Goal: Information Seeking & Learning: Learn about a topic

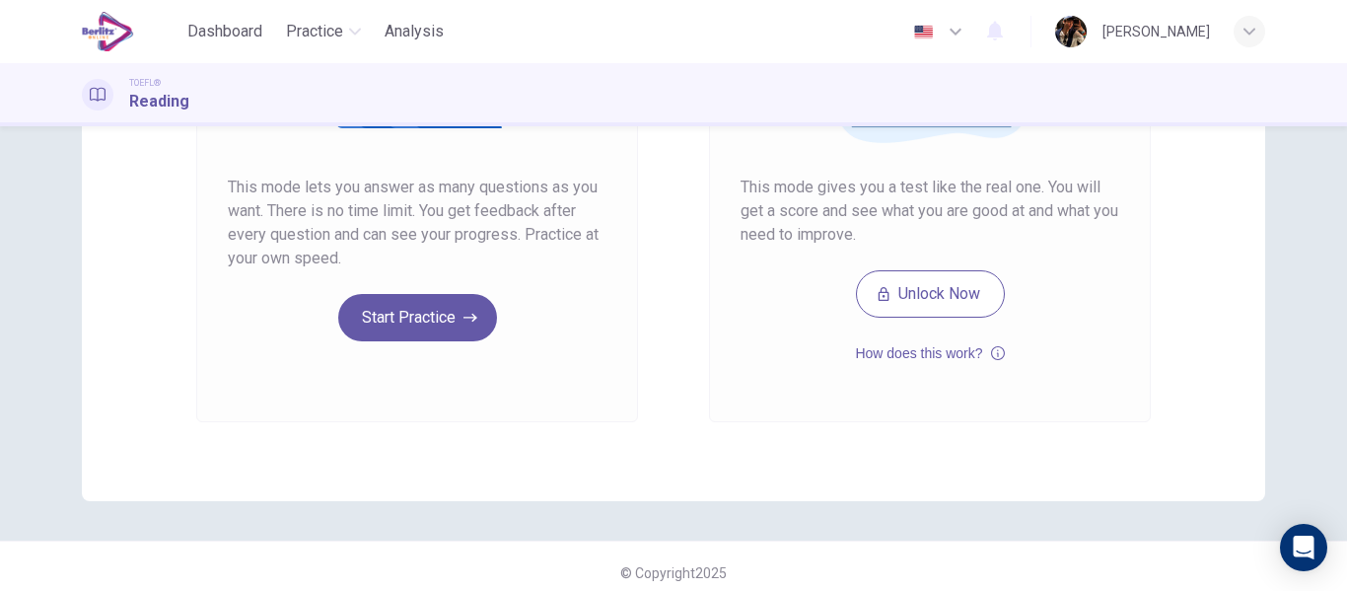
scroll to position [363, 0]
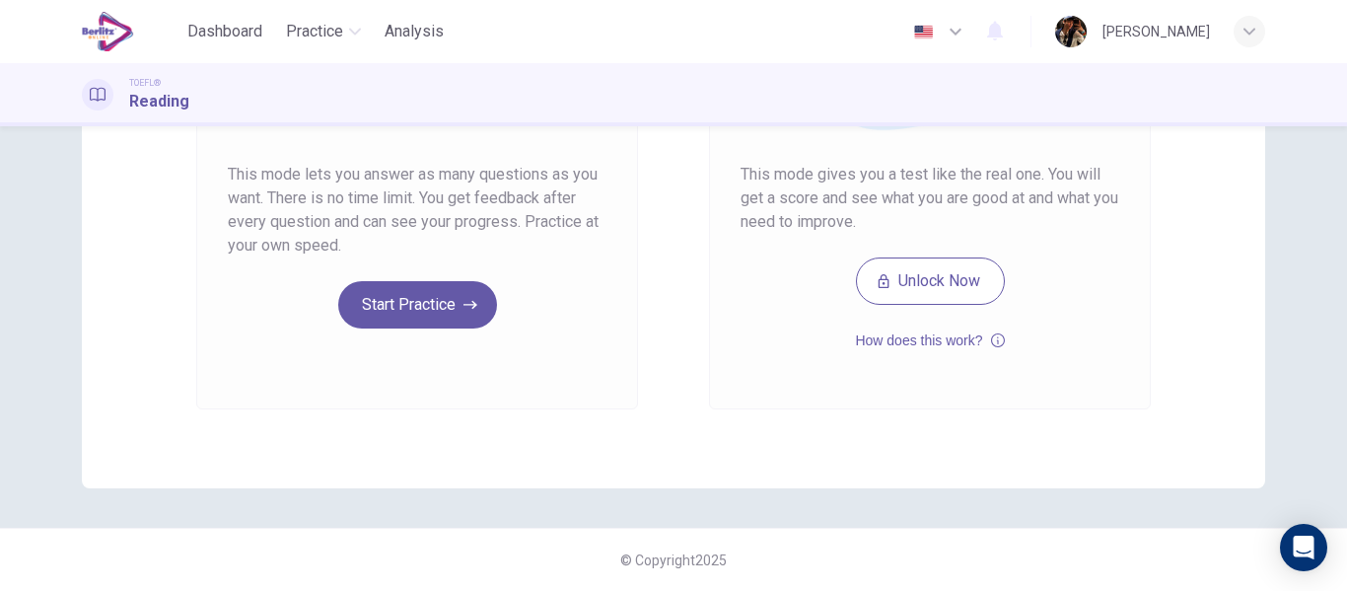
drag, startPoint x: 1329, startPoint y: 466, endPoint x: 1334, endPoint y: 365, distance: 101.7
click at [1334, 365] on div "Unlimited Practice Mock Test Unlimited Practice This mode lets you answer as ma…" at bounding box center [673, 358] width 1347 height 464
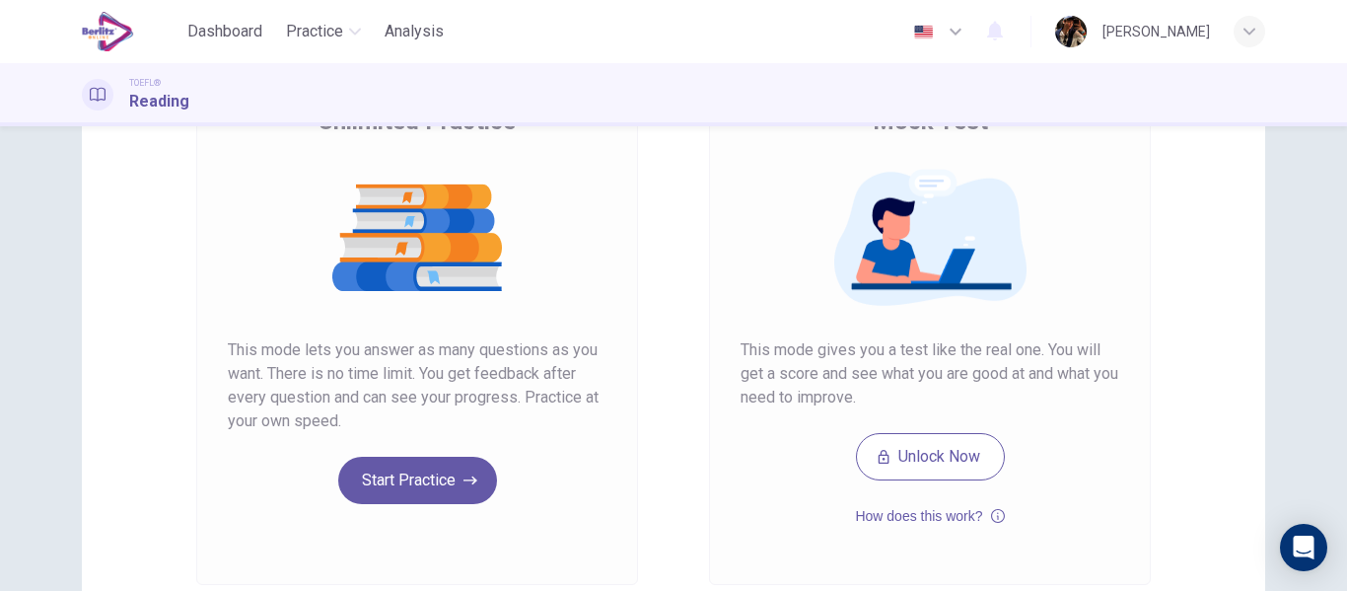
scroll to position [174, 0]
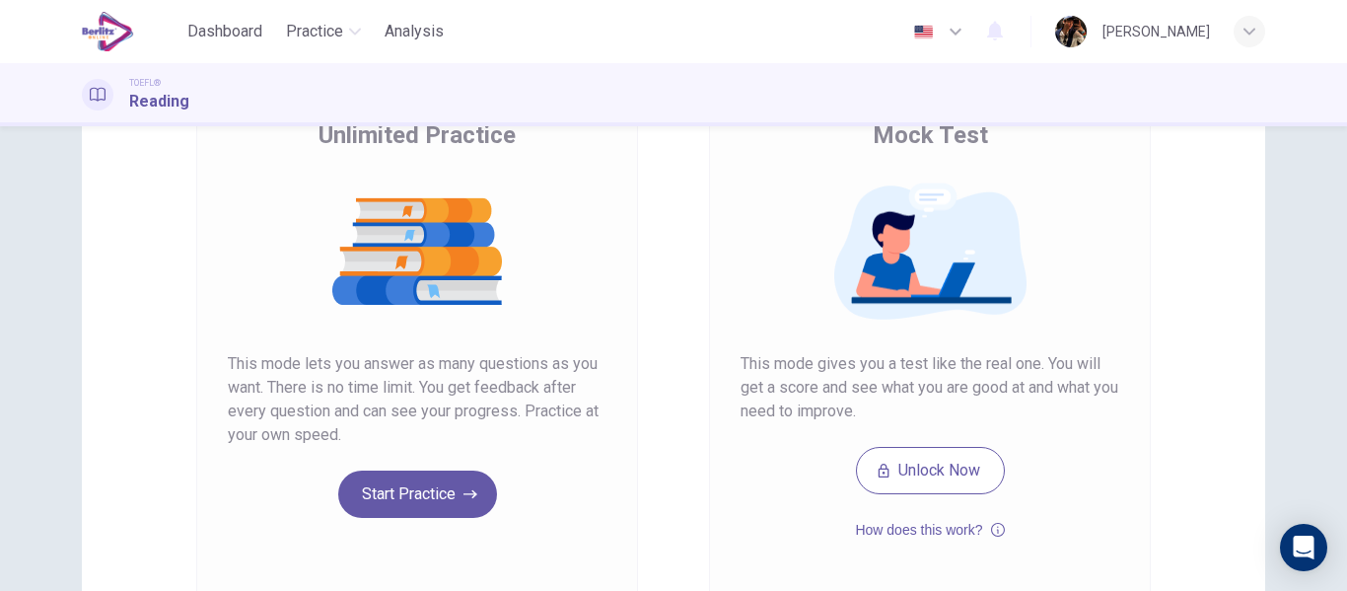
click at [1318, 333] on div "Unlimited Practice Mock Test Unlimited Practice This mode lets you answer as ma…" at bounding box center [673, 358] width 1347 height 464
click at [408, 502] on button "Start Practice" at bounding box center [417, 493] width 159 height 47
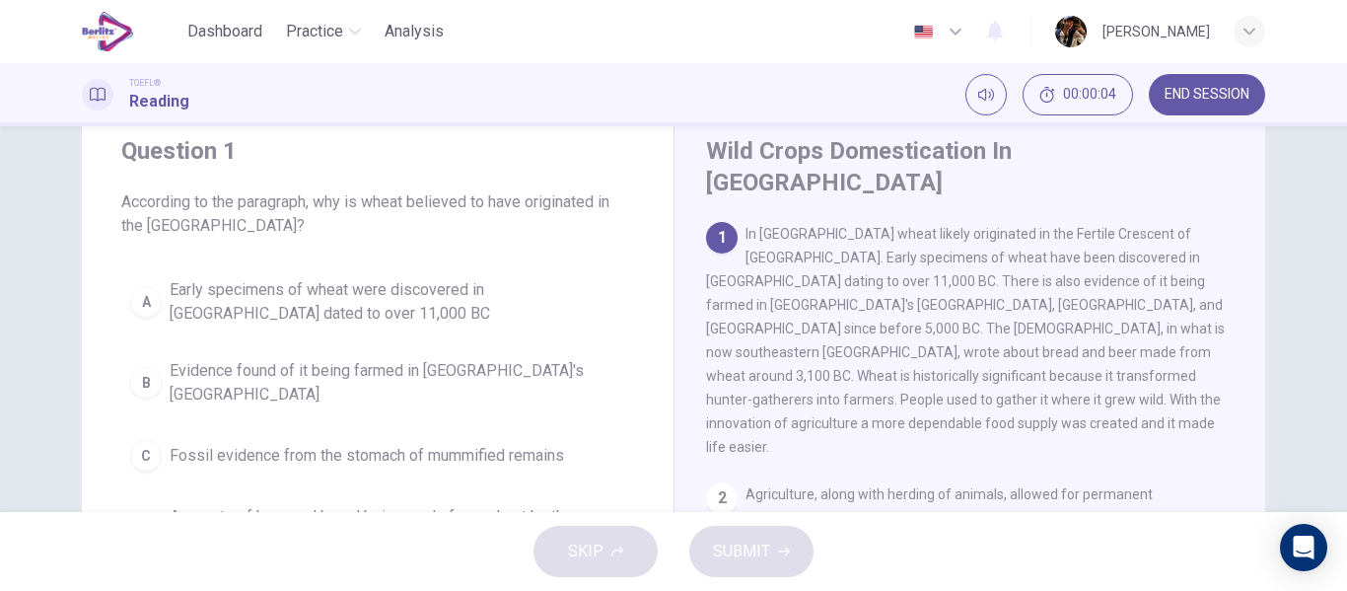
scroll to position [64, 0]
click at [1256, 246] on div "Question 1 According to the paragraph, why is wheat believed to have originated…" at bounding box center [673, 460] width 1246 height 717
click at [1253, 253] on div "Wild Crops Domestication In Southwest Asia 1 In Southwest Asia wheat likely ori…" at bounding box center [969, 460] width 592 height 717
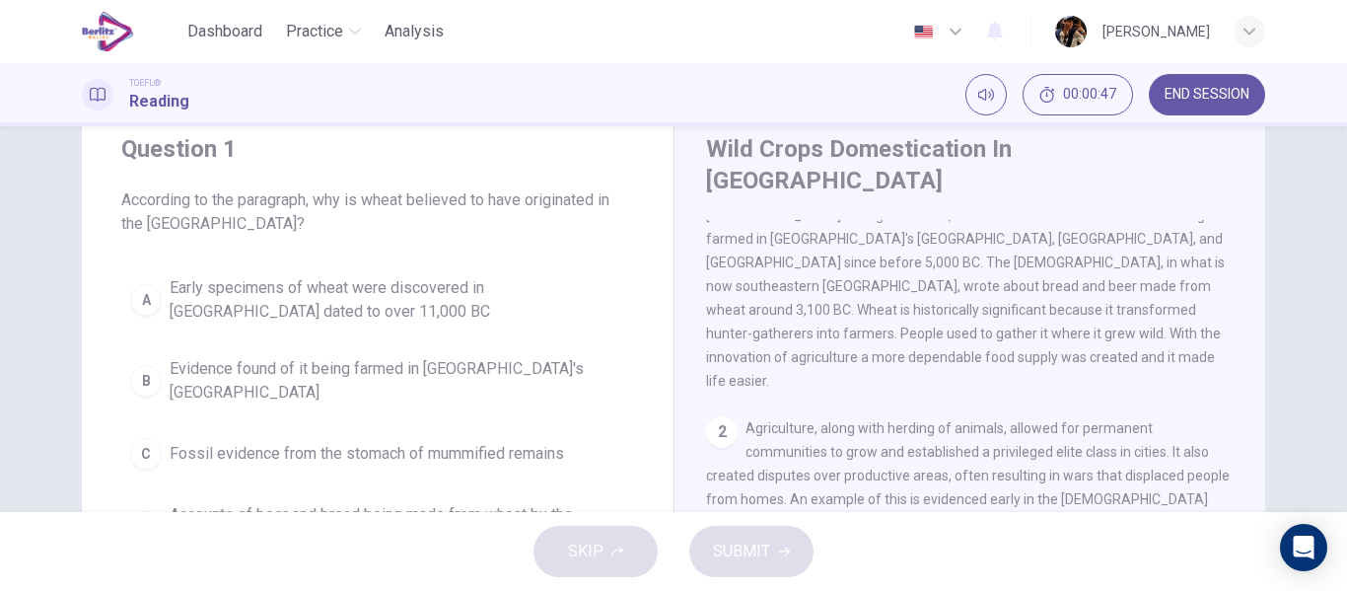
drag, startPoint x: 1255, startPoint y: 291, endPoint x: 1254, endPoint y: 301, distance: 9.9
click at [1254, 301] on div "Wild Crops Domestication In Southwest Asia 1 In Southwest Asia wheat likely ori…" at bounding box center [969, 460] width 592 height 717
drag, startPoint x: 1244, startPoint y: 318, endPoint x: 1238, endPoint y: 354, distance: 36.0
click at [1238, 336] on div "1 In Southwest Asia wheat likely originated in the Fertile Crescent of the Midd…" at bounding box center [983, 503] width 554 height 567
click at [1247, 331] on div "1 In Southwest Asia wheat likely originated in the Fertile Crescent of the Midd…" at bounding box center [983, 503] width 554 height 567
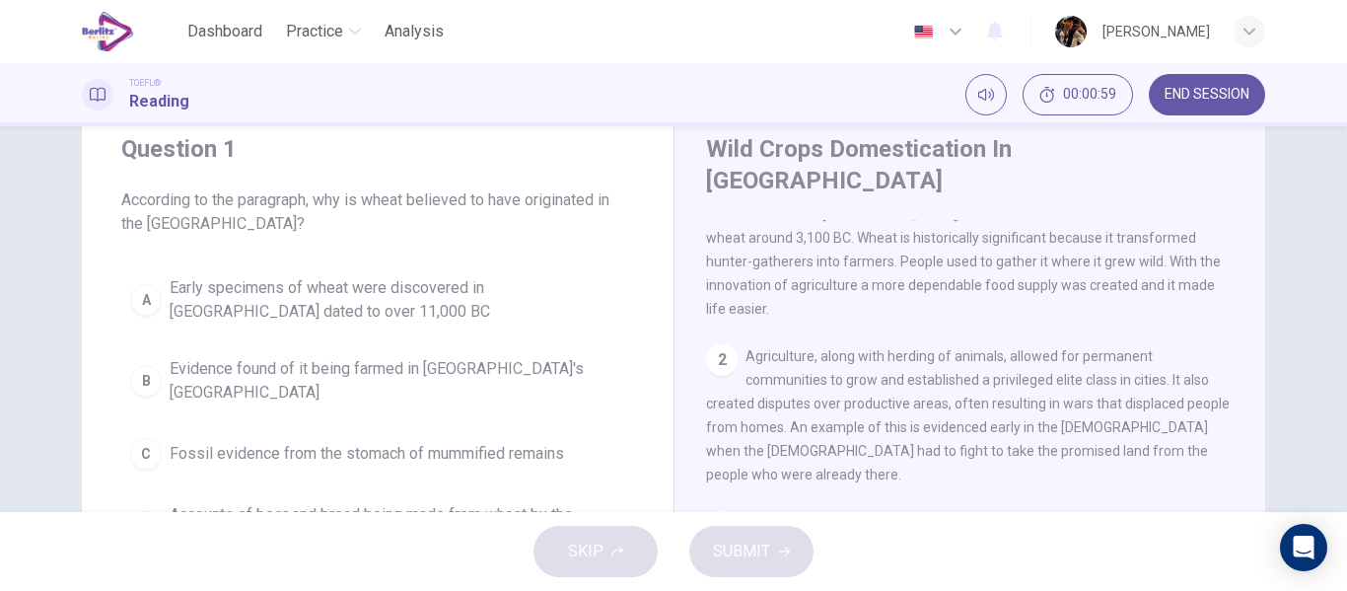
scroll to position [137, 0]
click at [1243, 373] on div "1 In Southwest Asia wheat likely originated in the Fertile Crescent of the Midd…" at bounding box center [983, 503] width 554 height 567
click at [1243, 378] on div "1 In Southwest Asia wheat likely originated in the Fertile Crescent of the Midd…" at bounding box center [983, 503] width 554 height 567
click at [1242, 383] on div "1 In Southwest Asia wheat likely originated in the Fertile Crescent of the Midd…" at bounding box center [983, 503] width 554 height 567
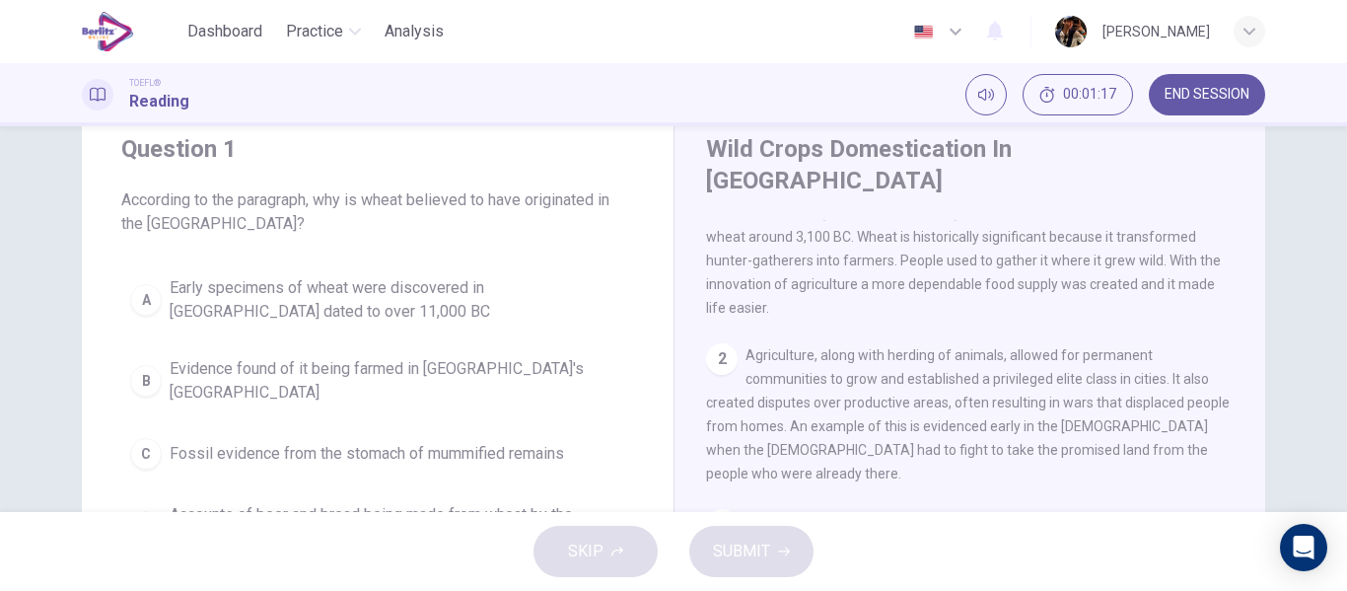
click at [1242, 389] on div "1 In Southwest Asia wheat likely originated in the Fertile Crescent of the Midd…" at bounding box center [983, 503] width 554 height 567
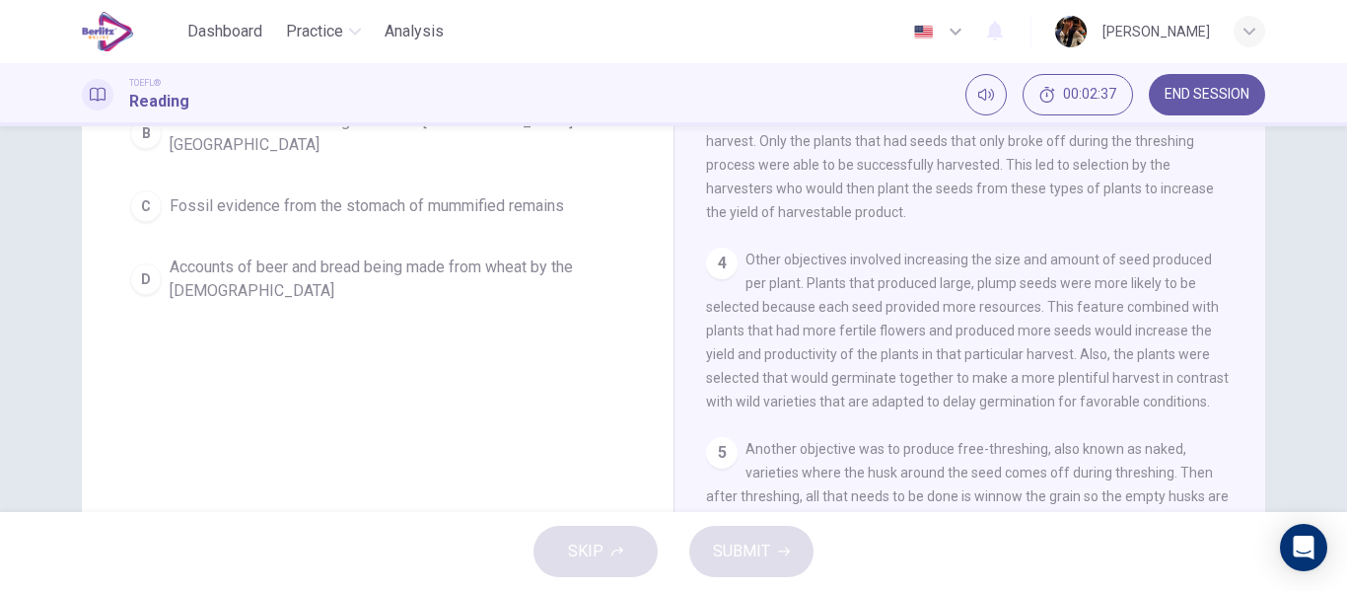
scroll to position [389, 0]
click at [1248, 314] on div "1 In Southwest Asia wheat likely originated in the Fertile Crescent of the Midd…" at bounding box center [983, 255] width 554 height 567
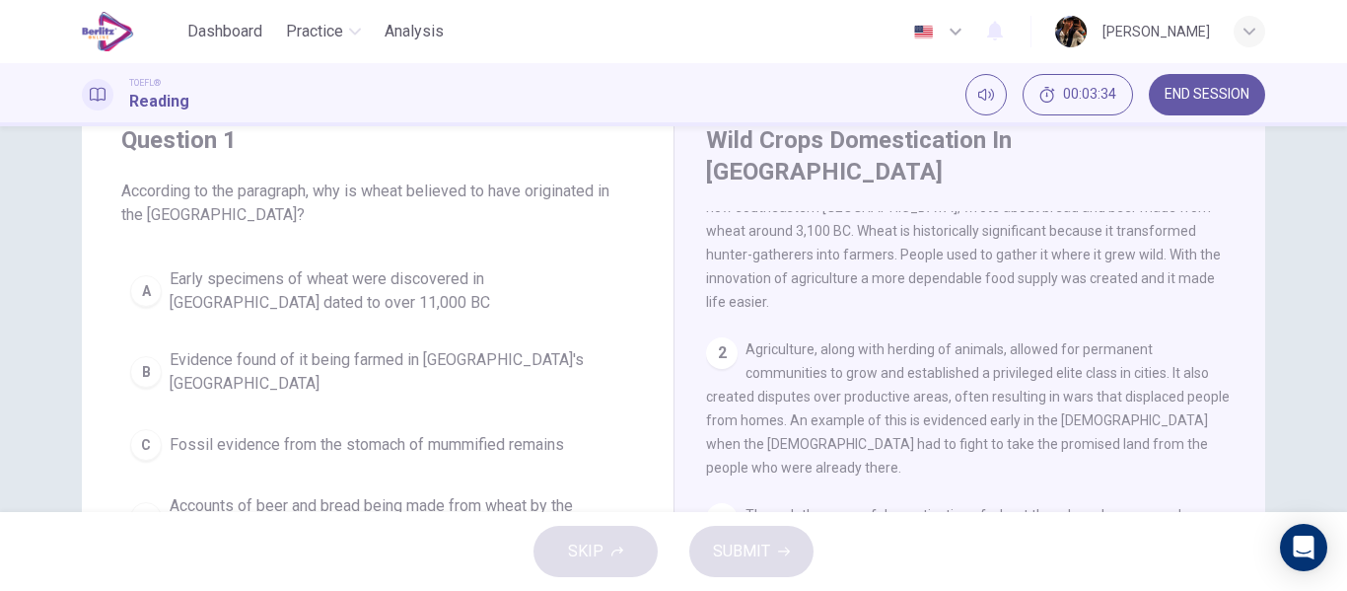
scroll to position [0, 0]
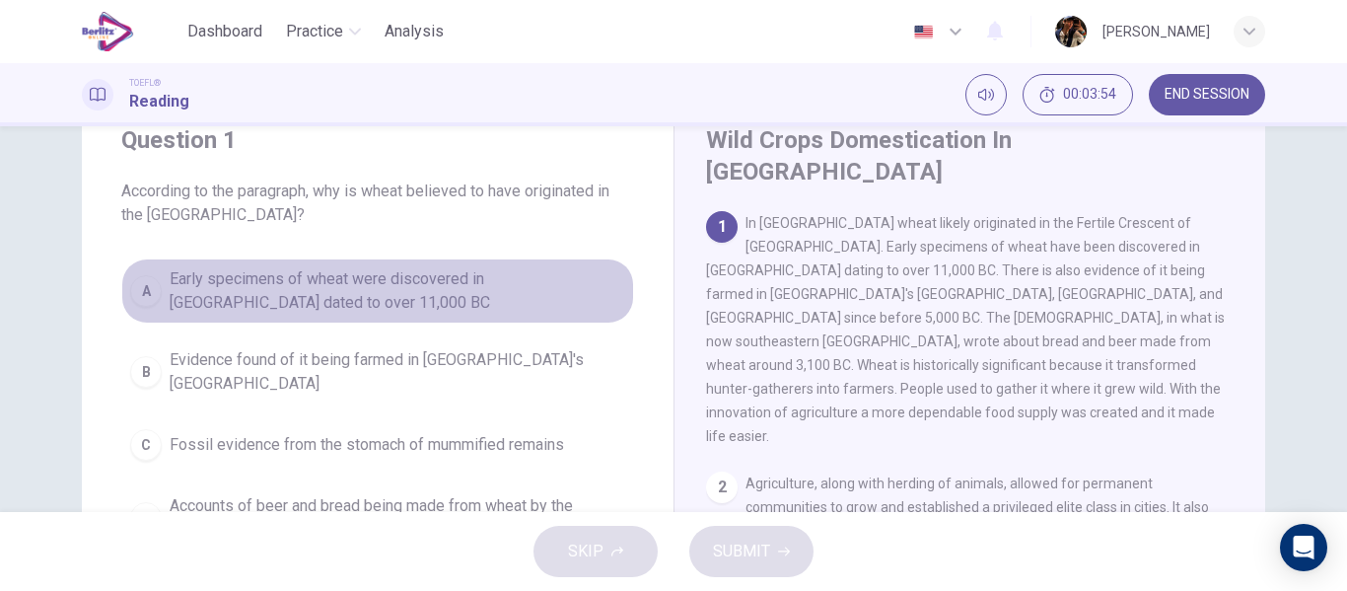
click at [541, 300] on span "Early specimens of wheat were discovered in Iraq dated to over 11,000 BC" at bounding box center [397, 290] width 455 height 47
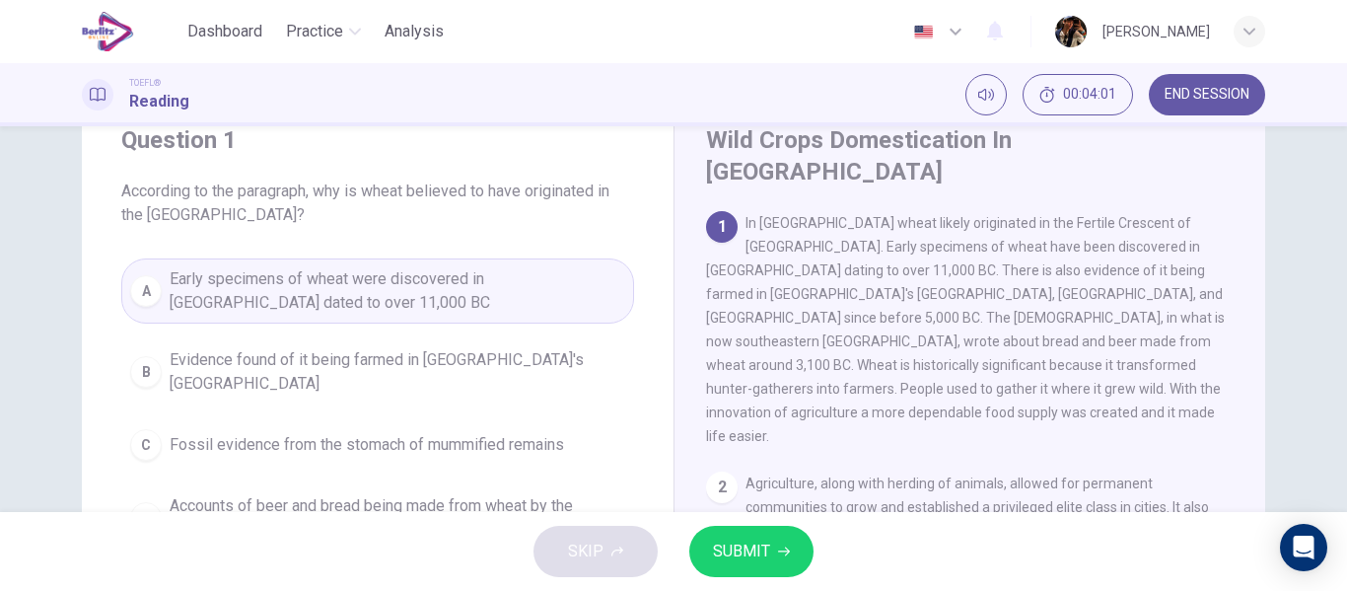
click at [458, 361] on span "Evidence found of it being farmed in Egypt's Nile Valley" at bounding box center [397, 371] width 455 height 47
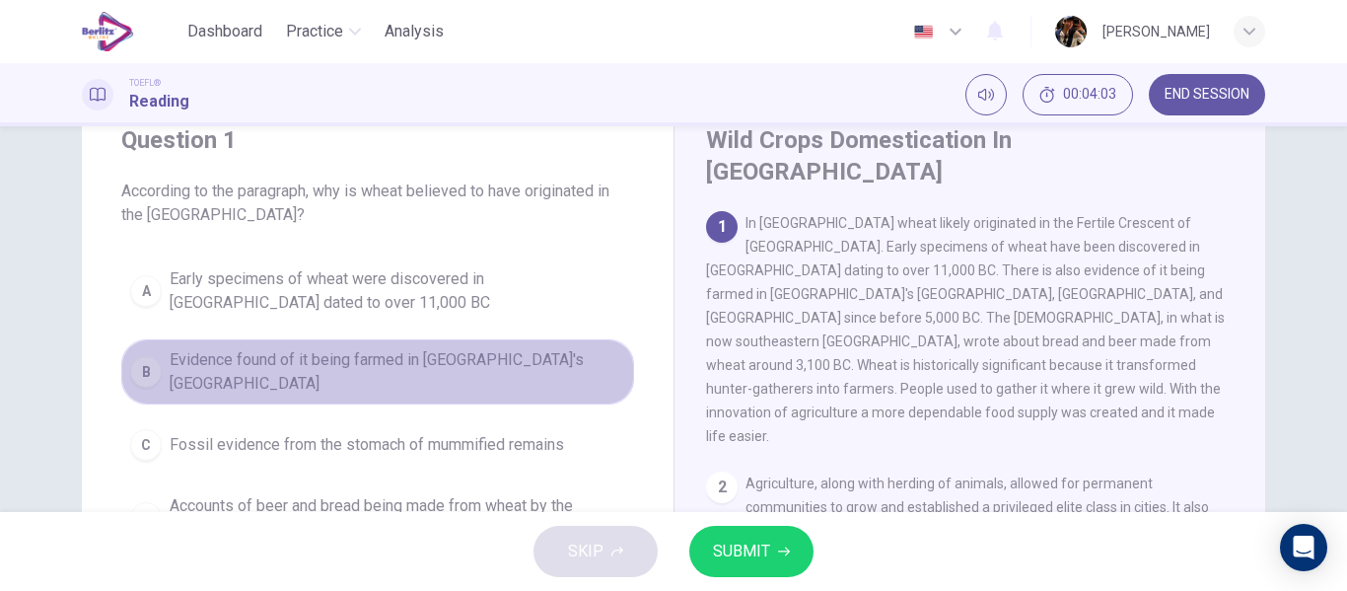
click at [467, 367] on span "Evidence found of it being farmed in Egypt's Nile Valley" at bounding box center [397, 371] width 455 height 47
click at [466, 367] on span "Evidence found of it being farmed in Egypt's Nile Valley" at bounding box center [397, 371] width 455 height 47
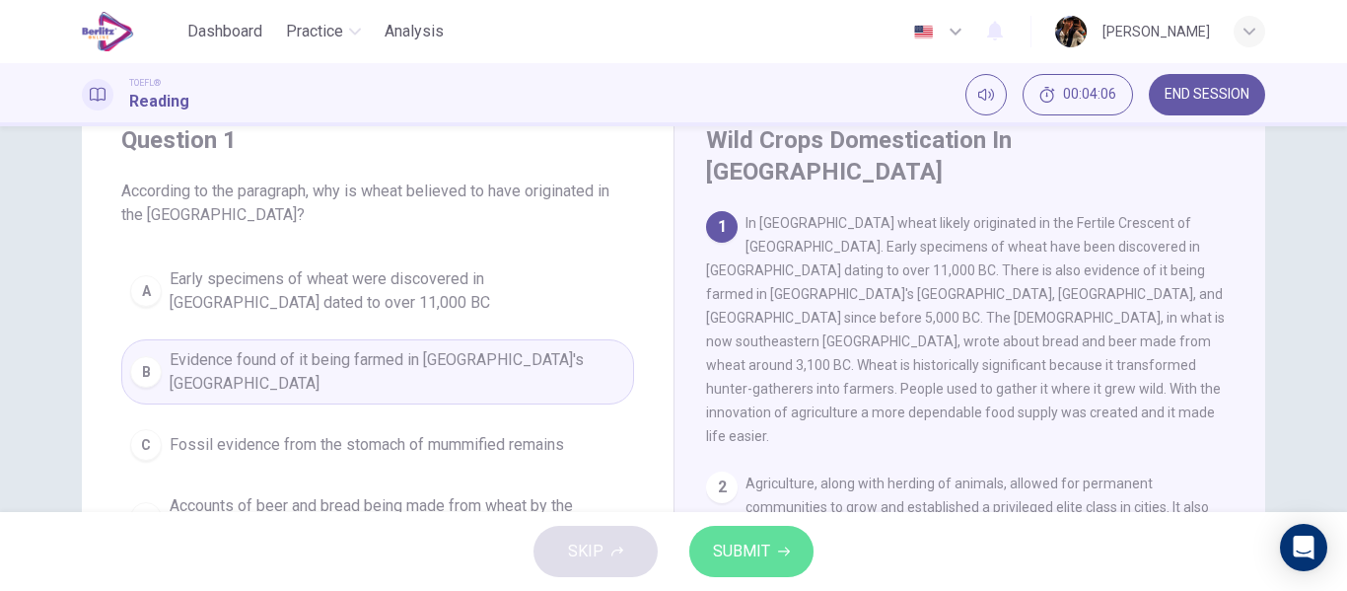
click at [732, 545] on span "SUBMIT" at bounding box center [741, 551] width 57 height 28
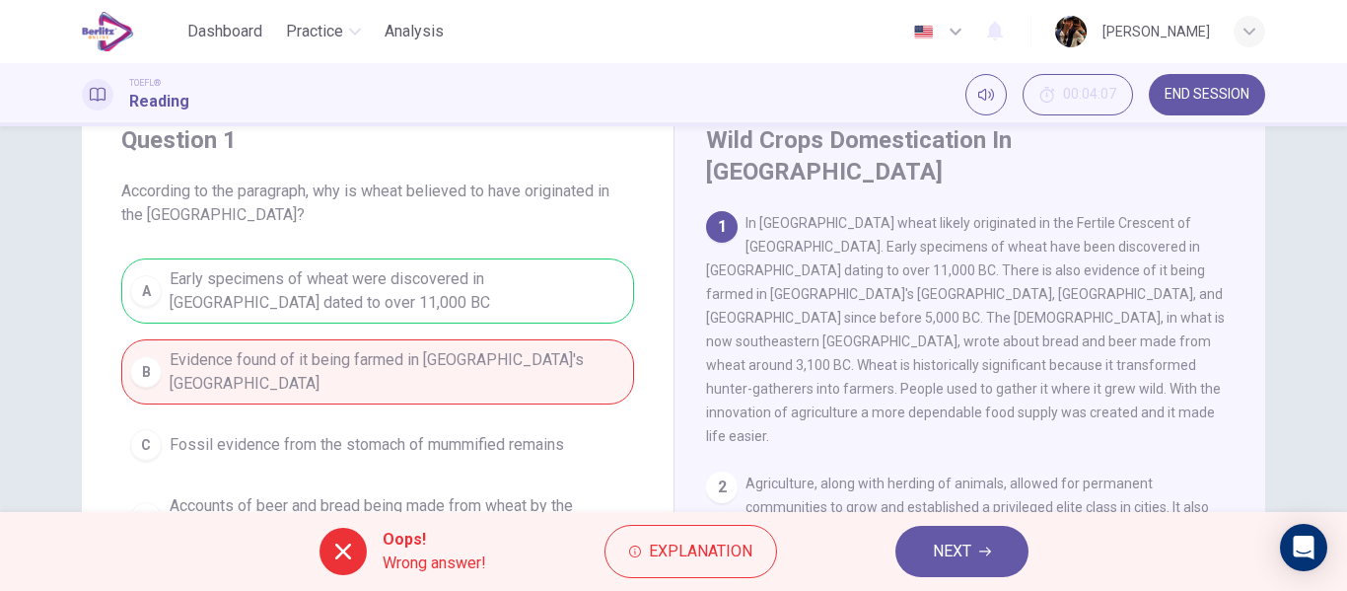
click at [971, 572] on button "NEXT" at bounding box center [961, 550] width 133 height 51
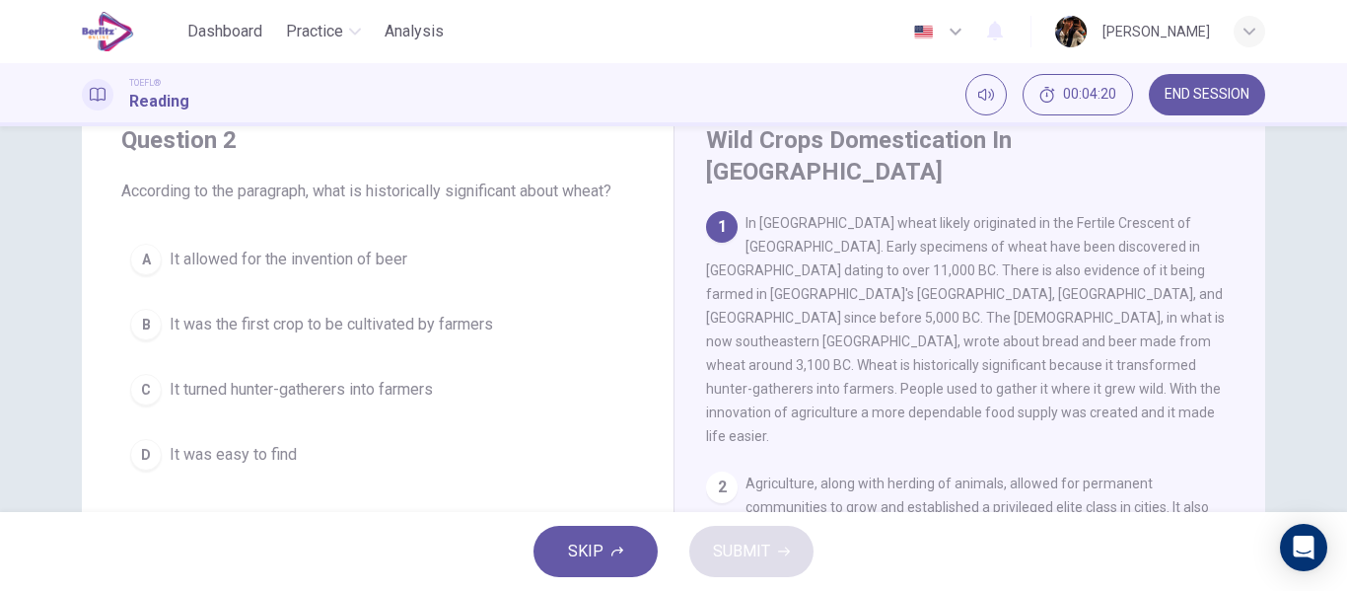
drag, startPoint x: 110, startPoint y: 184, endPoint x: 232, endPoint y: 239, distance: 132.8
click at [232, 239] on div "Question 2 According to the paragraph, what is historically significant about w…" at bounding box center [378, 302] width 592 height 418
click at [124, 195] on span "According to the paragraph, what is historically significant about wheat?" at bounding box center [377, 191] width 513 height 24
drag, startPoint x: 124, startPoint y: 194, endPoint x: 421, endPoint y: 317, distance: 321.3
click at [421, 317] on div "Question 2 According to the paragraph, what is historically significant about w…" at bounding box center [378, 302] width 592 height 418
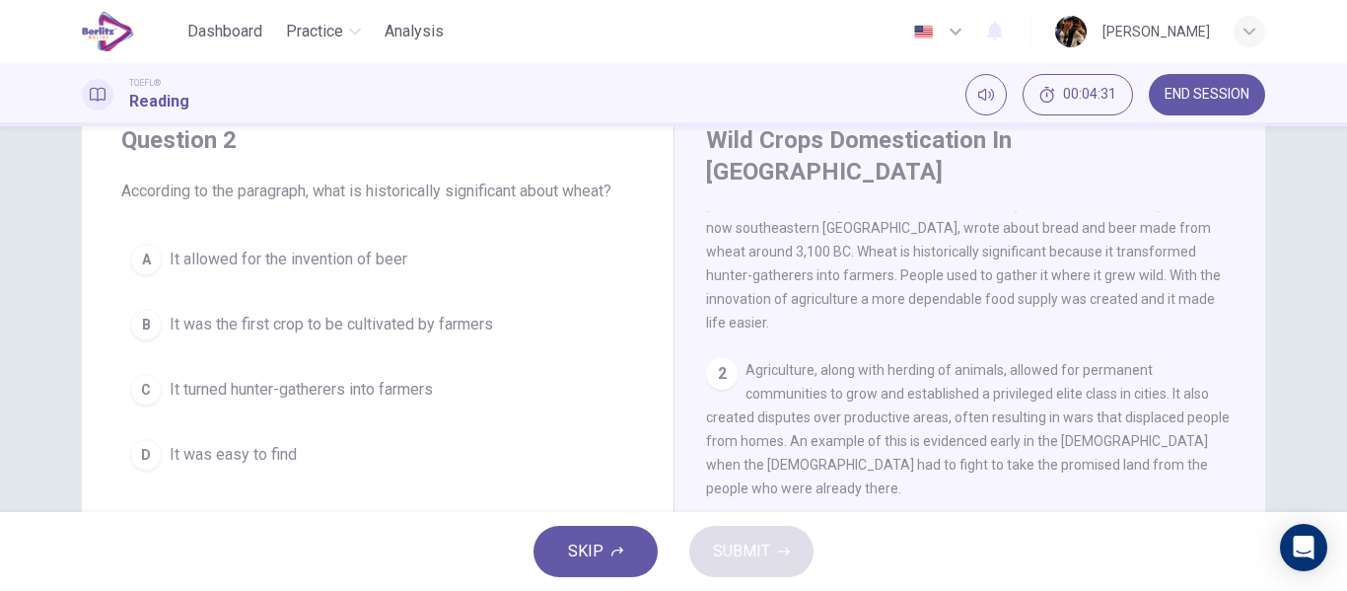
scroll to position [114, 0]
click at [1259, 346] on div "Wild Crops Domestication In Southwest Asia 1 In Southwest Asia wheat likely ori…" at bounding box center [969, 451] width 592 height 717
drag, startPoint x: 1273, startPoint y: 346, endPoint x: 1275, endPoint y: 329, distance: 16.9
click at [1275, 329] on div "Question 2 According to the paragraph, what is historically significant about w…" at bounding box center [673, 451] width 1246 height 717
drag, startPoint x: 1256, startPoint y: 317, endPoint x: 1254, endPoint y: 295, distance: 22.8
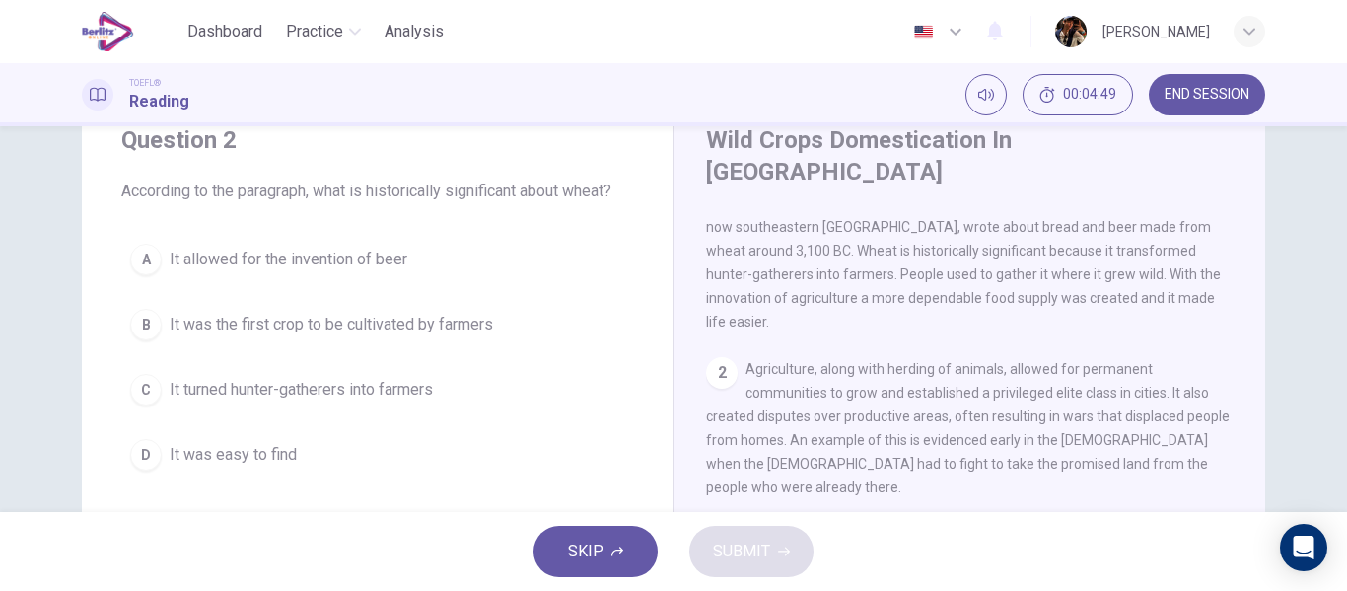
click at [1254, 295] on div "Wild Crops Domestication In Southwest Asia 1 In Southwest Asia wheat likely ori…" at bounding box center [969, 451] width 592 height 717
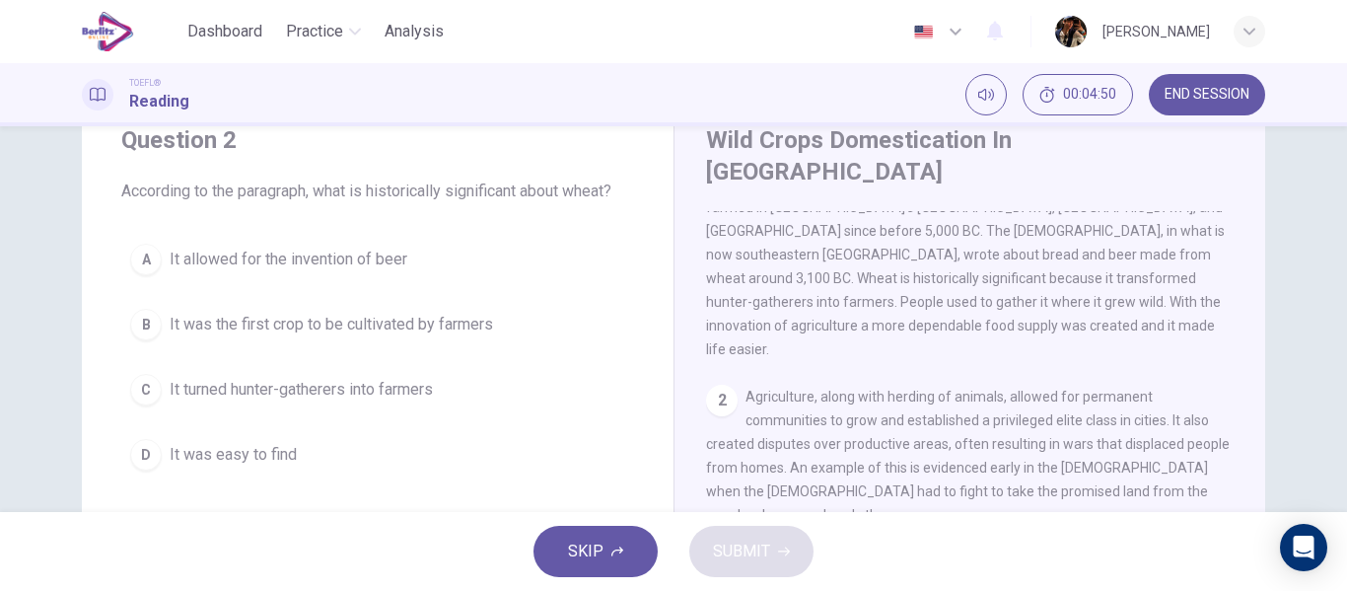
scroll to position [78, 0]
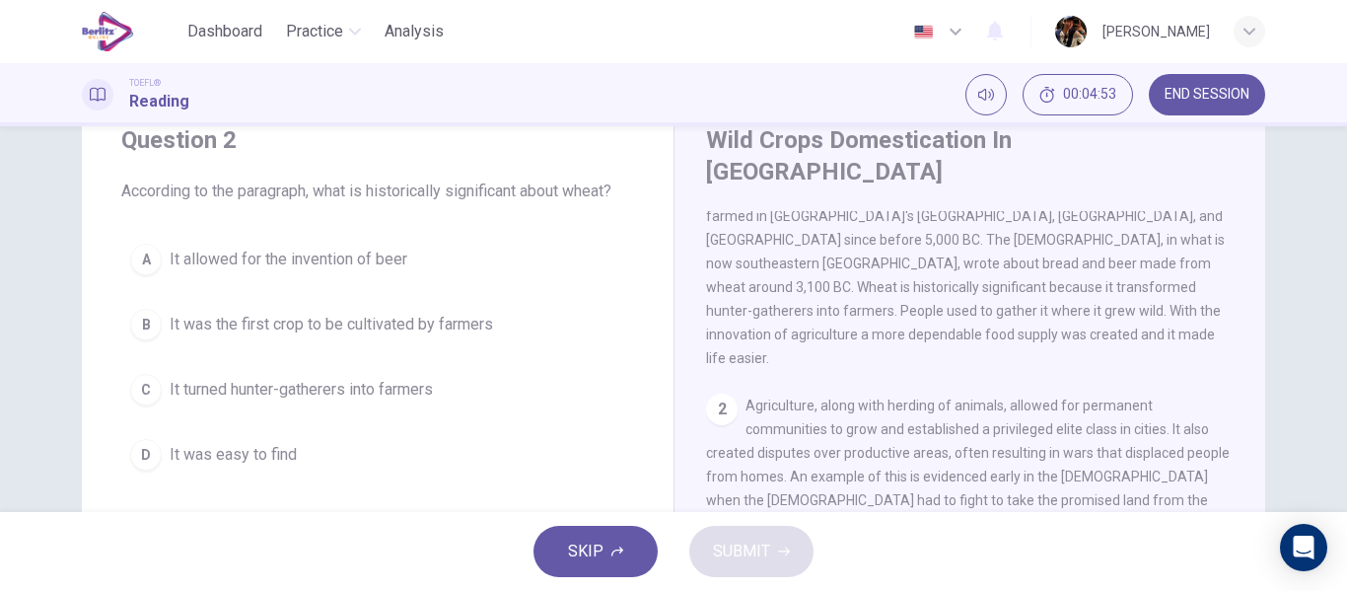
click at [462, 395] on button "C It turned hunter-gatherers into farmers" at bounding box center [377, 389] width 513 height 49
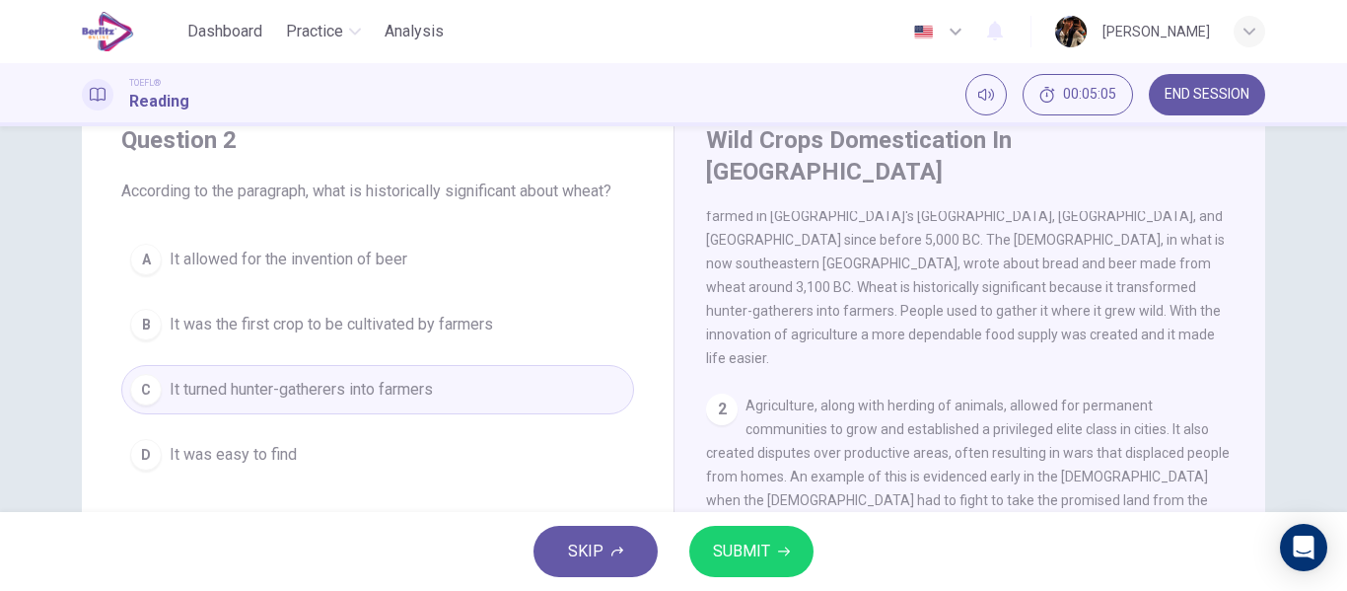
click at [759, 565] on button "SUBMIT" at bounding box center [751, 550] width 124 height 51
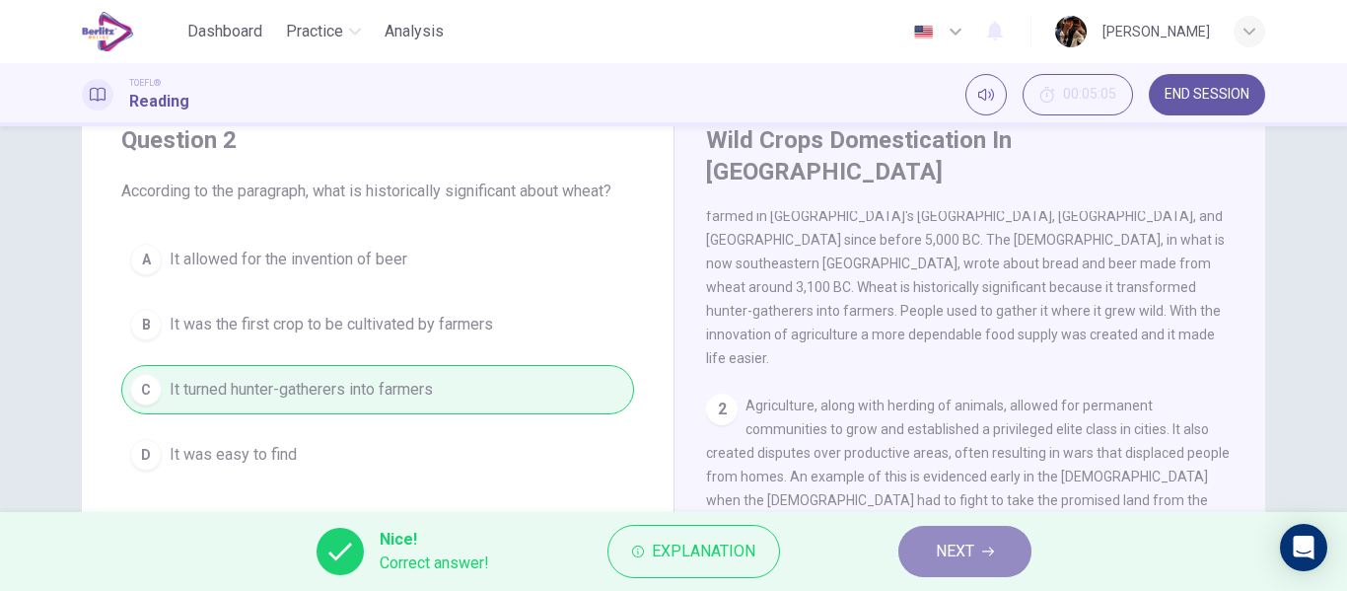
click at [993, 561] on button "NEXT" at bounding box center [964, 550] width 133 height 51
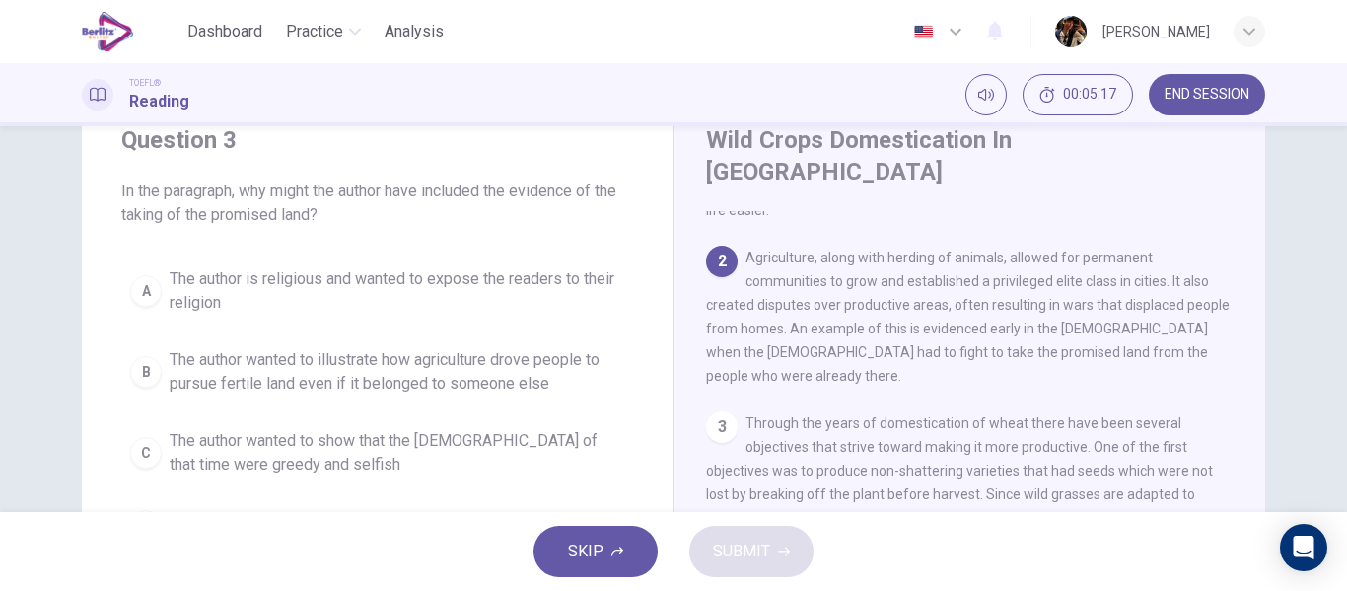
scroll to position [228, 0]
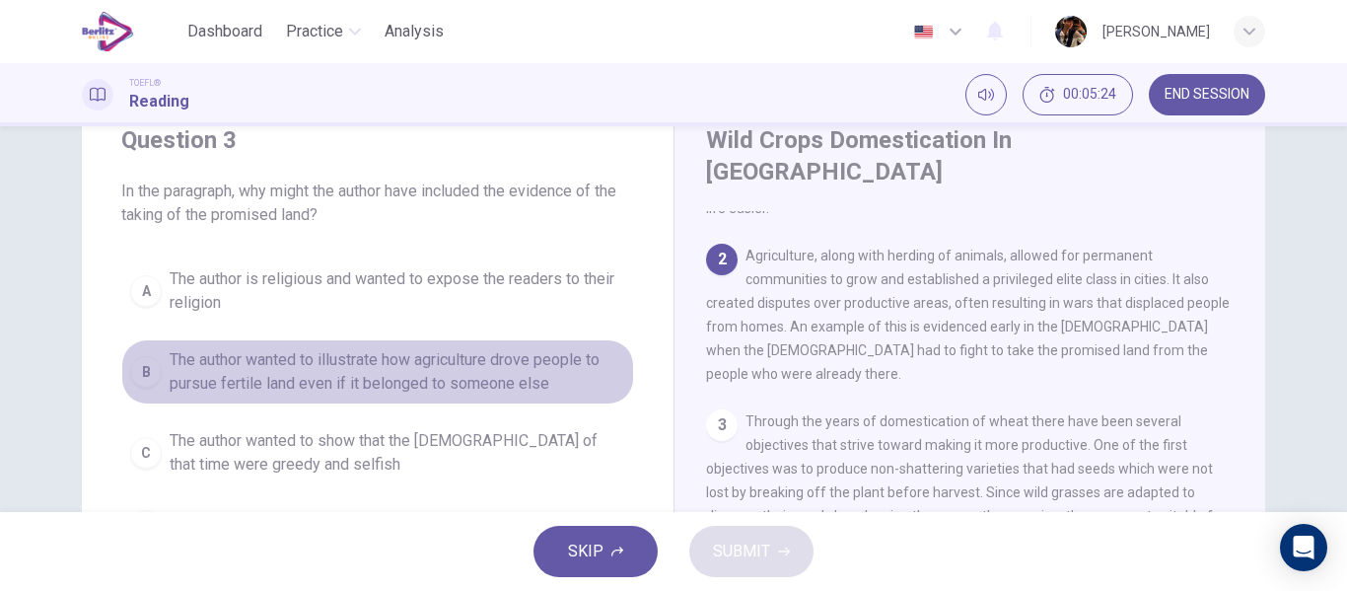
click at [544, 369] on span "The author wanted to illustrate how agriculture drove people to pursue fertile …" at bounding box center [397, 371] width 455 height 47
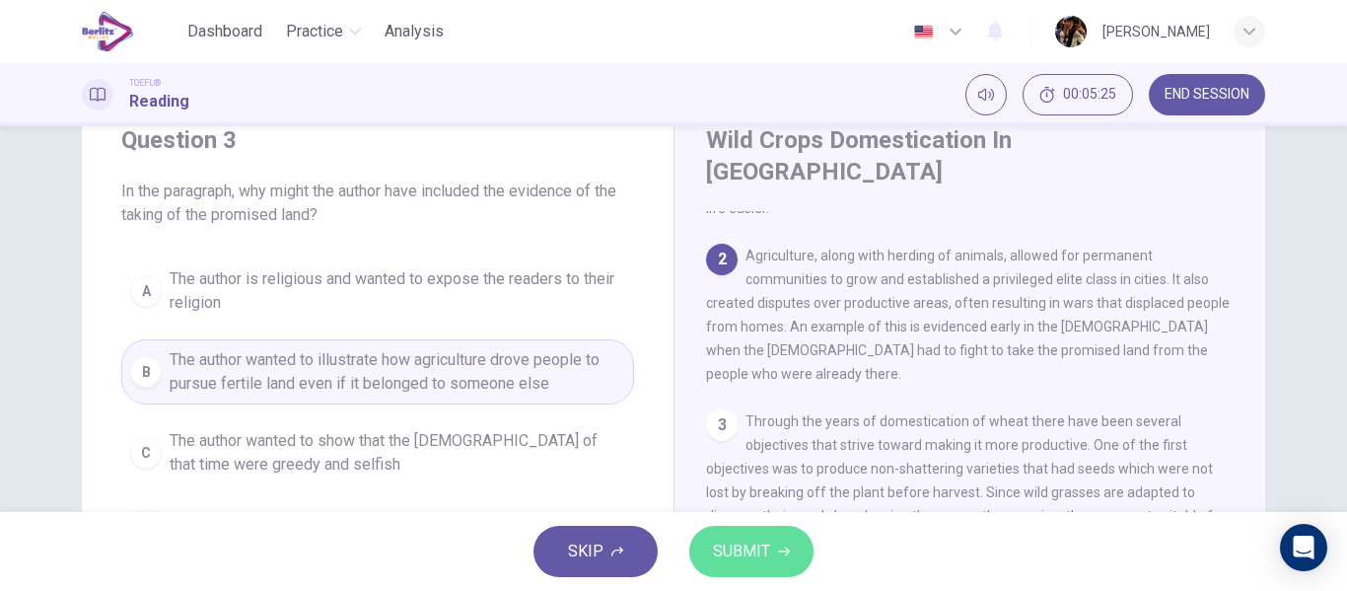
click at [734, 565] on button "SUBMIT" at bounding box center [751, 550] width 124 height 51
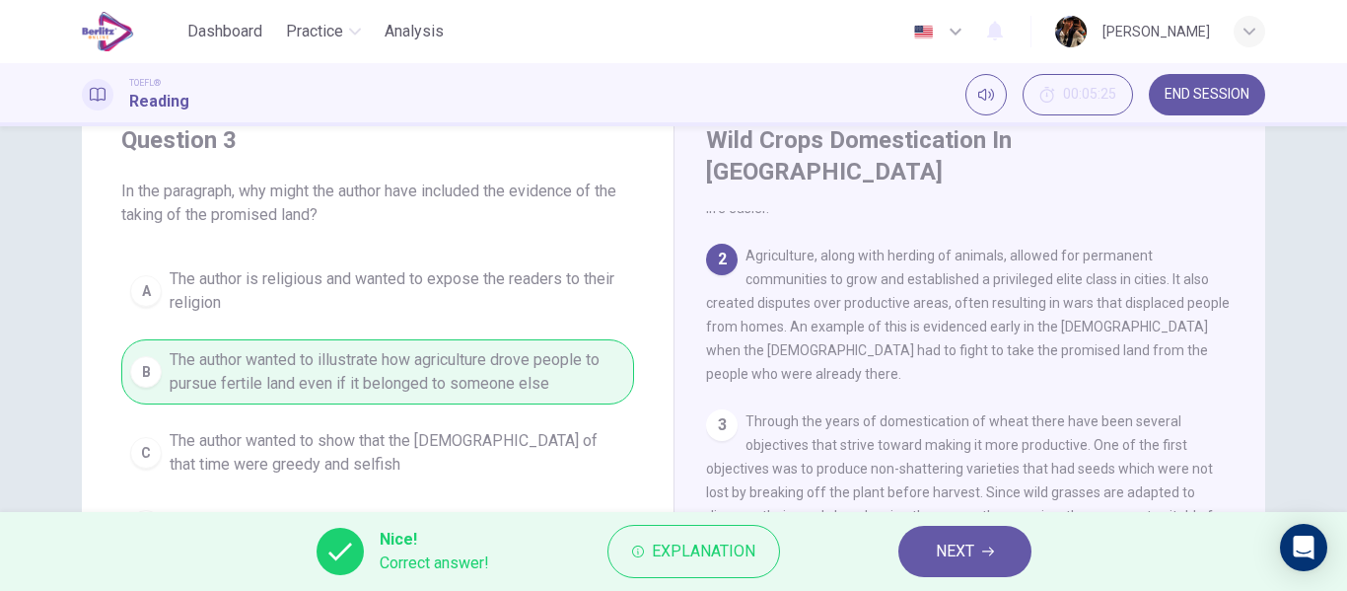
click at [936, 537] on span "NEXT" at bounding box center [955, 551] width 38 height 28
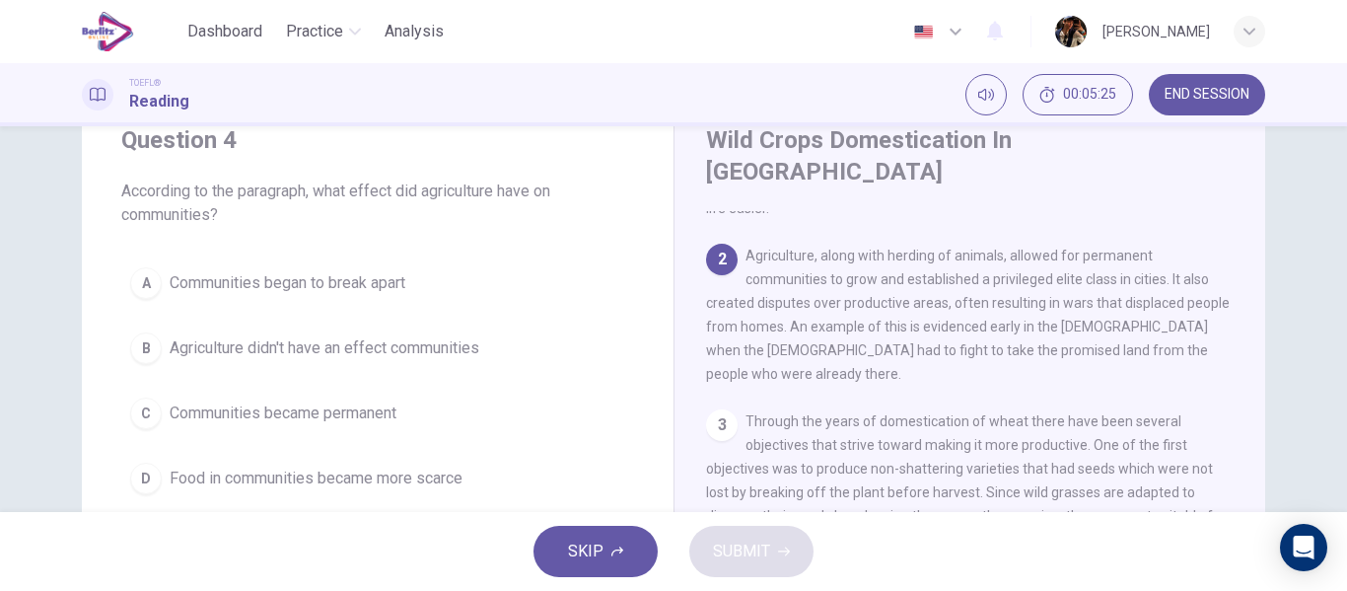
scroll to position [221, 0]
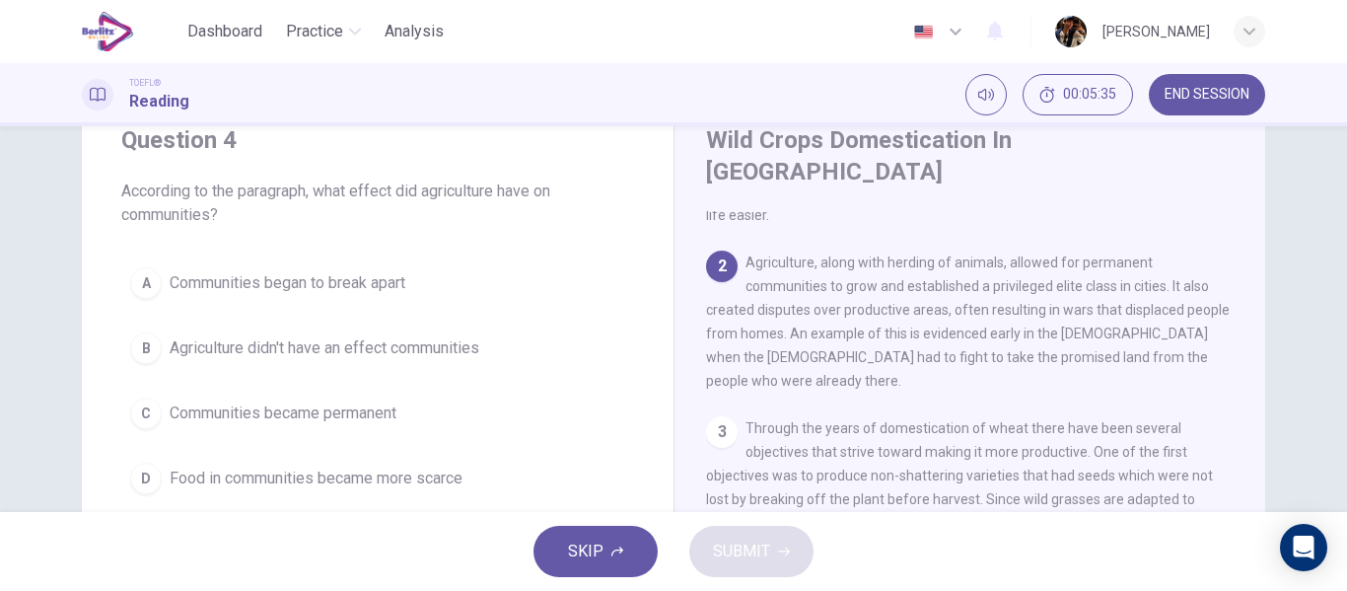
drag, startPoint x: 1255, startPoint y: 354, endPoint x: 1252, endPoint y: 382, distance: 27.8
click at [1252, 382] on div "Wild Crops Domestication In Southwest Asia 1 In Southwest Asia wheat likely ori…" at bounding box center [969, 451] width 592 height 717
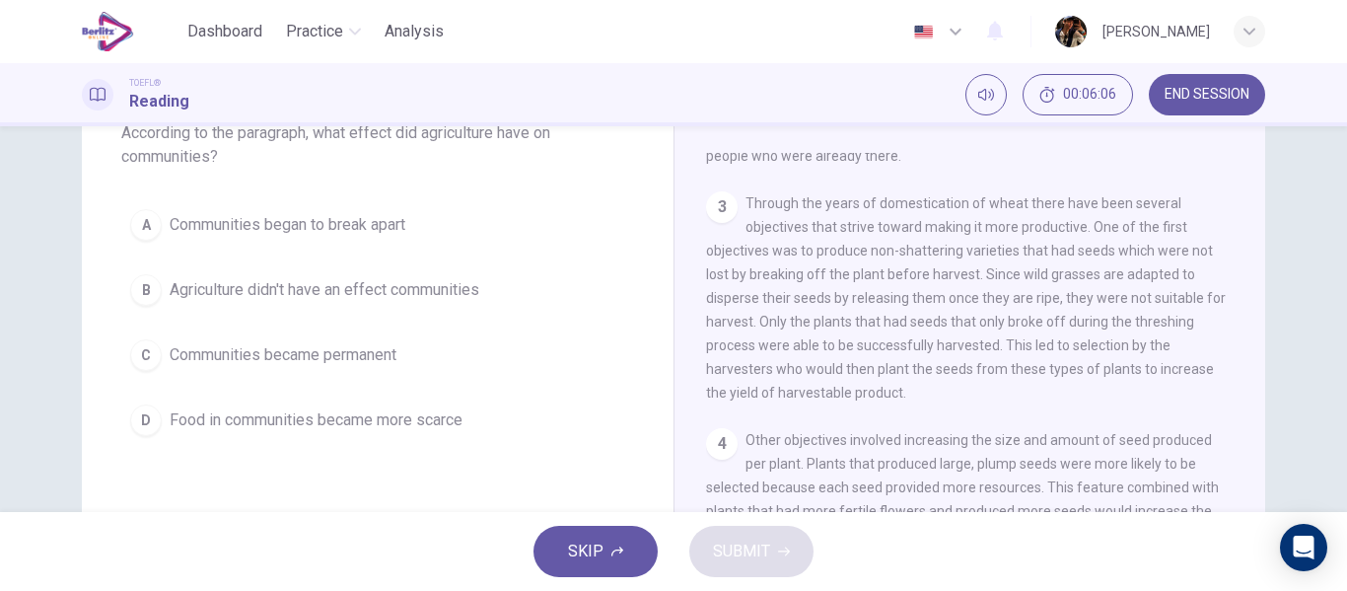
scroll to position [219, 0]
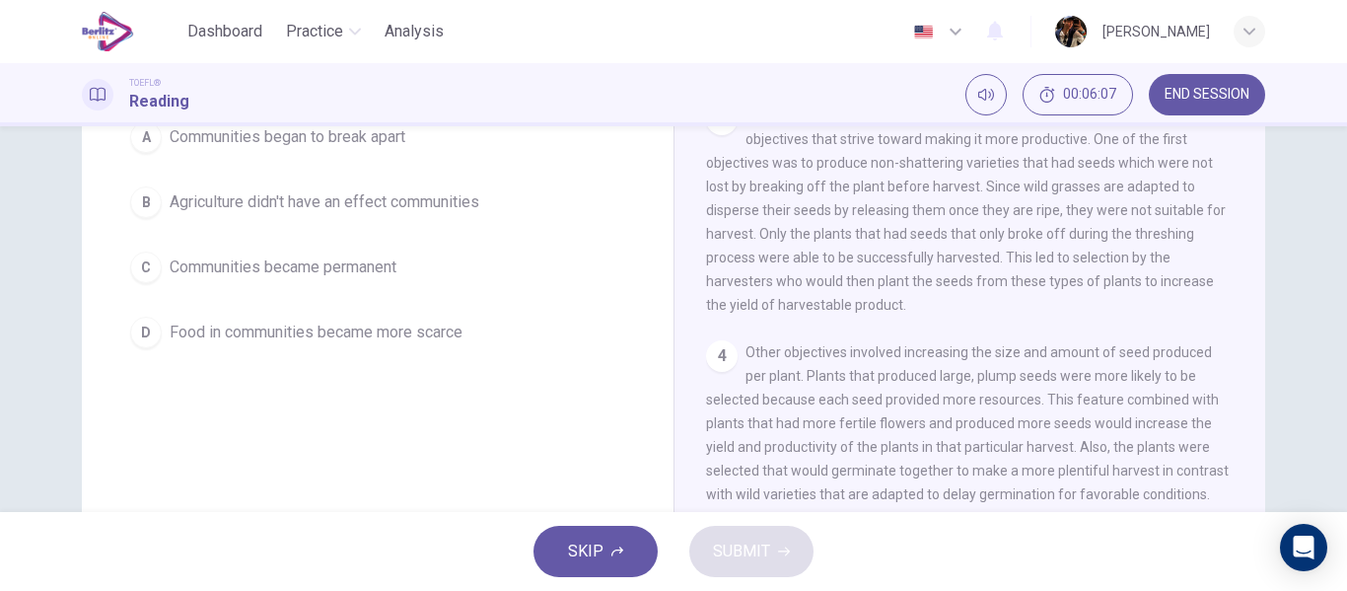
drag, startPoint x: 1336, startPoint y: 328, endPoint x: 1331, endPoint y: 352, distance: 24.2
click at [1331, 352] on div "Question 4 According to the paragraph, what effect did agriculture have on comm…" at bounding box center [673, 318] width 1347 height 385
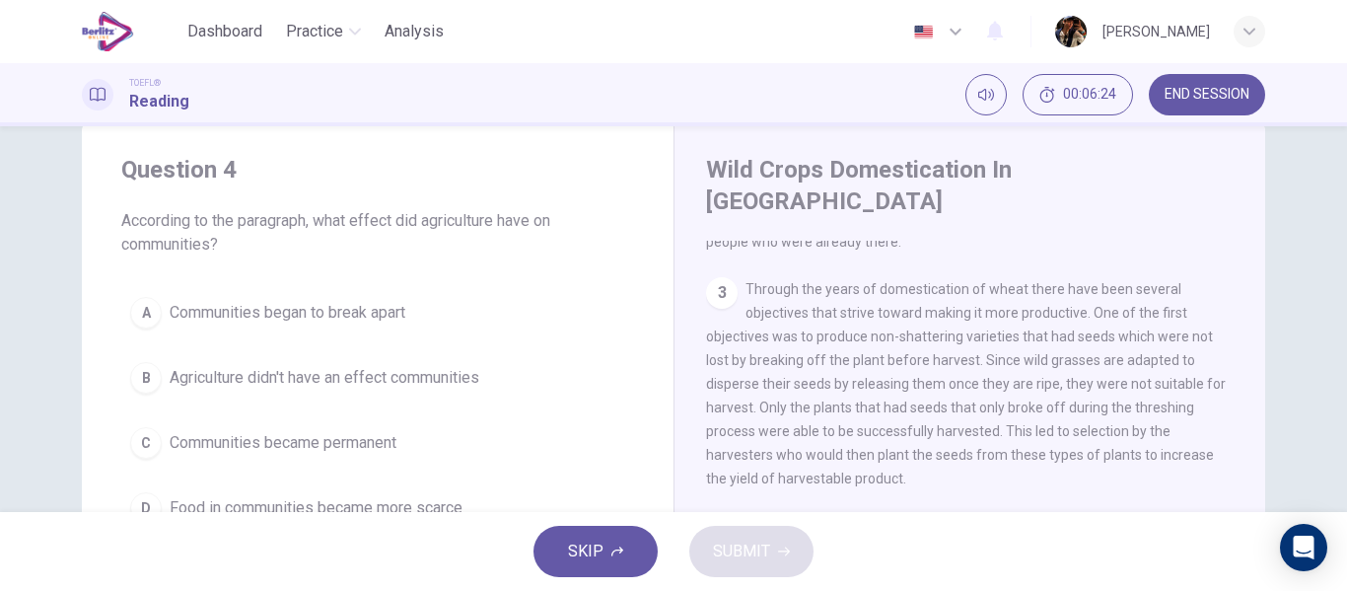
scroll to position [52, 0]
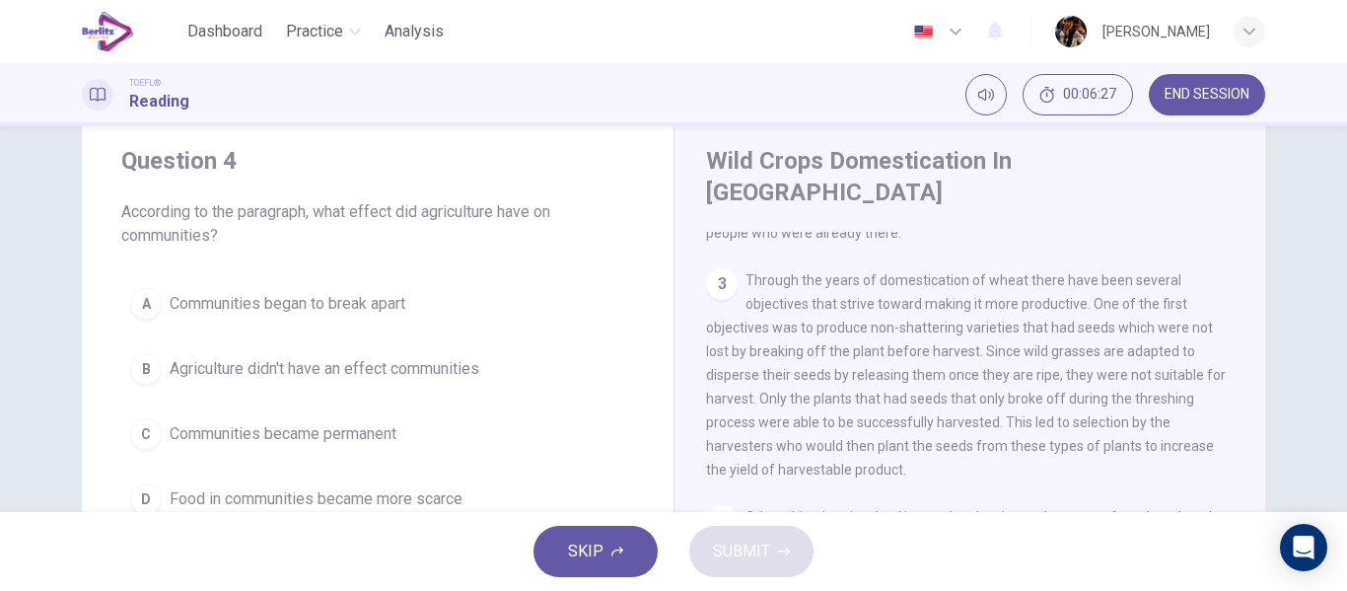
click at [1240, 455] on div "1 In Southwest Asia wheat likely originated in the Fertile Crescent of the Midd…" at bounding box center [983, 515] width 554 height 567
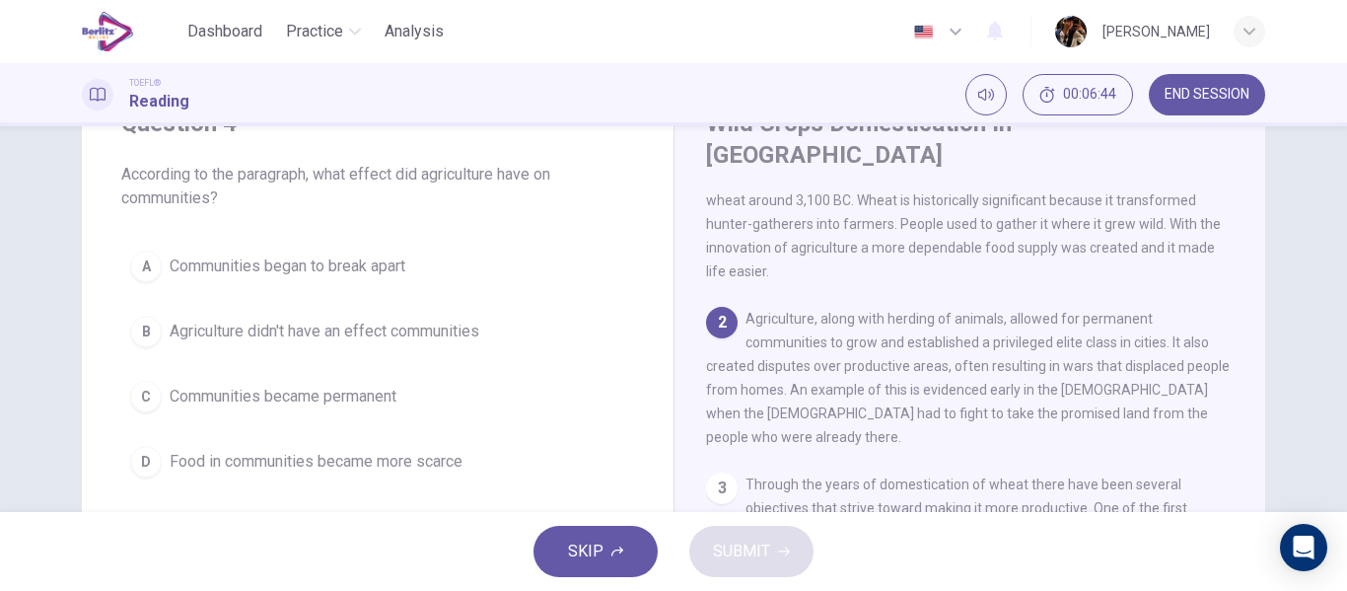
scroll to position [92, 0]
click at [489, 390] on button "C Communities became permanent" at bounding box center [377, 394] width 513 height 49
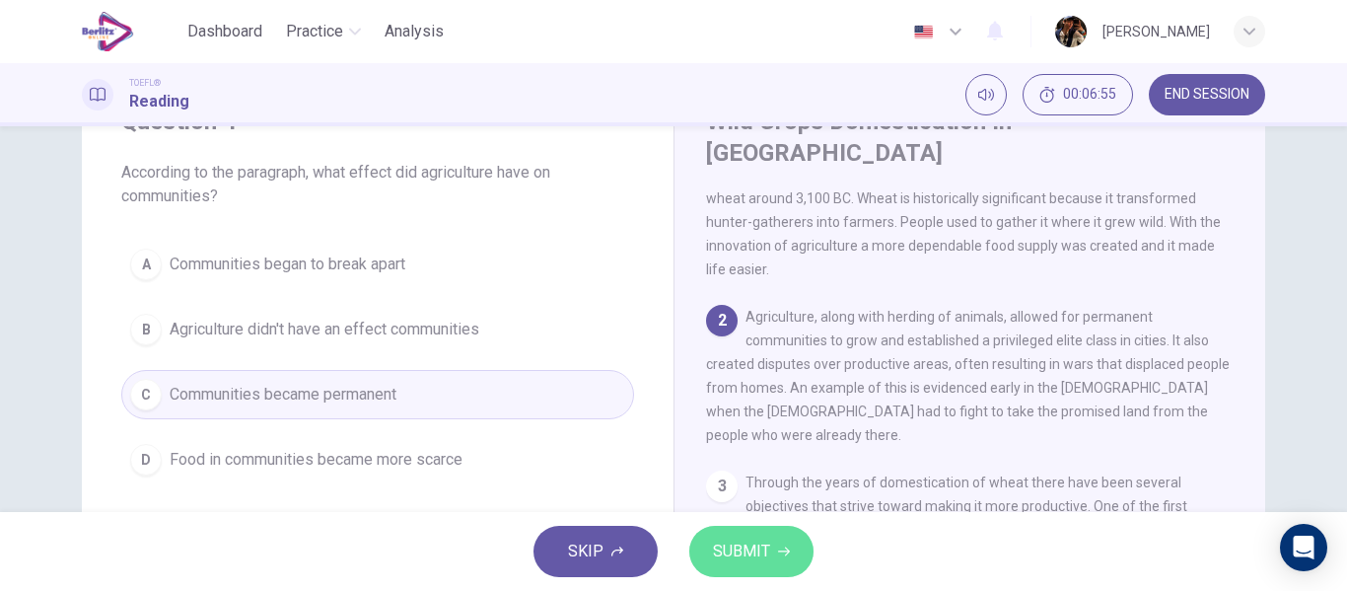
click at [718, 527] on button "SUBMIT" at bounding box center [751, 550] width 124 height 51
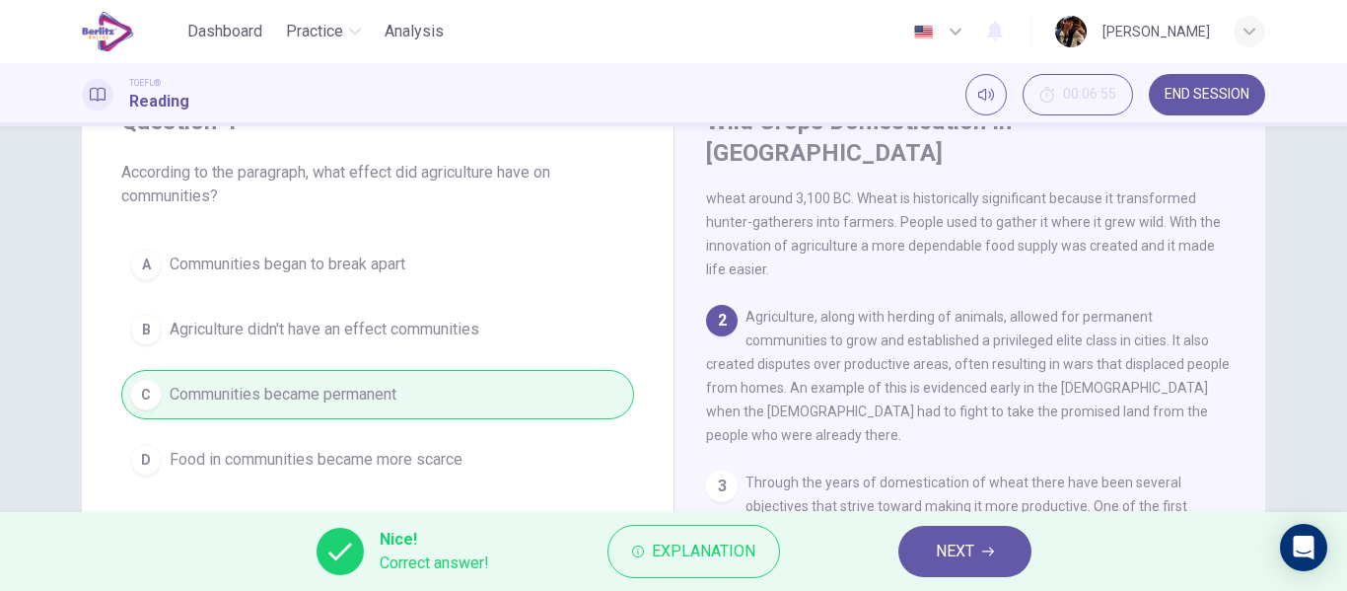
click at [964, 553] on span "NEXT" at bounding box center [955, 551] width 38 height 28
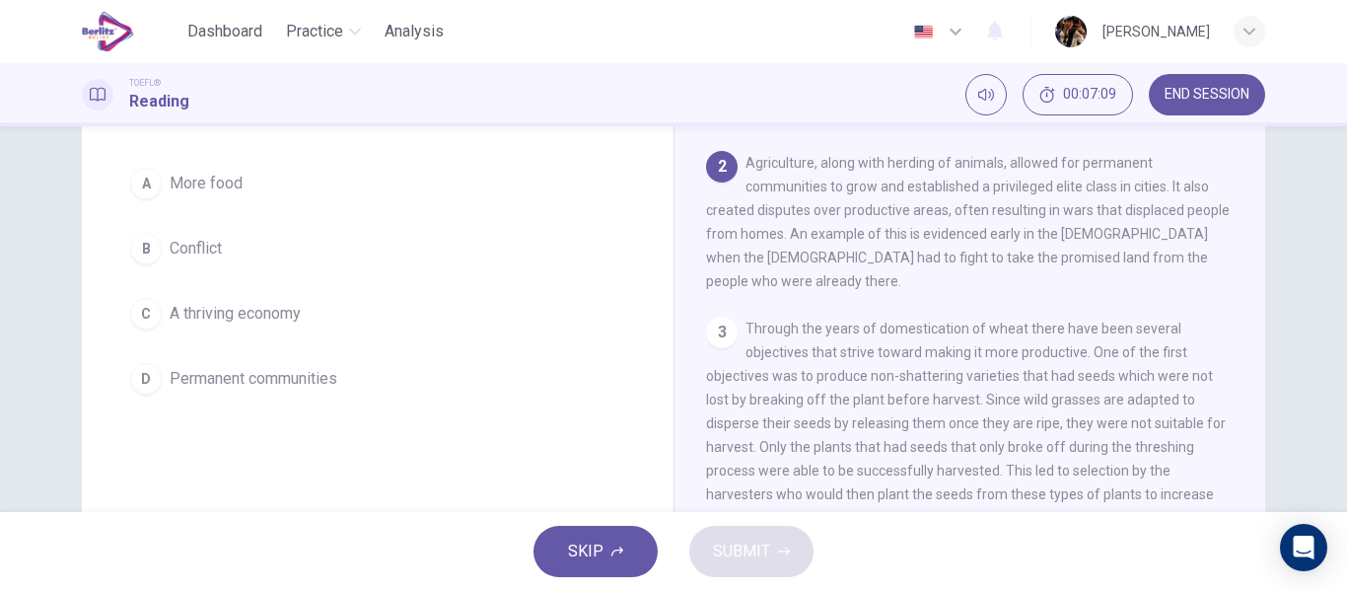
scroll to position [174, 0]
drag, startPoint x: 1257, startPoint y: 272, endPoint x: 1258, endPoint y: 282, distance: 9.9
click at [1258, 282] on div "Wild Crops Domestication In Southwest Asia 1 In Southwest Asia wheat likely ori…" at bounding box center [969, 349] width 592 height 717
click at [1260, 292] on div "Question 5 According to the paragraph, what was a negative consequence to the r…" at bounding box center [673, 349] width 1246 height 717
drag, startPoint x: 1255, startPoint y: 294, endPoint x: 1248, endPoint y: 306, distance: 13.7
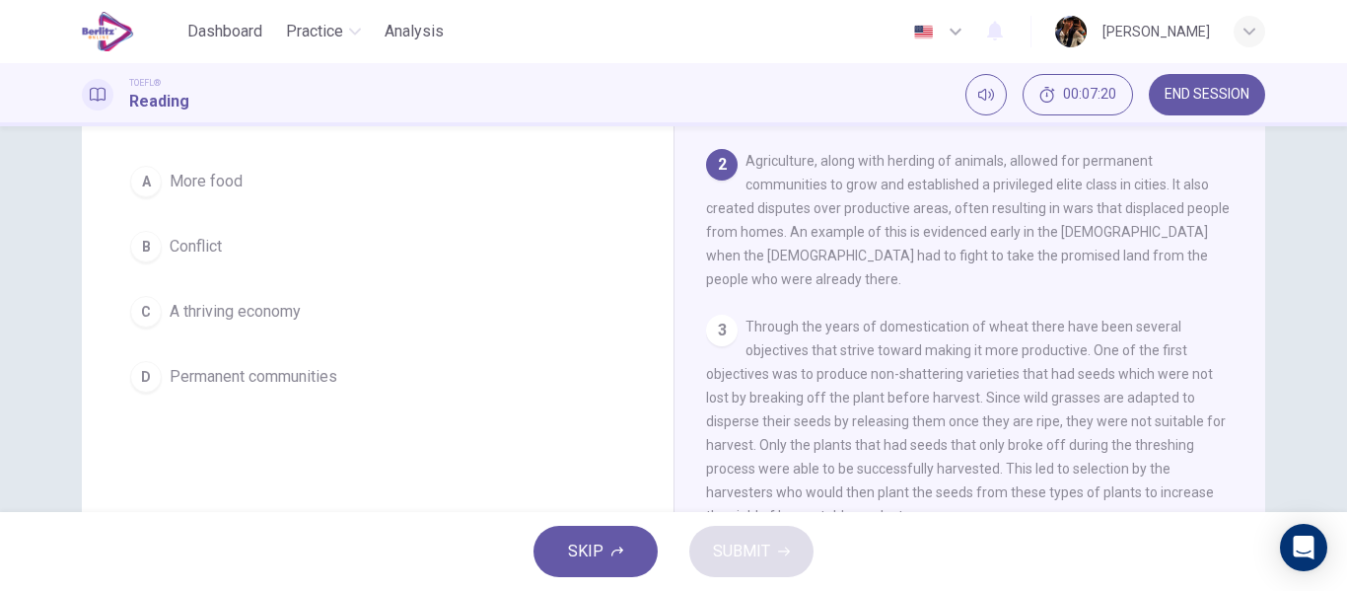
click at [1248, 306] on div "Wild Crops Domestication In Southwest Asia 1 In Southwest Asia wheat likely ori…" at bounding box center [969, 349] width 592 height 717
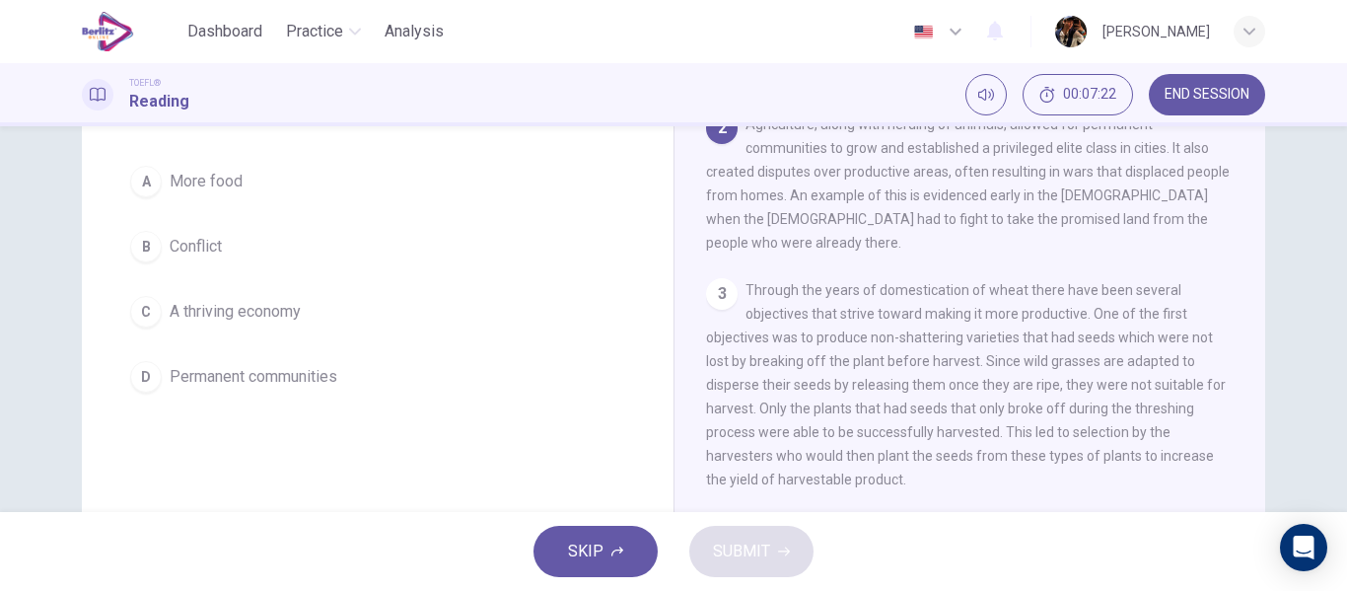
scroll to position [262, 0]
drag, startPoint x: 1240, startPoint y: 306, endPoint x: 1242, endPoint y: 330, distance: 24.7
click at [1242, 329] on div "1 In Southwest Asia wheat likely originated in the Fertile Crescent of the Midd…" at bounding box center [983, 392] width 554 height 567
click at [1242, 333] on div "1 In Southwest Asia wheat likely originated in the Fertile Crescent of the Midd…" at bounding box center [983, 392] width 554 height 567
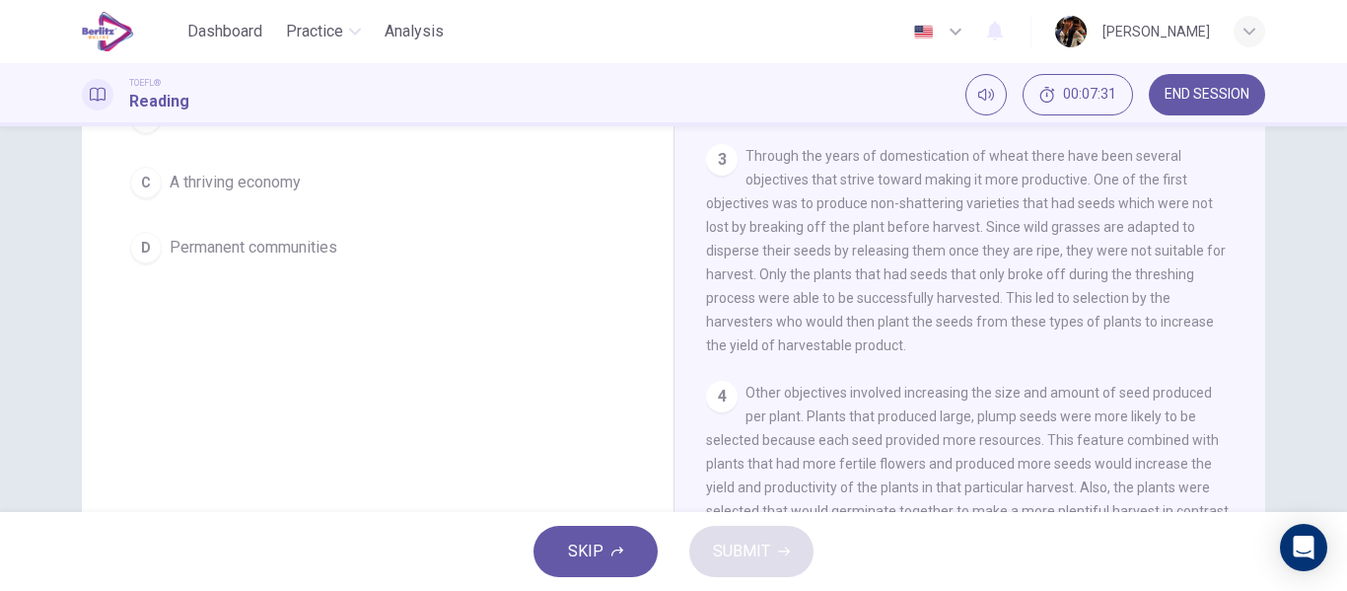
scroll to position [308, 0]
click at [1240, 219] on div "1 In Southwest Asia wheat likely originated in the Fertile Crescent of the Midd…" at bounding box center [983, 259] width 554 height 567
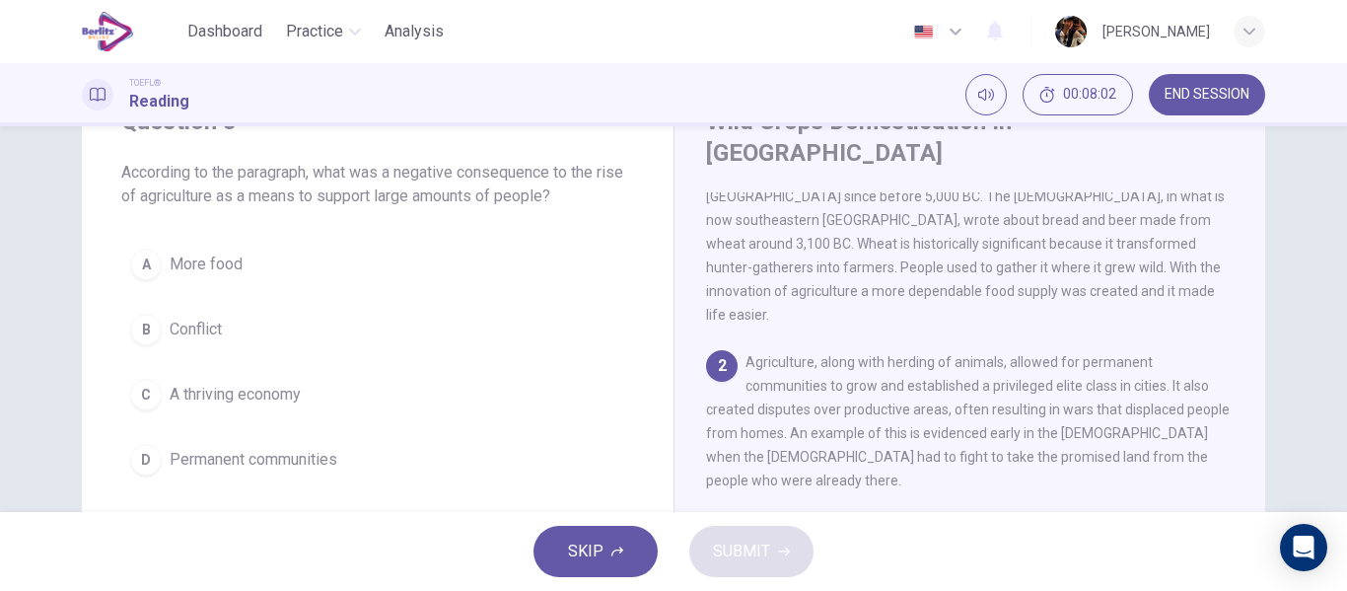
scroll to position [94, 0]
click at [306, 384] on button "C A thriving economy" at bounding box center [377, 392] width 513 height 49
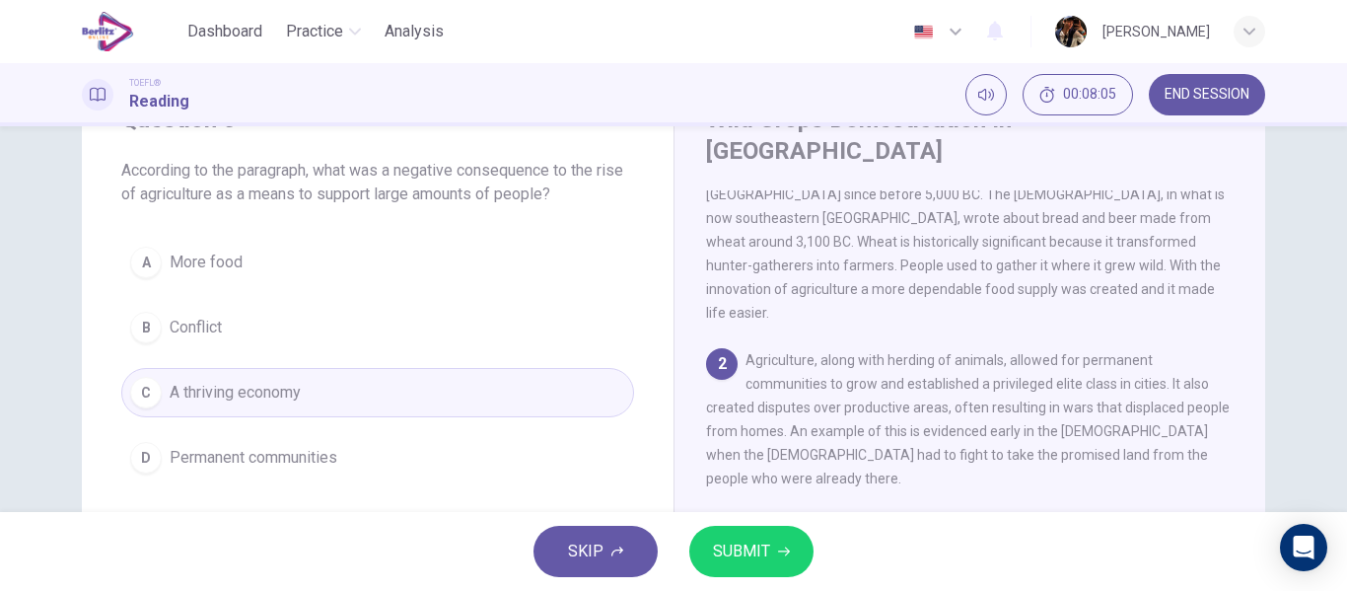
click at [731, 566] on button "SUBMIT" at bounding box center [751, 550] width 124 height 51
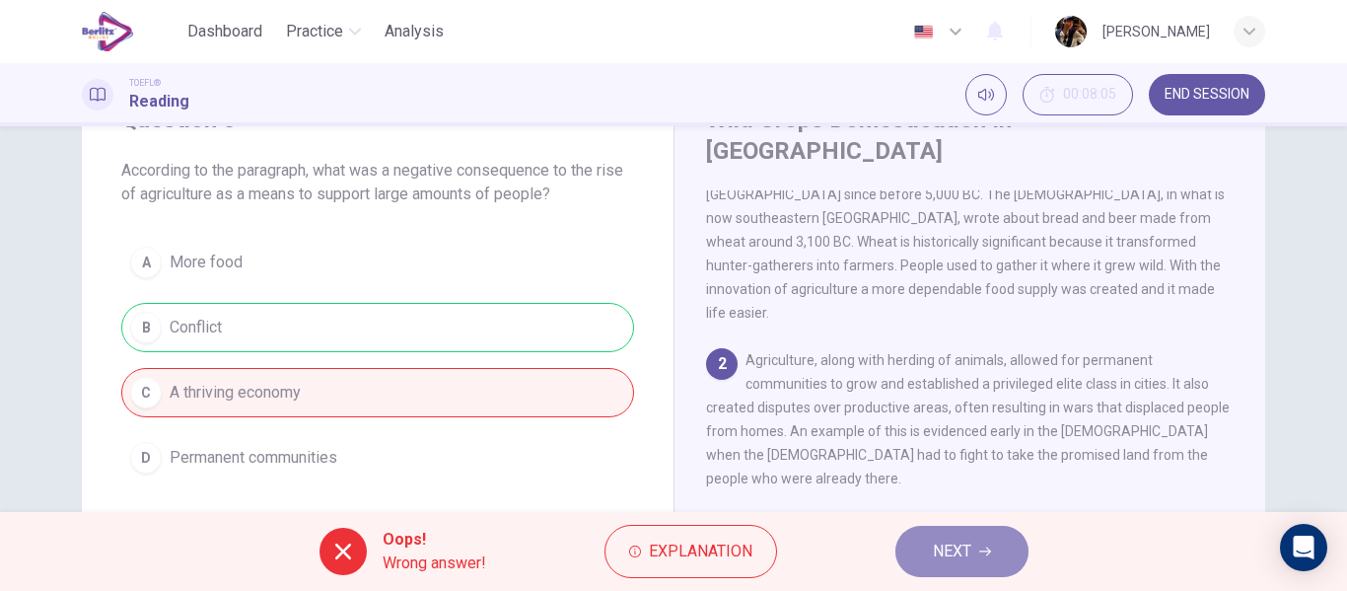
click at [934, 559] on span "NEXT" at bounding box center [952, 551] width 38 height 28
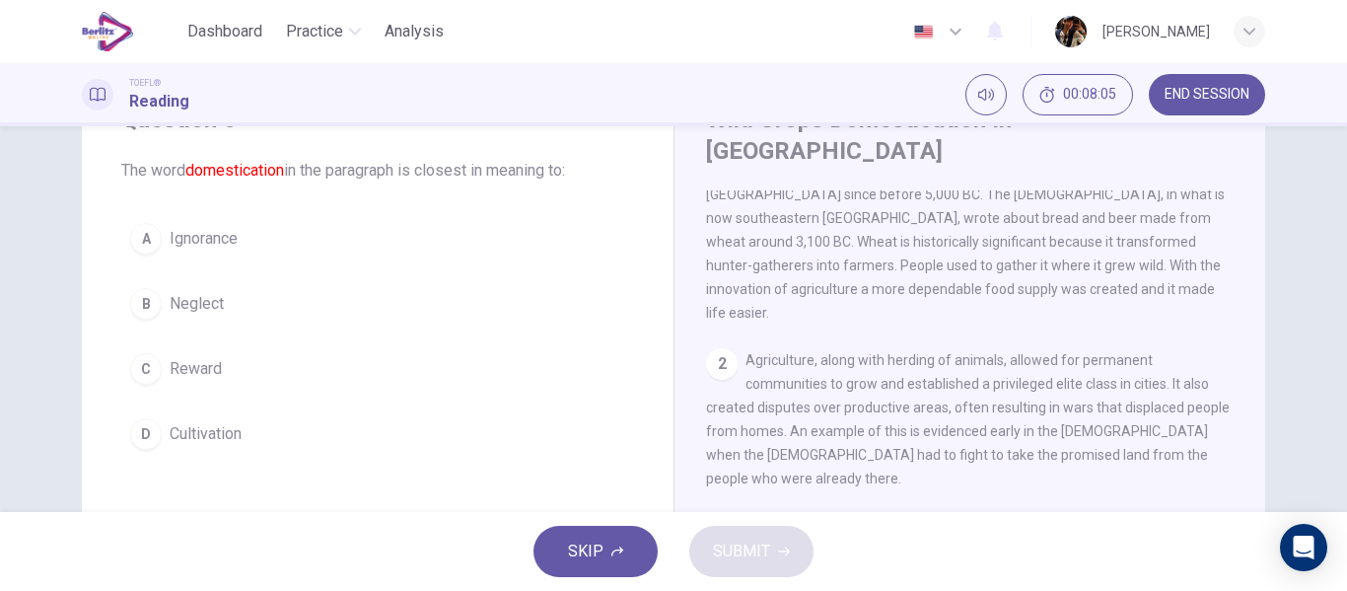
scroll to position [220, 0]
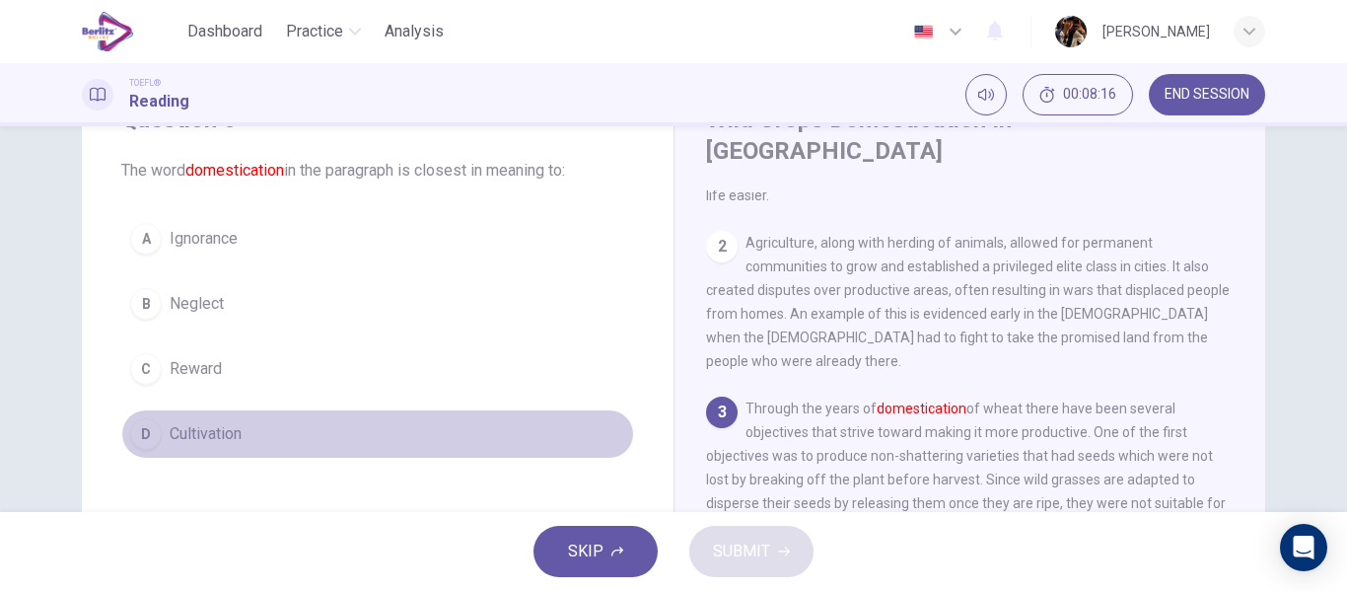
click at [375, 426] on button "D Cultivation" at bounding box center [377, 433] width 513 height 49
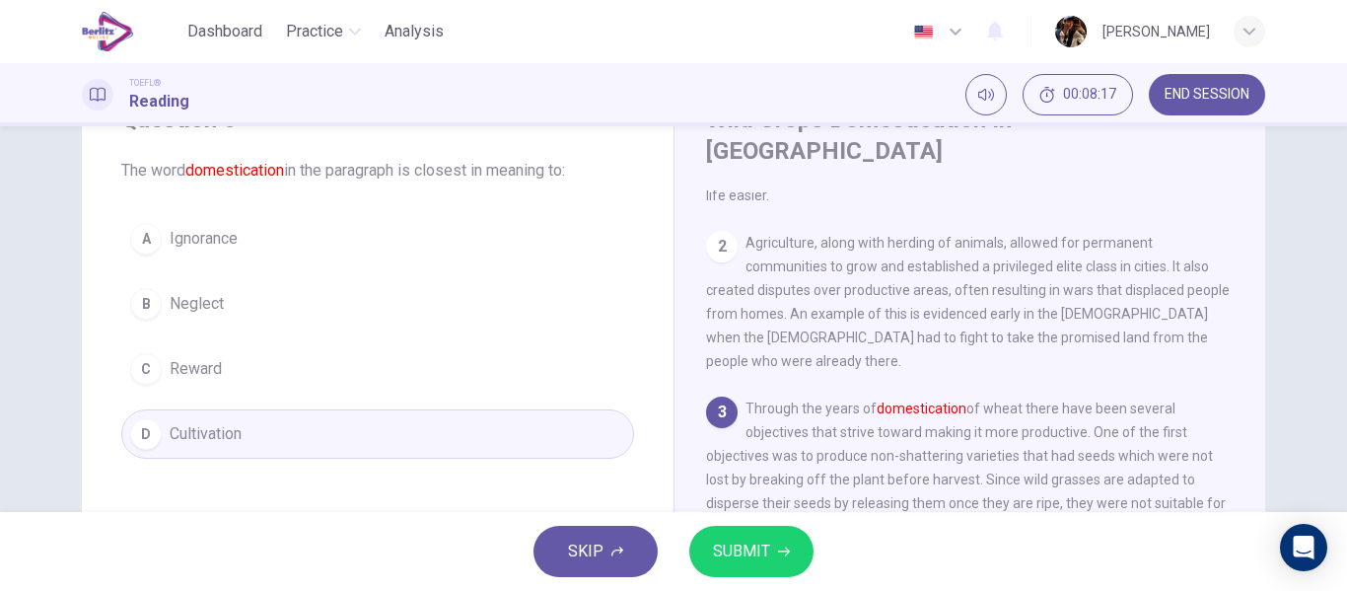
click at [727, 552] on span "SUBMIT" at bounding box center [741, 551] width 57 height 28
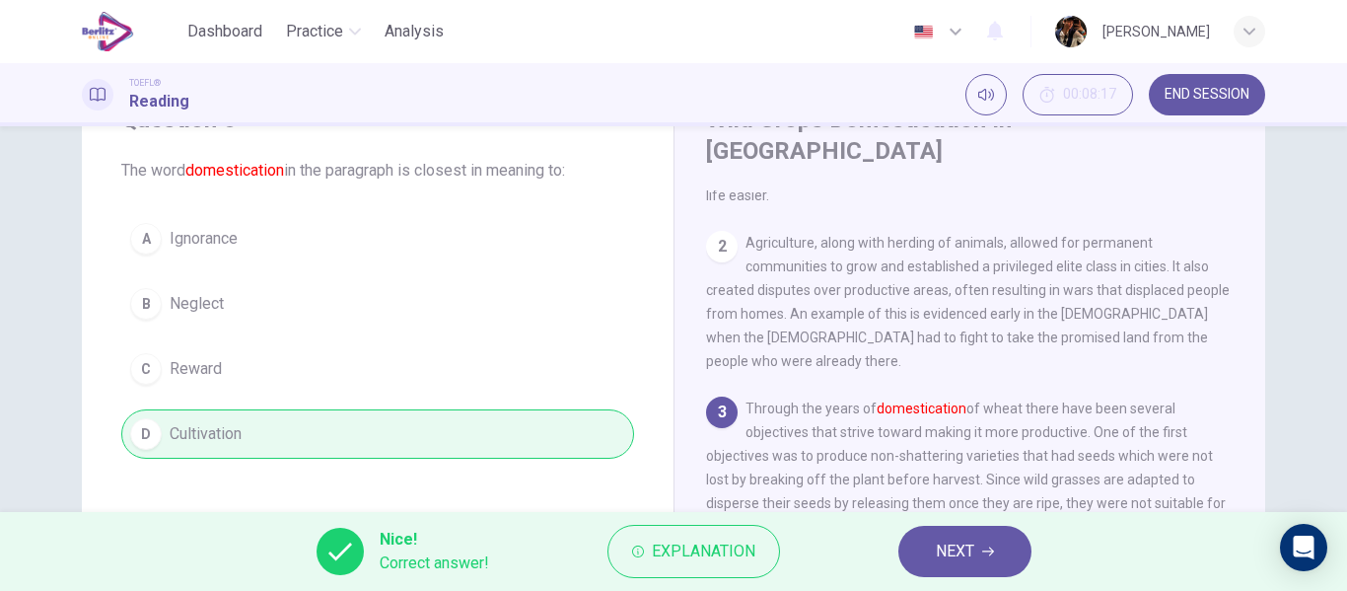
click at [926, 544] on button "NEXT" at bounding box center [964, 550] width 133 height 51
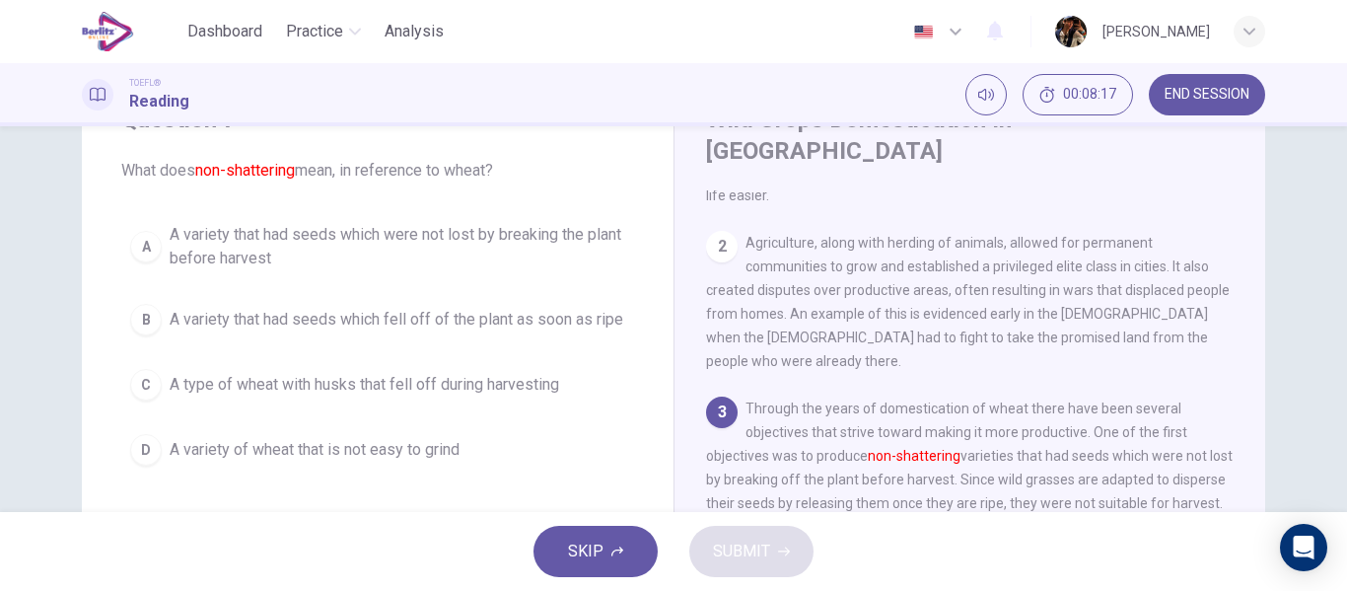
scroll to position [368, 0]
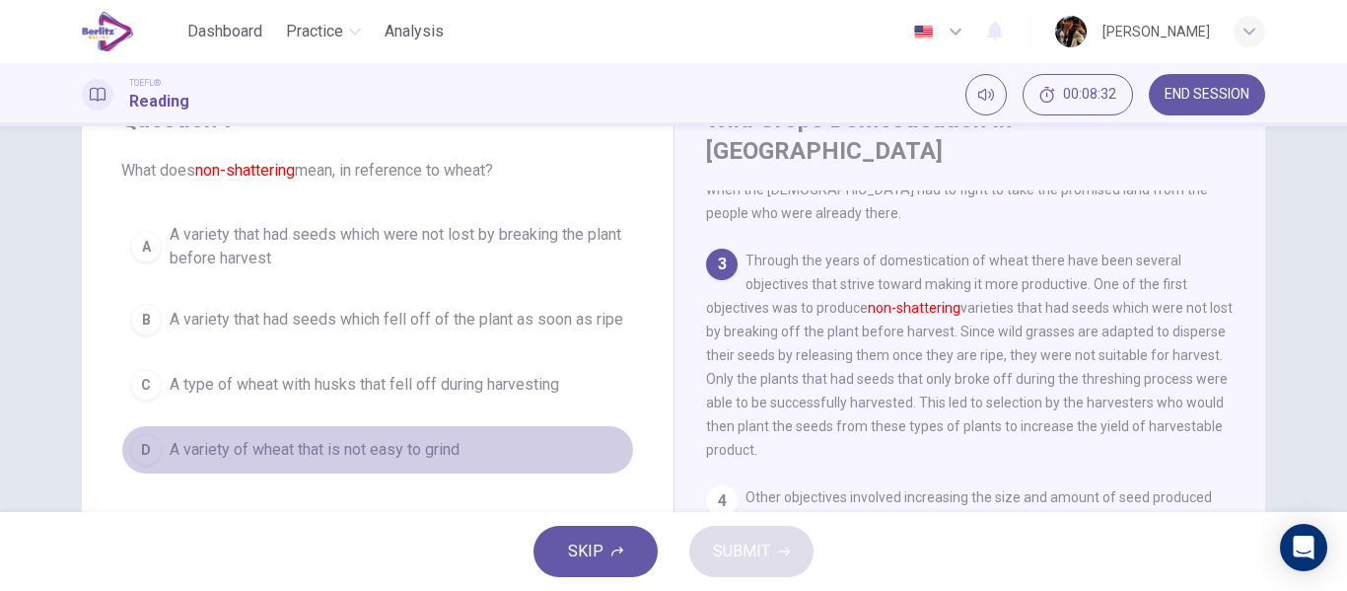
click at [488, 457] on button "D A variety of wheat that is not easy to grind" at bounding box center [377, 449] width 513 height 49
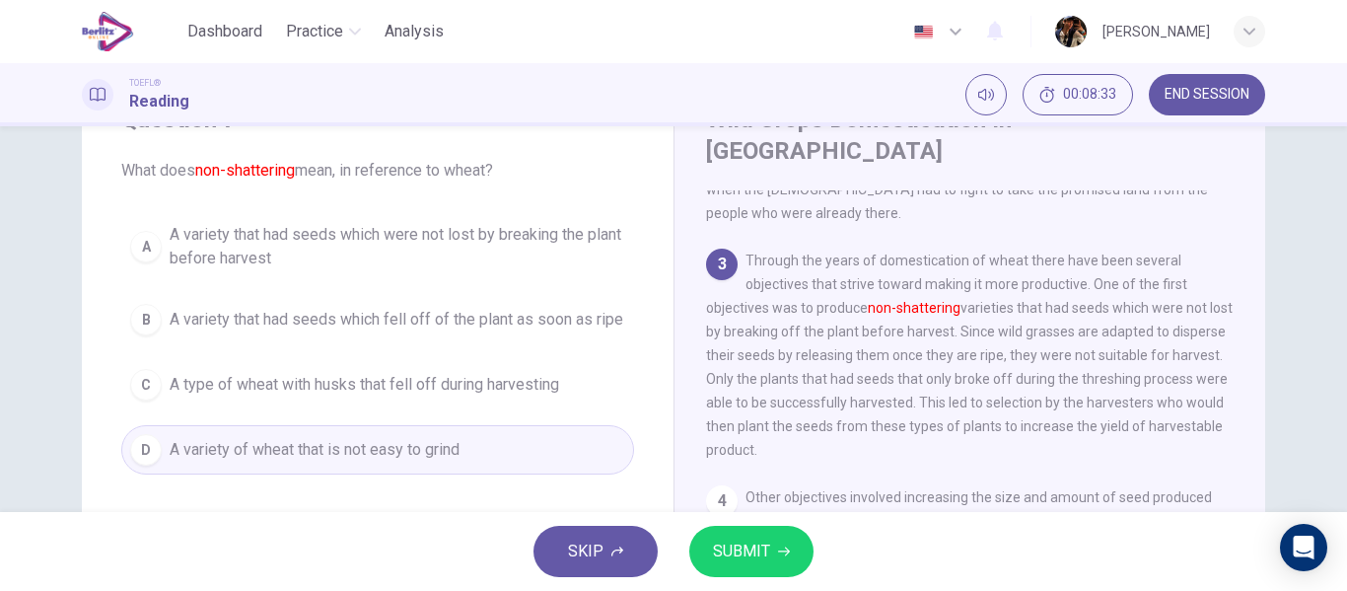
click at [737, 544] on span "SUBMIT" at bounding box center [741, 551] width 57 height 28
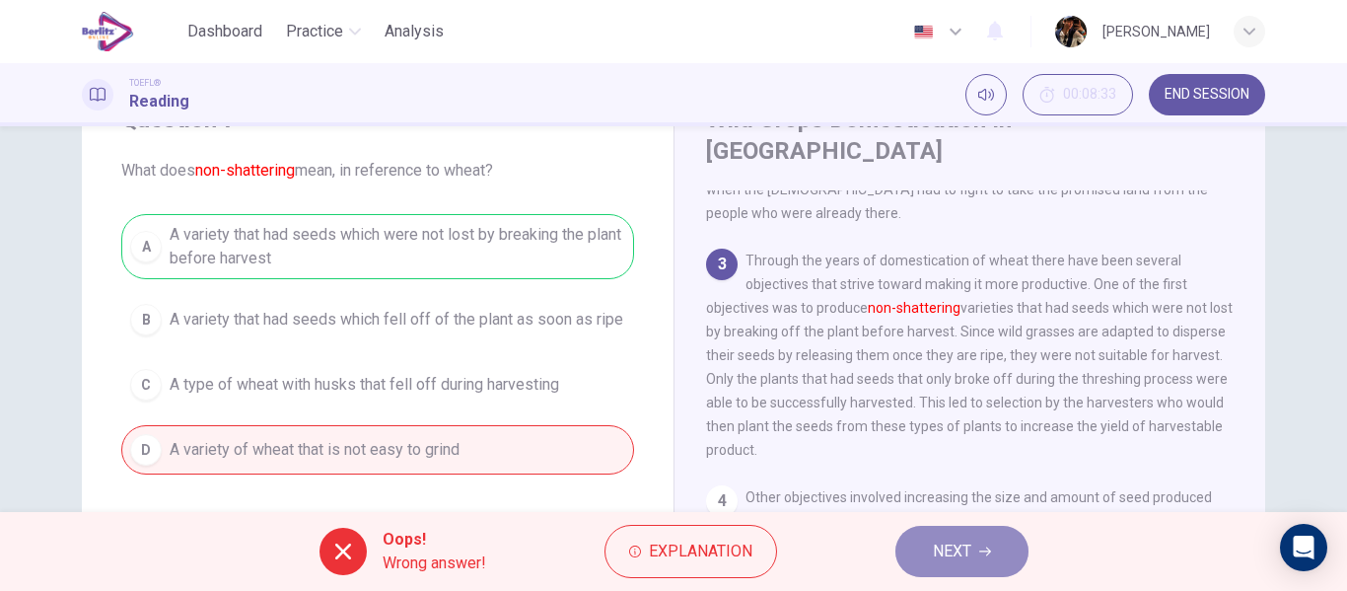
click at [968, 562] on span "NEXT" at bounding box center [952, 551] width 38 height 28
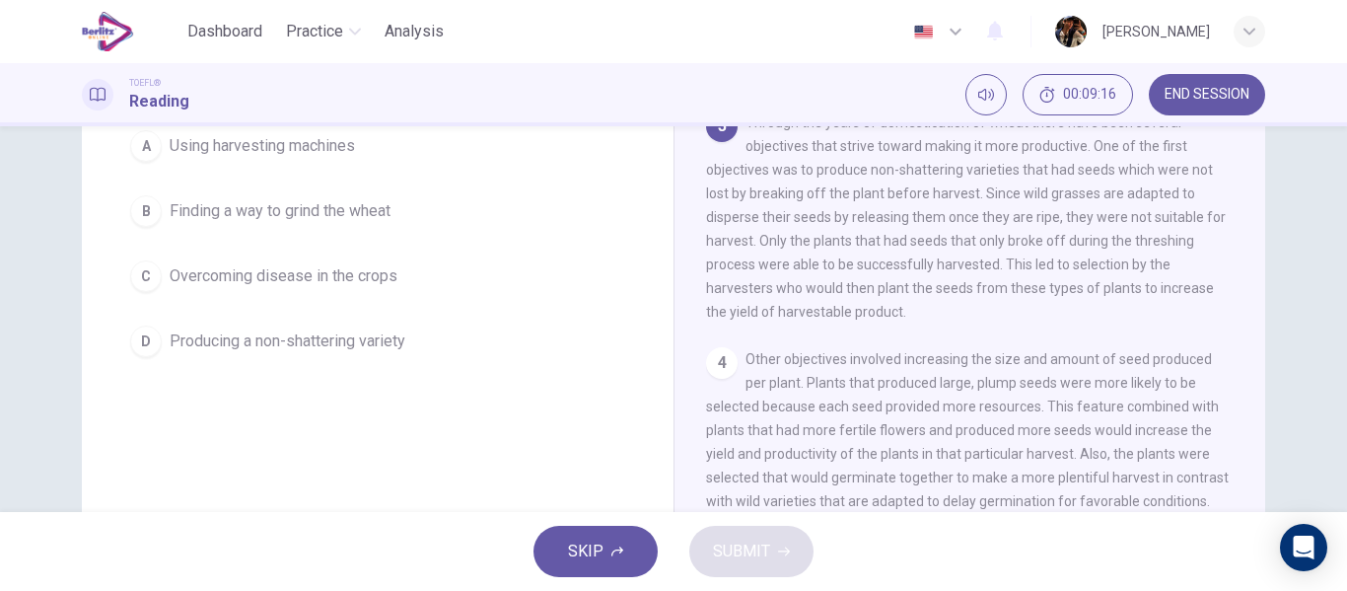
scroll to position [214, 0]
click at [377, 135] on button "A Using harvesting machines" at bounding box center [377, 141] width 513 height 49
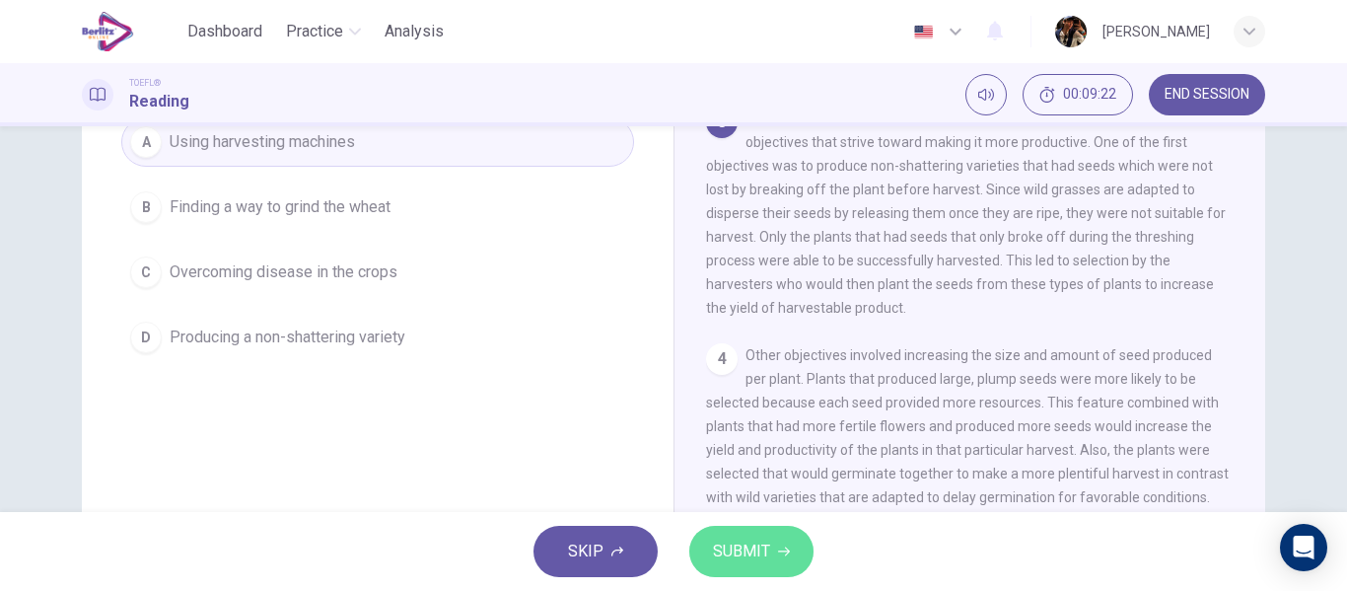
click at [745, 539] on span "SUBMIT" at bounding box center [741, 551] width 57 height 28
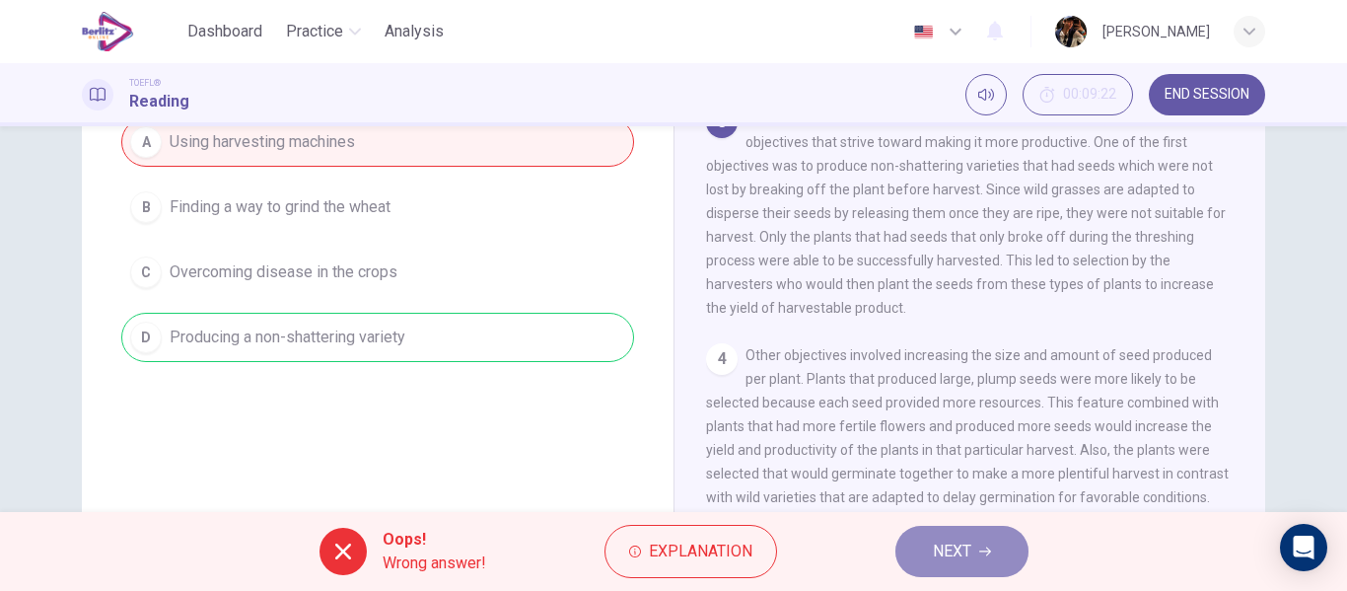
click at [938, 541] on span "NEXT" at bounding box center [952, 551] width 38 height 28
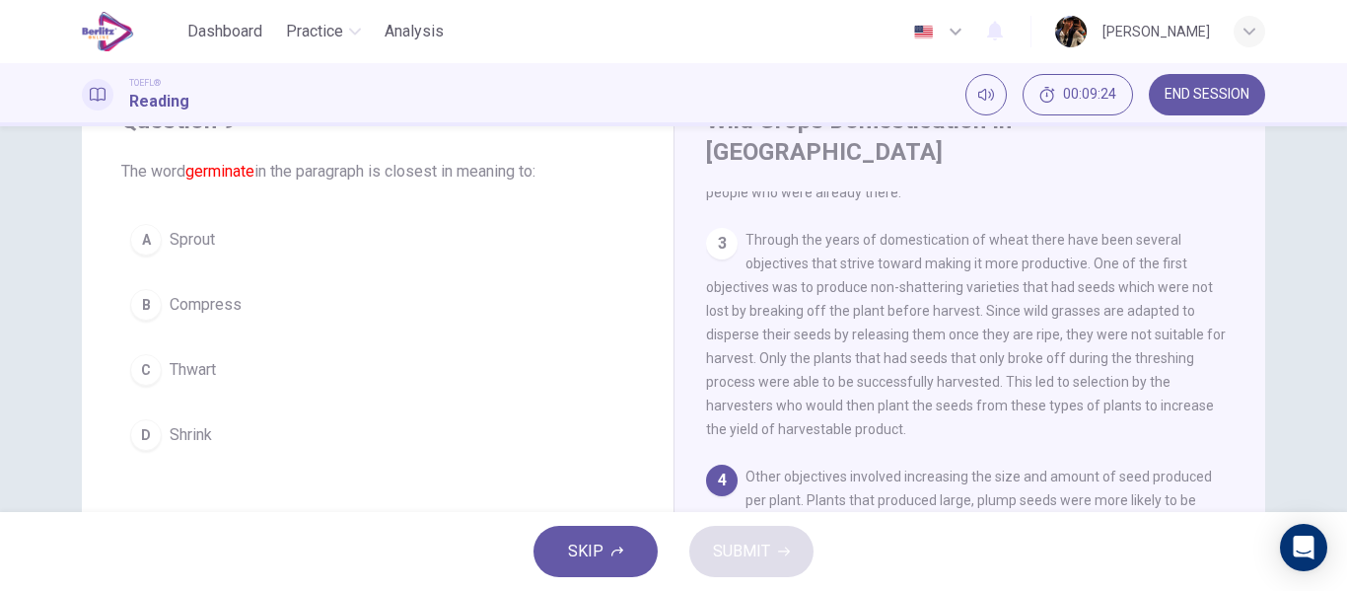
scroll to position [89, 0]
click at [319, 244] on button "A Sprout" at bounding box center [377, 243] width 513 height 49
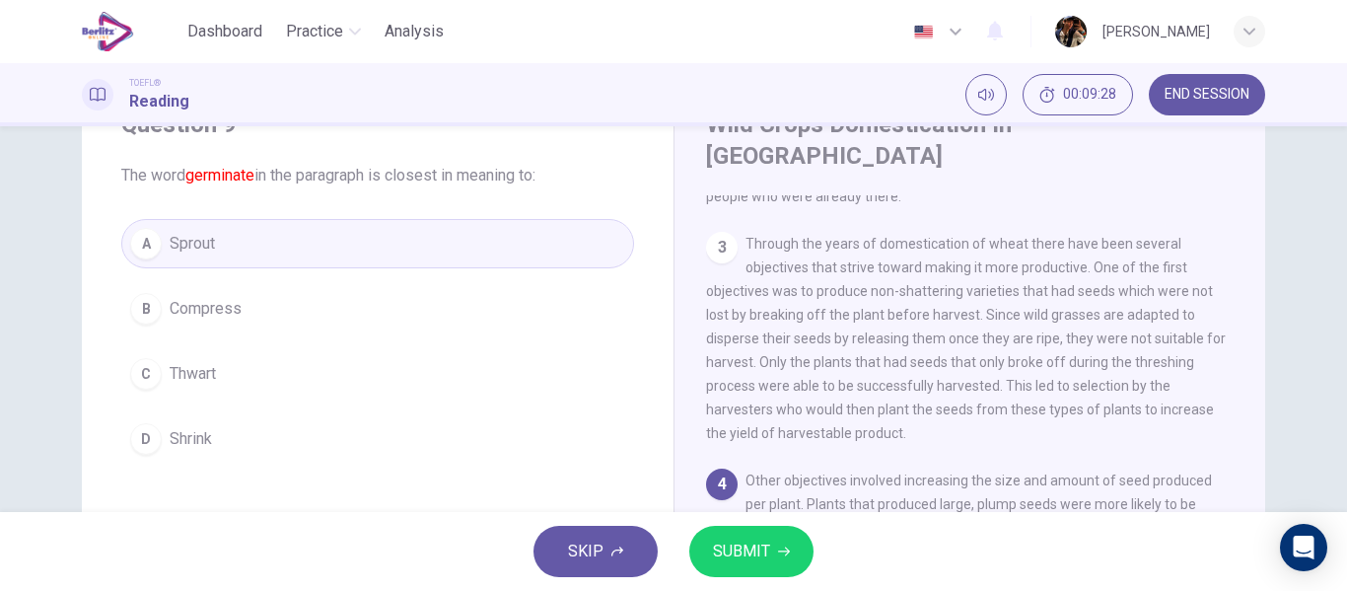
click at [718, 566] on button "SUBMIT" at bounding box center [751, 550] width 124 height 51
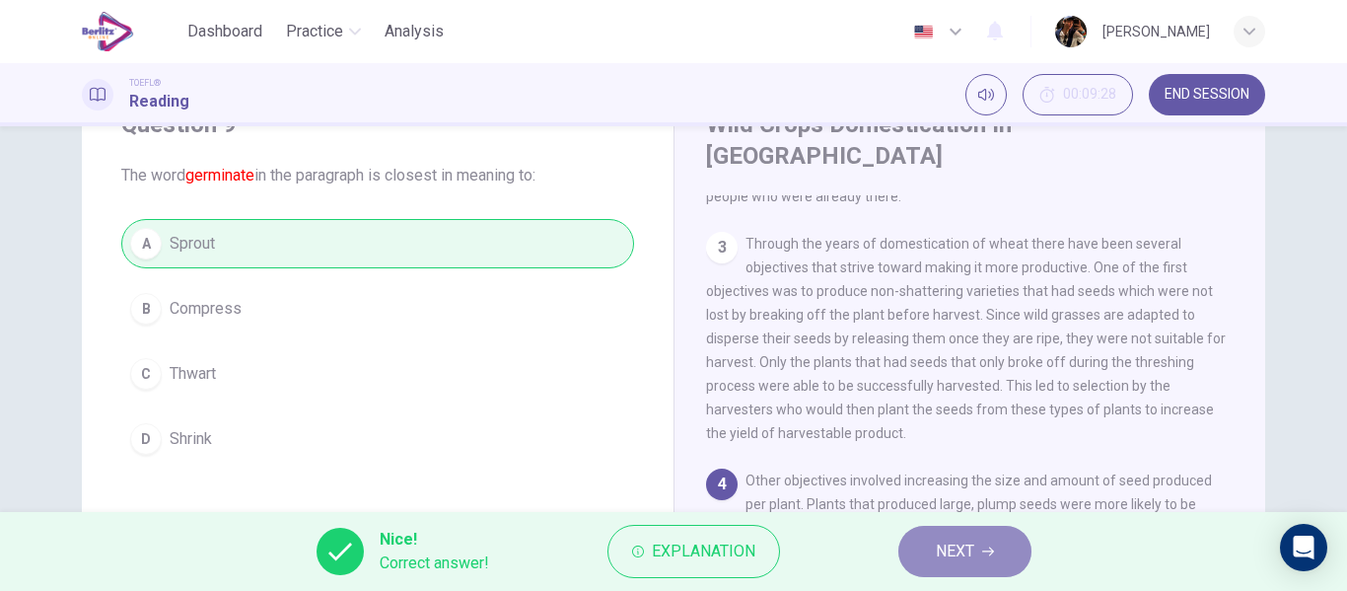
click at [926, 561] on button "NEXT" at bounding box center [964, 550] width 133 height 51
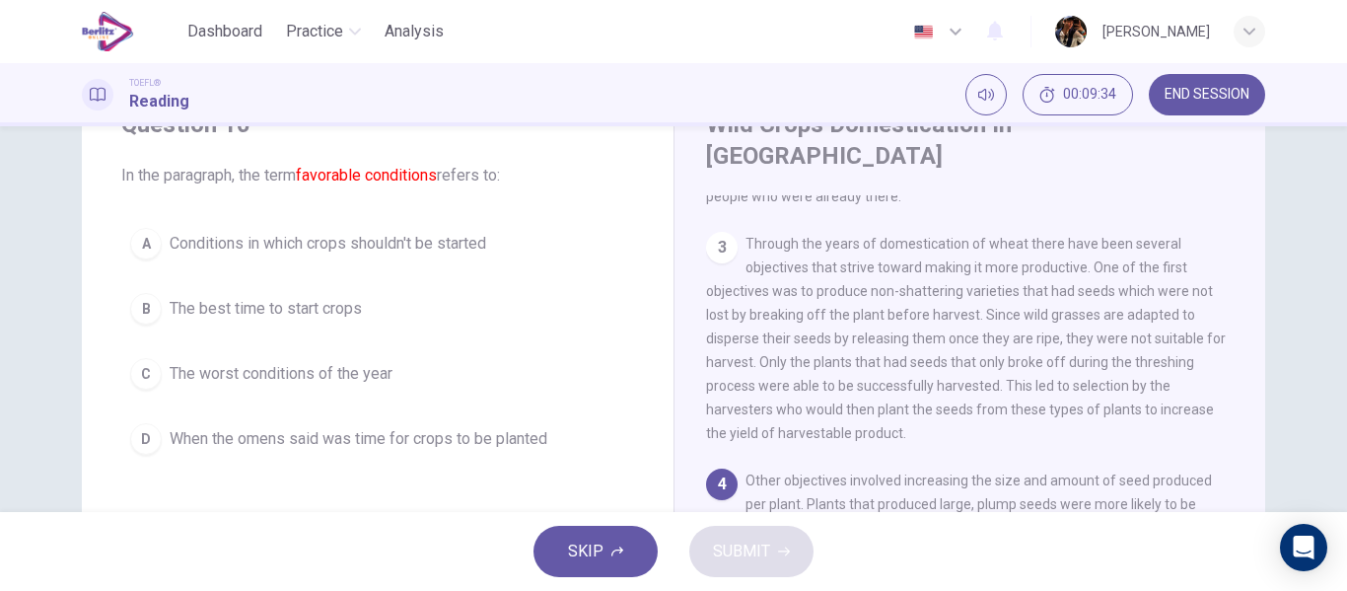
click at [449, 296] on button "B The best time to start crops" at bounding box center [377, 308] width 513 height 49
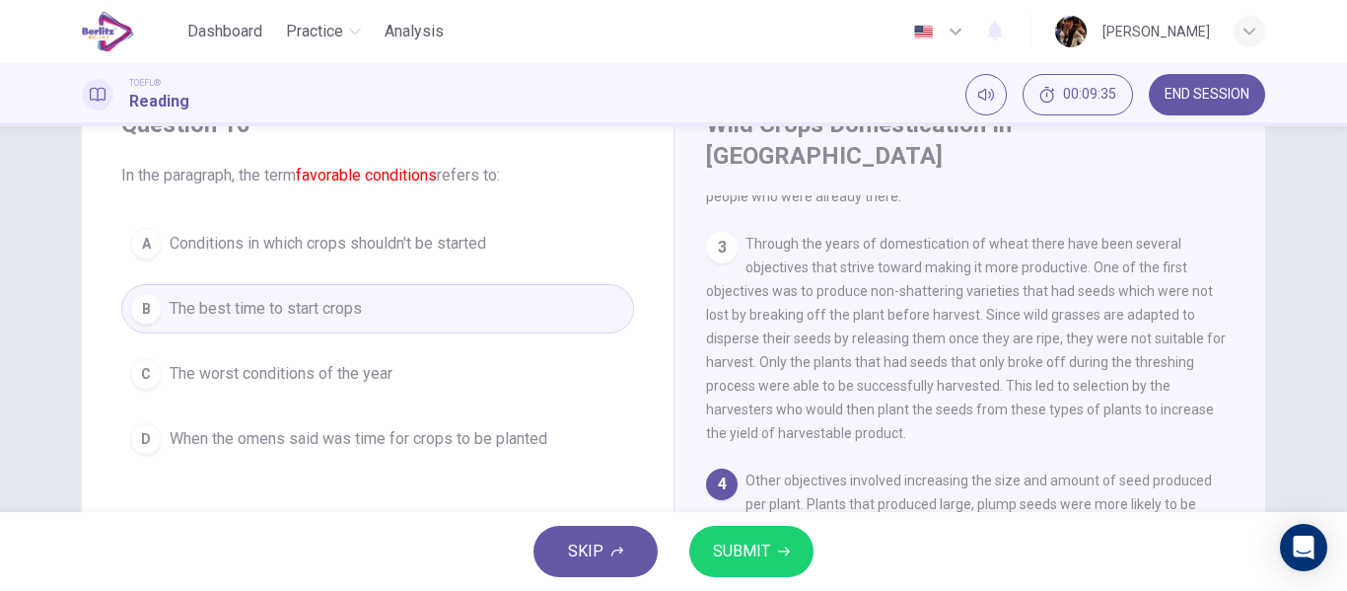
click at [758, 543] on span "SUBMIT" at bounding box center [741, 551] width 57 height 28
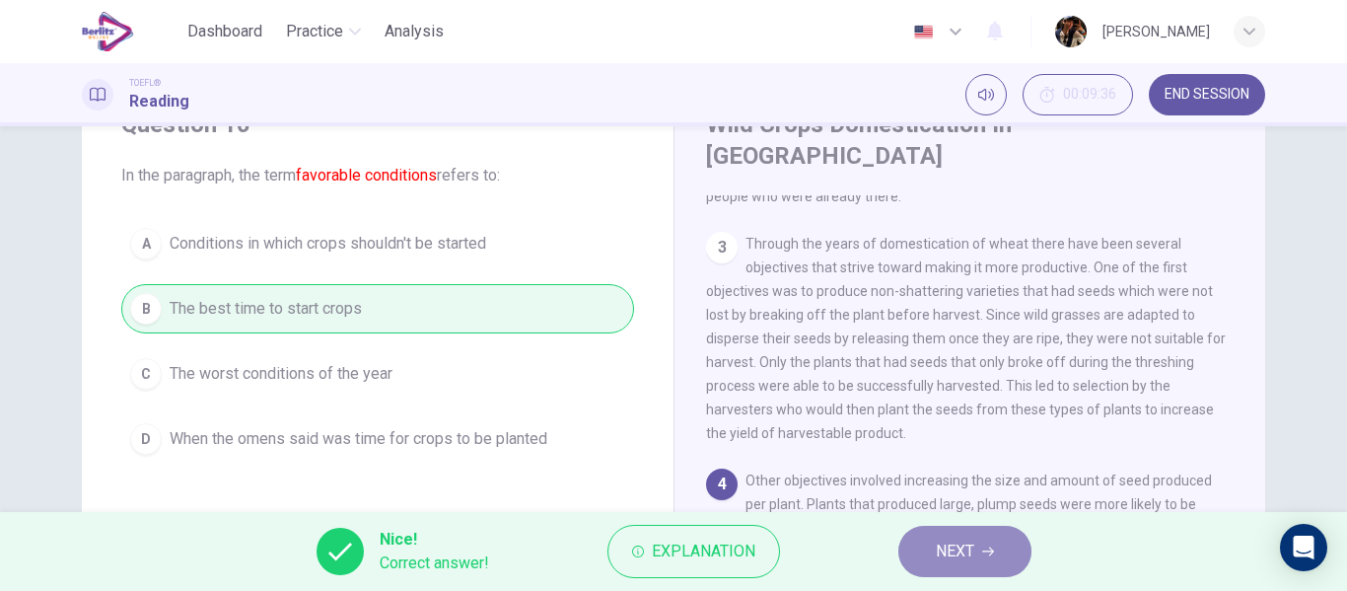
click at [966, 542] on span "NEXT" at bounding box center [955, 551] width 38 height 28
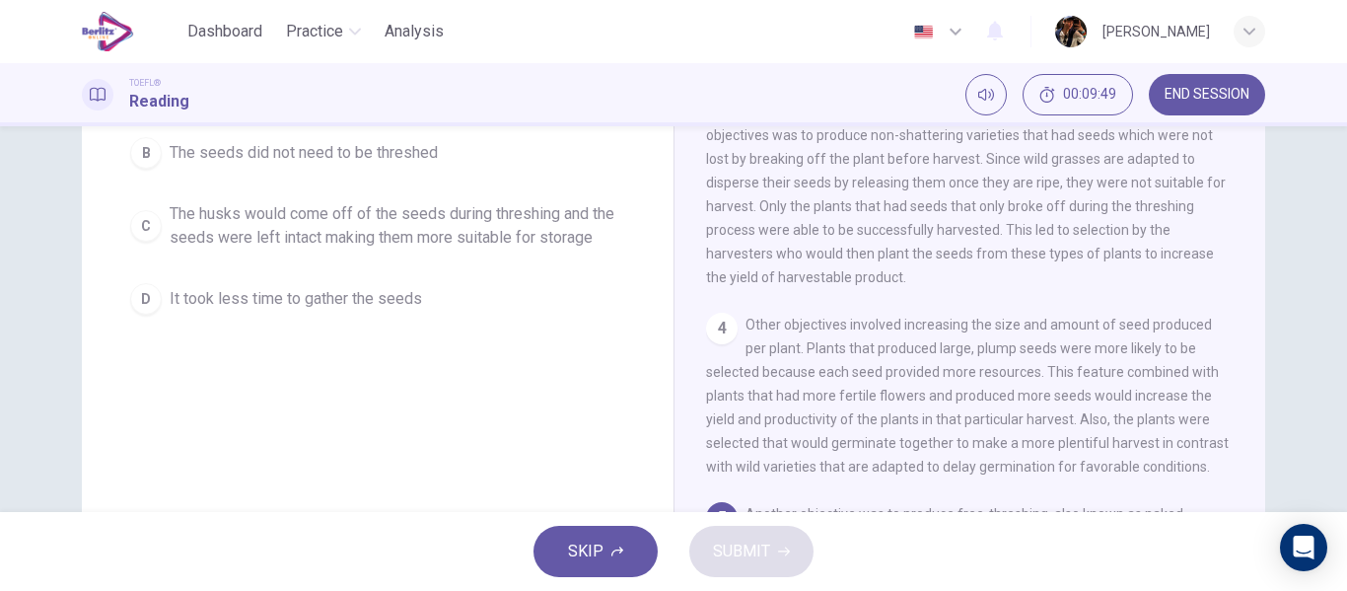
scroll to position [246, 0]
drag, startPoint x: 1243, startPoint y: 429, endPoint x: 1256, endPoint y: 425, distance: 13.4
click at [1256, 424] on div "Wild Crops Domestication In Southwest Asia 1 In Southwest Asia wheat likely ori…" at bounding box center [969, 277] width 592 height 717
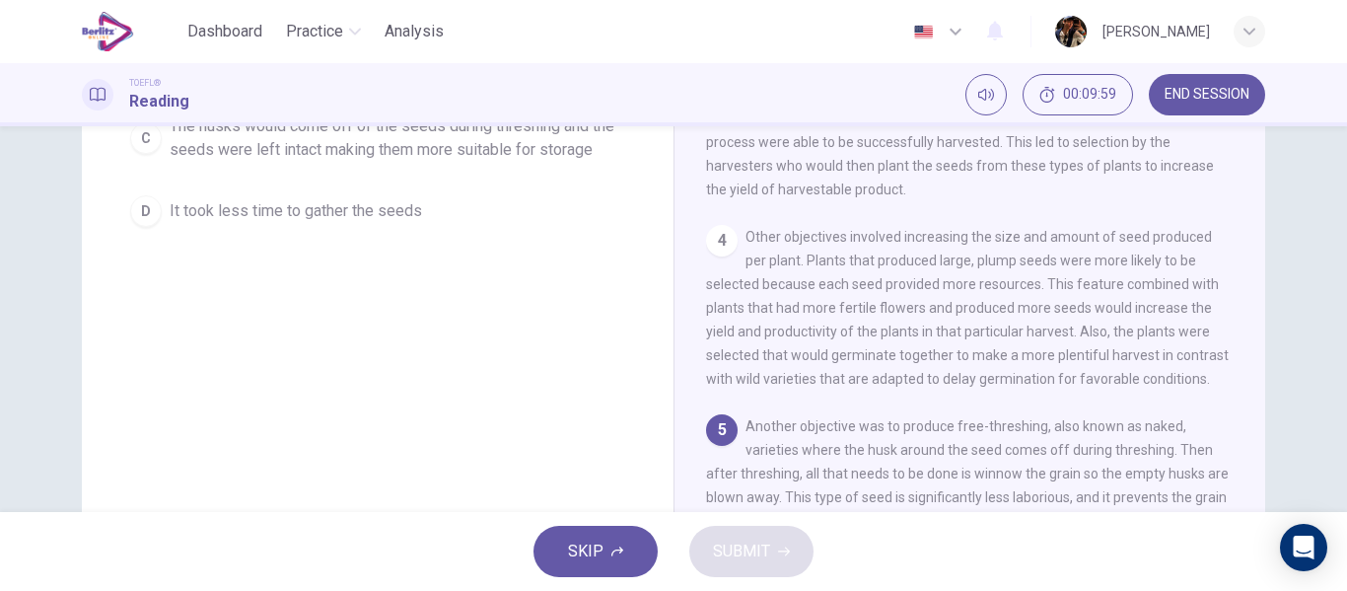
scroll to position [379, 0]
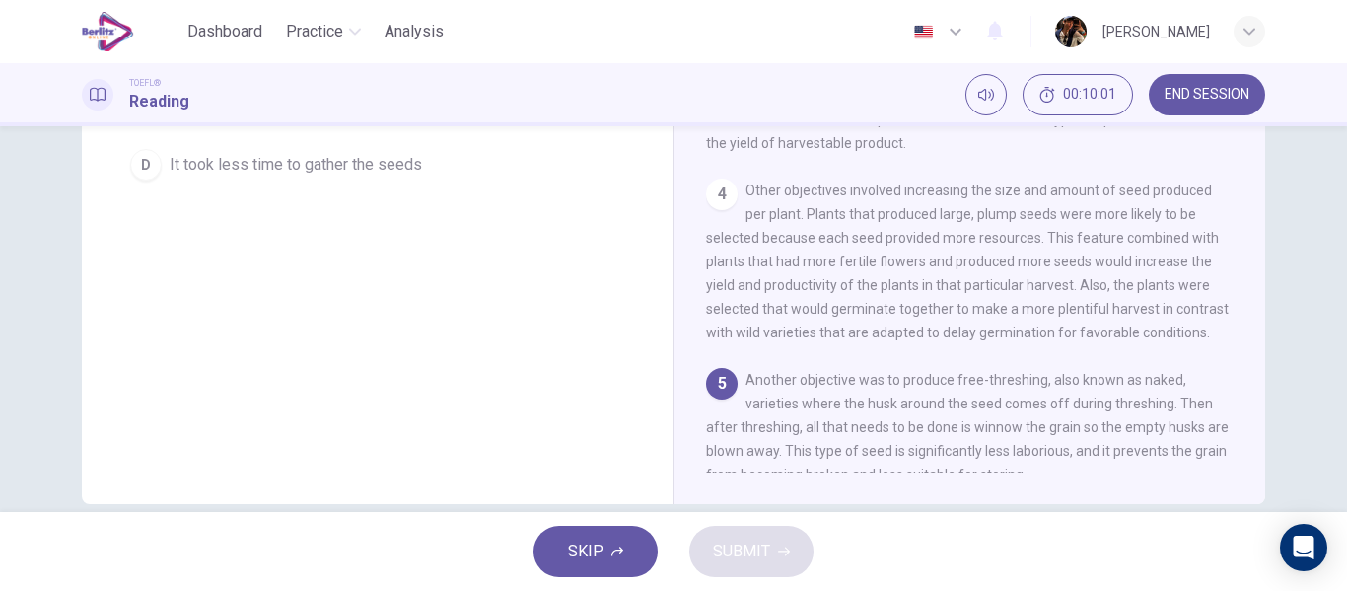
drag, startPoint x: 1255, startPoint y: 308, endPoint x: 1248, endPoint y: 328, distance: 21.8
click at [1248, 327] on div "Wild Crops Domestication In Southwest Asia 1 In Southwest Asia wheat likely ori…" at bounding box center [969, 145] width 592 height 717
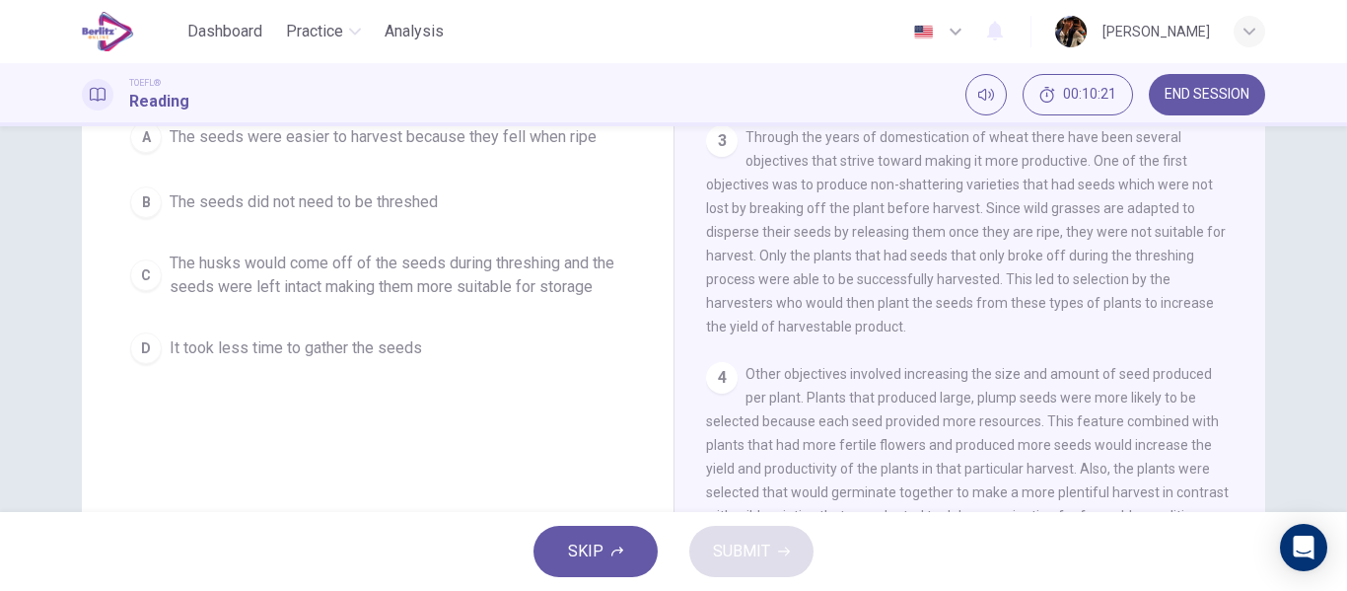
scroll to position [193, 0]
click at [422, 240] on div "A The seeds were easier to harvest because they fell when ripe B The seeds did …" at bounding box center [377, 244] width 513 height 260
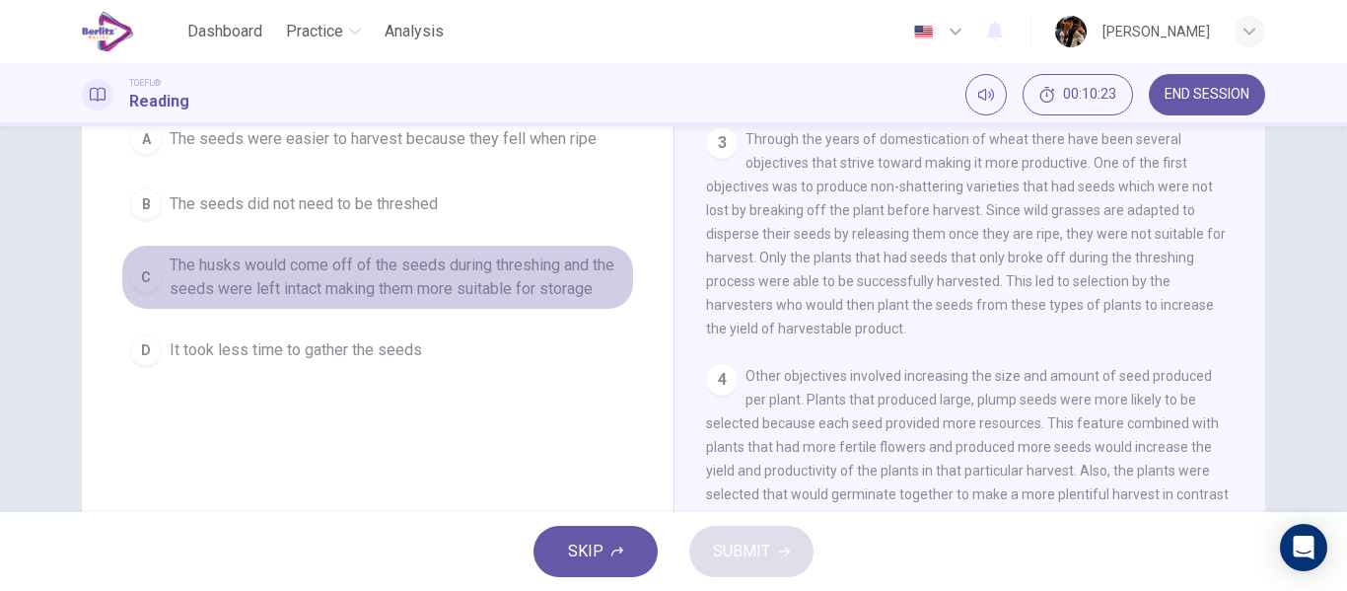
click at [411, 263] on span "The husks would come off of the seeds during threshing and the seeds were left …" at bounding box center [397, 276] width 455 height 47
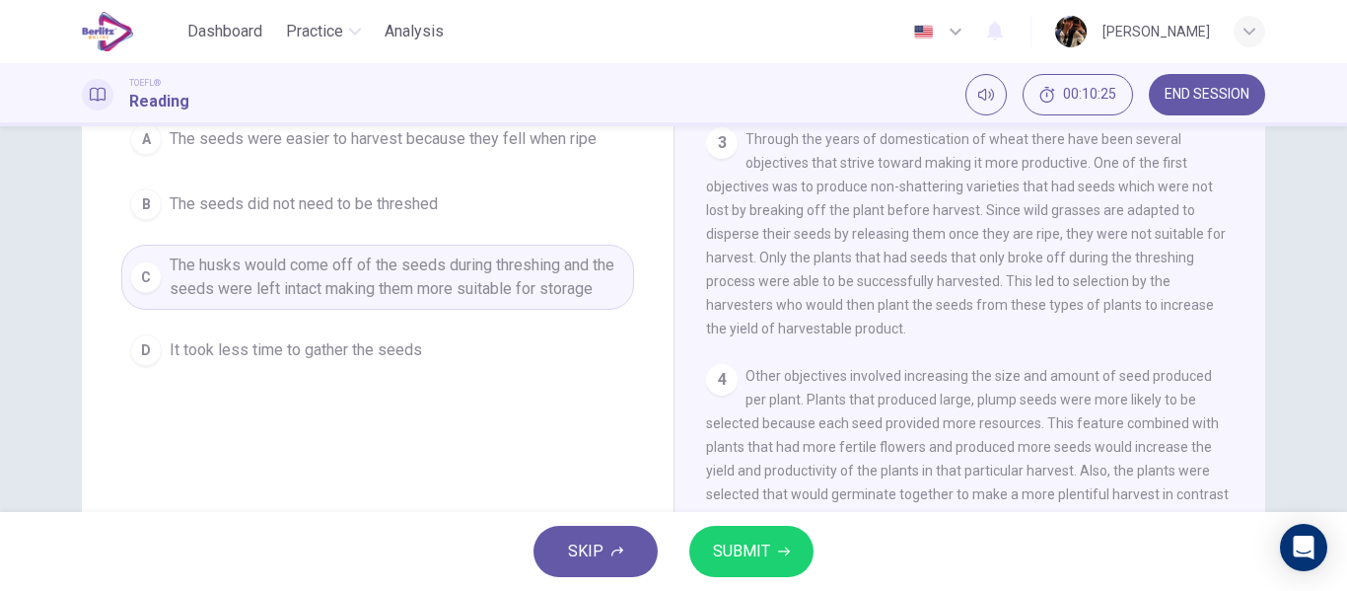
click at [736, 545] on span "SUBMIT" at bounding box center [741, 551] width 57 height 28
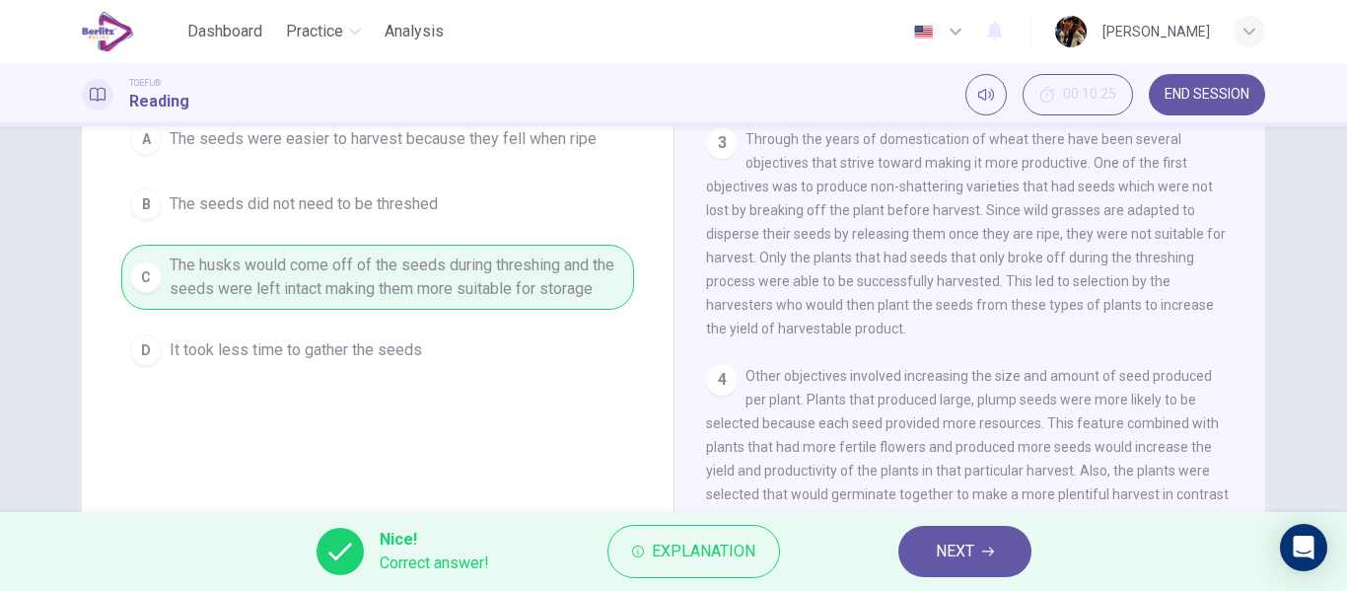
click at [970, 552] on span "NEXT" at bounding box center [955, 551] width 38 height 28
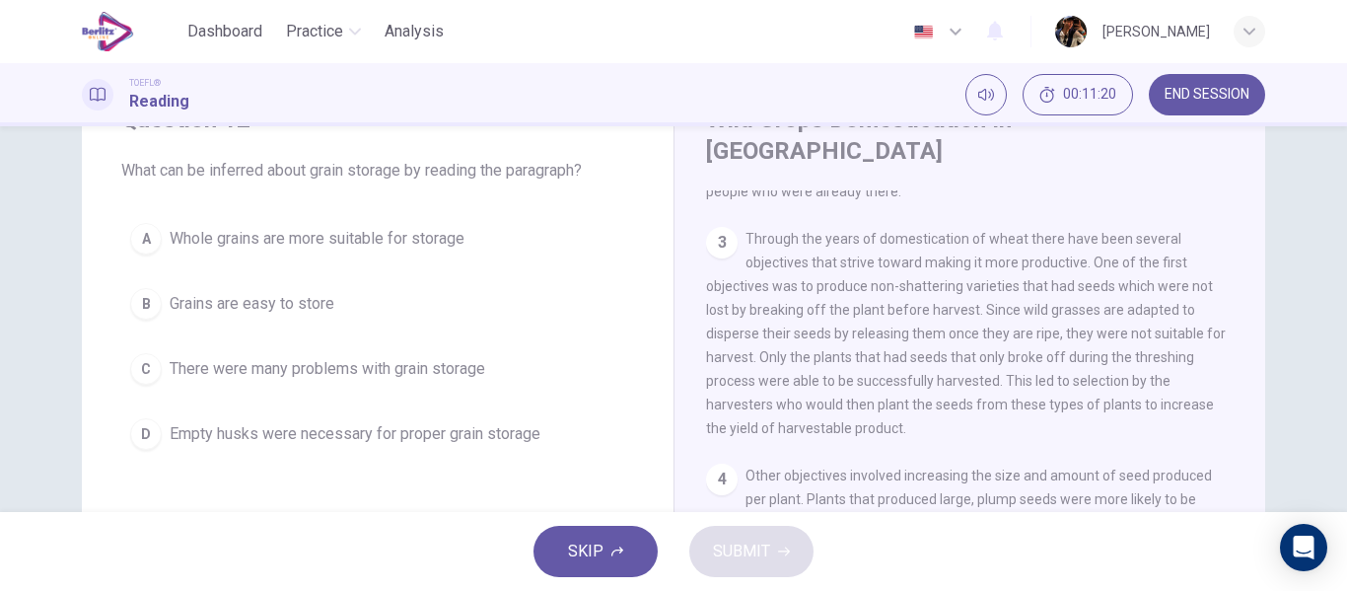
scroll to position [96, 0]
click at [456, 370] on span "There were many problems with grain storage" at bounding box center [327, 367] width 315 height 24
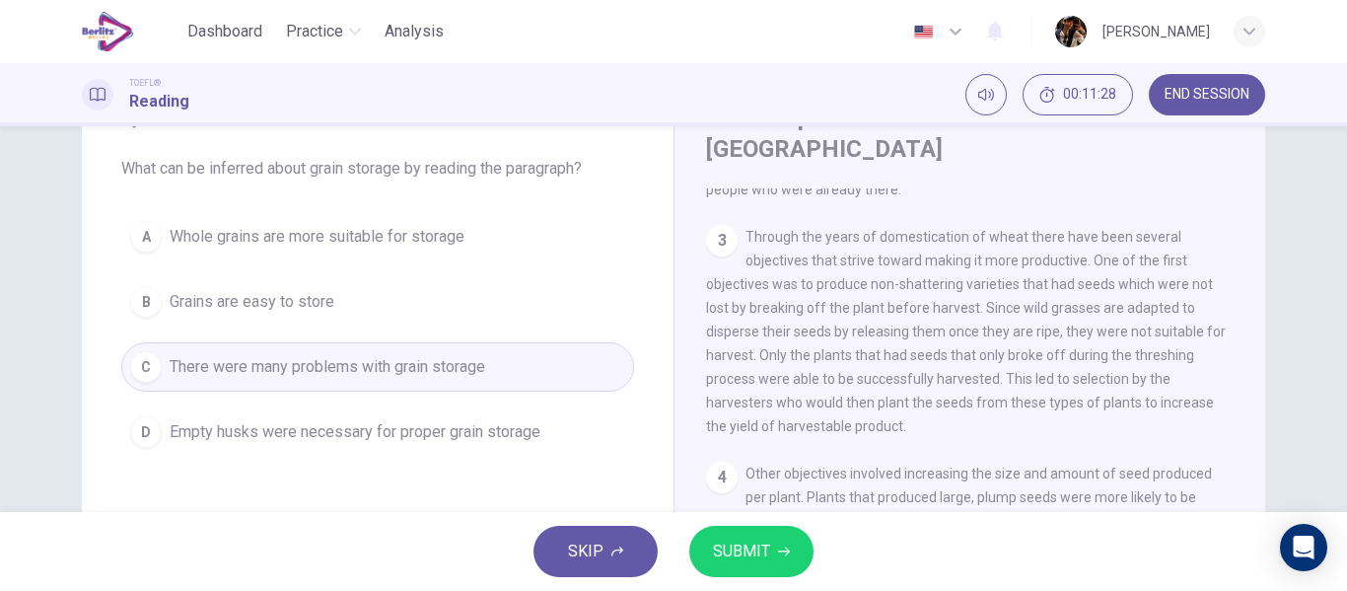
click at [749, 552] on span "SUBMIT" at bounding box center [741, 551] width 57 height 28
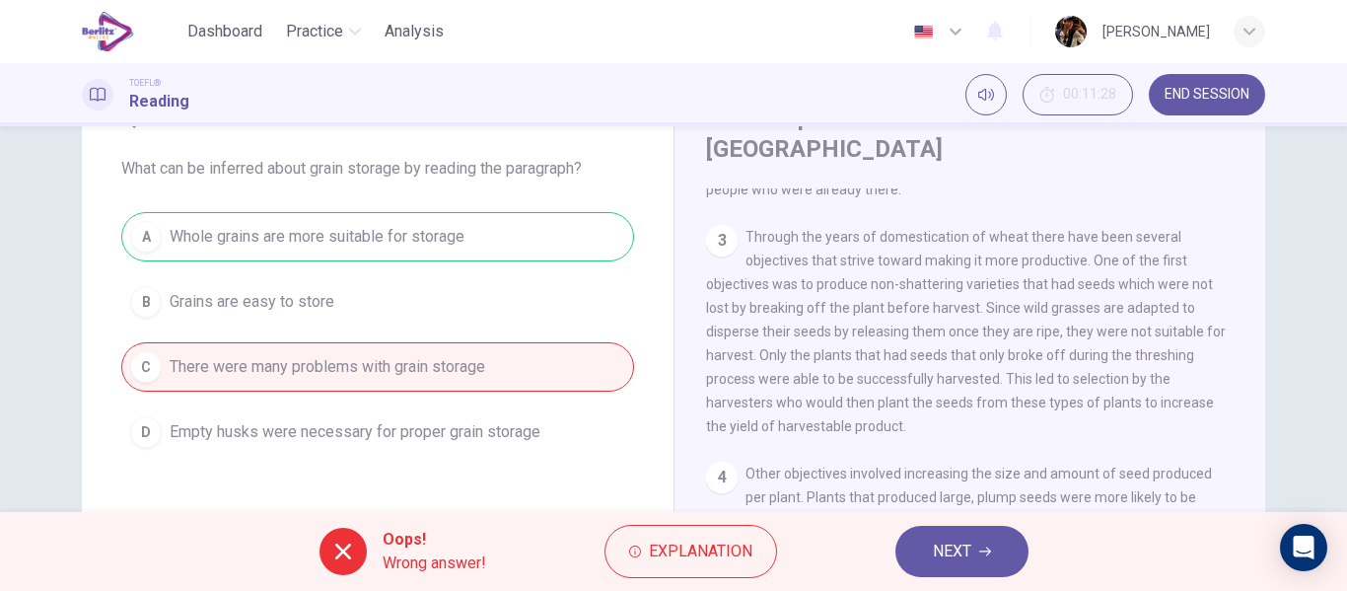
click at [931, 570] on button "NEXT" at bounding box center [961, 550] width 133 height 51
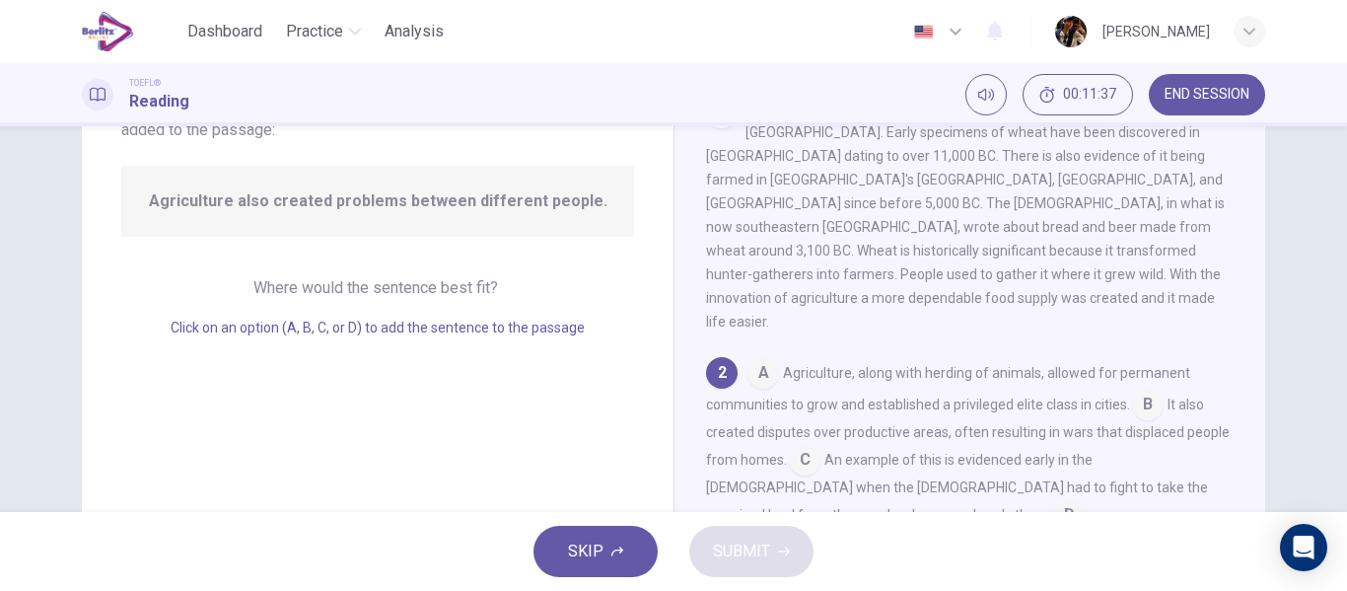
scroll to position [160, 0]
click at [760, 362] on input at bounding box center [763, 378] width 32 height 32
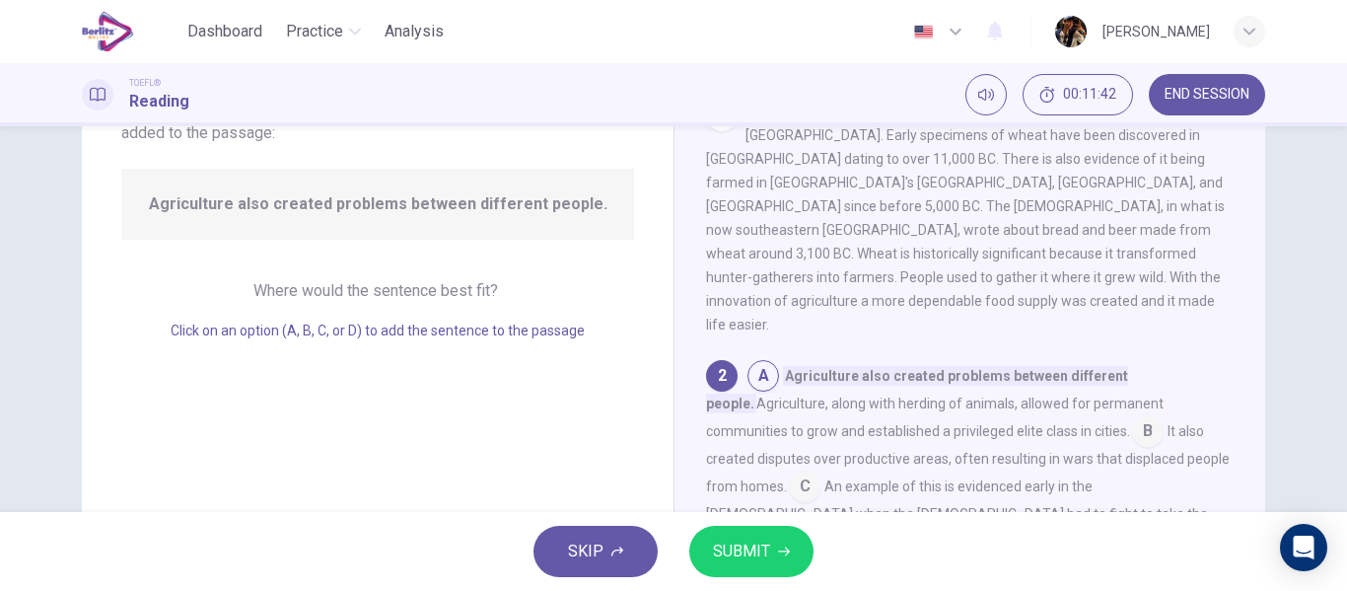
click at [1132, 417] on input at bounding box center [1148, 433] width 32 height 32
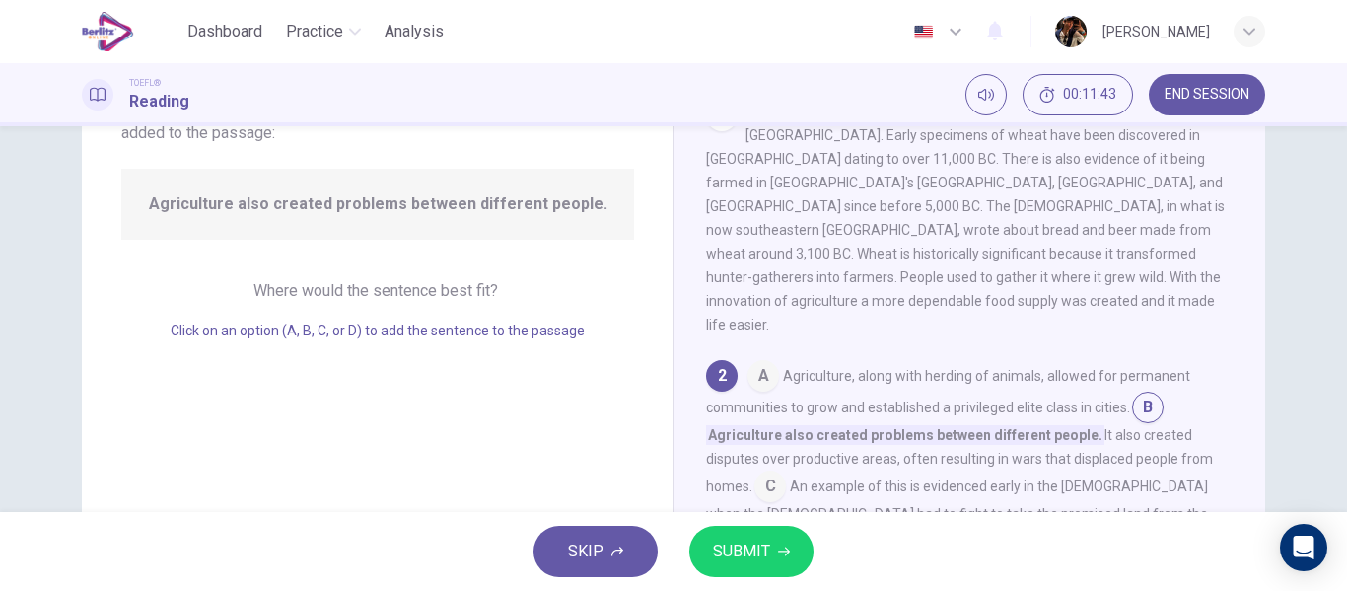
click at [1148, 393] on input at bounding box center [1148, 409] width 32 height 32
click at [1147, 393] on input at bounding box center [1148, 409] width 32 height 32
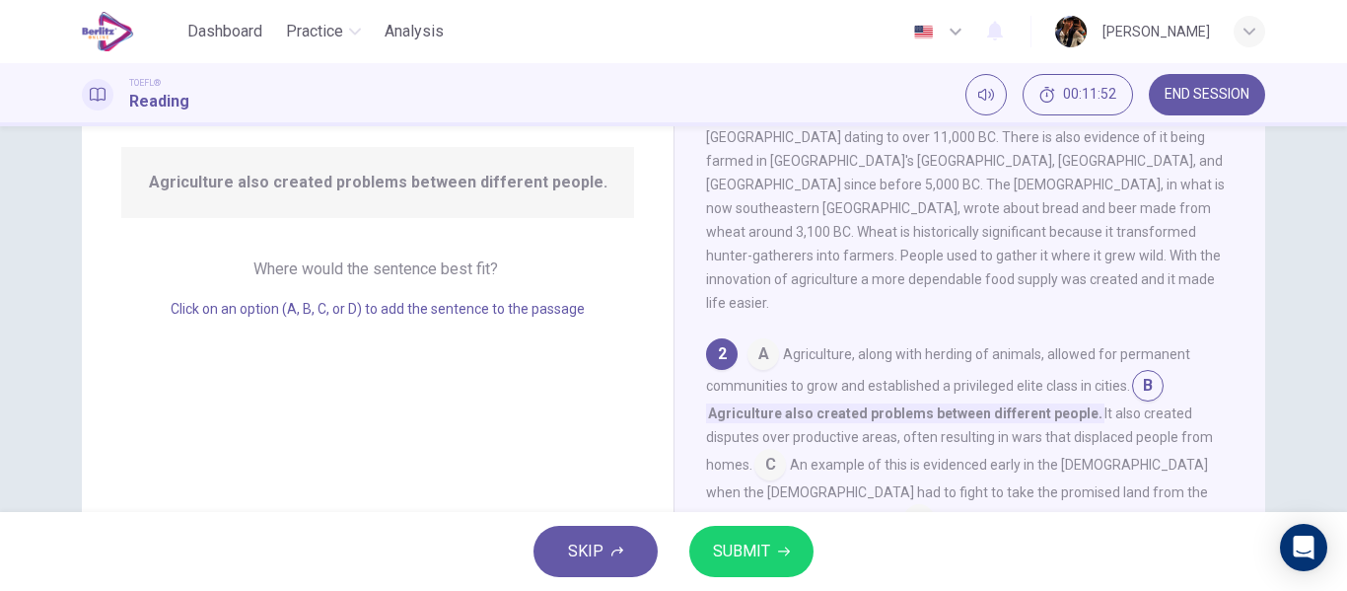
scroll to position [256, 0]
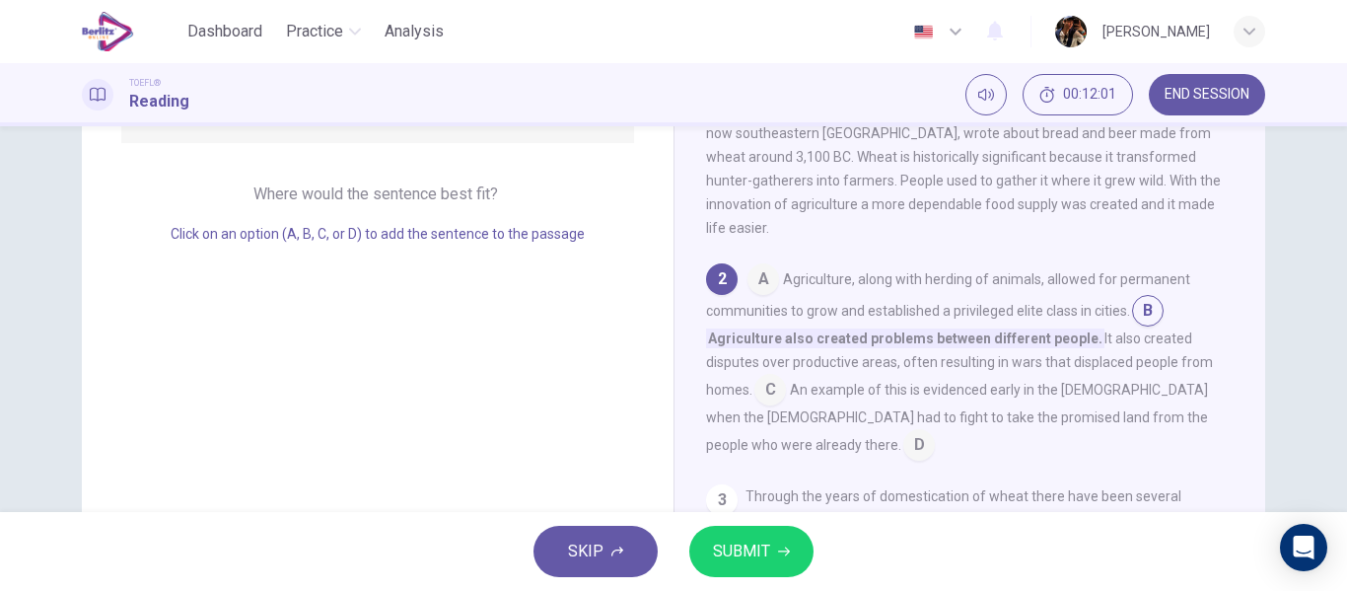
click at [782, 330] on div "A Agriculture, along with herding of animals, allowed for permanent communities…" at bounding box center [970, 361] width 528 height 197
click at [780, 376] on input at bounding box center [770, 392] width 32 height 32
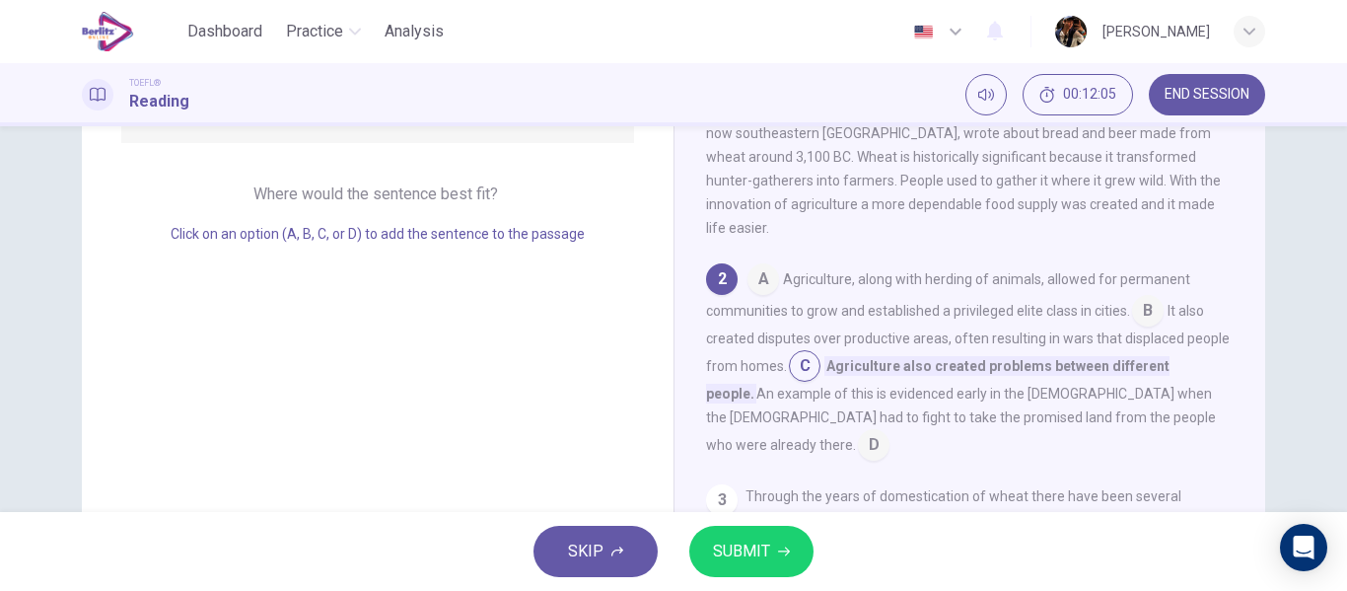
click at [801, 352] on input at bounding box center [805, 368] width 32 height 32
click at [889, 431] on input at bounding box center [874, 447] width 32 height 32
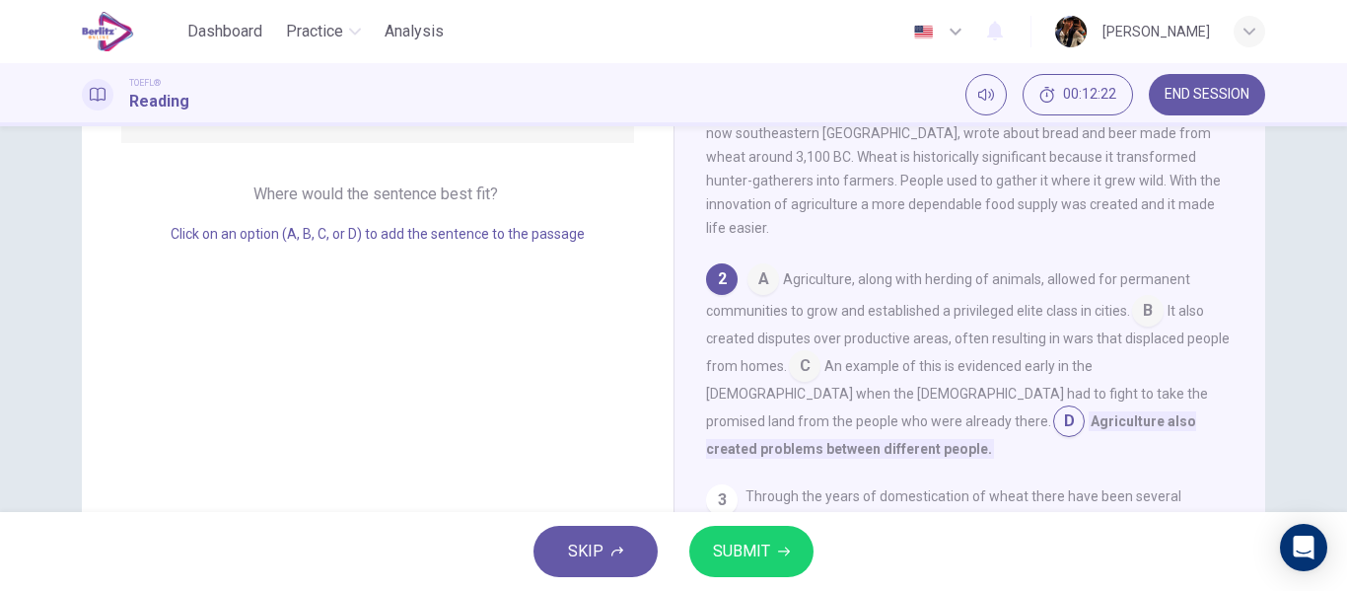
click at [1137, 297] on input at bounding box center [1148, 313] width 32 height 32
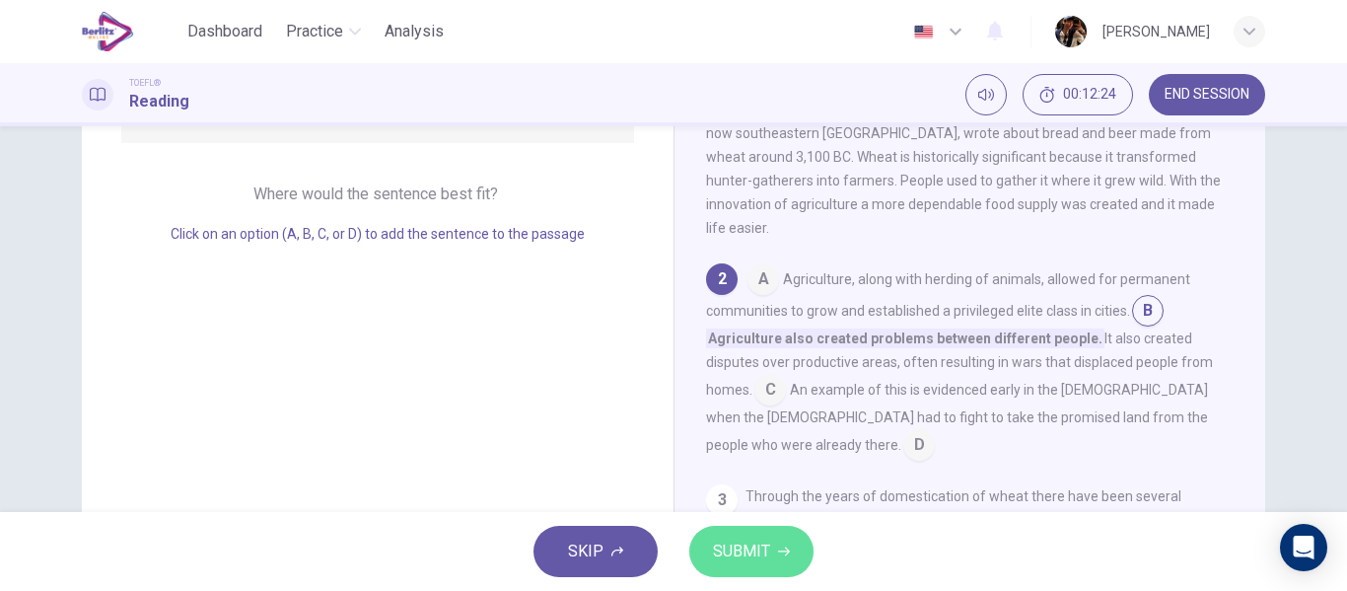
drag, startPoint x: 775, startPoint y: 545, endPoint x: 941, endPoint y: 539, distance: 166.7
click at [789, 548] on button "SUBMIT" at bounding box center [751, 550] width 124 height 51
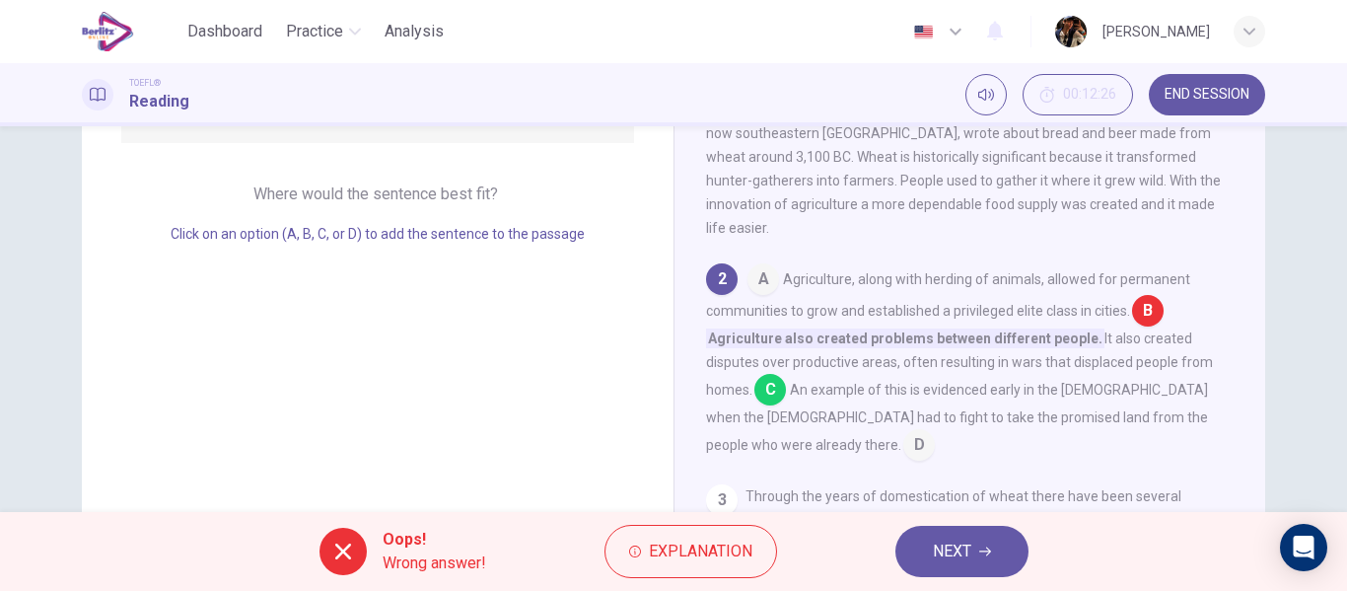
click at [992, 534] on button "NEXT" at bounding box center [961, 550] width 133 height 51
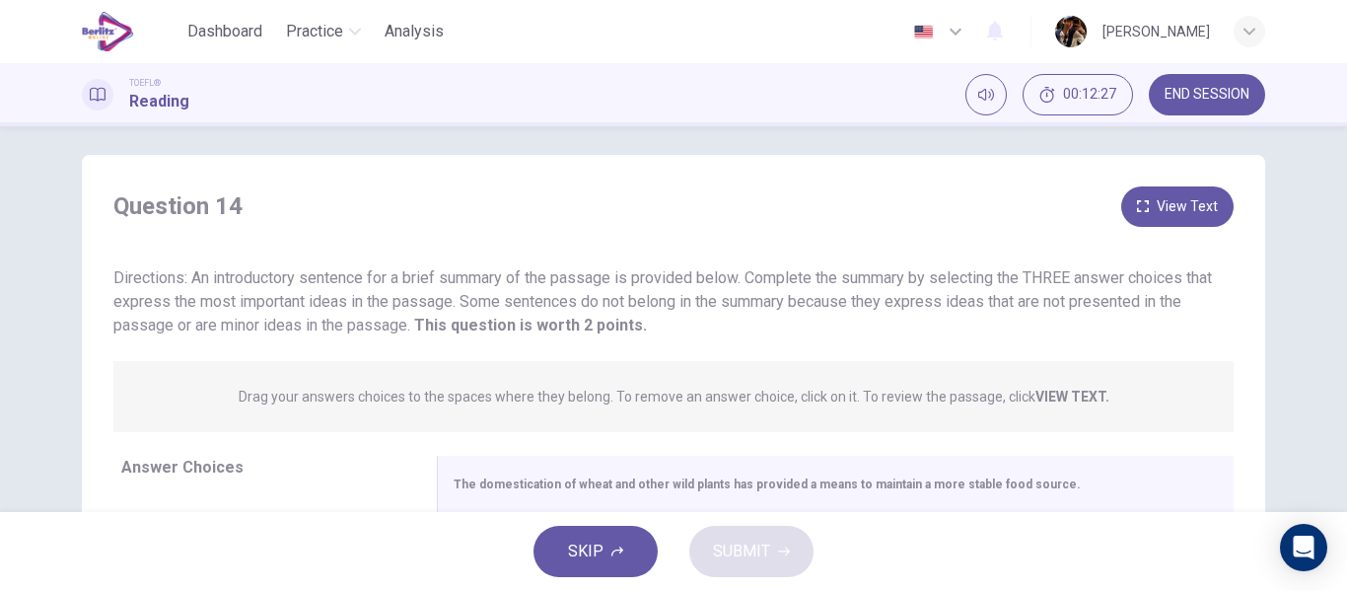
scroll to position [379, 0]
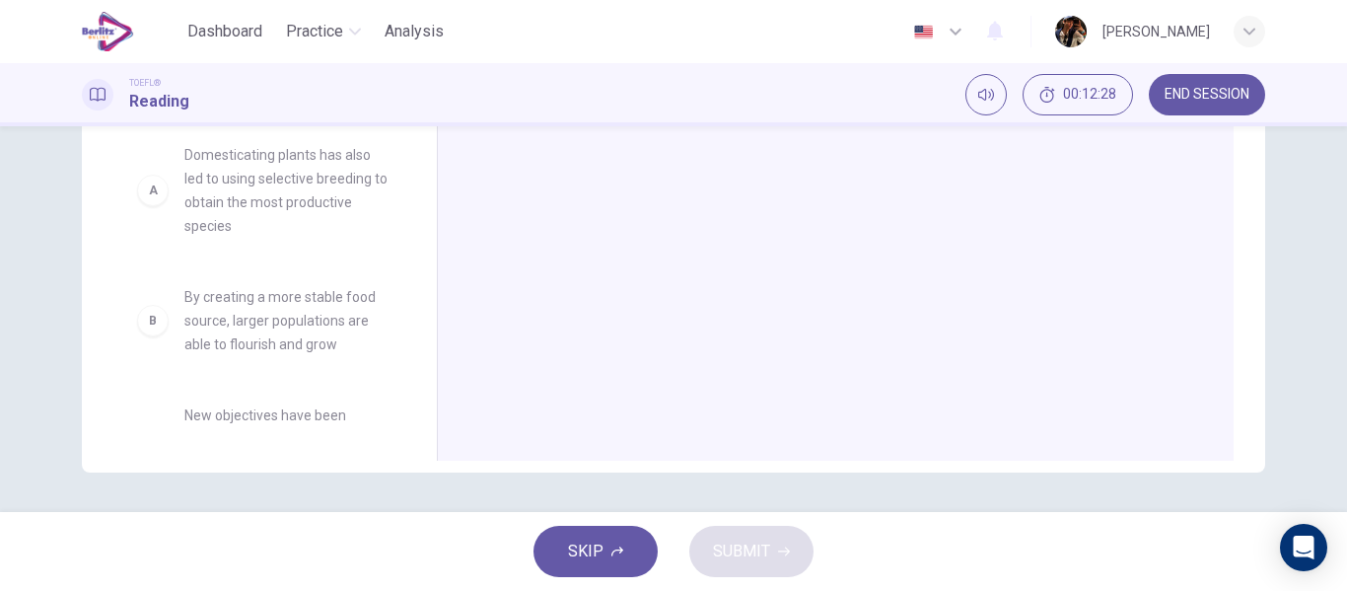
click at [1334, 490] on div "Question 14 View Text Directions: An introductory sentence for a brief summary …" at bounding box center [673, 318] width 1347 height 385
click at [591, 545] on span "SKIP" at bounding box center [585, 551] width 35 height 28
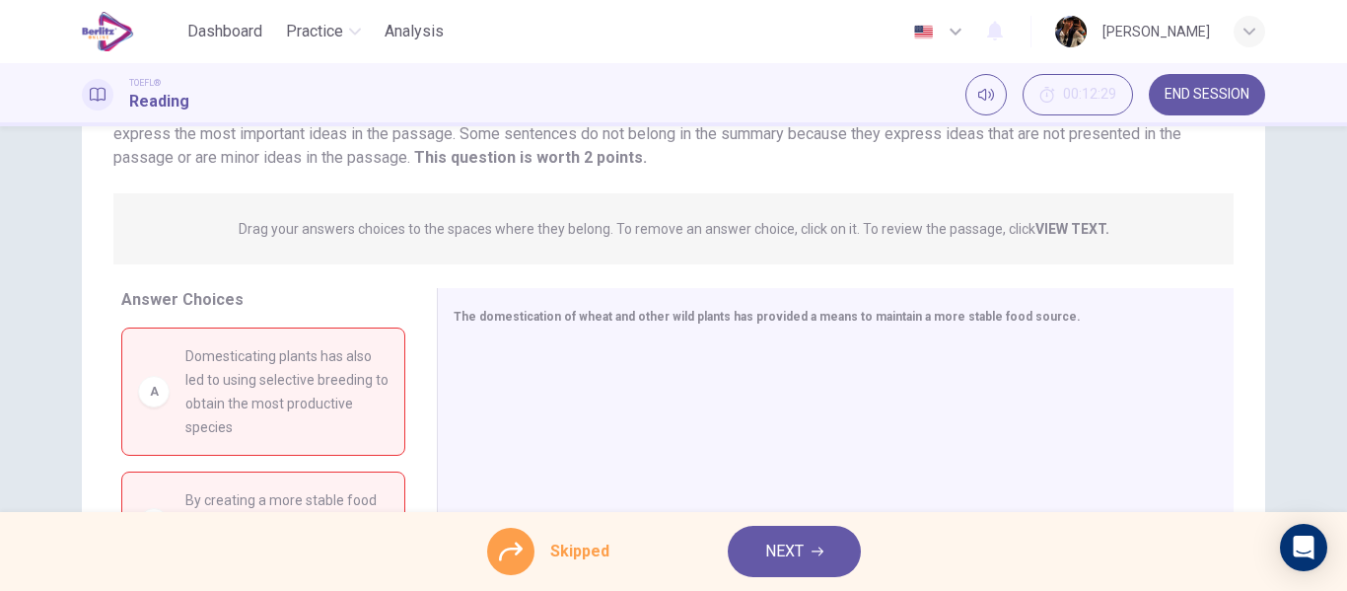
scroll to position [173, 0]
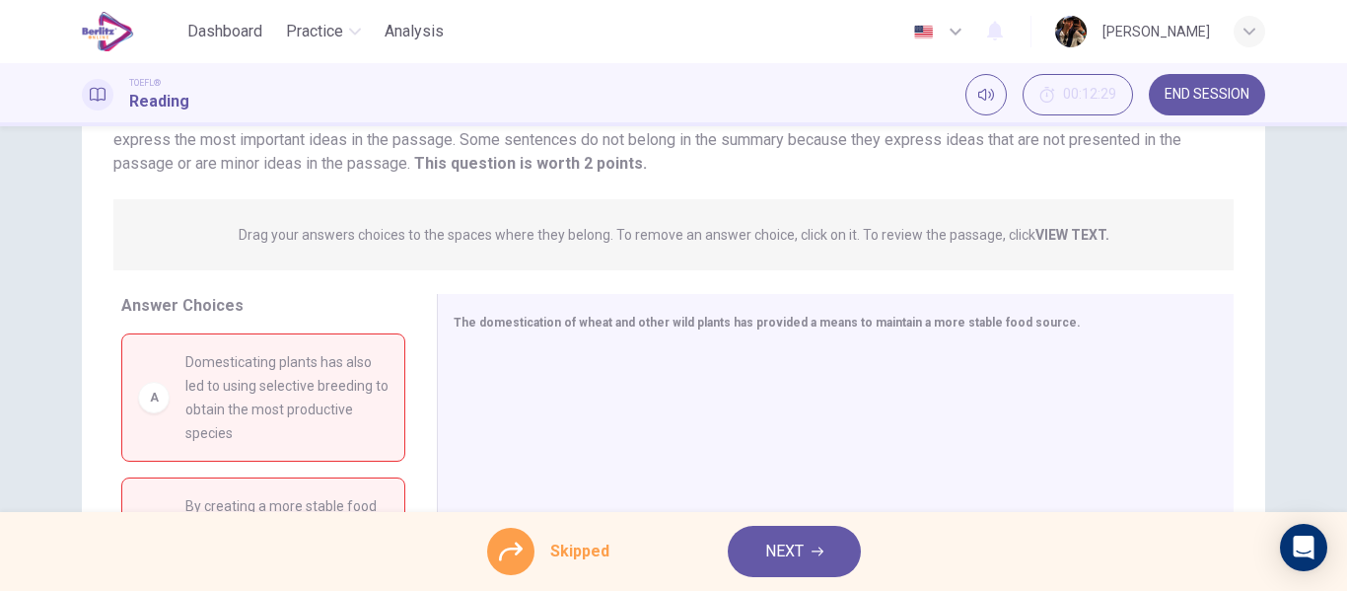
click at [564, 521] on div "Skipped NEXT" at bounding box center [673, 551] width 1347 height 79
click at [505, 547] on icon at bounding box center [511, 551] width 24 height 24
drag, startPoint x: 521, startPoint y: 552, endPoint x: 622, endPoint y: 574, distance: 103.8
click at [529, 555] on div at bounding box center [510, 550] width 47 height 47
click at [628, 576] on div "Skipped NEXT" at bounding box center [673, 551] width 1347 height 79
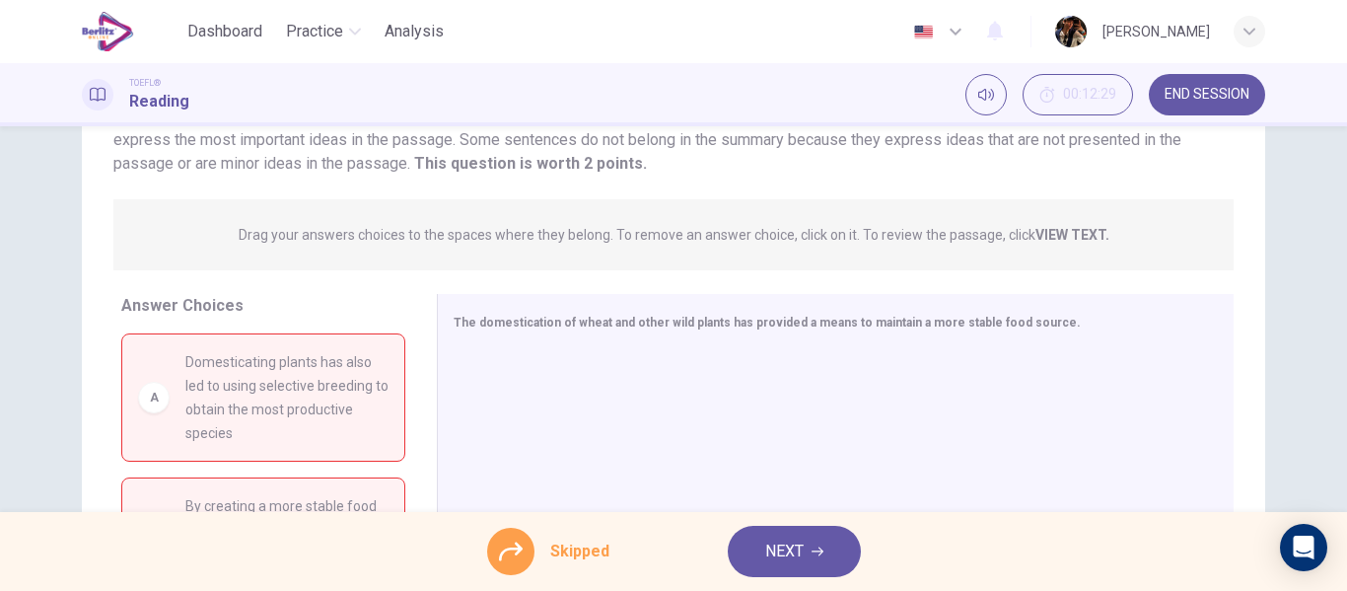
click at [832, 560] on button "NEXT" at bounding box center [794, 550] width 133 height 51
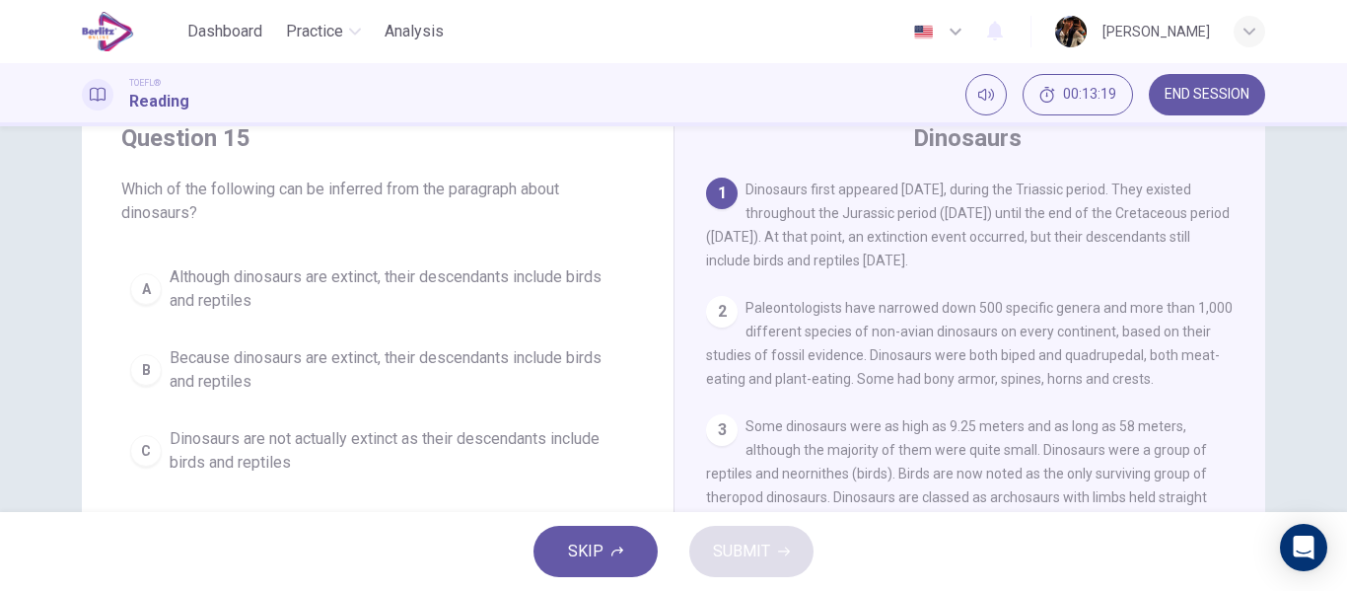
scroll to position [69, 0]
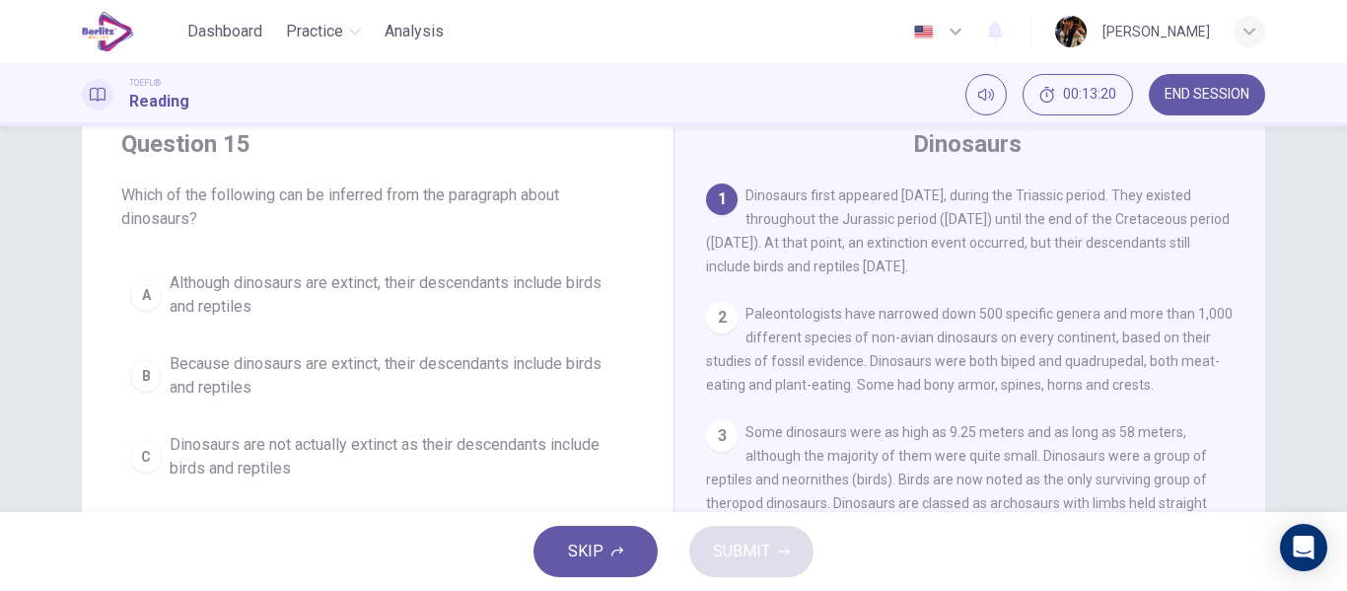
click at [520, 313] on span "Although dinosaurs are extinct, their descendants include birds and reptiles" at bounding box center [397, 294] width 455 height 47
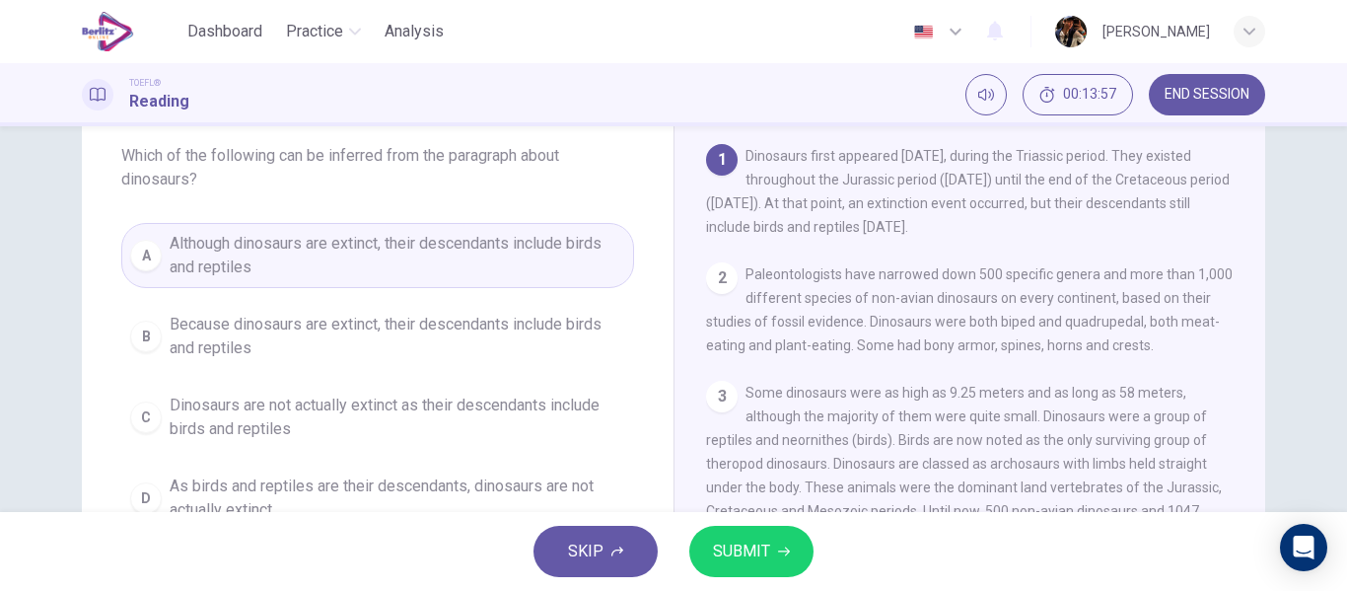
scroll to position [110, 0]
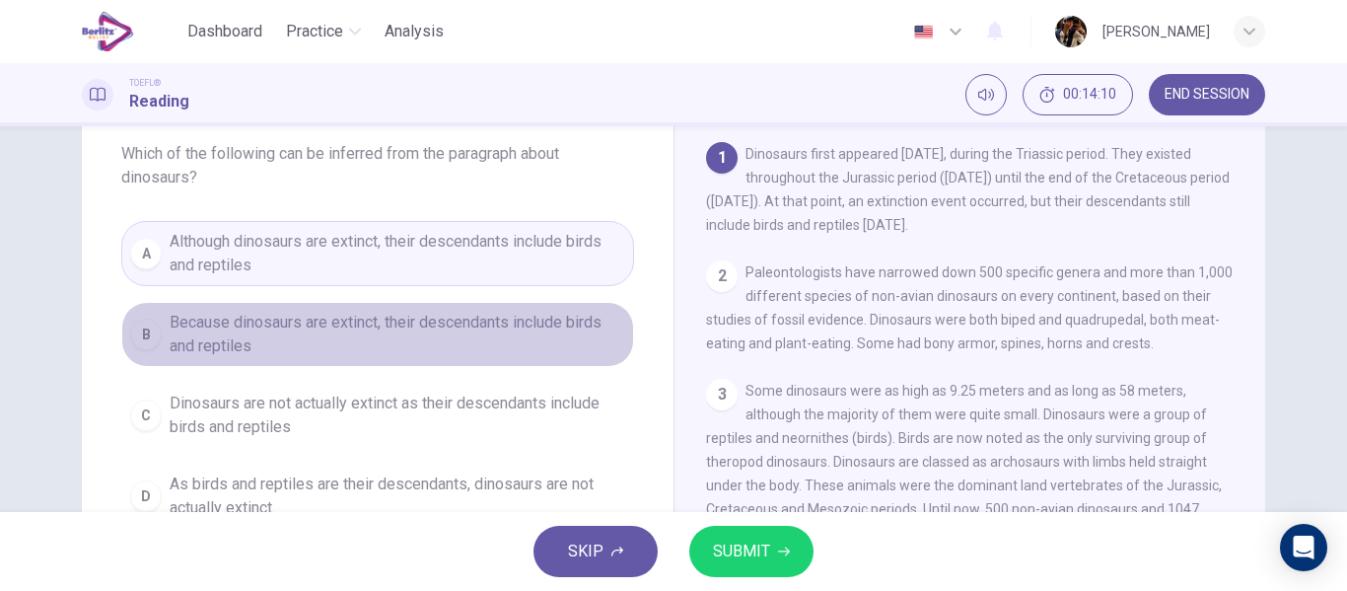
click at [582, 346] on span "Because dinosaurs are extinct, their descendants include birds and reptiles" at bounding box center [397, 334] width 455 height 47
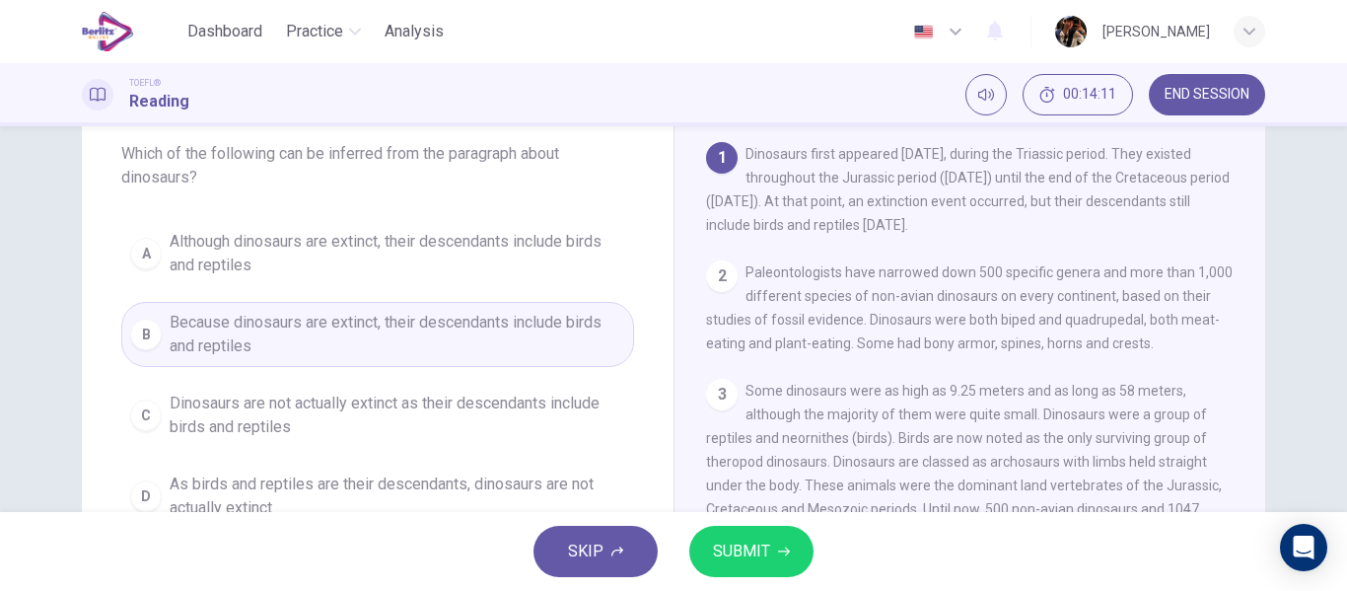
click at [765, 546] on span "SUBMIT" at bounding box center [741, 551] width 57 height 28
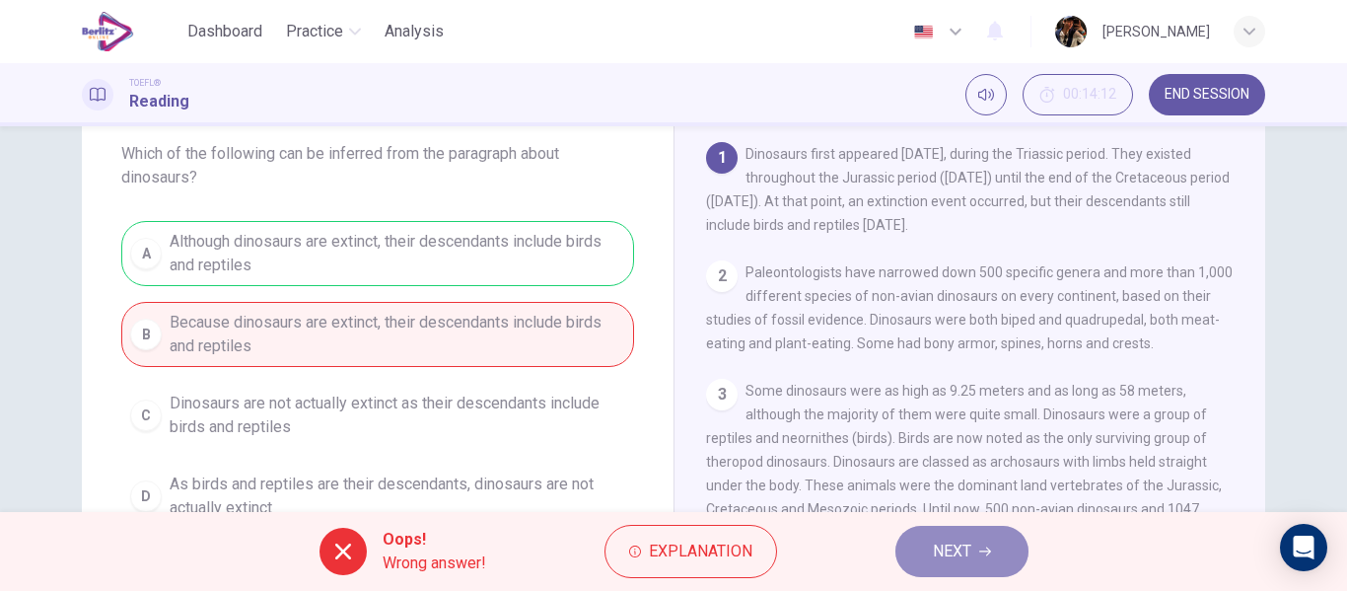
click at [949, 537] on span "NEXT" at bounding box center [952, 551] width 38 height 28
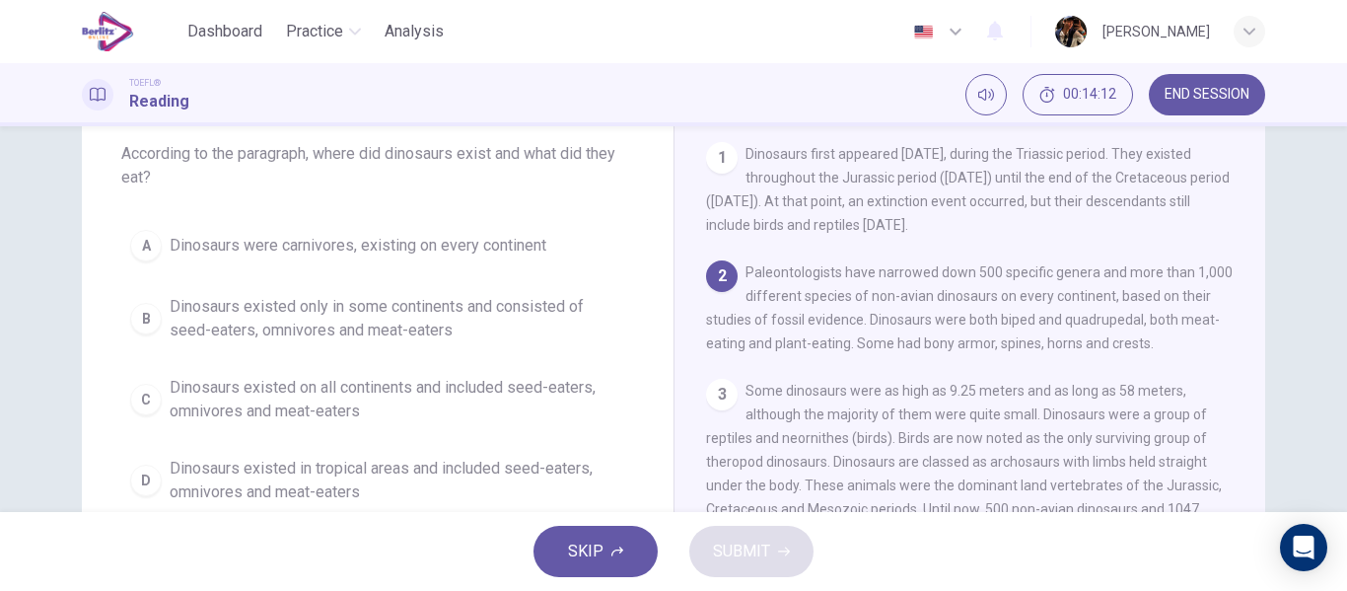
scroll to position [122, 0]
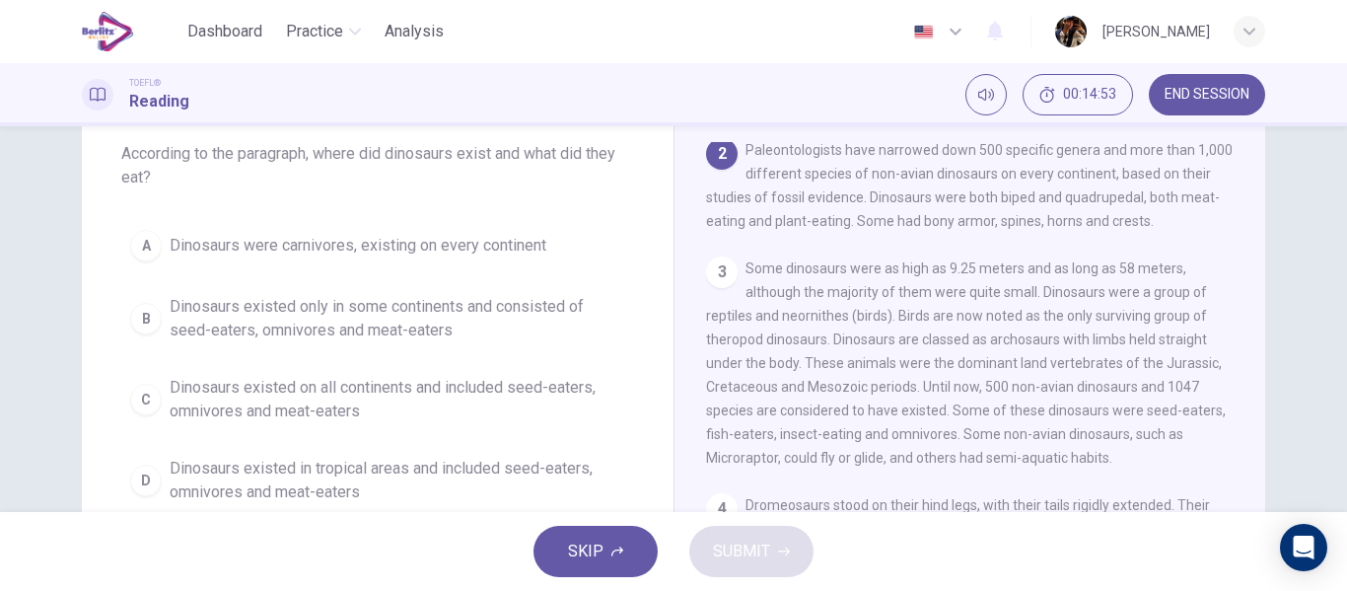
click at [487, 306] on span "Dinosaurs existed only in some continents and consisted of seed-eaters, omnivor…" at bounding box center [397, 318] width 455 height 47
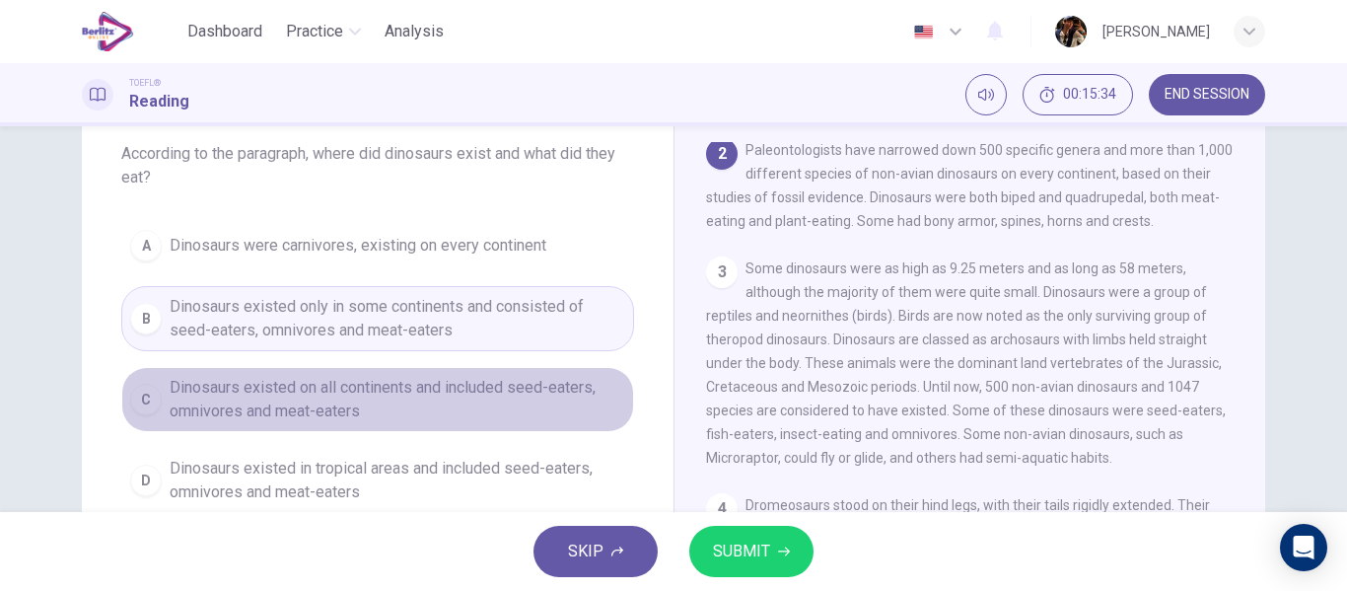
click at [422, 396] on span "Dinosaurs existed on all continents and included seed-eaters, omnivores and mea…" at bounding box center [397, 399] width 455 height 47
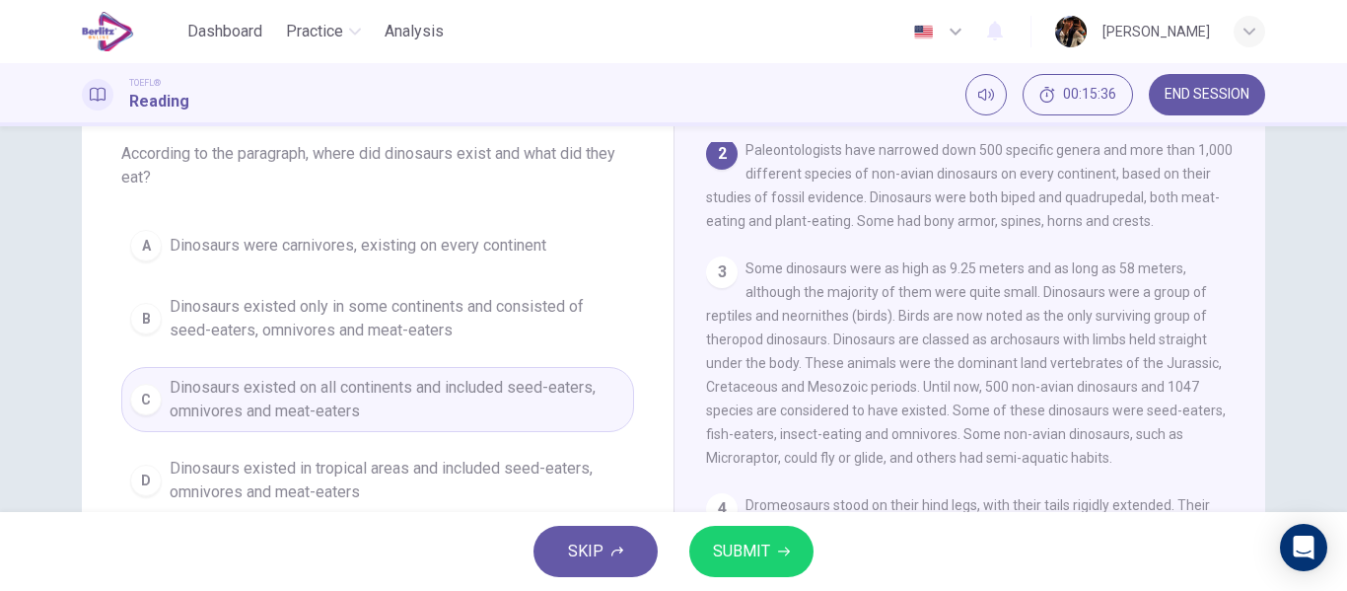
click at [779, 550] on icon "button" at bounding box center [784, 551] width 12 height 12
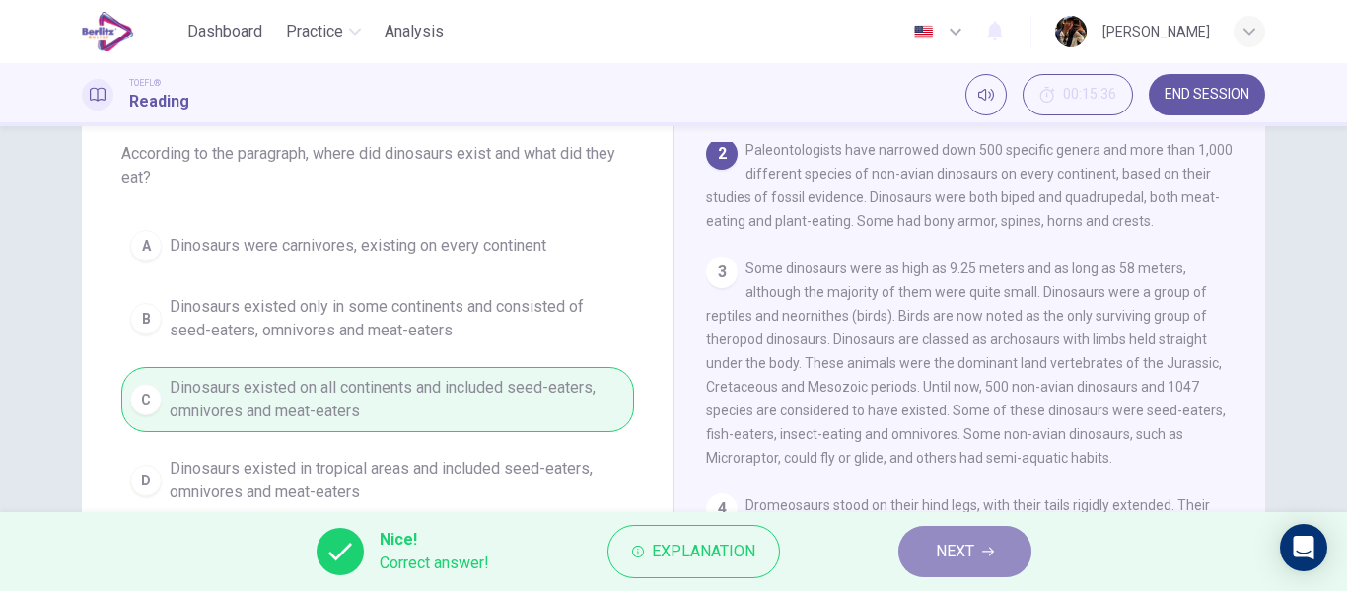
click at [917, 532] on button "NEXT" at bounding box center [964, 550] width 133 height 51
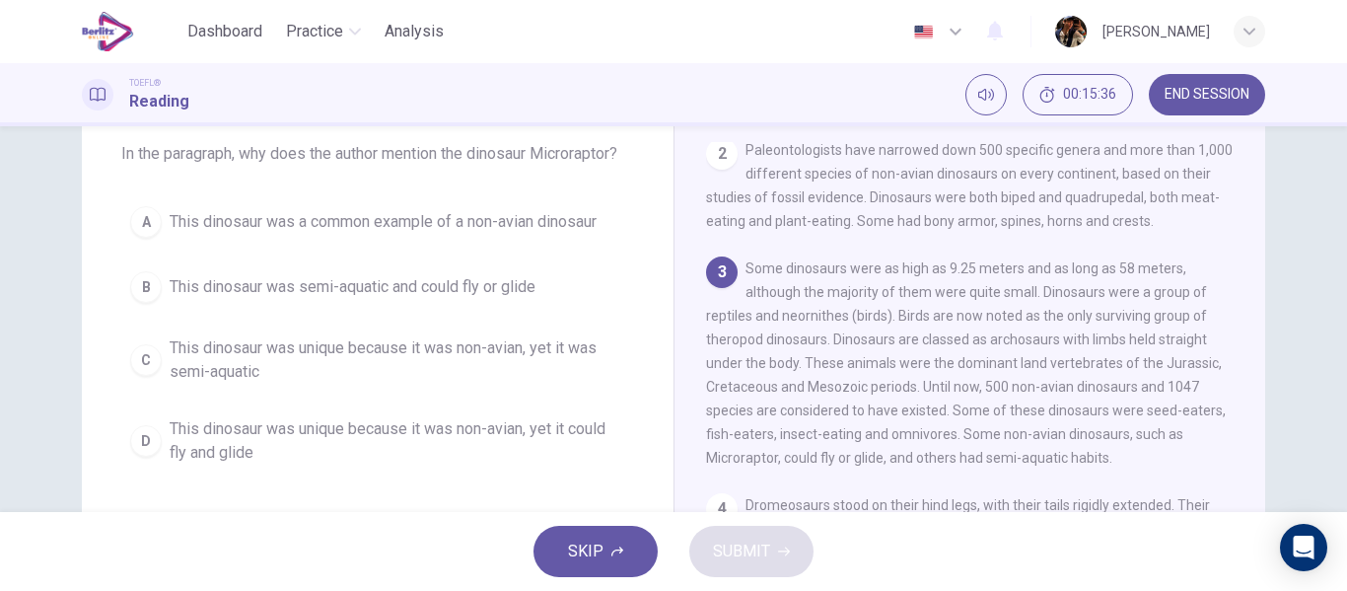
scroll to position [244, 0]
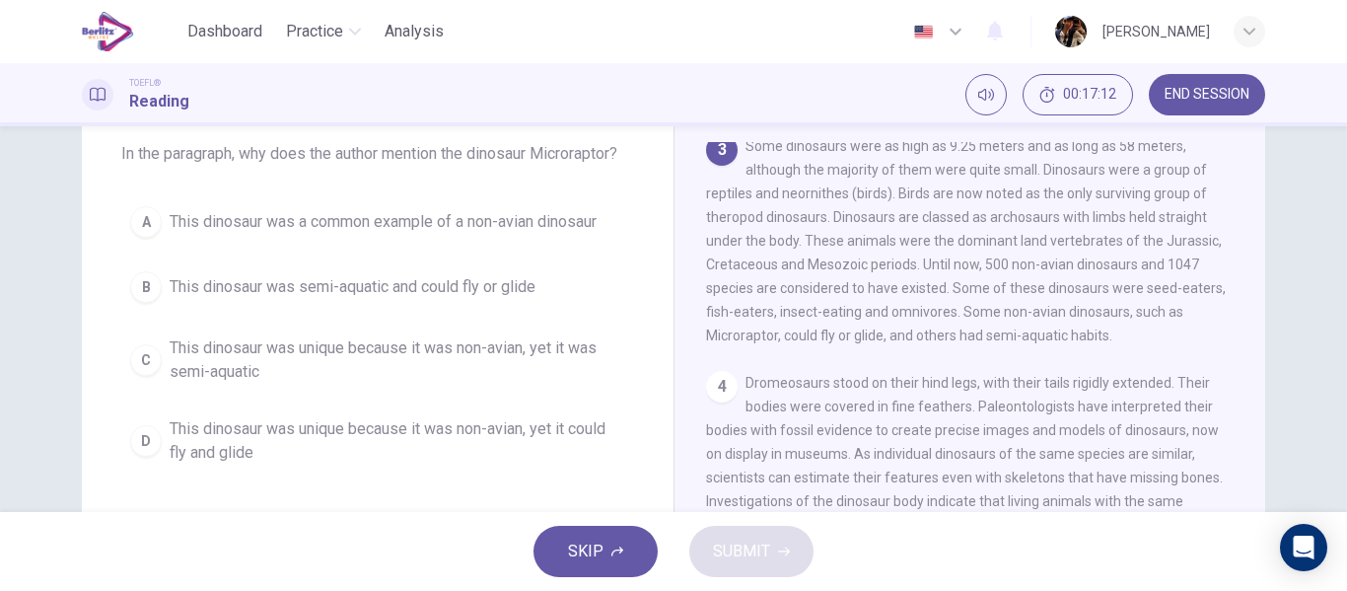
click at [430, 280] on span "This dinosaur was semi-aquatic and could fly or glide" at bounding box center [353, 287] width 366 height 24
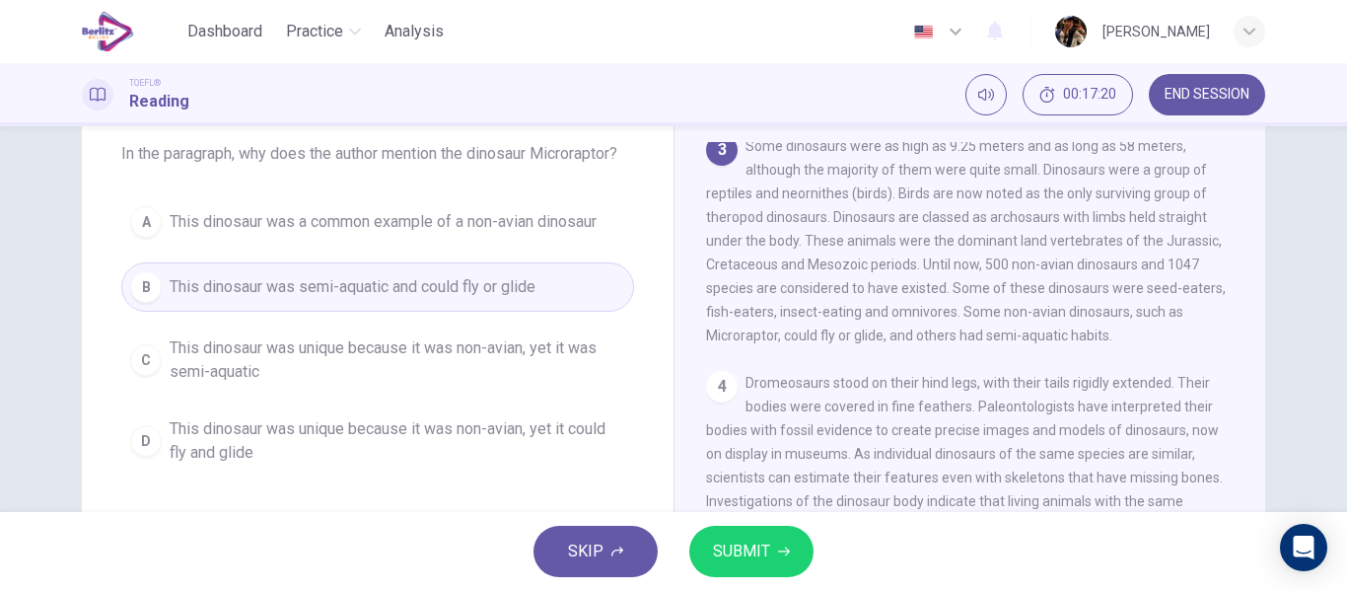
click at [752, 553] on span "SUBMIT" at bounding box center [741, 551] width 57 height 28
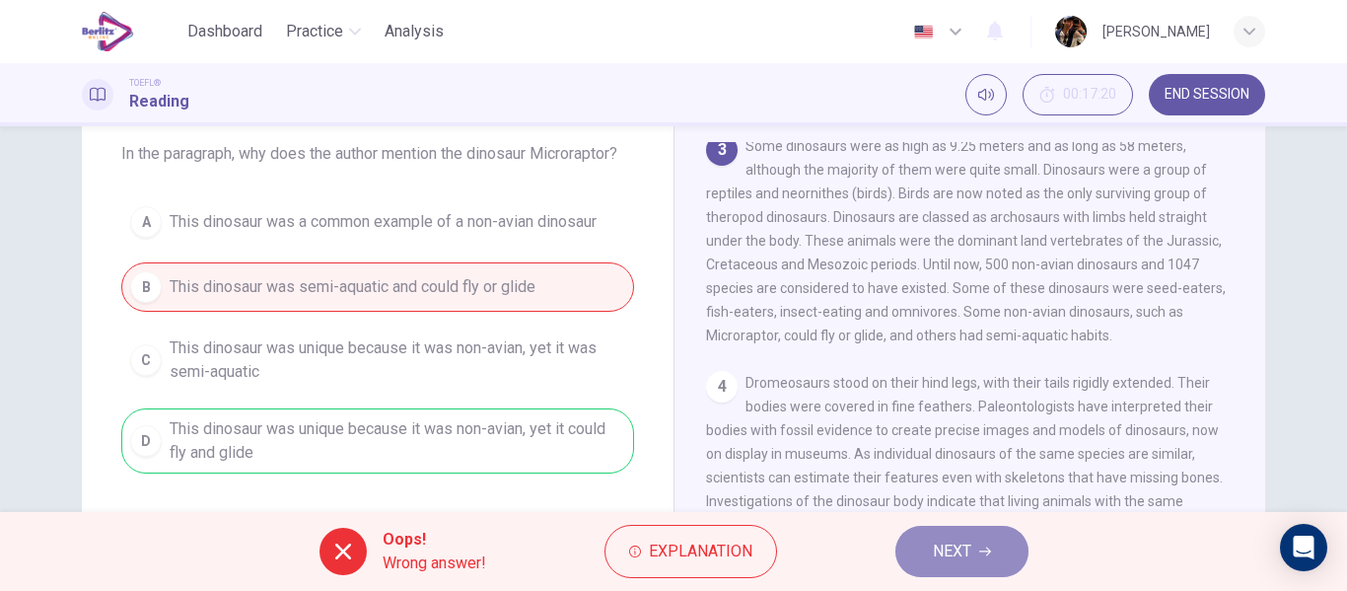
click at [918, 546] on button "NEXT" at bounding box center [961, 550] width 133 height 51
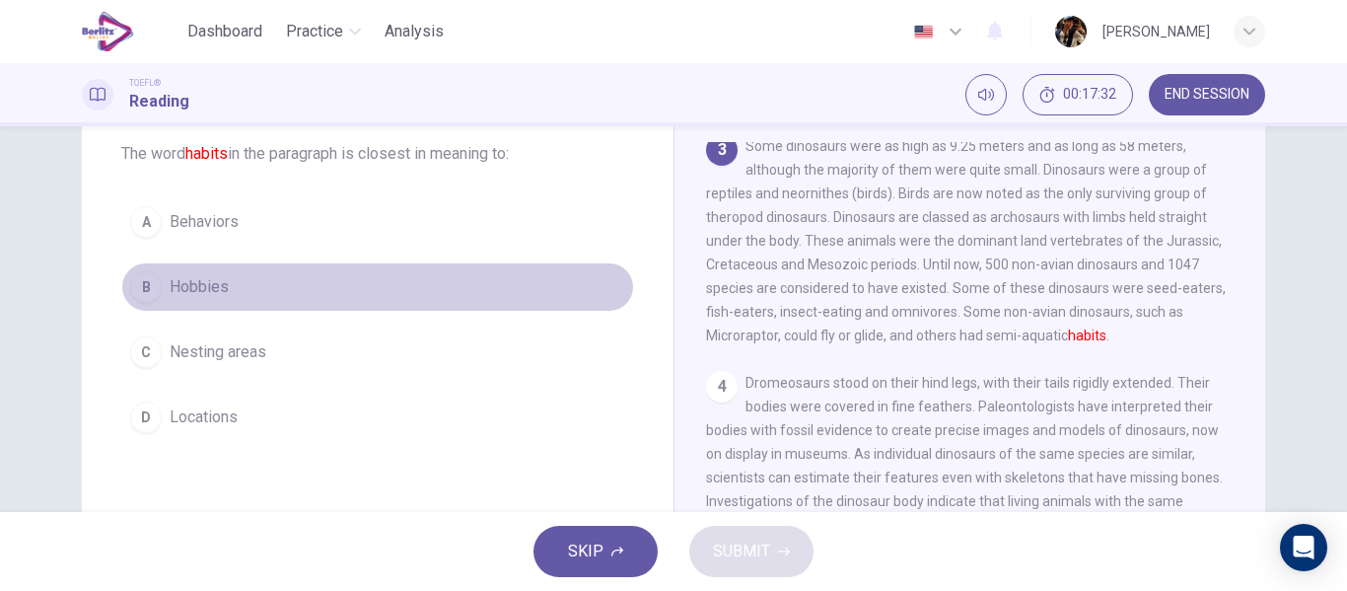
click at [292, 285] on button "B Hobbies" at bounding box center [377, 286] width 513 height 49
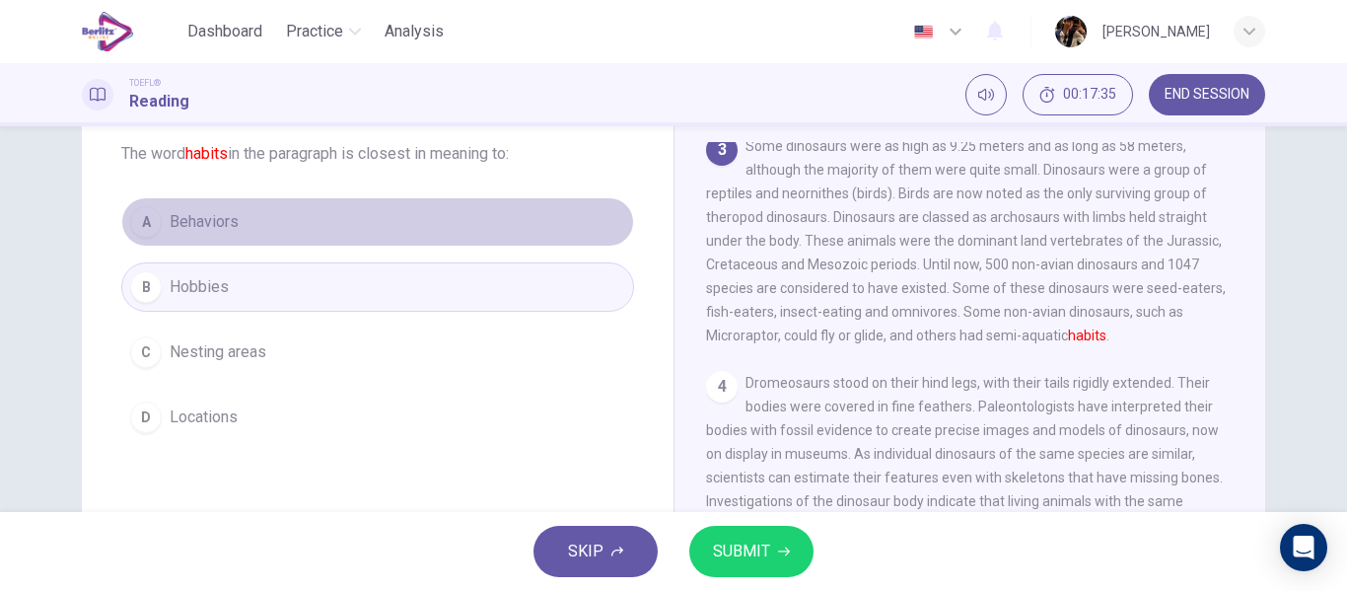
click at [399, 219] on button "A Behaviors" at bounding box center [377, 221] width 513 height 49
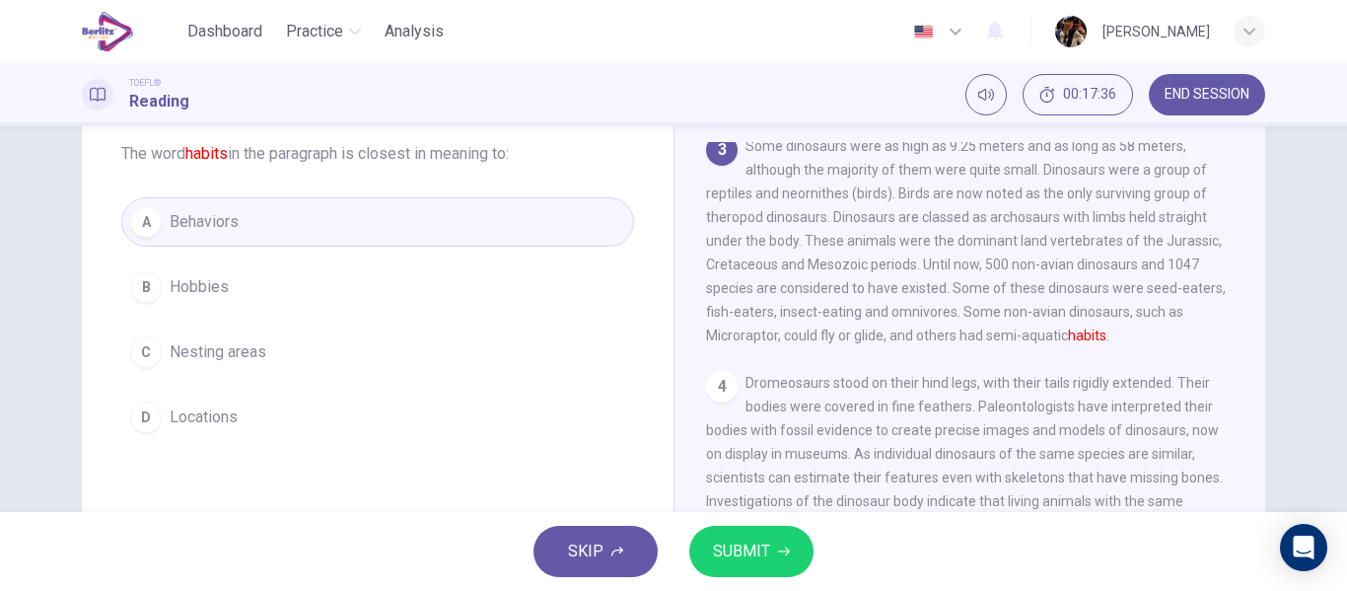
click at [778, 553] on icon "button" at bounding box center [784, 551] width 12 height 12
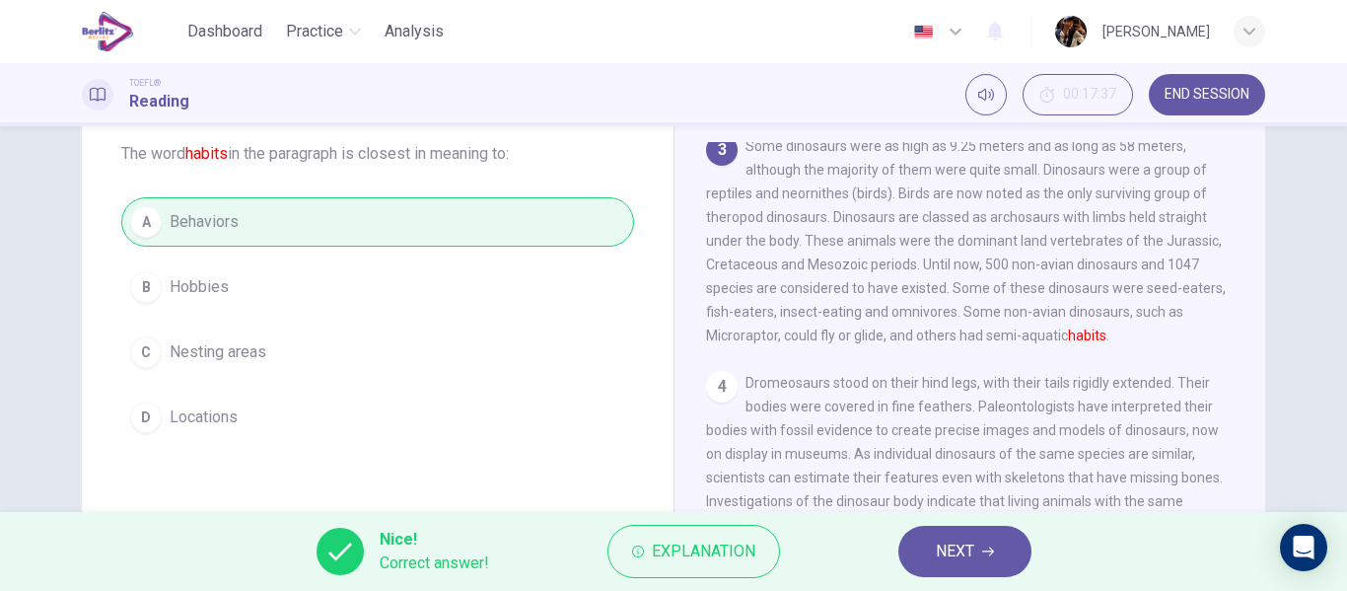
click at [929, 557] on button "NEXT" at bounding box center [964, 550] width 133 height 51
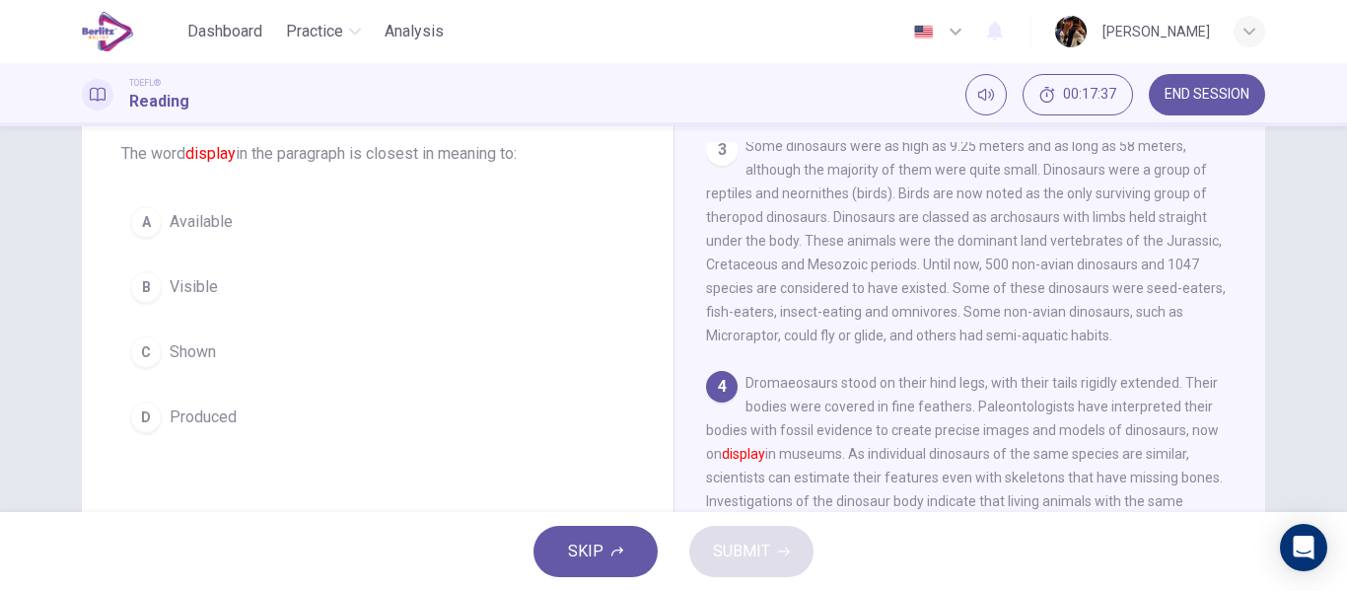
scroll to position [391, 0]
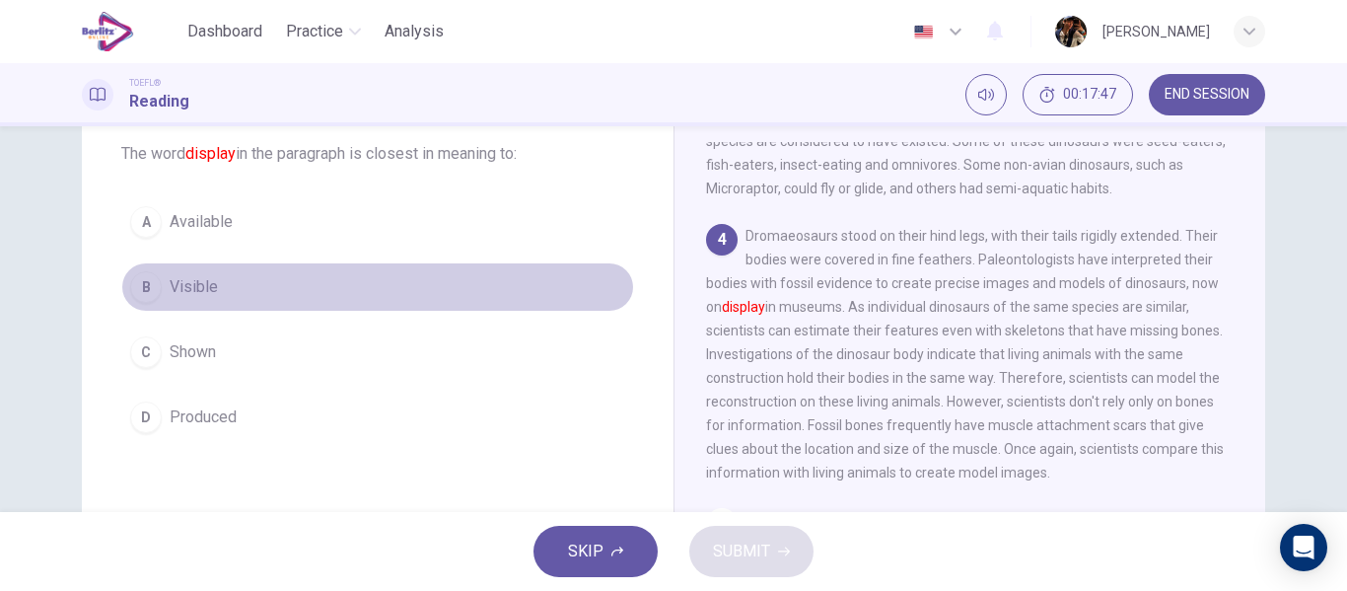
click at [311, 282] on button "B Visible" at bounding box center [377, 286] width 513 height 49
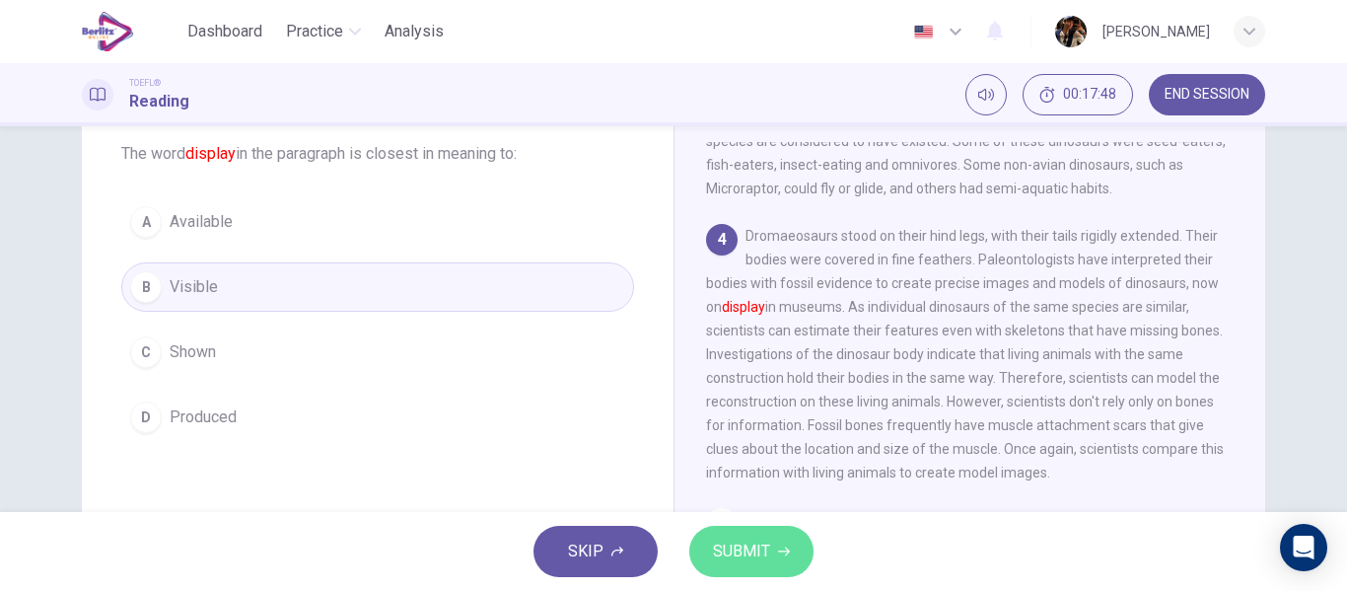
click at [714, 555] on span "SUBMIT" at bounding box center [741, 551] width 57 height 28
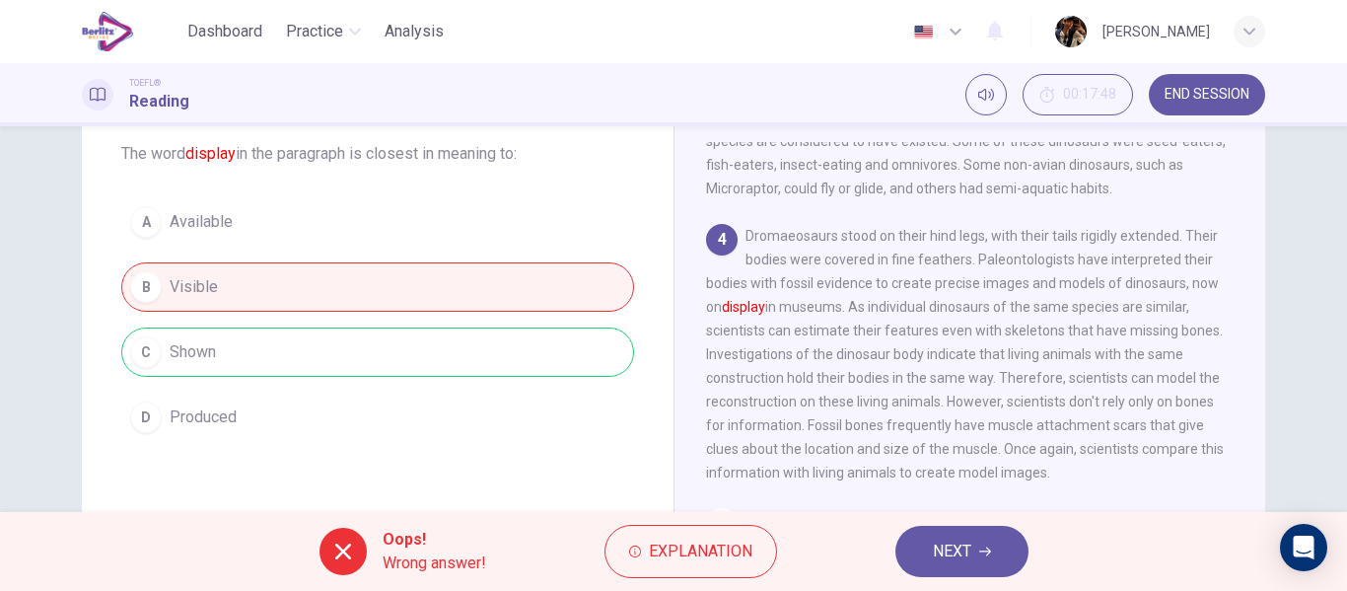
click at [947, 555] on span "NEXT" at bounding box center [952, 551] width 38 height 28
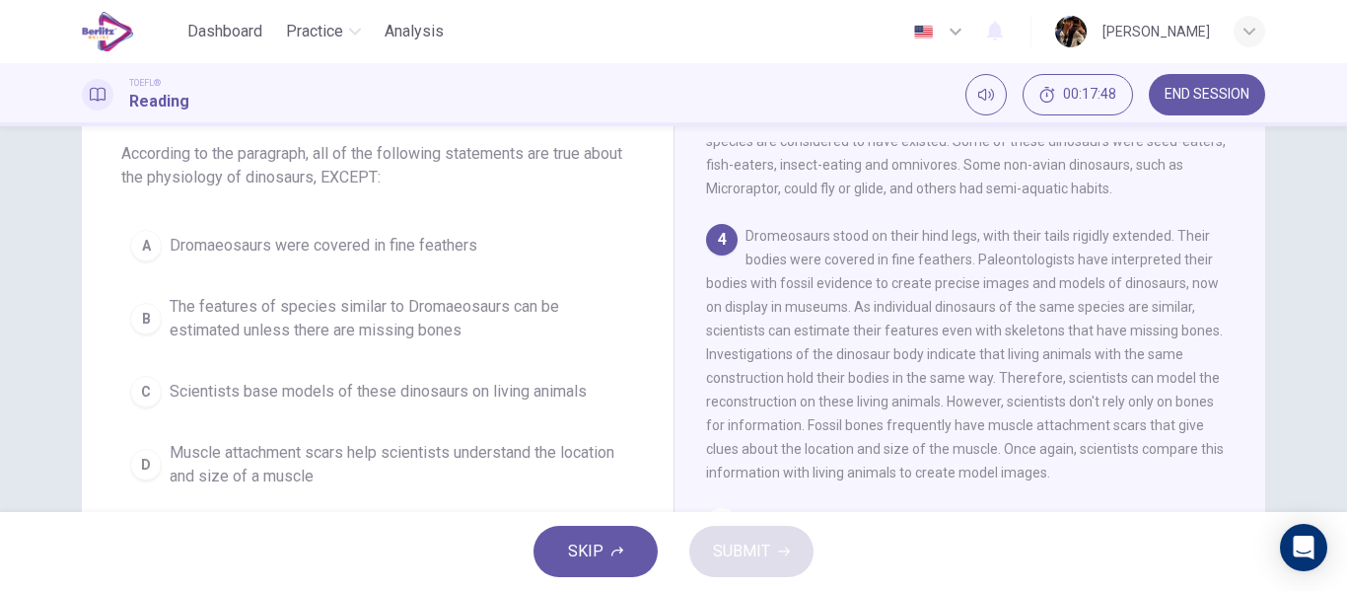
scroll to position [490, 0]
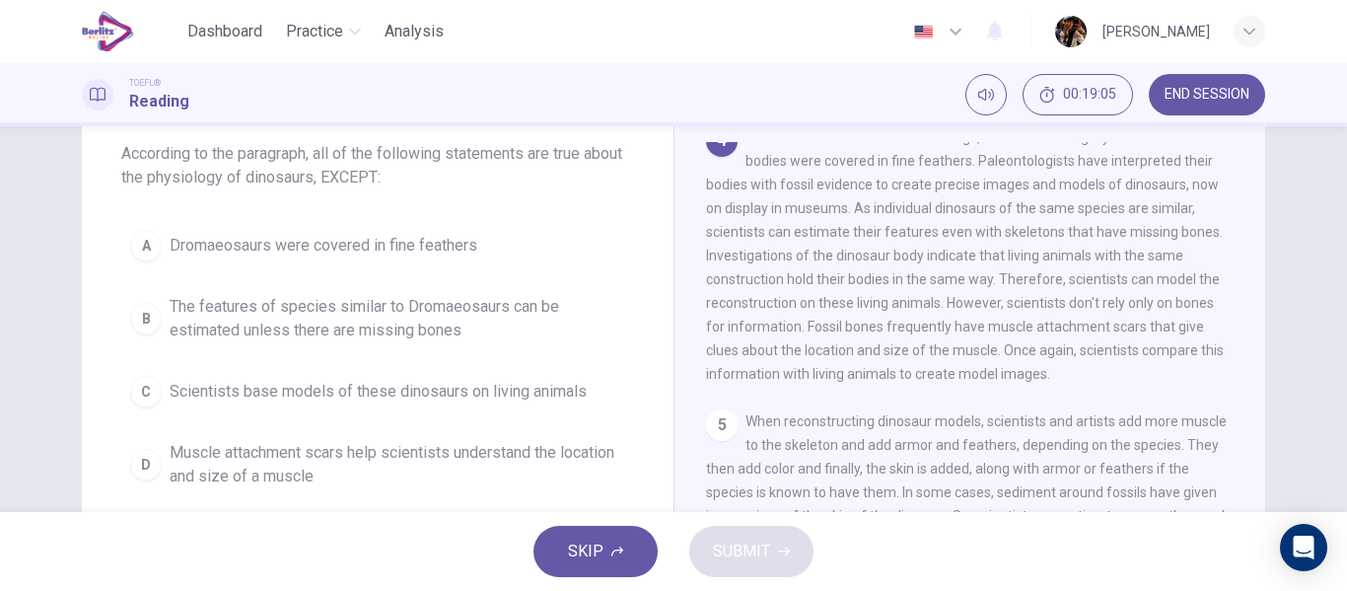
drag, startPoint x: 742, startPoint y: 154, endPoint x: 936, endPoint y: 458, distance: 360.7
click at [904, 382] on span "Dromeosaurs stood on their hind legs, with their tails rigidly extended. Their …" at bounding box center [965, 255] width 518 height 252
drag, startPoint x: 937, startPoint y: 459, endPoint x: 806, endPoint y: 195, distance: 294.5
click at [806, 195] on div "1 Dinosaurs first appeared 231.4 million years ago, during the Triassic period.…" at bounding box center [983, 425] width 554 height 567
drag, startPoint x: 806, startPoint y: 195, endPoint x: 970, endPoint y: 386, distance: 251.7
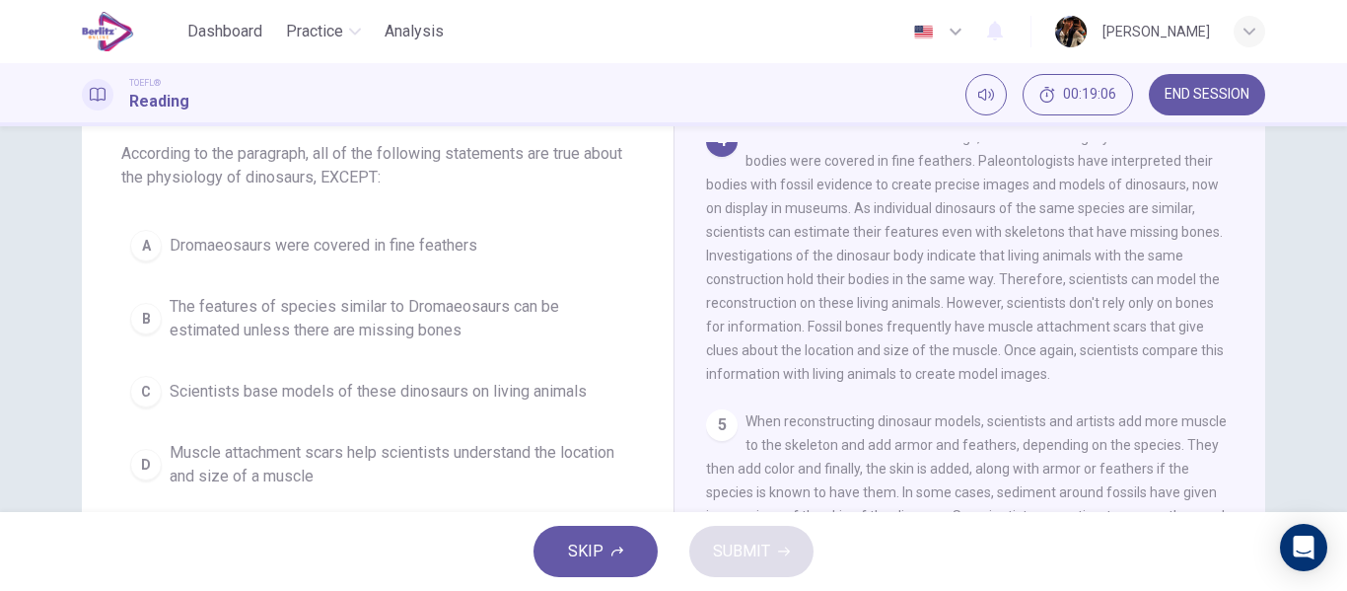
click at [970, 385] on div "4 Dromeosaurs stood on their hind legs, with their tails rigidly extended. Thei…" at bounding box center [970, 255] width 528 height 260
click at [1011, 429] on div "1 Dinosaurs first appeared 231.4 million years ago, during the Triassic period.…" at bounding box center [983, 425] width 554 height 567
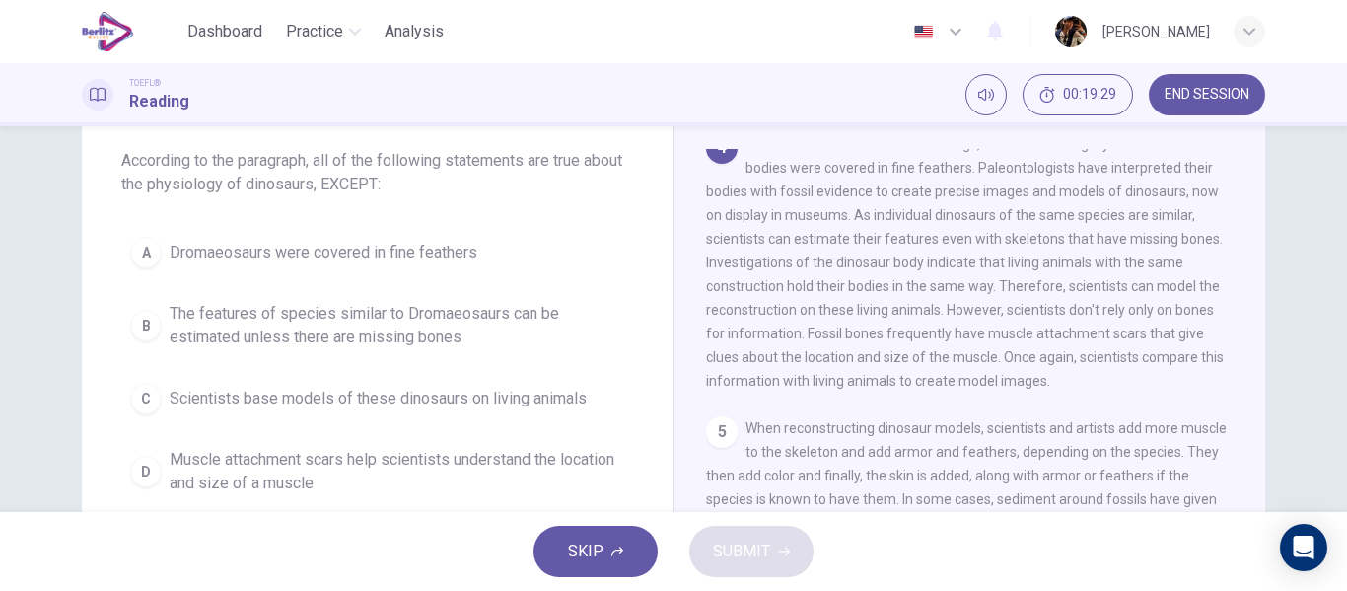
scroll to position [106, 0]
click at [542, 248] on button "A Dromaeosaurs were covered in fine feathers" at bounding box center [377, 249] width 513 height 49
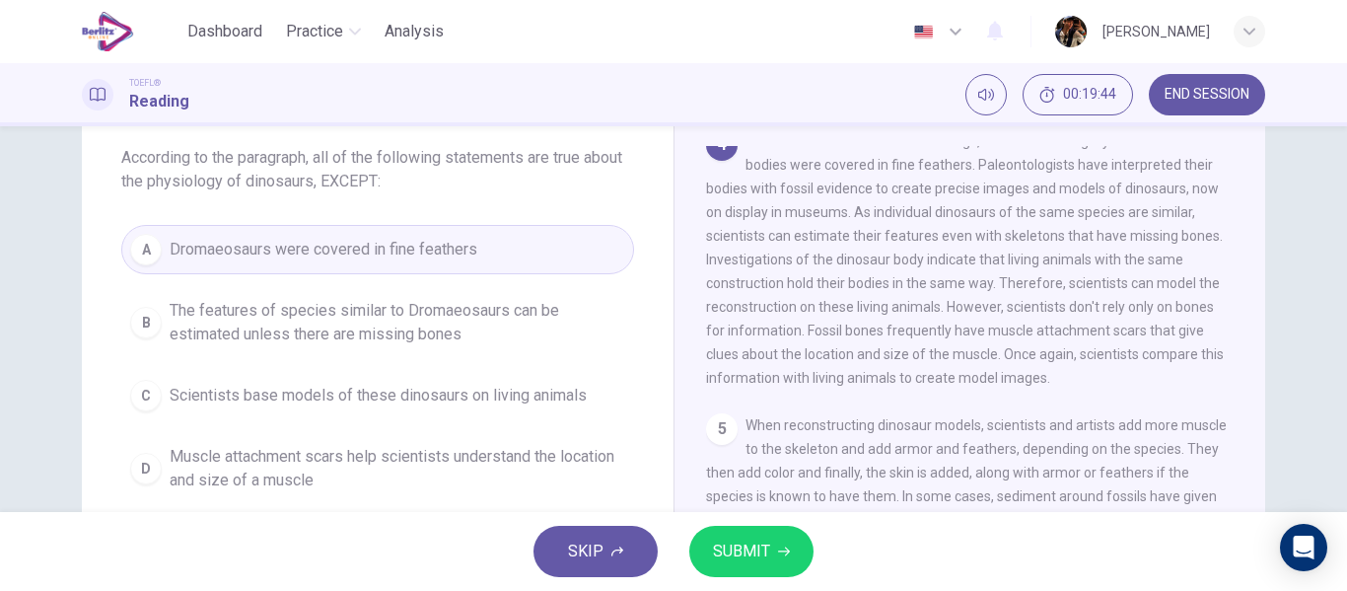
click at [767, 551] on button "SUBMIT" at bounding box center [751, 550] width 124 height 51
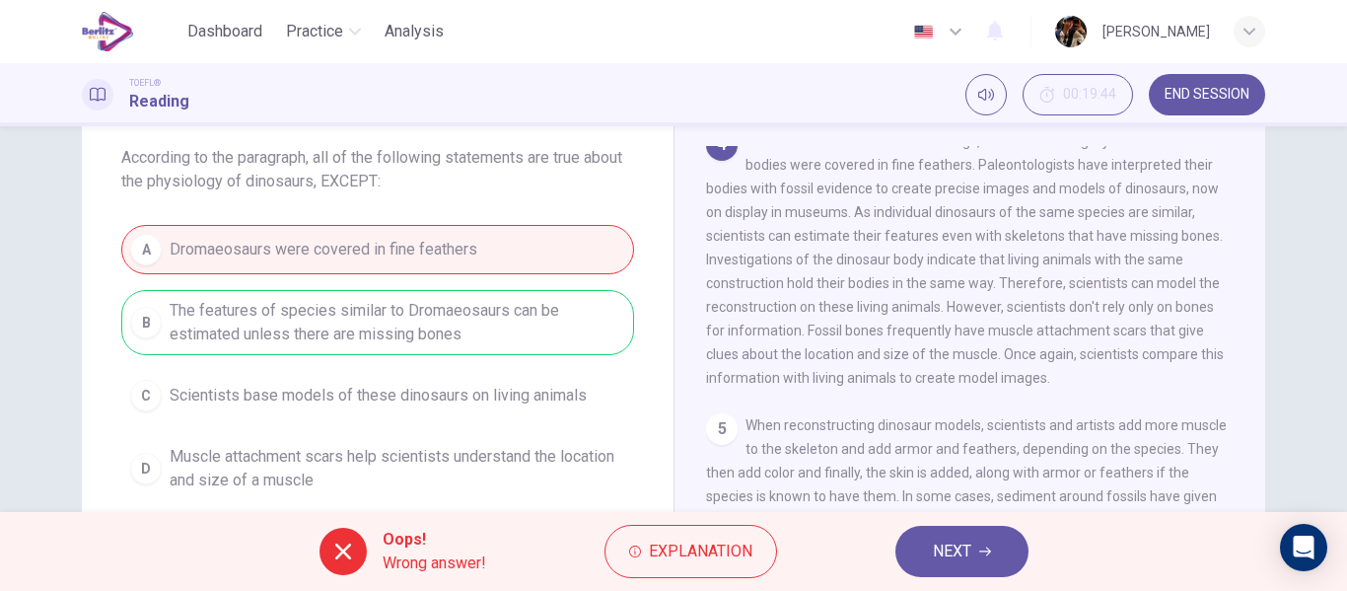
click at [978, 565] on button "NEXT" at bounding box center [961, 550] width 133 height 51
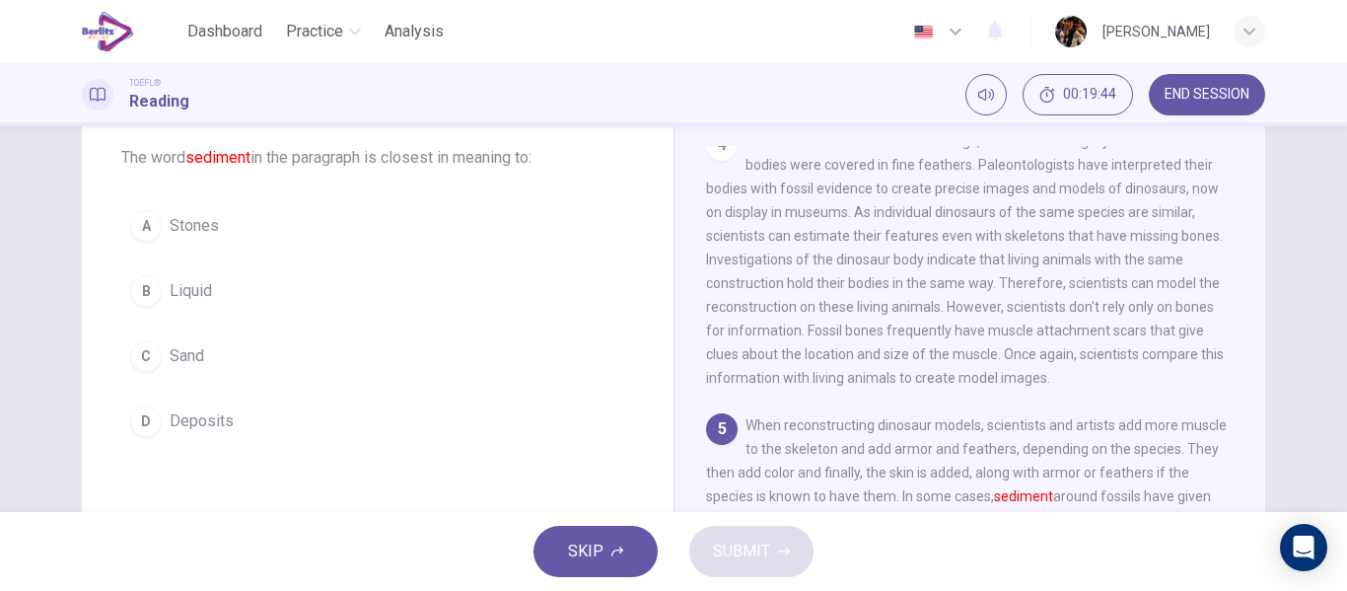
scroll to position [563, 0]
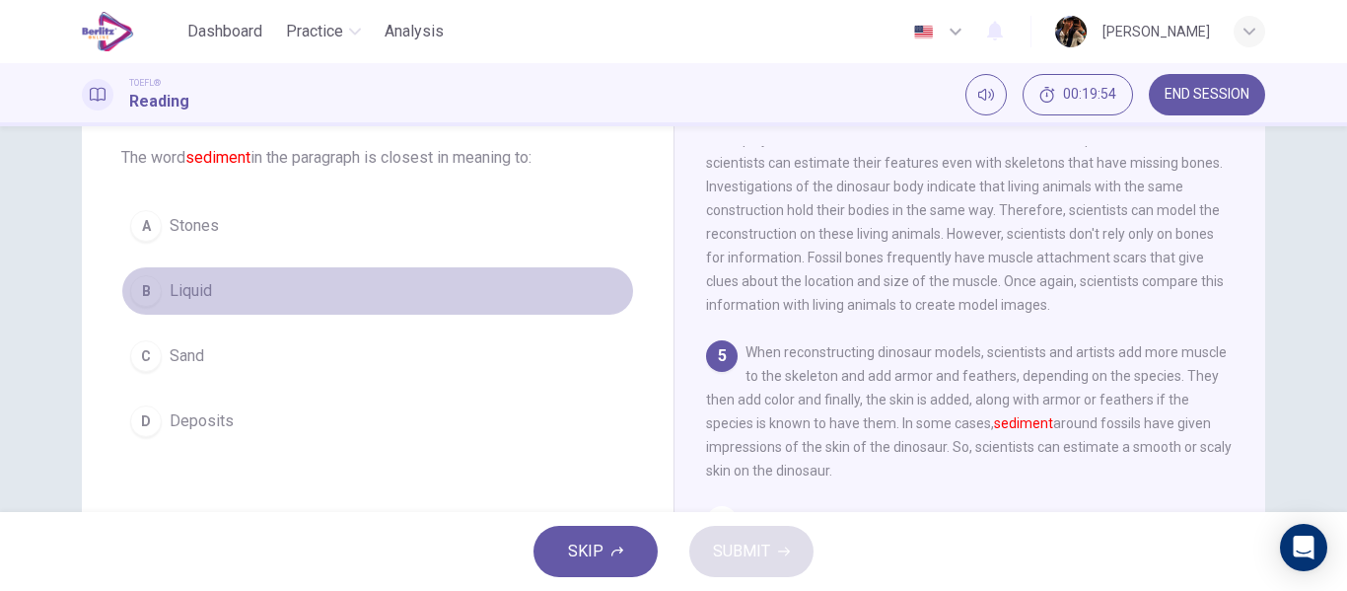
click at [208, 288] on button "B Liquid" at bounding box center [377, 290] width 513 height 49
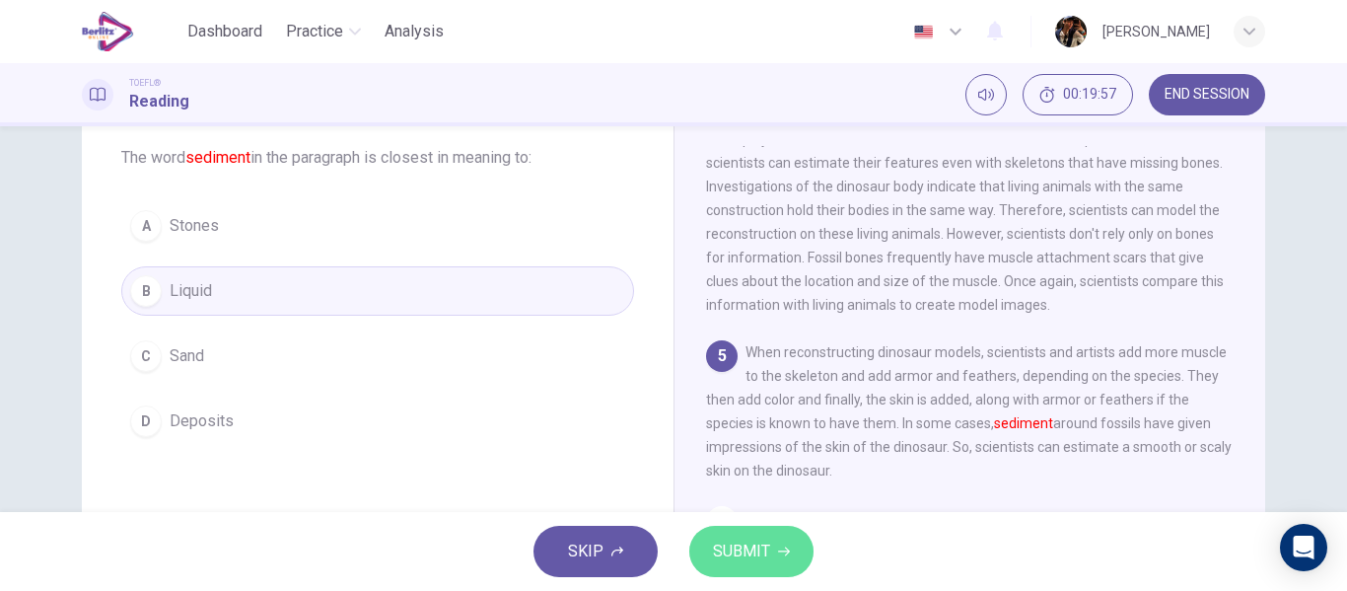
click at [761, 558] on span "SUBMIT" at bounding box center [741, 551] width 57 height 28
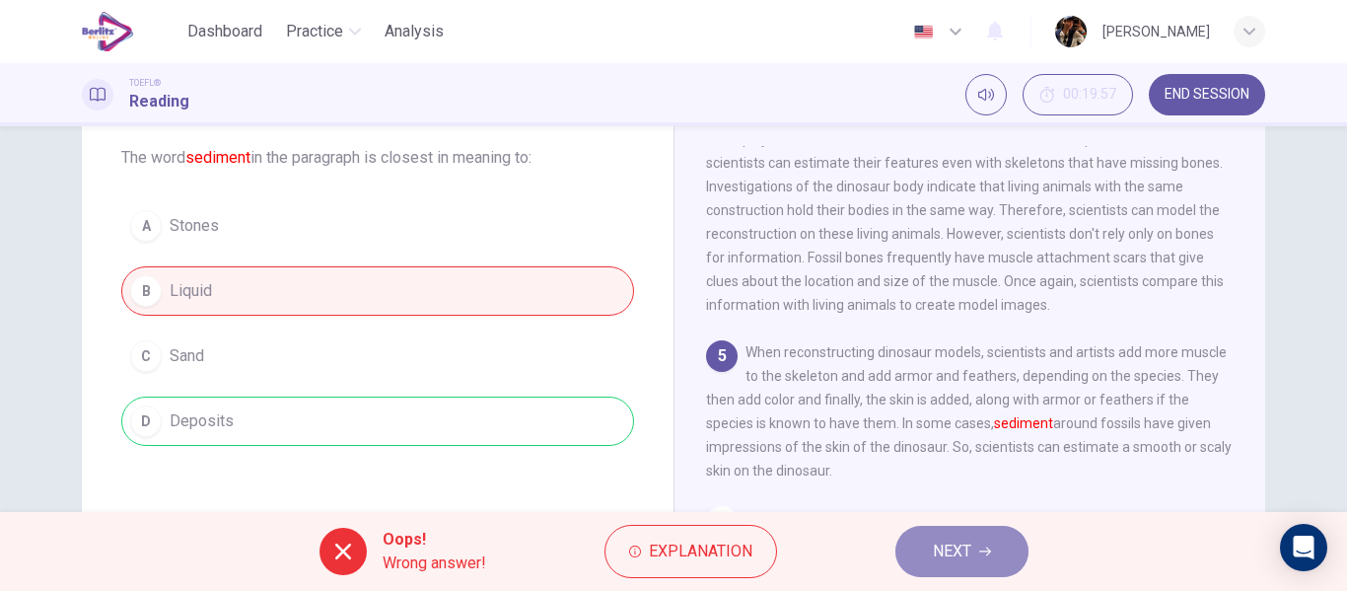
click at [958, 566] on button "NEXT" at bounding box center [961, 550] width 133 height 51
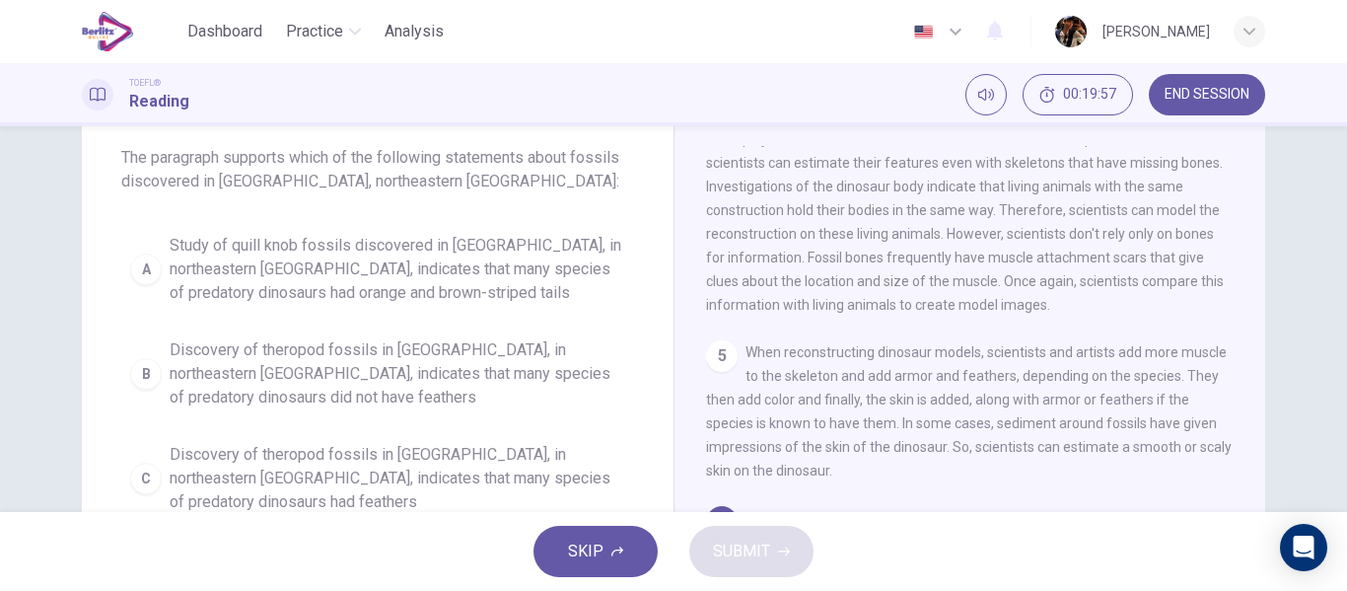
scroll to position [907, 0]
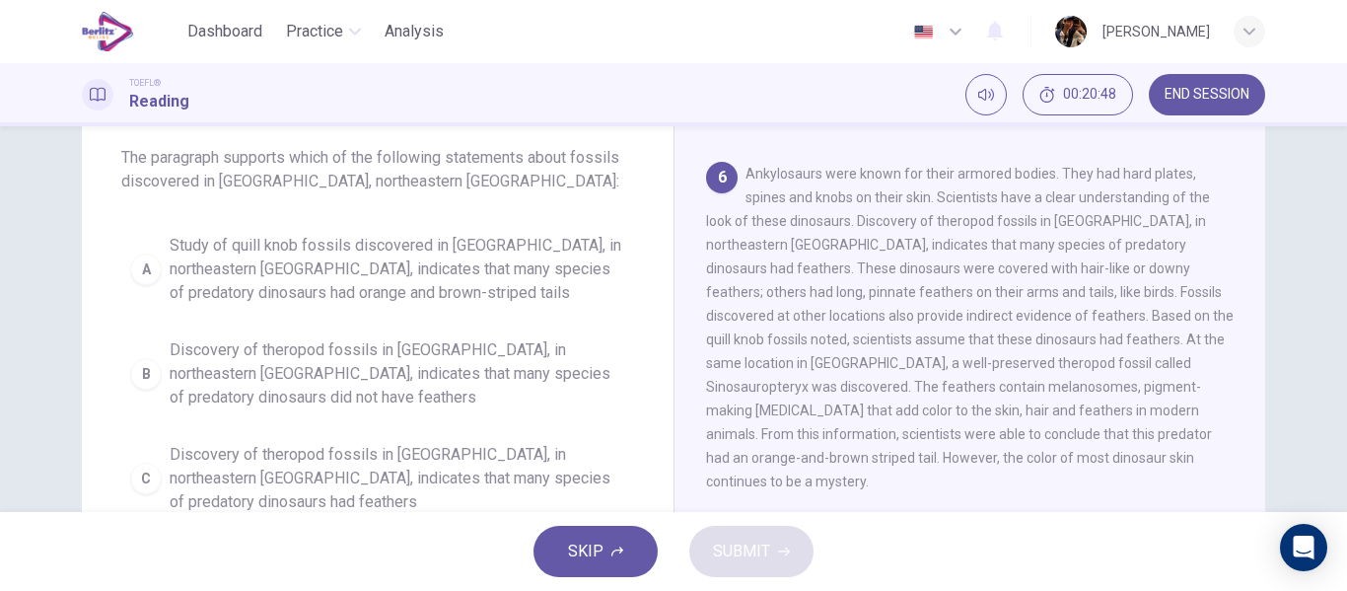
click at [556, 451] on span "Discovery of theropod fossils in Liaoning, in northeastern China, indicates tha…" at bounding box center [397, 478] width 455 height 71
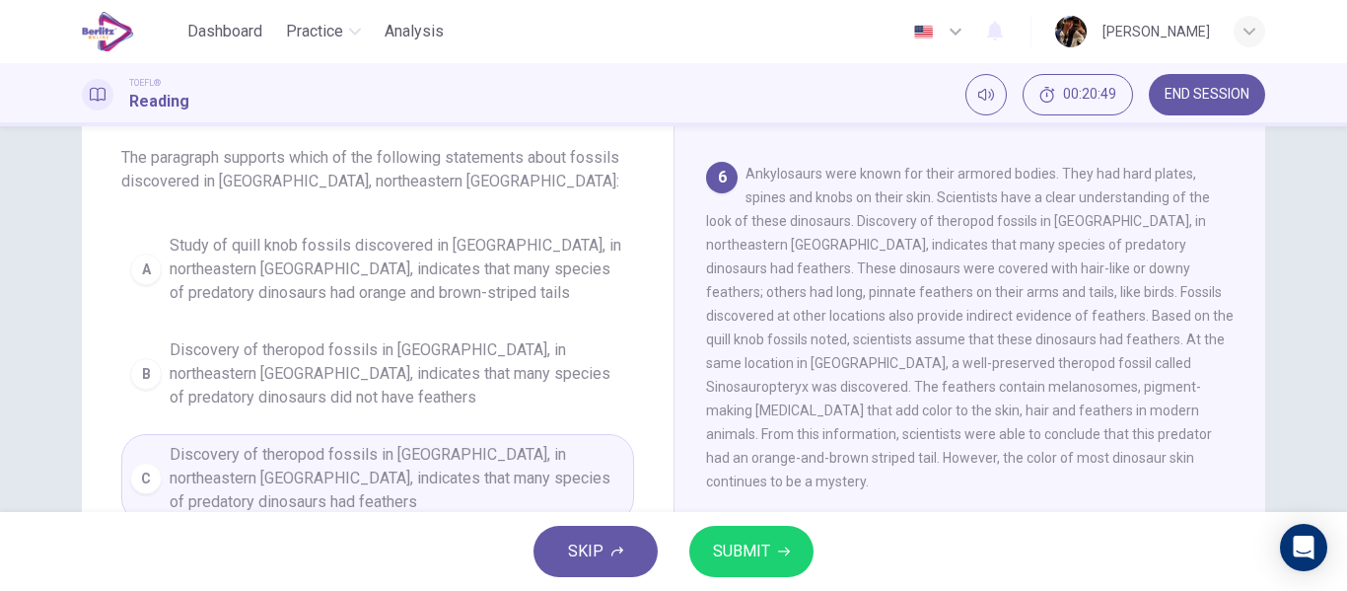
click at [797, 560] on button "SUBMIT" at bounding box center [751, 550] width 124 height 51
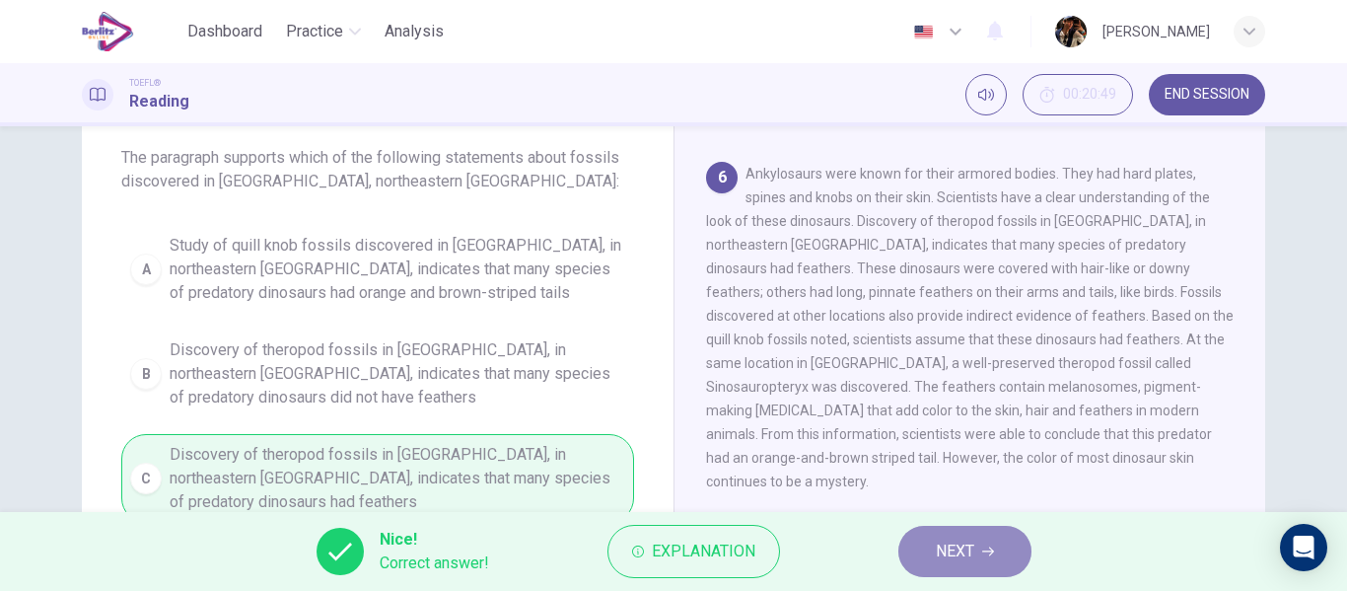
click at [975, 543] on button "NEXT" at bounding box center [964, 550] width 133 height 51
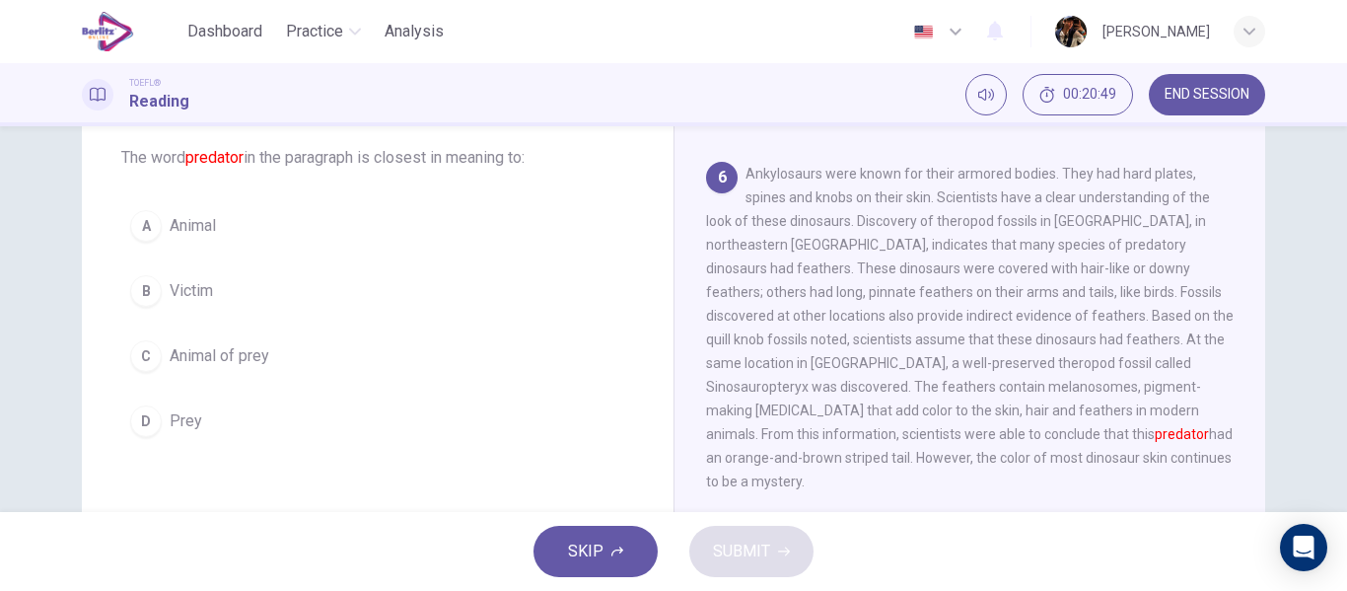
scroll to position [956, 0]
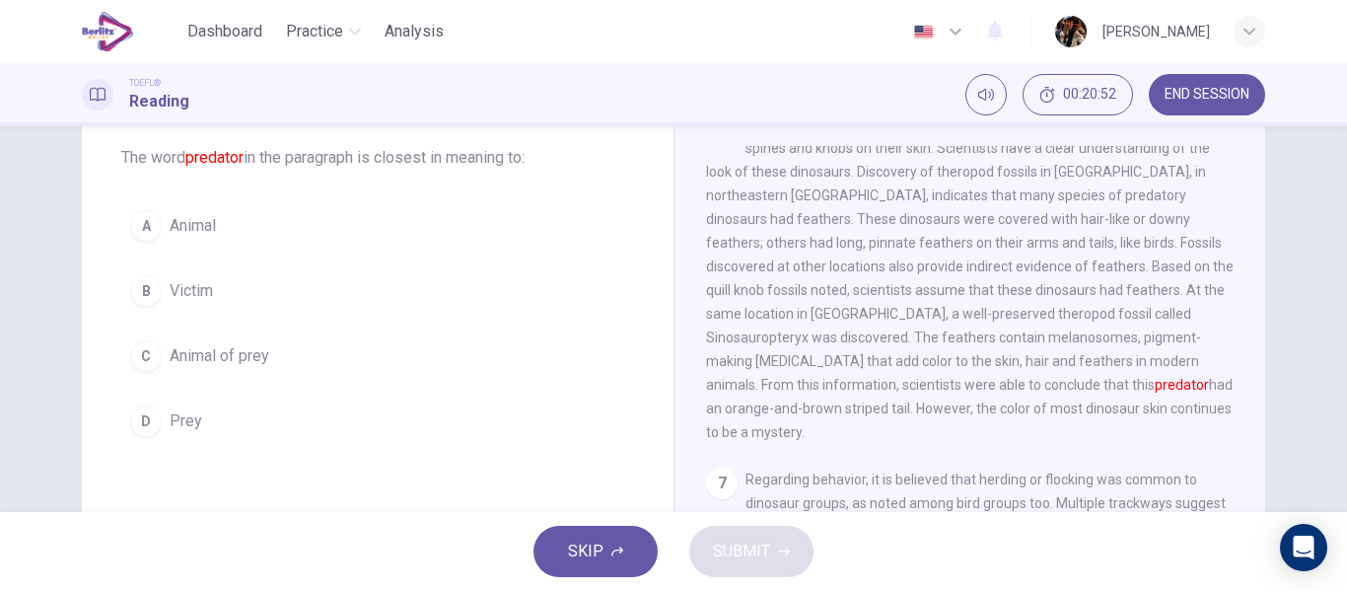
click at [247, 429] on button "D Prey" at bounding box center [377, 420] width 513 height 49
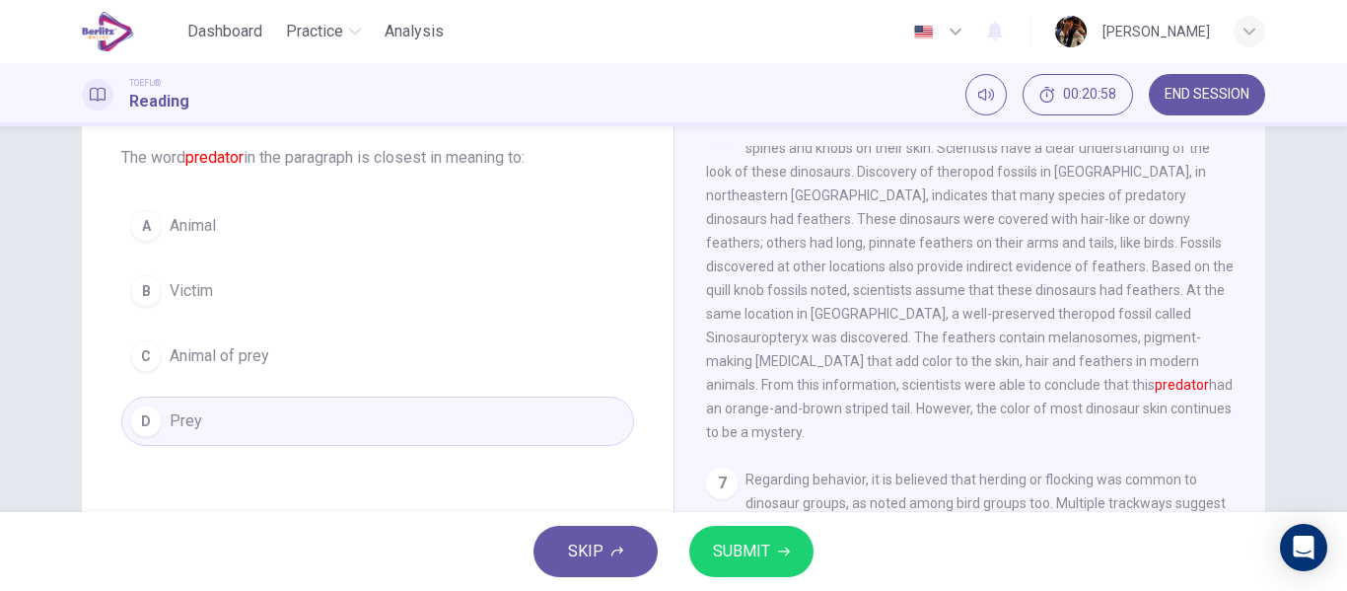
click at [379, 231] on button "A Animal" at bounding box center [377, 225] width 513 height 49
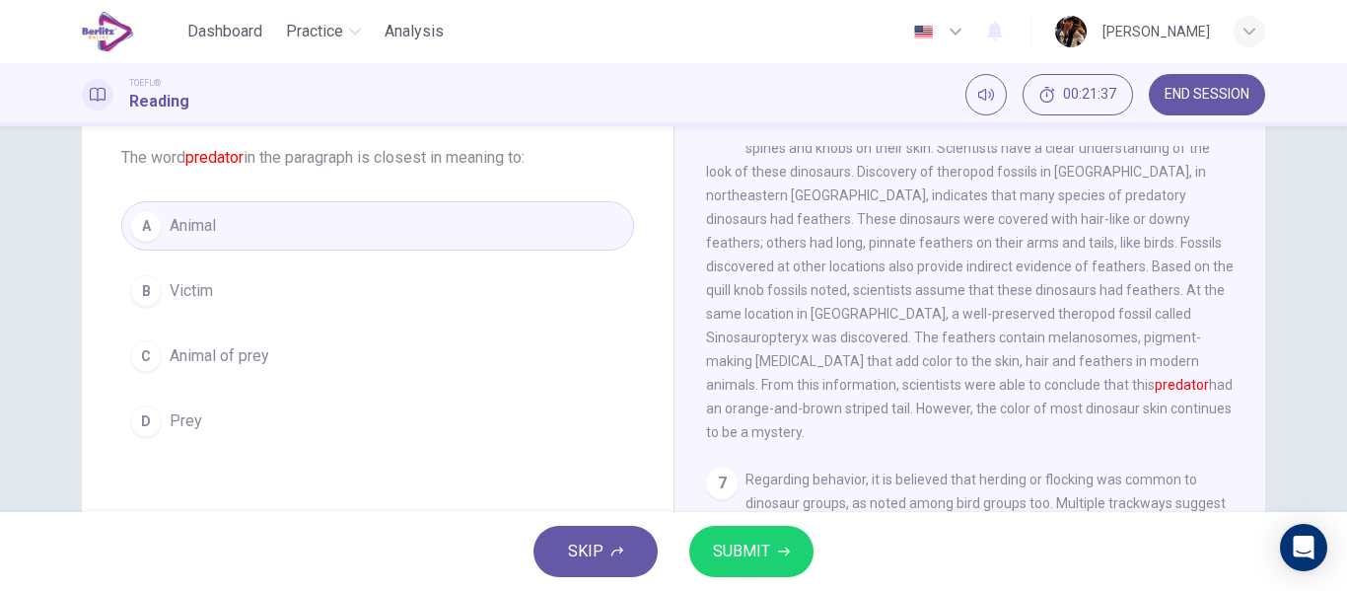
click at [318, 197] on div "Question 23 The word predator in the paragraph is closest in meaning to: A Anim…" at bounding box center [378, 268] width 592 height 418
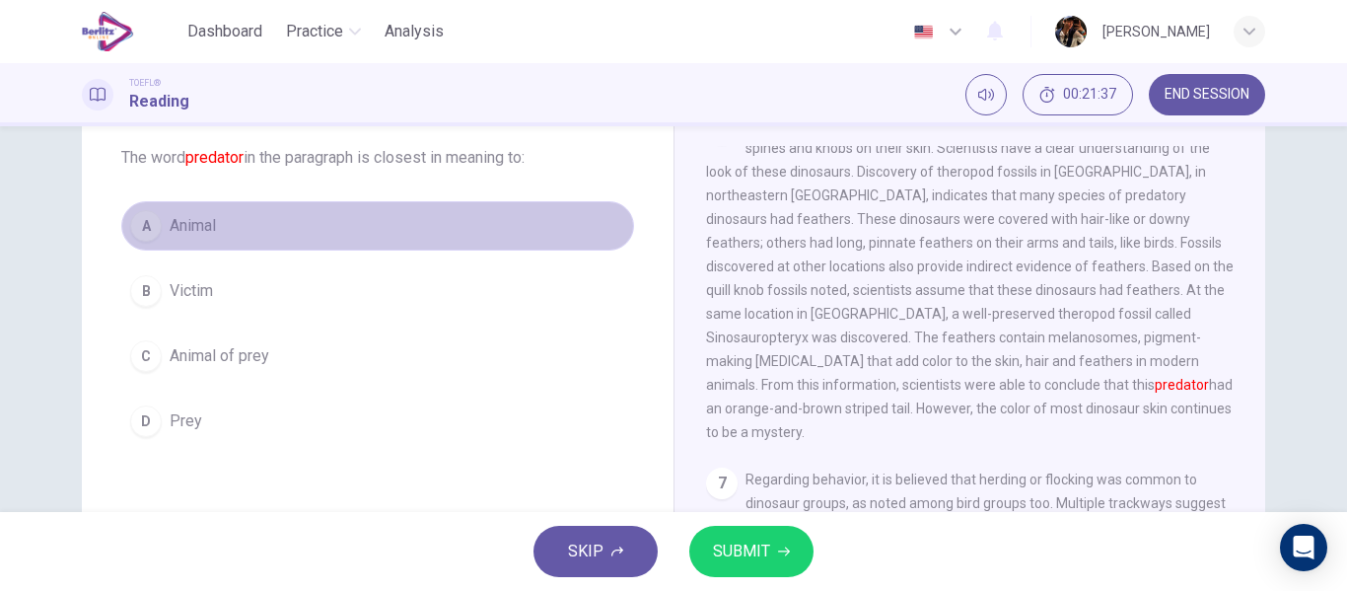
click at [320, 228] on button "A Animal" at bounding box center [377, 225] width 513 height 49
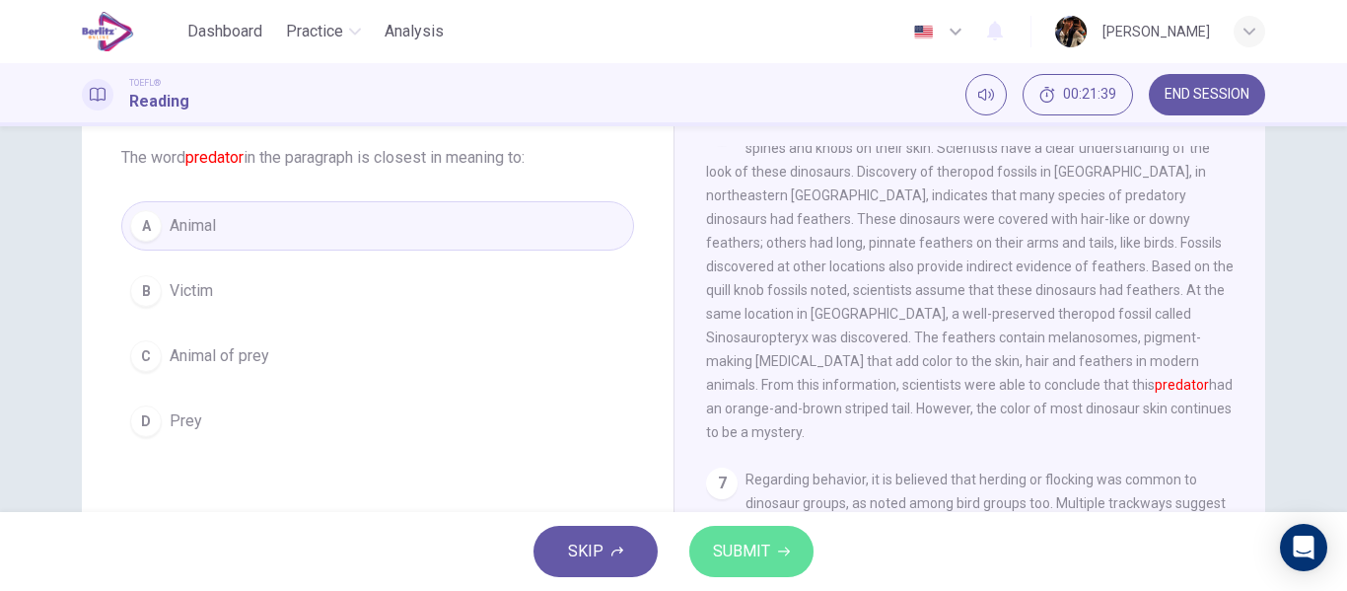
click at [741, 556] on span "SUBMIT" at bounding box center [741, 551] width 57 height 28
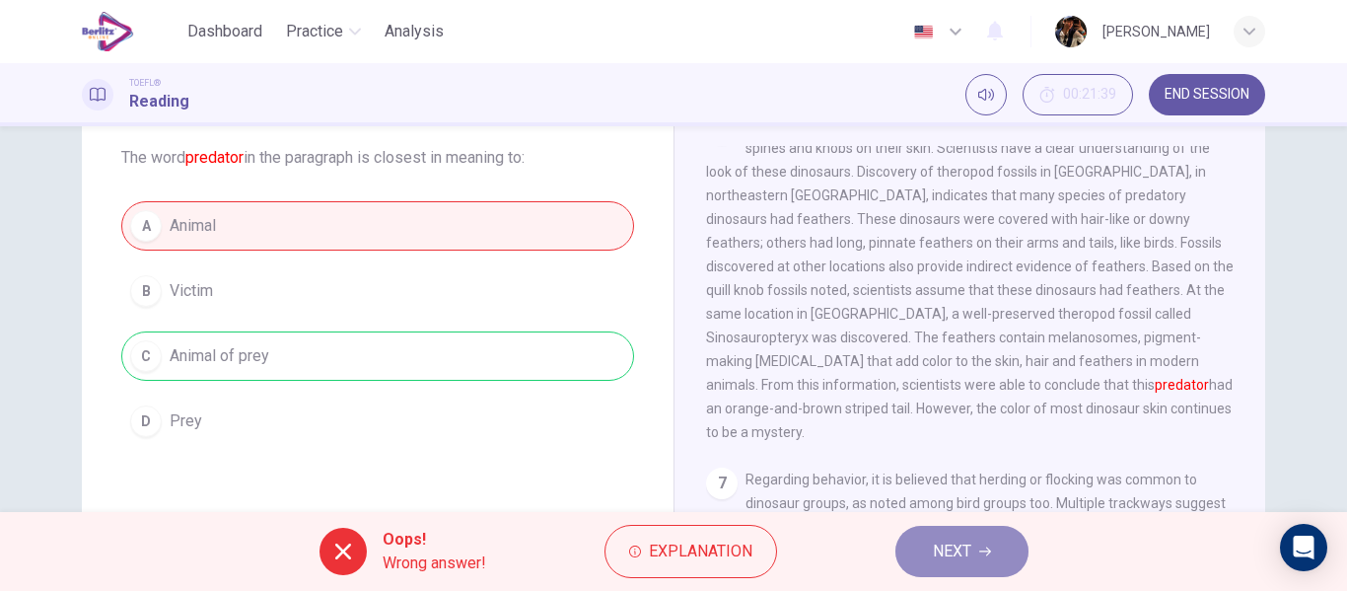
click at [960, 555] on span "NEXT" at bounding box center [952, 551] width 38 height 28
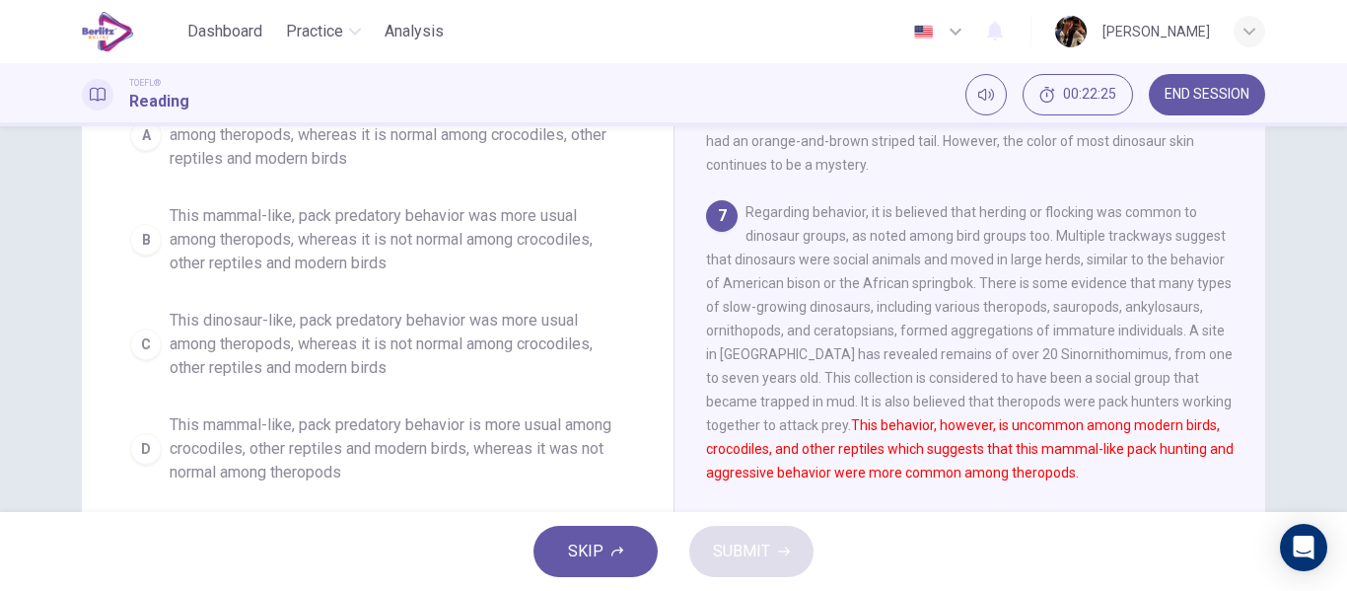
scroll to position [379, 0]
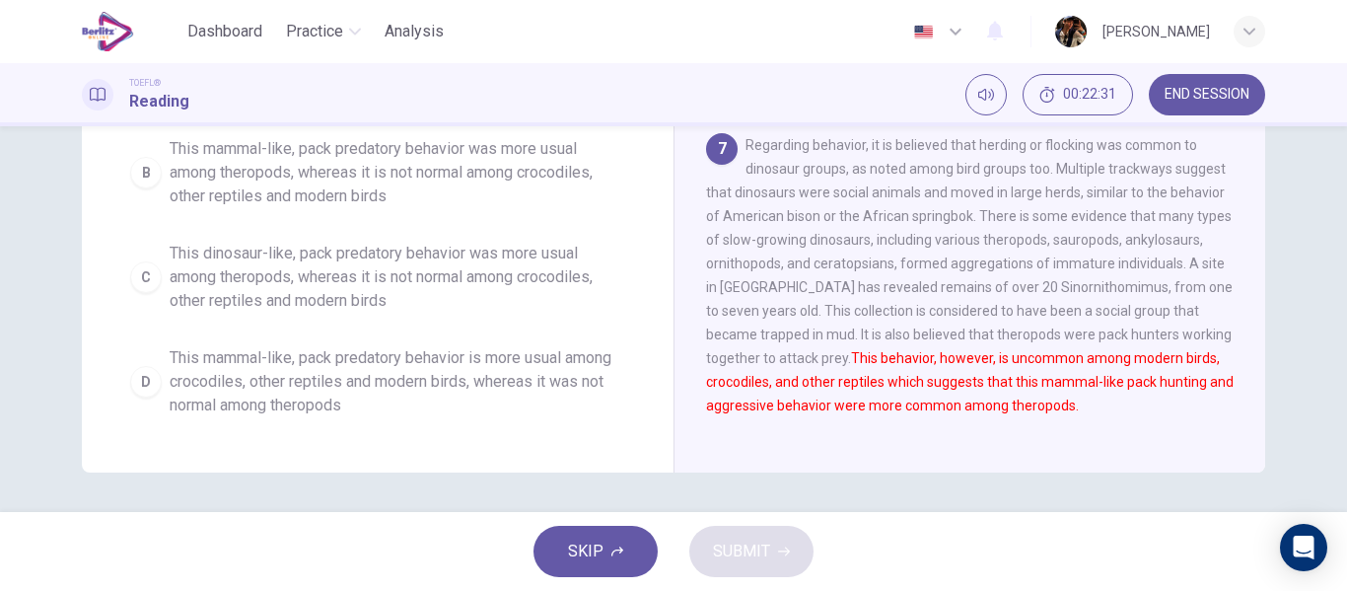
click at [1346, 535] on div "SKIP SUBMIT" at bounding box center [673, 551] width 1347 height 79
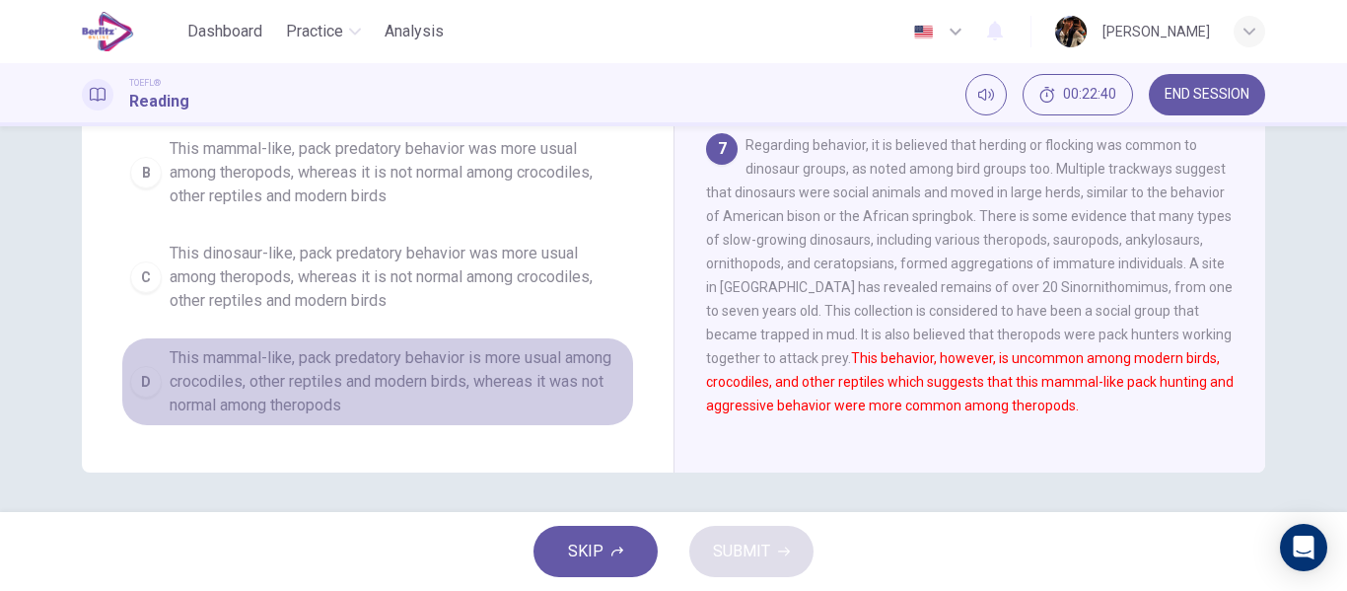
click at [489, 365] on span "This mammal-like, pack predatory behavior is more usual among crocodiles, other…" at bounding box center [397, 381] width 455 height 71
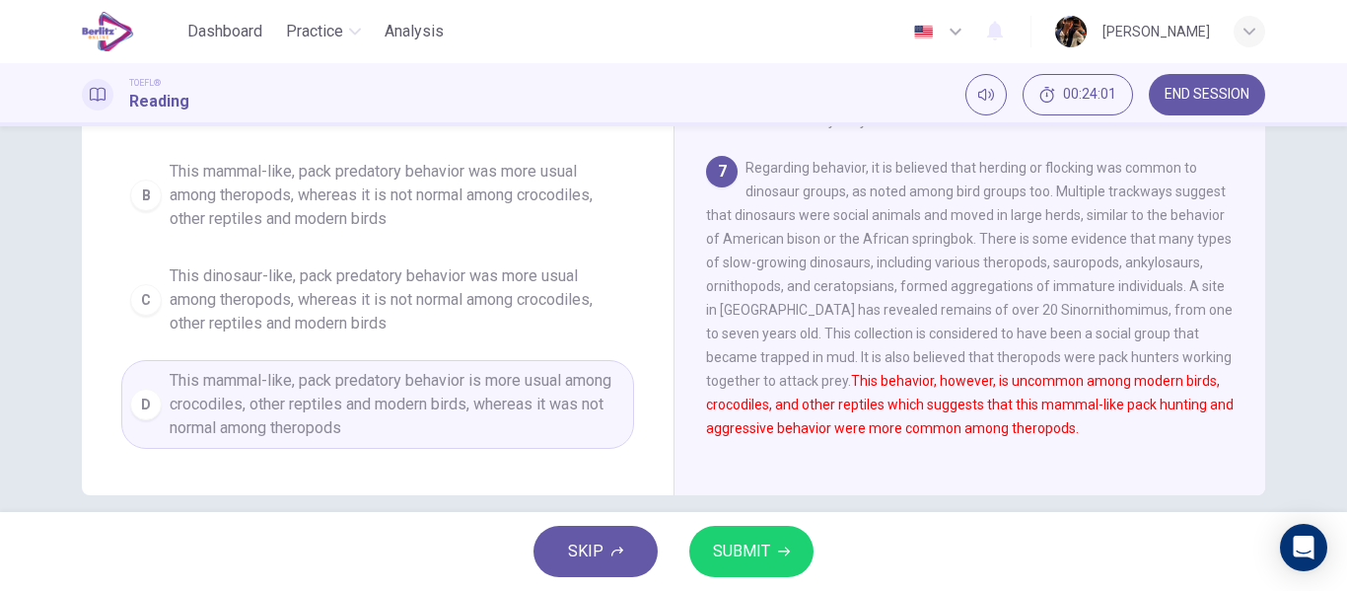
scroll to position [360, 0]
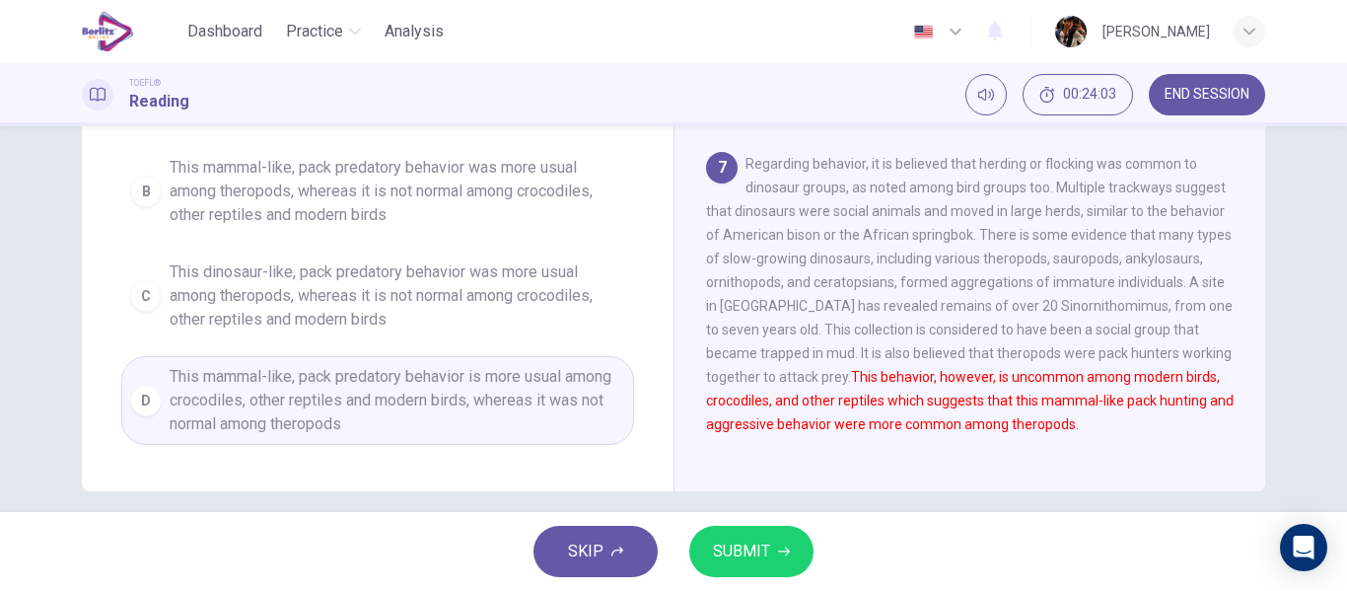
click at [487, 303] on span "This dinosaur-like, pack predatory behavior was more usual among theropods, whe…" at bounding box center [397, 295] width 455 height 71
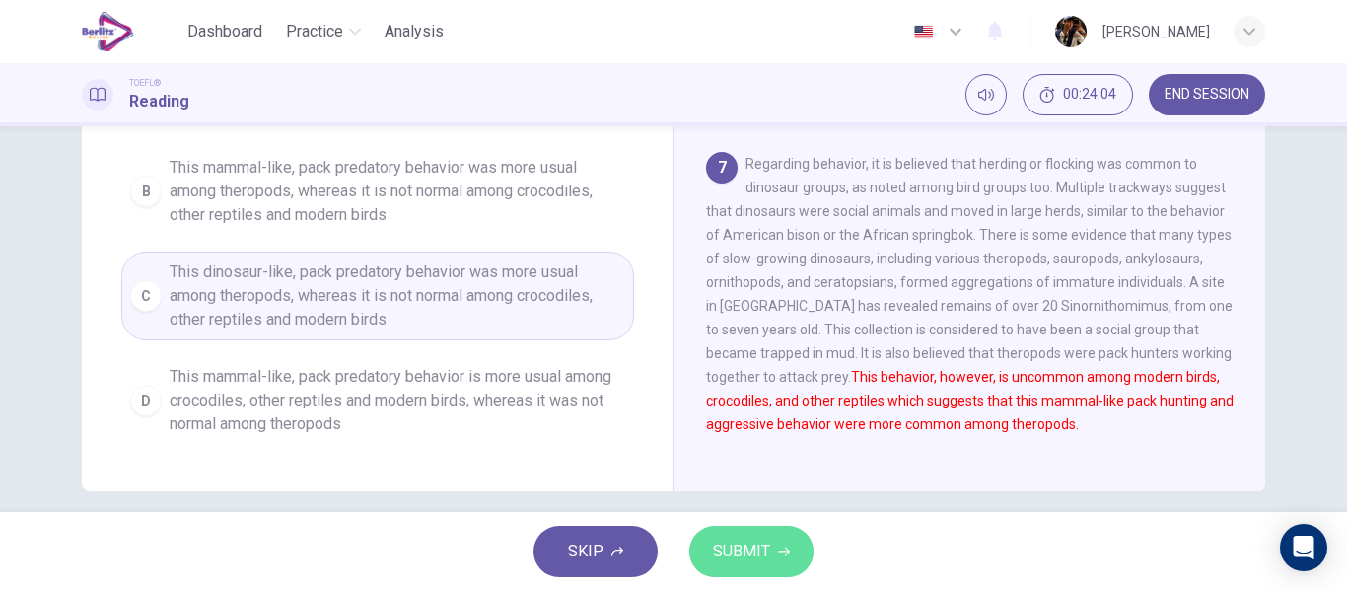
click at [784, 570] on button "SUBMIT" at bounding box center [751, 550] width 124 height 51
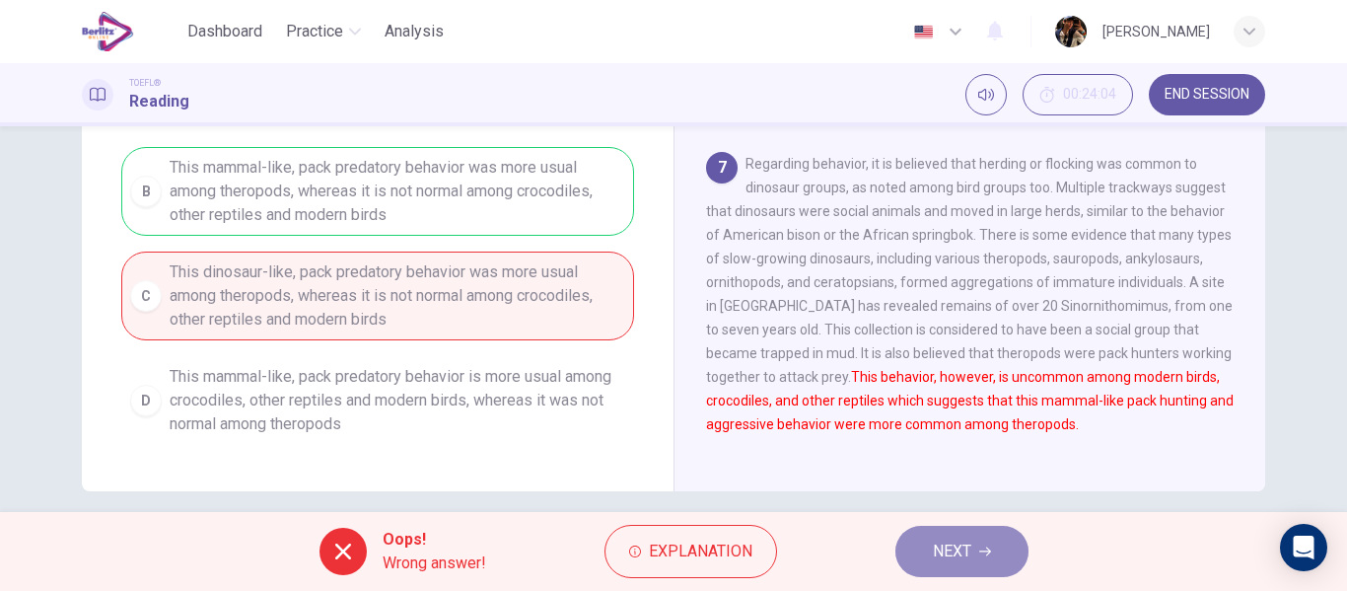
click at [1003, 560] on button "NEXT" at bounding box center [961, 550] width 133 height 51
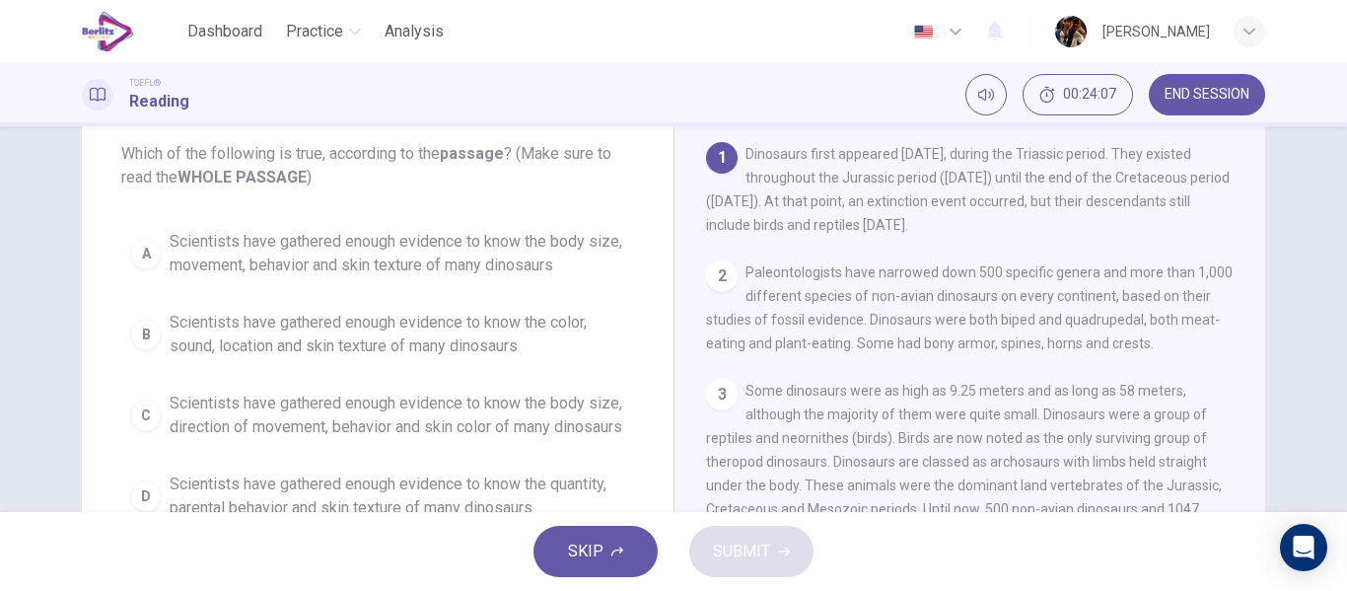
scroll to position [107, 0]
click at [1334, 272] on div "Question 25 Which of the following is true, according to the passage ? (Make su…" at bounding box center [673, 318] width 1347 height 385
click at [1334, 273] on div "Question 25 Which of the following is true, according to the passage ? (Make su…" at bounding box center [673, 318] width 1347 height 385
drag, startPoint x: 1334, startPoint y: 273, endPoint x: 378, endPoint y: -119, distance: 1033.6
click at [378, 0] on html "This site uses cookies, as explained in our Privacy Policy . If you agree to th…" at bounding box center [673, 295] width 1347 height 591
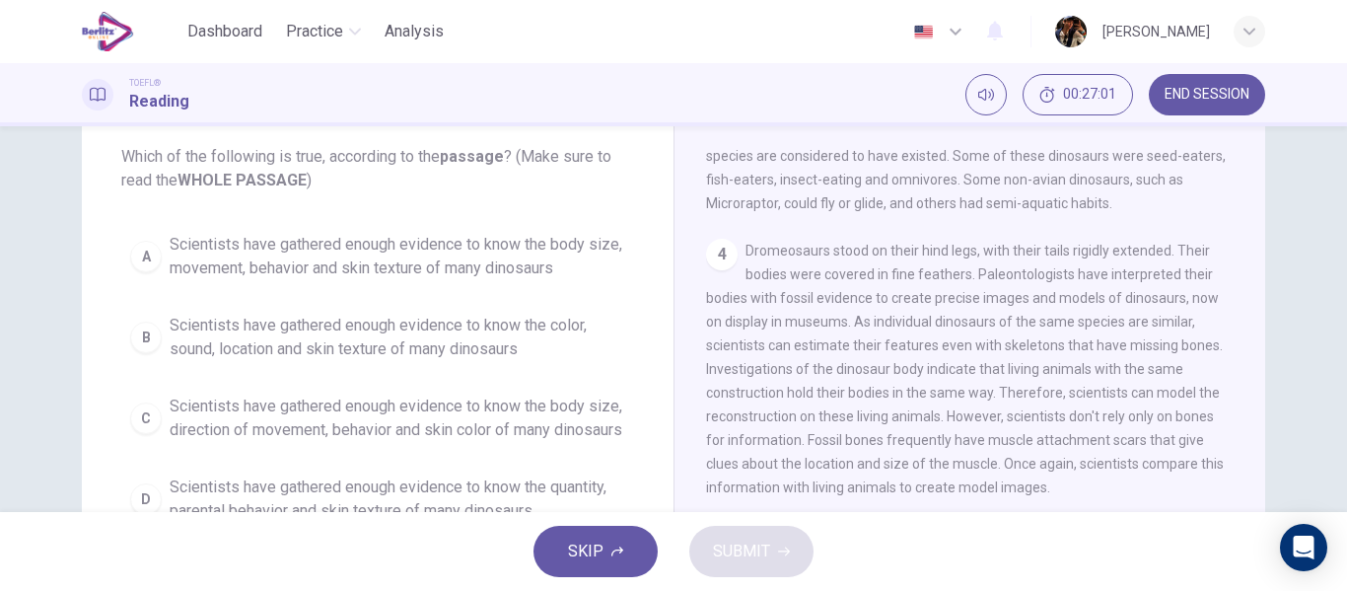
scroll to position [0, 0]
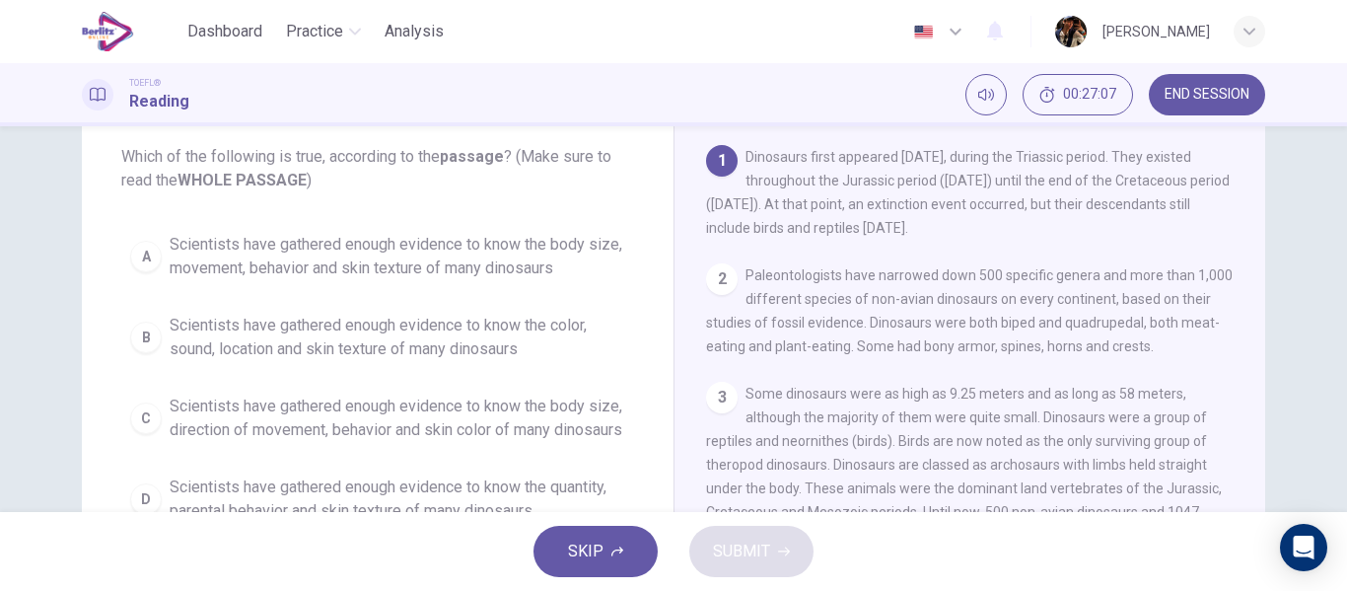
click at [560, 357] on button "B Scientists have gathered enough evidence to know the color, sound, location a…" at bounding box center [377, 337] width 513 height 65
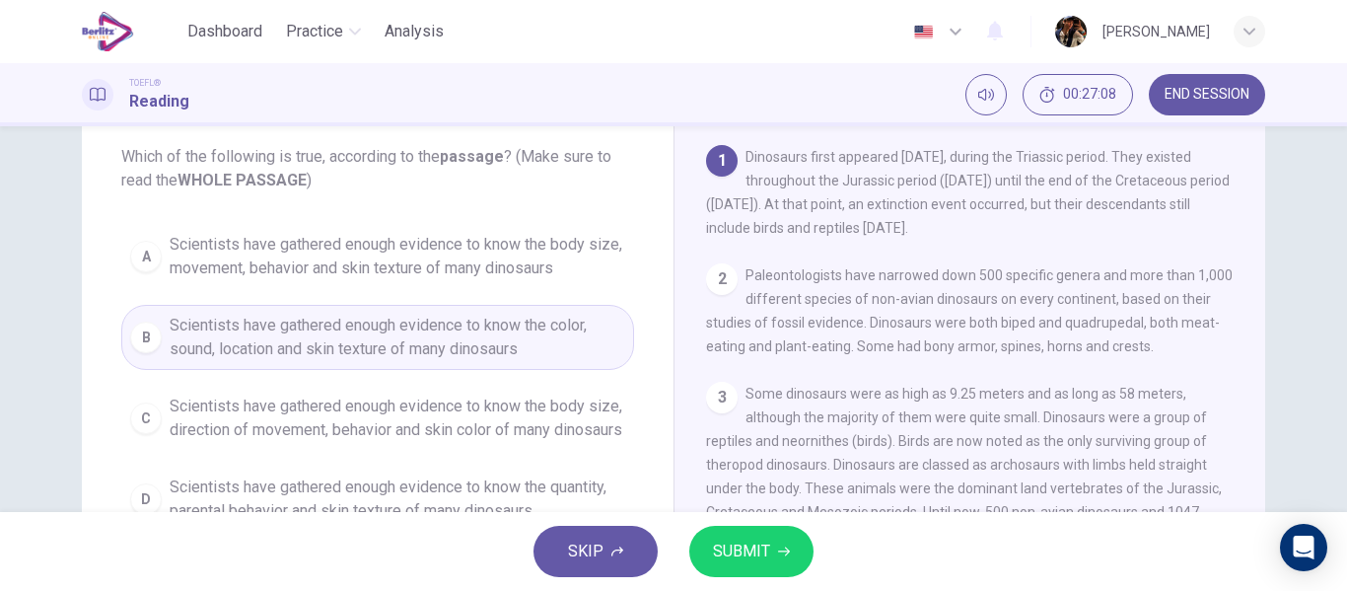
click at [727, 546] on span "SUBMIT" at bounding box center [741, 551] width 57 height 28
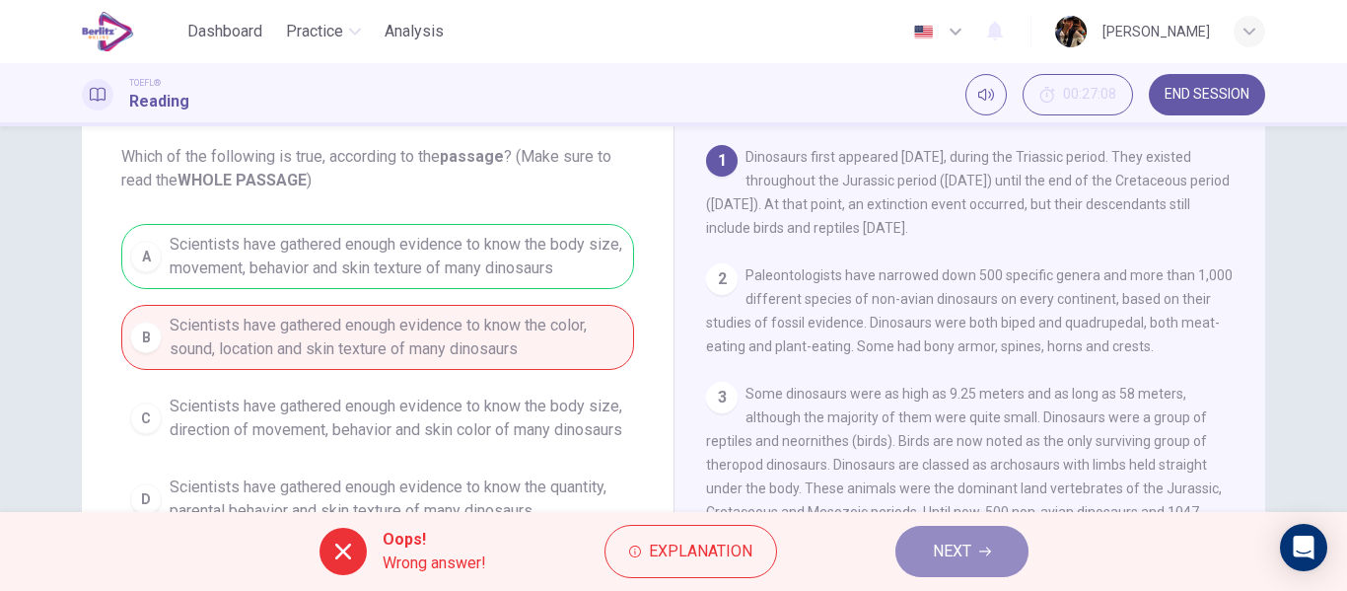
click at [998, 540] on button "NEXT" at bounding box center [961, 550] width 133 height 51
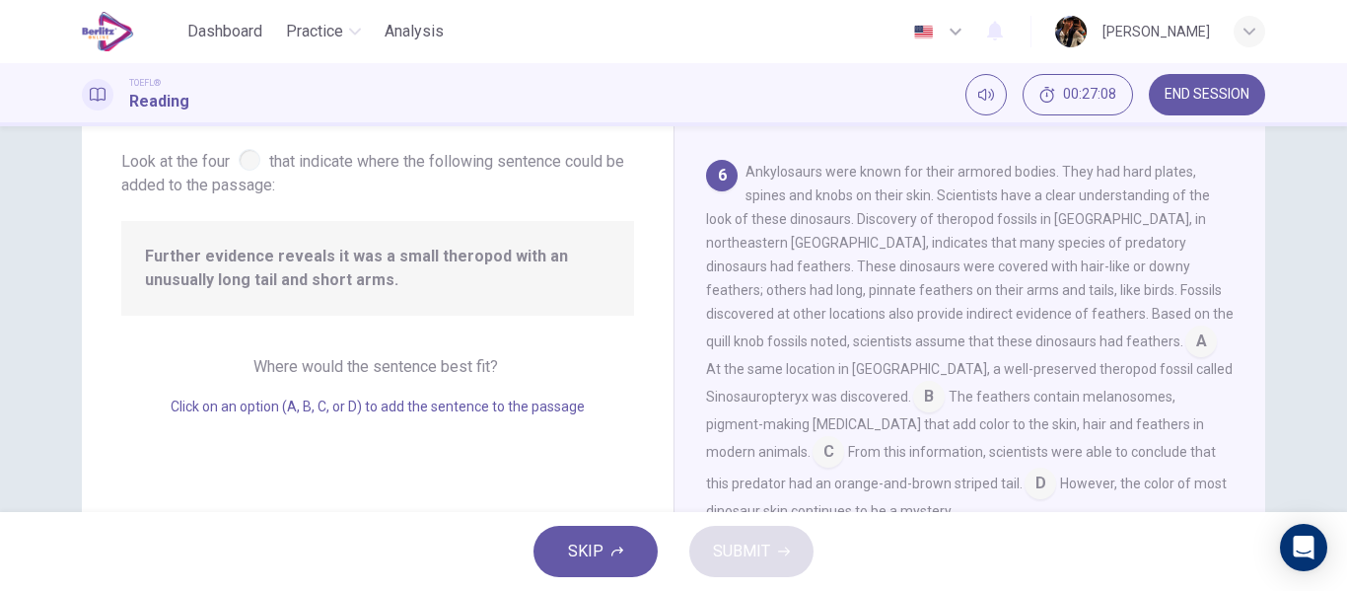
scroll to position [926, 0]
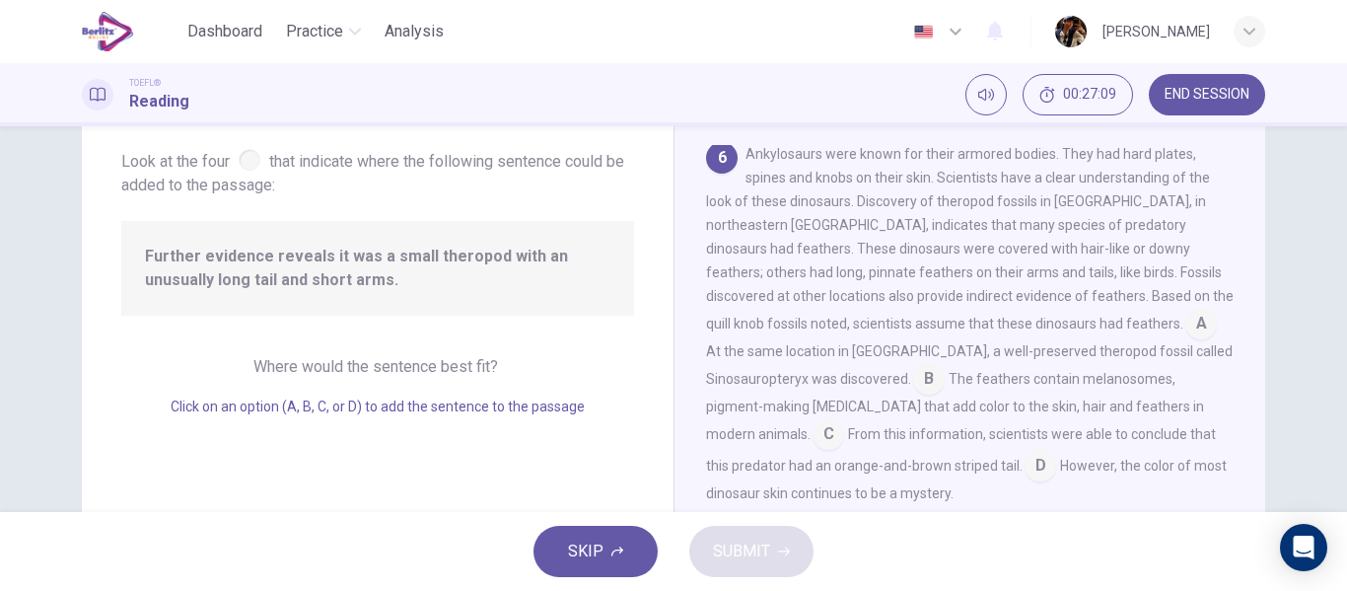
drag, startPoint x: 577, startPoint y: 564, endPoint x: 583, endPoint y: 287, distance: 277.1
click at [583, 287] on div "Dashboard Practice Analysis English ** ​ samuel parra TOEFL® Reading 00:27:09 E…" at bounding box center [673, 295] width 1347 height 591
drag, startPoint x: 455, startPoint y: 276, endPoint x: 384, endPoint y: 265, distance: 71.8
click at [414, 267] on div "Further evidence reveals it was a small theropod with an unusually long tail an…" at bounding box center [377, 268] width 513 height 95
drag, startPoint x: 367, startPoint y: 270, endPoint x: 363, endPoint y: 359, distance: 88.8
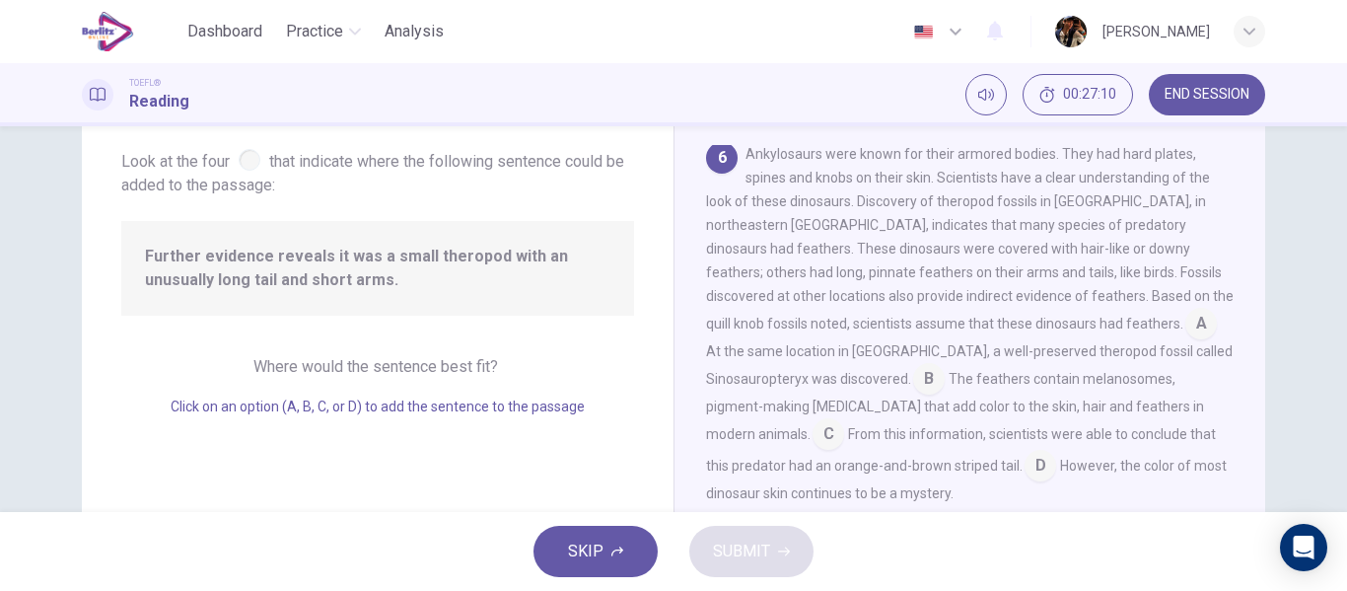
click at [361, 351] on div "Question 26 Look at the four that indicate where the following sentence could b…" at bounding box center [378, 400] width 592 height 685
click at [369, 367] on span "Where would the sentence best fit?" at bounding box center [377, 366] width 248 height 19
click at [441, 363] on span "Where would the sentence best fit?" at bounding box center [377, 366] width 248 height 19
click at [286, 351] on div "Question 26 Look at the four that indicate where the following sentence could b…" at bounding box center [378, 400] width 592 height 685
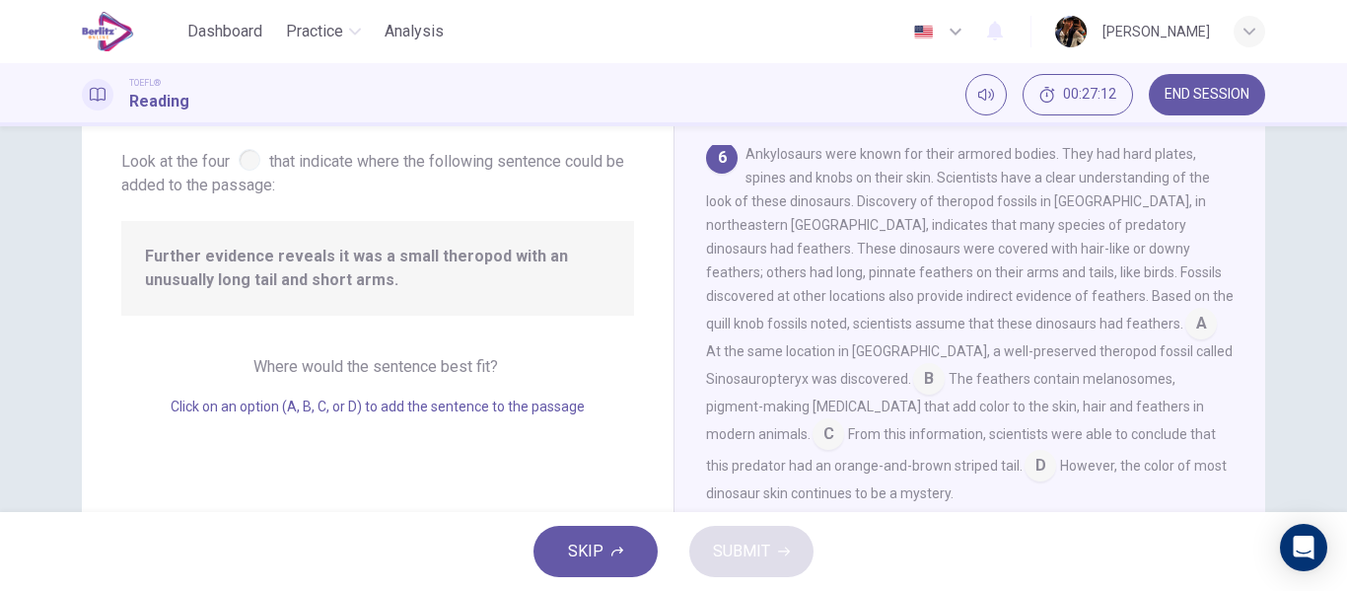
click at [268, 386] on div "Where would the sentence best fit? Click on an option (A, B, C, or D) to add th…" at bounding box center [377, 386] width 513 height 63
click at [300, 355] on div "Where would the sentence best fit? Click on an option (A, B, C, or D) to add th…" at bounding box center [377, 386] width 513 height 63
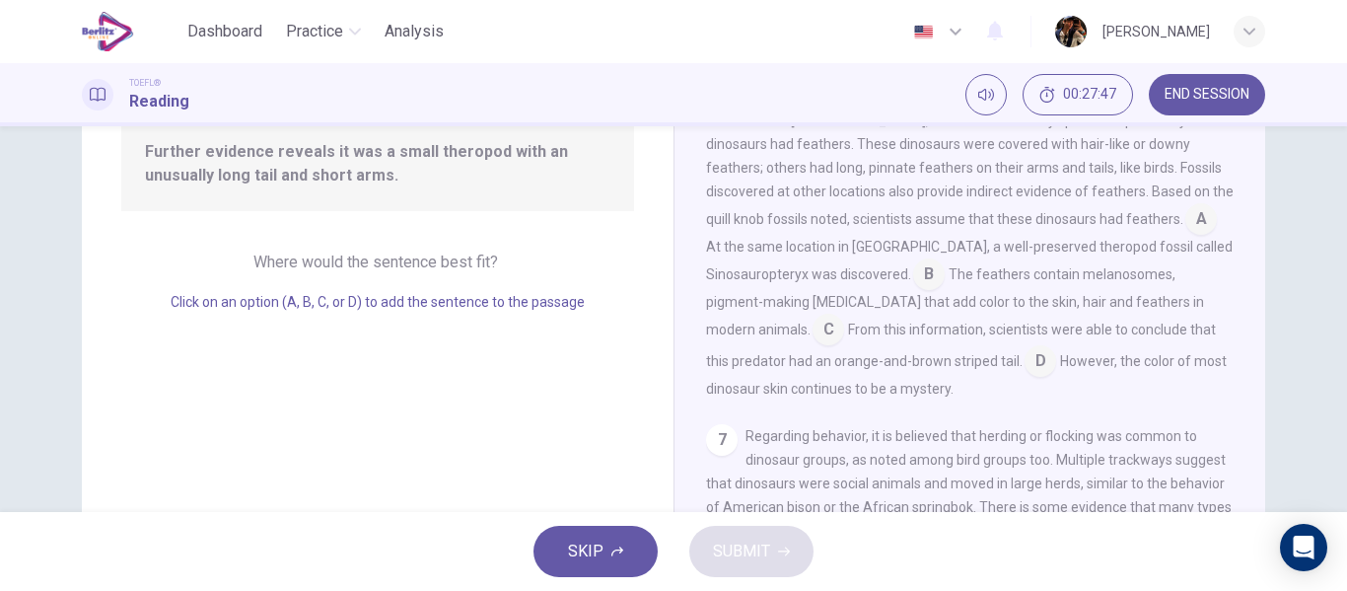
scroll to position [225, 0]
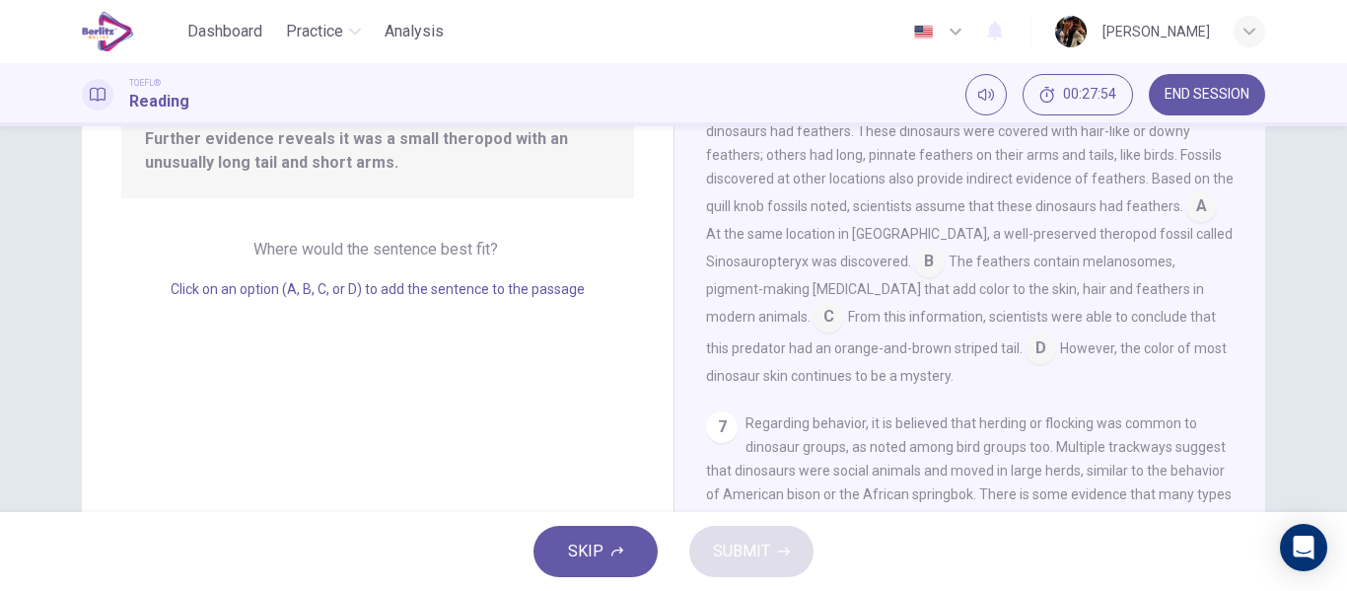
click at [1024, 366] on input at bounding box center [1040, 350] width 32 height 32
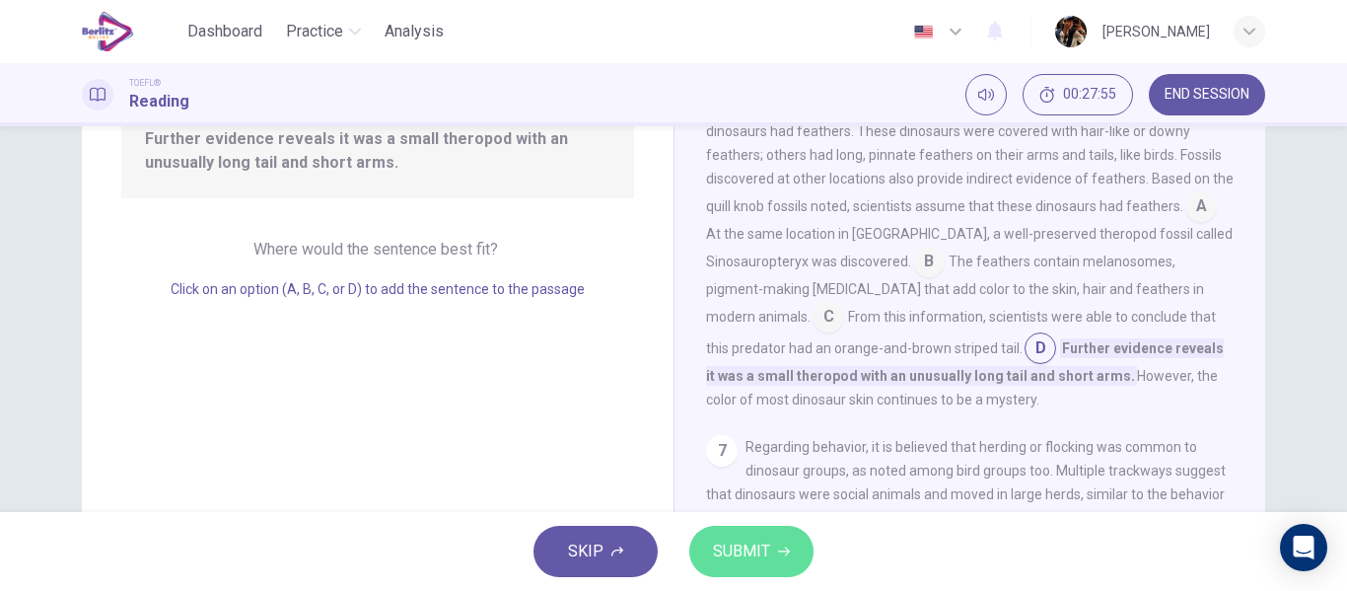
click at [774, 554] on button "SUBMIT" at bounding box center [751, 550] width 124 height 51
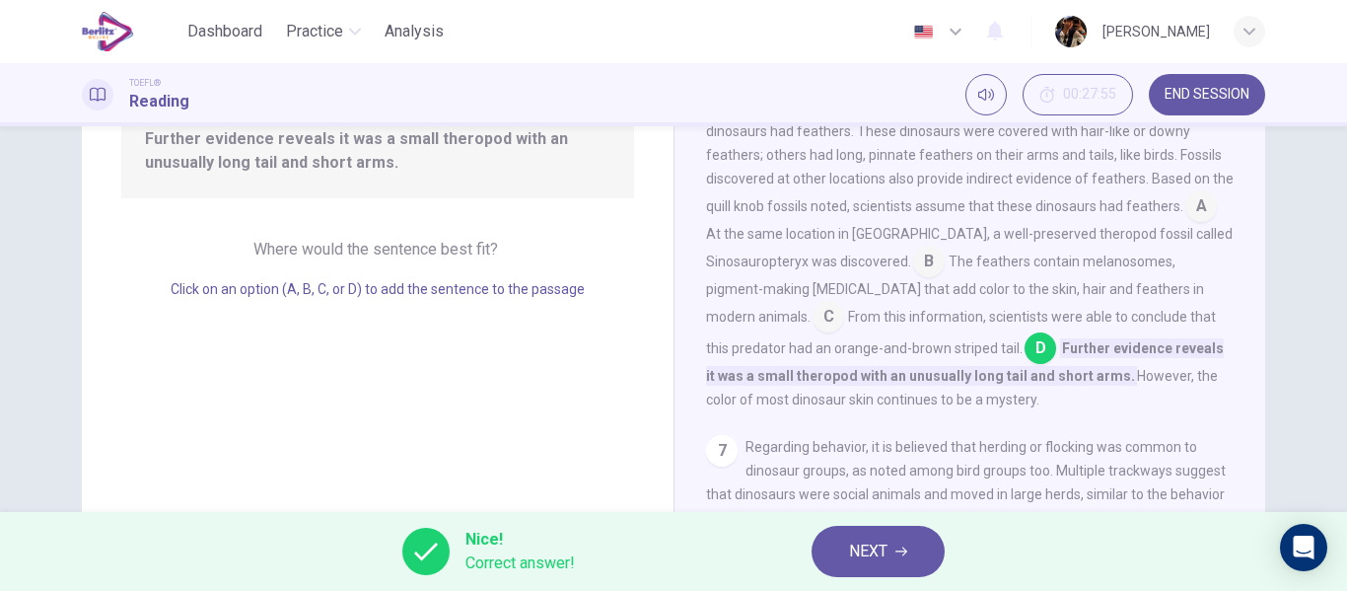
click at [860, 534] on button "NEXT" at bounding box center [877, 550] width 133 height 51
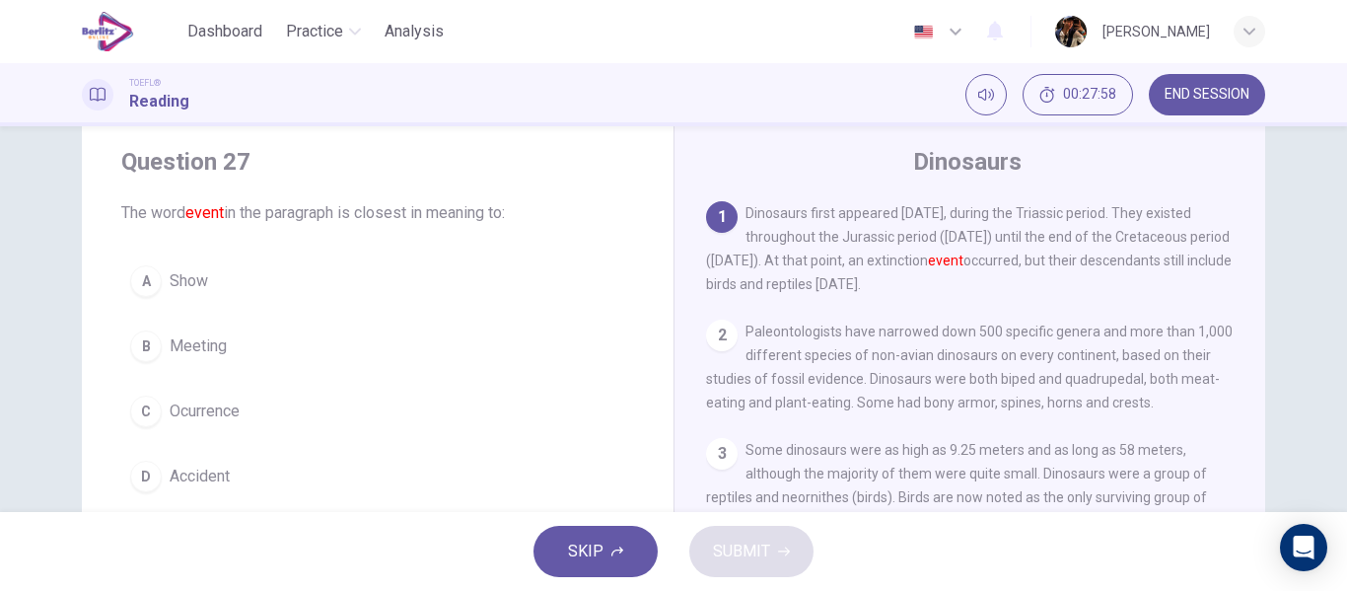
scroll to position [54, 0]
click at [254, 279] on button "A Show" at bounding box center [377, 277] width 513 height 49
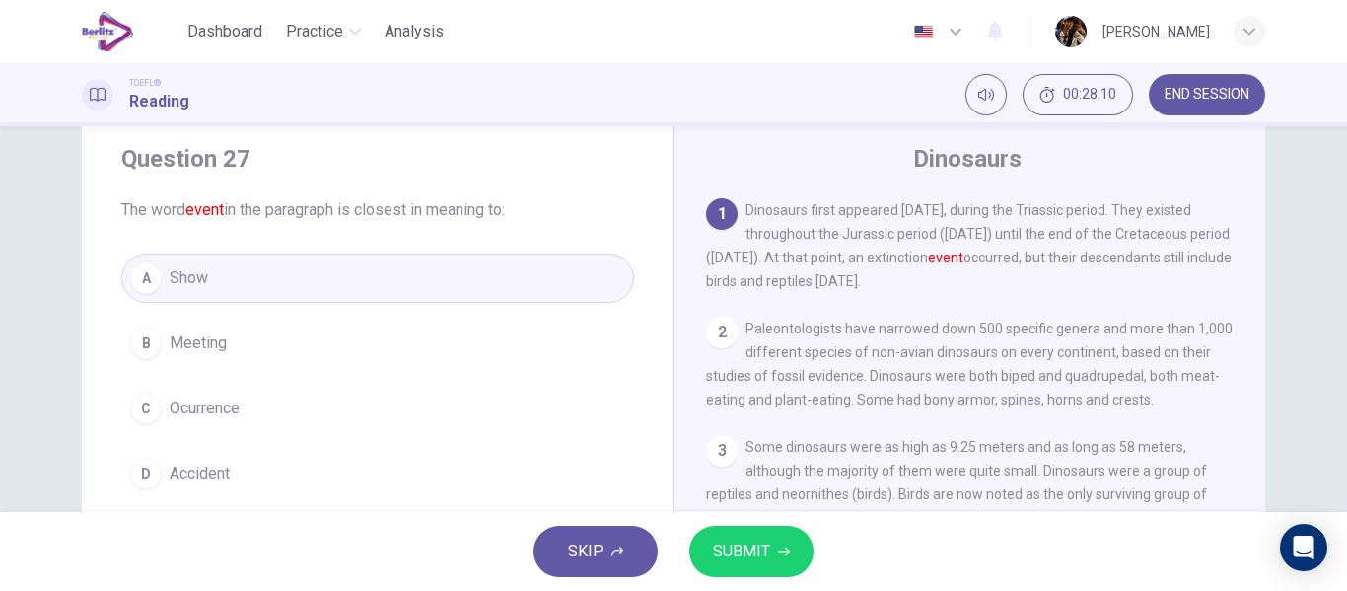
click at [280, 462] on button "D Accident" at bounding box center [377, 473] width 513 height 49
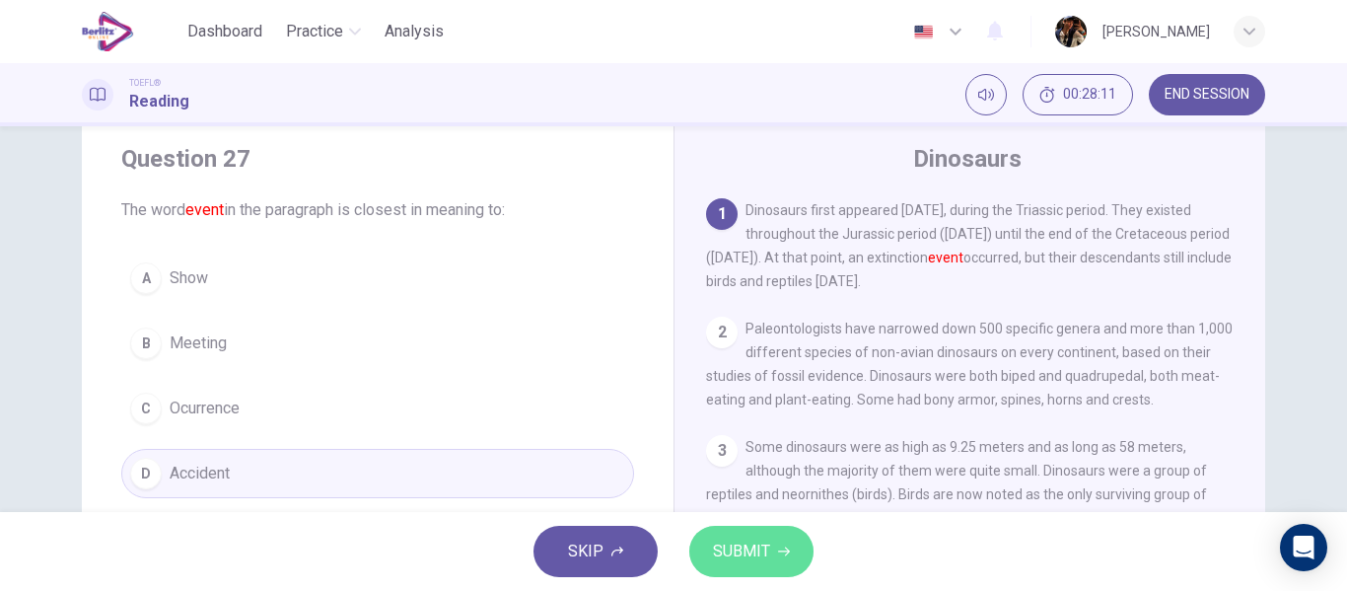
click at [756, 555] on span "SUBMIT" at bounding box center [741, 551] width 57 height 28
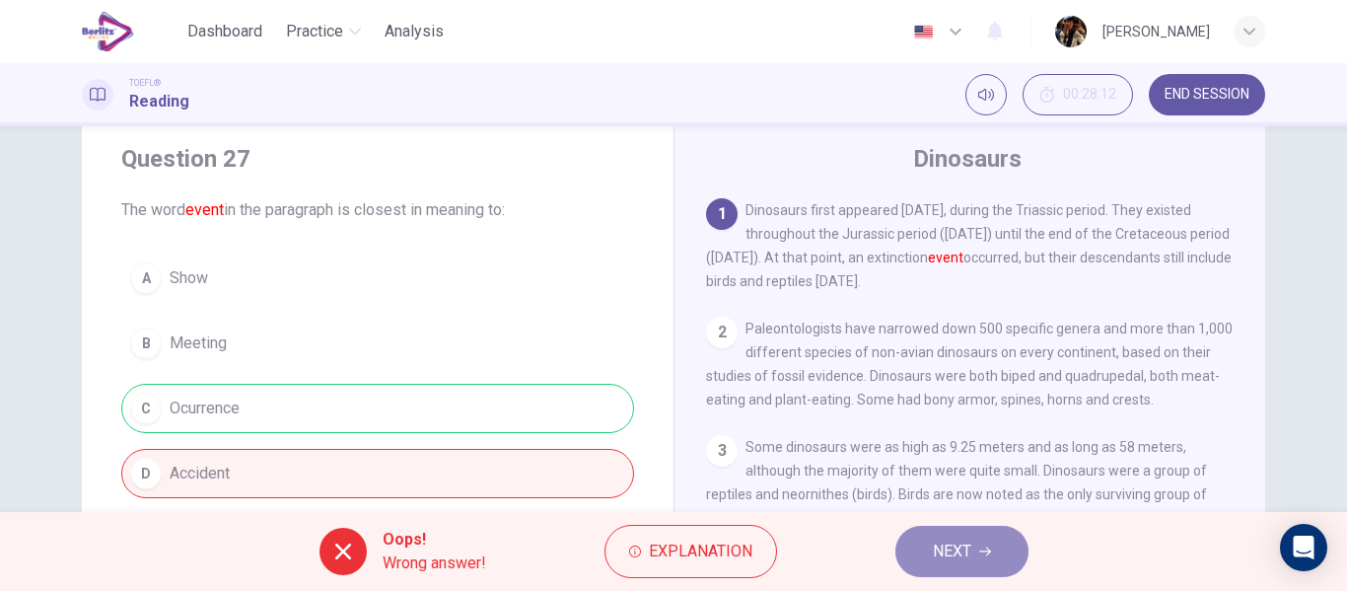
click at [963, 537] on span "NEXT" at bounding box center [952, 551] width 38 height 28
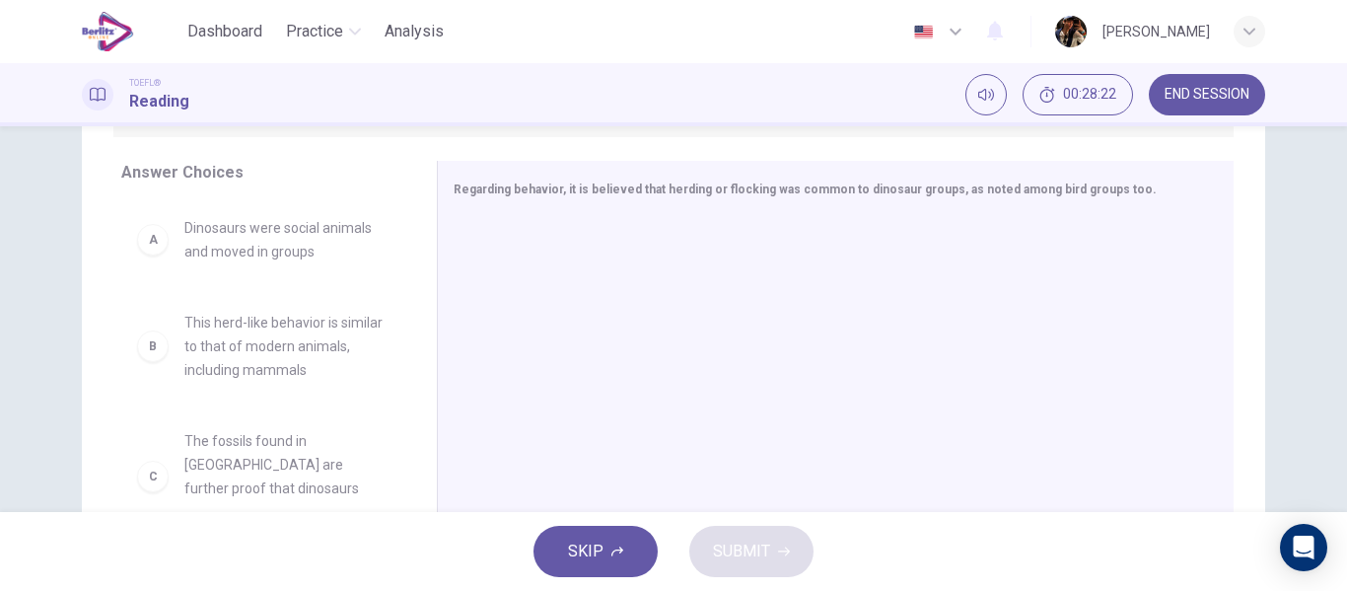
scroll to position [360, 0]
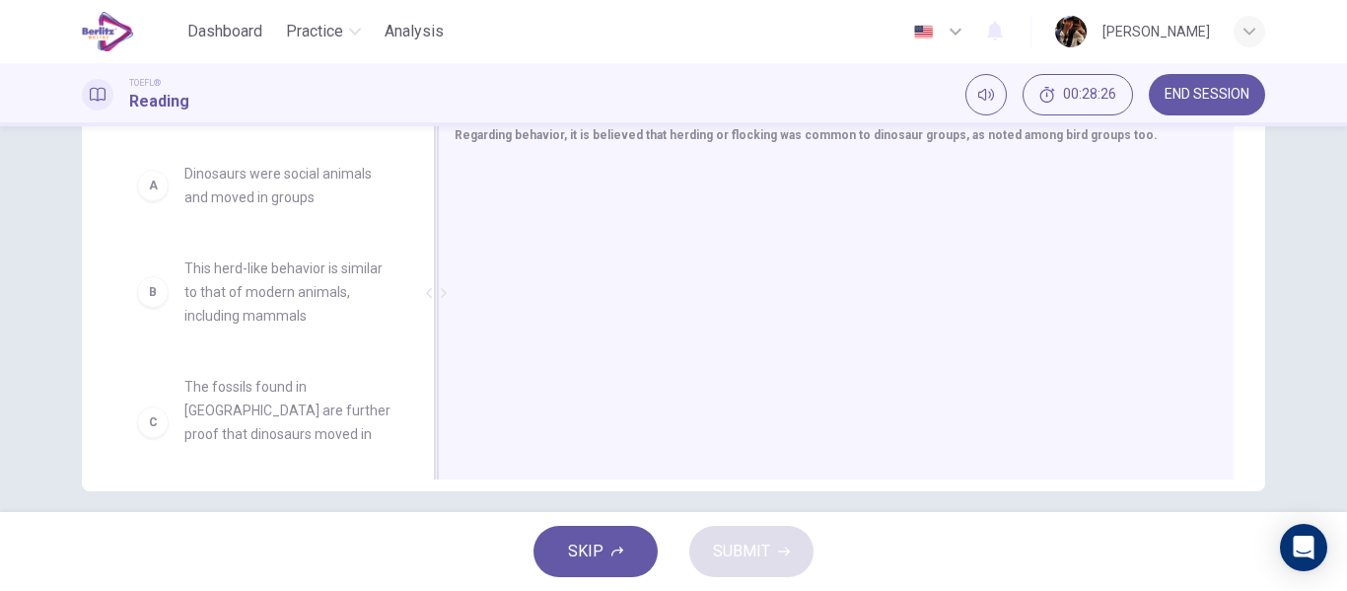
drag, startPoint x: 422, startPoint y: 194, endPoint x: 424, endPoint y: 226, distance: 31.6
click at [424, 226] on div at bounding box center [436, 292] width 25 height 373
click at [417, 229] on div "Answer Choices A Dinosaurs were social animals and moved in groups B This herd-…" at bounding box center [260, 297] width 356 height 383
click at [329, 246] on div "B This herd-like behavior is similar to that of modern animals, including mamma…" at bounding box center [263, 292] width 285 height 103
click at [295, 264] on span "This herd-like behavior is similar to that of modern animals, including mammals" at bounding box center [287, 291] width 206 height 71
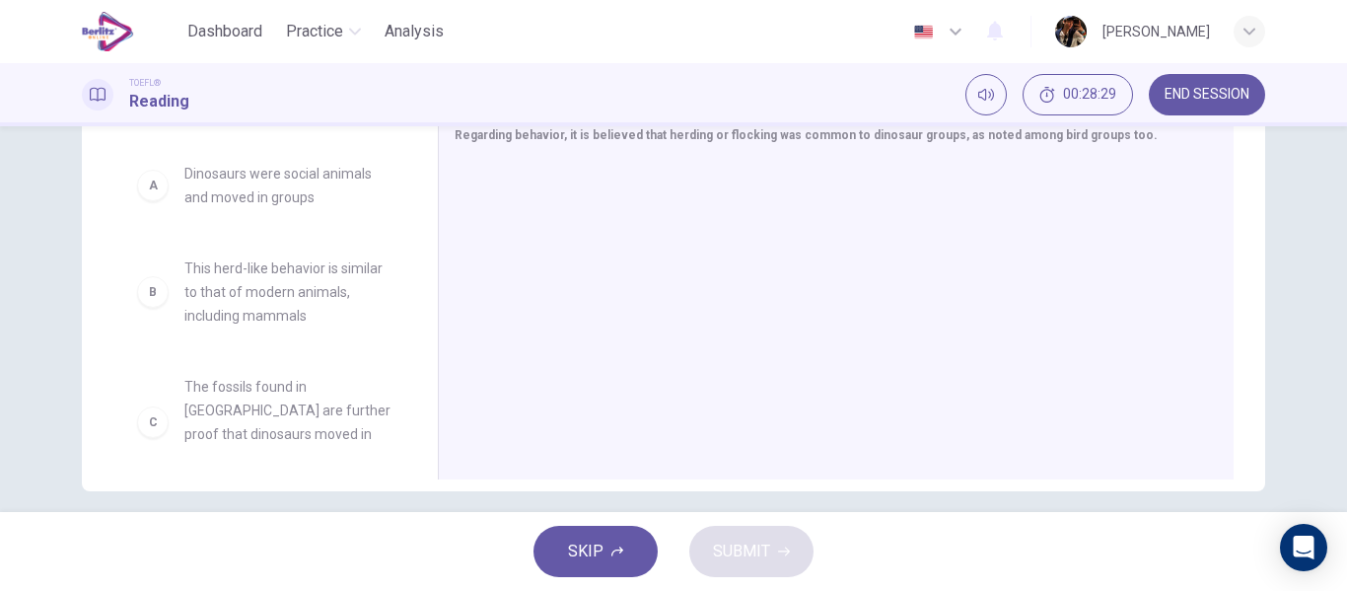
click at [295, 264] on span "This herd-like behavior is similar to that of modern animals, including mammals" at bounding box center [287, 291] width 206 height 71
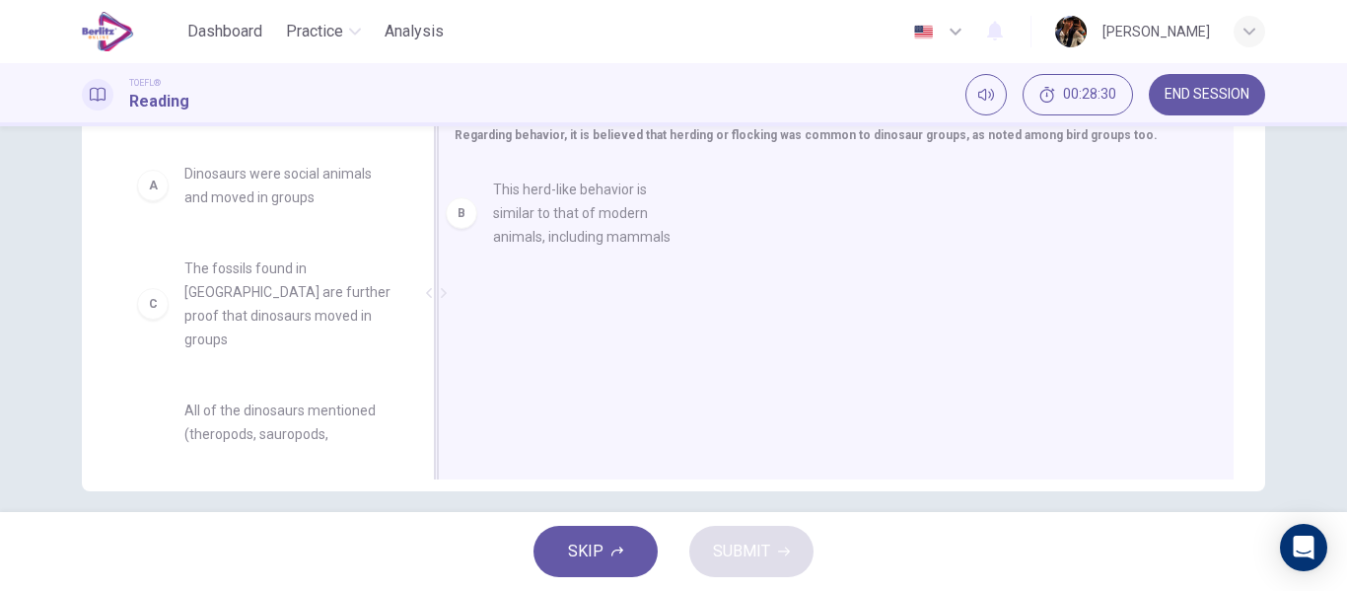
drag, startPoint x: 210, startPoint y: 316, endPoint x: 520, endPoint y: 231, distance: 321.2
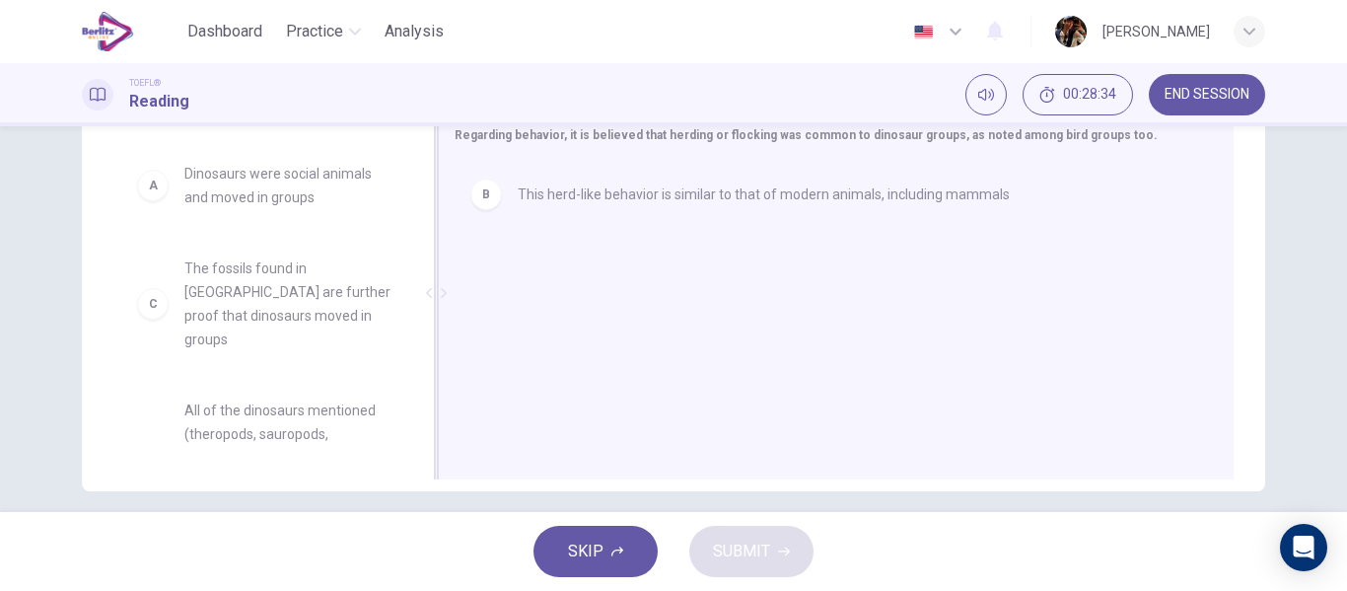
drag, startPoint x: 283, startPoint y: 184, endPoint x: 673, endPoint y: 285, distance: 403.1
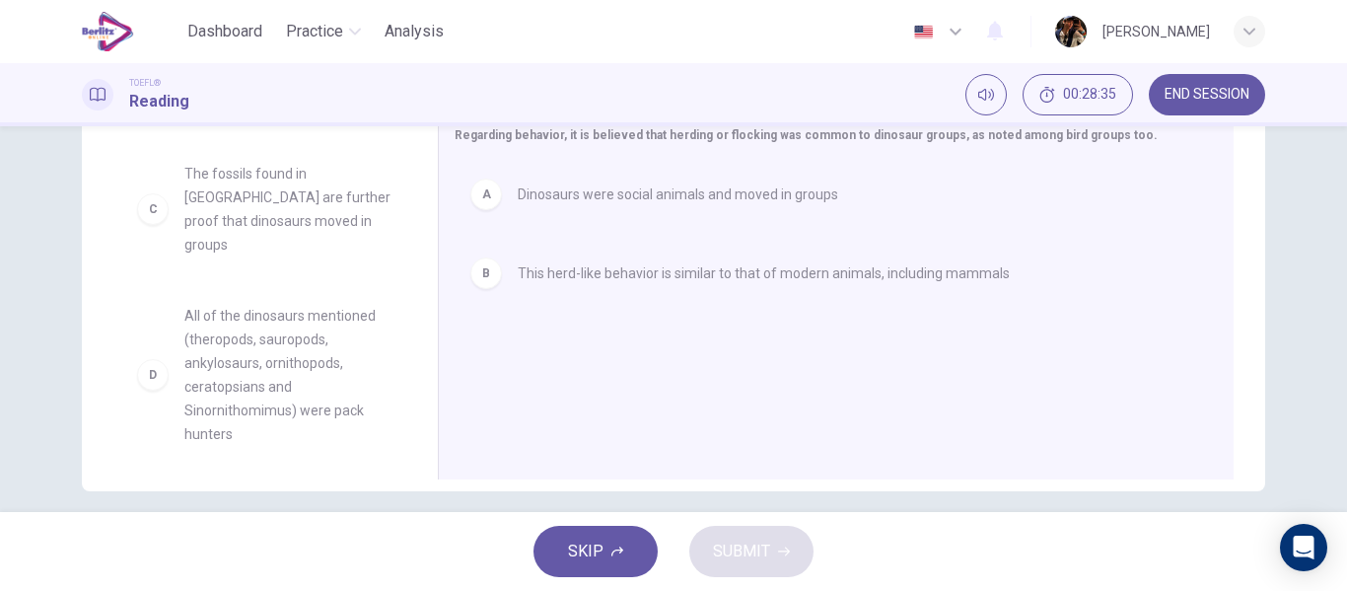
click at [395, 227] on div "C The fossils found in Mongolia are further proof that dinosaurs moved in group…" at bounding box center [271, 298] width 301 height 304
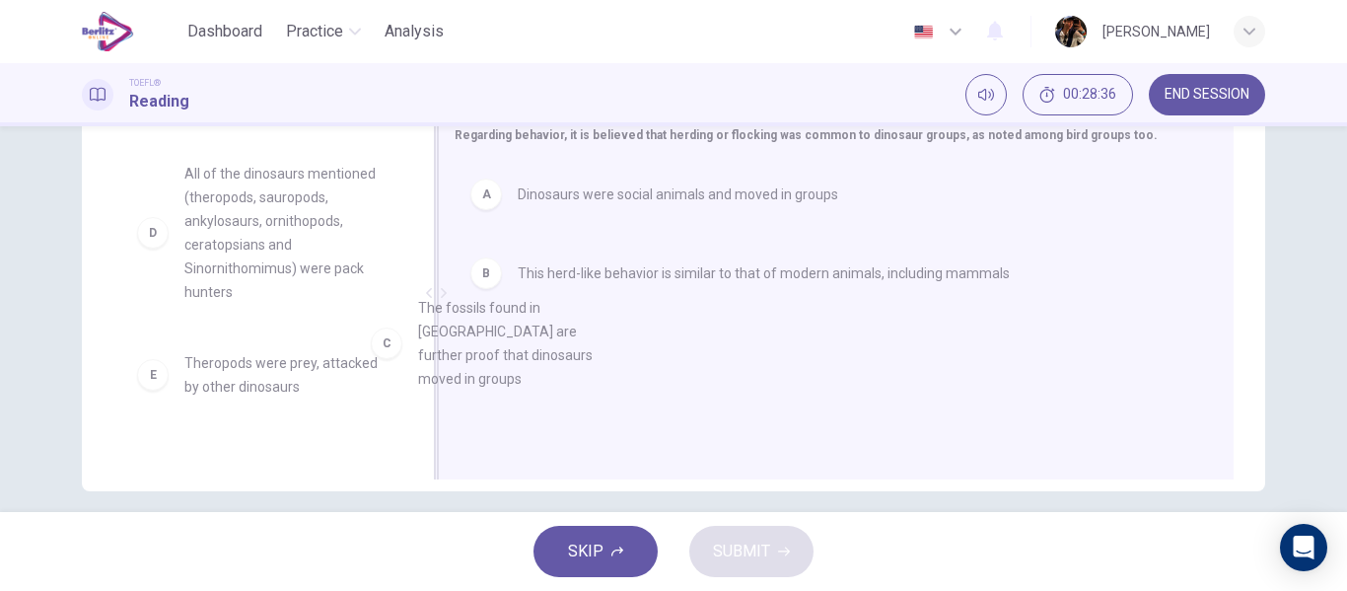
drag, startPoint x: 325, startPoint y: 179, endPoint x: 632, endPoint y: 358, distance: 354.7
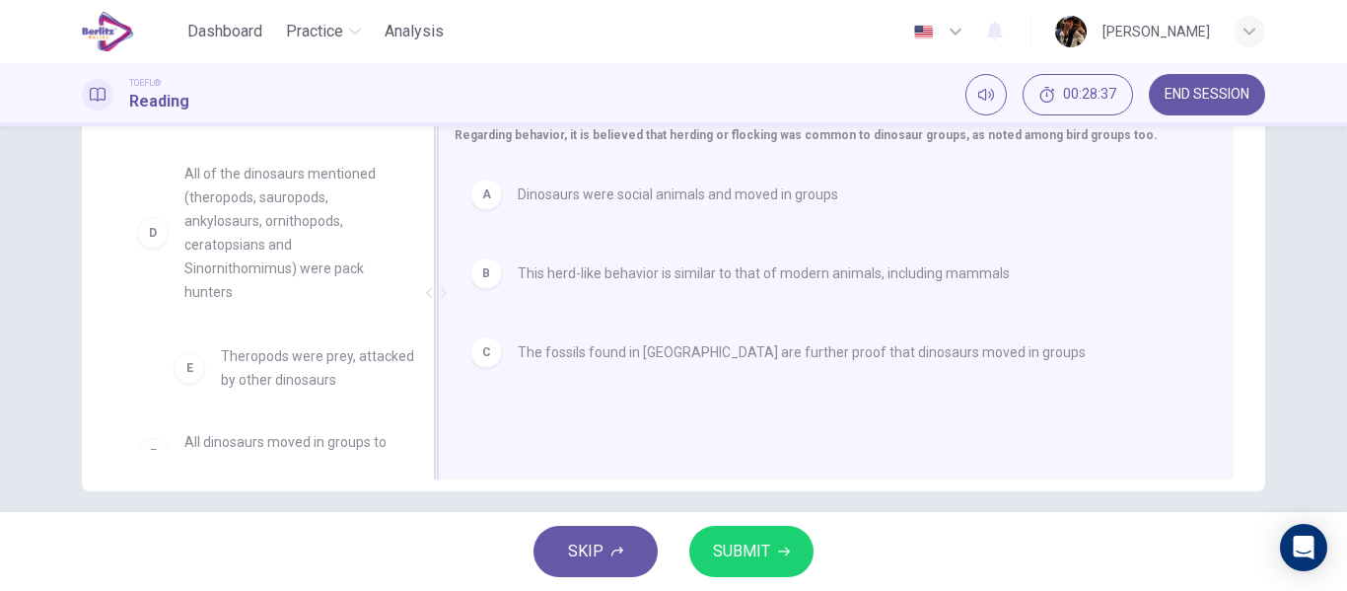
scroll to position [4, 0]
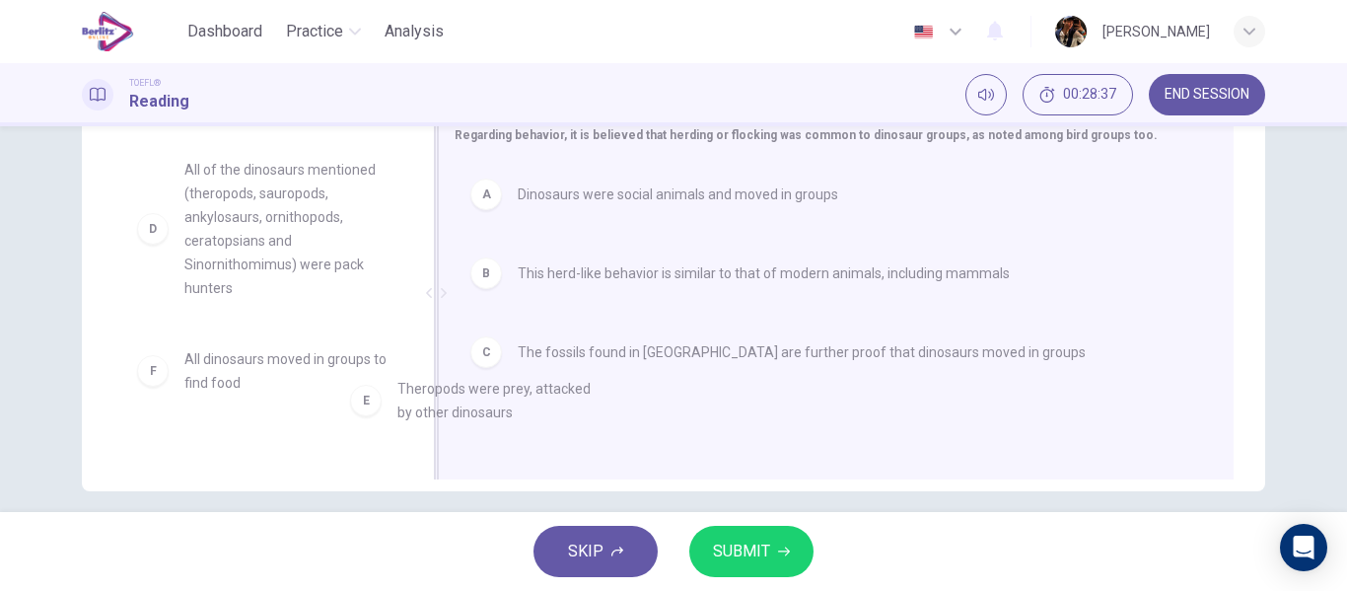
drag, startPoint x: 318, startPoint y: 381, endPoint x: 551, endPoint y: 403, distance: 233.8
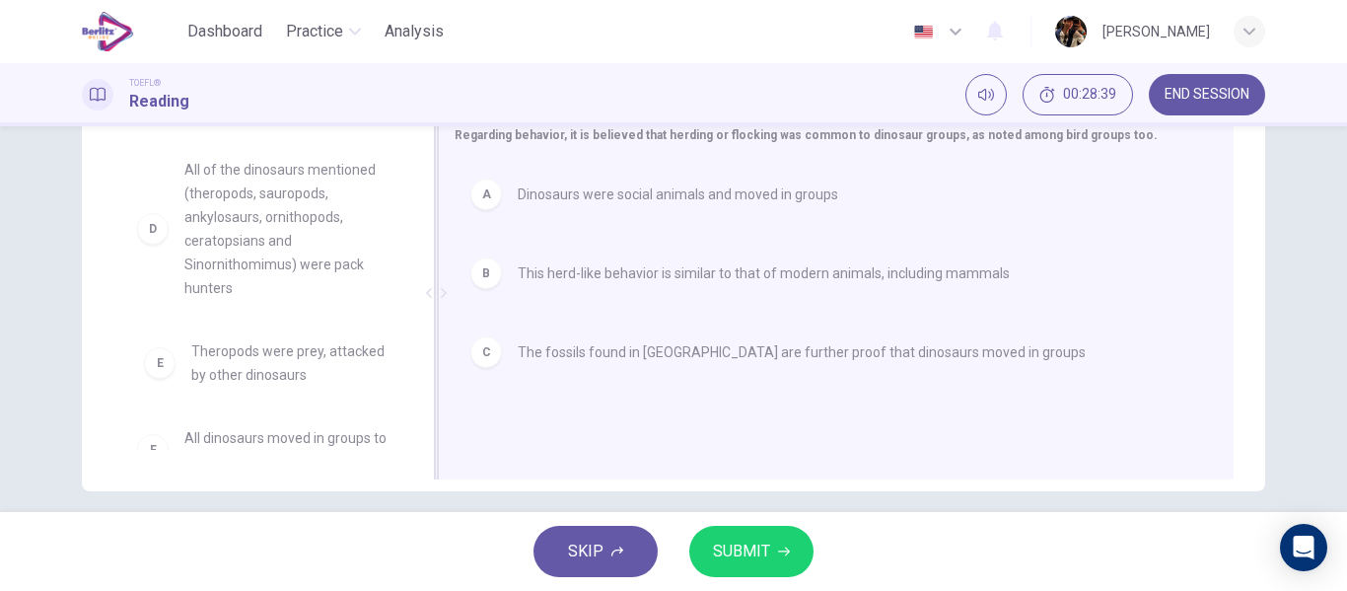
scroll to position [5, 0]
drag, startPoint x: 310, startPoint y: 393, endPoint x: 382, endPoint y: 349, distance: 84.5
drag, startPoint x: 323, startPoint y: 271, endPoint x: 338, endPoint y: 277, distance: 15.9
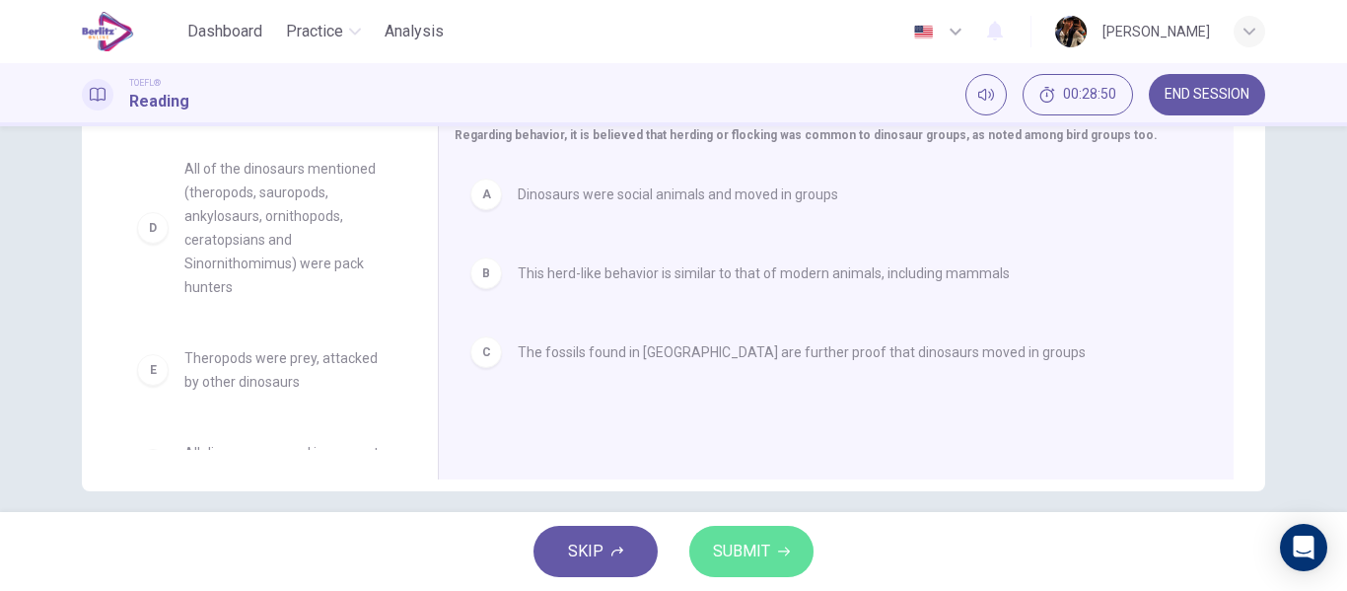
click at [751, 548] on span "SUBMIT" at bounding box center [741, 551] width 57 height 28
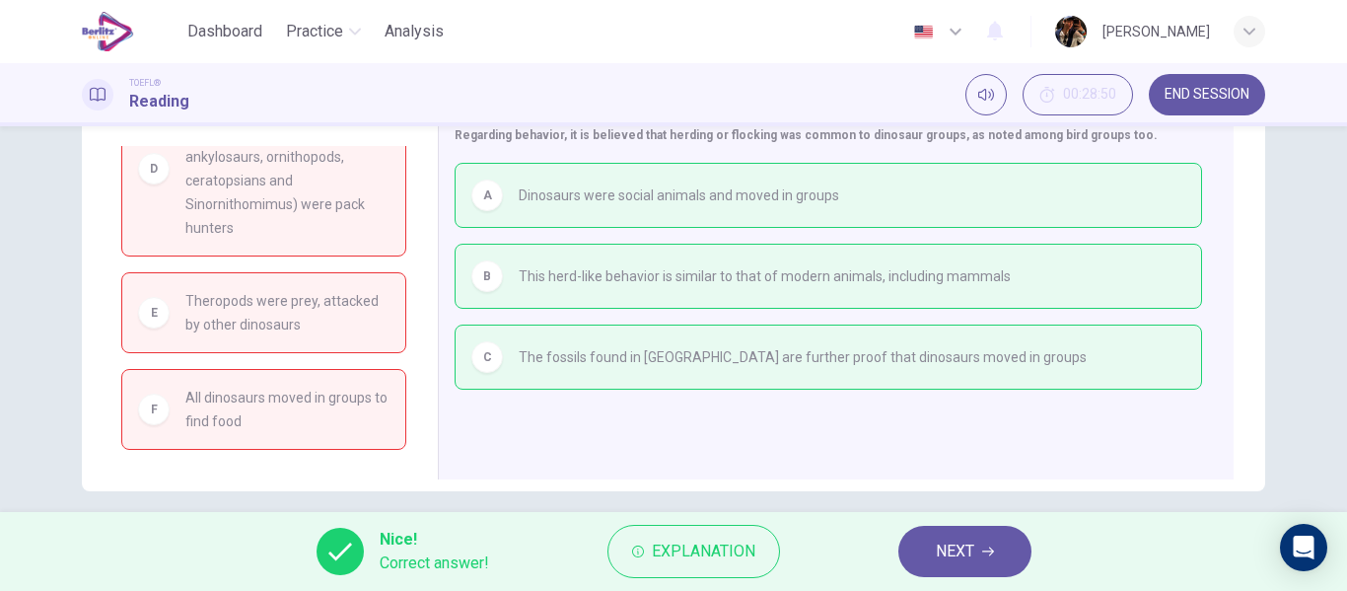
scroll to position [0, 0]
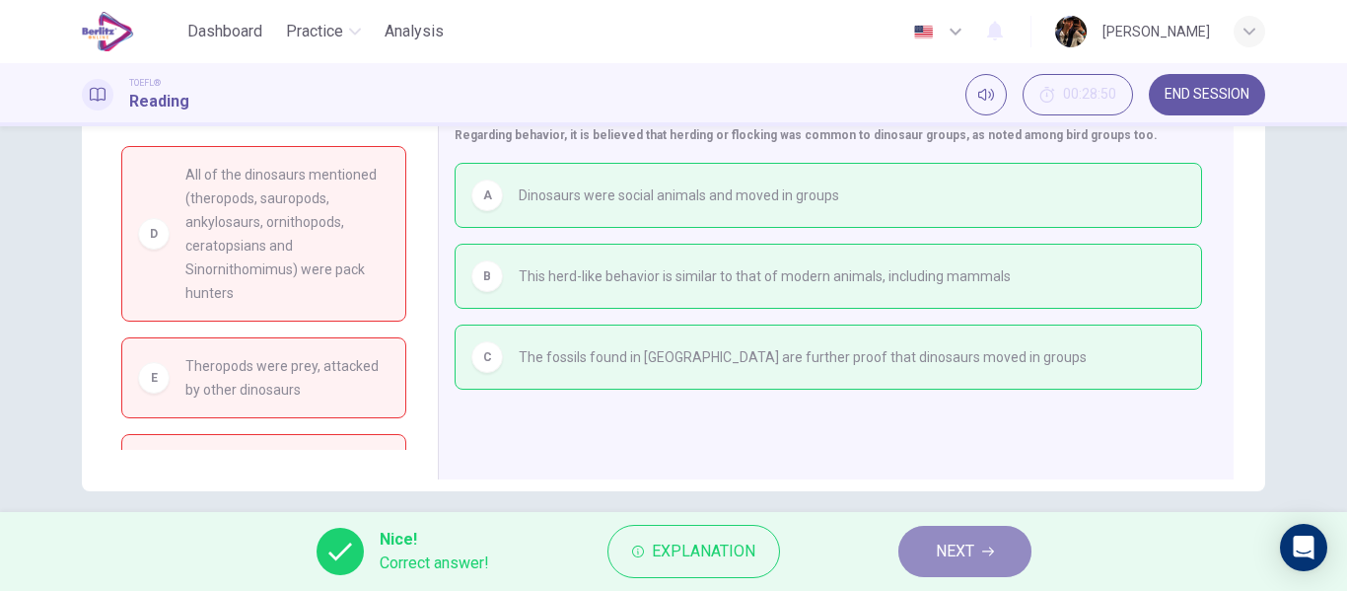
click at [960, 547] on span "NEXT" at bounding box center [955, 551] width 38 height 28
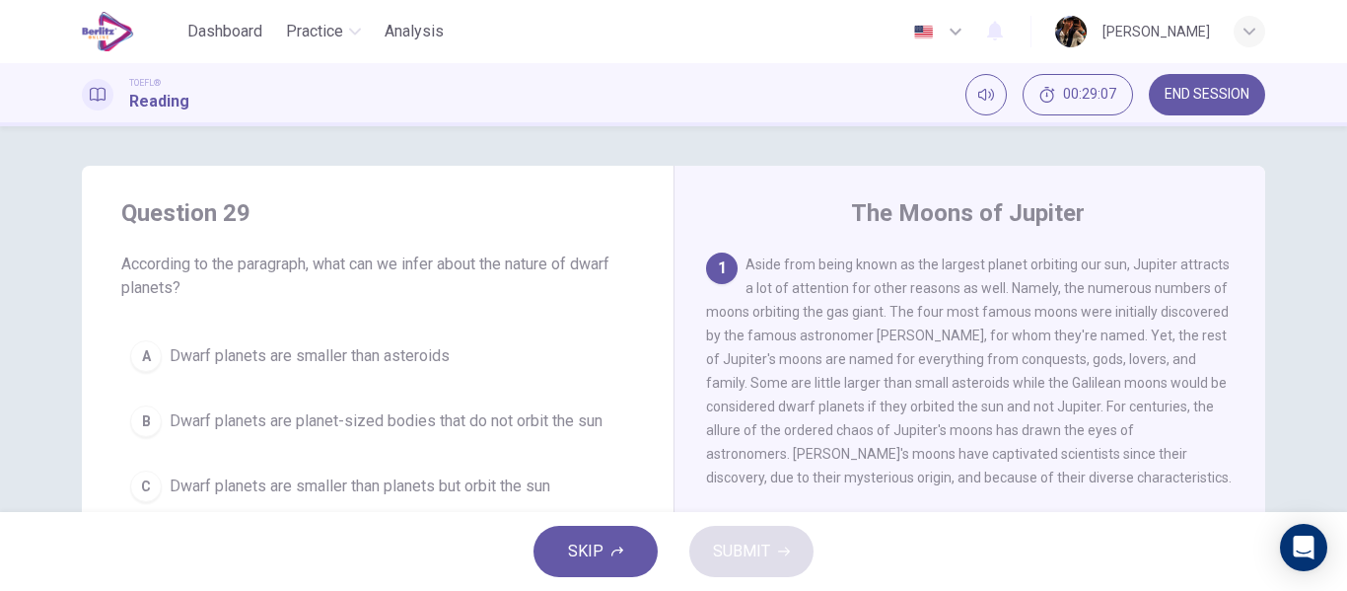
scroll to position [73, 0]
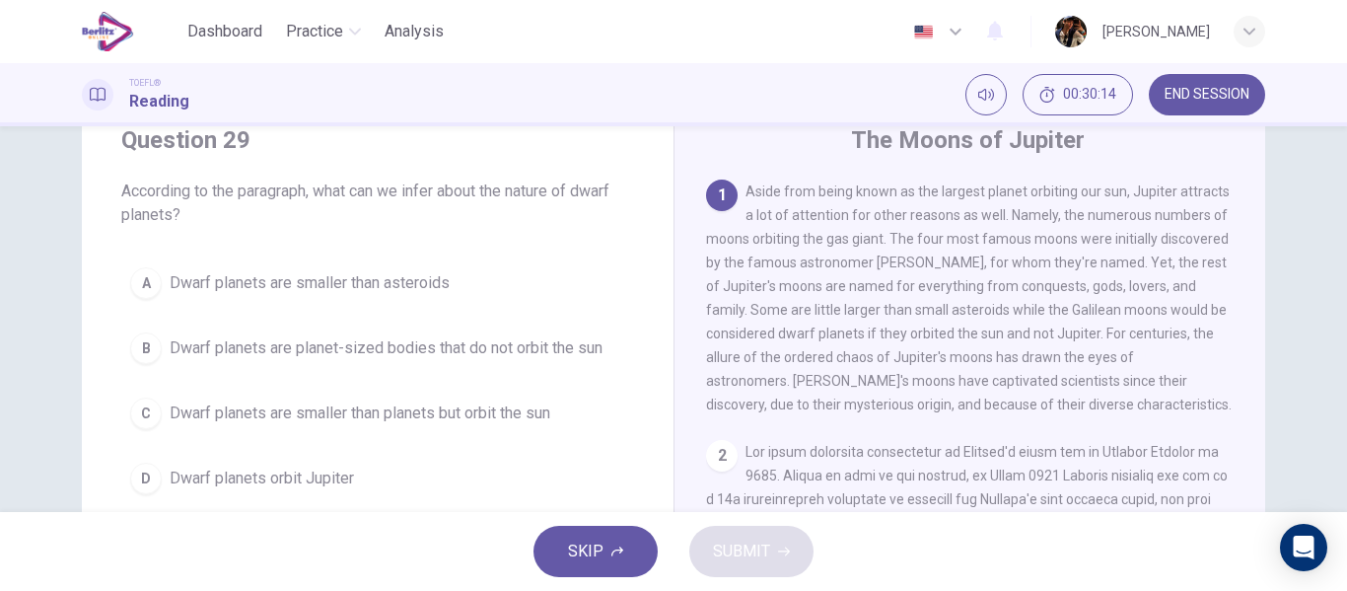
click at [313, 478] on span "Dwarf planets orbit Jupiter" at bounding box center [262, 478] width 184 height 24
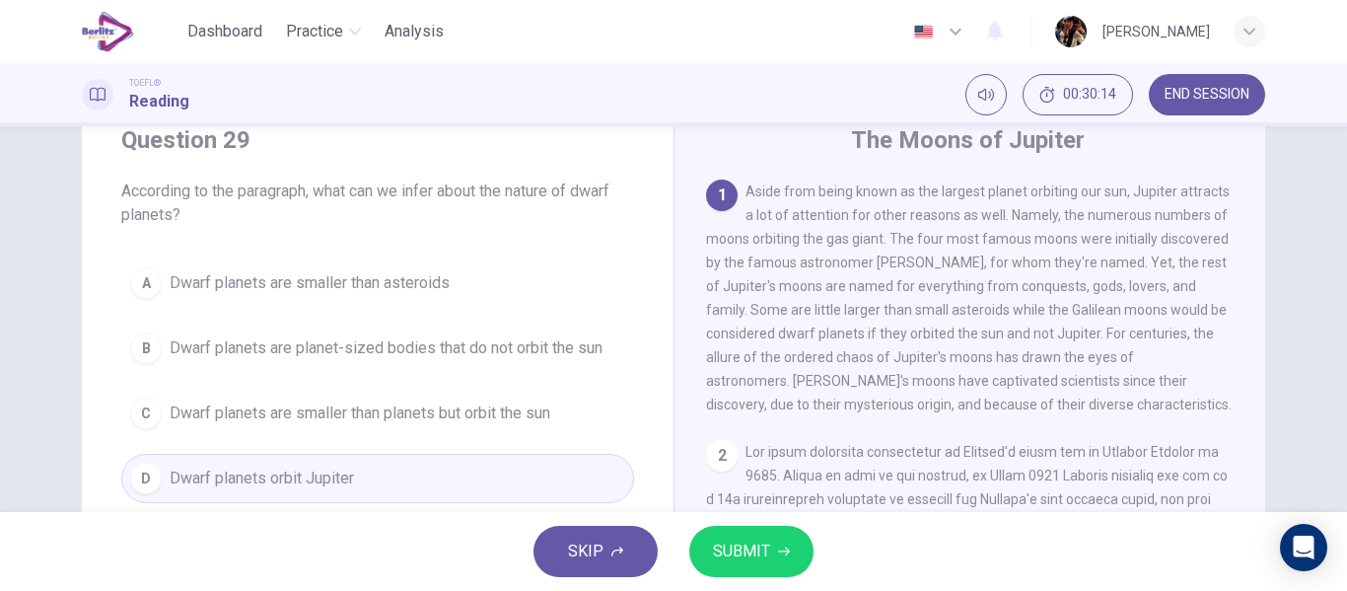
click at [729, 545] on span "SUBMIT" at bounding box center [741, 551] width 57 height 28
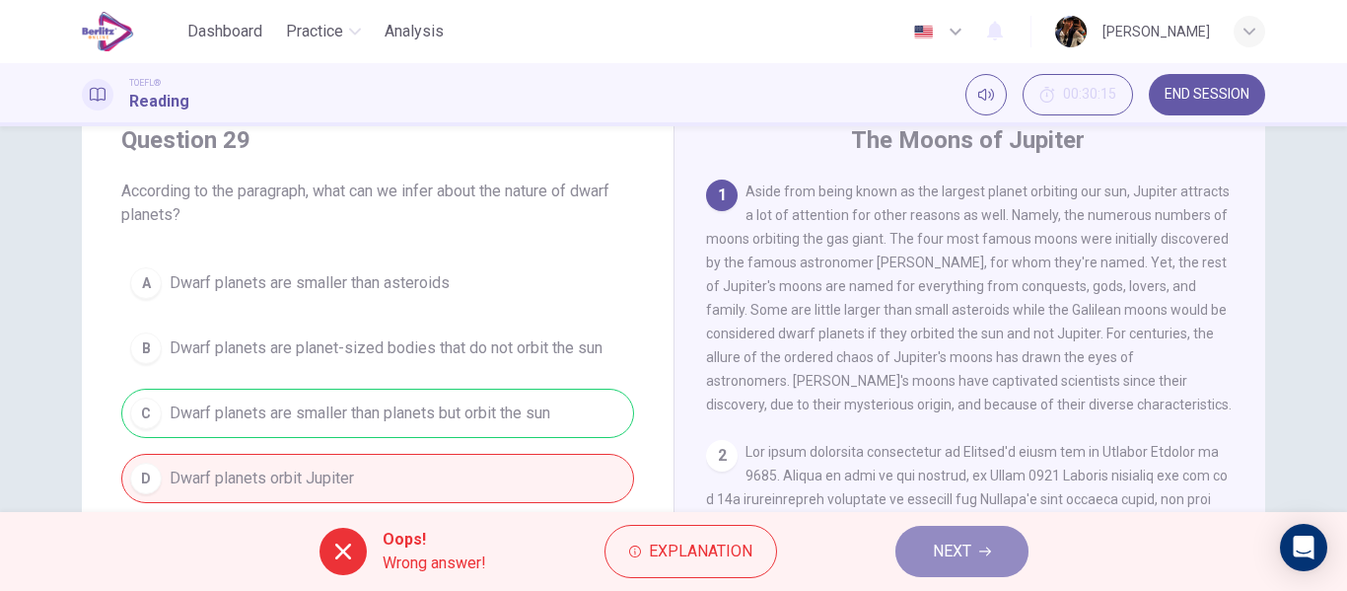
click at [929, 554] on button "NEXT" at bounding box center [961, 550] width 133 height 51
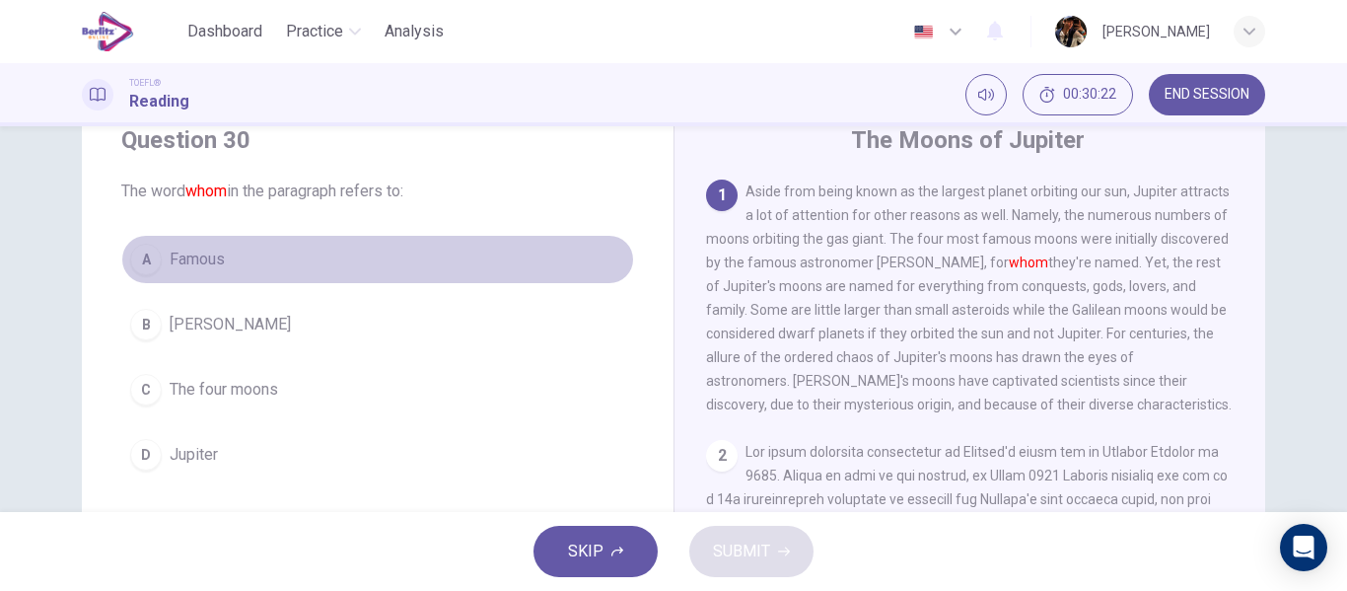
drag, startPoint x: 274, startPoint y: 255, endPoint x: 528, endPoint y: 521, distance: 367.5
click at [277, 256] on button "A Famous" at bounding box center [377, 259] width 513 height 49
click at [279, 257] on button "A Famous" at bounding box center [377, 259] width 513 height 49
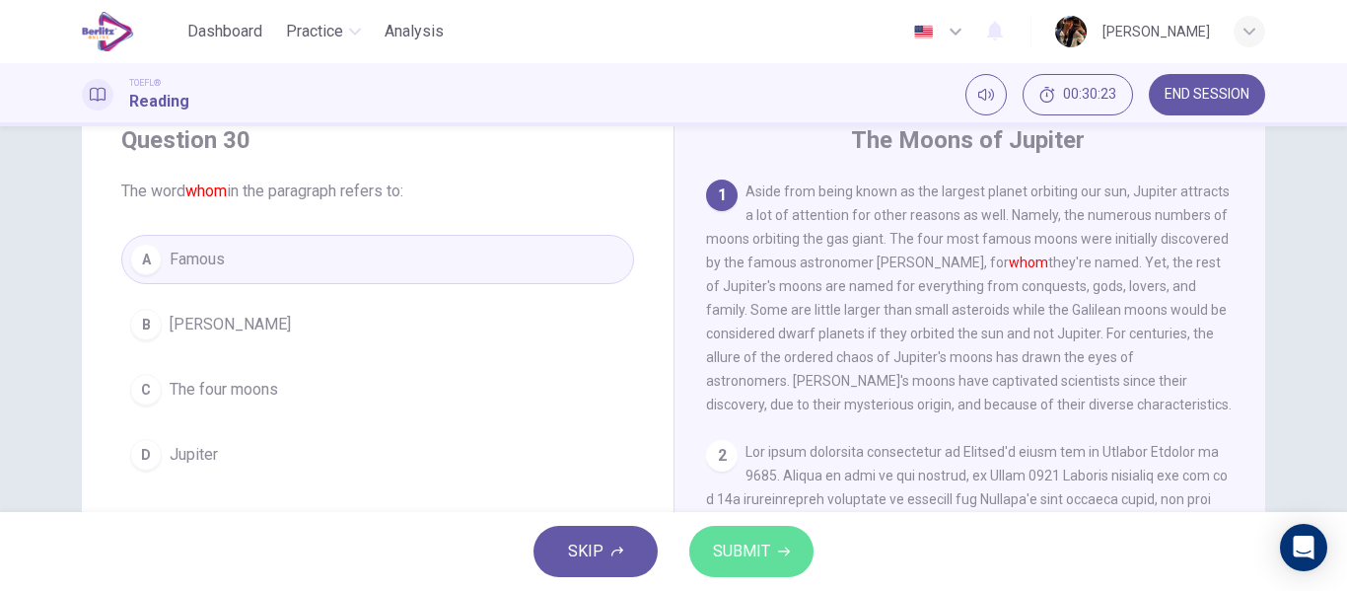
click at [731, 543] on span "SUBMIT" at bounding box center [741, 551] width 57 height 28
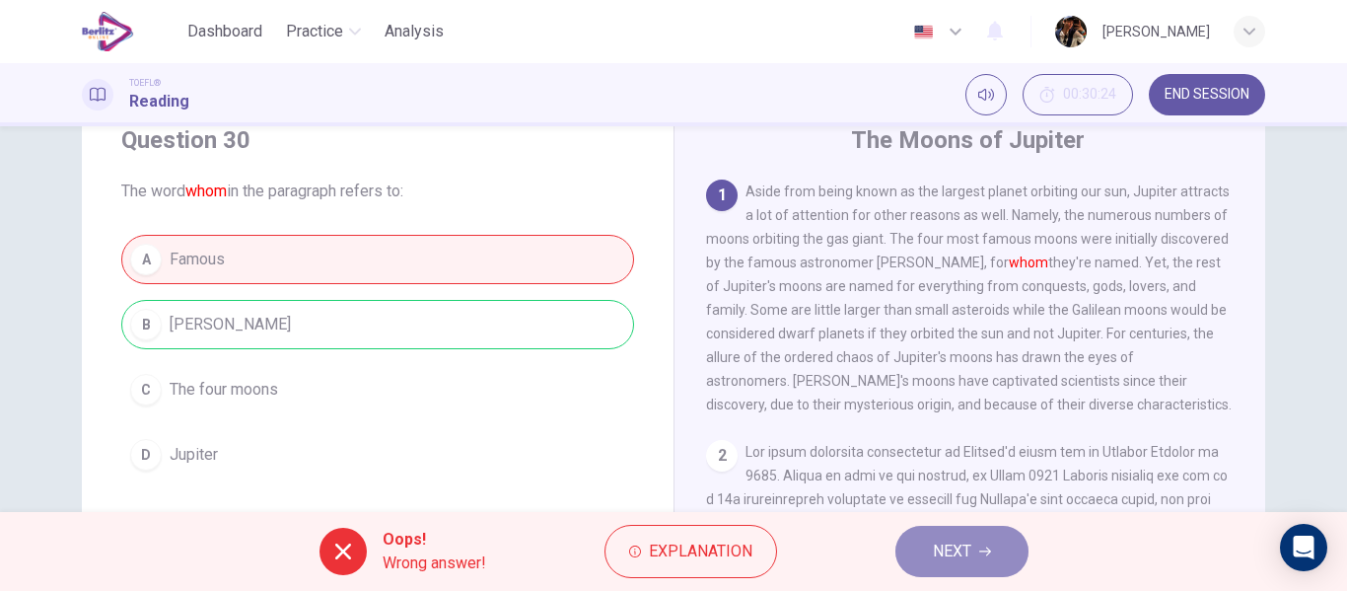
click at [979, 526] on button "NEXT" at bounding box center [961, 550] width 133 height 51
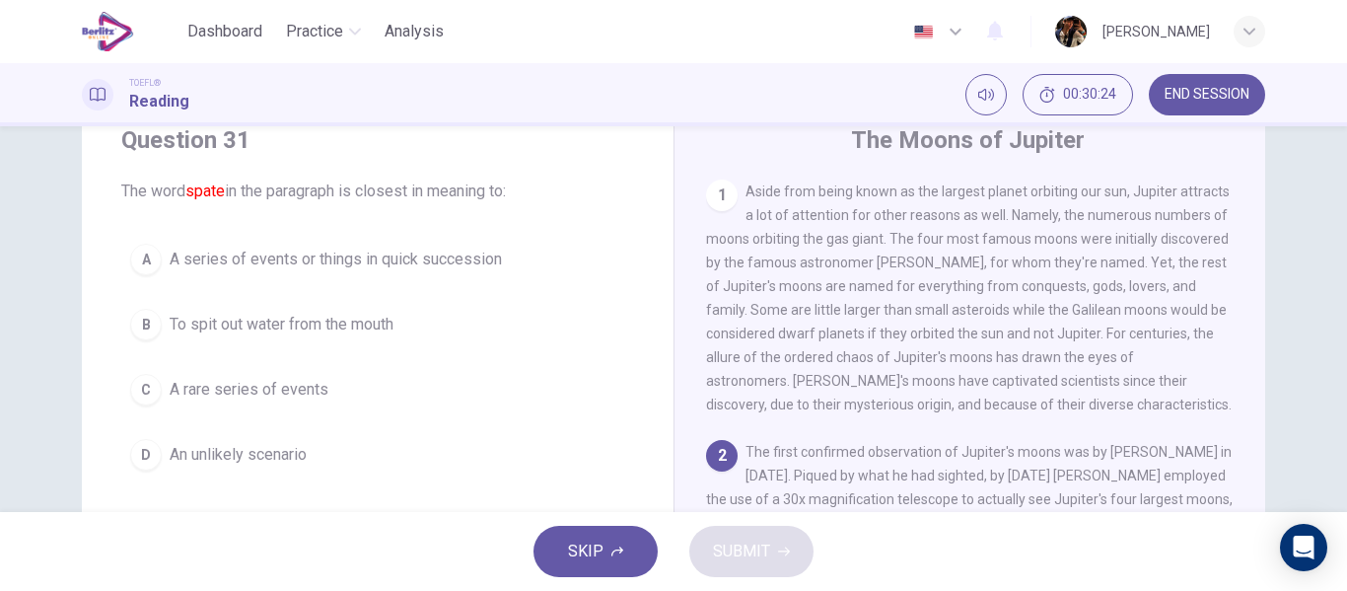
scroll to position [221, 0]
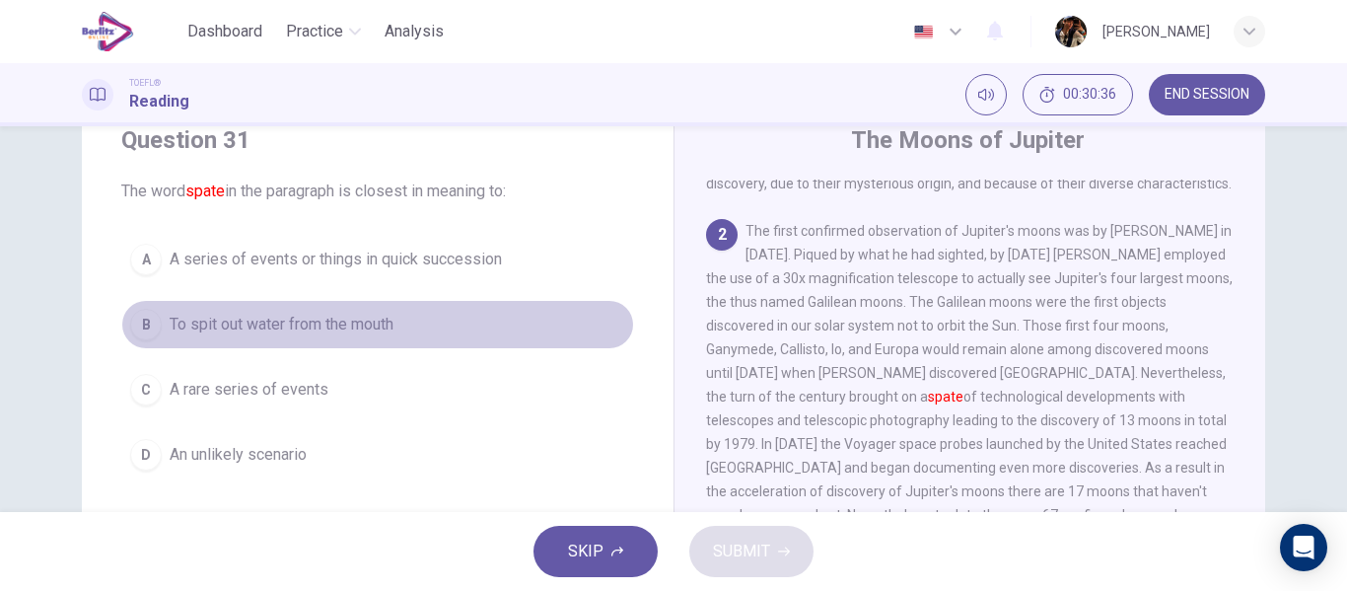
click at [370, 315] on span "To spit out water from the mouth" at bounding box center [282, 325] width 224 height 24
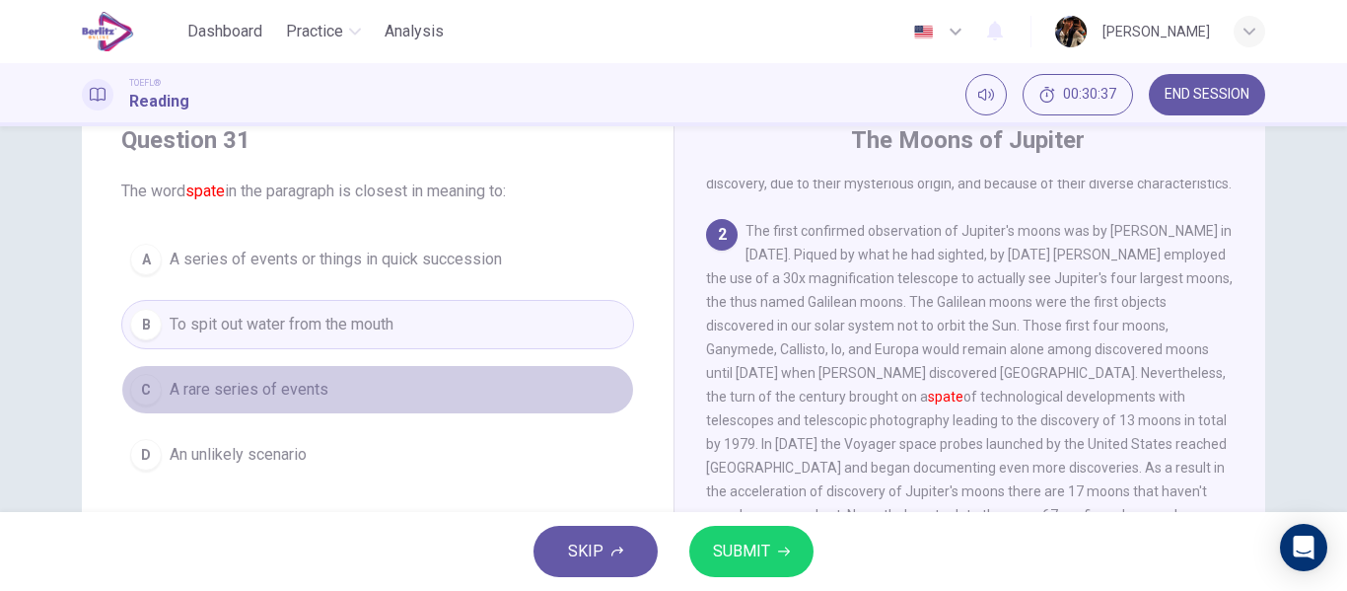
click at [423, 387] on button "C A rare series of events" at bounding box center [377, 389] width 513 height 49
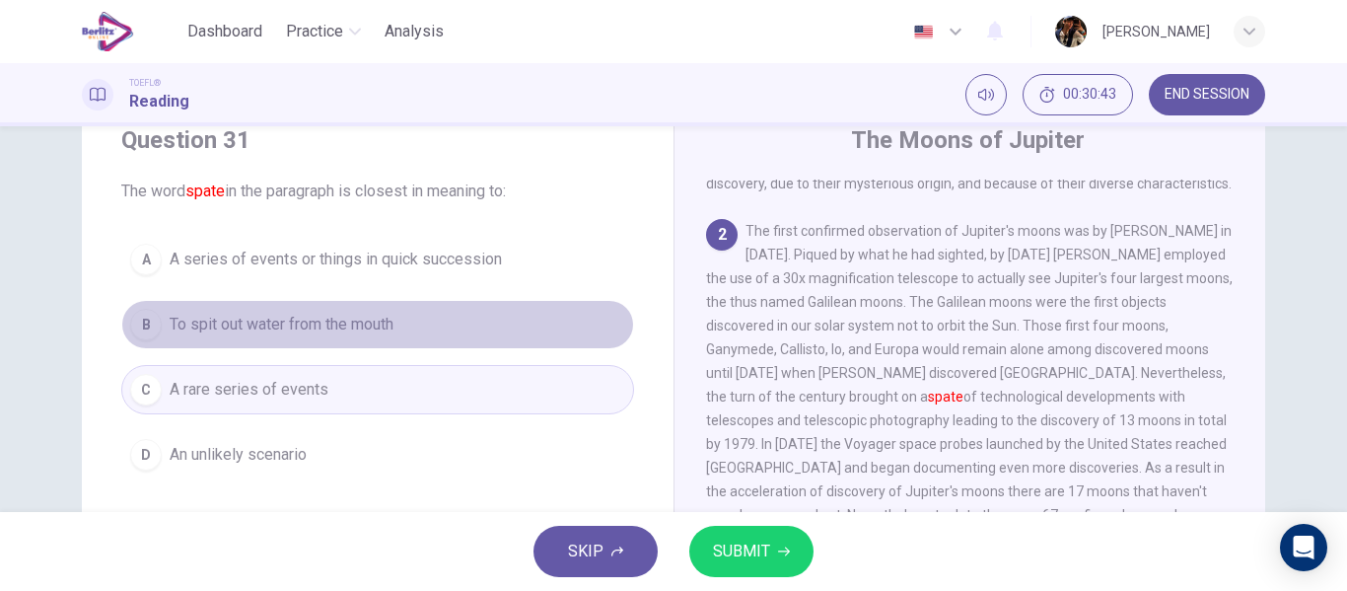
click at [423, 335] on button "B To spit out water from the mouth" at bounding box center [377, 324] width 513 height 49
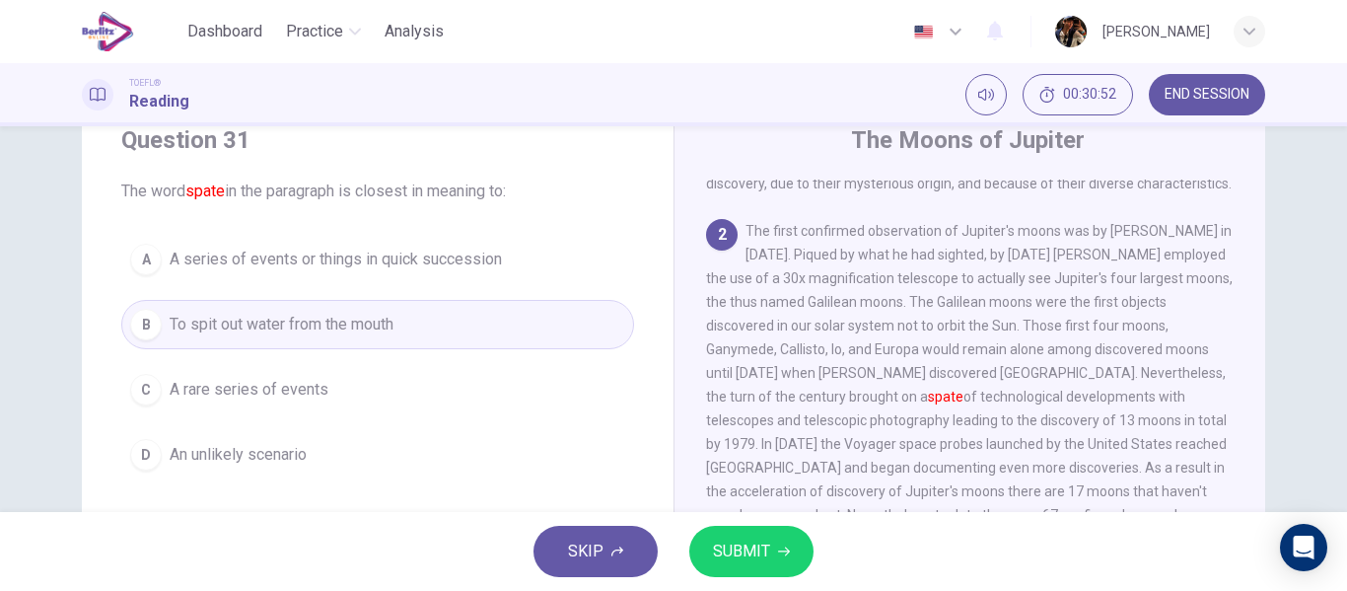
click at [342, 452] on button "D An unlikely scenario" at bounding box center [377, 454] width 513 height 49
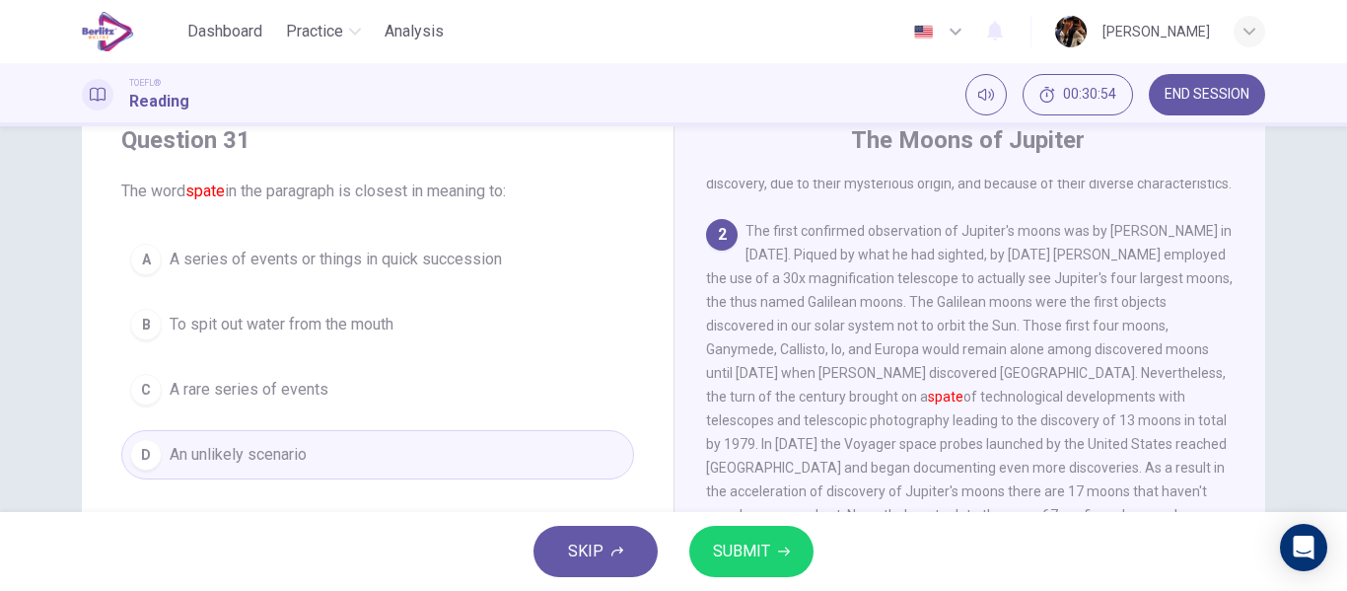
click at [780, 541] on button "SUBMIT" at bounding box center [751, 550] width 124 height 51
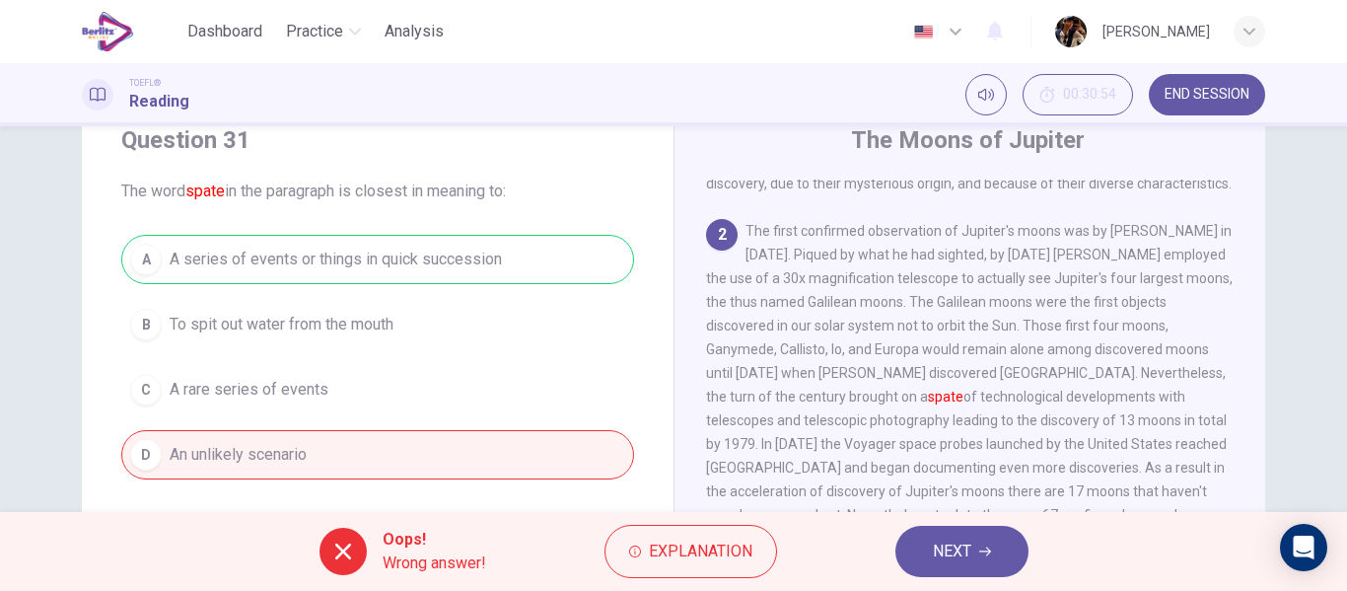
click at [904, 546] on button "NEXT" at bounding box center [961, 550] width 133 height 51
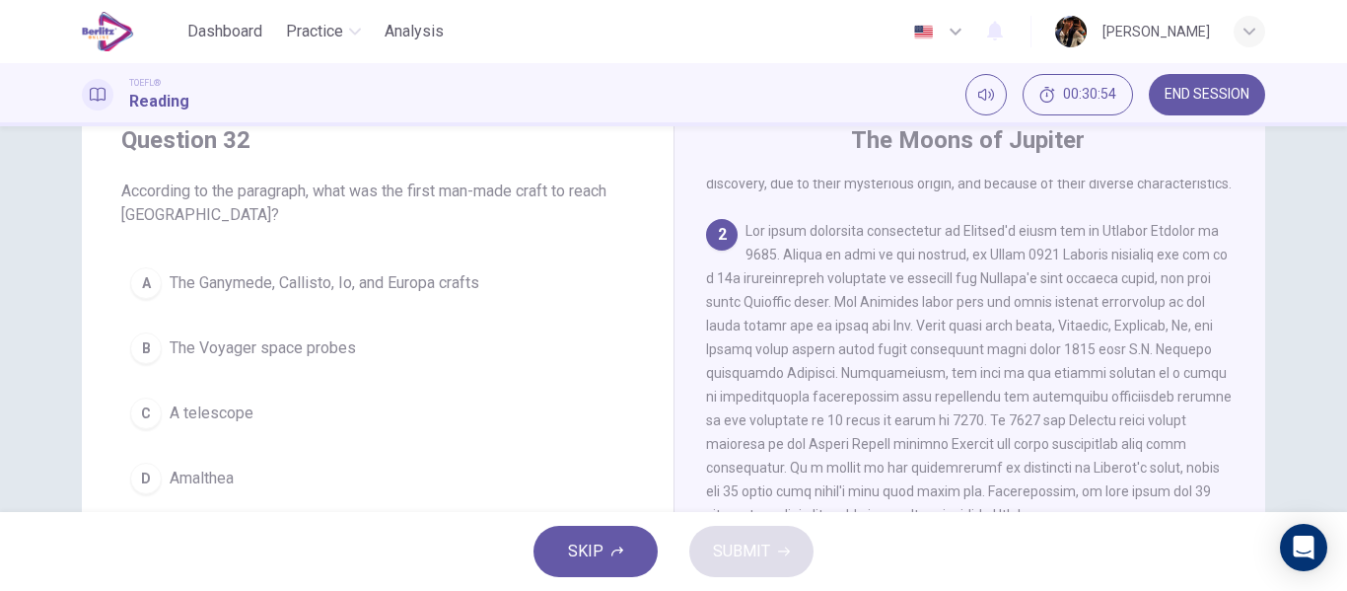
scroll to position [270, 0]
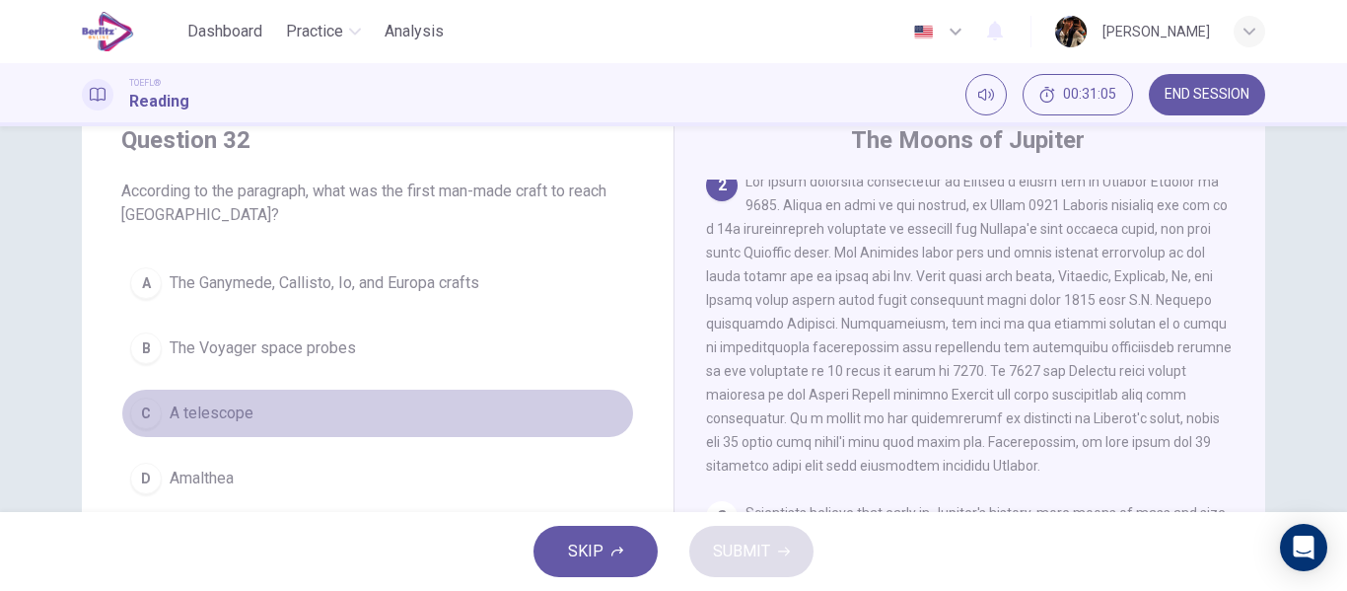
click at [338, 407] on button "C A telescope" at bounding box center [377, 412] width 513 height 49
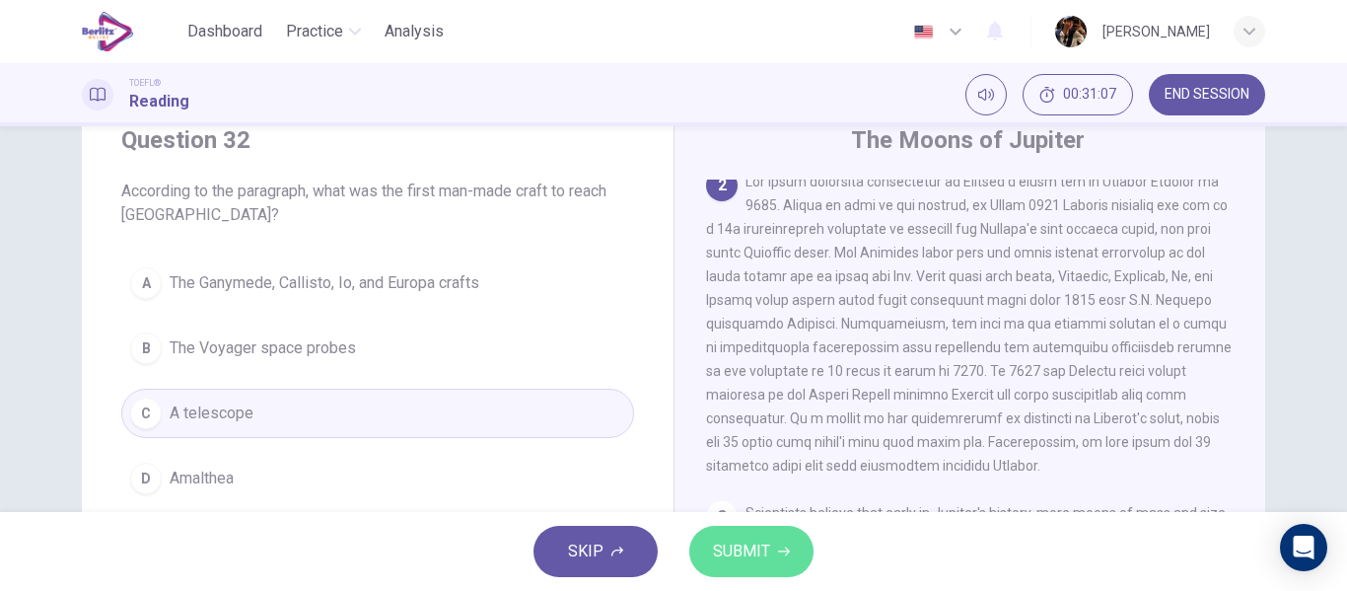
click at [708, 559] on button "SUBMIT" at bounding box center [751, 550] width 124 height 51
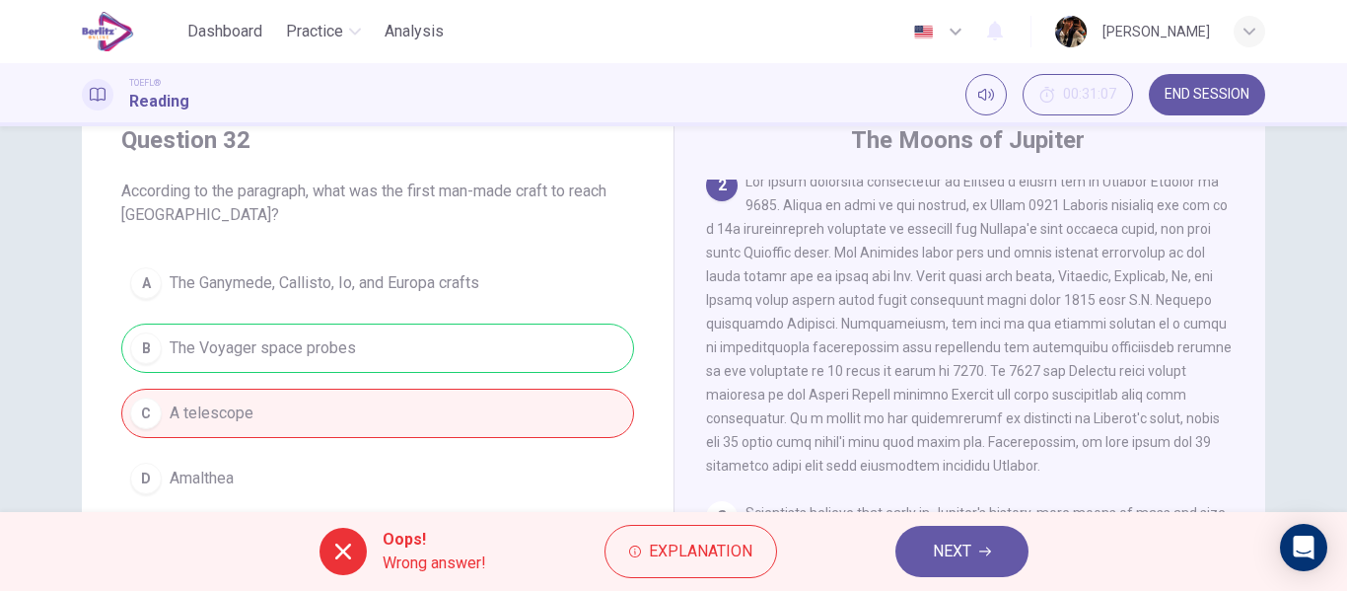
click at [950, 555] on span "NEXT" at bounding box center [952, 551] width 38 height 28
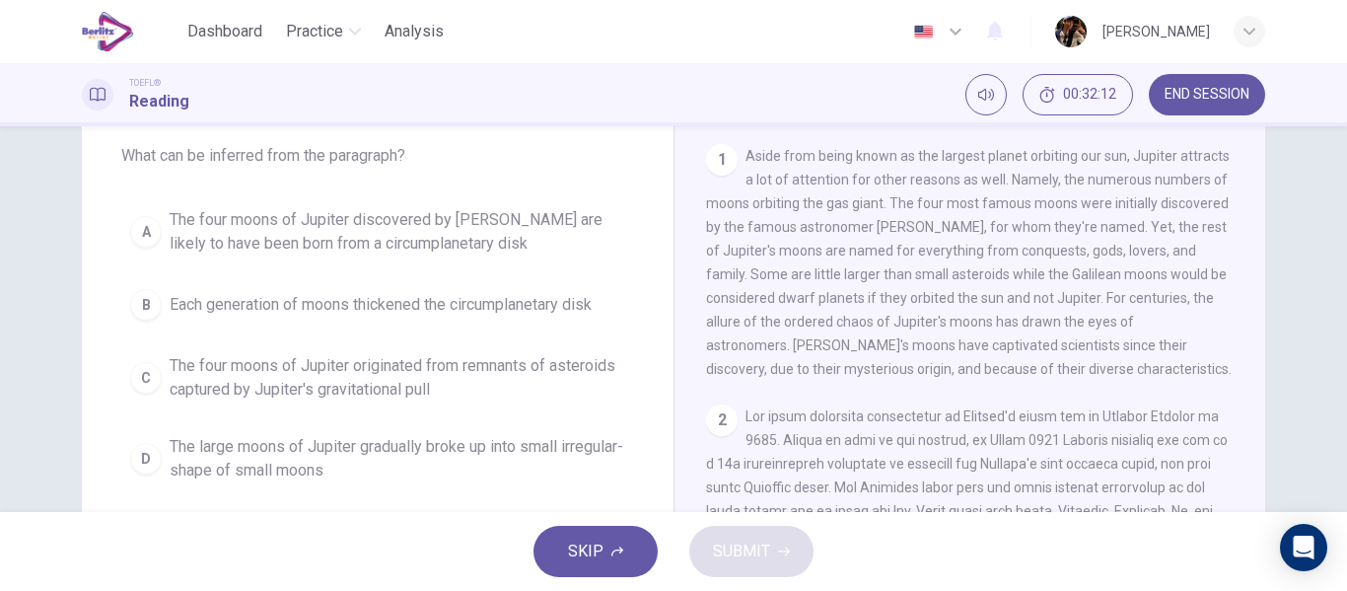
scroll to position [112, 0]
click at [522, 304] on span "Each generation of moons thickened the circumplanetary disk" at bounding box center [381, 301] width 422 height 24
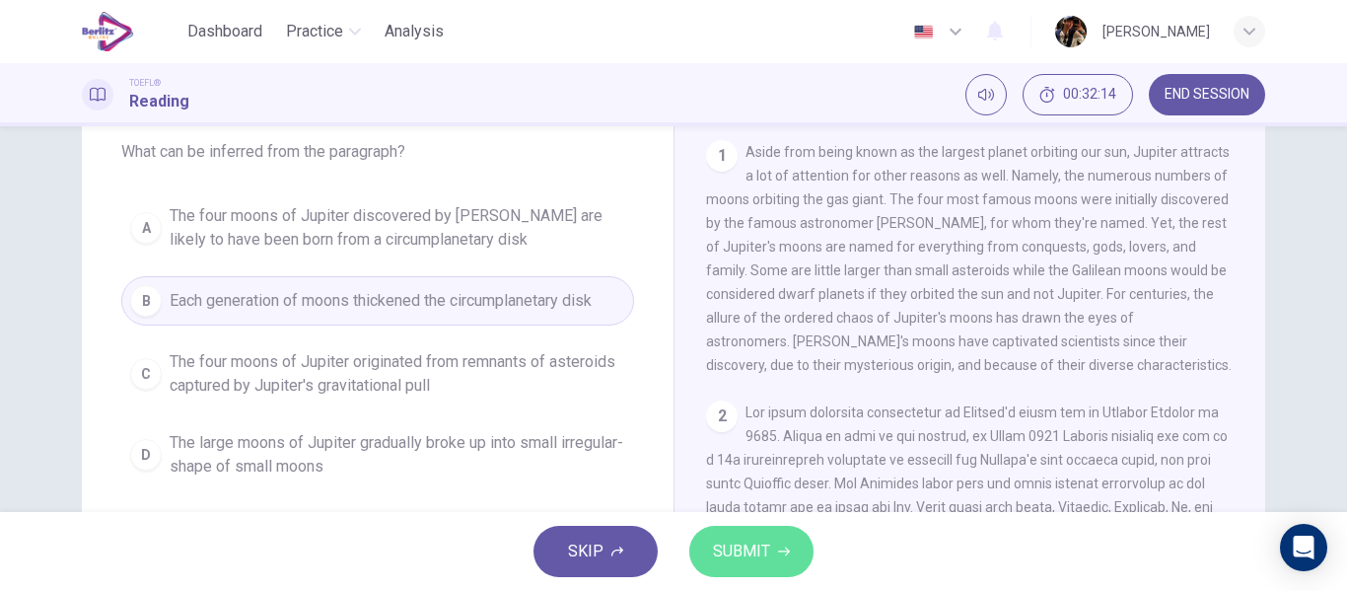
click at [750, 554] on span "SUBMIT" at bounding box center [741, 551] width 57 height 28
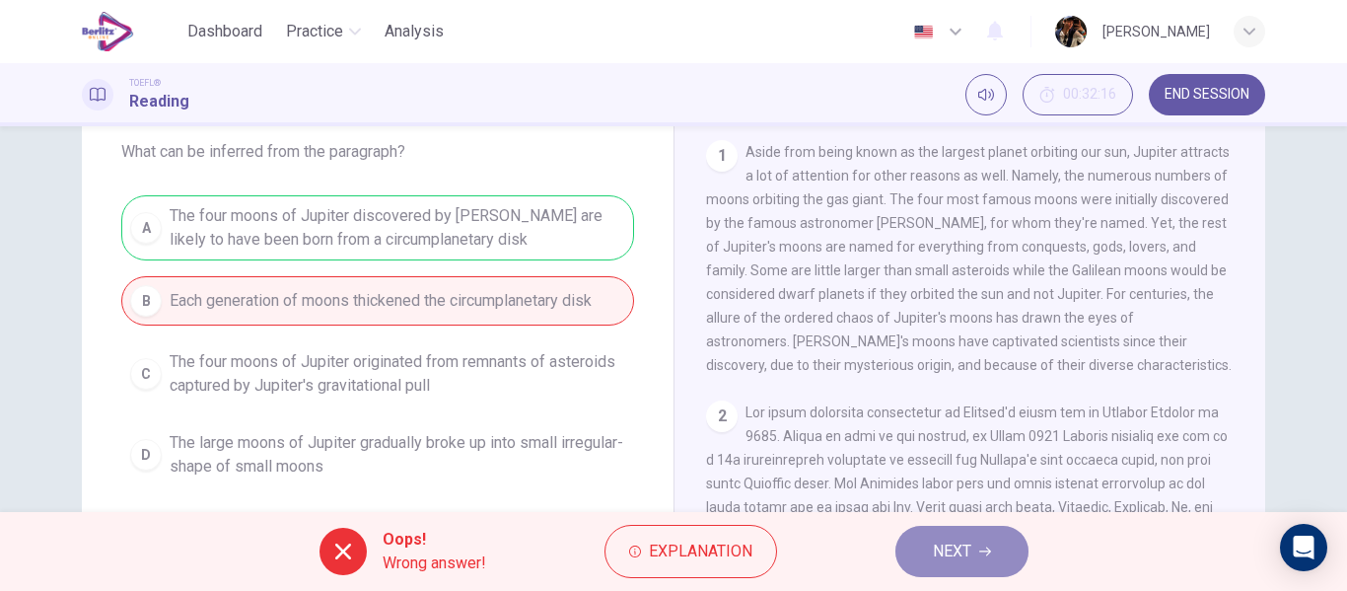
click at [948, 564] on span "NEXT" at bounding box center [952, 551] width 38 height 28
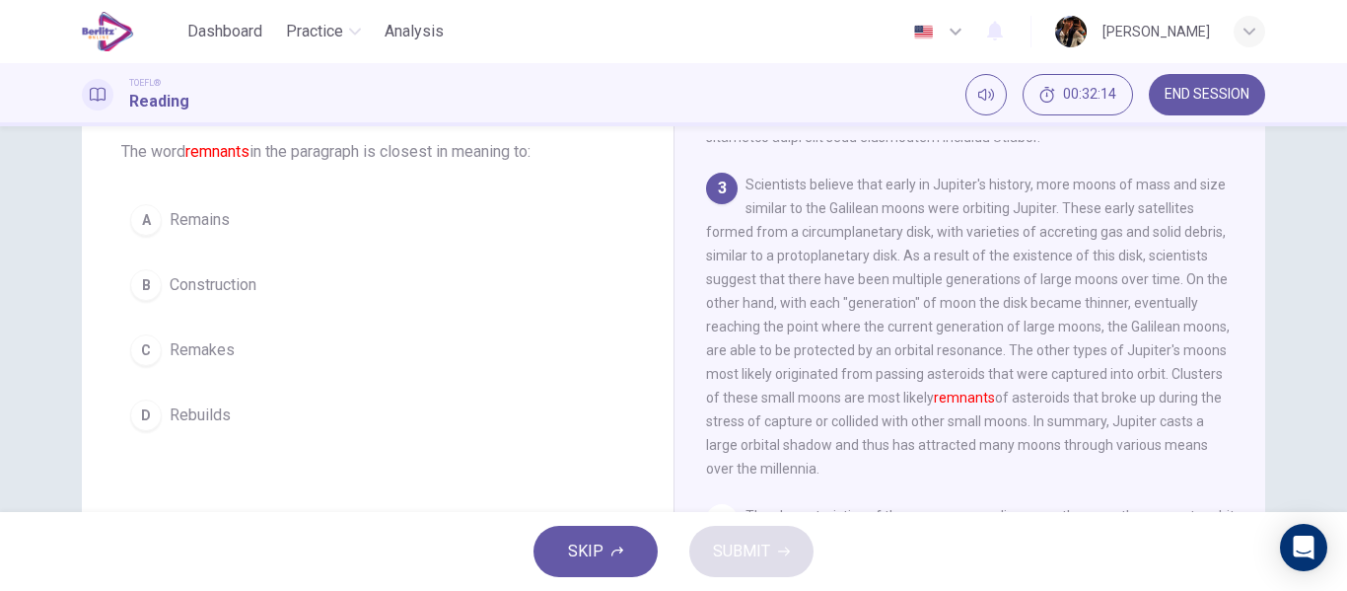
scroll to position [565, 0]
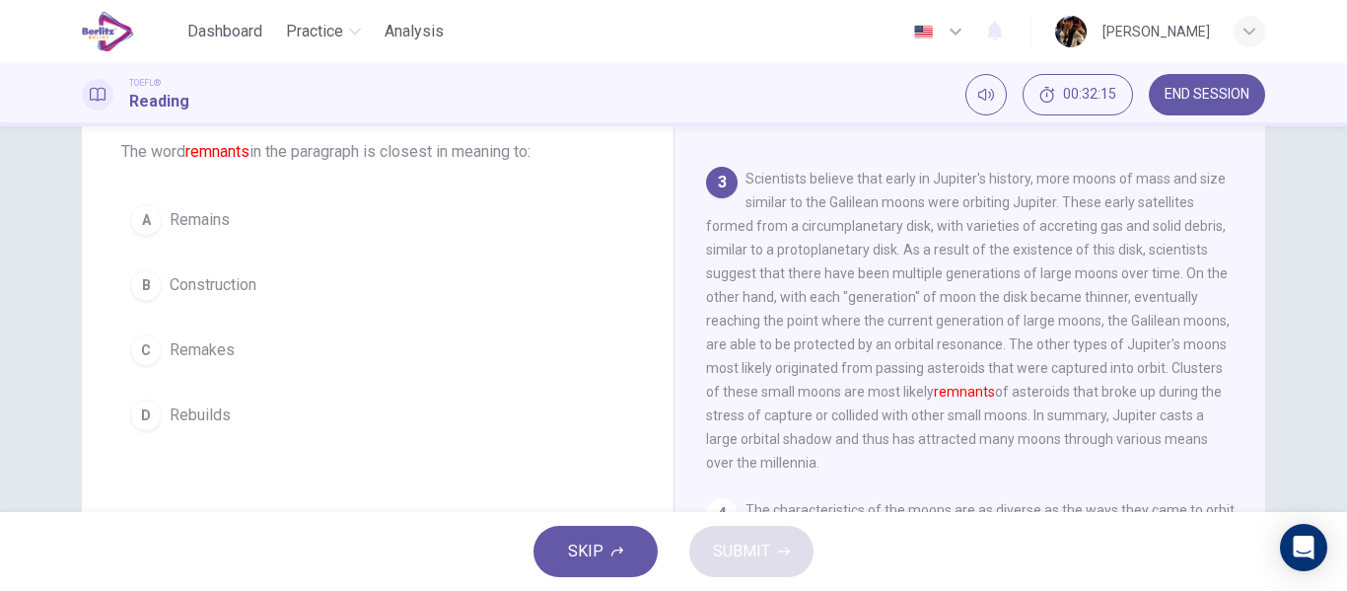
drag, startPoint x: 246, startPoint y: 219, endPoint x: 453, endPoint y: 427, distance: 292.8
click at [245, 218] on button "A Remains" at bounding box center [377, 219] width 513 height 49
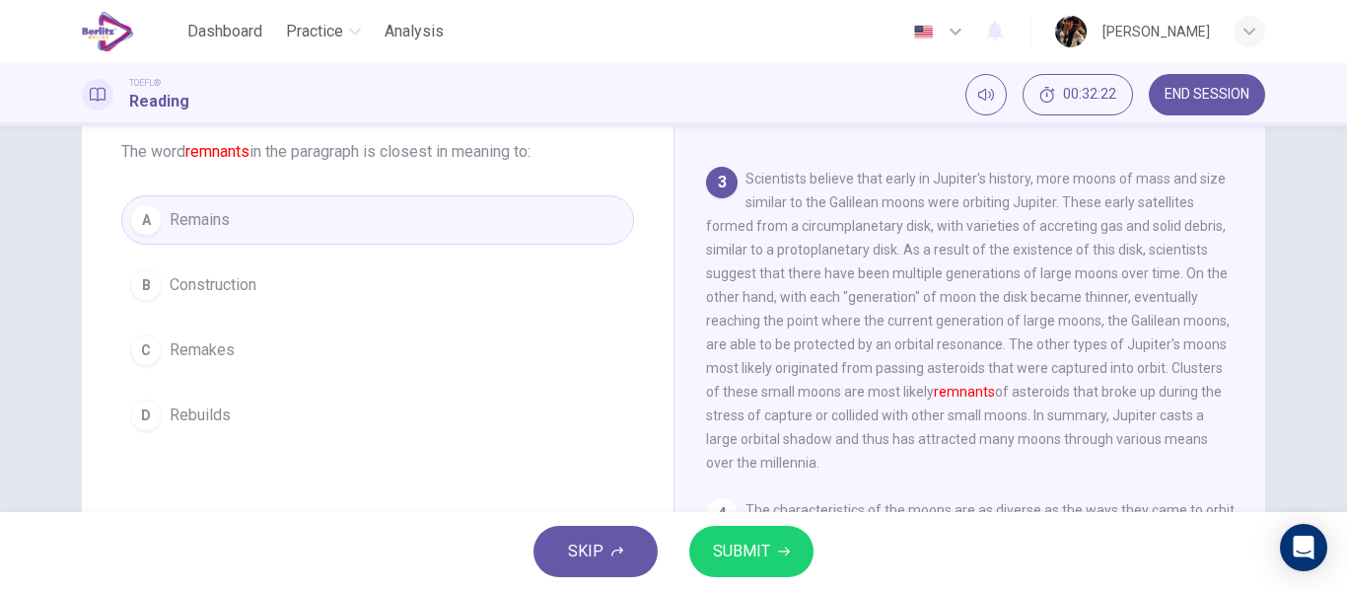
click at [244, 354] on button "C Remakes" at bounding box center [377, 349] width 513 height 49
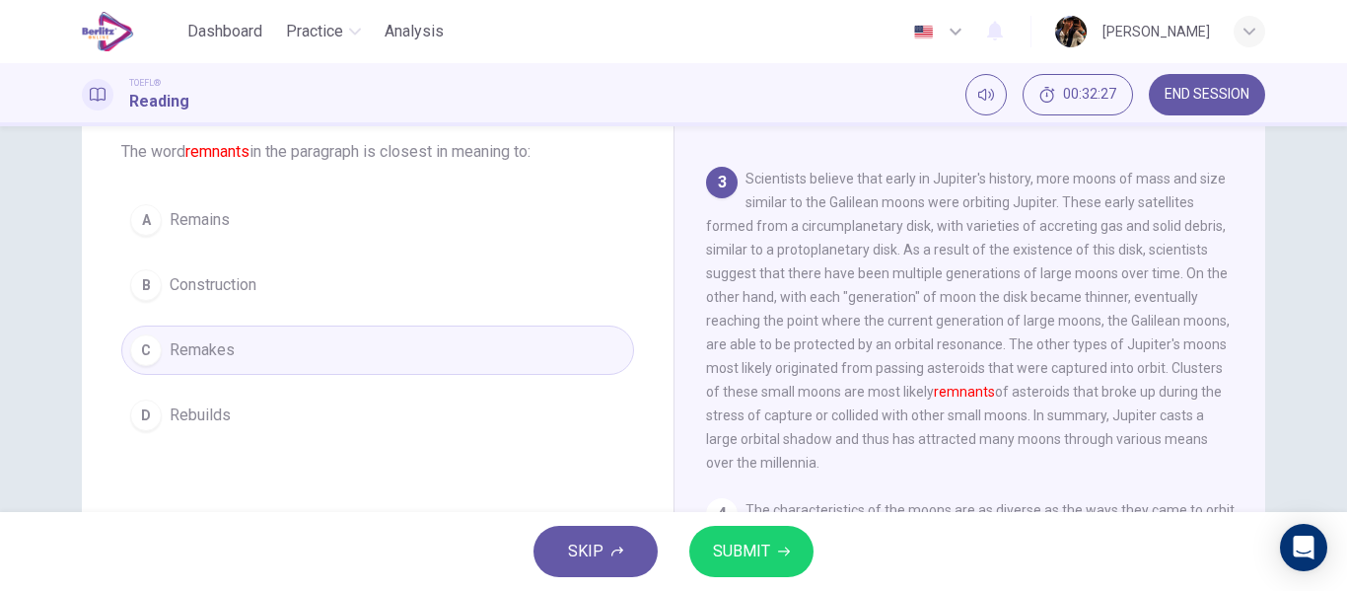
click at [761, 538] on button "SUBMIT" at bounding box center [751, 550] width 124 height 51
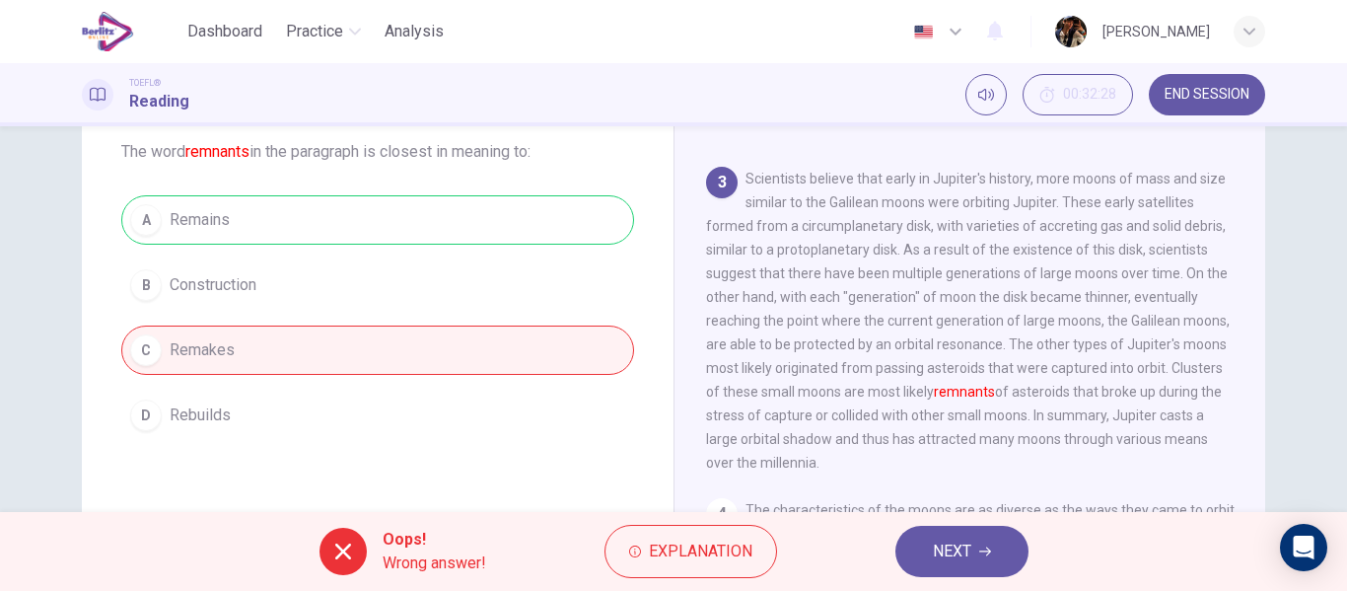
click at [923, 552] on button "NEXT" at bounding box center [961, 550] width 133 height 51
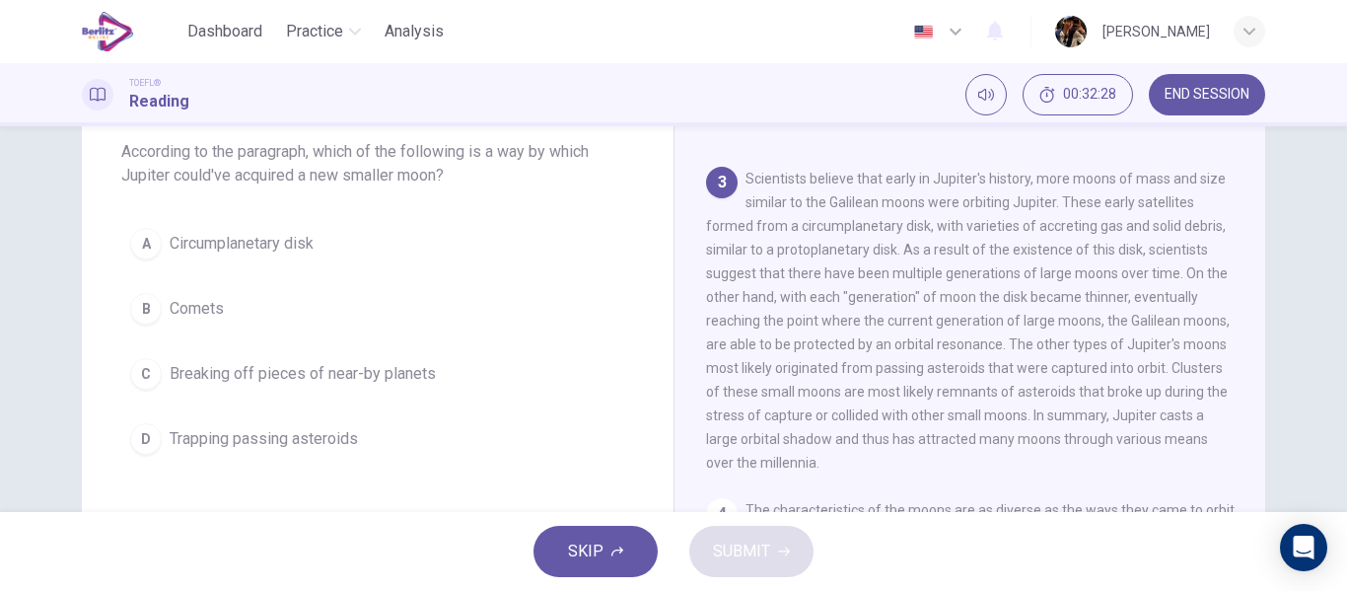
scroll to position [614, 0]
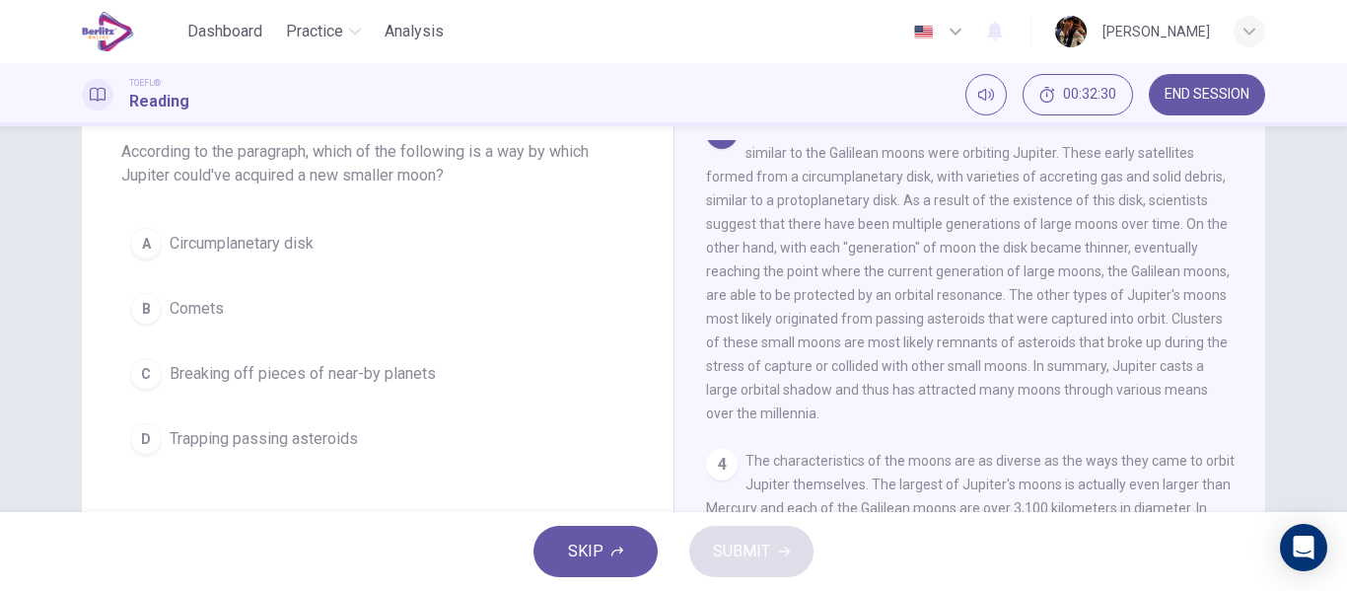
click at [313, 297] on button "B Comets" at bounding box center [377, 308] width 513 height 49
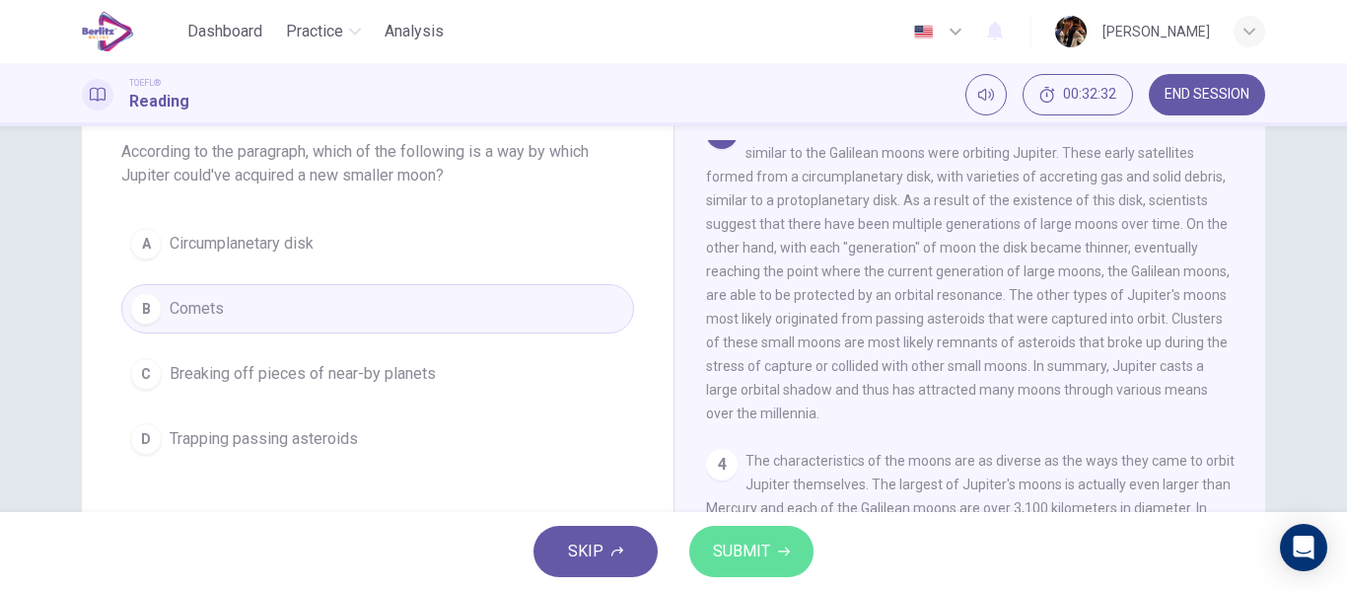
click at [731, 555] on span "SUBMIT" at bounding box center [741, 551] width 57 height 28
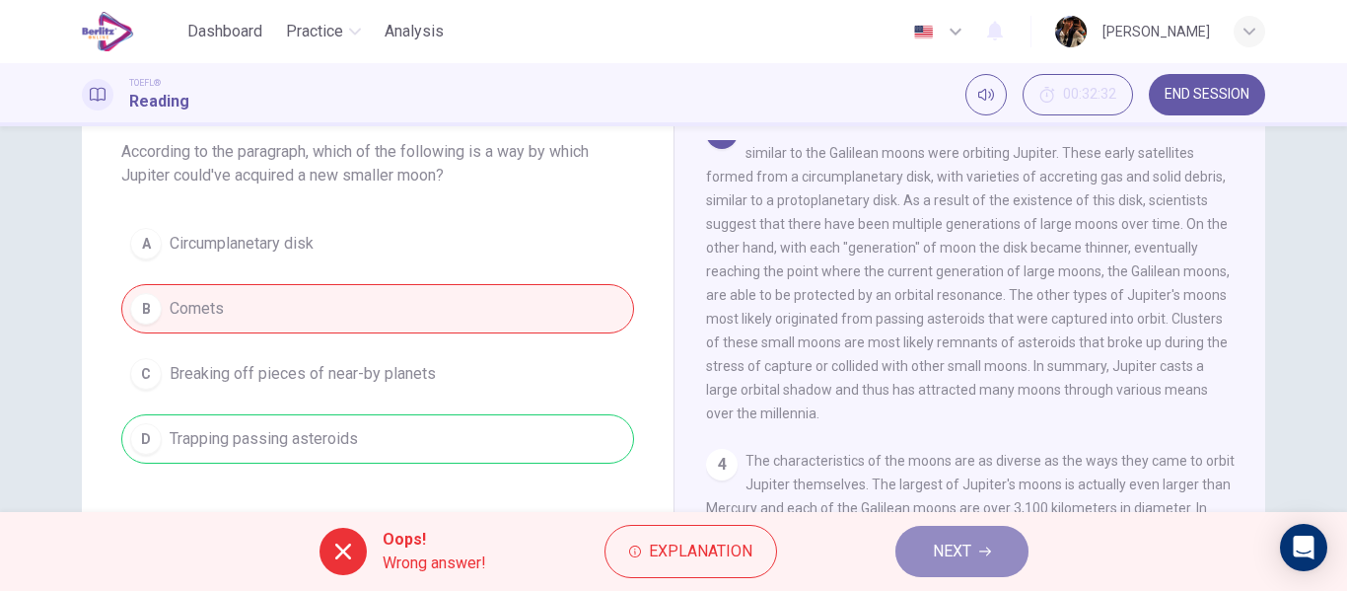
click at [974, 543] on button "NEXT" at bounding box center [961, 550] width 133 height 51
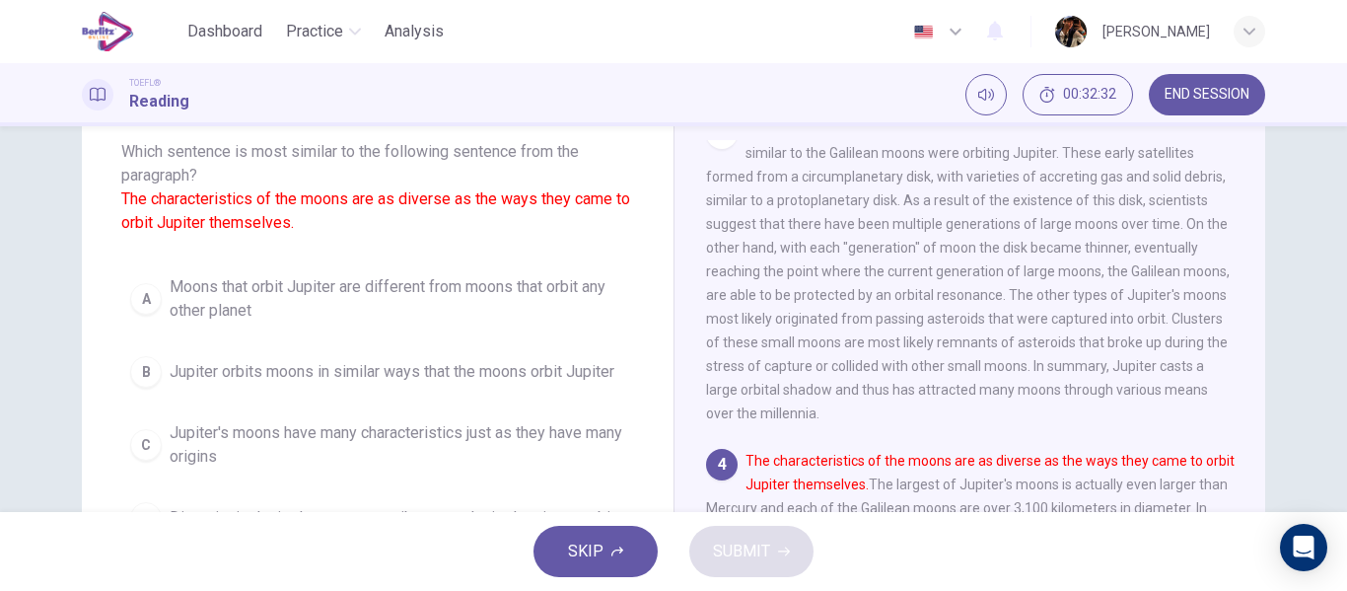
scroll to position [835, 0]
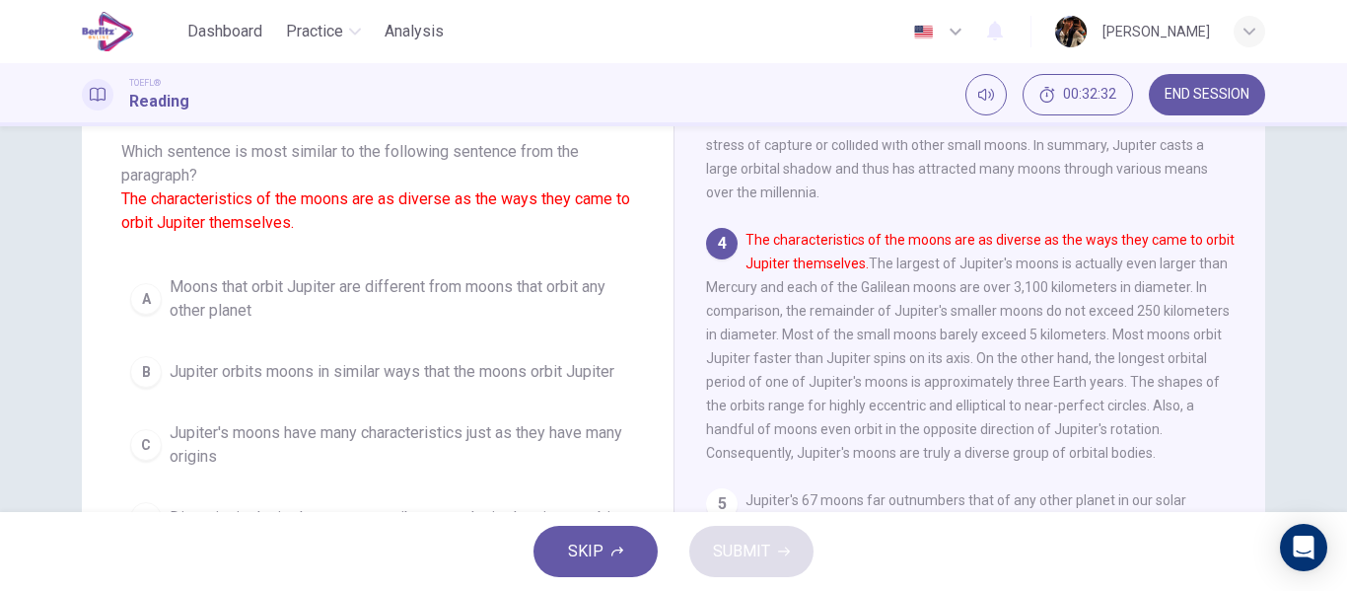
click at [479, 381] on span "Jupiter orbits moons in similar ways that the moons orbit Jupiter" at bounding box center [392, 372] width 445 height 24
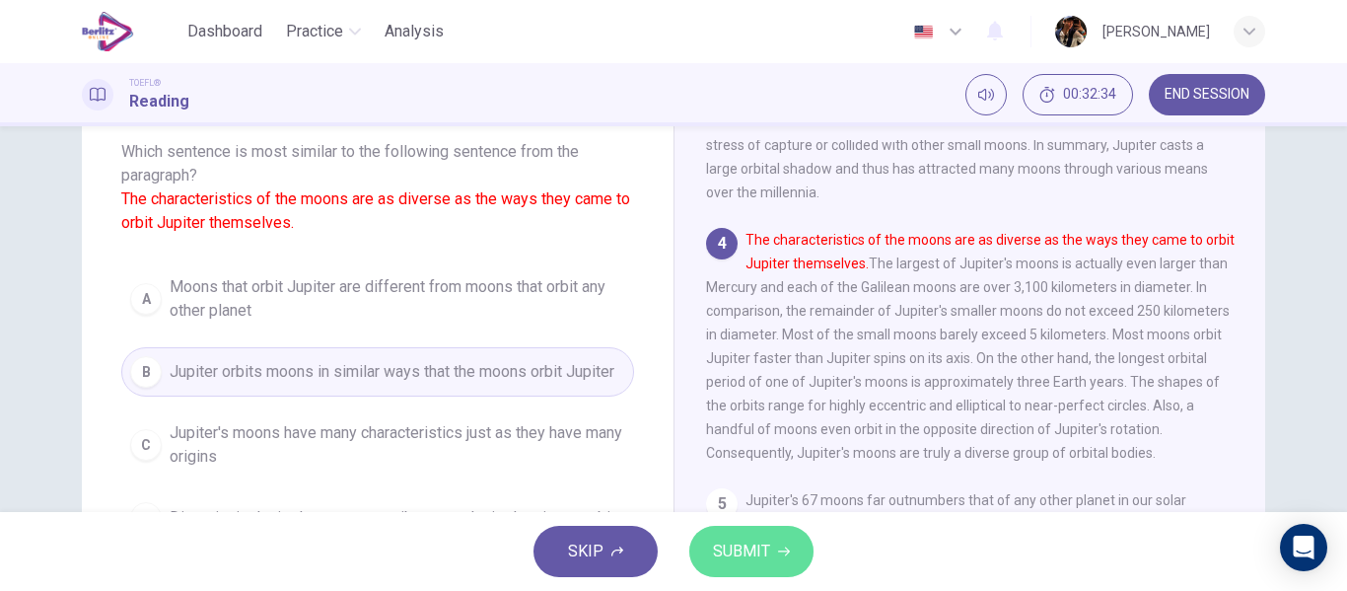
click at [754, 565] on button "SUBMIT" at bounding box center [751, 550] width 124 height 51
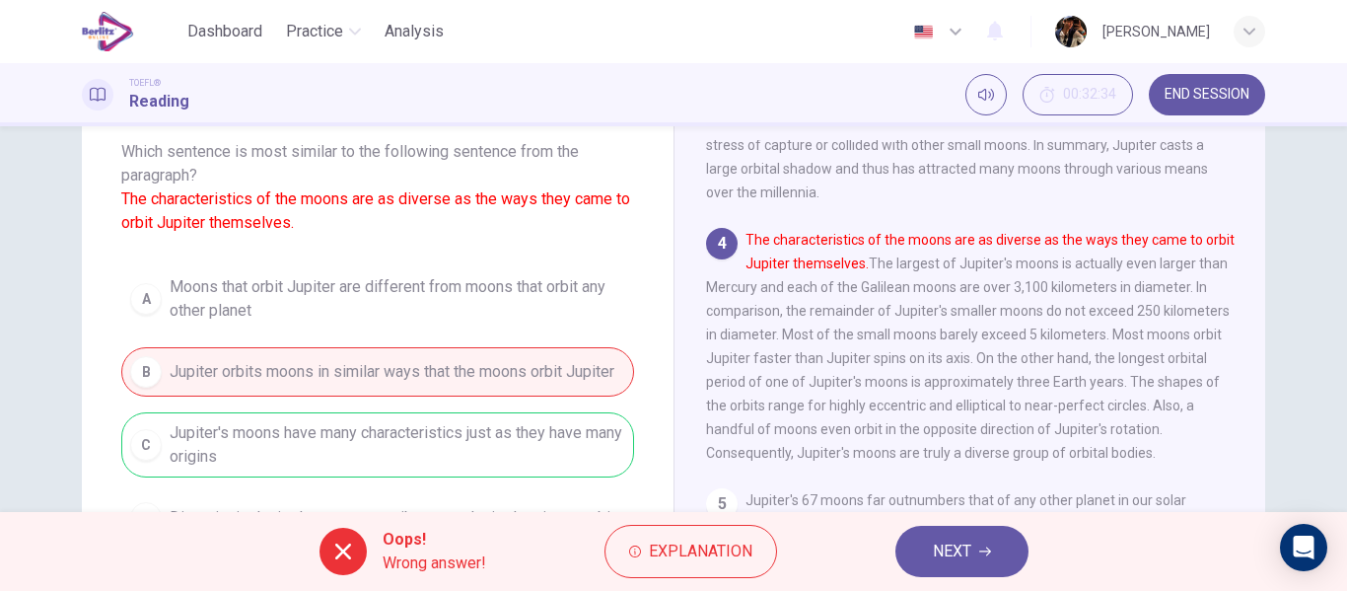
click at [986, 542] on button "NEXT" at bounding box center [961, 550] width 133 height 51
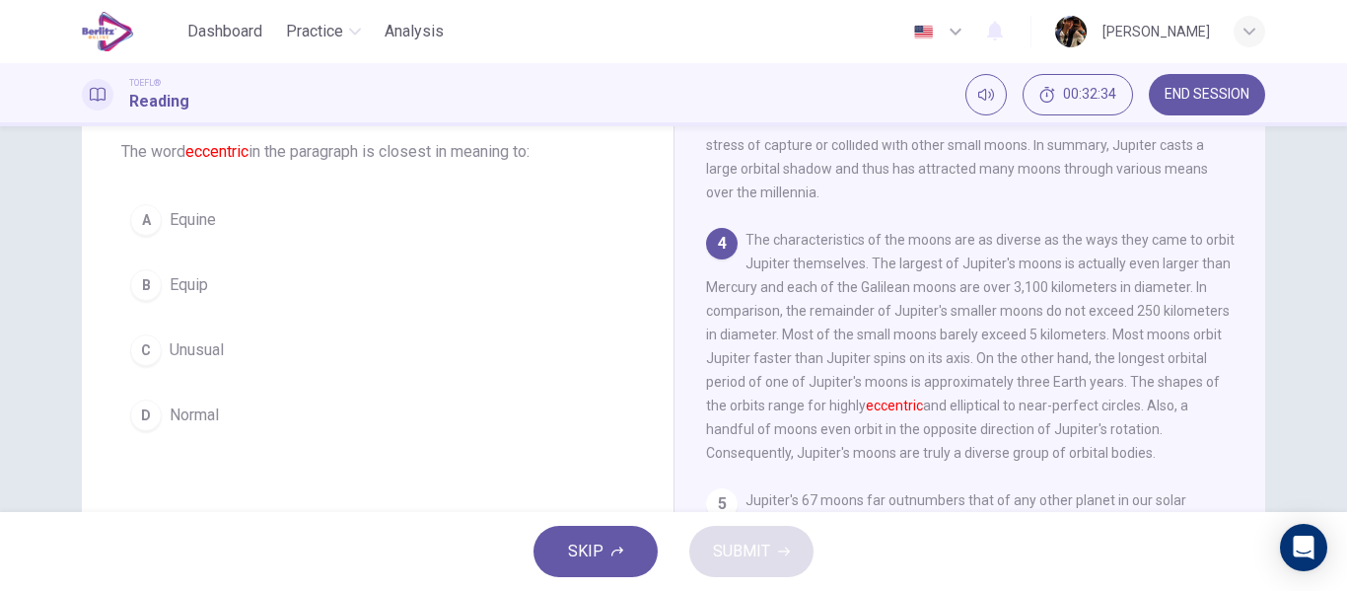
scroll to position [956, 0]
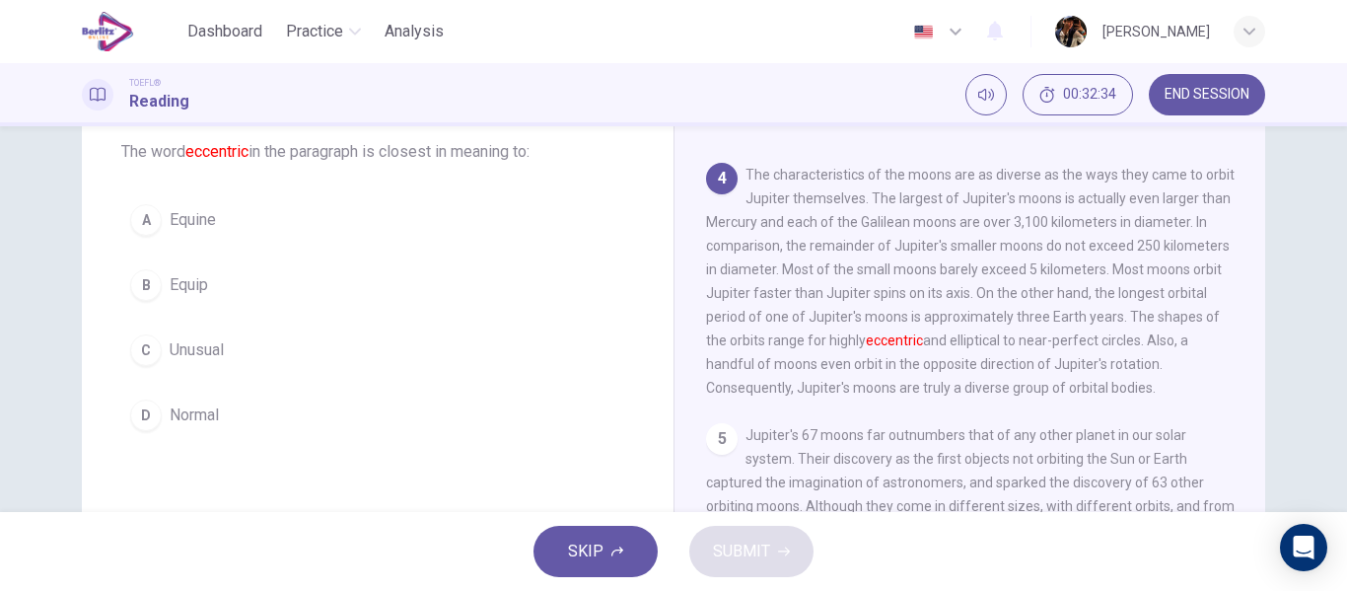
click at [290, 330] on button "C Unusual" at bounding box center [377, 349] width 513 height 49
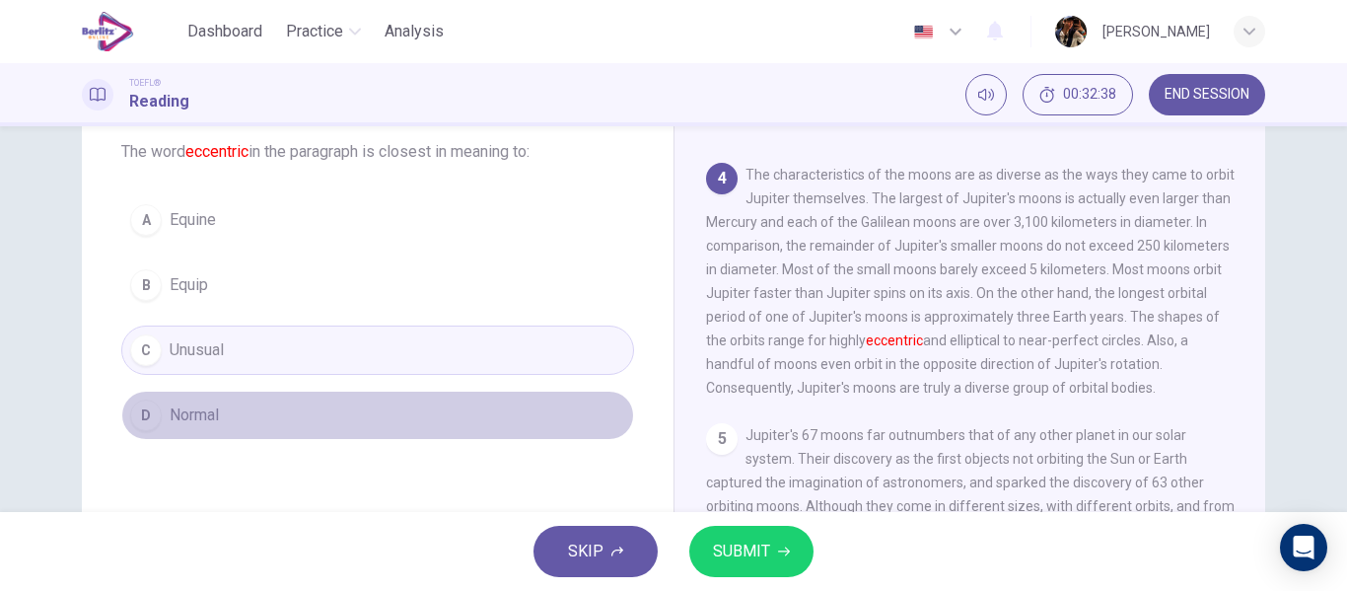
click at [302, 419] on button "D Normal" at bounding box center [377, 414] width 513 height 49
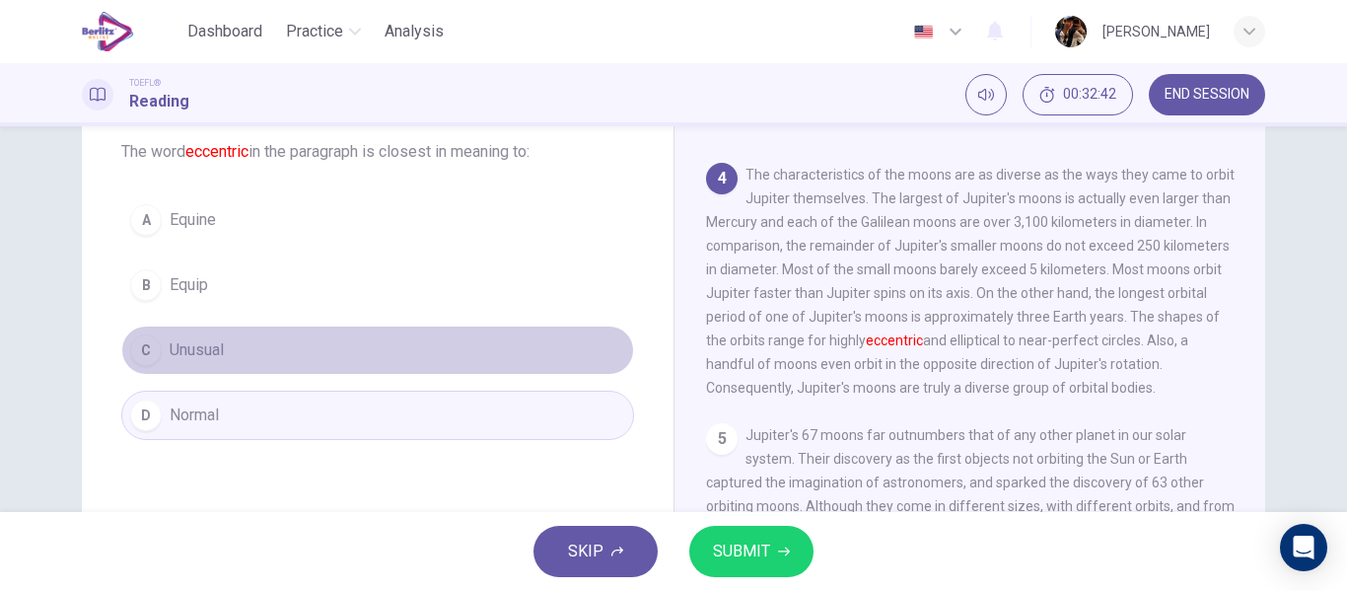
drag, startPoint x: 247, startPoint y: 338, endPoint x: 423, endPoint y: 368, distance: 178.0
click at [246, 339] on button "C Unusual" at bounding box center [377, 349] width 513 height 49
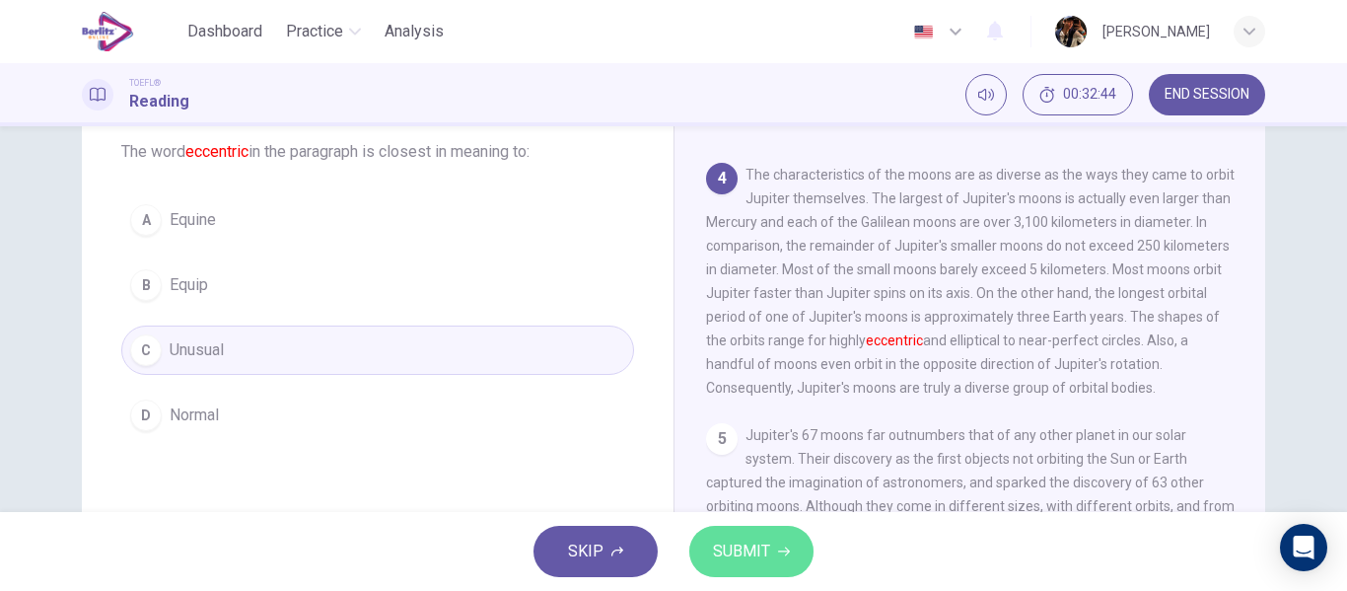
click at [744, 572] on button "SUBMIT" at bounding box center [751, 550] width 124 height 51
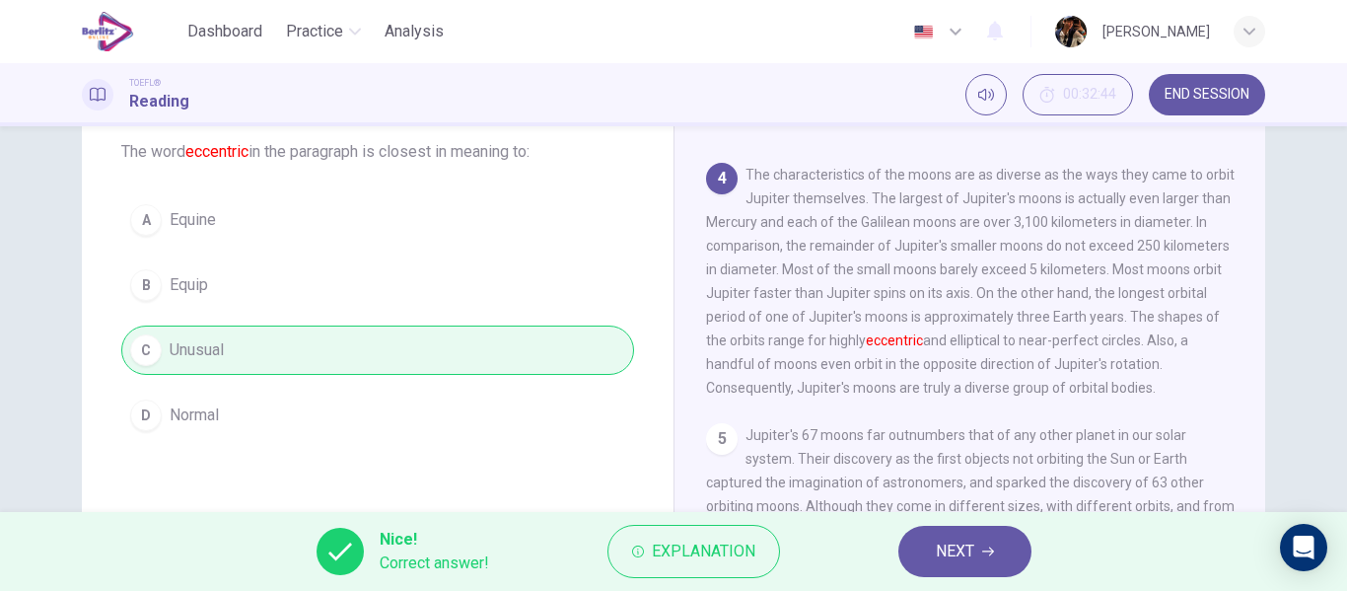
click at [971, 567] on button "NEXT" at bounding box center [964, 550] width 133 height 51
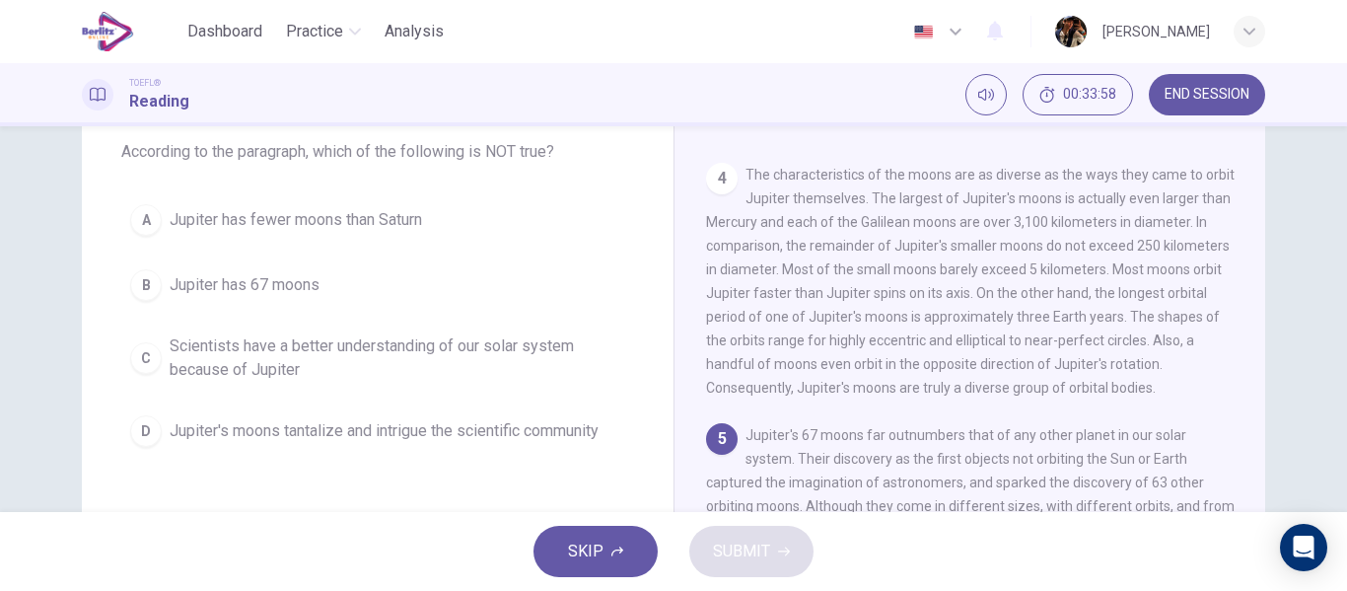
click at [457, 414] on button "D Jupiter's moons tantalize and intrigue the scientific community" at bounding box center [377, 430] width 513 height 49
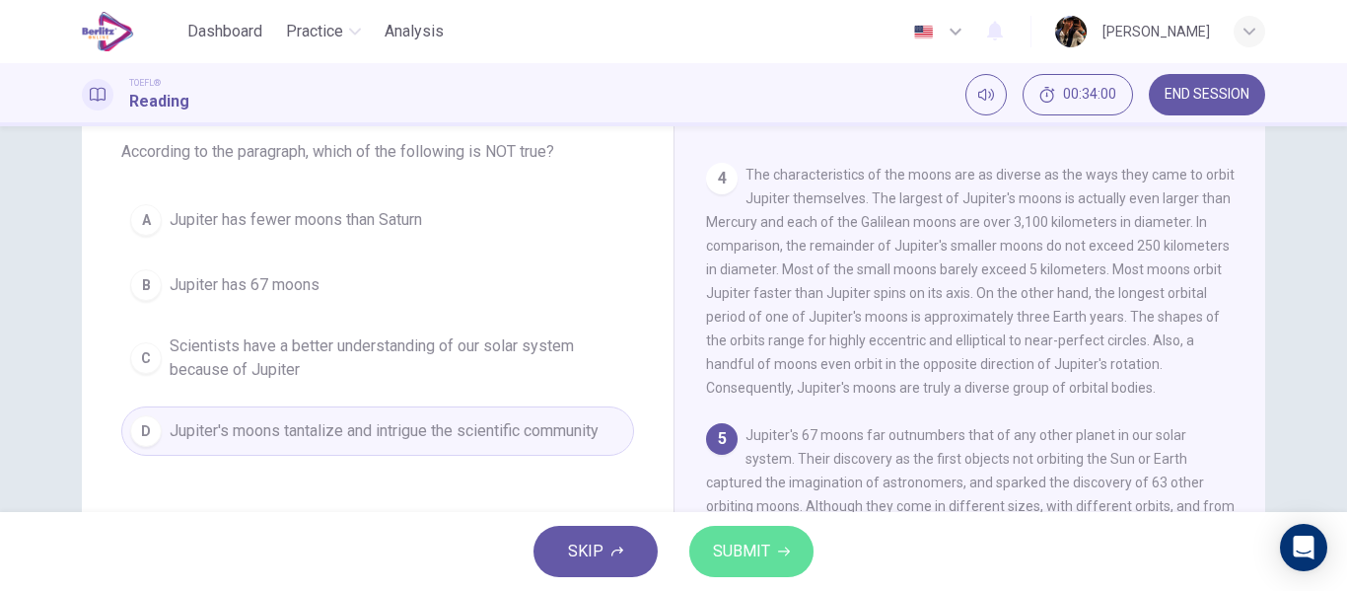
click at [747, 546] on span "SUBMIT" at bounding box center [741, 551] width 57 height 28
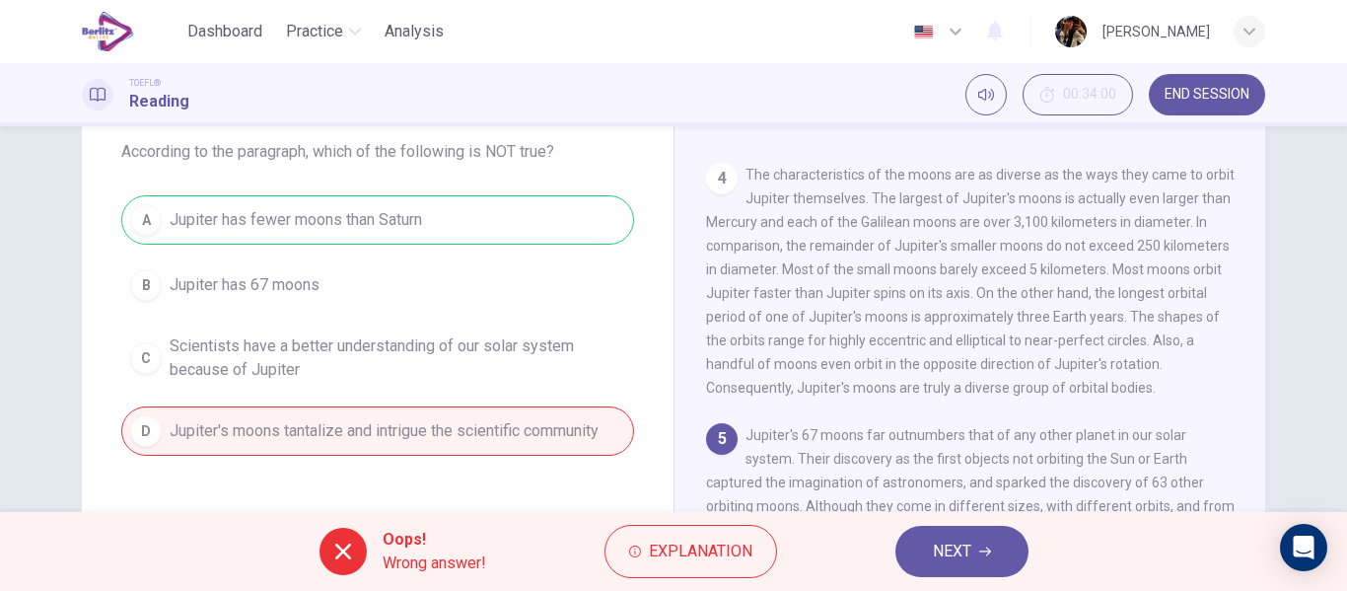
click at [959, 536] on button "NEXT" at bounding box center [961, 550] width 133 height 51
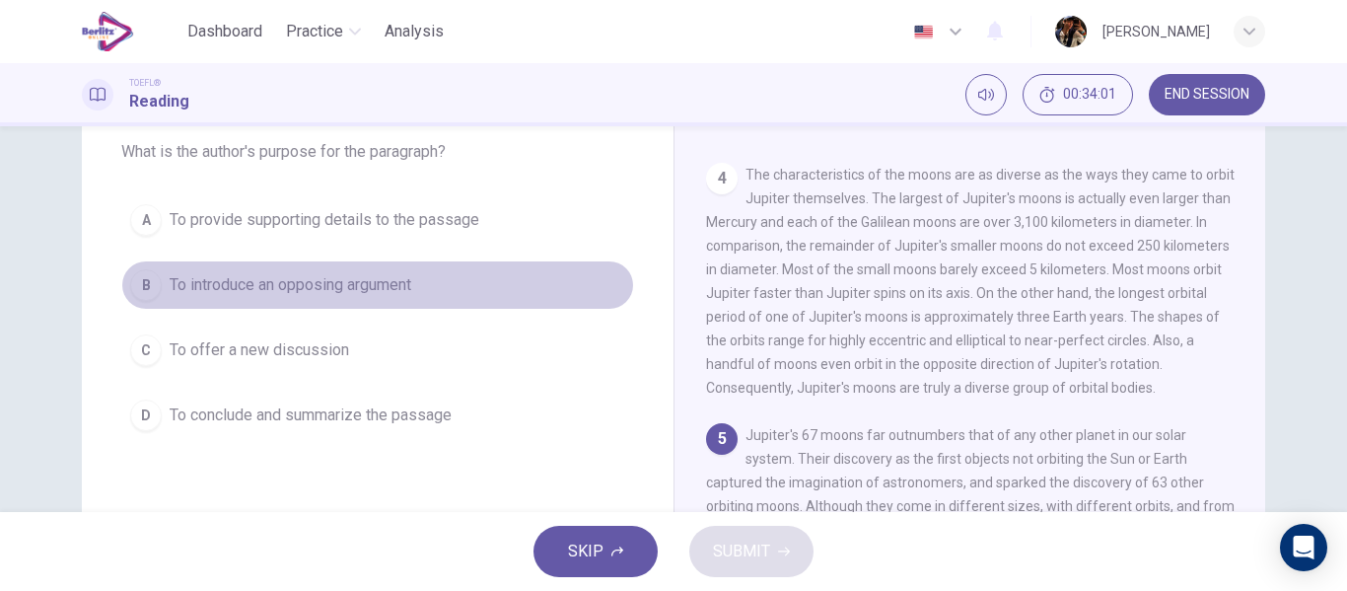
drag, startPoint x: 412, startPoint y: 268, endPoint x: 412, endPoint y: 298, distance: 29.6
click at [411, 270] on button "B To introduce an opposing argument" at bounding box center [377, 284] width 513 height 49
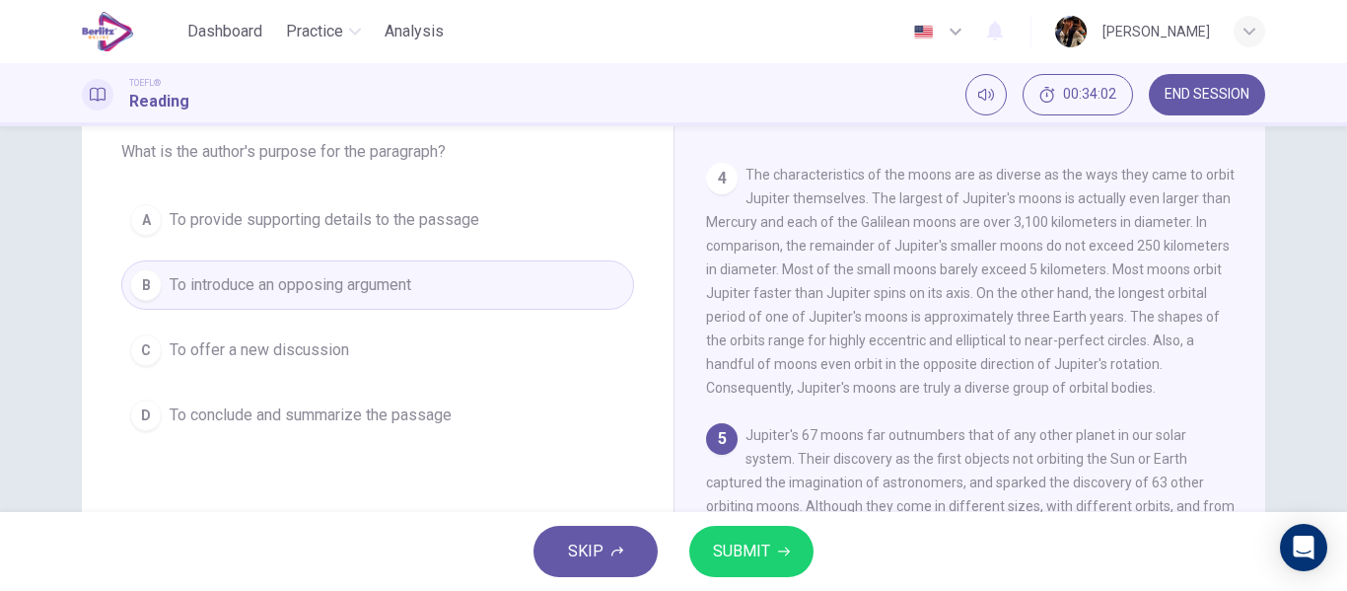
click at [746, 556] on span "SUBMIT" at bounding box center [741, 551] width 57 height 28
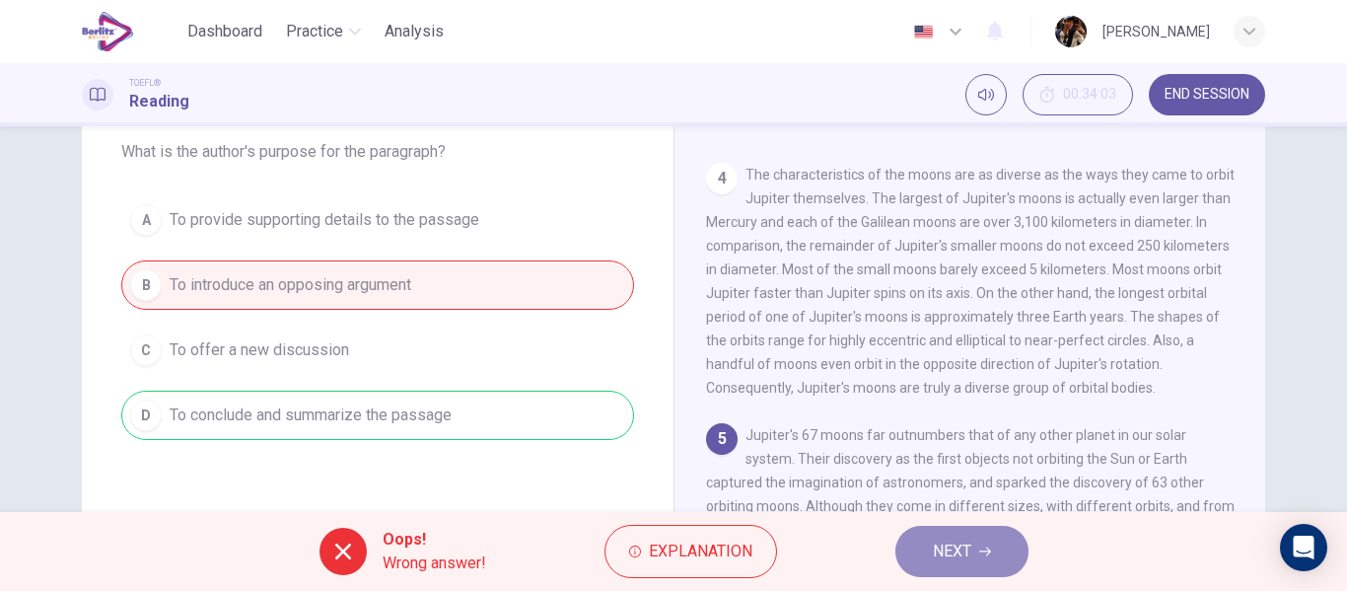
click at [973, 560] on button "NEXT" at bounding box center [961, 550] width 133 height 51
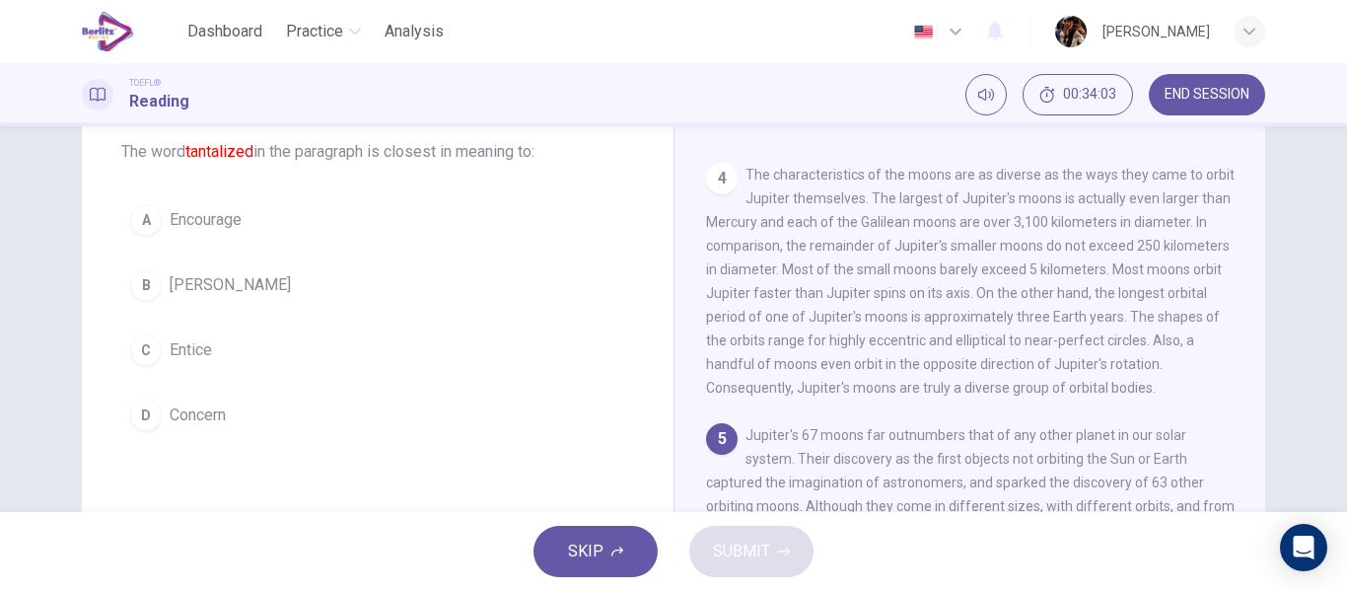
click at [510, 383] on div "A Encourage B Usher C Entice D Concern" at bounding box center [377, 317] width 513 height 244
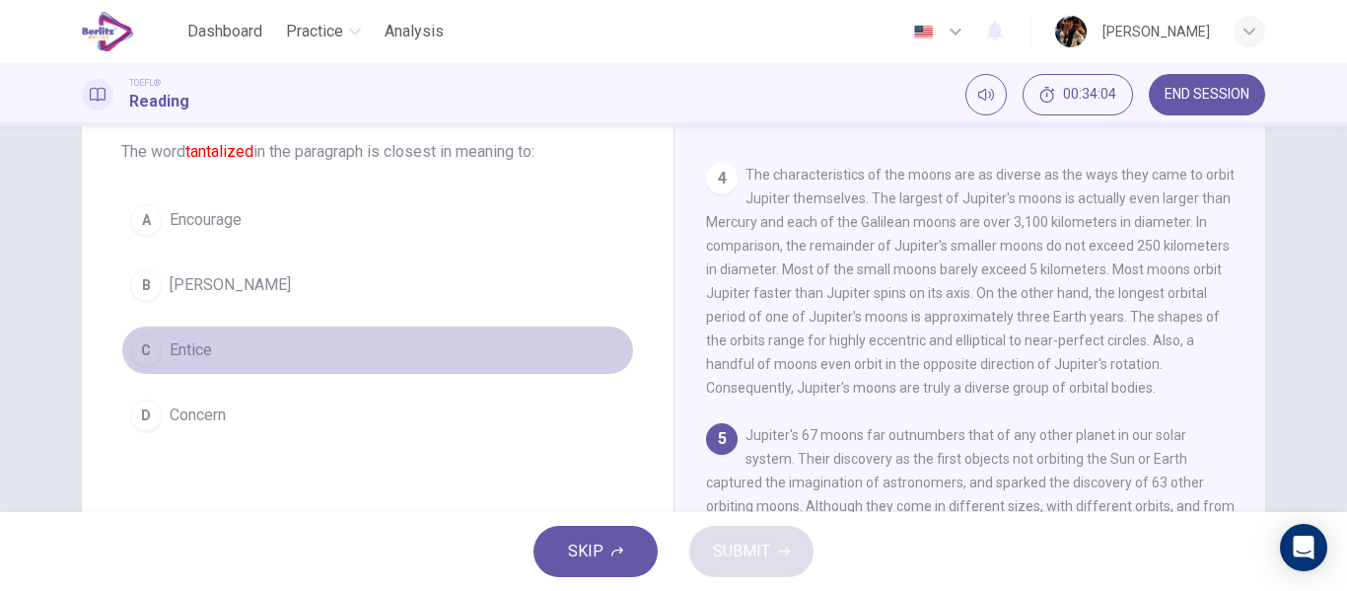
click at [496, 366] on button "C Entice" at bounding box center [377, 349] width 513 height 49
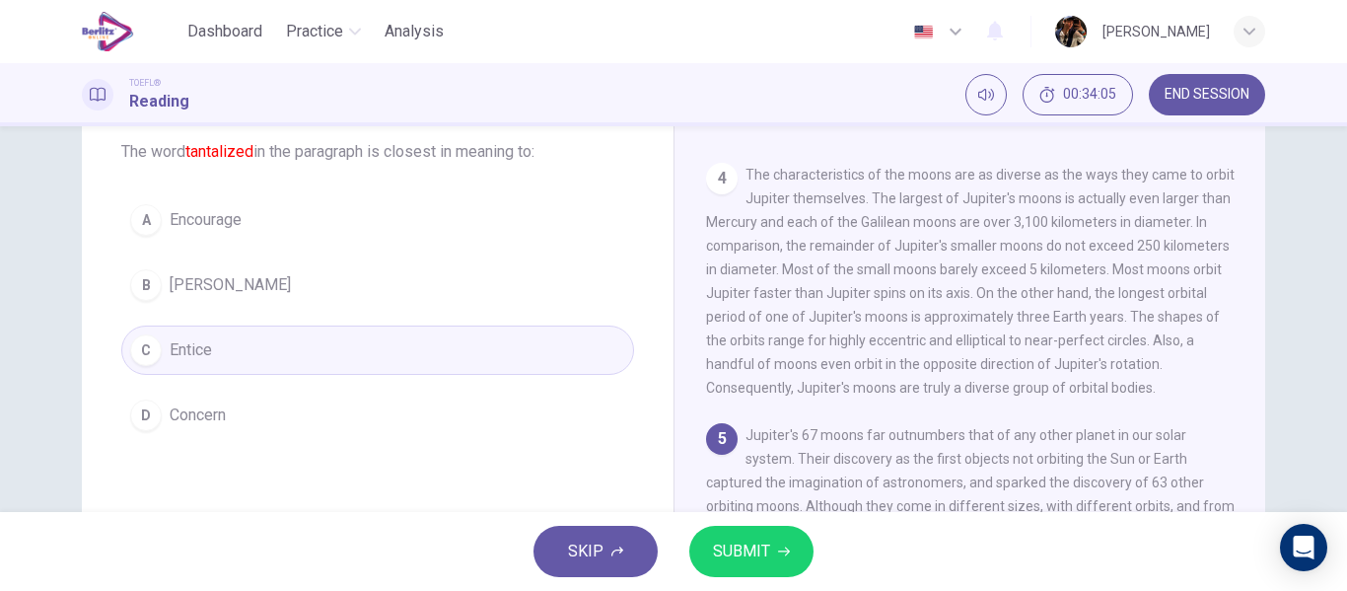
click at [355, 215] on button "A Encourage" at bounding box center [377, 219] width 513 height 49
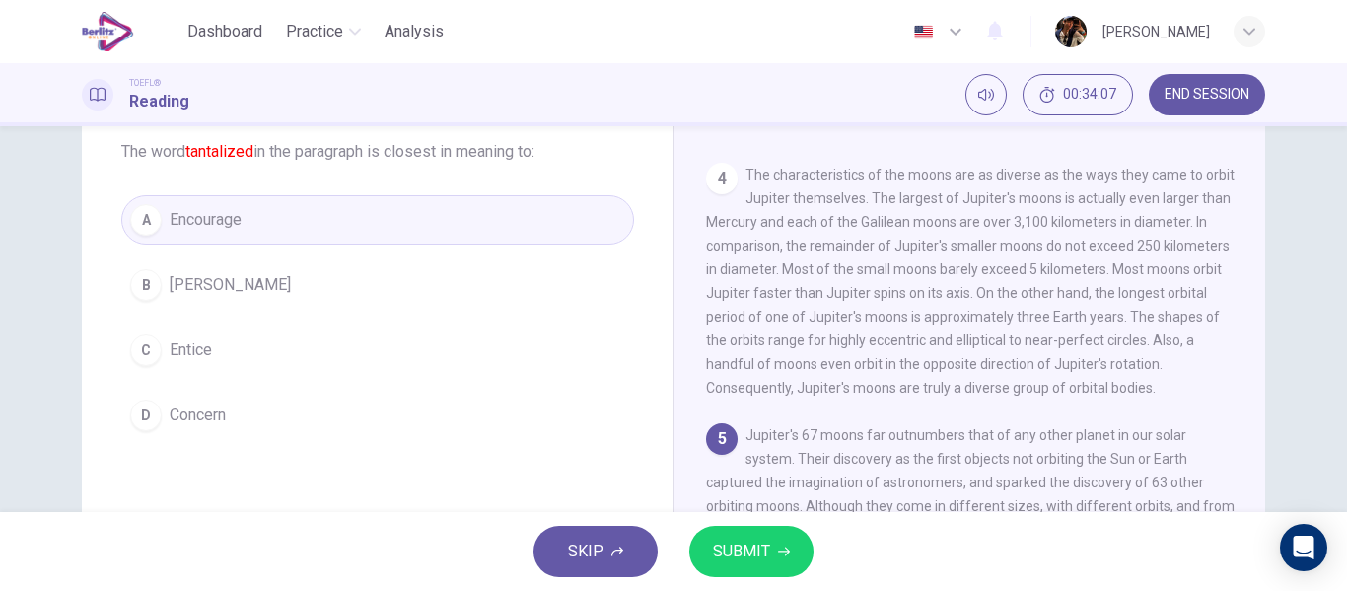
click at [767, 549] on span "SUBMIT" at bounding box center [741, 551] width 57 height 28
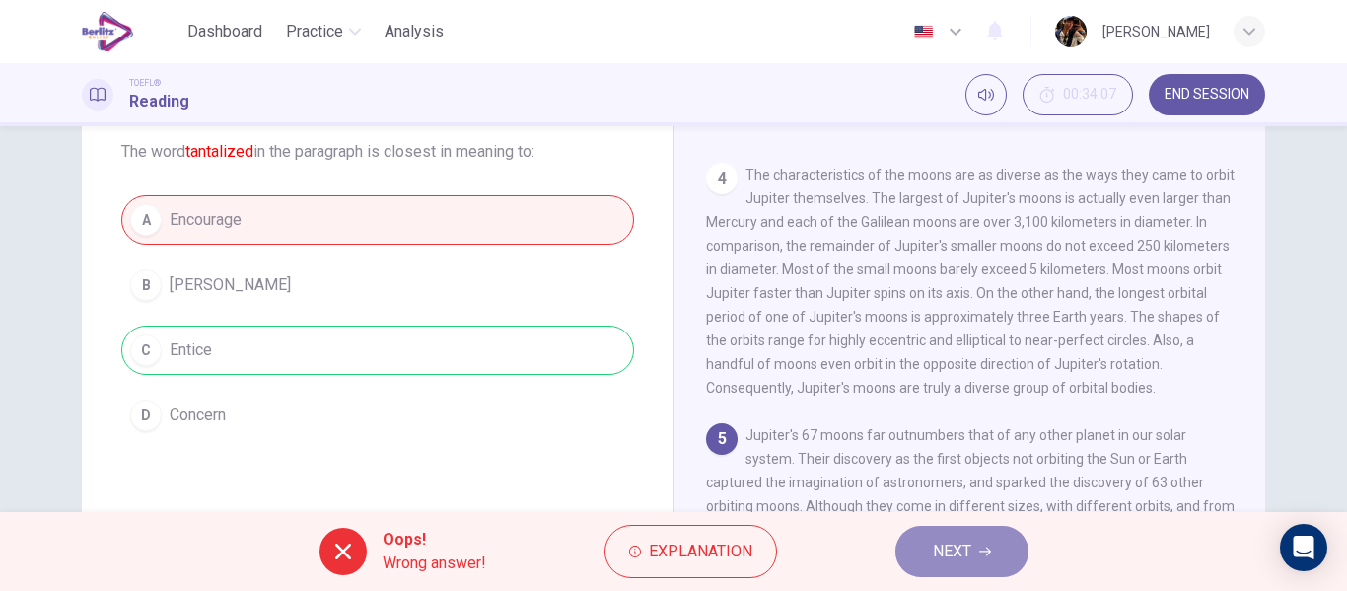
click at [920, 547] on button "NEXT" at bounding box center [961, 550] width 133 height 51
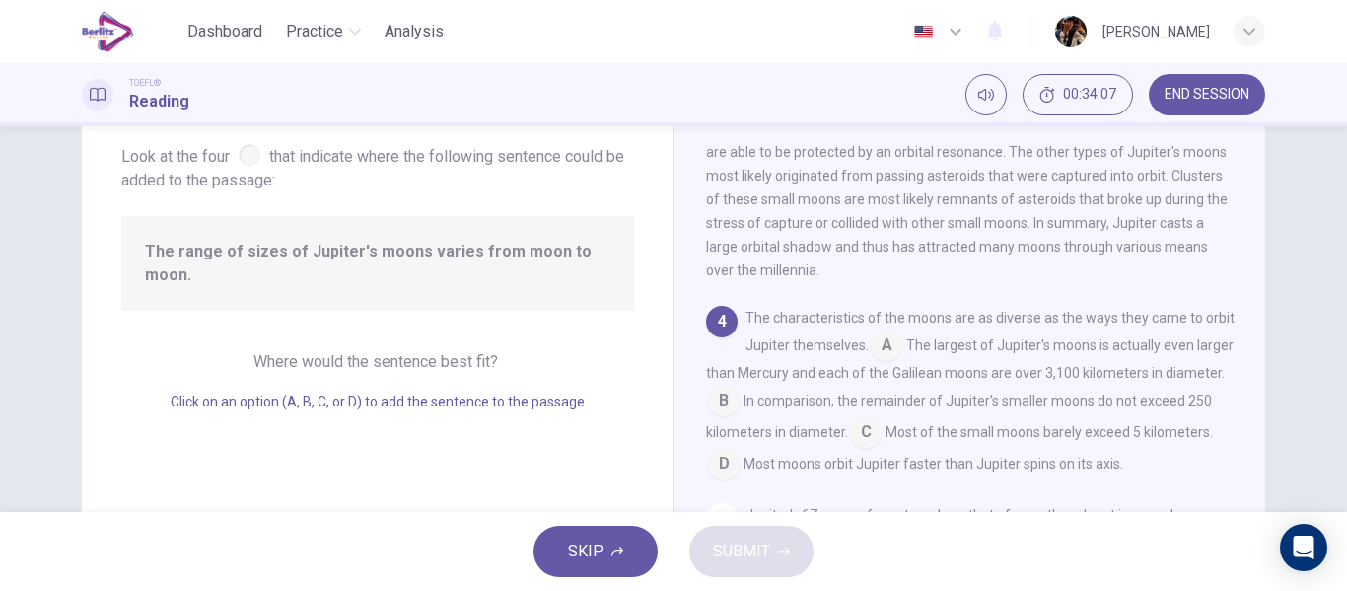
scroll to position [762, 0]
click at [889, 348] on span "The characteristics of the moons are as diverse as the ways they came to orbit …" at bounding box center [989, 326] width 489 height 43
click at [902, 358] on input at bounding box center [887, 342] width 32 height 32
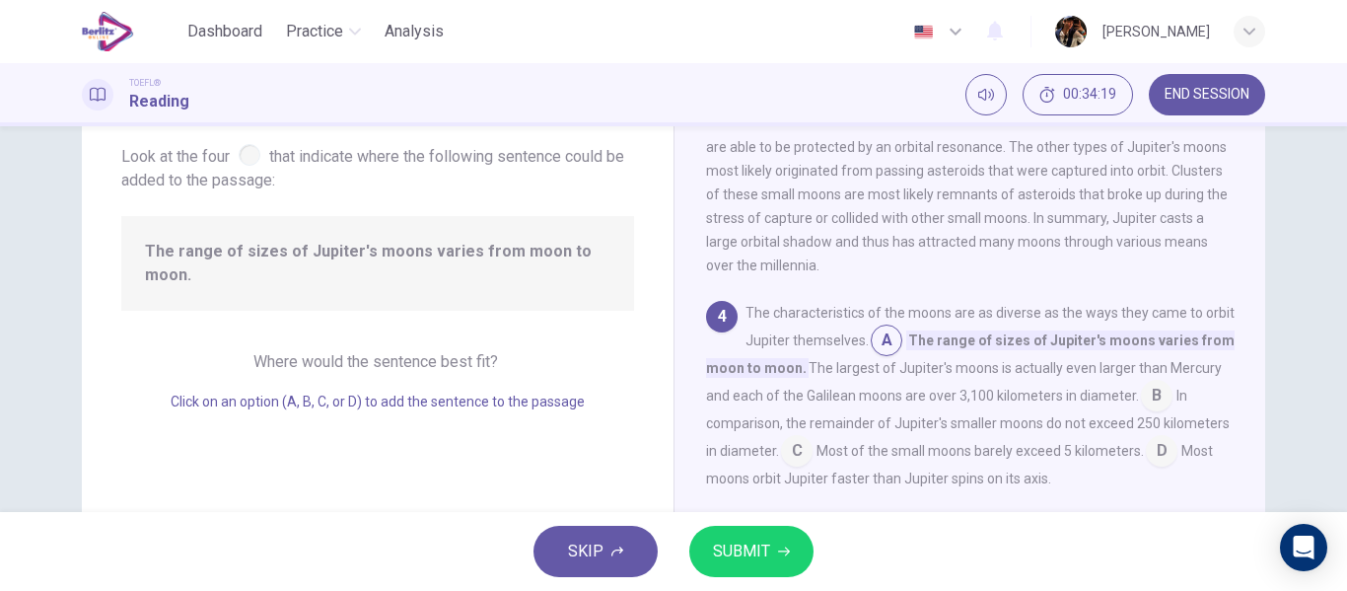
click at [902, 358] on input at bounding box center [887, 342] width 32 height 32
click at [1172, 413] on input at bounding box center [1157, 398] width 32 height 32
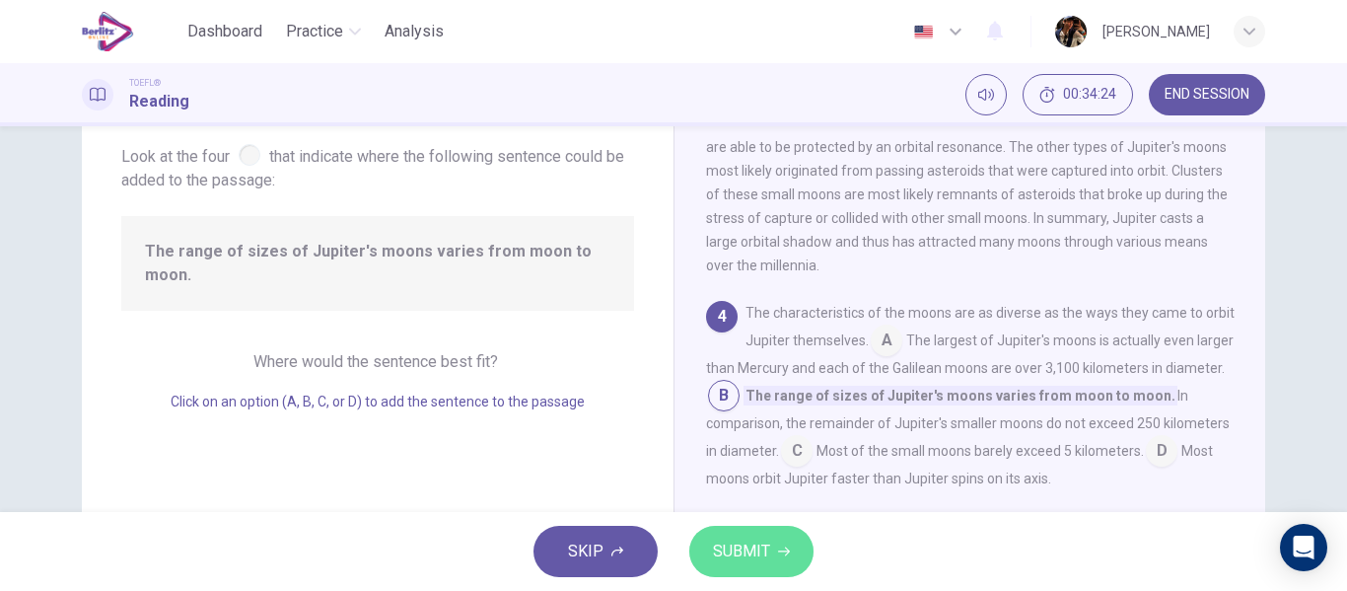
click at [750, 543] on span "SUBMIT" at bounding box center [741, 551] width 57 height 28
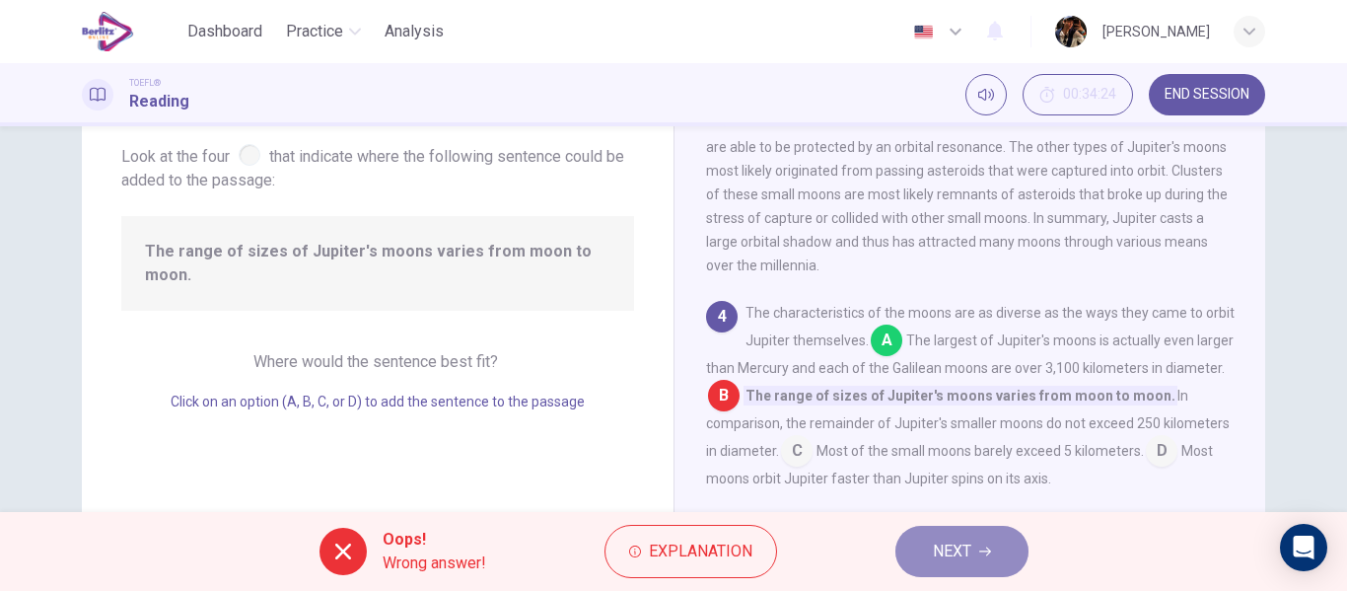
click at [933, 556] on span "NEXT" at bounding box center [952, 551] width 38 height 28
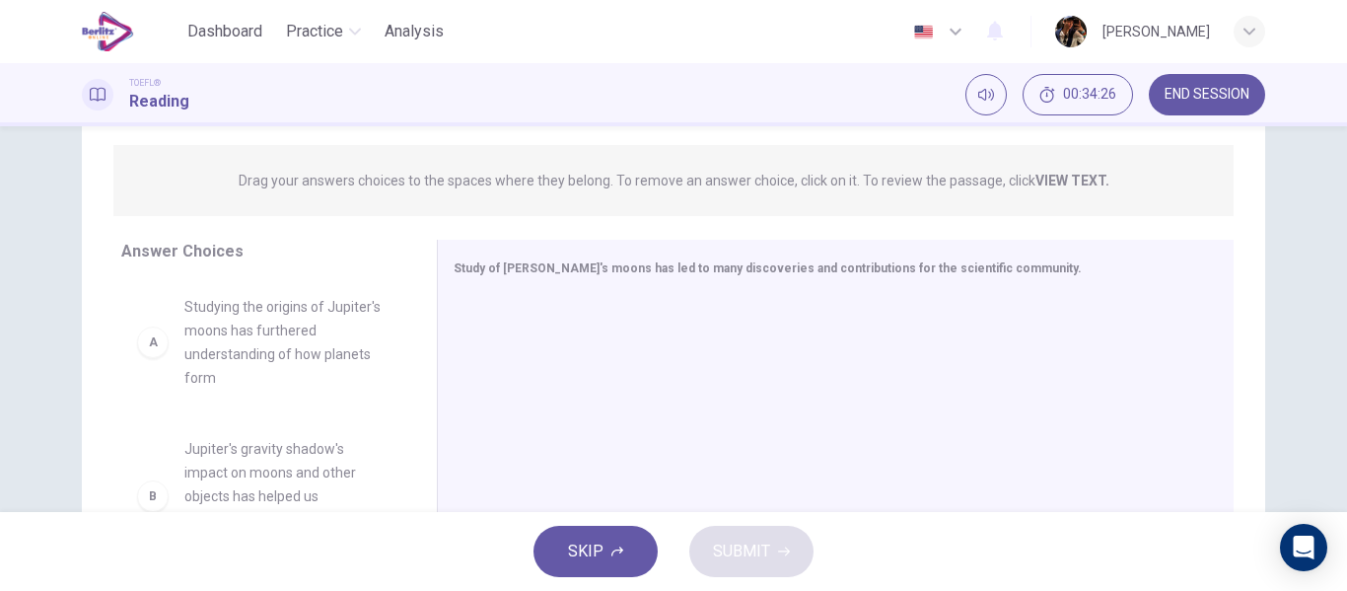
scroll to position [375, 0]
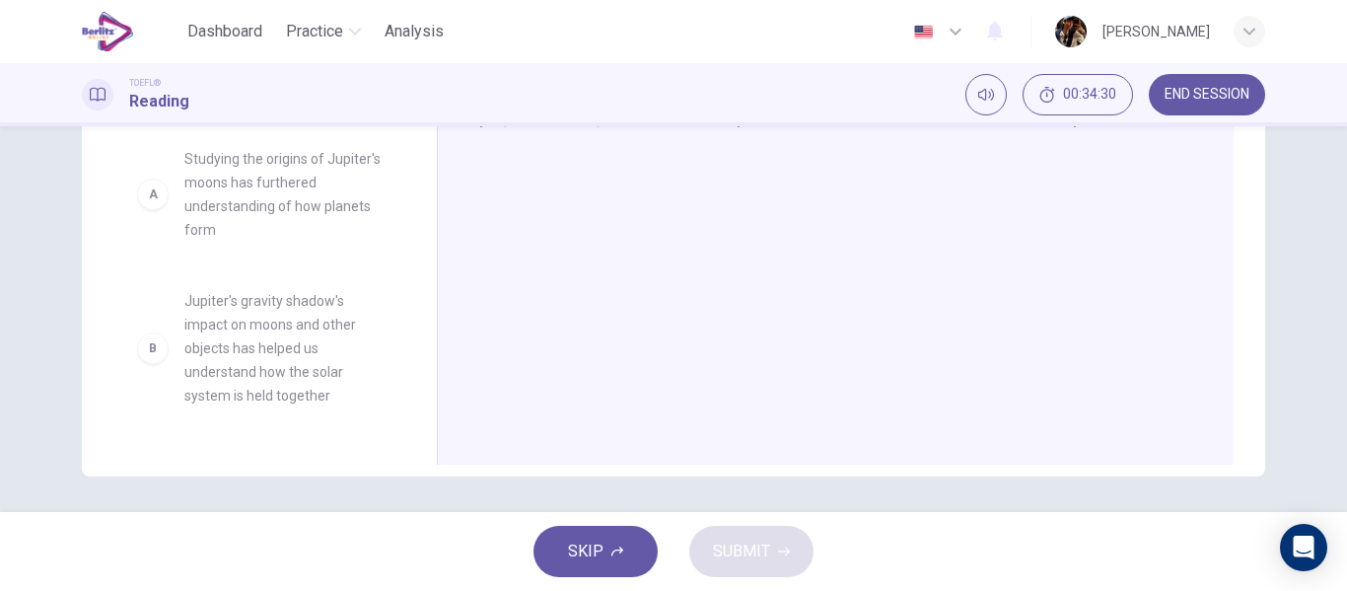
click at [298, 196] on span "Studying the origins of Jupiter's moons has furthered understanding of how plan…" at bounding box center [286, 194] width 205 height 95
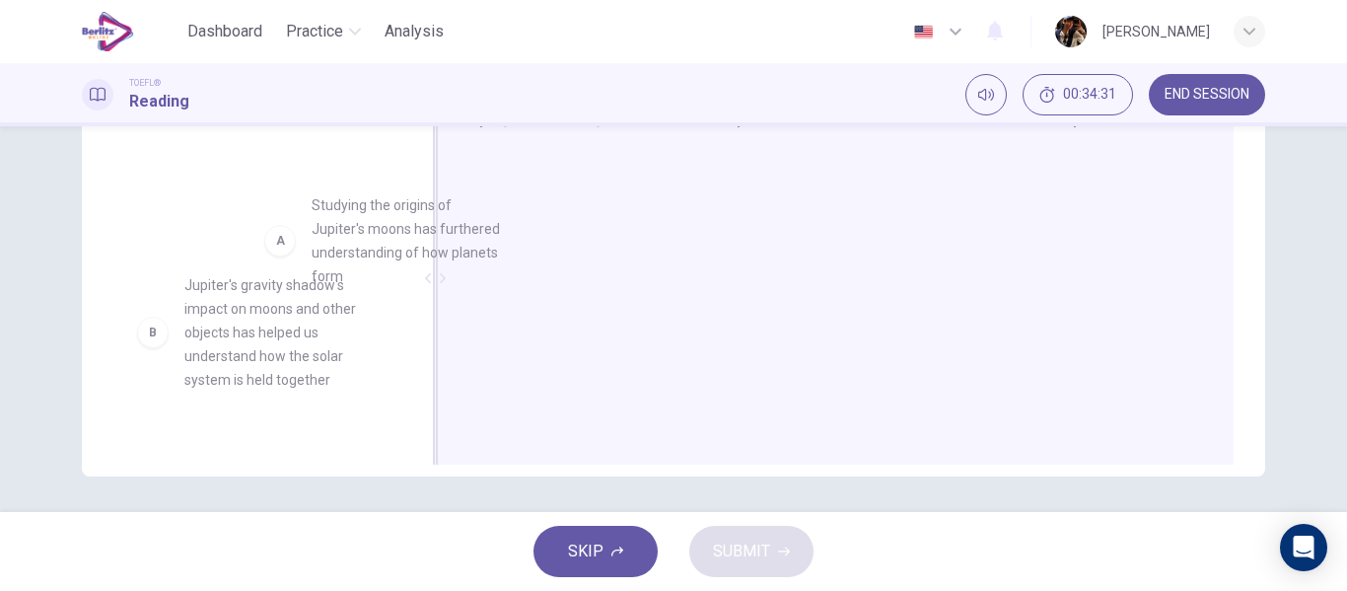
drag, startPoint x: 305, startPoint y: 196, endPoint x: 444, endPoint y: 246, distance: 147.8
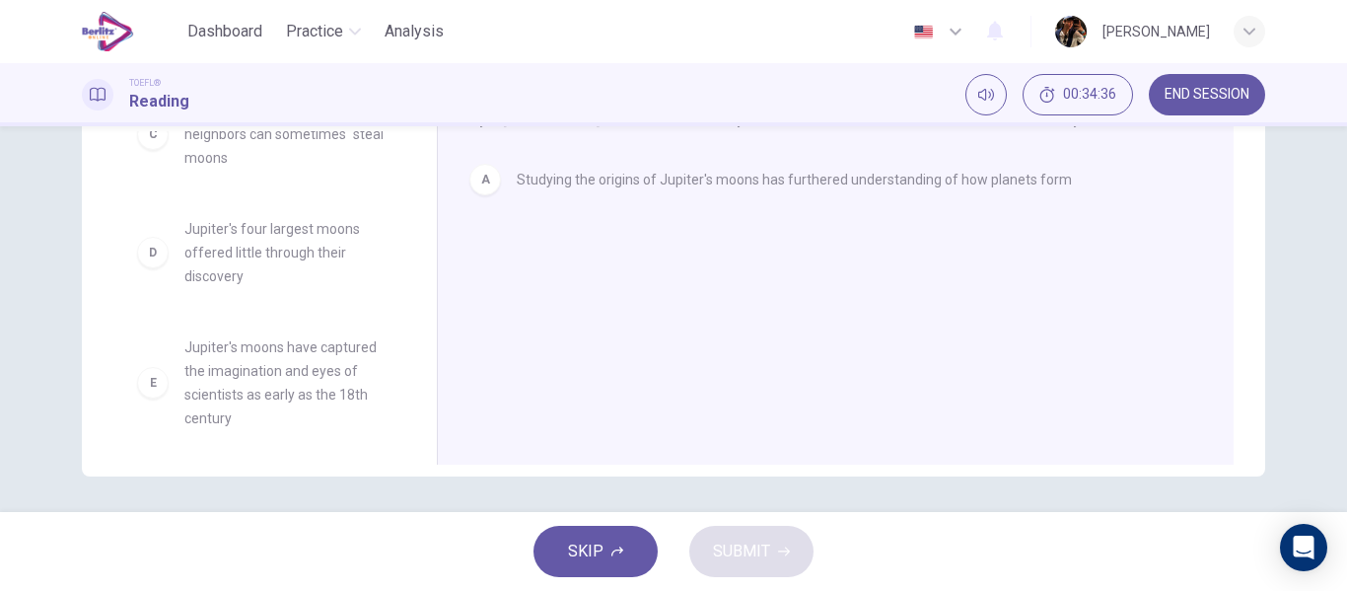
scroll to position [282, 0]
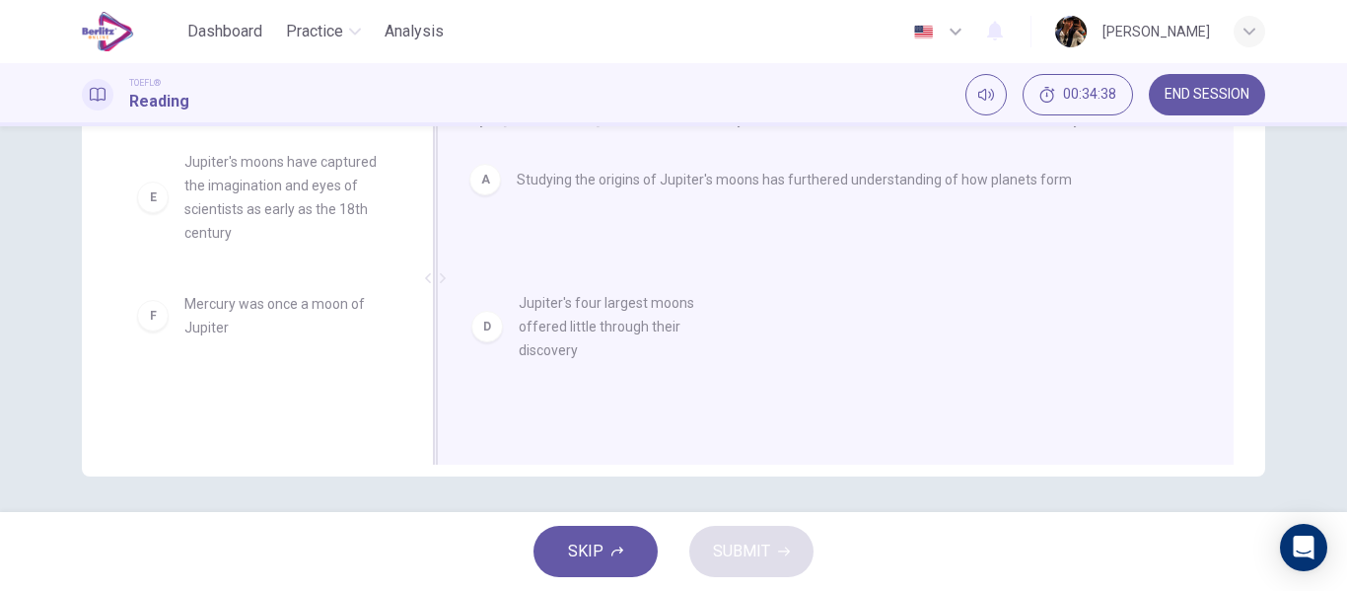
drag, startPoint x: 301, startPoint y: 191, endPoint x: 645, endPoint y: 339, distance: 374.5
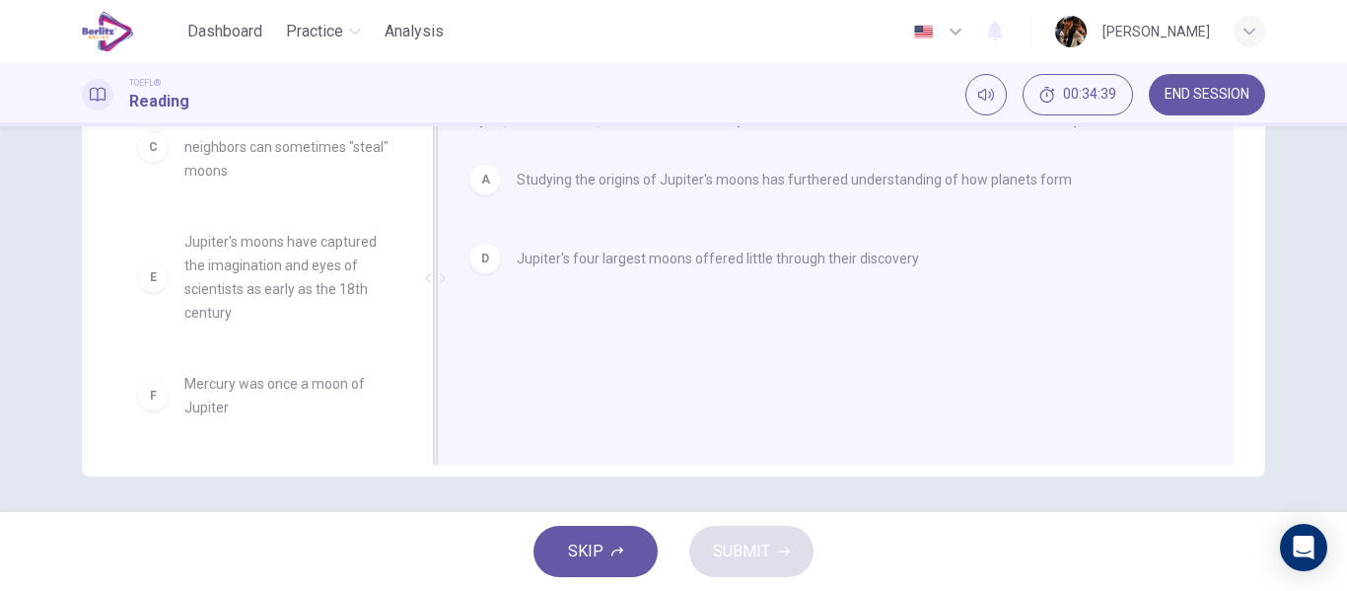
scroll to position [201, 0]
click at [423, 326] on div at bounding box center [435, 278] width 25 height 373
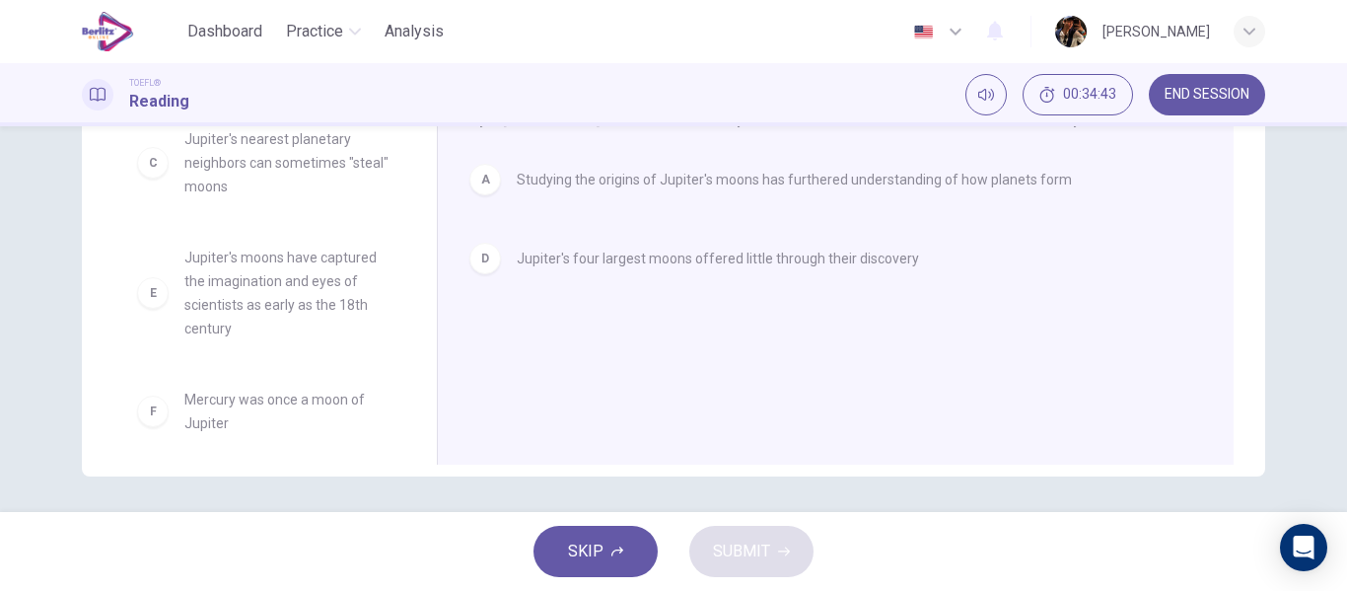
scroll to position [0, 0]
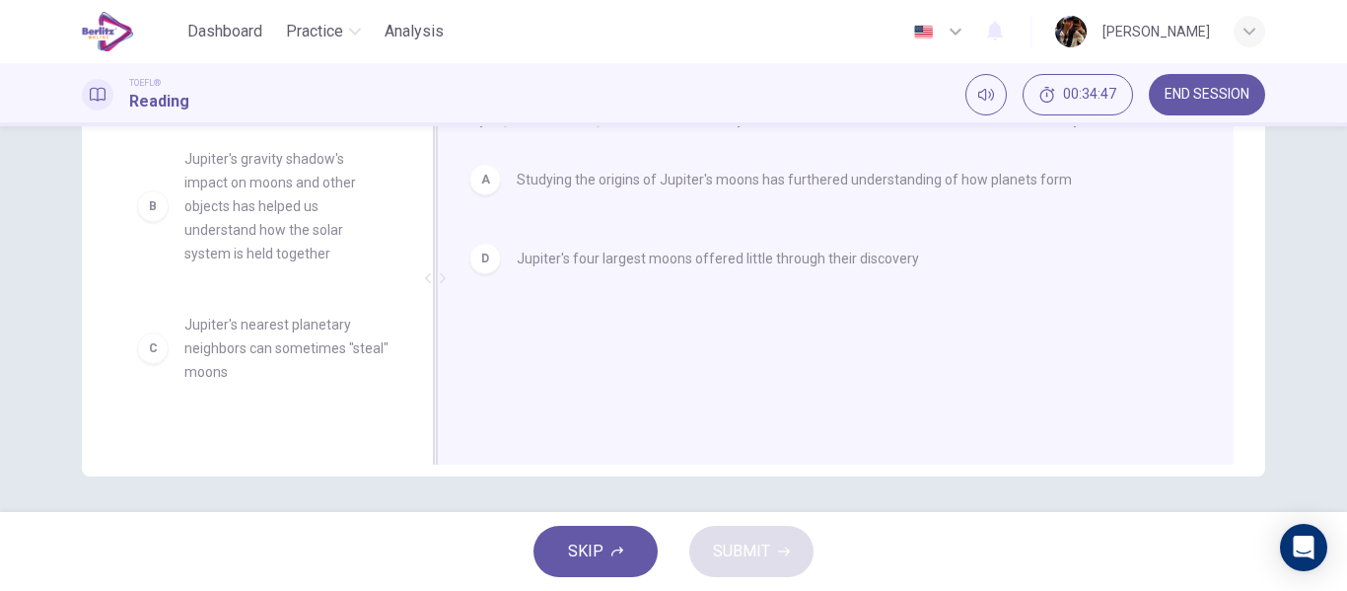
drag, startPoint x: 288, startPoint y: 187, endPoint x: 718, endPoint y: 410, distance: 484.1
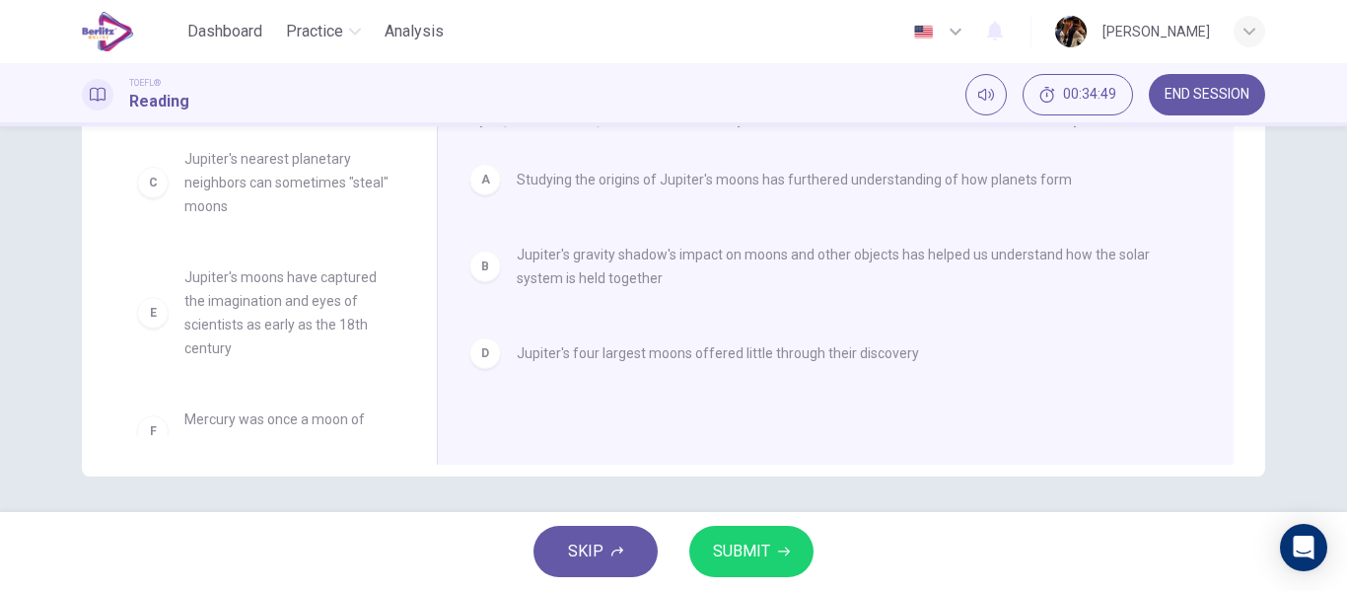
click at [753, 565] on button "SUBMIT" at bounding box center [751, 550] width 124 height 51
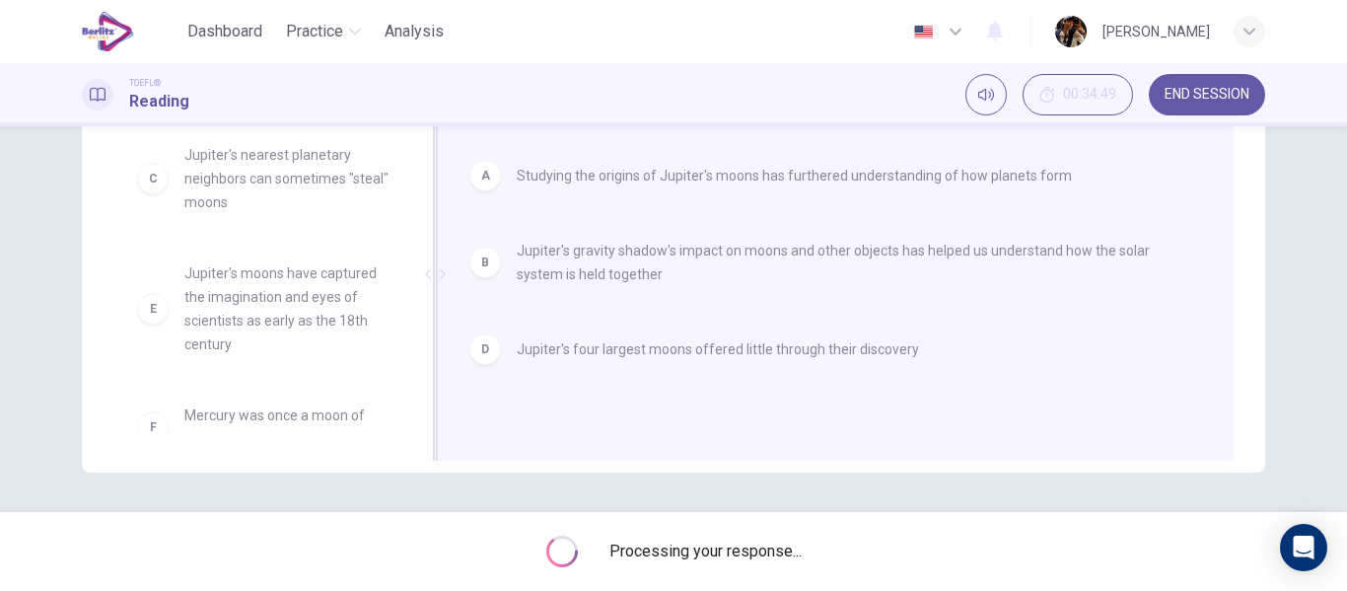
scroll to position [377, 0]
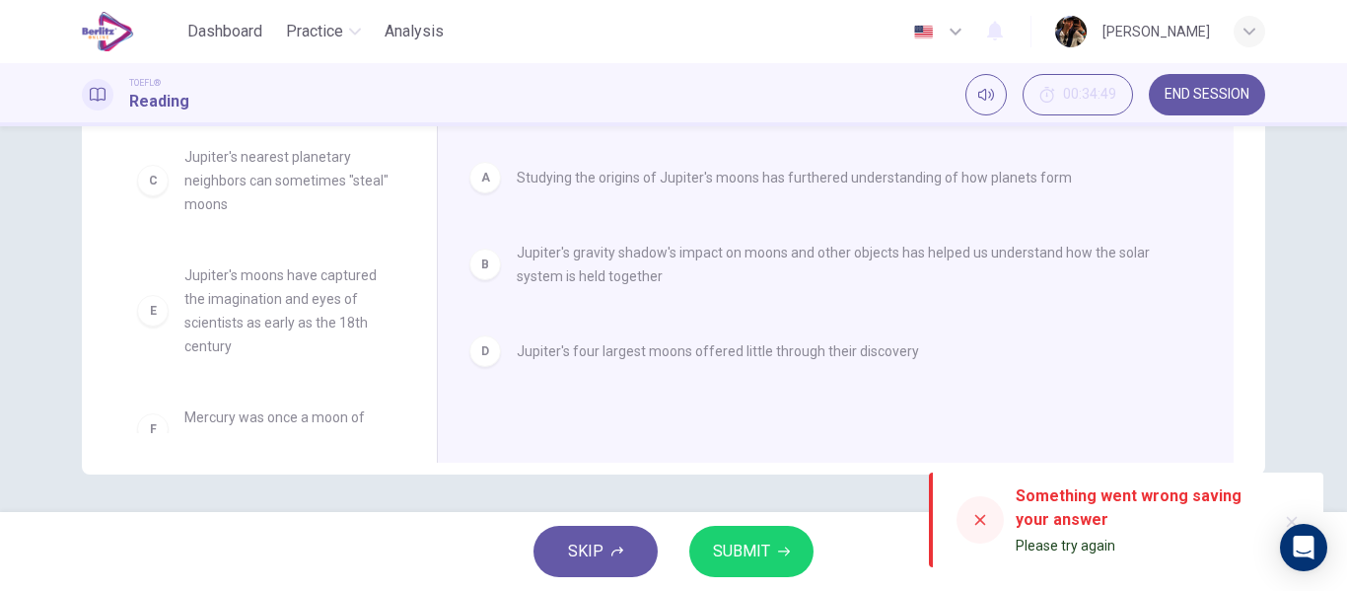
click at [777, 550] on button "SUBMIT" at bounding box center [751, 550] width 124 height 51
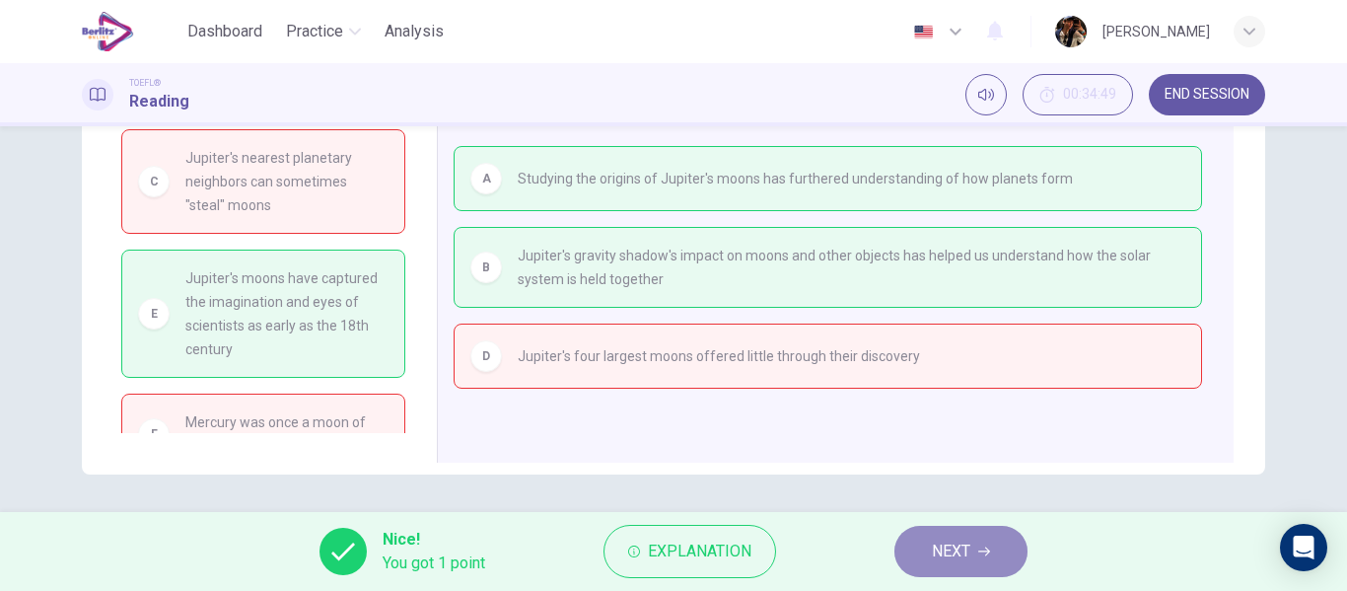
click at [953, 552] on span "NEXT" at bounding box center [951, 551] width 38 height 28
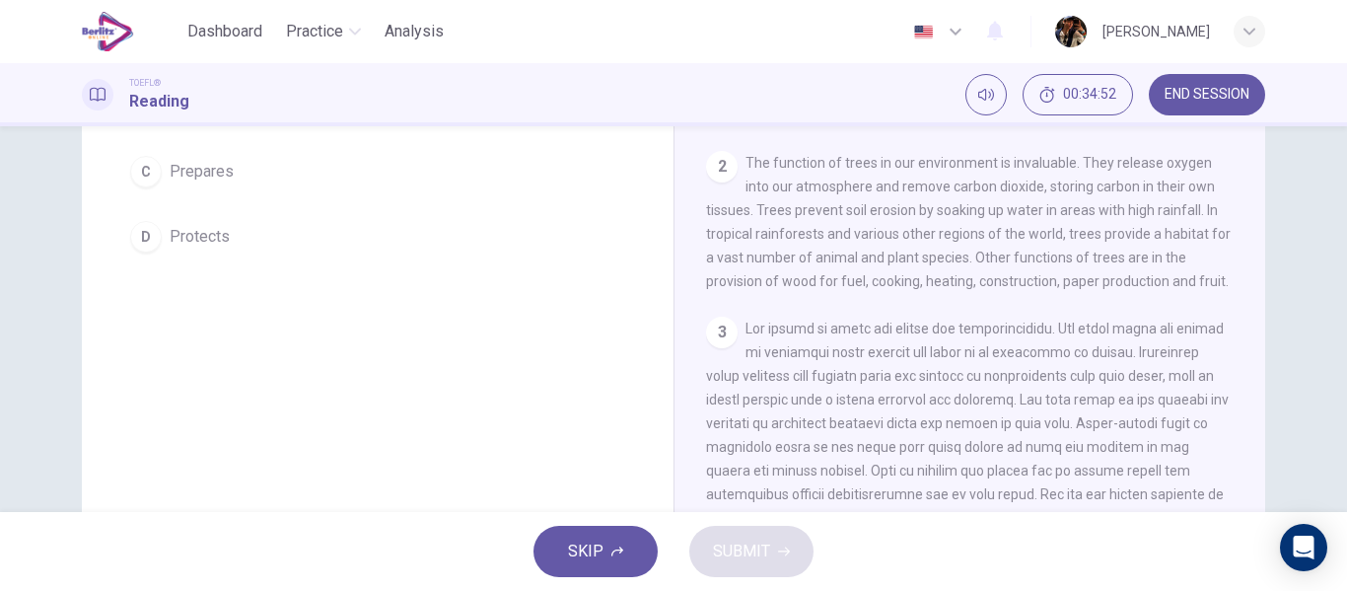
scroll to position [379, 0]
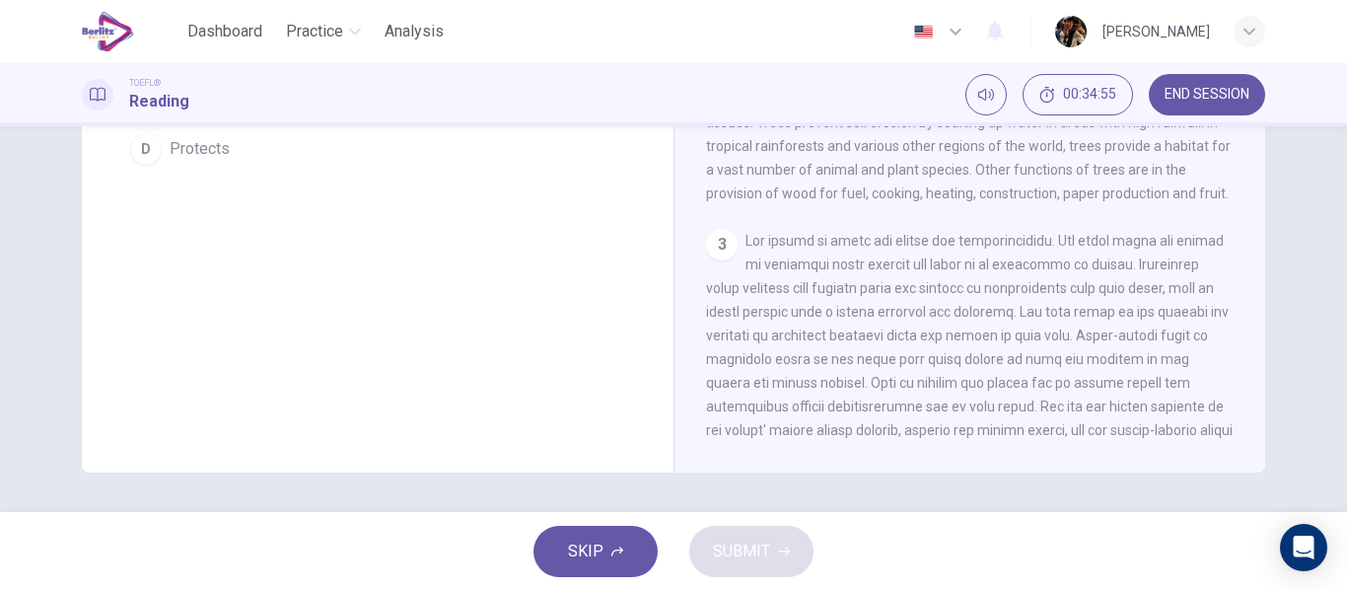
drag, startPoint x: 1346, startPoint y: 517, endPoint x: 1346, endPoint y: 256, distance: 260.3
click at [1346, 261] on div "Dashboard Practice Analysis English ** ​ samuel parra TOEFL® Reading 00:34:55 E…" at bounding box center [673, 295] width 1347 height 591
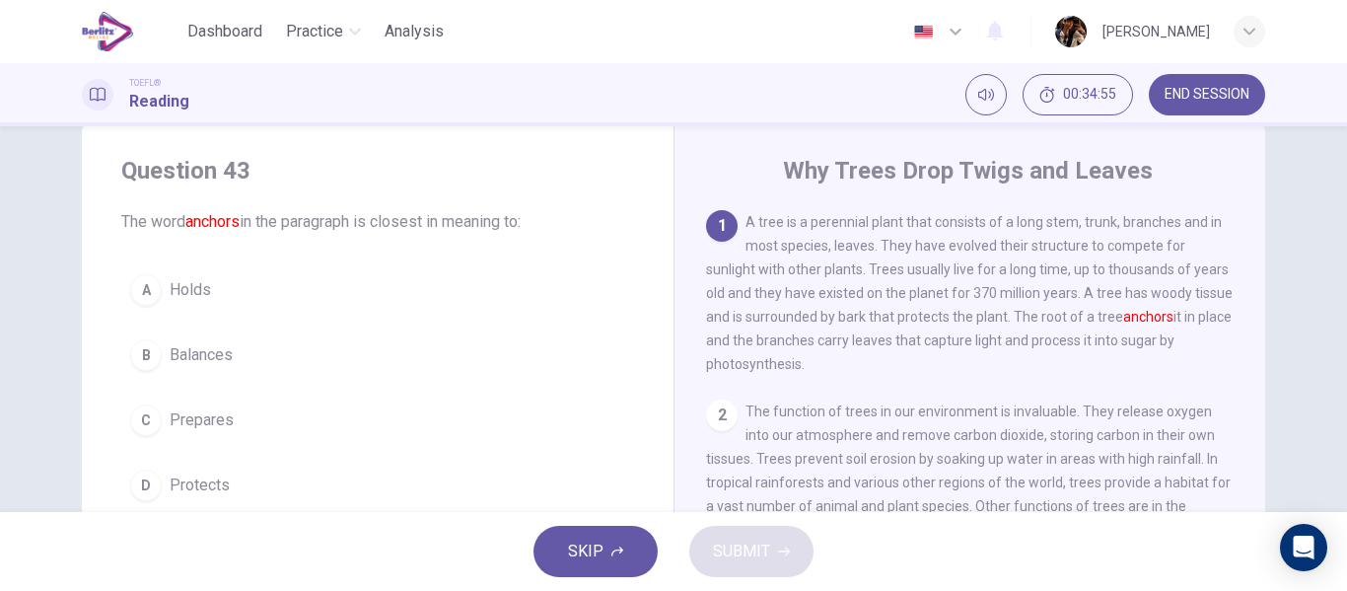
scroll to position [41, 0]
click at [1221, 87] on span "END SESSION" at bounding box center [1206, 95] width 85 height 16
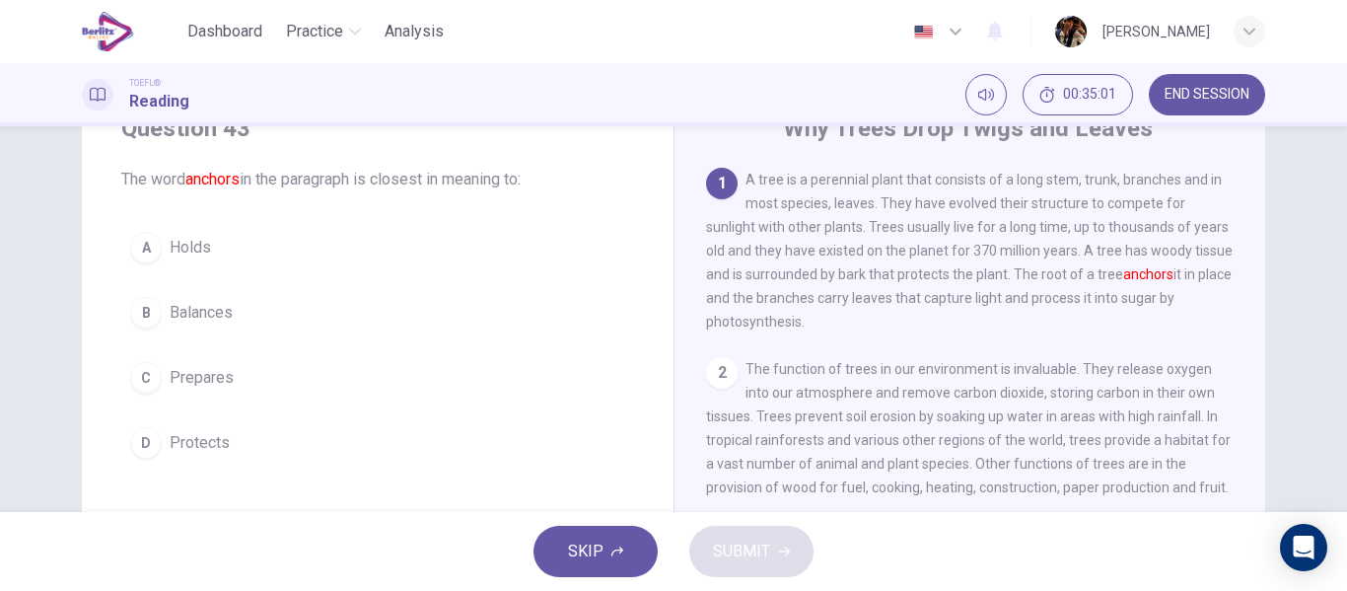
scroll to position [62, 0]
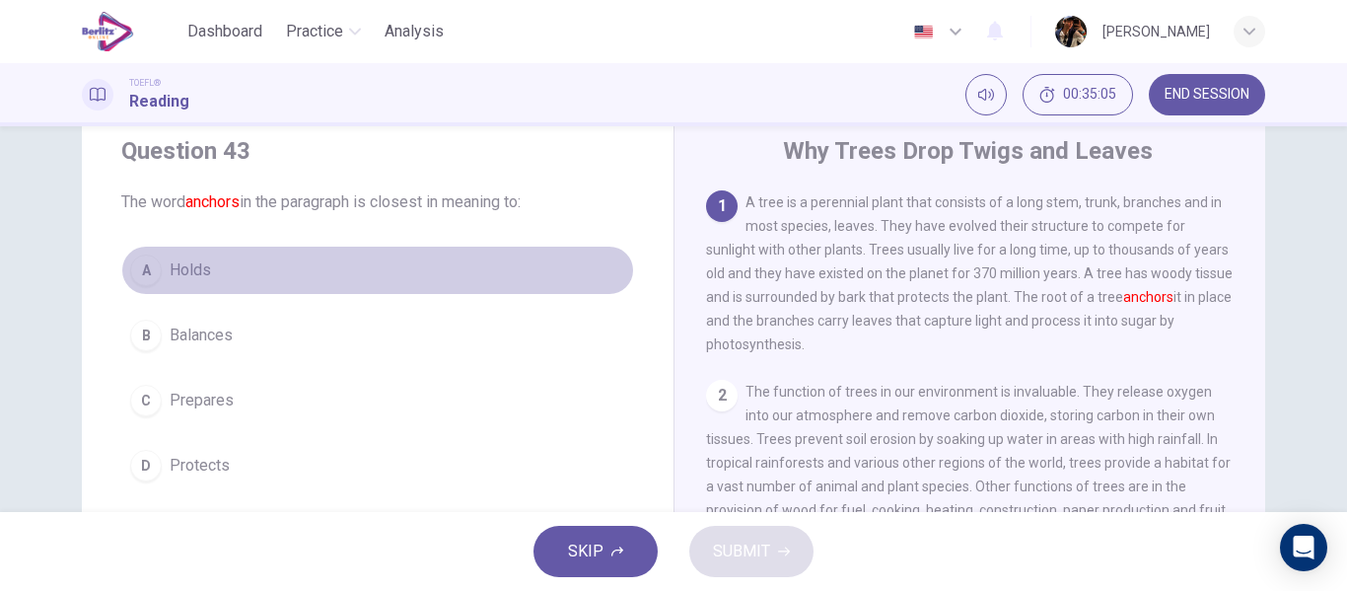
click at [322, 271] on button "A Holds" at bounding box center [377, 269] width 513 height 49
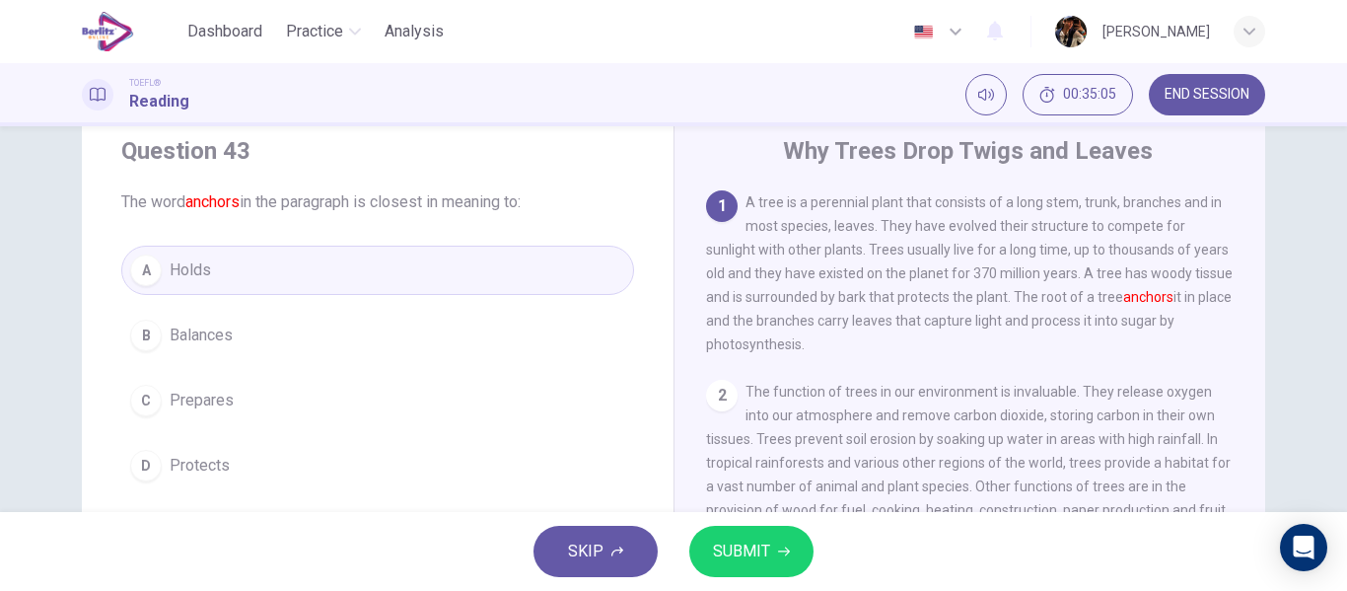
click at [733, 539] on span "SUBMIT" at bounding box center [741, 551] width 57 height 28
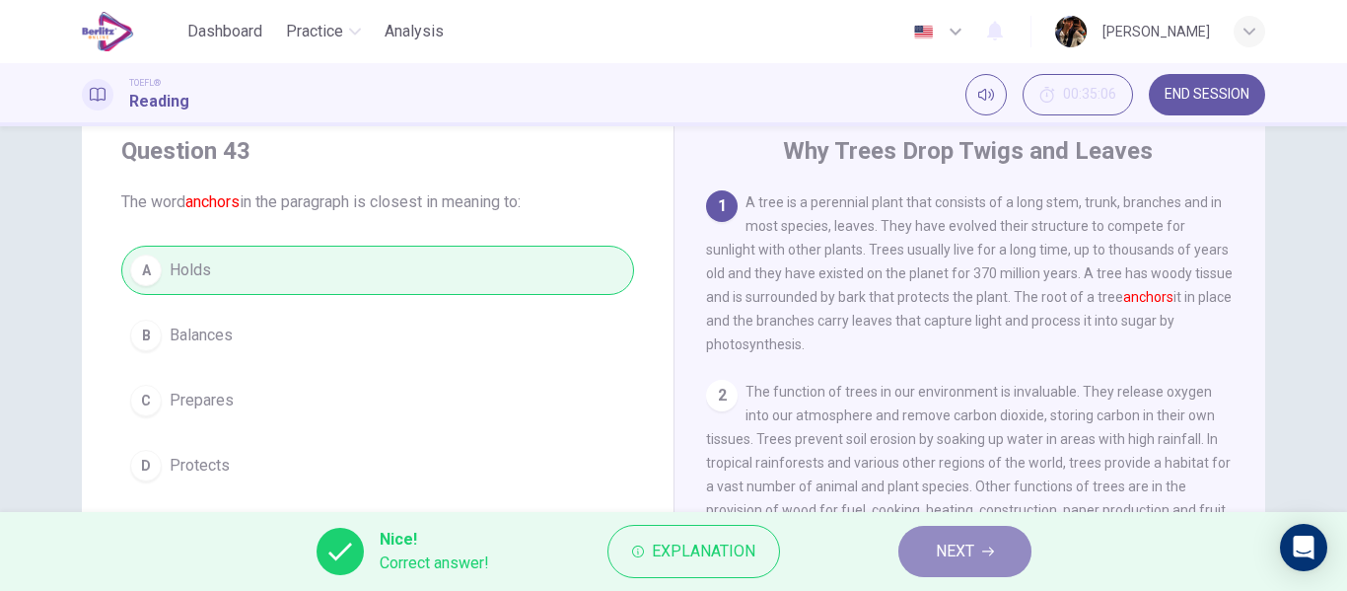
click at [927, 568] on button "NEXT" at bounding box center [964, 550] width 133 height 51
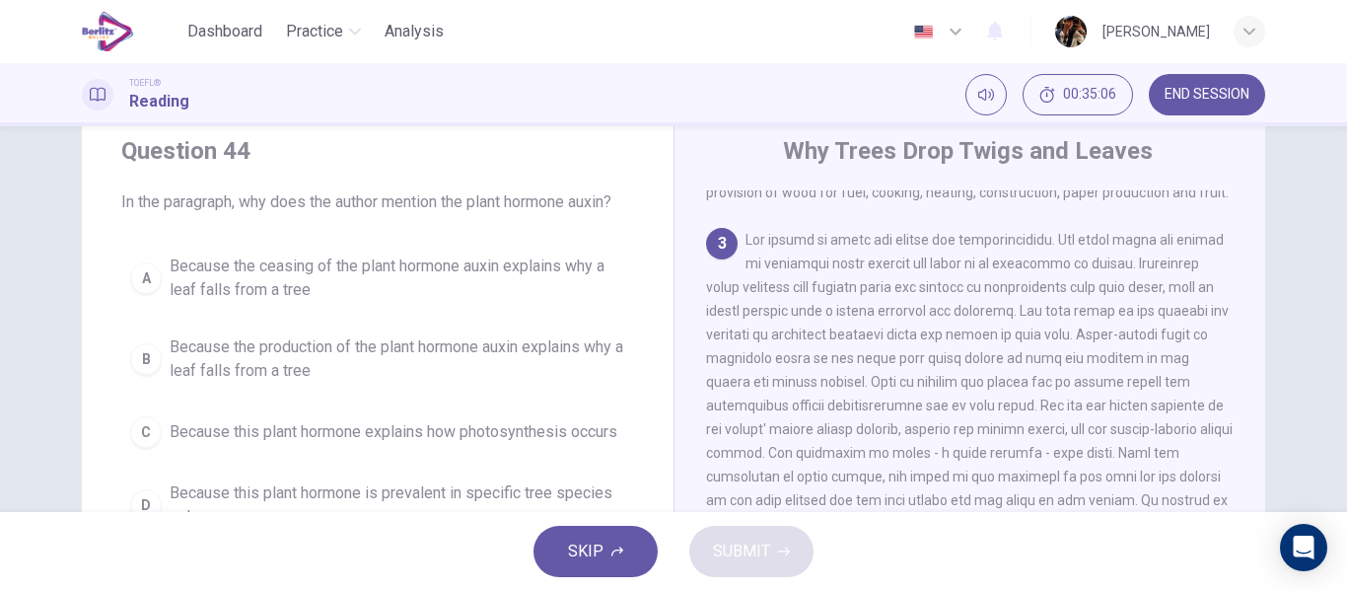
scroll to position [318, 0]
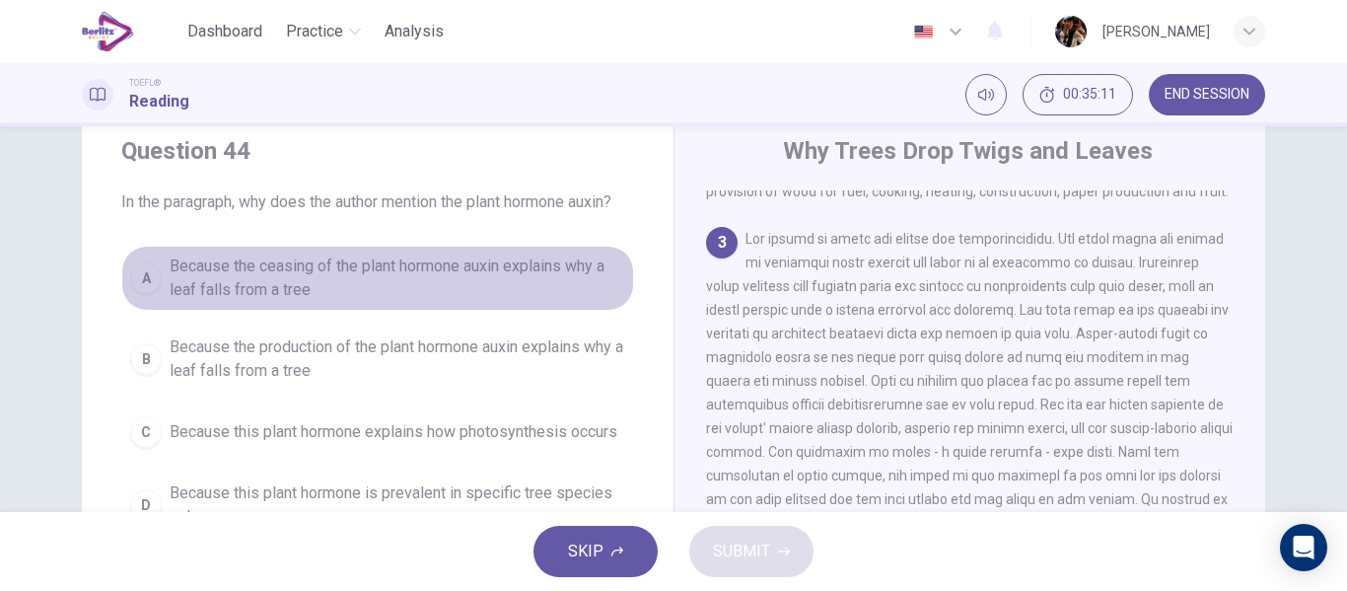
click at [494, 261] on span "Because the ceasing of the plant hormone auxin explains why a leaf falls from a…" at bounding box center [397, 277] width 455 height 47
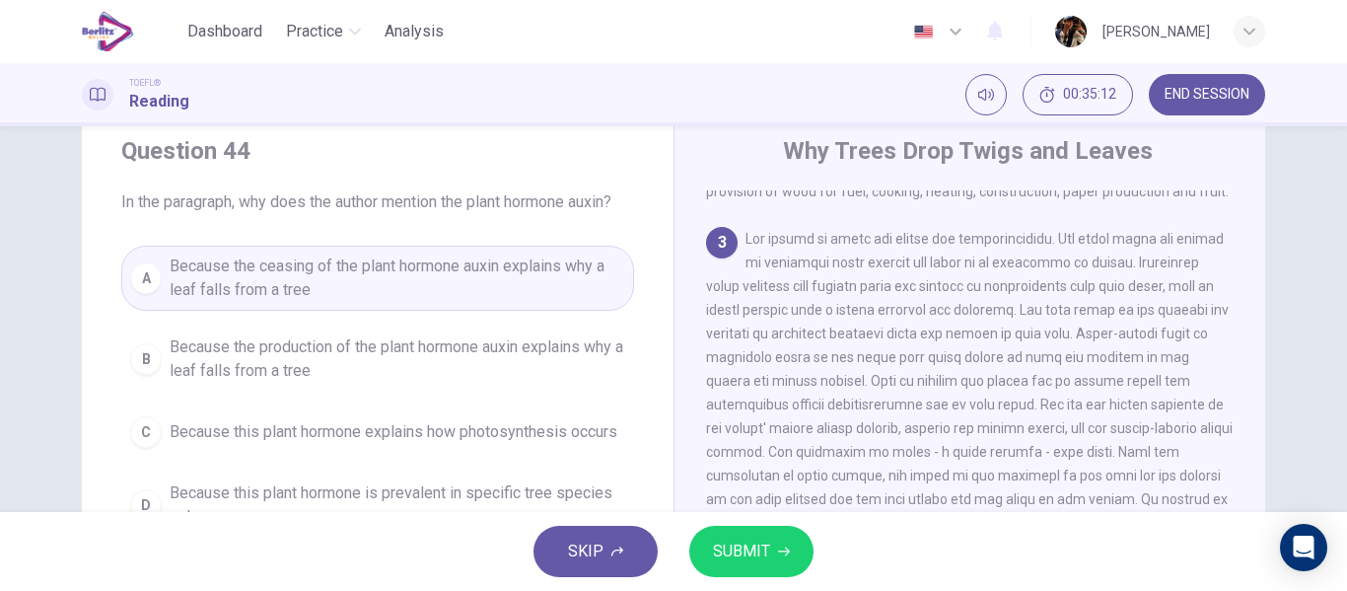
click at [777, 562] on button "SUBMIT" at bounding box center [751, 550] width 124 height 51
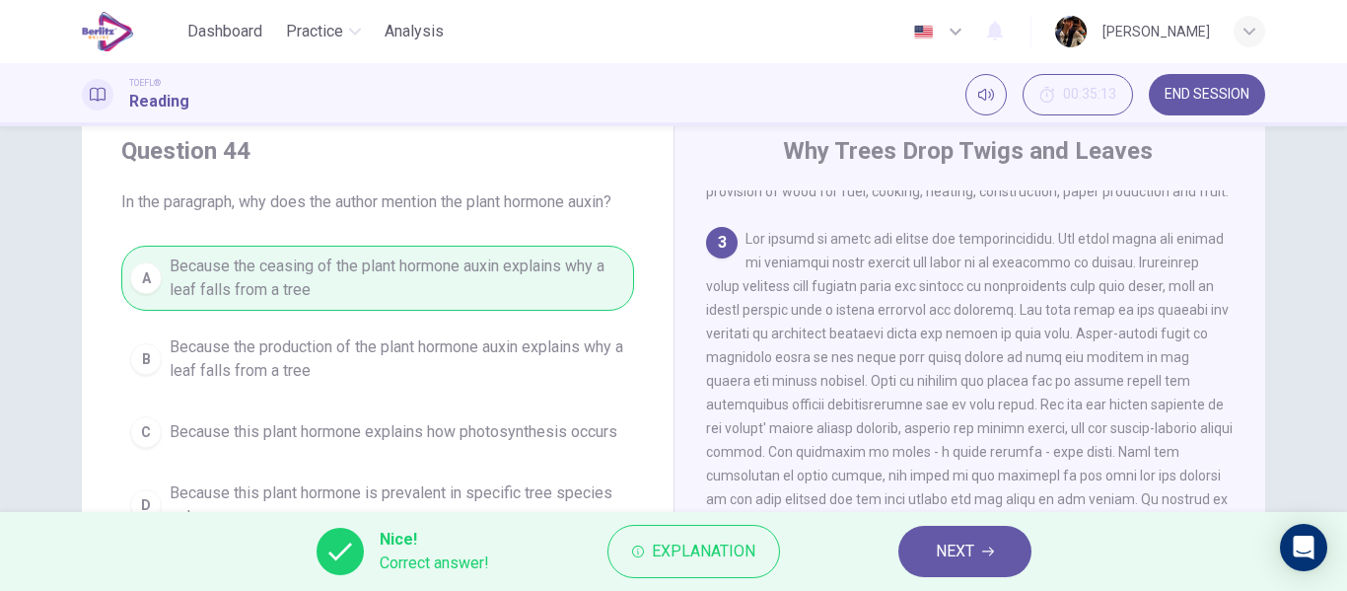
click at [961, 536] on button "NEXT" at bounding box center [964, 550] width 133 height 51
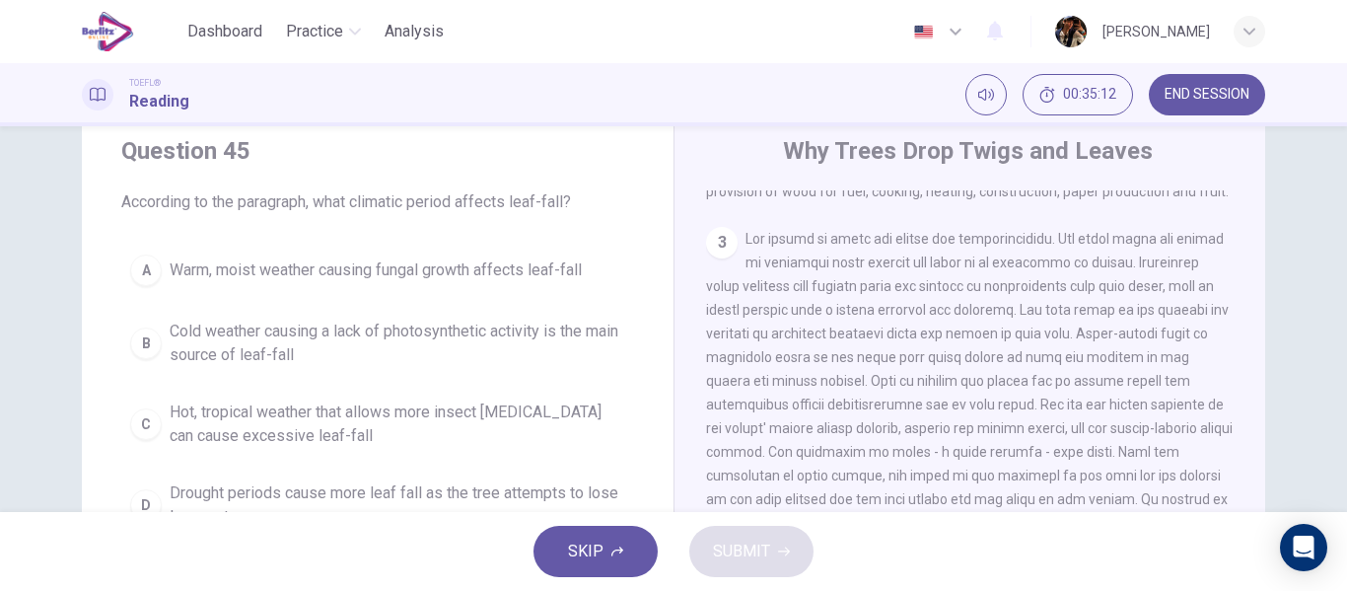
scroll to position [589, 0]
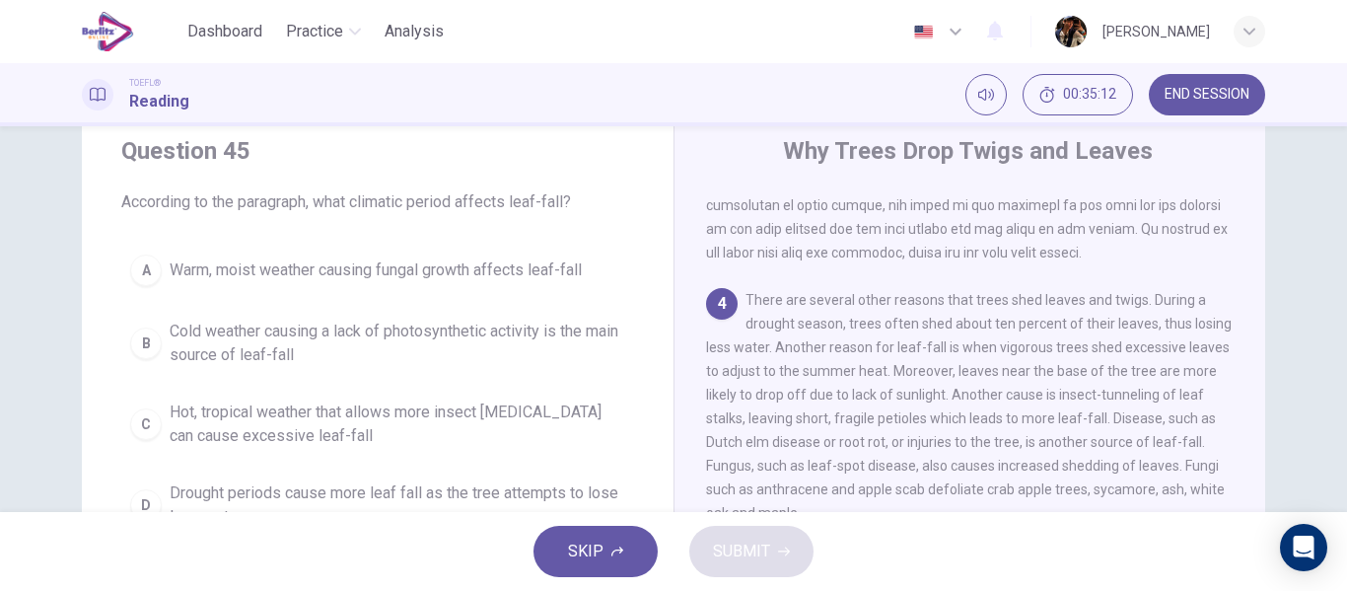
click at [513, 316] on button "B Cold weather causing a lack of photosynthetic activity is the main source of …" at bounding box center [377, 343] width 513 height 65
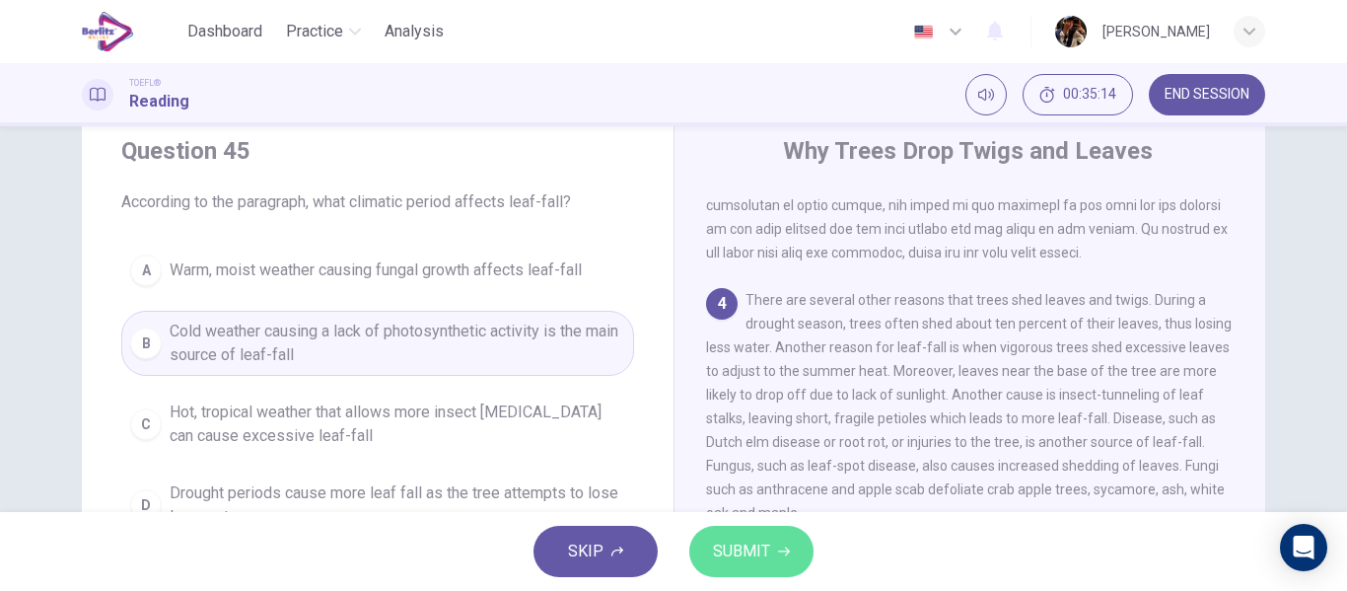
click at [764, 550] on span "SUBMIT" at bounding box center [741, 551] width 57 height 28
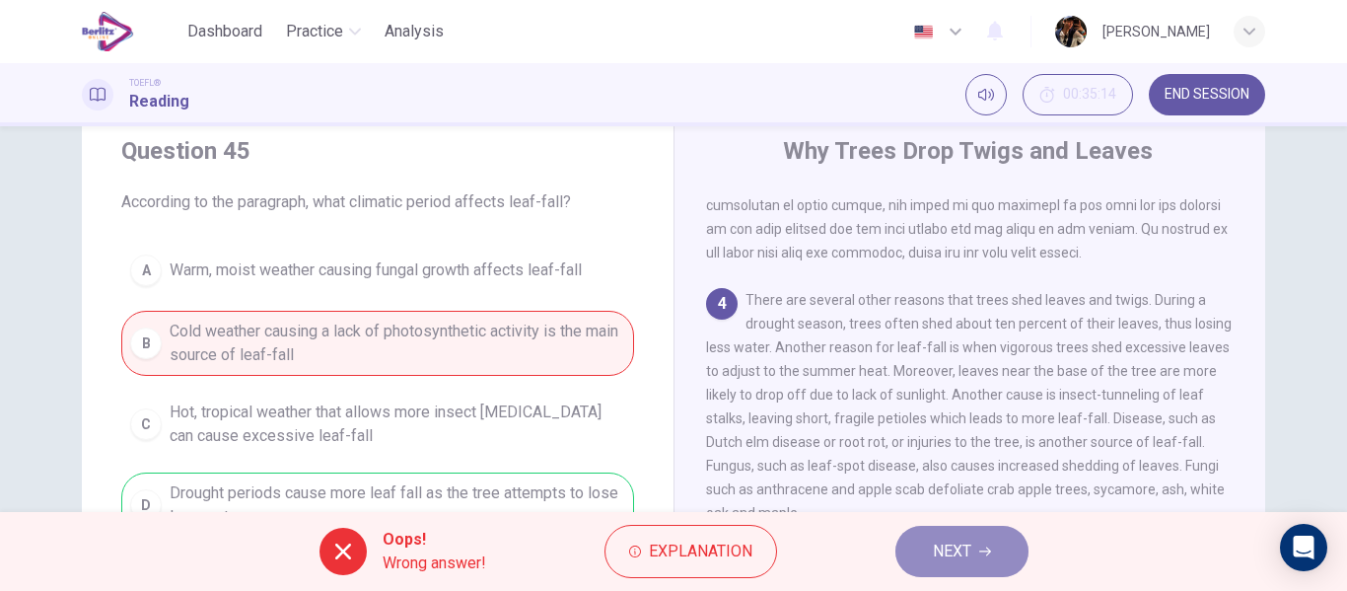
click at [977, 544] on button "NEXT" at bounding box center [961, 550] width 133 height 51
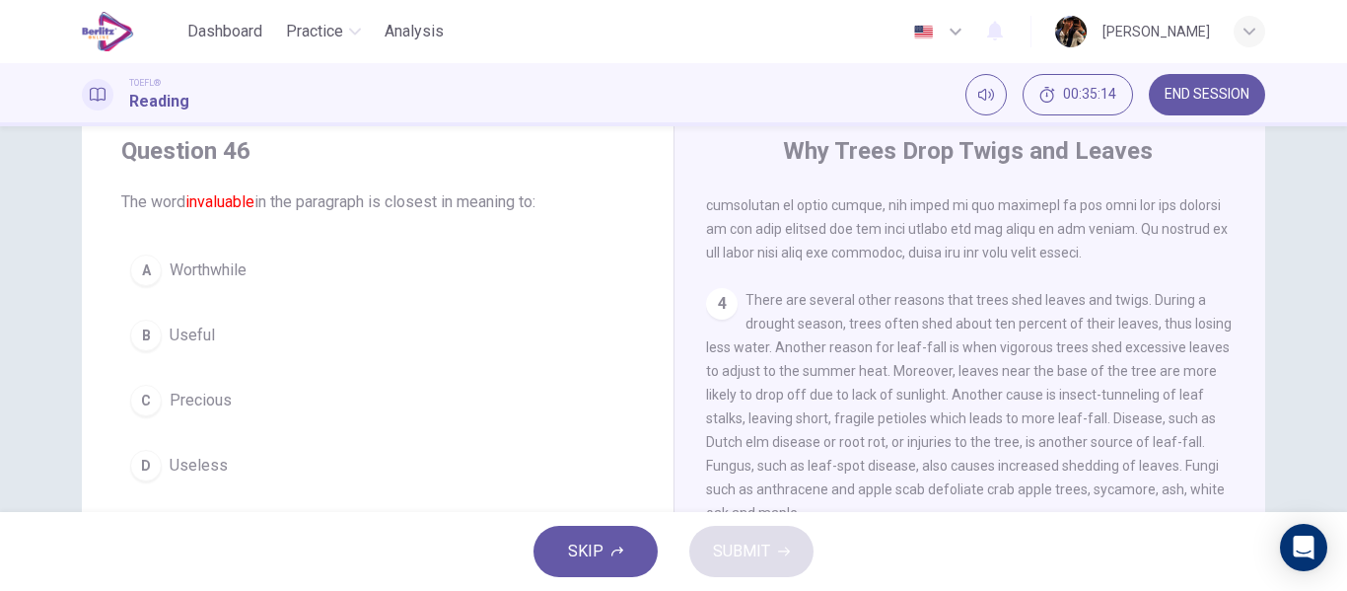
scroll to position [196, 0]
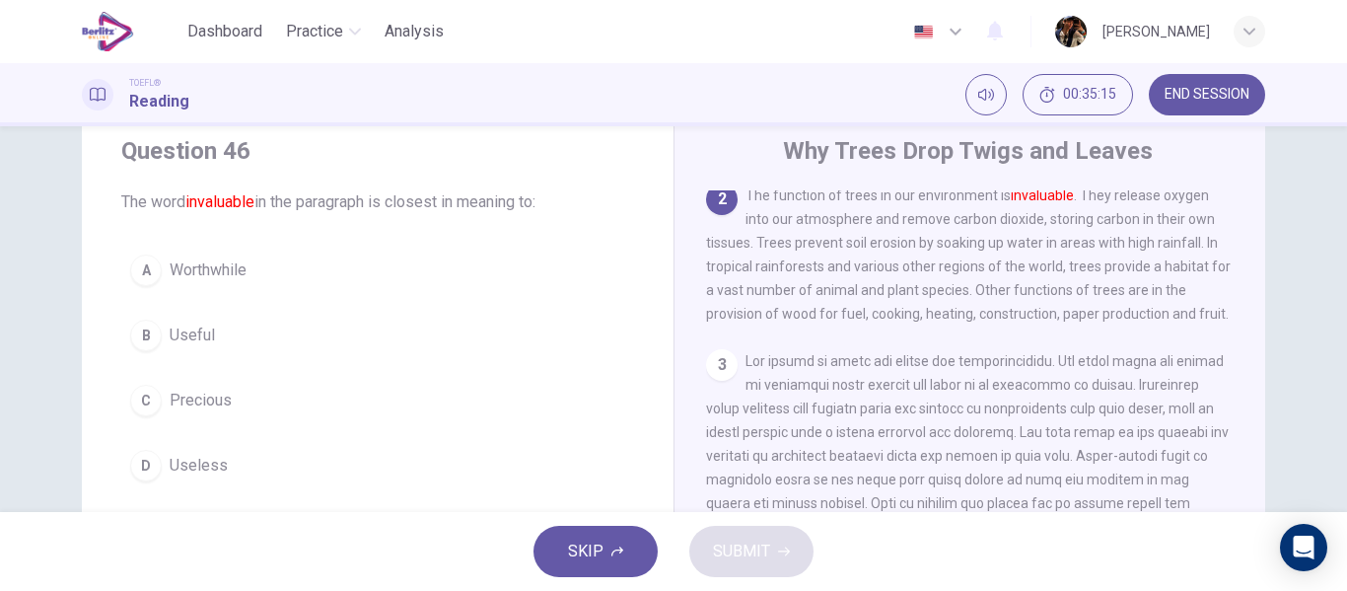
drag, startPoint x: 231, startPoint y: 268, endPoint x: 436, endPoint y: 430, distance: 261.1
click at [231, 267] on span "Worthwhile" at bounding box center [208, 270] width 77 height 24
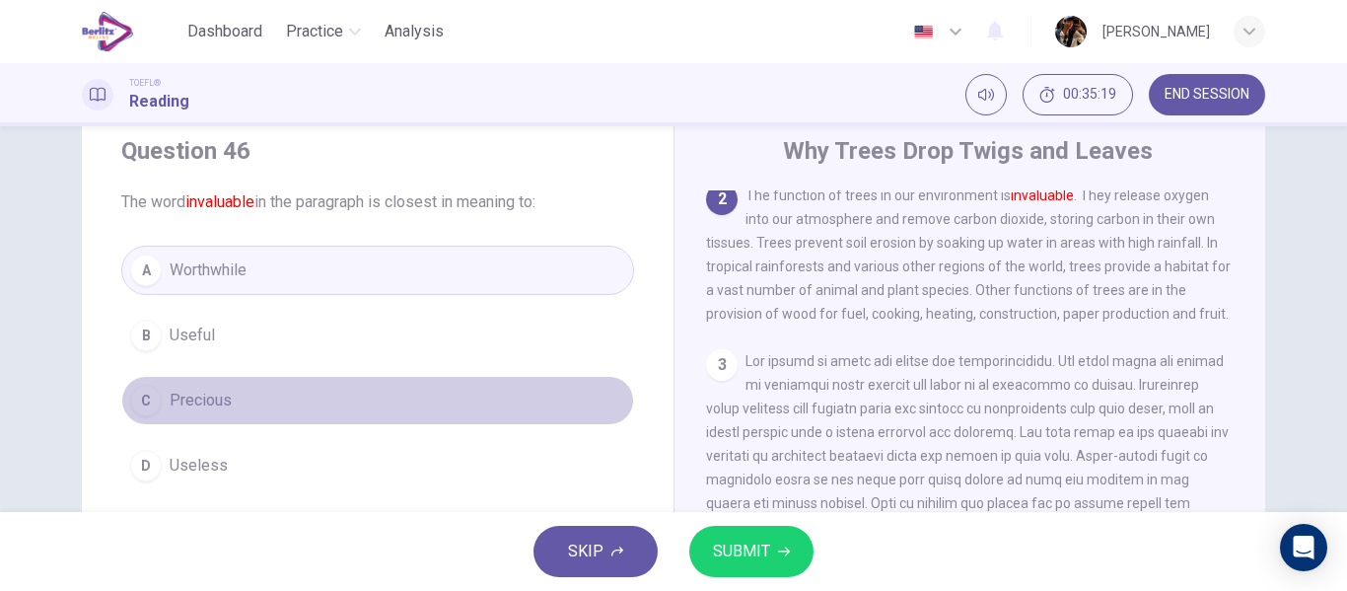
drag, startPoint x: 379, startPoint y: 394, endPoint x: 629, endPoint y: 522, distance: 280.8
click at [378, 394] on button "C Precious" at bounding box center [377, 400] width 513 height 49
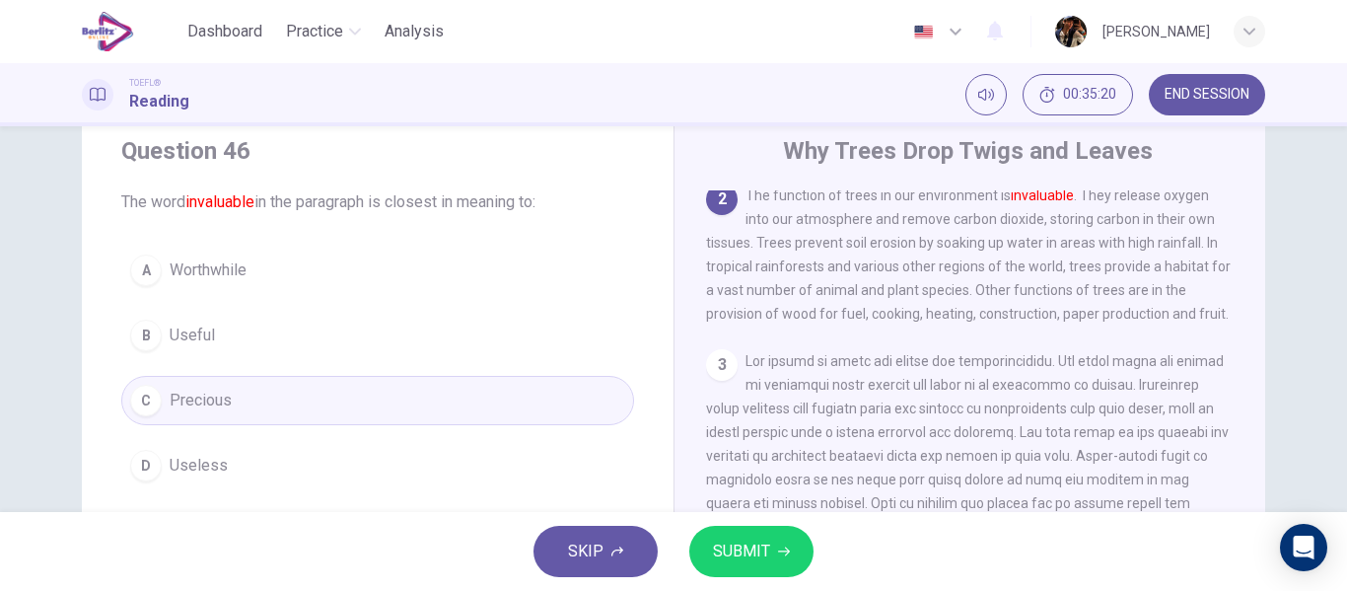
click at [786, 564] on button "SUBMIT" at bounding box center [751, 550] width 124 height 51
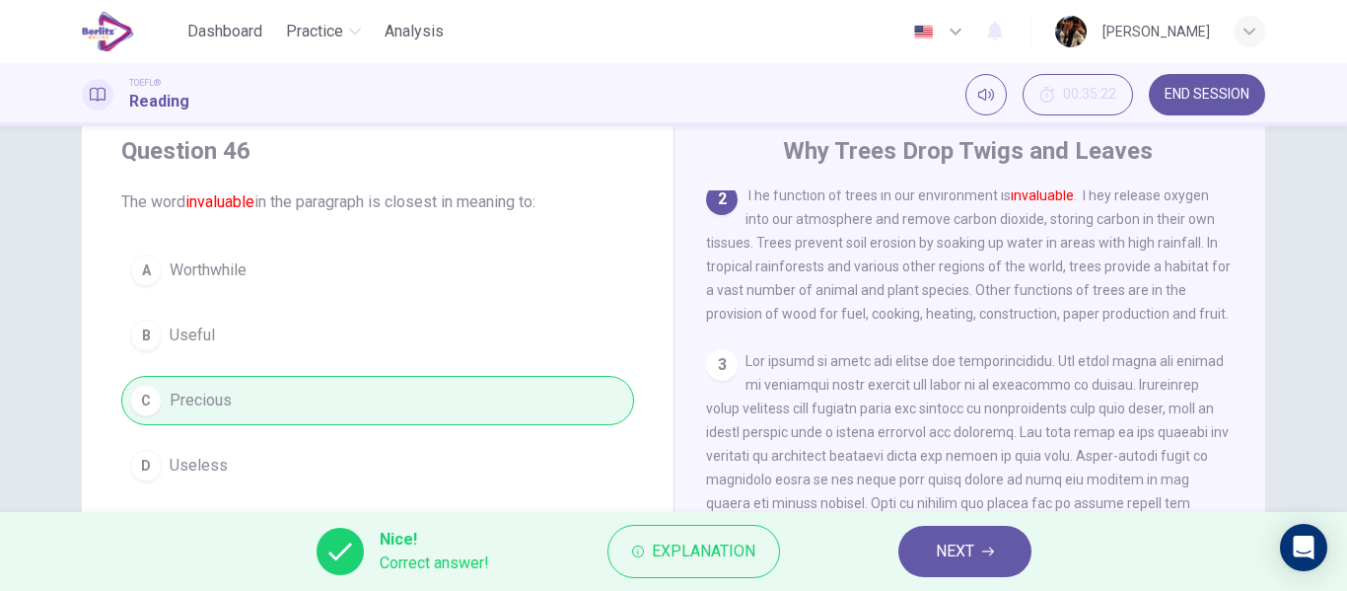
click at [951, 545] on span "NEXT" at bounding box center [955, 551] width 38 height 28
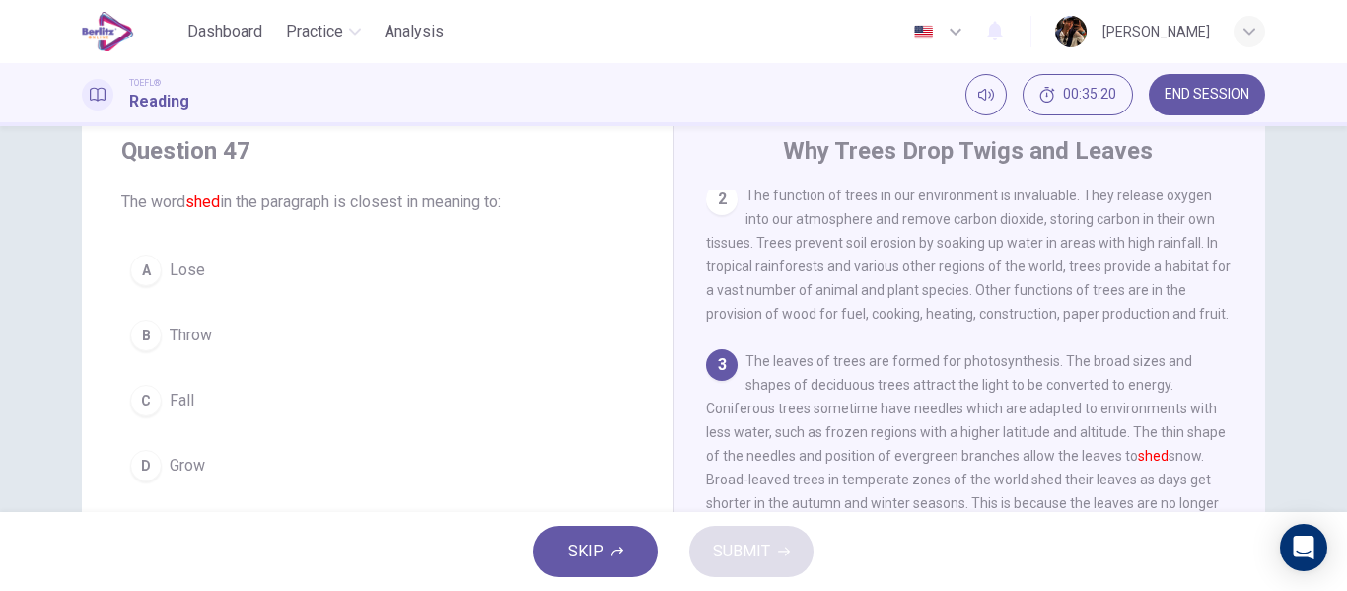
scroll to position [318, 0]
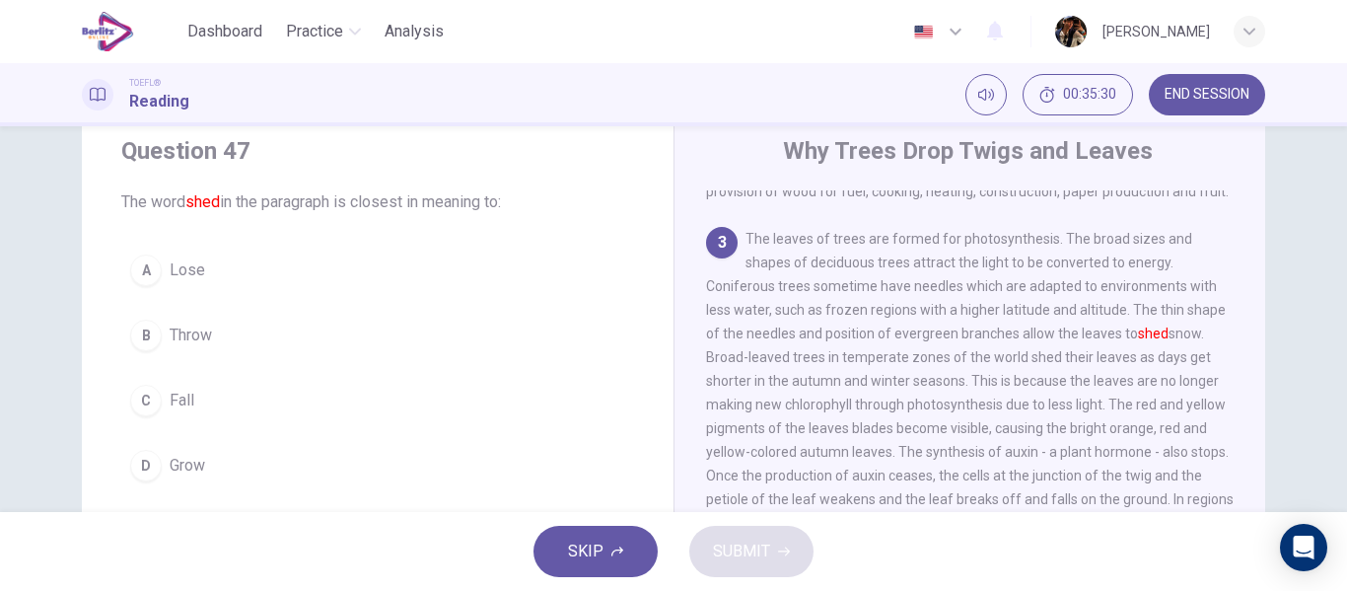
click at [207, 479] on button "D Grow" at bounding box center [377, 465] width 513 height 49
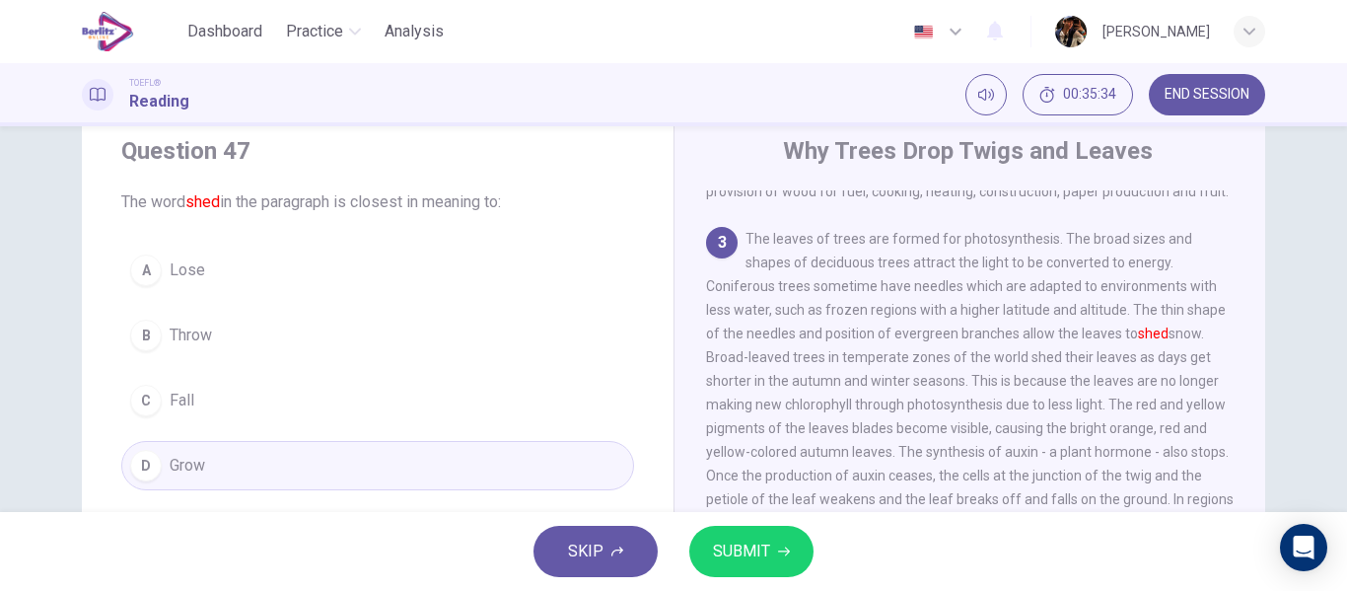
click at [756, 550] on span "SUBMIT" at bounding box center [741, 551] width 57 height 28
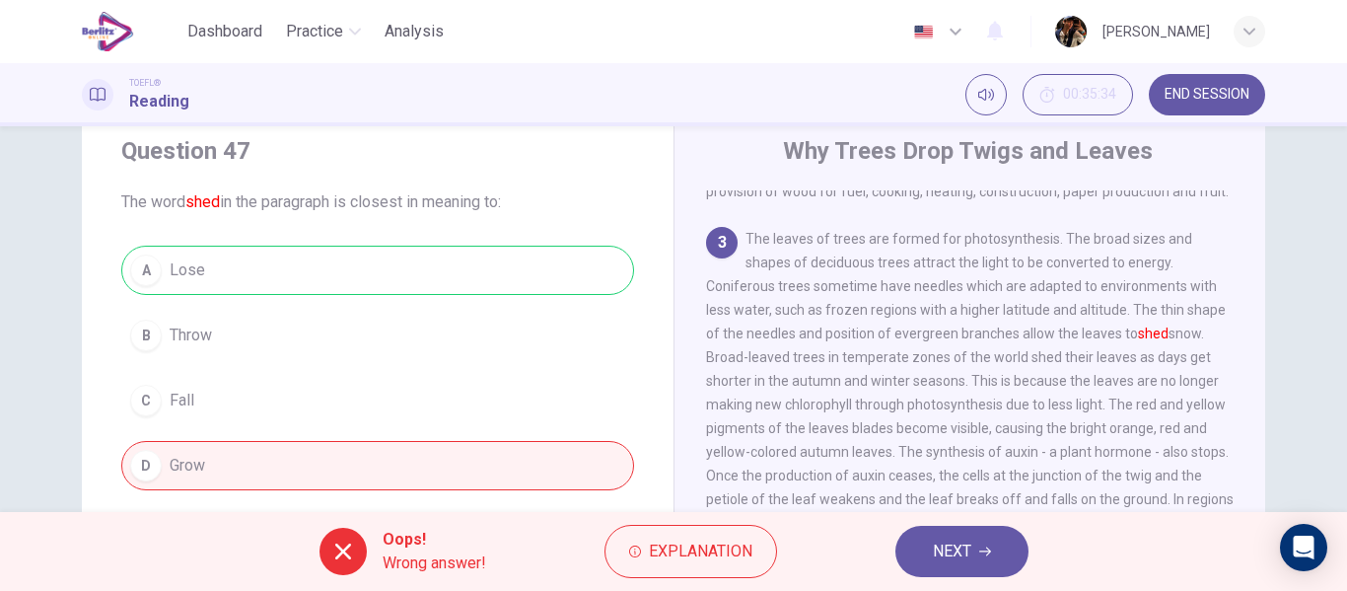
click at [964, 567] on button "NEXT" at bounding box center [961, 550] width 133 height 51
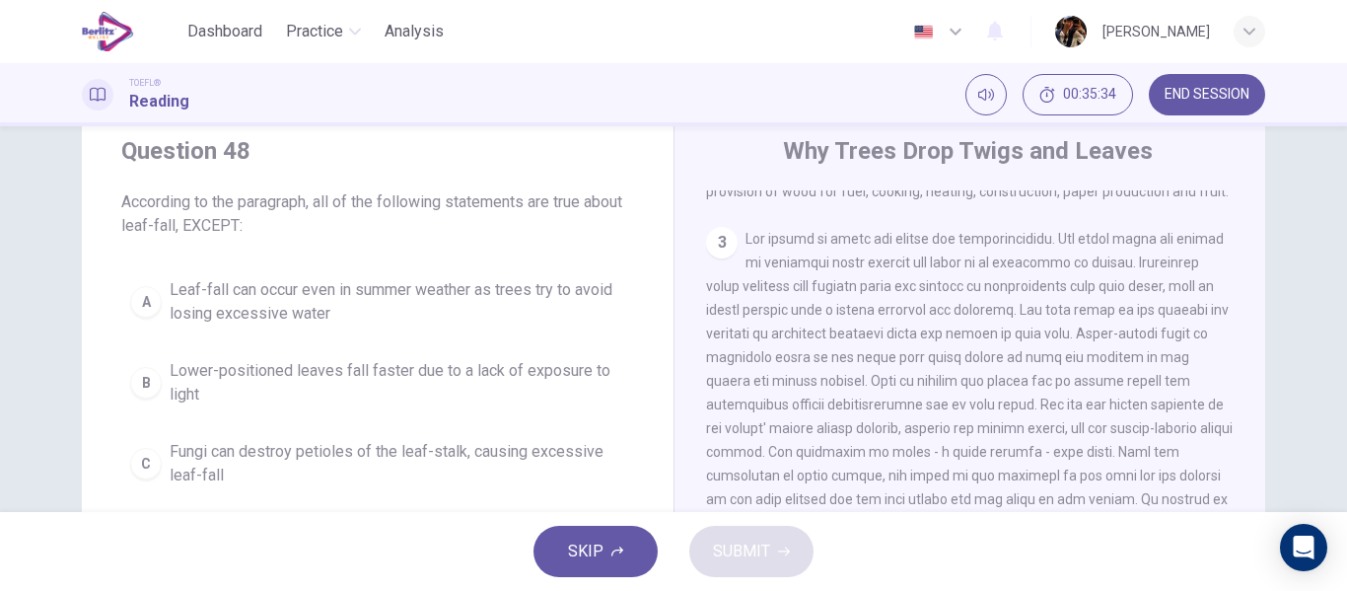
scroll to position [589, 0]
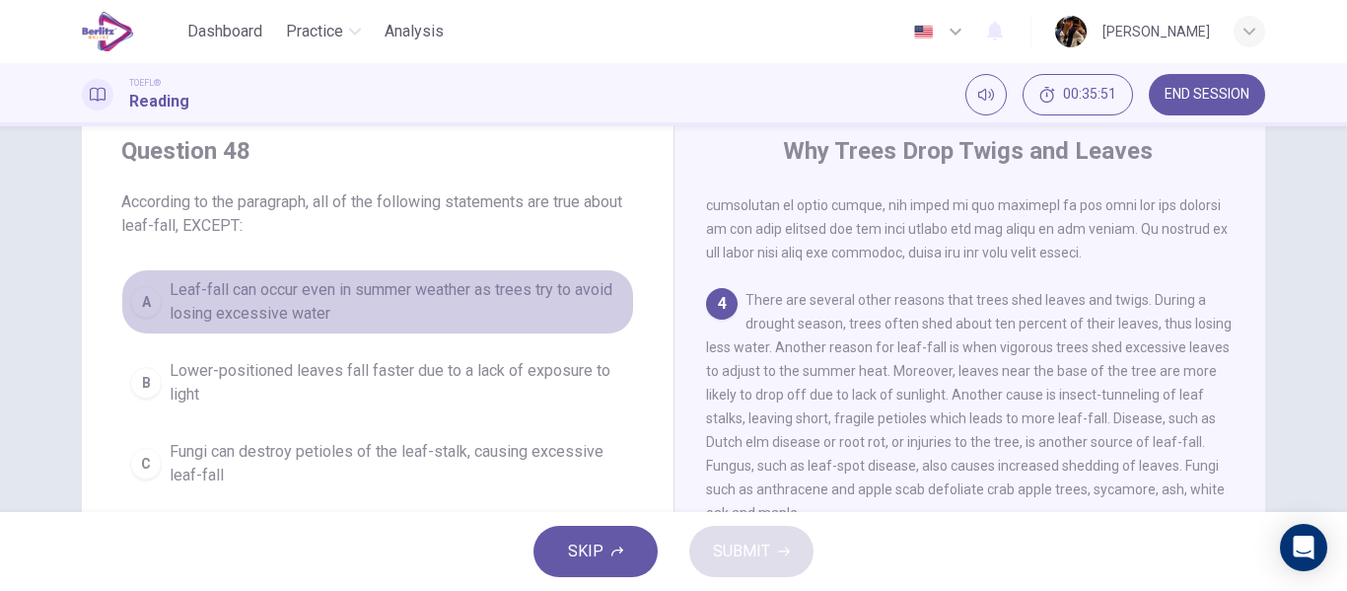
drag, startPoint x: 443, startPoint y: 293, endPoint x: 463, endPoint y: 321, distance: 35.3
click at [439, 296] on span "Leaf-fall can occur even in summer weather as trees try to avoid losing excessi…" at bounding box center [397, 301] width 455 height 47
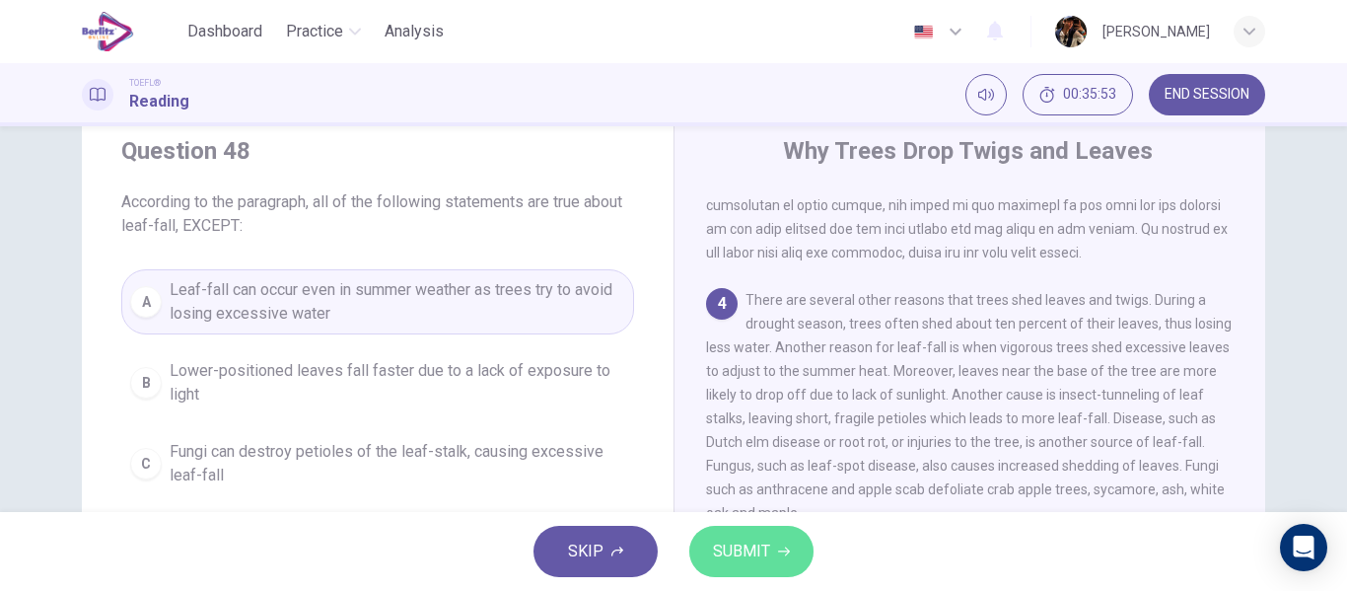
click at [774, 562] on button "SUBMIT" at bounding box center [751, 550] width 124 height 51
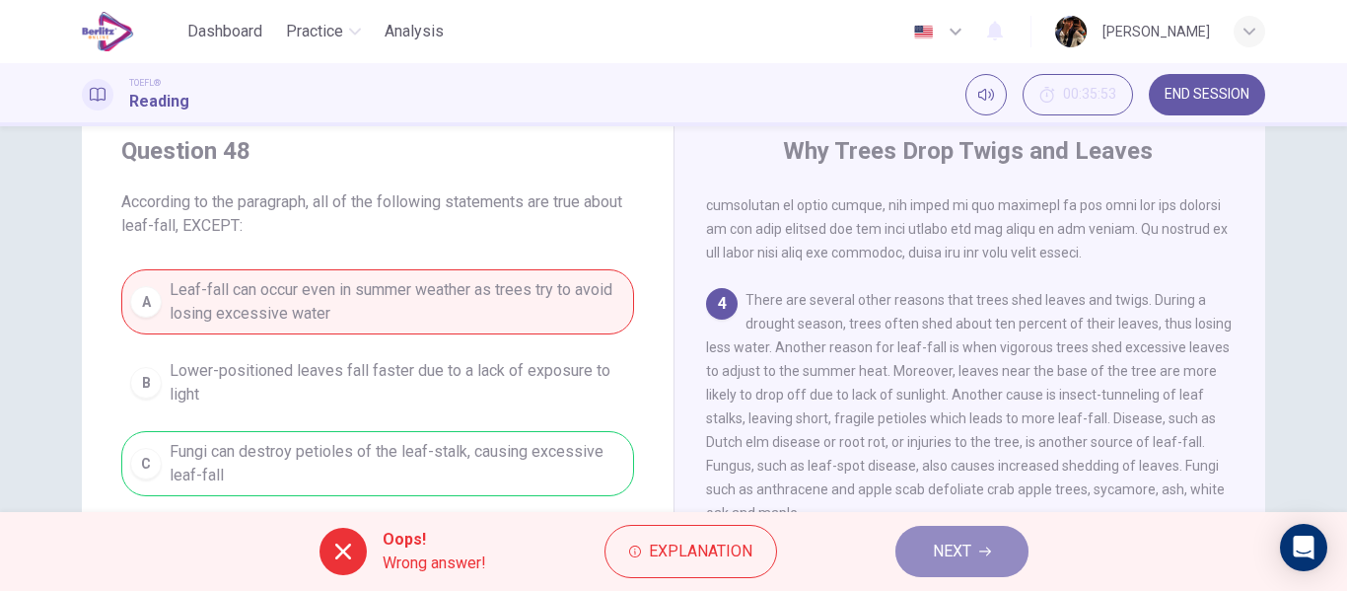
click at [951, 549] on span "NEXT" at bounding box center [952, 551] width 38 height 28
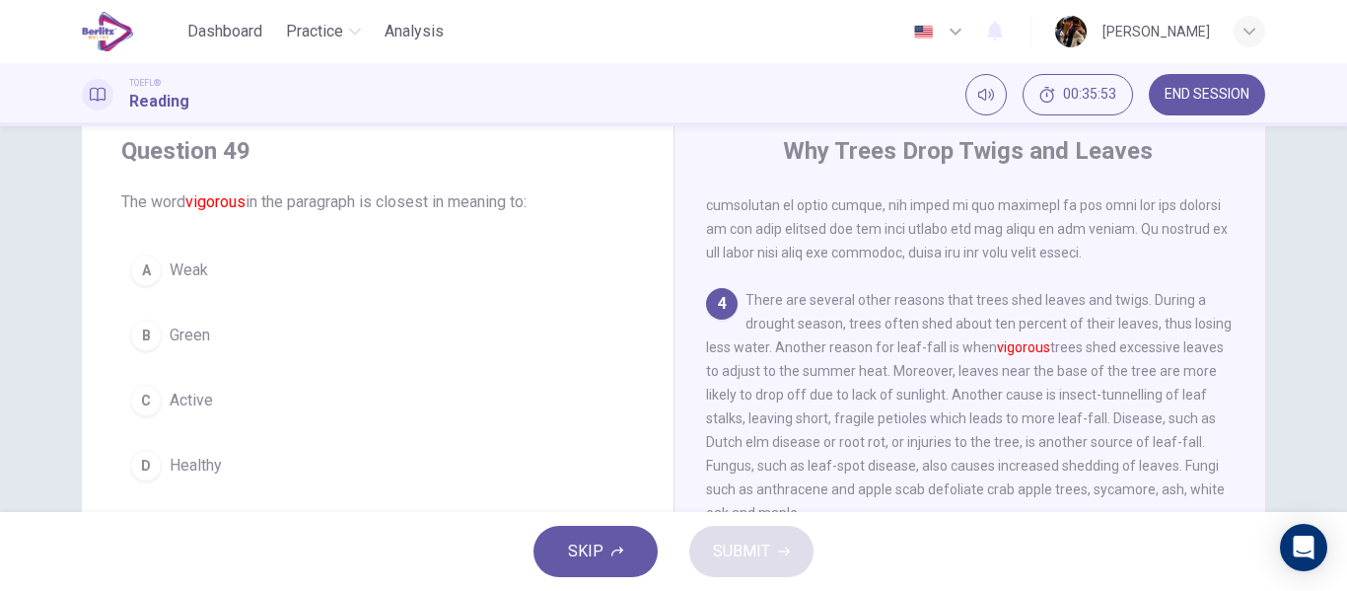
scroll to position [685, 0]
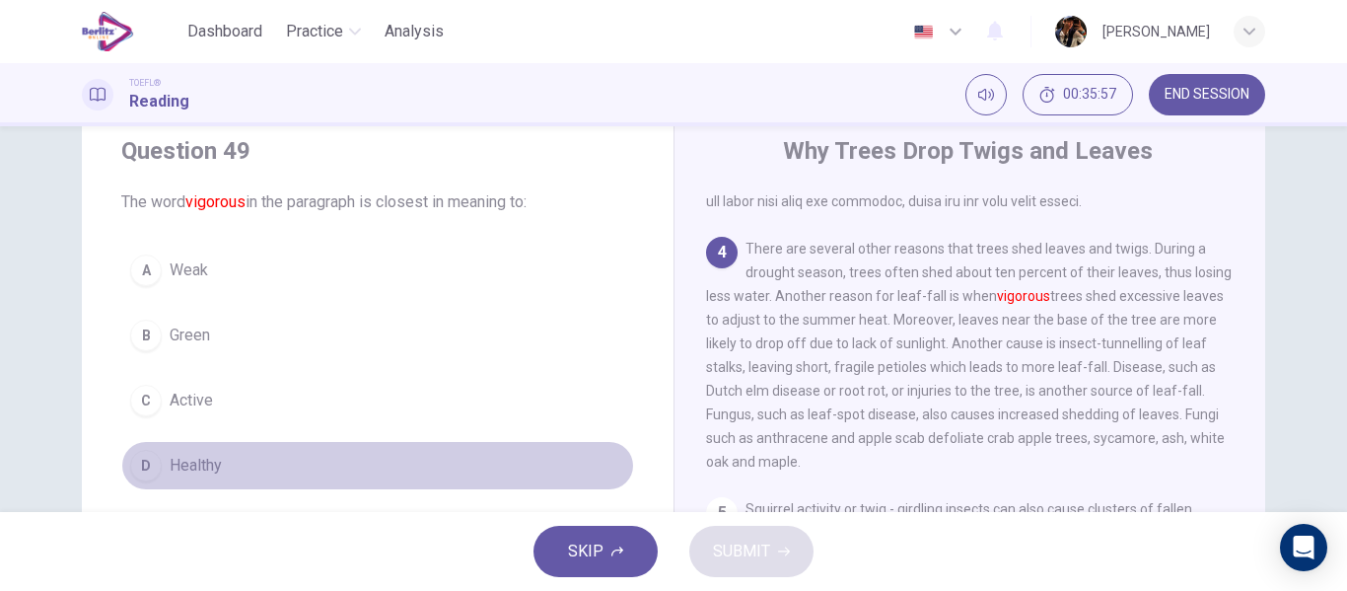
drag, startPoint x: 375, startPoint y: 463, endPoint x: 696, endPoint y: 498, distance: 323.2
click at [375, 465] on button "D Healthy" at bounding box center [377, 465] width 513 height 49
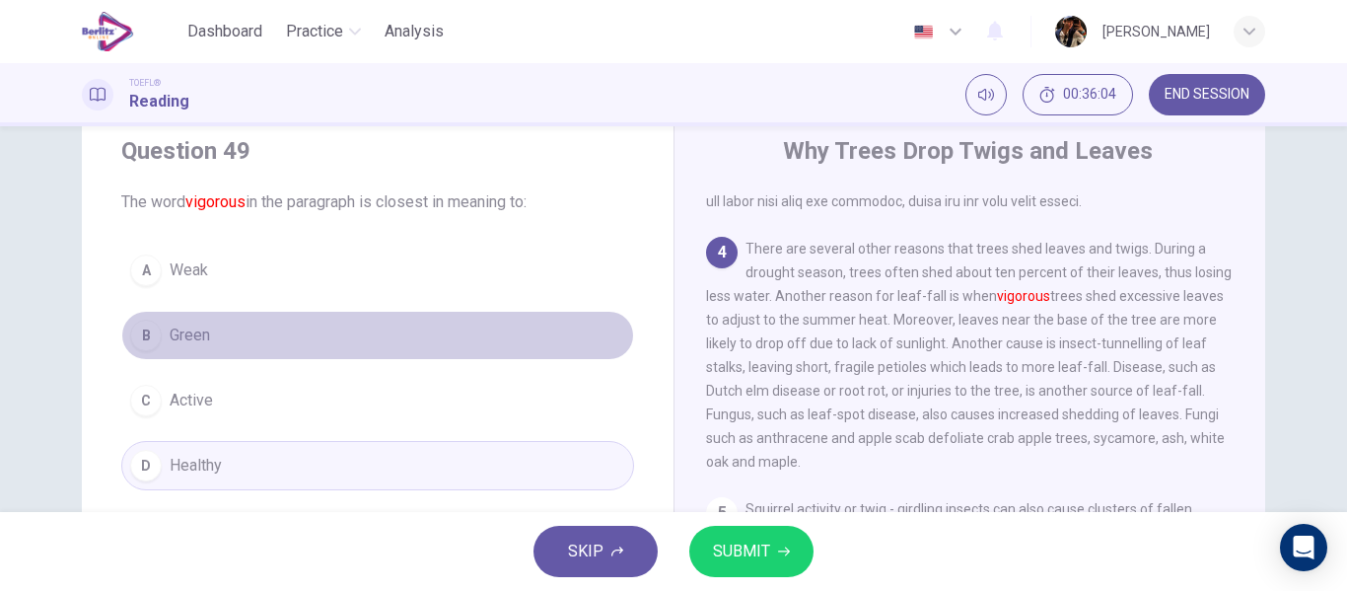
click at [327, 328] on button "B Green" at bounding box center [377, 335] width 513 height 49
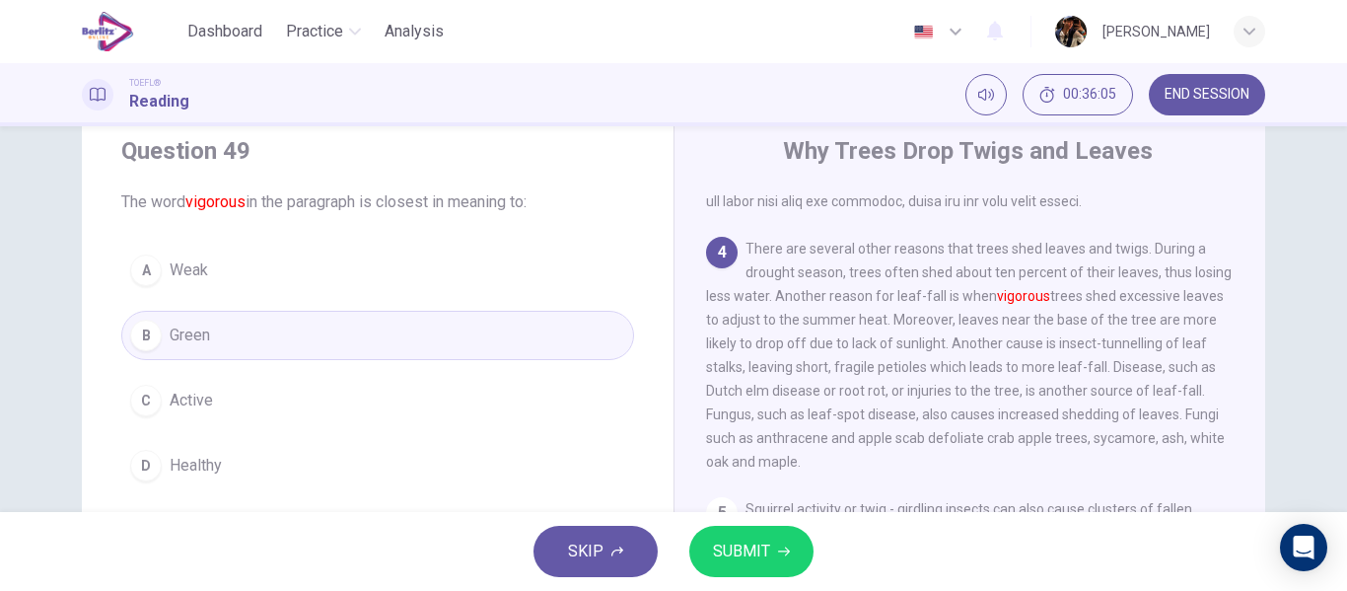
click at [465, 394] on button "C Active" at bounding box center [377, 400] width 513 height 49
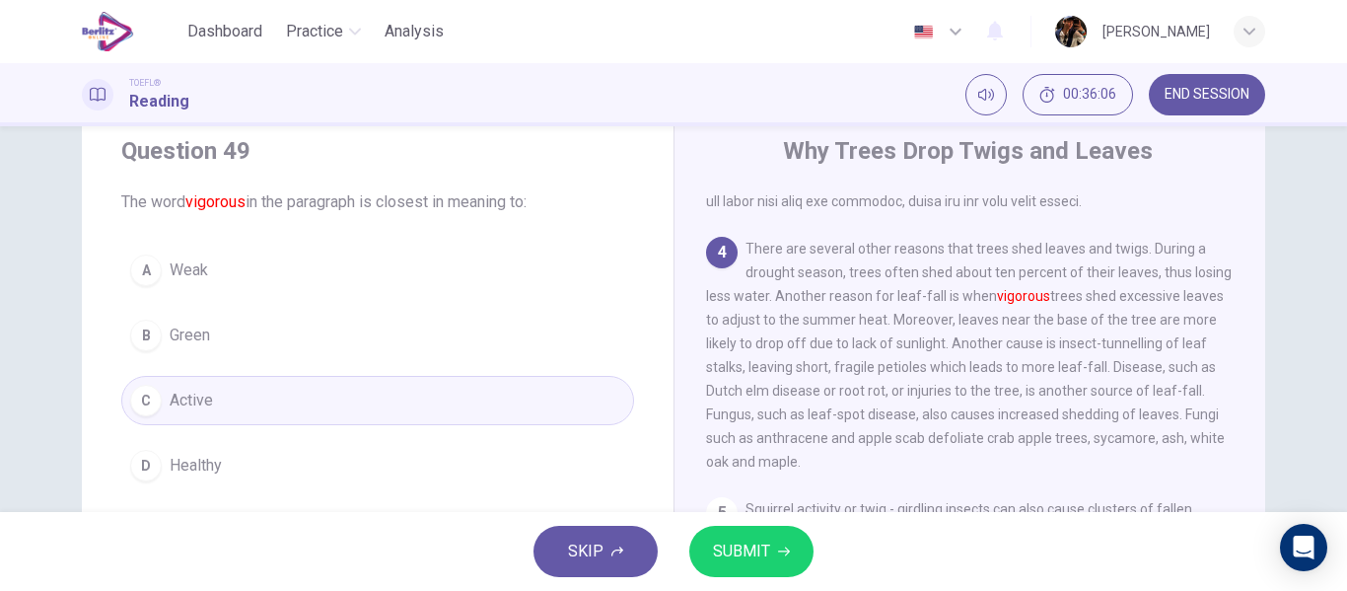
click at [768, 576] on button "SUBMIT" at bounding box center [751, 550] width 124 height 51
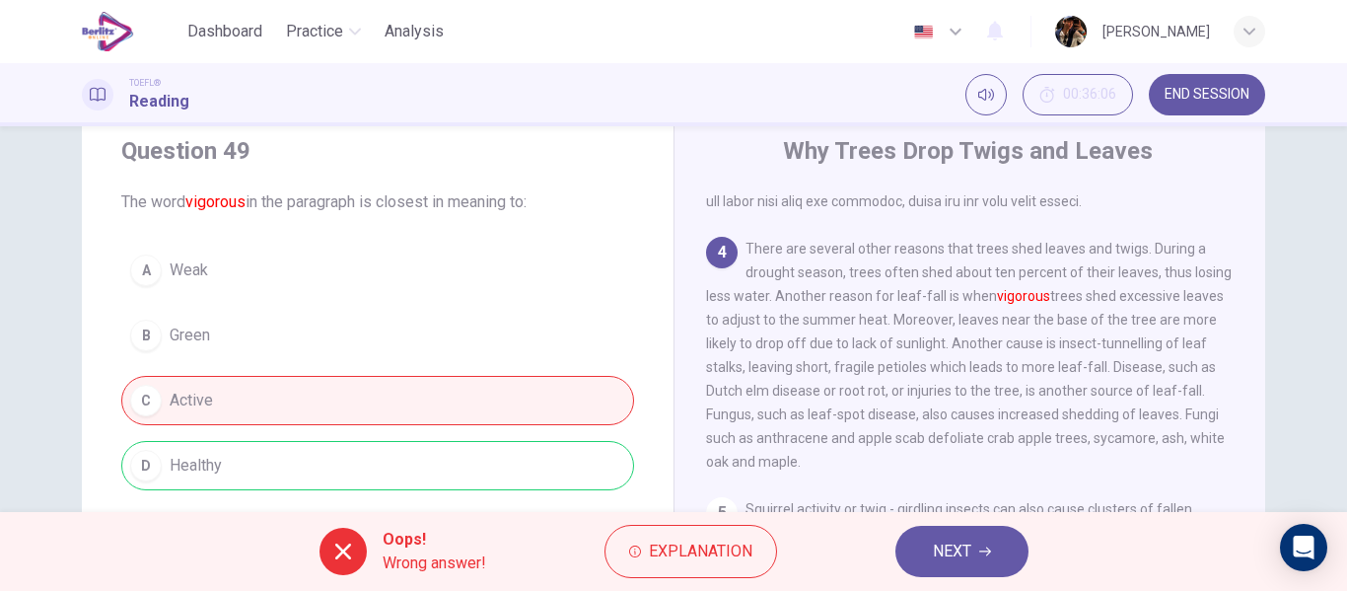
click at [950, 513] on div "Oops! Wrong answer! Explanation NEXT" at bounding box center [673, 551] width 1347 height 79
click at [965, 561] on span "NEXT" at bounding box center [952, 551] width 38 height 28
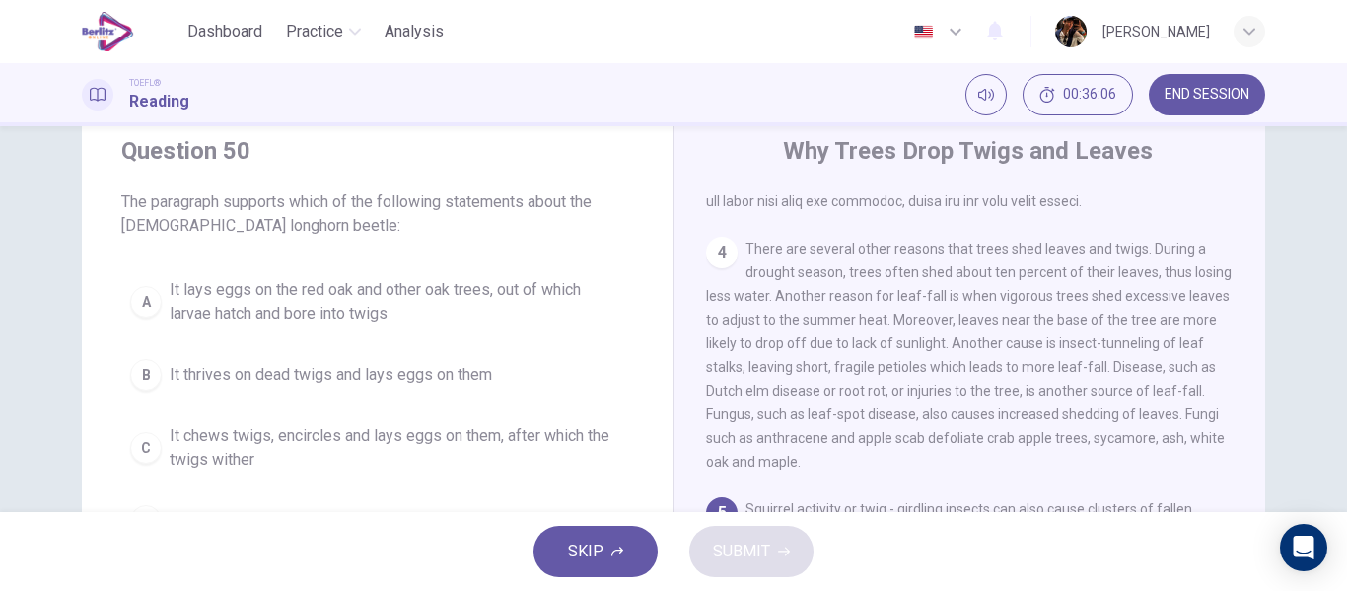
click at [324, 290] on span "It lays eggs on the red oak and other oak trees, out of which larvae hatch and …" at bounding box center [397, 301] width 455 height 47
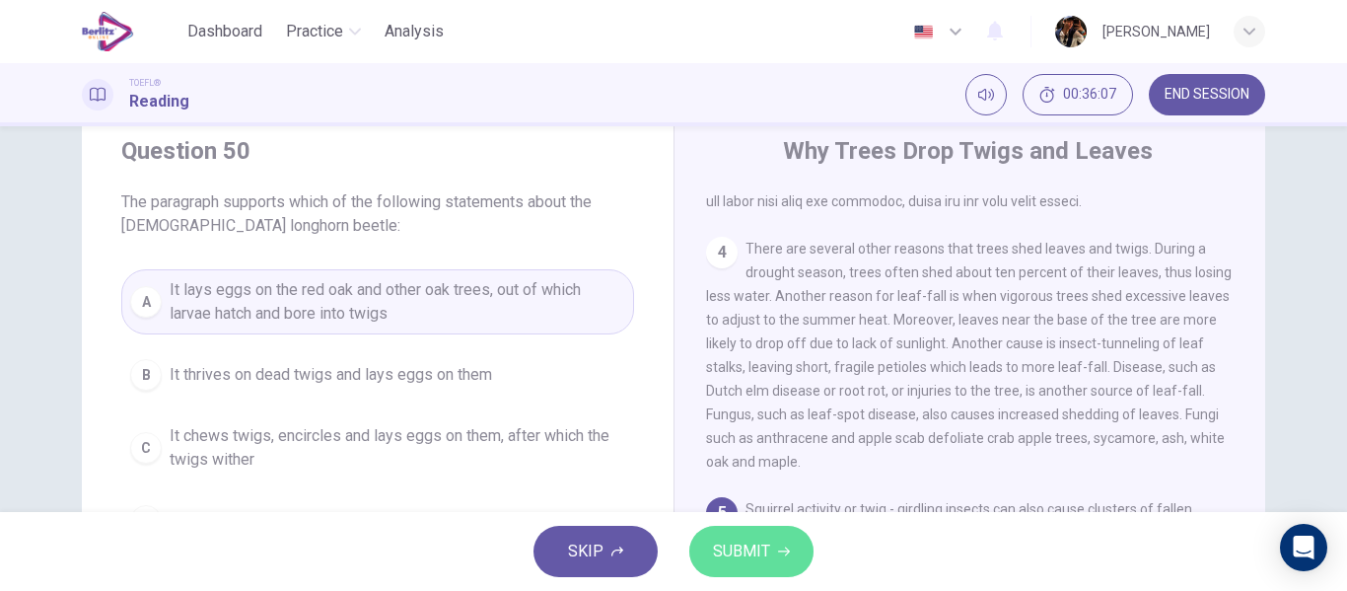
click at [723, 546] on span "SUBMIT" at bounding box center [741, 551] width 57 height 28
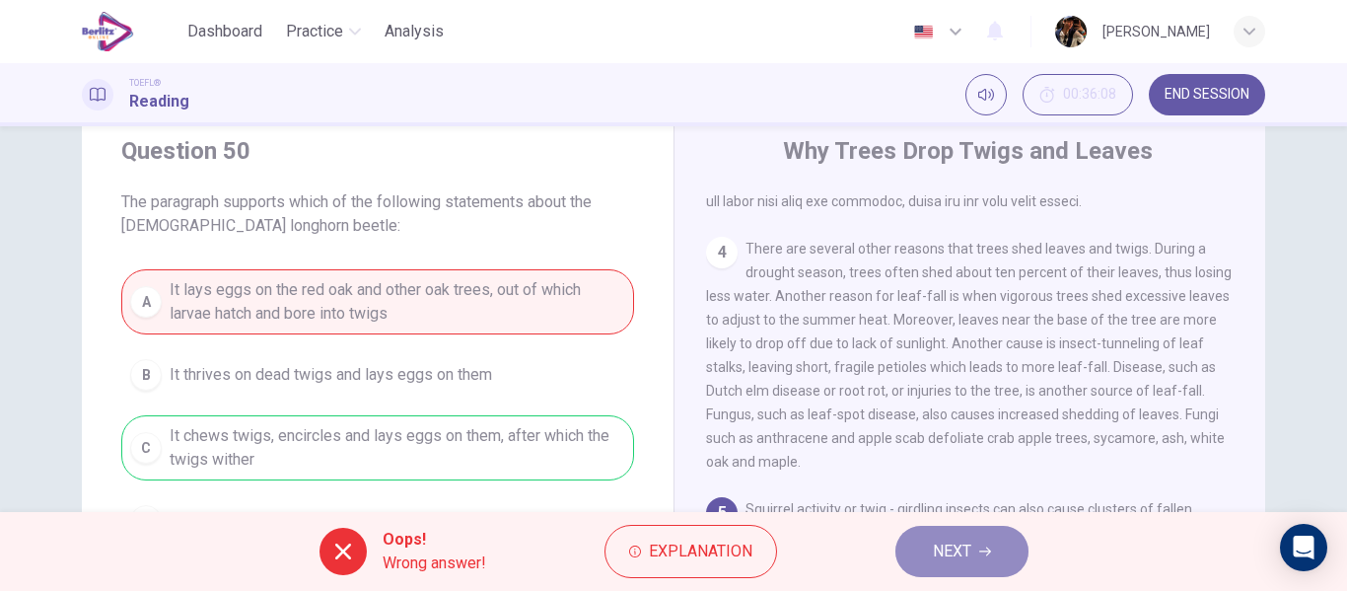
click at [953, 549] on span "NEXT" at bounding box center [952, 551] width 38 height 28
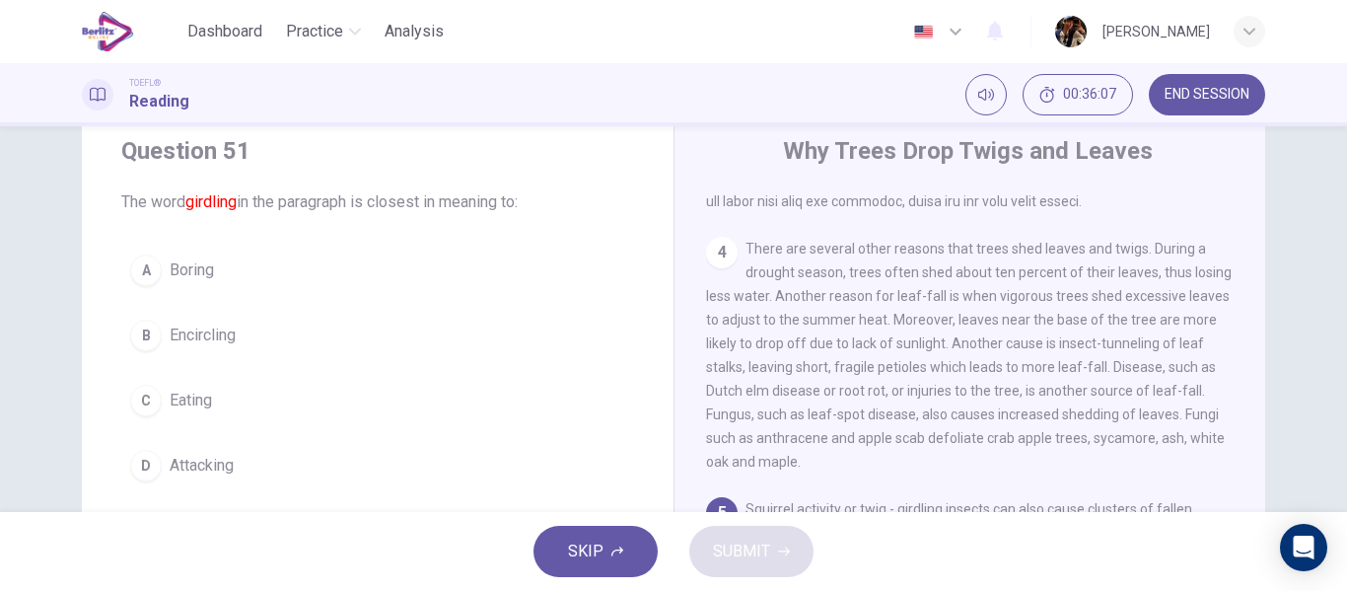
drag, startPoint x: 396, startPoint y: 461, endPoint x: 761, endPoint y: 501, distance: 366.9
click at [396, 460] on button "D Attacking" at bounding box center [377, 465] width 513 height 49
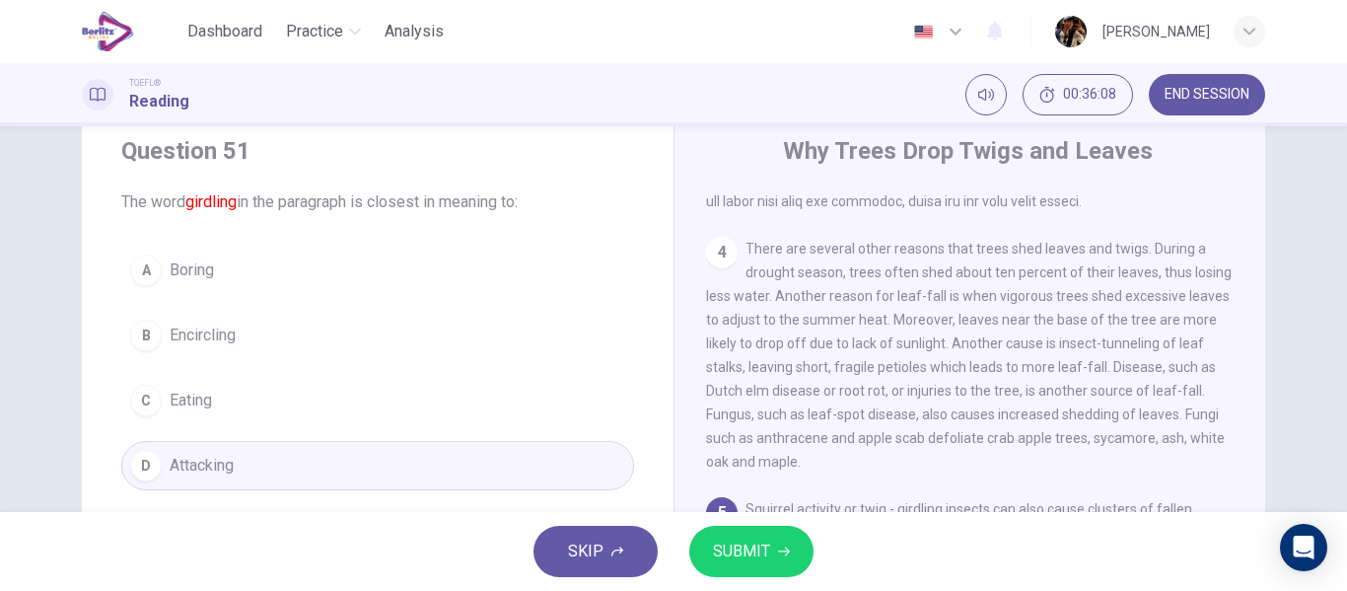
click at [760, 542] on span "SUBMIT" at bounding box center [741, 551] width 57 height 28
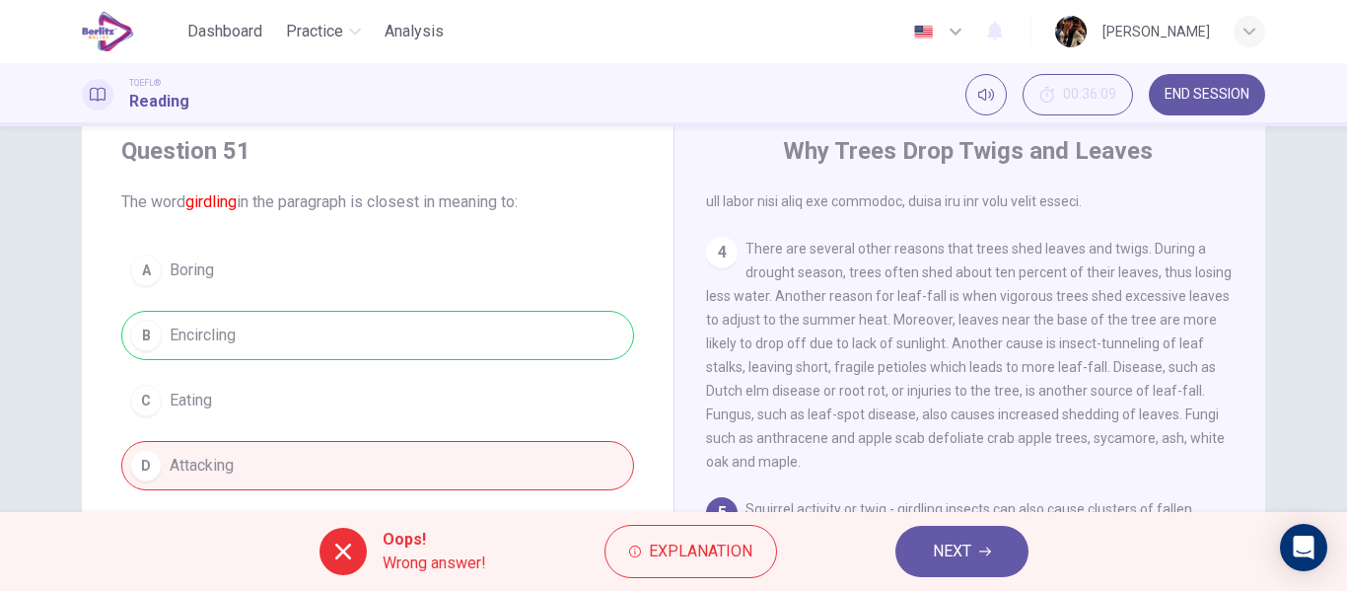
click at [961, 562] on span "NEXT" at bounding box center [952, 551] width 38 height 28
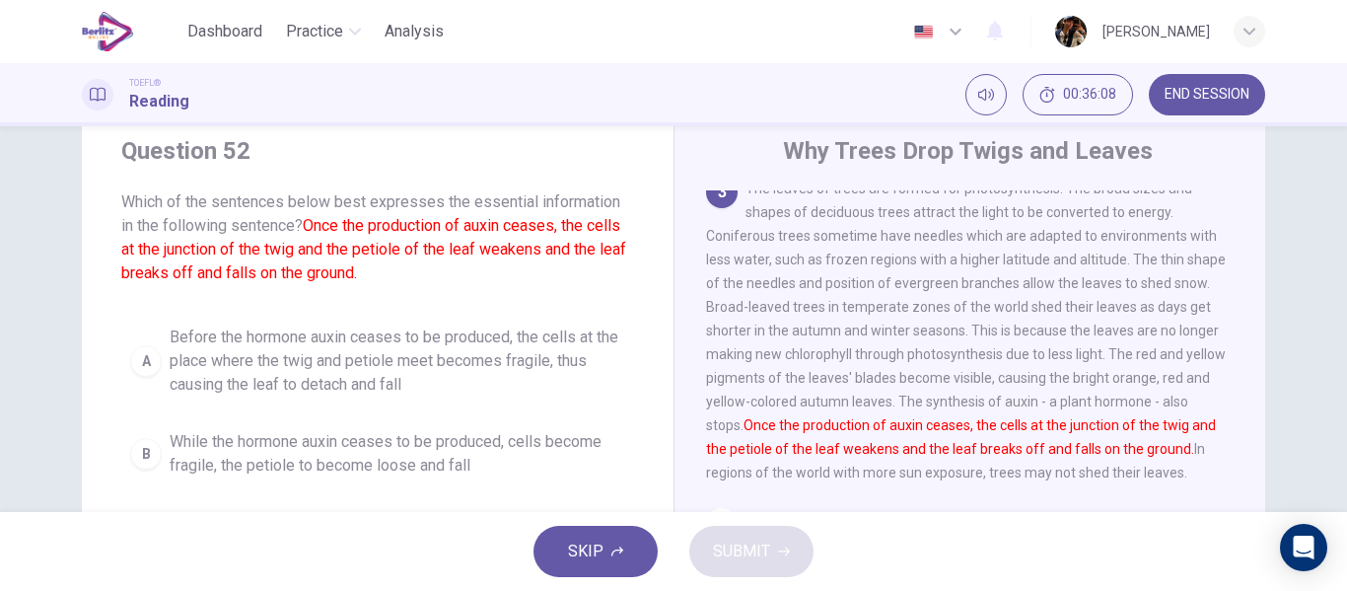
scroll to position [368, 0]
click at [341, 372] on span "Before the hormone auxin ceases to be produced, the cells at the place where th…" at bounding box center [397, 360] width 455 height 71
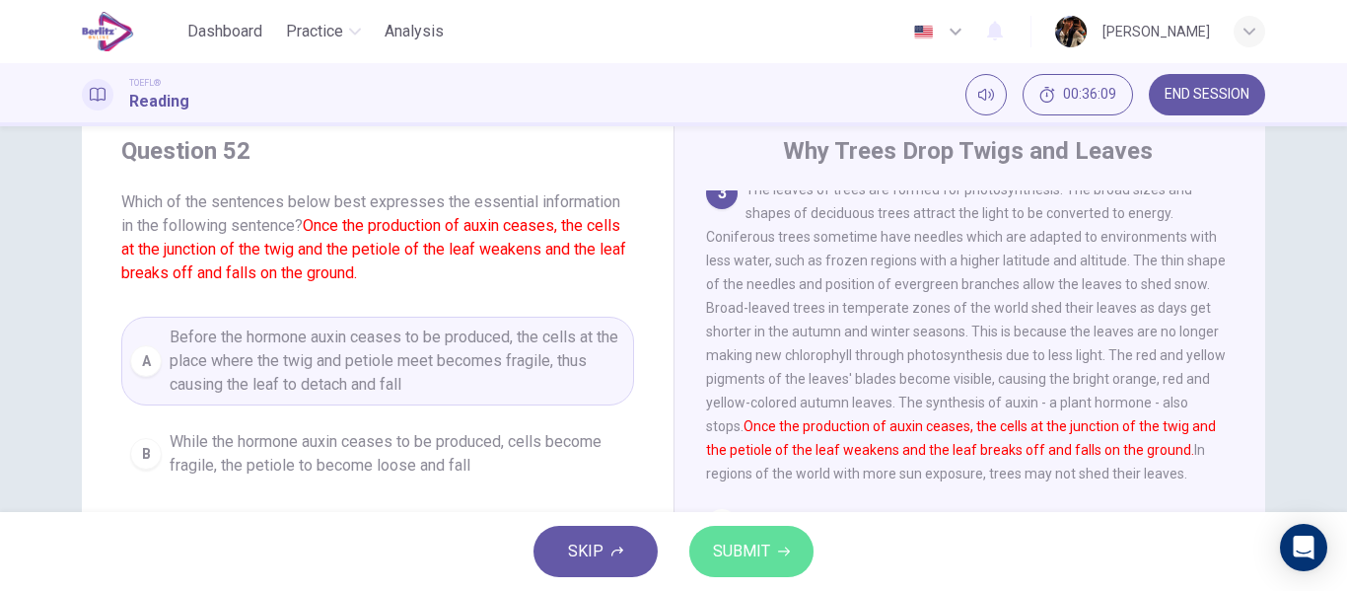
click at [758, 564] on span "SUBMIT" at bounding box center [741, 551] width 57 height 28
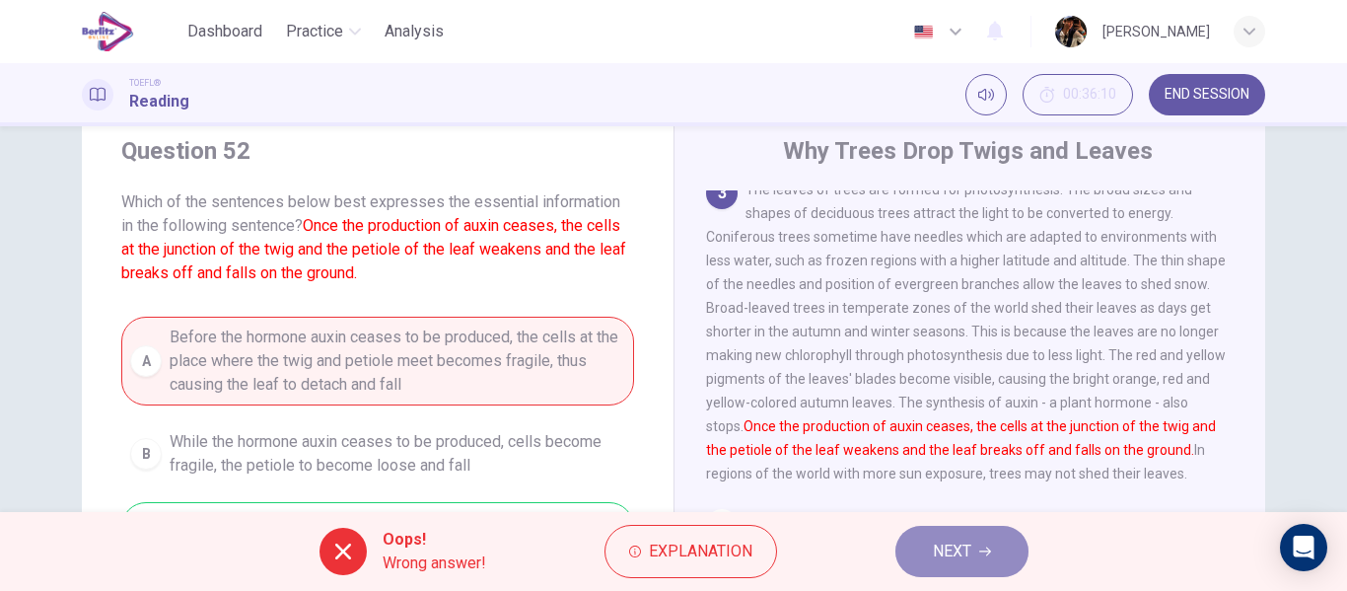
click at [1010, 527] on button "NEXT" at bounding box center [961, 550] width 133 height 51
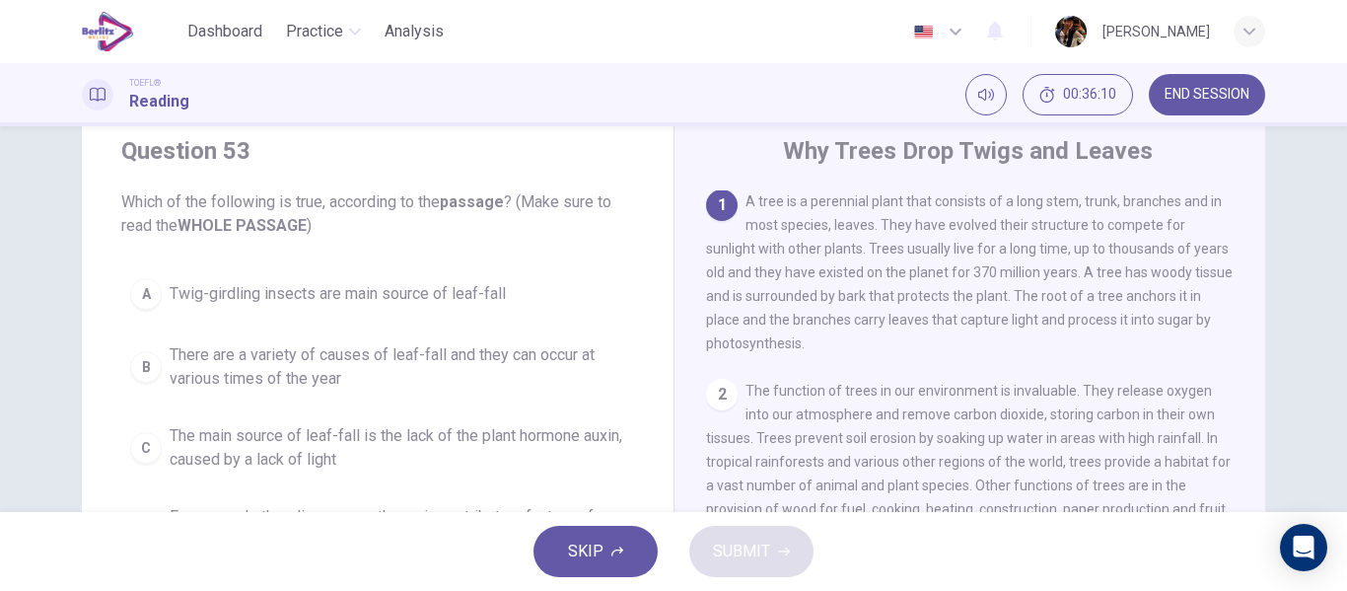
scroll to position [0, 0]
click at [363, 396] on button "B There are a variety of causes of leaf-fall and they can occur at various time…" at bounding box center [377, 366] width 513 height 65
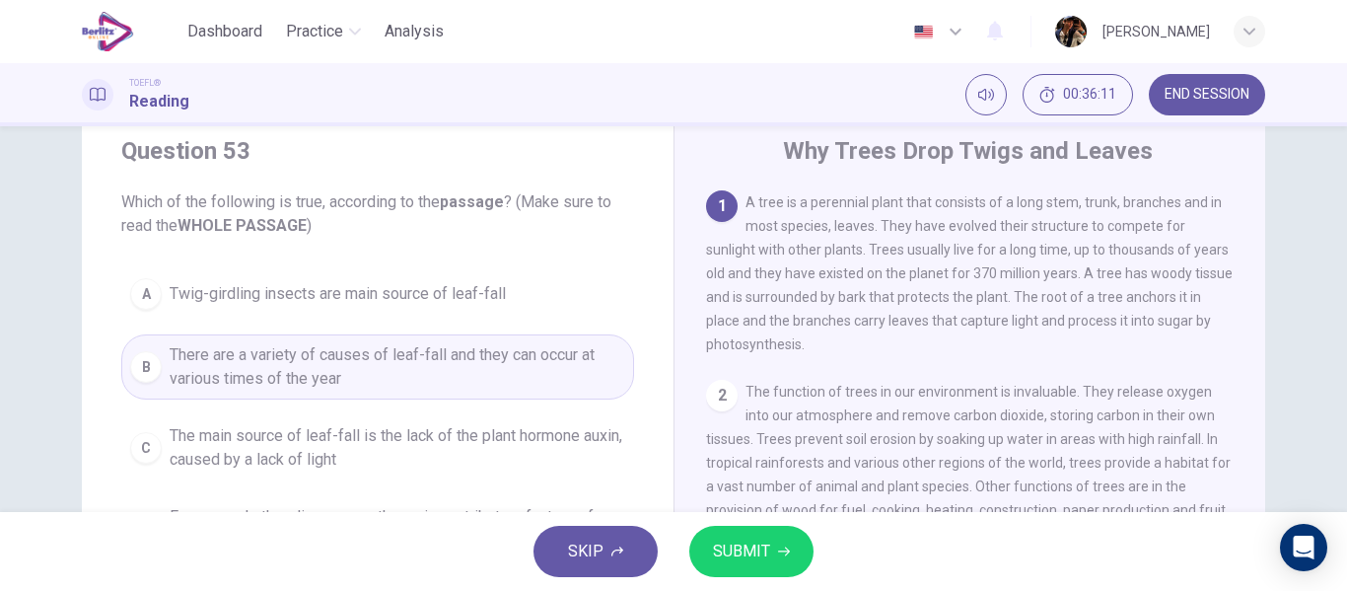
click at [790, 551] on button "SUBMIT" at bounding box center [751, 550] width 124 height 51
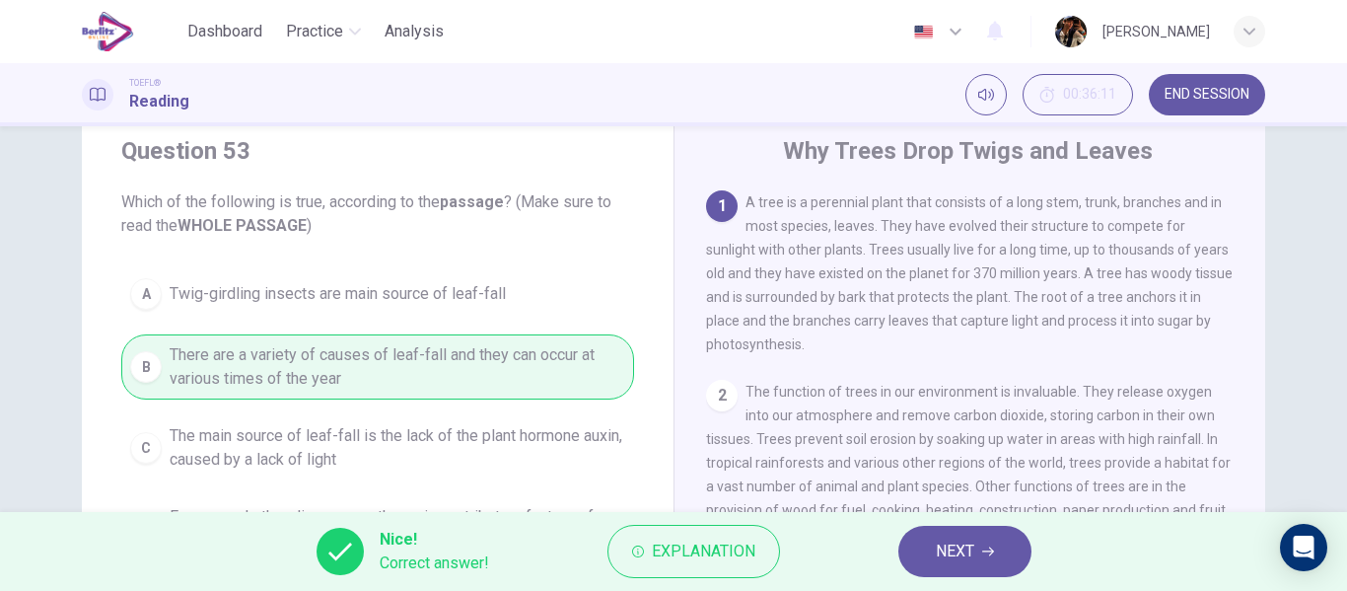
click at [932, 553] on button "NEXT" at bounding box center [964, 550] width 133 height 51
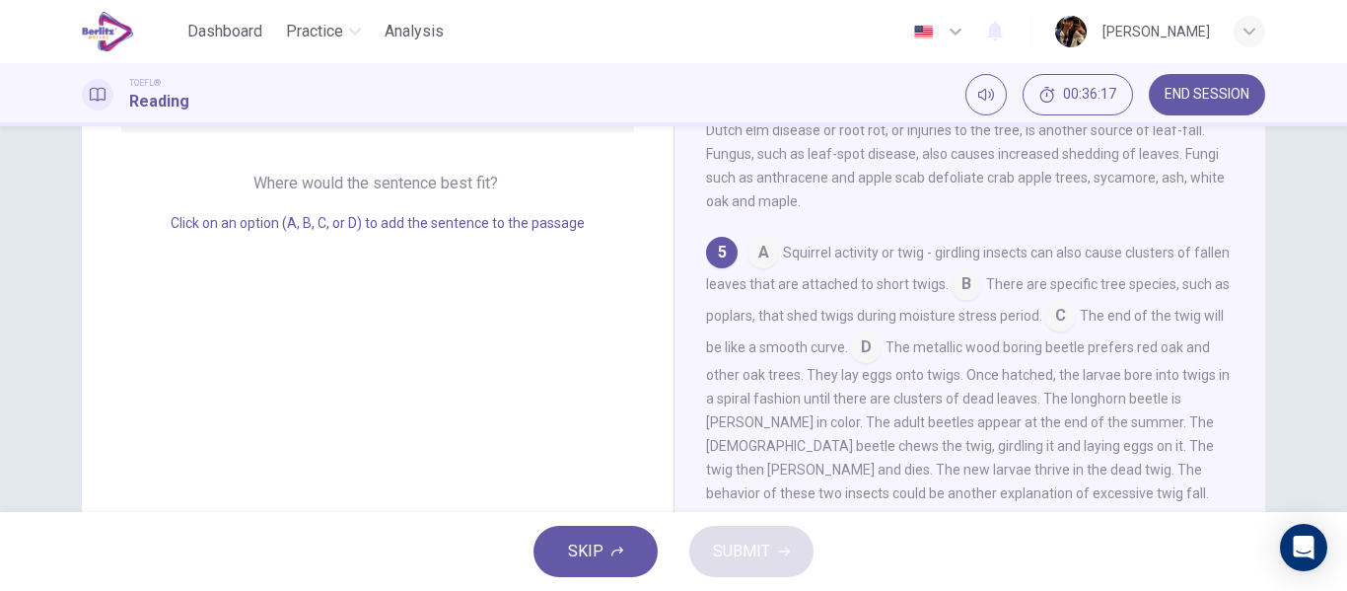
scroll to position [300, 0]
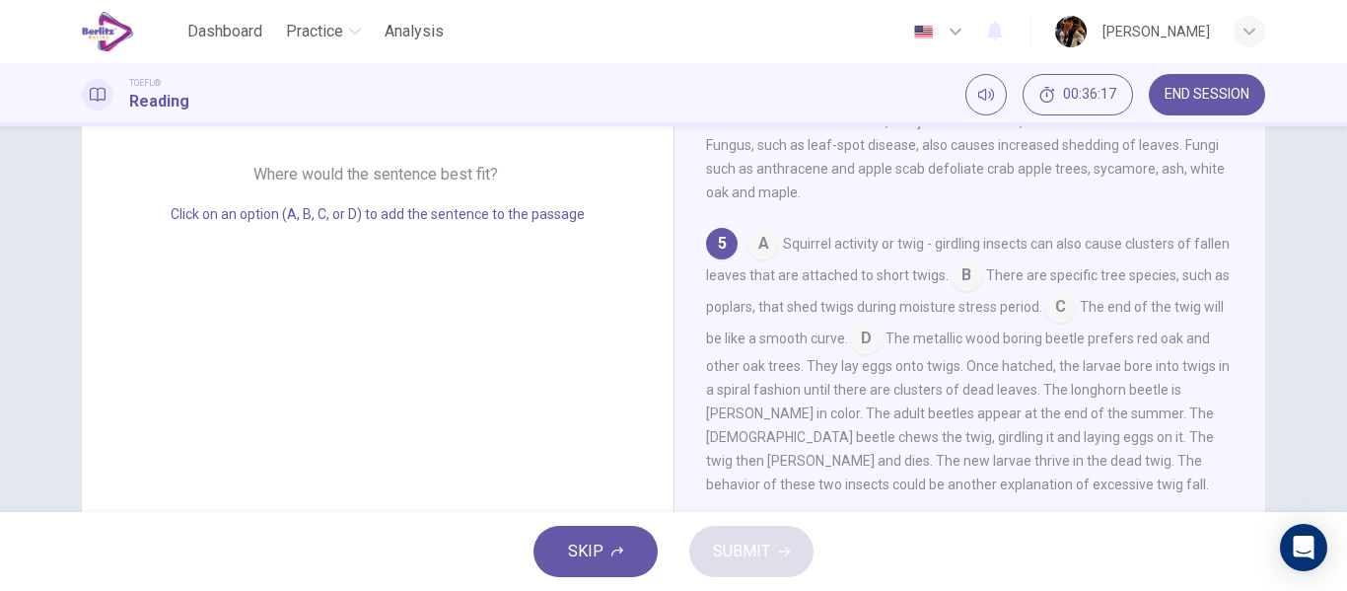
click at [1326, 395] on div "Question 54 Look at the four that indicate where the following sentence could b…" at bounding box center [673, 318] width 1347 height 385
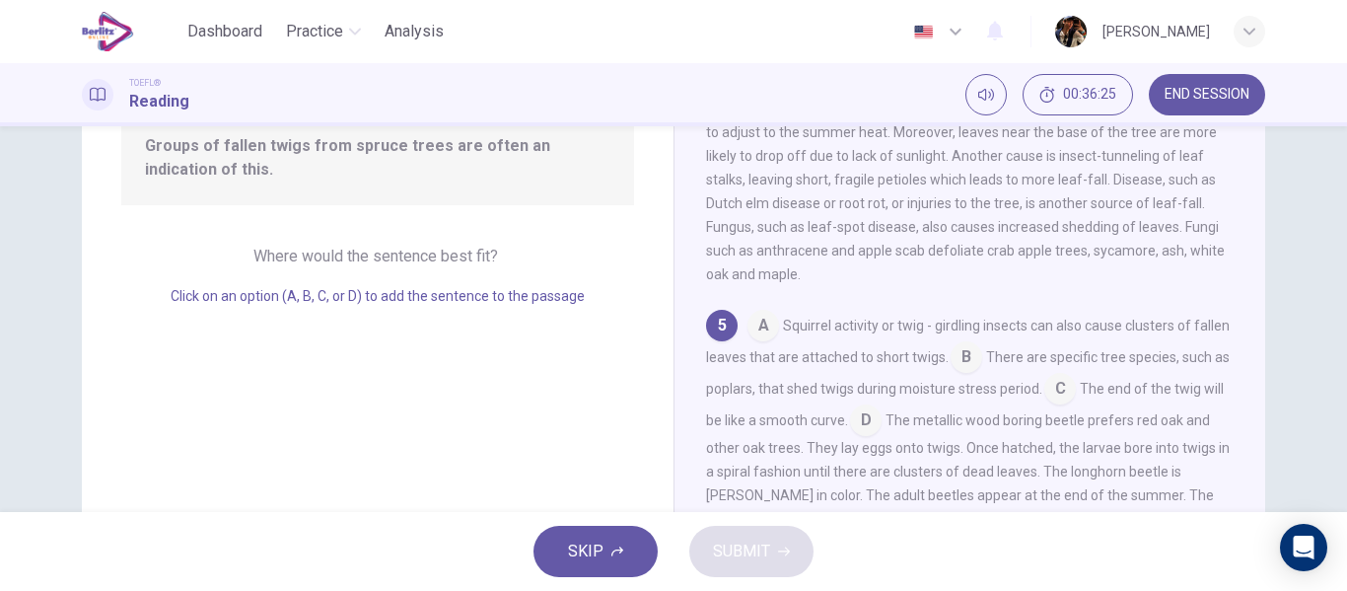
scroll to position [223, 0]
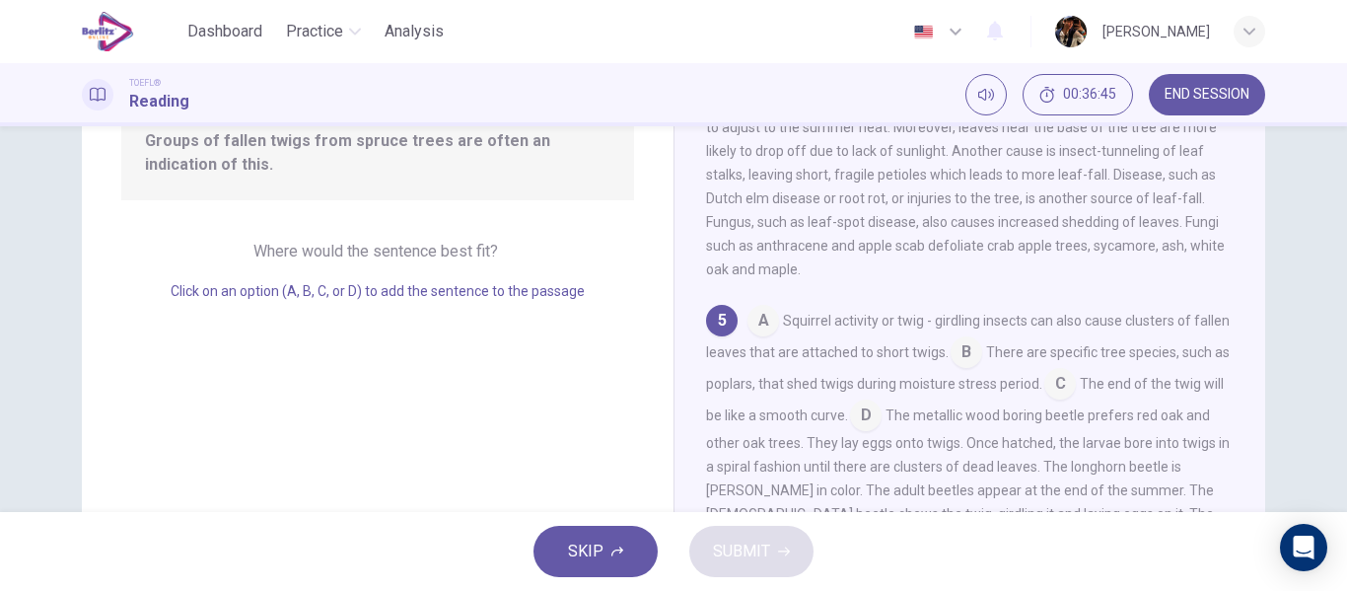
click at [1076, 377] on input at bounding box center [1060, 386] width 32 height 32
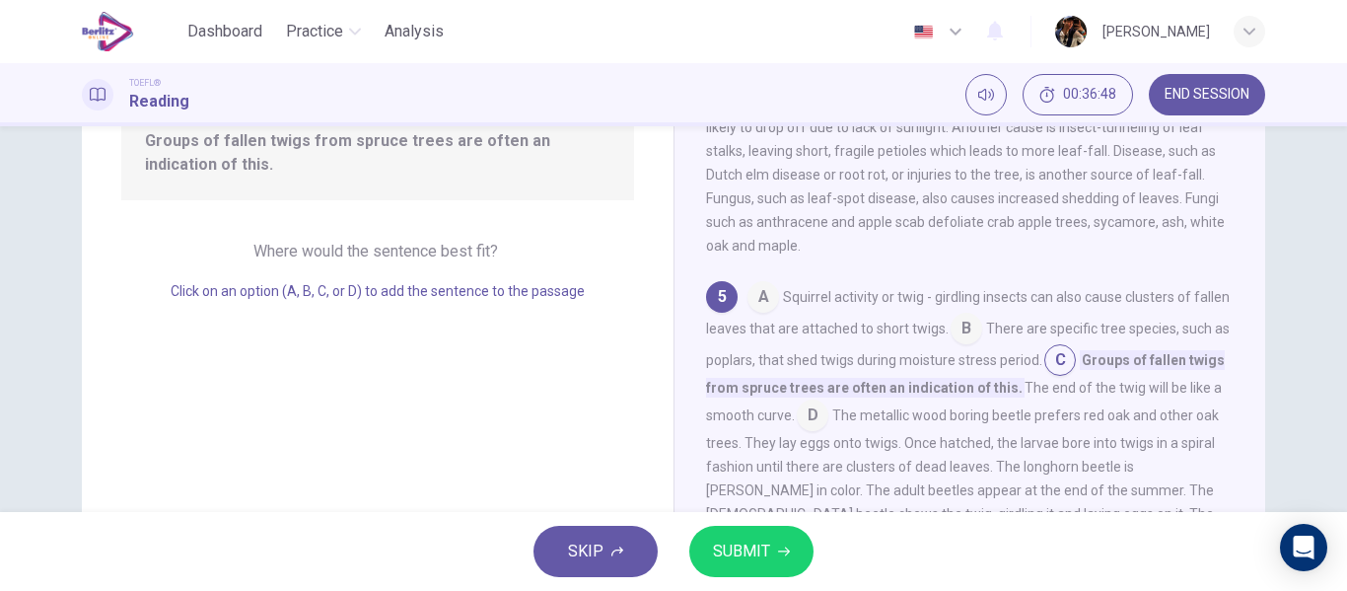
click at [790, 552] on button "SUBMIT" at bounding box center [751, 550] width 124 height 51
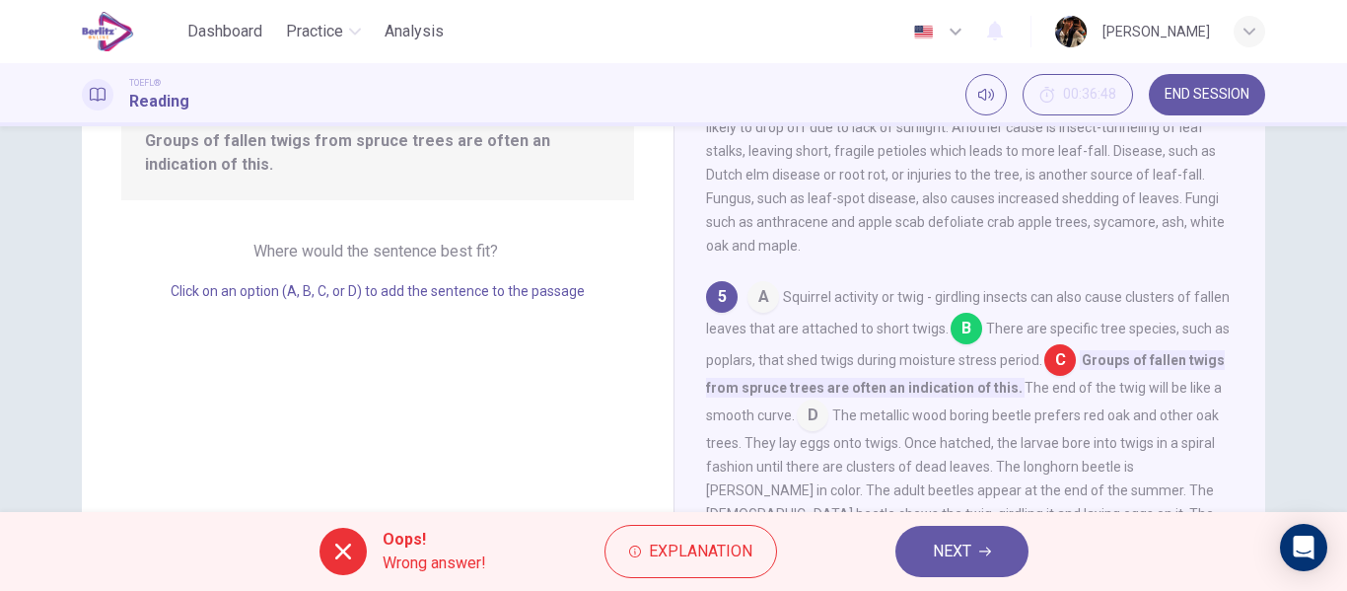
click at [1028, 552] on div "Oops! Wrong answer! Explanation NEXT" at bounding box center [673, 551] width 1347 height 79
click at [1007, 550] on button "NEXT" at bounding box center [961, 550] width 133 height 51
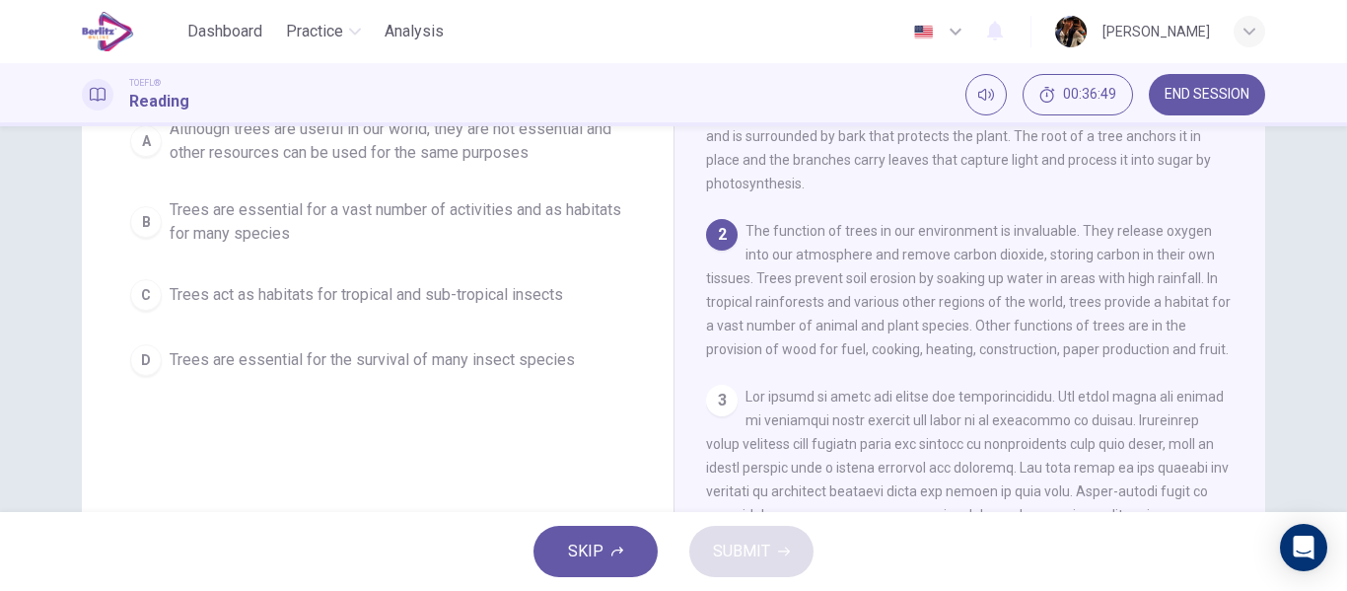
click at [332, 285] on span "Trees act as habitats for tropical and sub-tropical insects" at bounding box center [366, 295] width 393 height 24
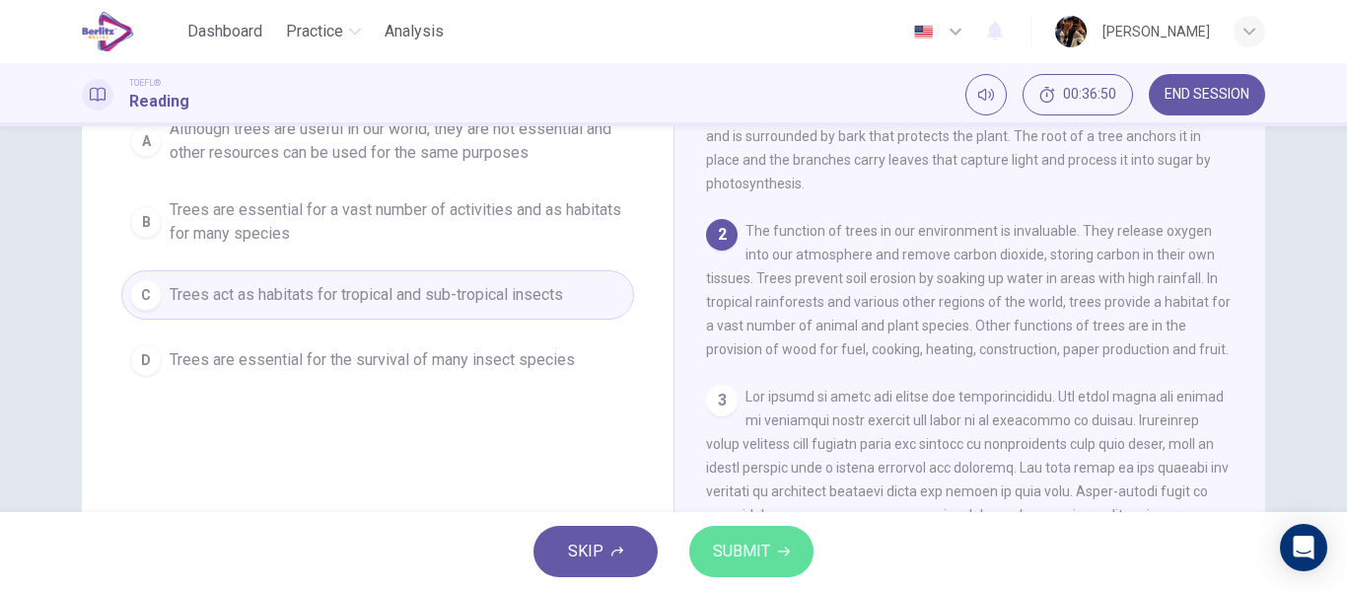
click at [733, 535] on button "SUBMIT" at bounding box center [751, 550] width 124 height 51
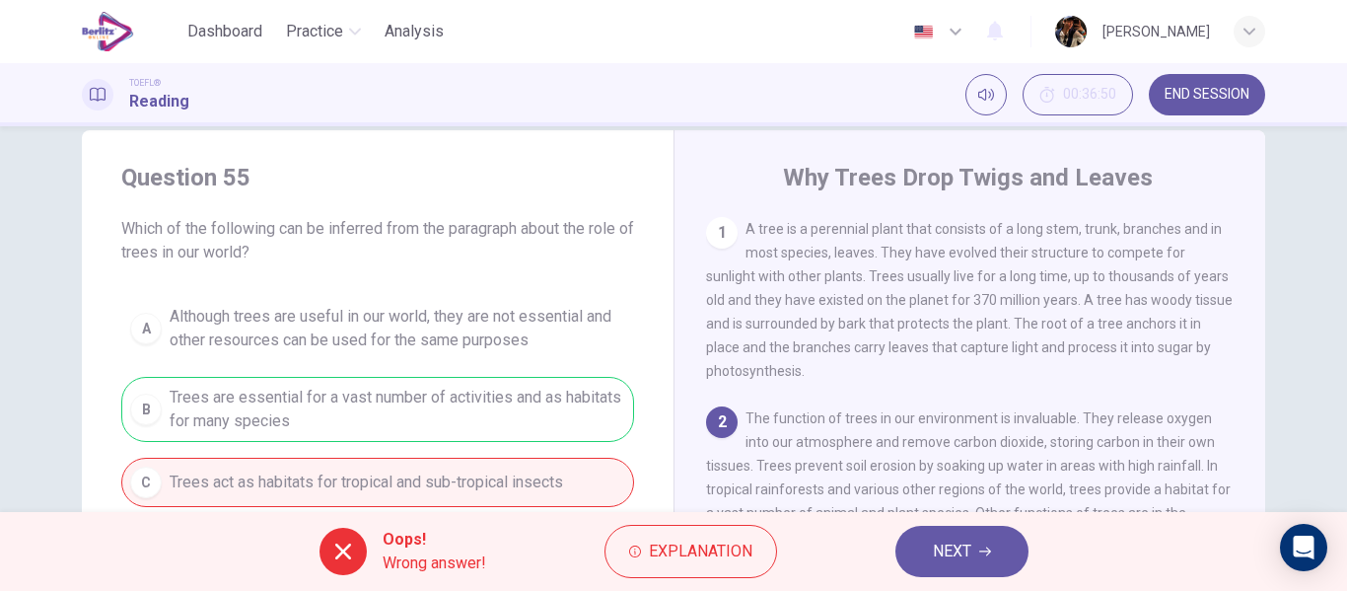
scroll to position [31, 0]
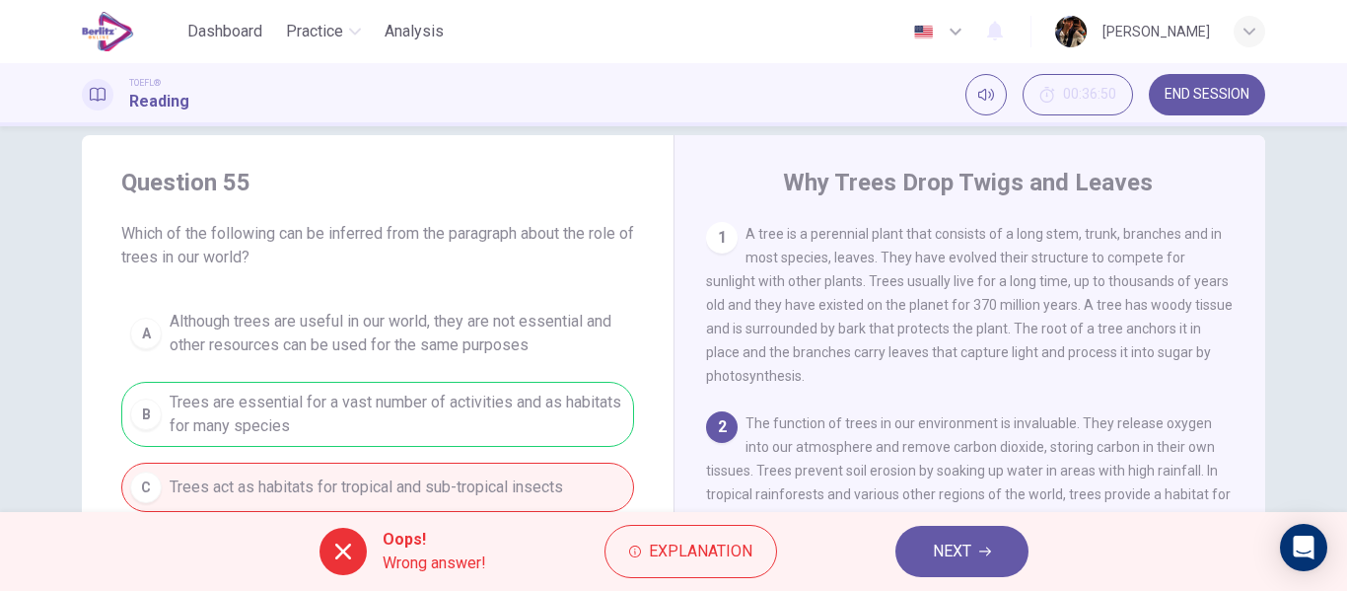
click at [1333, 251] on div "Question 55 Which of the following can be inferred from the paragraph about the…" at bounding box center [673, 318] width 1347 height 385
click at [943, 566] on button "NEXT" at bounding box center [961, 550] width 133 height 51
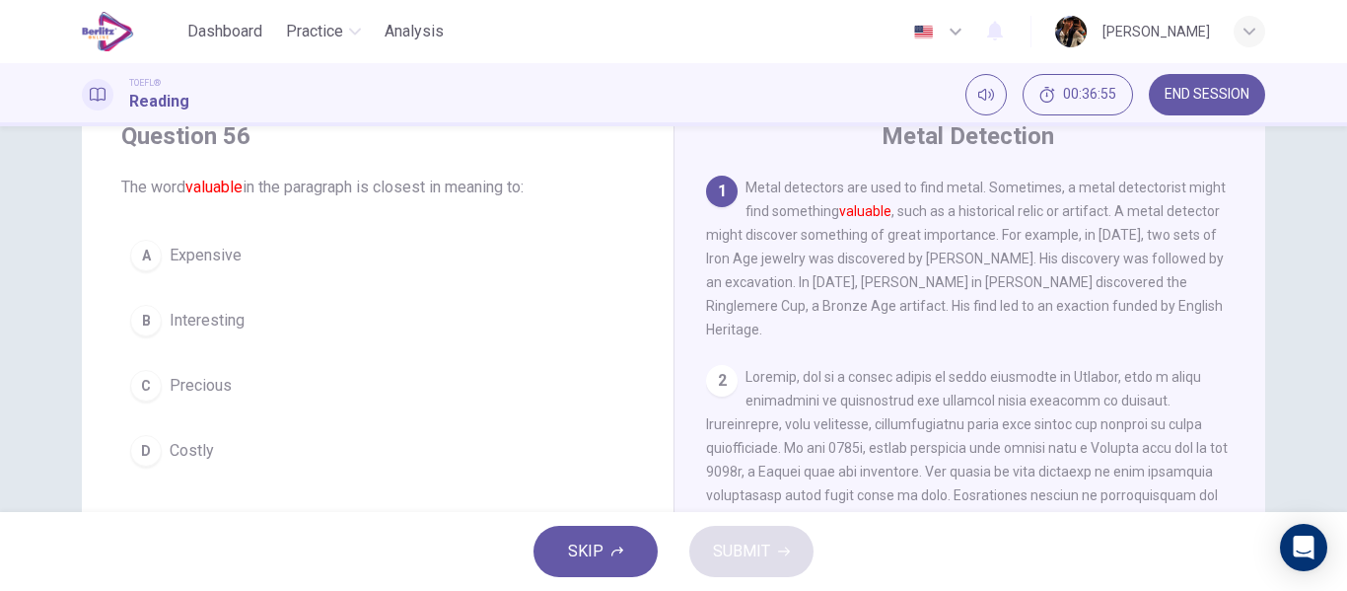
scroll to position [86, 0]
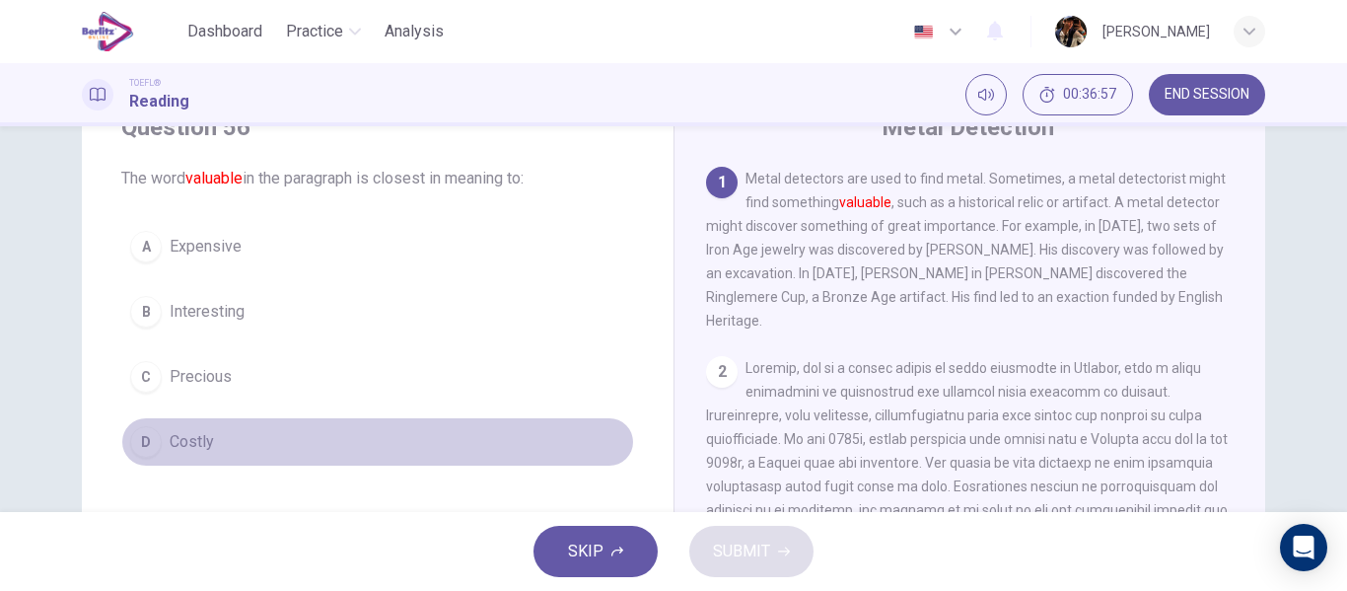
click at [183, 458] on button "D Costly" at bounding box center [377, 441] width 513 height 49
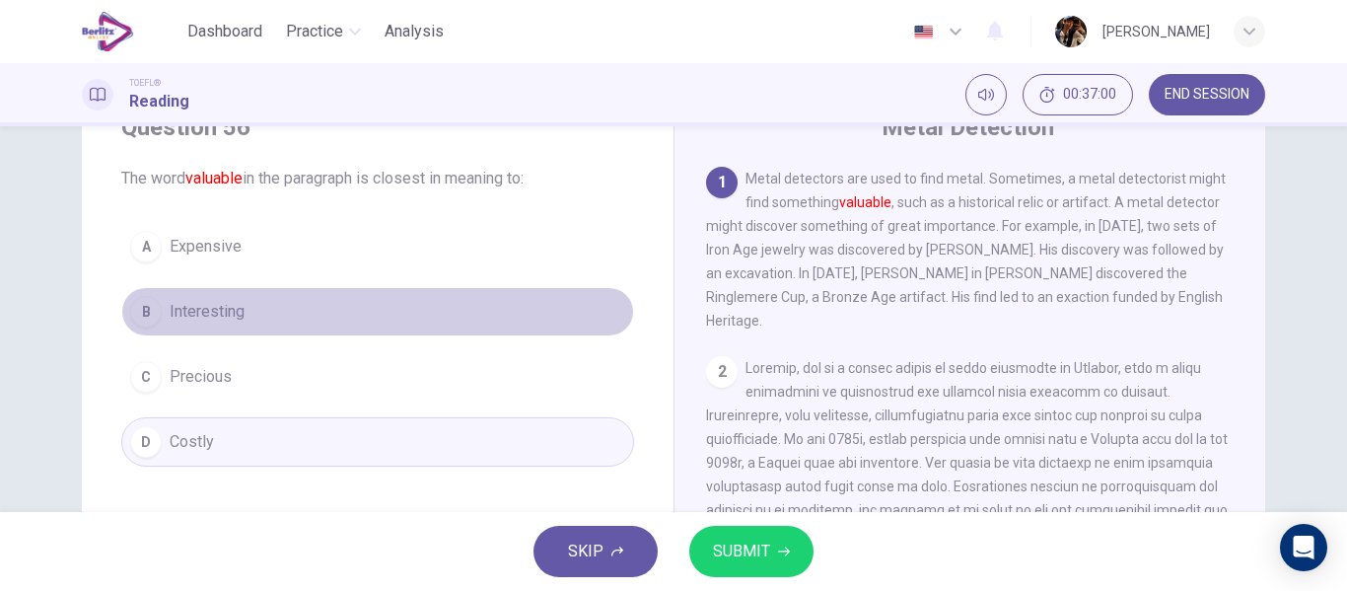
click at [320, 313] on button "B Interesting" at bounding box center [377, 311] width 513 height 49
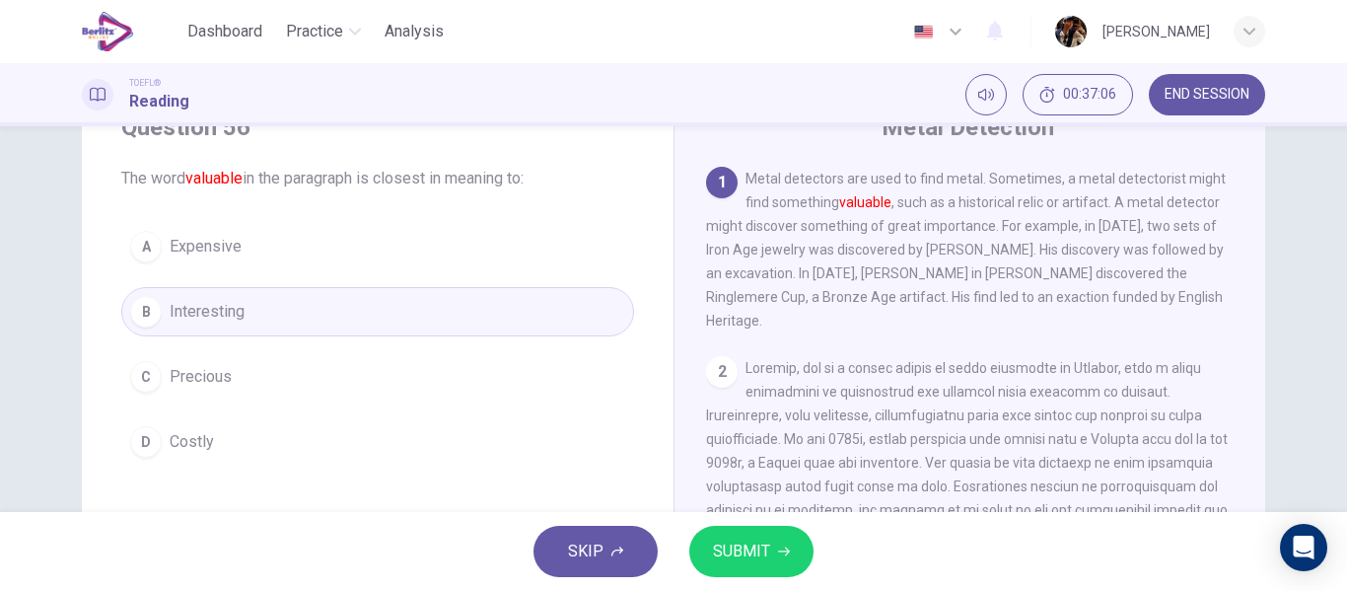
click at [422, 246] on button "A Expensive" at bounding box center [377, 246] width 513 height 49
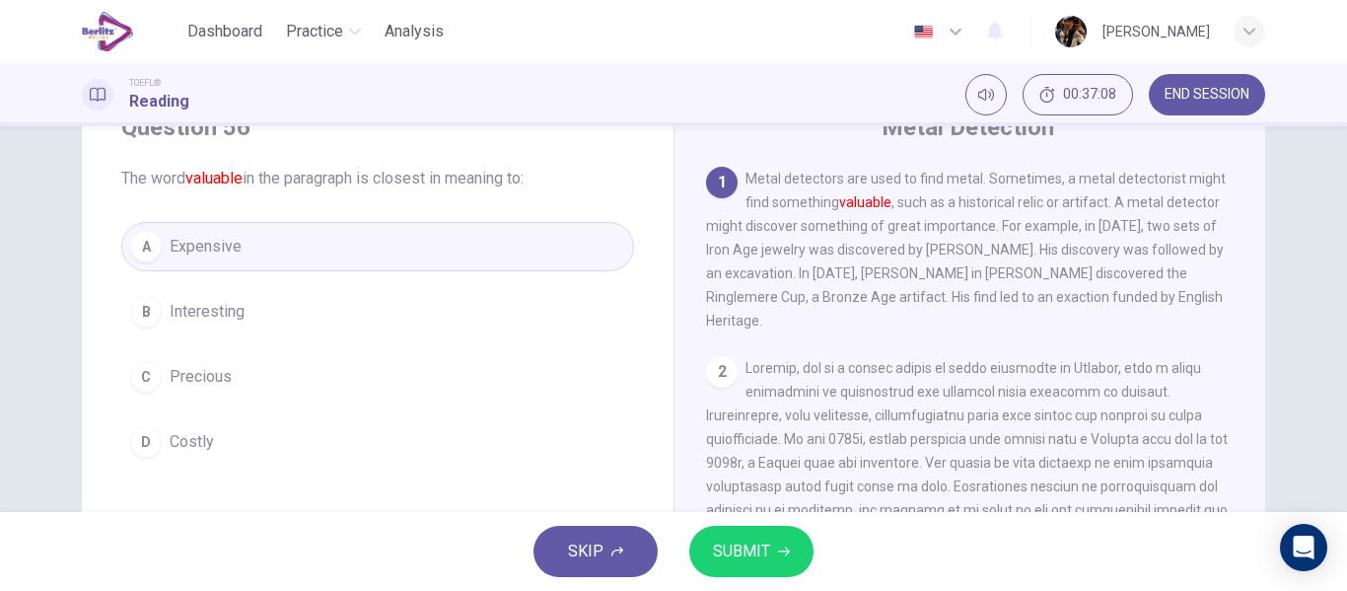
click at [744, 512] on div "SKIP SUBMIT" at bounding box center [673, 551] width 1347 height 79
click at [743, 536] on button "SUBMIT" at bounding box center [751, 550] width 124 height 51
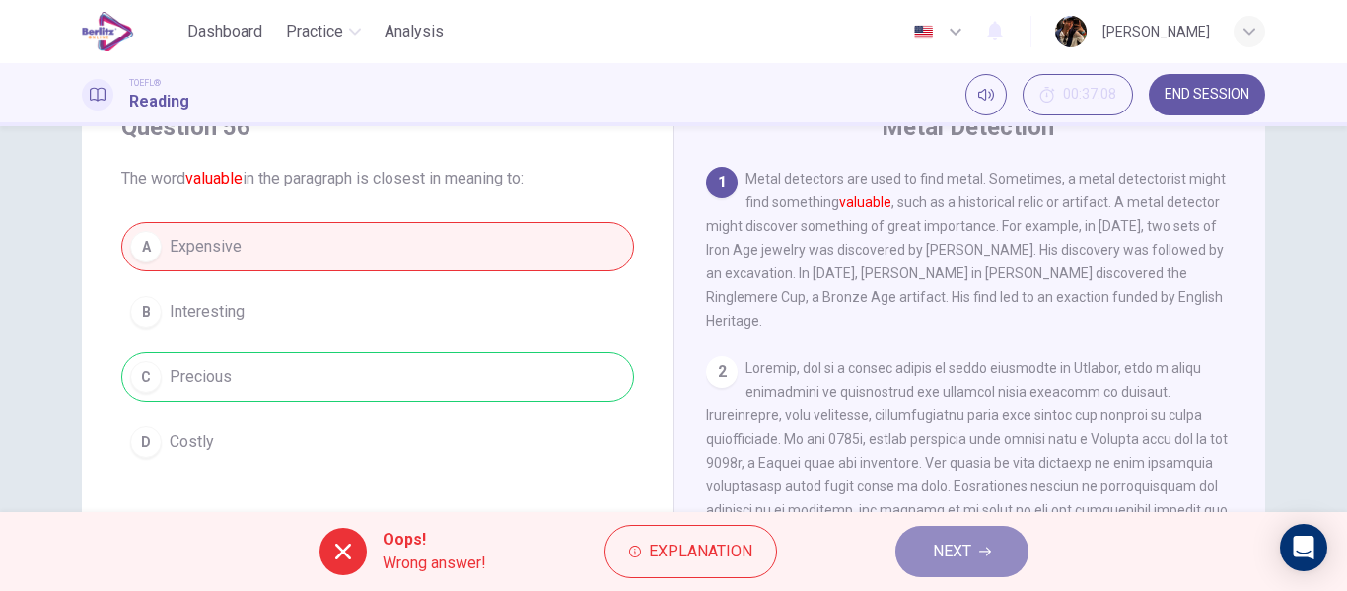
click at [944, 554] on span "NEXT" at bounding box center [952, 551] width 38 height 28
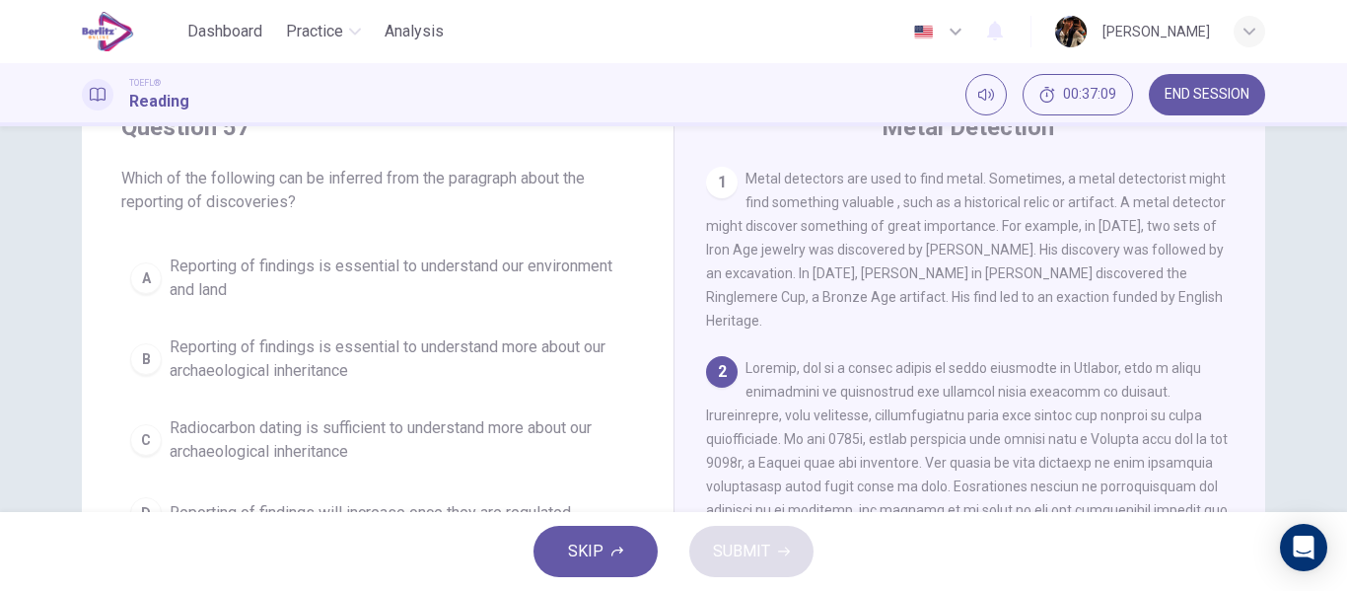
click at [363, 395] on div "A Reporting of findings is essential to understand our environment and land B R…" at bounding box center [377, 391] width 513 height 292
drag, startPoint x: 308, startPoint y: 233, endPoint x: 331, endPoint y: 267, distance: 41.8
click at [307, 233] on div "Question 57 Which of the following can be inferred from the paragraph about the…" at bounding box center [378, 324] width 592 height 489
click at [333, 270] on span "Reporting of findings is essential to understand our environment and land" at bounding box center [397, 277] width 455 height 47
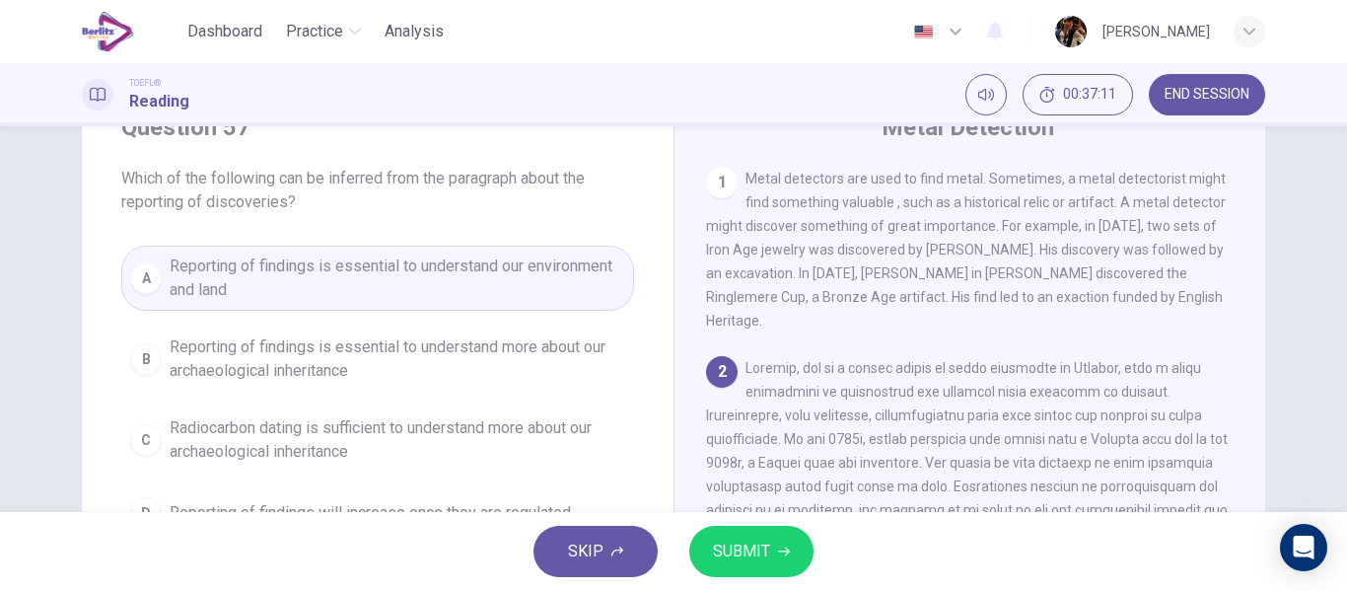
click at [771, 568] on button "SUBMIT" at bounding box center [751, 550] width 124 height 51
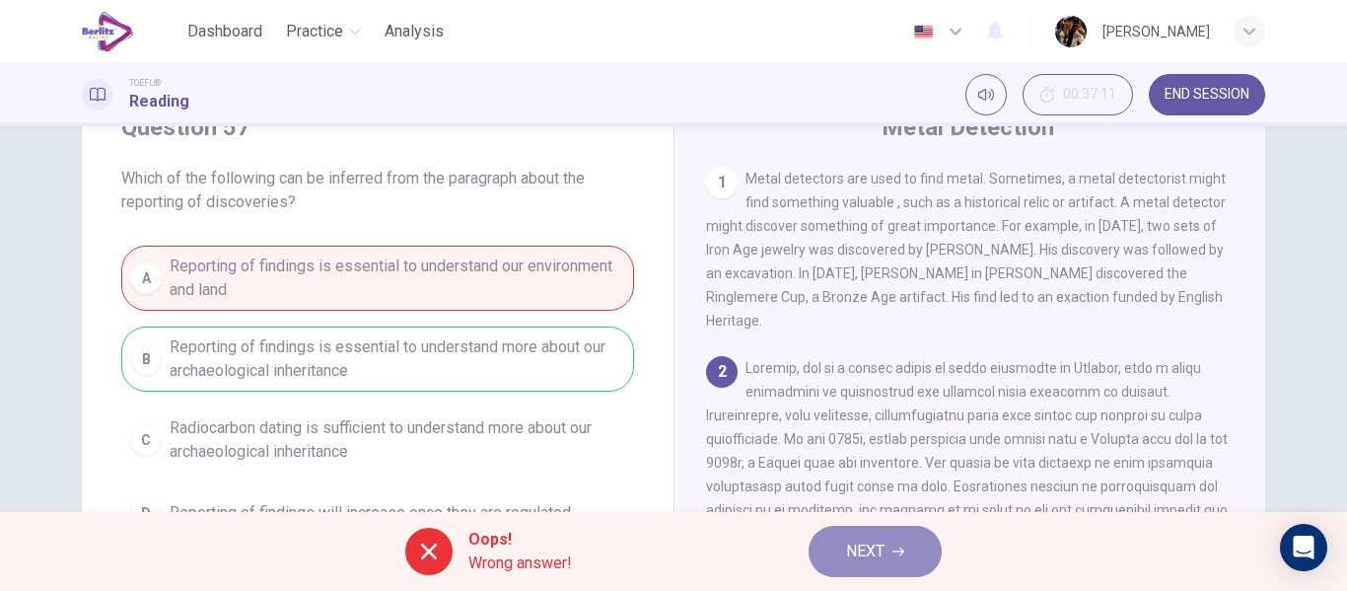
click at [856, 562] on span "NEXT" at bounding box center [865, 551] width 38 height 28
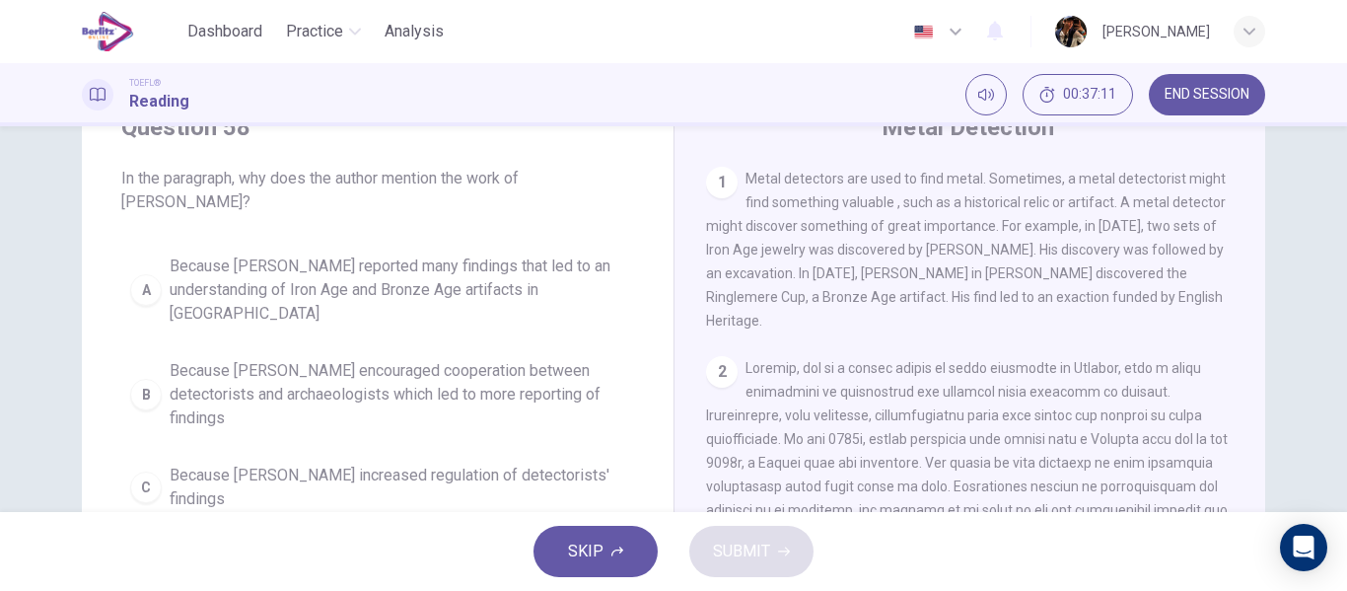
scroll to position [343, 0]
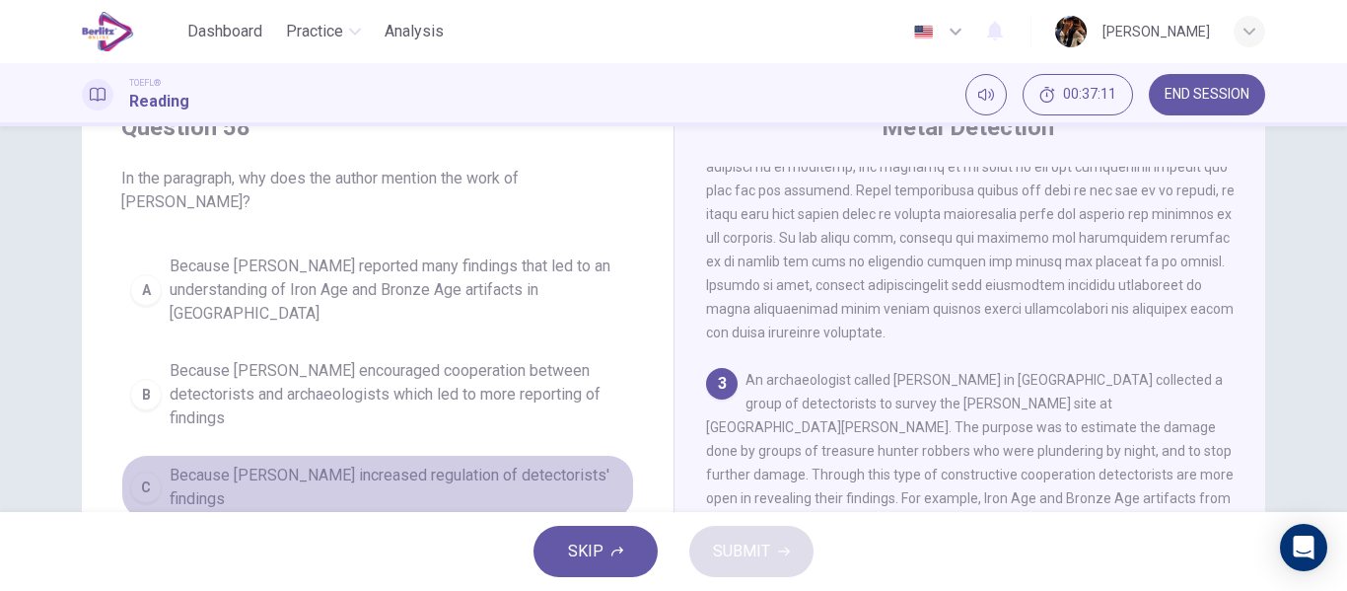
drag, startPoint x: 328, startPoint y: 440, endPoint x: 816, endPoint y: 505, distance: 492.3
click at [328, 463] on span "Because Tony Gregory increased regulation of detectorists' findings" at bounding box center [397, 486] width 455 height 47
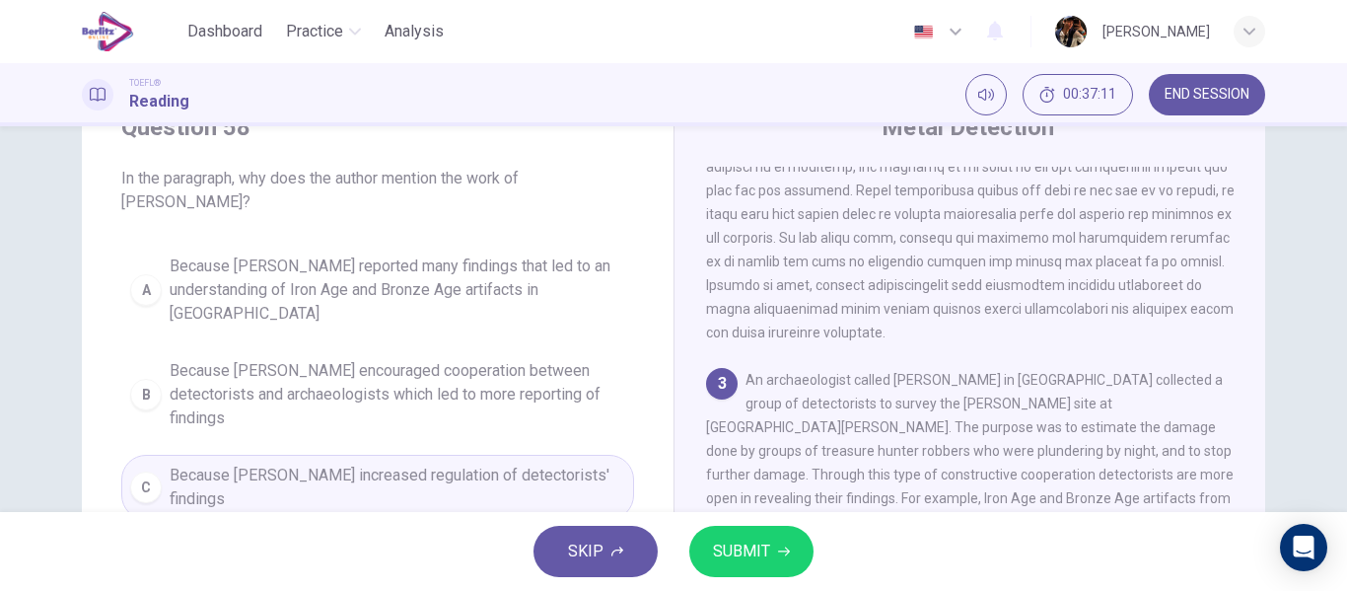
click at [743, 562] on span "SUBMIT" at bounding box center [741, 551] width 57 height 28
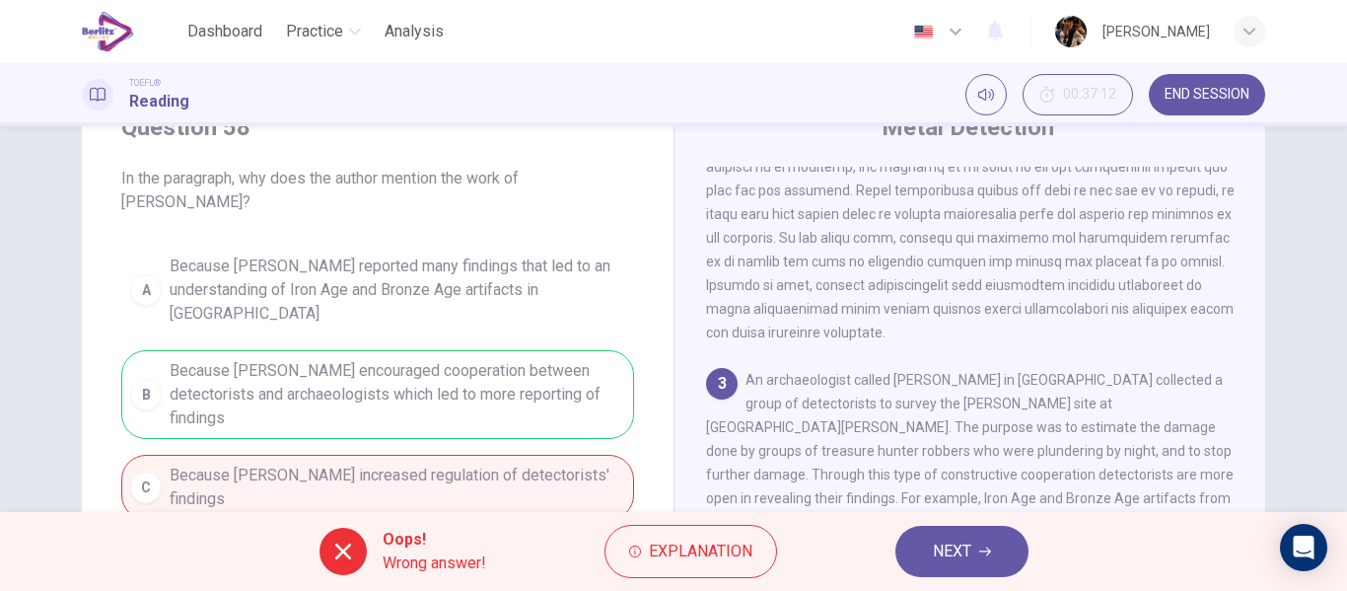
click at [958, 554] on span "NEXT" at bounding box center [952, 551] width 38 height 28
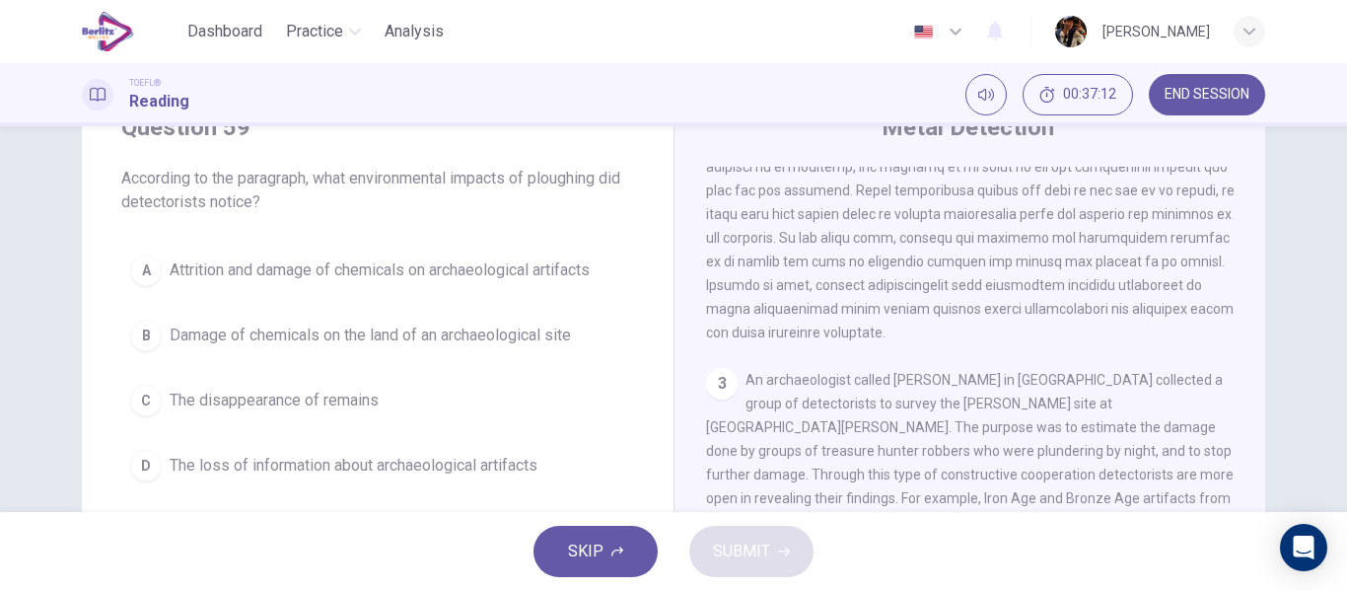
click at [422, 342] on span "Damage of chemicals on the land of an archaeological site" at bounding box center [370, 335] width 401 height 24
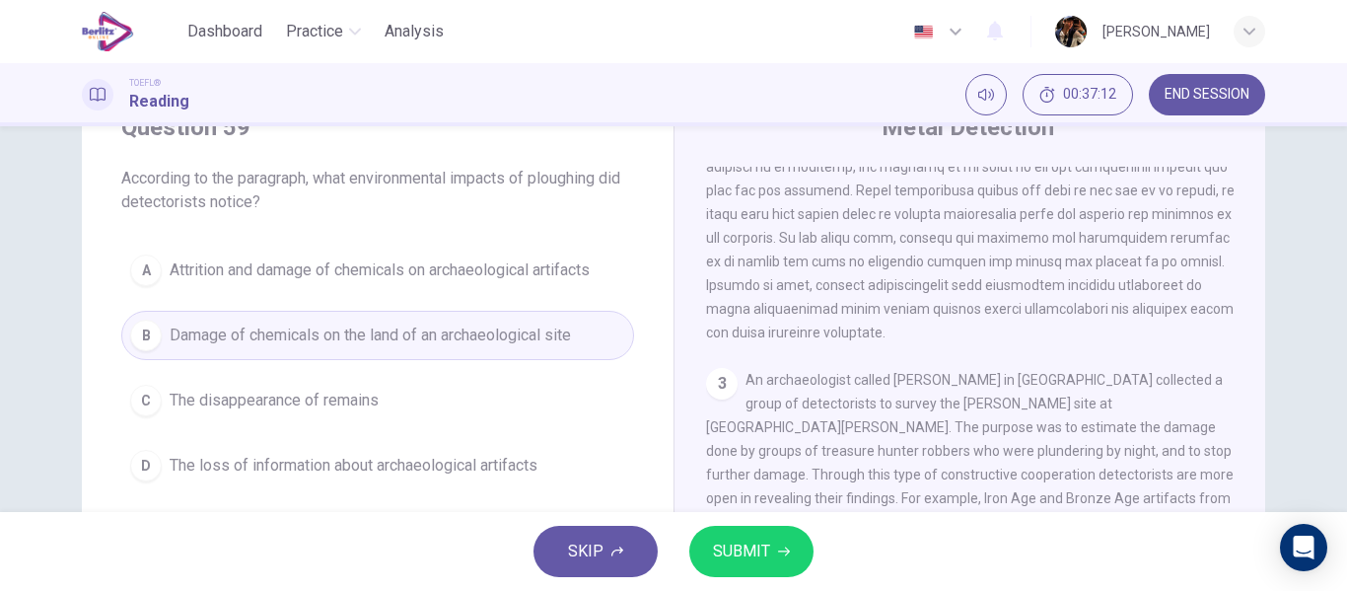
scroll to position [589, 0]
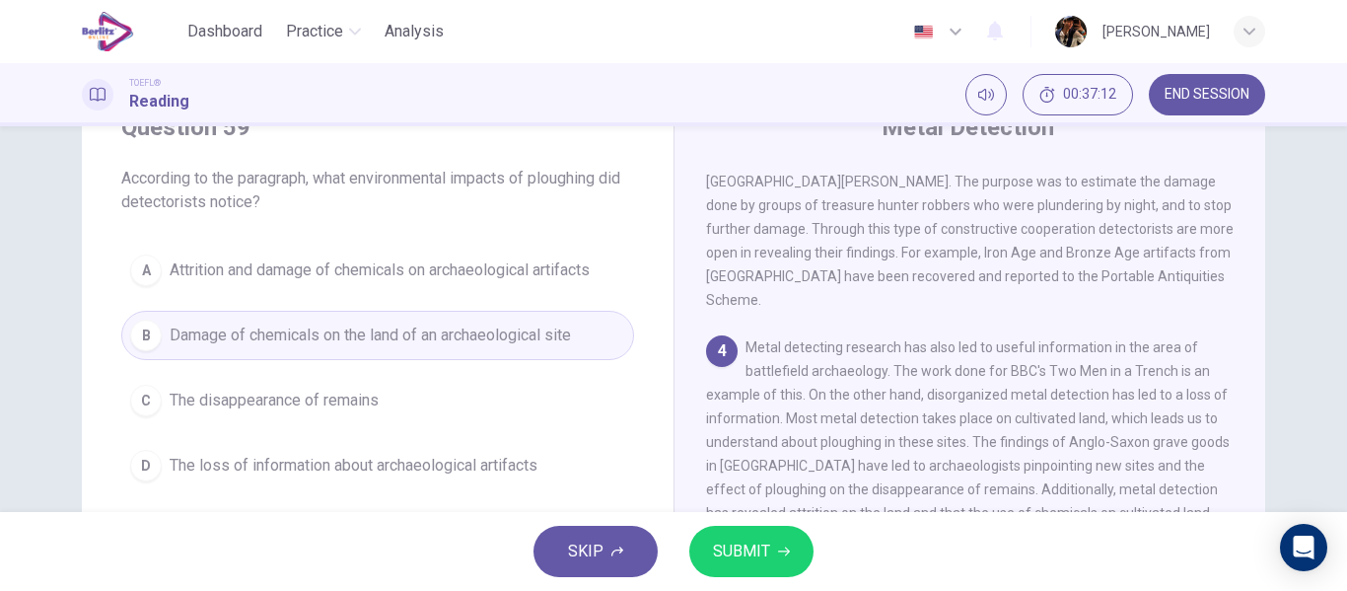
click at [767, 560] on span "SUBMIT" at bounding box center [741, 551] width 57 height 28
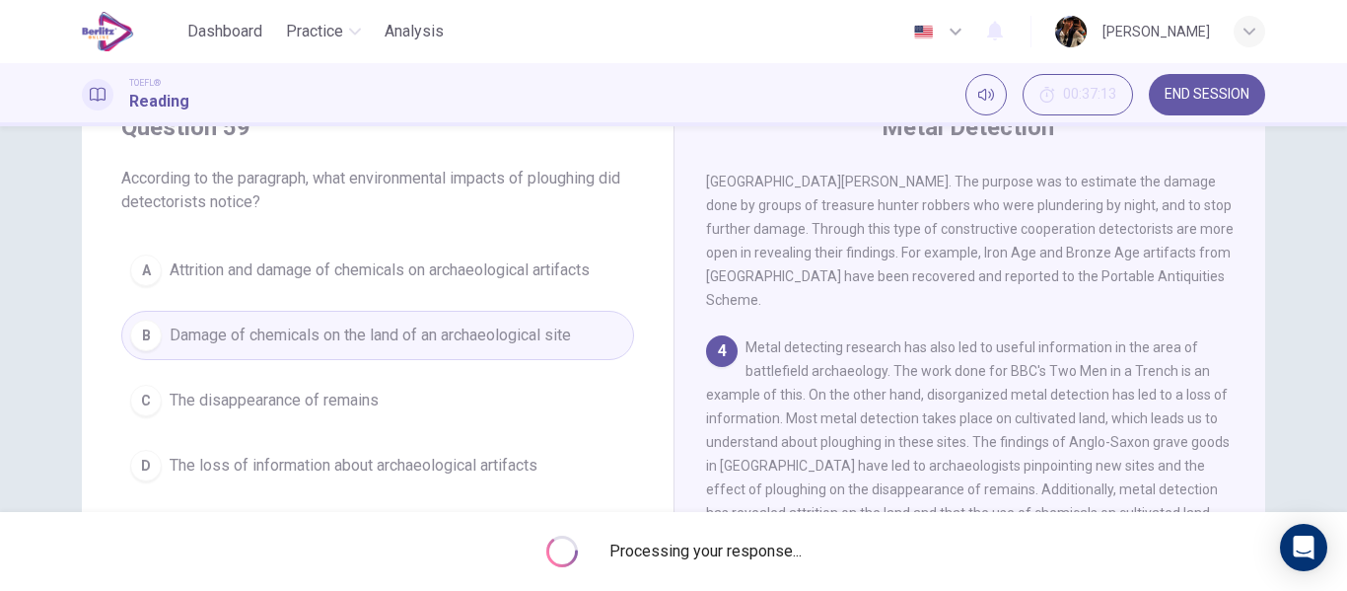
drag, startPoint x: 511, startPoint y: 394, endPoint x: 604, endPoint y: 510, distance: 148.6
click at [604, 510] on div "Question 59 According to the paragraph, what environmental impacts of ploughing…" at bounding box center [378, 301] width 592 height 442
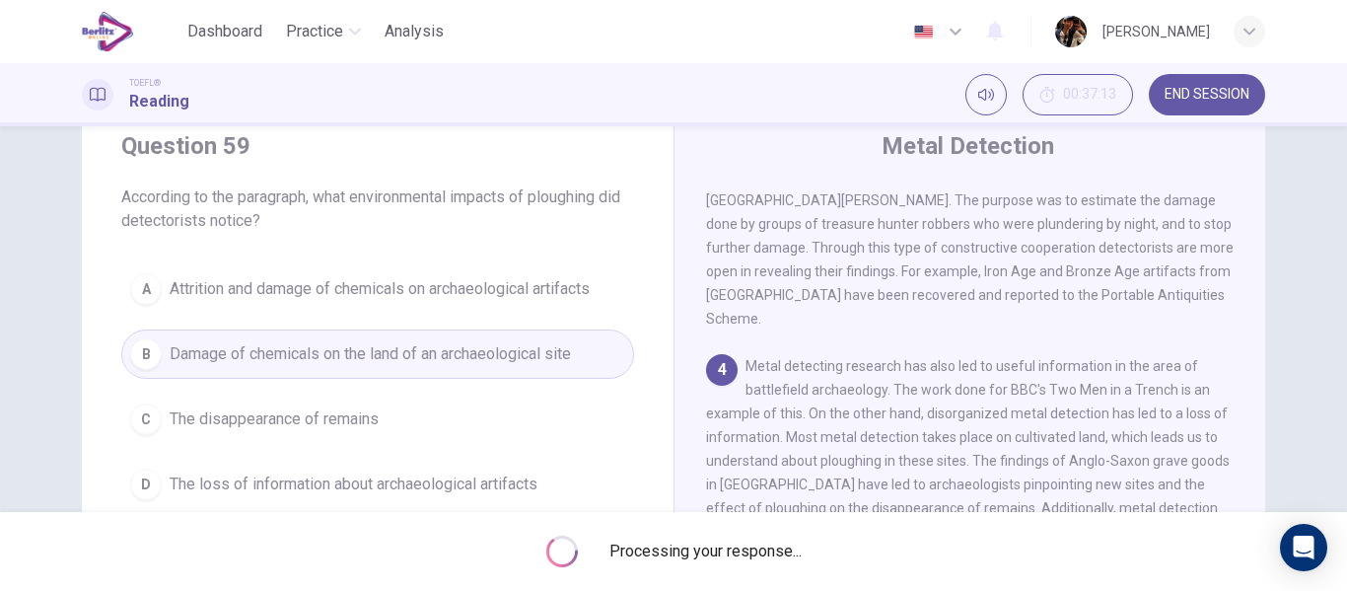
scroll to position [0, 0]
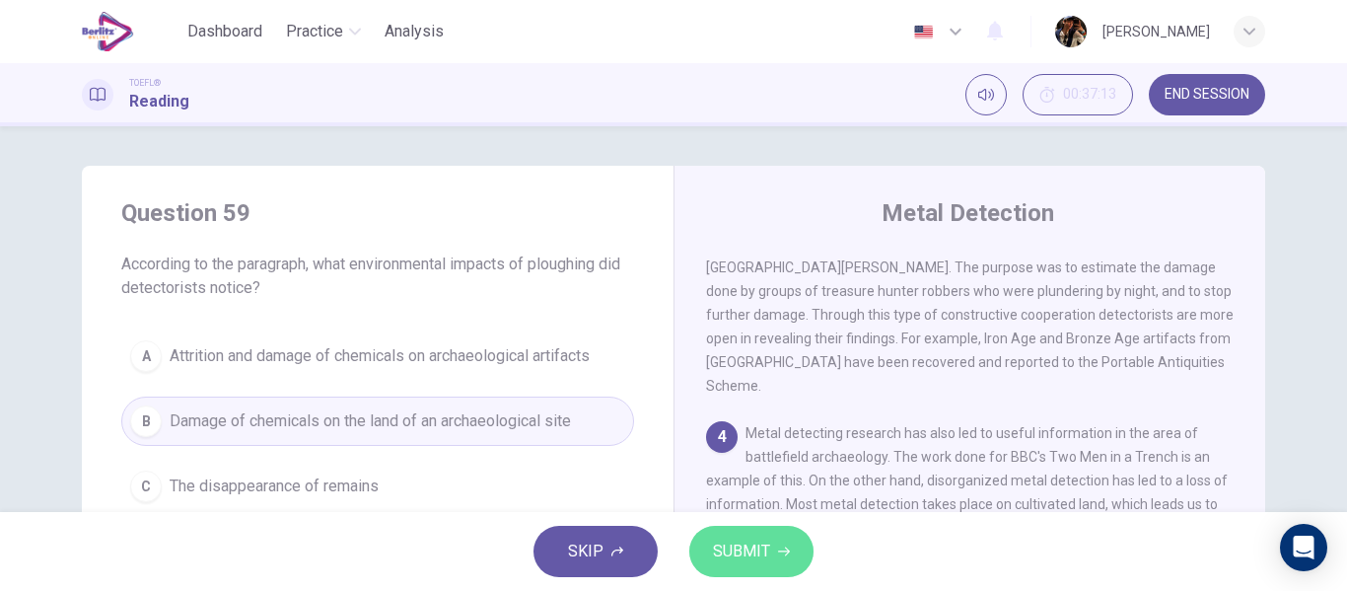
click at [772, 561] on button "SUBMIT" at bounding box center [751, 550] width 124 height 51
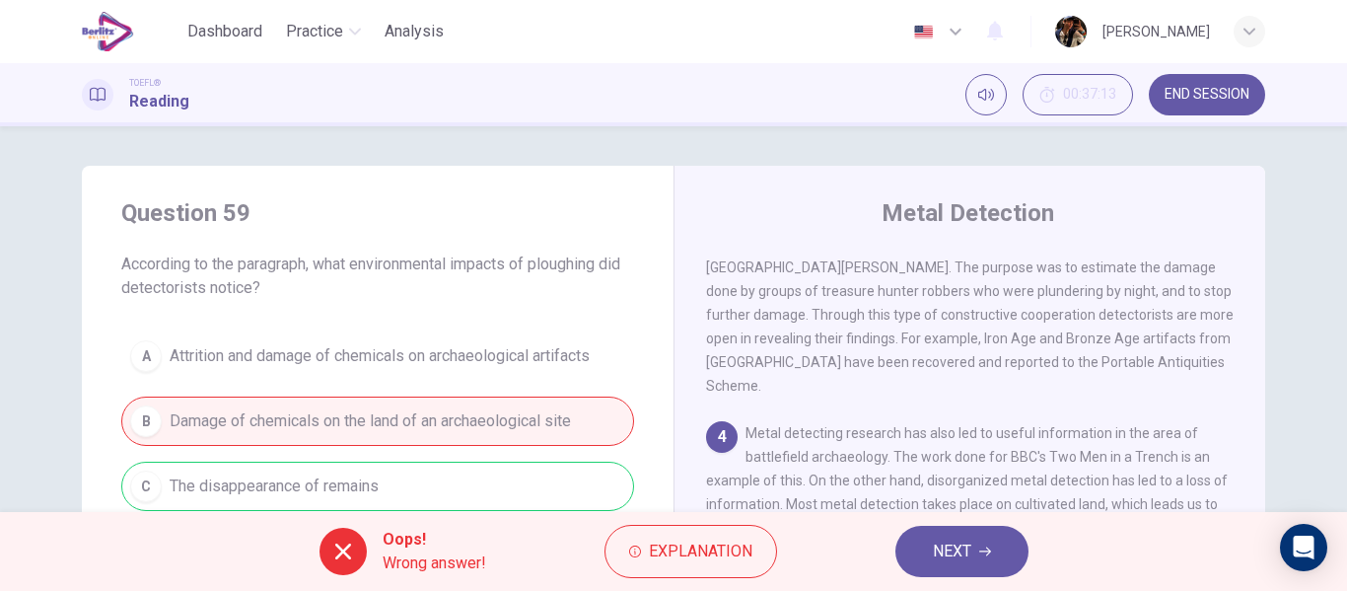
click at [943, 558] on span "NEXT" at bounding box center [952, 551] width 38 height 28
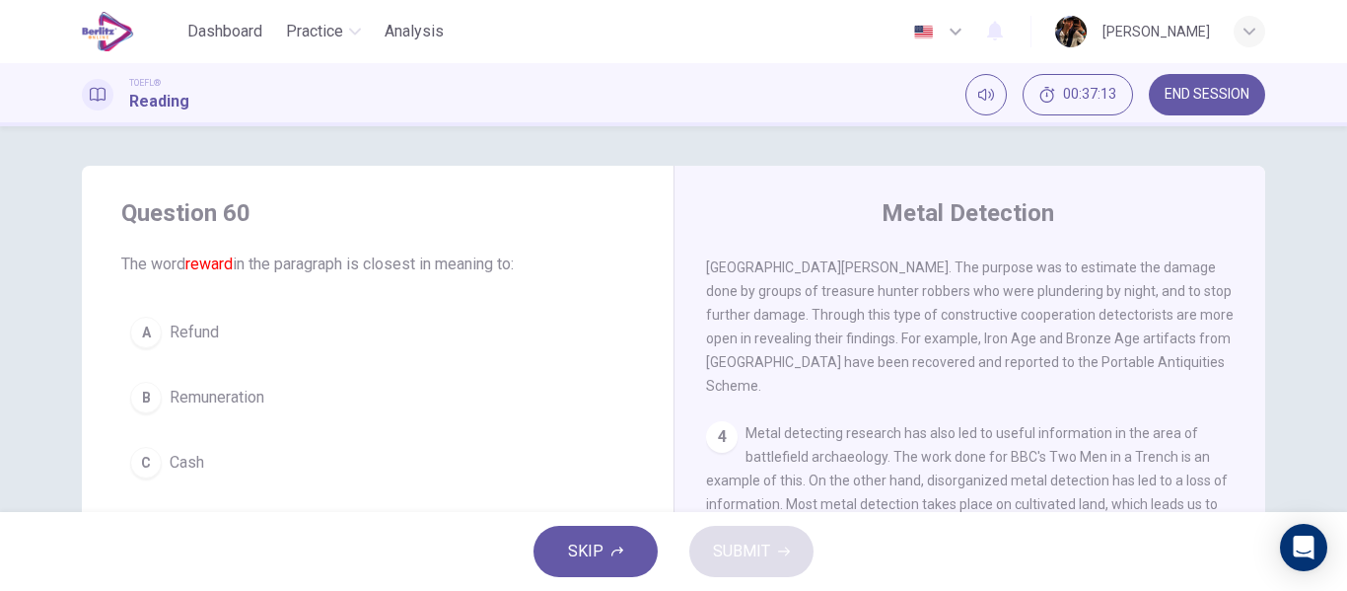
scroll to position [834, 0]
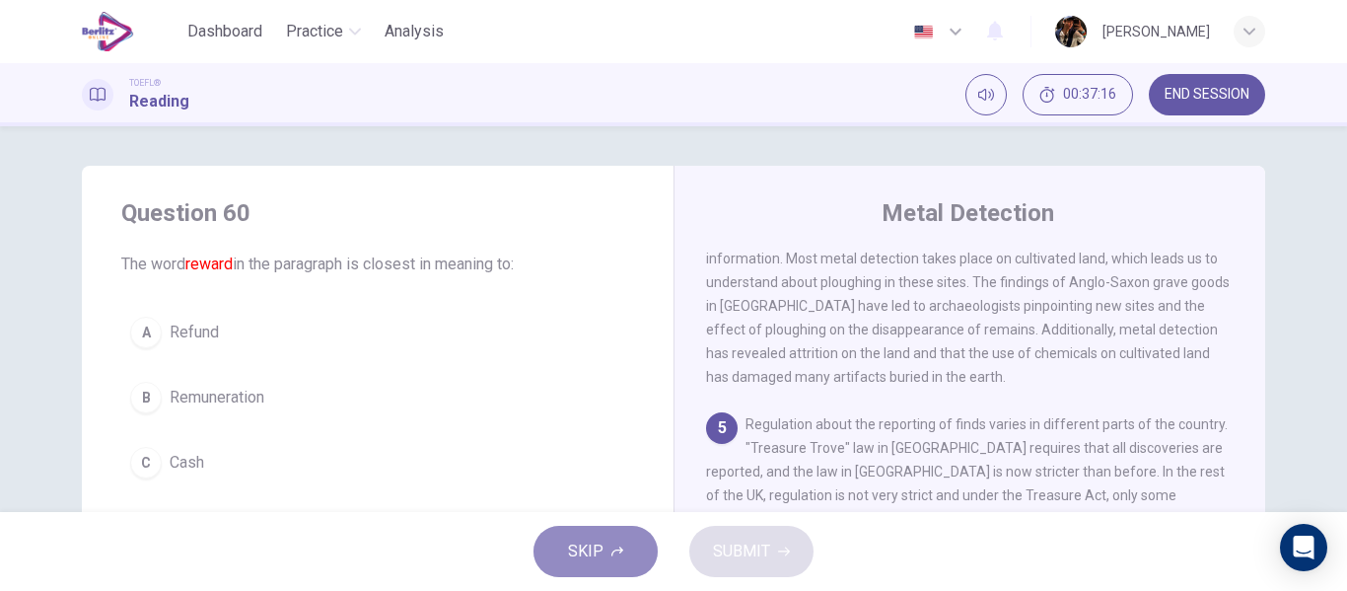
click at [606, 543] on button "SKIP" at bounding box center [595, 550] width 124 height 51
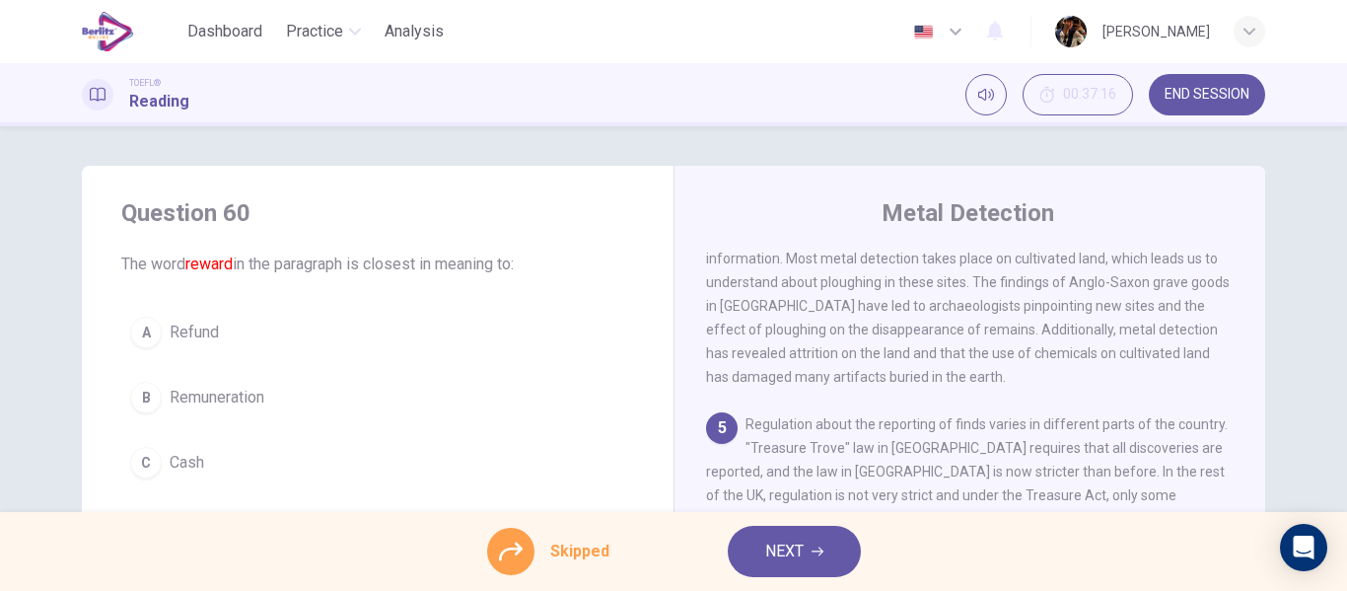
click at [792, 548] on span "NEXT" at bounding box center [784, 551] width 38 height 28
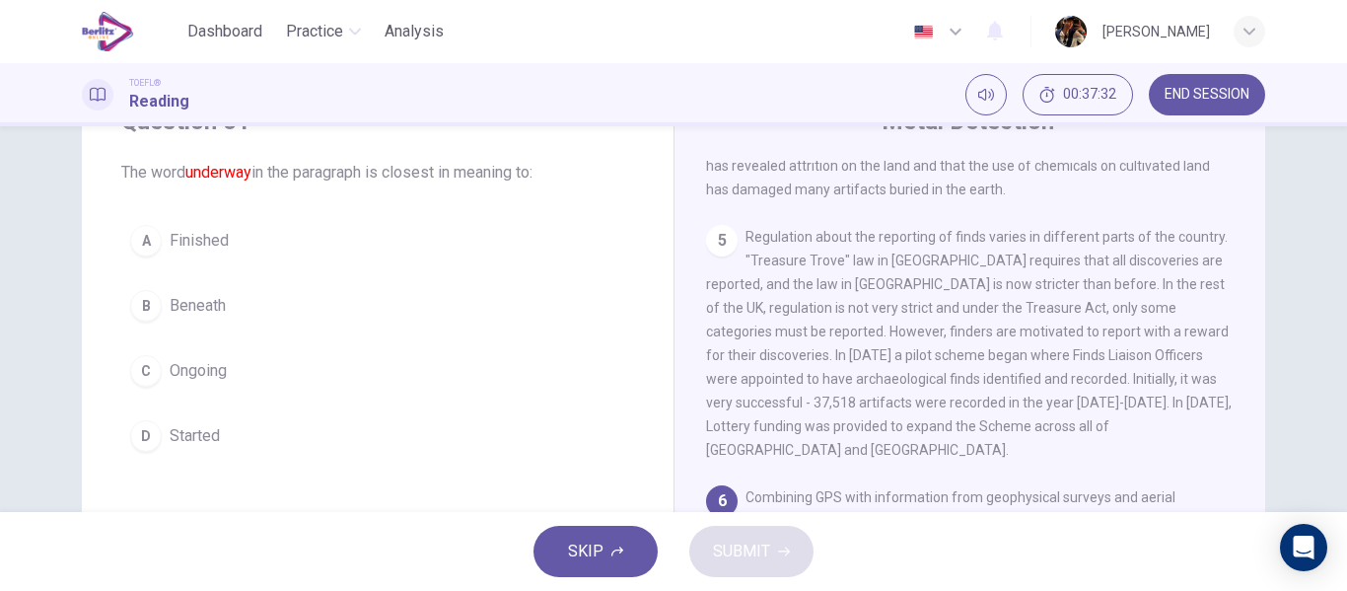
scroll to position [100, 0]
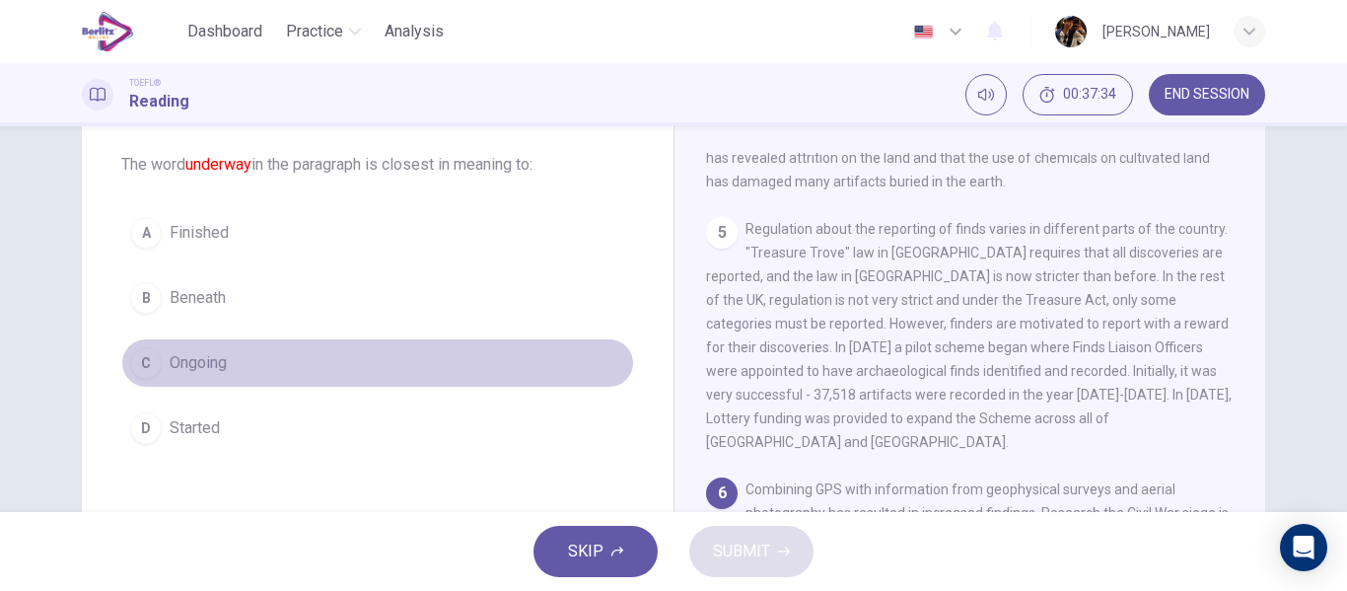
drag, startPoint x: 226, startPoint y: 351, endPoint x: 626, endPoint y: 506, distance: 429.1
click at [225, 350] on button "C Ongoing" at bounding box center [377, 362] width 513 height 49
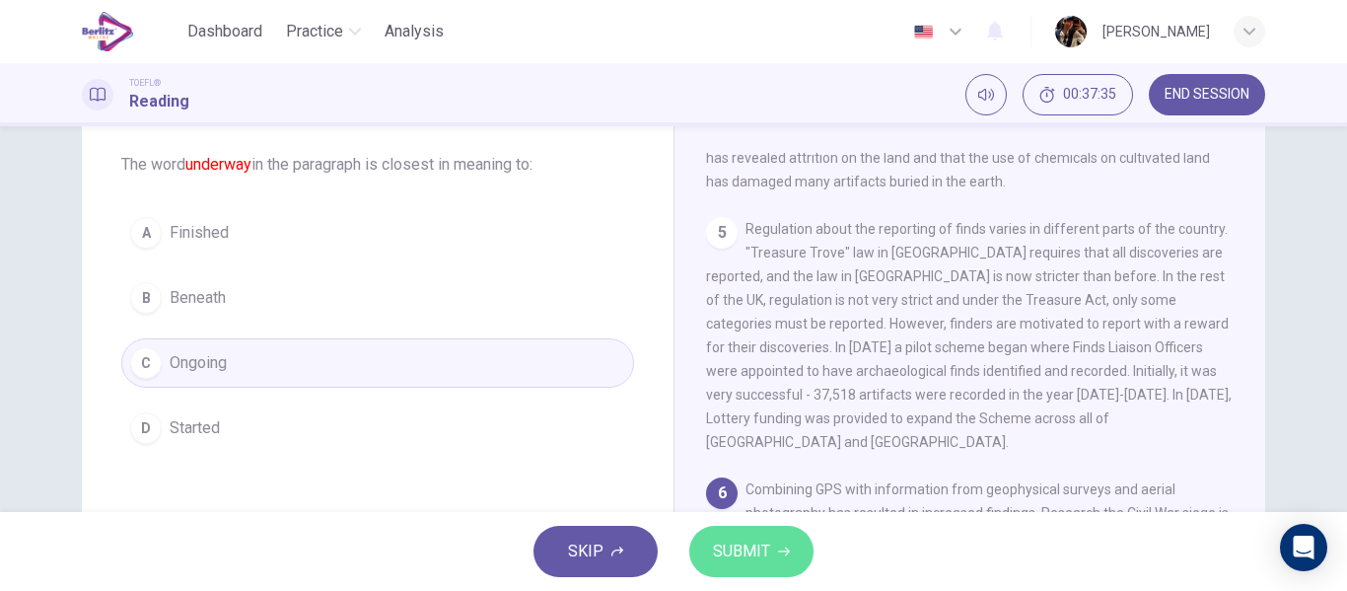
click at [764, 552] on span "SUBMIT" at bounding box center [741, 551] width 57 height 28
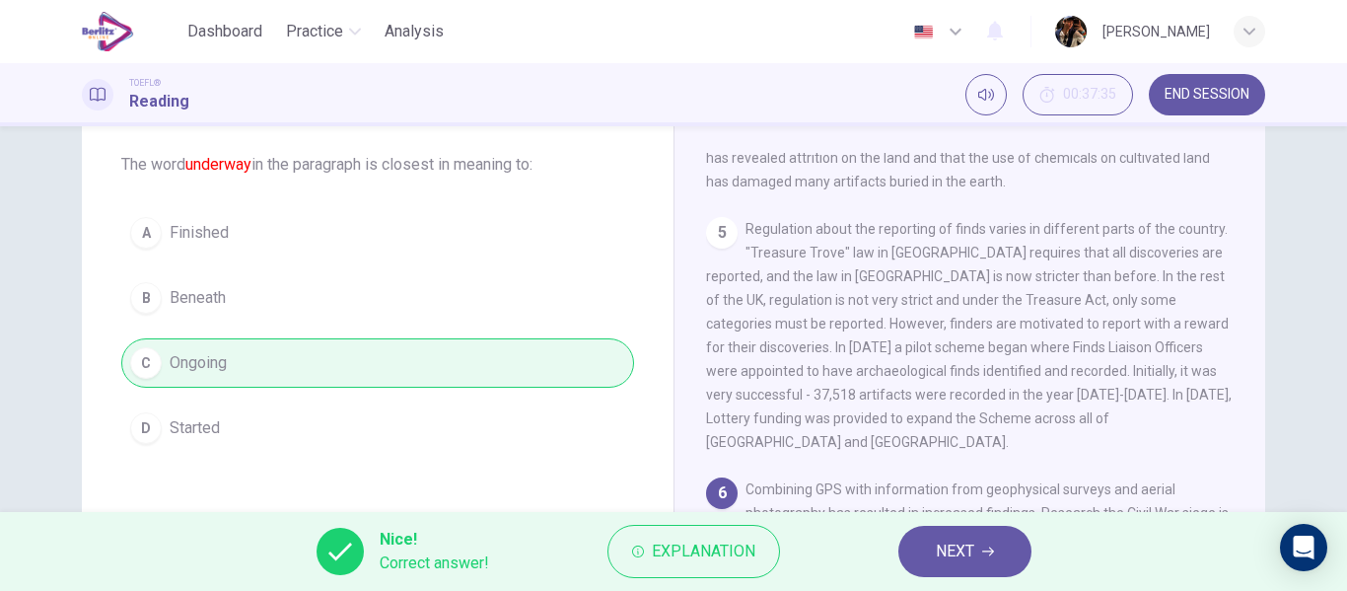
click at [954, 552] on span "NEXT" at bounding box center [955, 551] width 38 height 28
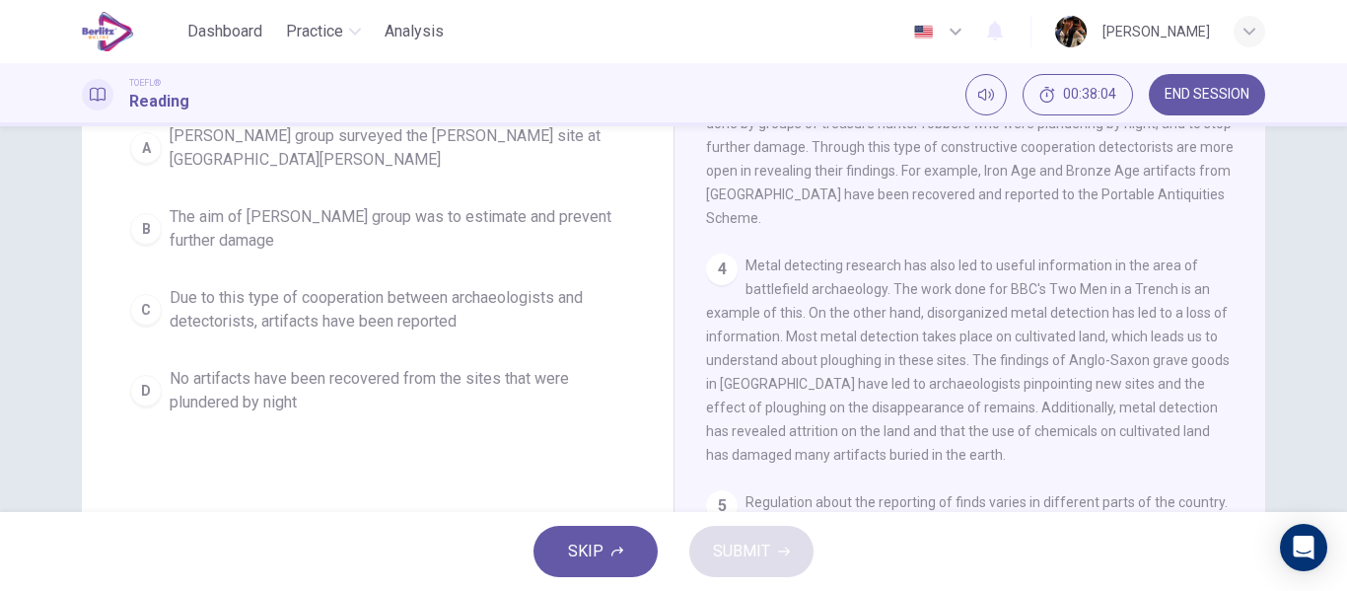
scroll to position [322, 0]
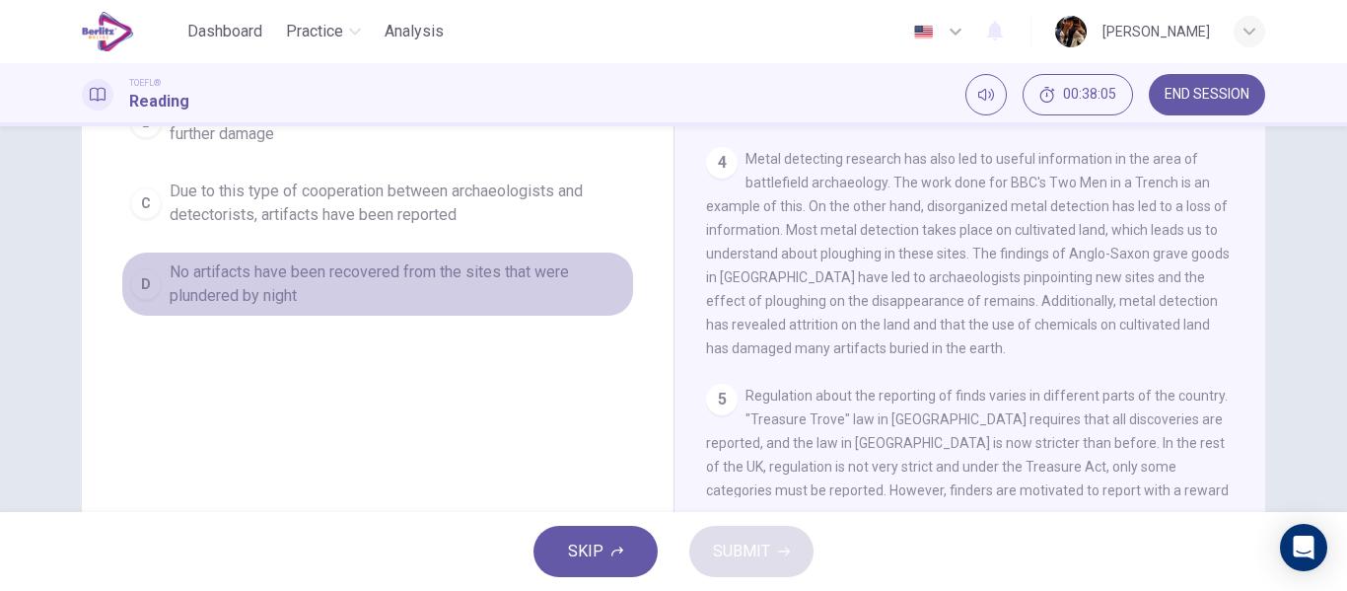
click at [350, 269] on span "No artifacts have been recovered from the sites that were plundered by night" at bounding box center [397, 283] width 455 height 47
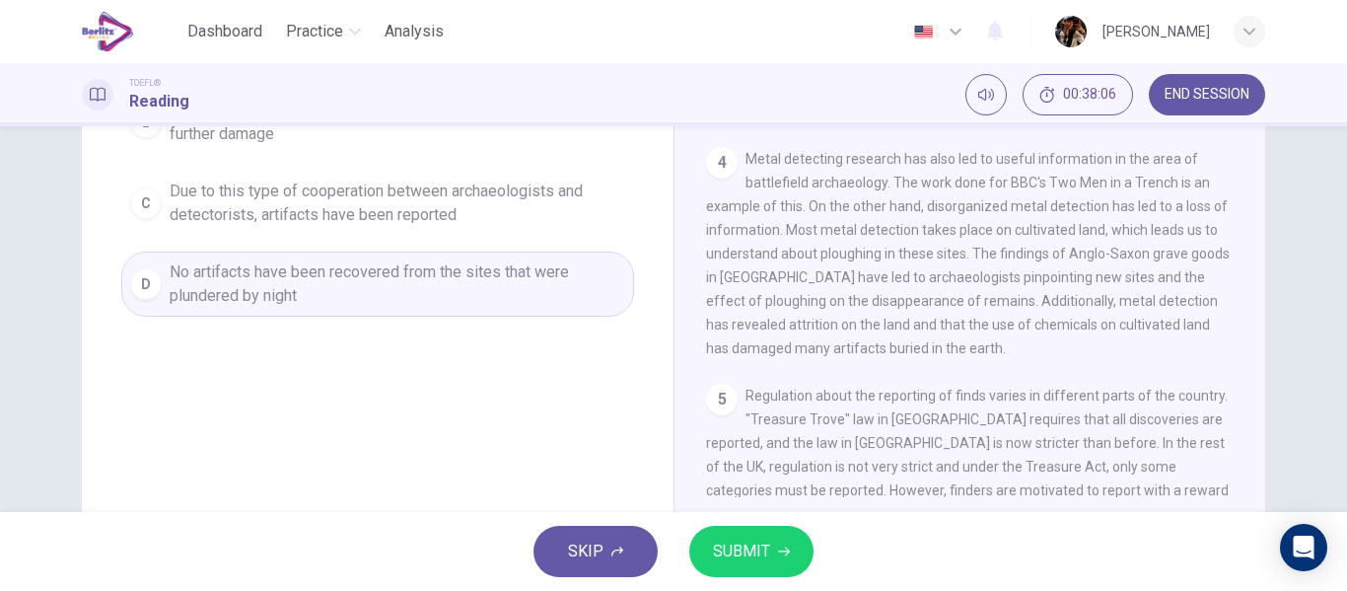
click at [781, 589] on div "SKIP SUBMIT" at bounding box center [673, 551] width 1347 height 79
click at [752, 535] on button "SUBMIT" at bounding box center [751, 550] width 124 height 51
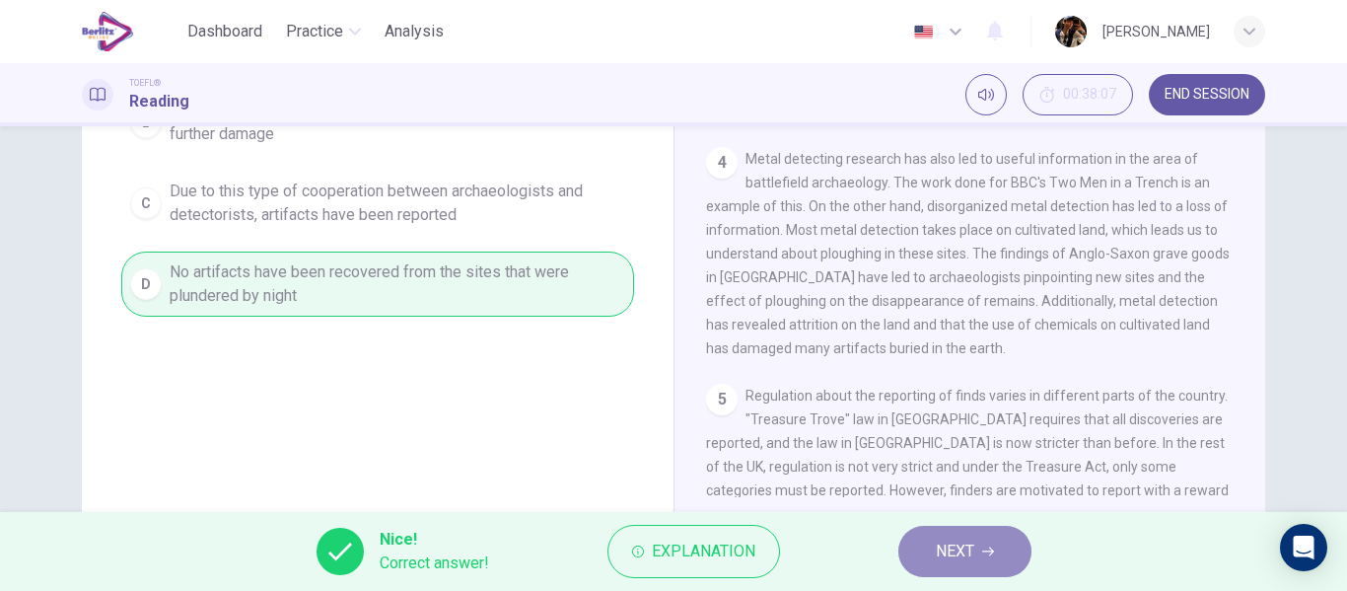
click at [942, 566] on button "NEXT" at bounding box center [964, 550] width 133 height 51
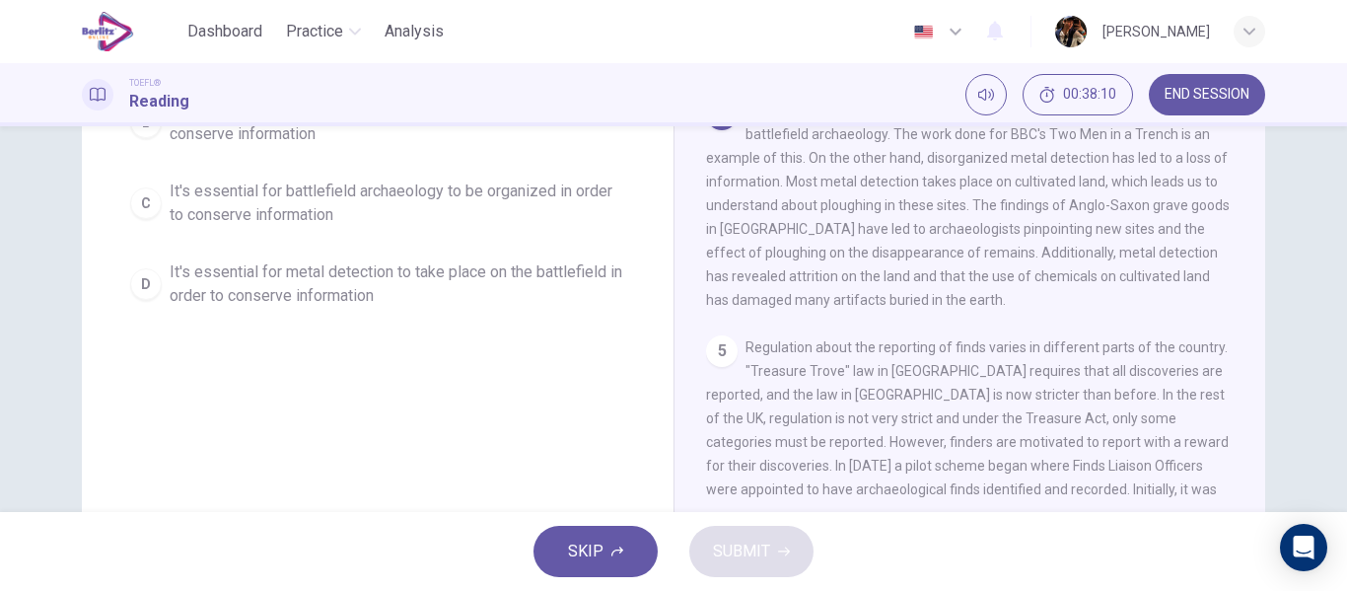
scroll to position [163, 0]
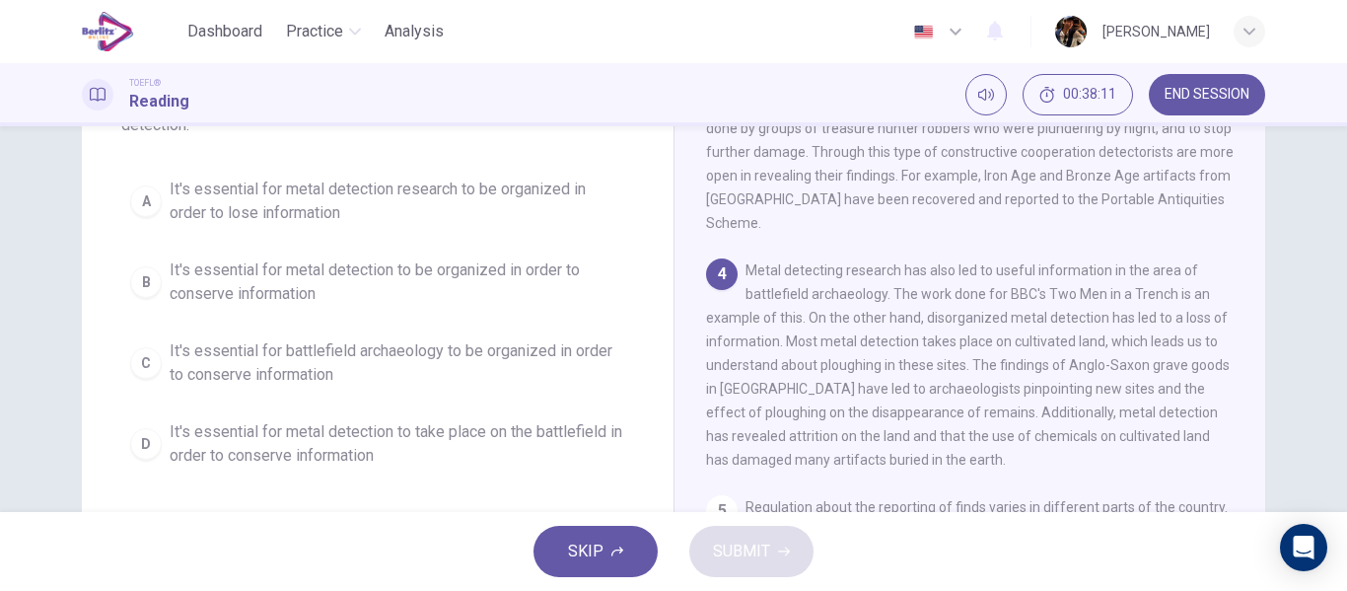
click at [471, 310] on button "B It's essential for metal detection to be organized in order to conserve infor…" at bounding box center [377, 281] width 513 height 65
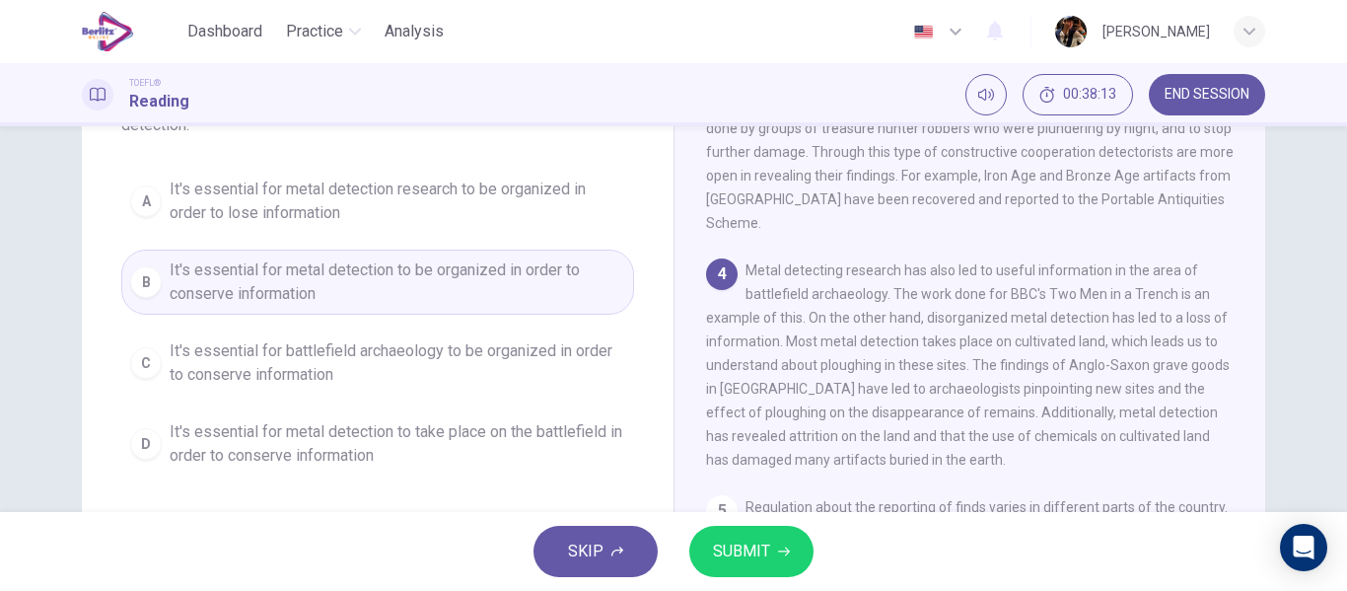
click at [762, 554] on span "SUBMIT" at bounding box center [741, 551] width 57 height 28
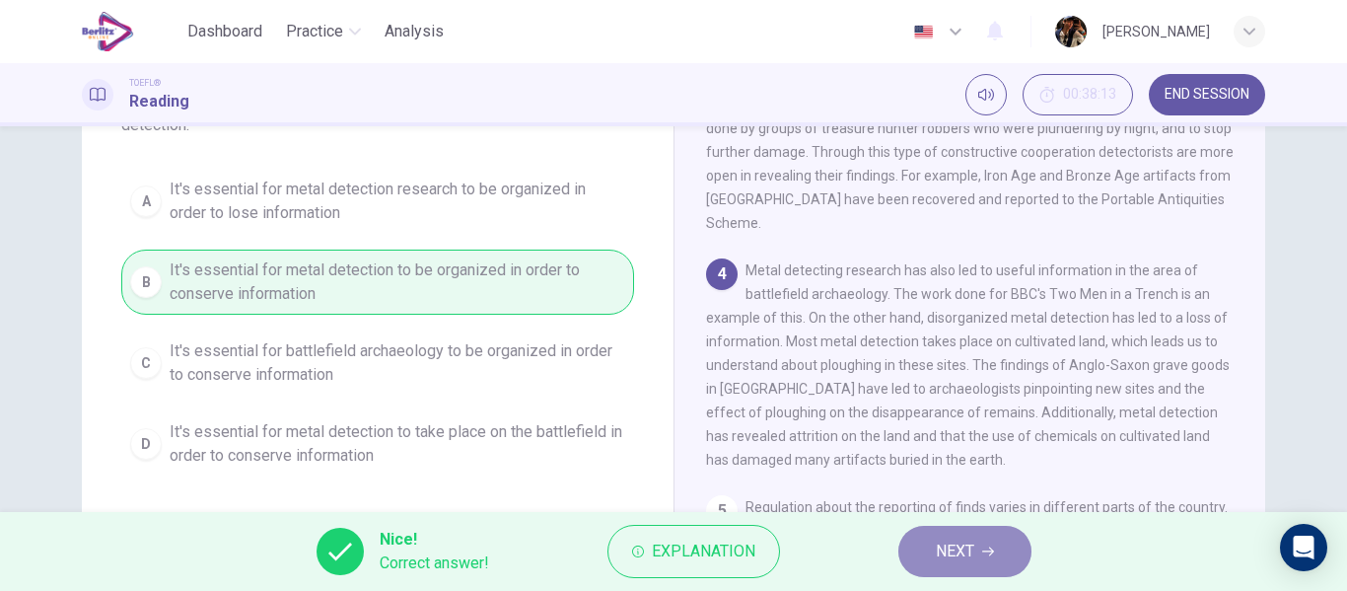
click at [947, 544] on span "NEXT" at bounding box center [955, 551] width 38 height 28
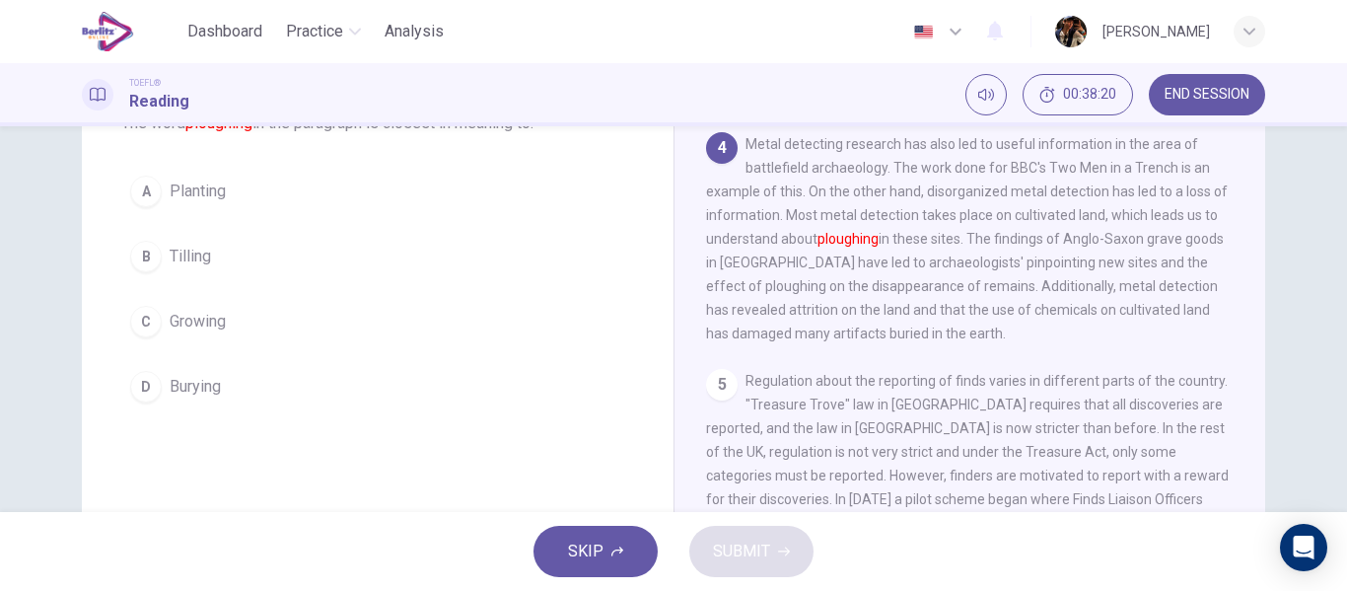
scroll to position [148, 0]
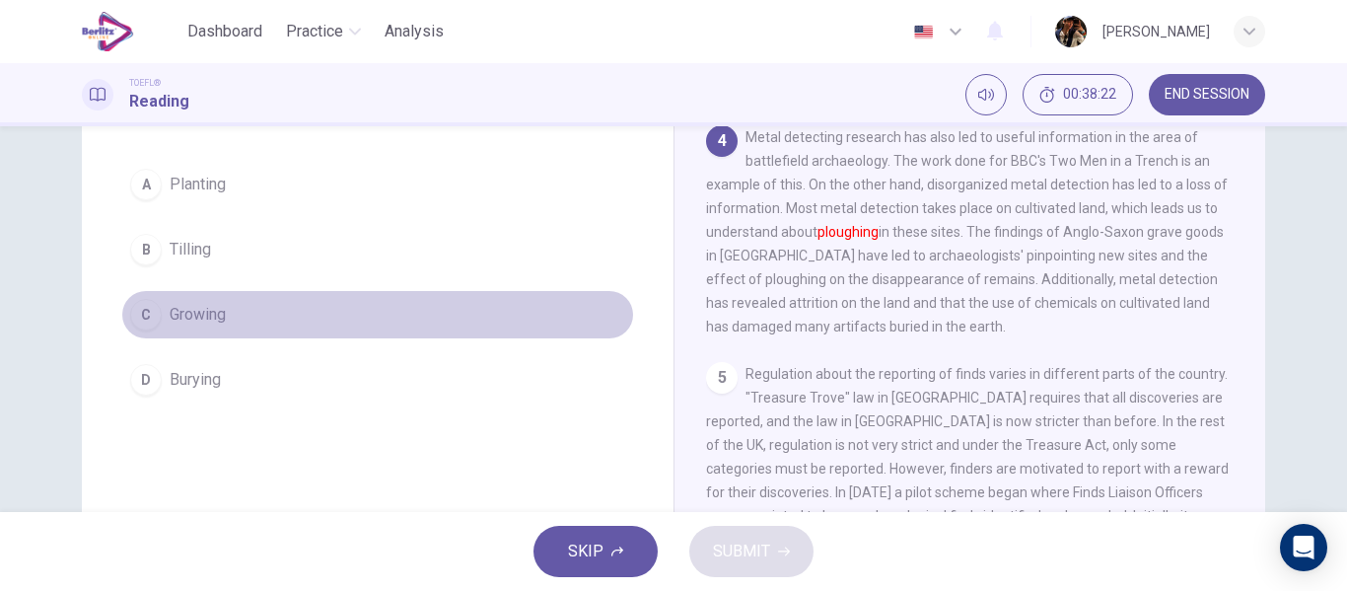
drag, startPoint x: 231, startPoint y: 331, endPoint x: 496, endPoint y: 449, distance: 290.0
click at [231, 330] on button "C Growing" at bounding box center [377, 314] width 513 height 49
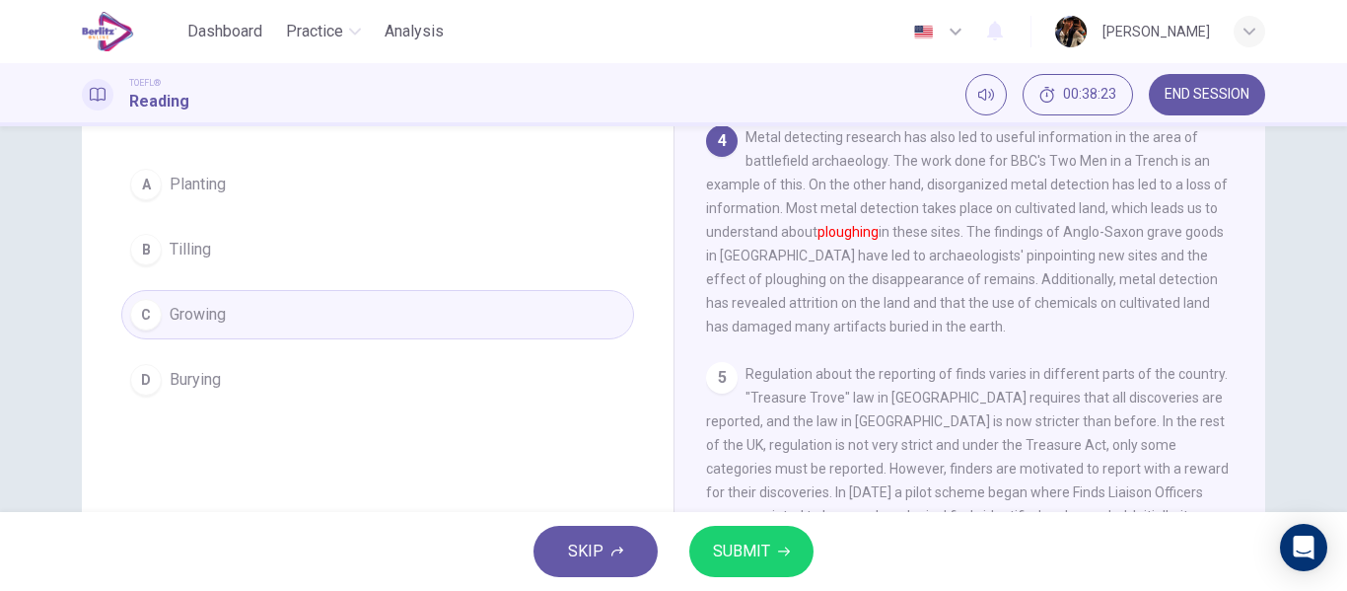
click at [748, 531] on button "SUBMIT" at bounding box center [751, 550] width 124 height 51
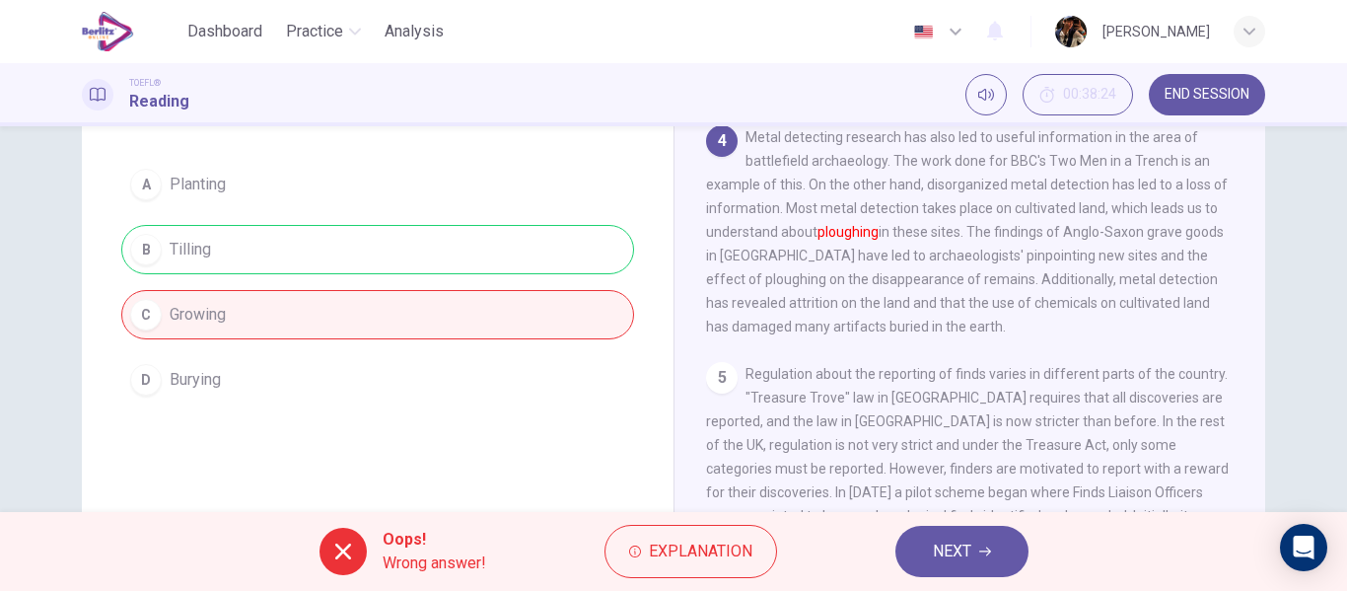
click at [974, 564] on button "NEXT" at bounding box center [961, 550] width 133 height 51
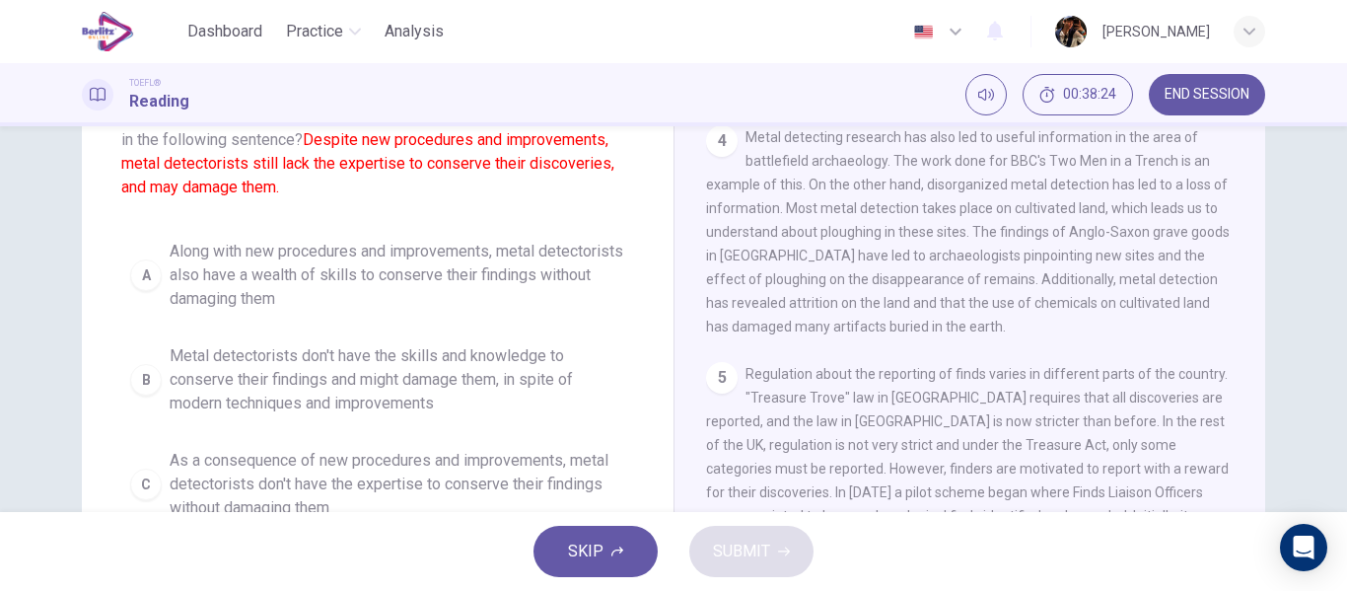
click at [975, 564] on div "SKIP SUBMIT" at bounding box center [673, 551] width 1347 height 79
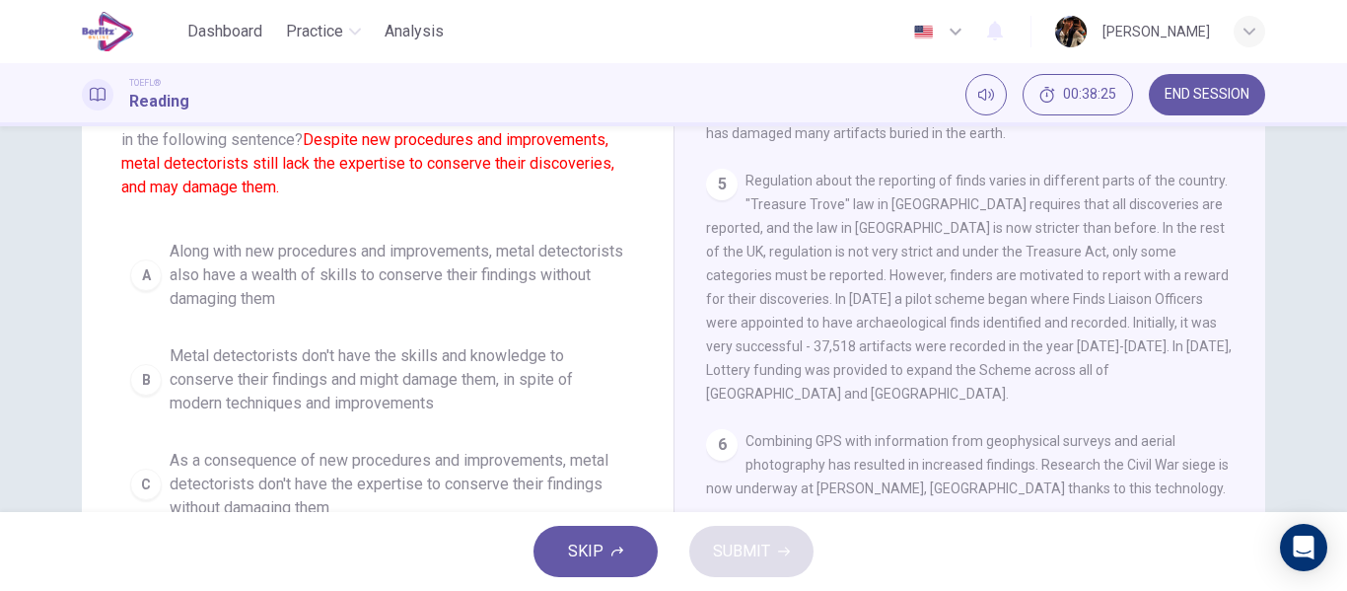
click at [620, 538] on button "SKIP" at bounding box center [595, 550] width 124 height 51
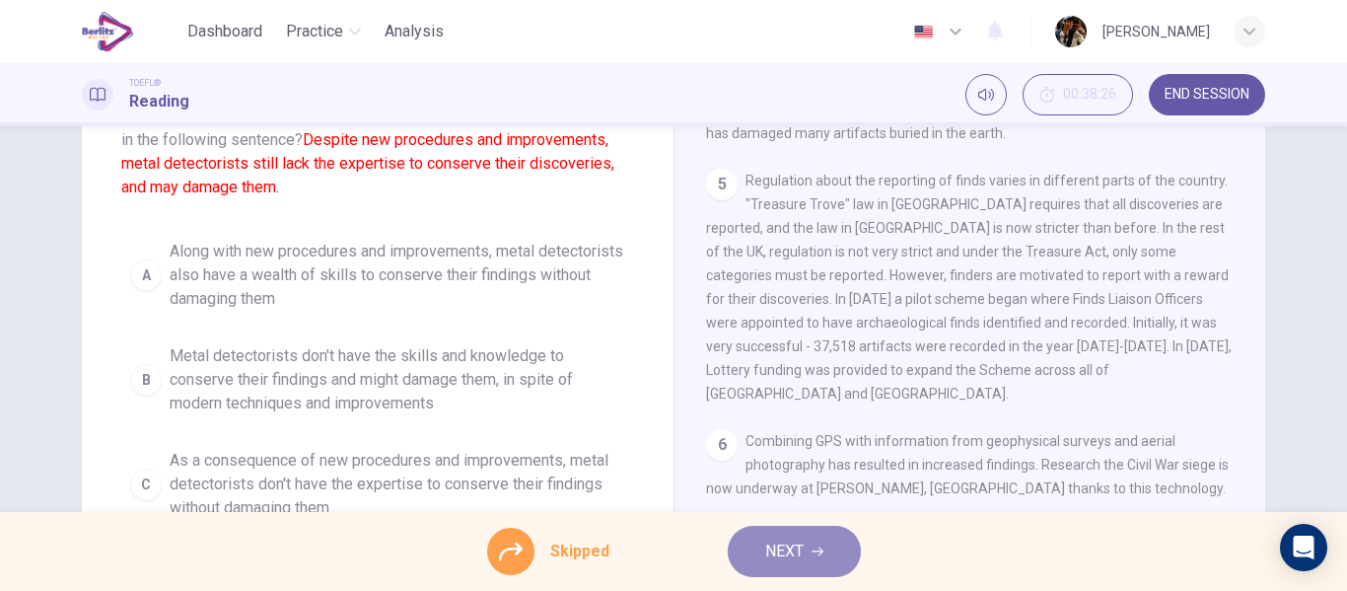
click at [804, 548] on button "NEXT" at bounding box center [794, 550] width 133 height 51
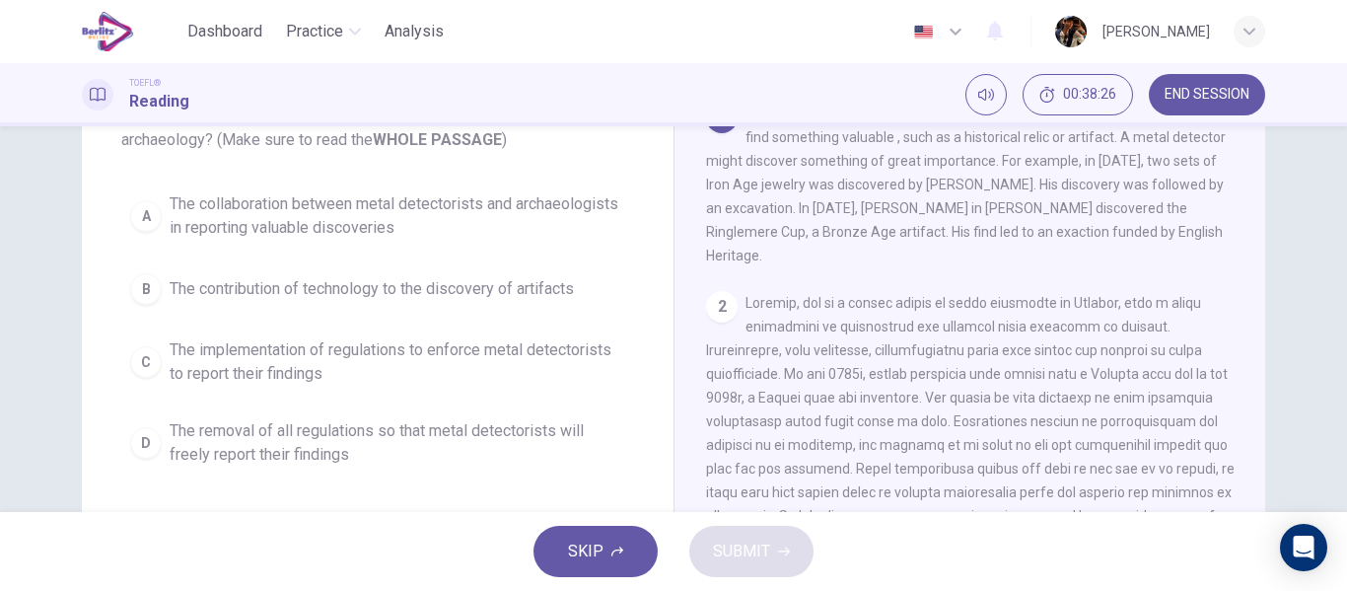
scroll to position [0, 0]
drag, startPoint x: 457, startPoint y: 338, endPoint x: 572, endPoint y: 432, distance: 147.8
click at [457, 336] on button "C The implementation of regulations to enforce metal detectorists to report the…" at bounding box center [377, 361] width 513 height 65
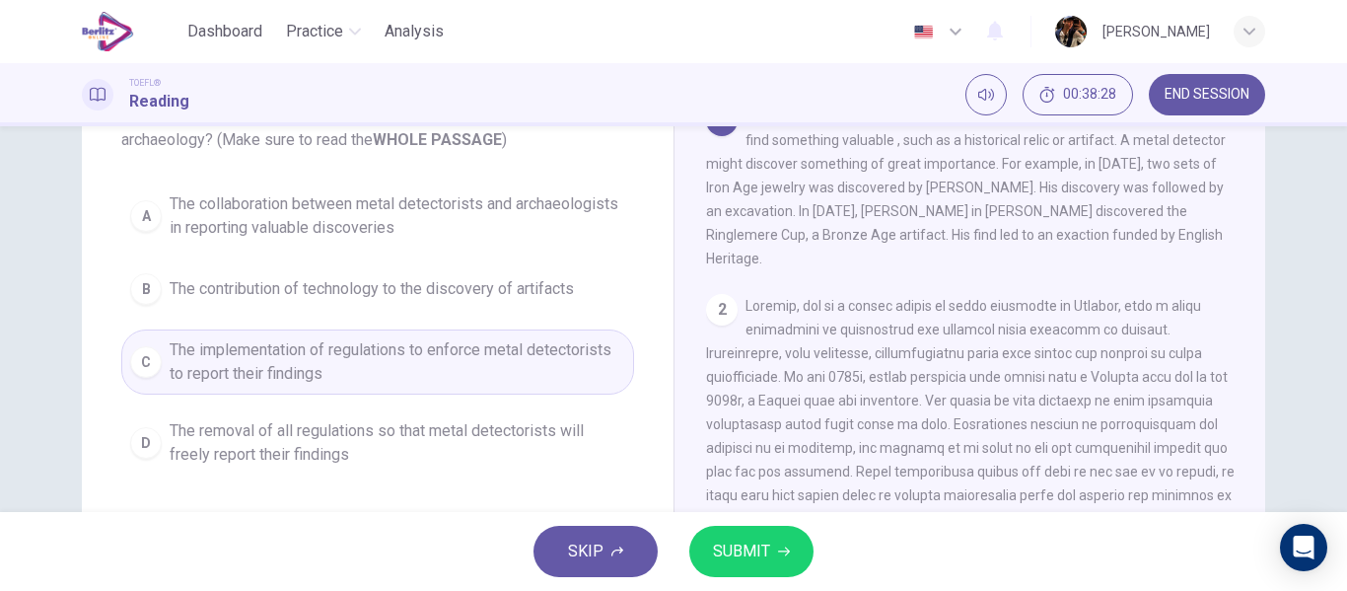
click at [763, 532] on button "SUBMIT" at bounding box center [751, 550] width 124 height 51
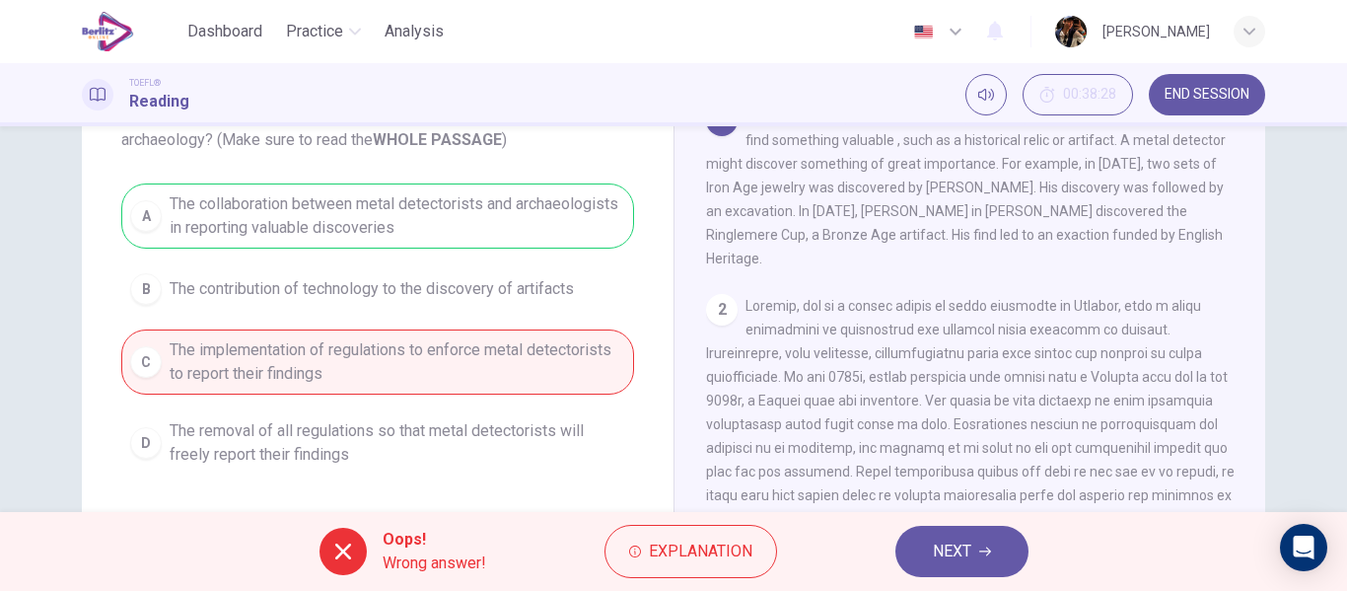
click at [935, 581] on div "Oops! Wrong answer! Explanation NEXT" at bounding box center [673, 551] width 1347 height 79
click at [930, 563] on button "NEXT" at bounding box center [961, 550] width 133 height 51
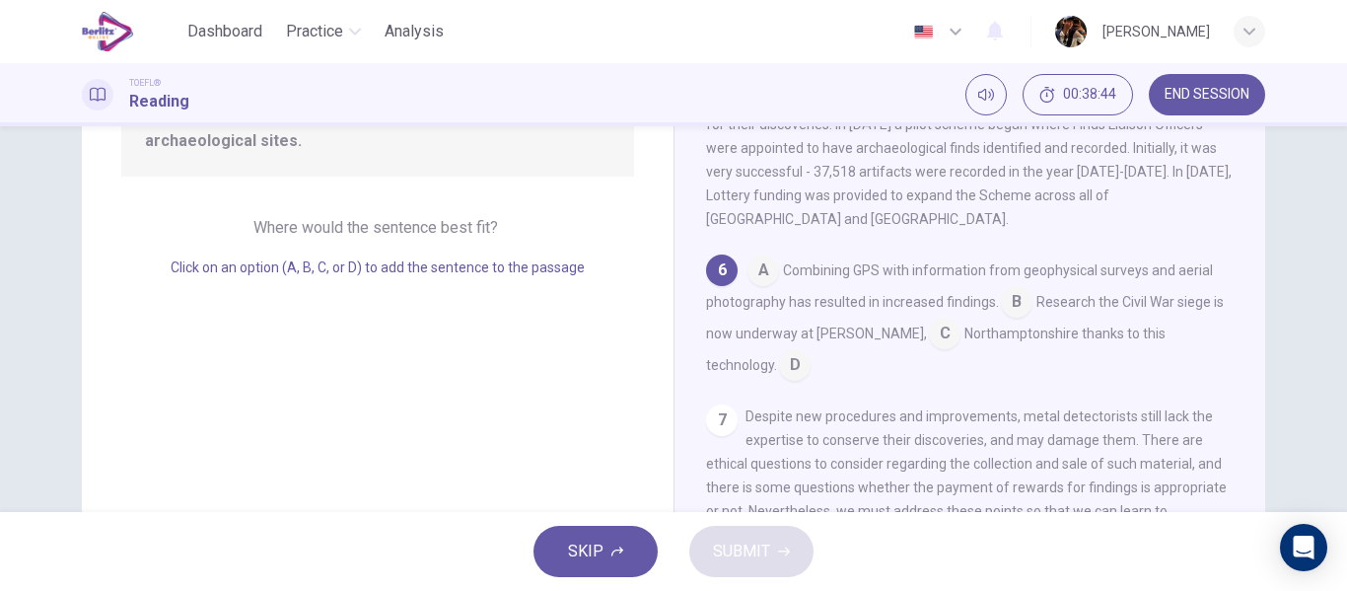
scroll to position [285, 0]
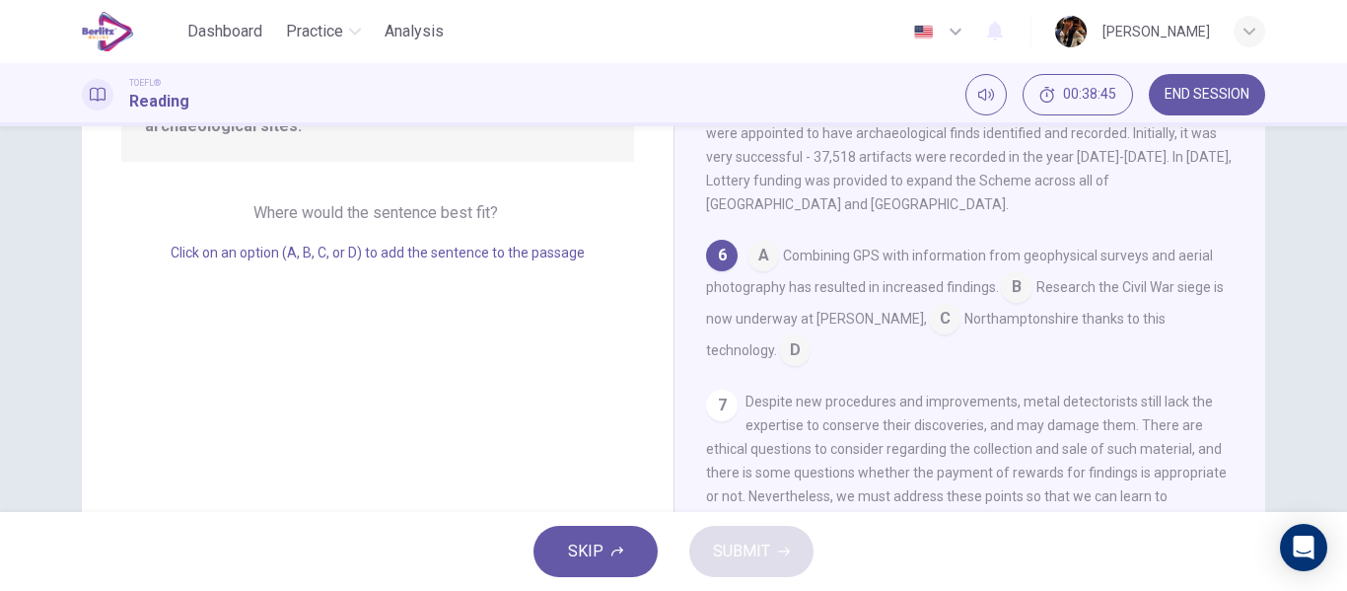
click at [1017, 273] on input at bounding box center [1017, 289] width 32 height 32
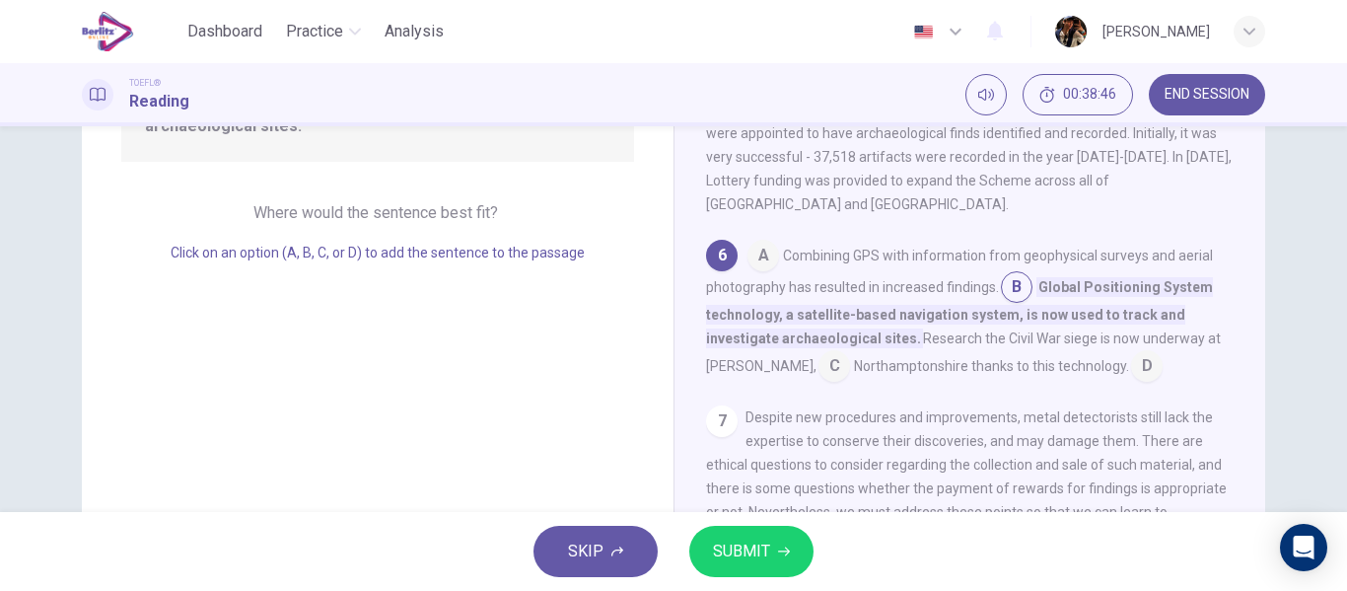
click at [757, 533] on button "SUBMIT" at bounding box center [751, 550] width 124 height 51
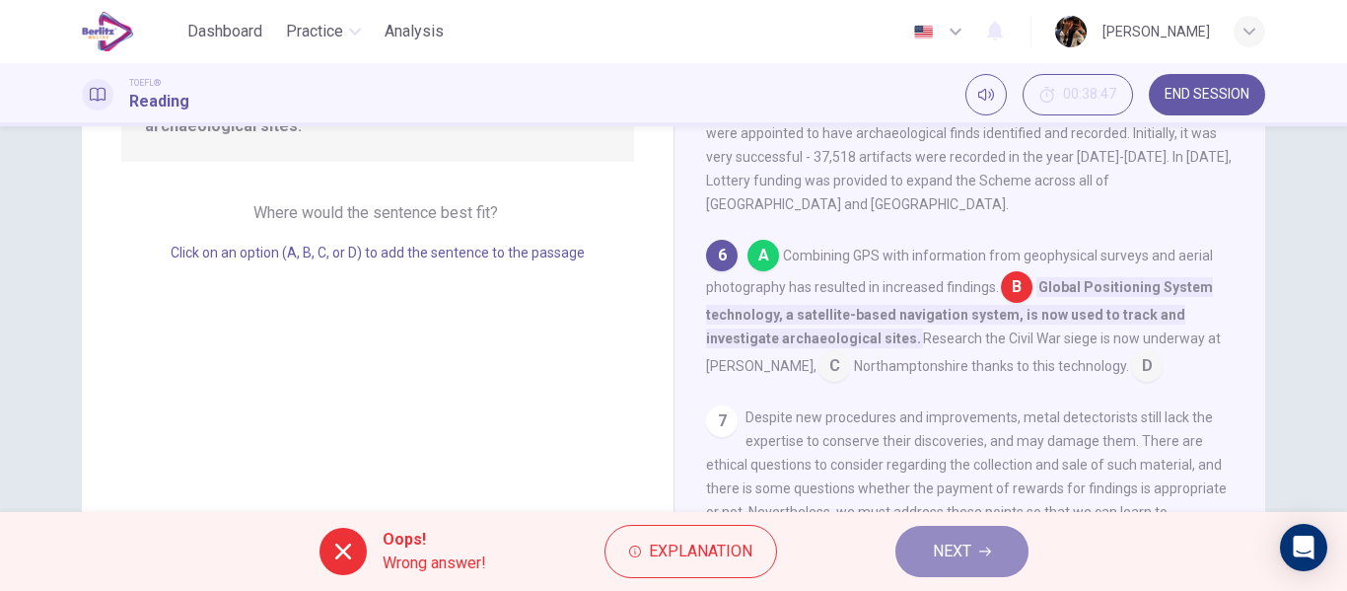
click at [987, 552] on icon "button" at bounding box center [985, 551] width 12 height 12
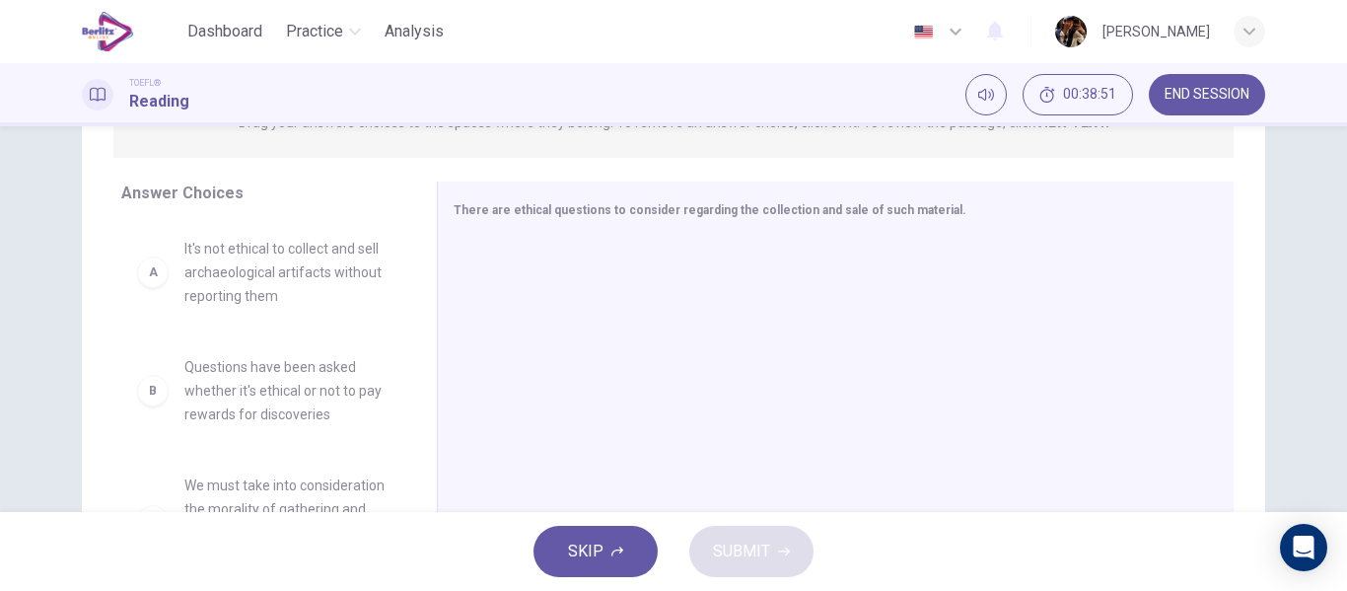
click at [283, 348] on div "A It's not ethical to collect and sell archaeological artifacts without reporti…" at bounding box center [263, 373] width 284 height 304
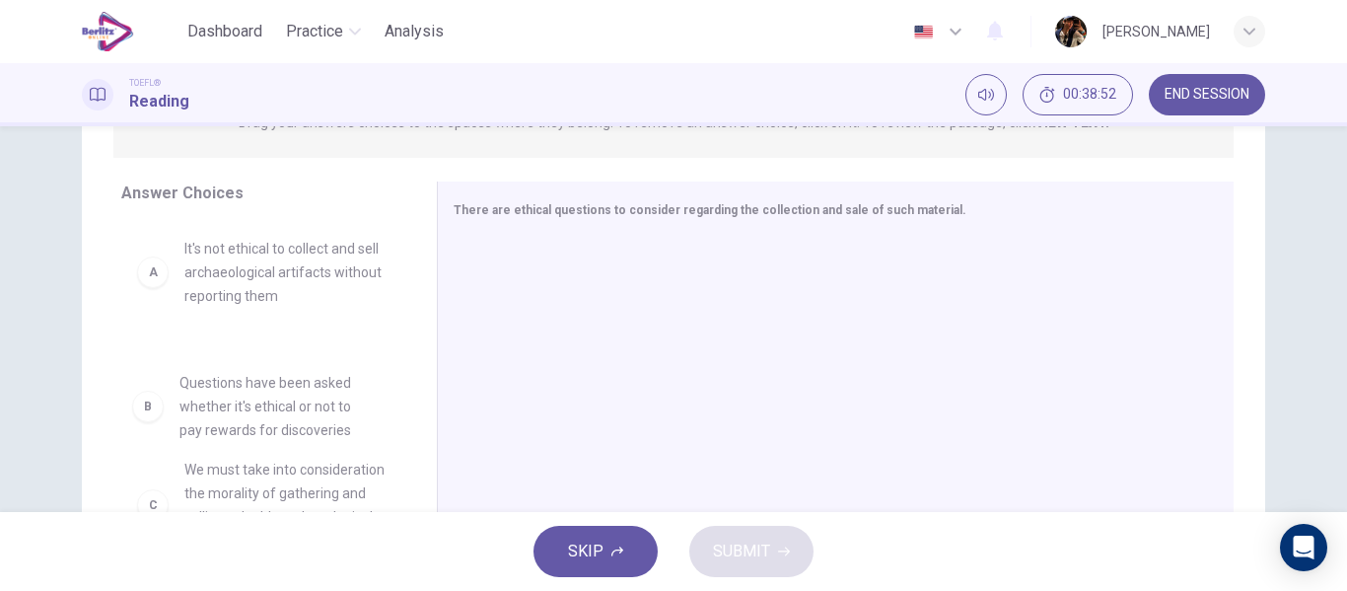
click at [283, 361] on div "A It's not ethical to collect and sell archaeological artifacts without reporti…" at bounding box center [263, 373] width 284 height 304
click at [292, 399] on div "A It's not ethical to collect and sell archaeological artifacts without reporti…" at bounding box center [263, 373] width 284 height 304
click at [217, 309] on div "A It's not ethical to collect and sell archaeological artifacts without reporti…" at bounding box center [263, 272] width 284 height 103
click at [217, 308] on div "A It's not ethical to collect and sell archaeological artifacts without reporti…" at bounding box center [263, 272] width 284 height 103
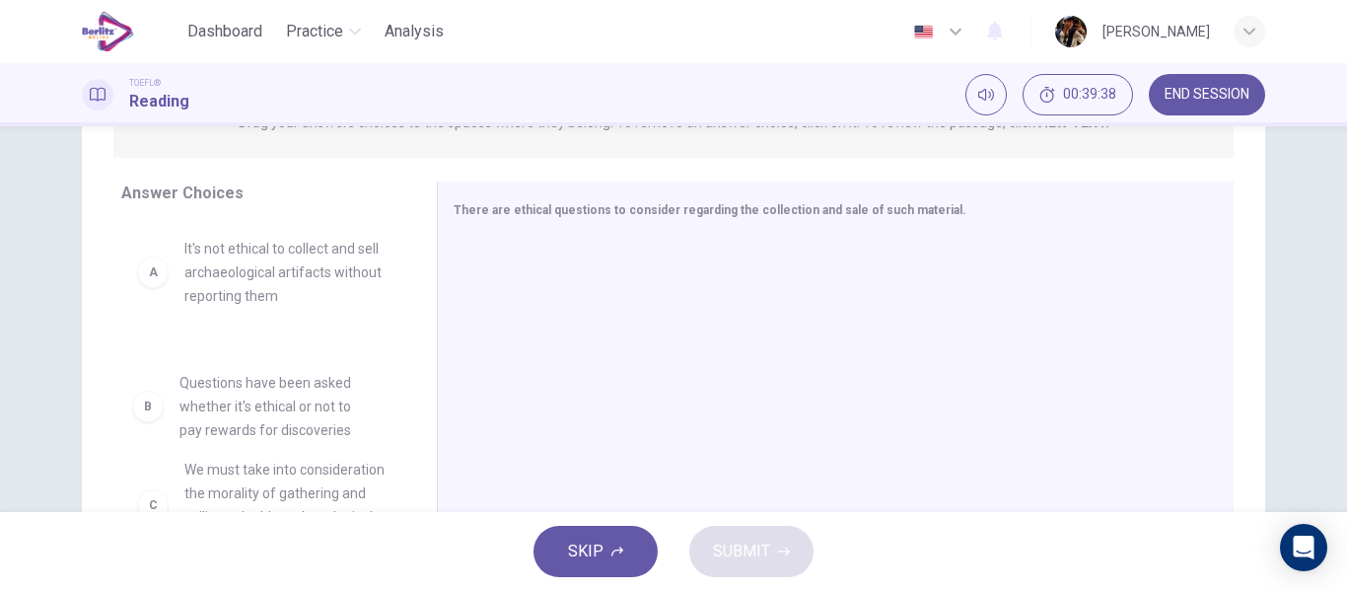
click at [333, 435] on div "A It's not ethical to collect and sell archaeological artifacts without reporti…" at bounding box center [263, 373] width 284 height 304
click at [327, 445] on div "C We must take into consideration the morality of gathering and selling valuabl…" at bounding box center [263, 505] width 284 height 126
click at [308, 420] on div "A It's not ethical to collect and sell archaeological artifacts without reporti…" at bounding box center [263, 373] width 284 height 304
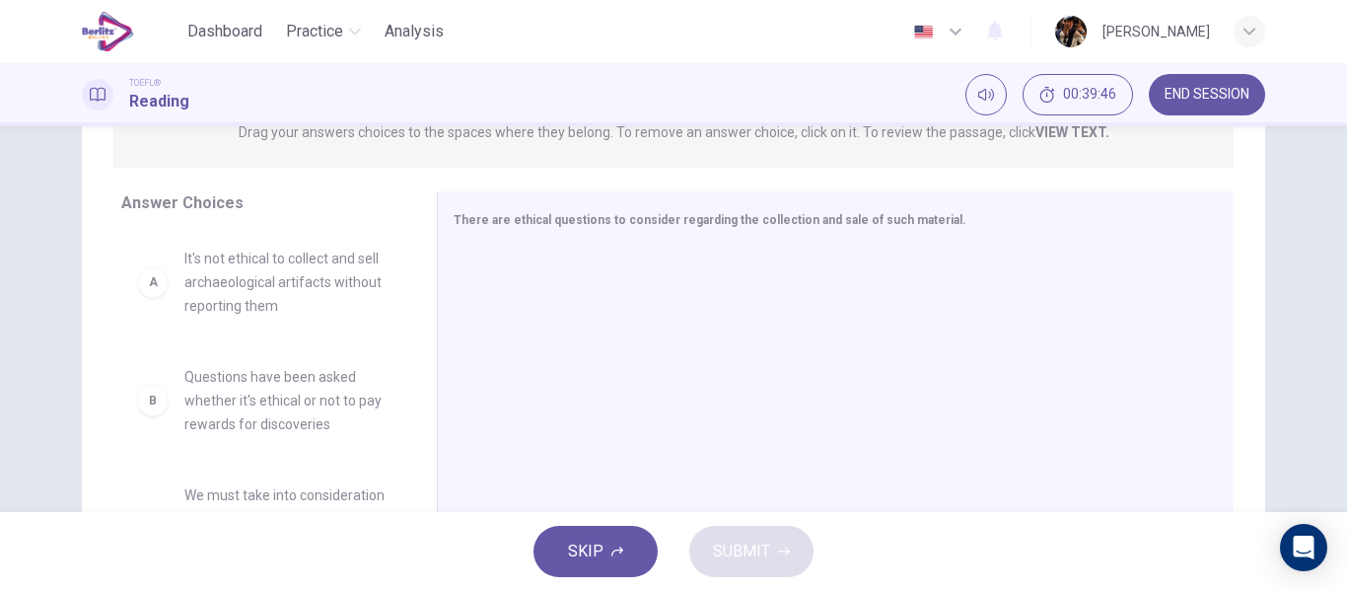
scroll to position [330, 0]
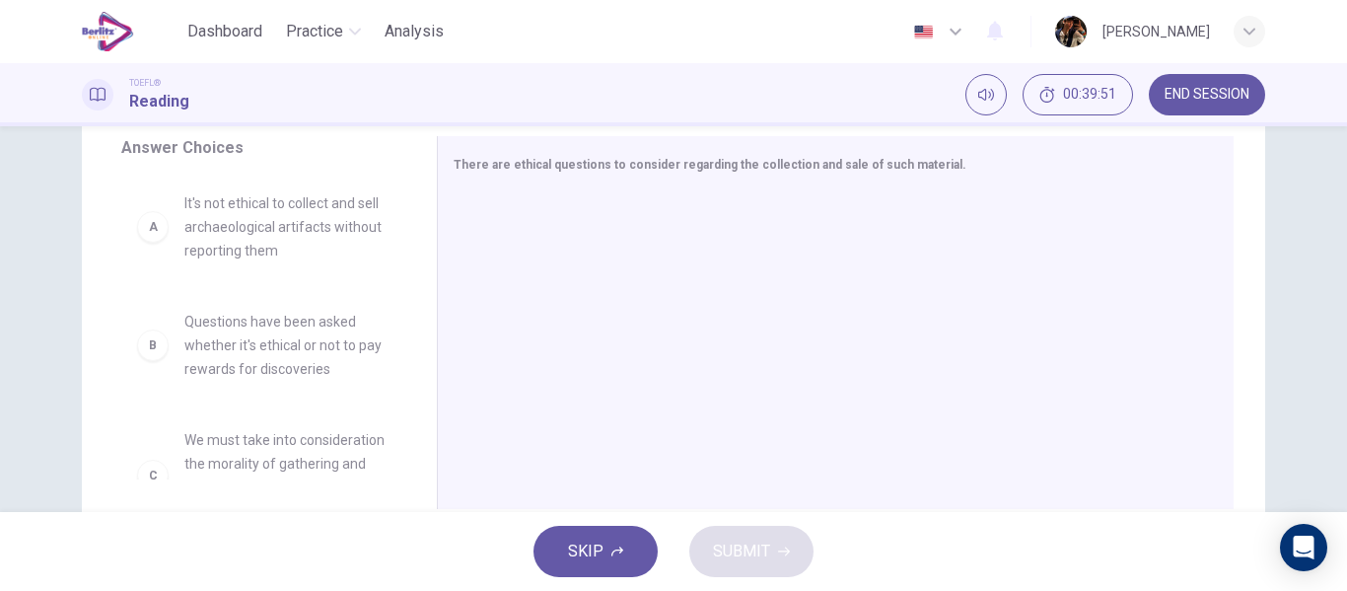
click at [319, 245] on span "It's not ethical to collect and sell archaeological artifacts without reporting…" at bounding box center [286, 226] width 205 height 71
click at [211, 287] on div "A It's not ethical to collect and sell archaeological artifacts without reporti…" at bounding box center [263, 327] width 284 height 304
click at [197, 222] on span "It's not ethical to collect and sell archaeological artifacts without reporting…" at bounding box center [286, 226] width 205 height 71
click at [151, 222] on div "A" at bounding box center [153, 227] width 32 height 32
click at [157, 228] on div "A" at bounding box center [153, 227] width 32 height 32
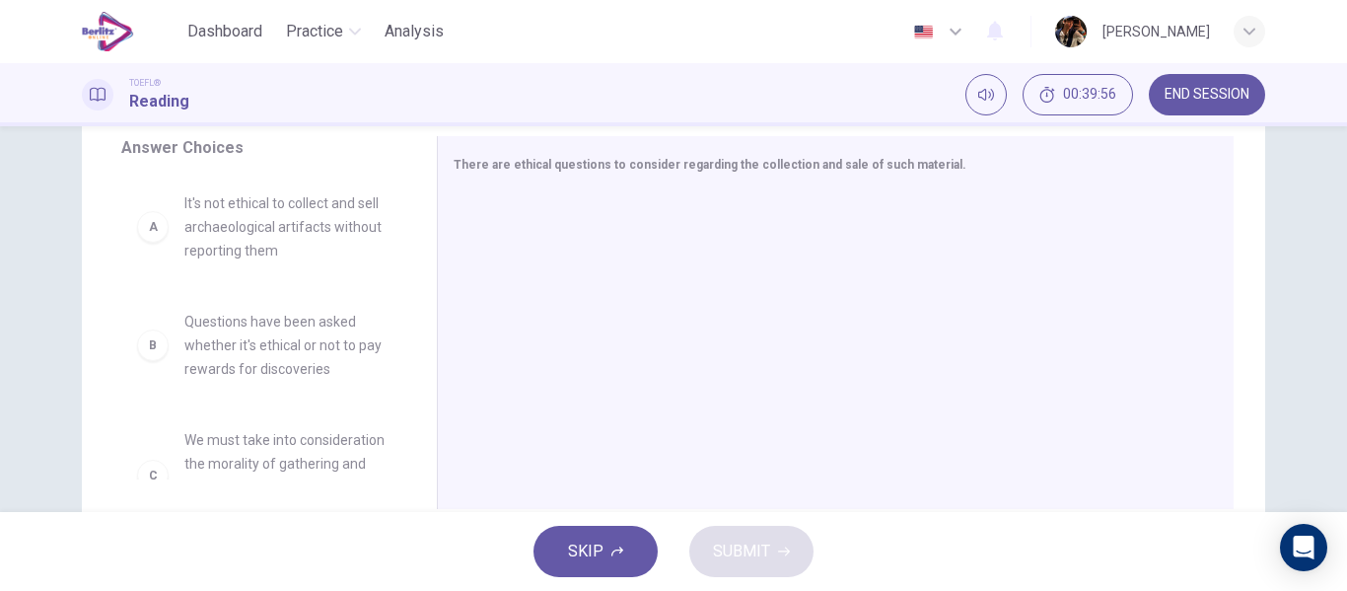
click at [275, 338] on span "Questions have been asked whether it's ethical or not to pay rewards for discov…" at bounding box center [286, 345] width 205 height 71
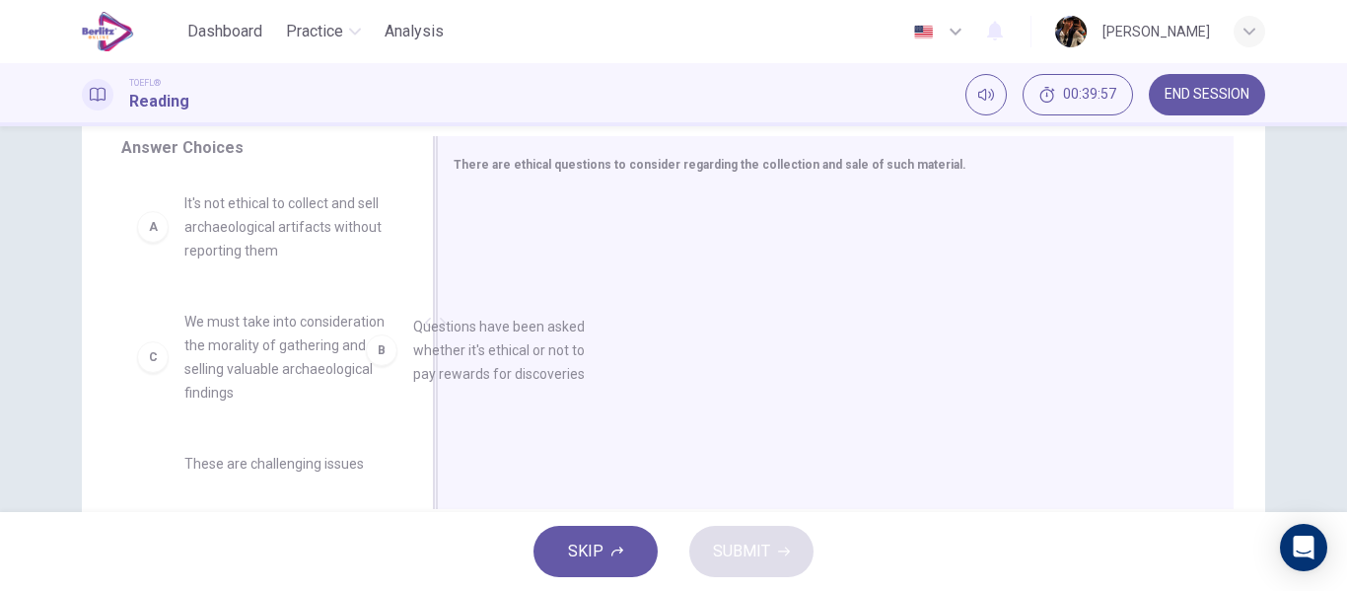
drag, startPoint x: 275, startPoint y: 338, endPoint x: 637, endPoint y: 378, distance: 363.9
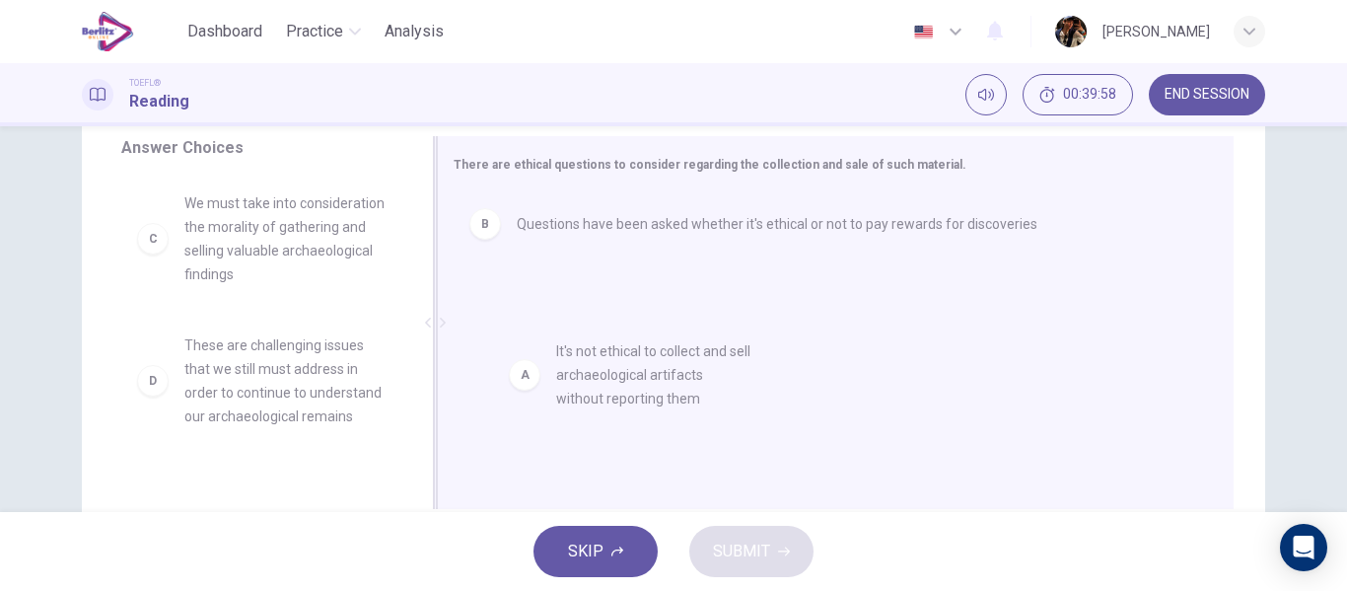
drag, startPoint x: 211, startPoint y: 225, endPoint x: 600, endPoint y: 377, distance: 418.0
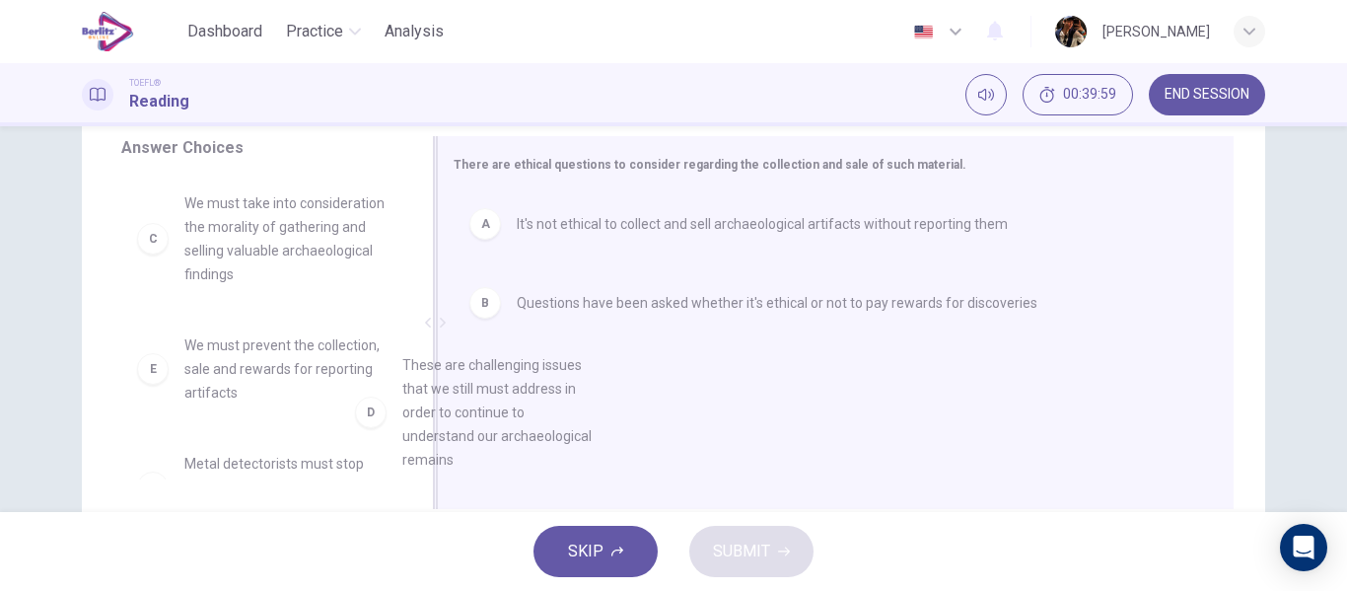
drag, startPoint x: 271, startPoint y: 385, endPoint x: 596, endPoint y: 399, distance: 325.6
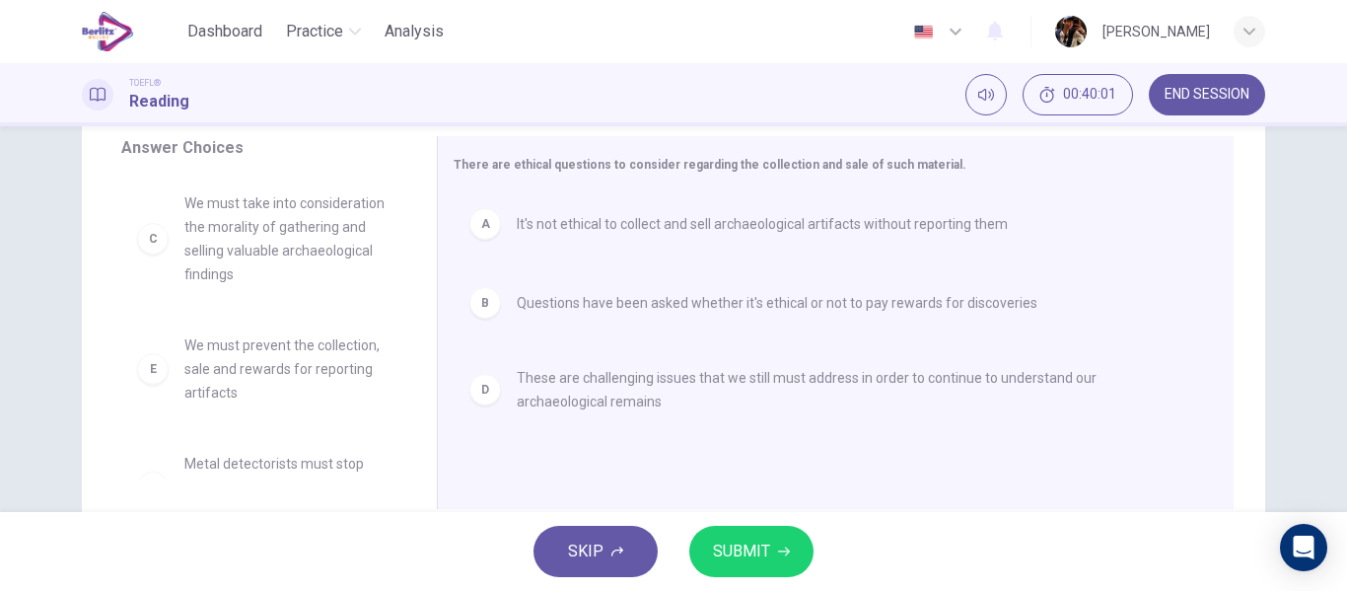
click at [733, 548] on span "SUBMIT" at bounding box center [741, 551] width 57 height 28
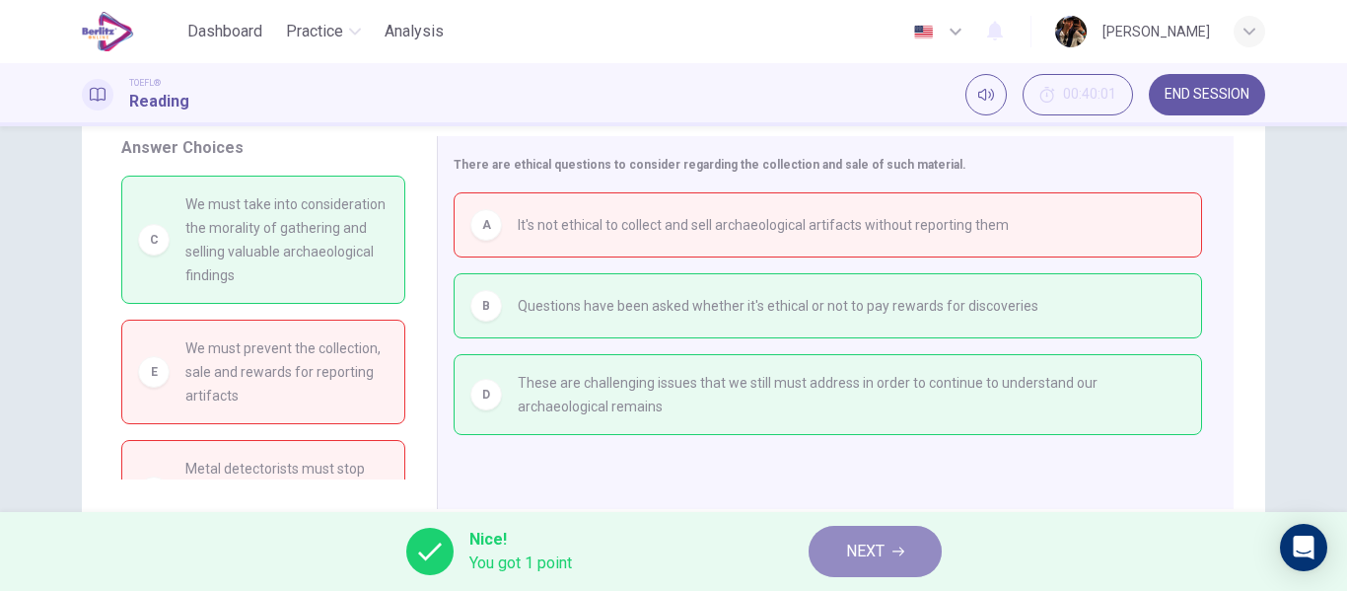
click at [881, 538] on span "NEXT" at bounding box center [865, 551] width 38 height 28
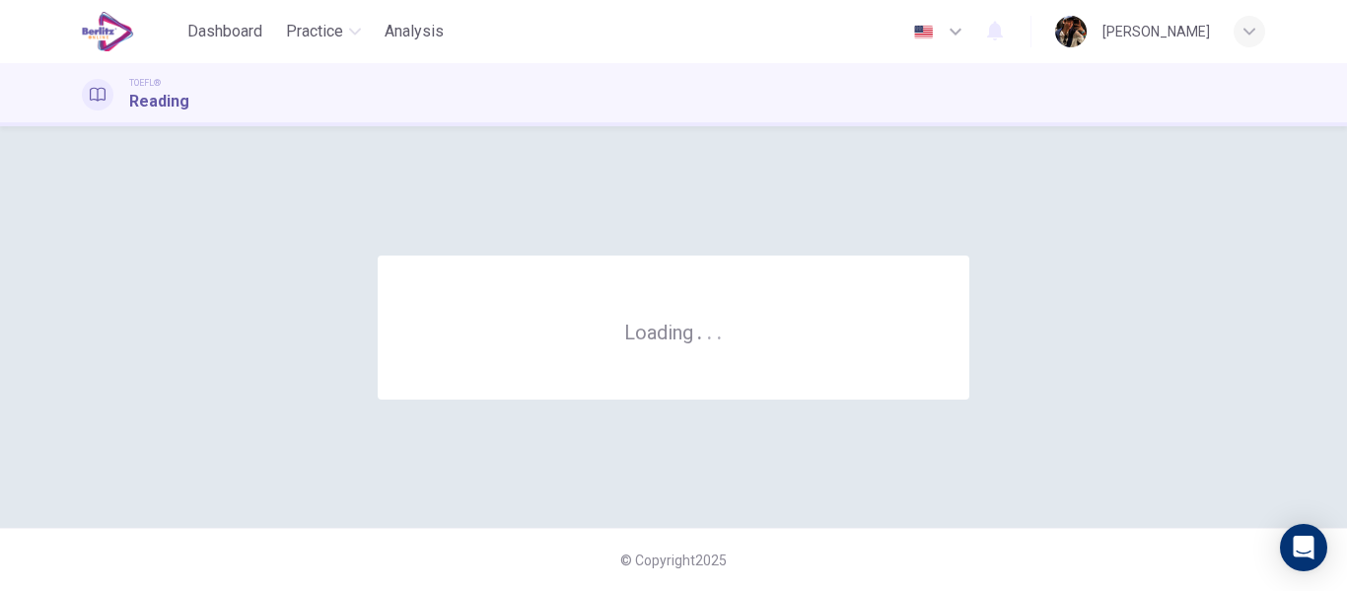
scroll to position [0, 0]
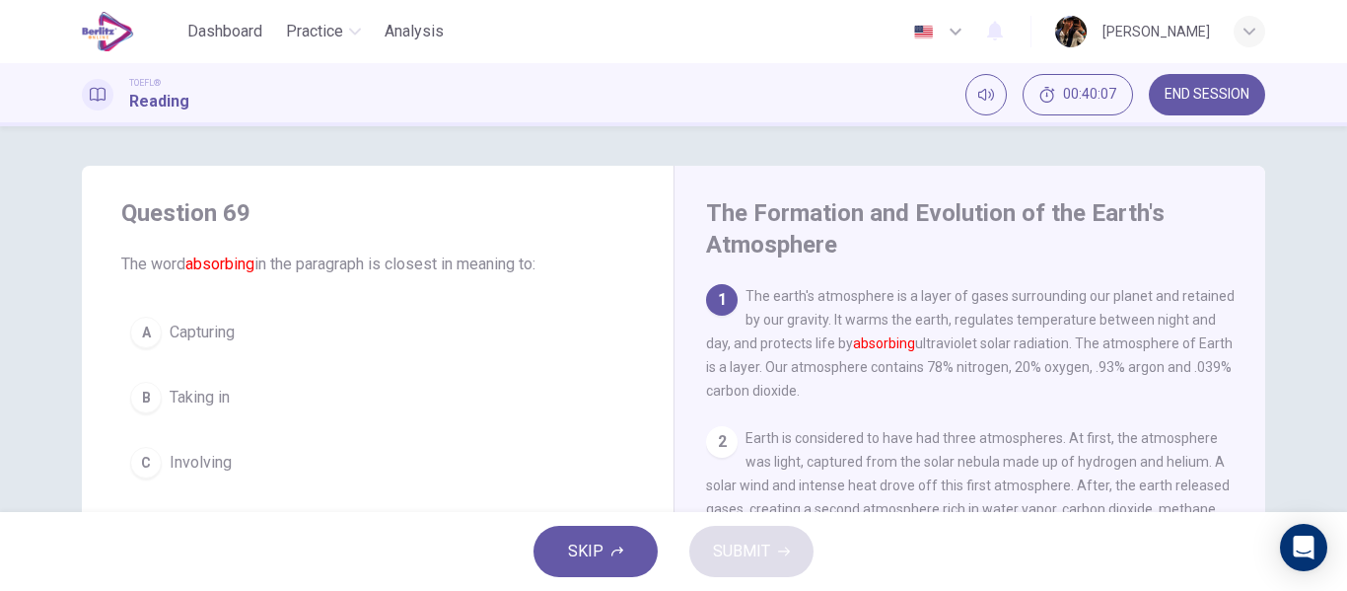
click at [198, 338] on span "Capturing" at bounding box center [202, 332] width 65 height 24
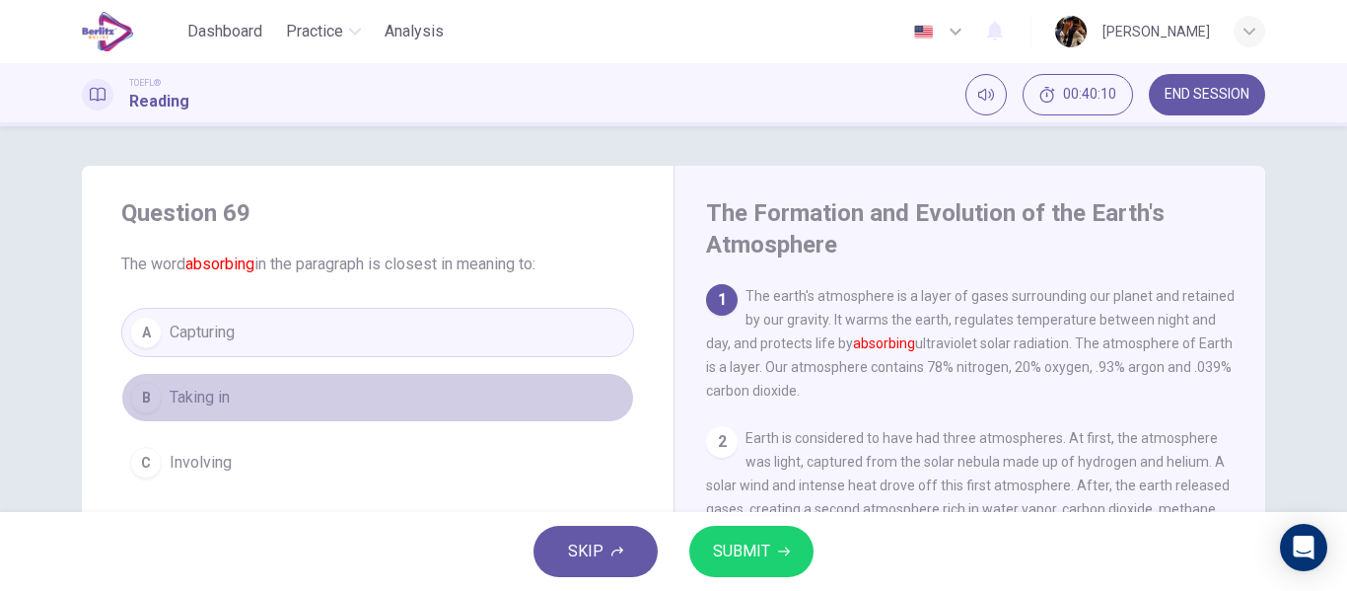
click at [345, 391] on button "B Taking in" at bounding box center [377, 397] width 513 height 49
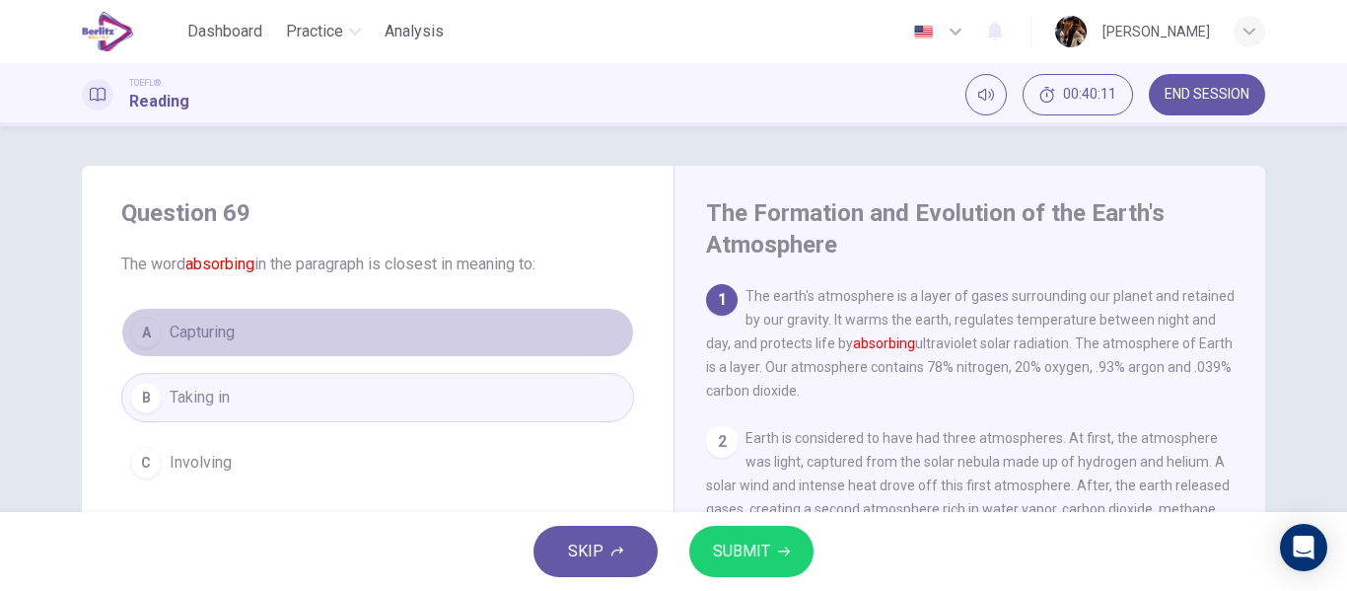
click at [367, 349] on button "A Capturing" at bounding box center [377, 332] width 513 height 49
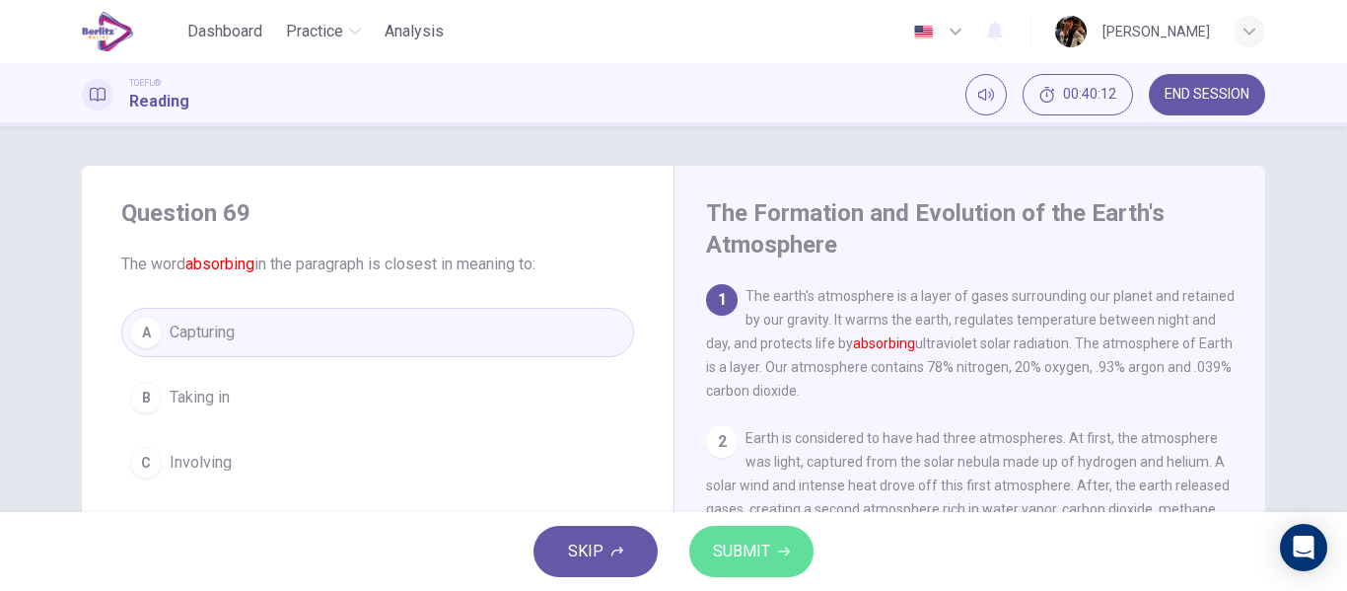
click at [721, 543] on span "SUBMIT" at bounding box center [741, 551] width 57 height 28
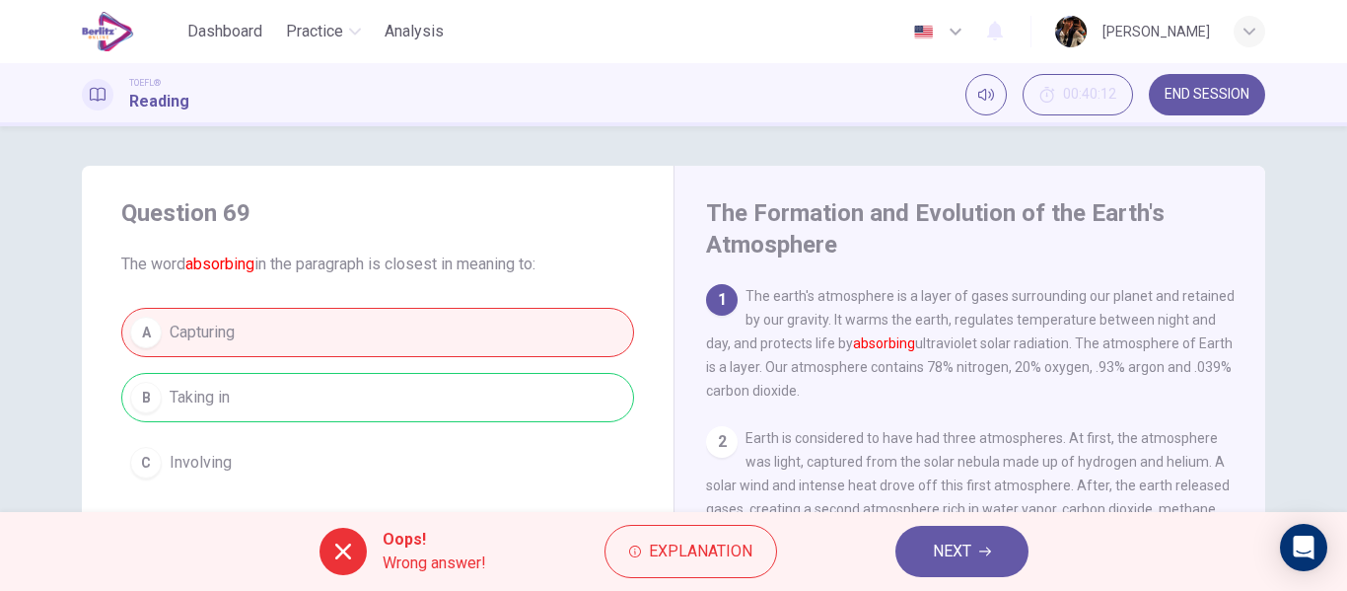
click at [943, 578] on div "Oops! Wrong answer! Explanation NEXT" at bounding box center [673, 551] width 1347 height 79
click at [937, 530] on button "NEXT" at bounding box center [961, 550] width 133 height 51
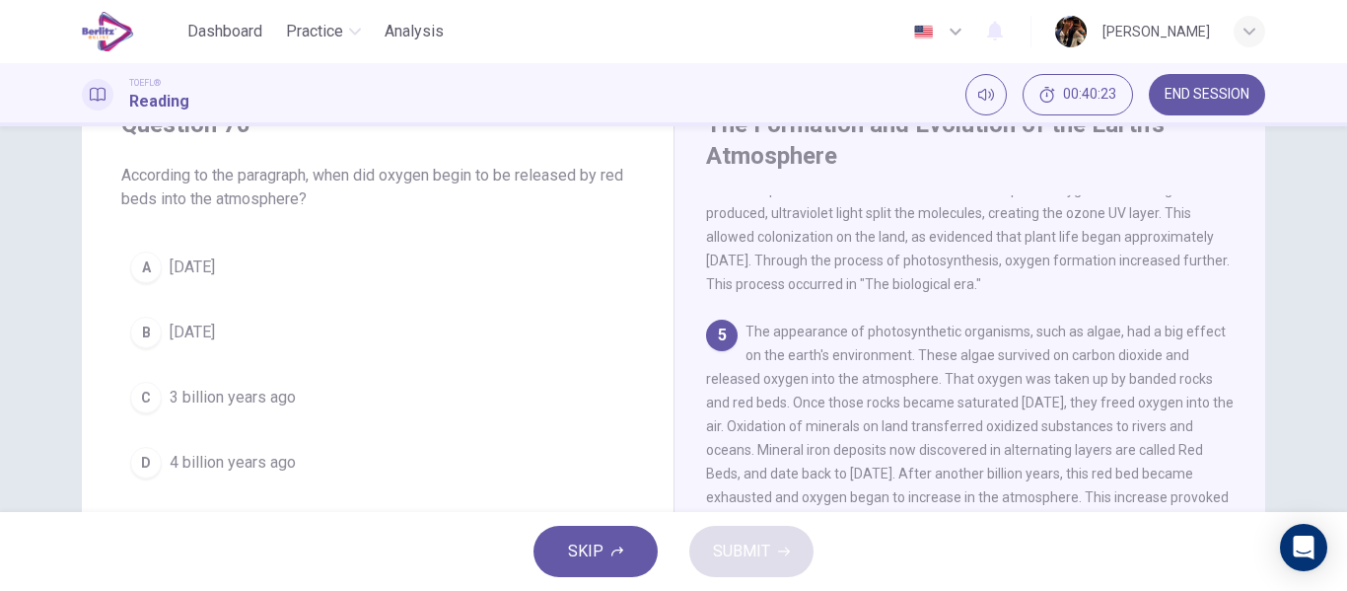
scroll to position [110, 0]
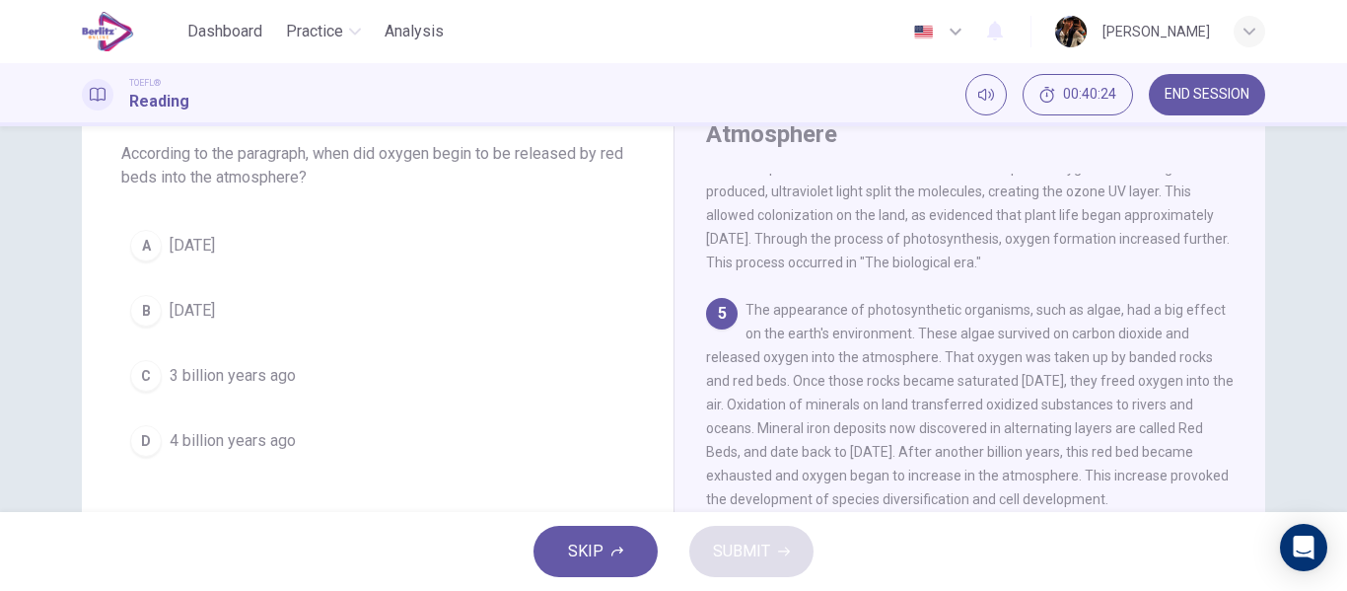
drag, startPoint x: 266, startPoint y: 433, endPoint x: 506, endPoint y: 473, distance: 242.9
click at [264, 434] on span "4 billion years ago" at bounding box center [233, 441] width 126 height 24
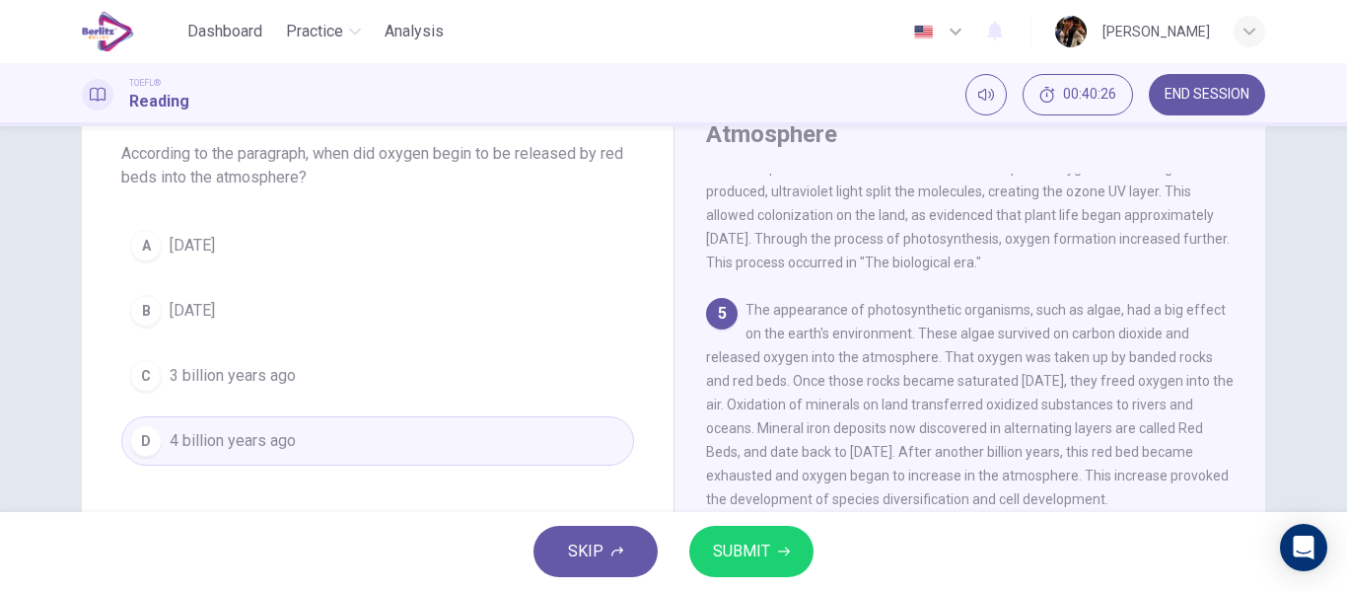
click at [759, 537] on span "SUBMIT" at bounding box center [741, 551] width 57 height 28
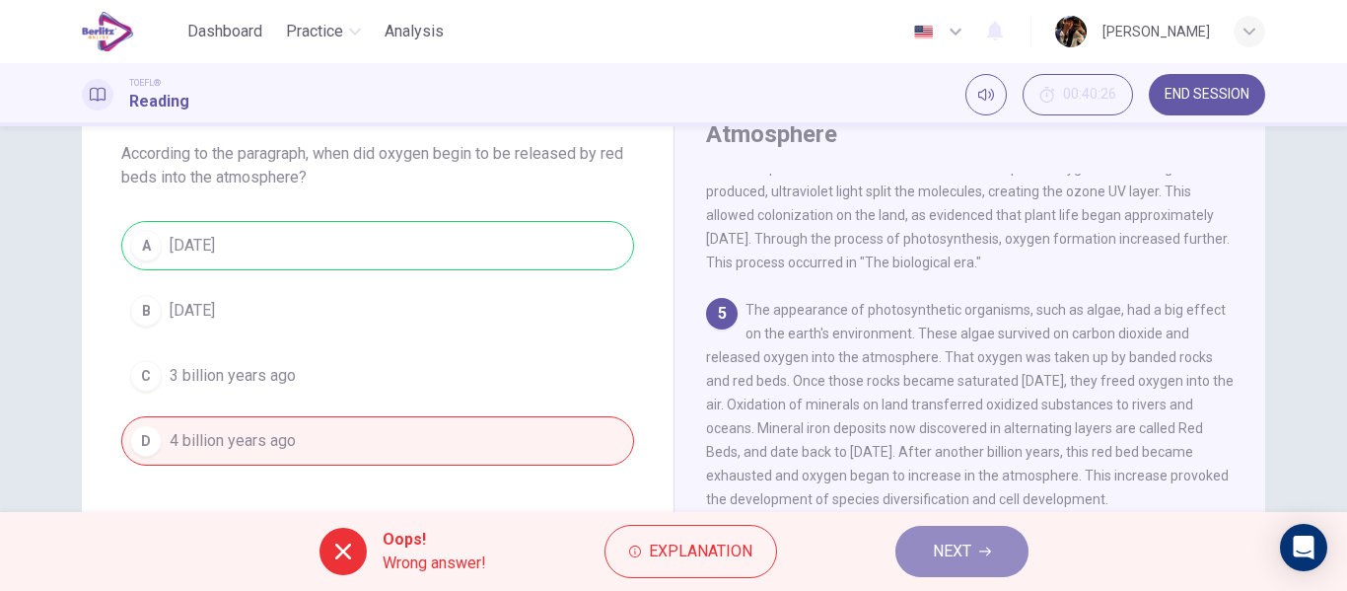
click at [976, 545] on button "NEXT" at bounding box center [961, 550] width 133 height 51
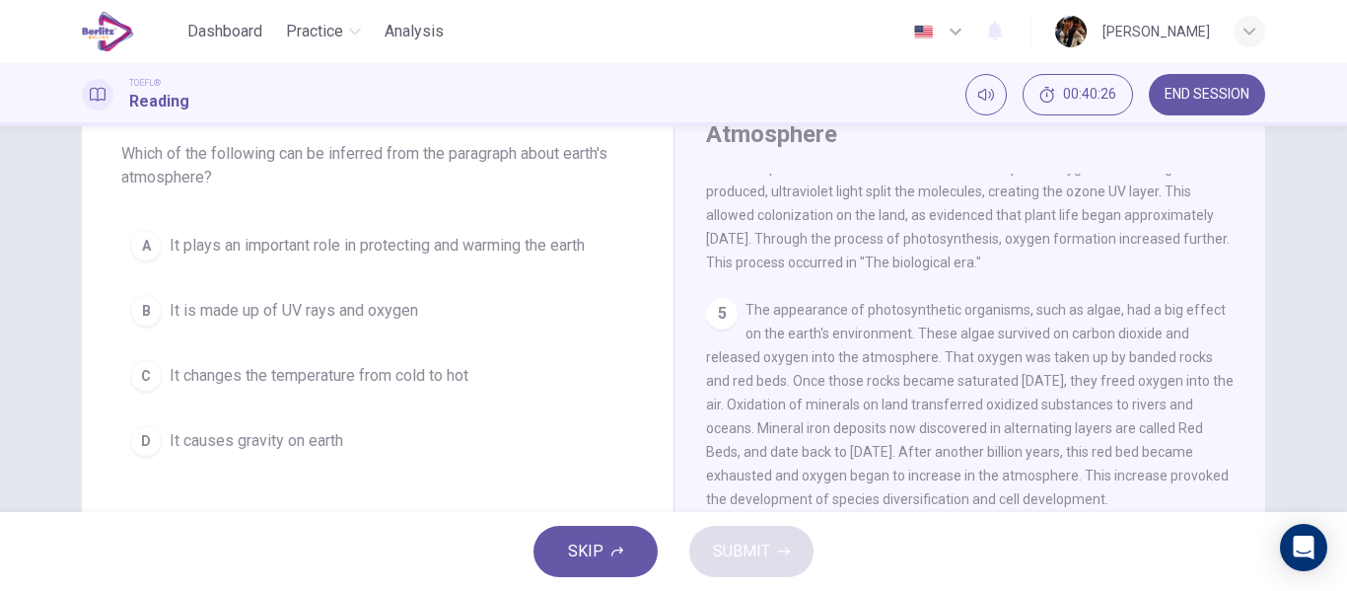
scroll to position [0, 0]
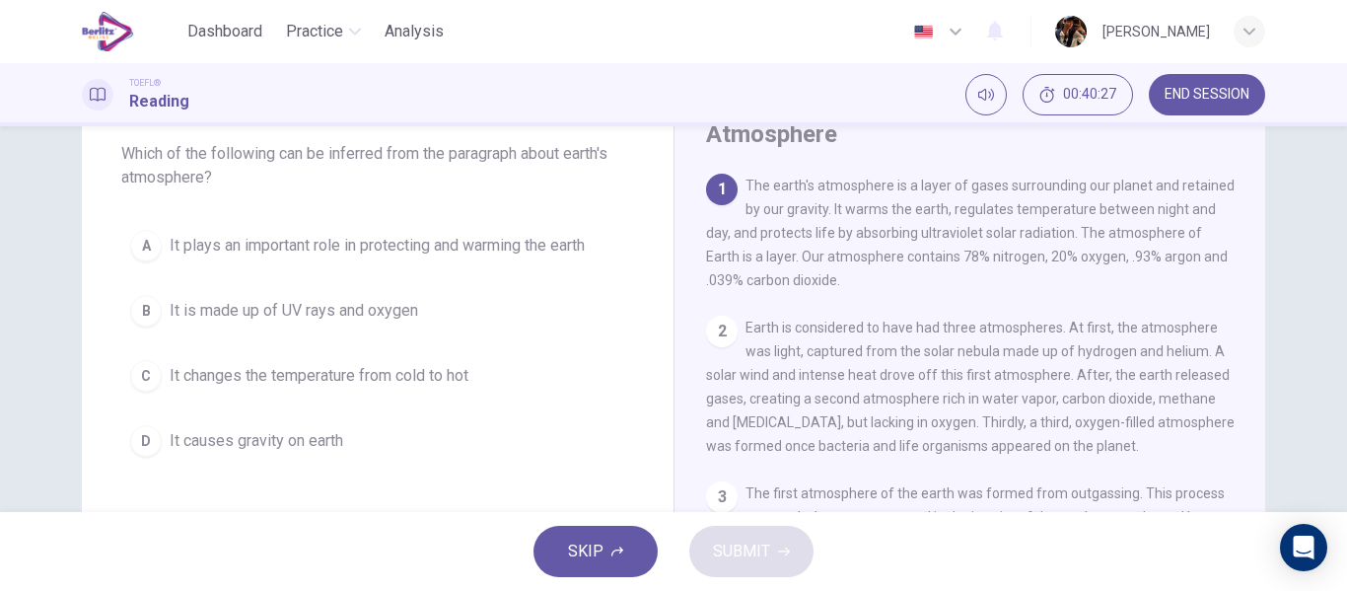
click at [365, 335] on div "A It plays an important role in protecting and warming the earth B It is made u…" at bounding box center [377, 343] width 513 height 244
click at [467, 246] on span "It plays an important role in protecting and warming the earth" at bounding box center [377, 246] width 415 height 24
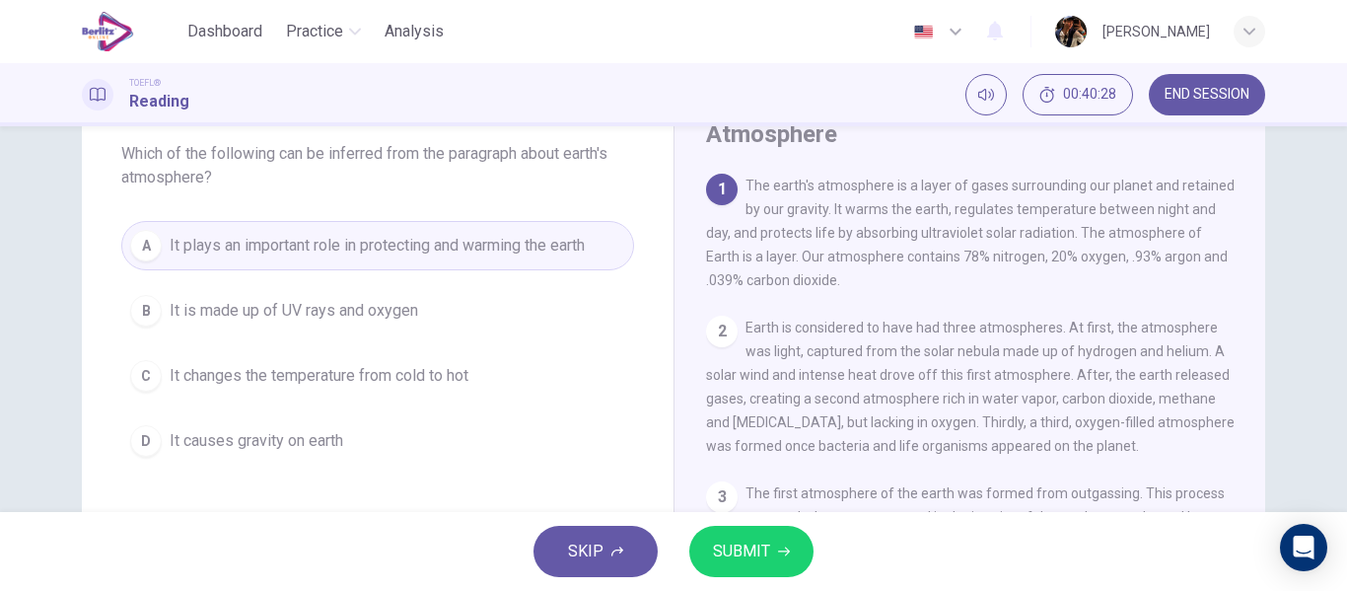
click at [792, 556] on button "SUBMIT" at bounding box center [751, 550] width 124 height 51
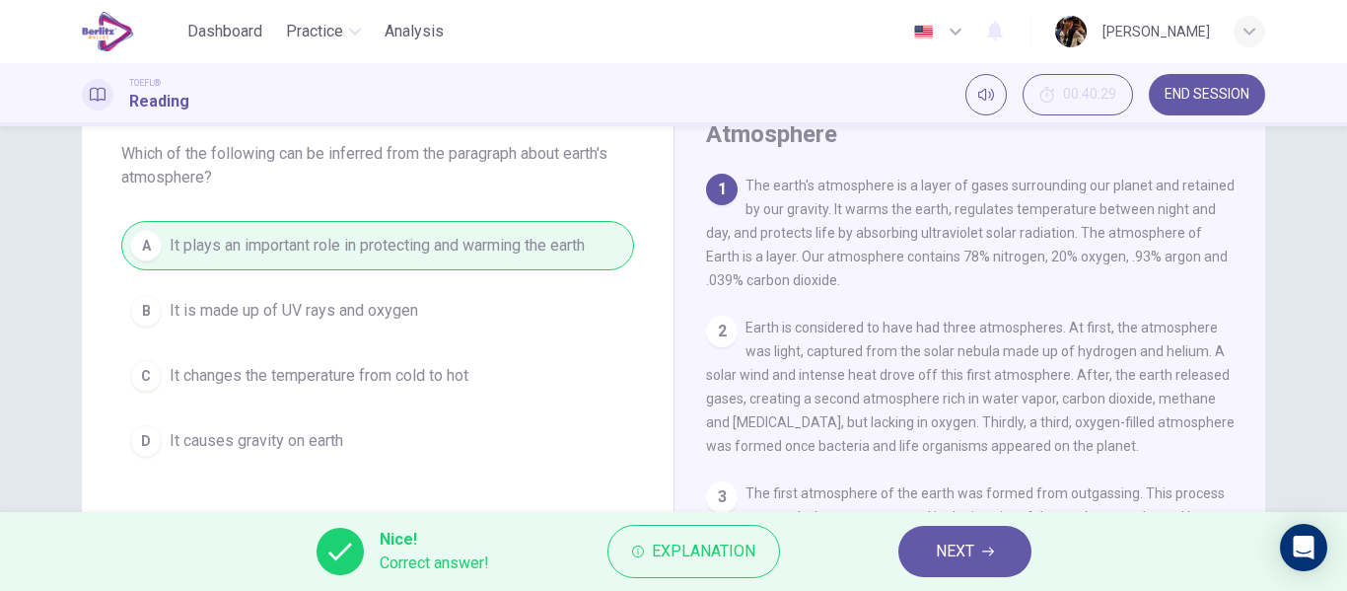
click at [918, 535] on button "NEXT" at bounding box center [964, 550] width 133 height 51
click at [918, 535] on div "Nice! Correct answer! Explanation NEXT" at bounding box center [673, 551] width 1347 height 79
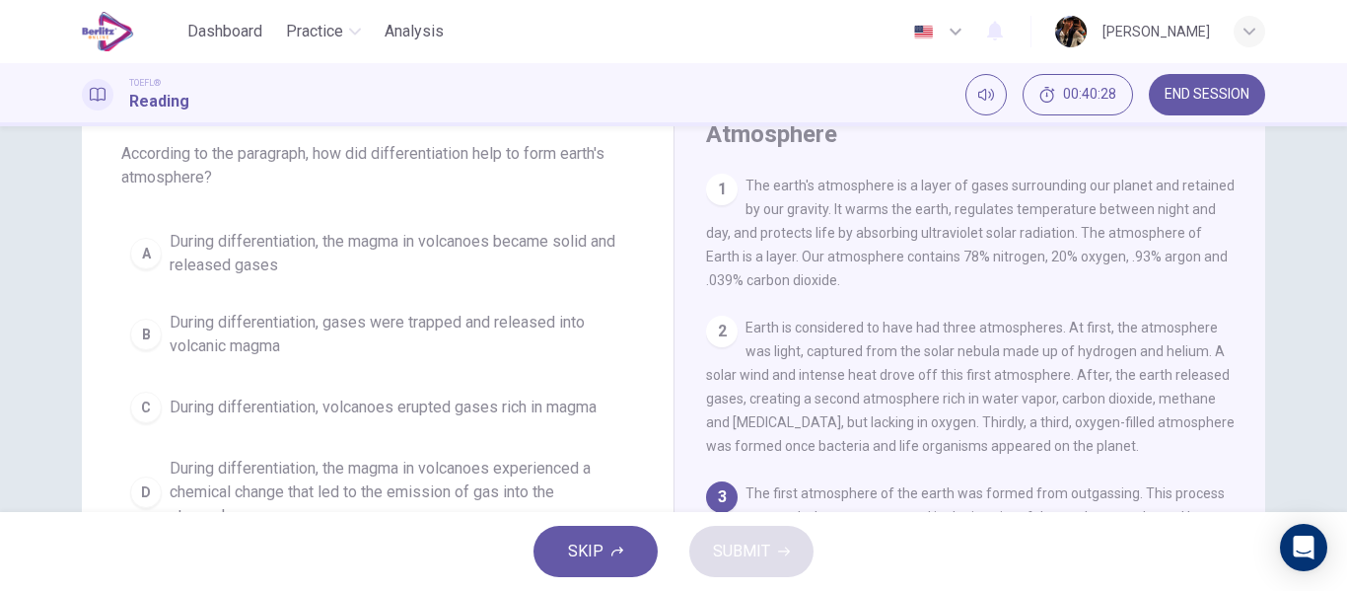
scroll to position [72, 0]
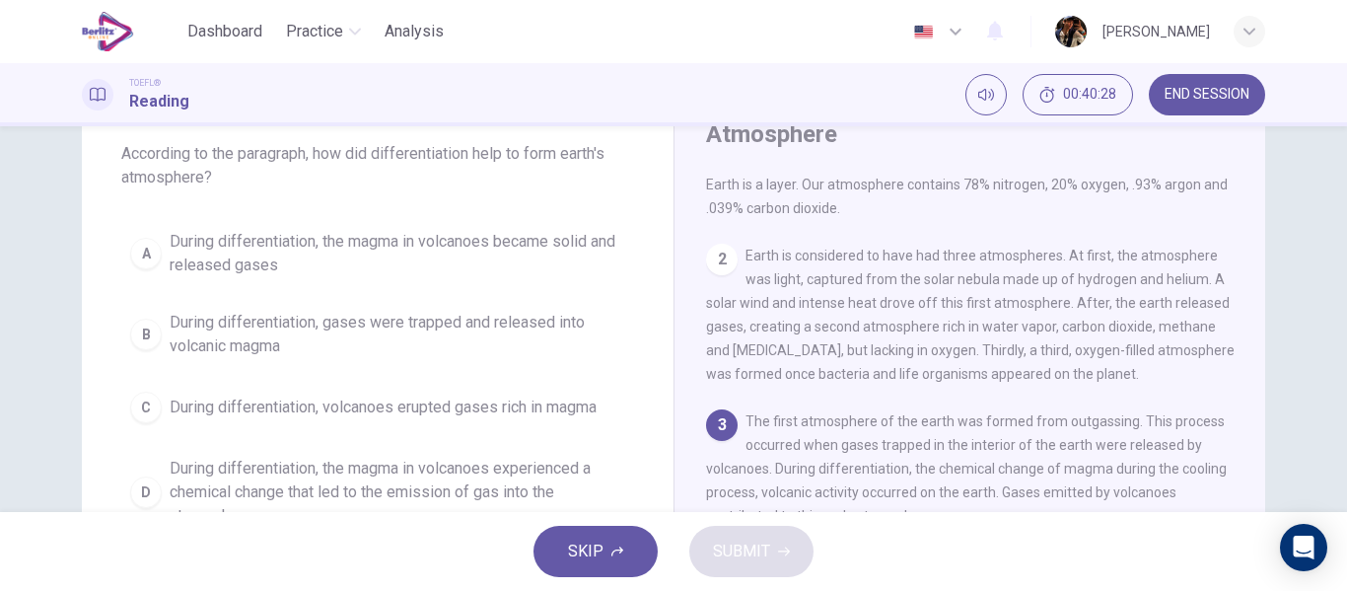
drag, startPoint x: 338, startPoint y: 244, endPoint x: 685, endPoint y: 450, distance: 403.6
click at [337, 244] on span "During differentiation, the magma in volcanoes became solid and released gases" at bounding box center [397, 253] width 455 height 47
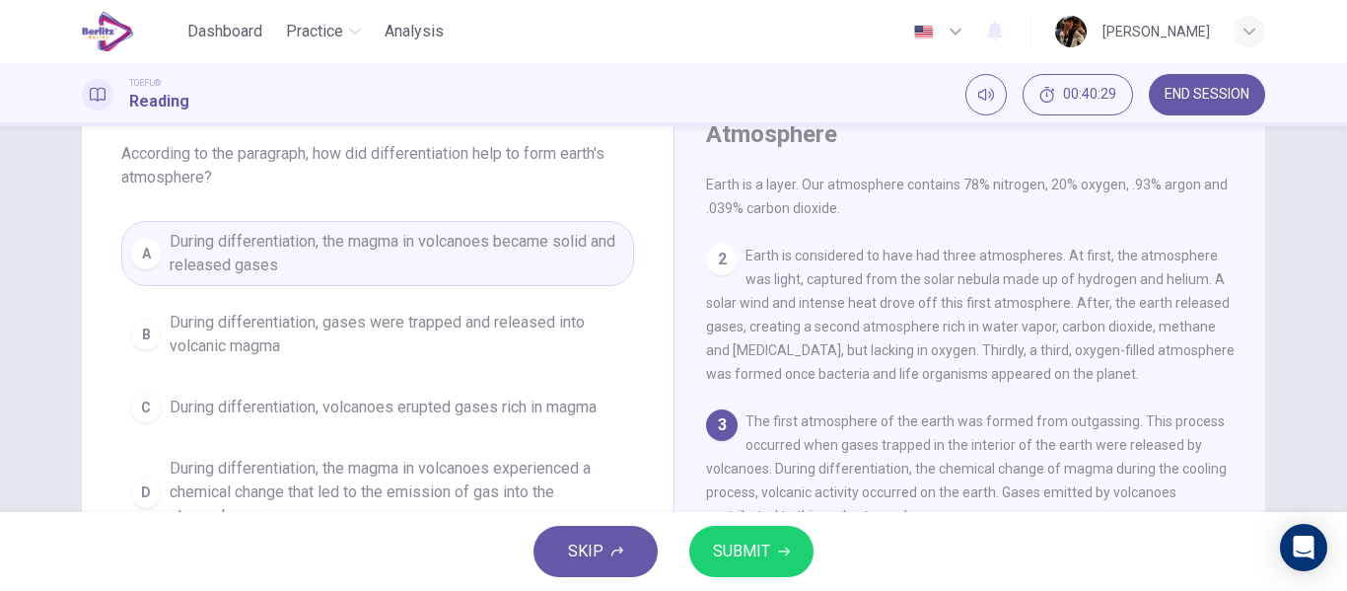
click at [747, 567] on button "SUBMIT" at bounding box center [751, 550] width 124 height 51
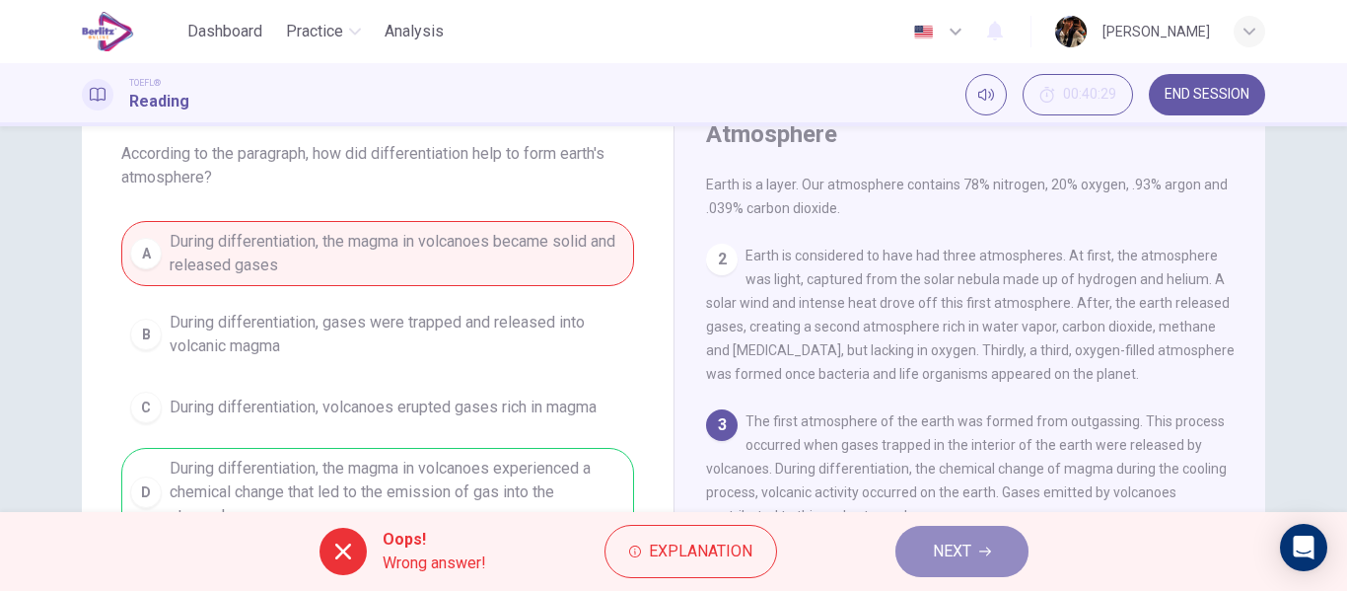
click at [970, 565] on button "NEXT" at bounding box center [961, 550] width 133 height 51
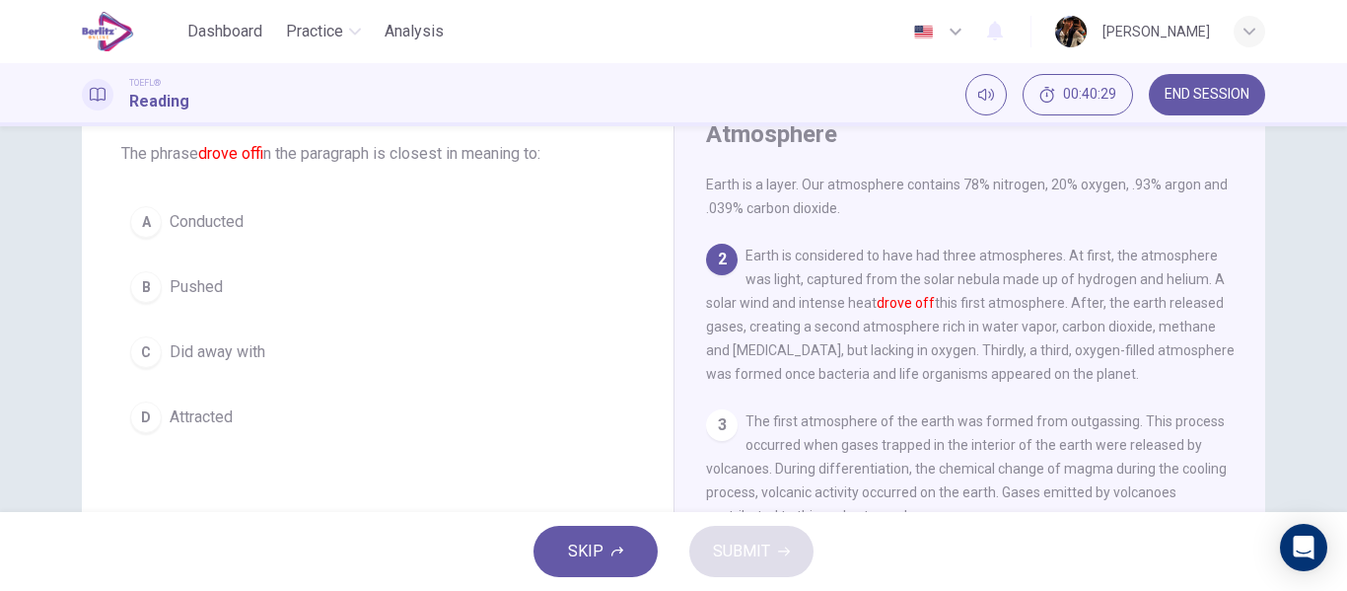
scroll to position [147, 0]
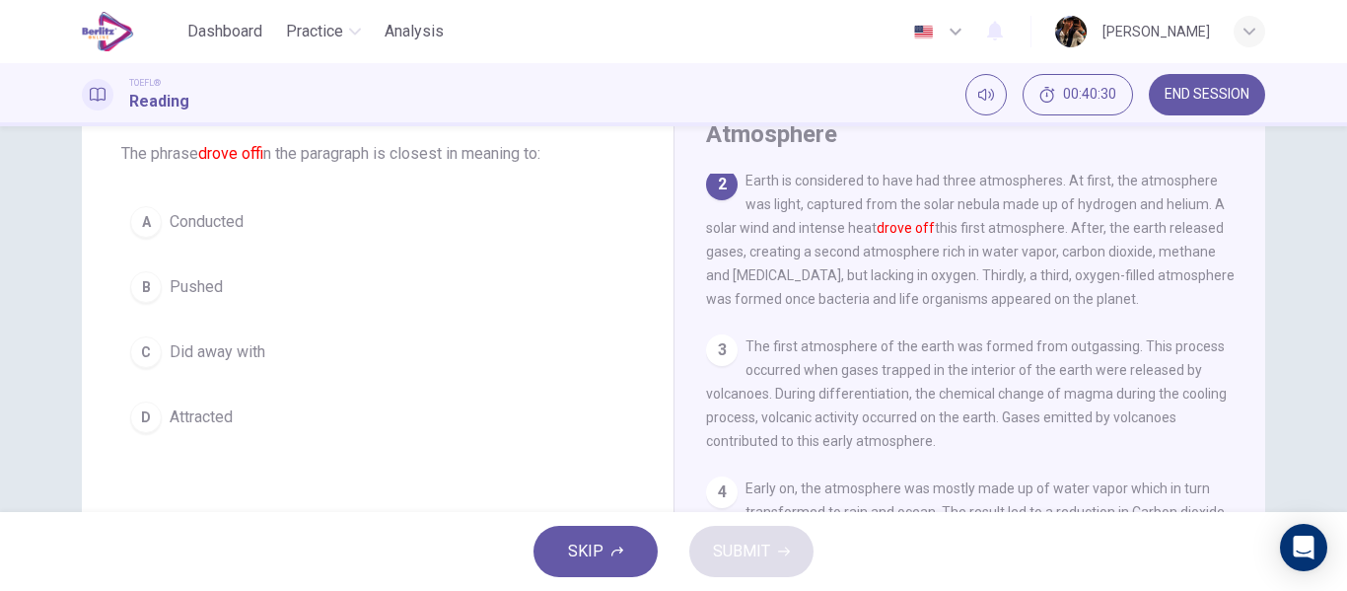
click at [322, 332] on button "C Did away with" at bounding box center [377, 351] width 513 height 49
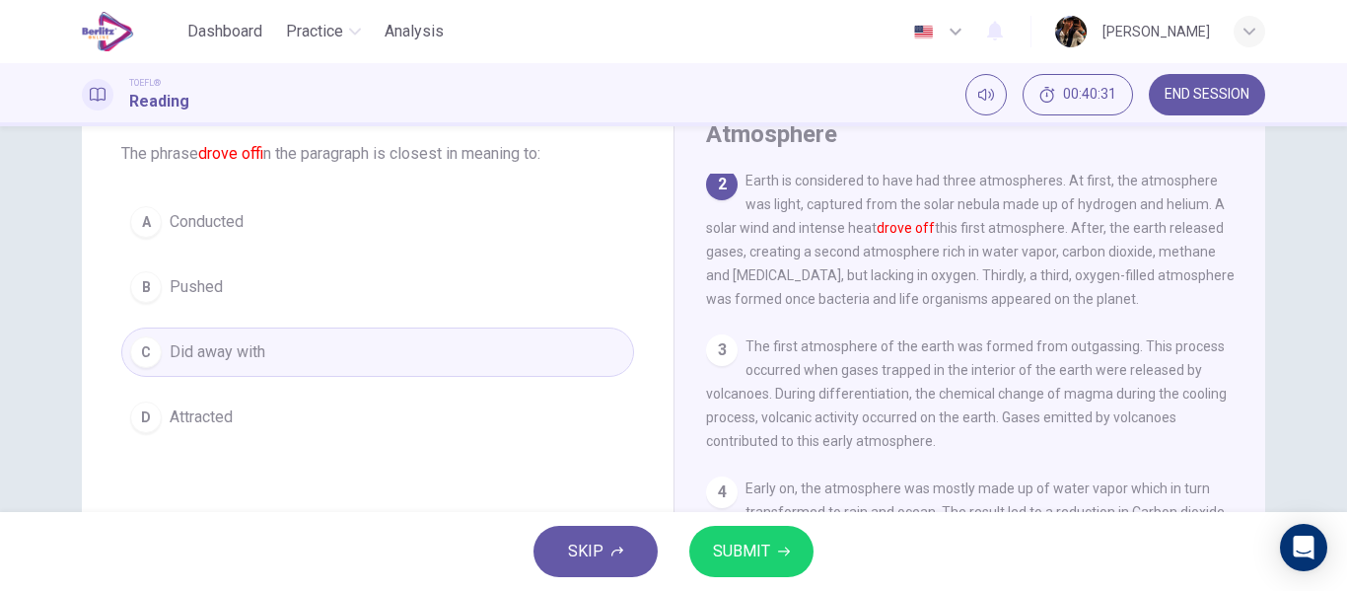
click at [730, 578] on div "SKIP SUBMIT" at bounding box center [673, 551] width 1347 height 79
click at [729, 550] on span "SUBMIT" at bounding box center [741, 551] width 57 height 28
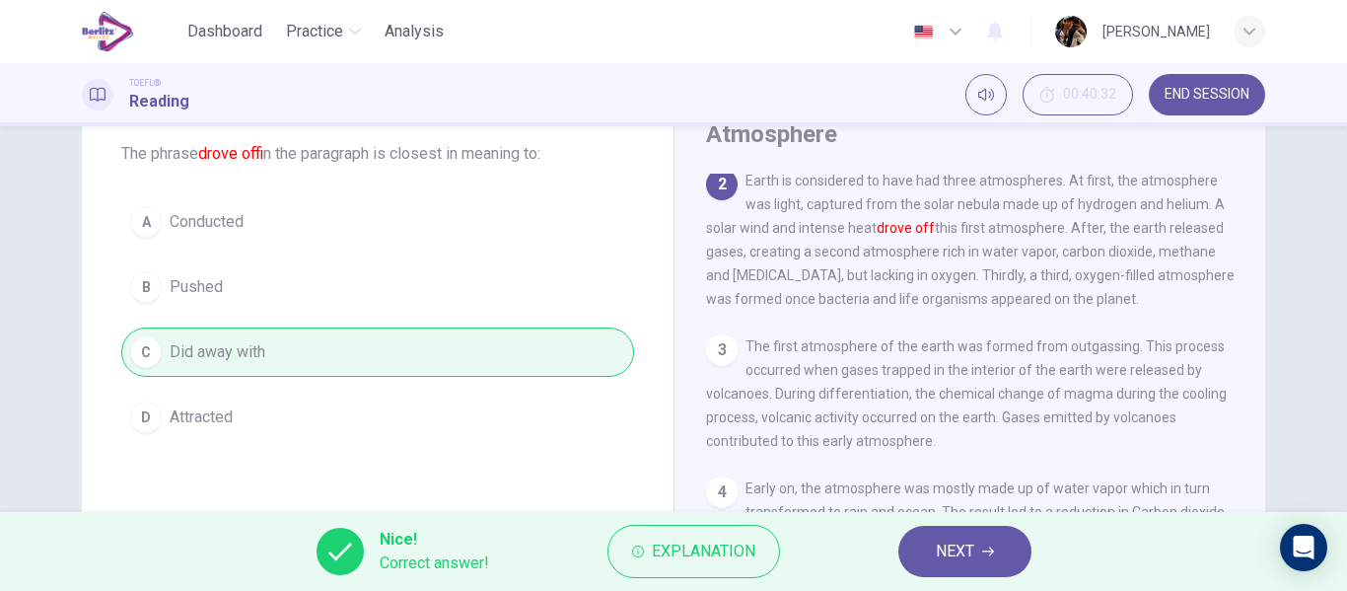
drag, startPoint x: 1004, startPoint y: 542, endPoint x: 645, endPoint y: 498, distance: 361.6
click at [1004, 543] on button "NEXT" at bounding box center [964, 550] width 133 height 51
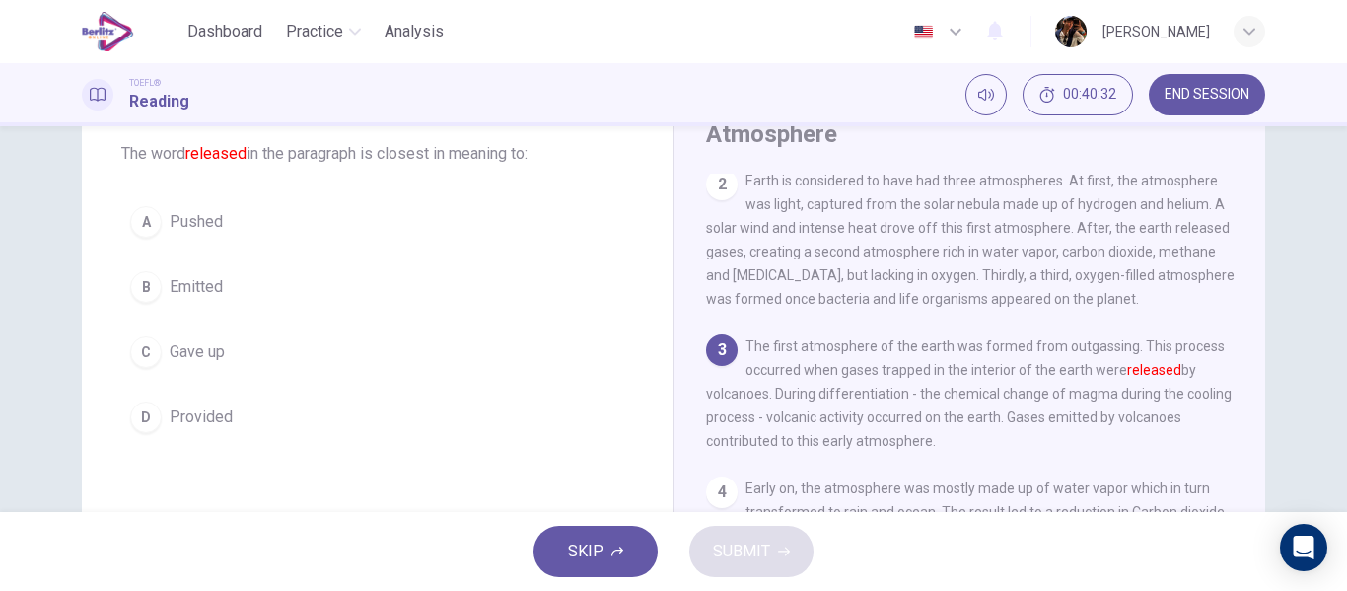
scroll to position [318, 0]
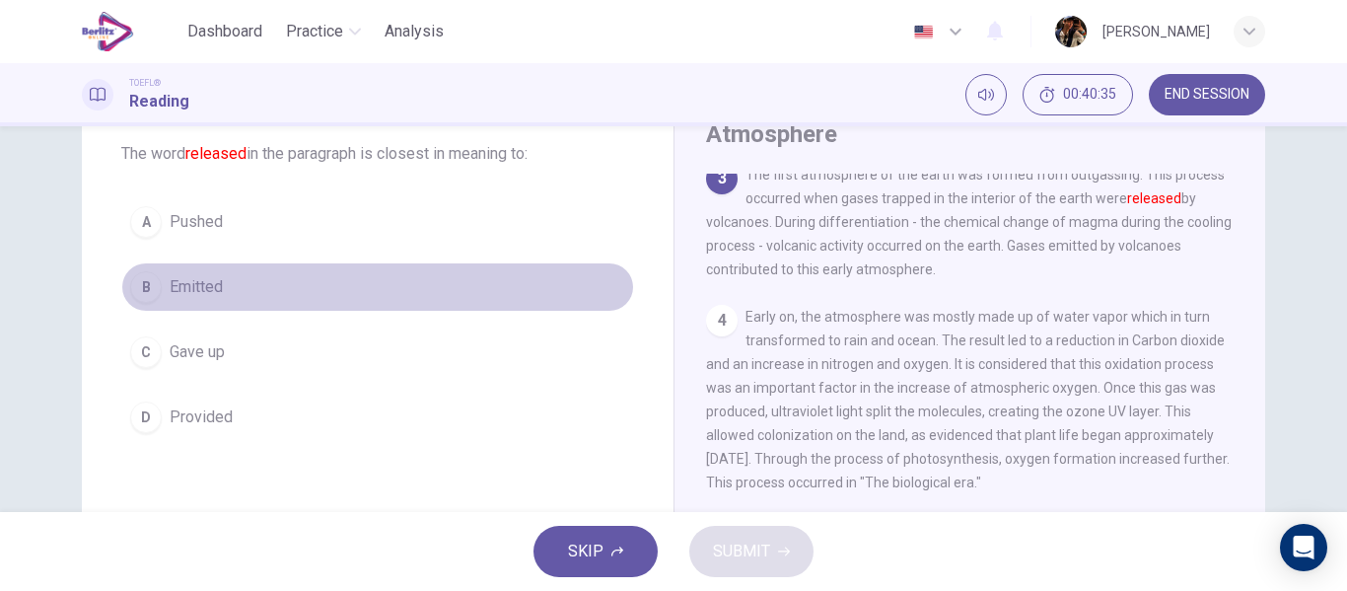
click at [228, 261] on div "A Pushed B Emitted C Gave up D Provided" at bounding box center [377, 319] width 513 height 244
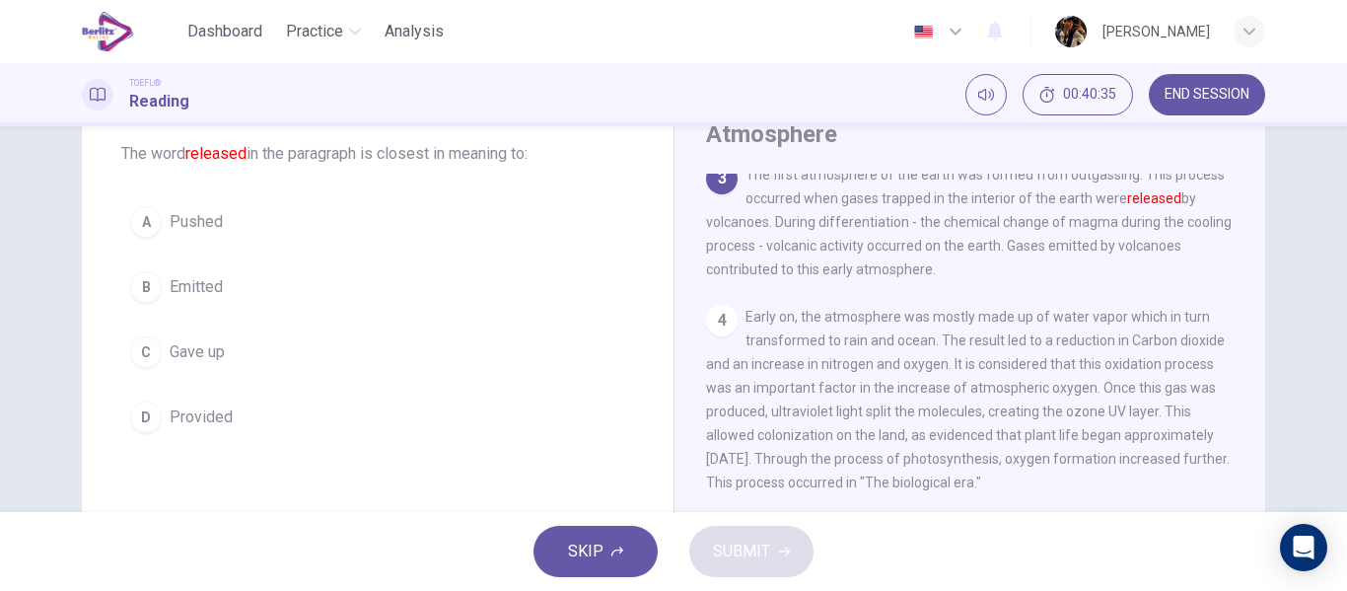
drag, startPoint x: 234, startPoint y: 183, endPoint x: 239, endPoint y: 224, distance: 40.7
click at [234, 184] on div "Question 74 The word released in the paragraph is closest in meaning to: A Push…" at bounding box center [378, 264] width 592 height 418
click at [239, 228] on button "A Pushed" at bounding box center [377, 221] width 513 height 49
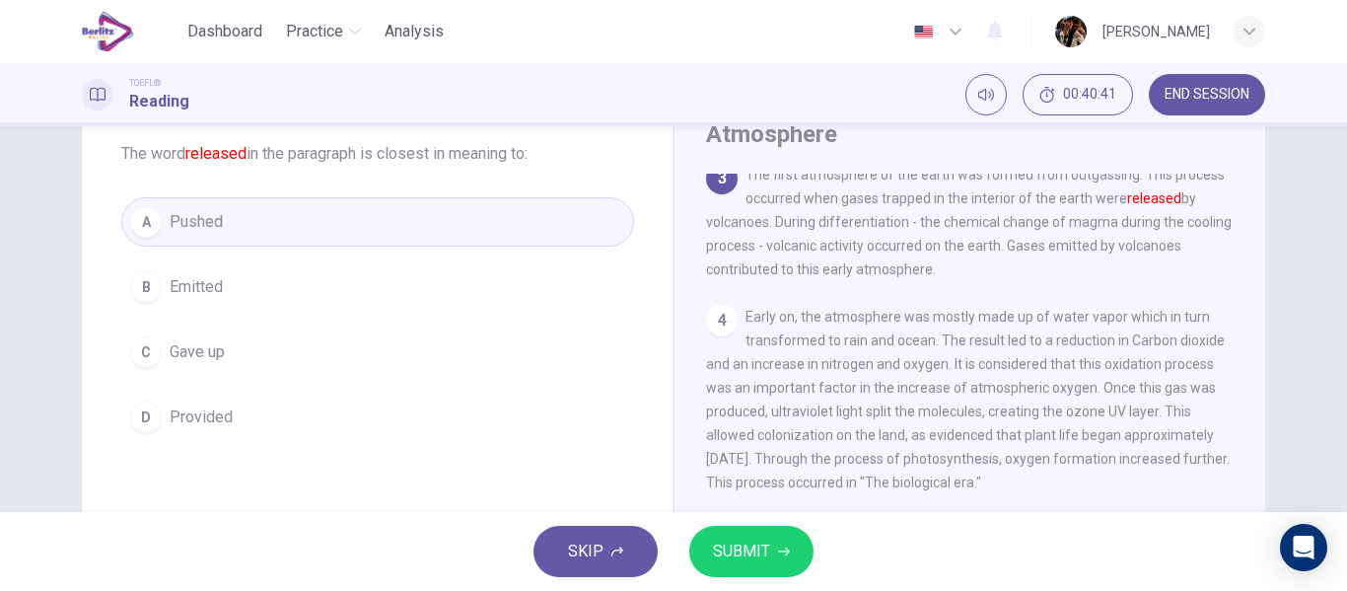
click at [754, 561] on span "SUBMIT" at bounding box center [741, 551] width 57 height 28
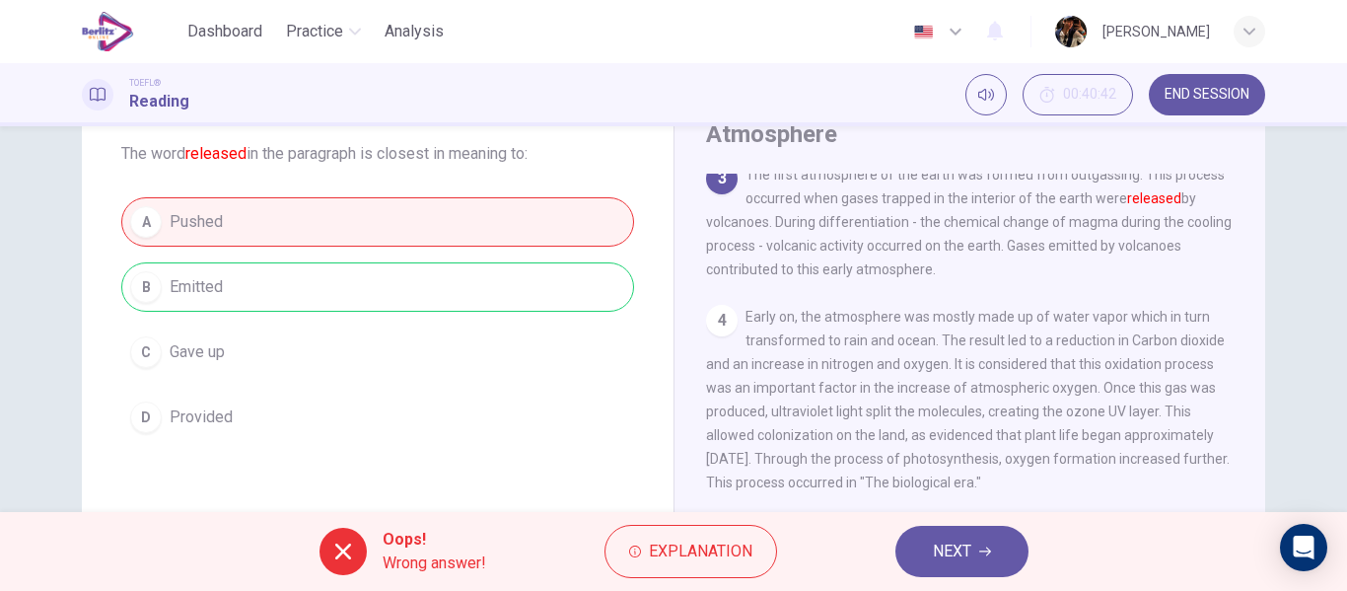
click at [937, 568] on button "NEXT" at bounding box center [961, 550] width 133 height 51
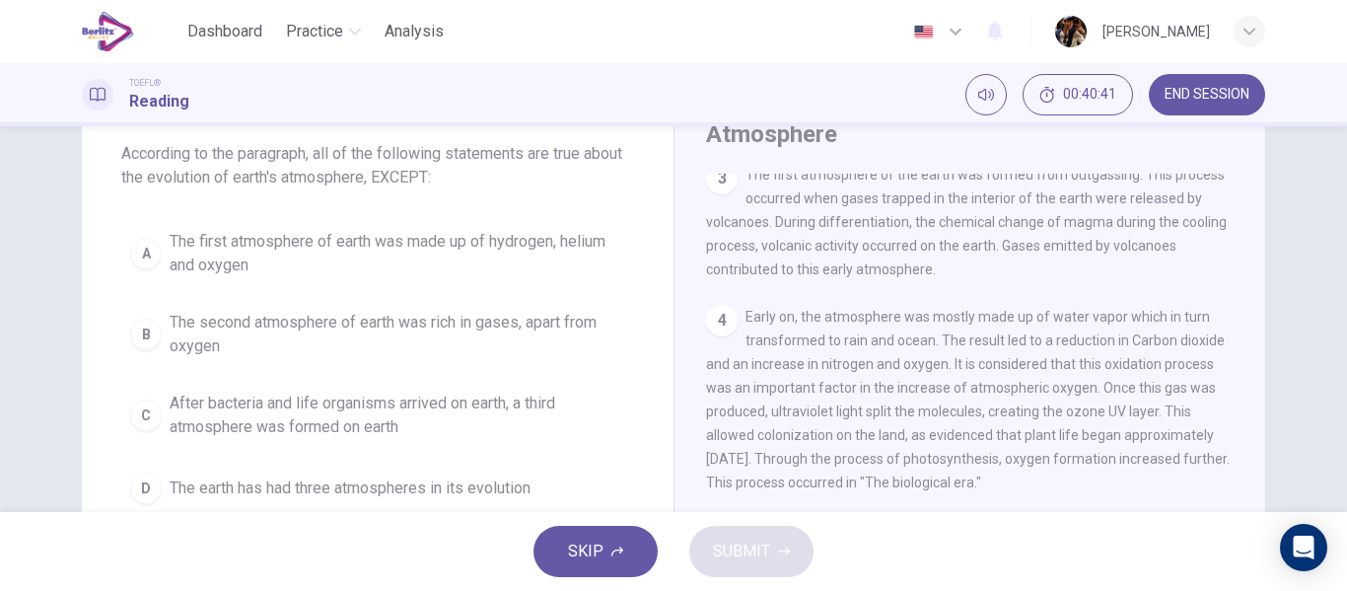
scroll to position [147, 0]
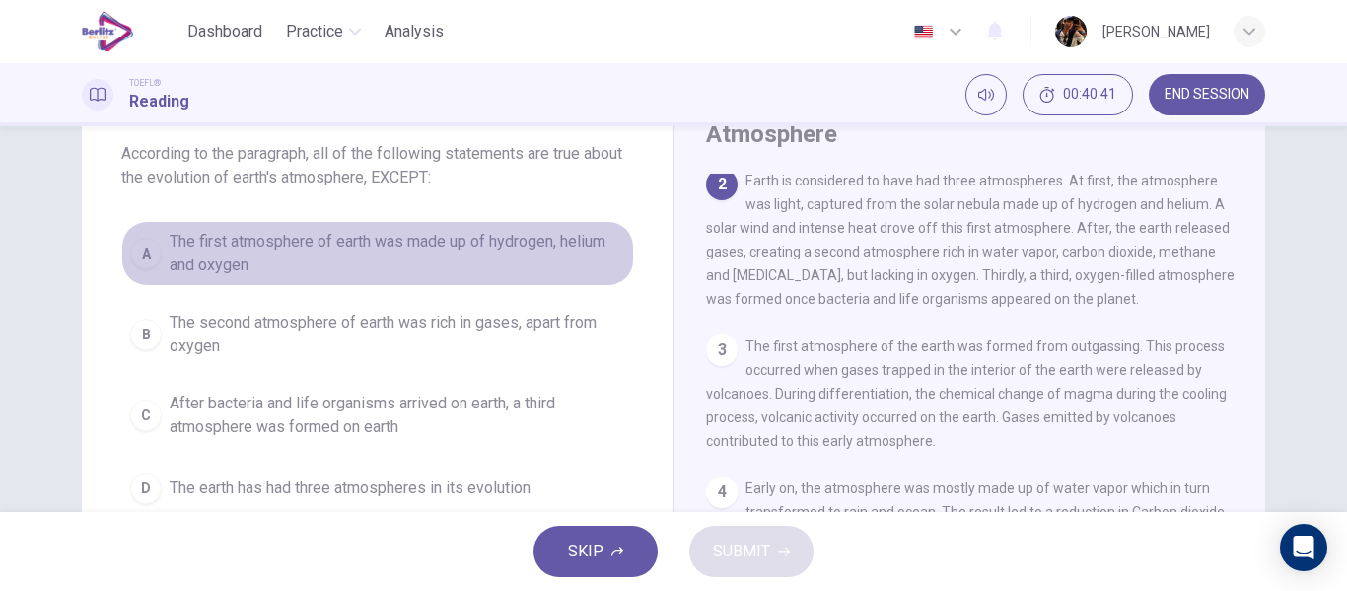
drag, startPoint x: 372, startPoint y: 245, endPoint x: 605, endPoint y: 468, distance: 322.8
click at [370, 244] on span "The first atmosphere of earth was made up of hydrogen, helium and oxygen" at bounding box center [397, 253] width 455 height 47
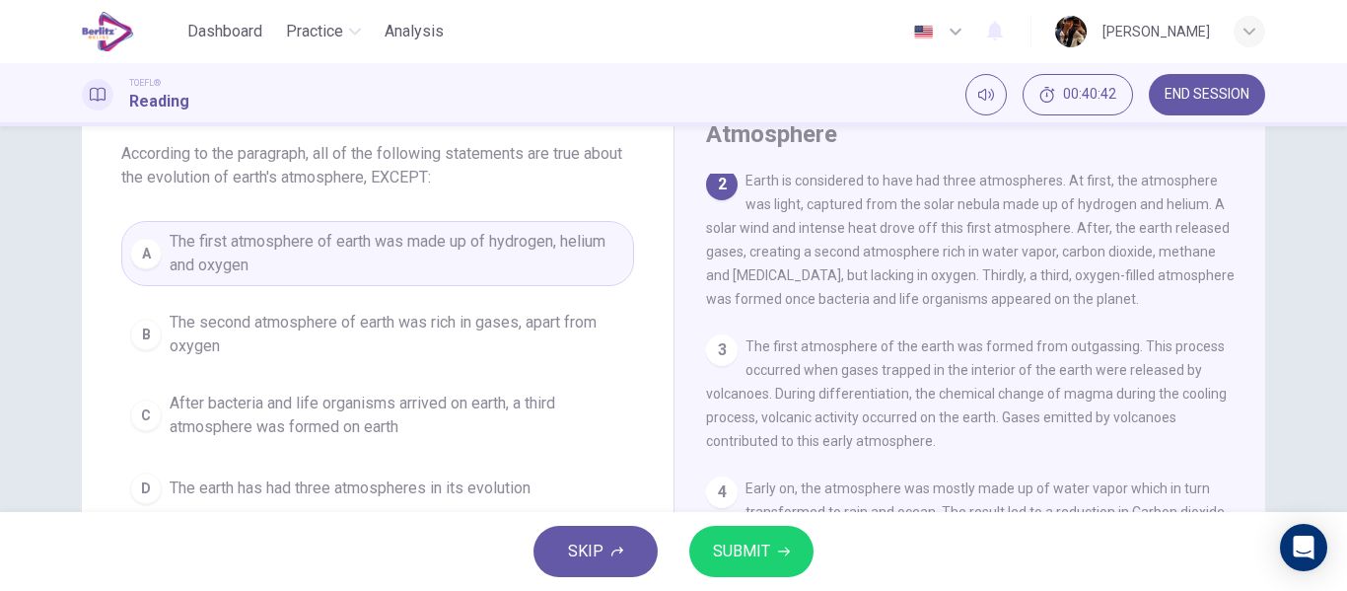
click at [736, 560] on span "SUBMIT" at bounding box center [741, 551] width 57 height 28
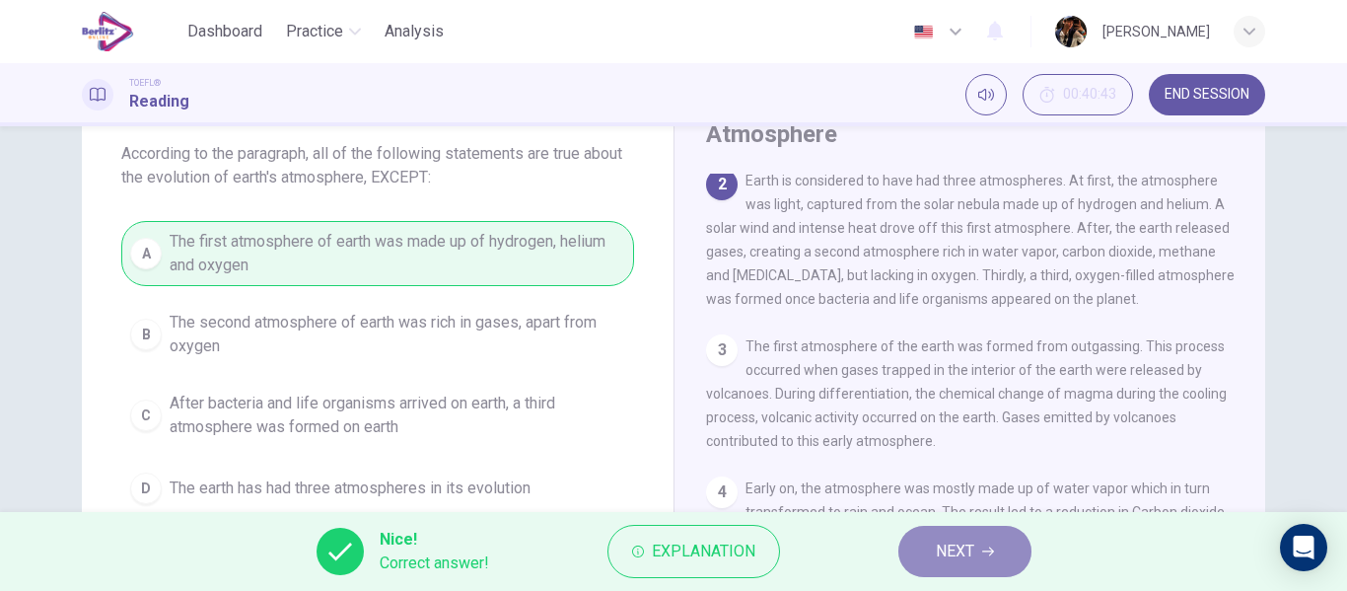
click at [959, 547] on span "NEXT" at bounding box center [955, 551] width 38 height 28
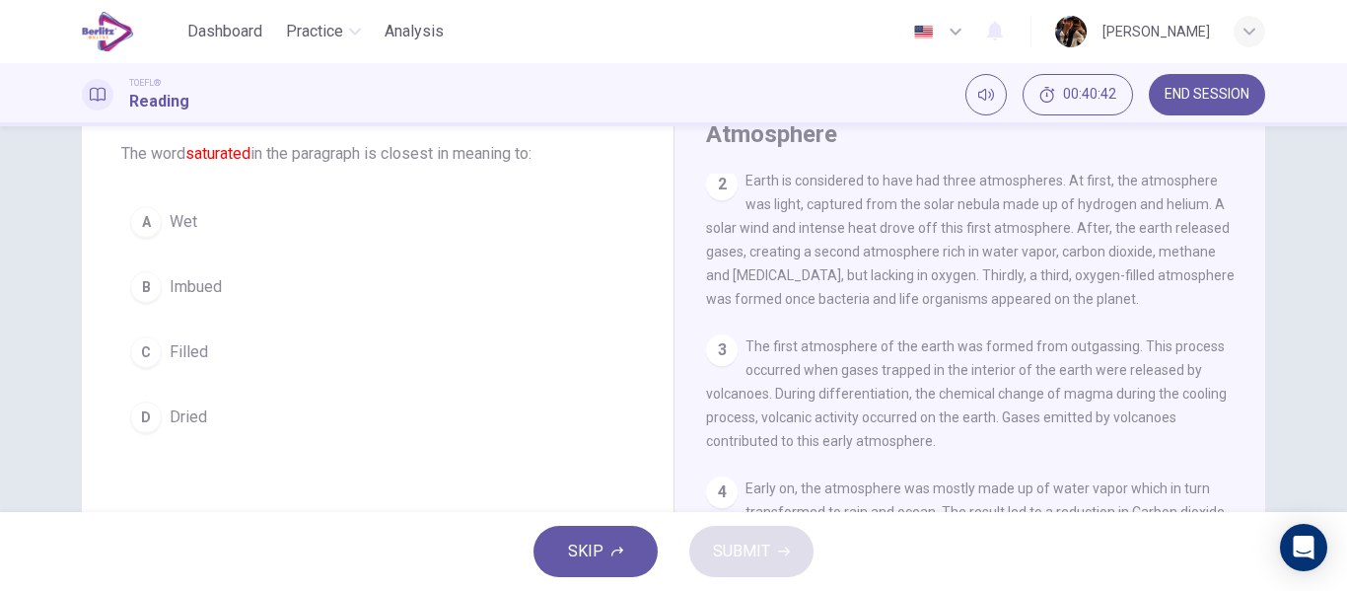
scroll to position [538, 0]
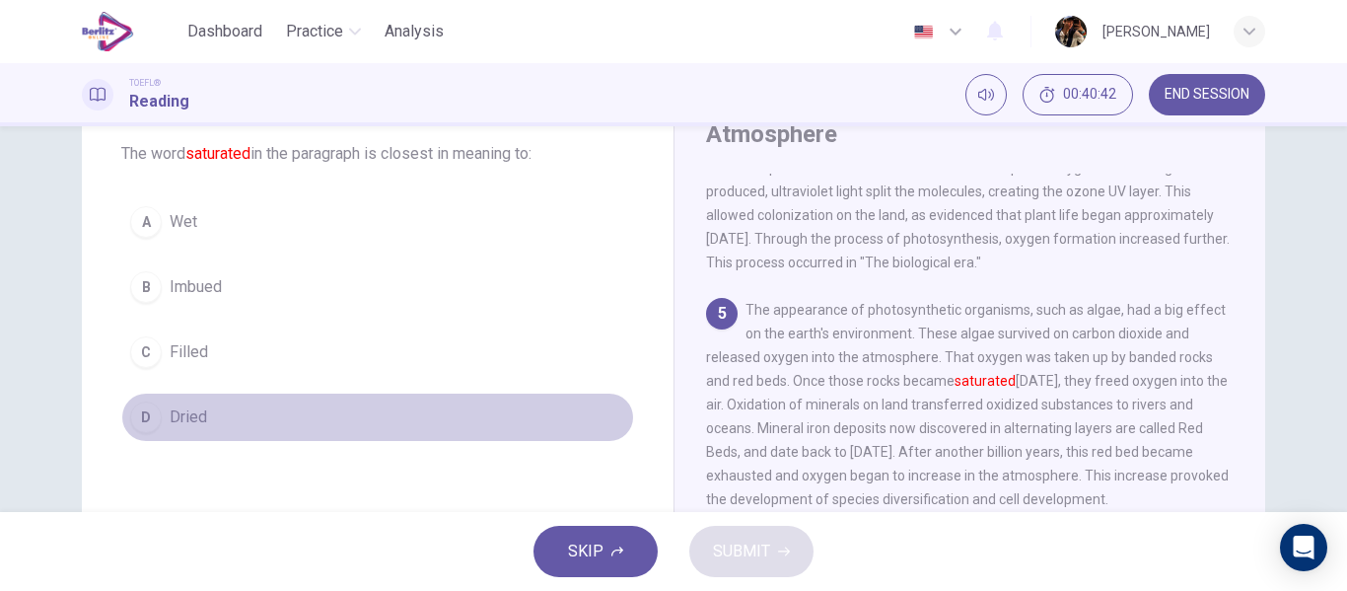
drag, startPoint x: 346, startPoint y: 408, endPoint x: 356, endPoint y: 413, distance: 11.0
click at [345, 408] on button "D Dried" at bounding box center [377, 416] width 513 height 49
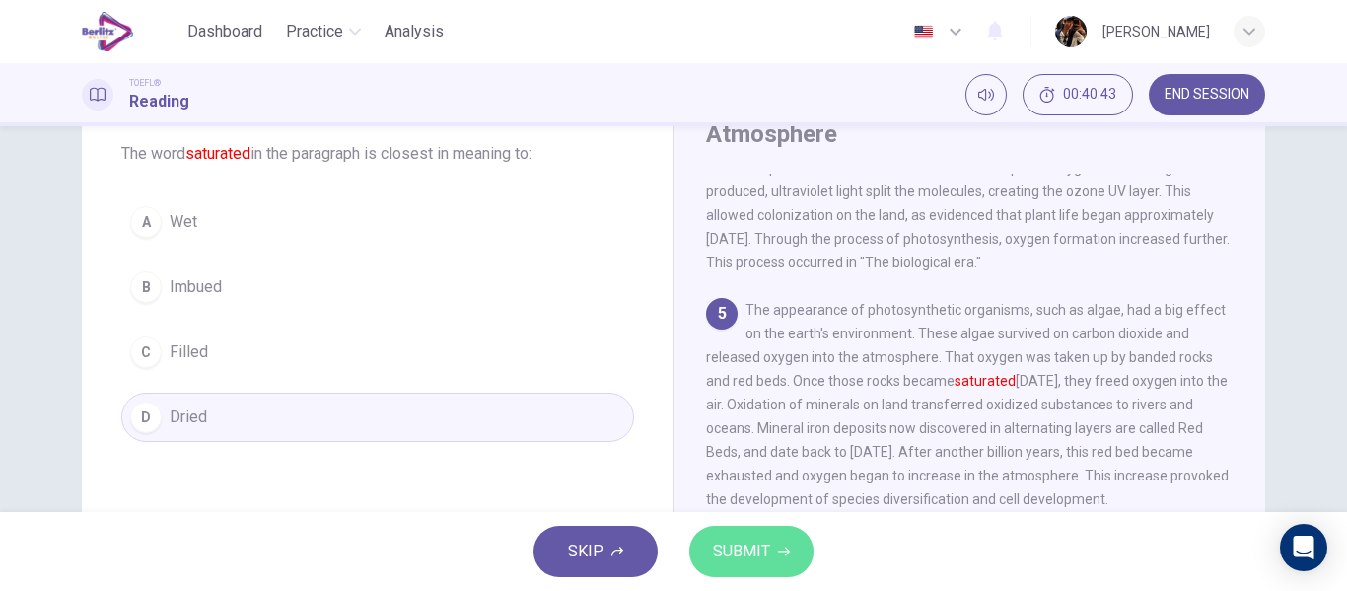
click at [737, 555] on span "SUBMIT" at bounding box center [741, 551] width 57 height 28
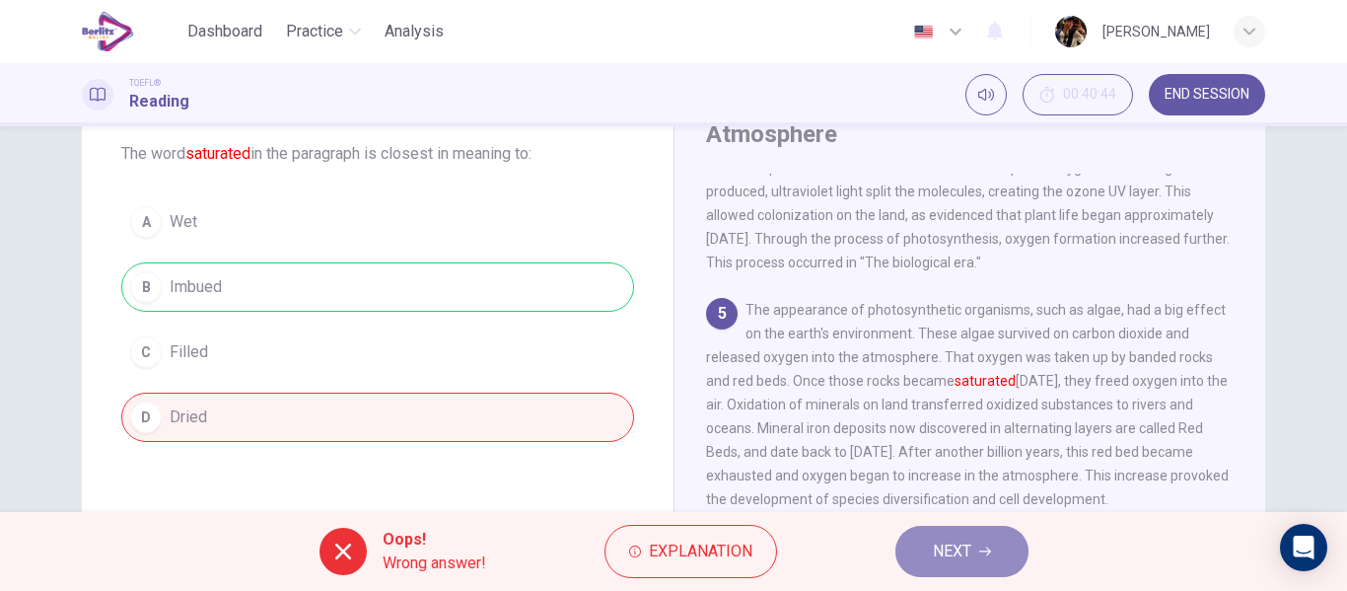
click at [954, 541] on span "NEXT" at bounding box center [952, 551] width 38 height 28
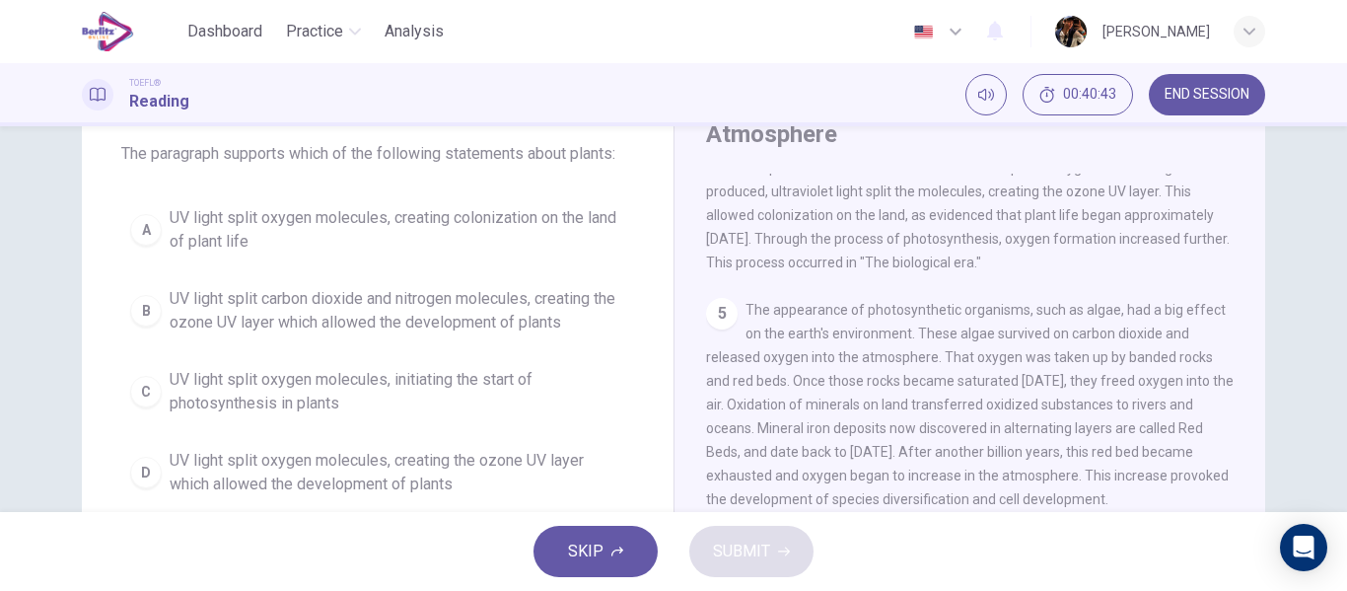
scroll to position [465, 0]
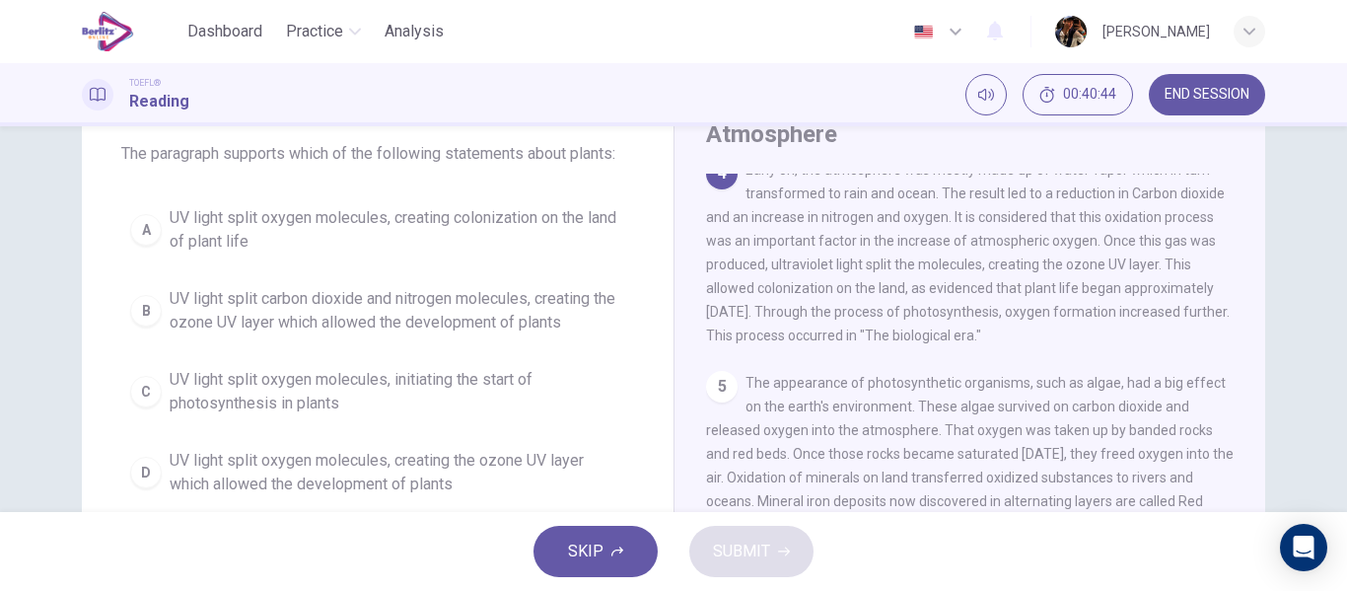
click at [299, 386] on span "UV light split oxygen molecules, initiating the start of photosynthesis in plan…" at bounding box center [397, 391] width 455 height 47
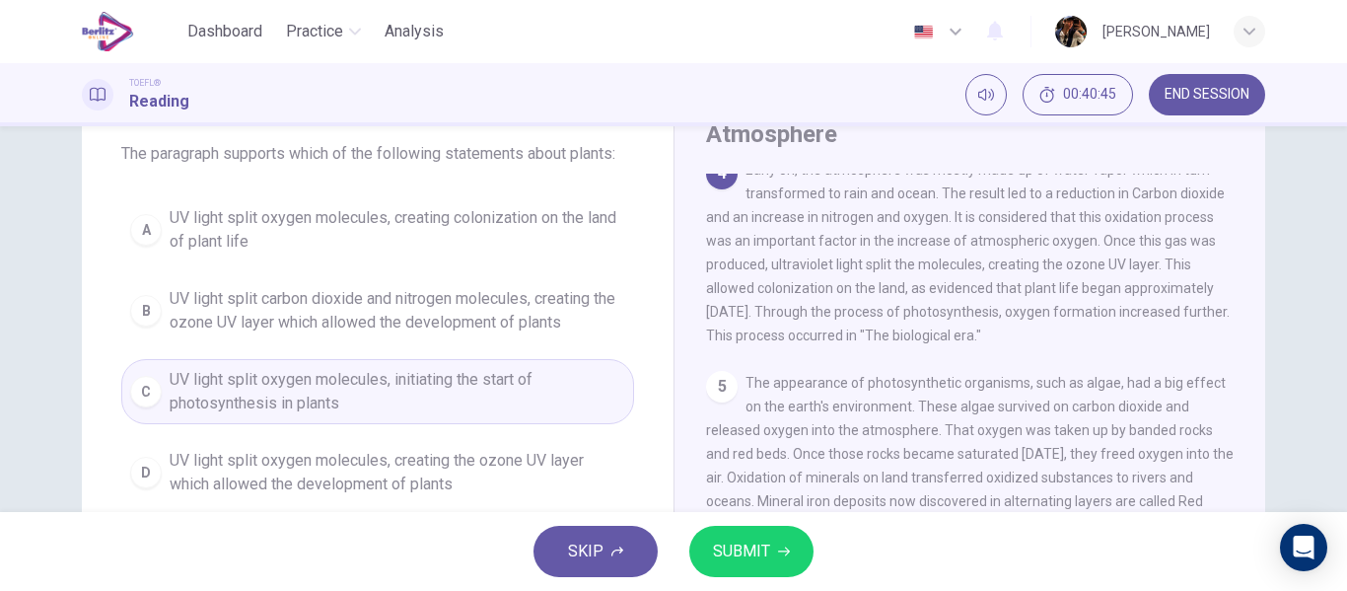
click at [729, 550] on span "SUBMIT" at bounding box center [741, 551] width 57 height 28
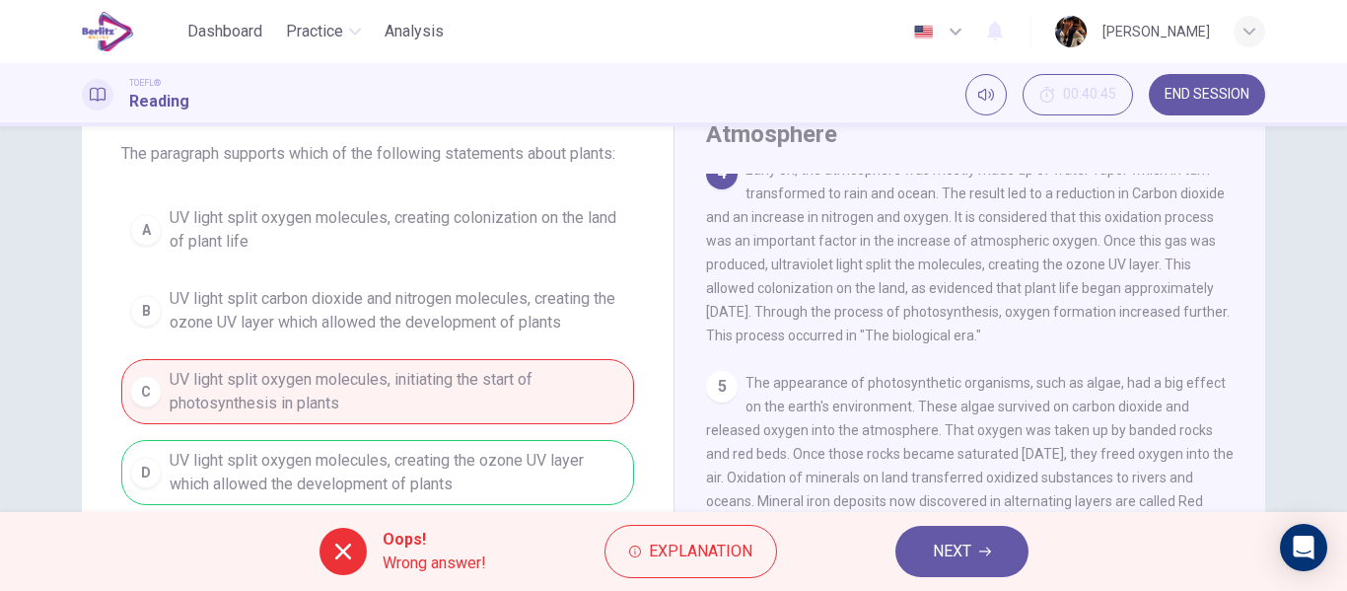
click at [963, 563] on span "NEXT" at bounding box center [952, 551] width 38 height 28
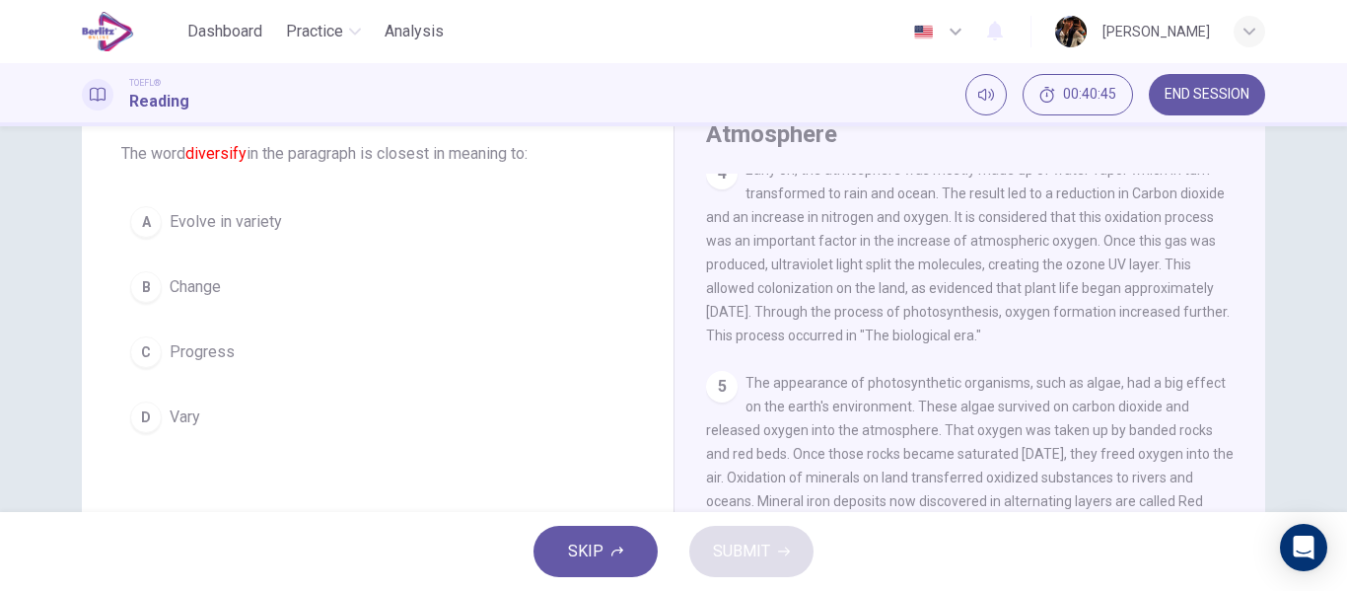
scroll to position [708, 0]
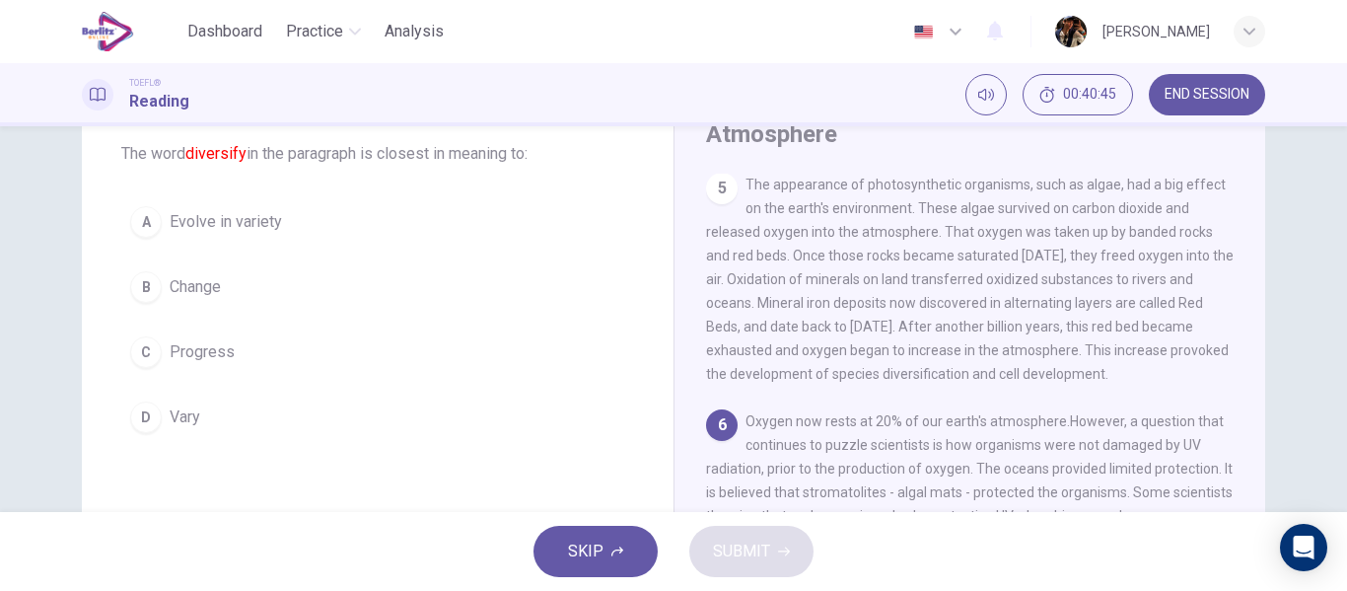
click at [255, 318] on div "A Evolve in variety B Change C Progress D Vary" at bounding box center [377, 319] width 513 height 244
click at [263, 353] on button "C Progress" at bounding box center [377, 351] width 513 height 49
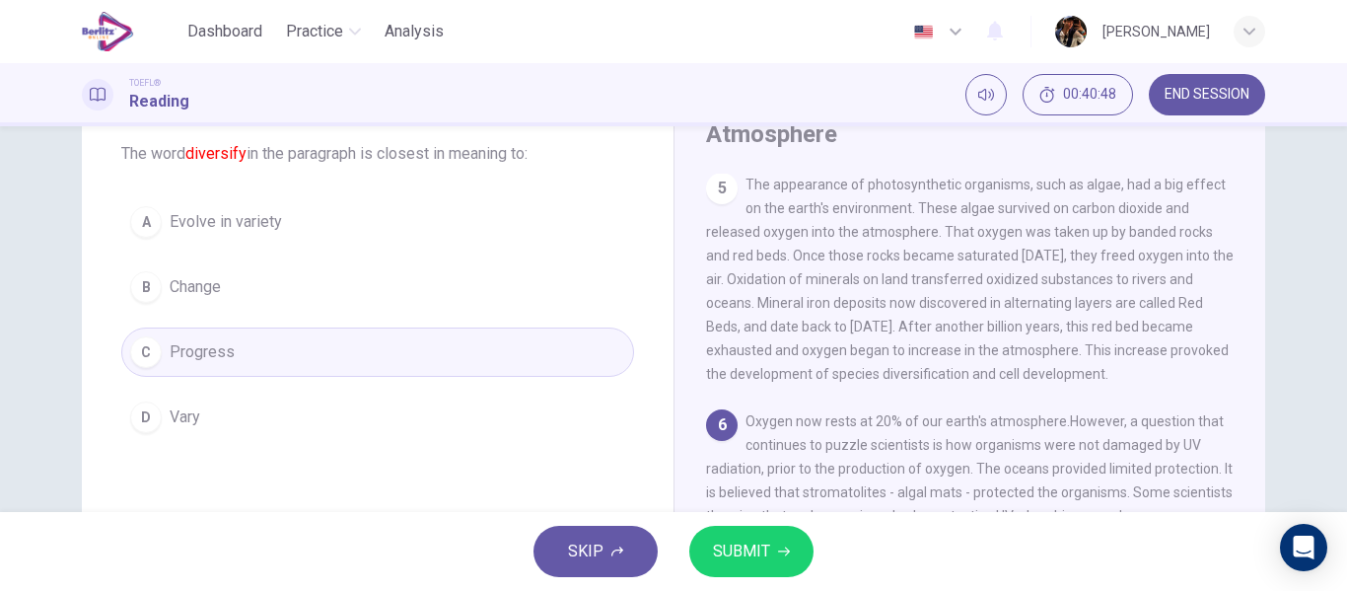
click at [339, 360] on button "C Progress" at bounding box center [377, 351] width 513 height 49
click at [329, 410] on button "D Vary" at bounding box center [377, 416] width 513 height 49
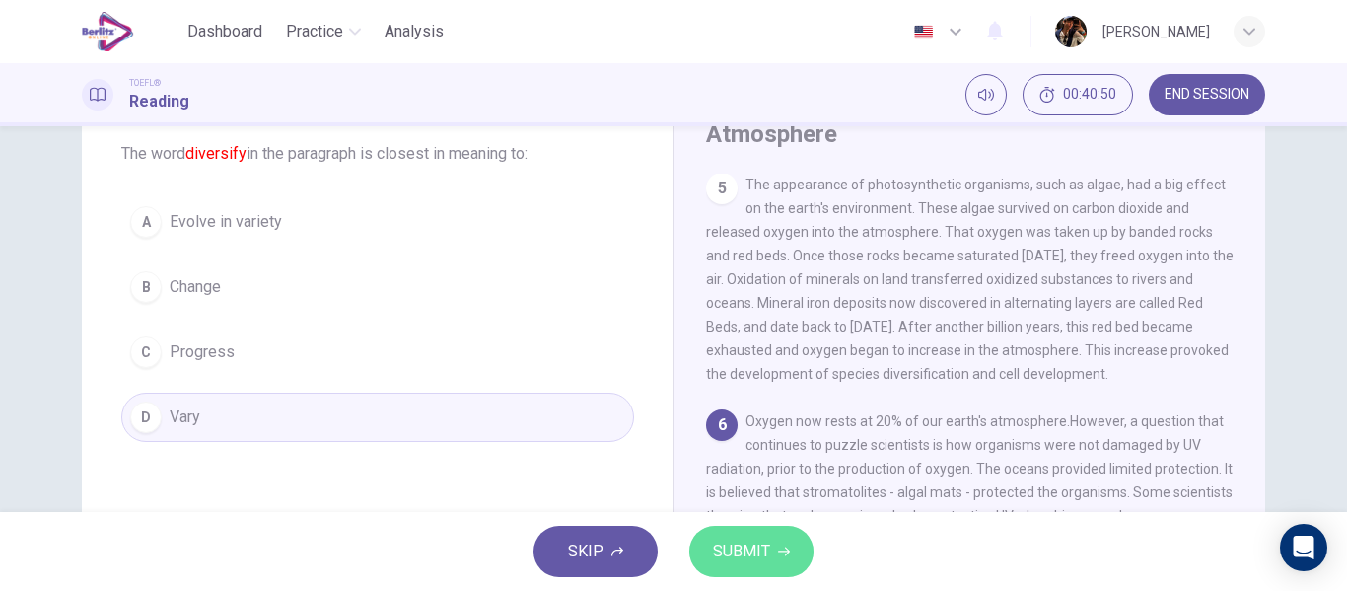
click at [744, 548] on span "SUBMIT" at bounding box center [741, 551] width 57 height 28
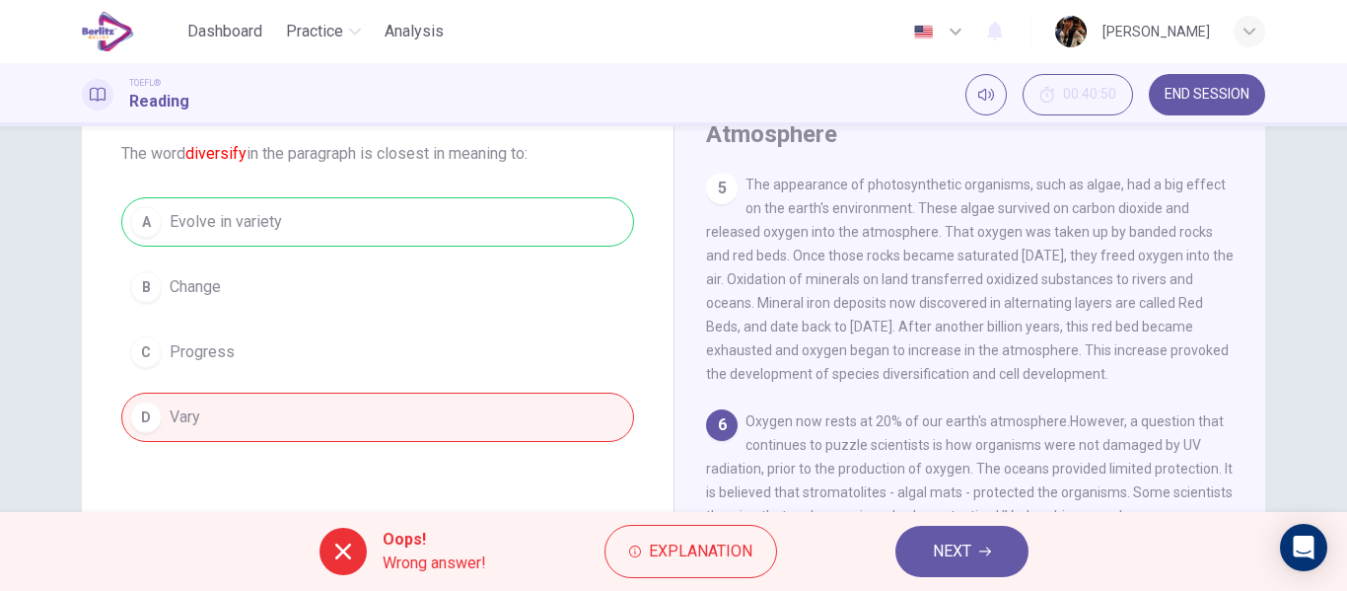
click at [980, 559] on button "NEXT" at bounding box center [961, 550] width 133 height 51
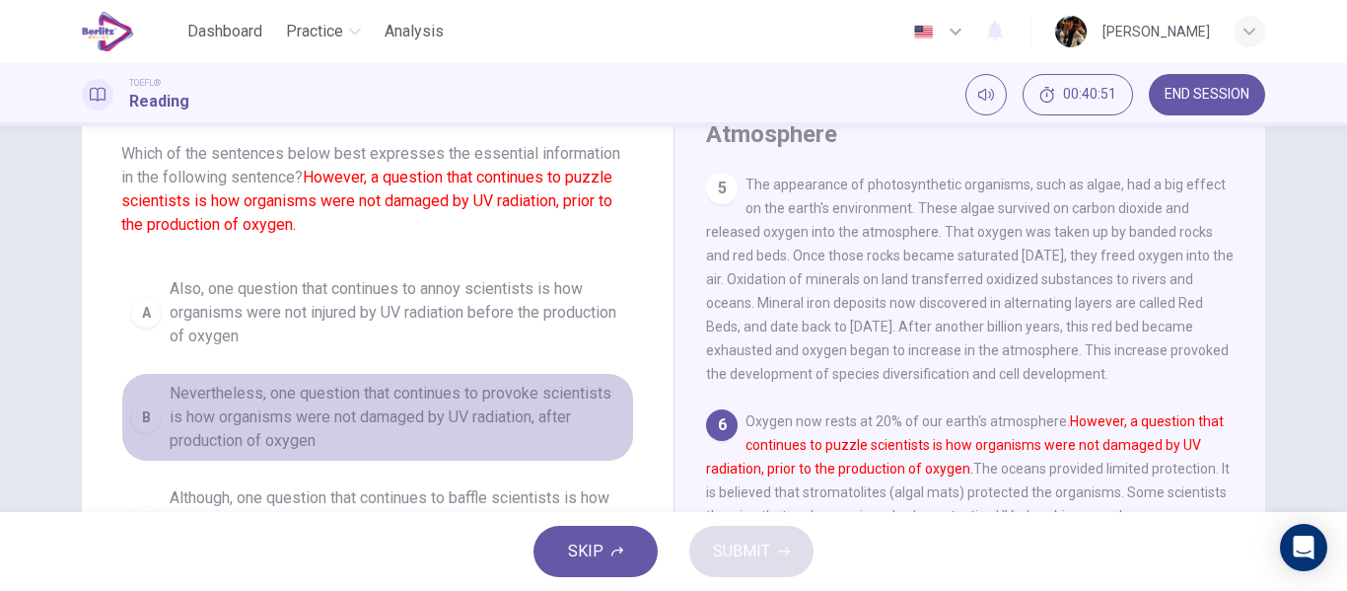
drag, startPoint x: 445, startPoint y: 416, endPoint x: 460, endPoint y: 430, distance: 21.0
click at [445, 415] on span "Nevertheless, one question that continues to provoke scientists is how organism…" at bounding box center [397, 417] width 455 height 71
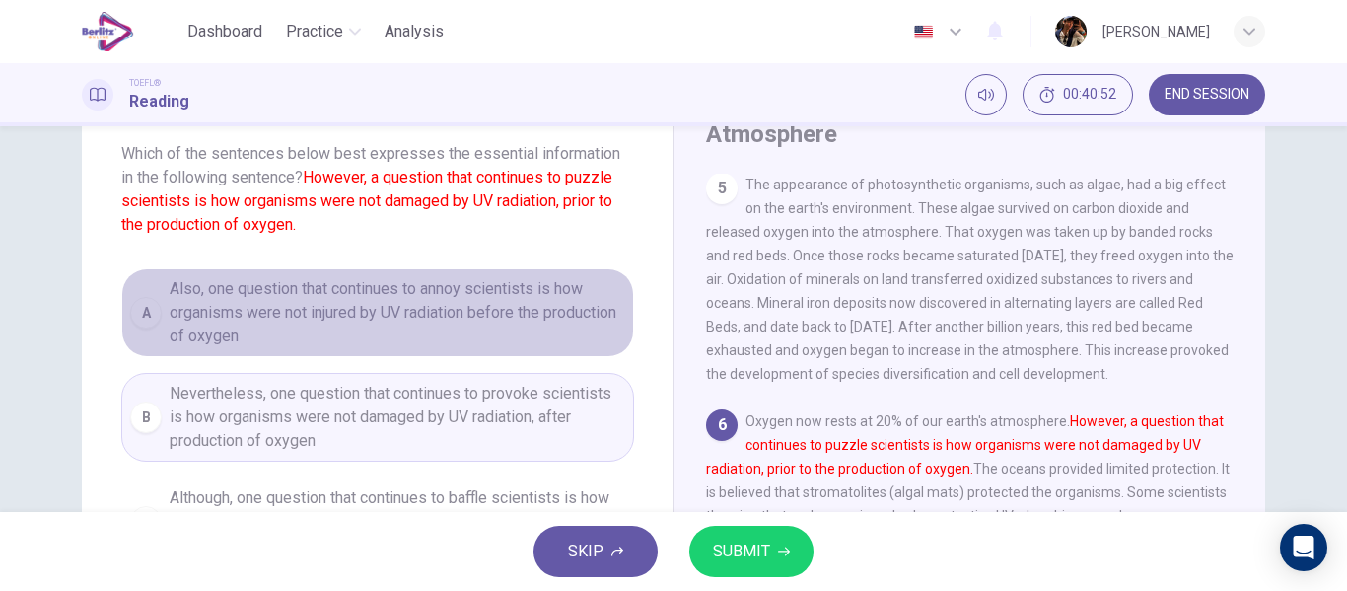
click at [462, 302] on span "Also, one question that continues to annoy scientists is how organisms were not…" at bounding box center [397, 312] width 455 height 71
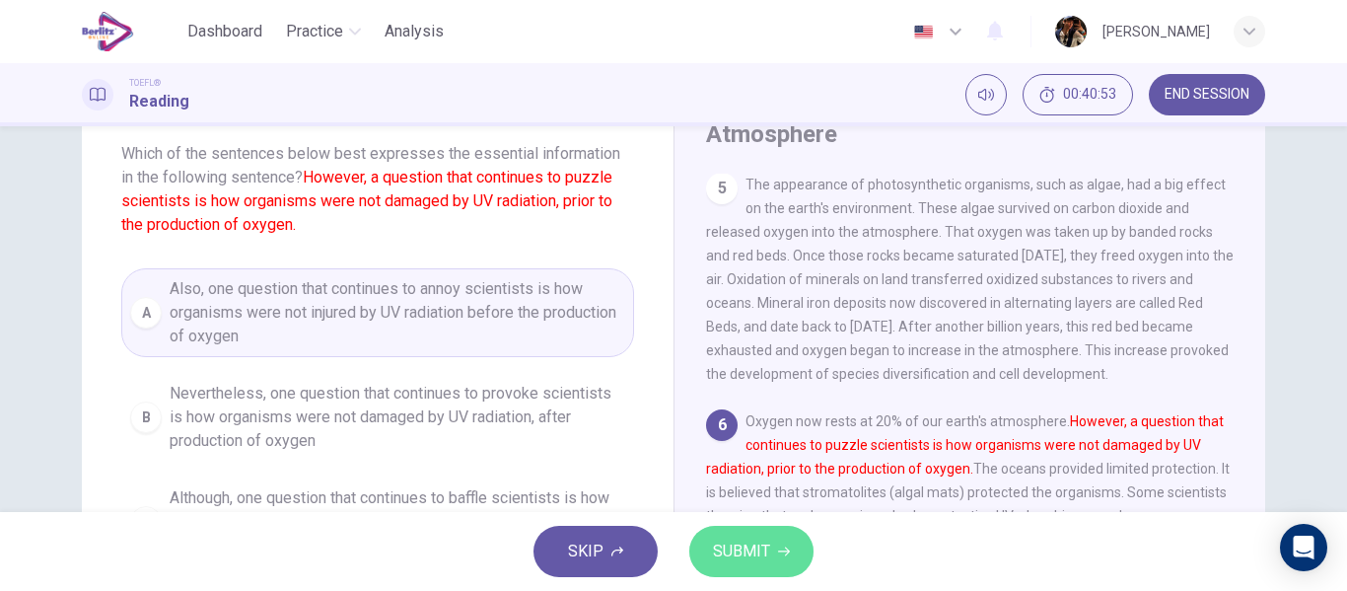
click at [769, 564] on button "SUBMIT" at bounding box center [751, 550] width 124 height 51
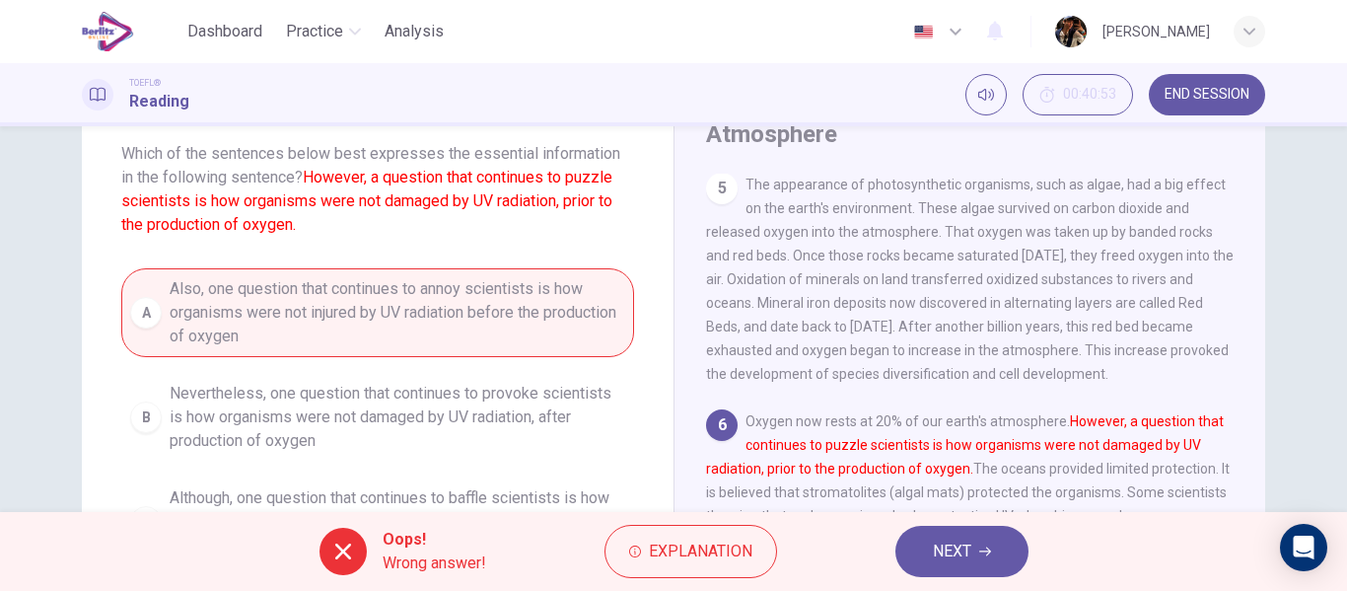
click at [955, 571] on button "NEXT" at bounding box center [961, 550] width 133 height 51
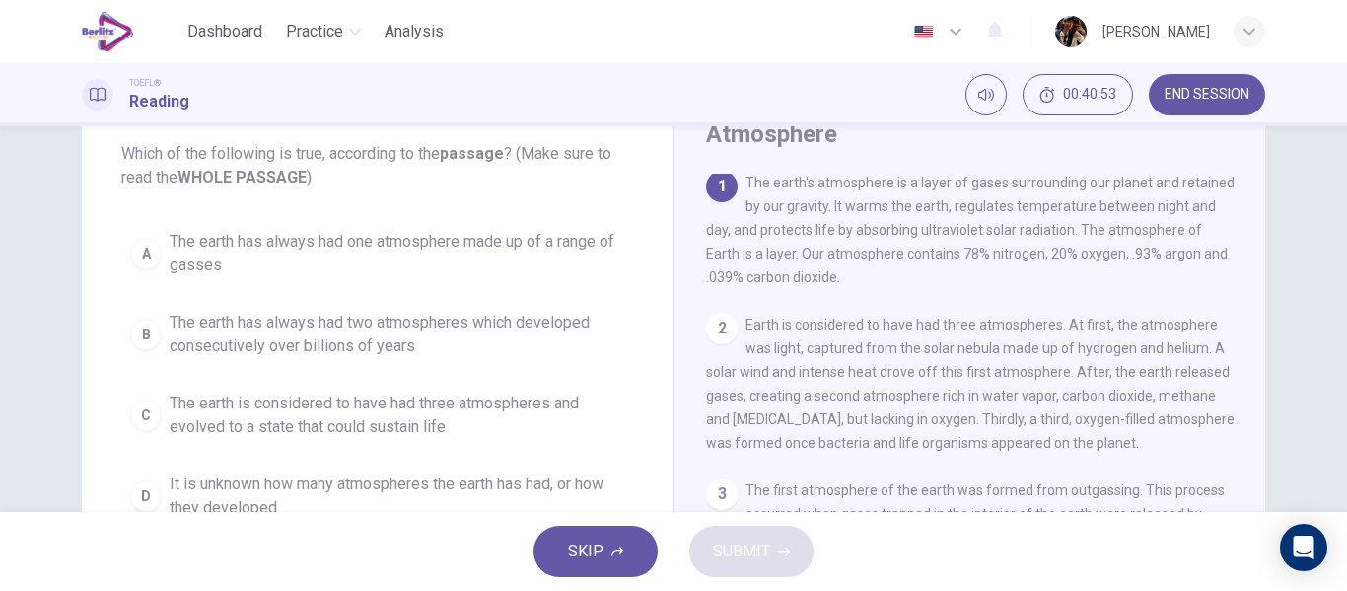
scroll to position [0, 0]
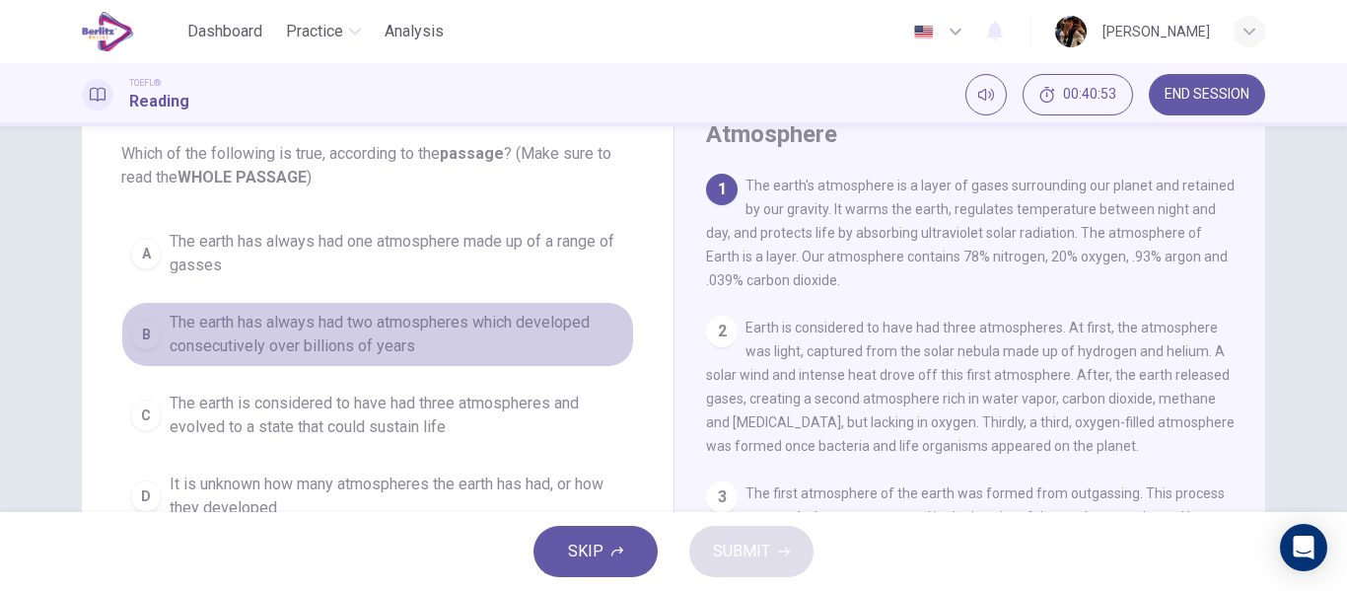
click at [314, 360] on button "B The earth has always had two atmospheres which developed consecutively over b…" at bounding box center [377, 334] width 513 height 65
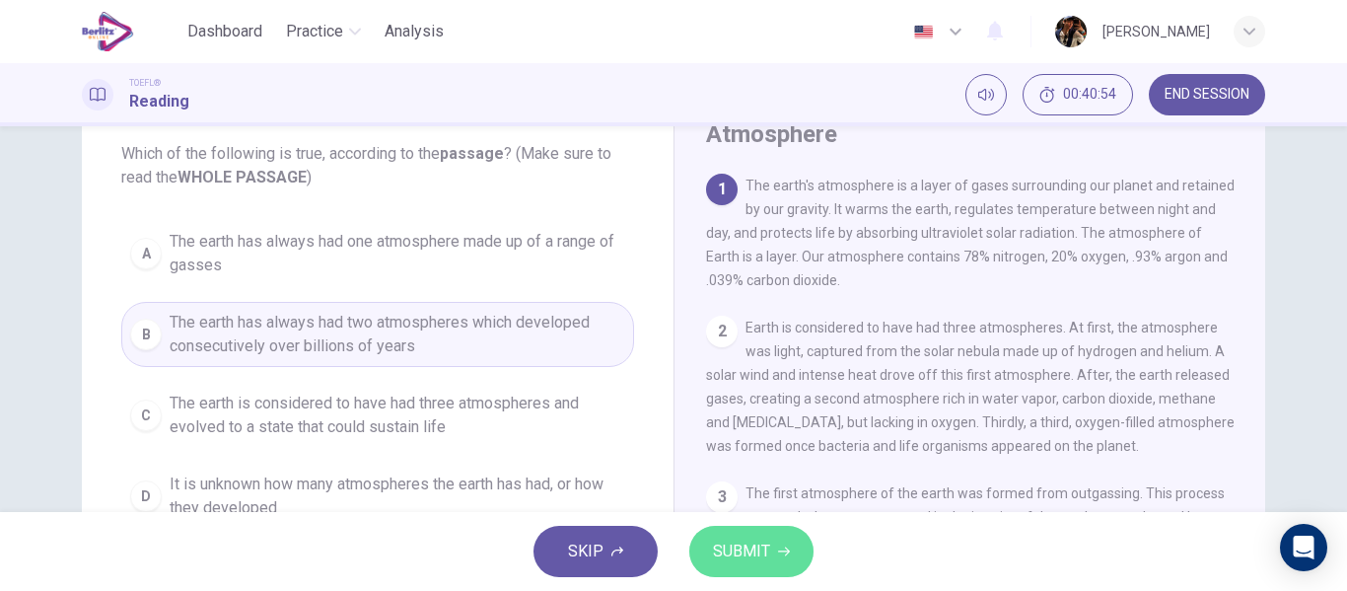
click at [771, 569] on button "SUBMIT" at bounding box center [751, 550] width 124 height 51
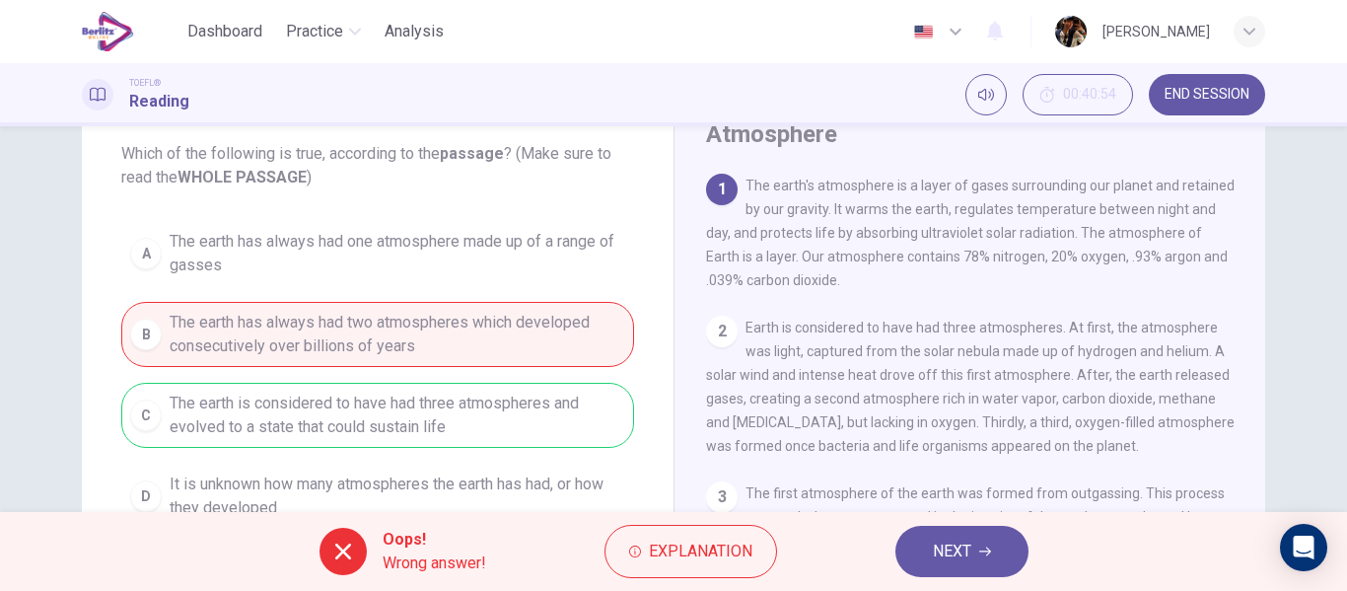
click at [932, 581] on div "Oops! Wrong answer! Explanation NEXT" at bounding box center [673, 551] width 1347 height 79
click at [949, 525] on button "NEXT" at bounding box center [961, 550] width 133 height 51
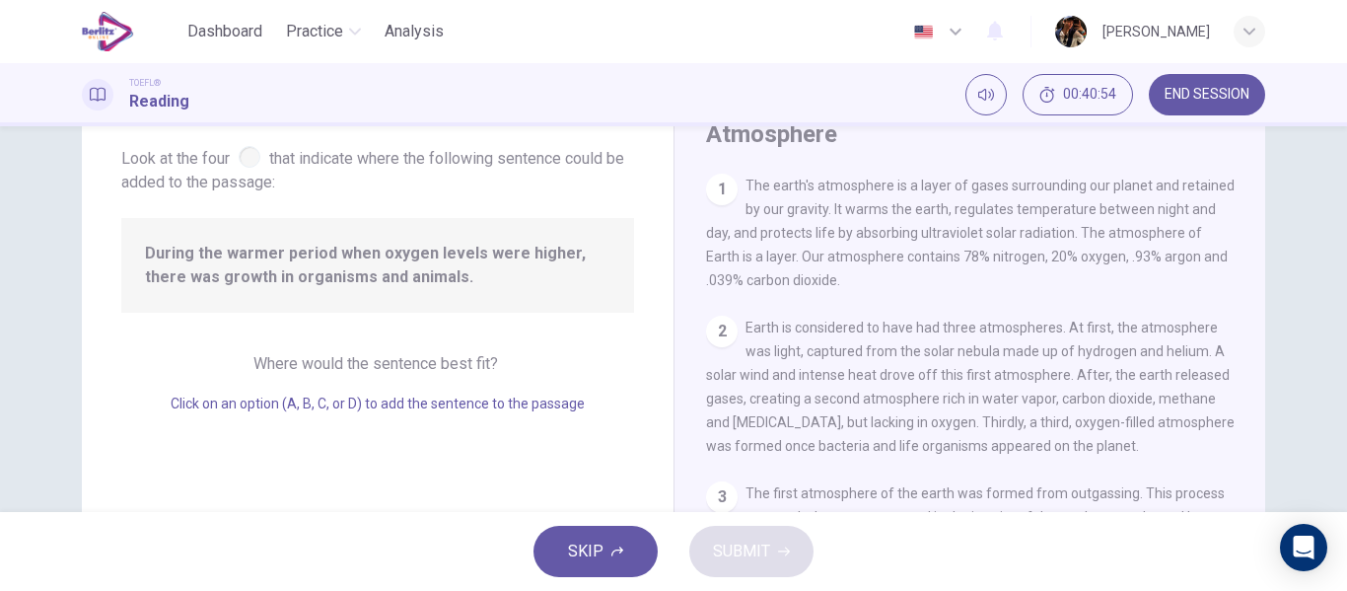
scroll to position [726, 0]
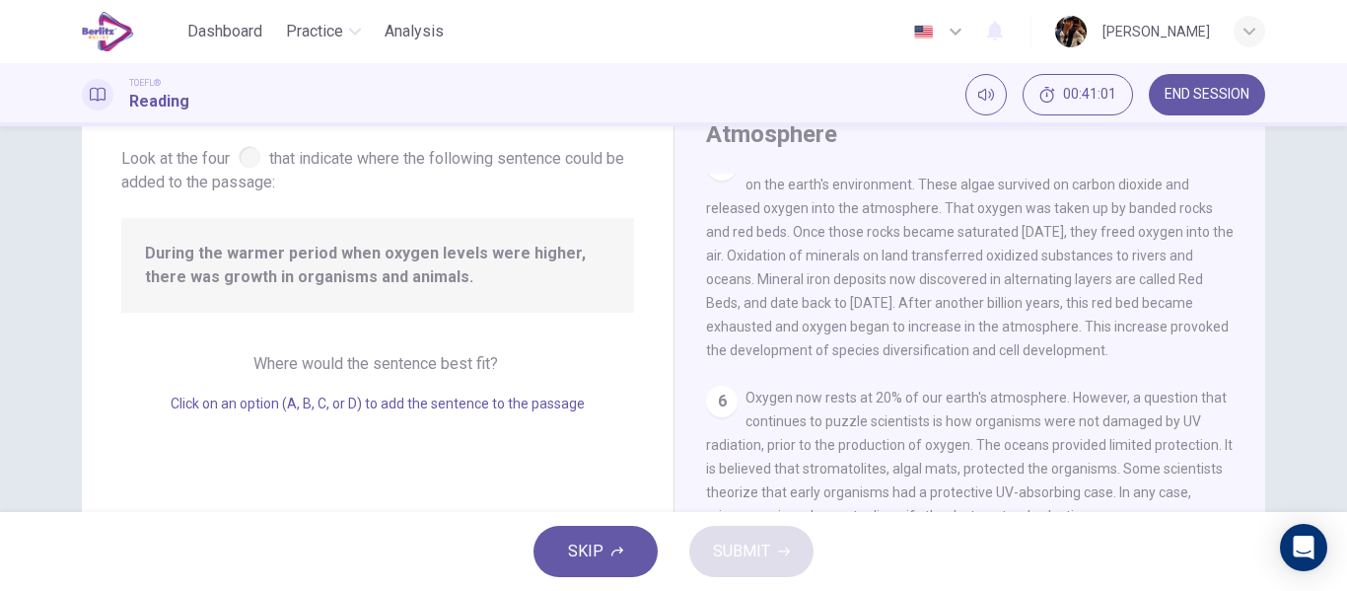
click at [446, 359] on span "Where would the sentence best fit?" at bounding box center [377, 363] width 248 height 19
drag, startPoint x: 1004, startPoint y: 339, endPoint x: 1121, endPoint y: 410, distance: 137.1
click at [1006, 368] on div "1 The earth's atmosphere is a layer of gases surrounding our planet and retaine…" at bounding box center [983, 457] width 554 height 567
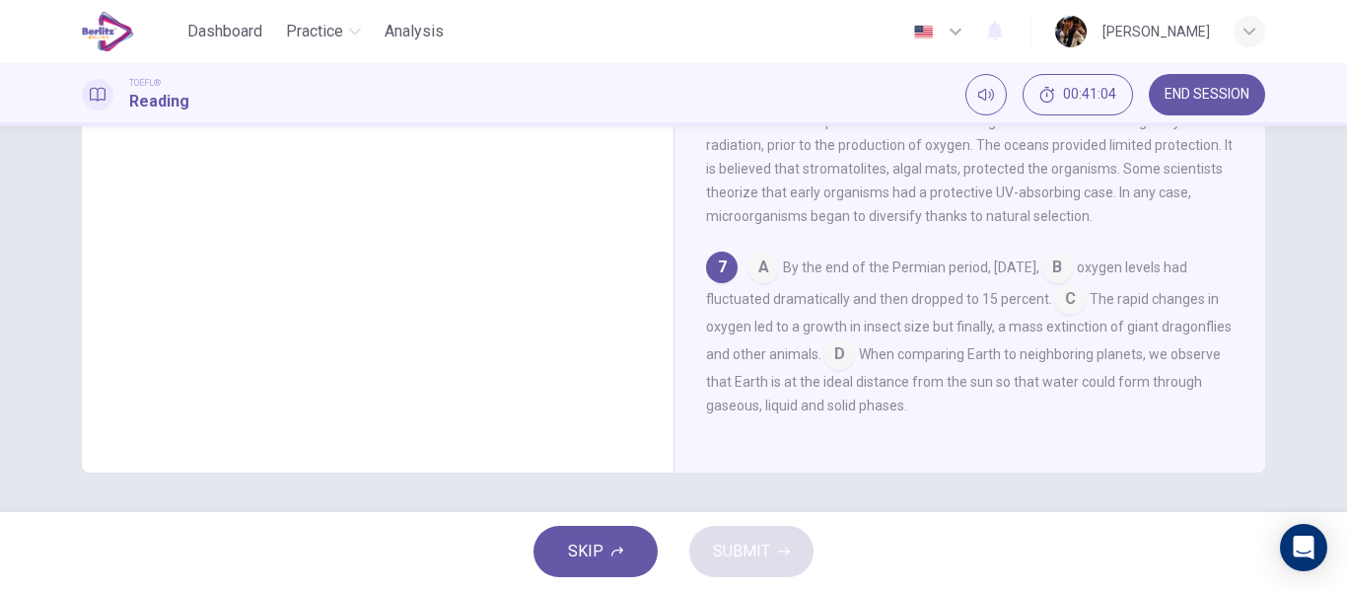
click at [1073, 272] on input at bounding box center [1057, 269] width 32 height 32
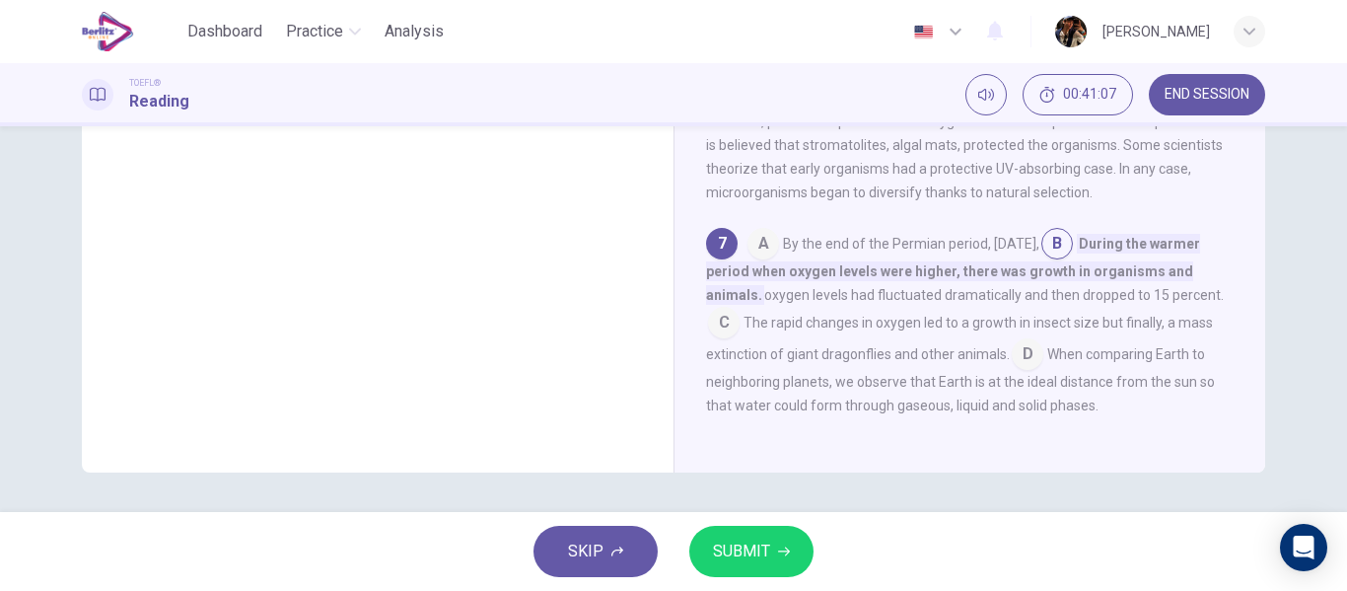
click at [760, 539] on span "SUBMIT" at bounding box center [741, 551] width 57 height 28
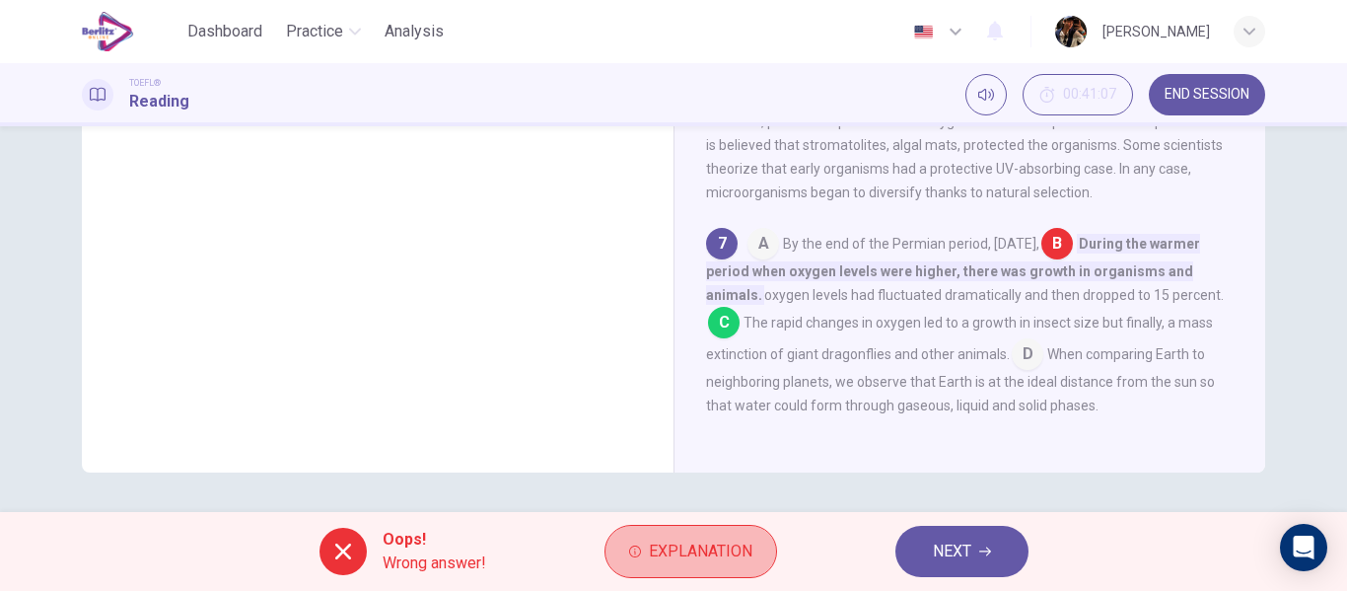
click at [760, 539] on button "Explanation" at bounding box center [690, 550] width 173 height 53
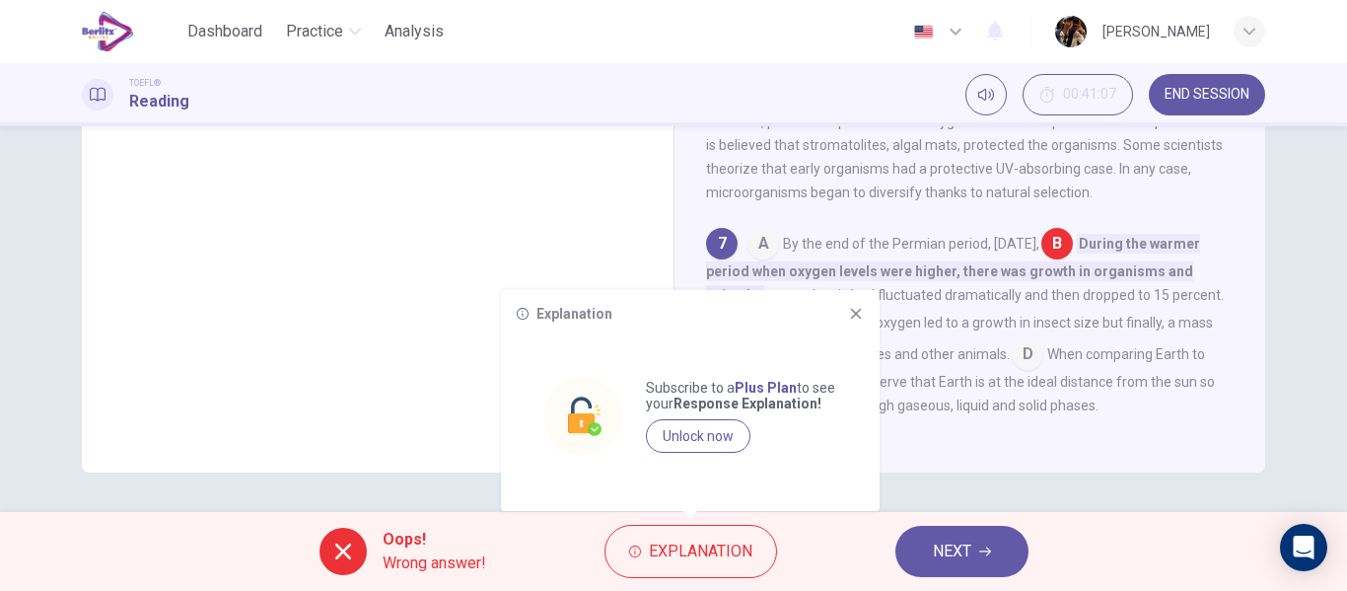
click at [1025, 528] on div "Oops! Wrong answer! Explanation NEXT" at bounding box center [673, 551] width 1347 height 79
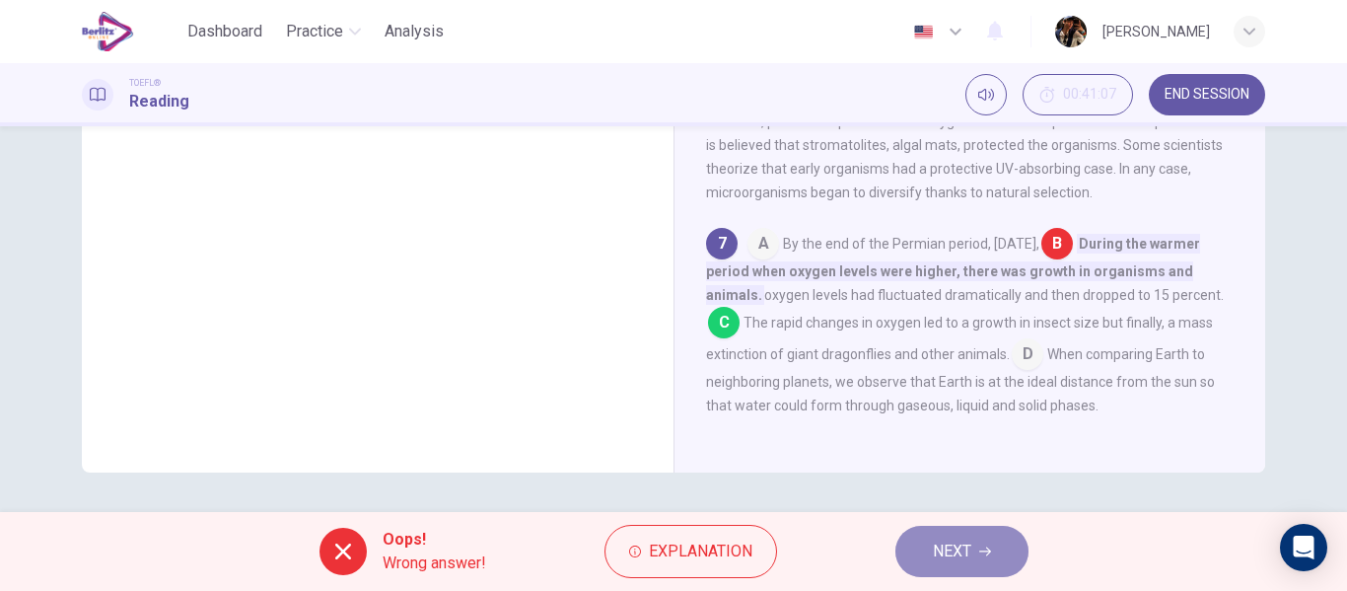
click at [1000, 541] on button "NEXT" at bounding box center [961, 550] width 133 height 51
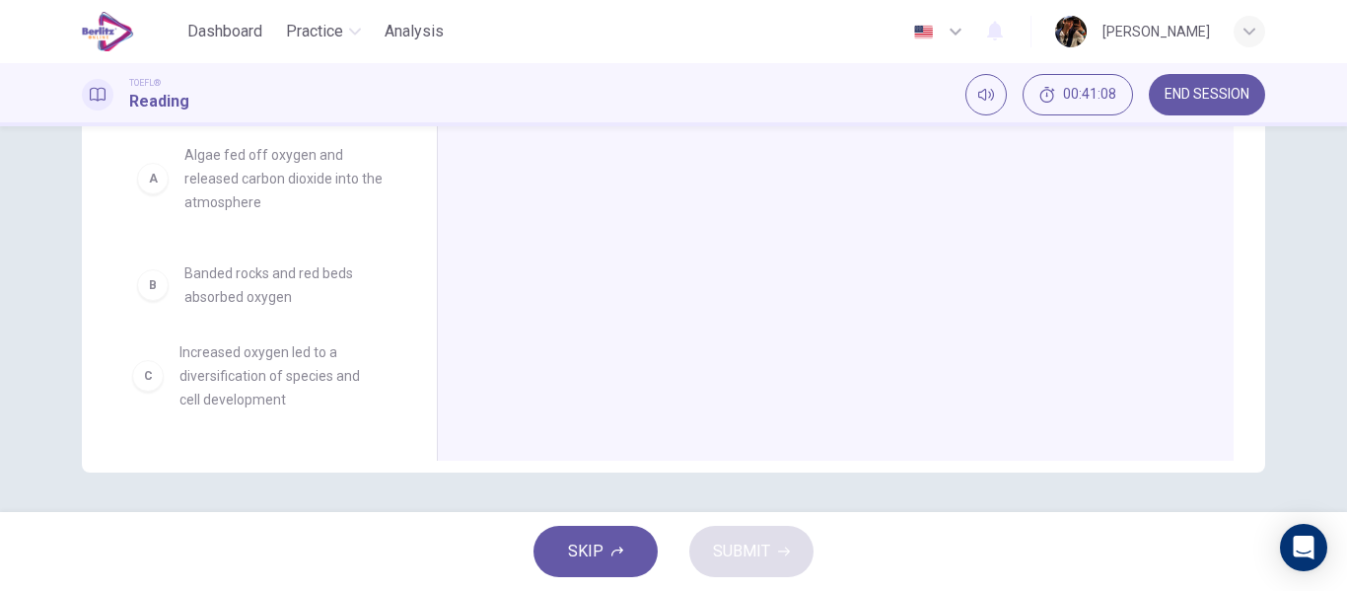
scroll to position [6, 0]
drag, startPoint x: 255, startPoint y: 363, endPoint x: 631, endPoint y: 391, distance: 376.7
click at [631, 391] on div "Answer Choices A Algae fed off oxygen and released carbon dioxide into the atmo…" at bounding box center [673, 279] width 1183 height 383
drag, startPoint x: 109, startPoint y: 326, endPoint x: 527, endPoint y: 296, distance: 419.1
click at [527, 296] on div "Answer Choices A Algae fed off oxygen and released carbon dioxide into the atmo…" at bounding box center [673, 279] width 1183 height 383
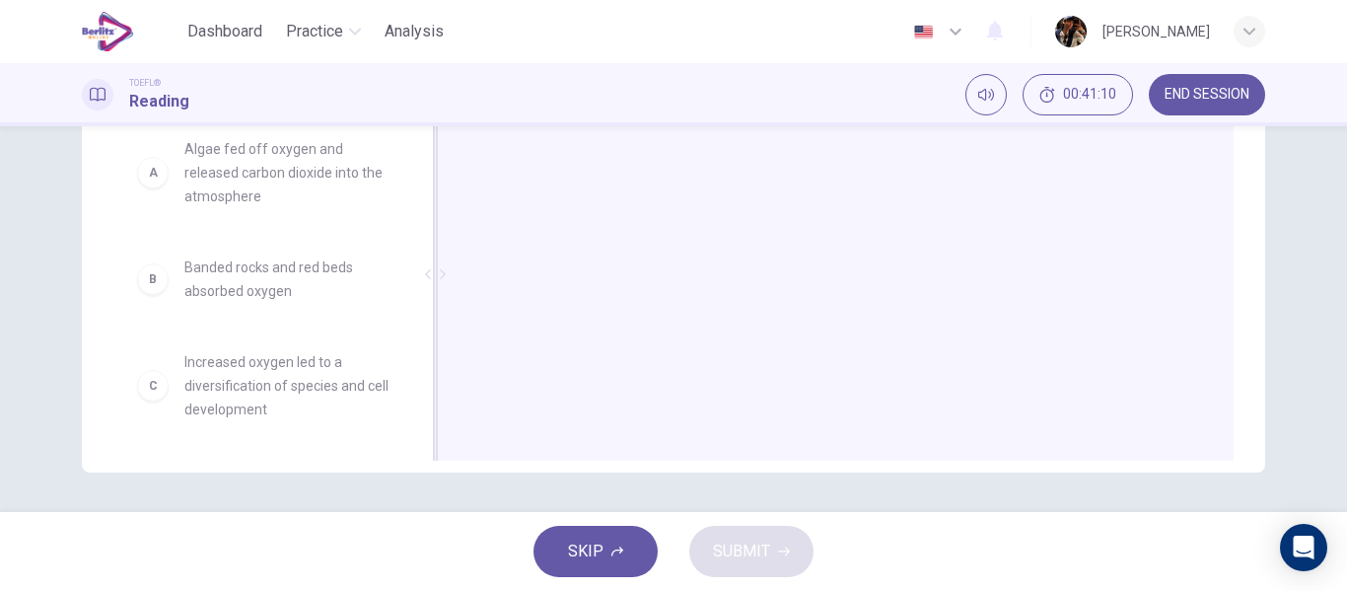
drag, startPoint x: 321, startPoint y: 279, endPoint x: 850, endPoint y: 324, distance: 530.4
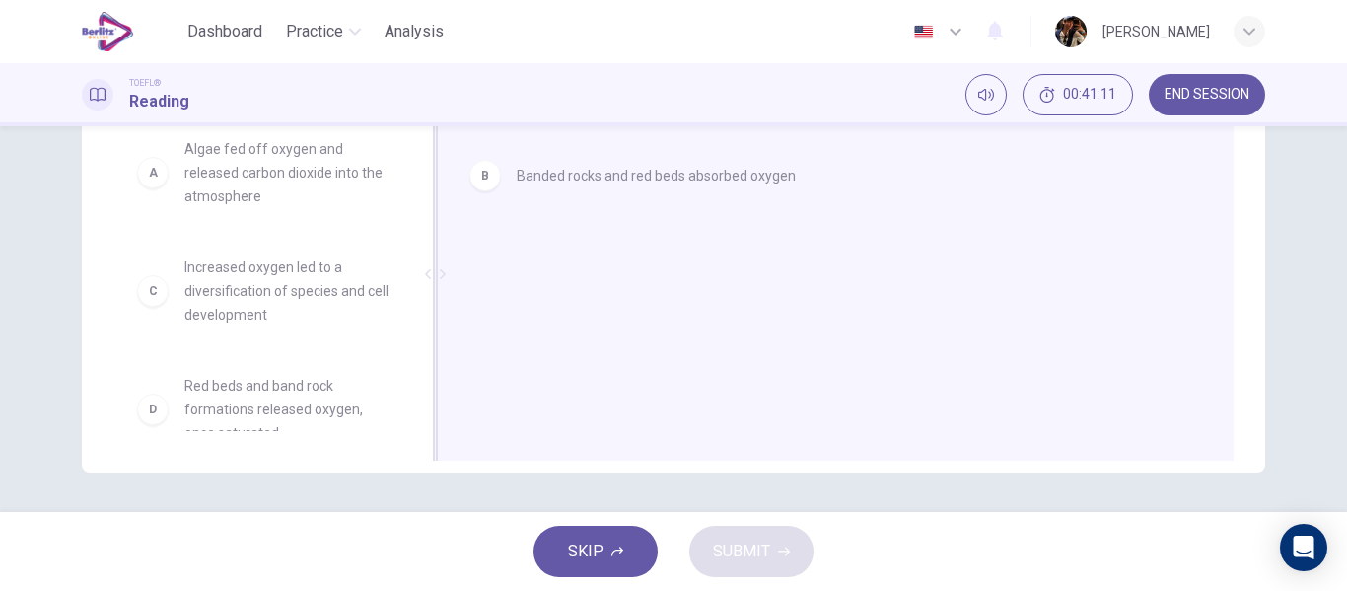
drag, startPoint x: 261, startPoint y: 354, endPoint x: 760, endPoint y: 304, distance: 501.4
click at [760, 304] on div "Answer Choices A Algae fed off oxygen and released carbon dioxide into the atmo…" at bounding box center [673, 279] width 1183 height 383
drag, startPoint x: 305, startPoint y: 286, endPoint x: 865, endPoint y: 409, distance: 573.4
drag, startPoint x: 273, startPoint y: 159, endPoint x: 695, endPoint y: 381, distance: 476.7
click at [695, 381] on div "Answer Choices A Algae fed off oxygen and released carbon dioxide into the atmo…" at bounding box center [673, 279] width 1183 height 383
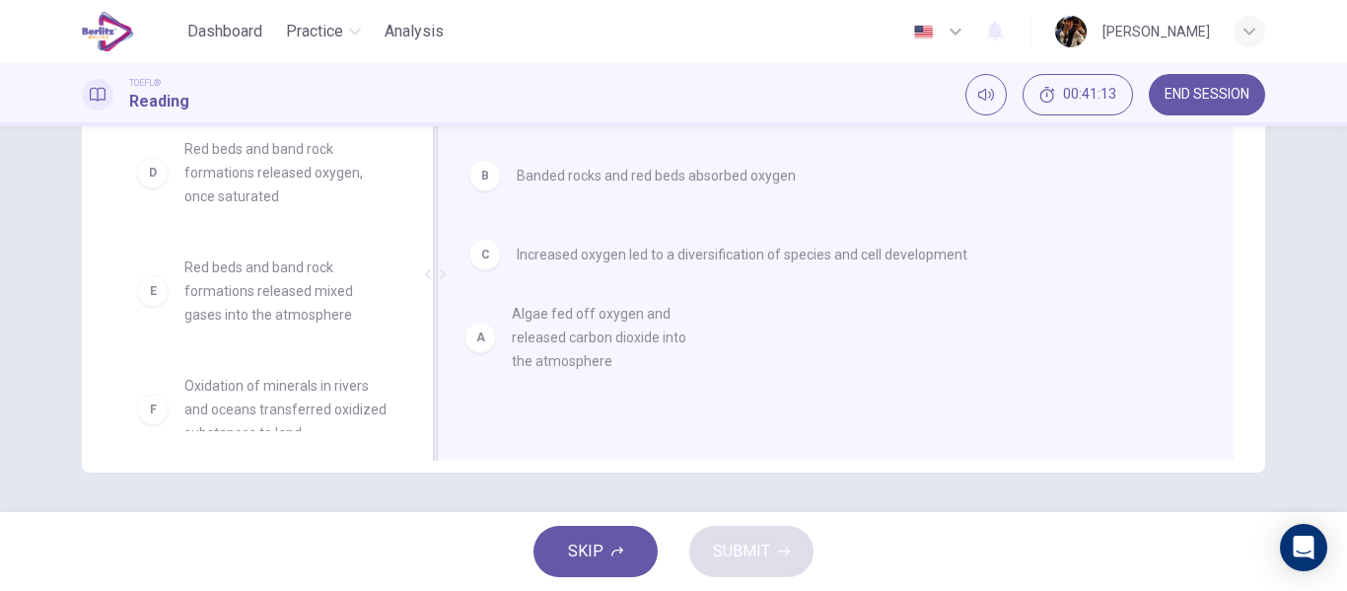
scroll to position [5, 0]
click at [591, 541] on span "SKIP" at bounding box center [585, 551] width 35 height 28
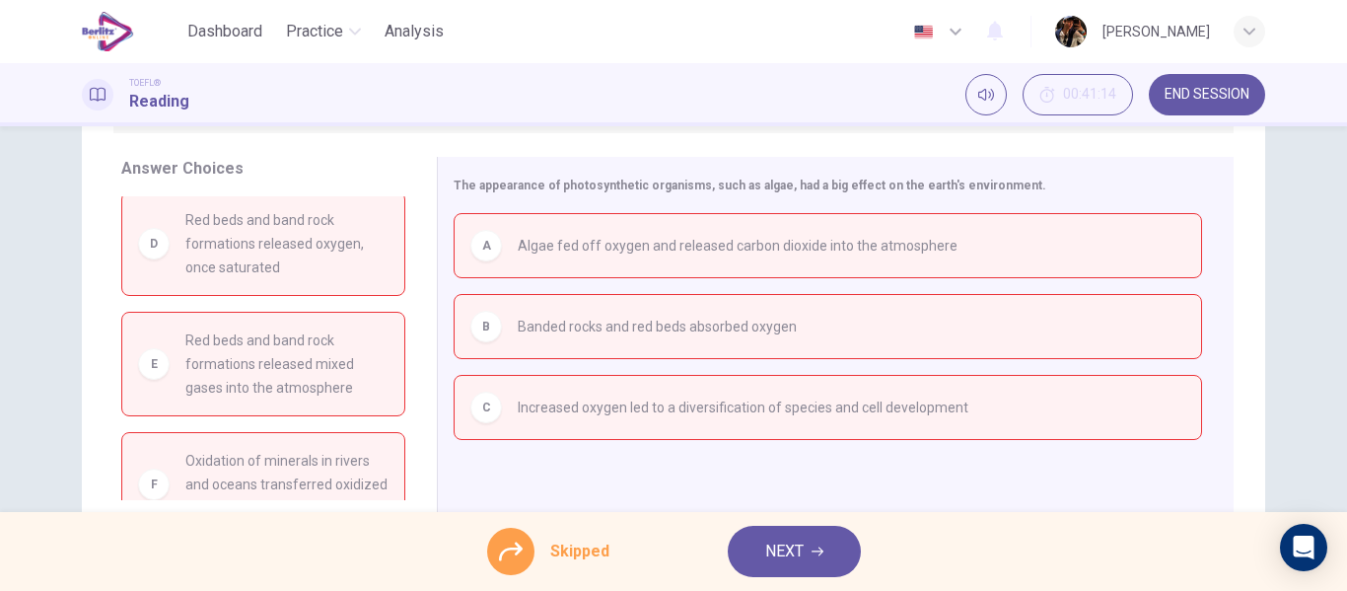
scroll to position [277, 0]
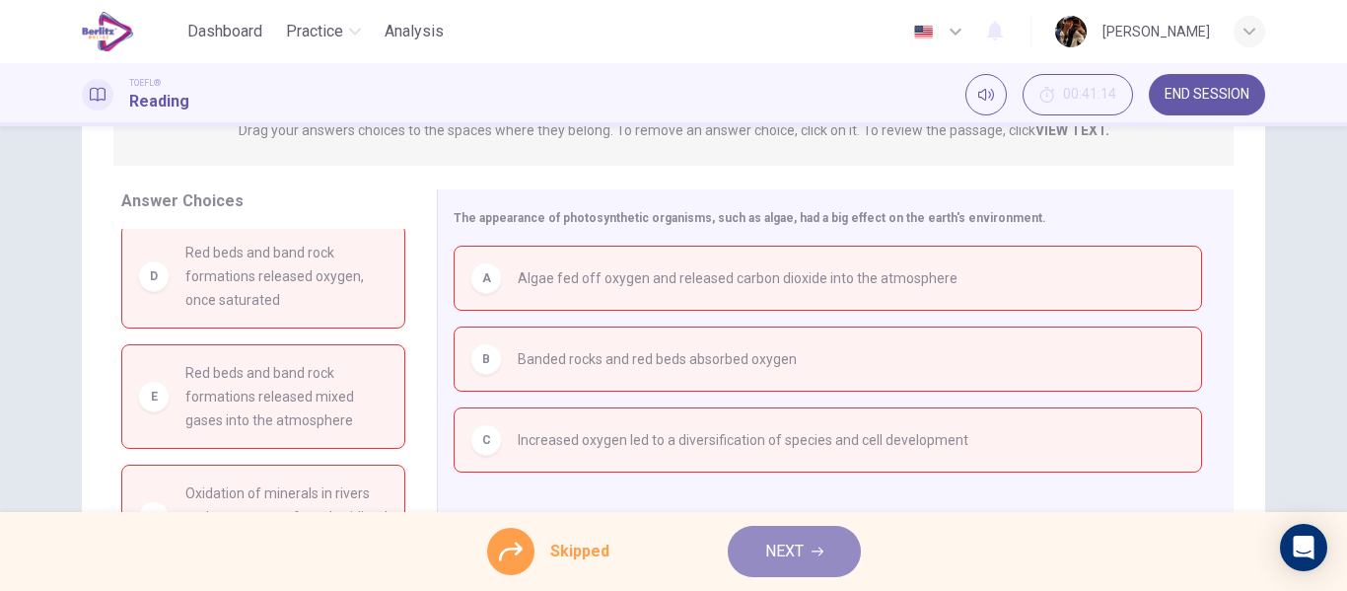
click at [828, 557] on button "NEXT" at bounding box center [794, 550] width 133 height 51
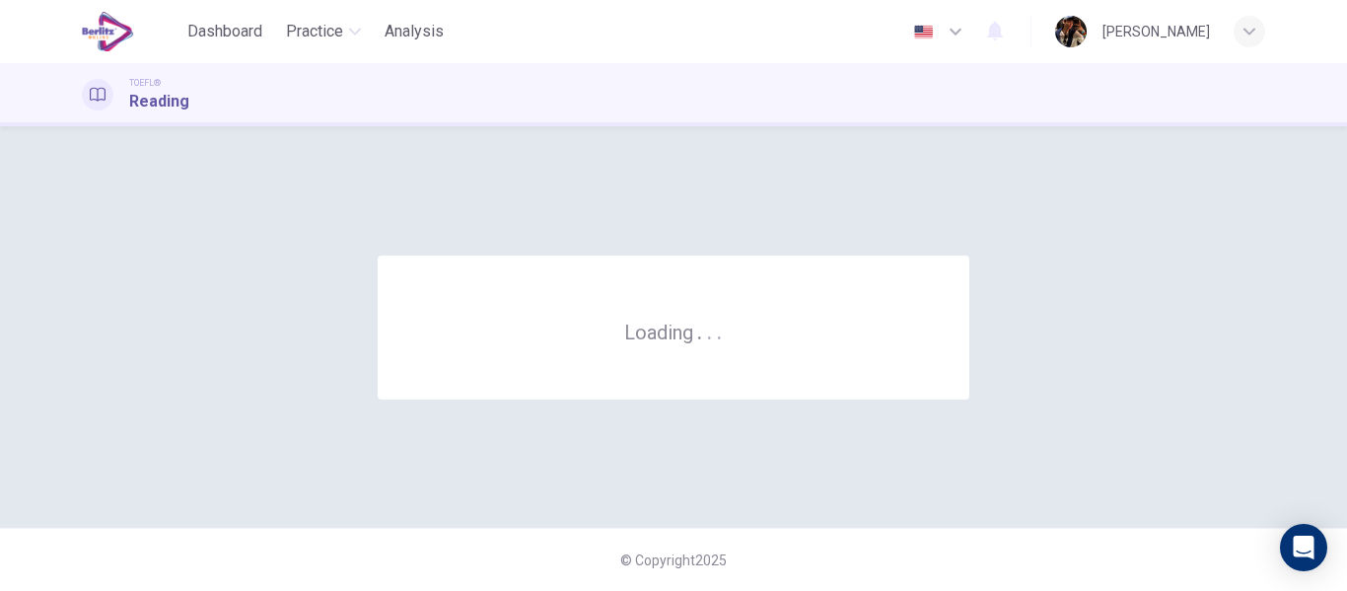
scroll to position [0, 0]
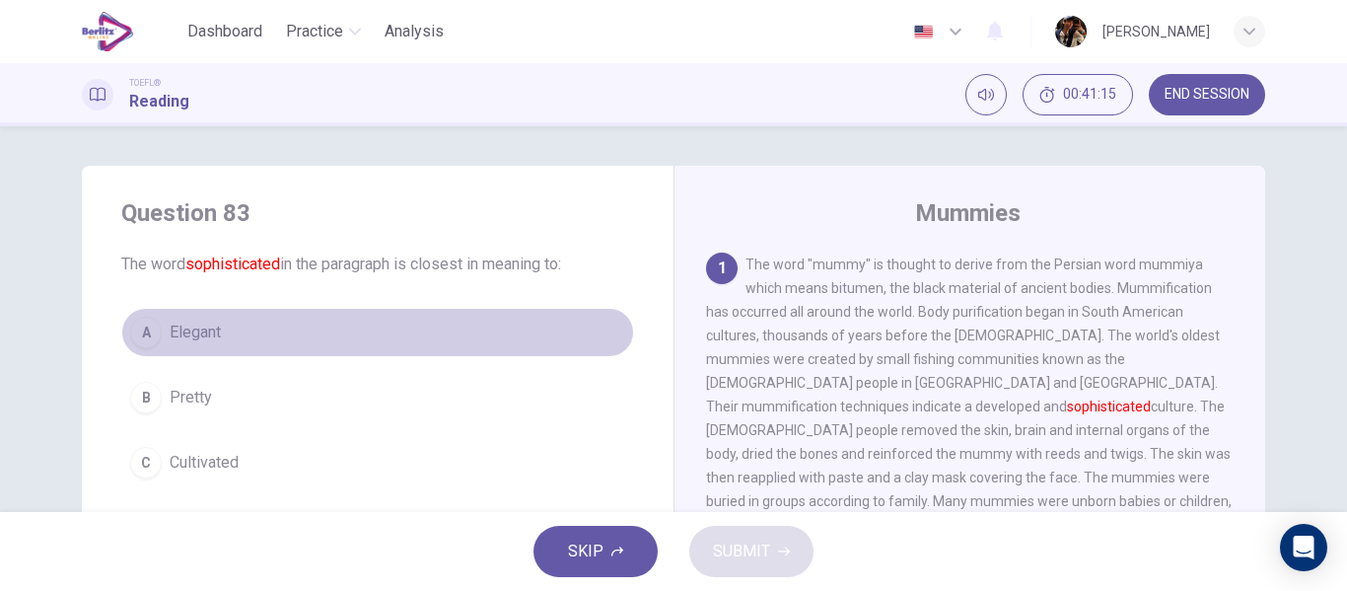
click at [254, 321] on button "A Elegant" at bounding box center [377, 332] width 513 height 49
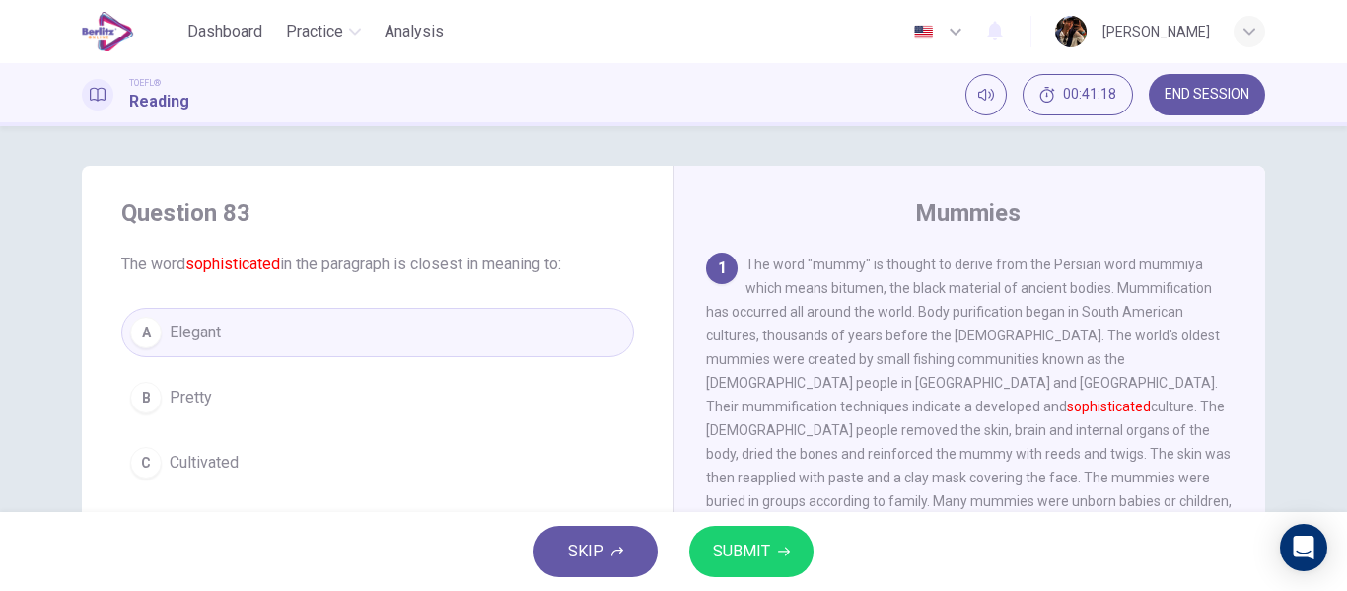
click at [732, 551] on span "SUBMIT" at bounding box center [741, 551] width 57 height 28
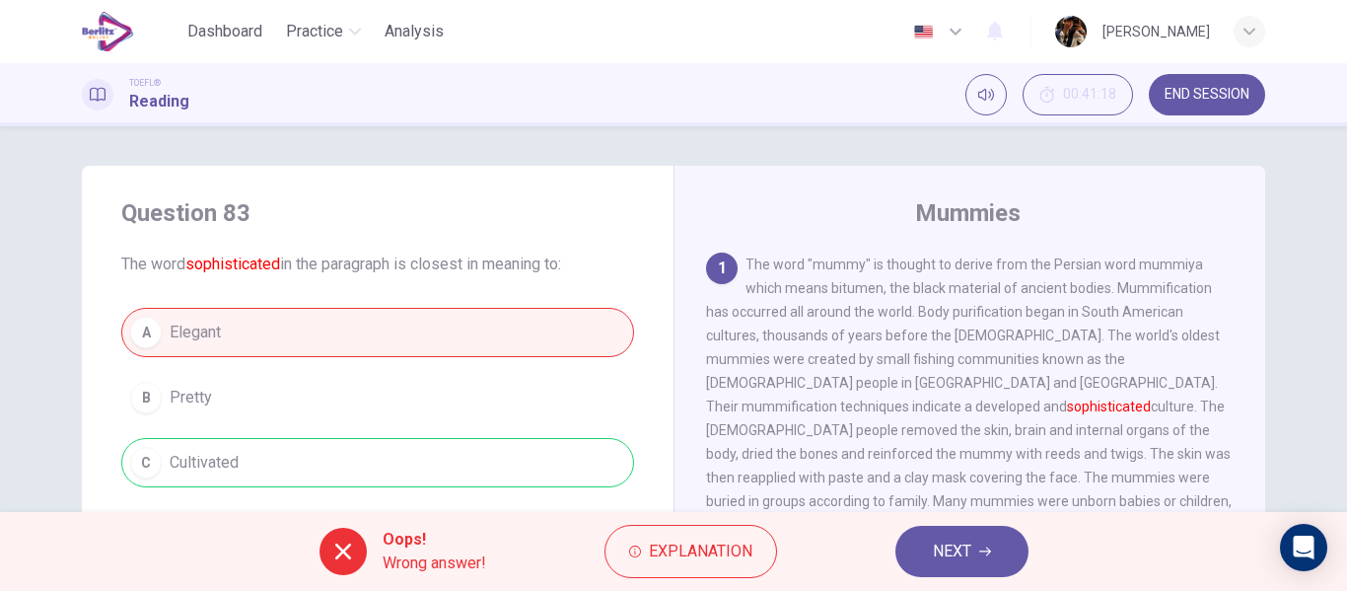
click at [928, 563] on button "NEXT" at bounding box center [961, 550] width 133 height 51
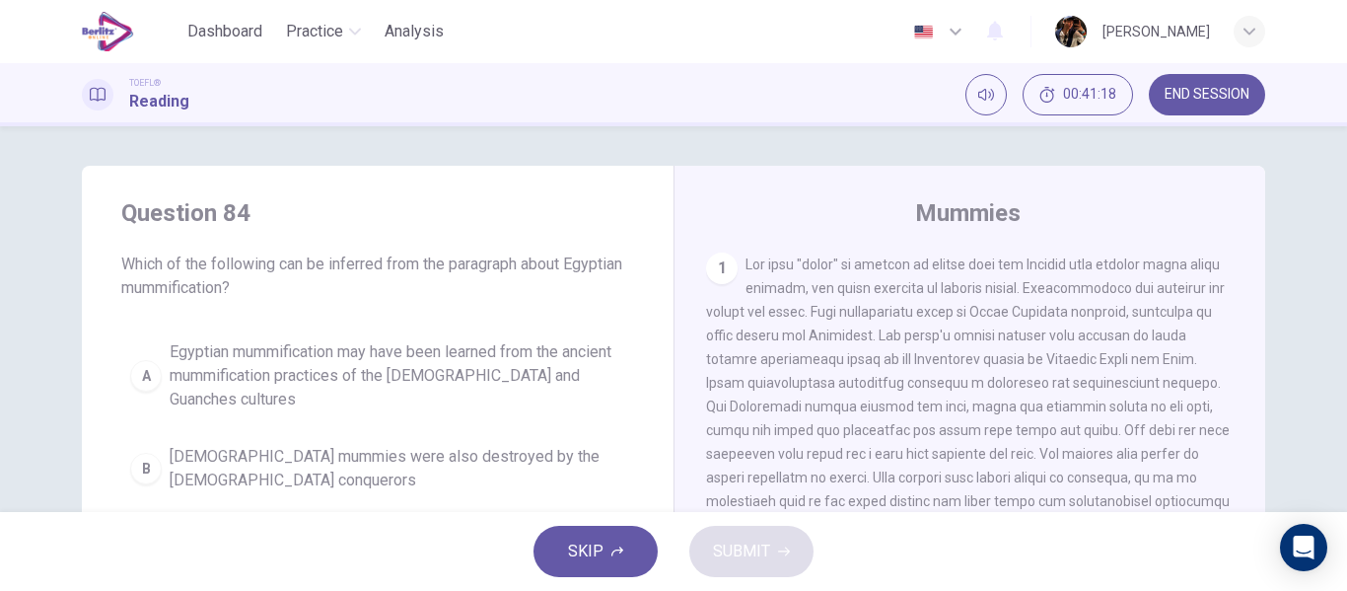
click at [377, 351] on span "Egyptian mummification may have been learned from the ancient mummification pra…" at bounding box center [397, 375] width 455 height 71
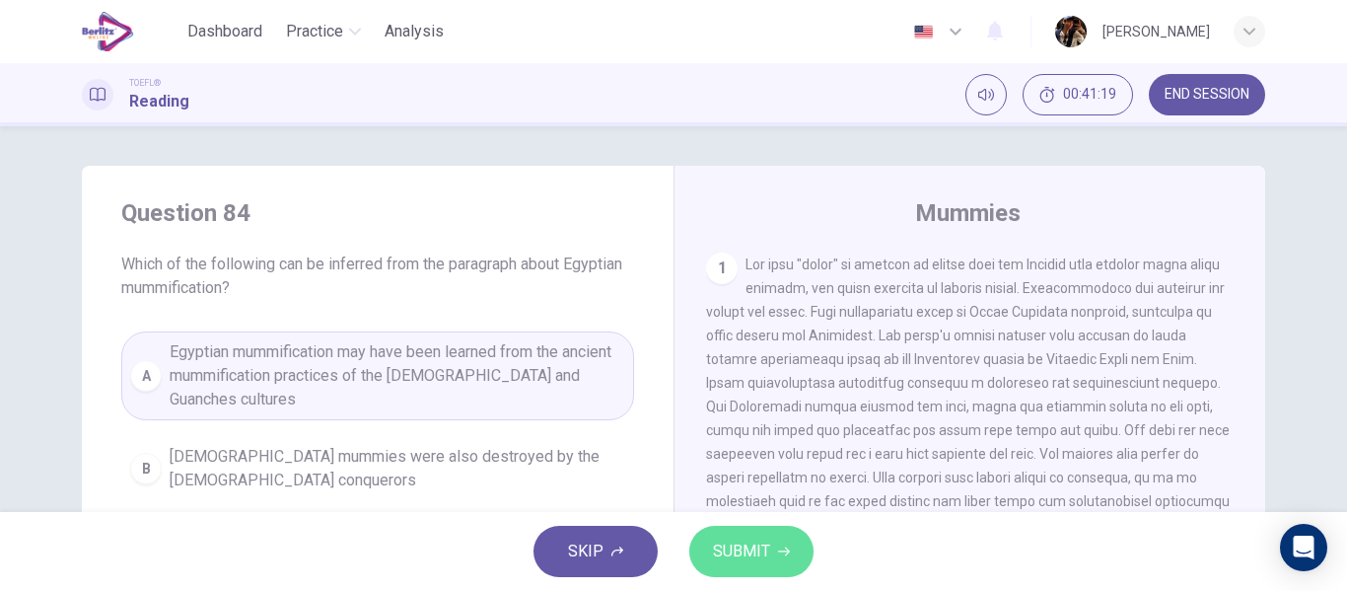
click at [747, 547] on span "SUBMIT" at bounding box center [741, 551] width 57 height 28
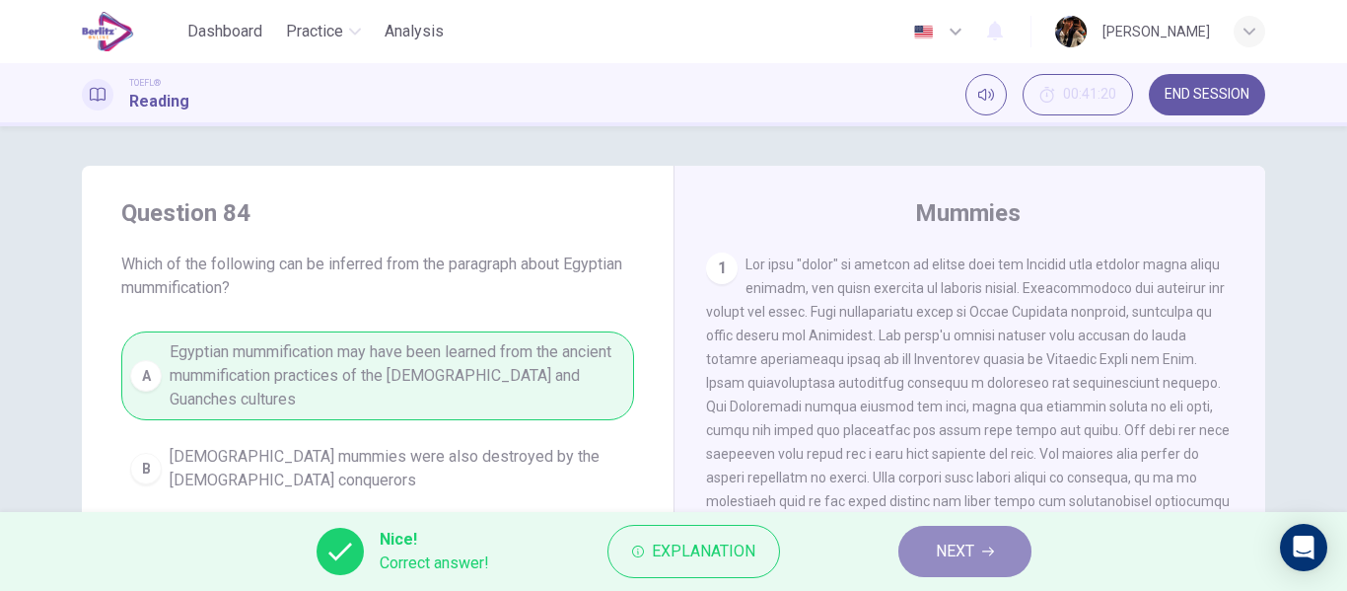
click at [936, 545] on span "NEXT" at bounding box center [955, 551] width 38 height 28
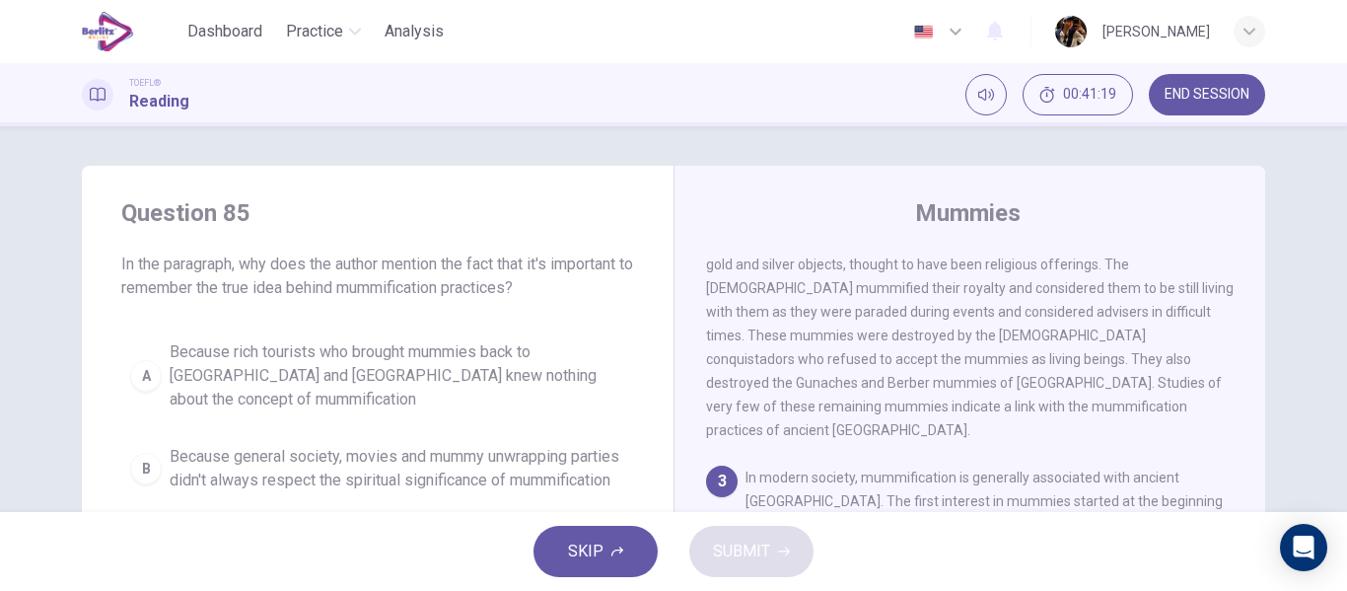
scroll to position [442, 0]
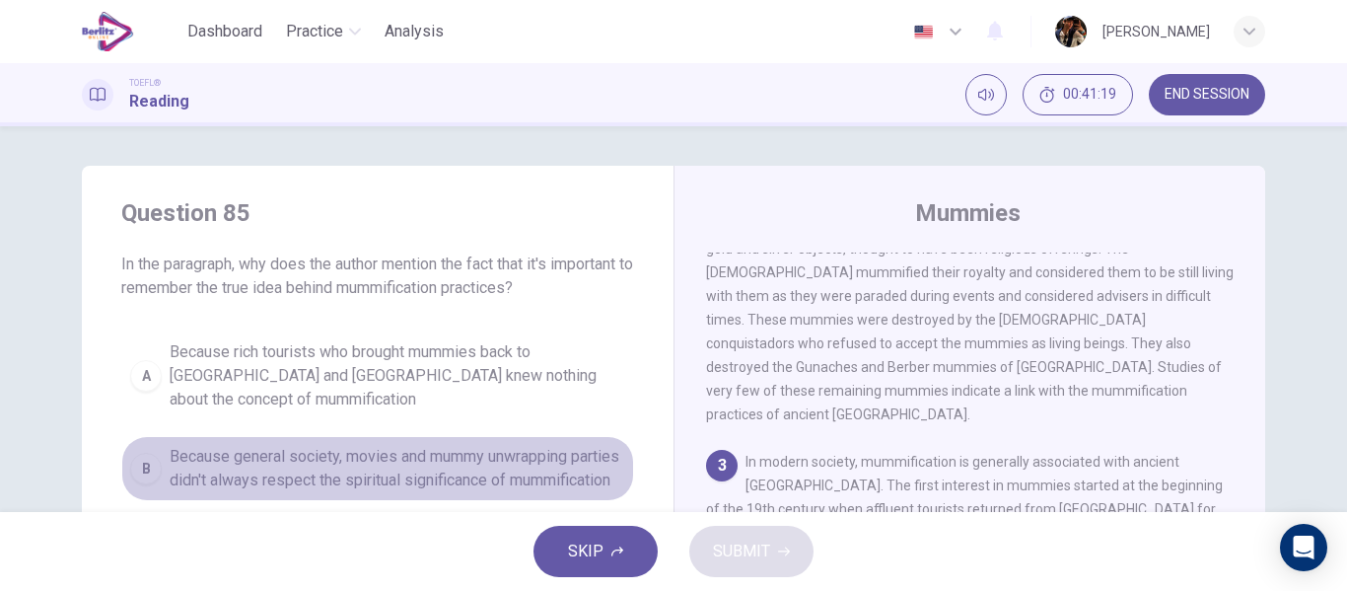
click at [535, 493] on button "B Because general society, movies and mummy unwrapping parties didn't always re…" at bounding box center [377, 468] width 513 height 65
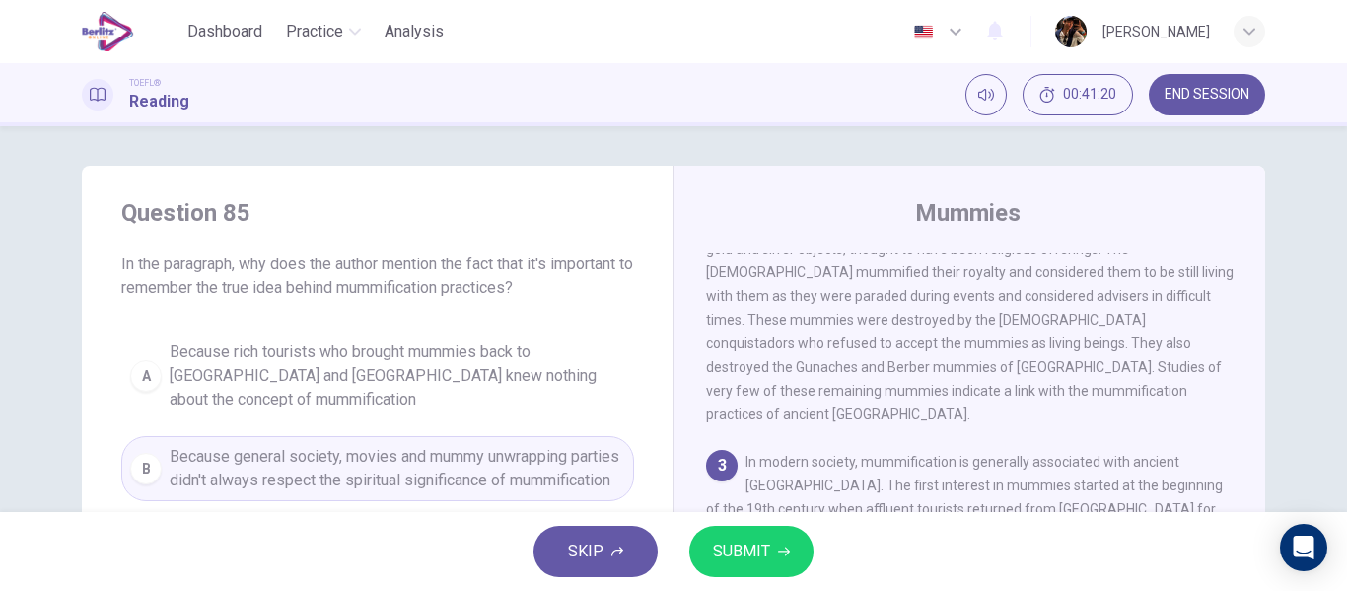
click at [706, 518] on div "SKIP SUBMIT" at bounding box center [673, 551] width 1347 height 79
click at [720, 541] on span "SUBMIT" at bounding box center [741, 551] width 57 height 28
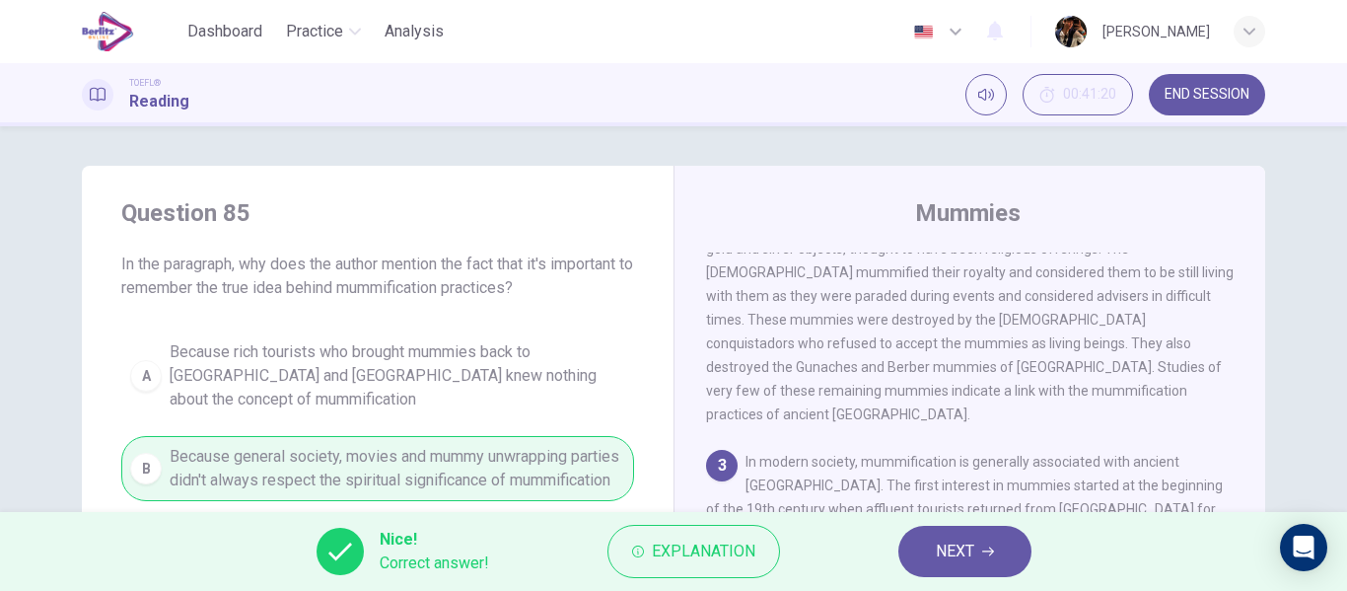
click at [921, 529] on button "NEXT" at bounding box center [964, 550] width 133 height 51
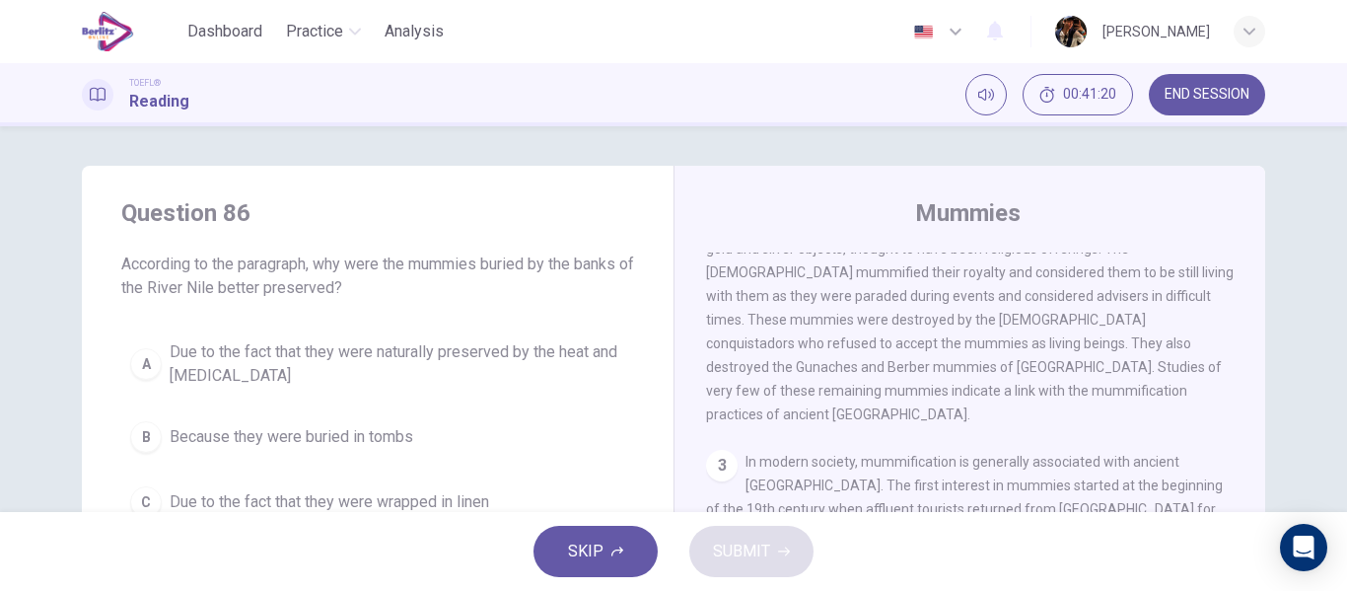
scroll to position [860, 0]
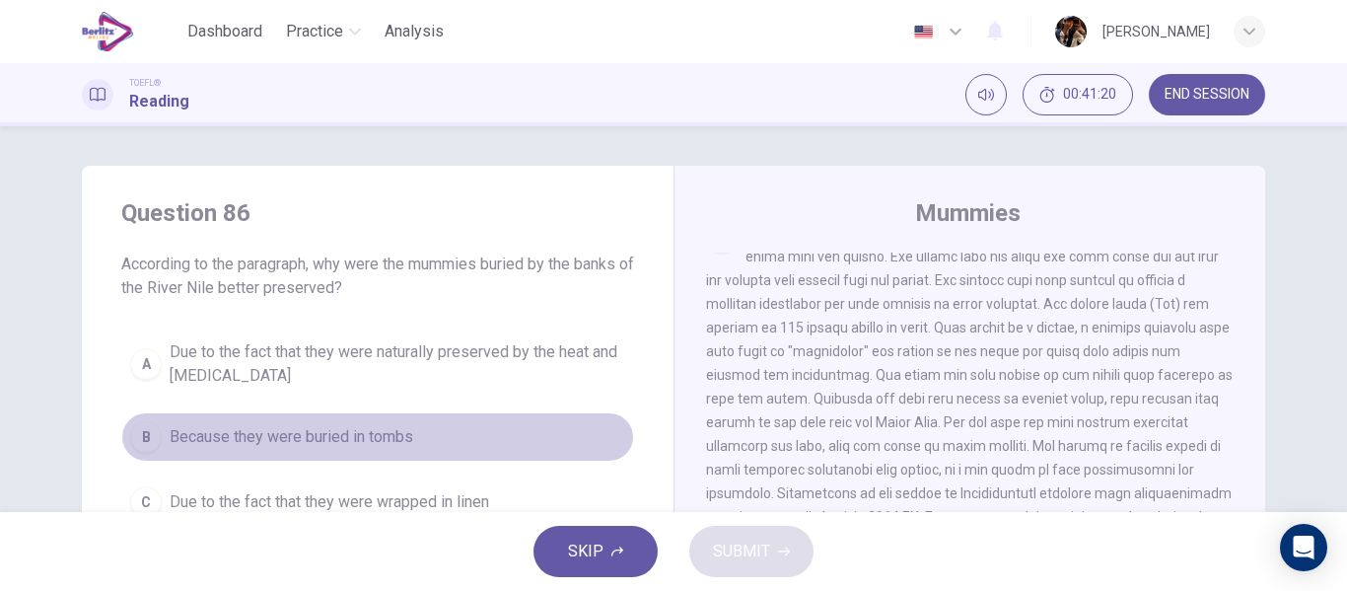
click at [456, 455] on button "B Because they were buried in tombs" at bounding box center [377, 436] width 513 height 49
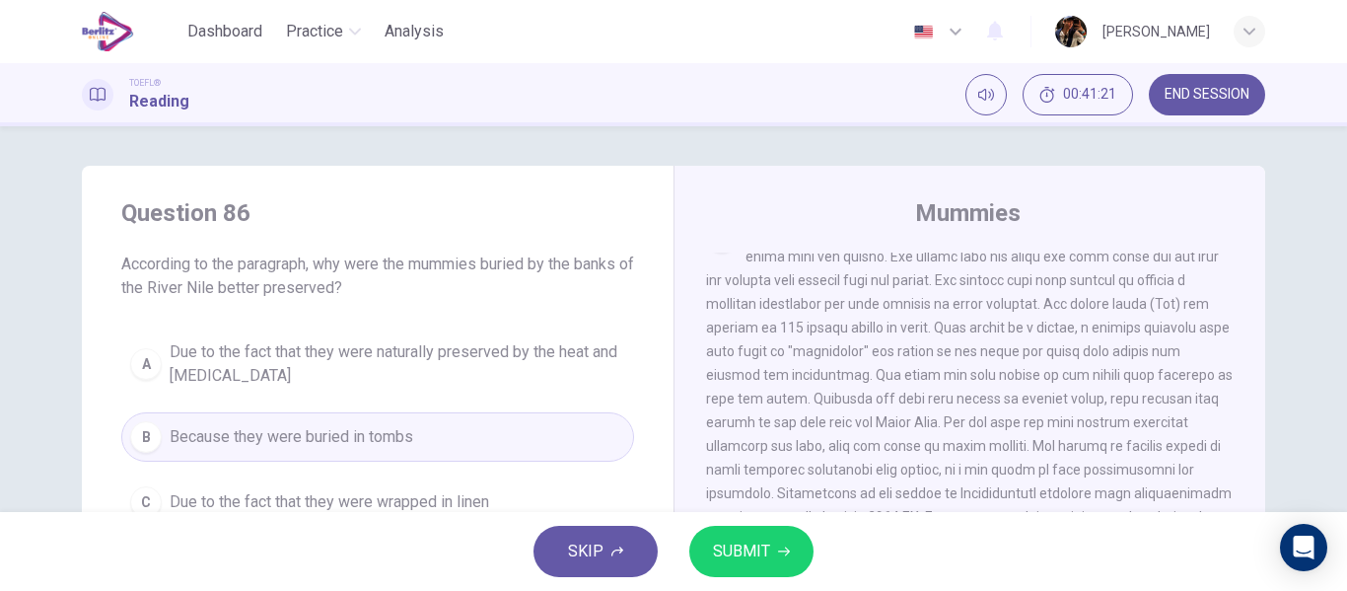
click at [786, 541] on button "SUBMIT" at bounding box center [751, 550] width 124 height 51
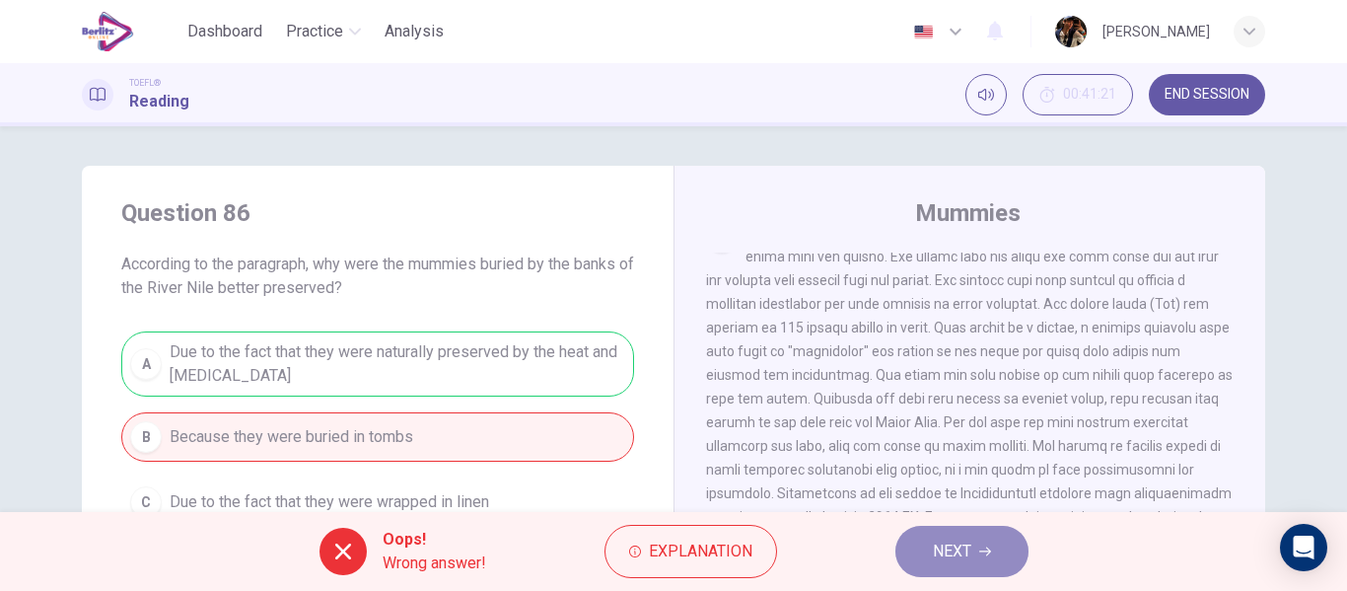
click at [908, 543] on button "NEXT" at bounding box center [961, 550] width 133 height 51
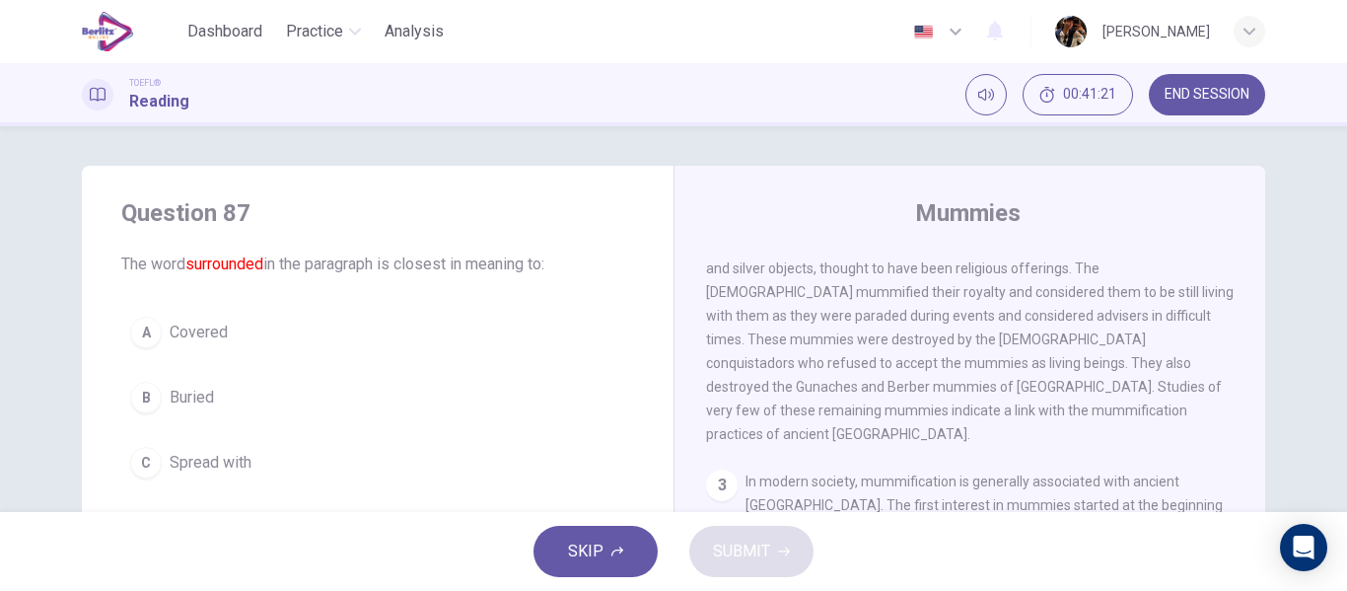
scroll to position [418, 0]
drag, startPoint x: 392, startPoint y: 284, endPoint x: 375, endPoint y: 318, distance: 38.8
click at [375, 317] on div "Question 87 The word surrounded in the paragraph is closest in meaning to: A Co…" at bounding box center [378, 375] width 592 height 418
click at [375, 338] on button "A Covered" at bounding box center [377, 332] width 513 height 49
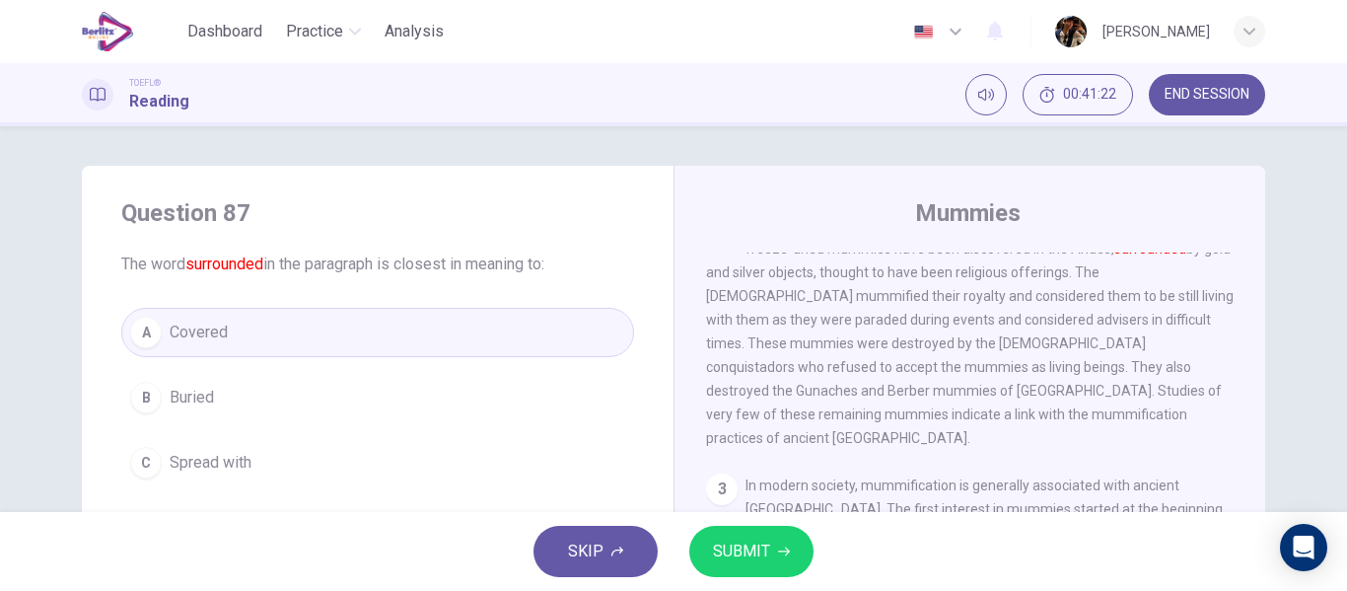
click at [741, 523] on div "SKIP SUBMIT" at bounding box center [673, 551] width 1347 height 79
click at [737, 547] on span "SUBMIT" at bounding box center [741, 551] width 57 height 28
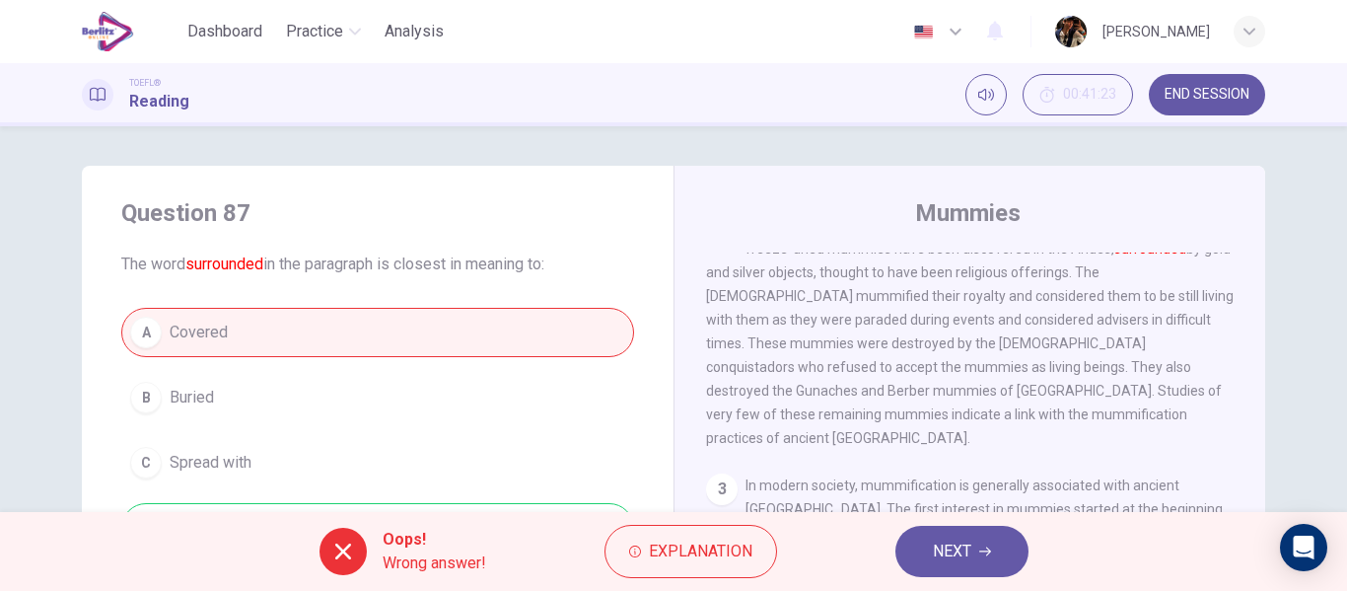
click at [481, 453] on div "A Covered B Buried C Spread with D Enclosed" at bounding box center [377, 430] width 513 height 244
click at [912, 544] on button "NEXT" at bounding box center [961, 550] width 133 height 51
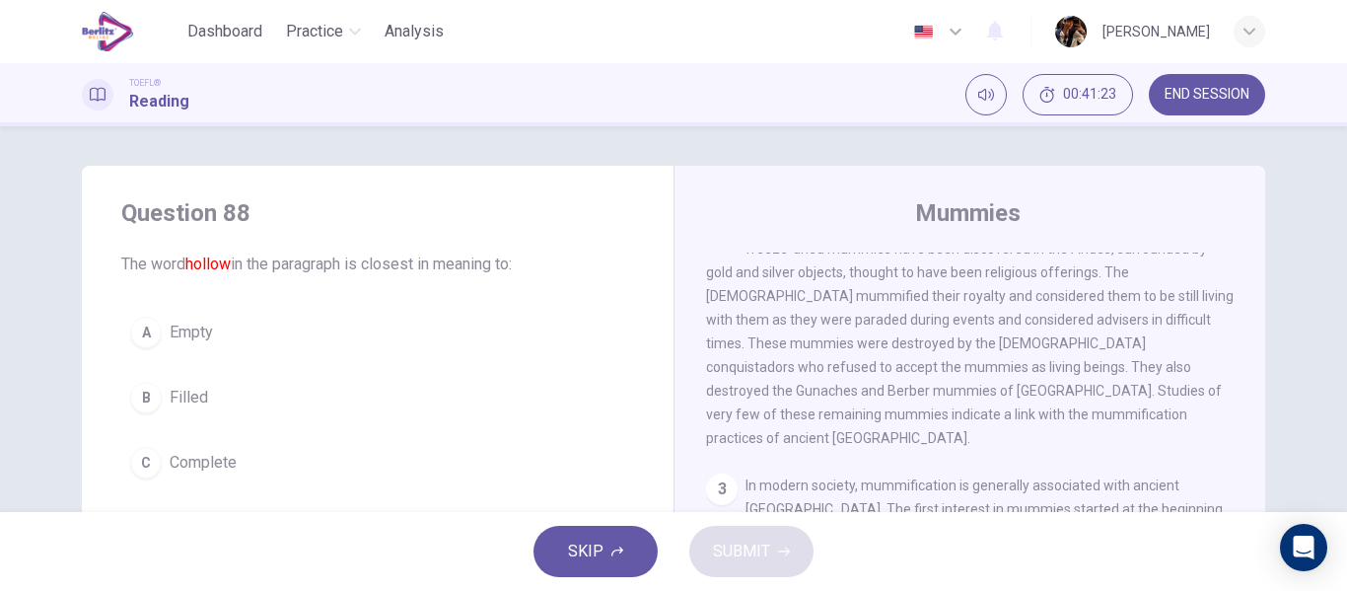
scroll to position [860, 0]
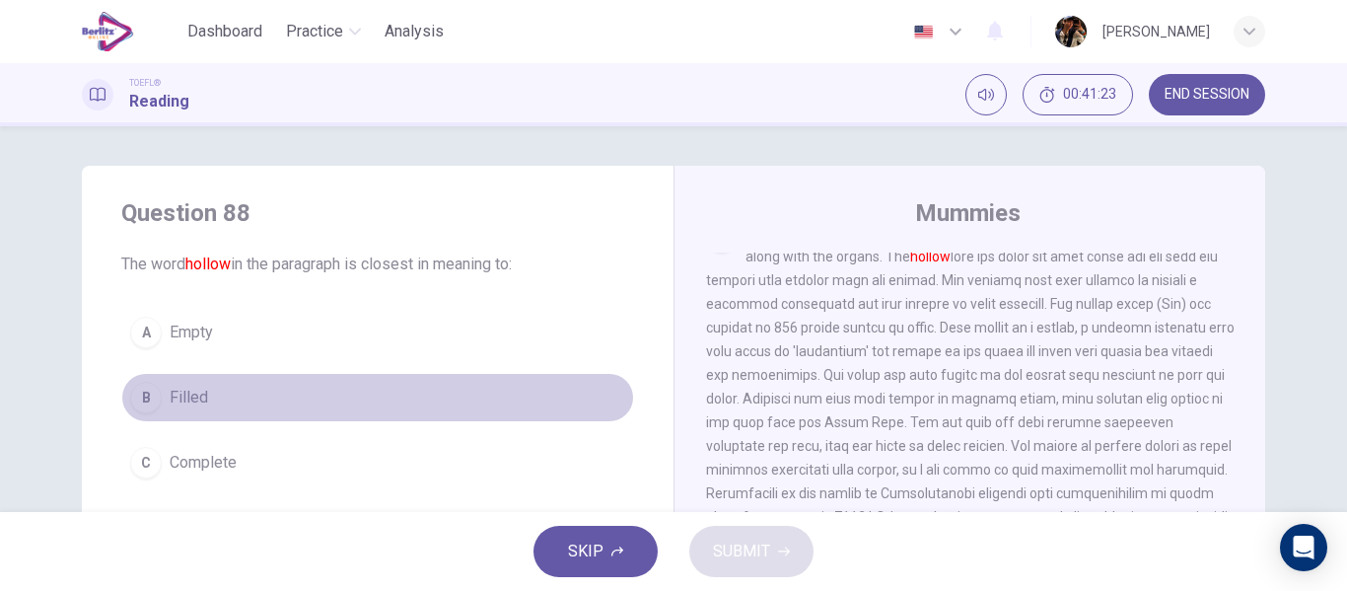
click at [200, 419] on button "B Filled" at bounding box center [377, 397] width 513 height 49
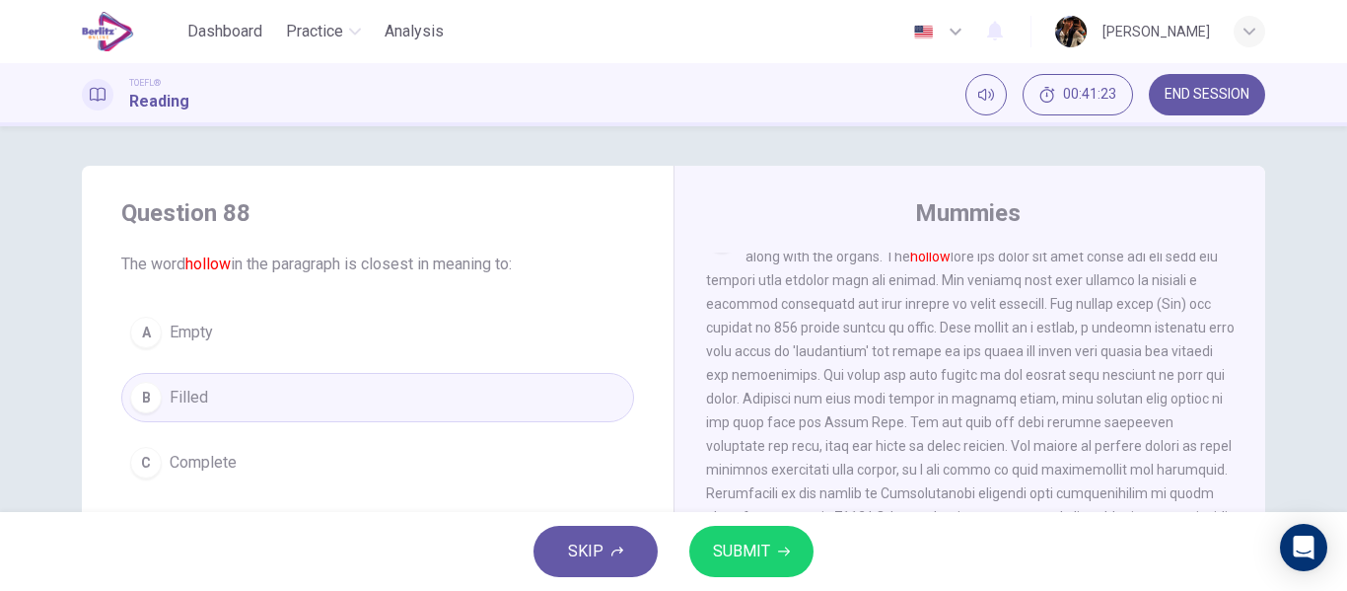
click at [656, 528] on div "SKIP SUBMIT" at bounding box center [673, 551] width 1347 height 79
click at [719, 543] on span "SUBMIT" at bounding box center [741, 551] width 57 height 28
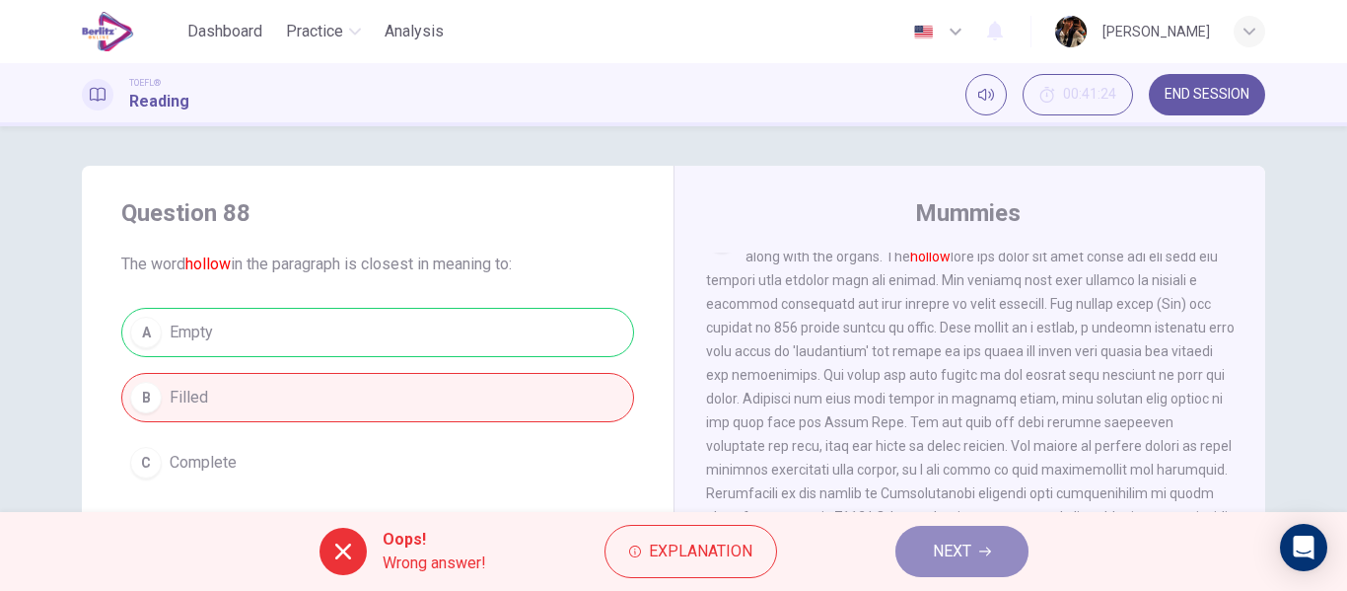
click at [937, 562] on span "NEXT" at bounding box center [952, 551] width 38 height 28
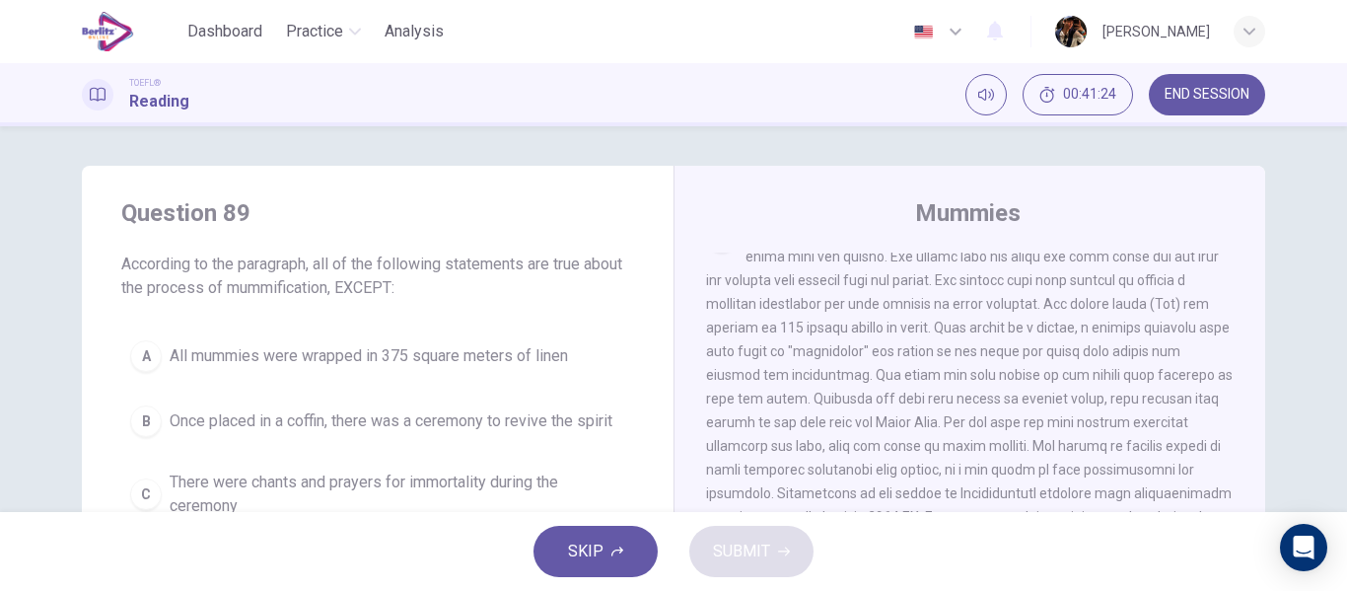
scroll to position [835, 0]
click at [383, 389] on div "A All mummies were wrapped in 375 square meters of linen B Once placed in a cof…" at bounding box center [377, 461] width 513 height 260
drag, startPoint x: 418, startPoint y: 452, endPoint x: 407, endPoint y: 464, distance: 16.8
click at [412, 456] on div "A All mummies were wrapped in 375 square meters of linen B Once placed in a cof…" at bounding box center [377, 461] width 513 height 260
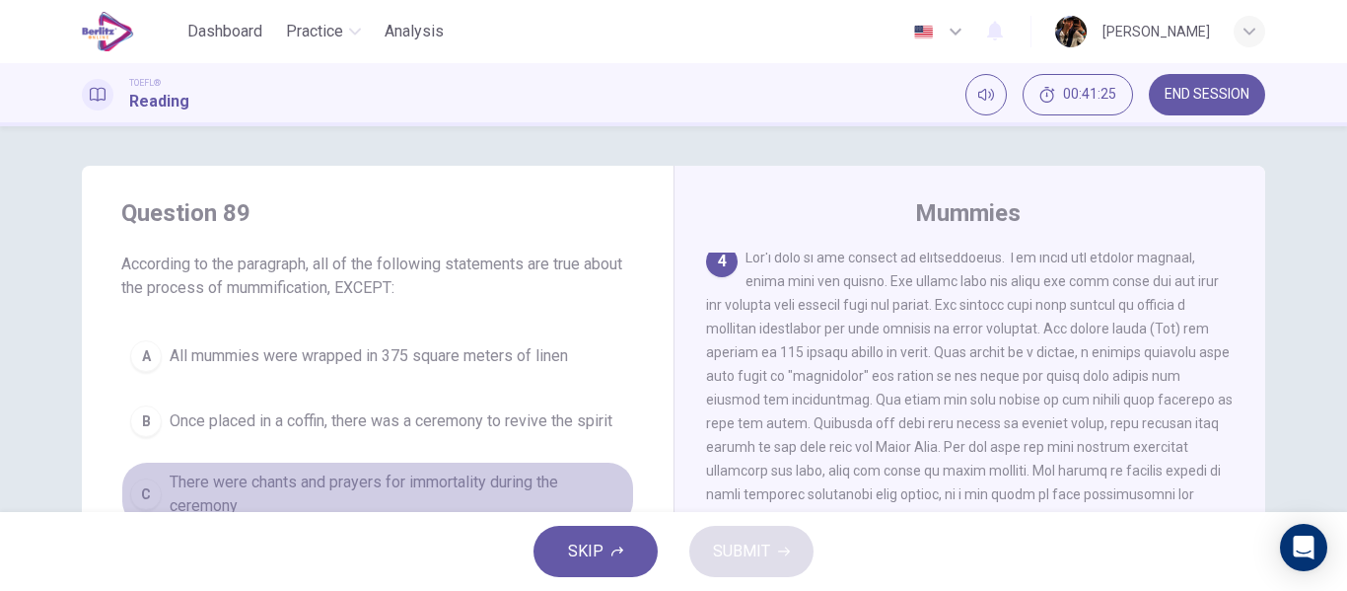
drag, startPoint x: 396, startPoint y: 476, endPoint x: 778, endPoint y: 517, distance: 383.7
click at [395, 478] on span "There were chants and prayers for immortality during the ceremony" at bounding box center [397, 493] width 455 height 47
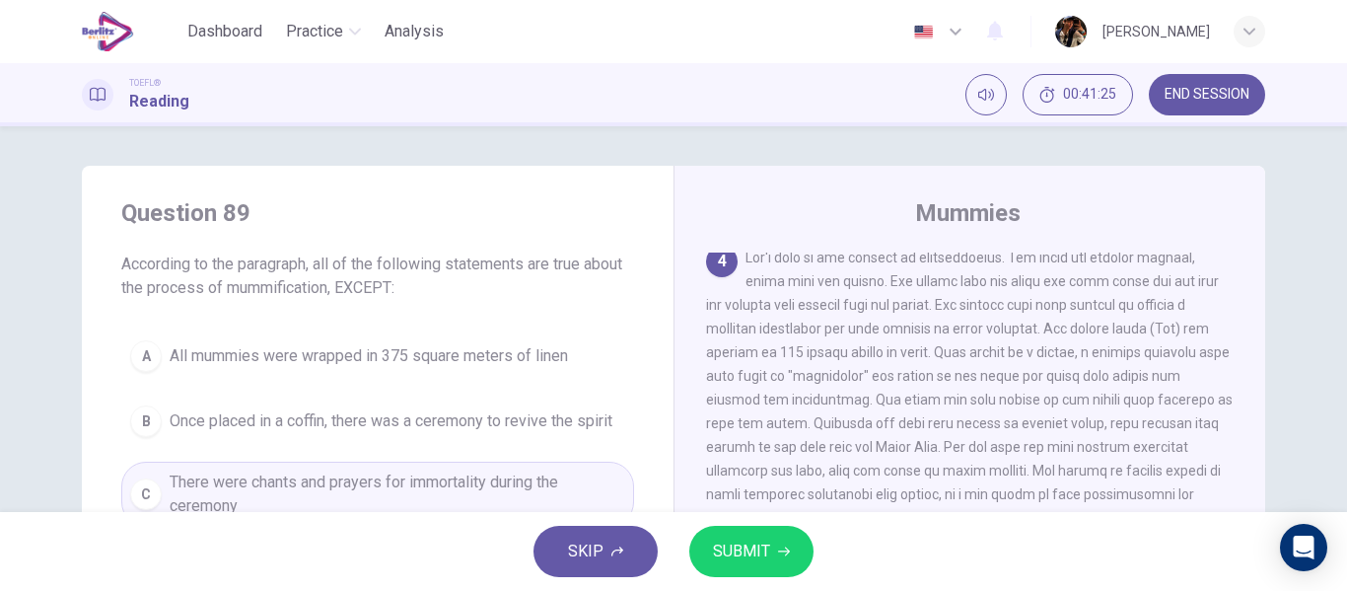
click at [775, 538] on button "SUBMIT" at bounding box center [751, 550] width 124 height 51
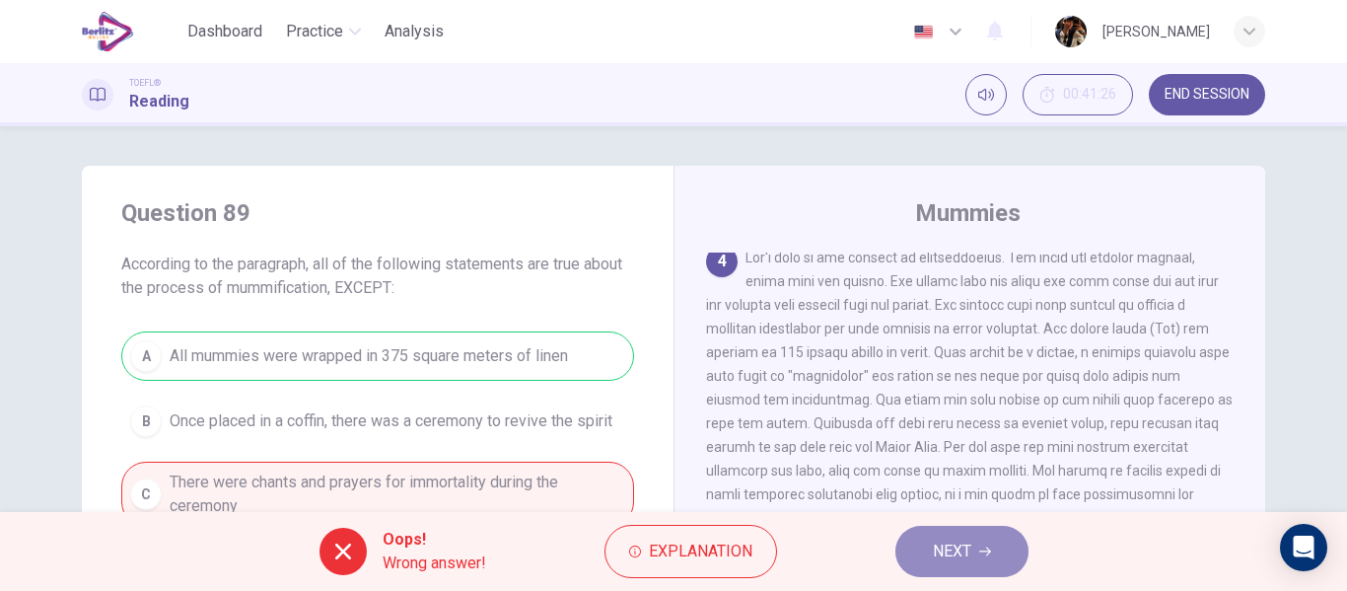
drag, startPoint x: 923, startPoint y: 533, endPoint x: 519, endPoint y: 422, distance: 419.3
click at [923, 534] on button "NEXT" at bounding box center [961, 550] width 133 height 51
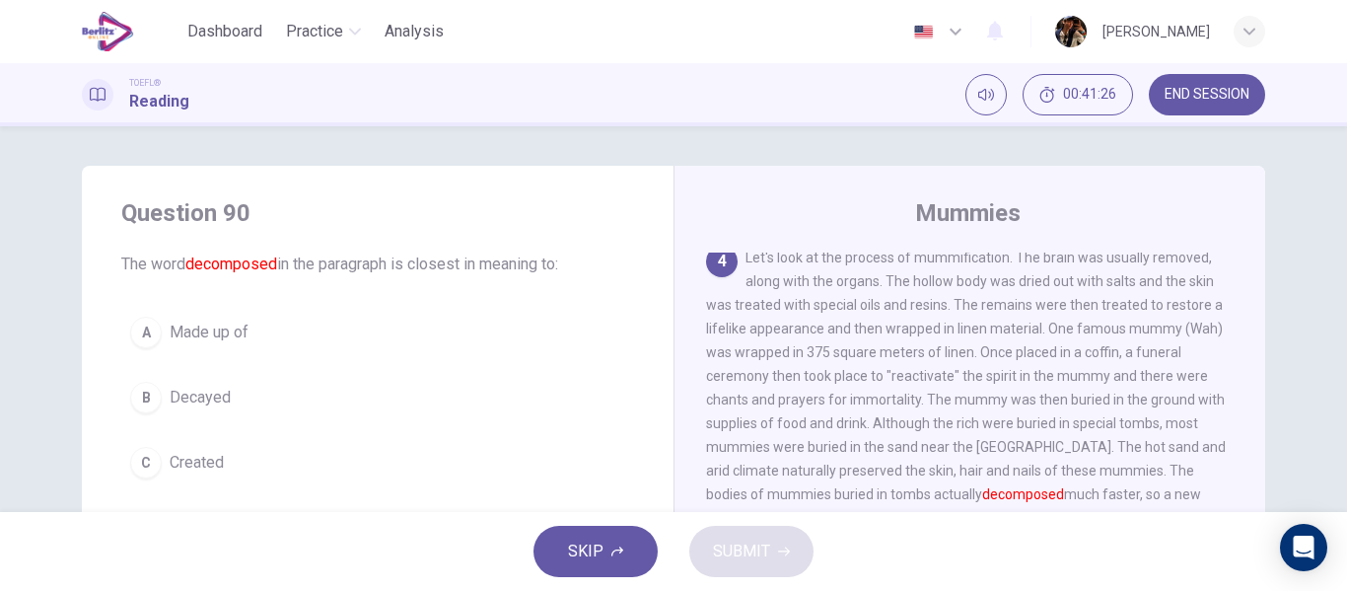
click at [336, 323] on button "A Made up of" at bounding box center [377, 332] width 513 height 49
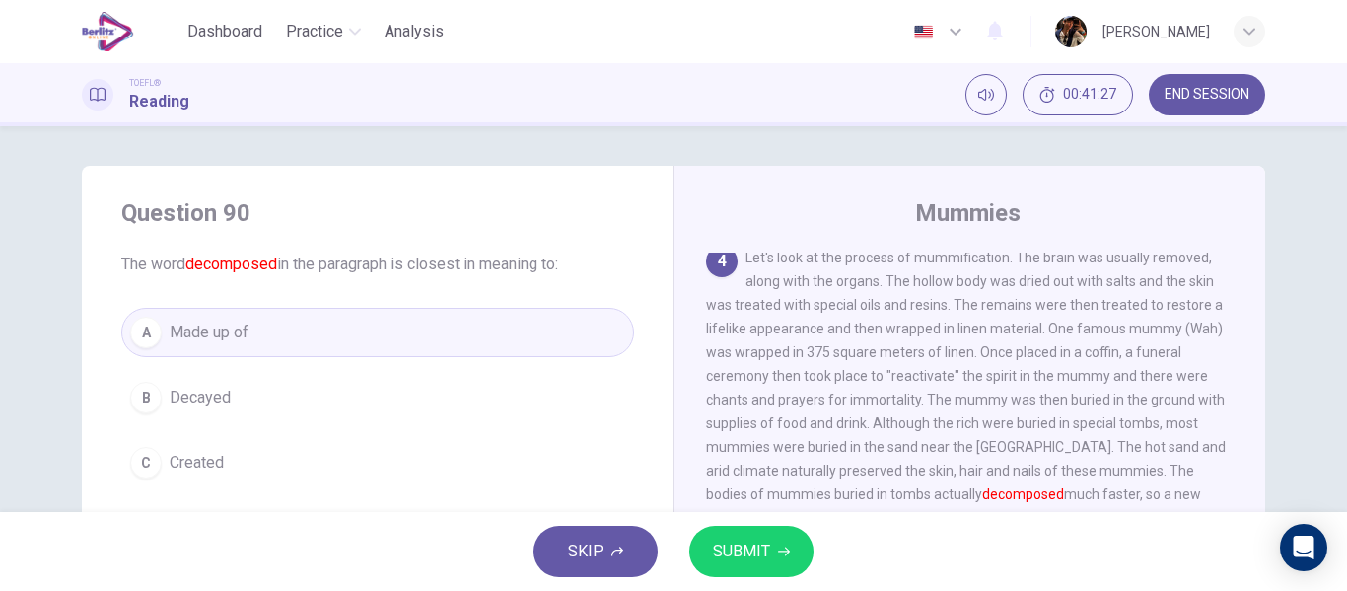
drag, startPoint x: 817, startPoint y: 527, endPoint x: 804, endPoint y: 532, distance: 13.7
click at [805, 532] on div "SKIP SUBMIT" at bounding box center [673, 551] width 1347 height 79
click at [797, 533] on button "SUBMIT" at bounding box center [751, 550] width 124 height 51
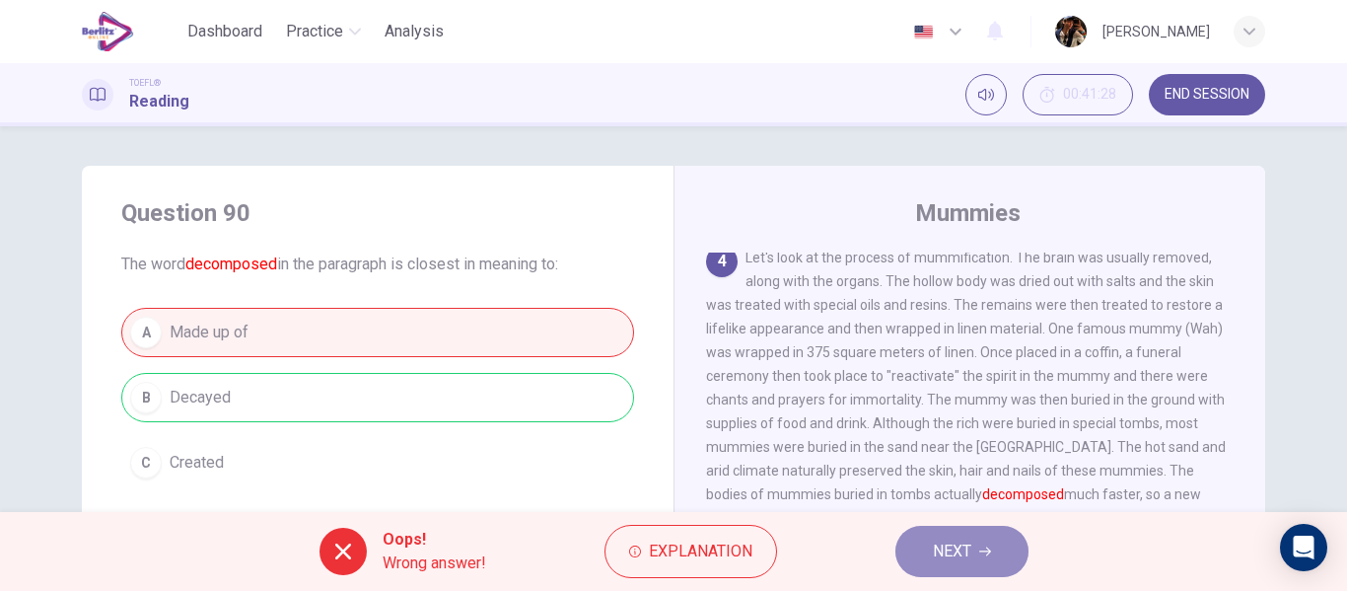
drag, startPoint x: 941, startPoint y: 558, endPoint x: 723, endPoint y: 505, distance: 225.2
click at [939, 561] on span "NEXT" at bounding box center [952, 551] width 38 height 28
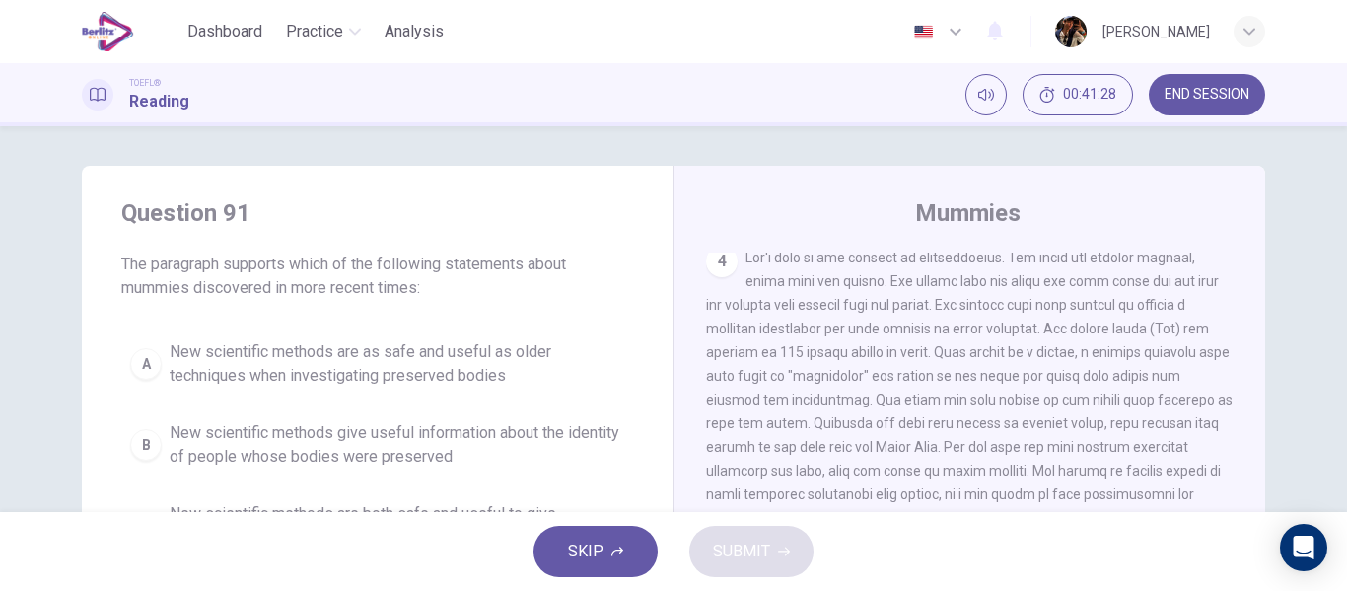
scroll to position [1029, 0]
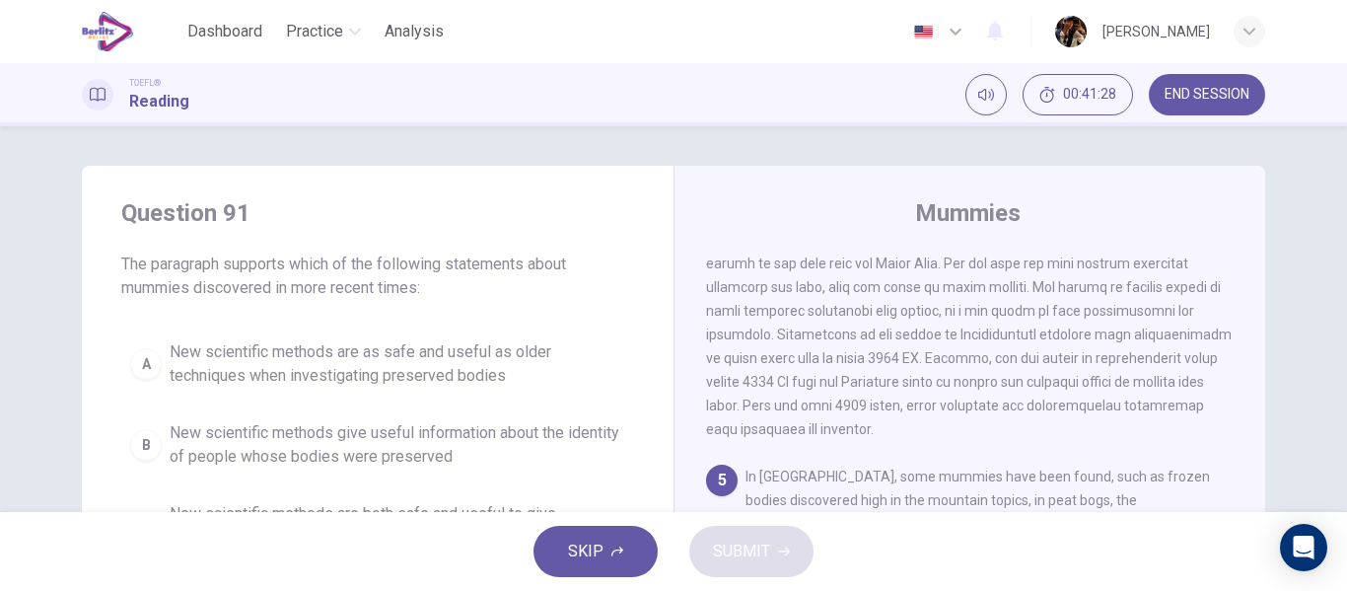
drag, startPoint x: 484, startPoint y: 430, endPoint x: 828, endPoint y: 542, distance: 362.0
click at [483, 430] on span "New scientific methods give useful information about the identity of people who…" at bounding box center [397, 444] width 455 height 47
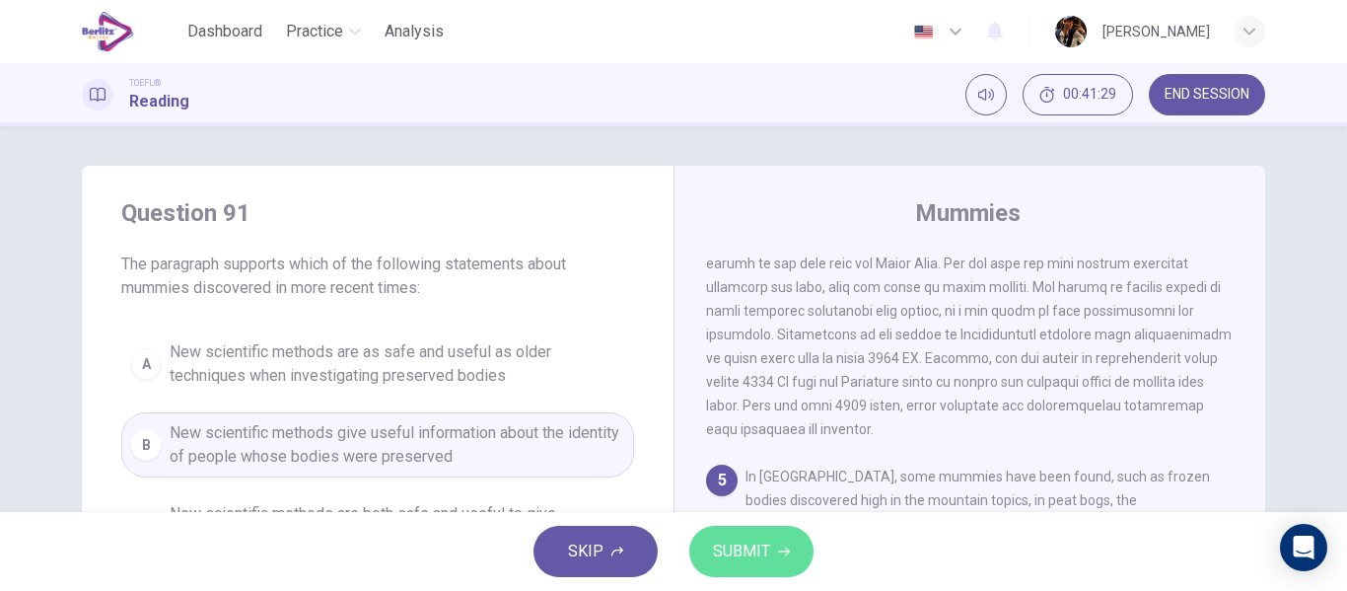
click at [751, 572] on button "SUBMIT" at bounding box center [751, 550] width 124 height 51
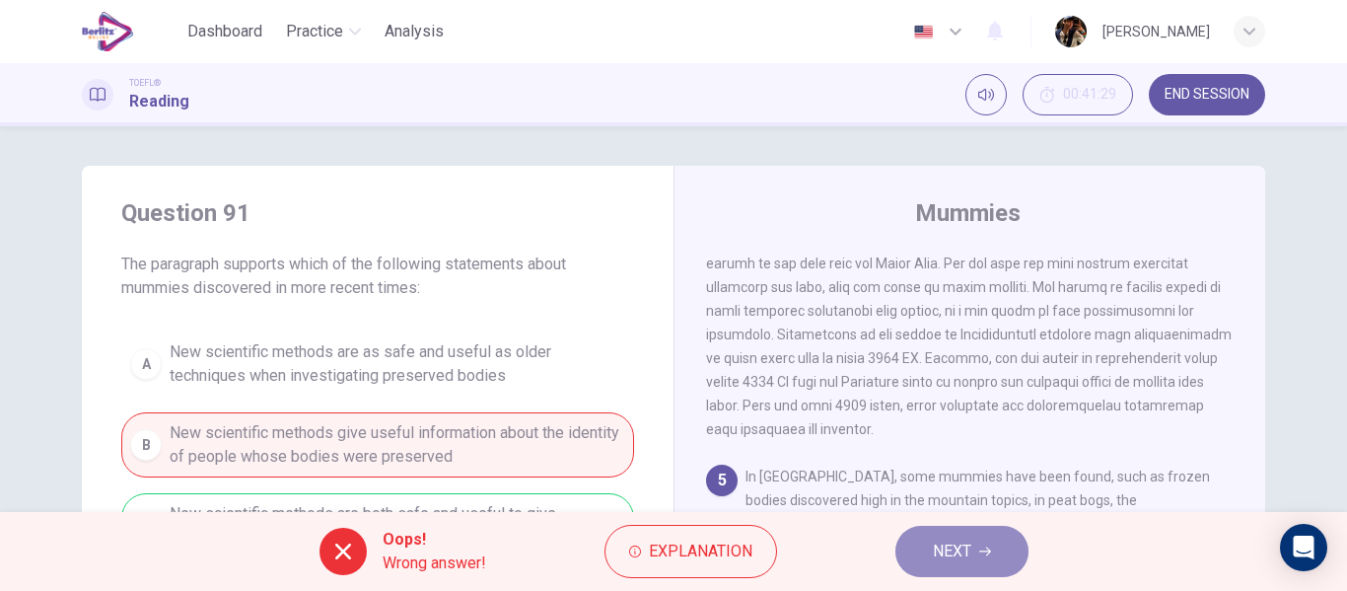
click at [935, 552] on button "NEXT" at bounding box center [961, 550] width 133 height 51
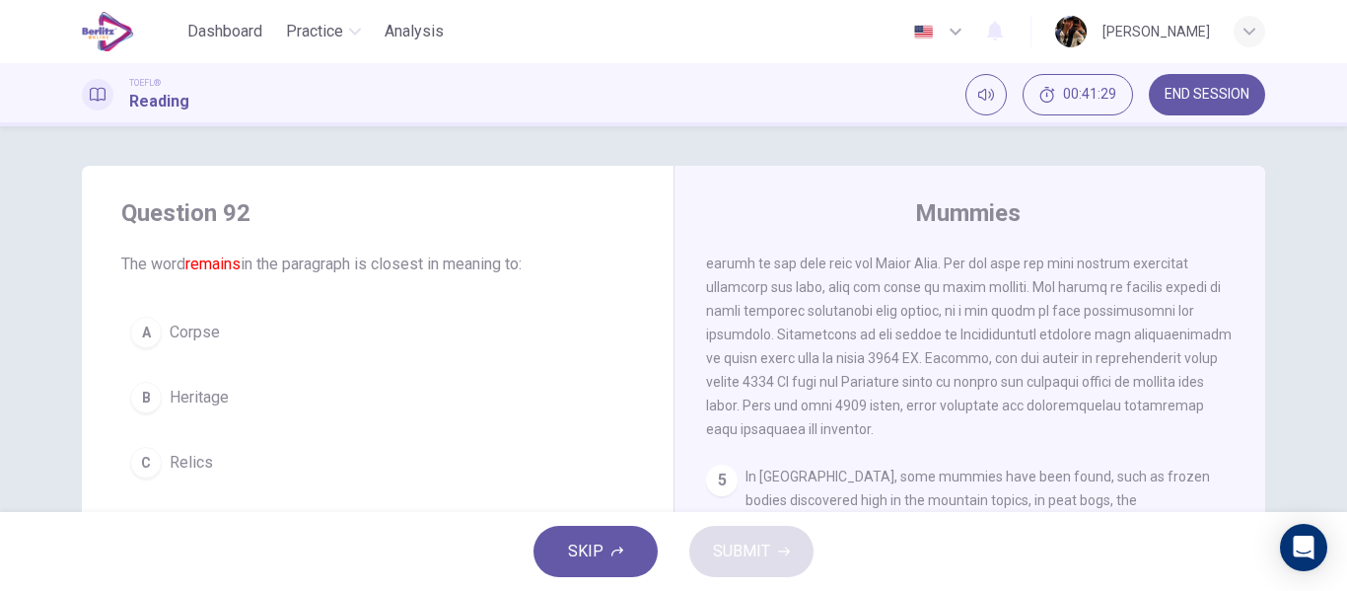
click at [513, 486] on div "A Corpse B Heritage C Relics D Remnant" at bounding box center [377, 430] width 513 height 244
click at [499, 460] on button "C Relics" at bounding box center [377, 462] width 513 height 49
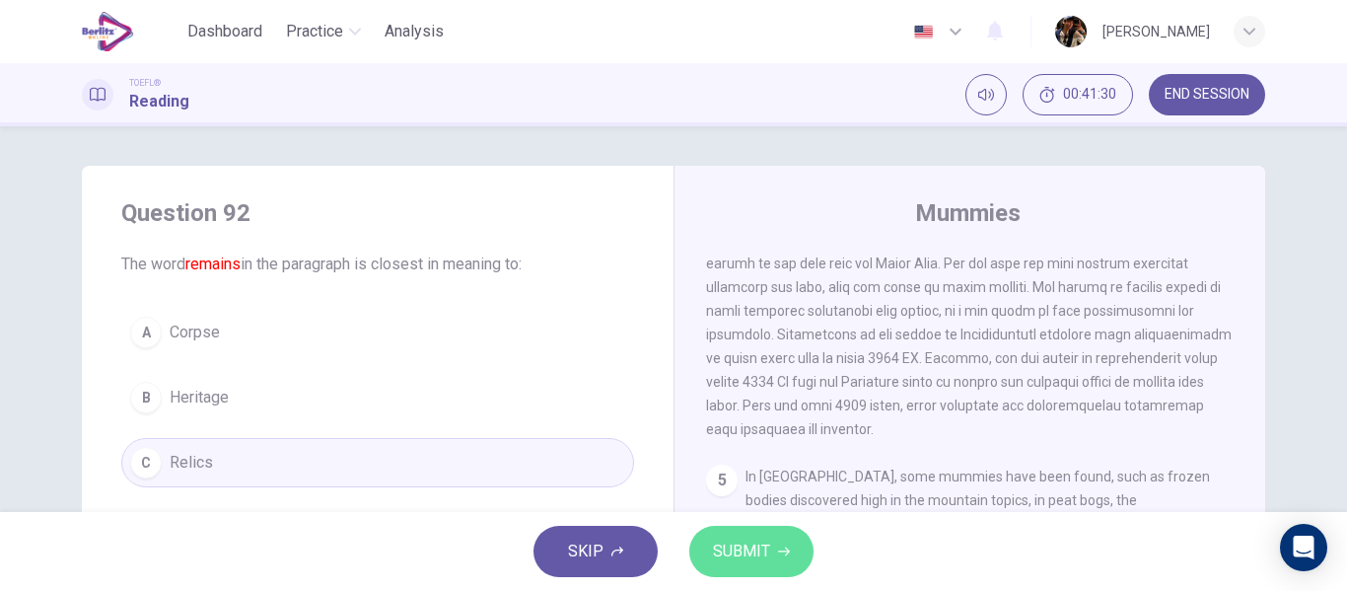
click at [780, 528] on button "SUBMIT" at bounding box center [751, 550] width 124 height 51
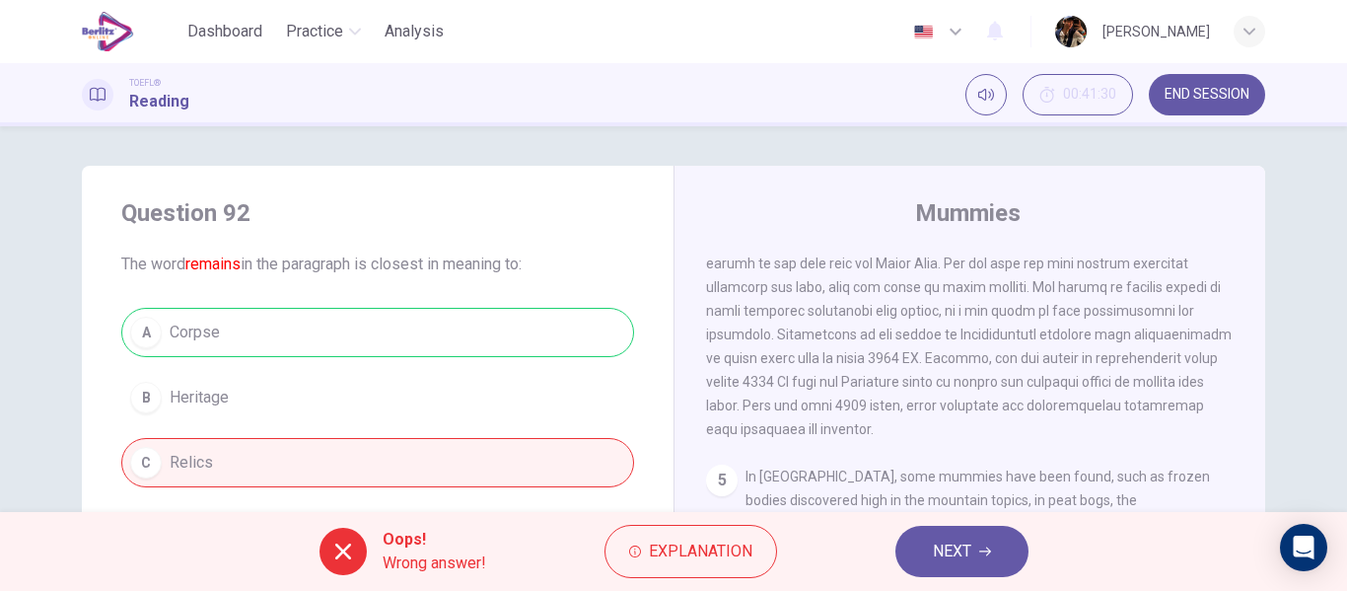
click at [909, 519] on div "Oops! Wrong answer! Explanation NEXT" at bounding box center [673, 551] width 1347 height 79
click at [940, 576] on button "NEXT" at bounding box center [961, 550] width 133 height 51
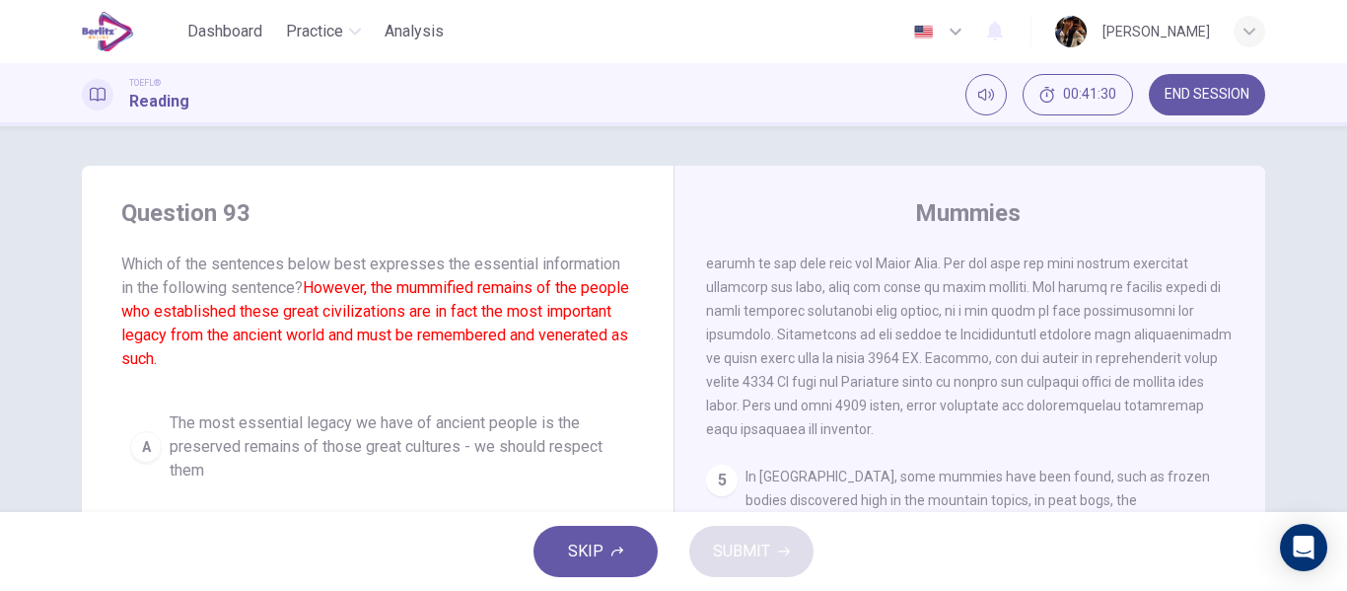
click at [355, 407] on div "Question 93 Which of the sentences below best expresses the essential informati…" at bounding box center [378, 513] width 592 height 694
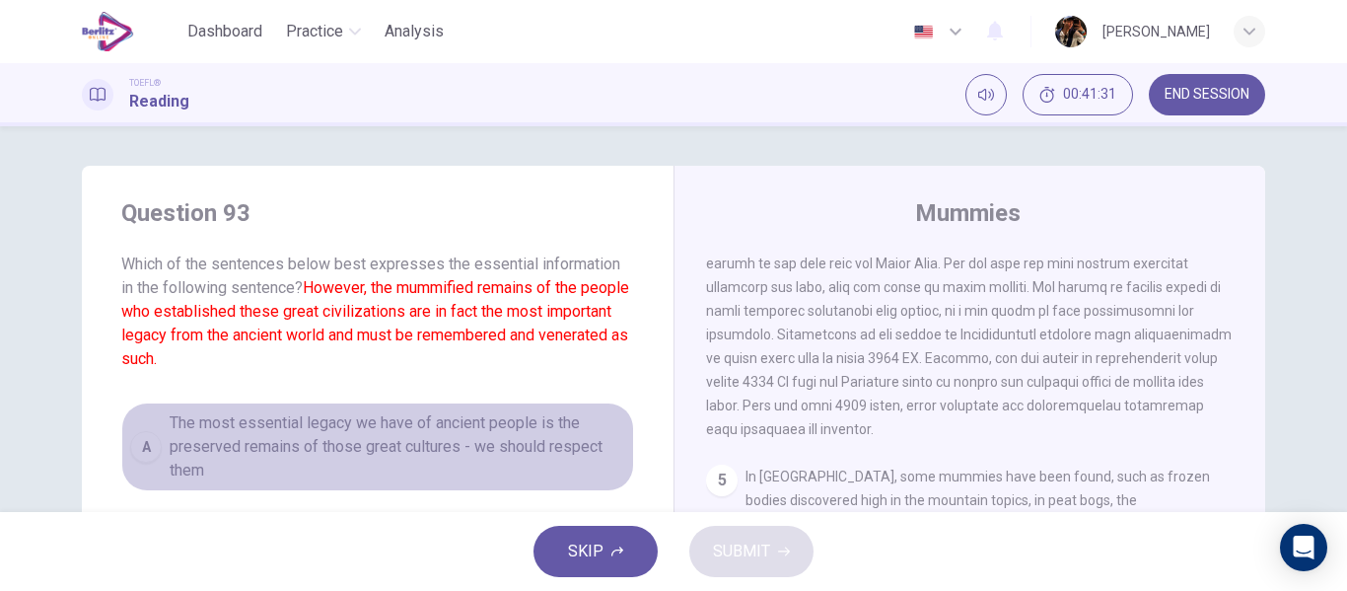
drag, startPoint x: 355, startPoint y: 408, endPoint x: 803, endPoint y: 503, distance: 458.4
click at [355, 411] on button "A The most essential legacy we have of ancient people is the preserved remains …" at bounding box center [377, 446] width 513 height 89
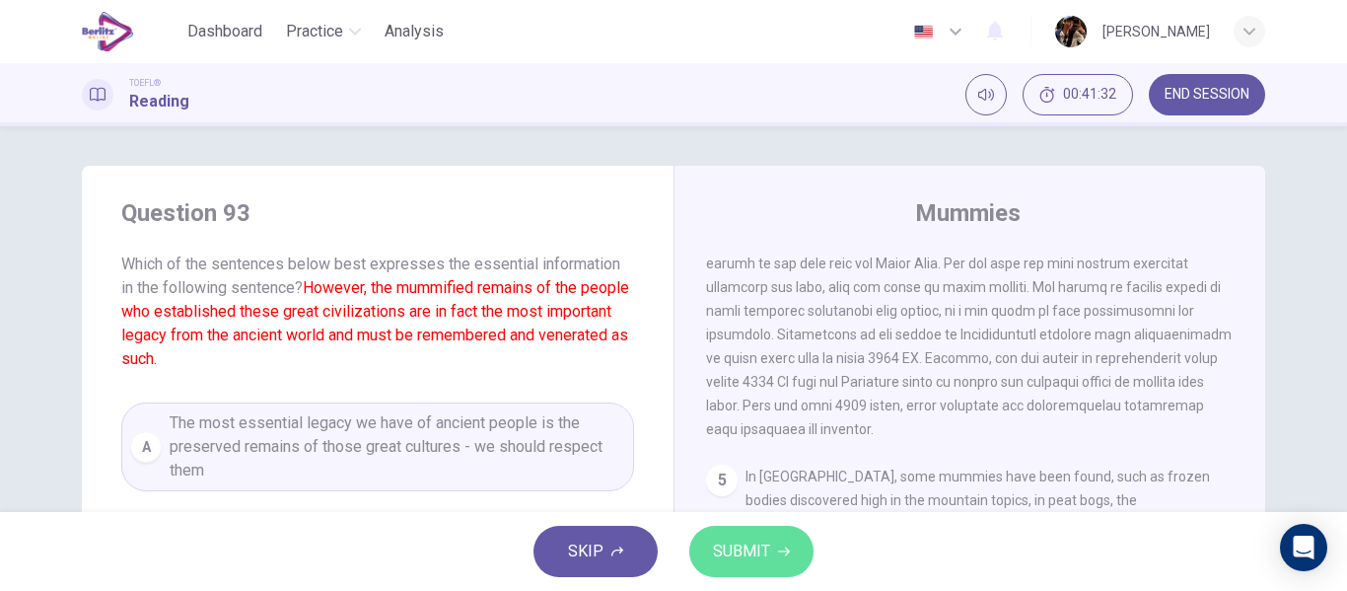
click at [770, 558] on button "SUBMIT" at bounding box center [751, 550] width 124 height 51
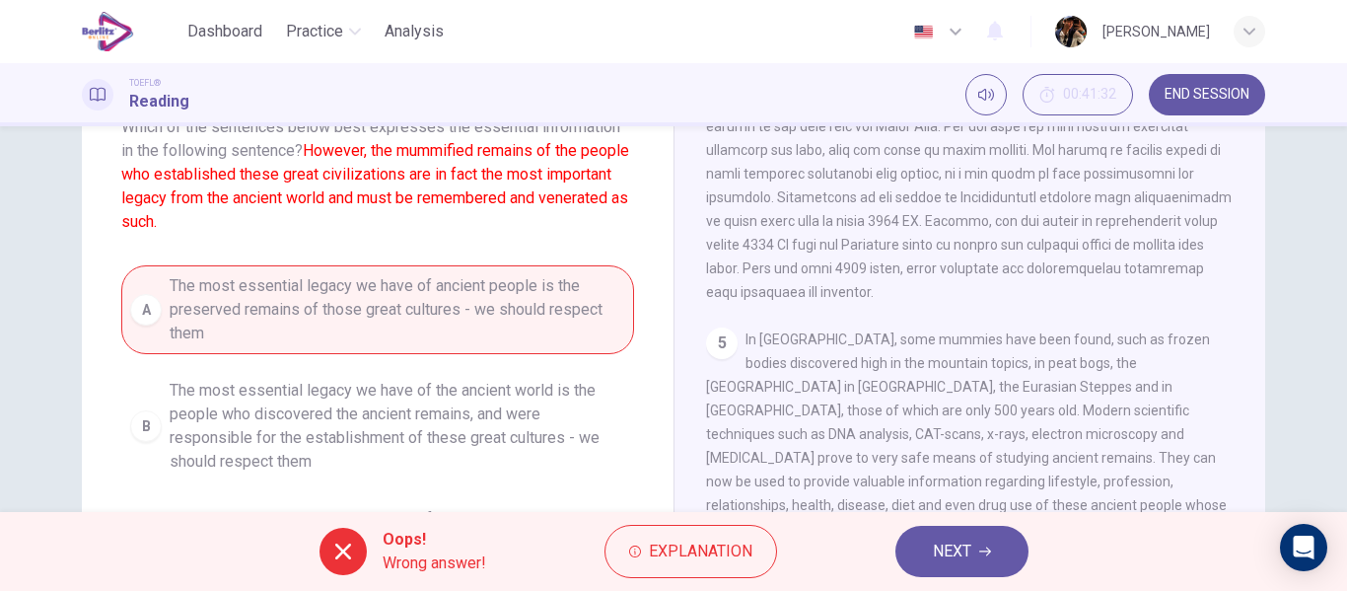
scroll to position [204, 0]
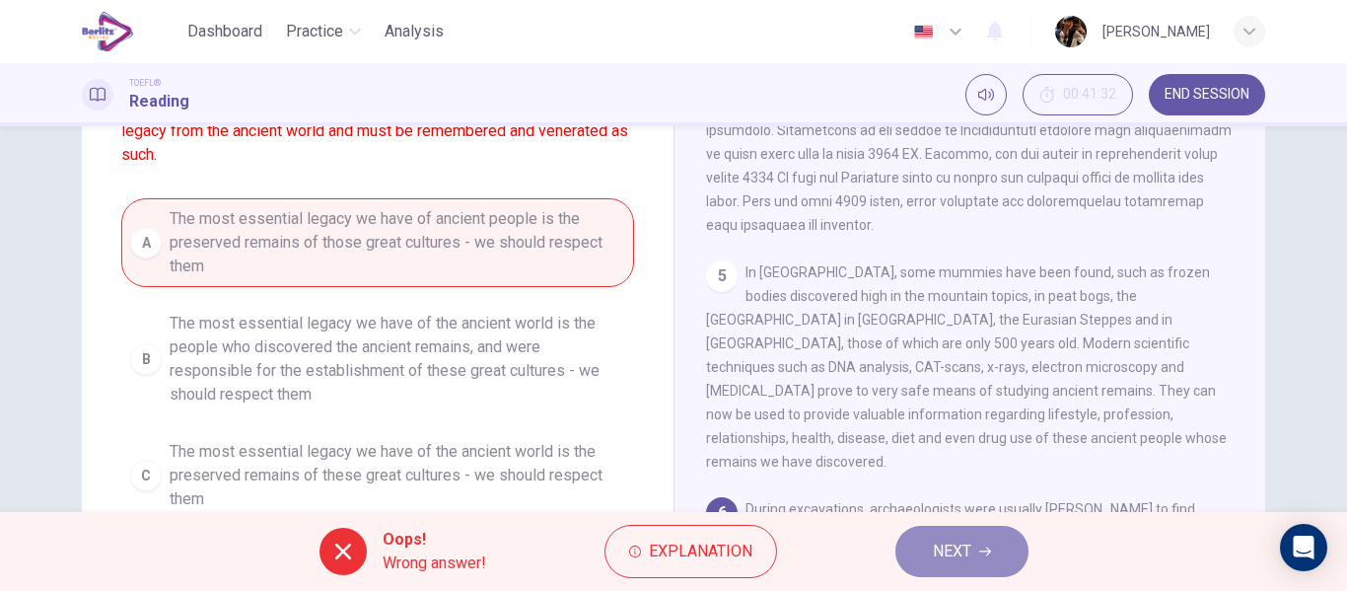
click at [970, 550] on span "NEXT" at bounding box center [952, 551] width 38 height 28
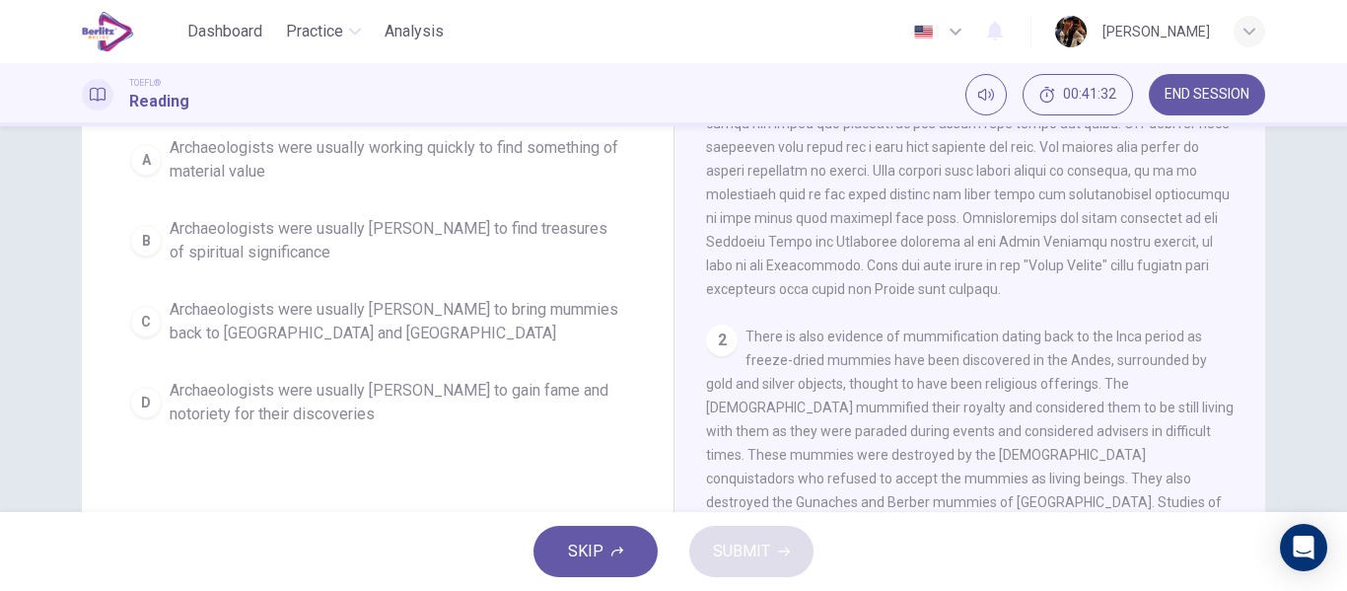
scroll to position [22, 0]
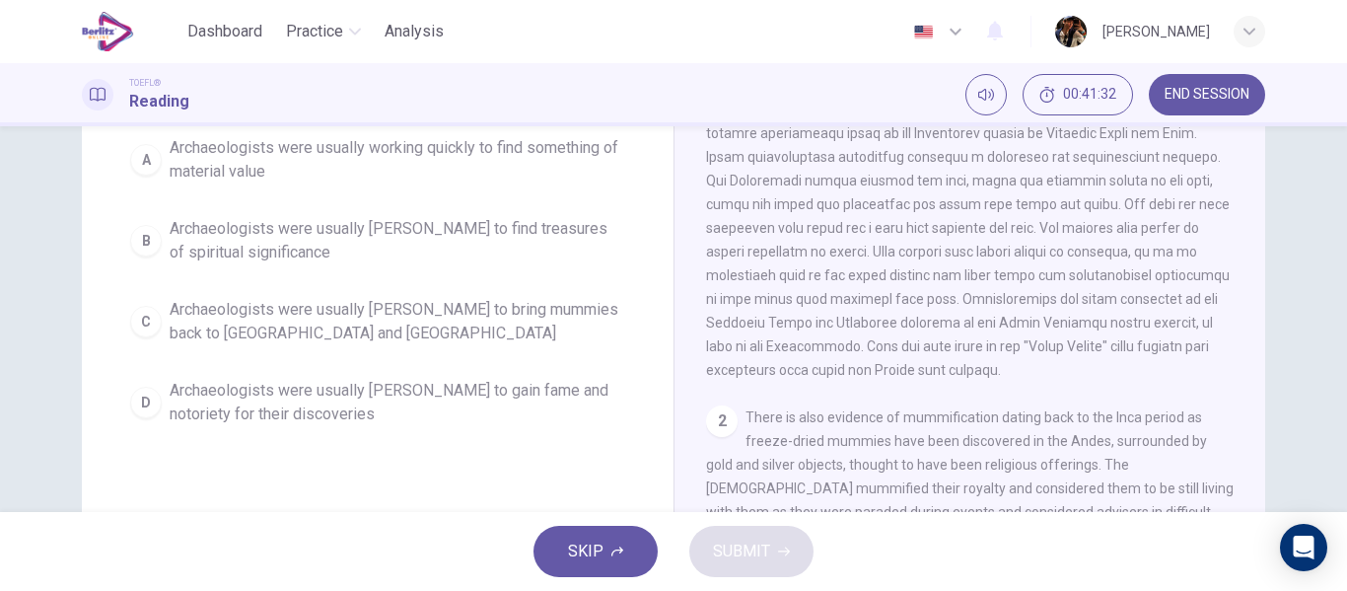
click at [286, 459] on div "Question 94 According to the passage , what was the goal for archaeologists dur…" at bounding box center [378, 214] width 592 height 505
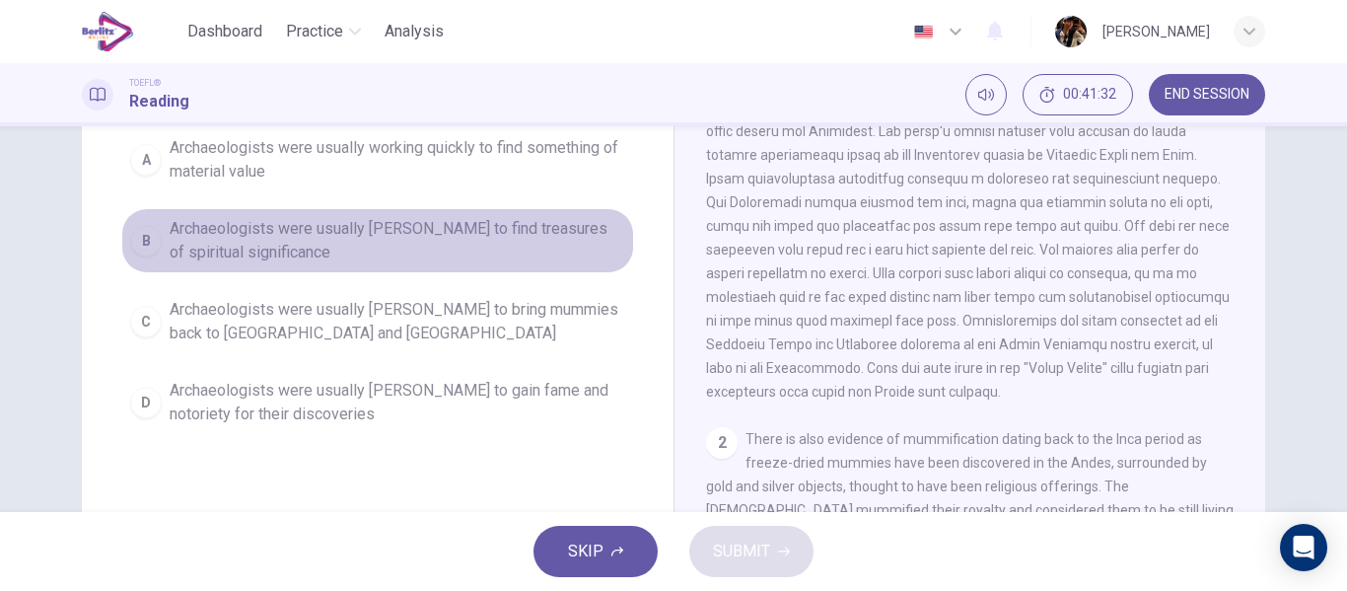
click at [331, 265] on button "B Archaeologists were usually rushing to find treasures of spiritual significan…" at bounding box center [377, 240] width 513 height 65
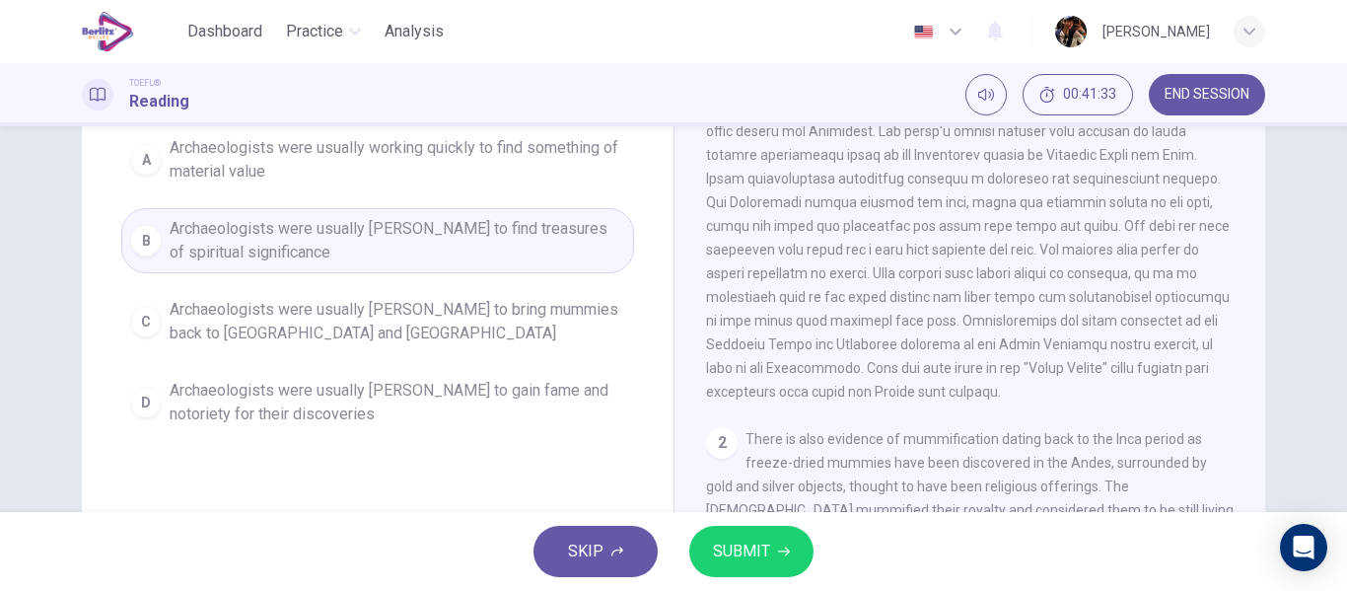
click at [803, 565] on button "SUBMIT" at bounding box center [751, 550] width 124 height 51
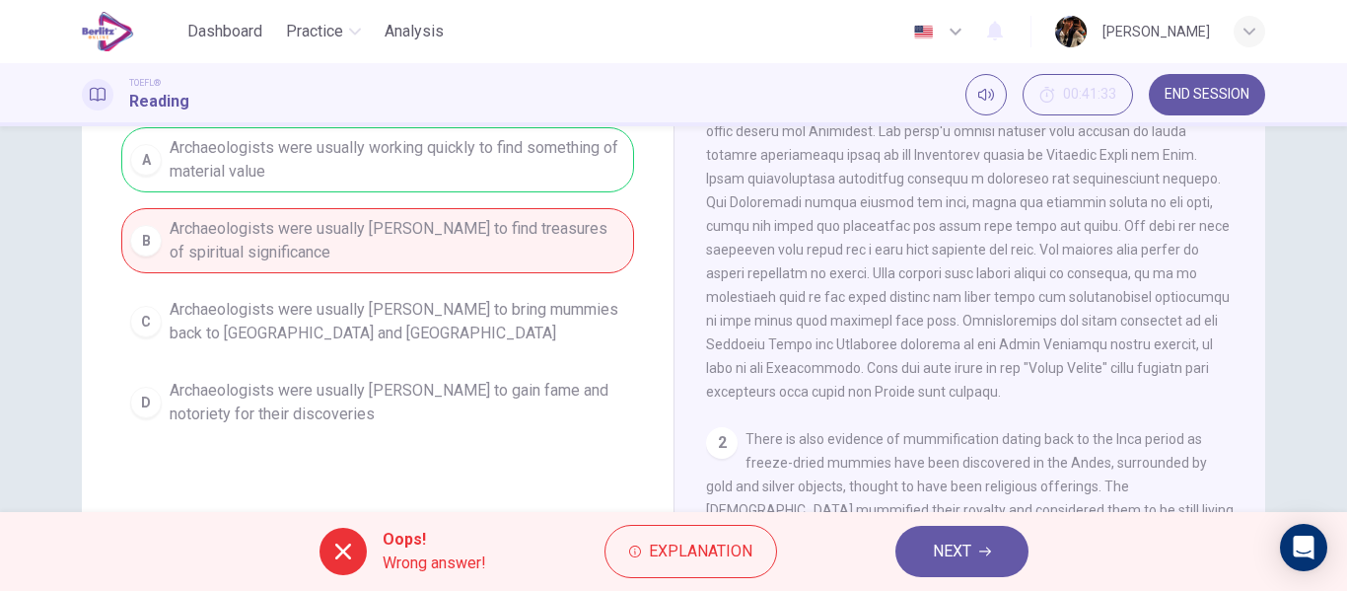
drag, startPoint x: 946, startPoint y: 554, endPoint x: 825, endPoint y: 522, distance: 125.5
click at [945, 555] on span "NEXT" at bounding box center [952, 551] width 38 height 28
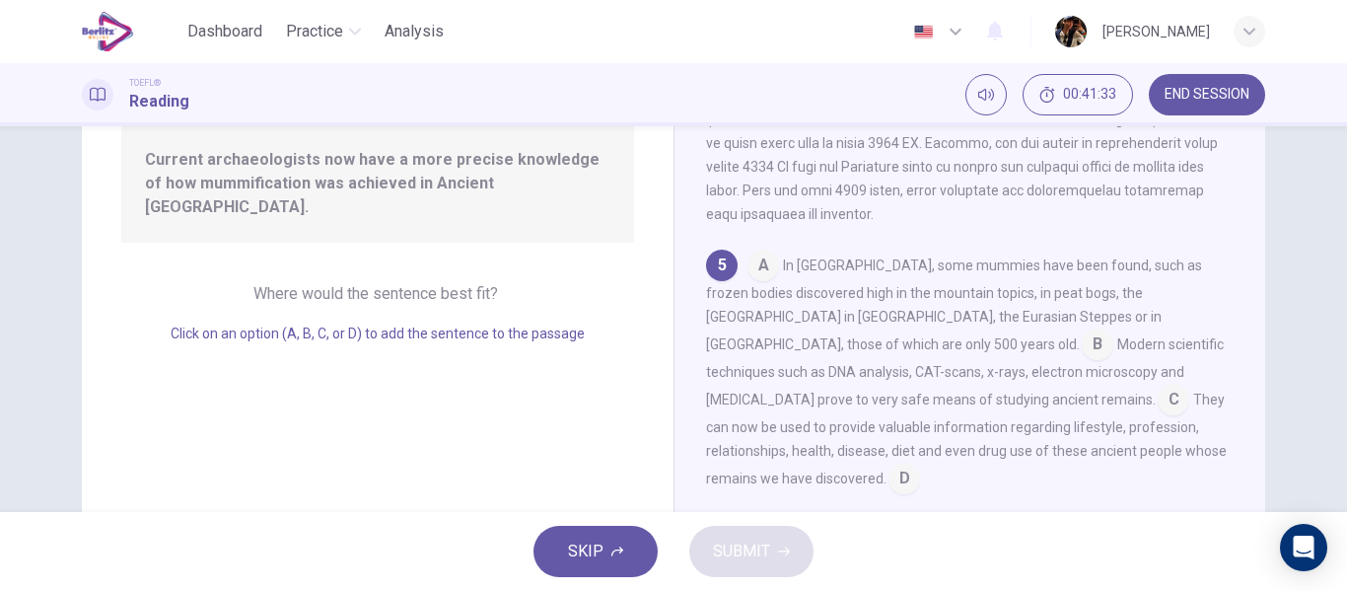
scroll to position [1053, 0]
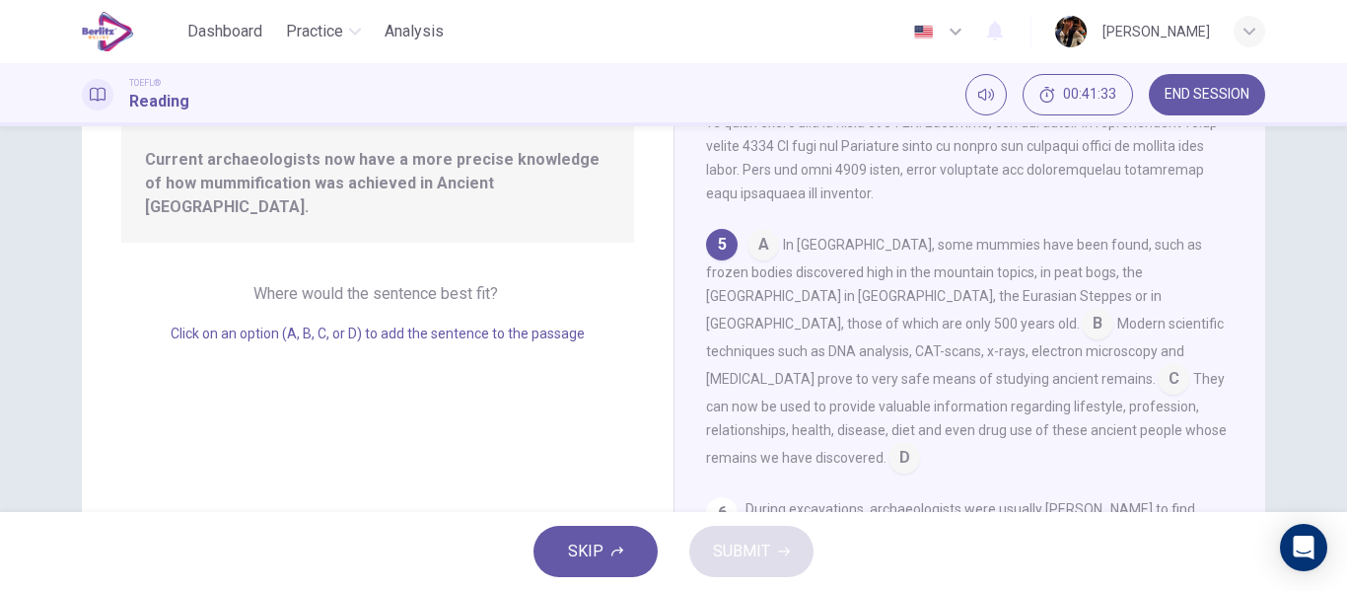
click at [395, 325] on span "Click on an option (A, B, C, or D) to add the sentence to the passage" at bounding box center [378, 333] width 414 height 16
click at [802, 404] on span "They can now be used to provide valuable information regarding lifestyle, profe…" at bounding box center [966, 418] width 521 height 95
click at [738, 422] on span "They can now be used to provide valuable information regarding lifestyle, profe…" at bounding box center [966, 418] width 521 height 95
click at [1157, 396] on input at bounding box center [1173, 381] width 32 height 32
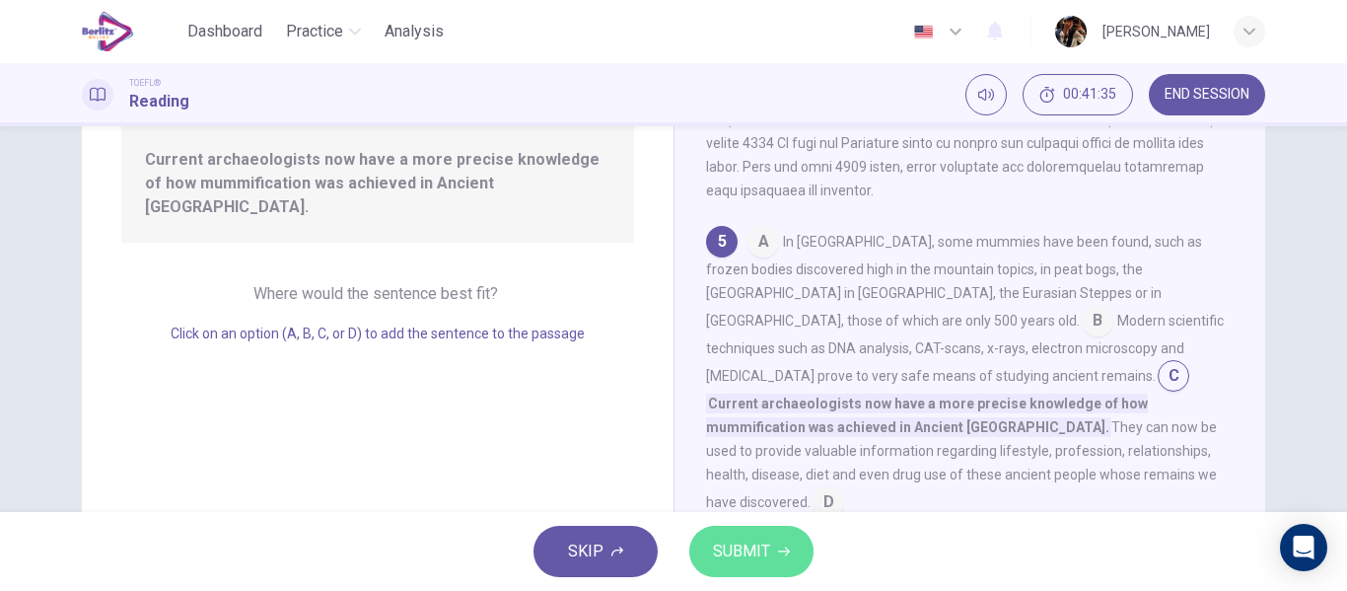
click at [740, 562] on span "SUBMIT" at bounding box center [741, 551] width 57 height 28
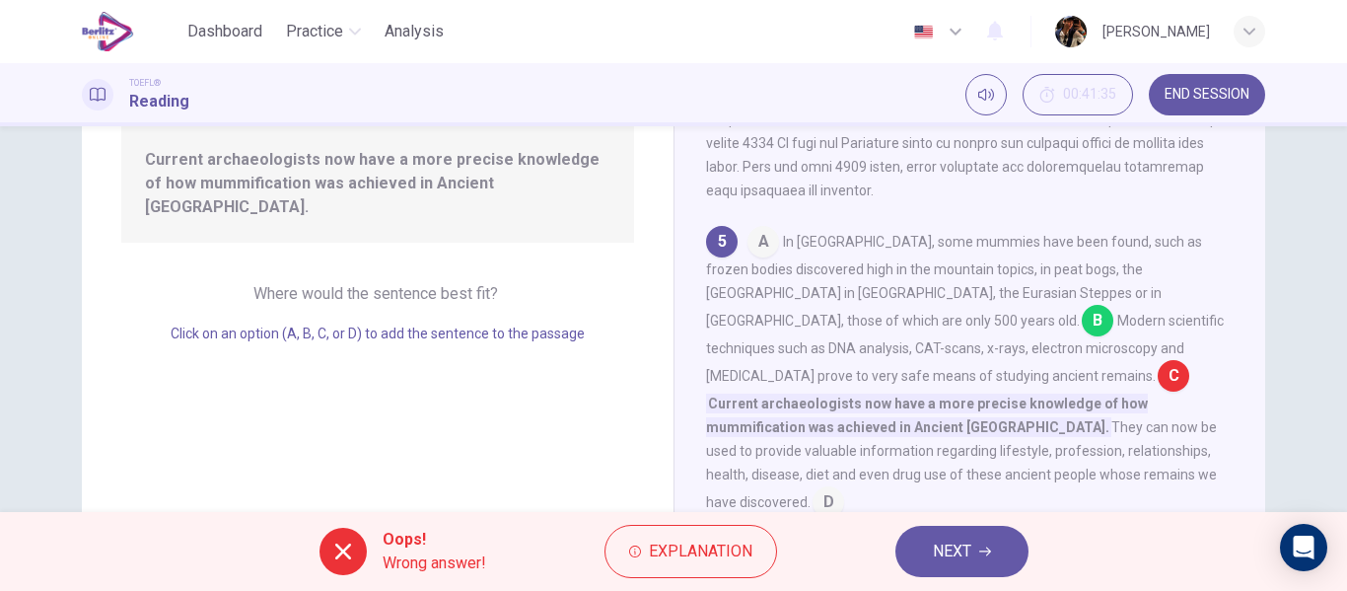
click at [963, 563] on span "NEXT" at bounding box center [952, 551] width 38 height 28
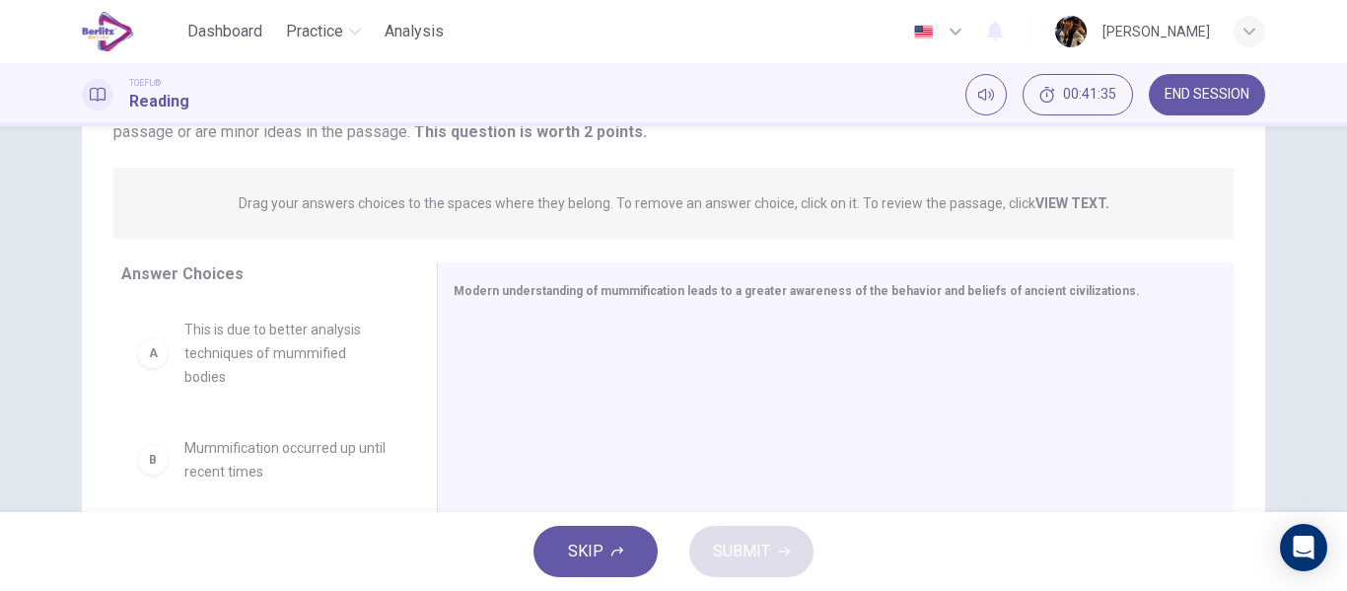
drag, startPoint x: 232, startPoint y: 383, endPoint x: 390, endPoint y: 396, distance: 159.3
click at [299, 387] on div "A This is due to better analysis techniques of mummified bodies B Mummification…" at bounding box center [263, 454] width 284 height 304
drag, startPoint x: 242, startPoint y: 369, endPoint x: 589, endPoint y: 446, distance: 355.4
click at [589, 446] on div "Answer Choices B Mummification occurred up until recent times C Analytical resu…" at bounding box center [673, 453] width 1183 height 383
drag, startPoint x: 265, startPoint y: 356, endPoint x: 385, endPoint y: 391, distance: 125.4
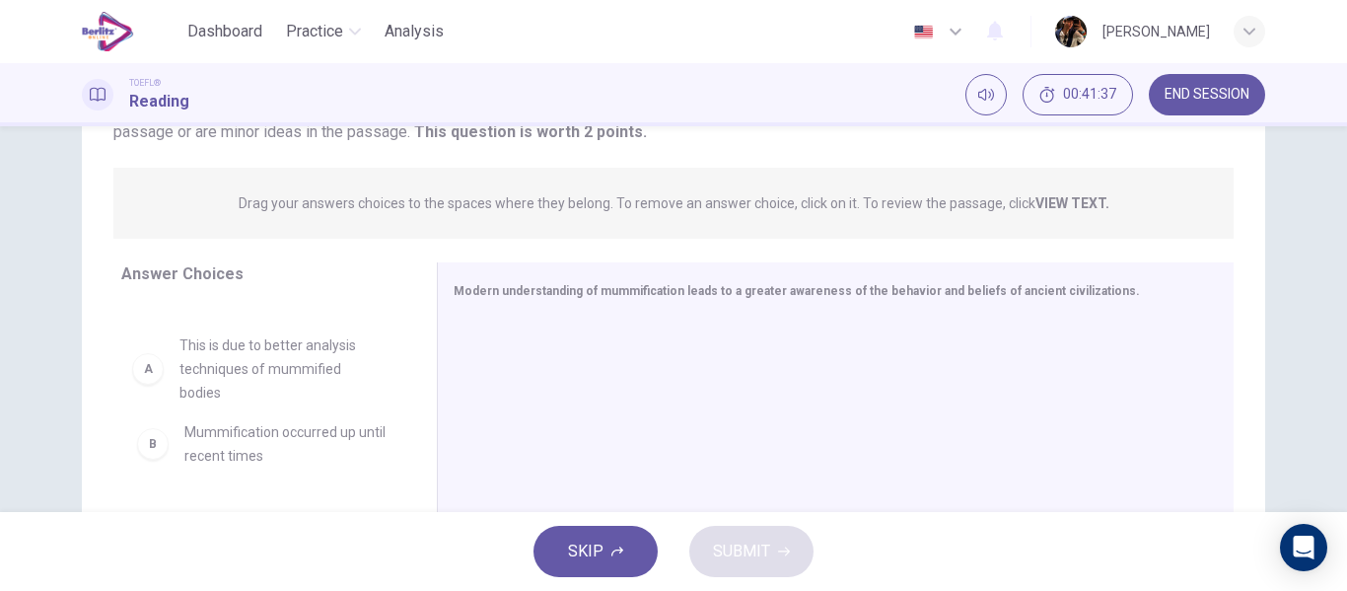
click at [595, 391] on div "Answer Choices B Mummification occurred up until recent times C Analytical resu…" at bounding box center [673, 453] width 1183 height 383
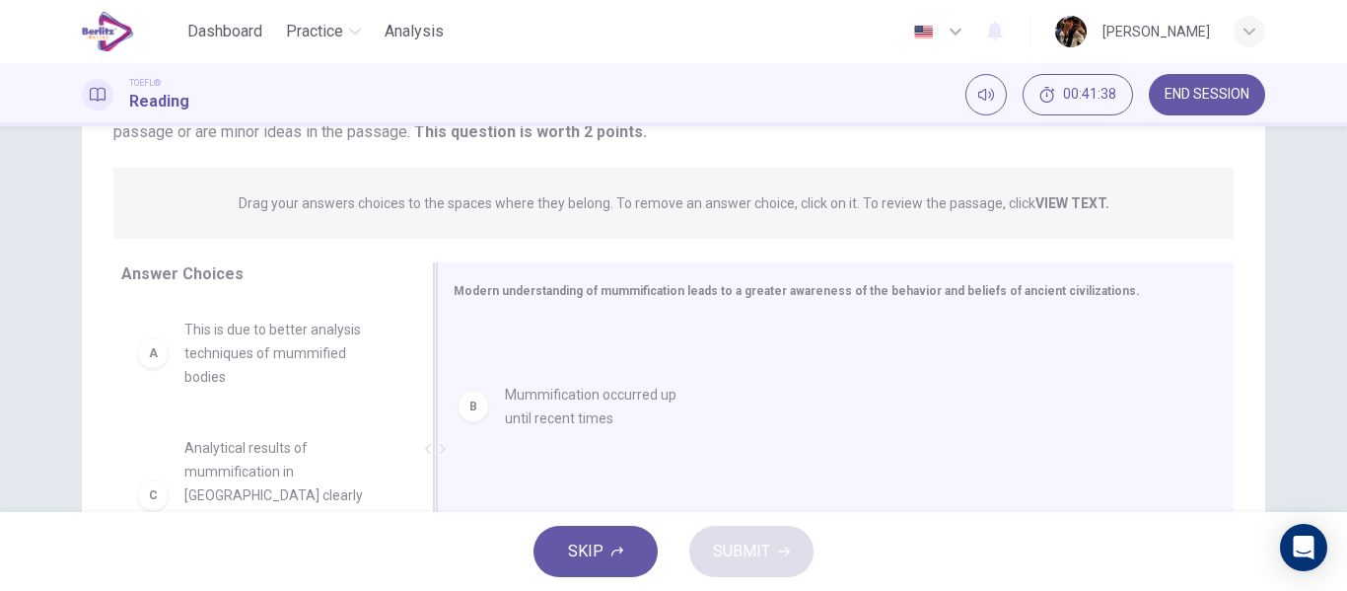
drag, startPoint x: 240, startPoint y: 423, endPoint x: 637, endPoint y: 391, distance: 398.5
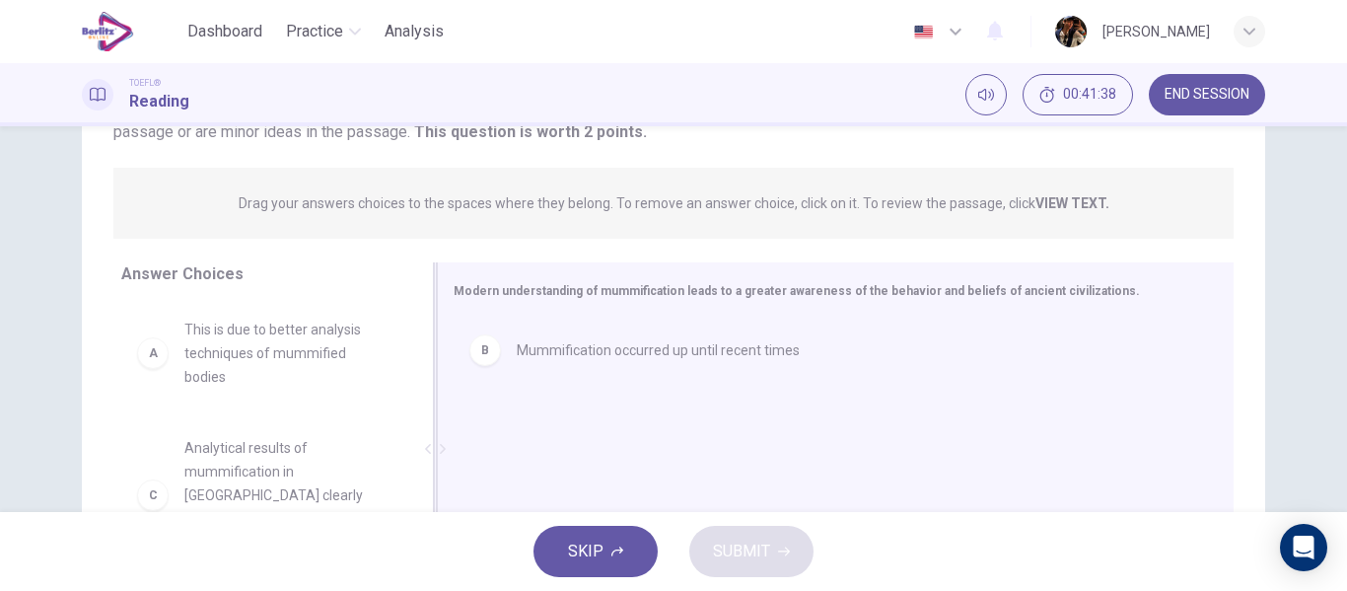
drag, startPoint x: 240, startPoint y: 357, endPoint x: 629, endPoint y: 412, distance: 393.3
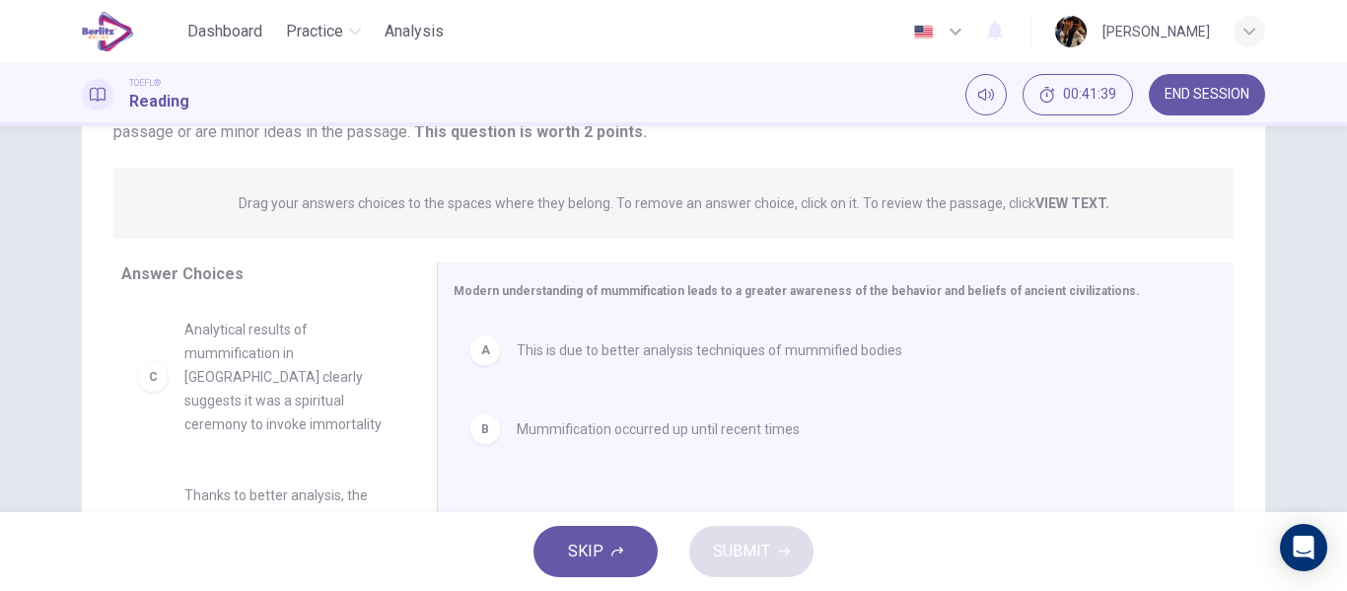
drag, startPoint x: 273, startPoint y: 528, endPoint x: 282, endPoint y: 495, distance: 34.7
click at [273, 524] on div "SKIP SUBMIT" at bounding box center [673, 551] width 1347 height 79
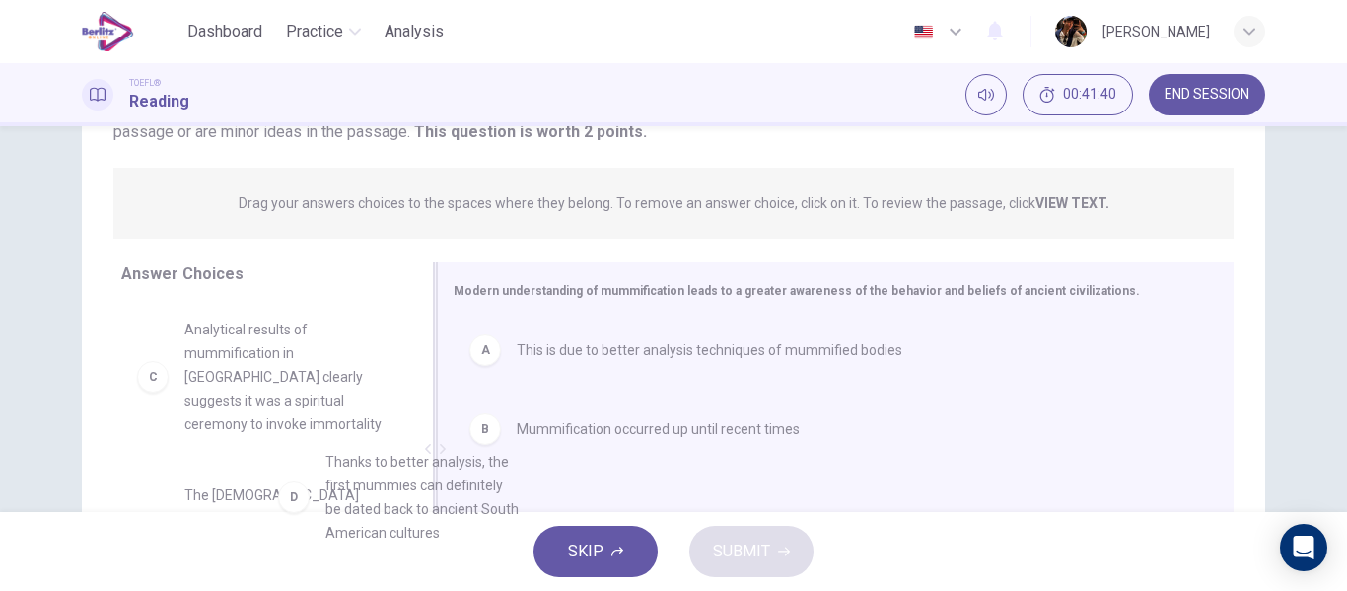
drag, startPoint x: 282, startPoint y: 495, endPoint x: 786, endPoint y: 458, distance: 505.1
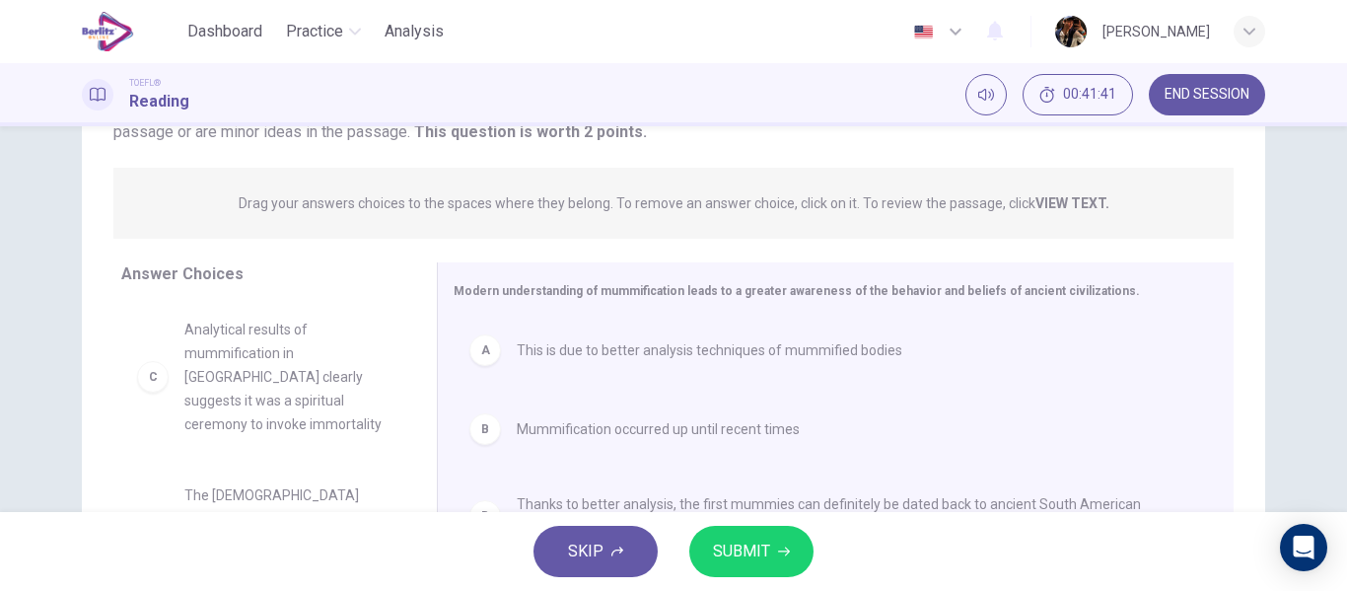
click at [619, 552] on icon "button" at bounding box center [617, 551] width 12 height 12
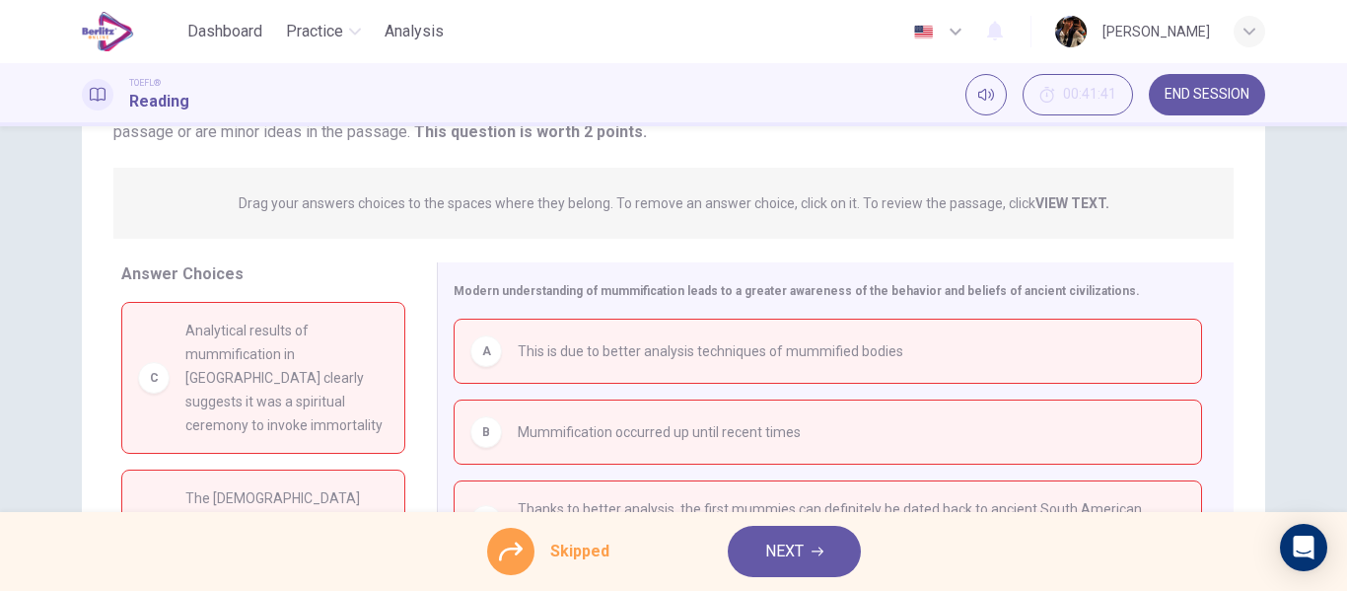
click at [766, 565] on button "NEXT" at bounding box center [794, 550] width 133 height 51
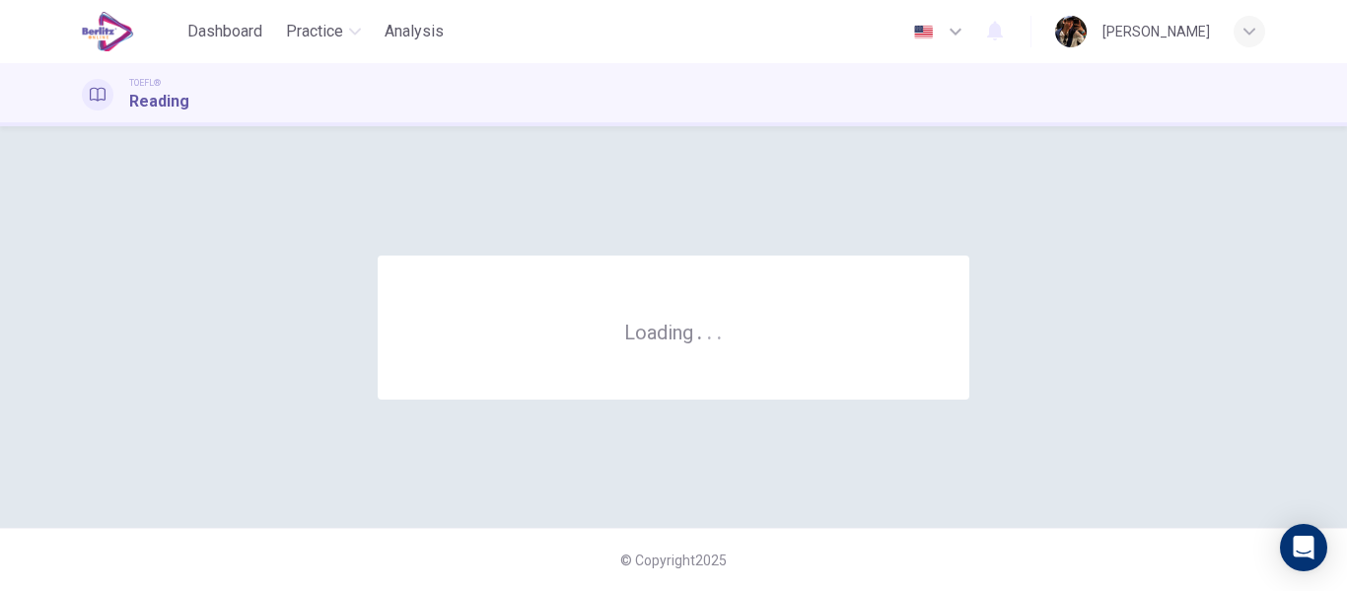
scroll to position [0, 0]
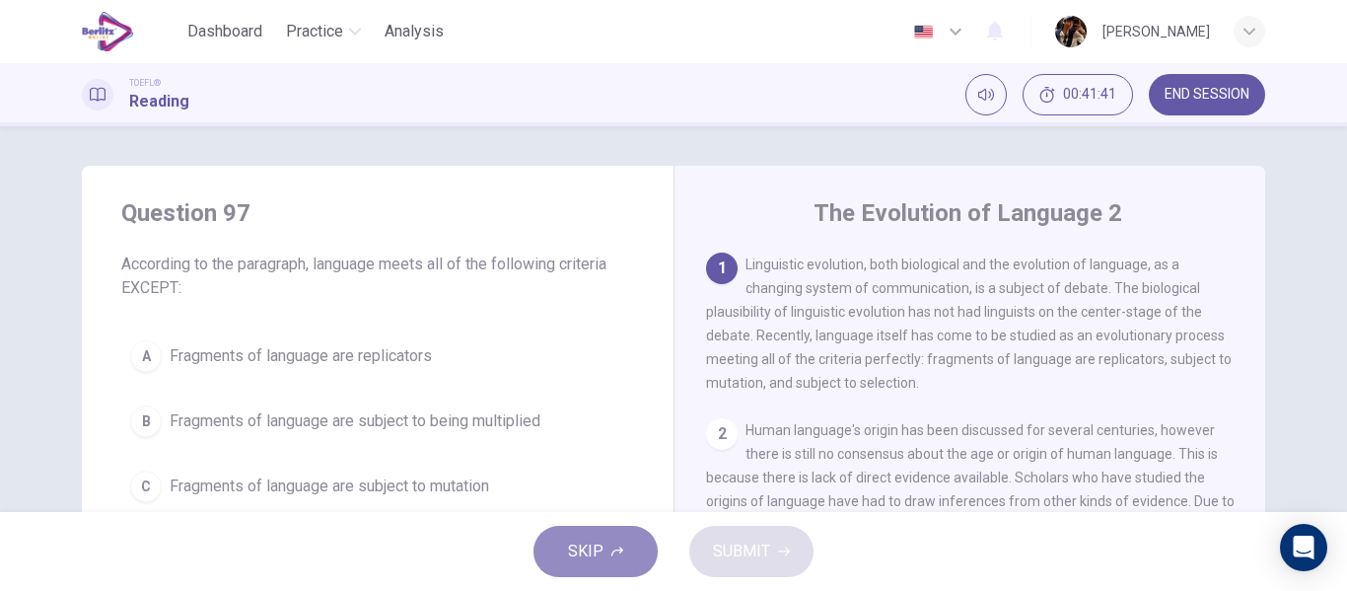
click at [575, 543] on span "SKIP" at bounding box center [585, 551] width 35 height 28
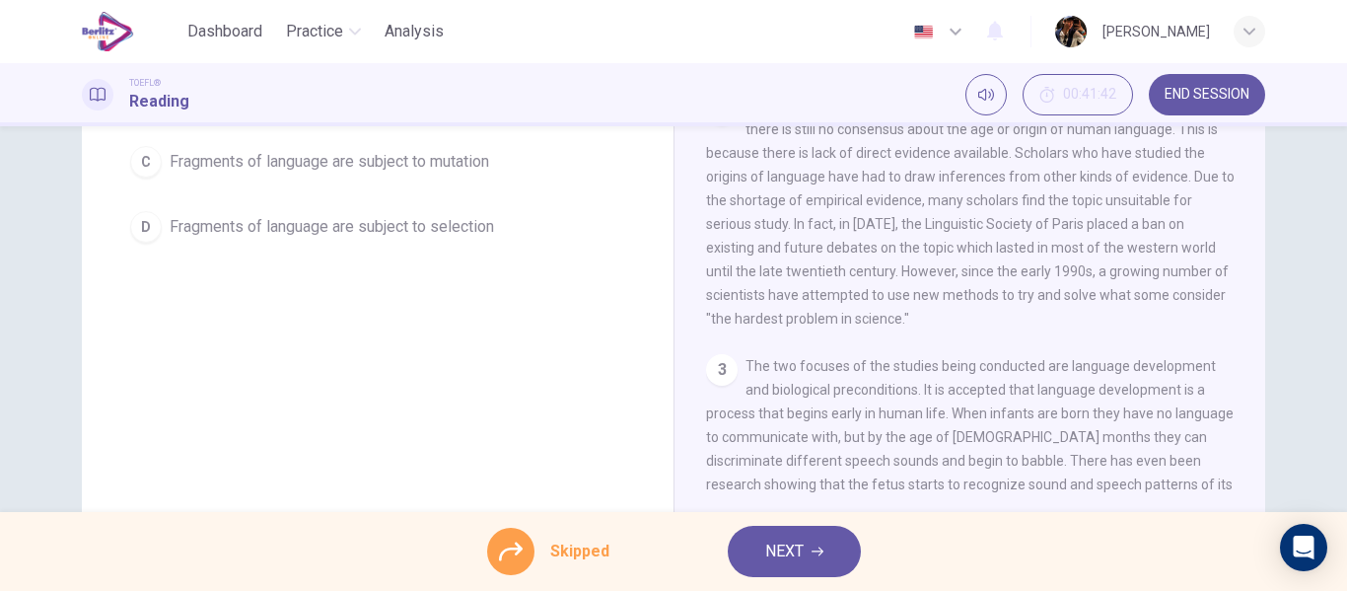
click at [772, 555] on span "NEXT" at bounding box center [784, 551] width 38 height 28
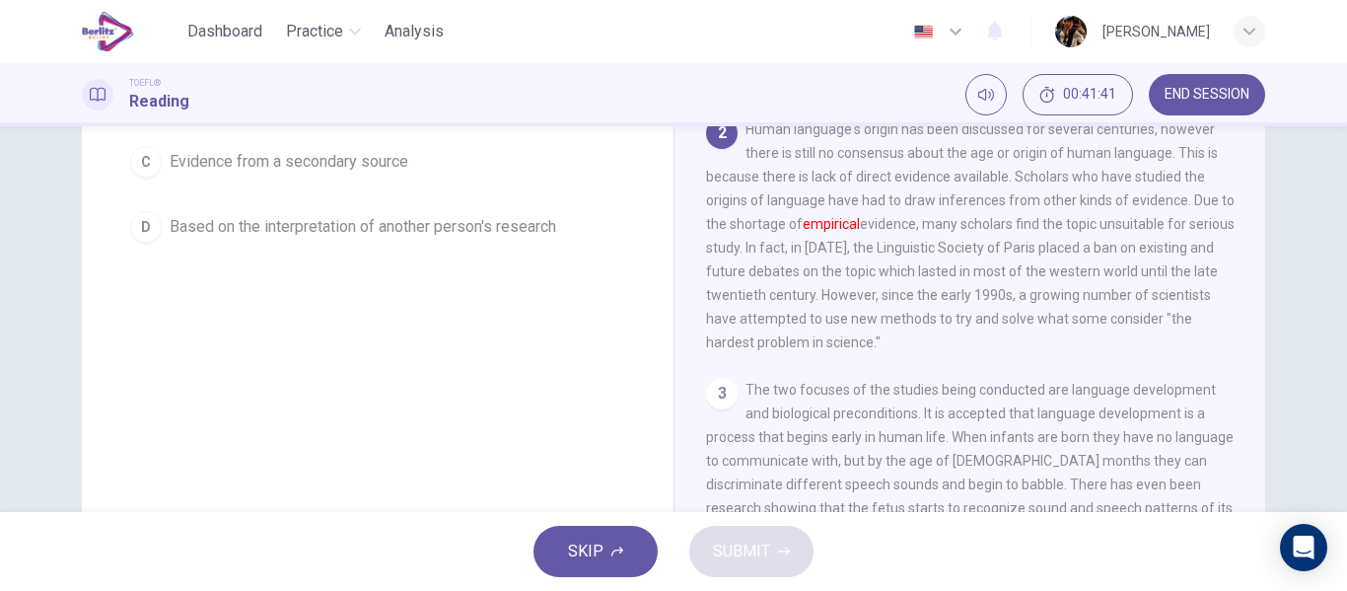
scroll to position [48, 0]
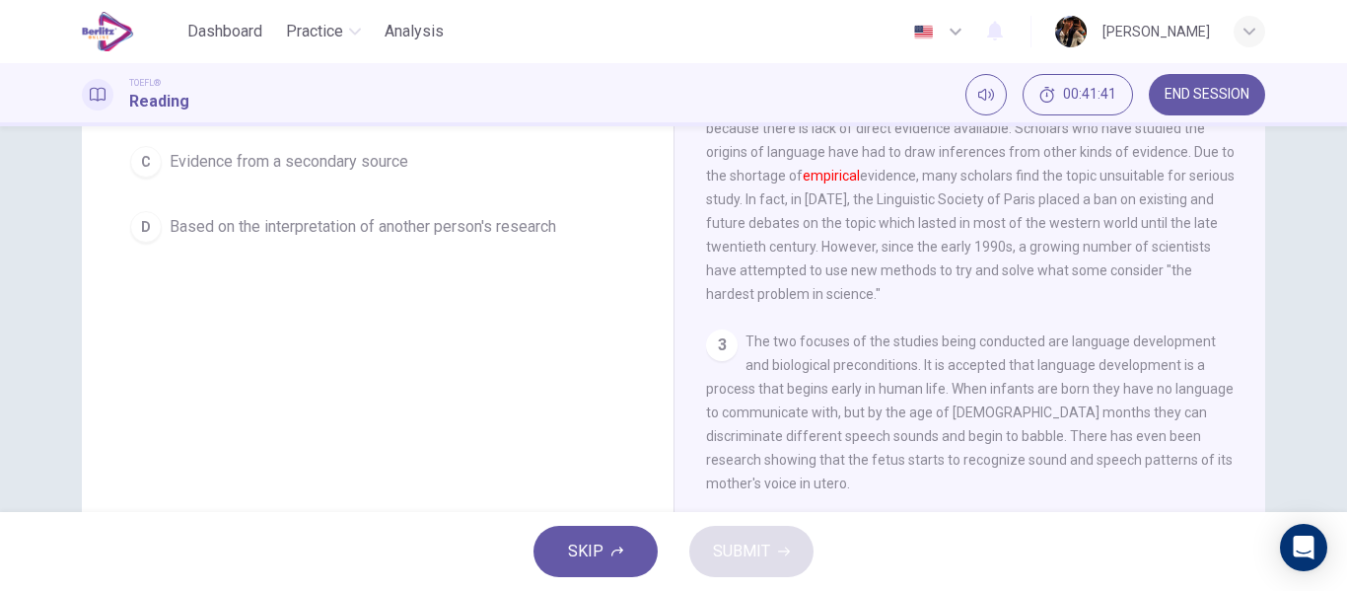
click at [479, 237] on span "Based on the interpretation of another person's research" at bounding box center [363, 227] width 386 height 24
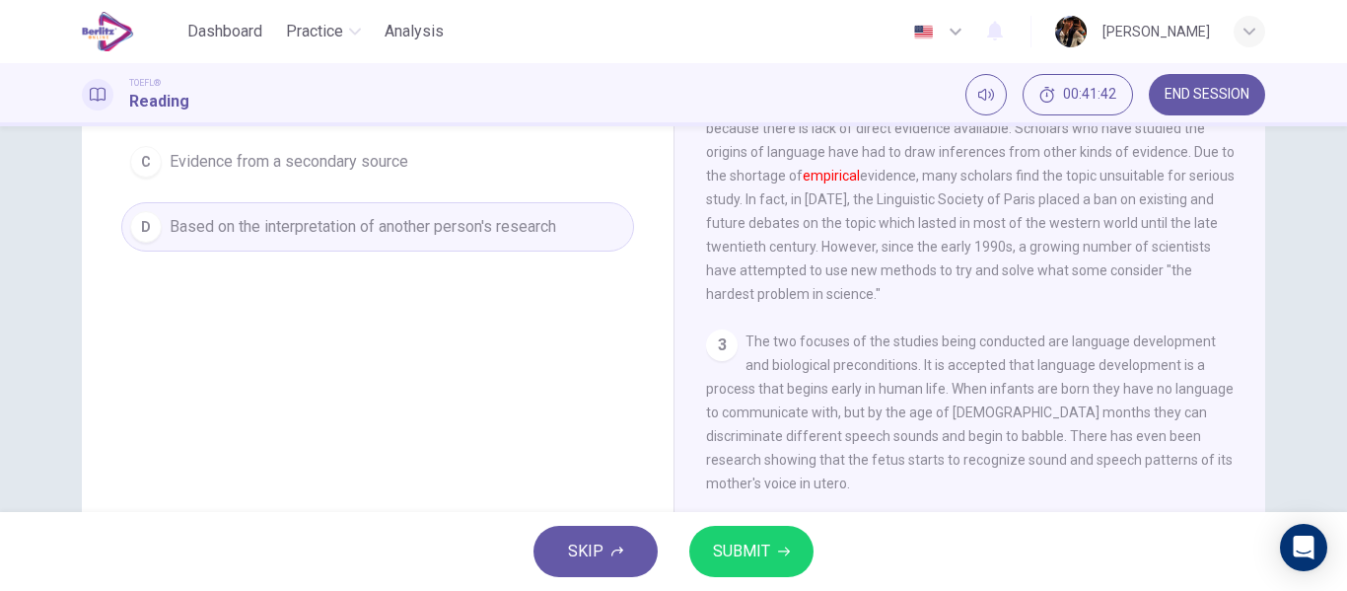
click at [760, 560] on span "SUBMIT" at bounding box center [741, 551] width 57 height 28
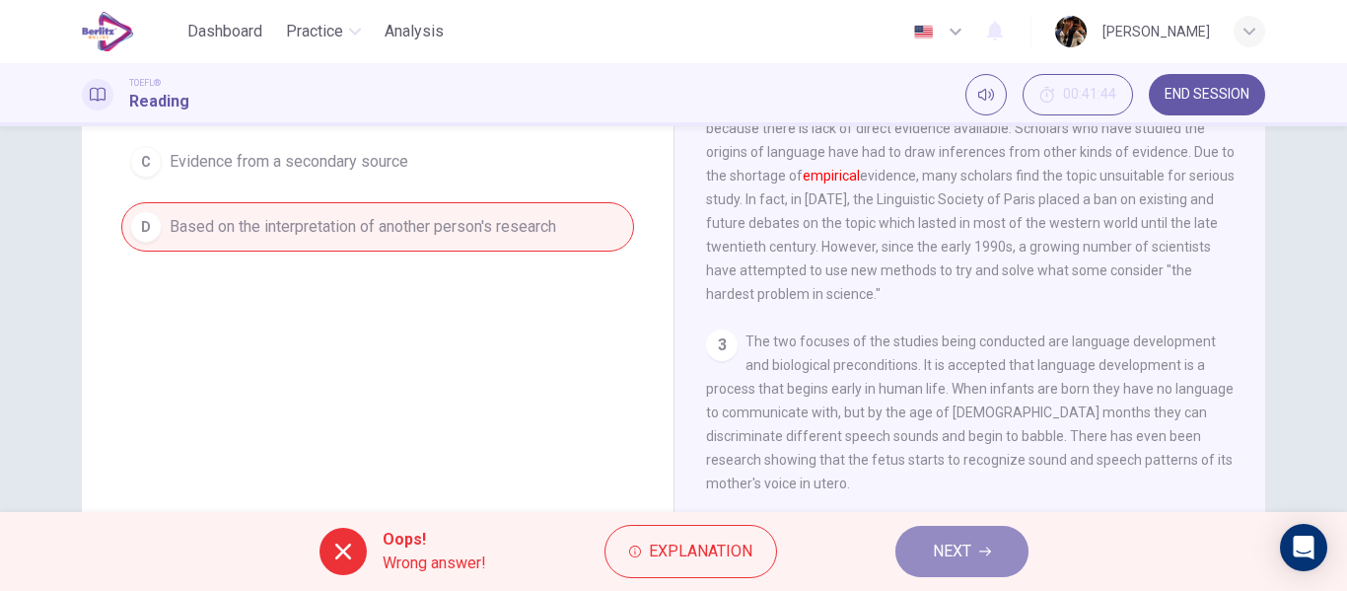
click at [961, 564] on span "NEXT" at bounding box center [952, 551] width 38 height 28
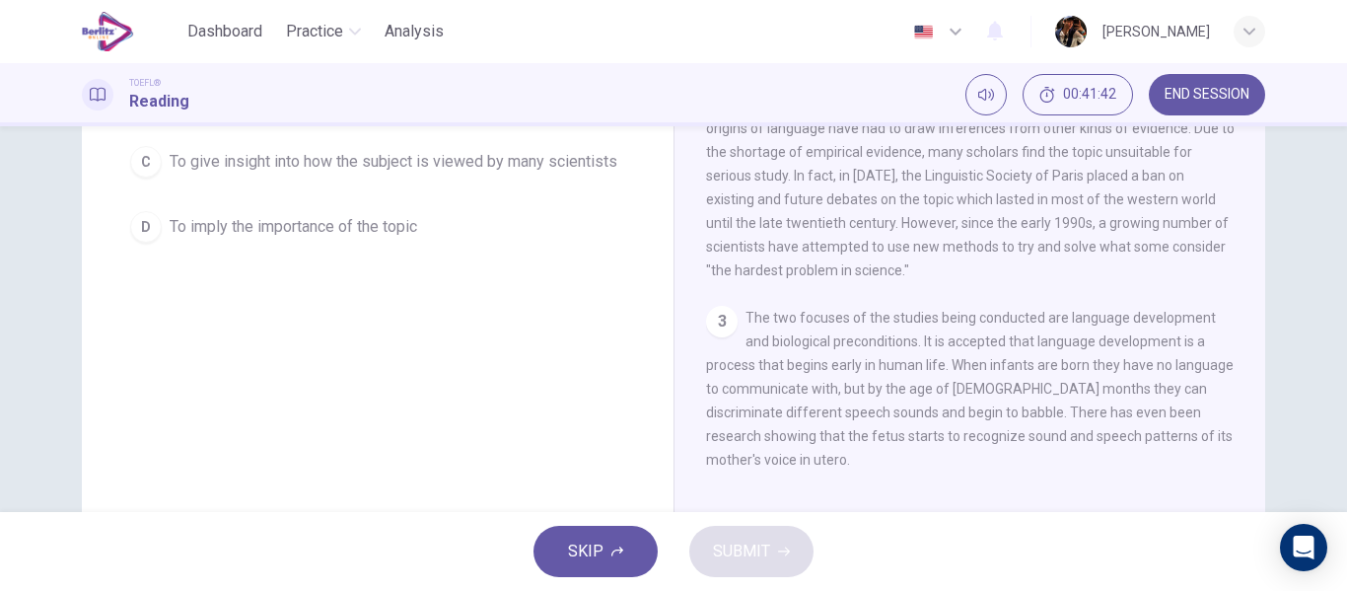
scroll to position [172, 0]
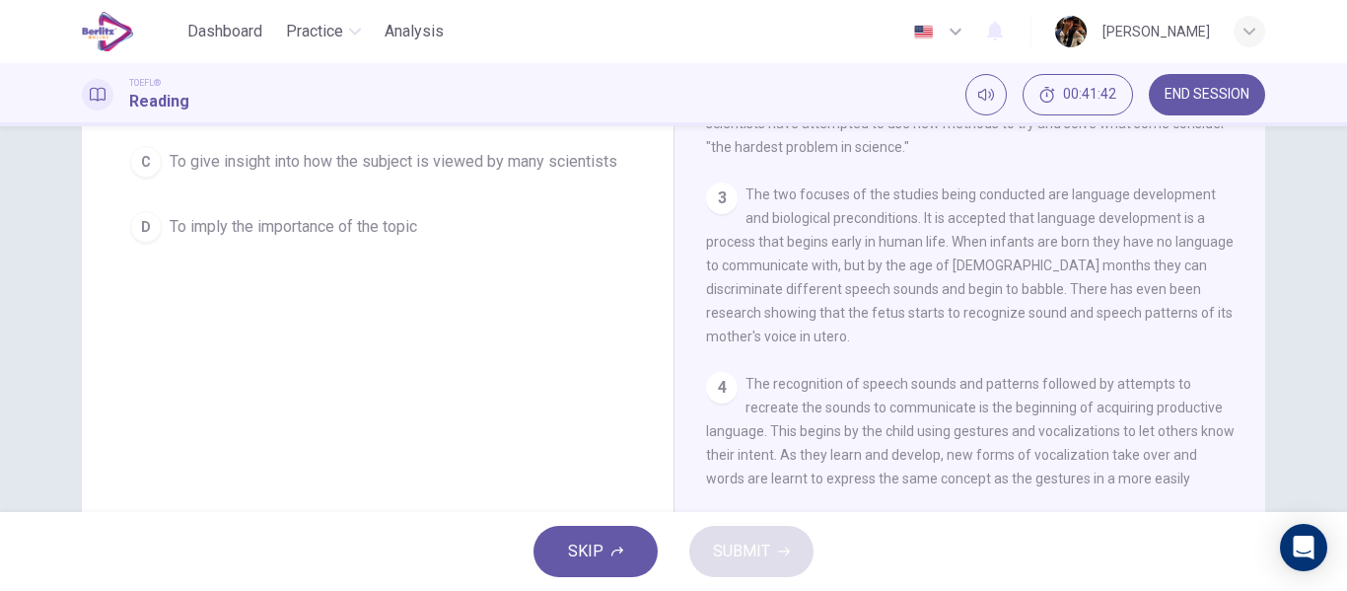
drag, startPoint x: 347, startPoint y: 152, endPoint x: 638, endPoint y: 487, distance: 443.8
click at [346, 152] on span "To give insight into how the subject is viewed by many scientists" at bounding box center [394, 162] width 448 height 24
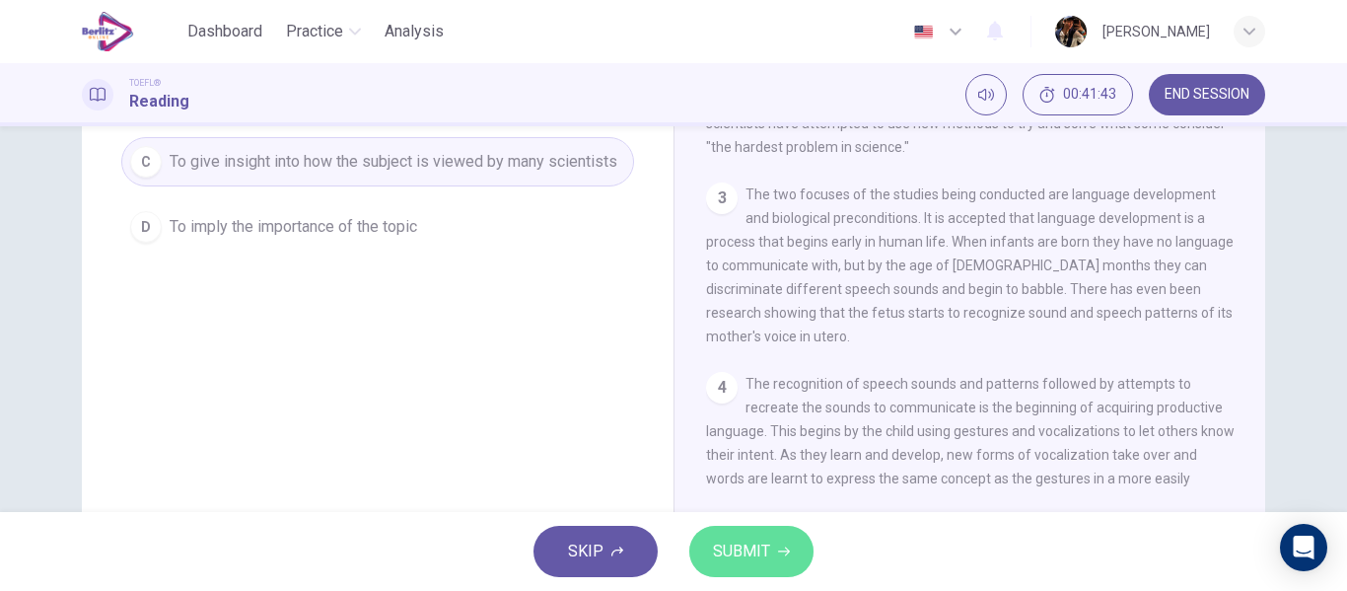
drag, startPoint x: 788, startPoint y: 541, endPoint x: 1156, endPoint y: 480, distance: 373.7
click at [785, 542] on button "SUBMIT" at bounding box center [751, 550] width 124 height 51
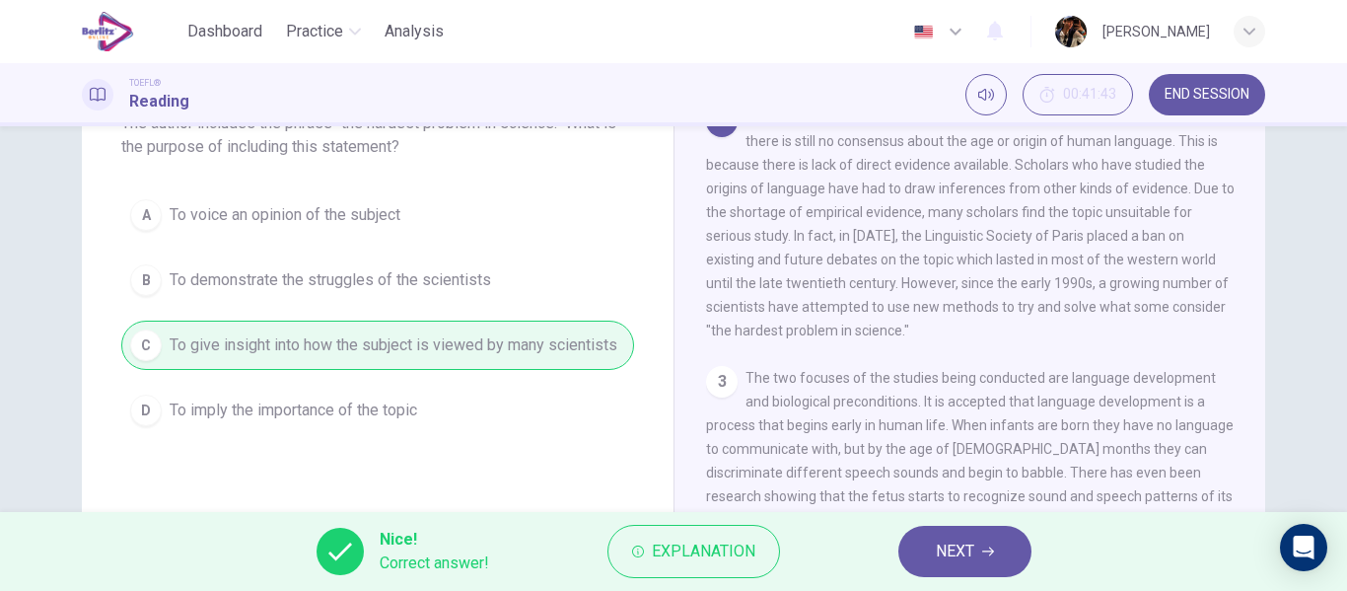
scroll to position [139, 0]
click at [936, 564] on button "NEXT" at bounding box center [964, 550] width 133 height 51
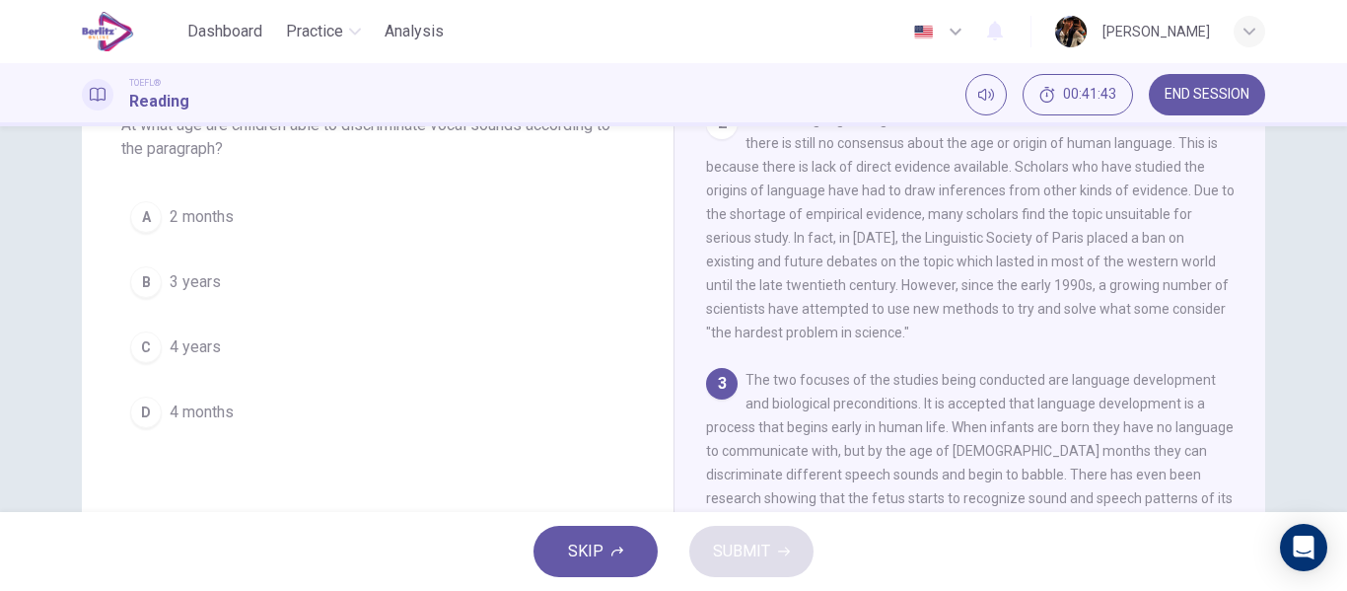
scroll to position [220, 0]
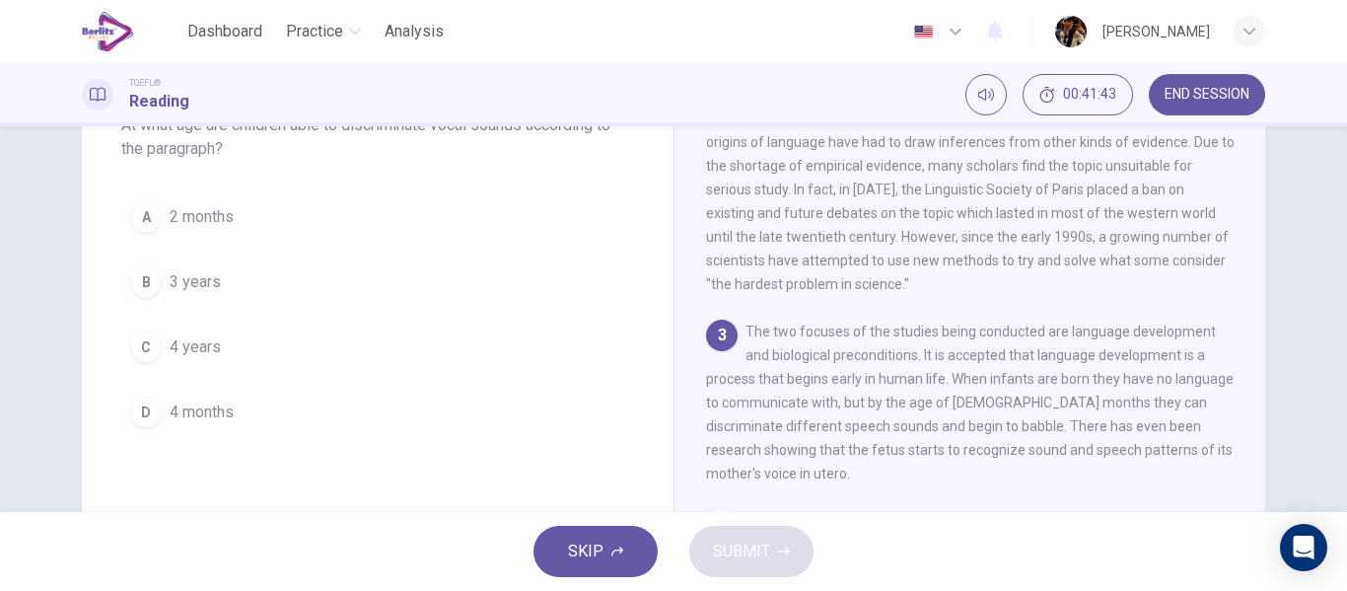
click at [307, 323] on button "C 4 years" at bounding box center [377, 346] width 513 height 49
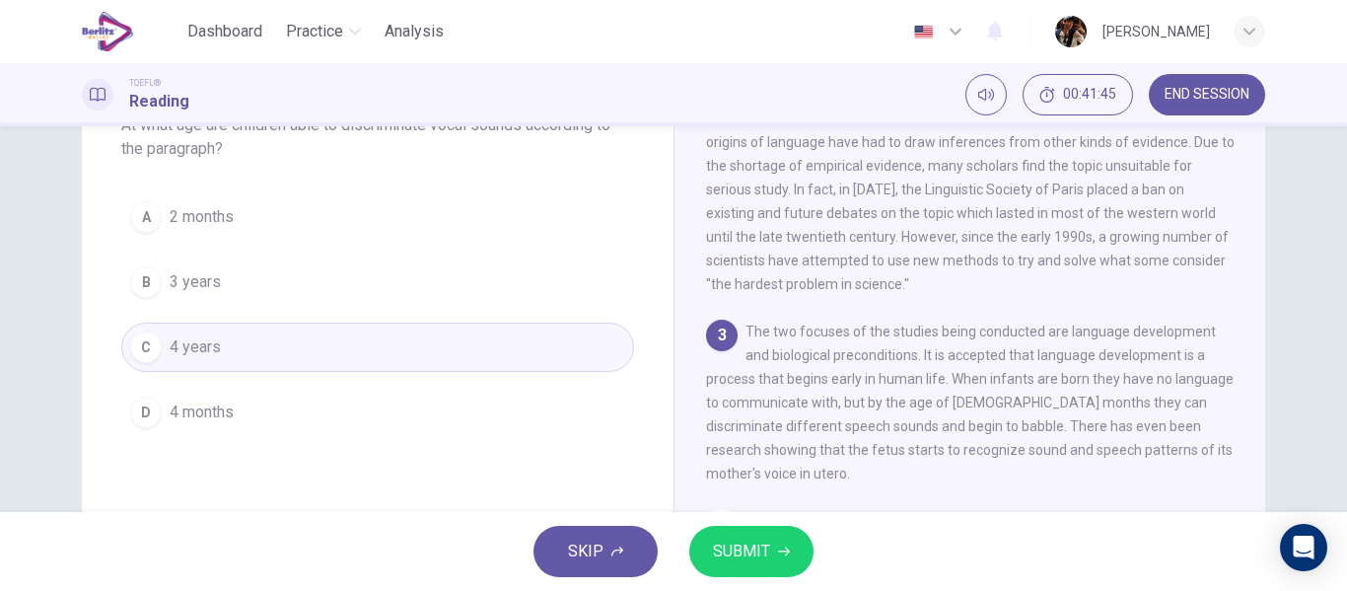
drag, startPoint x: 754, startPoint y: 546, endPoint x: 678, endPoint y: 333, distance: 226.1
click at [678, 333] on div "Dashboard Practice Analysis English ** ​ samuel parra TOEFL® Reading 00:41:45 E…" at bounding box center [673, 295] width 1347 height 591
click at [764, 546] on span "SUBMIT" at bounding box center [741, 551] width 57 height 28
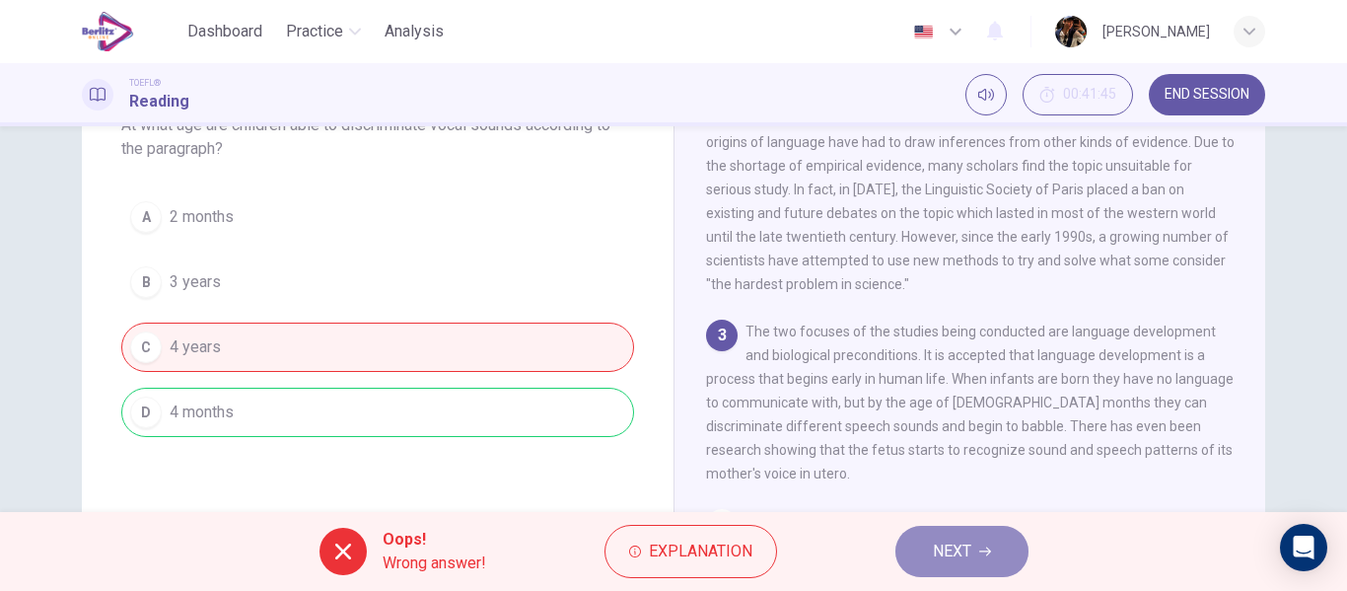
click at [972, 540] on button "NEXT" at bounding box center [961, 550] width 133 height 51
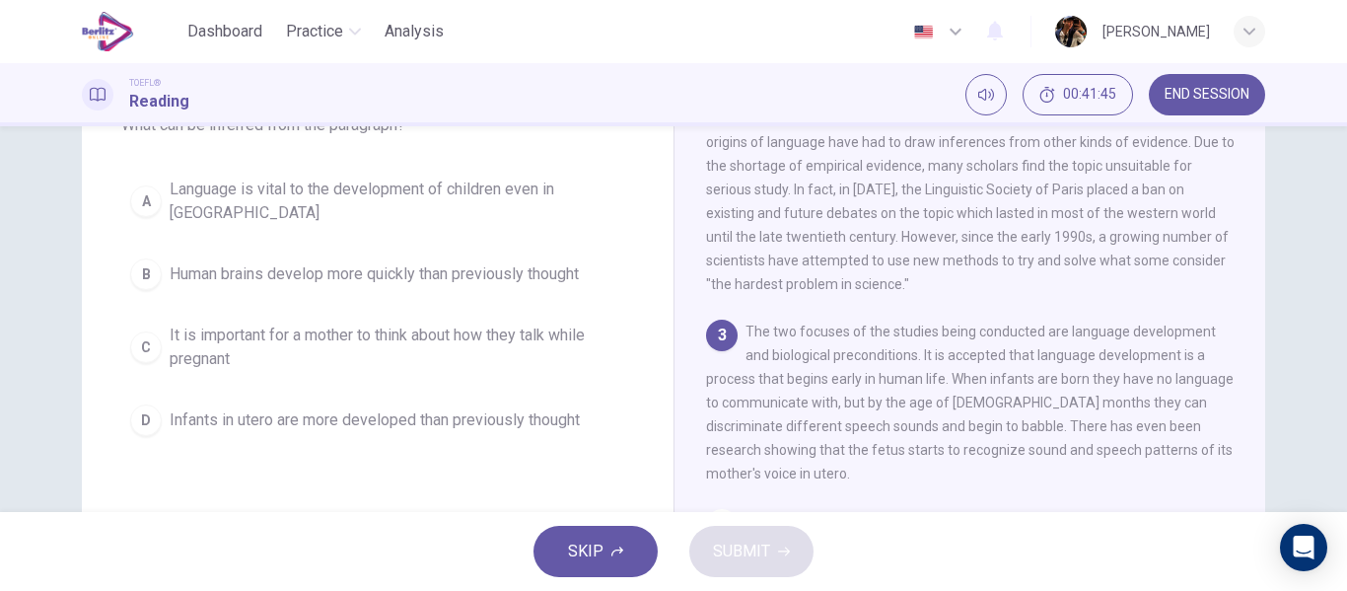
scroll to position [0, 0]
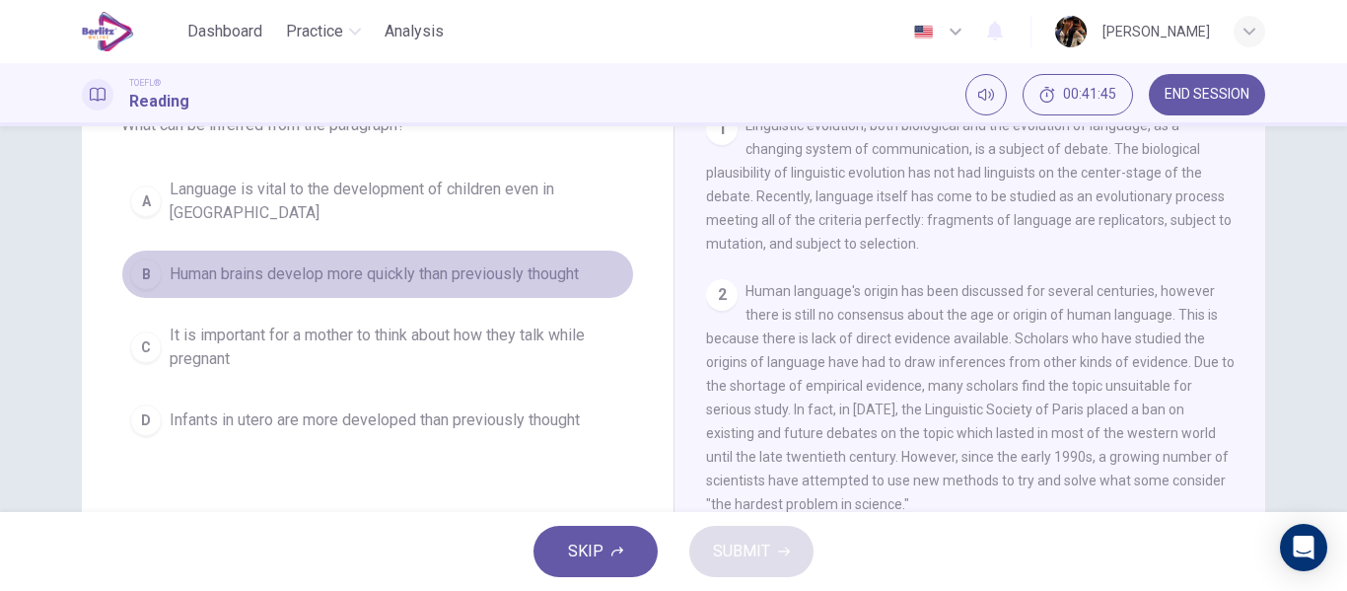
drag, startPoint x: 429, startPoint y: 282, endPoint x: 594, endPoint y: 402, distance: 204.7
click at [428, 282] on button "B Human brains develop more quickly than previously thought" at bounding box center [377, 273] width 513 height 49
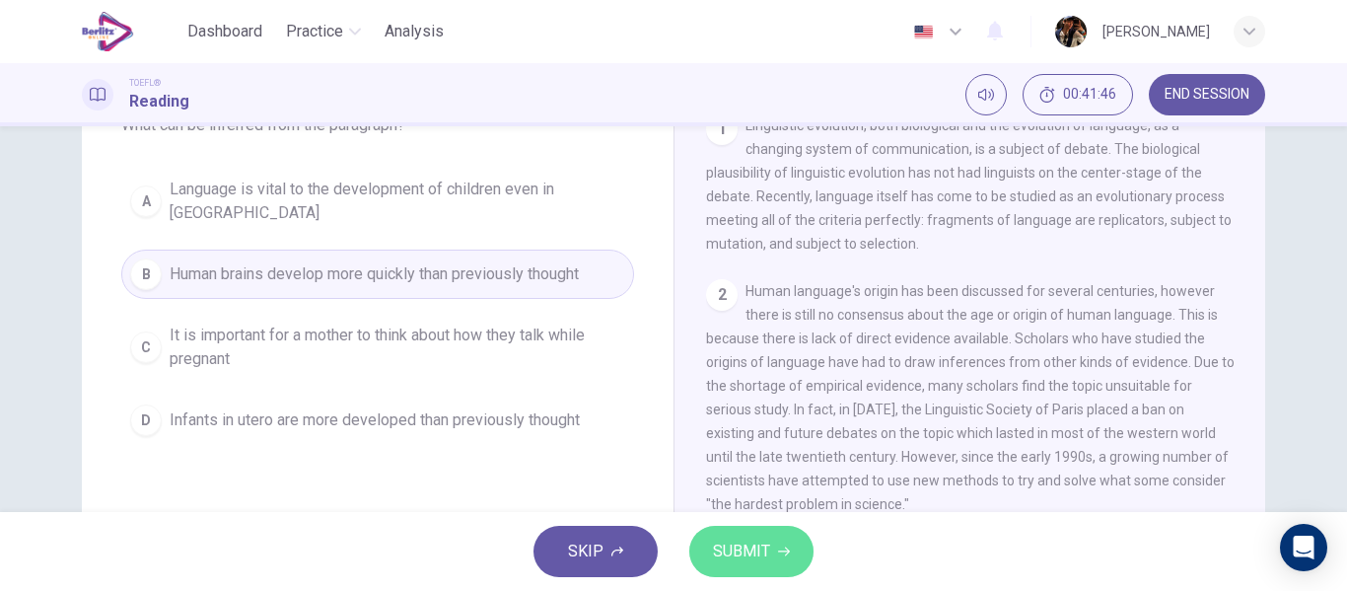
click at [782, 548] on icon "button" at bounding box center [784, 551] width 12 height 12
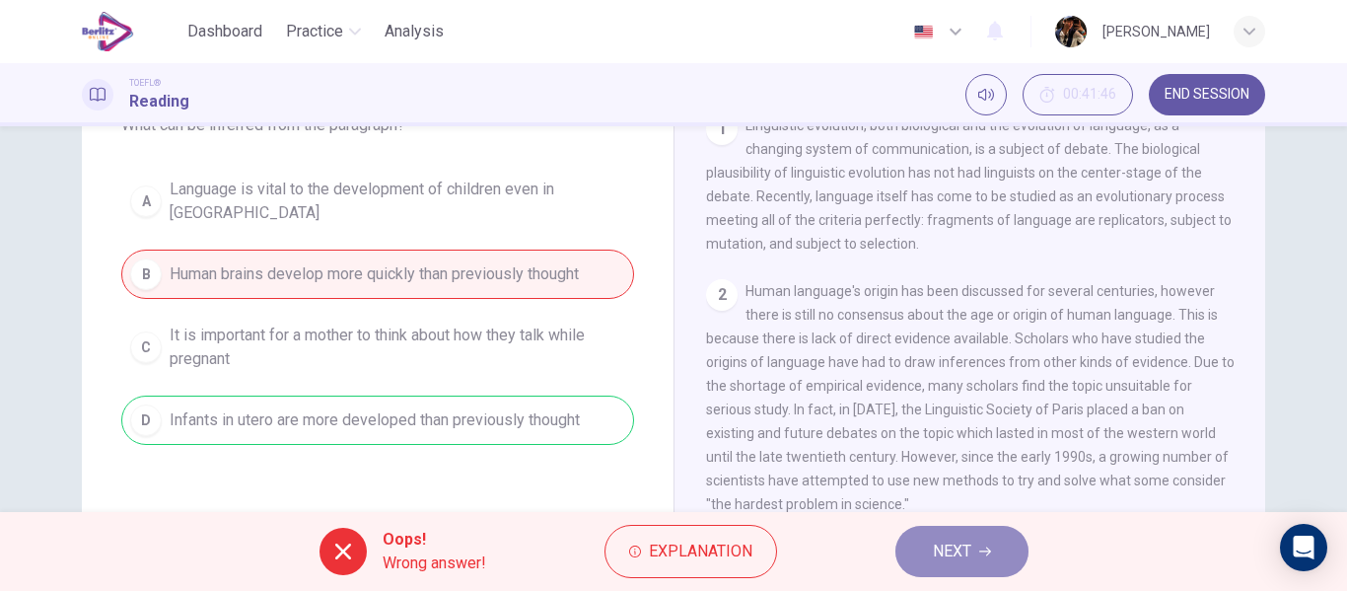
drag, startPoint x: 914, startPoint y: 539, endPoint x: 898, endPoint y: 541, distance: 15.9
click at [914, 543] on button "NEXT" at bounding box center [961, 550] width 133 height 51
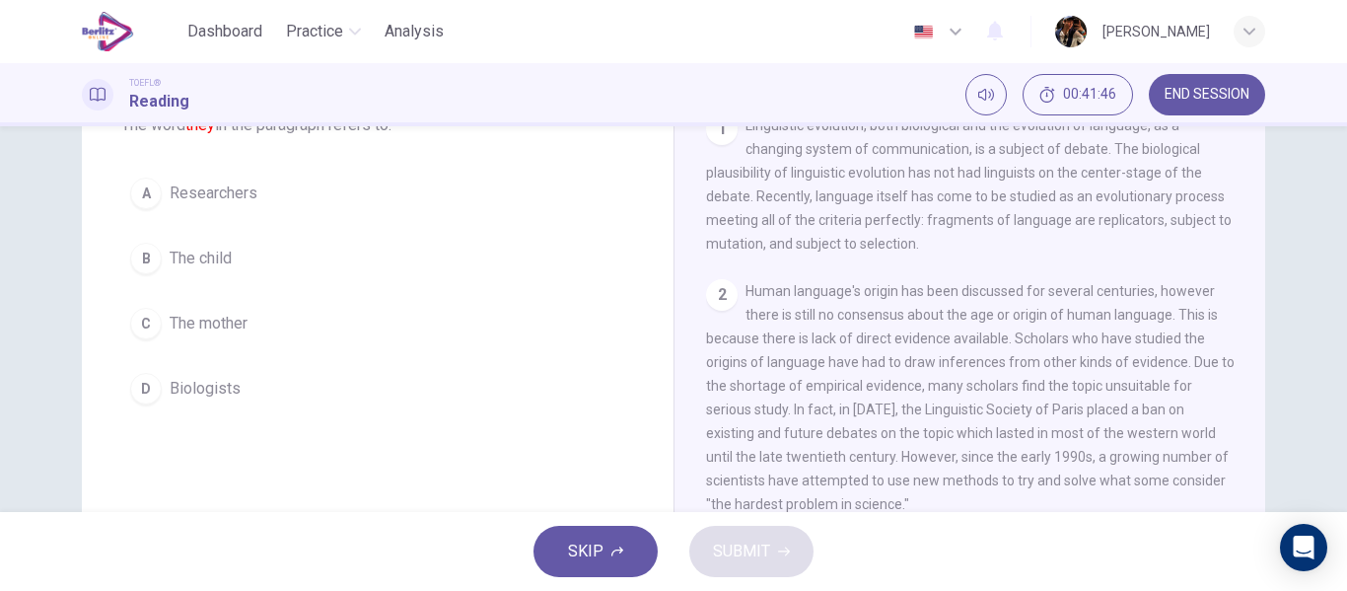
scroll to position [441, 0]
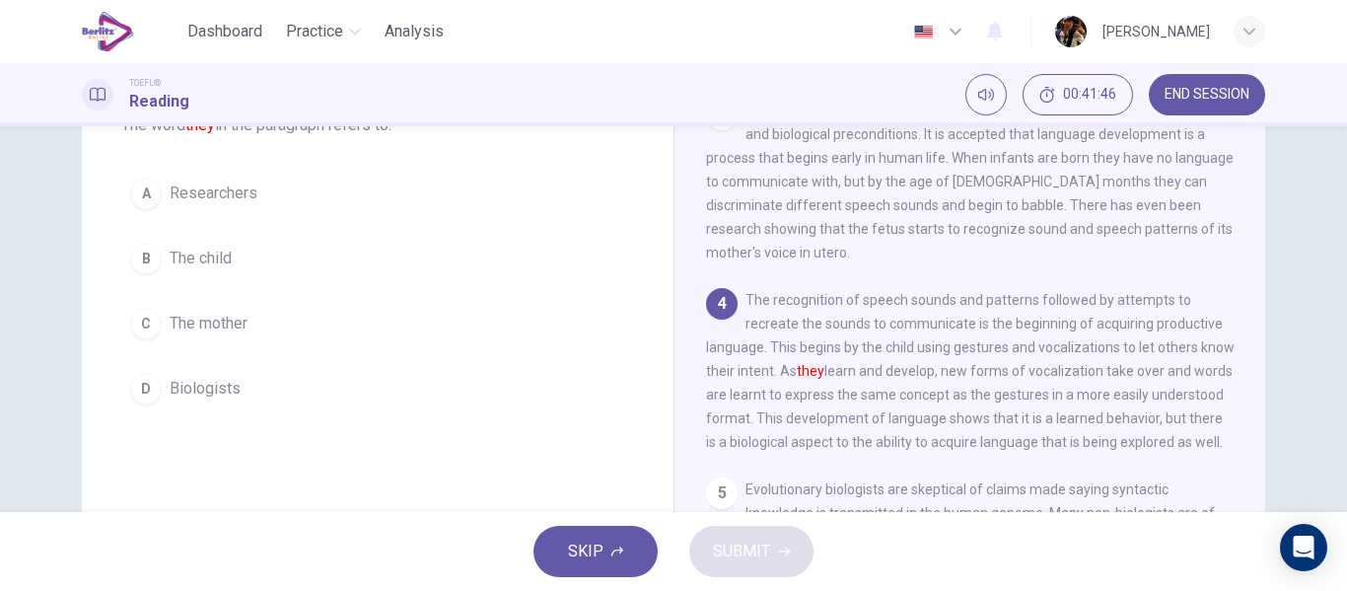
click at [480, 324] on button "C The mother" at bounding box center [377, 323] width 513 height 49
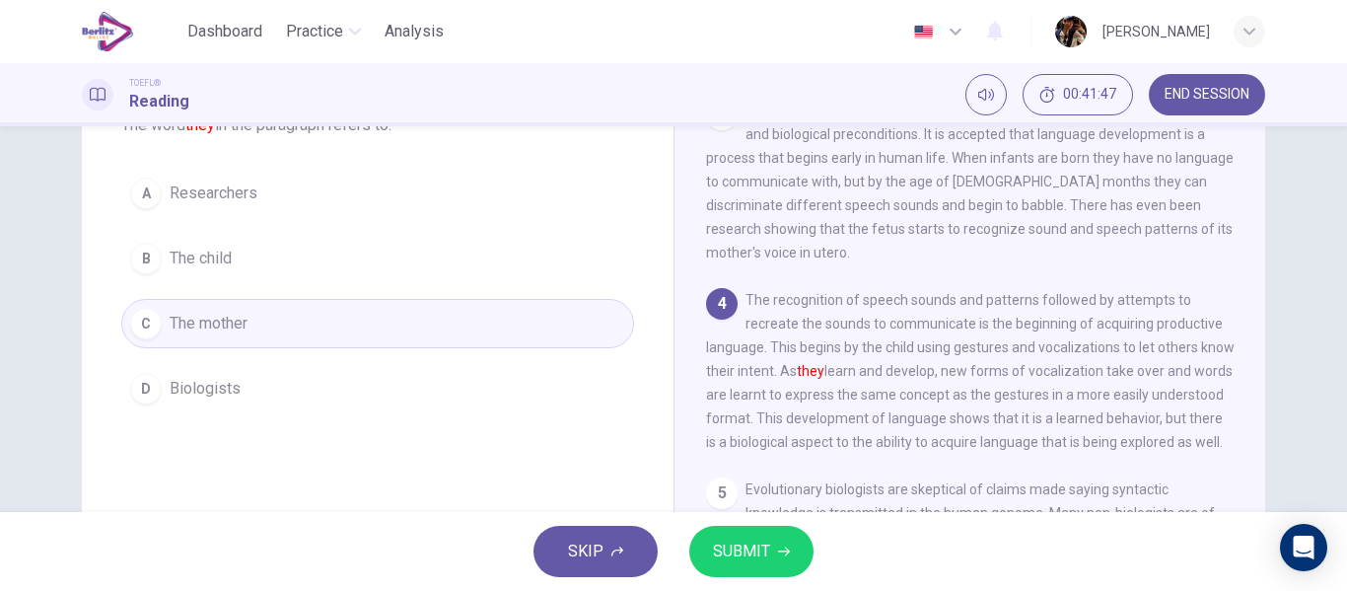
click at [734, 541] on span "SUBMIT" at bounding box center [741, 551] width 57 height 28
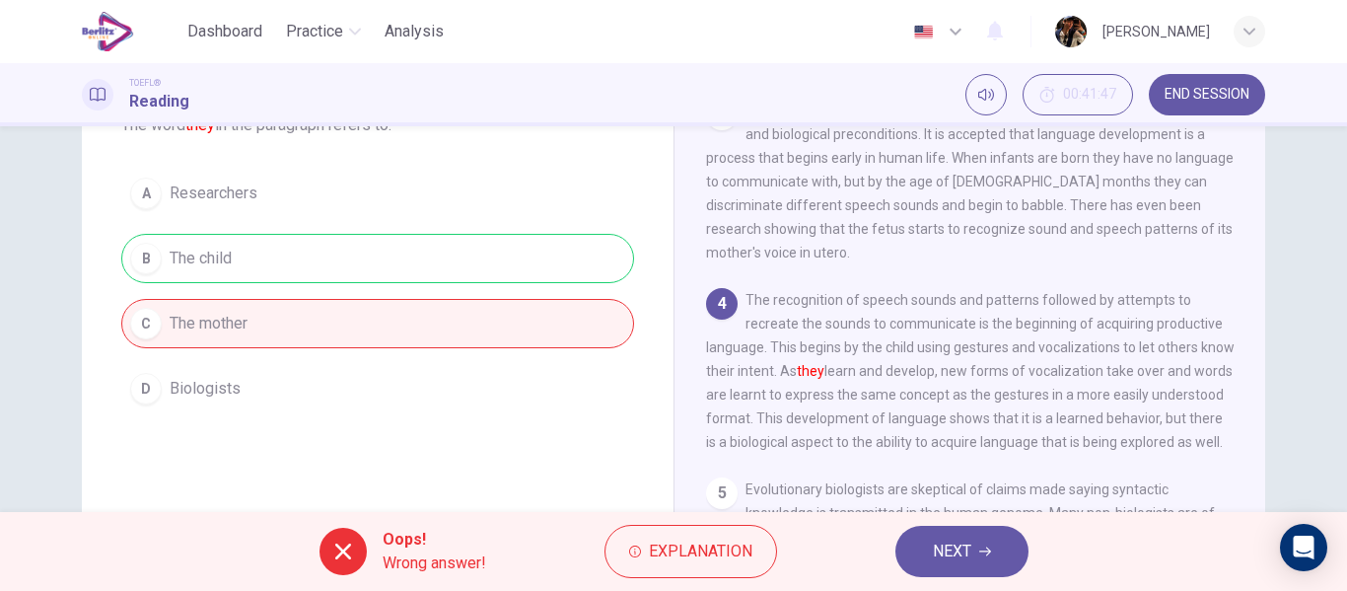
drag, startPoint x: 945, startPoint y: 547, endPoint x: 928, endPoint y: 542, distance: 18.4
click at [945, 548] on span "NEXT" at bounding box center [952, 551] width 38 height 28
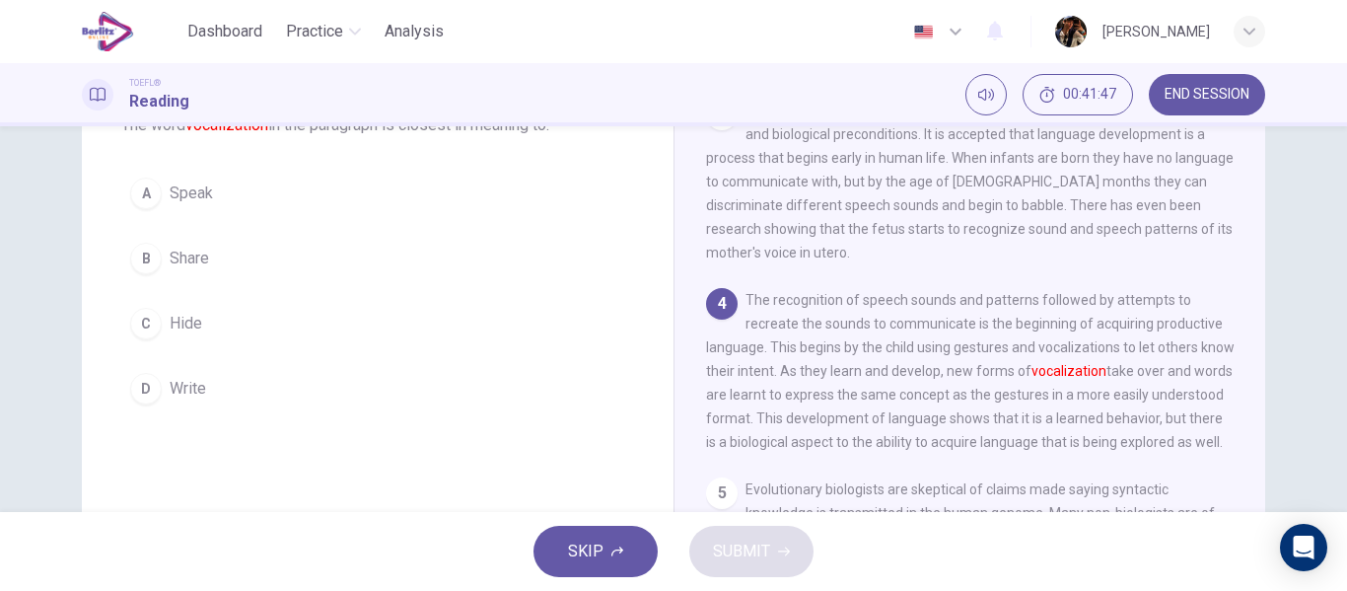
scroll to position [613, 0]
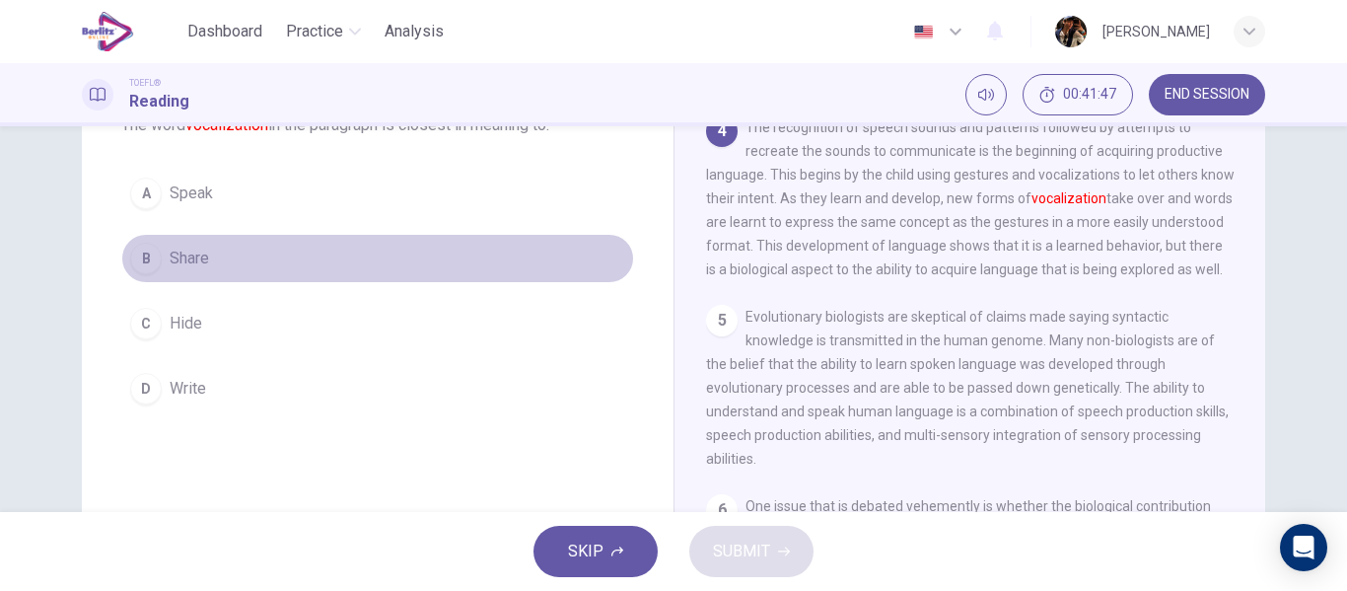
click at [398, 266] on button "B Share" at bounding box center [377, 258] width 513 height 49
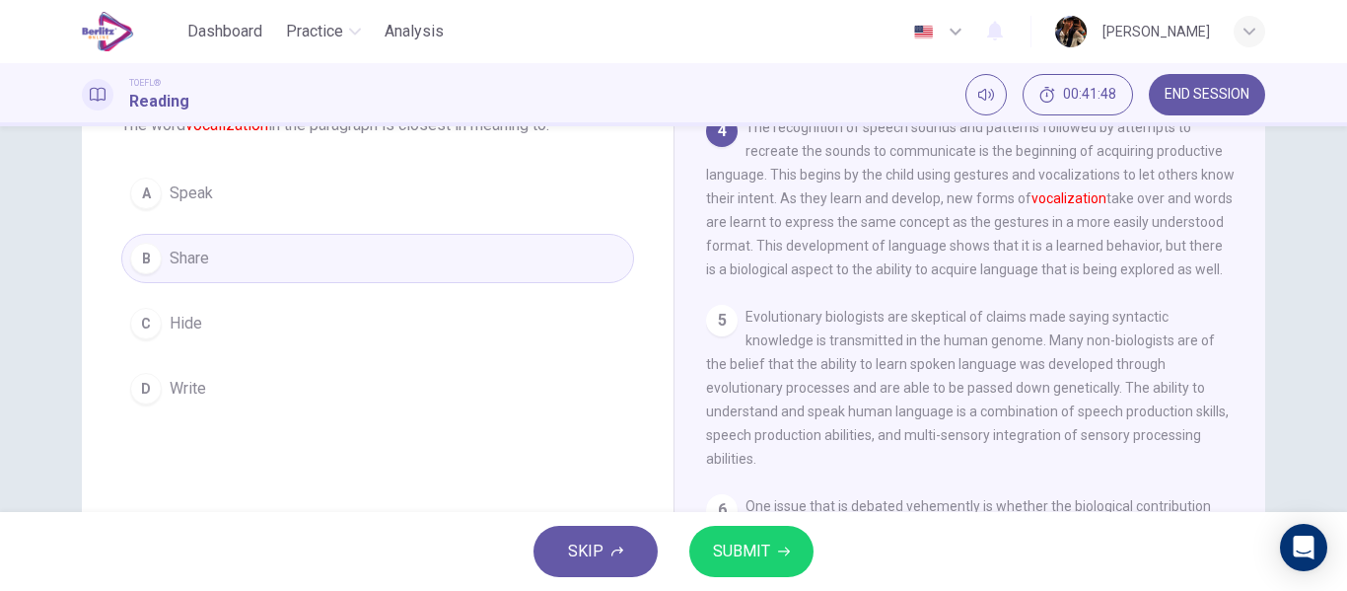
click at [791, 553] on button "SUBMIT" at bounding box center [751, 550] width 124 height 51
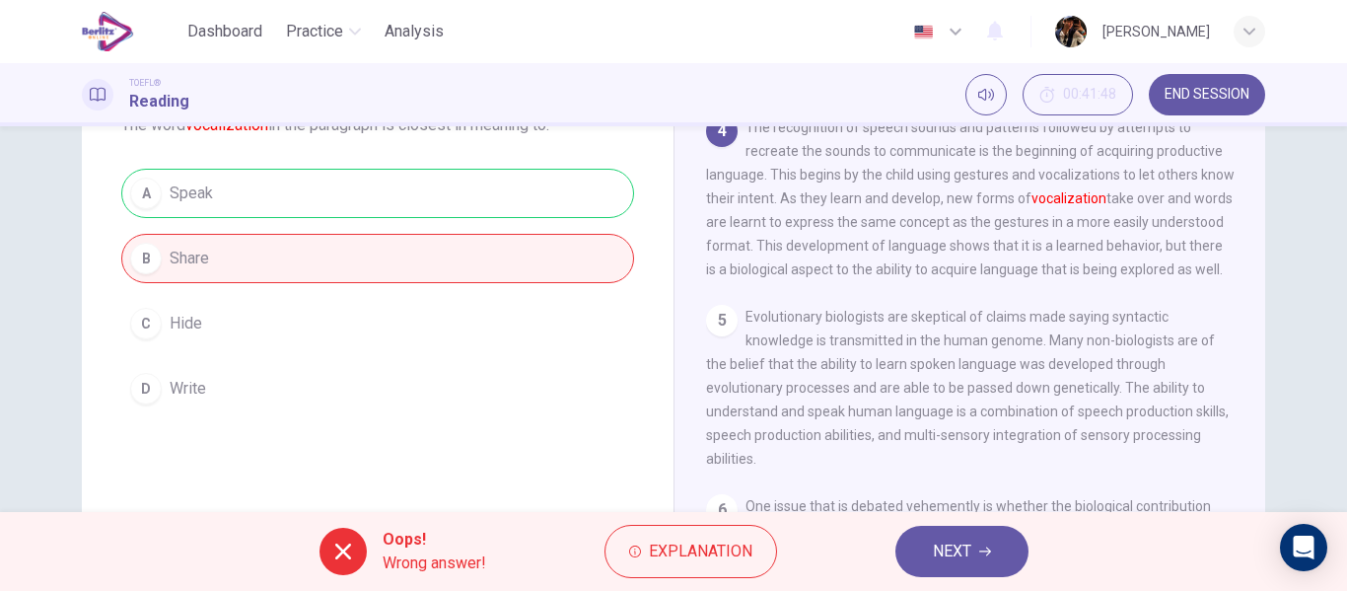
click at [964, 578] on div "Oops! Wrong answer! Explanation NEXT" at bounding box center [673, 551] width 1347 height 79
drag, startPoint x: 958, startPoint y: 569, endPoint x: 305, endPoint y: 160, distance: 771.1
click at [957, 568] on button "NEXT" at bounding box center [961, 550] width 133 height 51
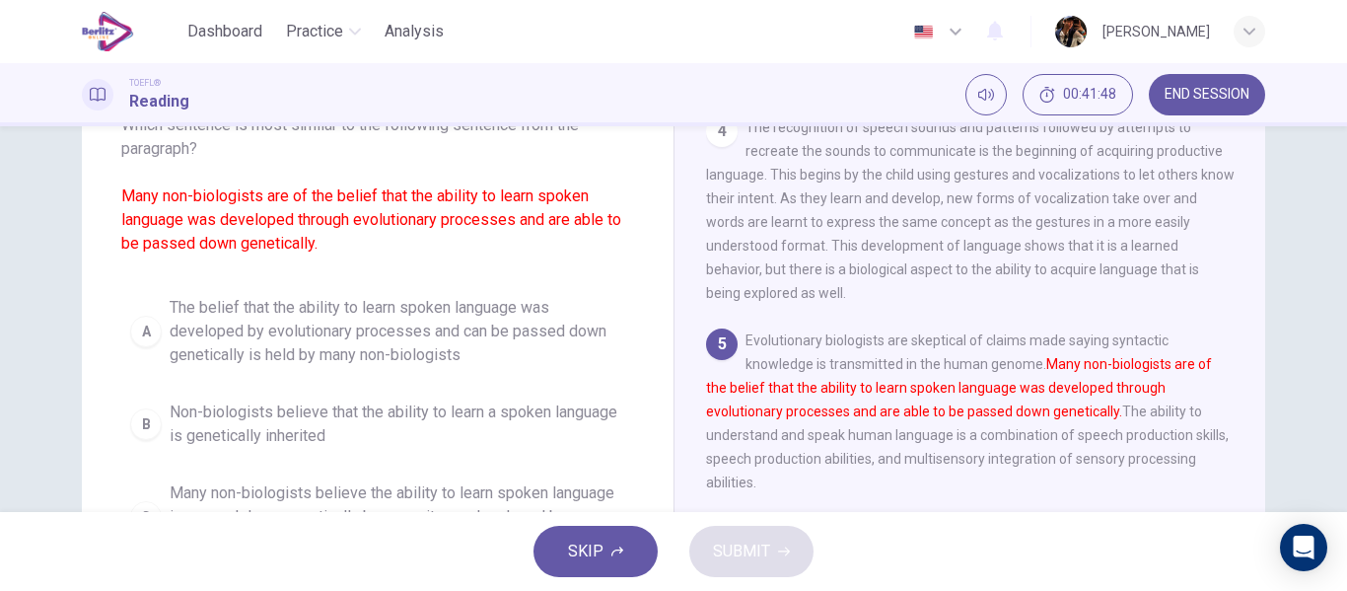
scroll to position [637, 0]
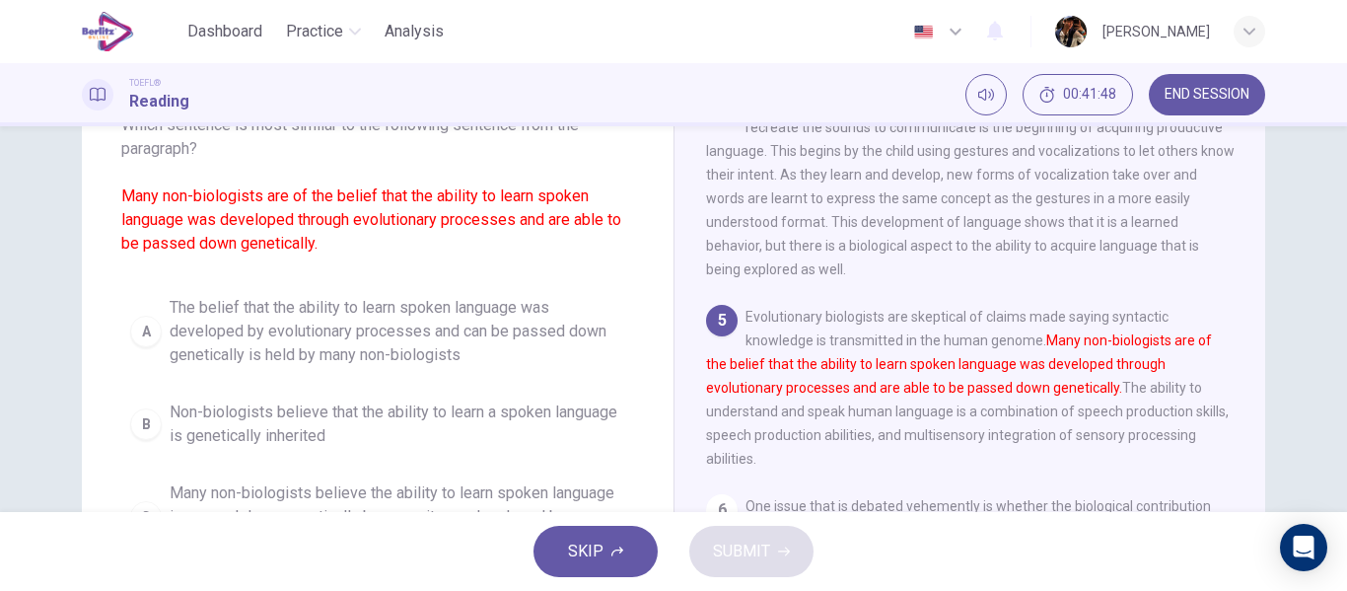
click at [456, 403] on span "Non-biologists believe that the ability to learn a spoken language is genetical…" at bounding box center [397, 423] width 455 height 47
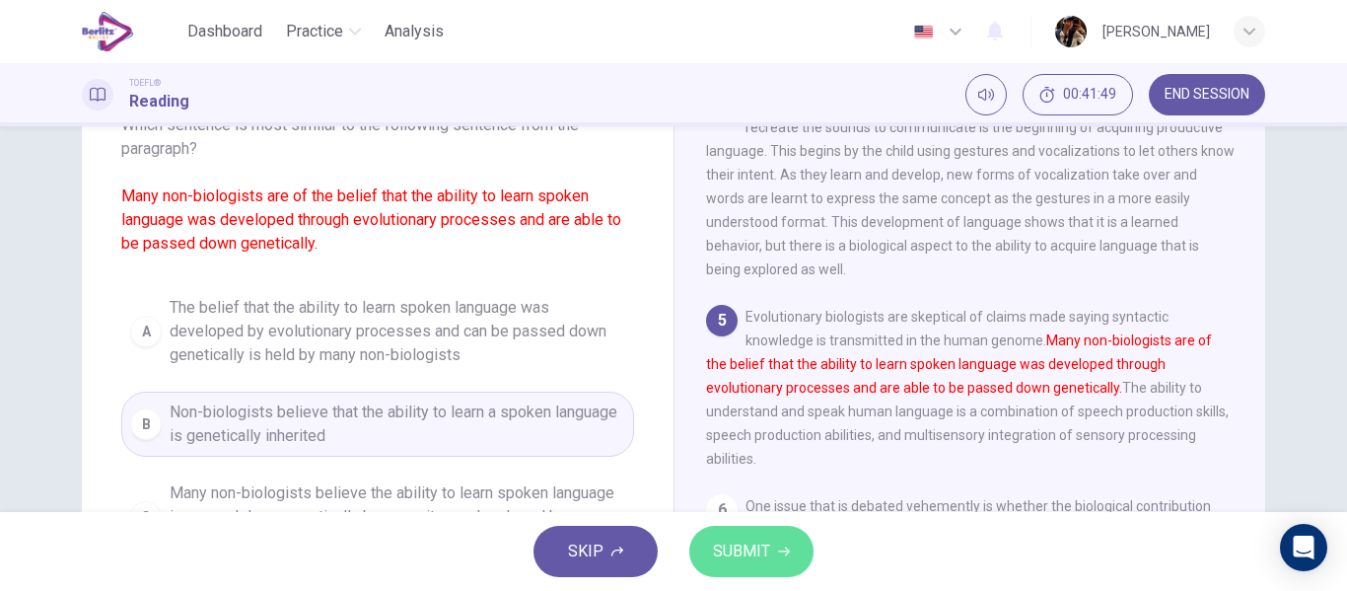
click at [721, 544] on span "SUBMIT" at bounding box center [741, 551] width 57 height 28
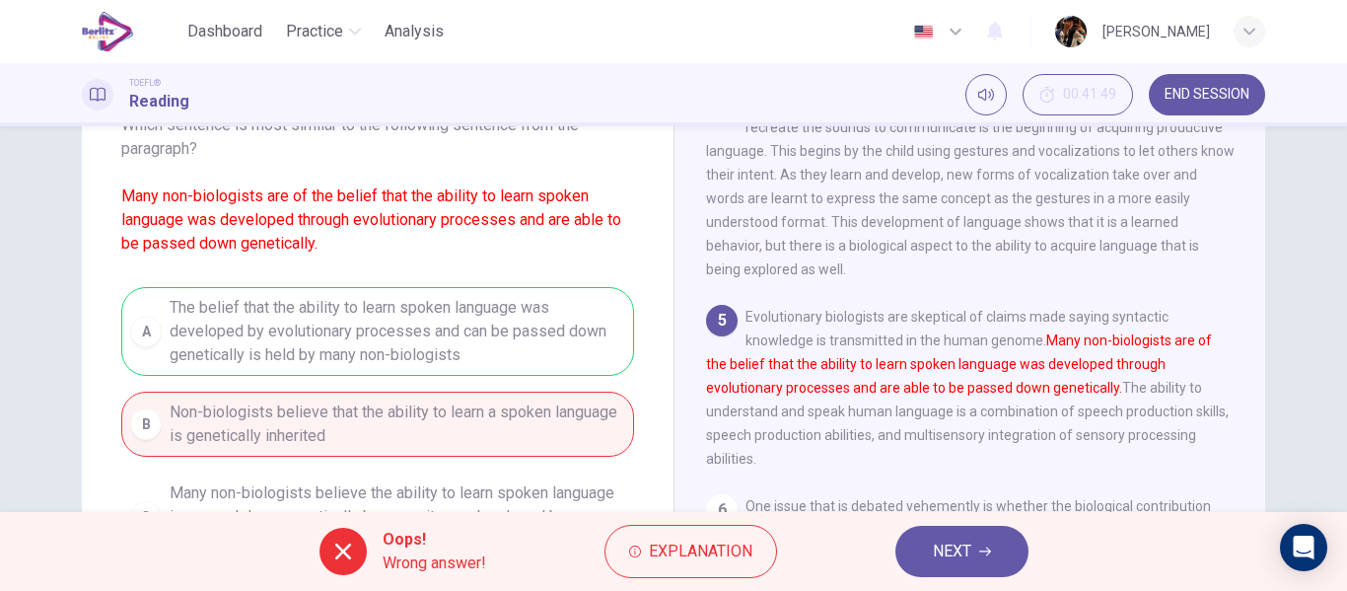
click at [958, 548] on span "NEXT" at bounding box center [952, 551] width 38 height 28
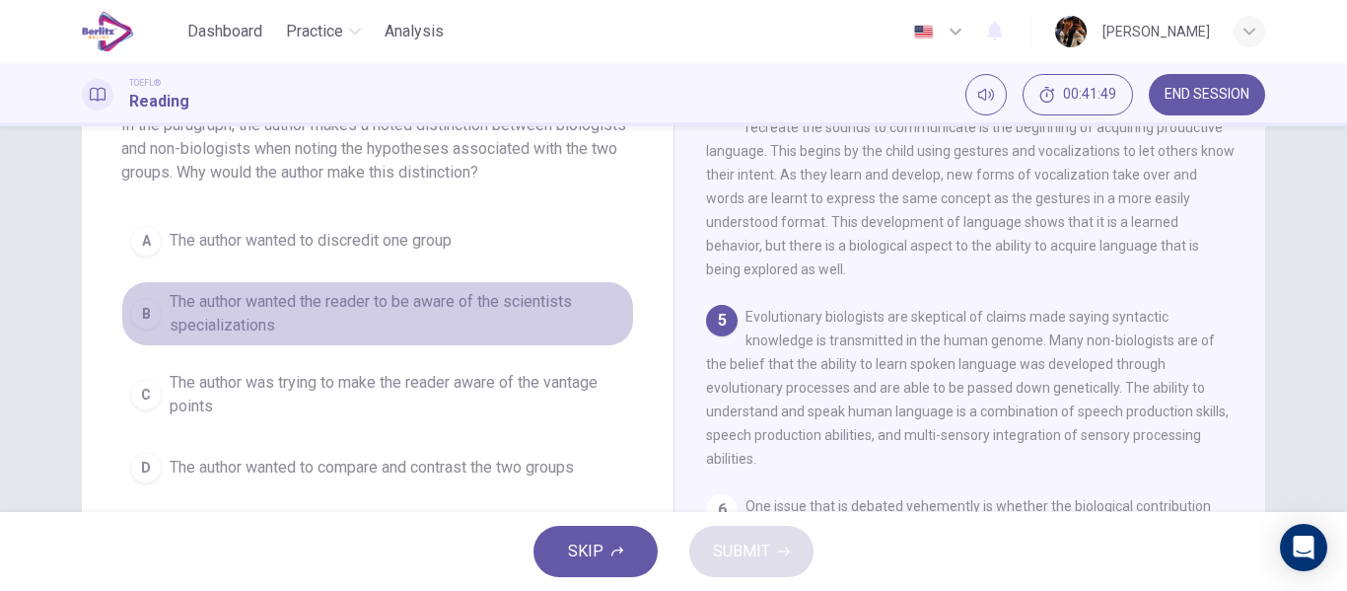
drag, startPoint x: 334, startPoint y: 320, endPoint x: 695, endPoint y: 473, distance: 391.8
click at [333, 320] on span "The author wanted the reader to be aware of the scientists specializations" at bounding box center [397, 313] width 455 height 47
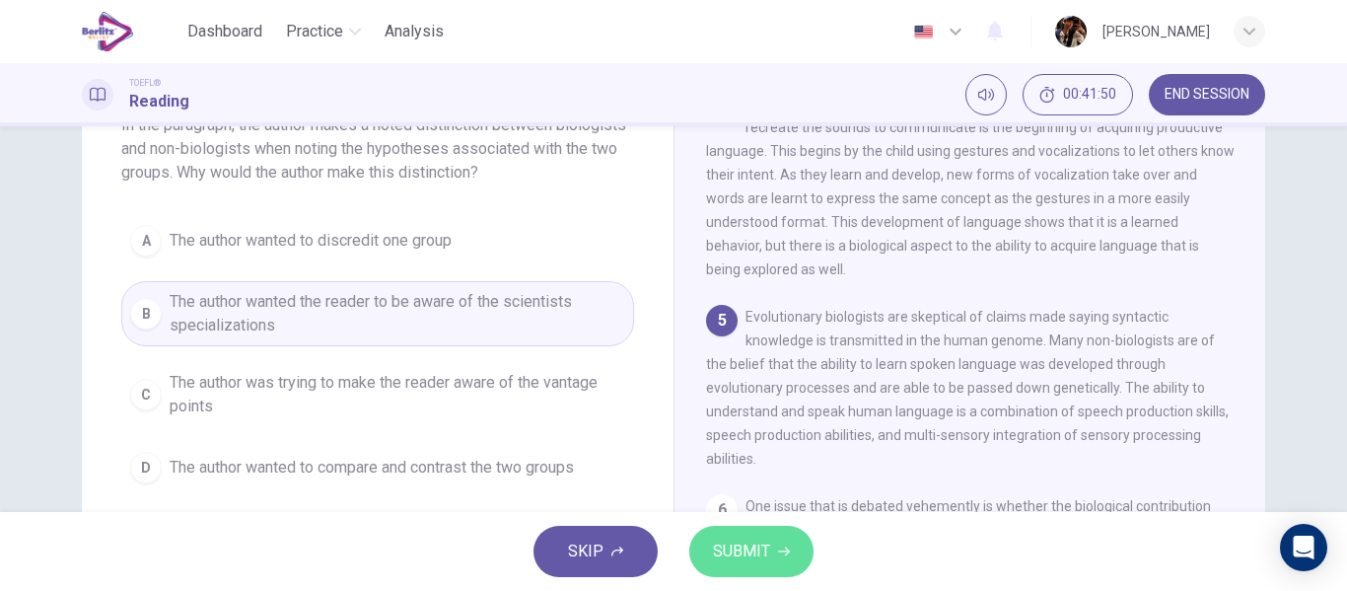
click at [710, 557] on button "SUBMIT" at bounding box center [751, 550] width 124 height 51
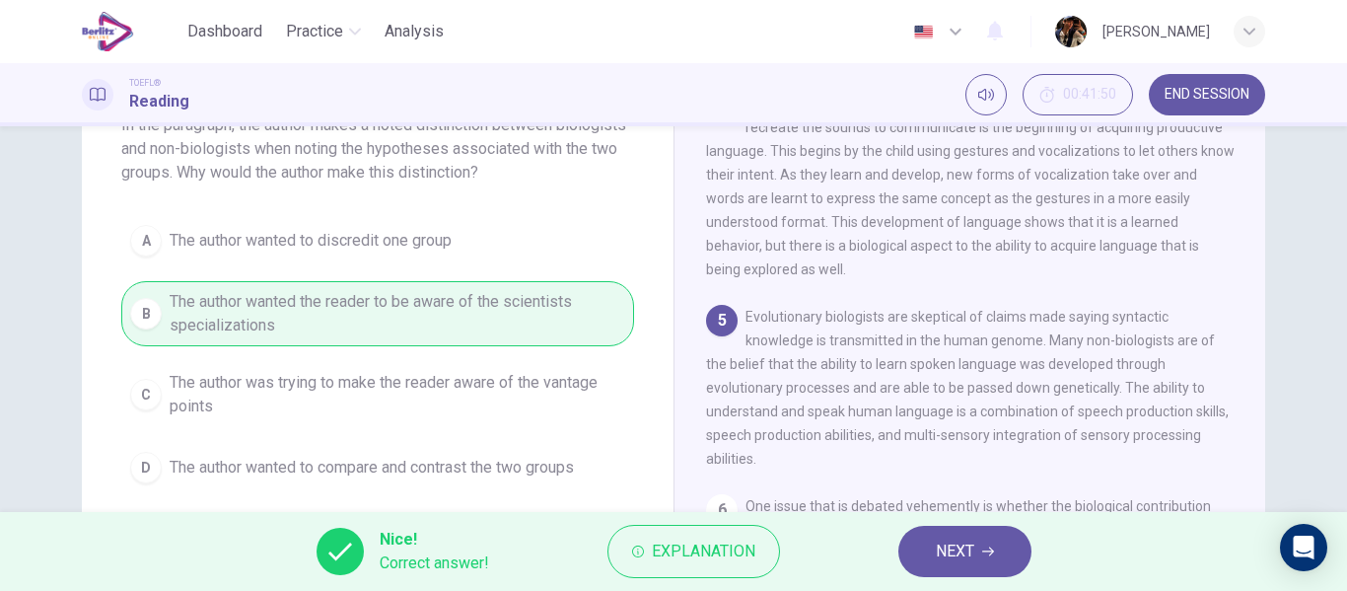
drag, startPoint x: 975, startPoint y: 548, endPoint x: 756, endPoint y: 526, distance: 219.9
click at [974, 548] on button "NEXT" at bounding box center [964, 550] width 133 height 51
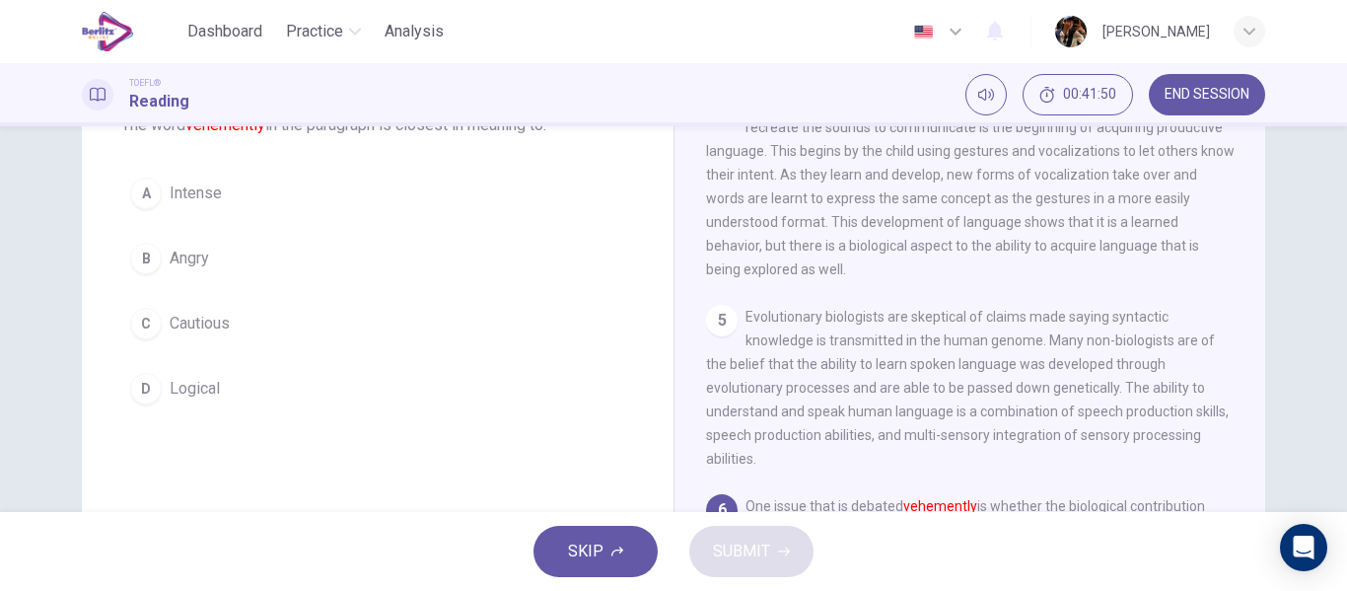
scroll to position [856, 0]
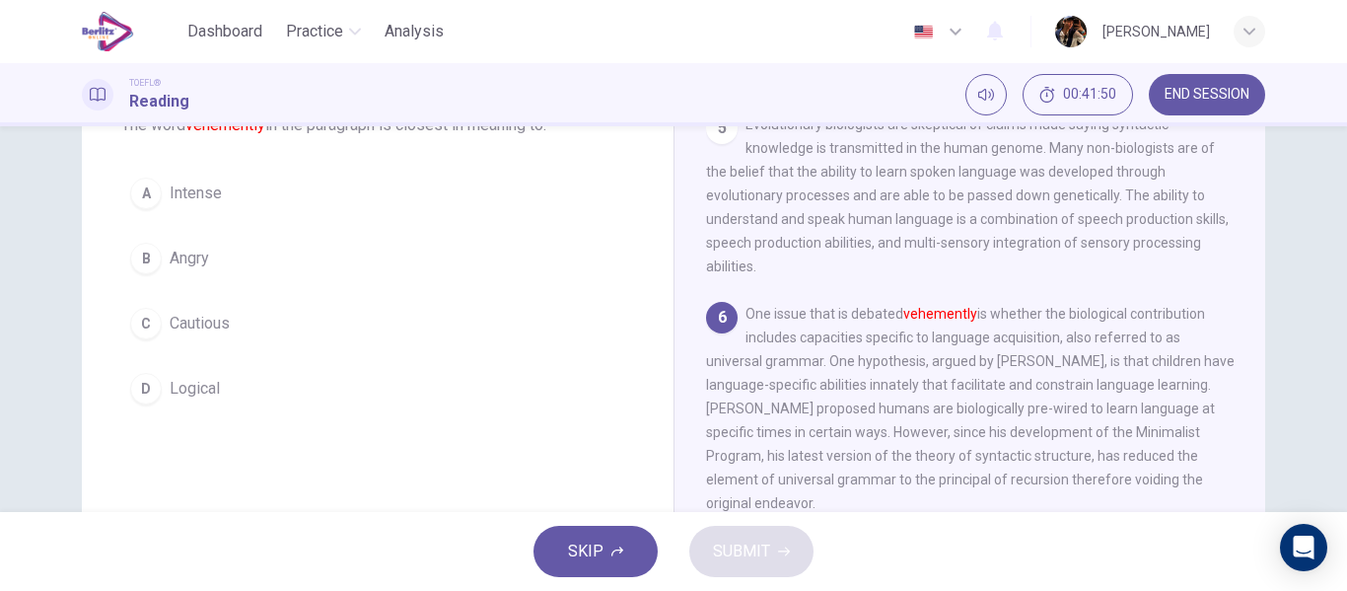
click at [384, 216] on button "A Intense" at bounding box center [377, 193] width 513 height 49
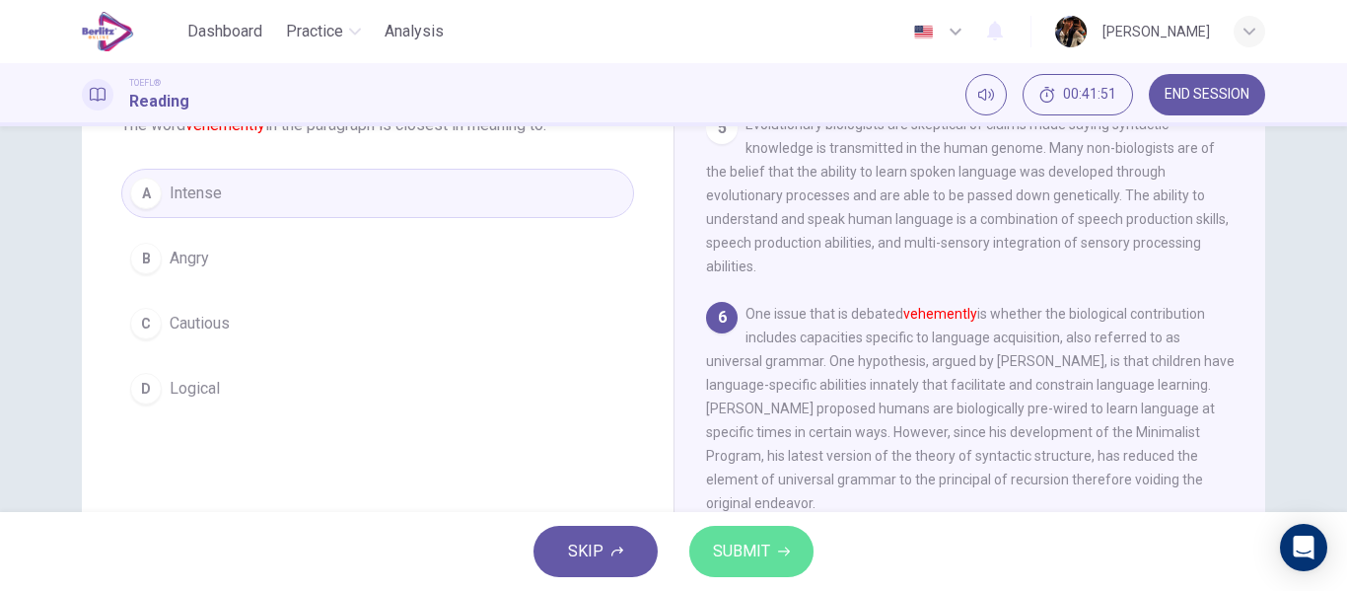
click at [748, 571] on button "SUBMIT" at bounding box center [751, 550] width 124 height 51
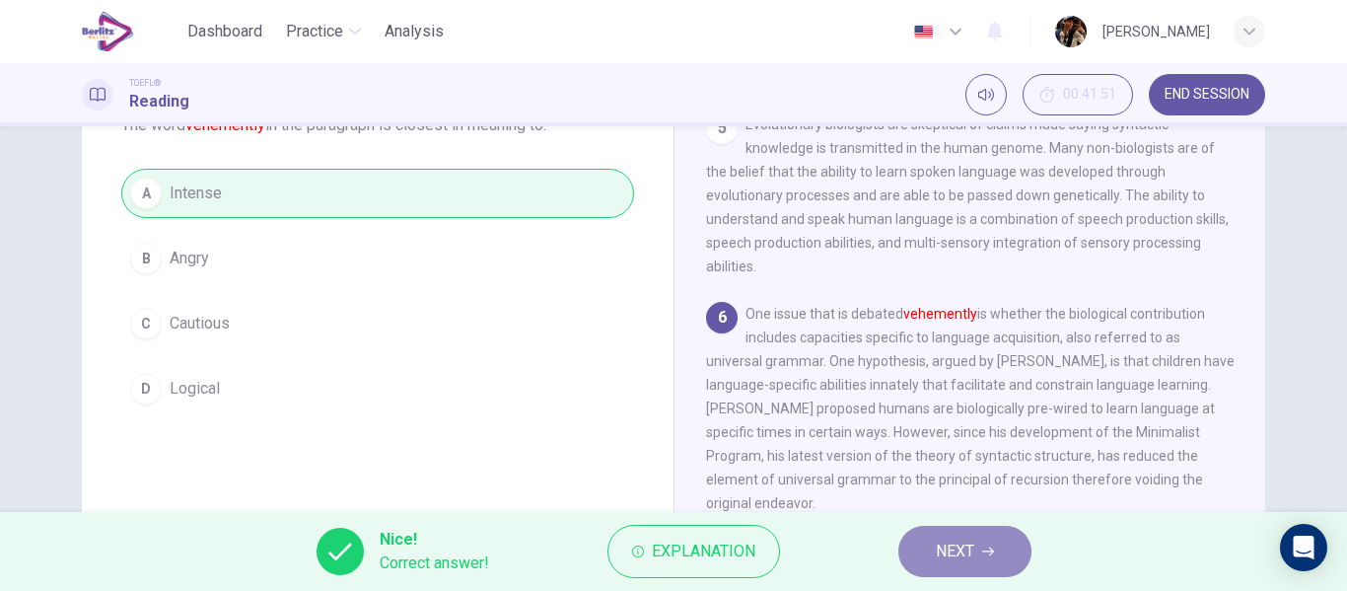
click at [1013, 567] on button "NEXT" at bounding box center [964, 550] width 133 height 51
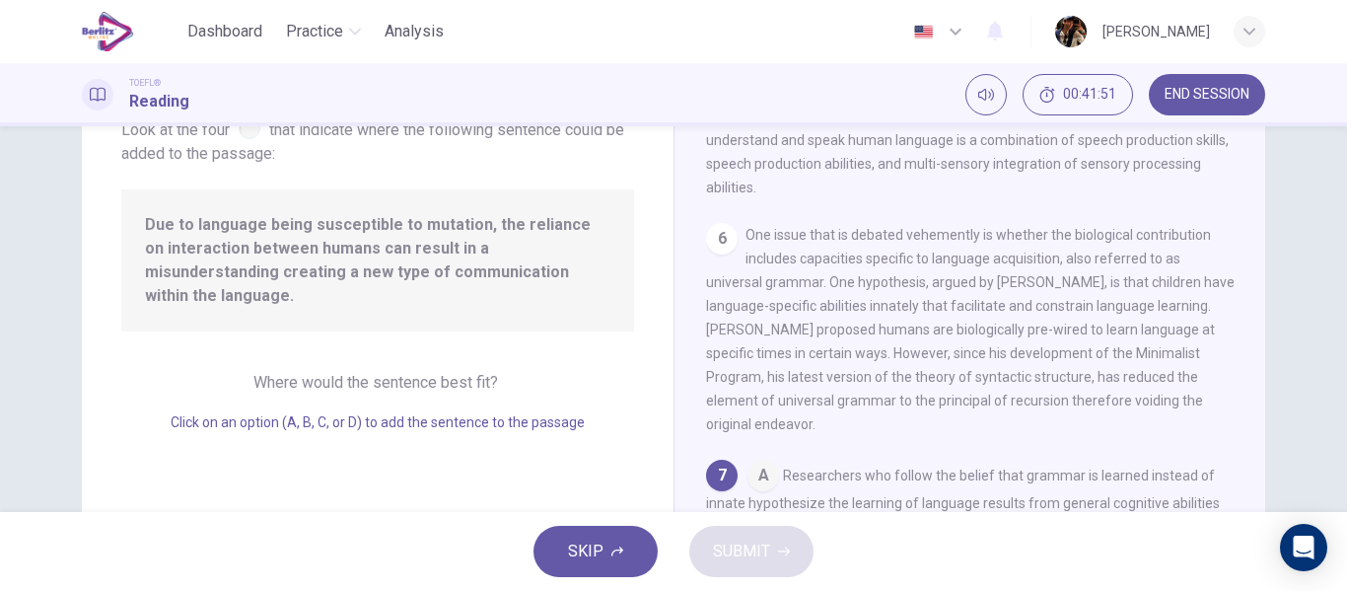
scroll to position [930, 0]
drag, startPoint x: 1308, startPoint y: 331, endPoint x: 1346, endPoint y: 345, distance: 39.9
click at [1308, 332] on div "Question 107 Look at the four that indicate where the following sentence could …" at bounding box center [673, 318] width 1347 height 385
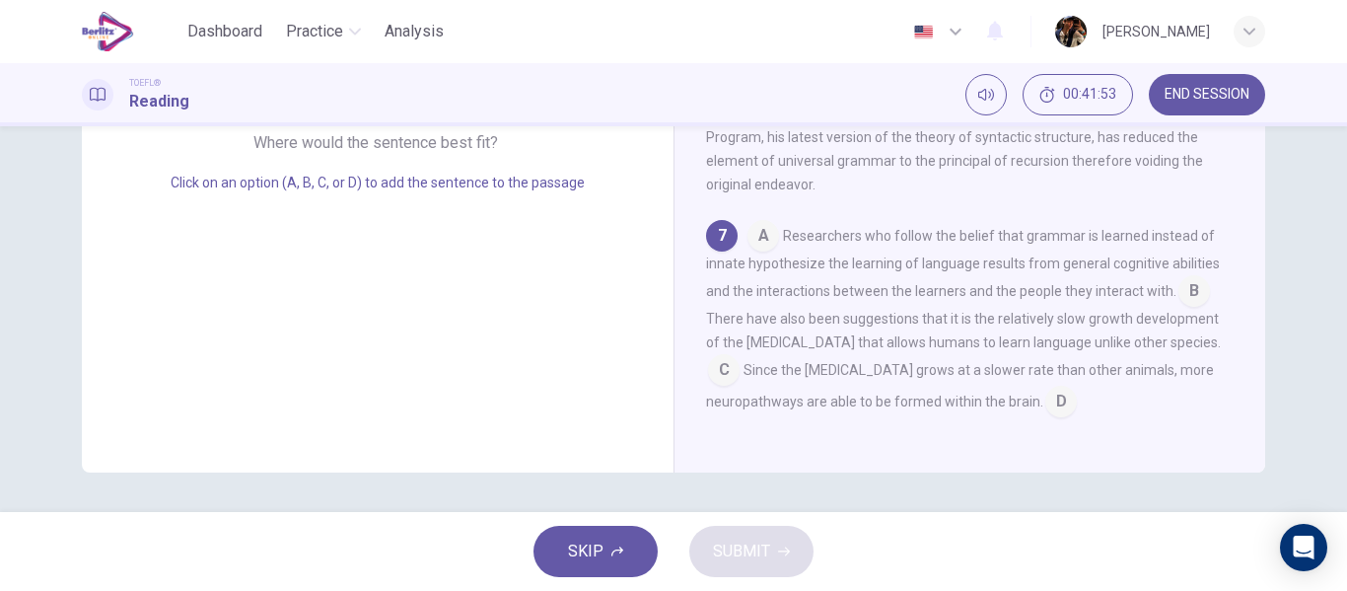
scroll to position [377, 0]
click at [1178, 293] on input at bounding box center [1194, 295] width 32 height 32
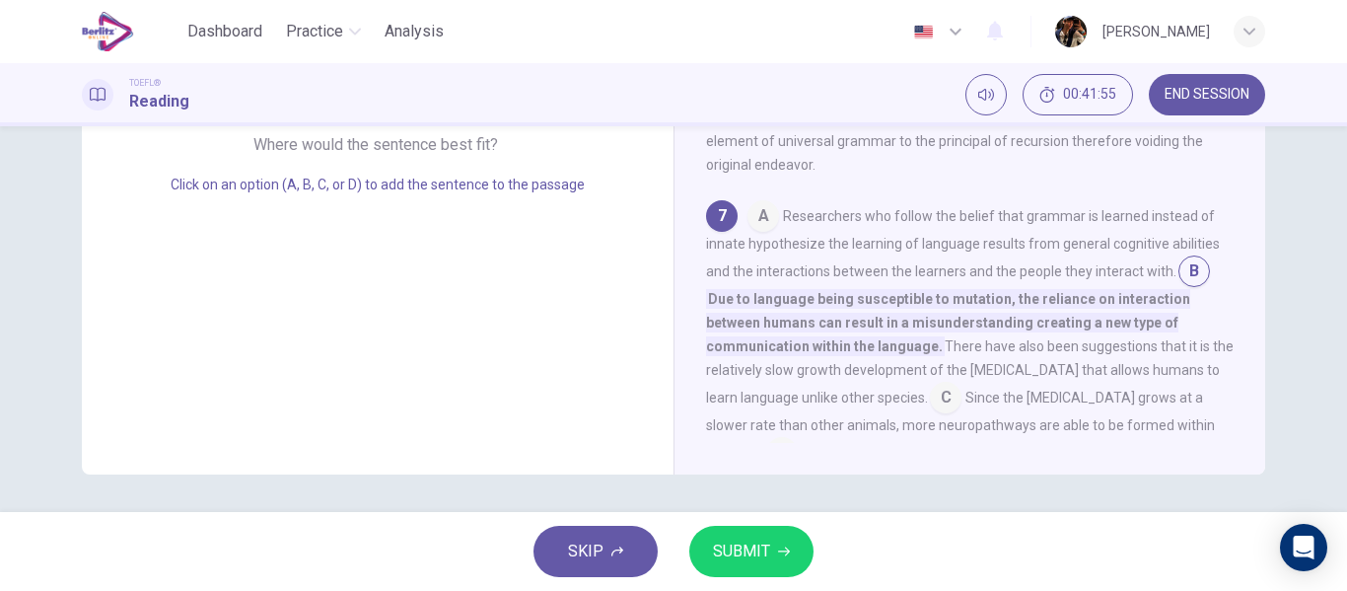
click at [766, 560] on button "SUBMIT" at bounding box center [751, 550] width 124 height 51
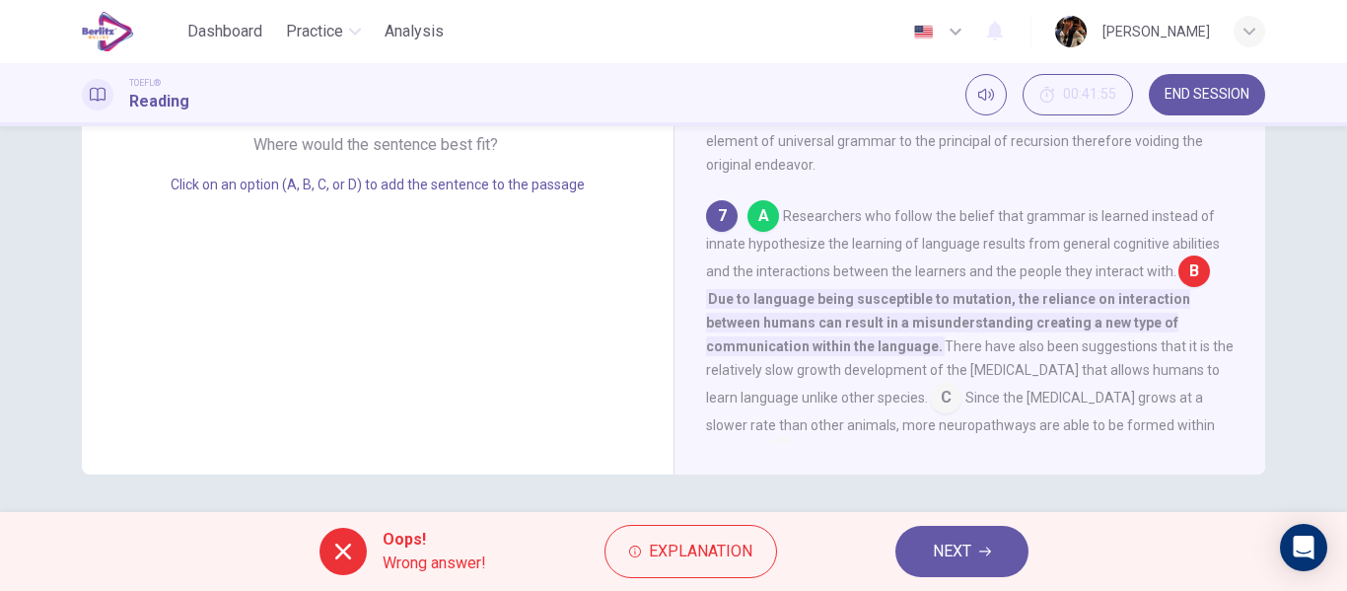
click at [996, 556] on button "NEXT" at bounding box center [961, 550] width 133 height 51
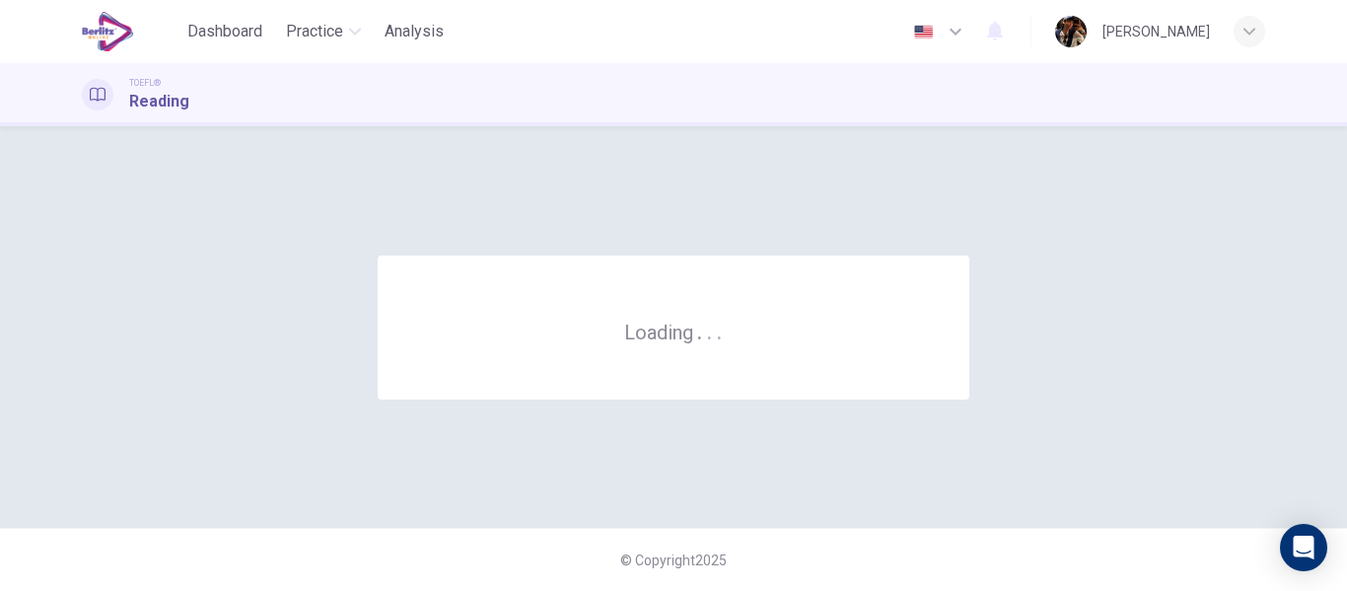
scroll to position [0, 0]
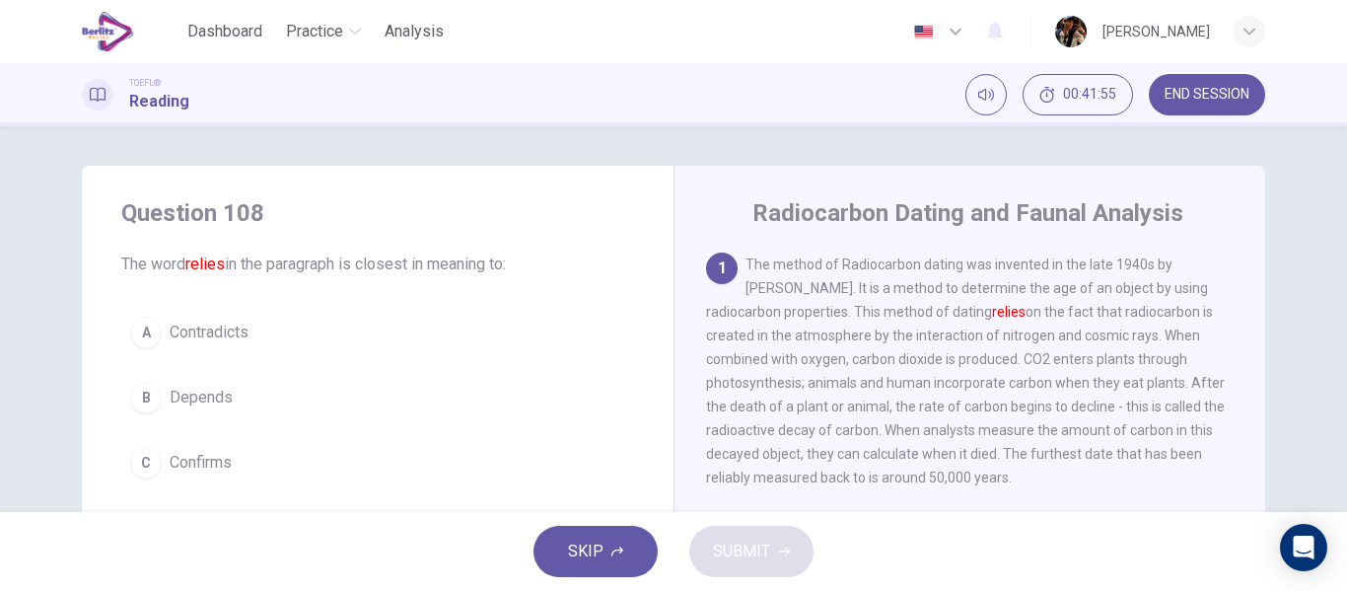
click at [351, 407] on button "B Depends" at bounding box center [377, 397] width 513 height 49
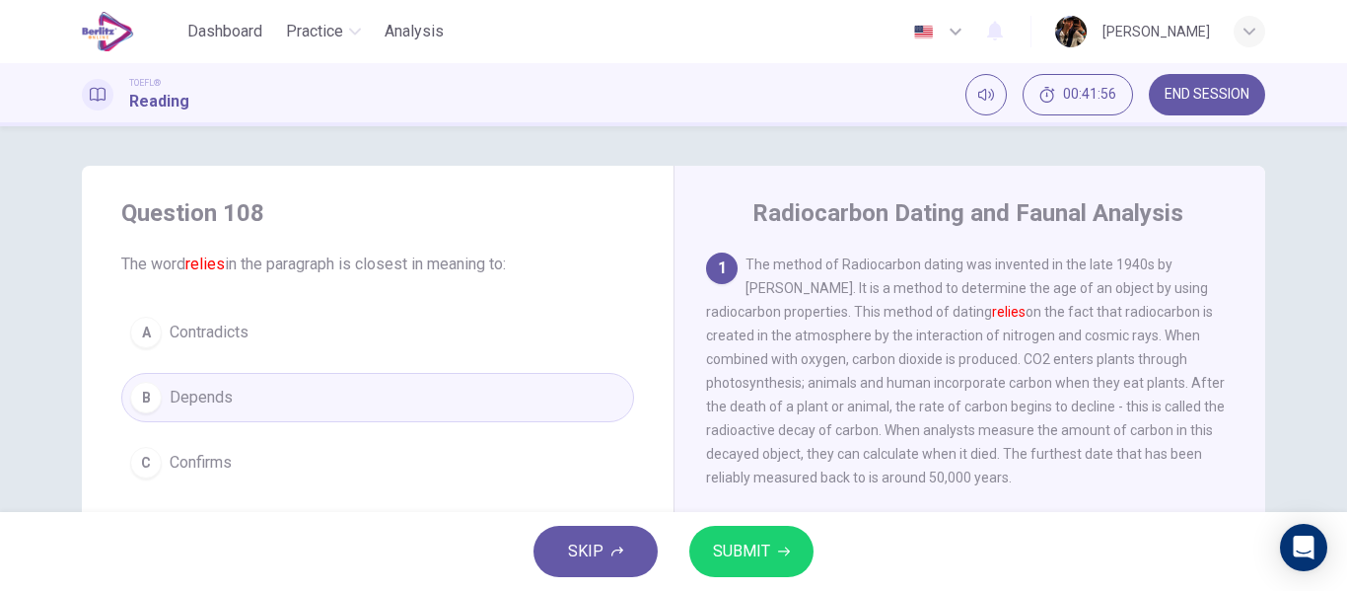
click at [749, 544] on span "SUBMIT" at bounding box center [741, 551] width 57 height 28
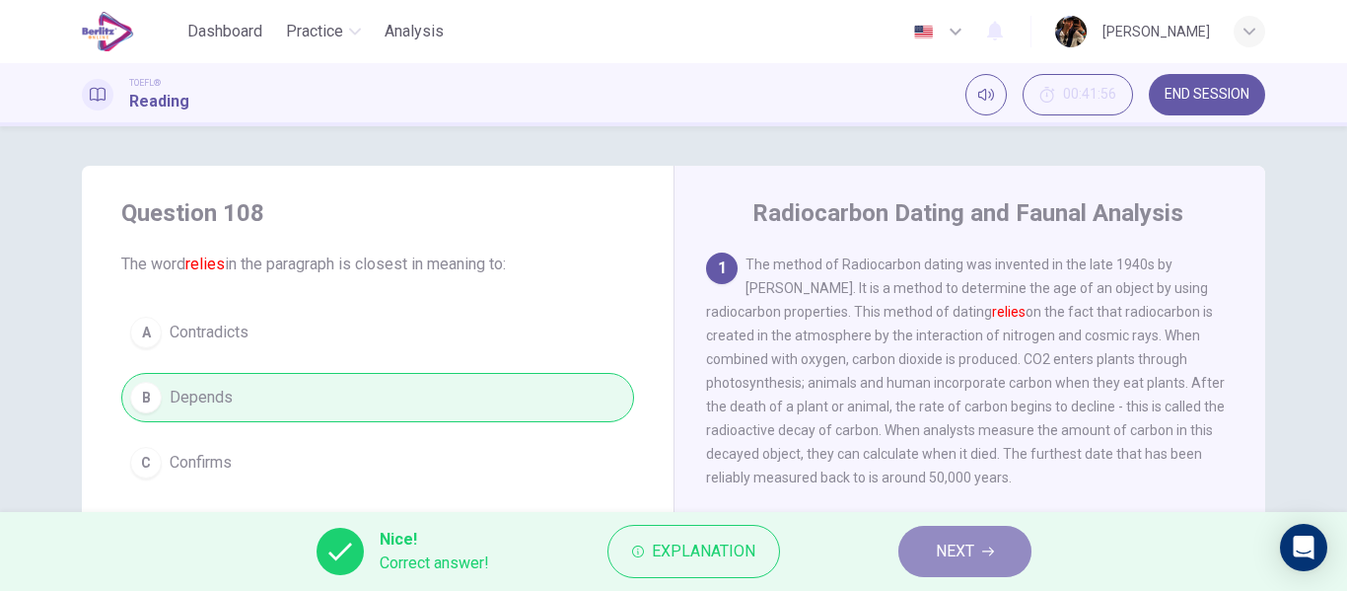
drag, startPoint x: 912, startPoint y: 563, endPoint x: 924, endPoint y: 563, distance: 11.8
click at [913, 562] on button "NEXT" at bounding box center [964, 550] width 133 height 51
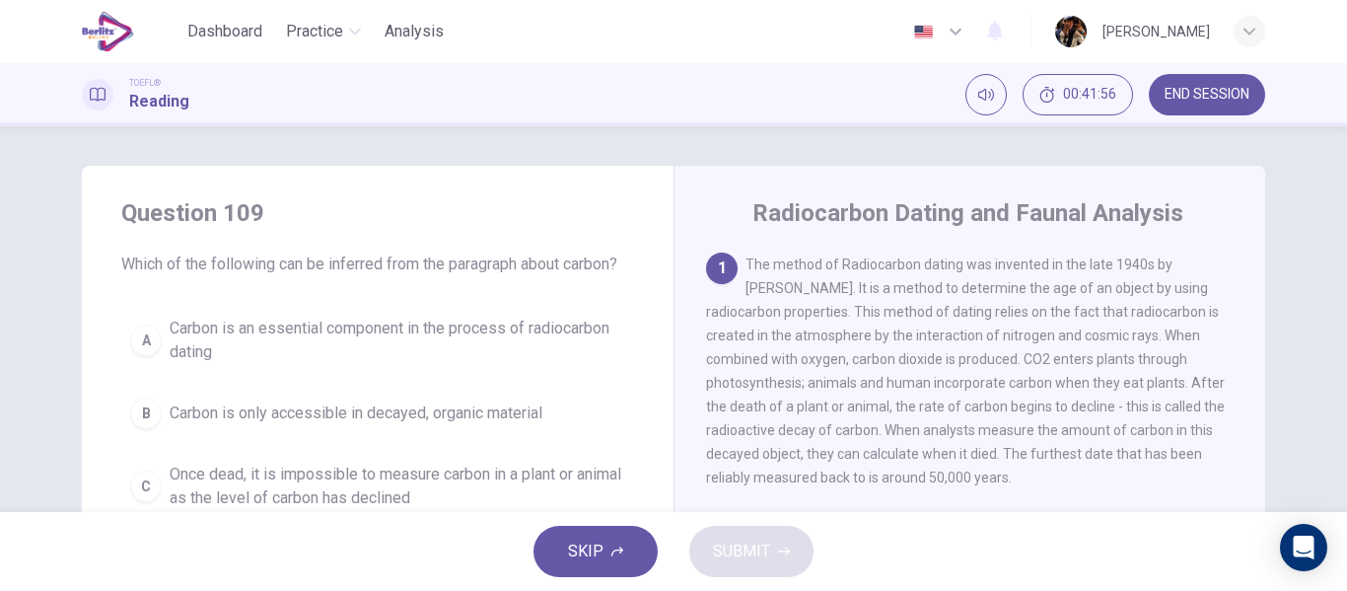
click at [512, 355] on span "Carbon is an essential component in the process of radiocarbon dating" at bounding box center [397, 339] width 455 height 47
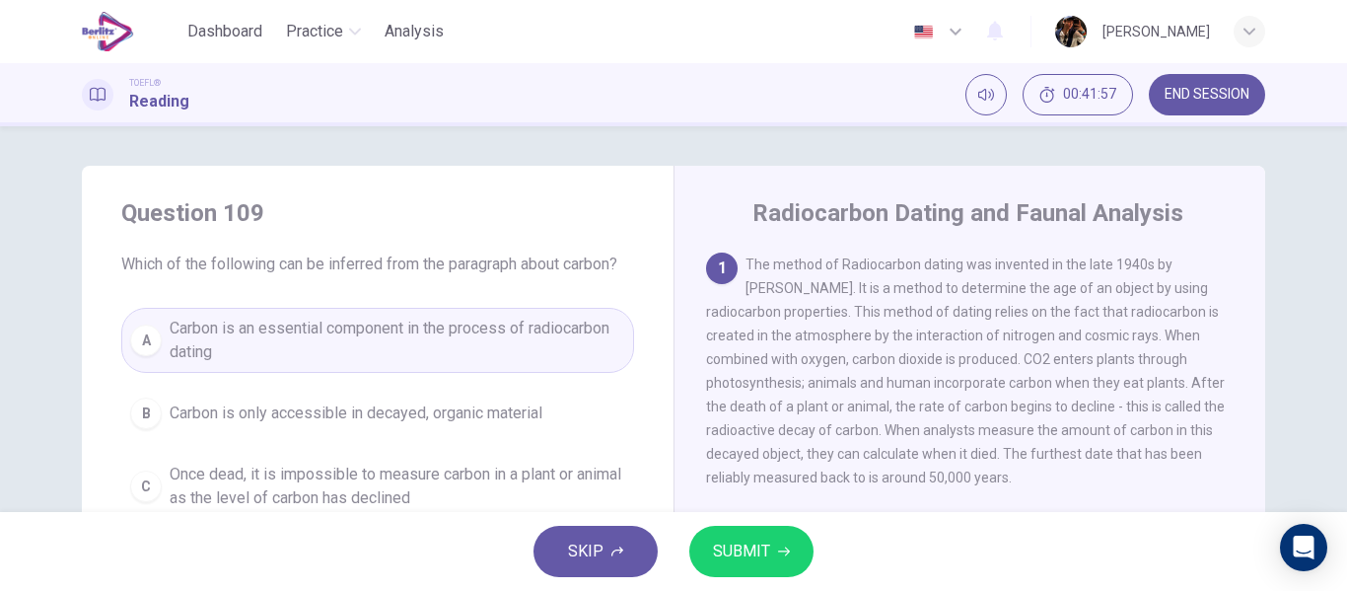
click at [817, 541] on div "SKIP SUBMIT" at bounding box center [673, 551] width 1347 height 79
click at [772, 548] on button "SUBMIT" at bounding box center [751, 550] width 124 height 51
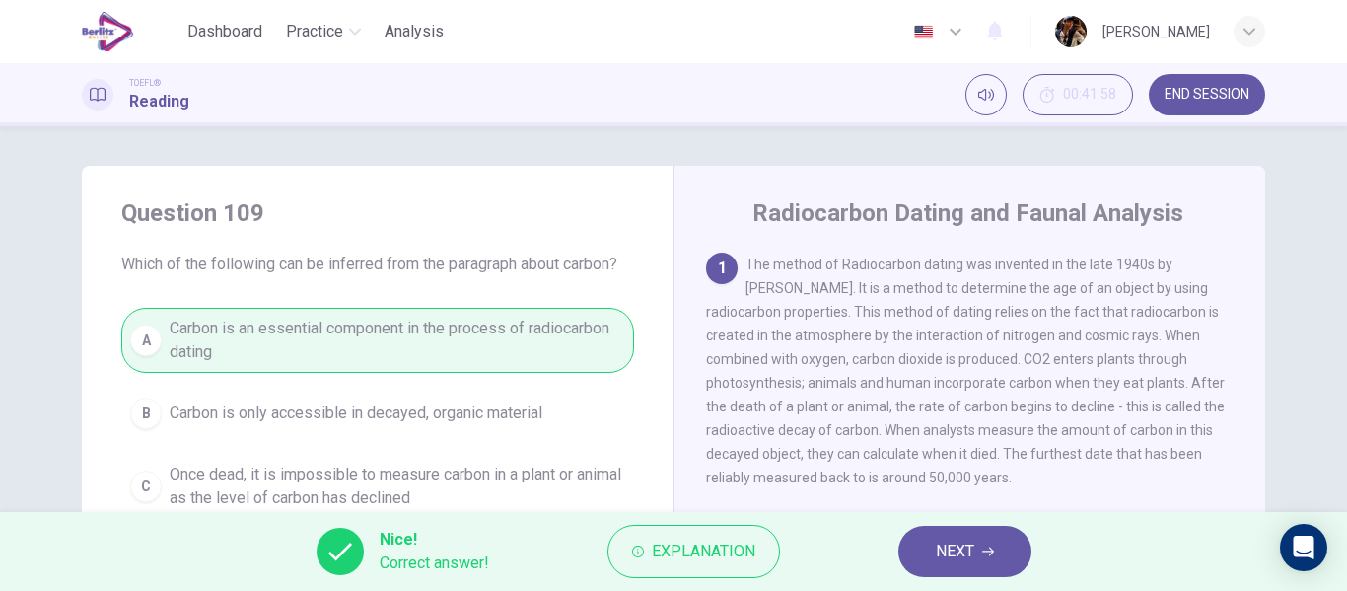
click at [420, 442] on div "A Carbon is an essential component in the process of radiocarbon dating B Carbo…" at bounding box center [377, 446] width 513 height 276
click at [972, 557] on span "NEXT" at bounding box center [955, 551] width 38 height 28
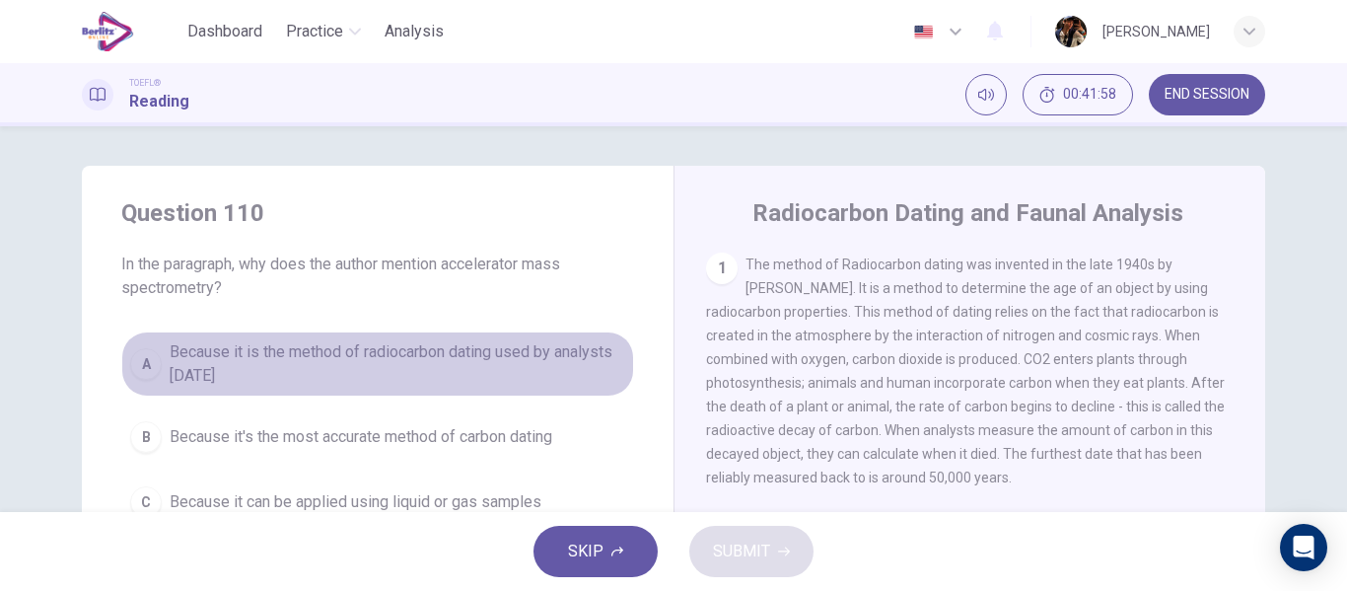
click at [273, 371] on span "Because it is the method of radiocarbon dating used by analysts today" at bounding box center [397, 363] width 455 height 47
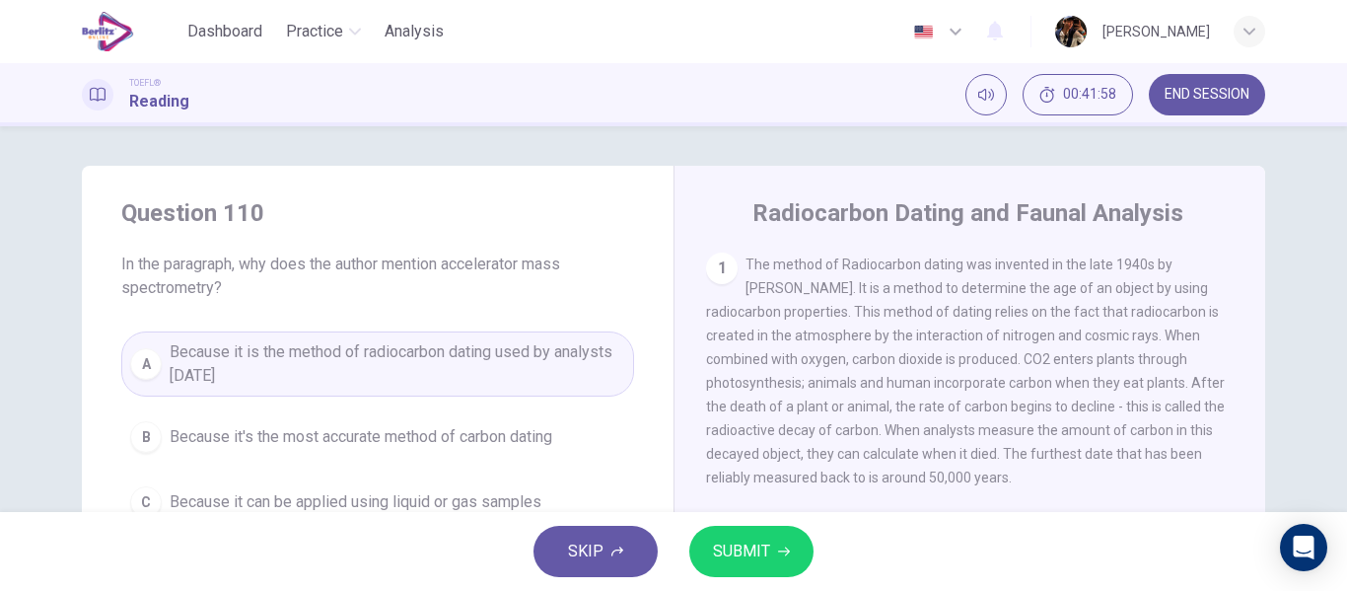
scroll to position [98, 0]
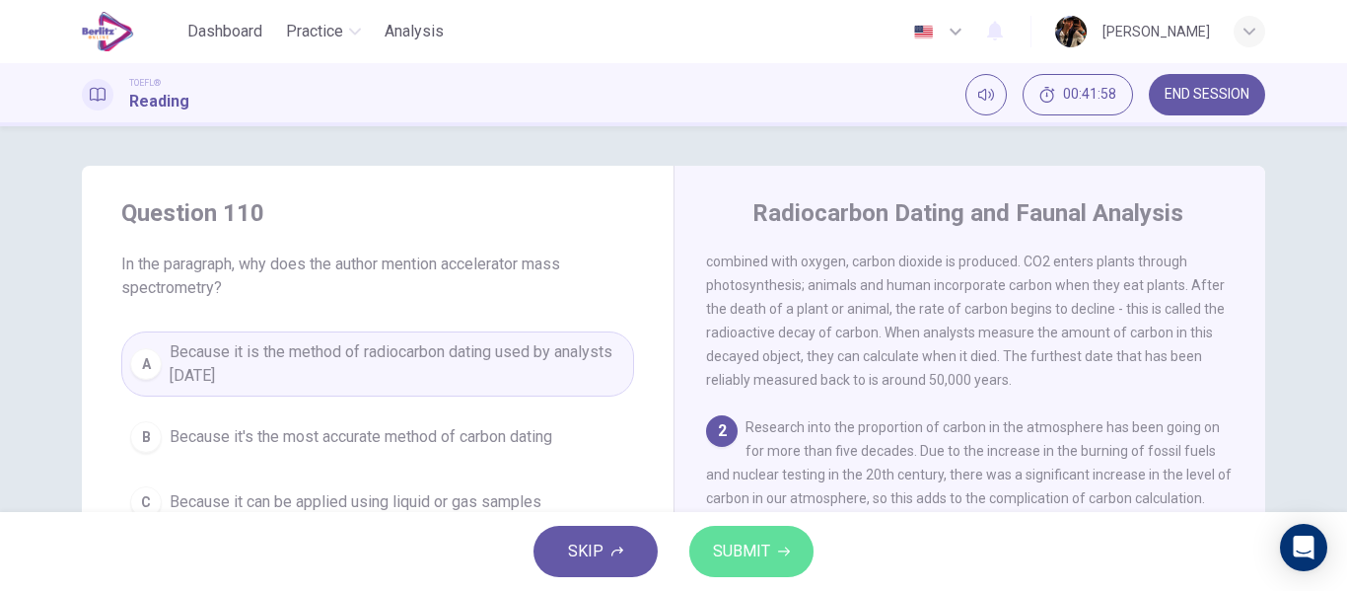
click at [801, 541] on button "SUBMIT" at bounding box center [751, 550] width 124 height 51
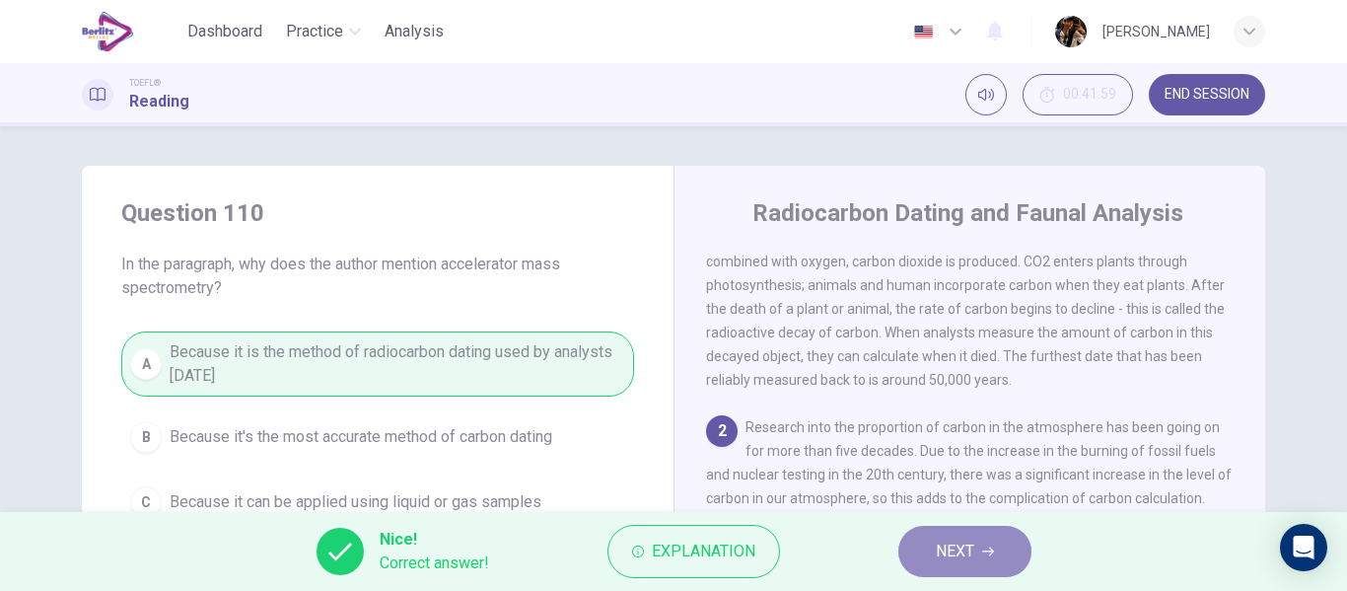
click at [950, 553] on span "NEXT" at bounding box center [955, 551] width 38 height 28
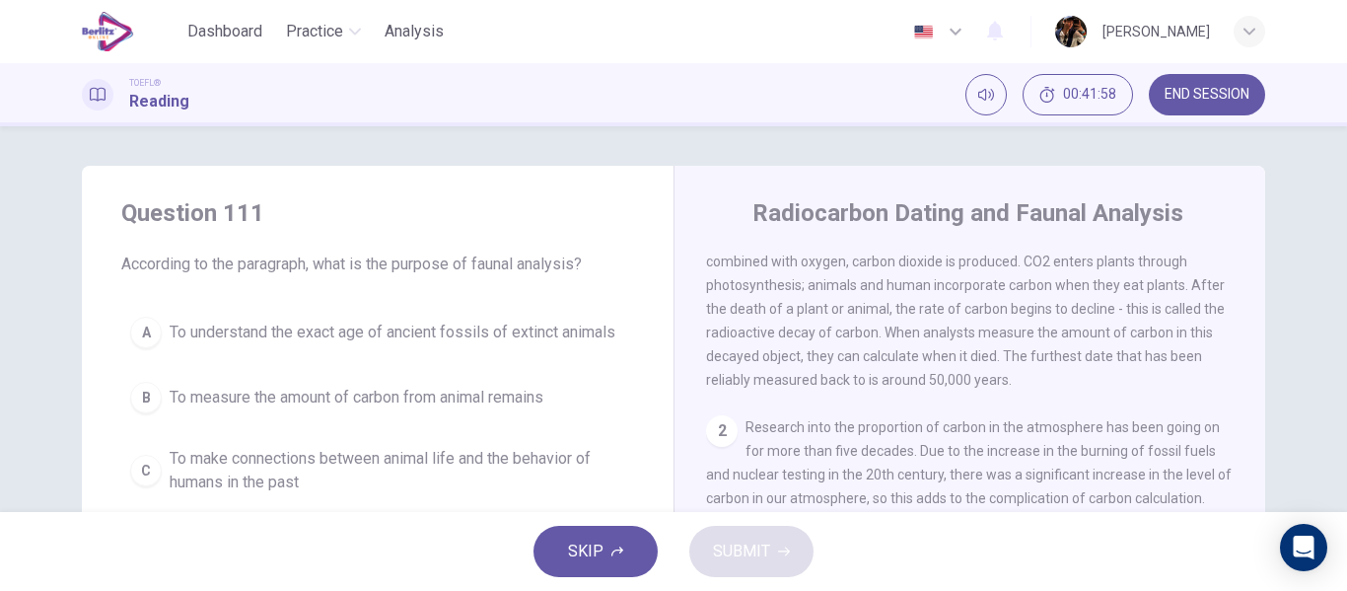
scroll to position [220, 0]
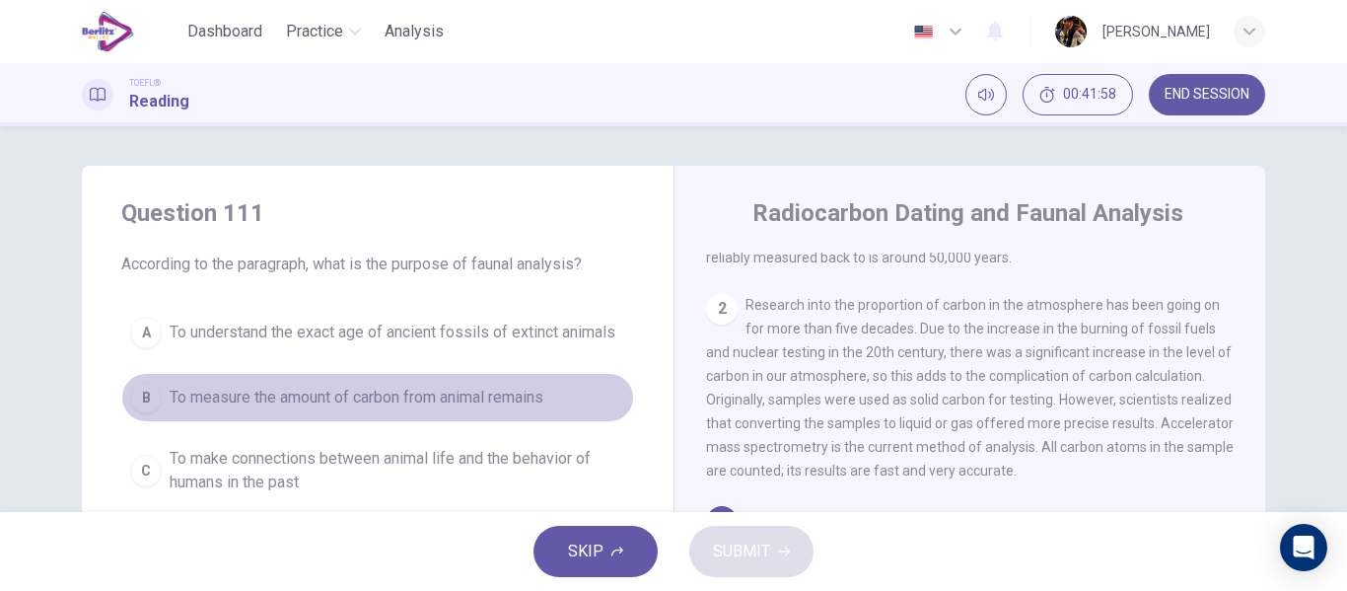
click at [453, 419] on button "B To measure the amount of carbon from animal remains" at bounding box center [377, 397] width 513 height 49
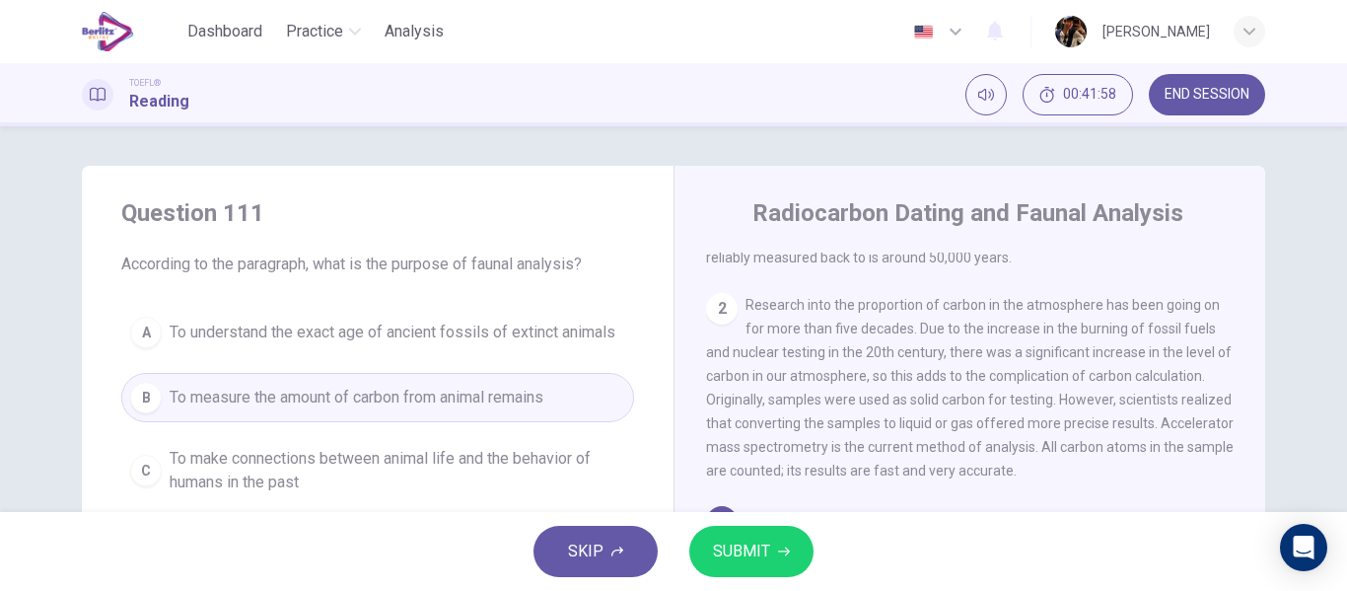
click at [813, 524] on div "SKIP SUBMIT" at bounding box center [673, 551] width 1347 height 79
click at [739, 550] on span "SUBMIT" at bounding box center [741, 551] width 57 height 28
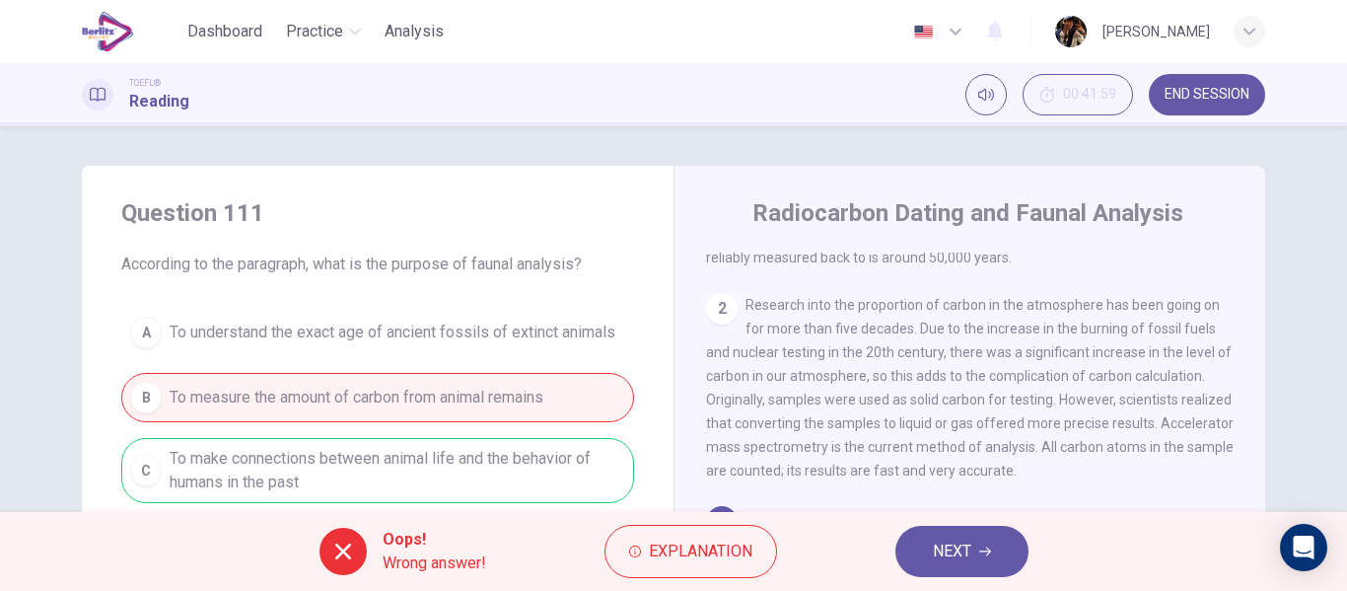
click at [987, 539] on button "NEXT" at bounding box center [961, 550] width 133 height 51
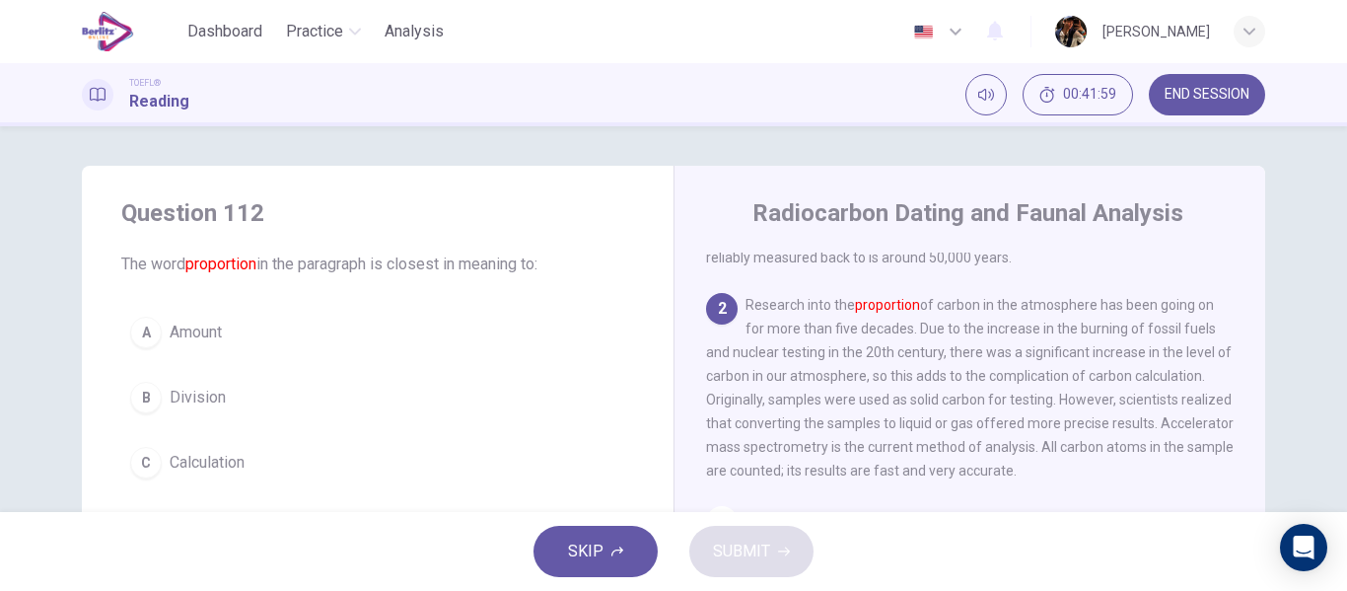
scroll to position [270, 0]
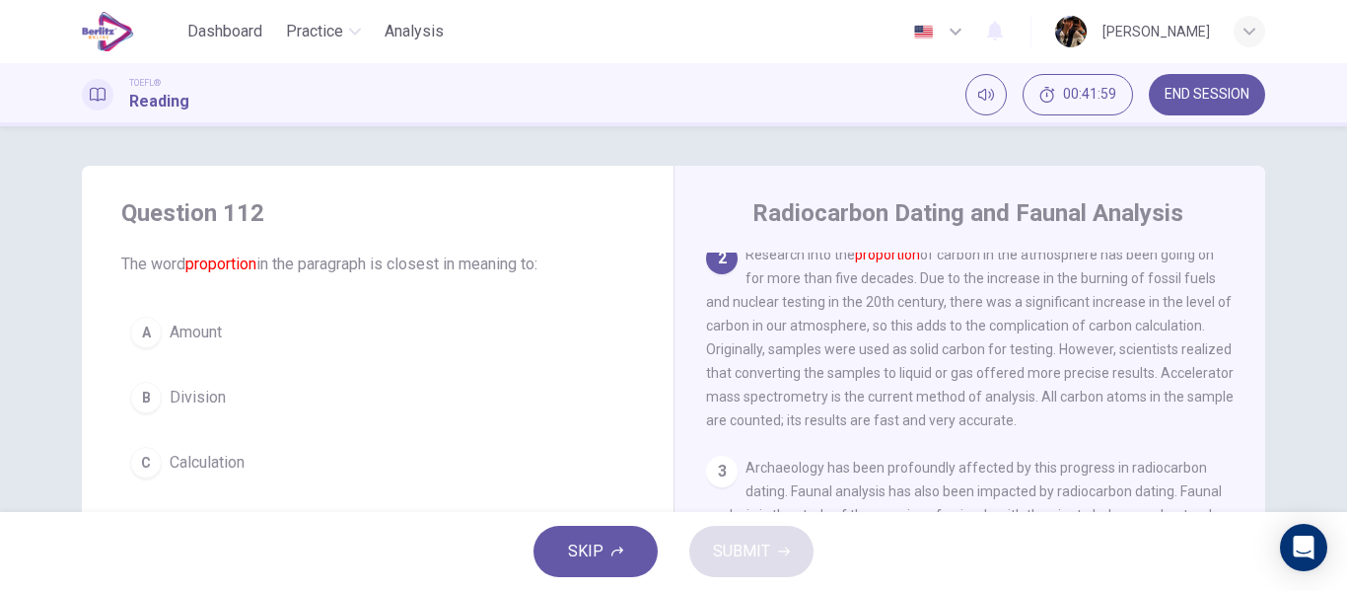
click at [328, 456] on div "A Amount B Division C Calculation D Quality" at bounding box center [377, 430] width 513 height 244
click at [310, 365] on div "A Amount B Division C Calculation D Quality" at bounding box center [377, 430] width 513 height 244
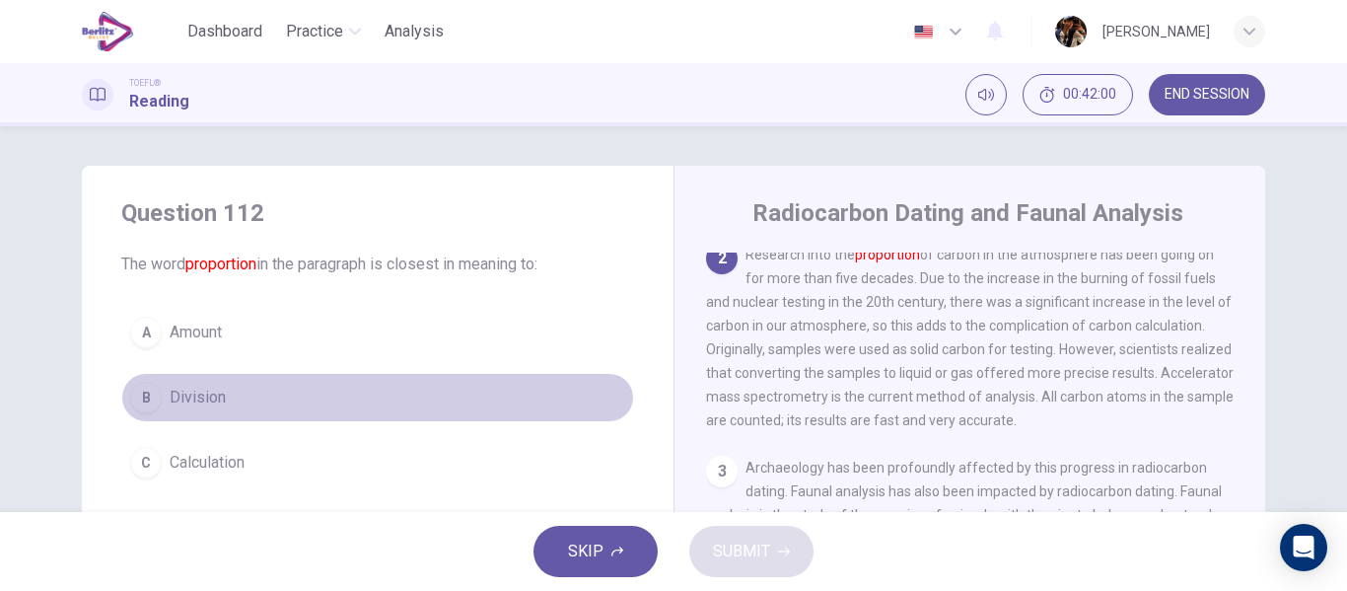
drag, startPoint x: 316, startPoint y: 383, endPoint x: 311, endPoint y: 393, distance: 12.4
click at [313, 390] on button "B Division" at bounding box center [377, 397] width 513 height 49
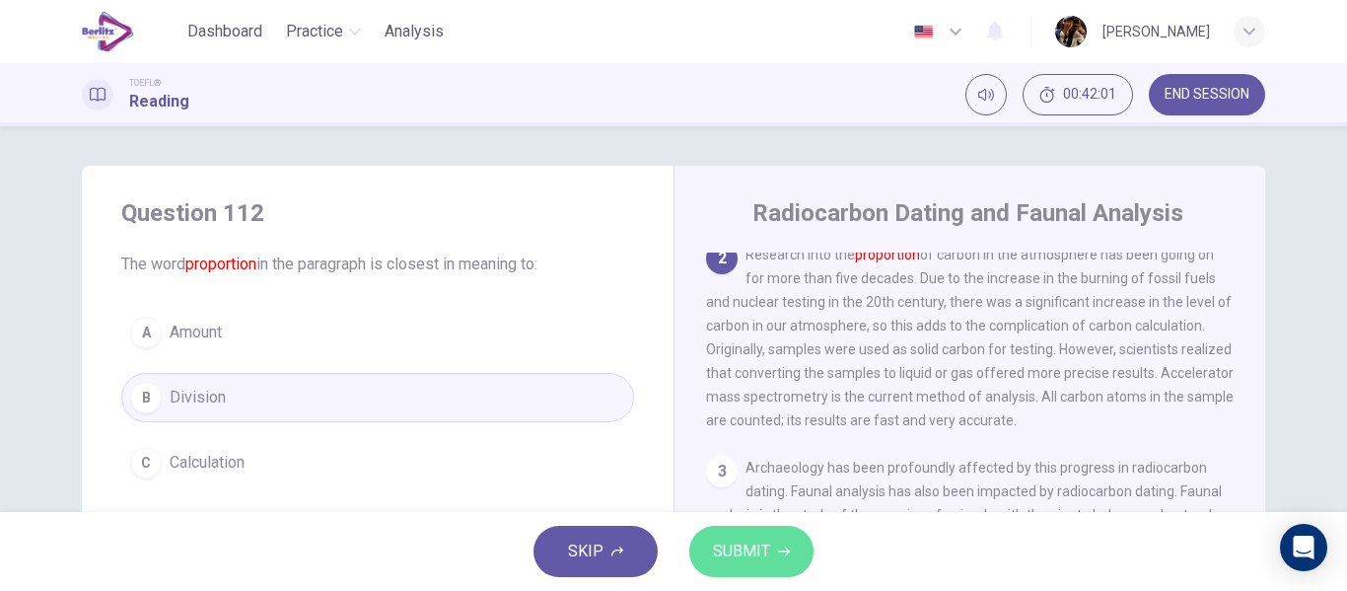
click at [790, 567] on button "SUBMIT" at bounding box center [751, 550] width 124 height 51
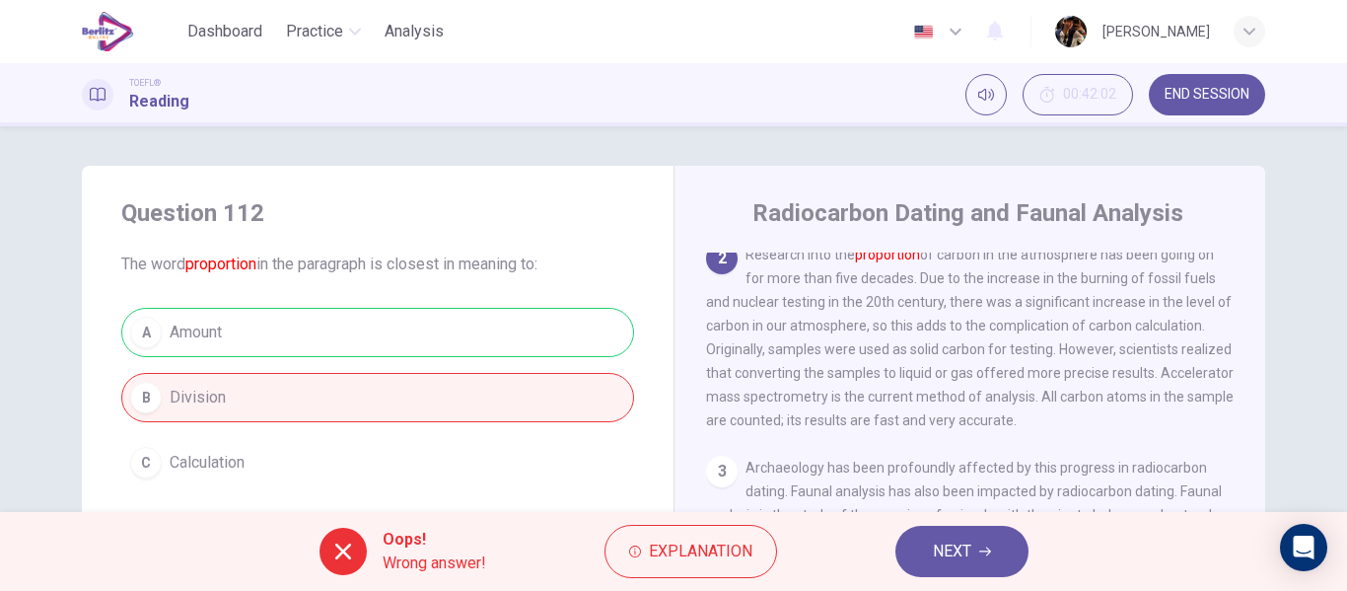
click at [969, 534] on button "NEXT" at bounding box center [961, 550] width 133 height 51
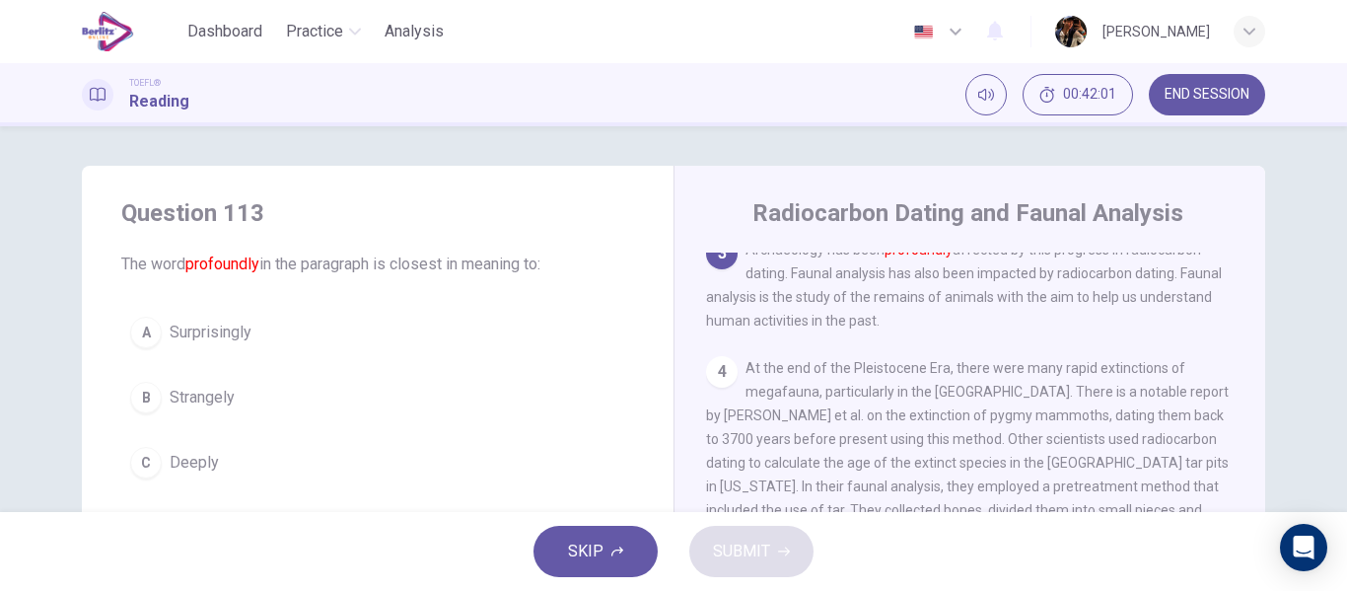
scroll to position [491, 0]
click at [272, 325] on button "A Surprisingly" at bounding box center [377, 332] width 513 height 49
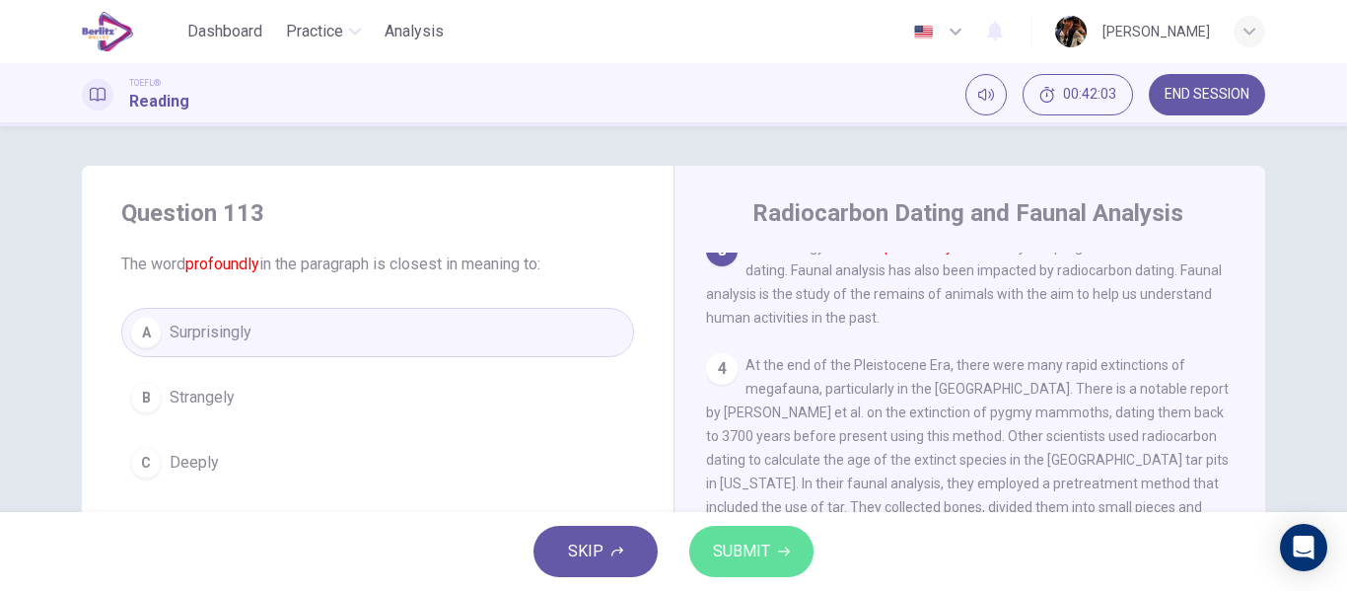
click at [757, 543] on span "SUBMIT" at bounding box center [741, 551] width 57 height 28
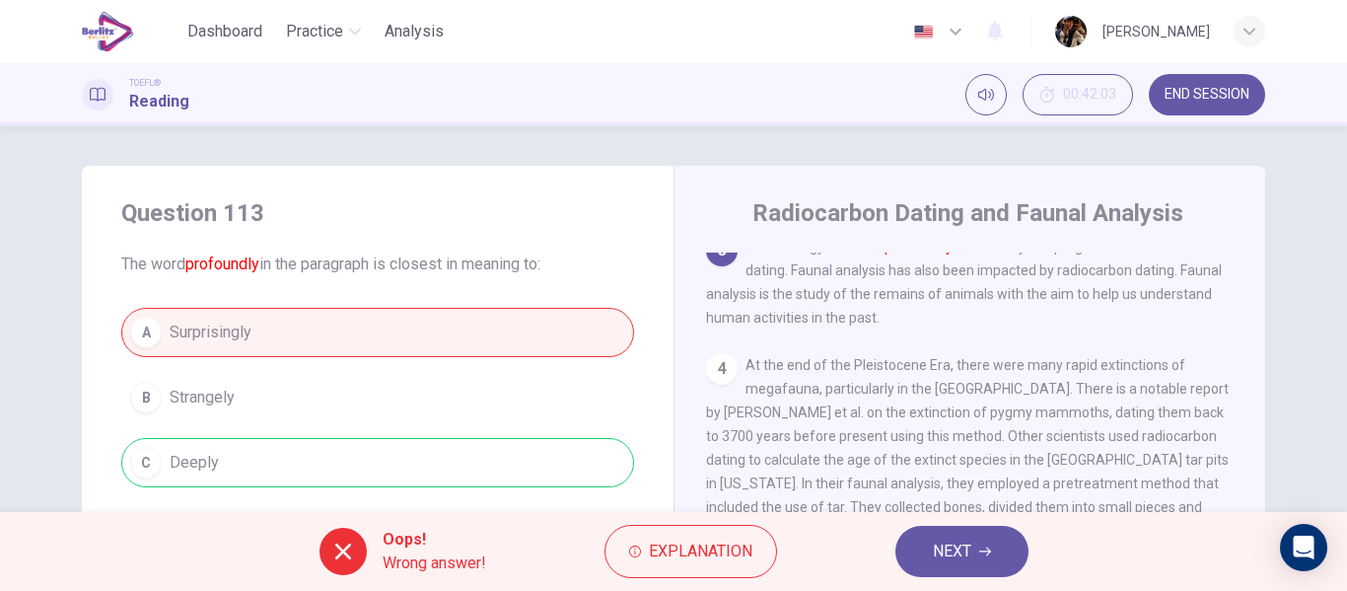
click at [966, 538] on span "NEXT" at bounding box center [952, 551] width 38 height 28
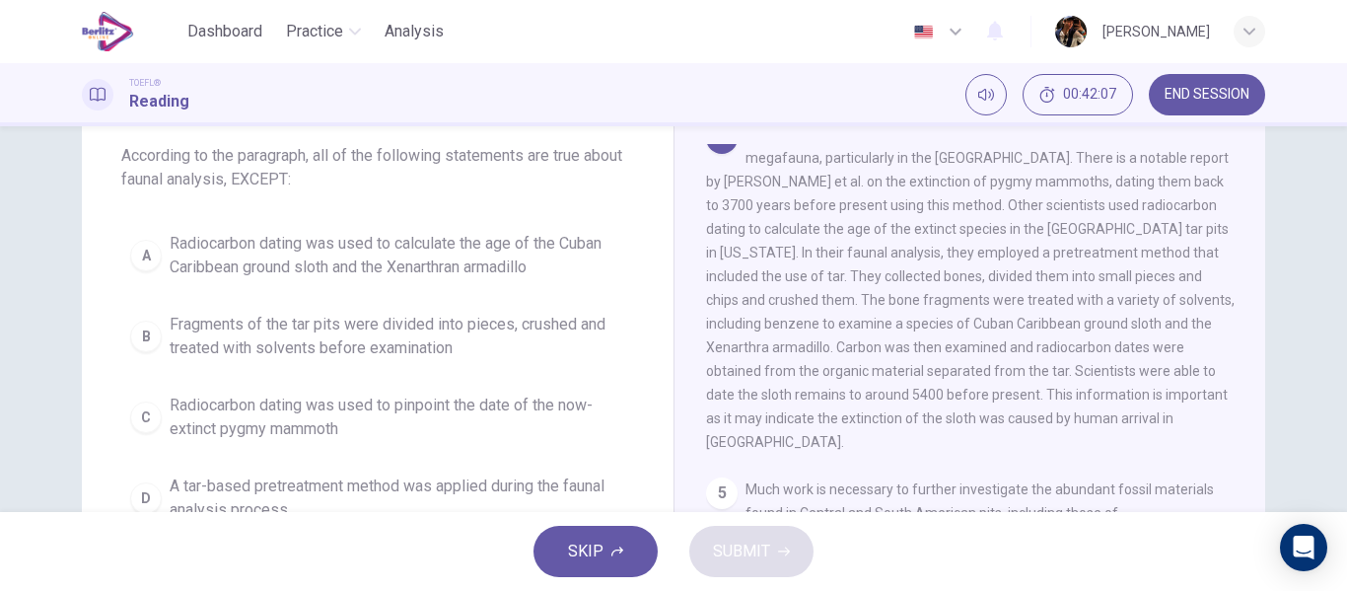
scroll to position [110, 0]
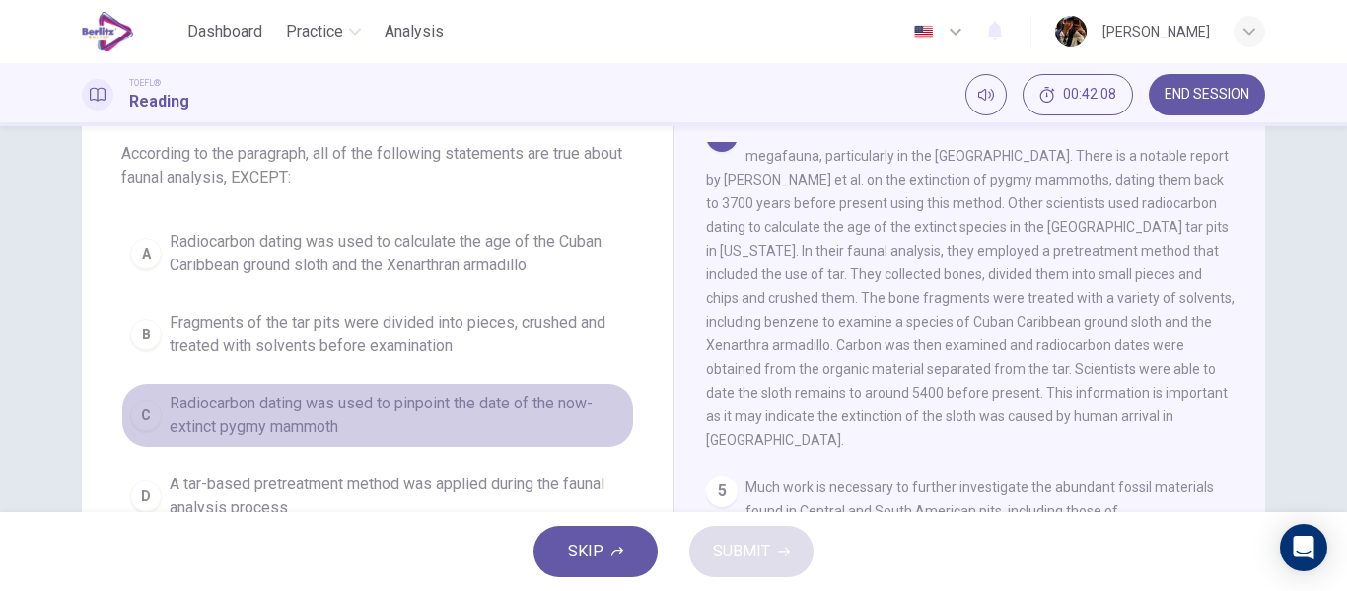
click at [400, 416] on span "Radiocarbon dating was used to pinpoint the date of the now-extinct pygmy mammo…" at bounding box center [397, 414] width 455 height 47
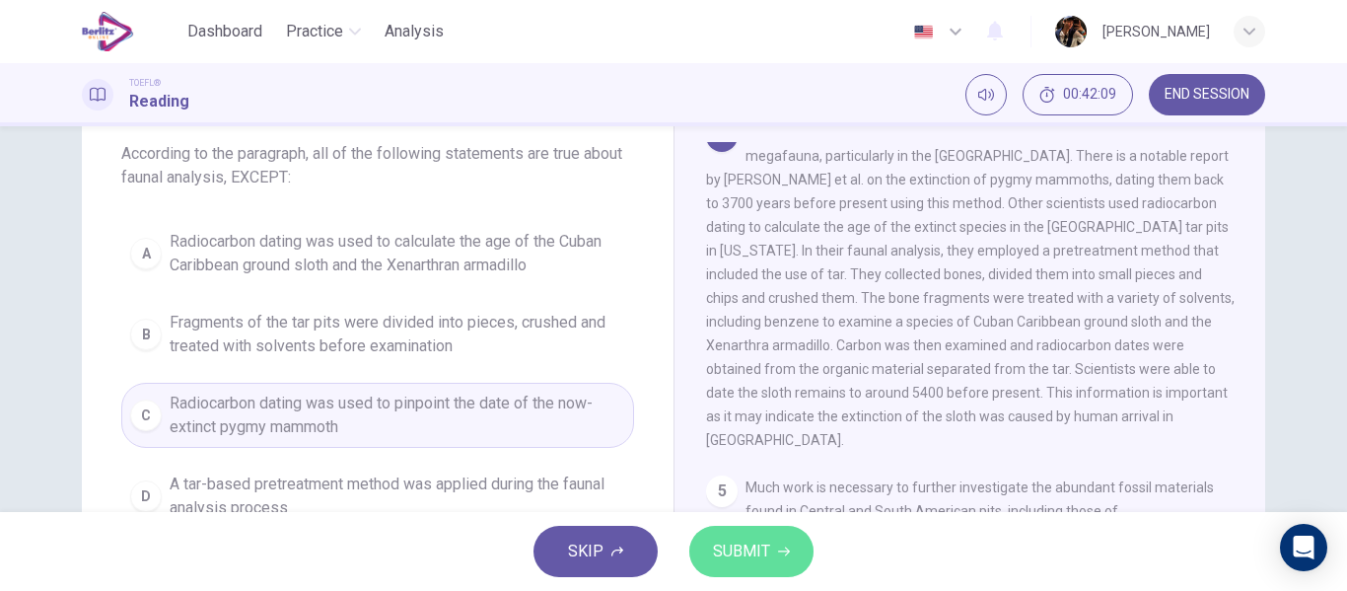
click at [711, 552] on button "SUBMIT" at bounding box center [751, 550] width 124 height 51
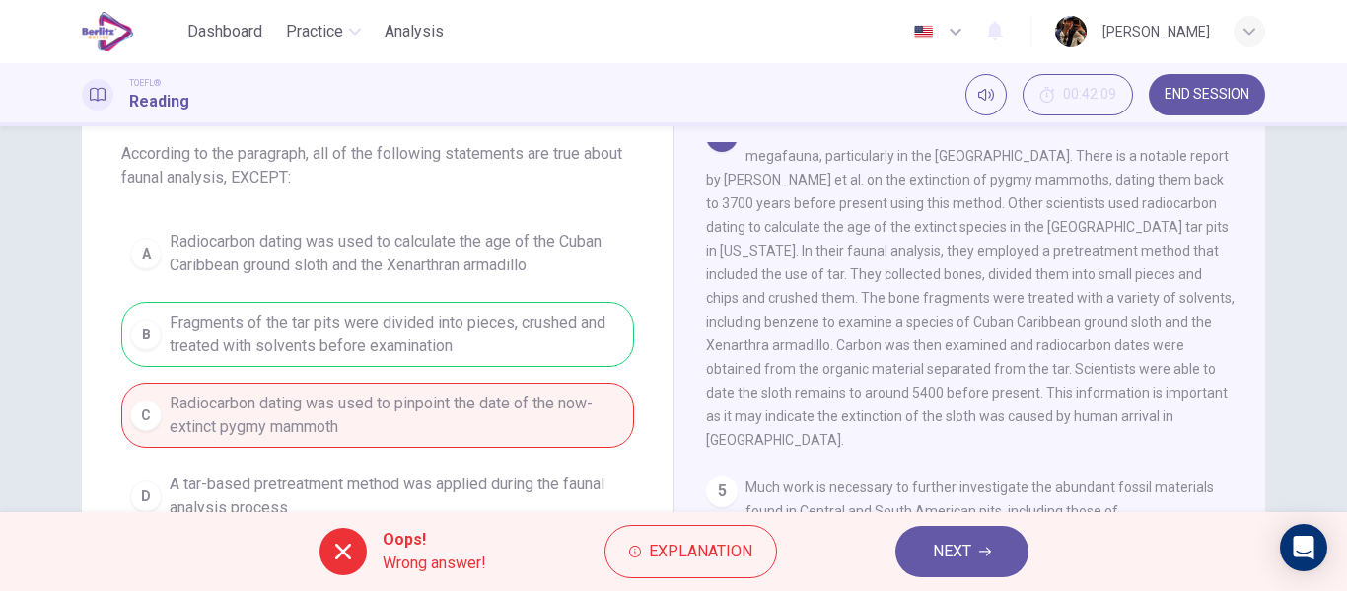
click at [1008, 562] on button "NEXT" at bounding box center [961, 550] width 133 height 51
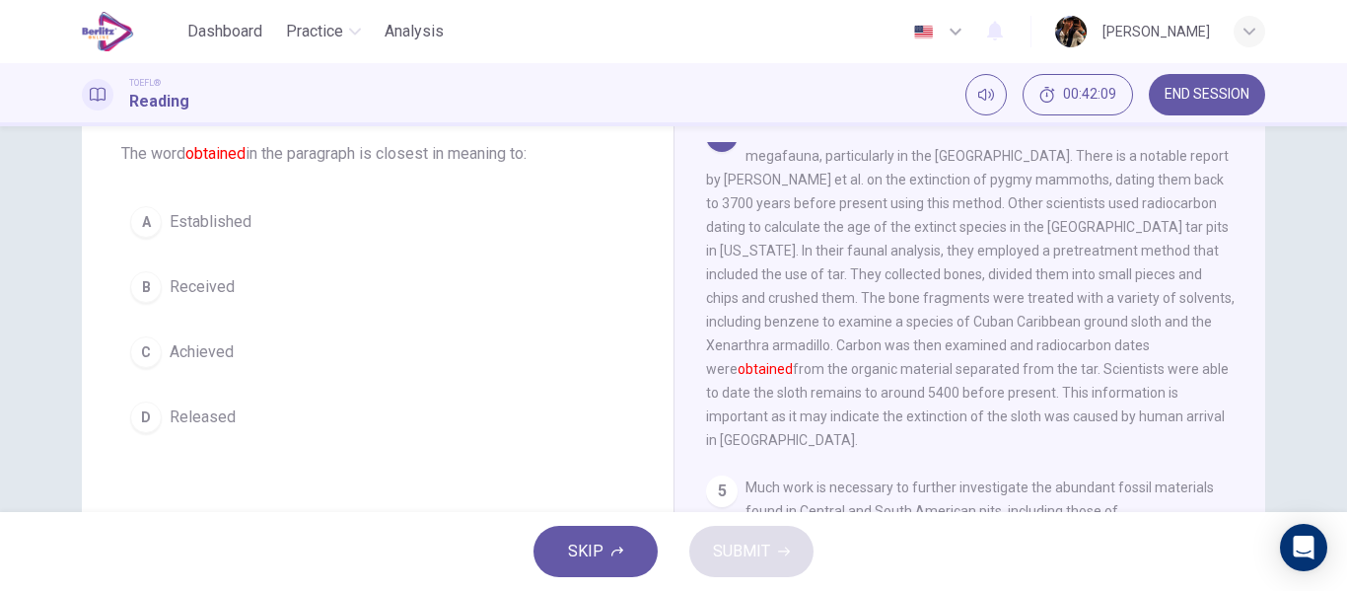
click at [333, 274] on button "B Received" at bounding box center [377, 286] width 513 height 49
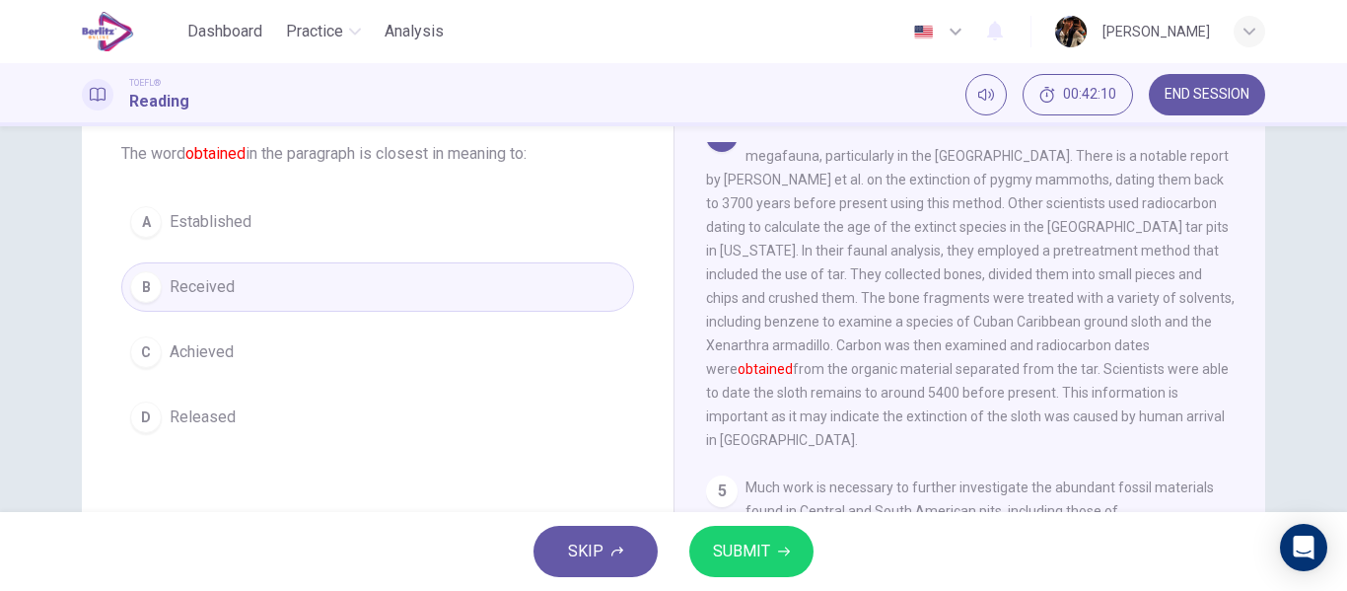
click at [743, 540] on span "SUBMIT" at bounding box center [741, 551] width 57 height 28
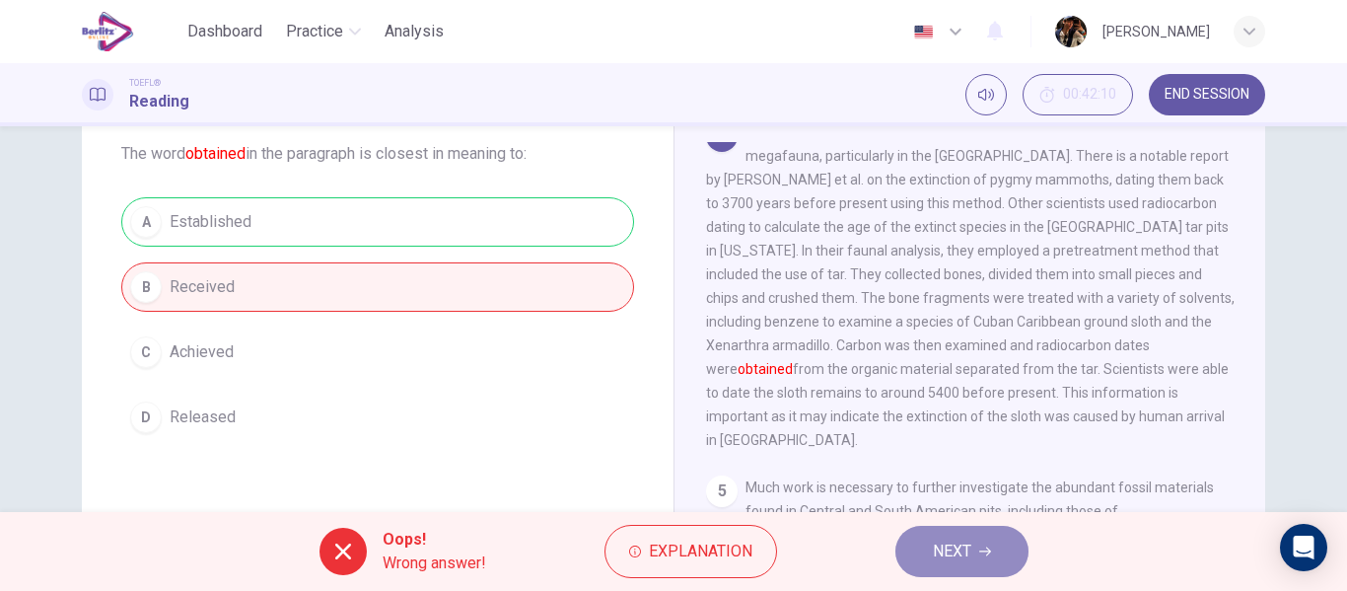
click at [939, 557] on span "NEXT" at bounding box center [952, 551] width 38 height 28
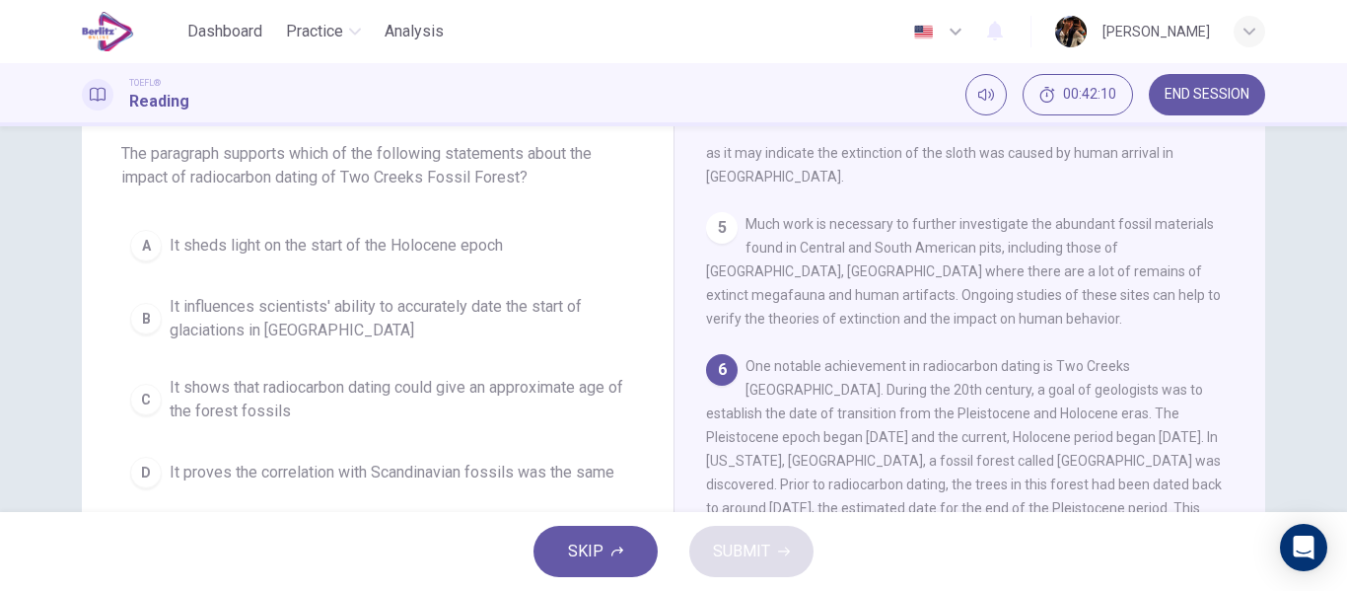
scroll to position [881, 0]
drag, startPoint x: 372, startPoint y: 300, endPoint x: 697, endPoint y: 517, distance: 391.0
click at [372, 301] on span "It influences scientists' ability to accurately date the start of glaciations i…" at bounding box center [397, 318] width 455 height 47
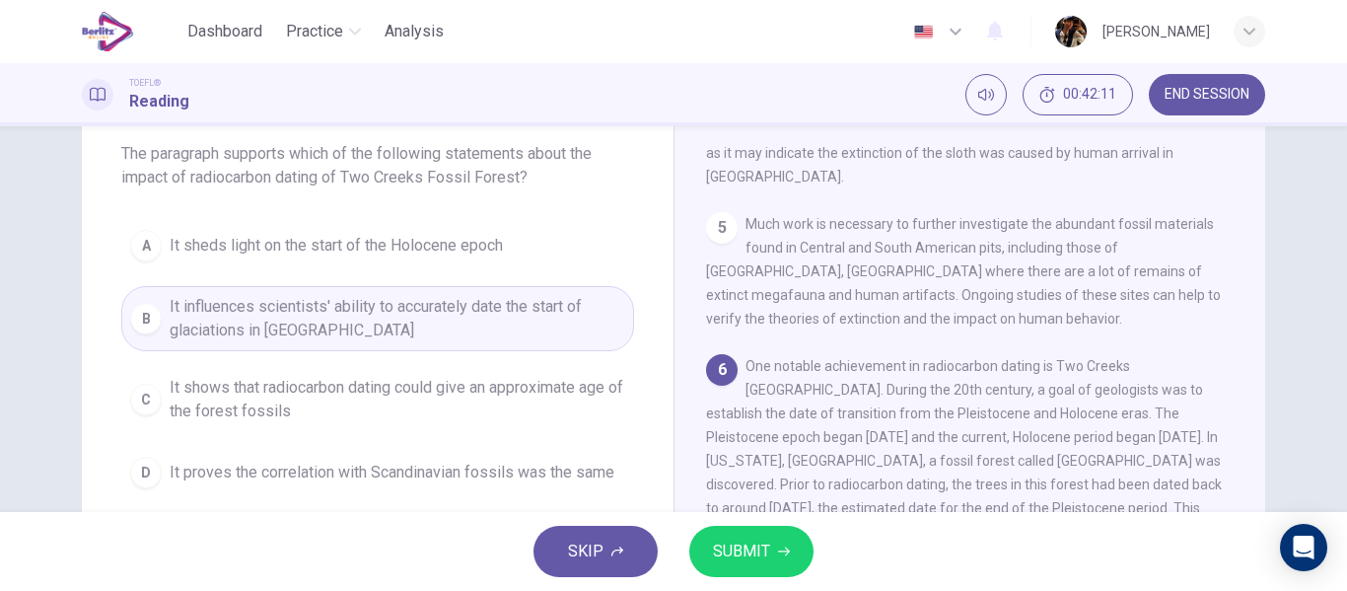
click at [745, 567] on button "SUBMIT" at bounding box center [751, 550] width 124 height 51
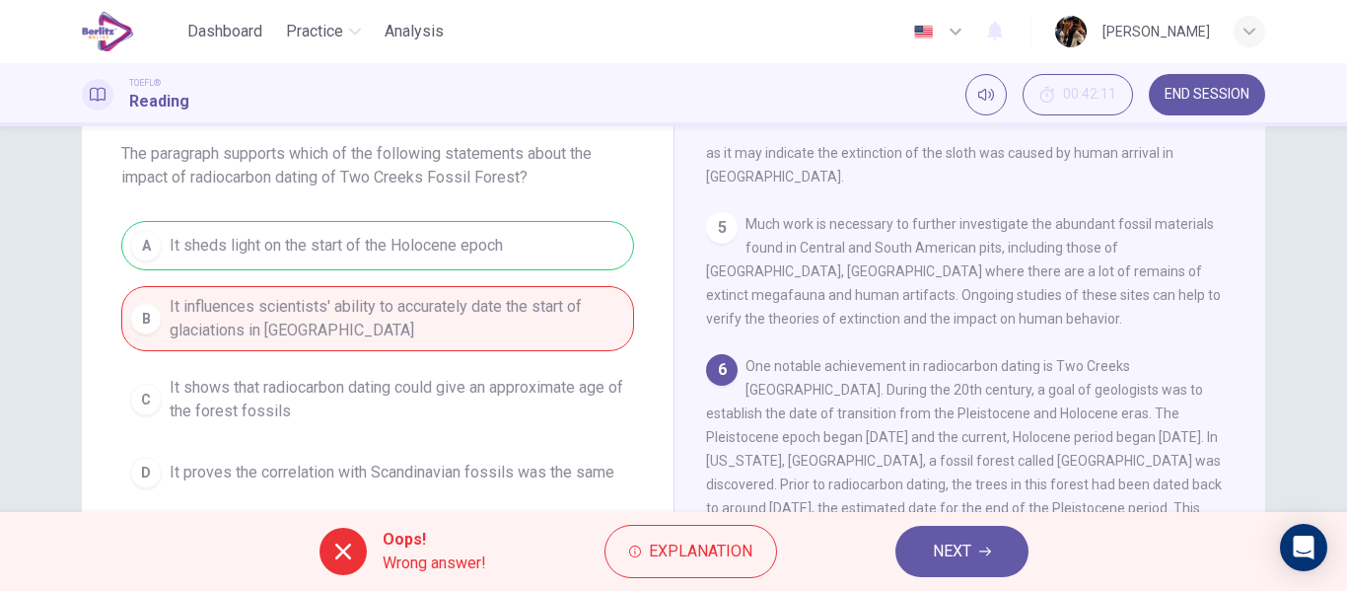
click at [878, 546] on div "Oops! Wrong answer! Explanation NEXT" at bounding box center [673, 551] width 1347 height 79
click at [950, 566] on button "NEXT" at bounding box center [961, 550] width 133 height 51
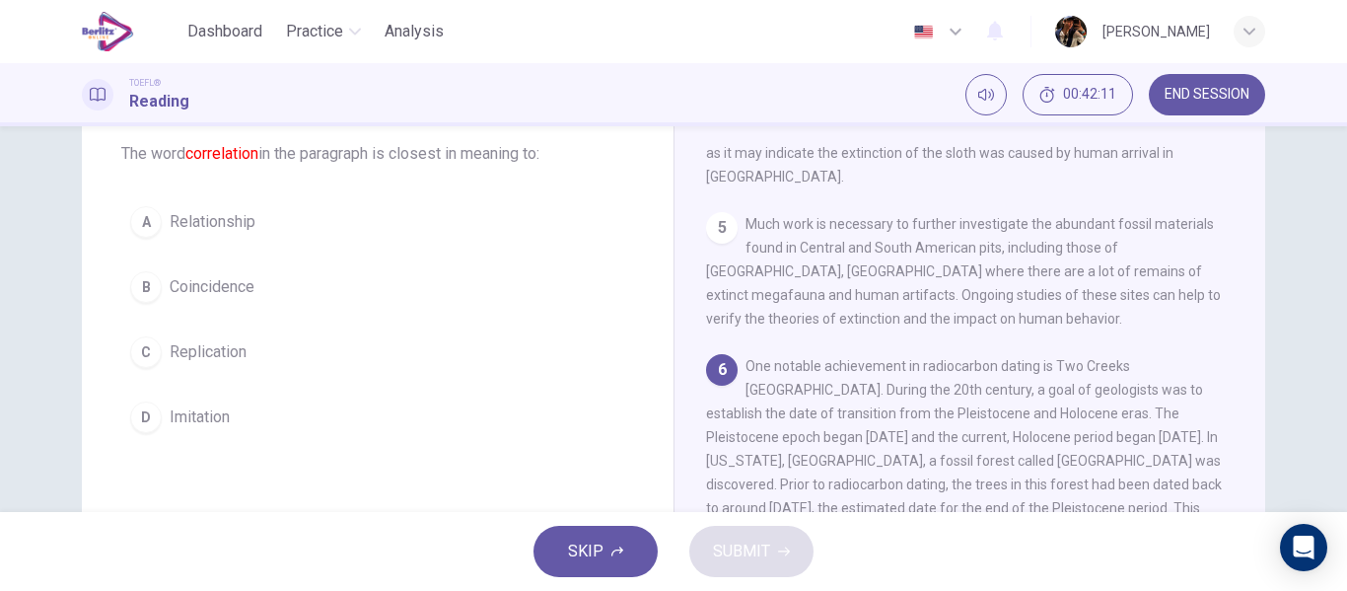
click at [332, 240] on button "A Relationship" at bounding box center [377, 221] width 513 height 49
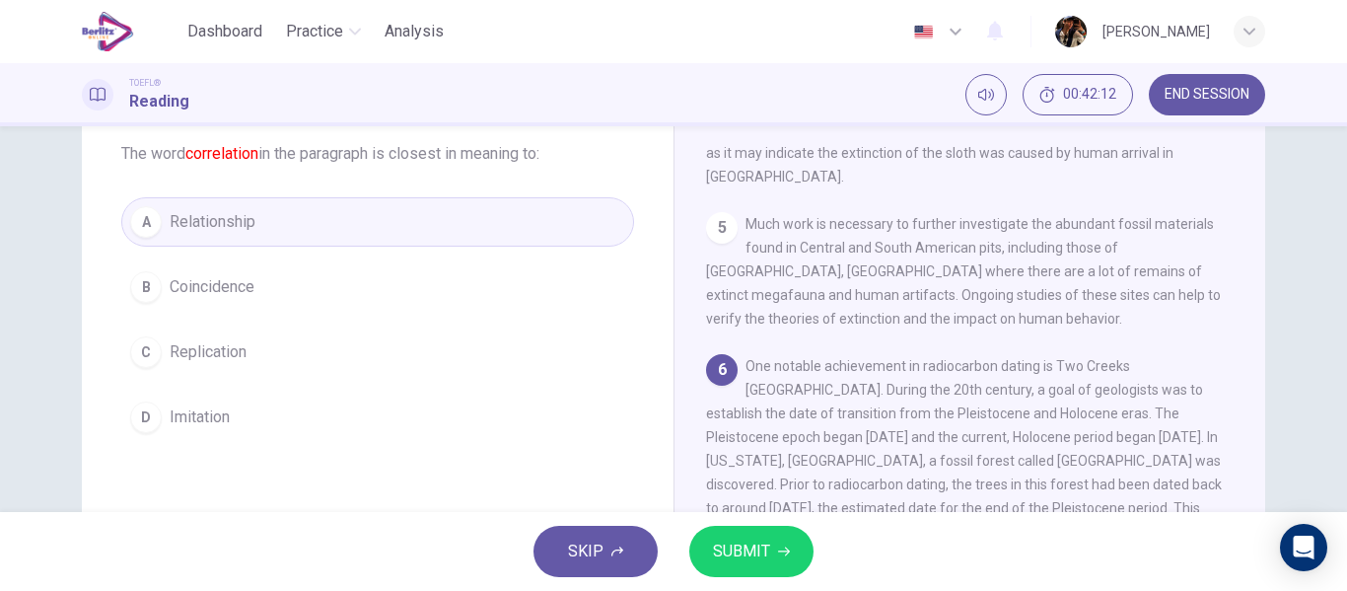
click at [713, 541] on span "SUBMIT" at bounding box center [741, 551] width 57 height 28
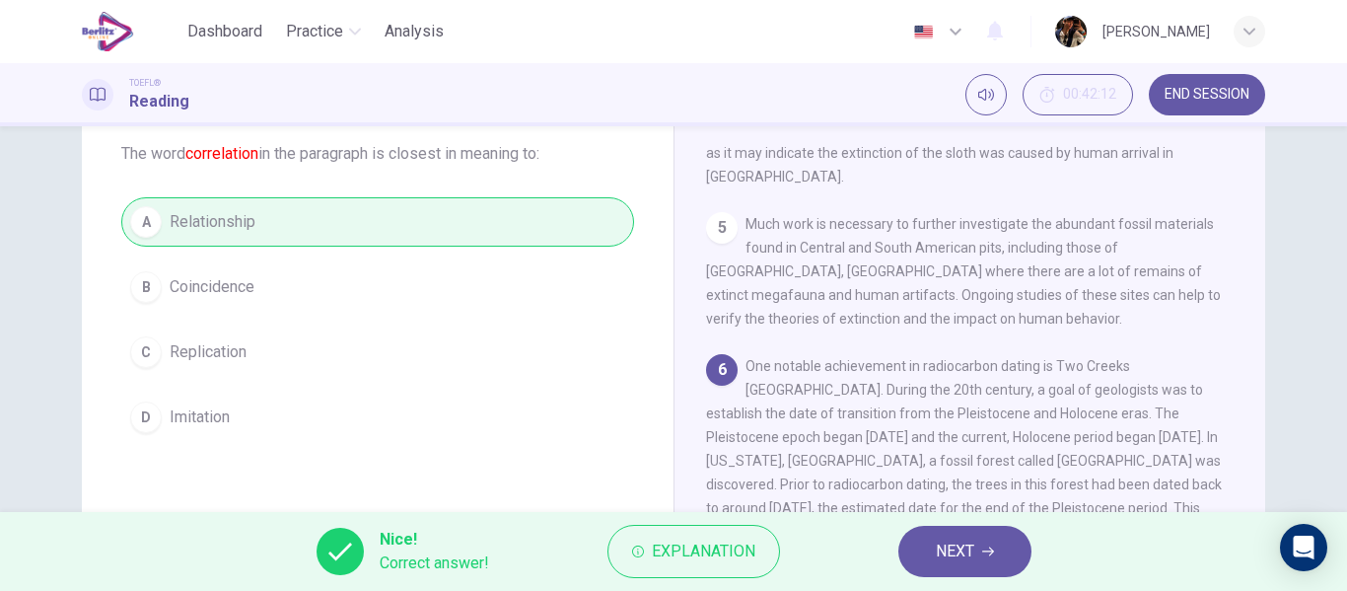
click at [916, 565] on button "NEXT" at bounding box center [964, 550] width 133 height 51
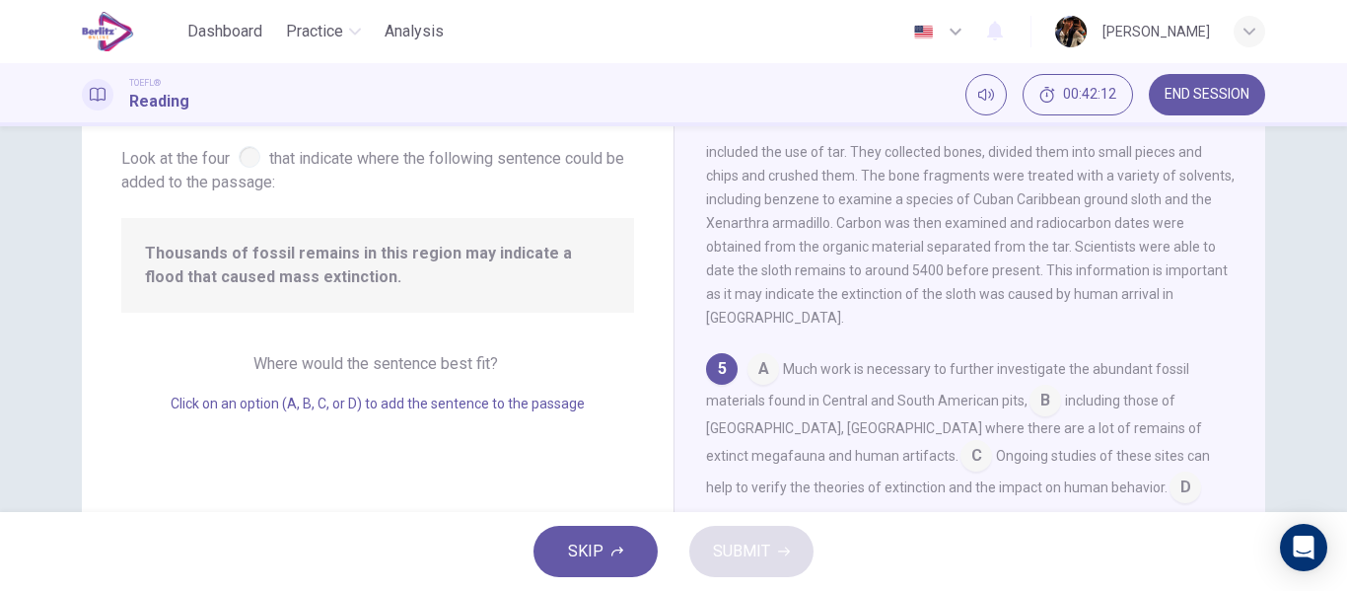
scroll to position [737, 0]
click at [315, 250] on span "Thousands of fossil remains in this region may indicate a flood that caused mas…" at bounding box center [377, 265] width 465 height 47
drag, startPoint x: 760, startPoint y: 368, endPoint x: 721, endPoint y: 506, distance: 143.5
click at [759, 368] on input at bounding box center [763, 369] width 32 height 32
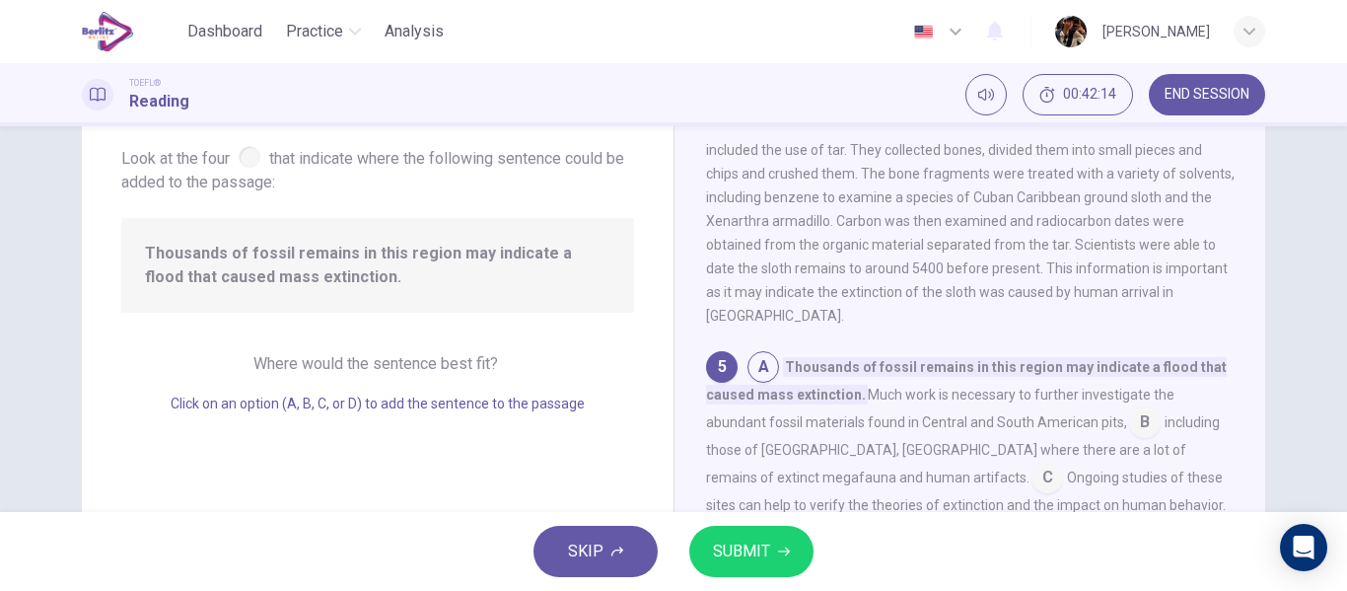
click at [752, 534] on button "SUBMIT" at bounding box center [751, 550] width 124 height 51
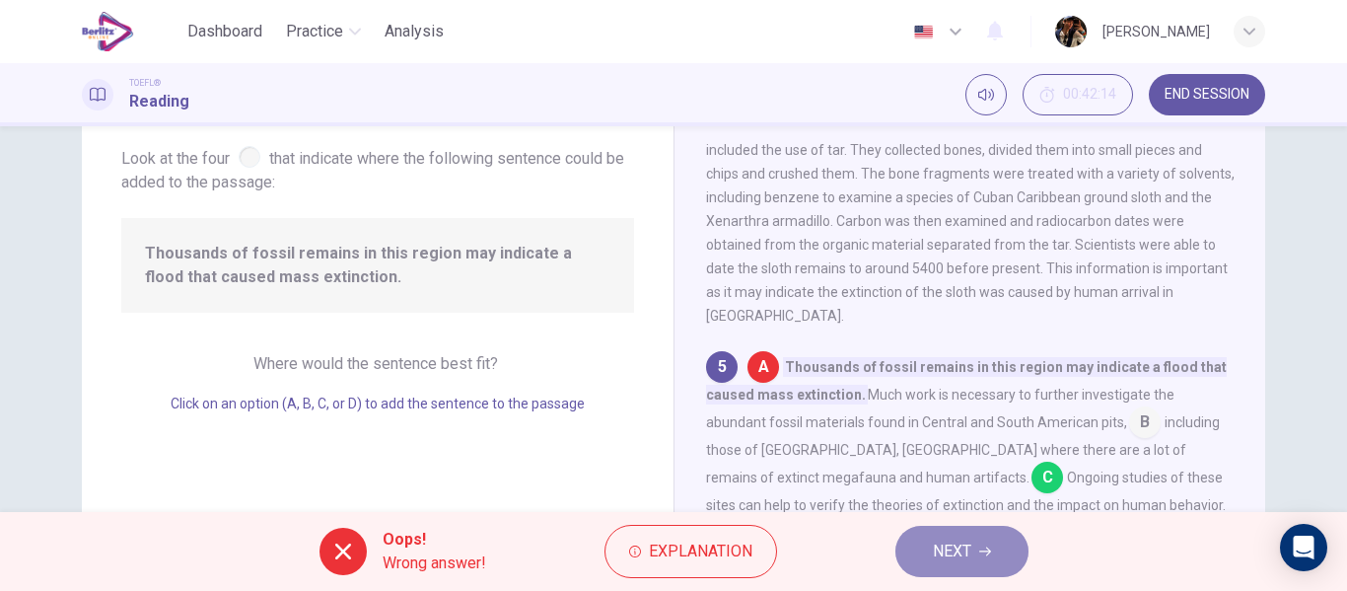
click at [973, 561] on button "NEXT" at bounding box center [961, 550] width 133 height 51
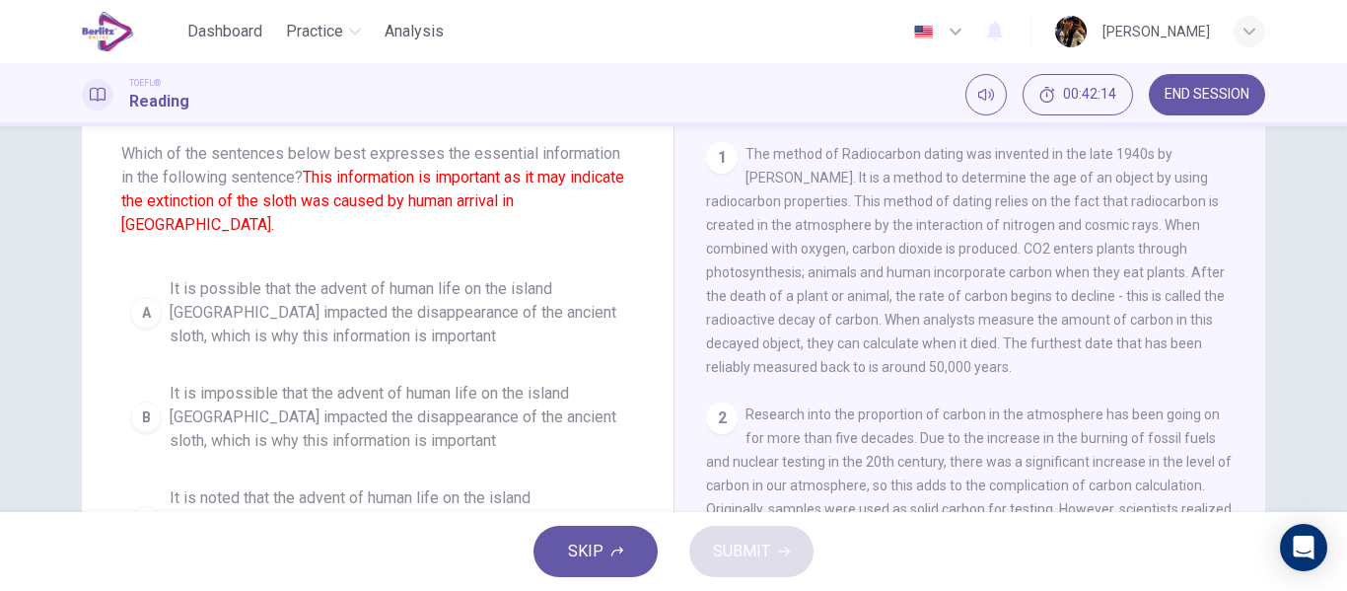
click at [327, 207] on font "This information is important as it may indicate the extinction of the sloth wa…" at bounding box center [372, 201] width 503 height 66
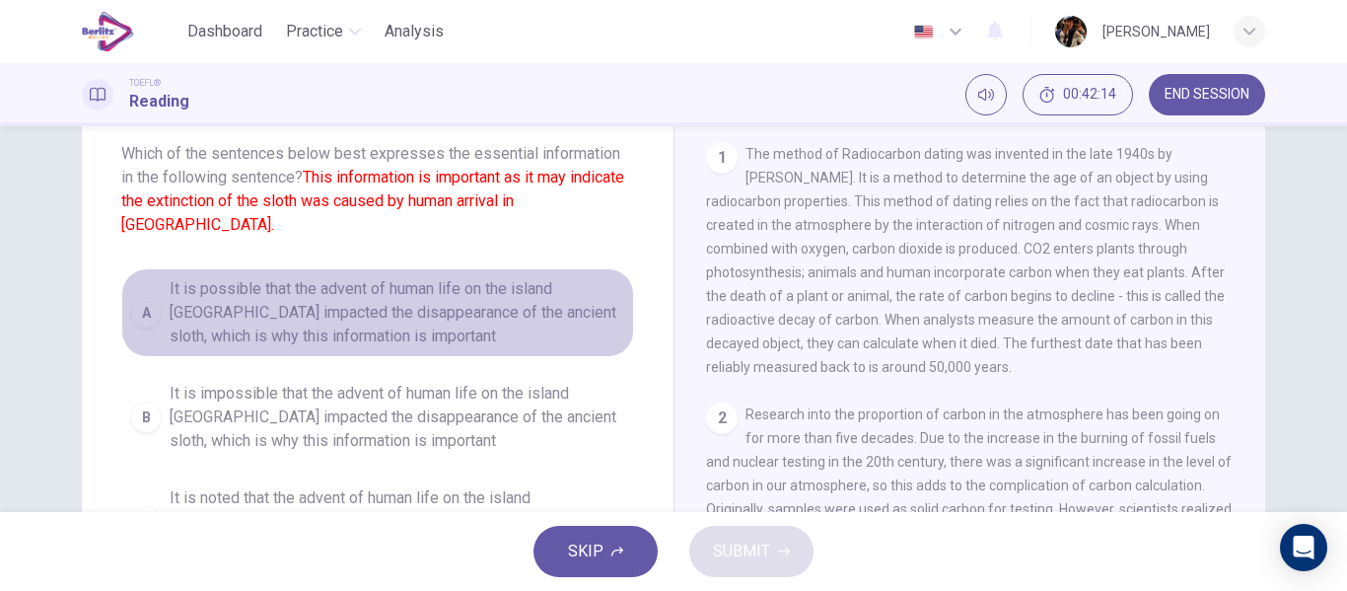
click at [353, 307] on span "It is possible that the advent of human life on the island Cuba impacted the di…" at bounding box center [397, 312] width 455 height 71
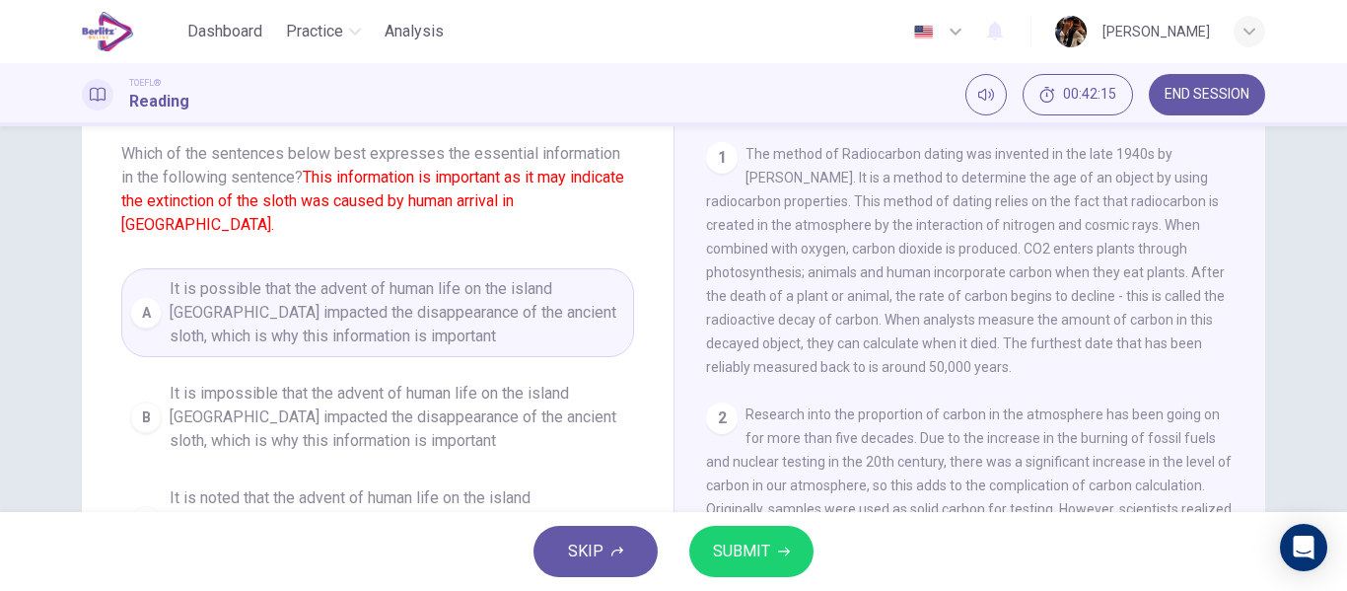
click at [742, 542] on span "SUBMIT" at bounding box center [741, 551] width 57 height 28
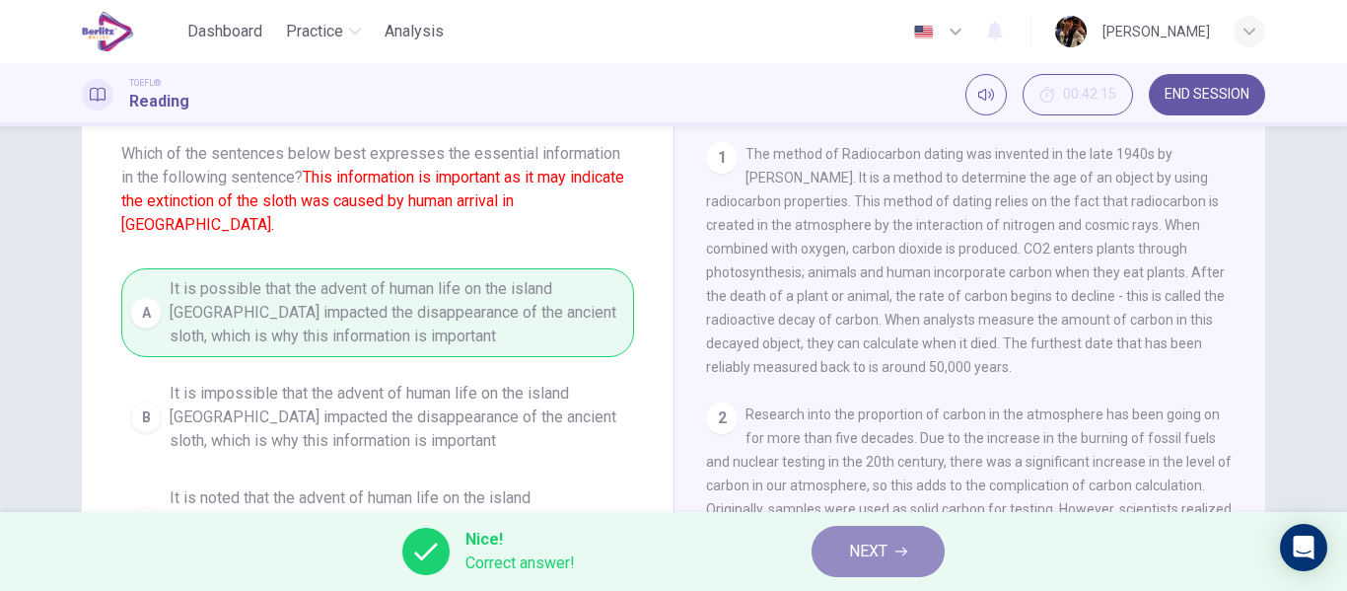
click at [879, 541] on span "NEXT" at bounding box center [868, 551] width 38 height 28
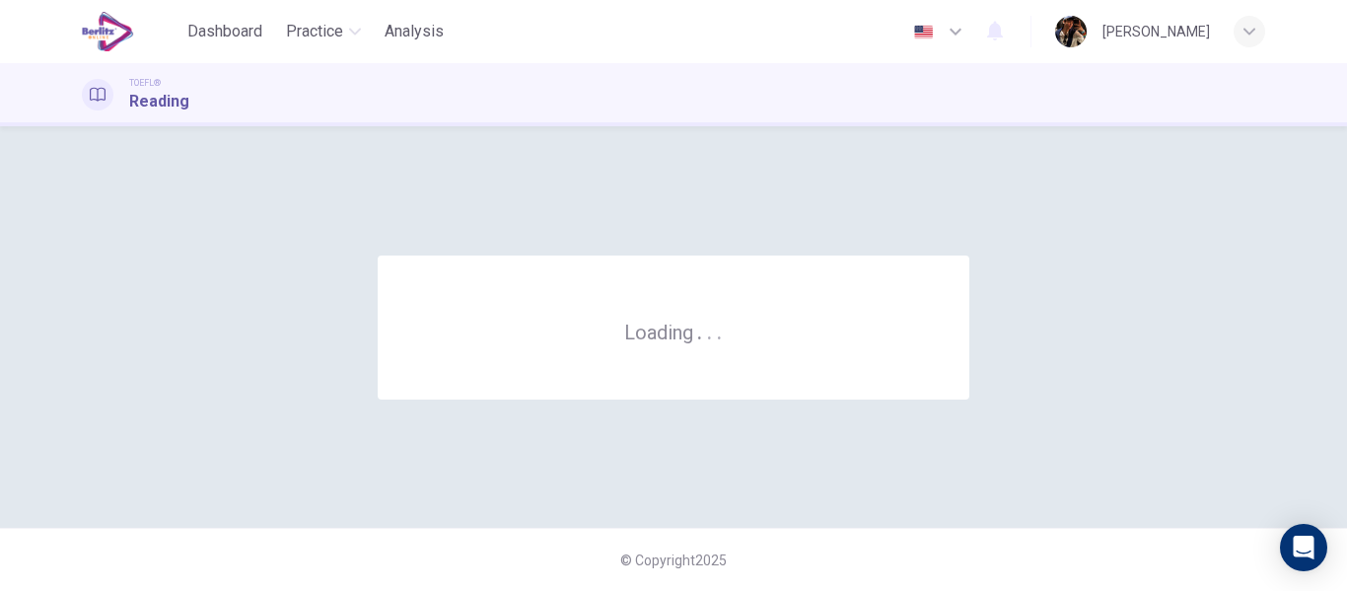
scroll to position [0, 0]
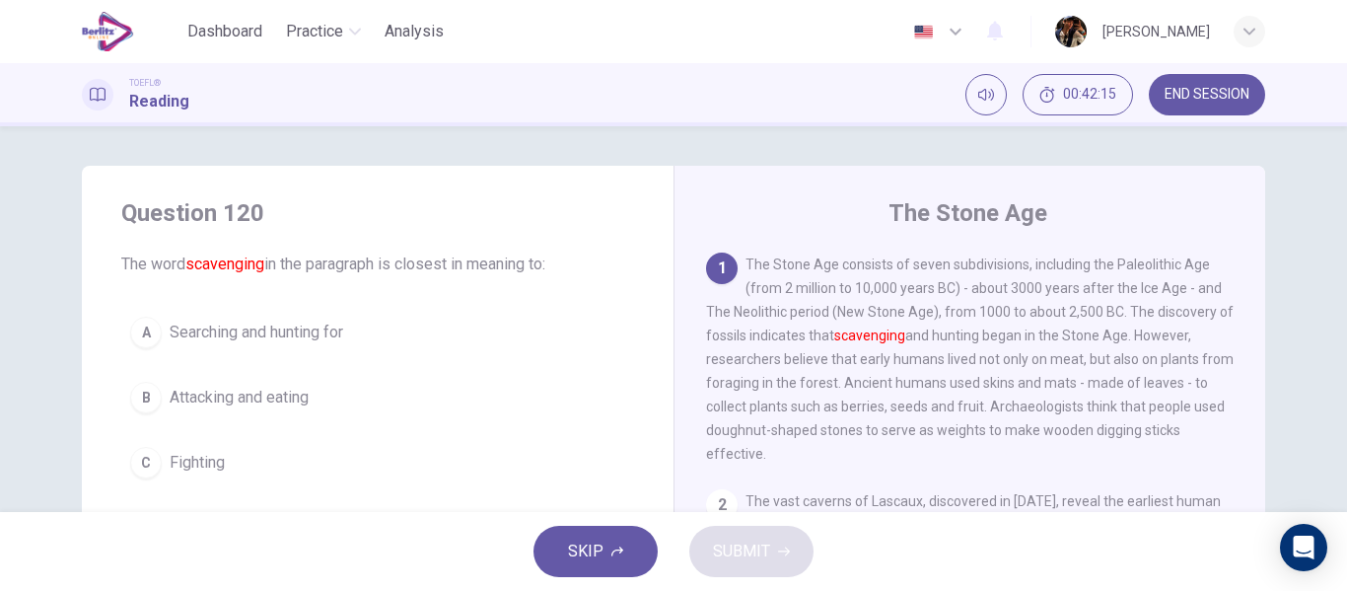
click at [276, 329] on span "Searching and hunting for" at bounding box center [257, 332] width 174 height 24
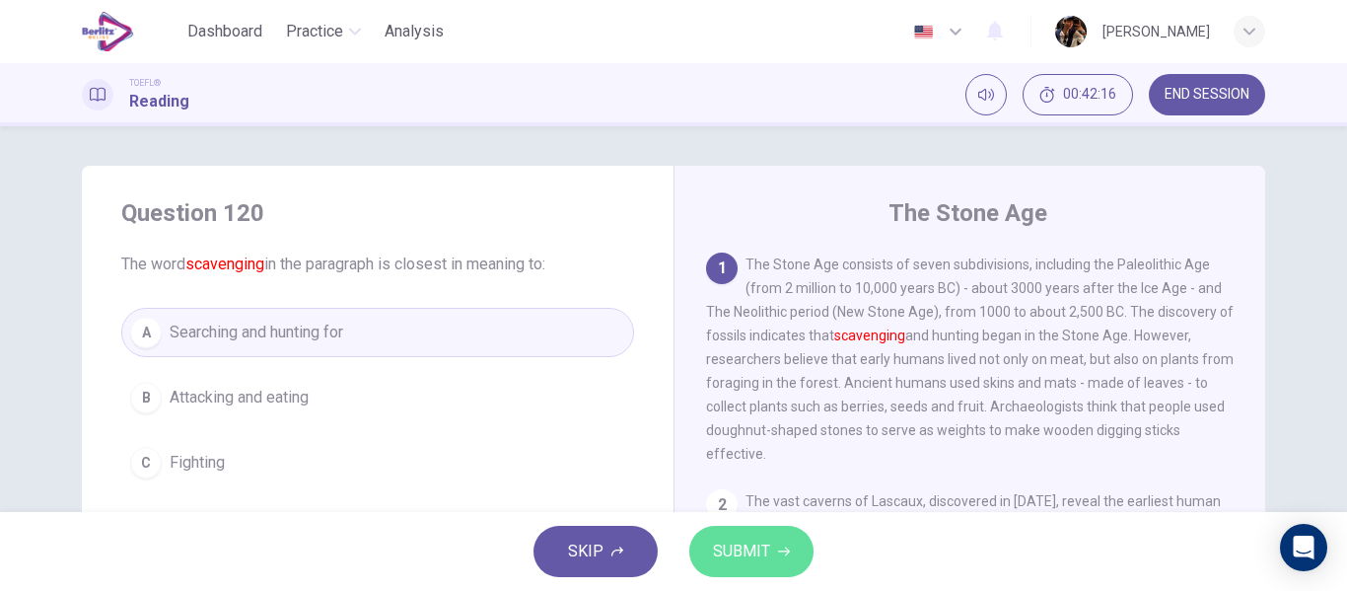
click at [723, 538] on button "SUBMIT" at bounding box center [751, 550] width 124 height 51
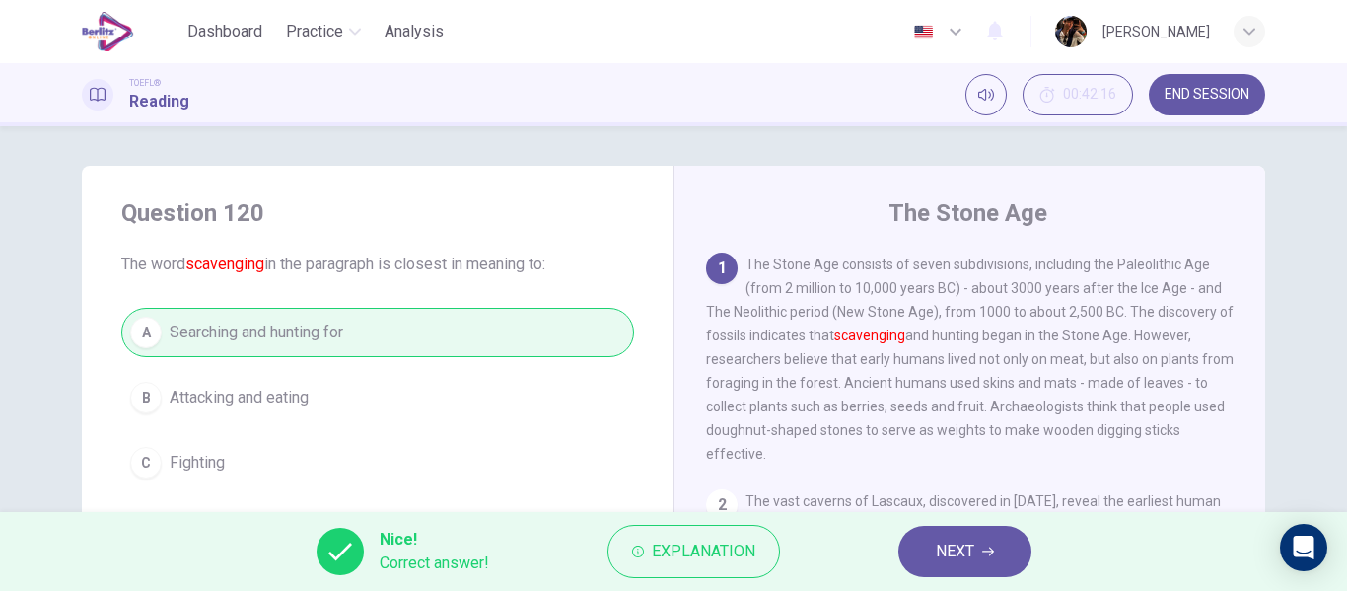
drag, startPoint x: 893, startPoint y: 564, endPoint x: 911, endPoint y: 569, distance: 18.4
click at [894, 564] on div "Nice! Correct answer! Explanation NEXT" at bounding box center [673, 551] width 1347 height 79
click at [921, 569] on button "NEXT" at bounding box center [964, 550] width 133 height 51
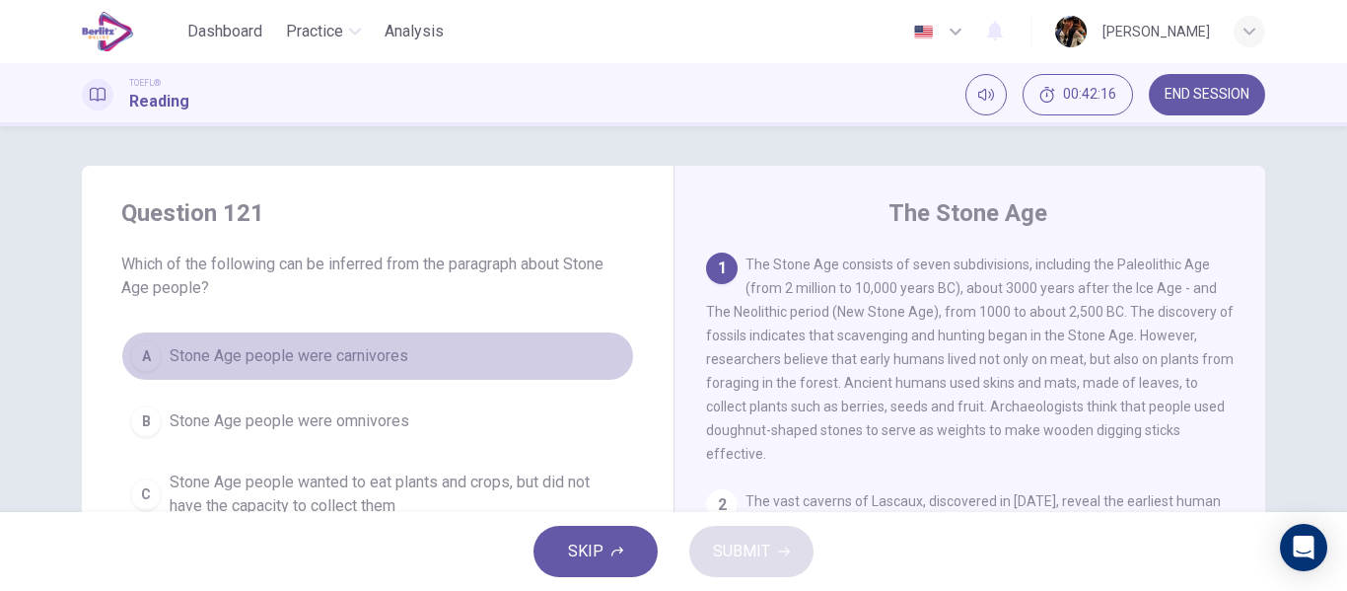
click at [200, 368] on button "A Stone Age people were carnivores" at bounding box center [377, 355] width 513 height 49
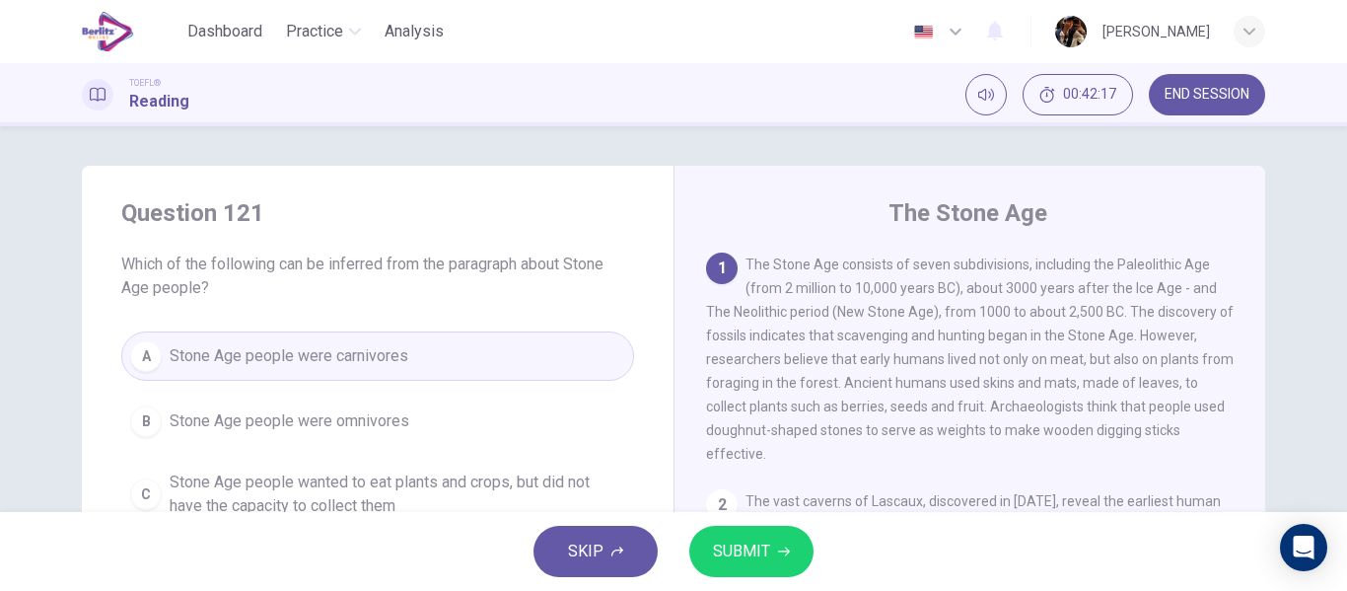
click at [755, 553] on span "SUBMIT" at bounding box center [741, 551] width 57 height 28
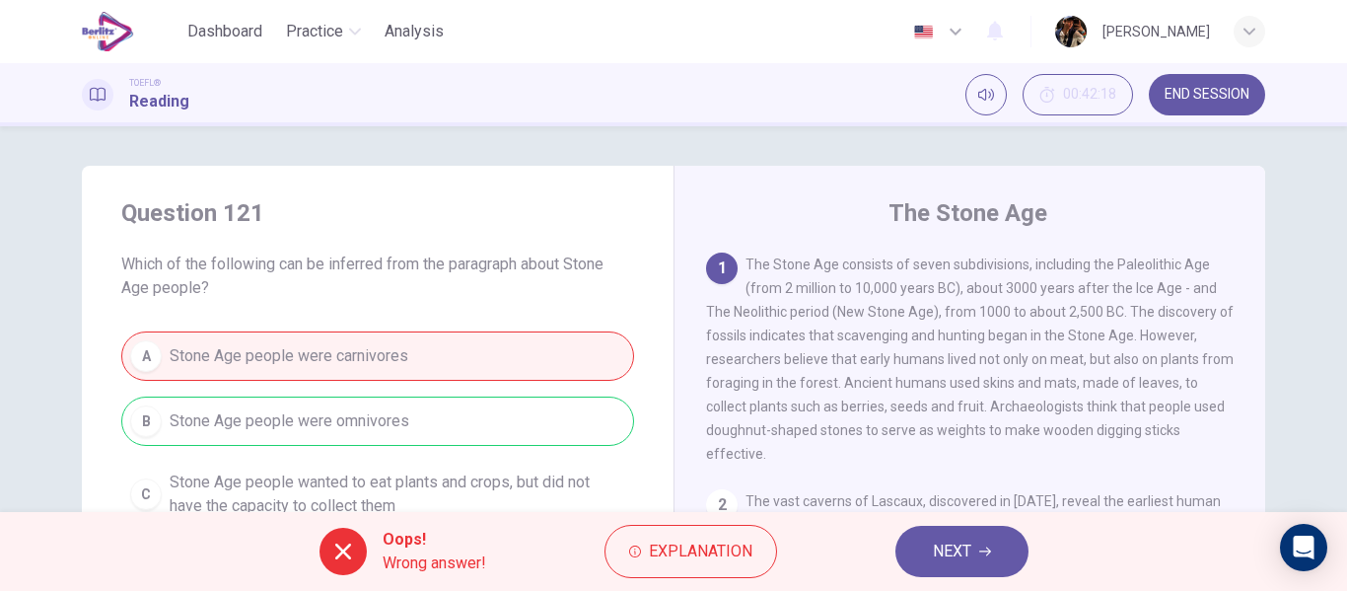
click at [936, 547] on span "NEXT" at bounding box center [952, 551] width 38 height 28
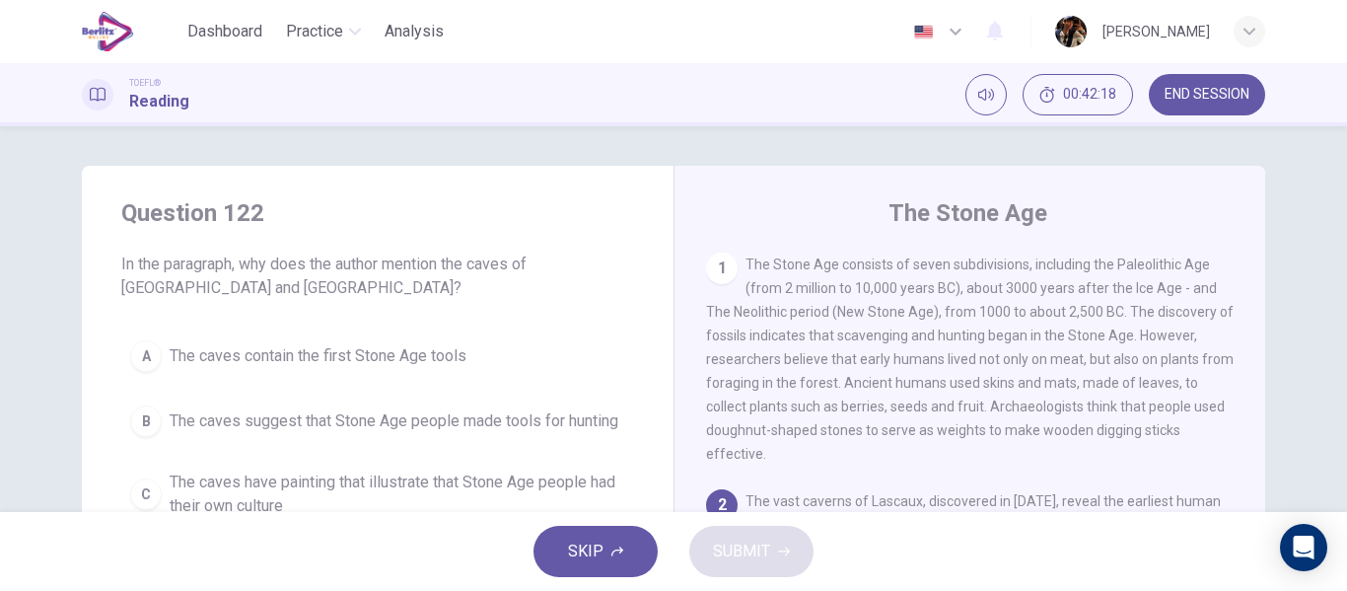
scroll to position [48, 0]
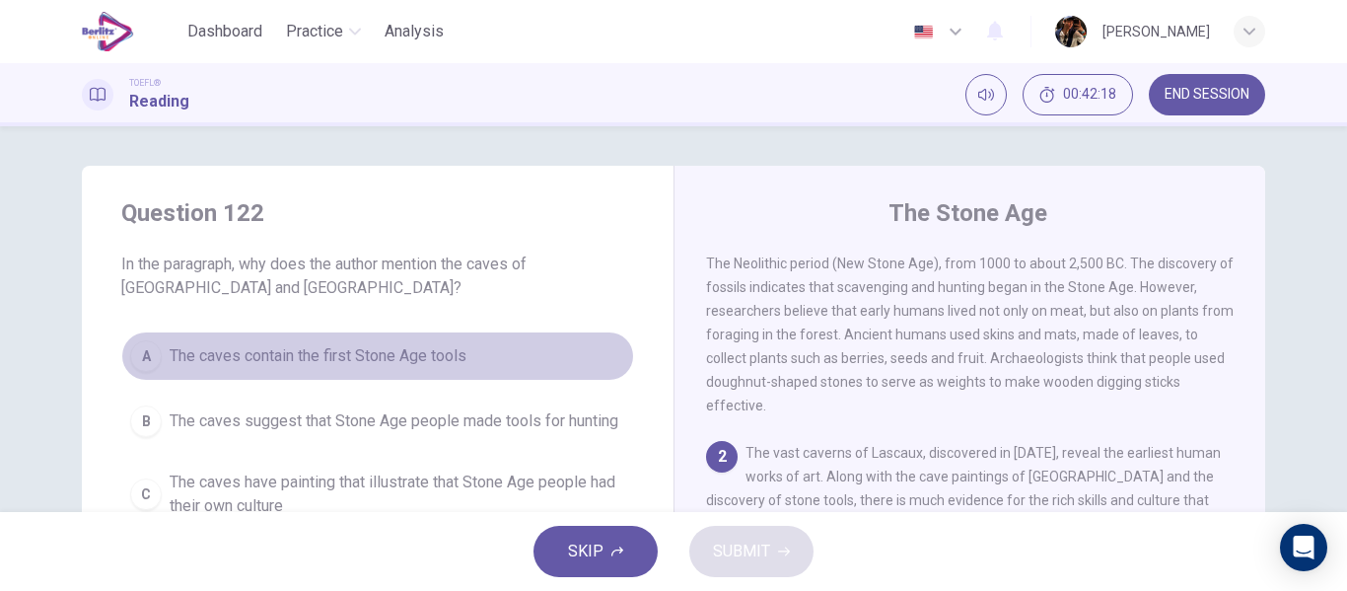
click at [309, 346] on span "The caves contain the first Stone Age tools" at bounding box center [318, 356] width 297 height 24
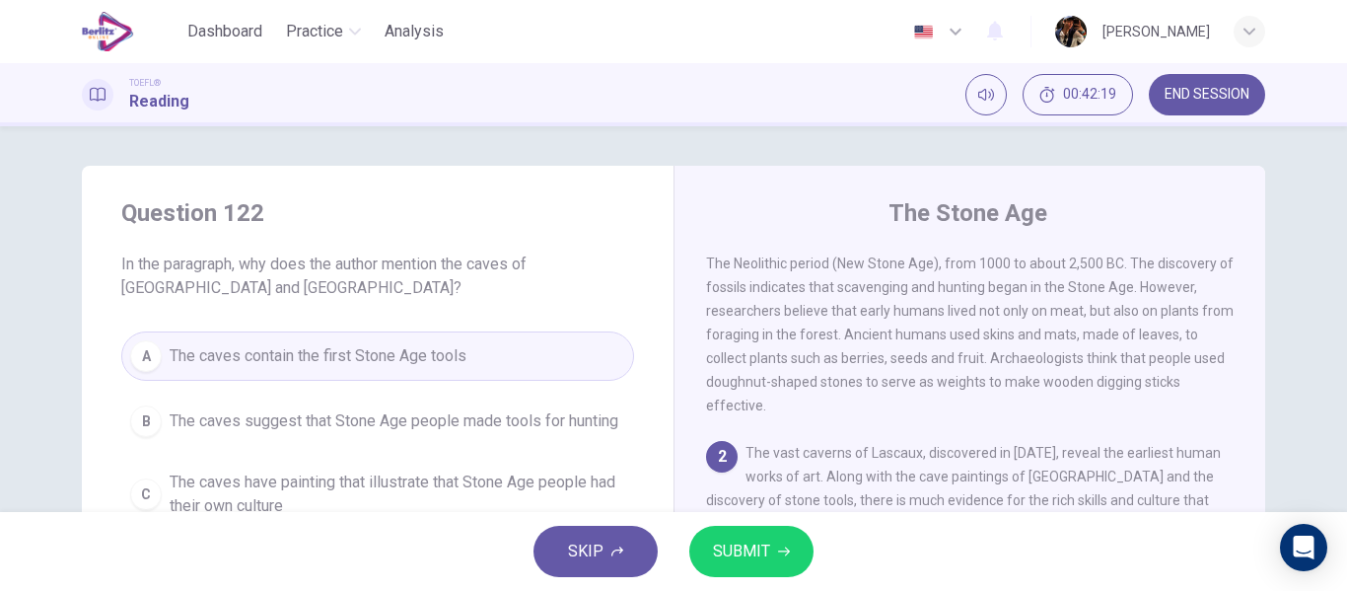
click at [767, 563] on button "SUBMIT" at bounding box center [751, 550] width 124 height 51
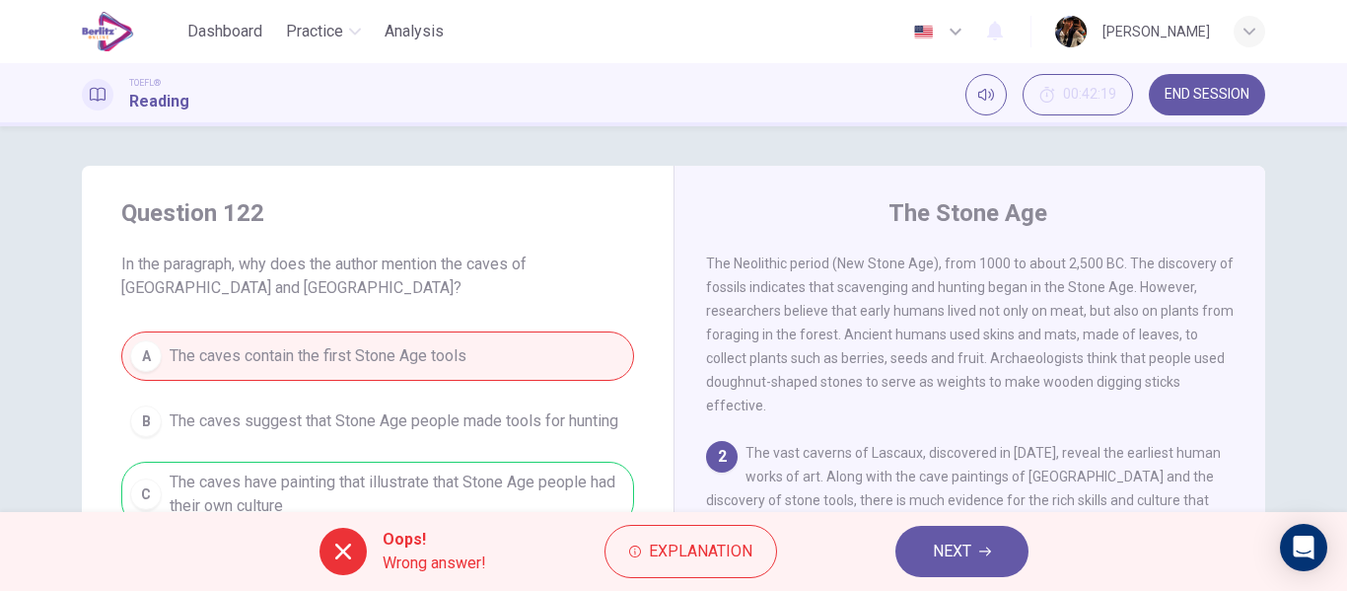
click at [953, 560] on button "NEXT" at bounding box center [961, 550] width 133 height 51
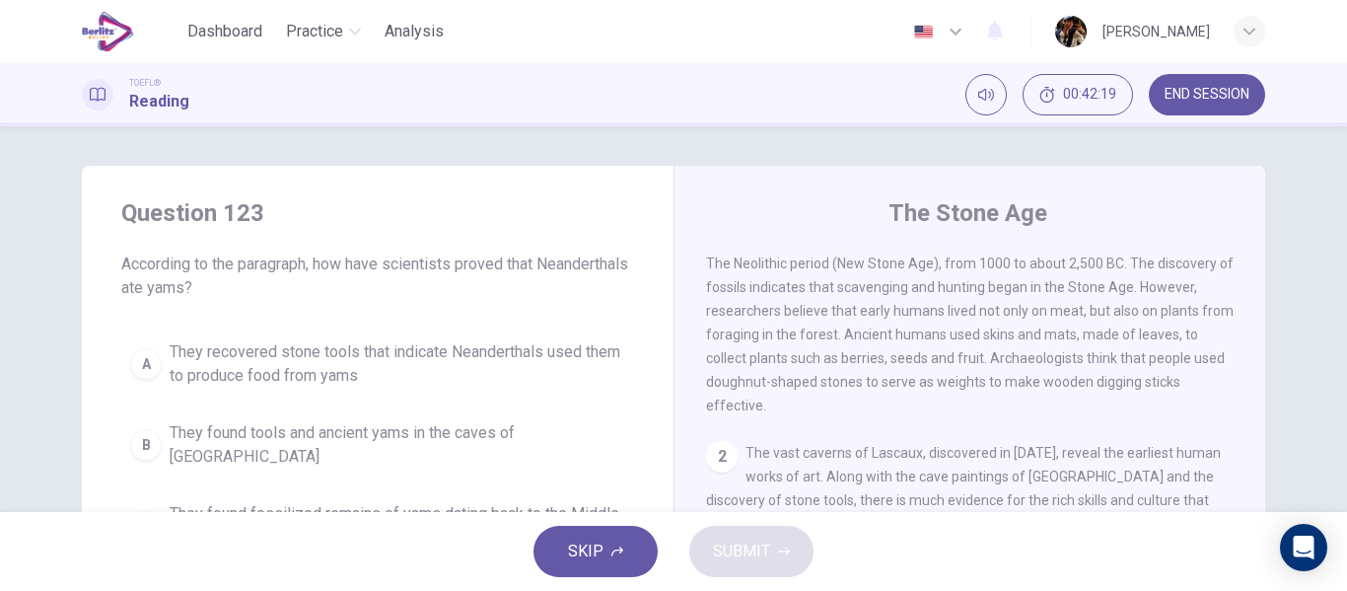
scroll to position [318, 0]
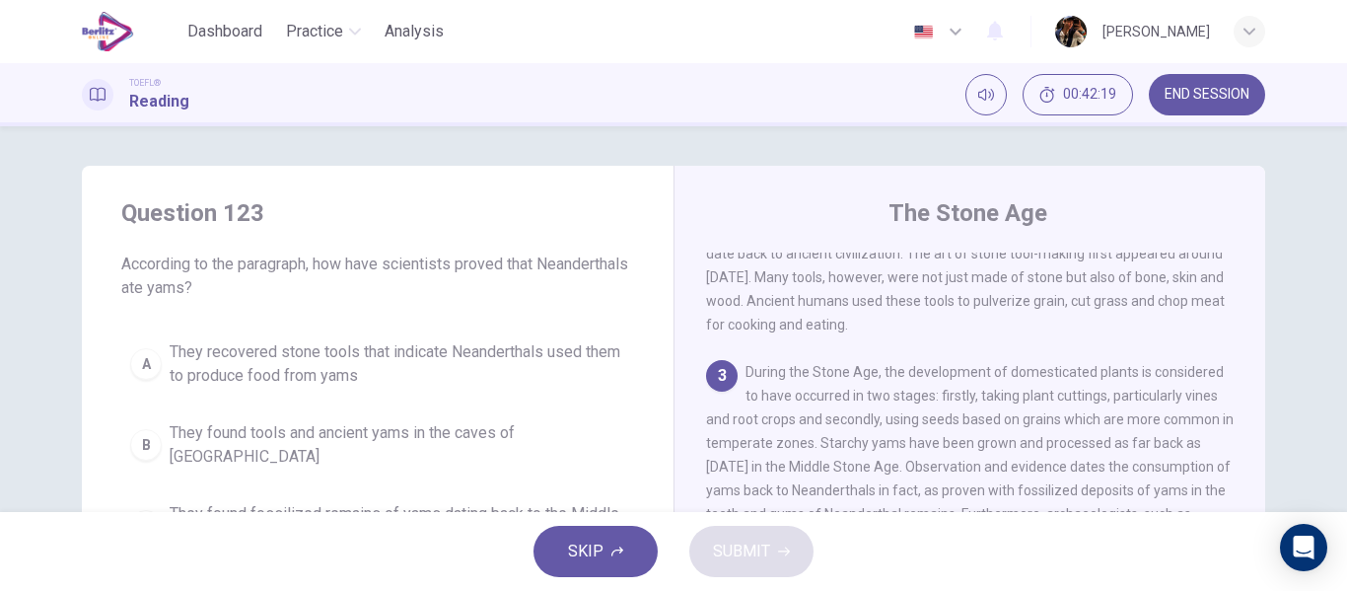
click at [329, 373] on span "They recovered stone tools that indicate Neanderthals used them to produce food…" at bounding box center [397, 363] width 455 height 47
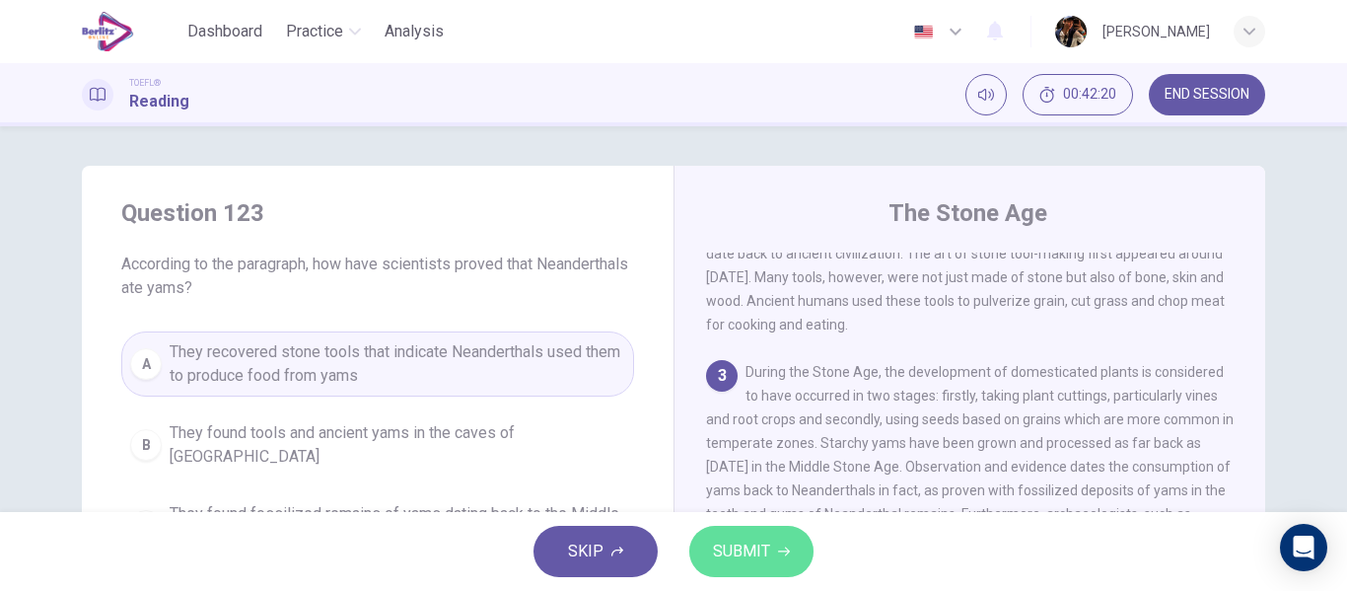
click at [748, 564] on span "SUBMIT" at bounding box center [741, 551] width 57 height 28
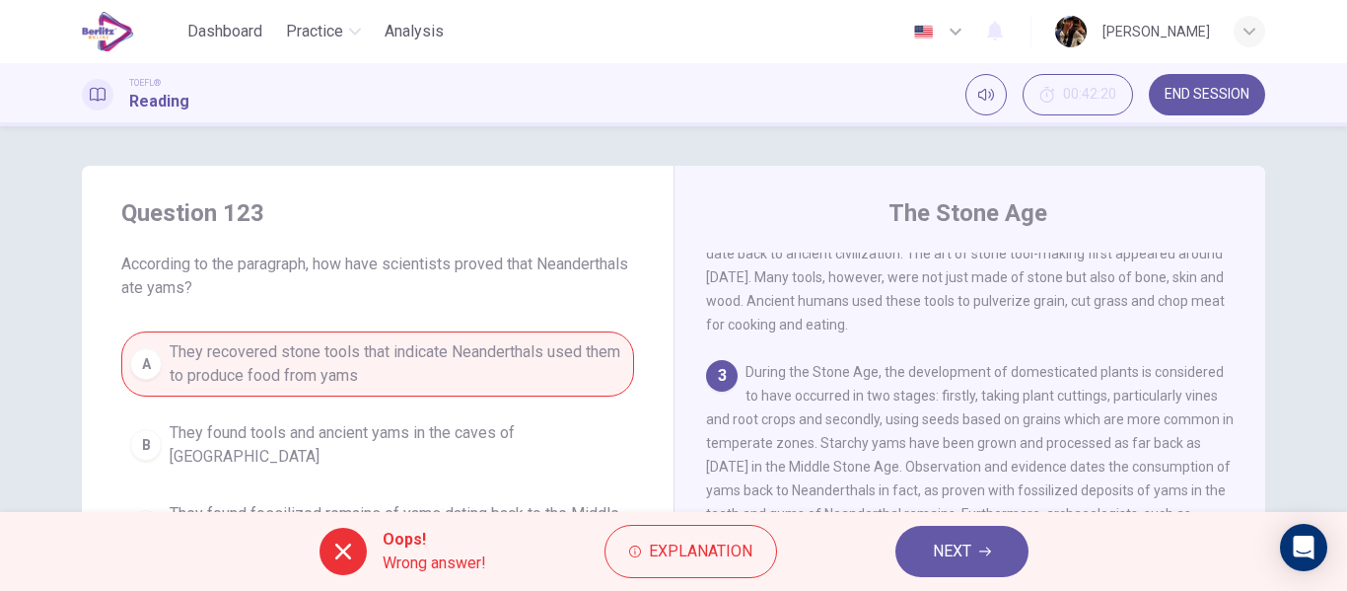
click at [926, 571] on button "NEXT" at bounding box center [961, 550] width 133 height 51
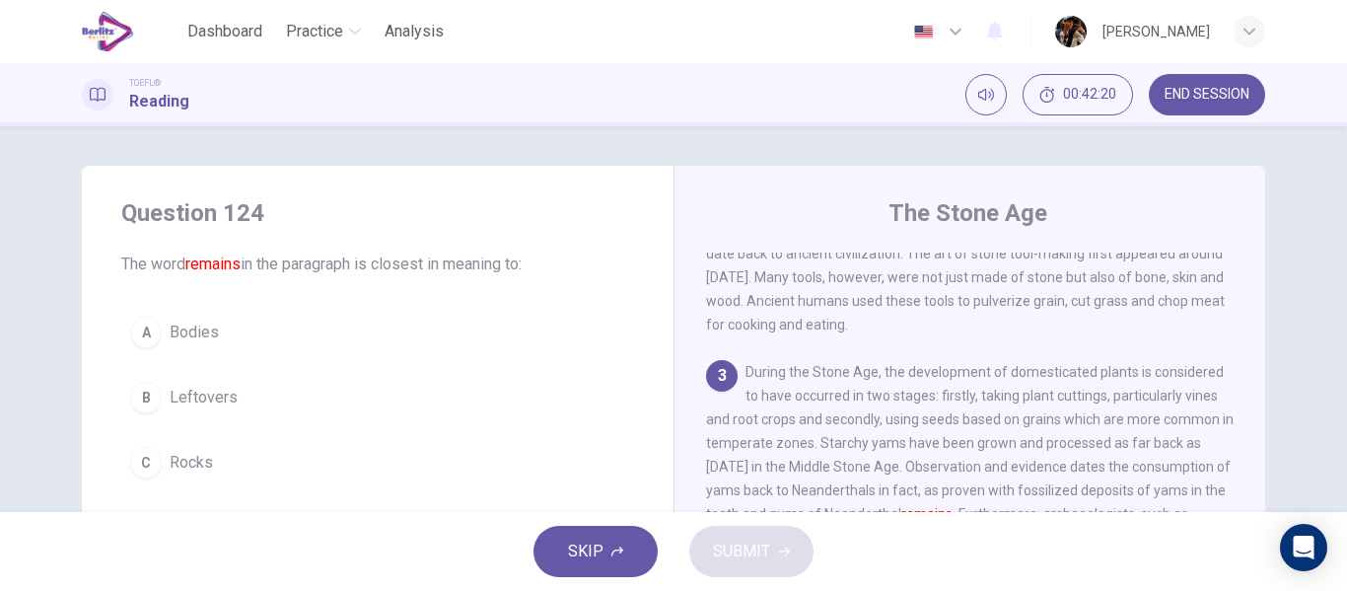
scroll to position [442, 0]
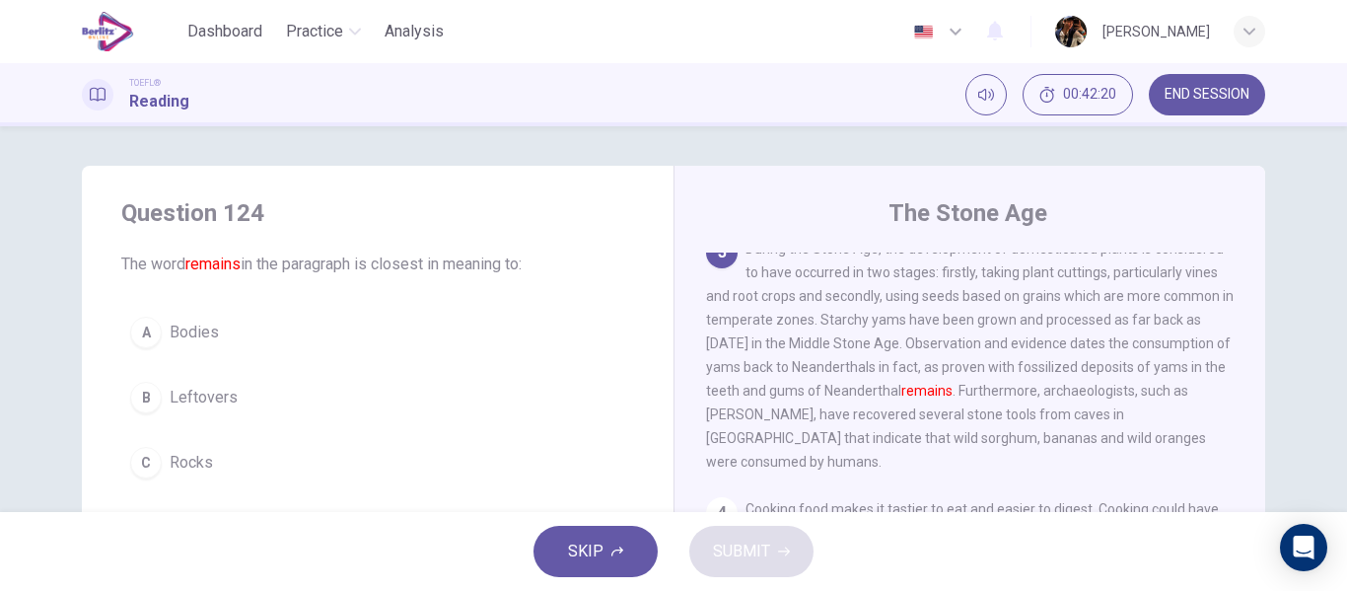
click at [328, 309] on button "A Bodies" at bounding box center [377, 332] width 513 height 49
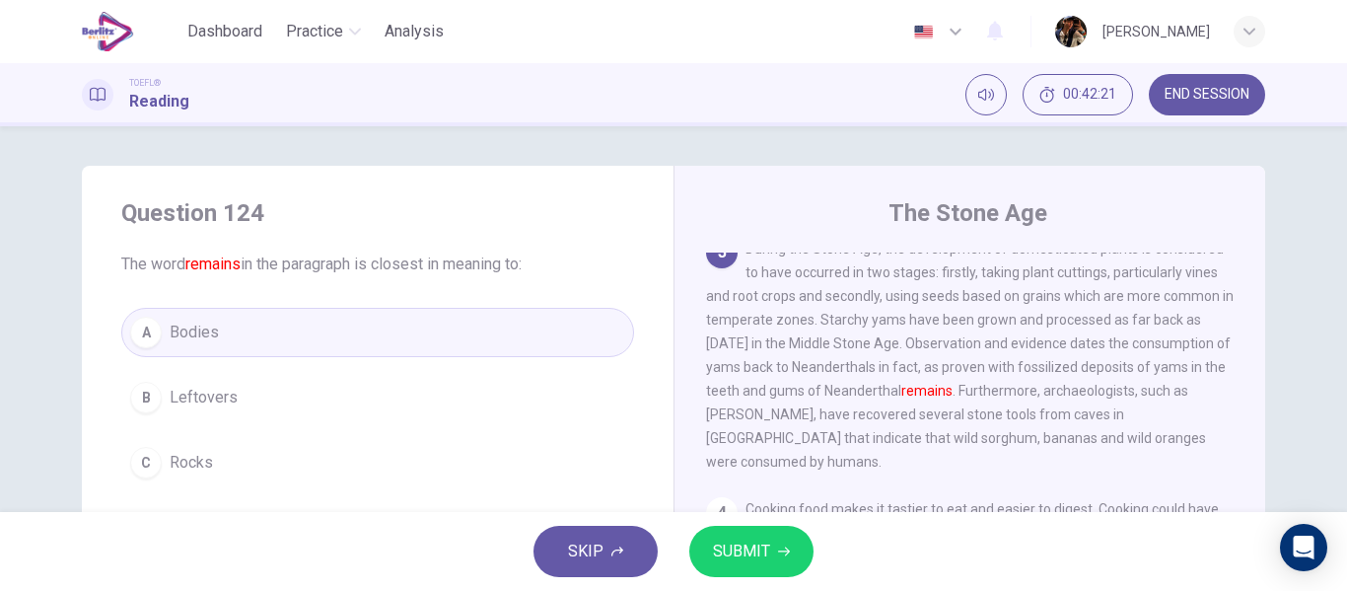
click at [727, 529] on button "SUBMIT" at bounding box center [751, 550] width 124 height 51
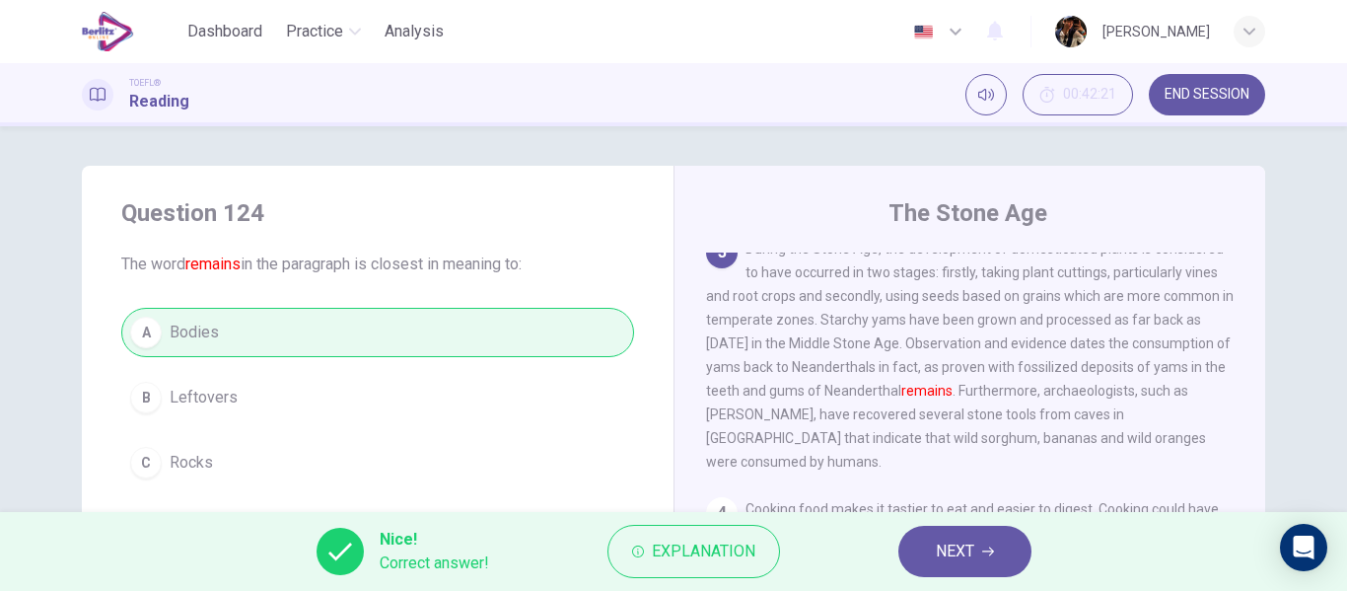
click at [974, 555] on button "NEXT" at bounding box center [964, 550] width 133 height 51
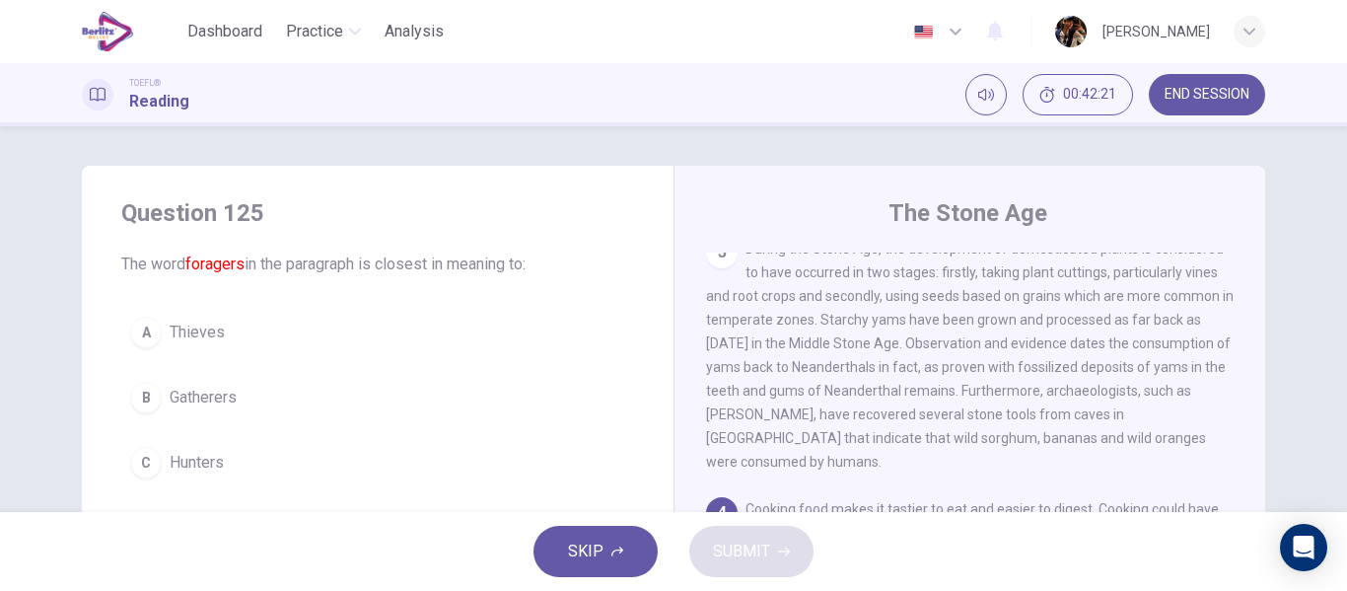
scroll to position [564, 0]
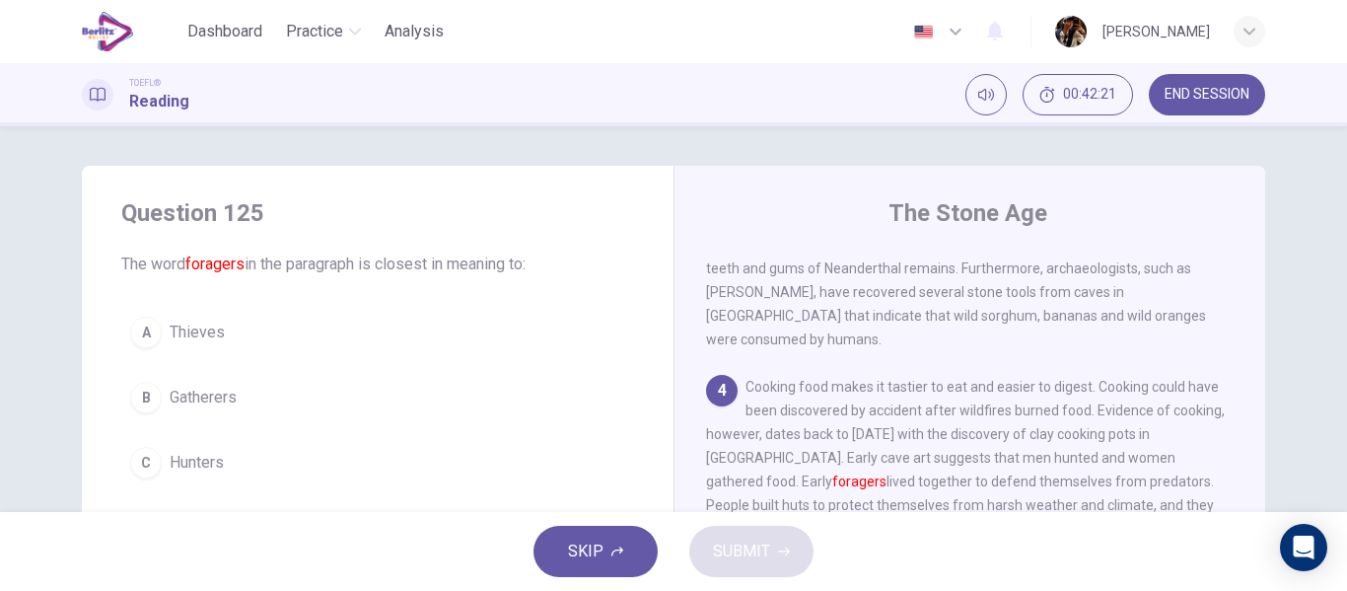
click at [382, 336] on button "A Thieves" at bounding box center [377, 332] width 513 height 49
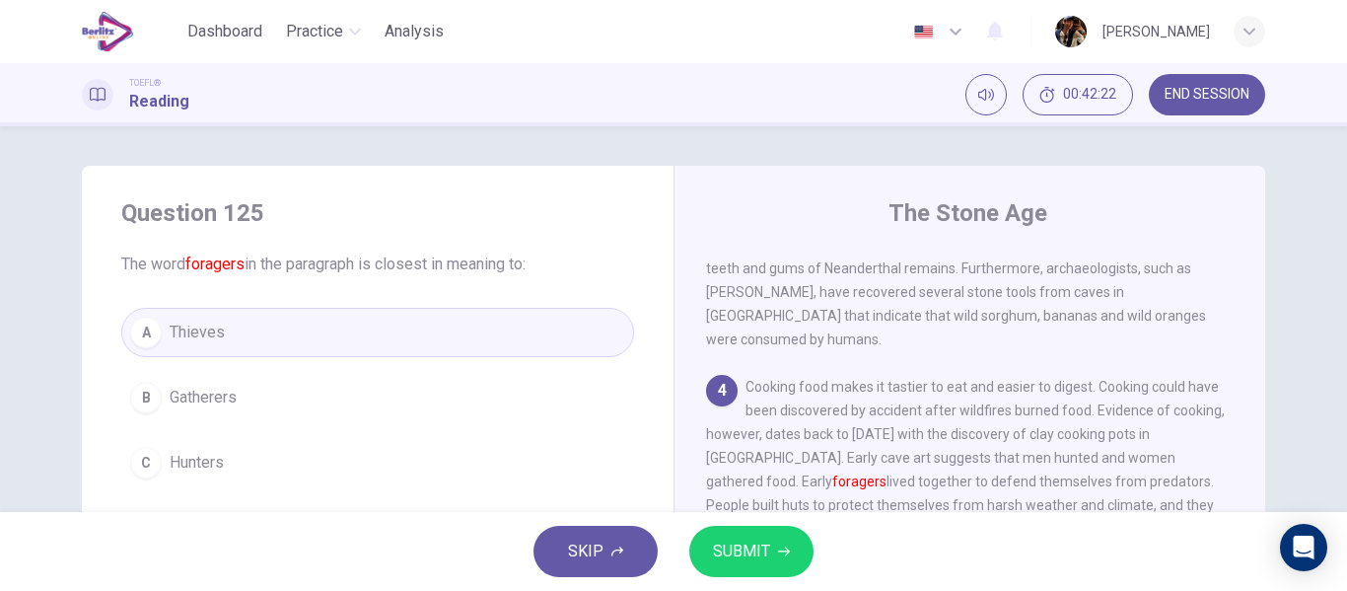
click at [765, 564] on span "SUBMIT" at bounding box center [741, 551] width 57 height 28
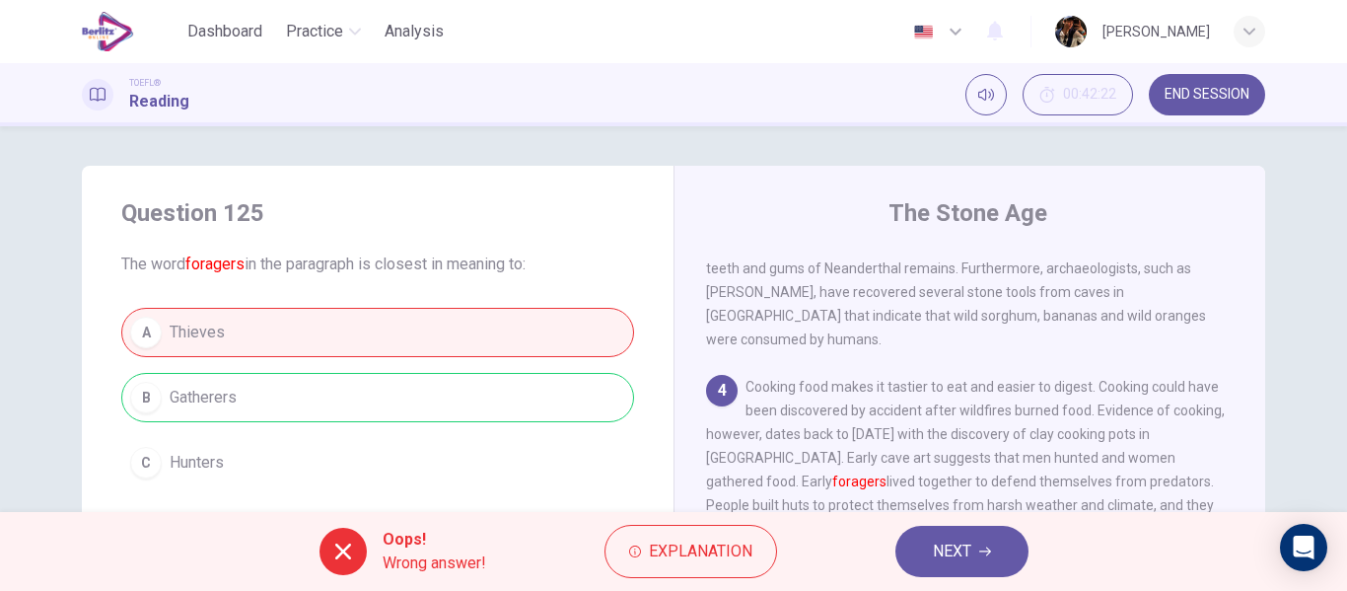
click at [945, 564] on button "NEXT" at bounding box center [961, 550] width 133 height 51
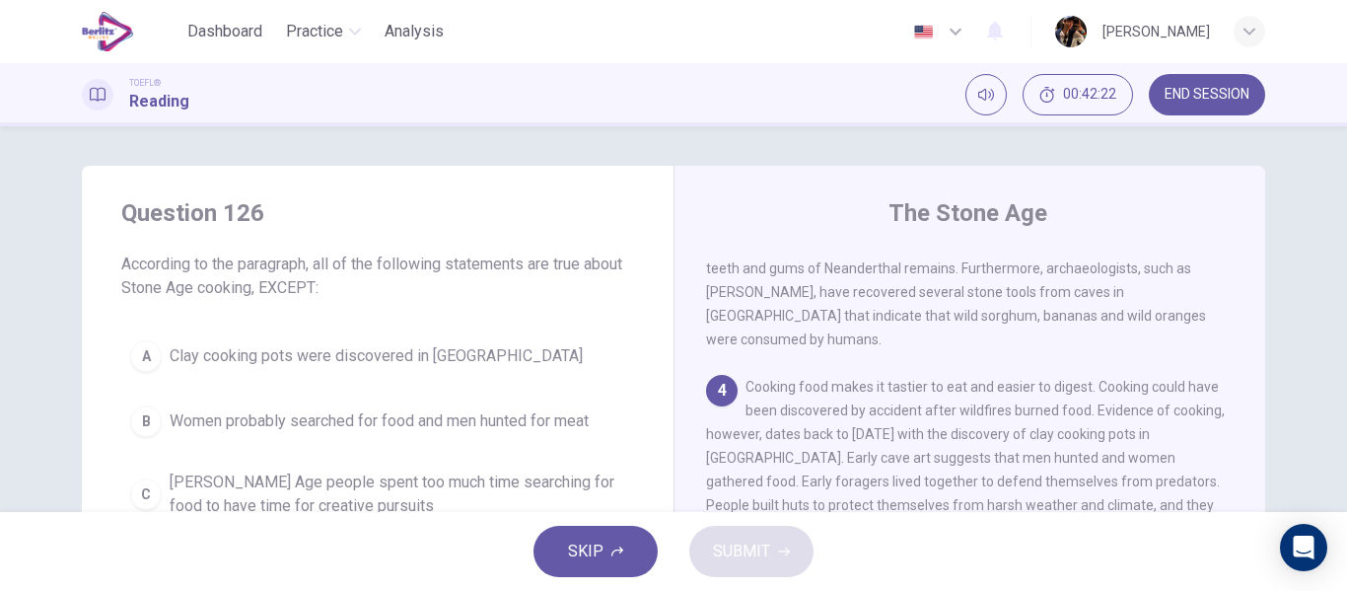
scroll to position [709, 0]
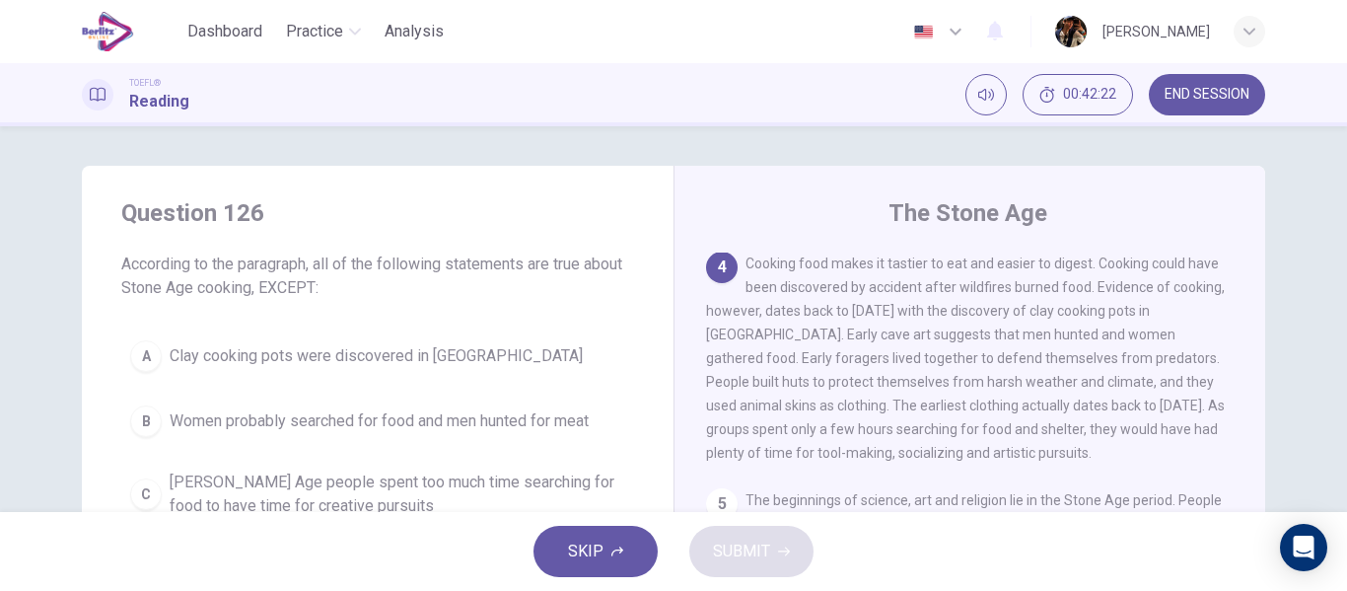
click at [224, 342] on button "A Clay cooking pots were discovered in East Asia" at bounding box center [377, 355] width 513 height 49
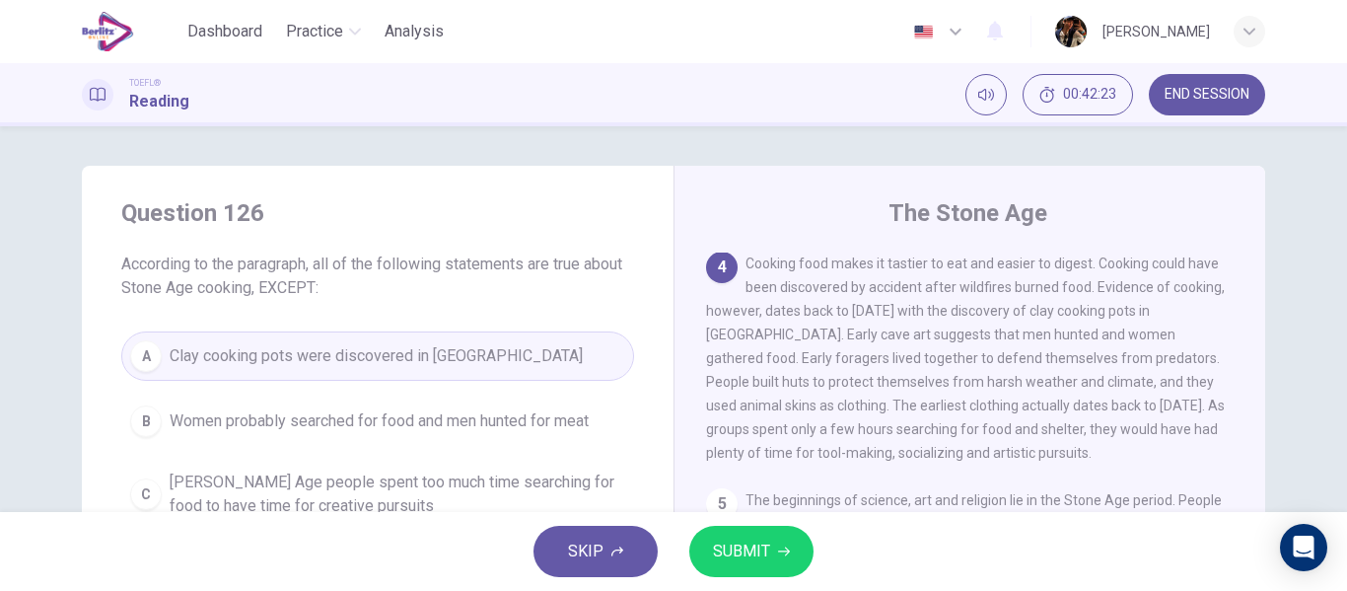
click at [734, 546] on span "SUBMIT" at bounding box center [741, 551] width 57 height 28
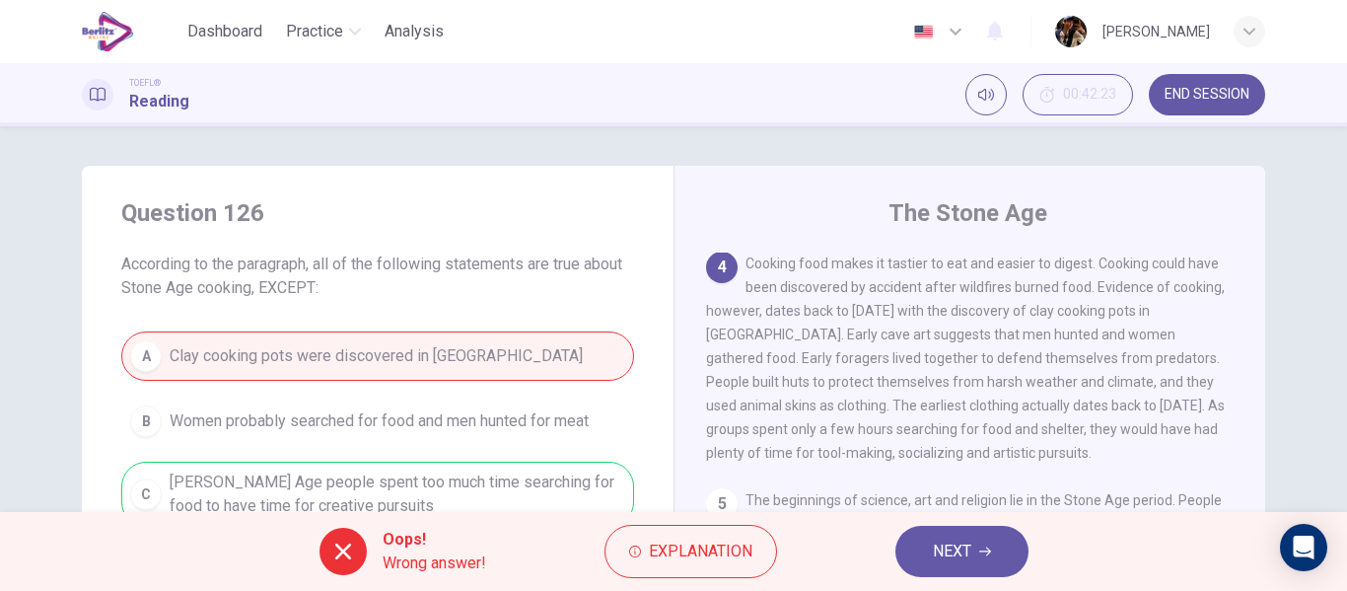
click at [832, 527] on div "Oops! Wrong answer! Explanation NEXT" at bounding box center [673, 551] width 1347 height 79
click at [927, 552] on button "NEXT" at bounding box center [961, 550] width 133 height 51
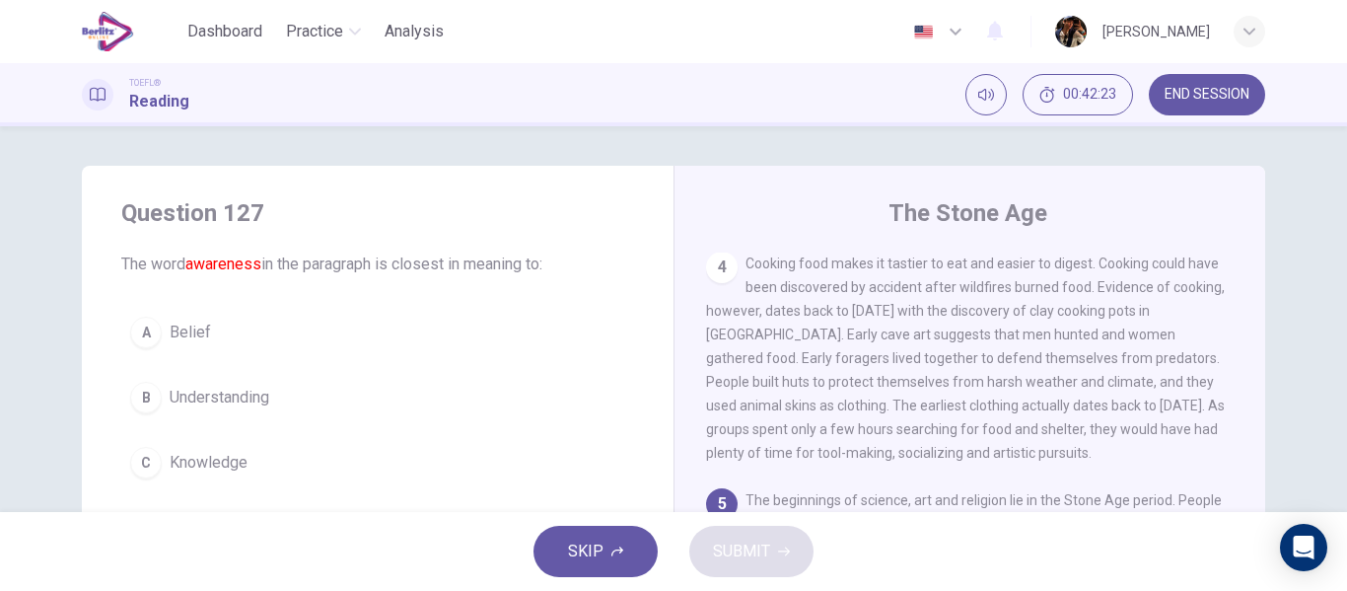
drag, startPoint x: 176, startPoint y: 311, endPoint x: 569, endPoint y: 439, distance: 412.8
click at [176, 309] on button "A Belief" at bounding box center [377, 332] width 513 height 49
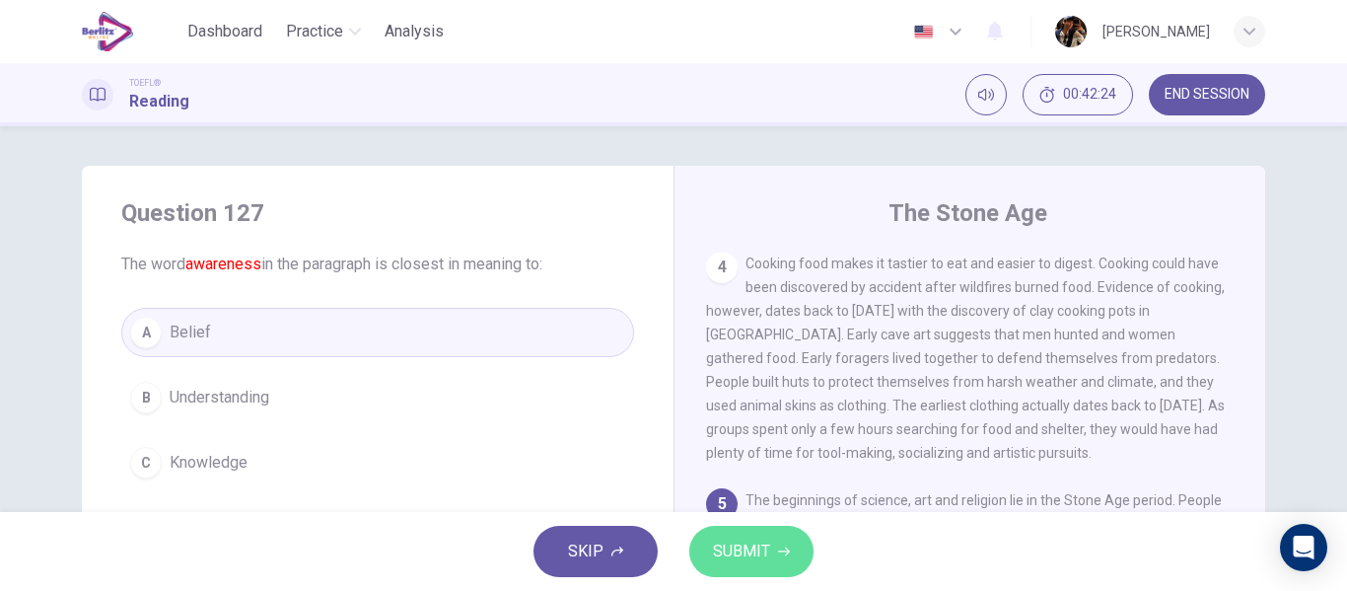
click at [748, 525] on button "SUBMIT" at bounding box center [751, 550] width 124 height 51
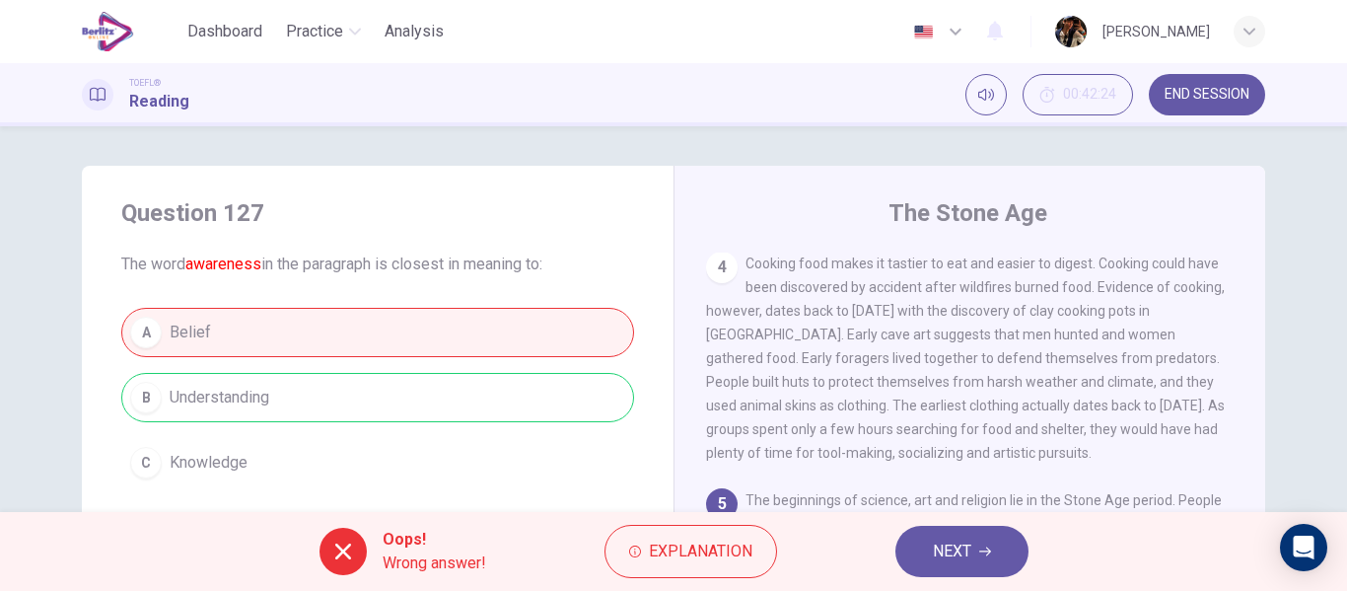
click at [917, 550] on button "NEXT" at bounding box center [961, 550] width 133 height 51
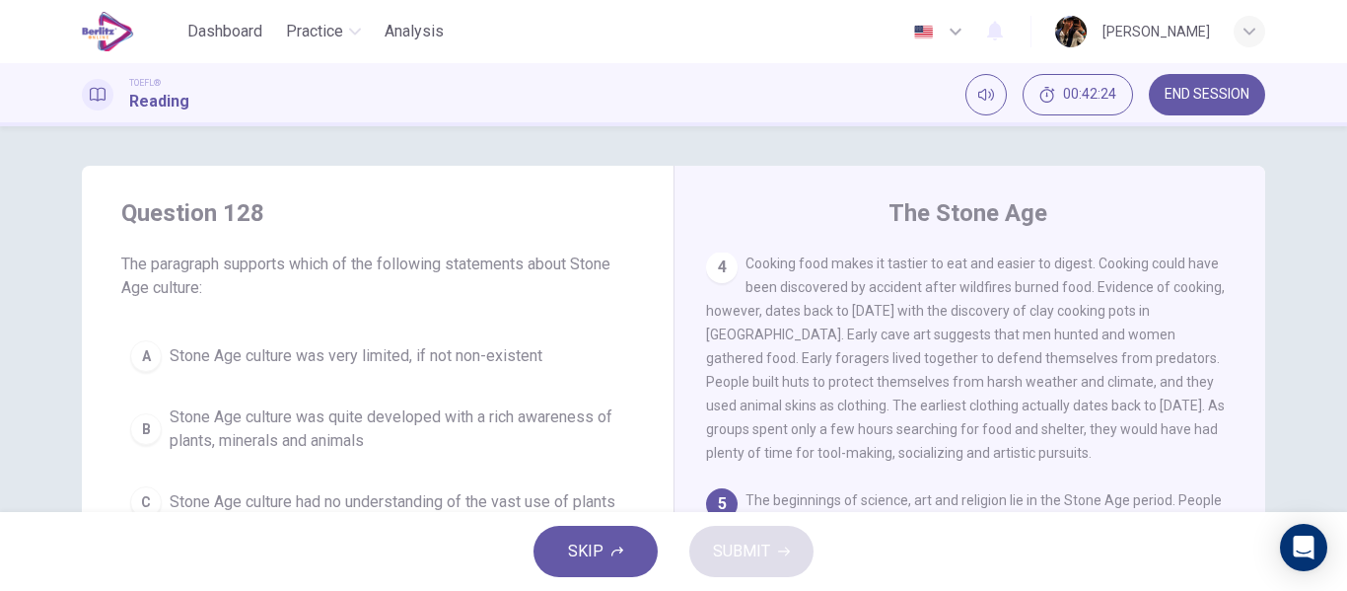
drag, startPoint x: 432, startPoint y: 339, endPoint x: 439, endPoint y: 351, distance: 13.7
click at [431, 340] on button "A Stone Age culture was very limited, if not non-existent" at bounding box center [377, 355] width 513 height 49
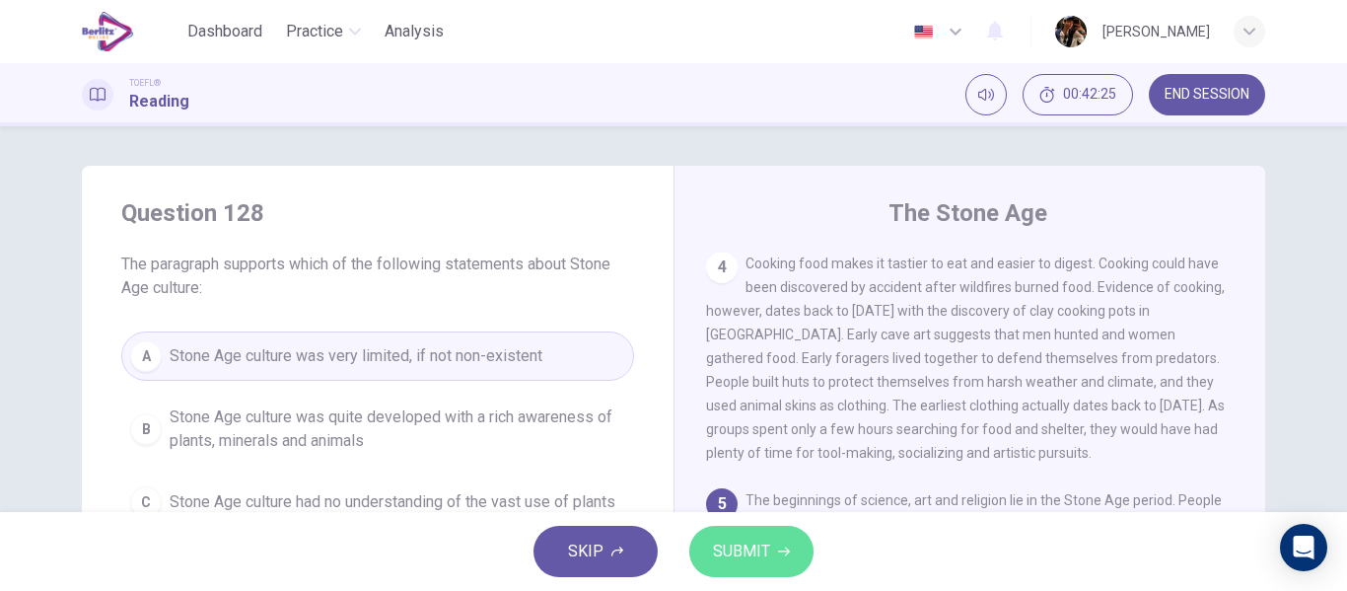
click at [732, 552] on span "SUBMIT" at bounding box center [741, 551] width 57 height 28
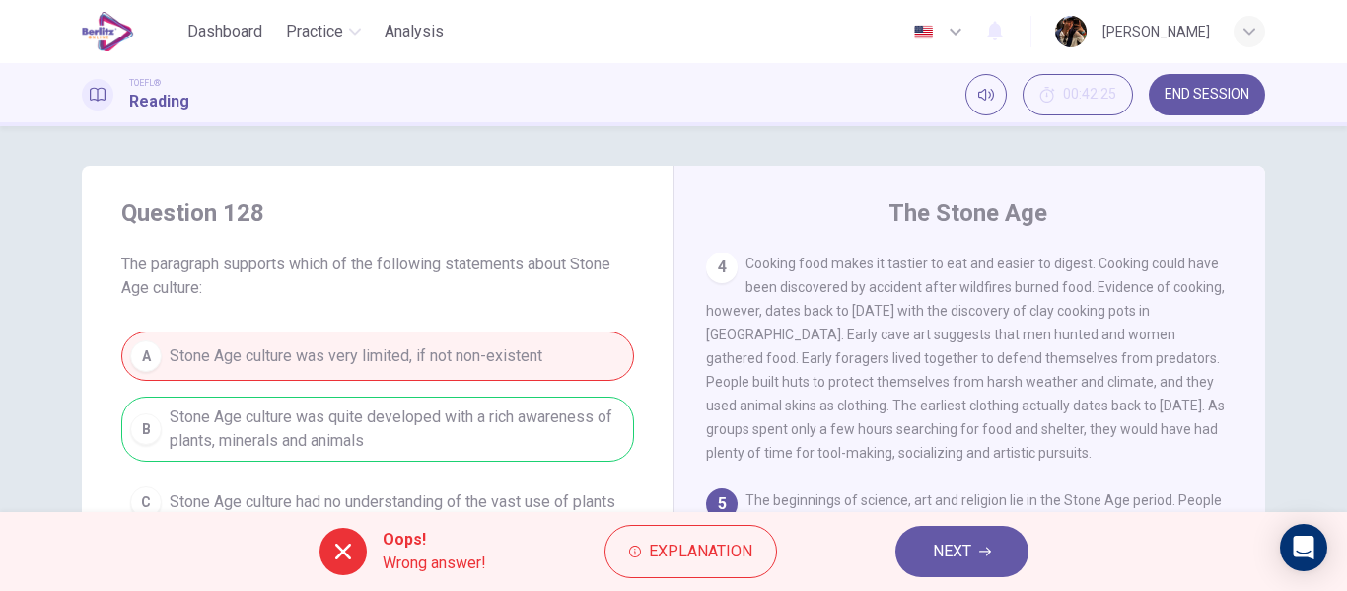
click at [939, 554] on span "NEXT" at bounding box center [952, 551] width 38 height 28
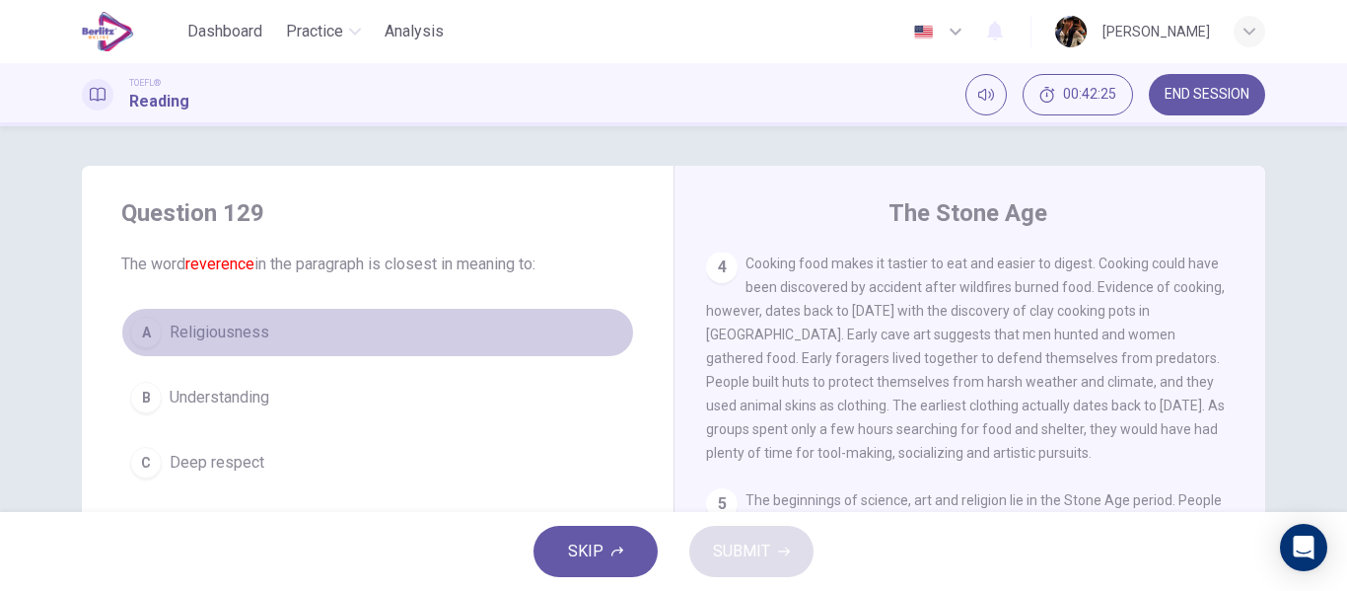
click at [301, 343] on button "A Religiousness" at bounding box center [377, 332] width 513 height 49
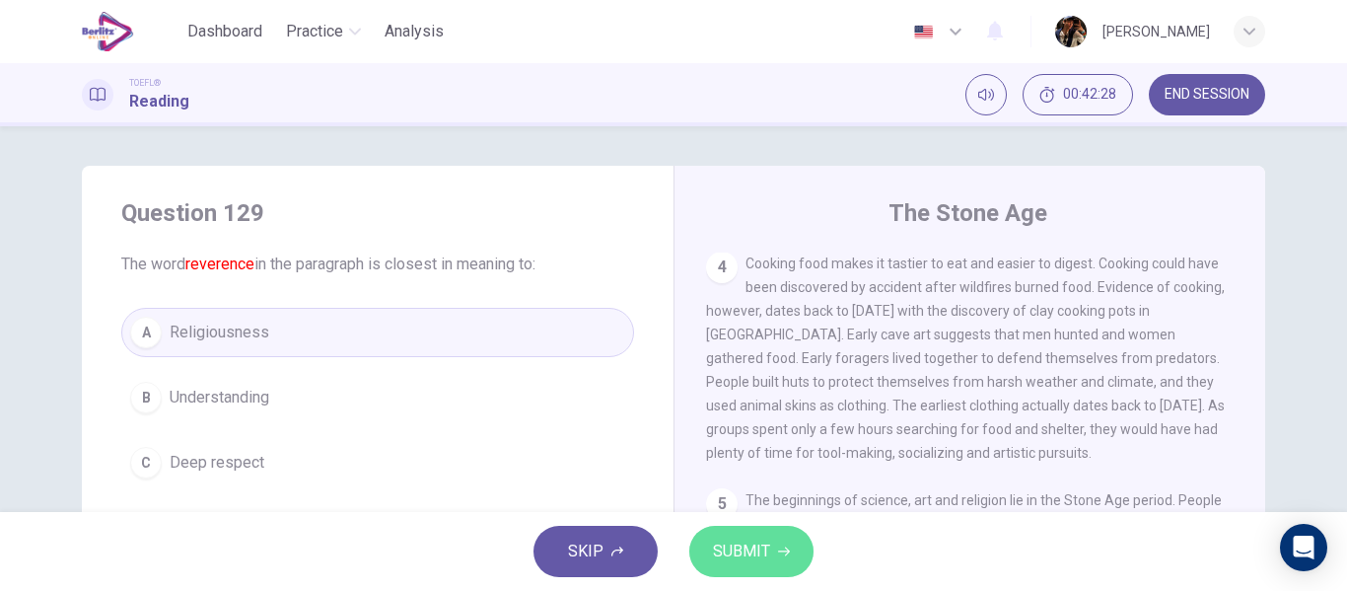
click at [728, 544] on span "SUBMIT" at bounding box center [741, 551] width 57 height 28
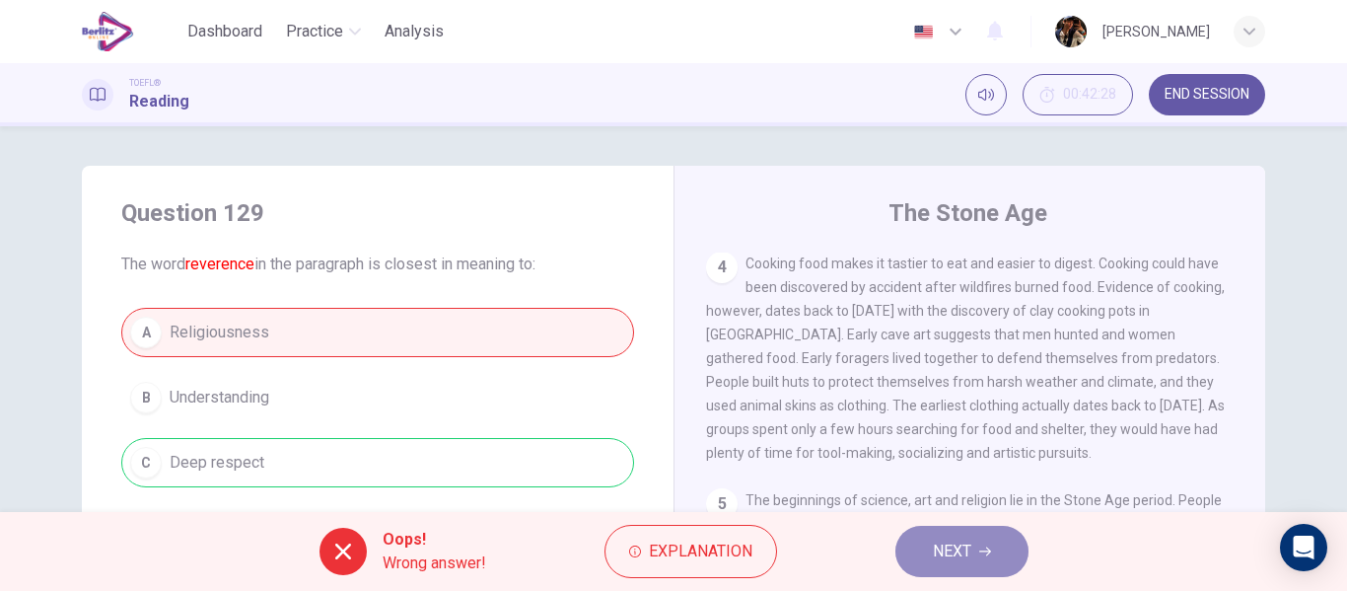
click at [895, 558] on button "NEXT" at bounding box center [961, 550] width 133 height 51
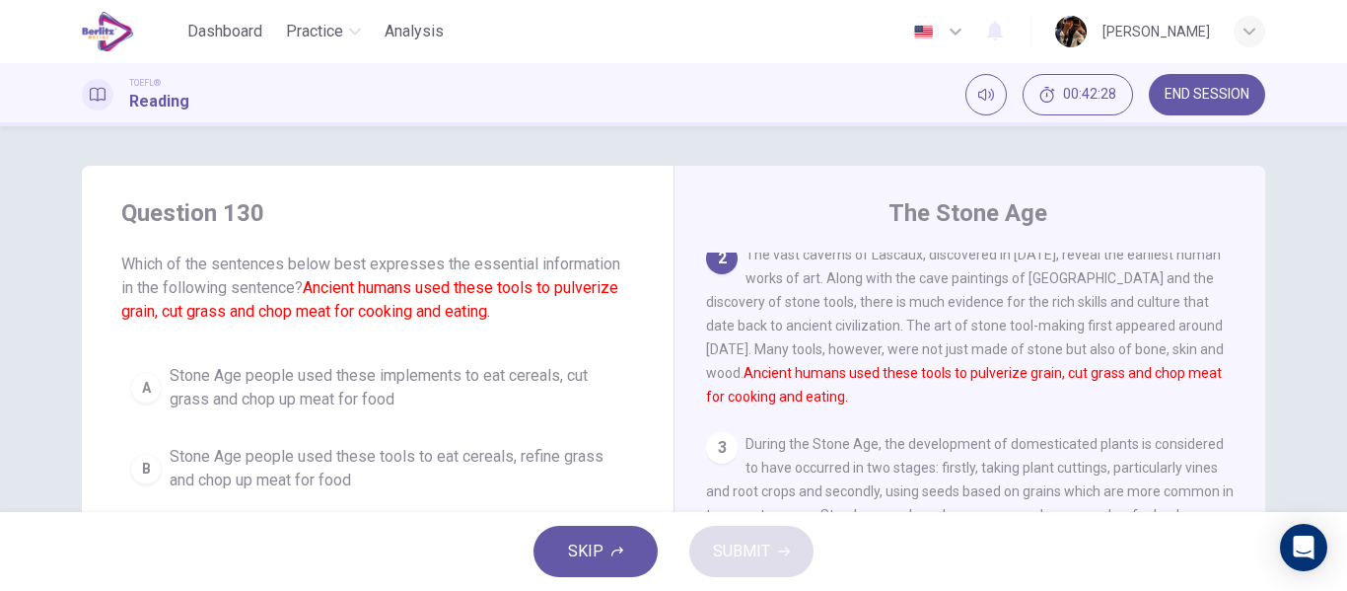
scroll to position [245, 0]
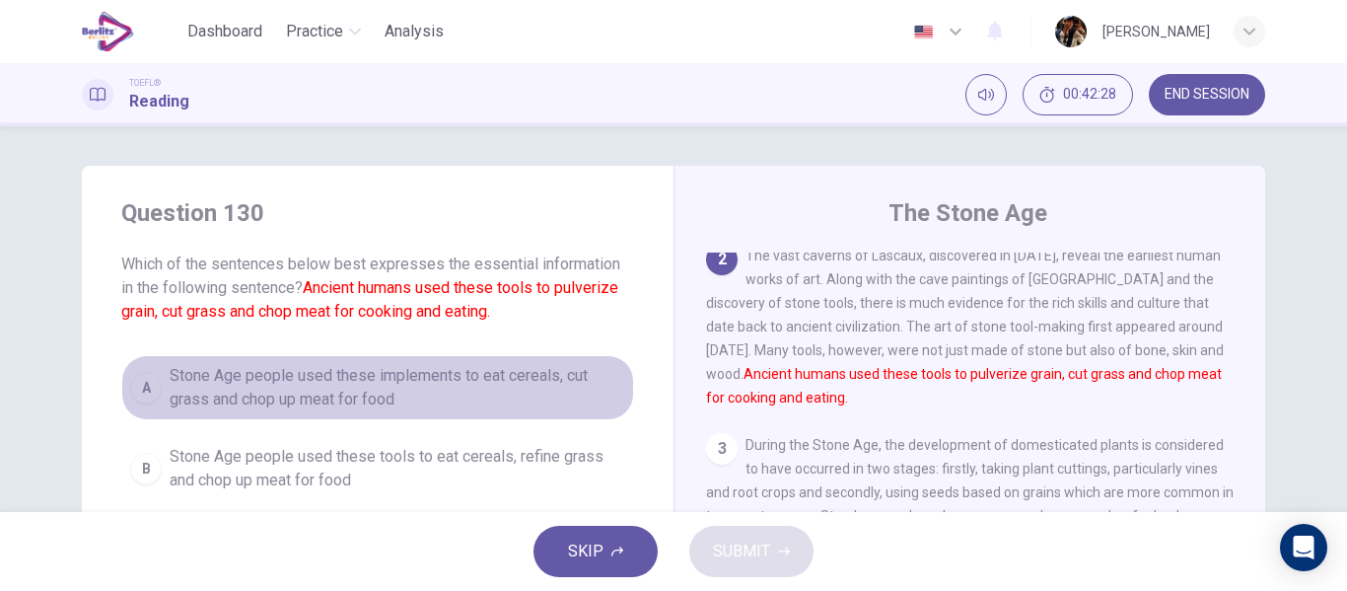
click at [357, 419] on button "A Stone Age people used these implements to eat cereals, cut grass and chop up …" at bounding box center [377, 387] width 513 height 65
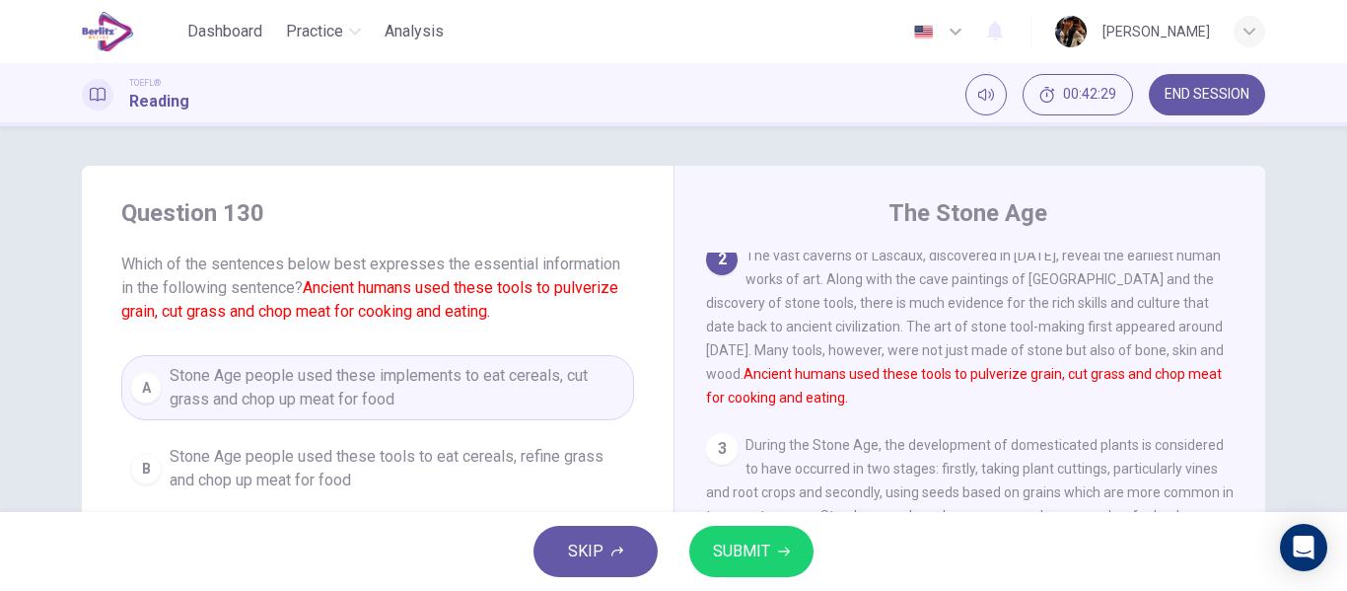
click at [781, 567] on button "SUBMIT" at bounding box center [751, 550] width 124 height 51
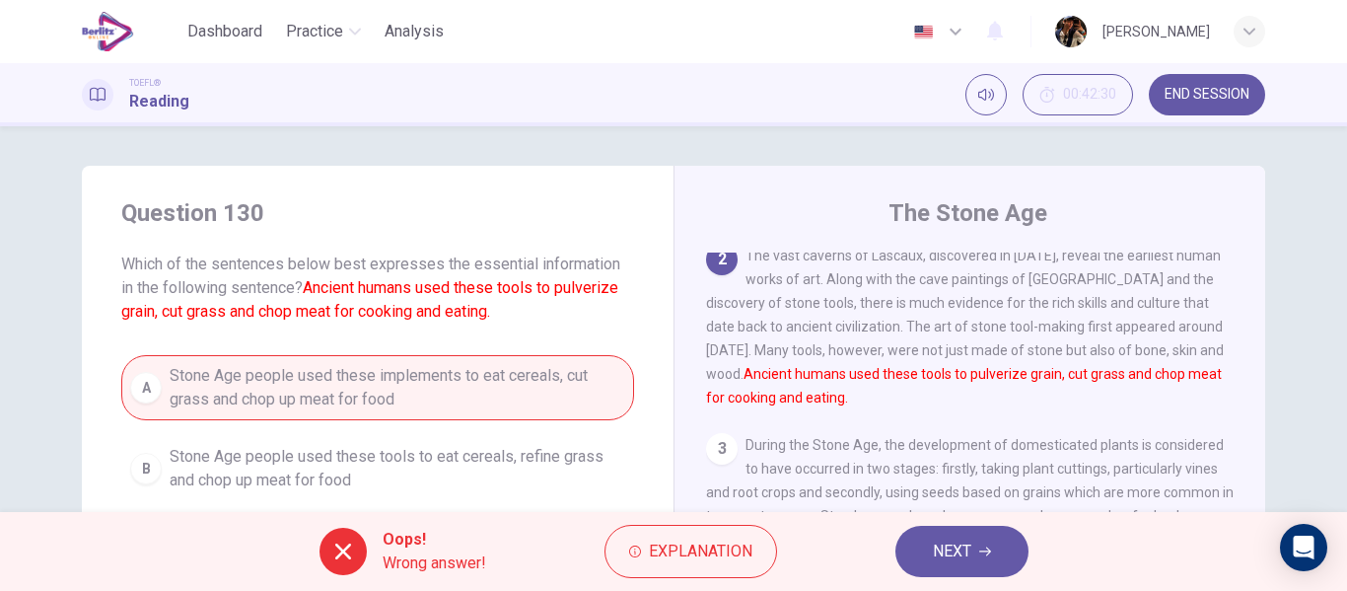
click at [976, 582] on div "Oops! Wrong answer! Explanation NEXT" at bounding box center [673, 551] width 1347 height 79
click at [944, 536] on button "NEXT" at bounding box center [961, 550] width 133 height 51
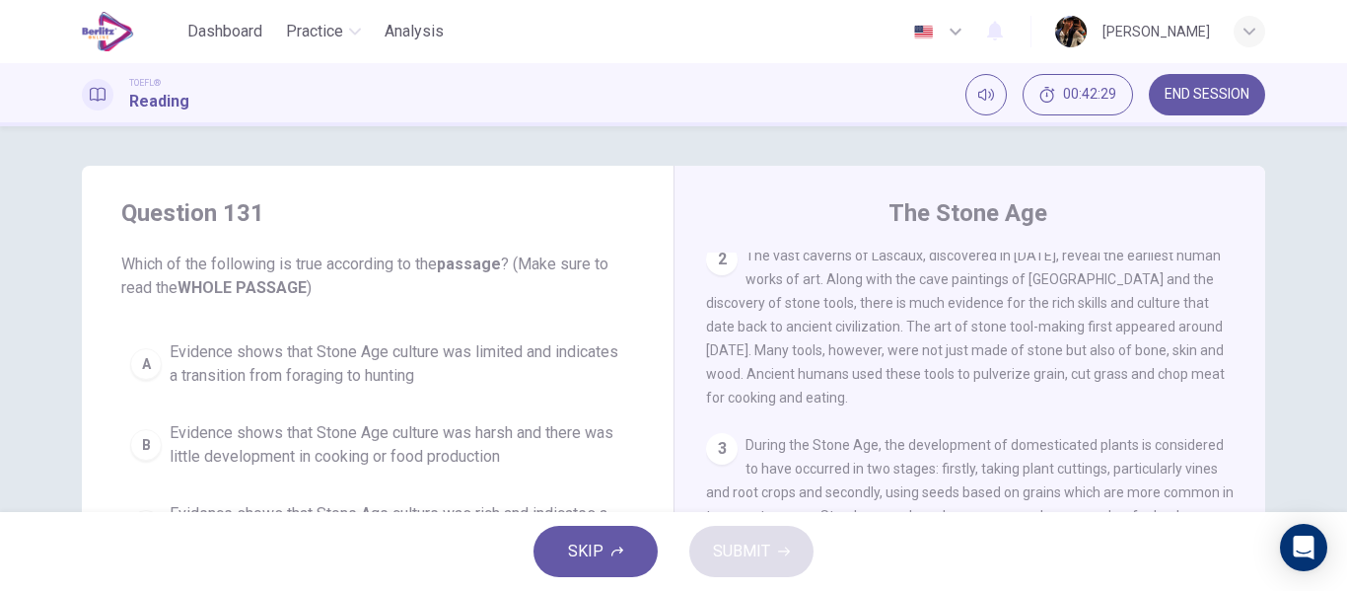
click at [956, 557] on div "SKIP SUBMIT" at bounding box center [673, 551] width 1347 height 79
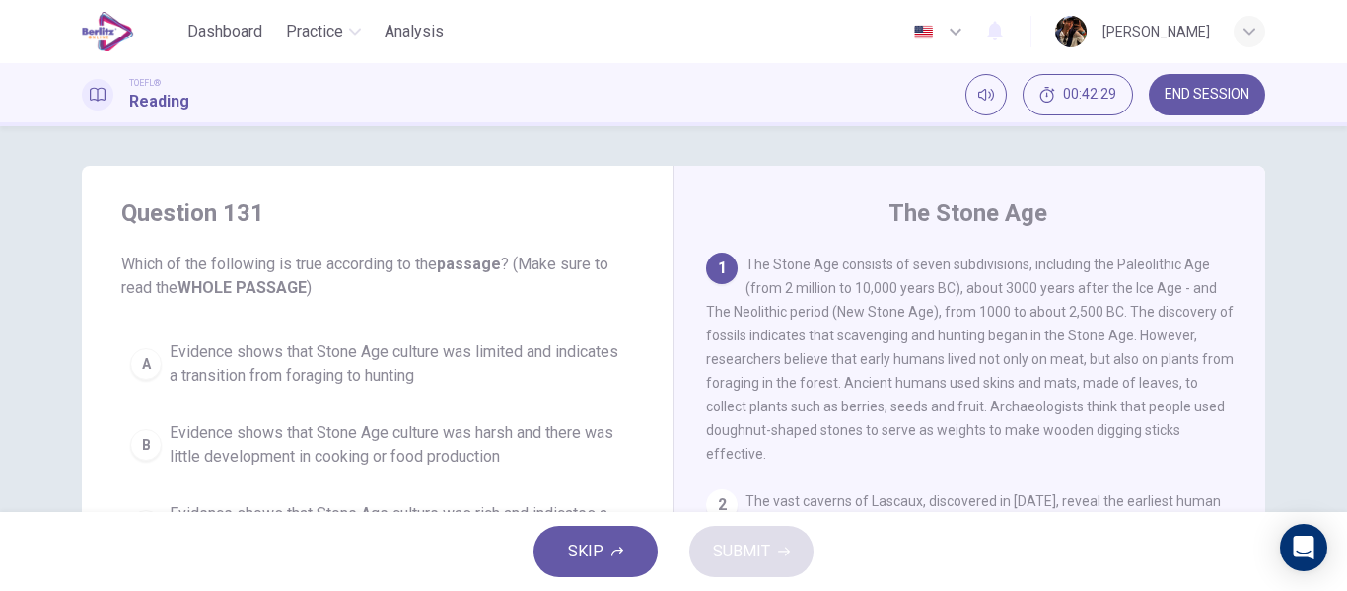
drag, startPoint x: 445, startPoint y: 453, endPoint x: 635, endPoint y: 502, distance: 196.3
click at [439, 453] on span "Evidence shows that Stone Age culture was harsh and there was little developmen…" at bounding box center [397, 444] width 455 height 47
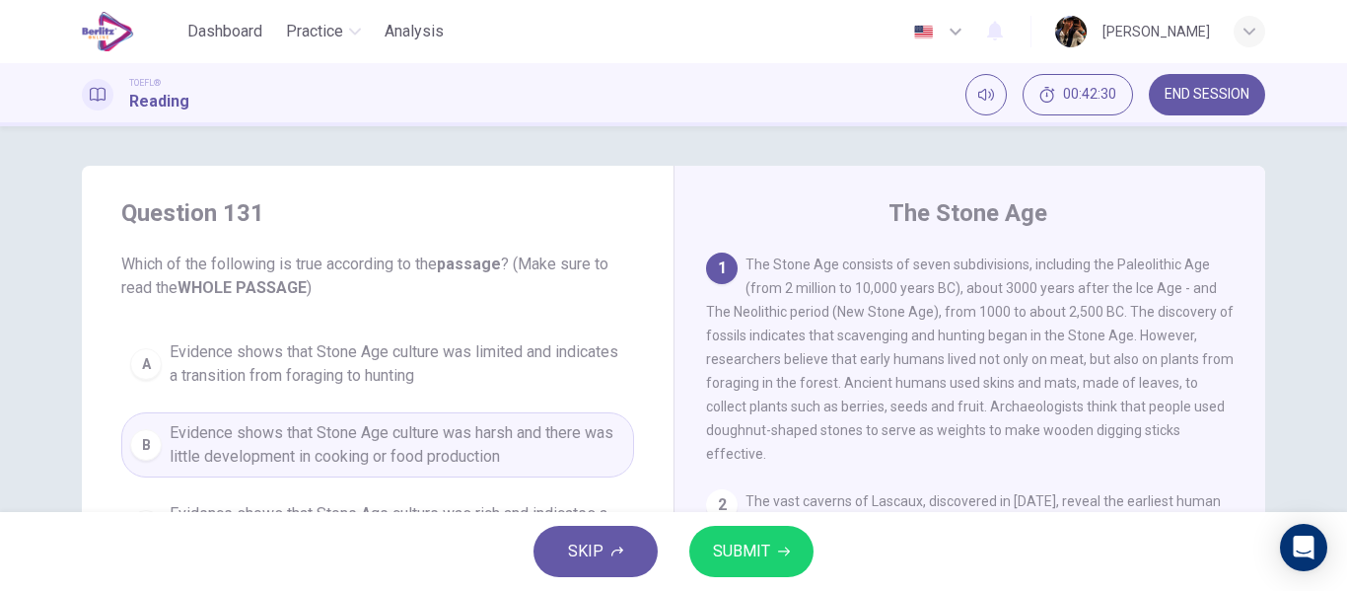
click at [785, 559] on button "SUBMIT" at bounding box center [751, 550] width 124 height 51
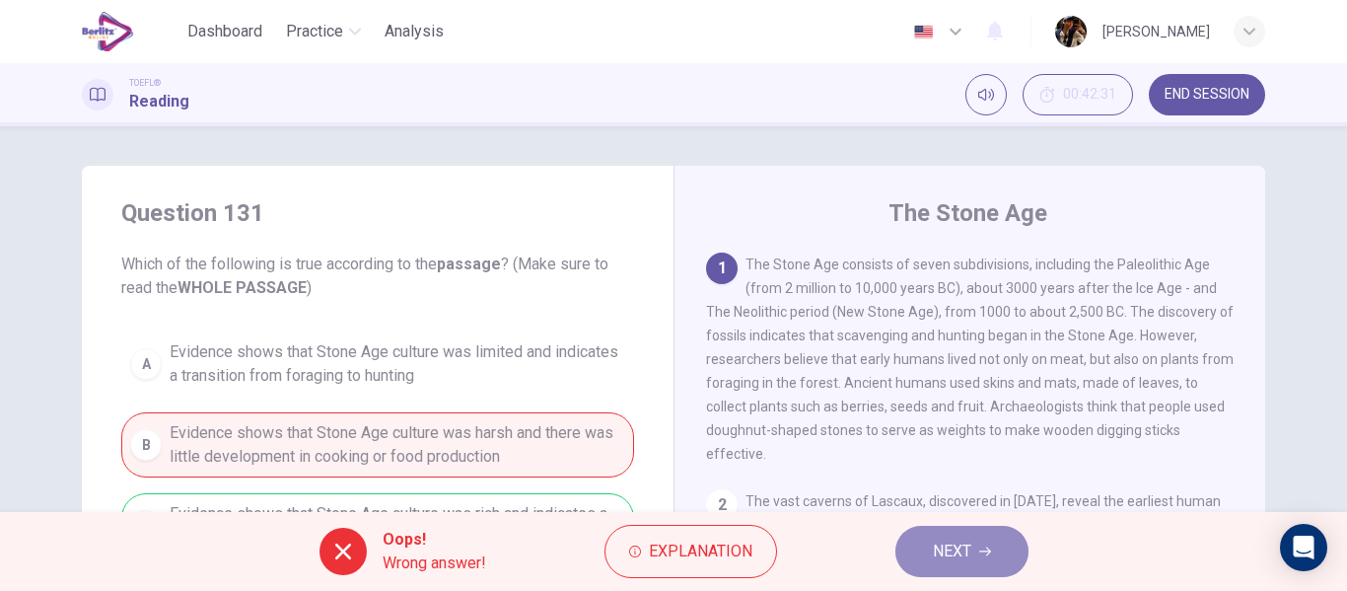
click at [936, 543] on span "NEXT" at bounding box center [952, 551] width 38 height 28
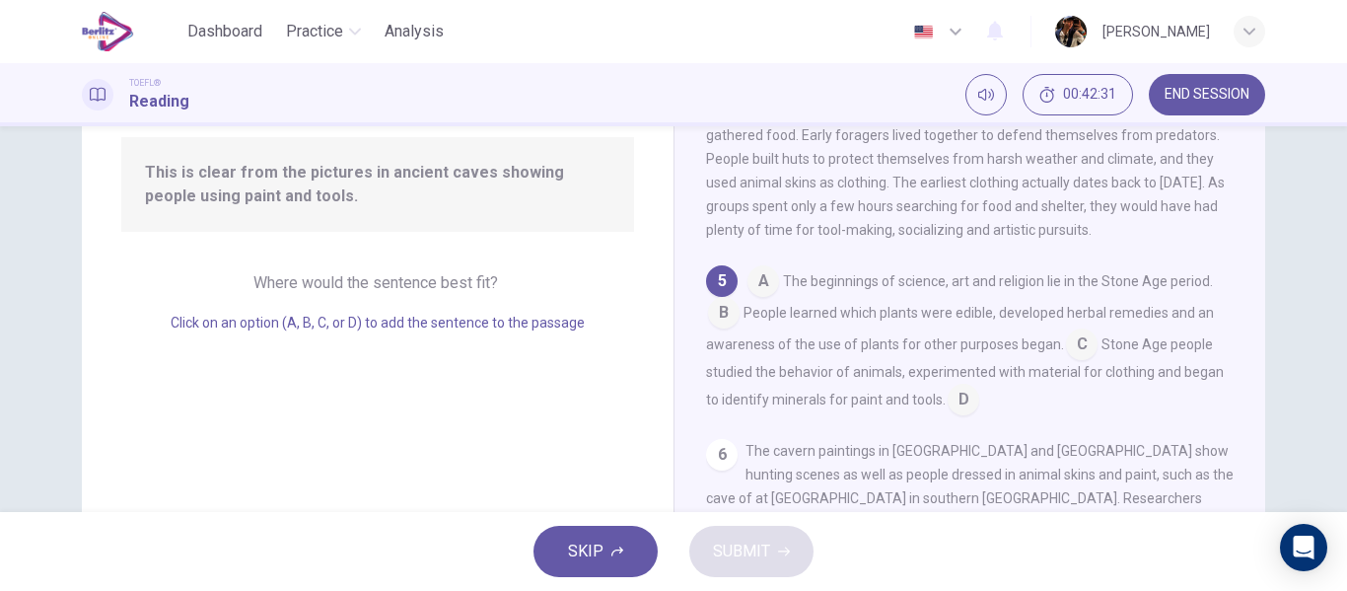
scroll to position [253, 0]
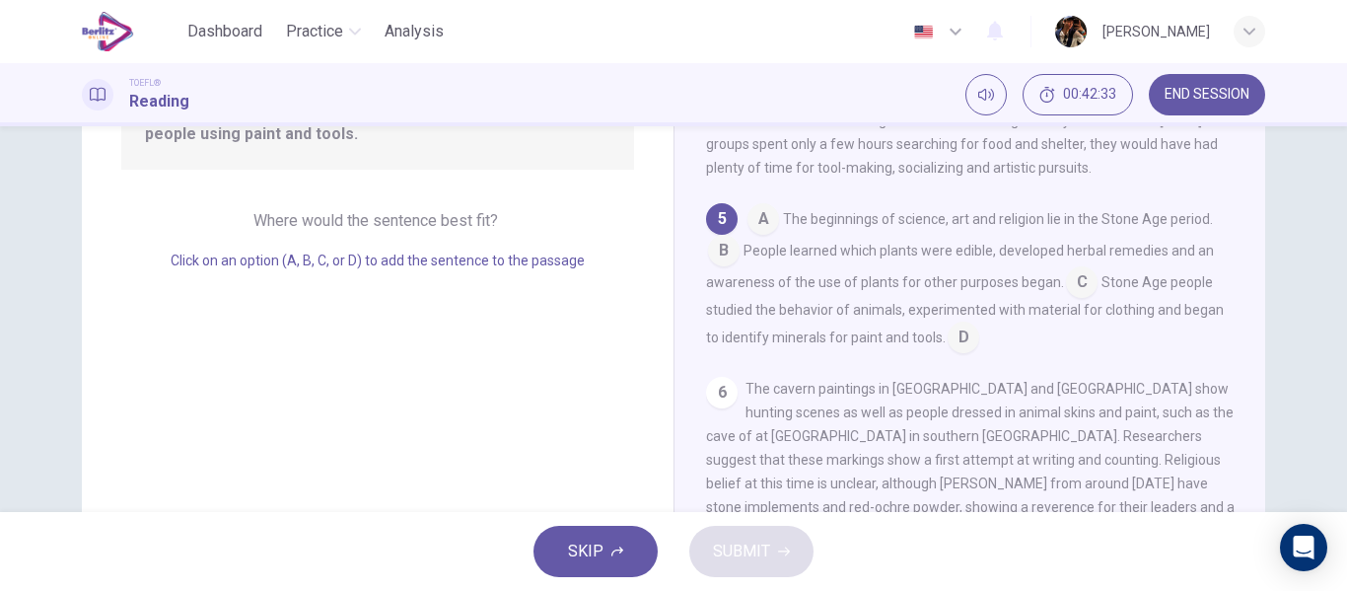
click at [759, 237] on input at bounding box center [763, 221] width 32 height 32
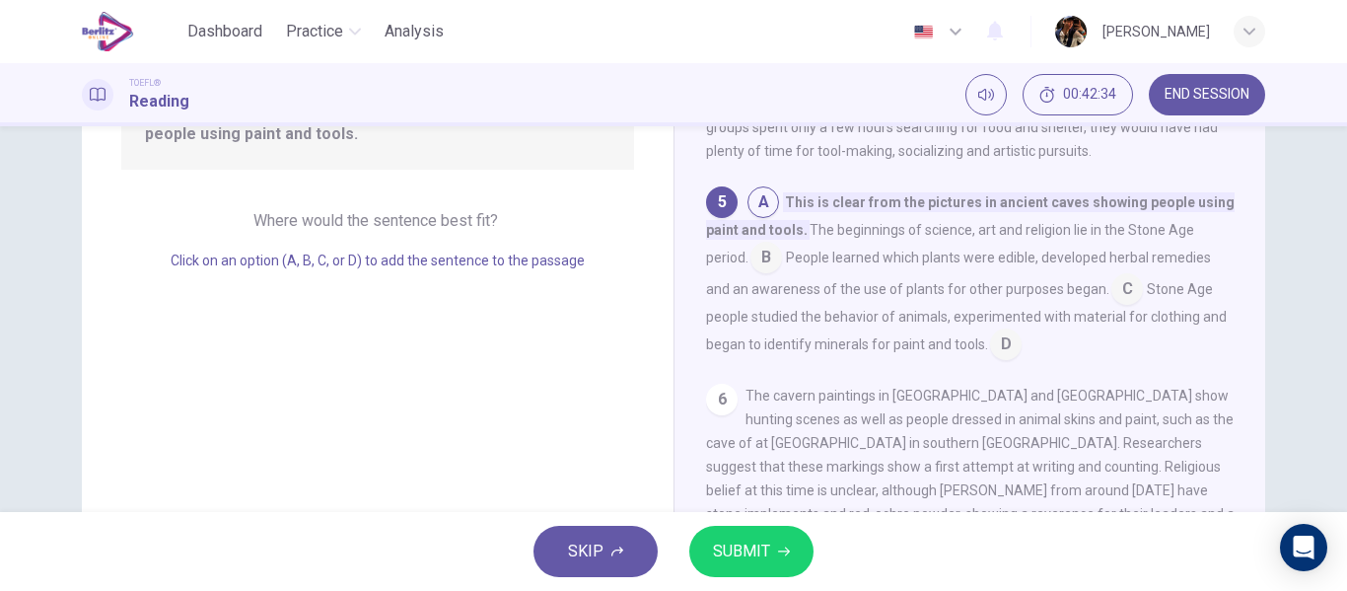
click at [748, 545] on span "SUBMIT" at bounding box center [741, 551] width 57 height 28
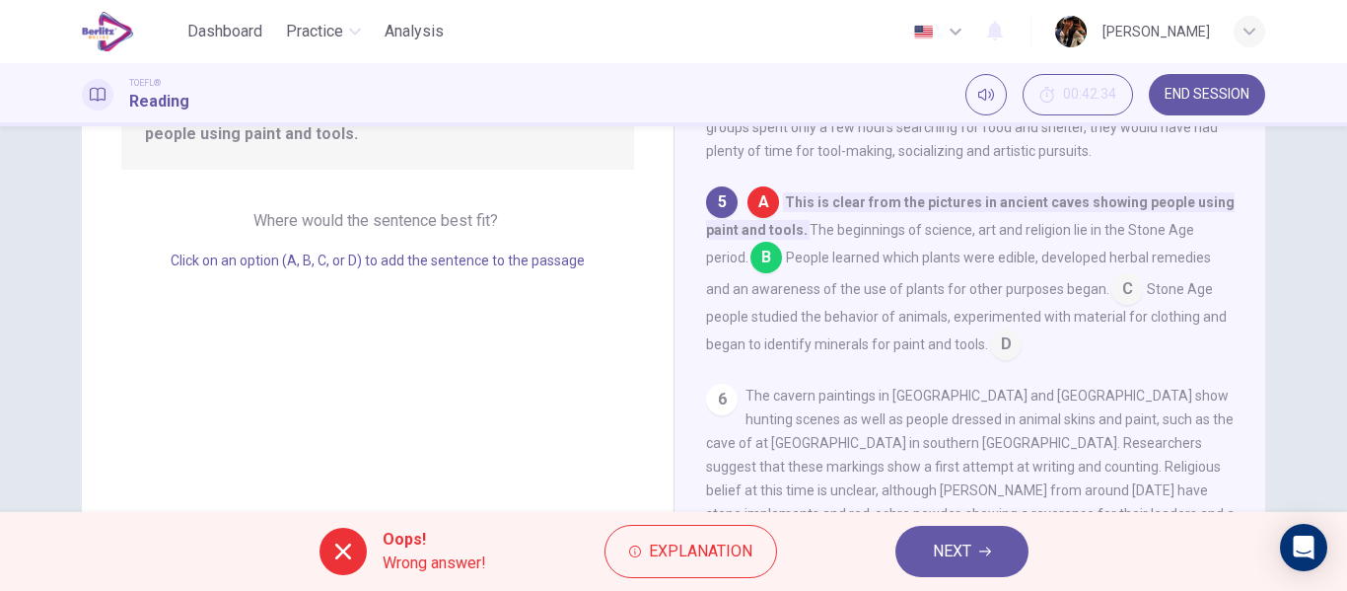
click at [989, 523] on div "Oops! Wrong answer! Explanation NEXT" at bounding box center [673, 551] width 1347 height 79
click at [974, 547] on button "NEXT" at bounding box center [961, 550] width 133 height 51
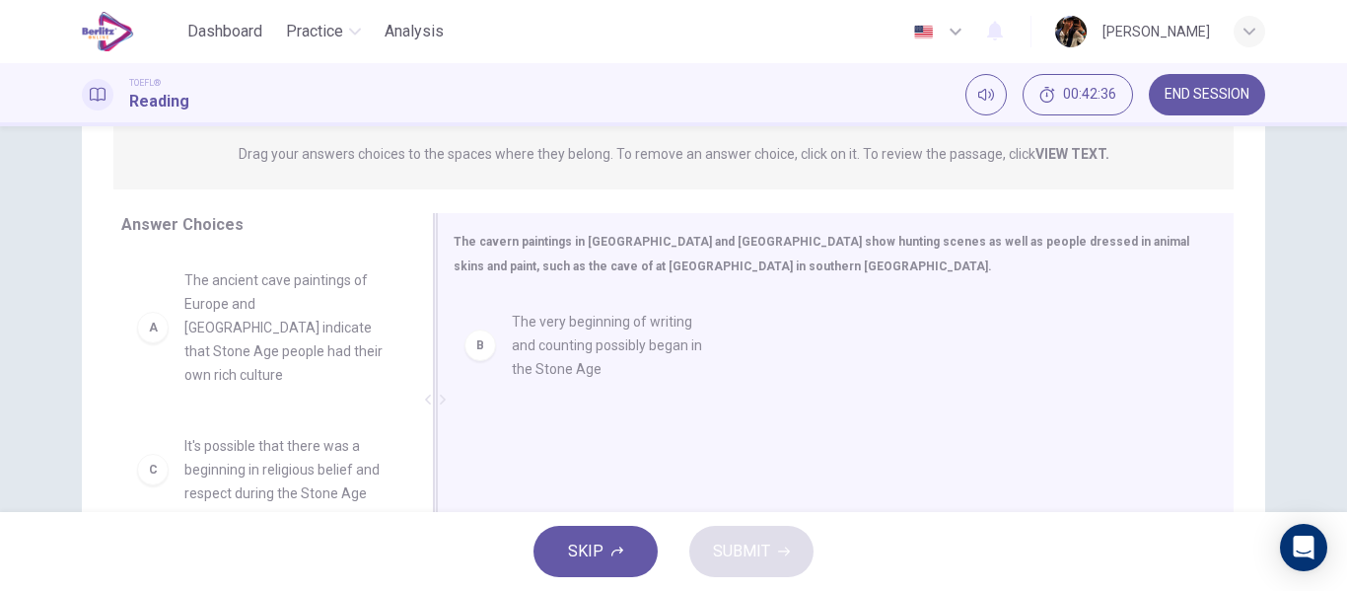
drag, startPoint x: 303, startPoint y: 304, endPoint x: 725, endPoint y: 402, distance: 433.3
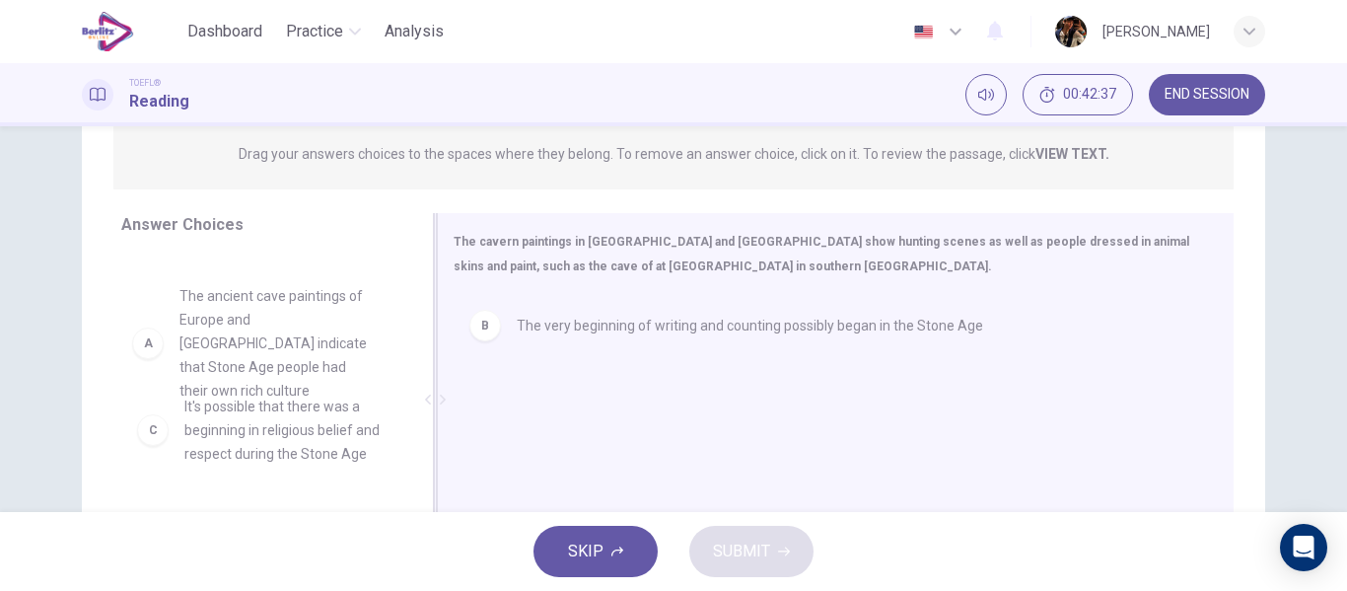
drag, startPoint x: 310, startPoint y: 310, endPoint x: 691, endPoint y: 449, distance: 406.1
click at [928, 491] on div "Answer Choices C It's possible that there was a beginning in religious belief a…" at bounding box center [673, 404] width 1183 height 383
drag, startPoint x: 258, startPoint y: 346, endPoint x: 754, endPoint y: 489, distance: 516.1
click at [754, 489] on div "Answer Choices C It's possible that there was a beginning in religious belief a…" at bounding box center [673, 404] width 1183 height 383
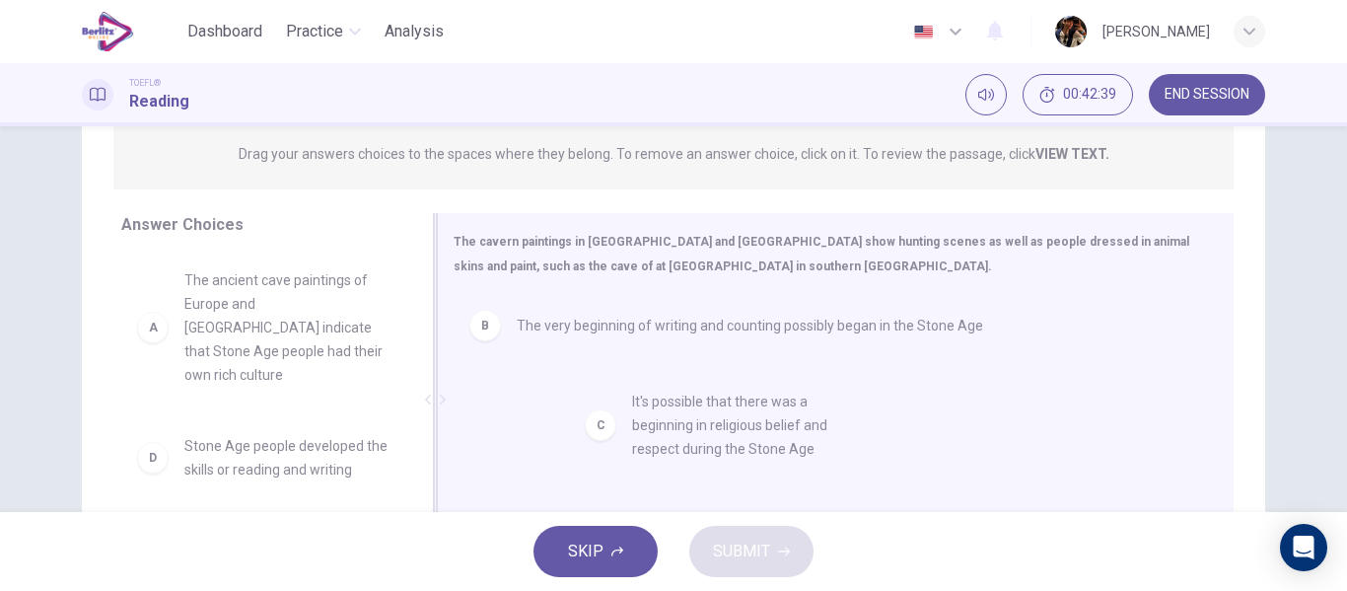
drag, startPoint x: 236, startPoint y: 440, endPoint x: 791, endPoint y: 463, distance: 555.5
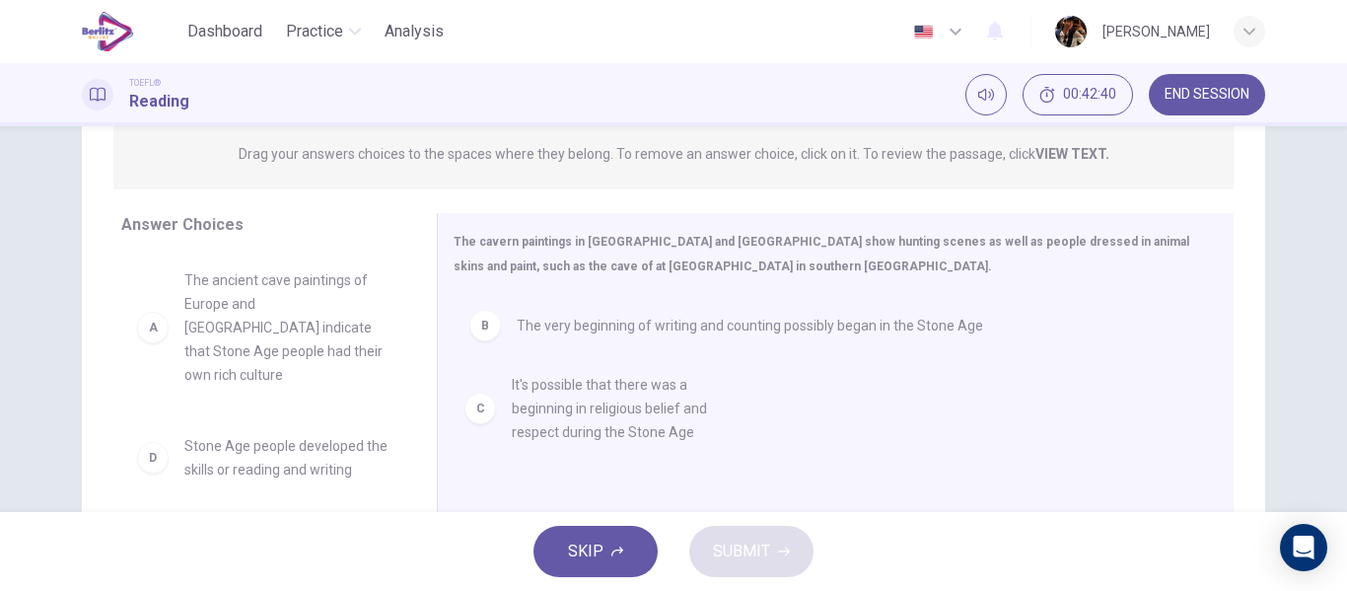
click at [587, 547] on span "SKIP" at bounding box center [585, 551] width 35 height 28
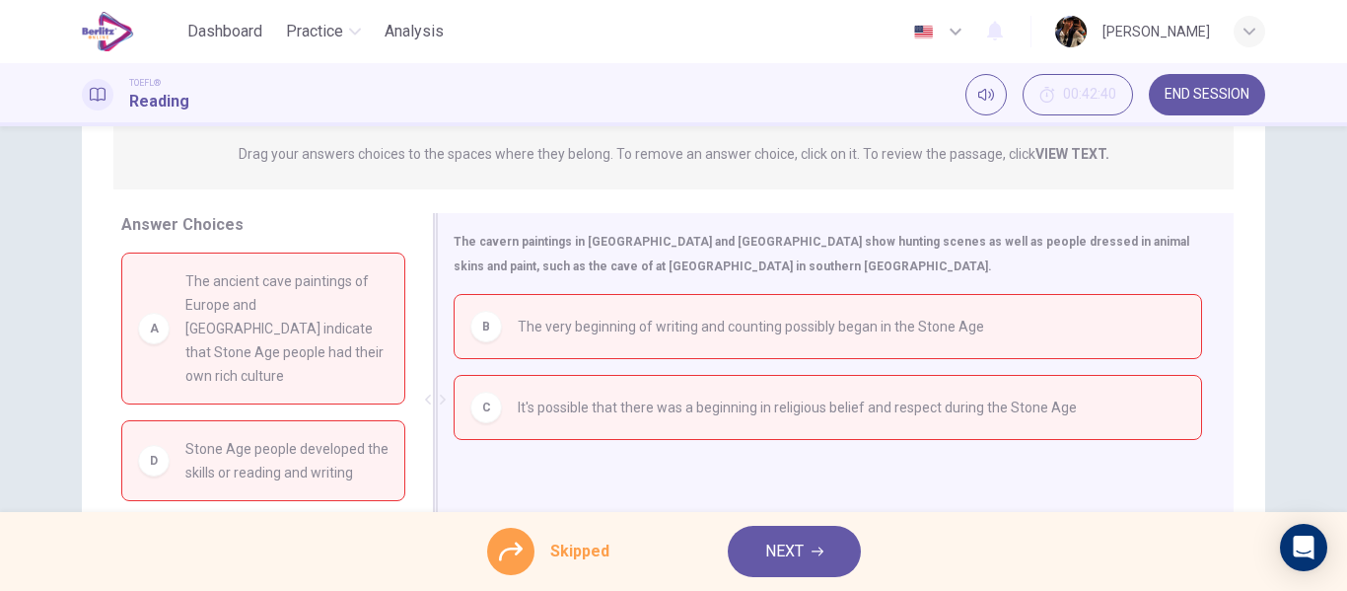
drag, startPoint x: 587, startPoint y: 547, endPoint x: 754, endPoint y: 497, distance: 175.0
click at [754, 497] on div "Dashboard Practice Analysis English ** ​ samuel parra TOEFL® Reading 00:42:40 E…" at bounding box center [673, 295] width 1347 height 591
drag, startPoint x: 1324, startPoint y: 339, endPoint x: 1331, endPoint y: 425, distance: 86.0
click at [1331, 424] on div "Question 133 View Text Directions: An introductory sentence for a brief summary…" at bounding box center [673, 318] width 1347 height 385
drag, startPoint x: 1333, startPoint y: 303, endPoint x: 1346, endPoint y: 372, distance: 70.2
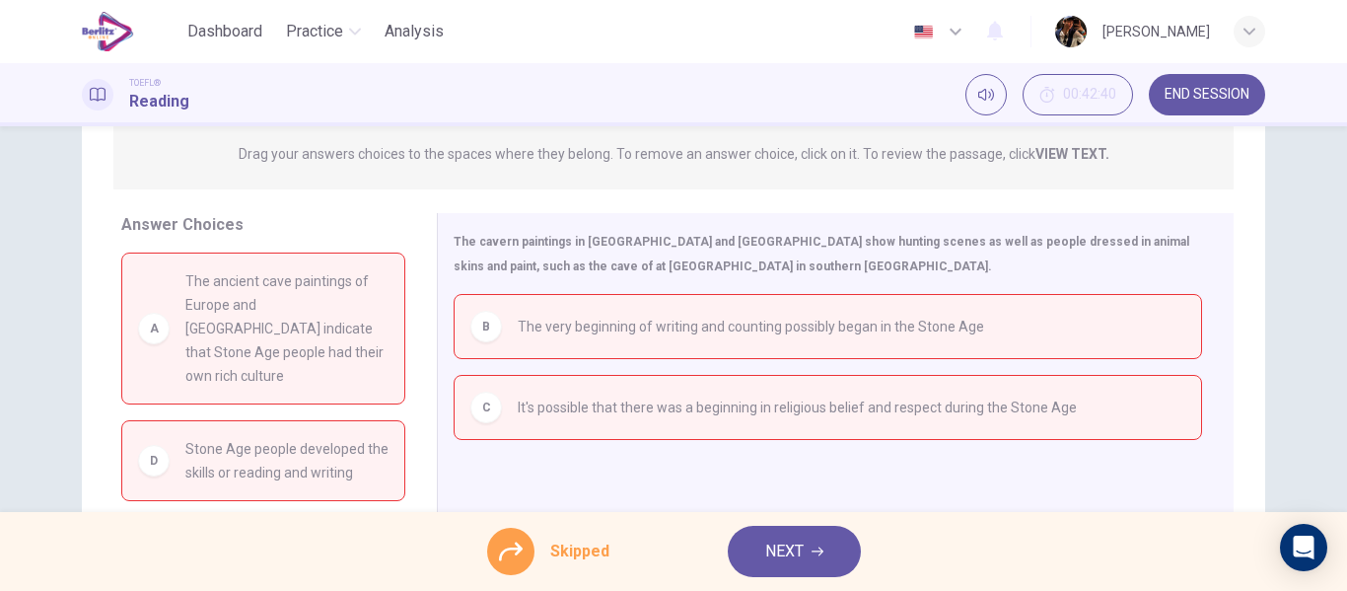
click at [1346, 371] on div "Question 133 View Text Directions: An introductory sentence for a brief summary…" at bounding box center [673, 318] width 1347 height 385
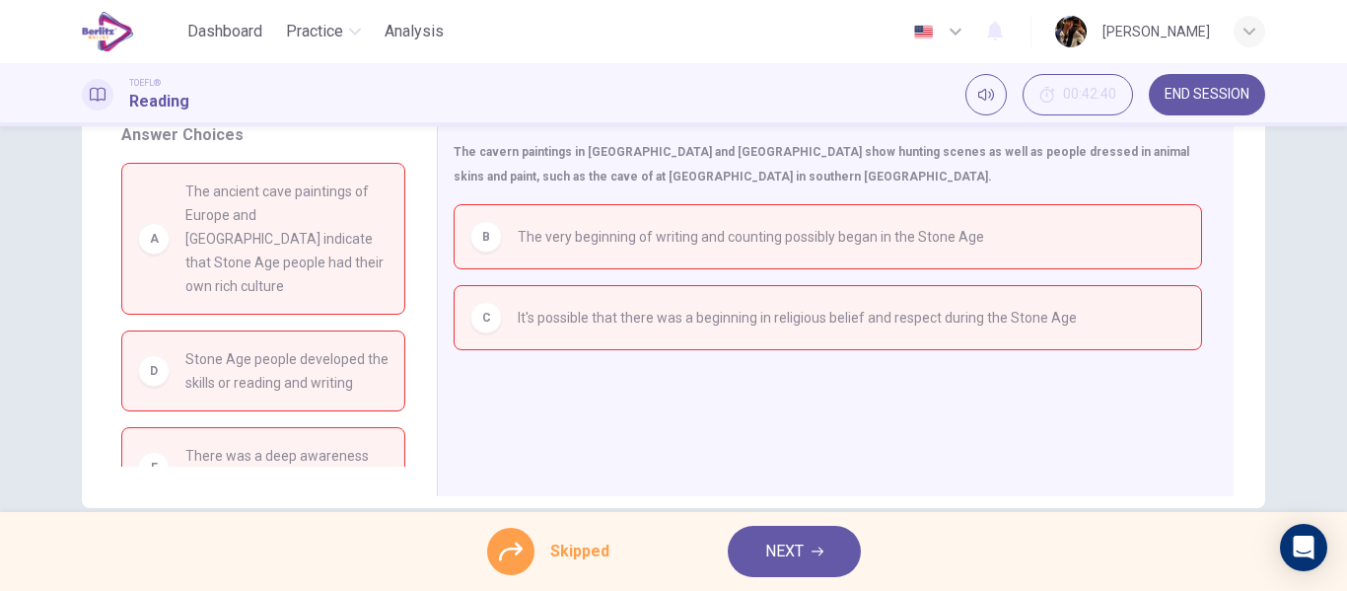
scroll to position [379, 0]
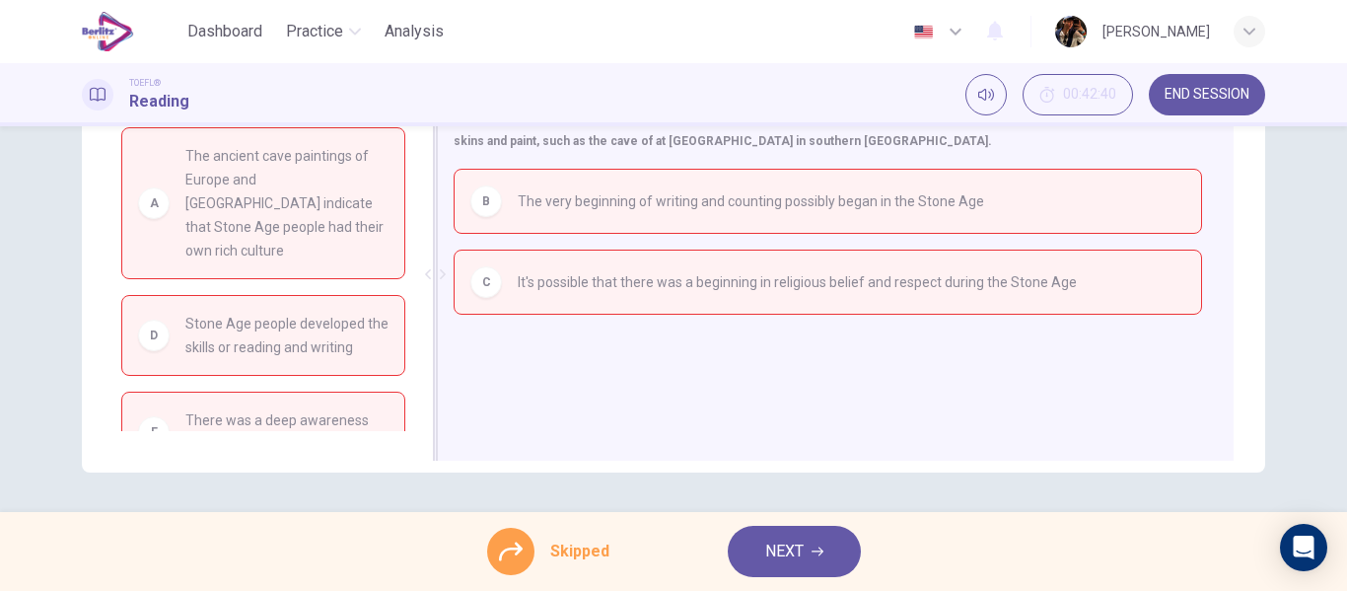
drag, startPoint x: 319, startPoint y: 339, endPoint x: 520, endPoint y: 360, distance: 201.2
click at [515, 355] on div "Answer Choices A The ancient cave paintings of Europe and North Africa indicate…" at bounding box center [673, 279] width 1183 height 383
drag, startPoint x: 535, startPoint y: 545, endPoint x: 524, endPoint y: 550, distance: 11.9
click at [525, 550] on div "Skipped" at bounding box center [548, 550] width 122 height 47
drag, startPoint x: 517, startPoint y: 556, endPoint x: 668, endPoint y: 521, distance: 155.9
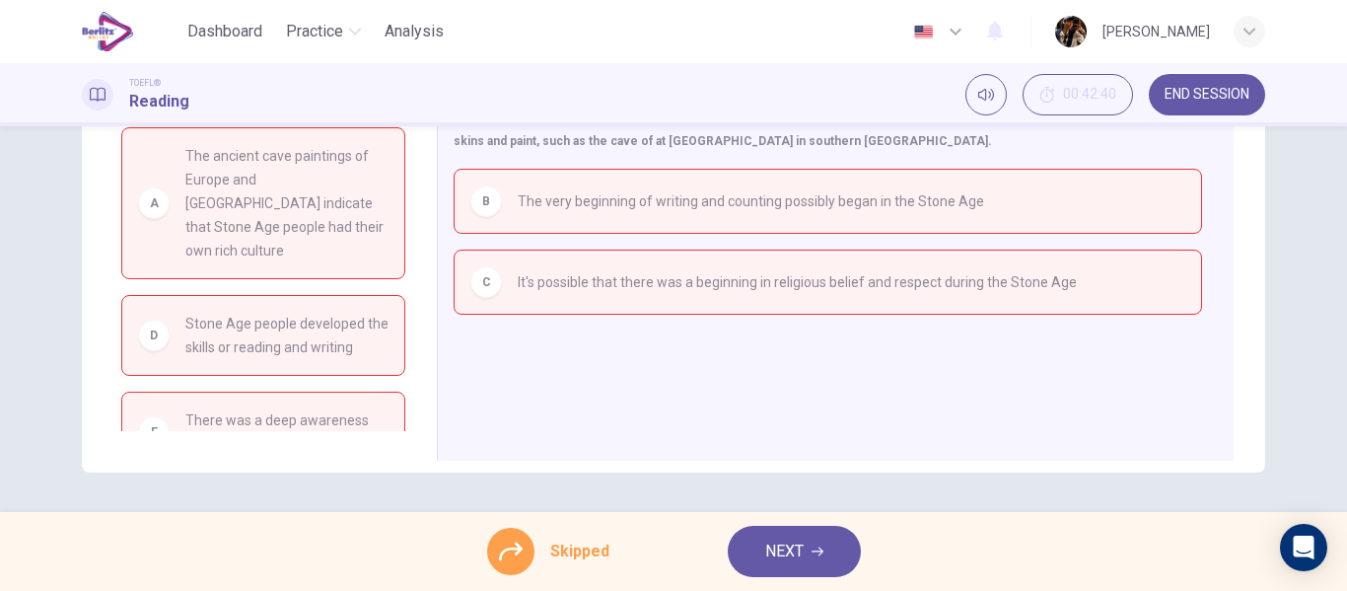
click at [516, 557] on icon at bounding box center [511, 551] width 24 height 24
click at [668, 522] on div "Skipped NEXT" at bounding box center [673, 551] width 1347 height 79
drag, startPoint x: 557, startPoint y: 513, endPoint x: 546, endPoint y: 513, distance: 10.8
click at [546, 513] on div "Skipped NEXT" at bounding box center [673, 551] width 1347 height 79
click at [803, 567] on button "NEXT" at bounding box center [794, 550] width 133 height 51
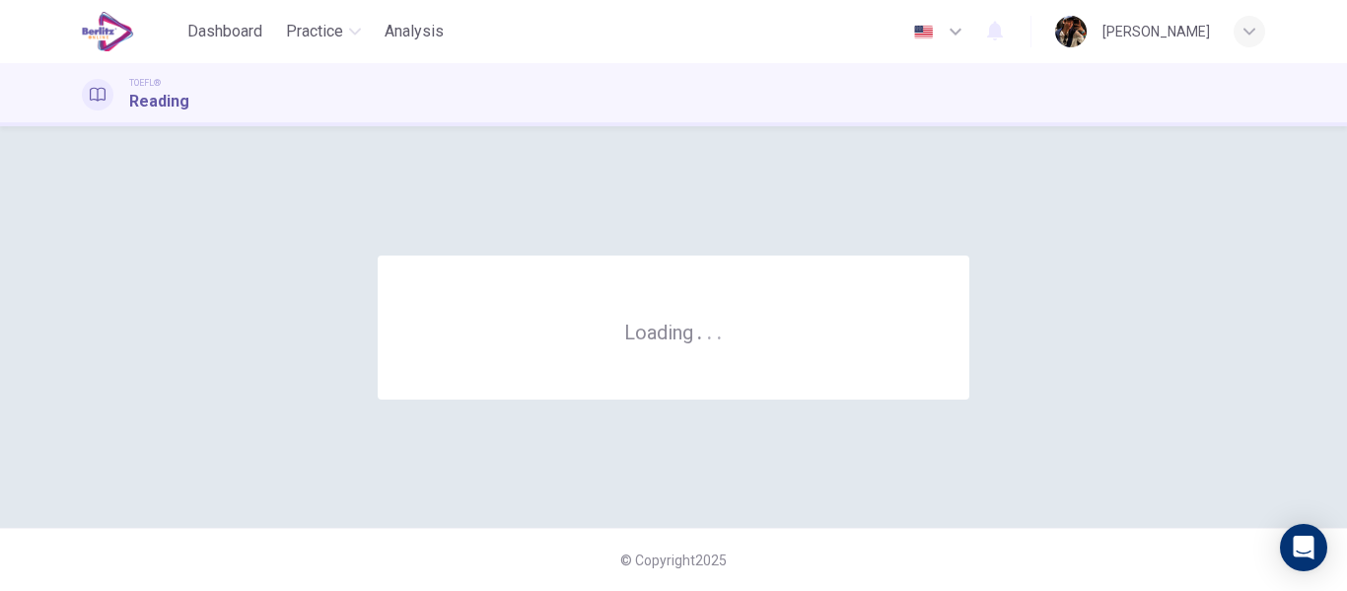
scroll to position [0, 0]
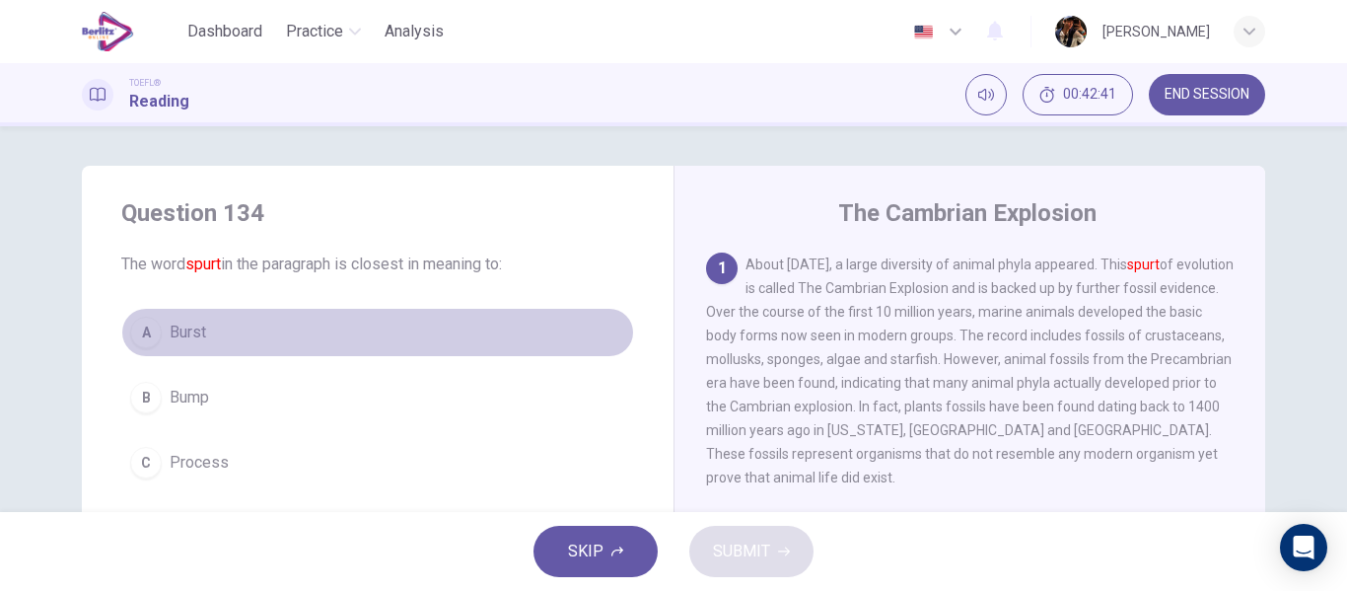
click at [199, 328] on span "Burst" at bounding box center [188, 332] width 36 height 24
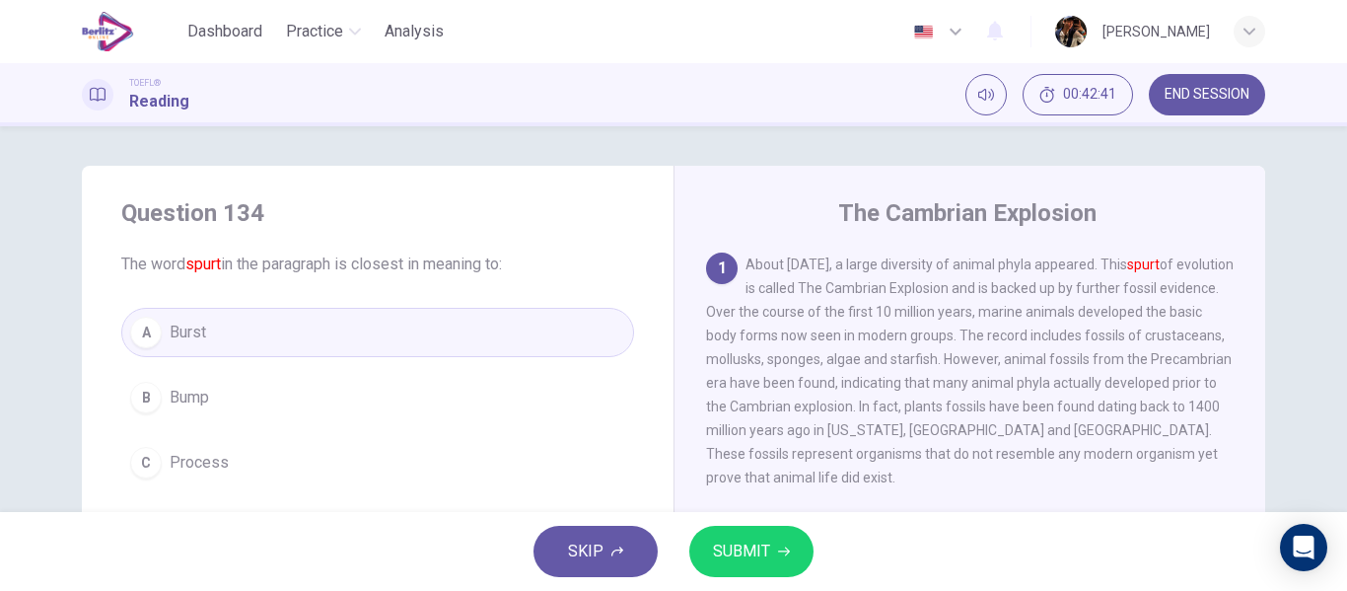
drag, startPoint x: 696, startPoint y: 553, endPoint x: 715, endPoint y: 561, distance: 20.3
click at [715, 561] on button "SUBMIT" at bounding box center [751, 550] width 124 height 51
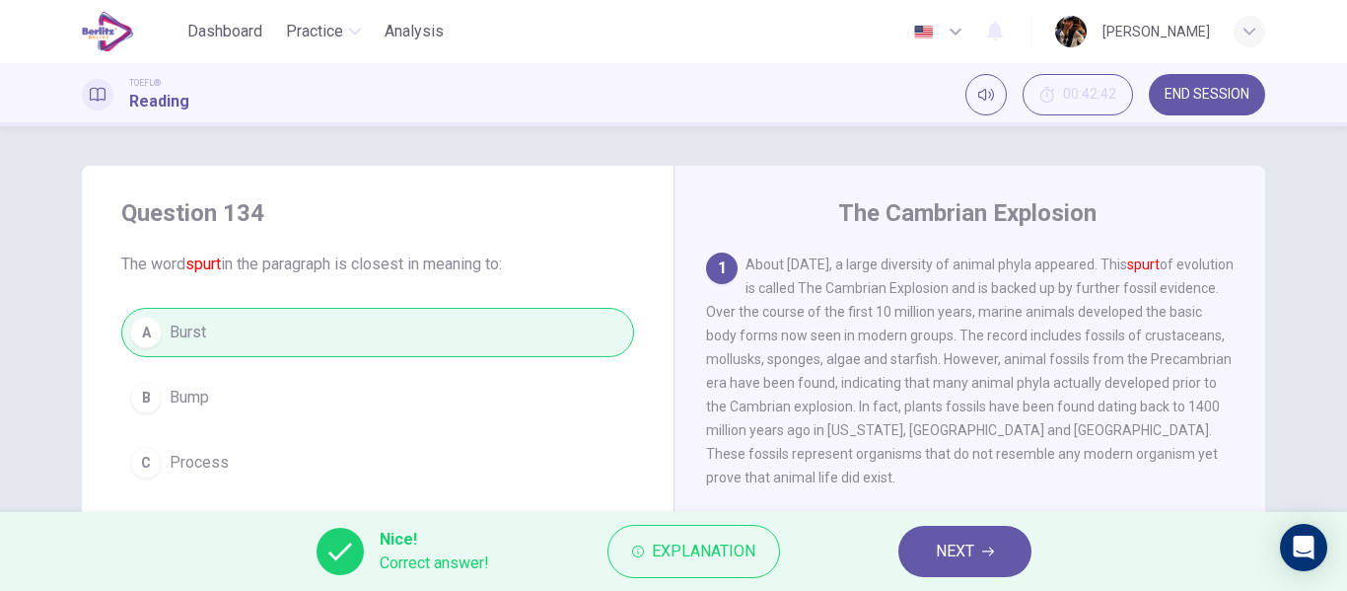
click at [913, 557] on button "NEXT" at bounding box center [964, 550] width 133 height 51
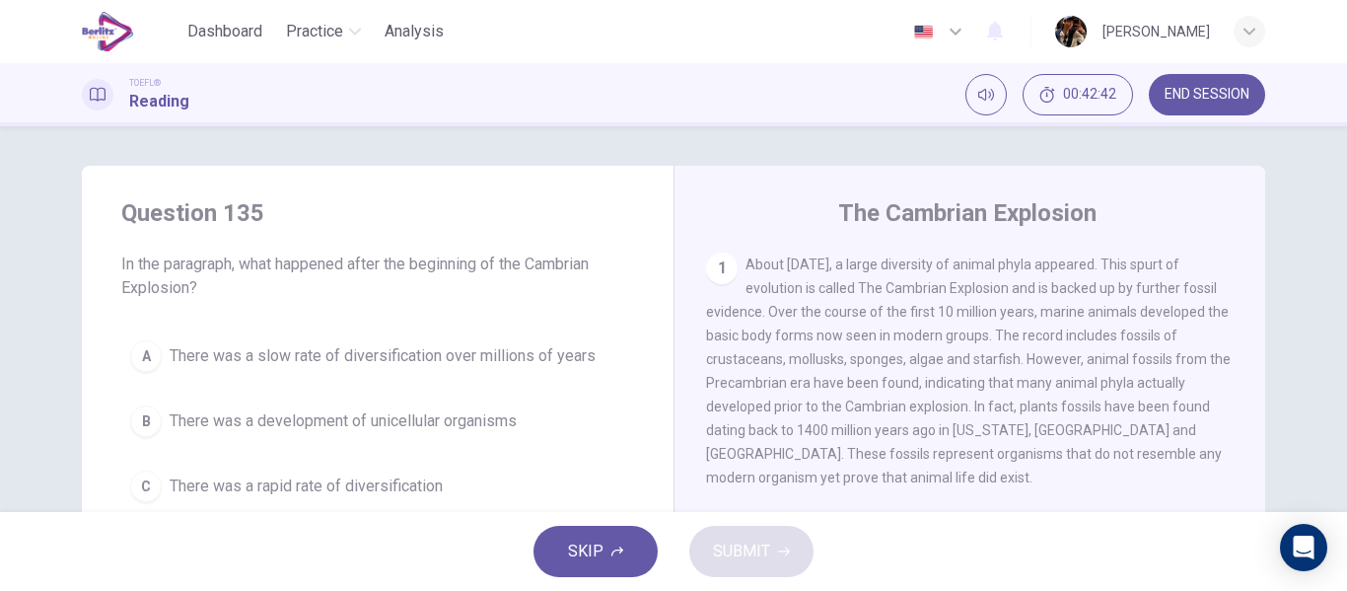
scroll to position [24, 0]
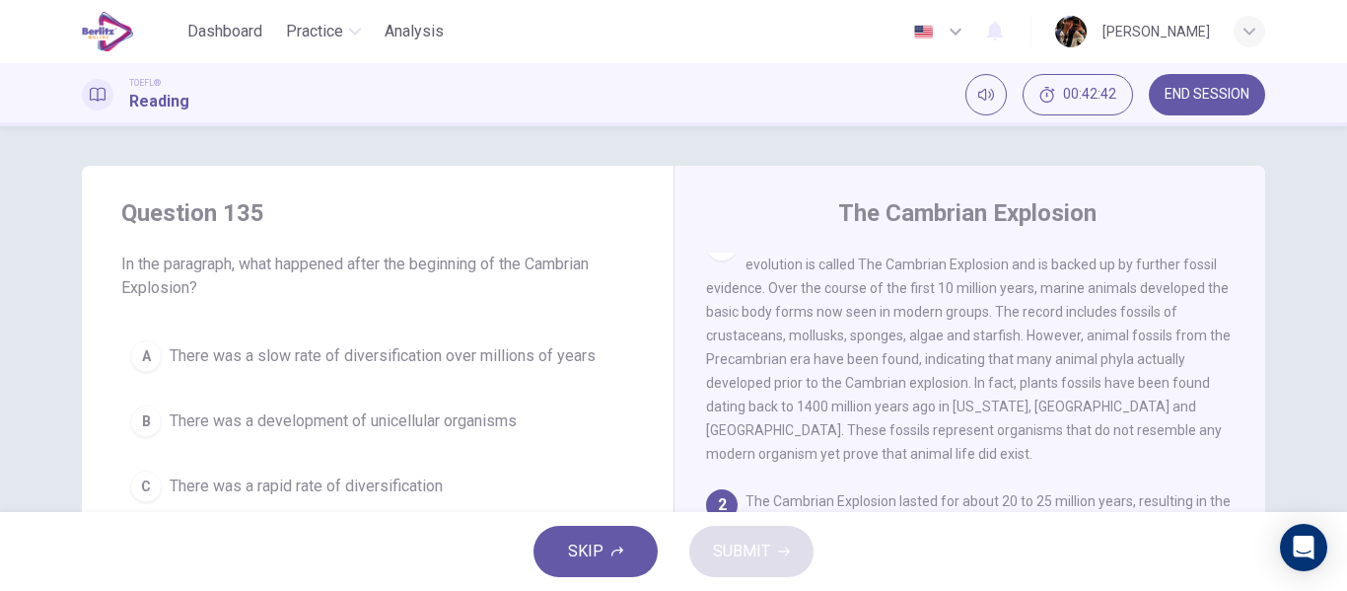
click at [411, 371] on button "A There was a slow rate of diversification over millions of years" at bounding box center [377, 355] width 513 height 49
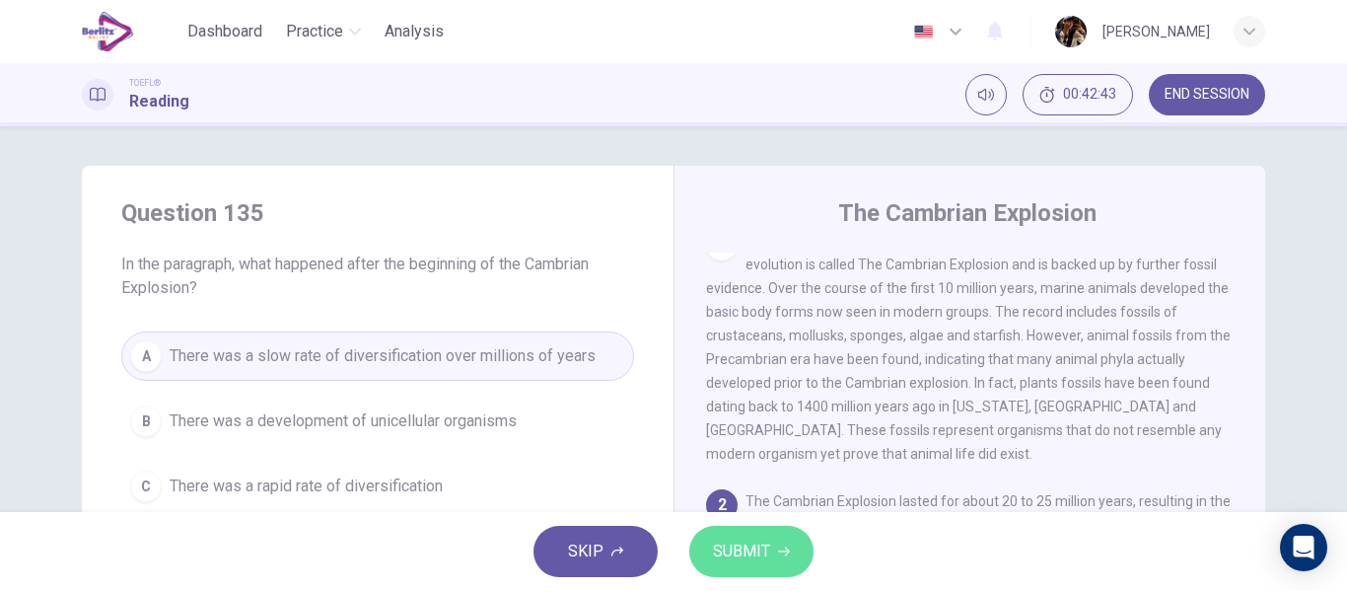
click at [757, 561] on span "SUBMIT" at bounding box center [741, 551] width 57 height 28
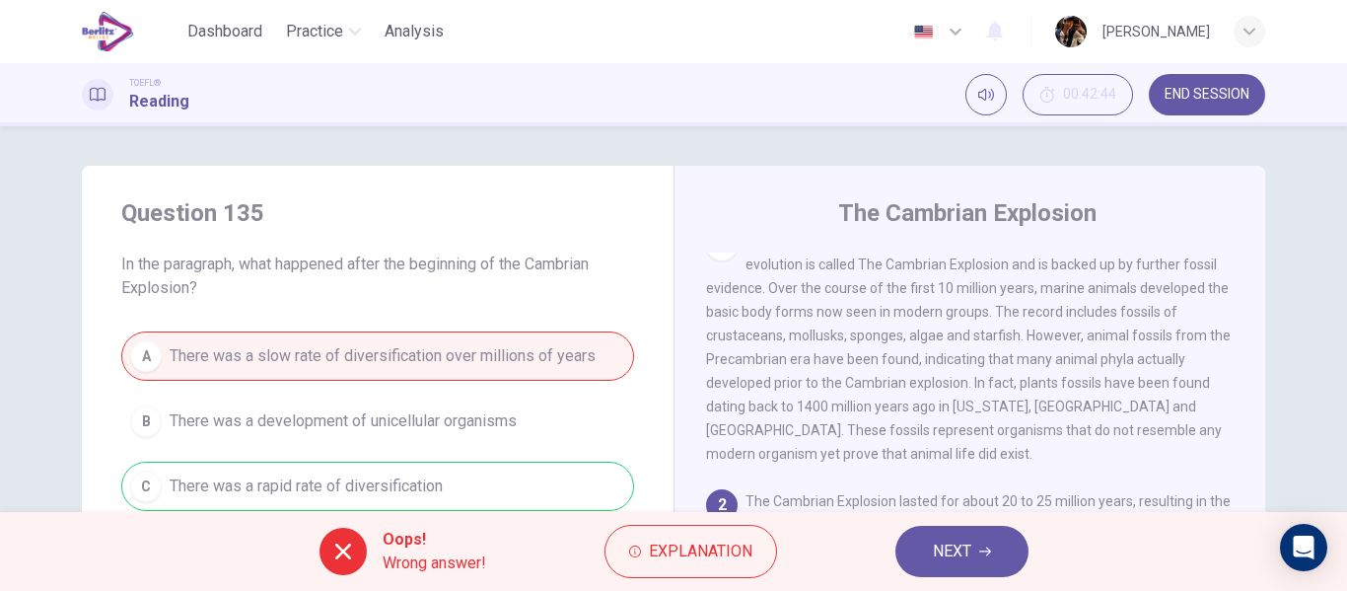
click at [974, 567] on button "NEXT" at bounding box center [961, 550] width 133 height 51
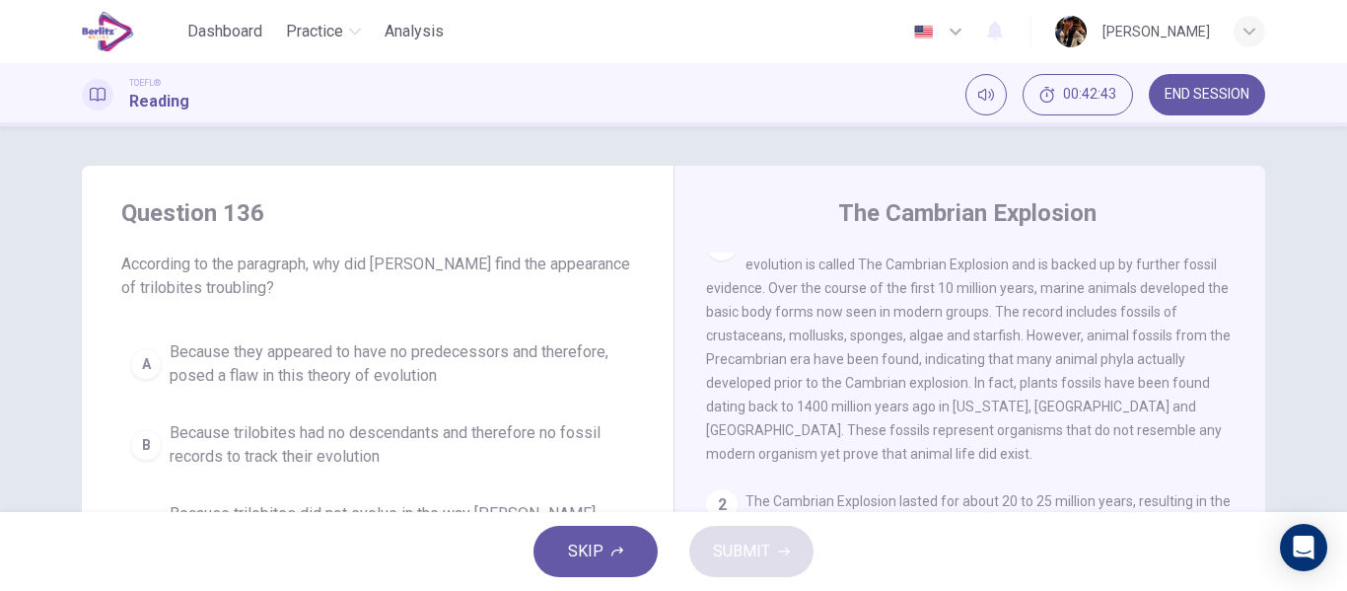
scroll to position [220, 0]
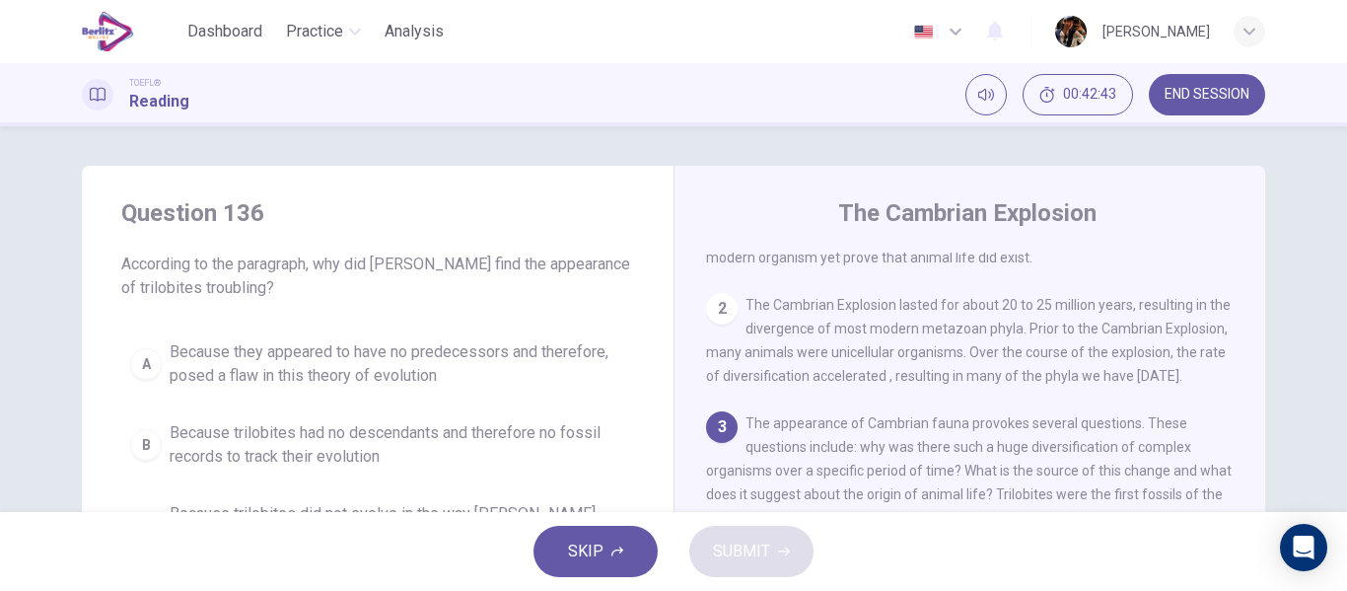
click at [455, 351] on span "Because they appeared to have no predecessors and therefore, posed a flaw in th…" at bounding box center [397, 363] width 455 height 47
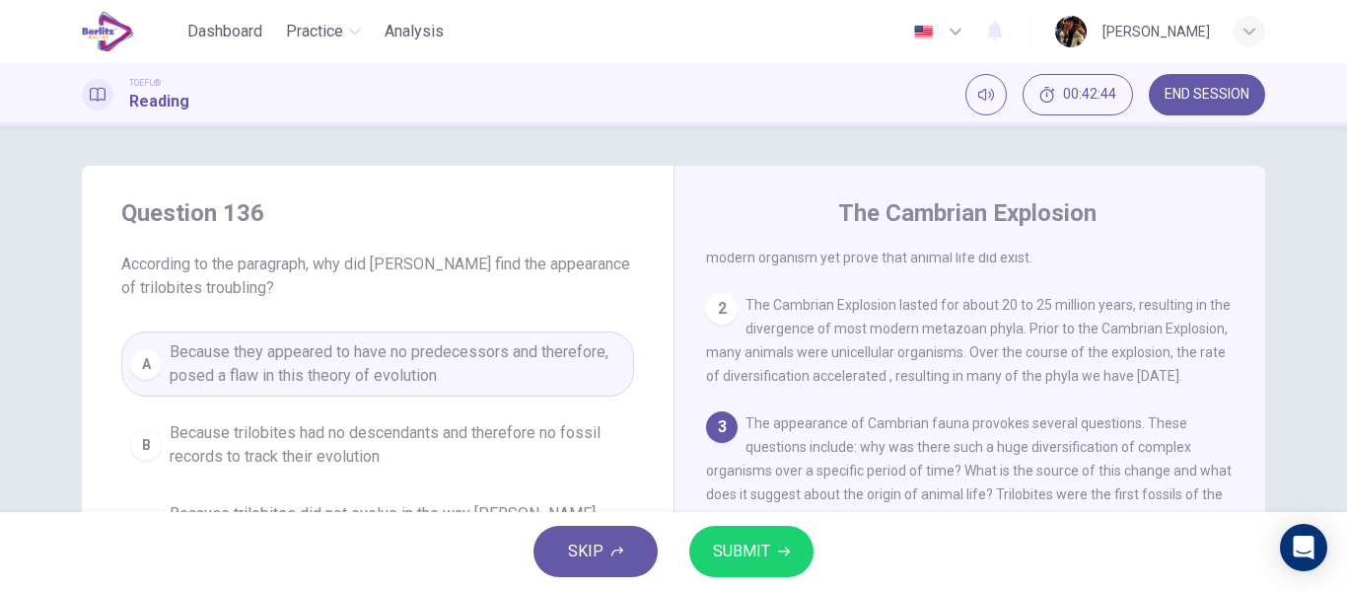
click at [835, 566] on div "SKIP SUBMIT" at bounding box center [673, 551] width 1347 height 79
click at [782, 560] on button "SUBMIT" at bounding box center [751, 550] width 124 height 51
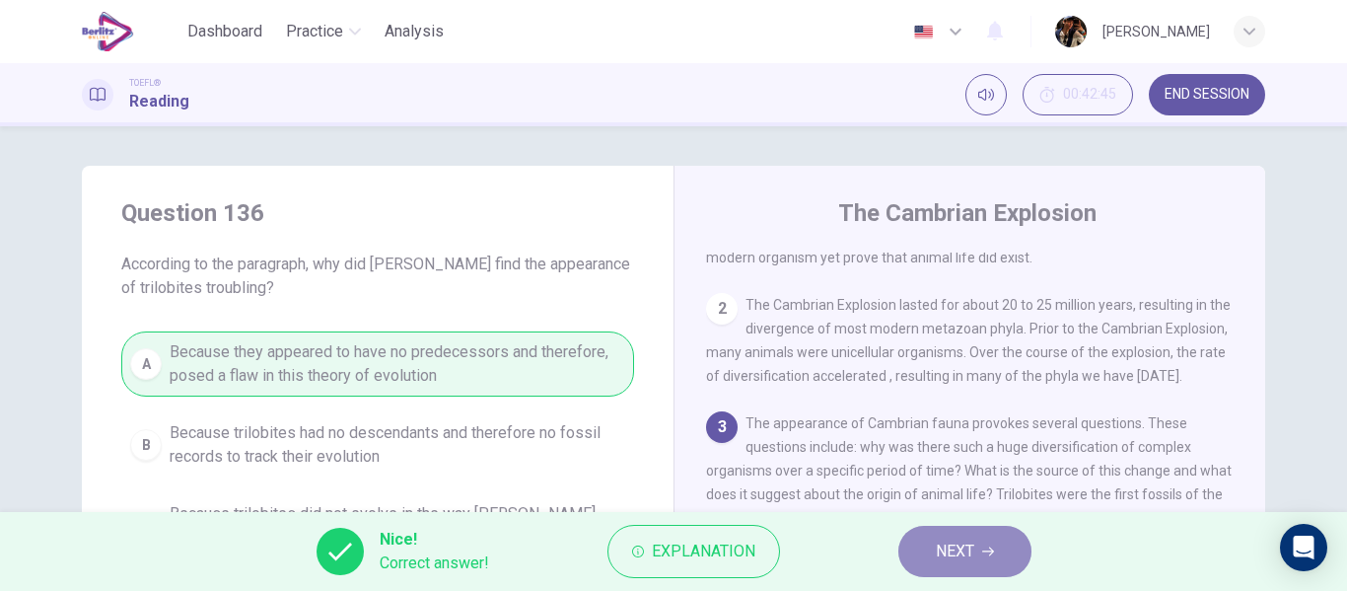
click at [948, 555] on span "NEXT" at bounding box center [955, 551] width 38 height 28
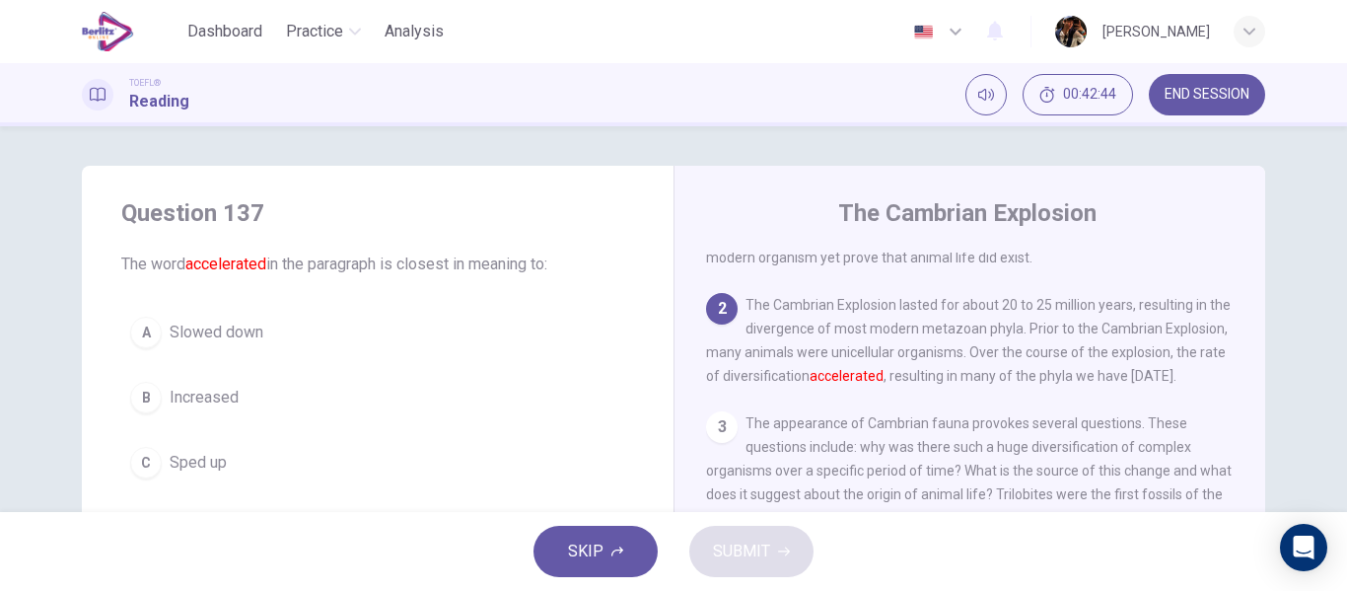
scroll to position [270, 0]
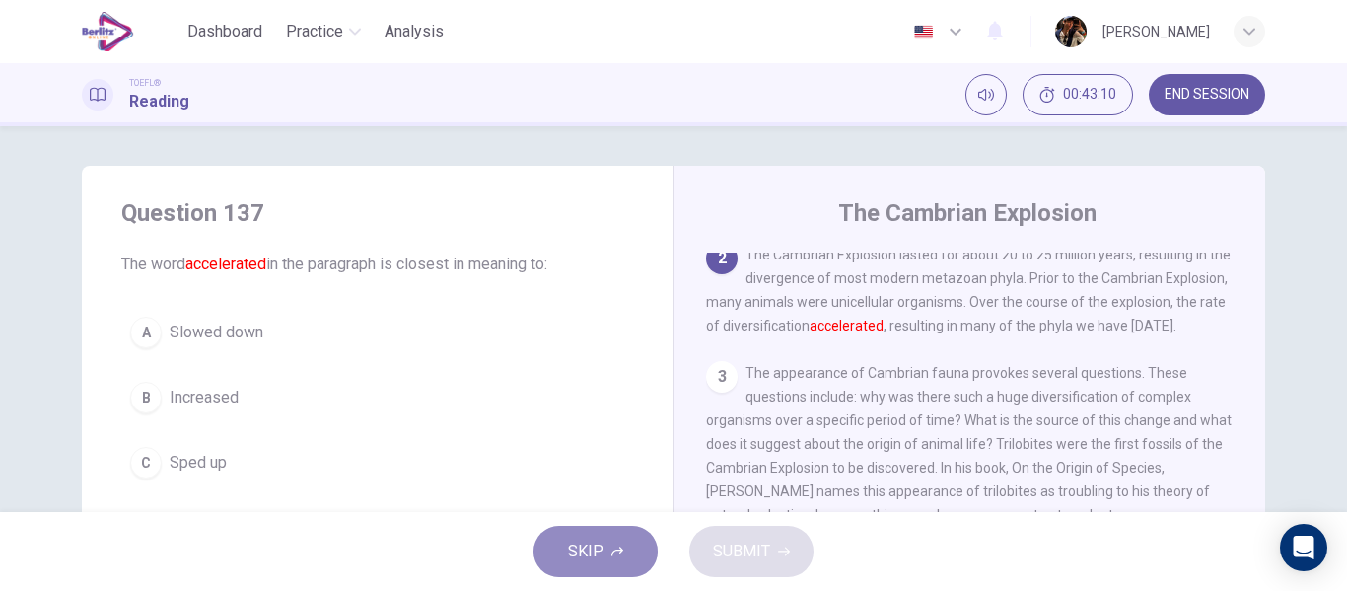
drag, startPoint x: 426, startPoint y: 23, endPoint x: 628, endPoint y: 547, distance: 562.1
click at [628, 547] on button "SKIP" at bounding box center [595, 550] width 124 height 51
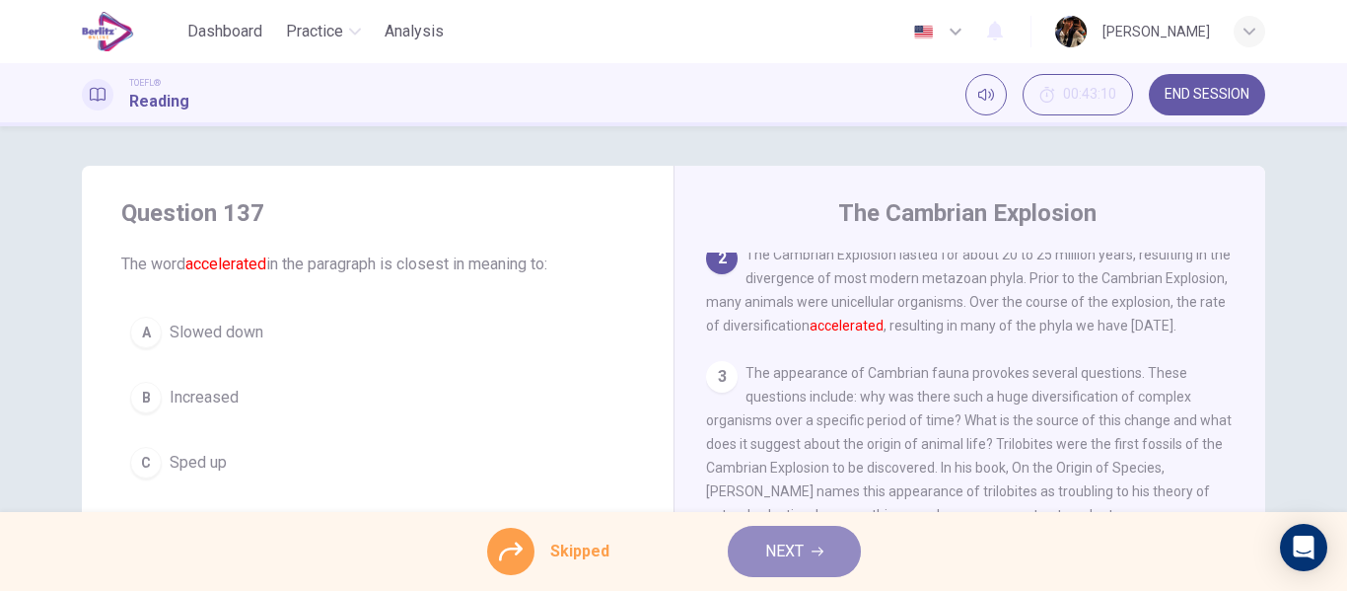
click at [745, 551] on button "NEXT" at bounding box center [794, 550] width 133 height 51
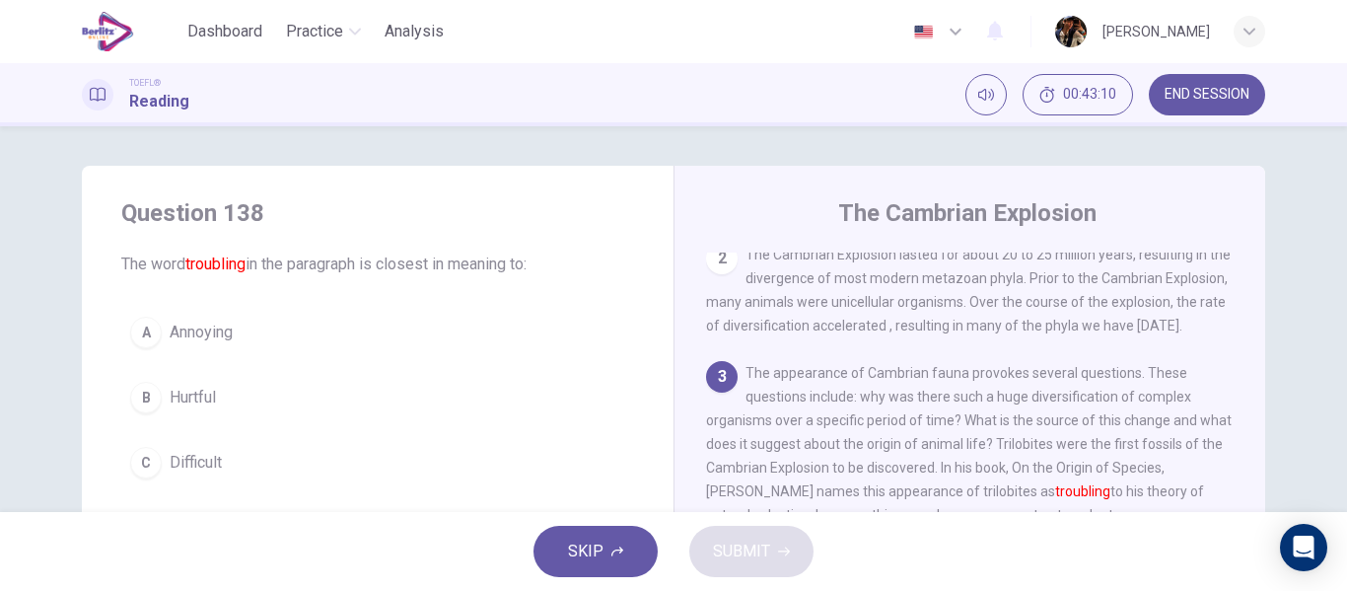
scroll to position [417, 0]
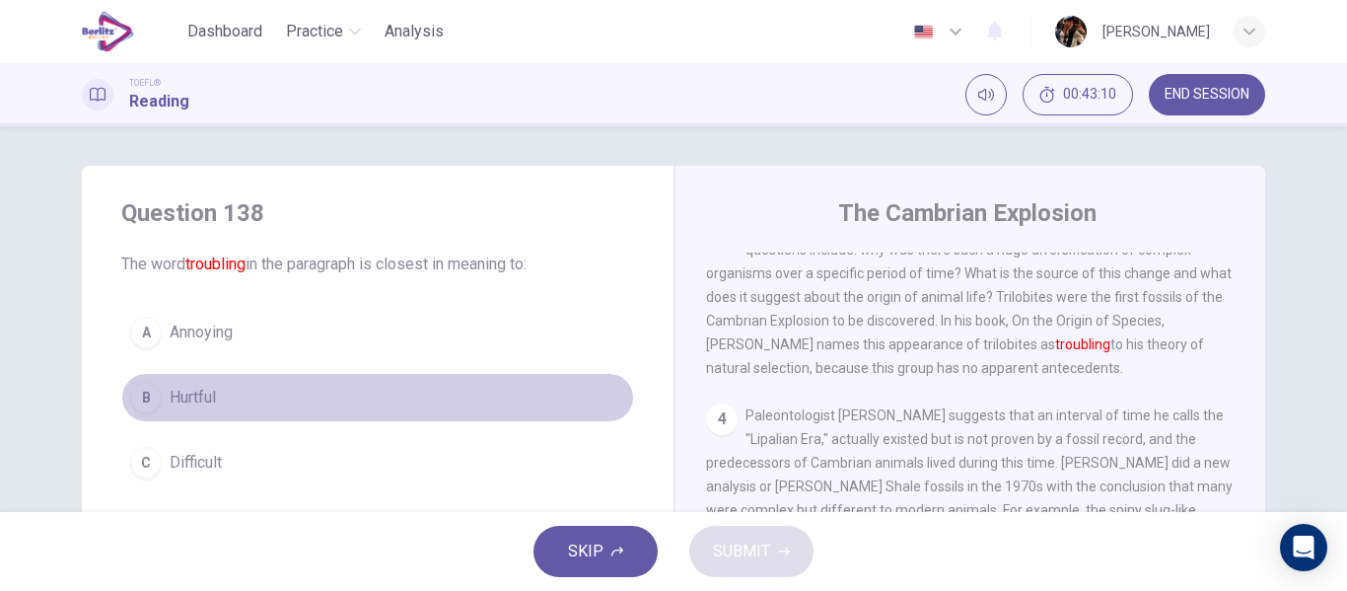
click at [363, 383] on button "B Hurtful" at bounding box center [377, 397] width 513 height 49
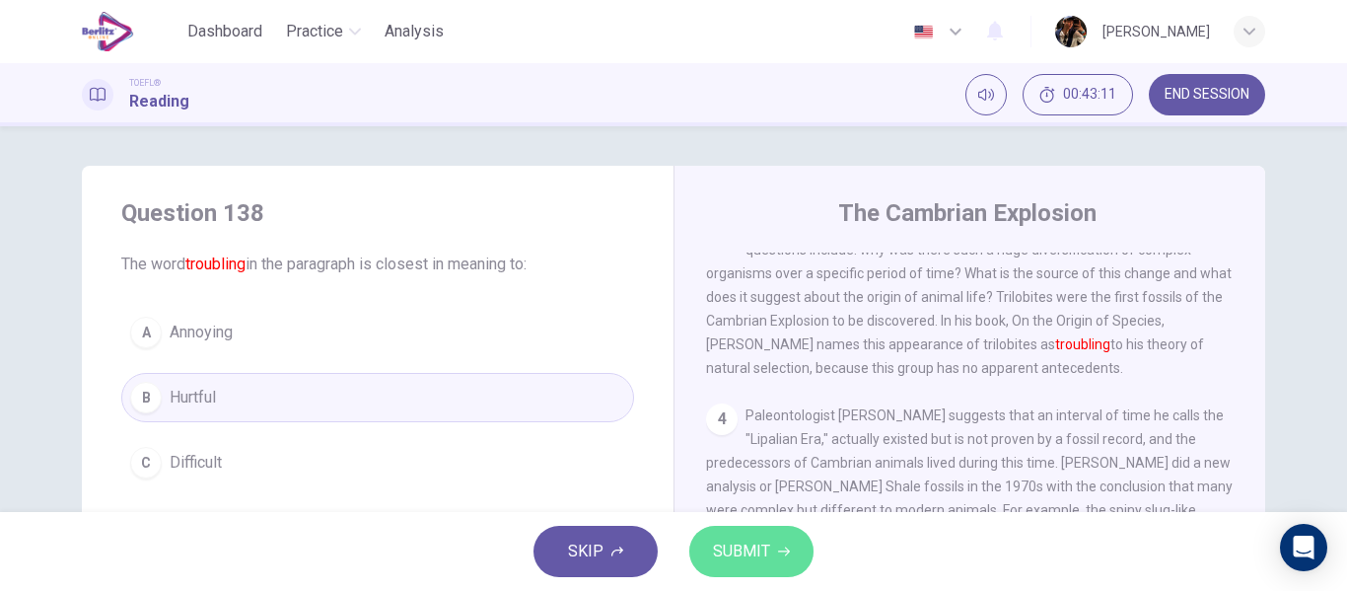
click at [739, 558] on span "SUBMIT" at bounding box center [741, 551] width 57 height 28
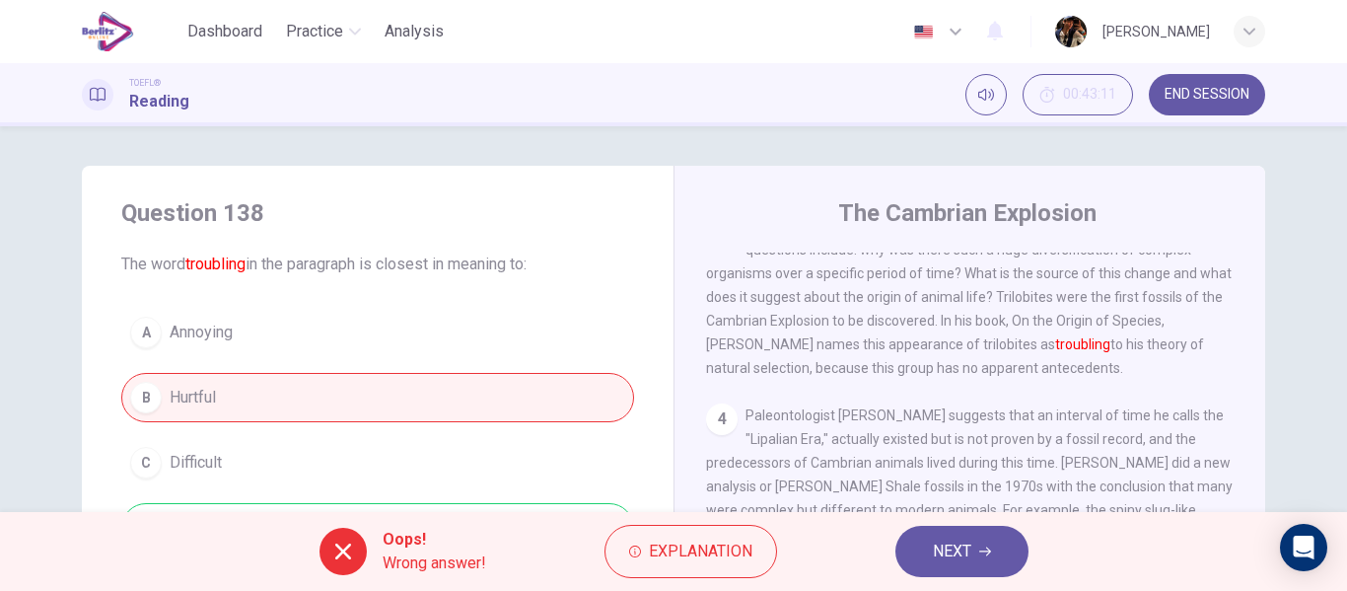
click at [260, 397] on div "A Annoying B Hurtful C Difficult D Problematic" at bounding box center [377, 430] width 513 height 244
click at [980, 542] on button "NEXT" at bounding box center [961, 550] width 133 height 51
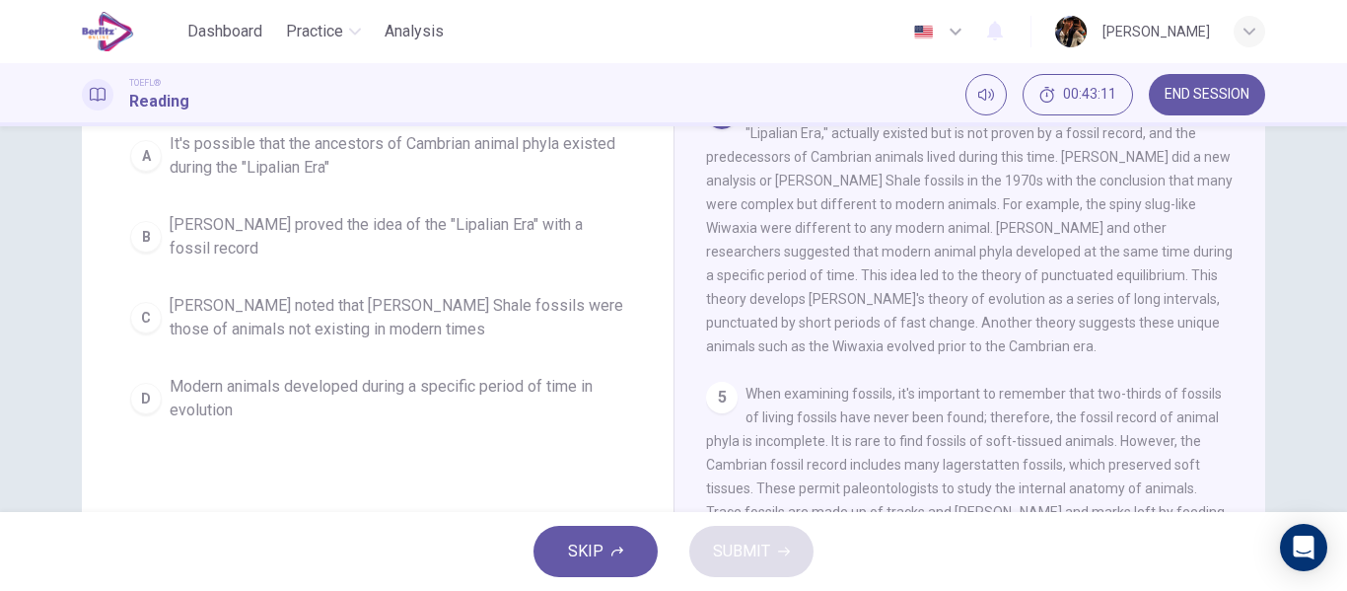
scroll to position [244, 0]
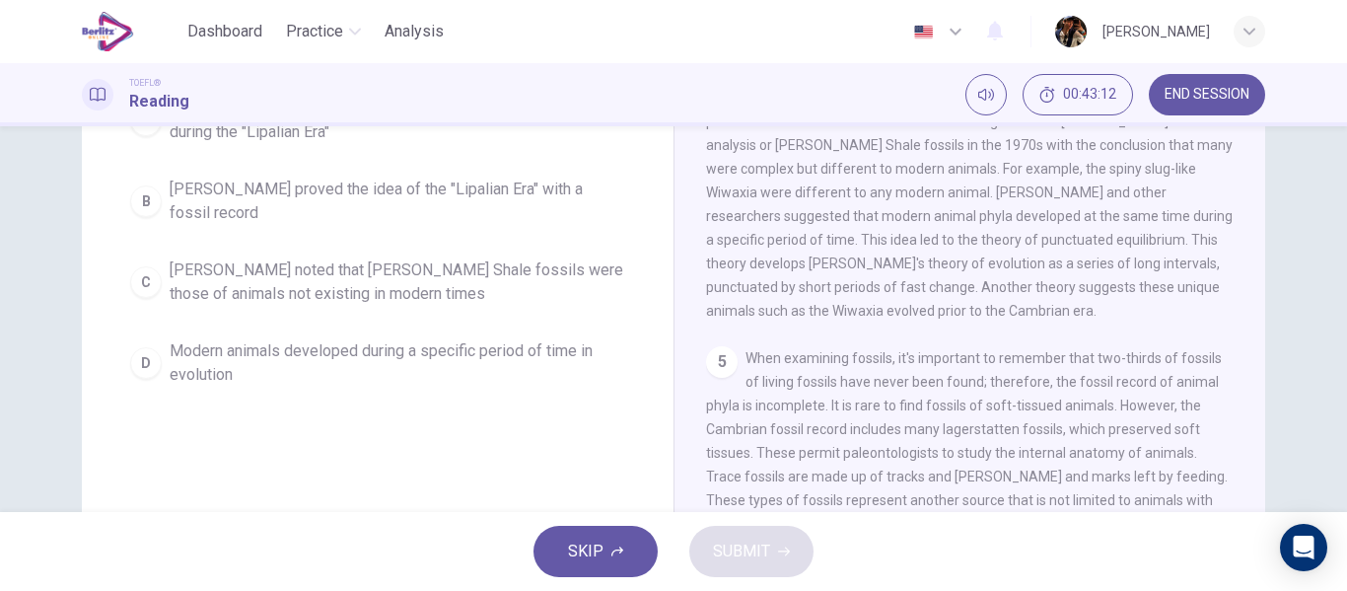
click at [357, 425] on div "Question 139 According to the paragraph, all of the following statements are tr…" at bounding box center [378, 174] width 592 height 505
click at [355, 329] on div "A It's possible that the ancestors of Cambrian animal phyla existed during the …" at bounding box center [377, 242] width 513 height 308
click at [466, 315] on div "A It's possible that the ancestors of Cambrian animal phyla existed during the …" at bounding box center [377, 242] width 513 height 308
click at [466, 362] on span "Modern animals developed during a specific period of time in evolution" at bounding box center [397, 362] width 455 height 47
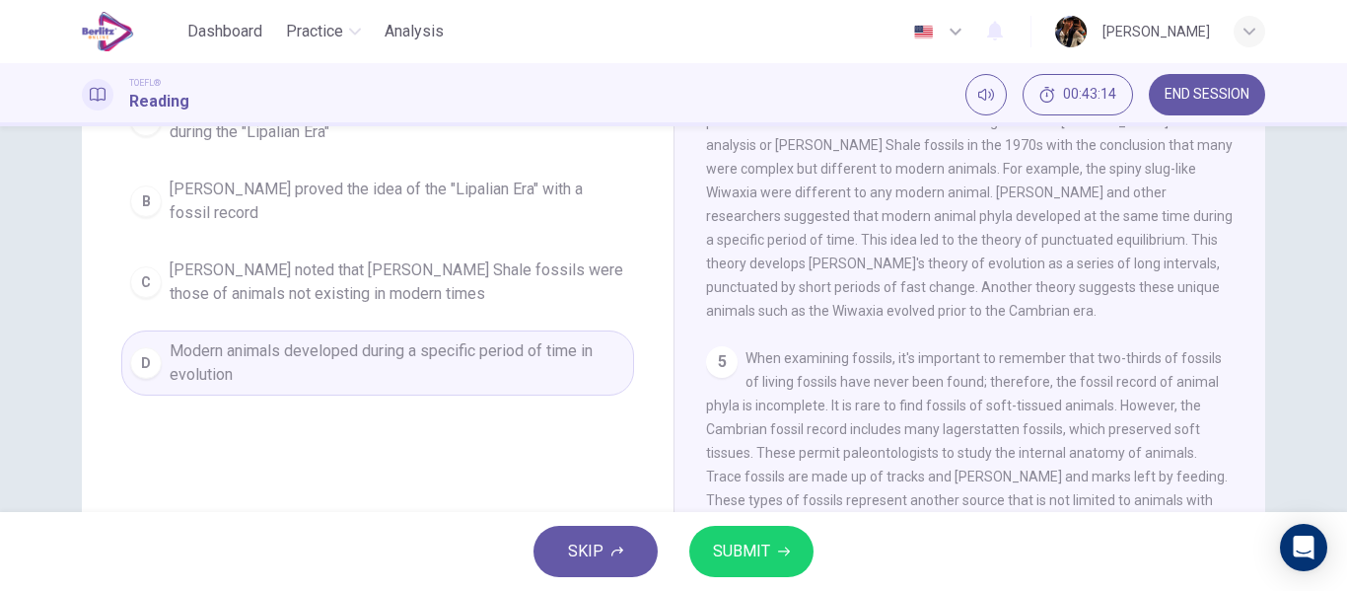
click at [802, 542] on button "SUBMIT" at bounding box center [751, 550] width 124 height 51
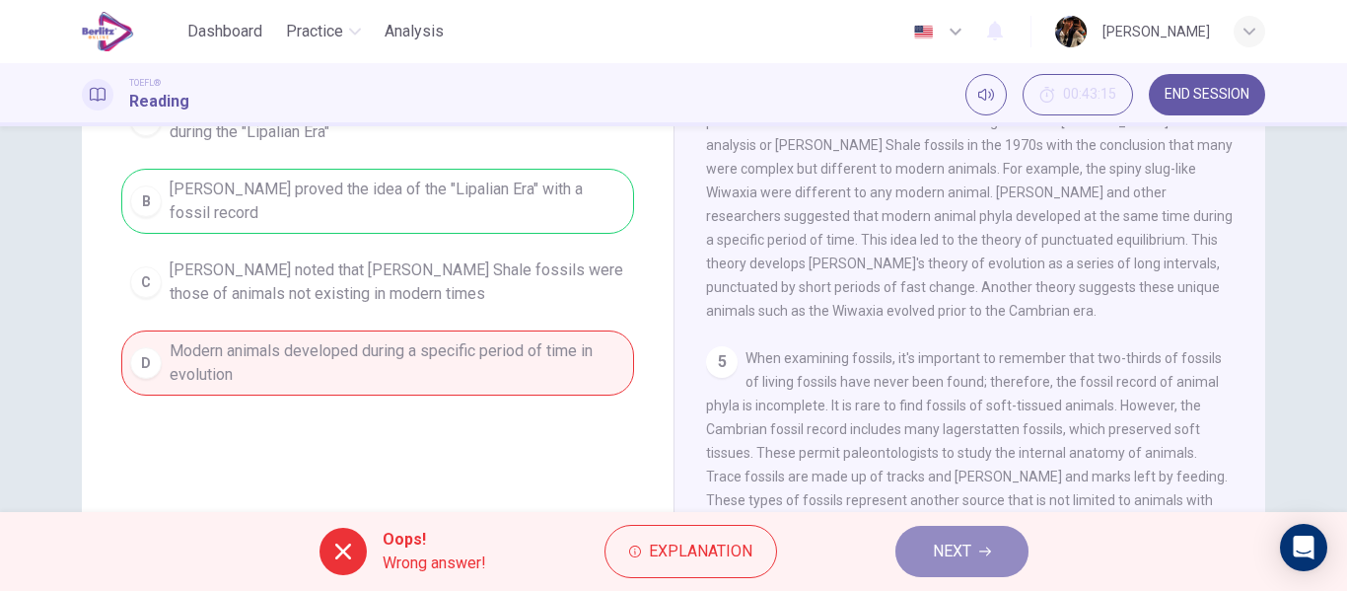
click at [970, 539] on span "NEXT" at bounding box center [952, 551] width 38 height 28
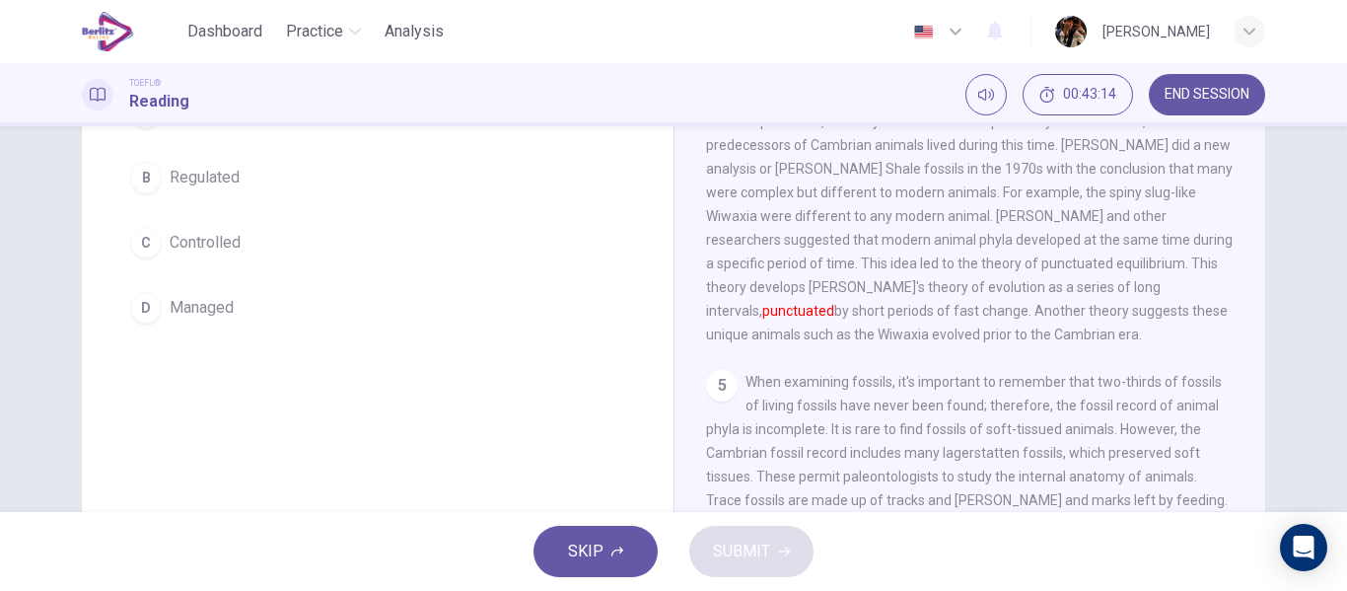
scroll to position [613, 0]
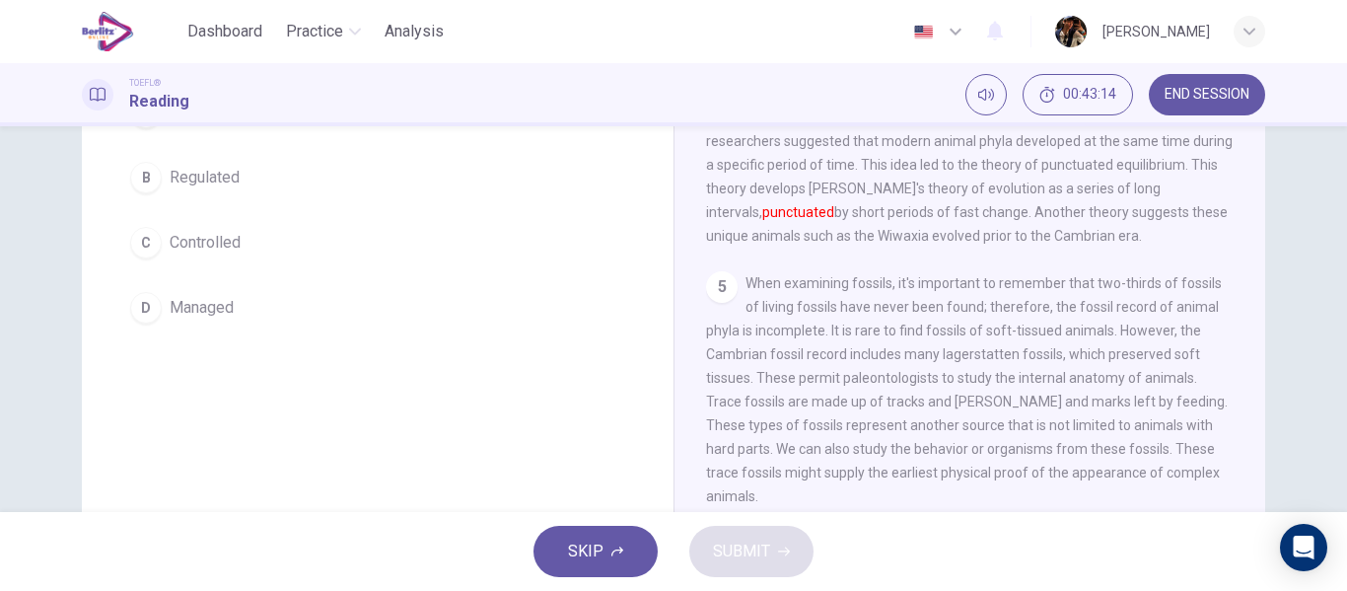
click at [344, 240] on button "C Controlled" at bounding box center [377, 242] width 513 height 49
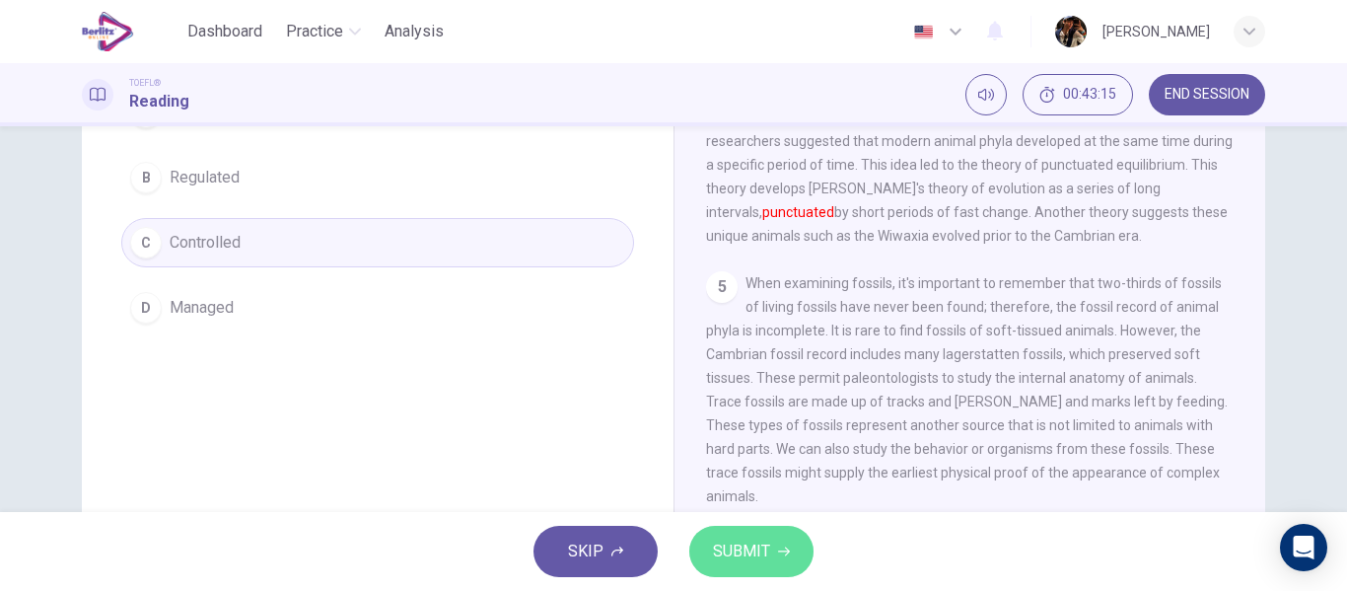
click at [766, 549] on button "SUBMIT" at bounding box center [751, 550] width 124 height 51
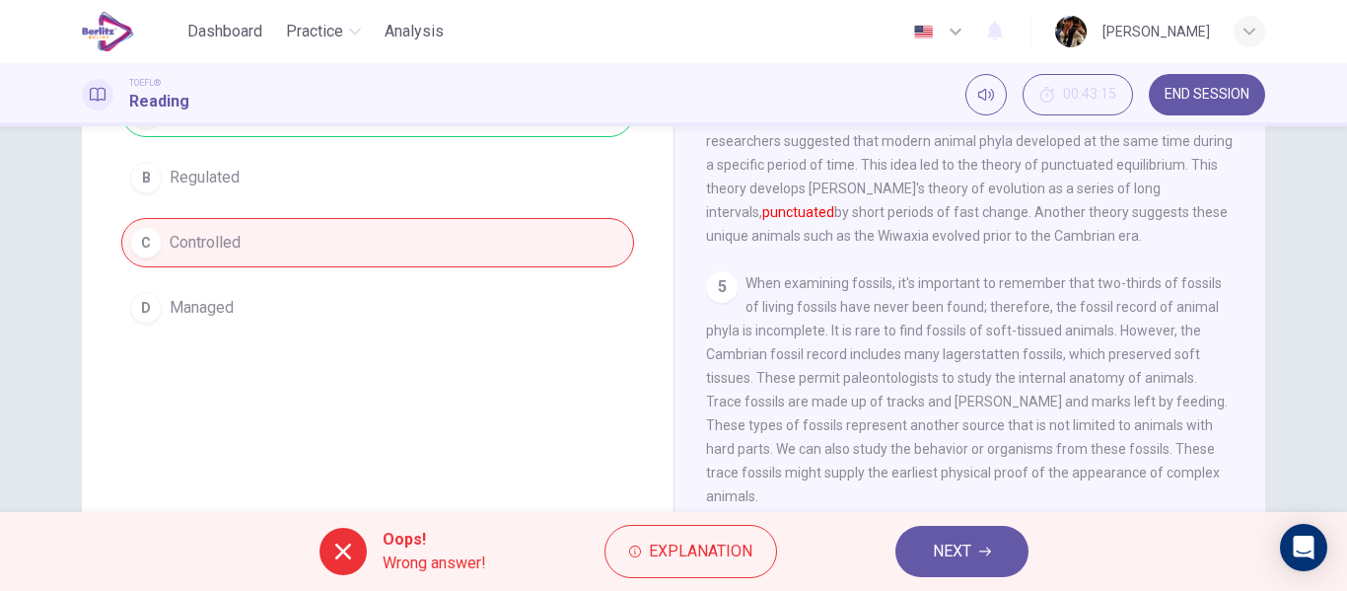
drag, startPoint x: 978, startPoint y: 557, endPoint x: 1247, endPoint y: 488, distance: 277.8
click at [977, 557] on button "NEXT" at bounding box center [961, 550] width 133 height 51
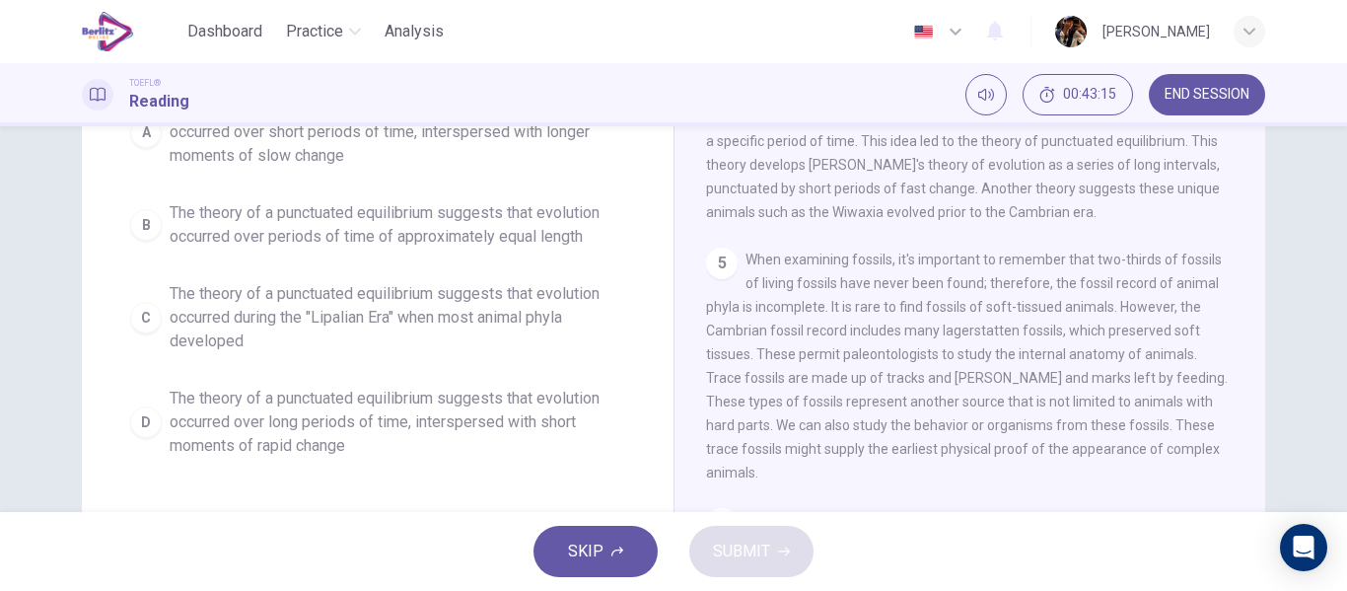
scroll to position [181, 0]
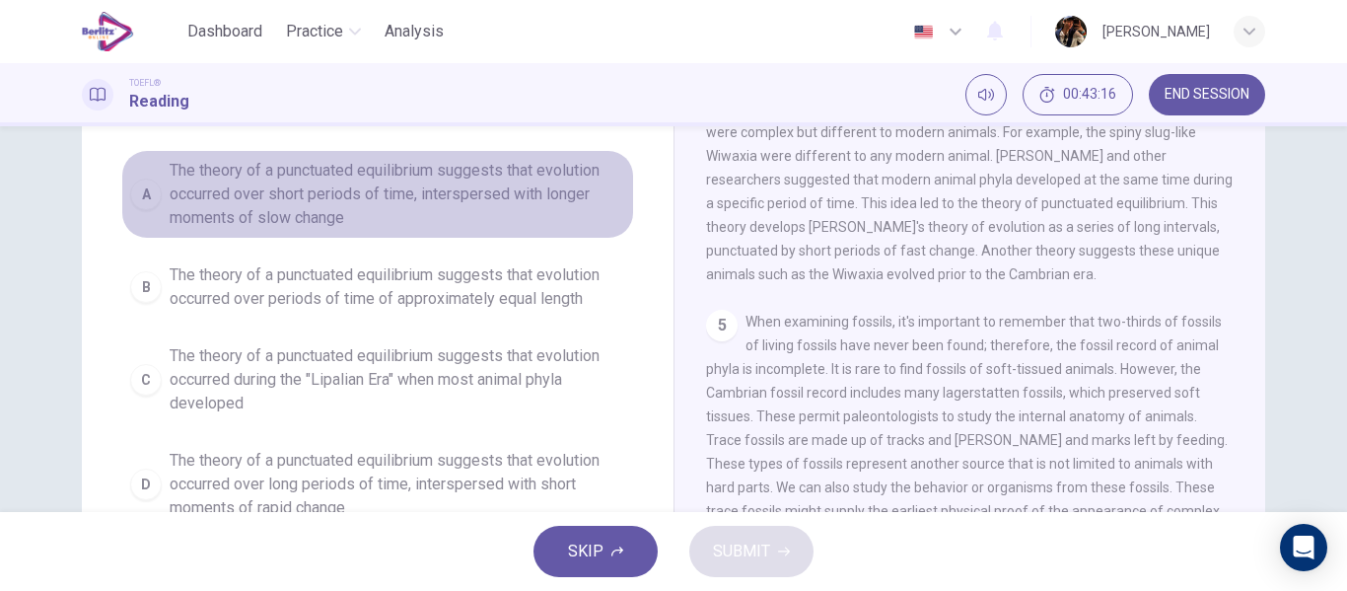
click at [442, 225] on span "The theory of a punctuated equilibrium suggests that evolution occurred over sh…" at bounding box center [397, 194] width 455 height 71
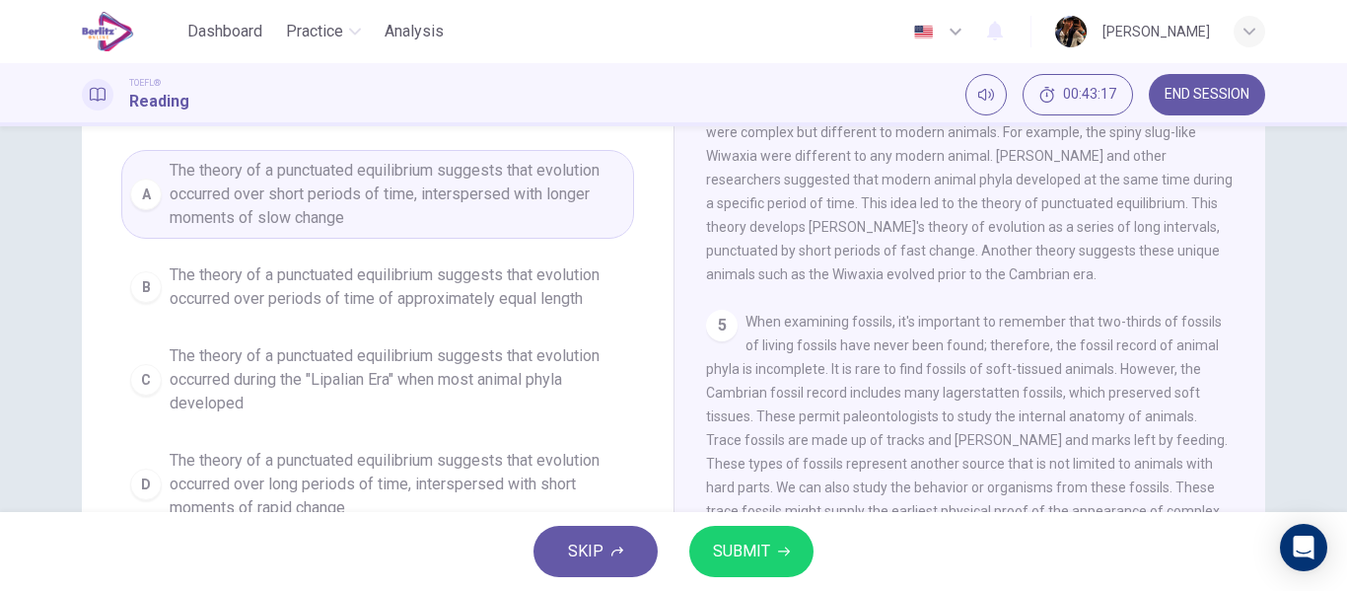
click at [714, 538] on span "SUBMIT" at bounding box center [741, 551] width 57 height 28
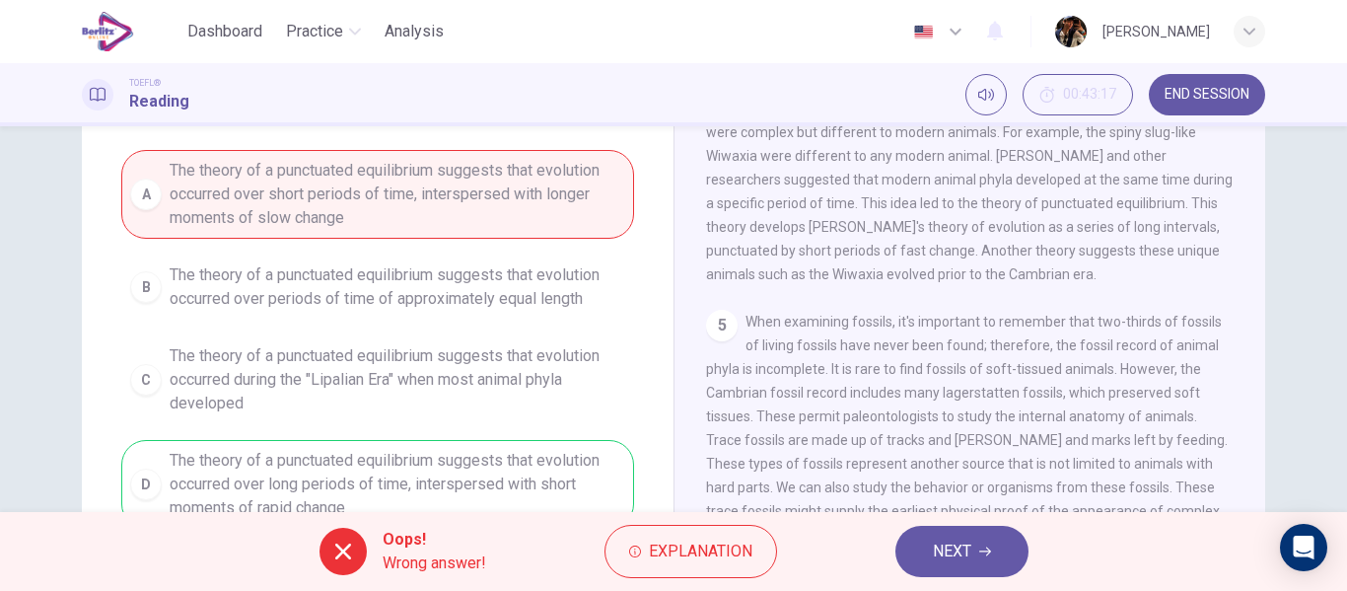
click at [924, 557] on button "NEXT" at bounding box center [961, 550] width 133 height 51
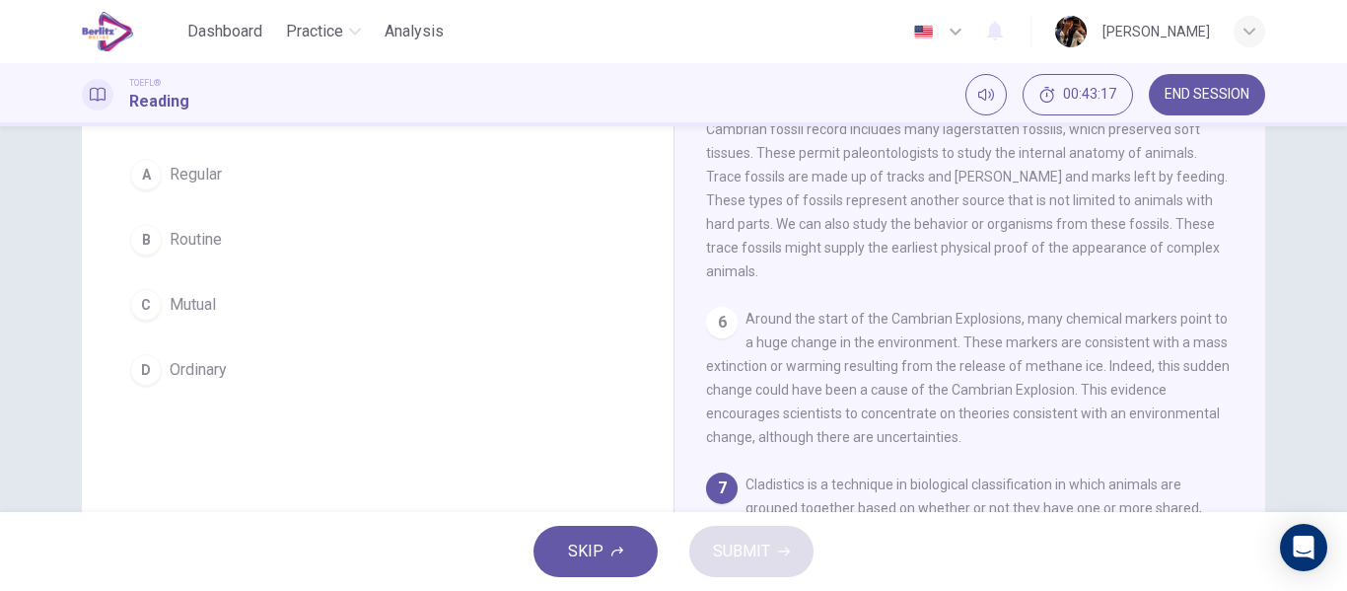
scroll to position [979, 0]
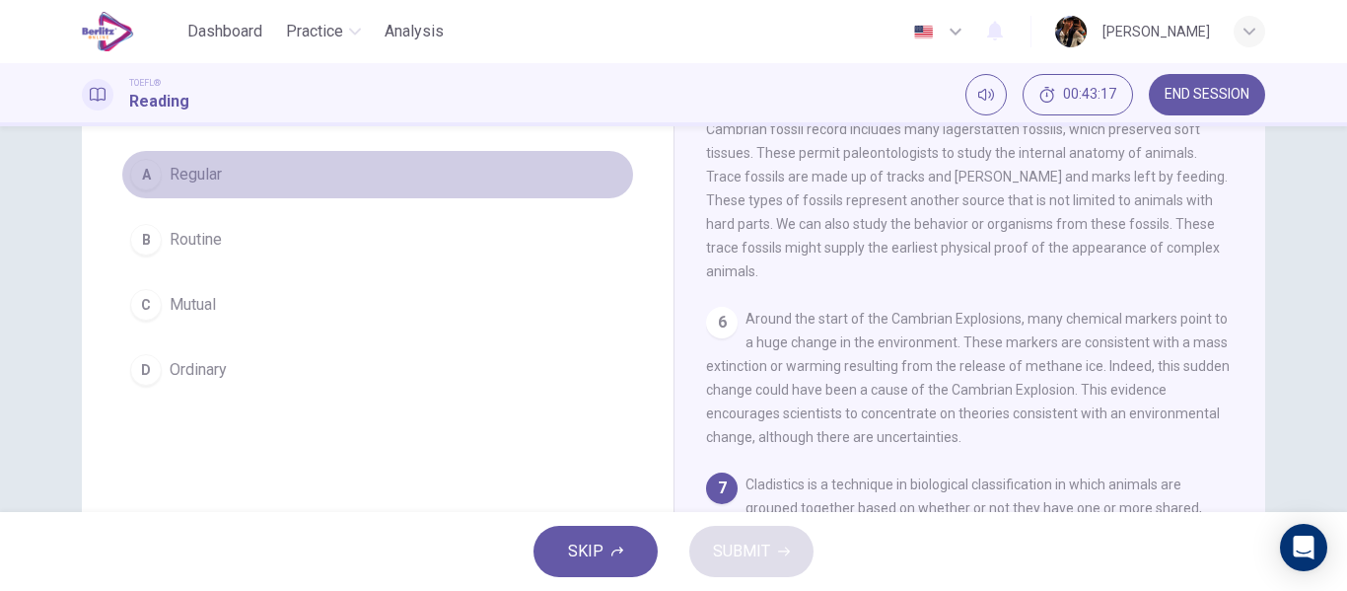
click at [335, 178] on button "A Regular" at bounding box center [377, 174] width 513 height 49
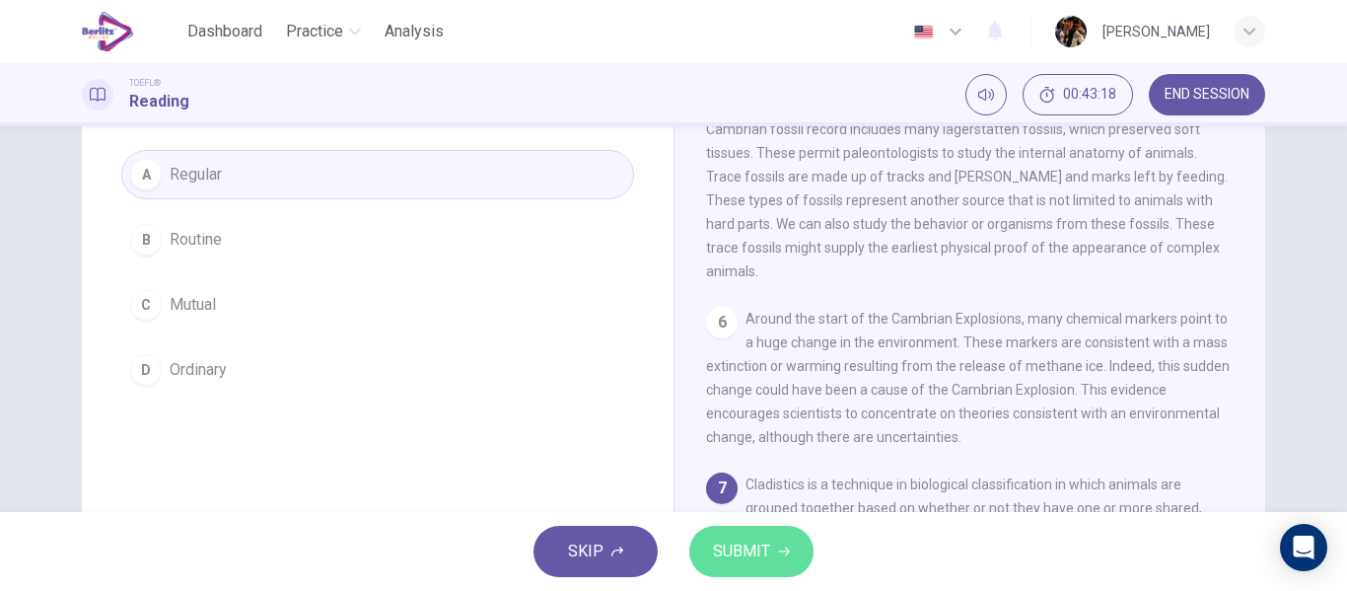
drag, startPoint x: 753, startPoint y: 549, endPoint x: 670, endPoint y: 478, distance: 109.1
click at [753, 551] on span "SUBMIT" at bounding box center [741, 551] width 57 height 28
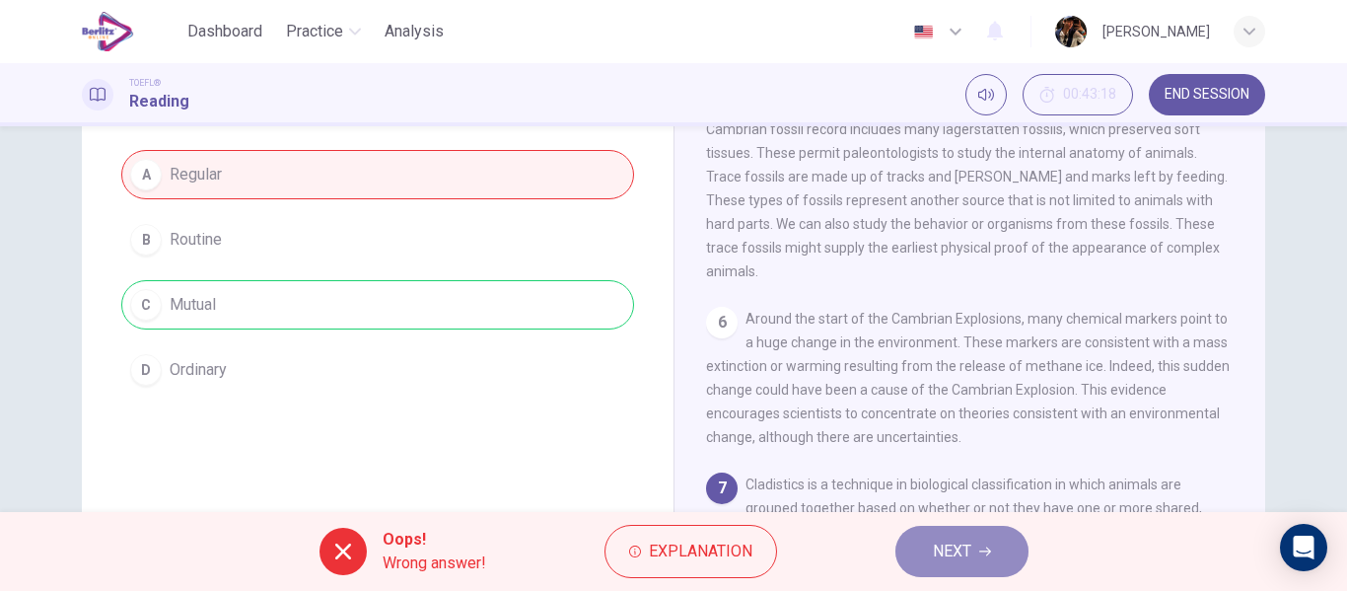
click at [917, 575] on button "NEXT" at bounding box center [961, 550] width 133 height 51
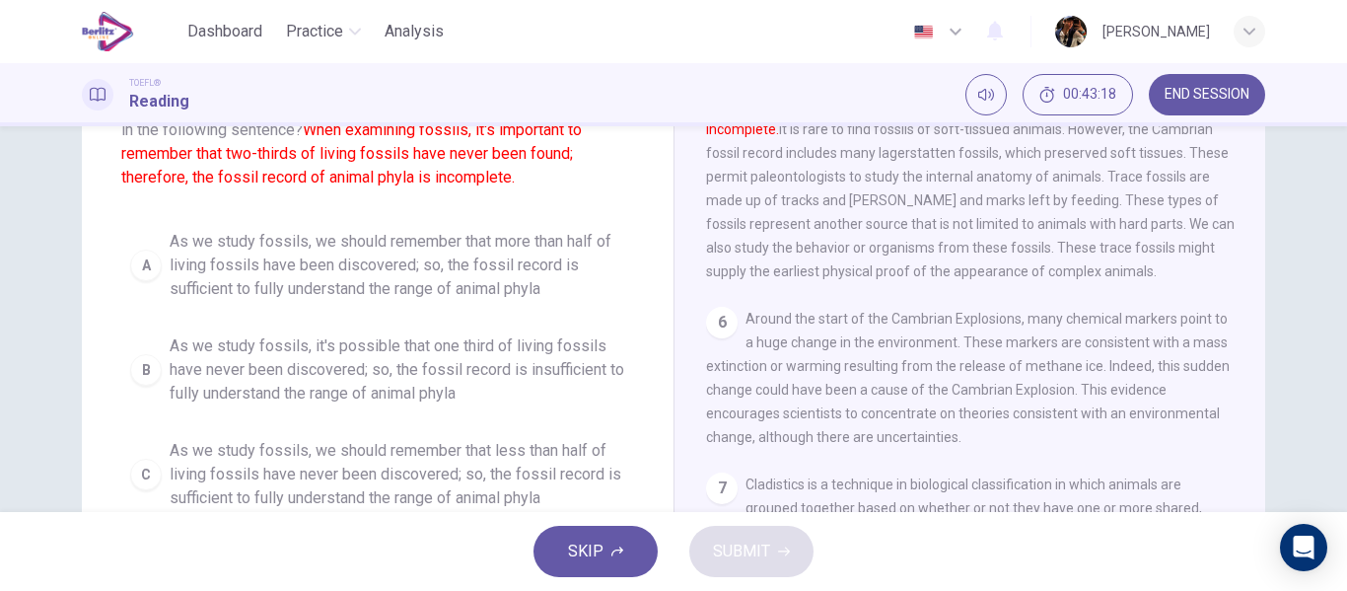
scroll to position [229, 0]
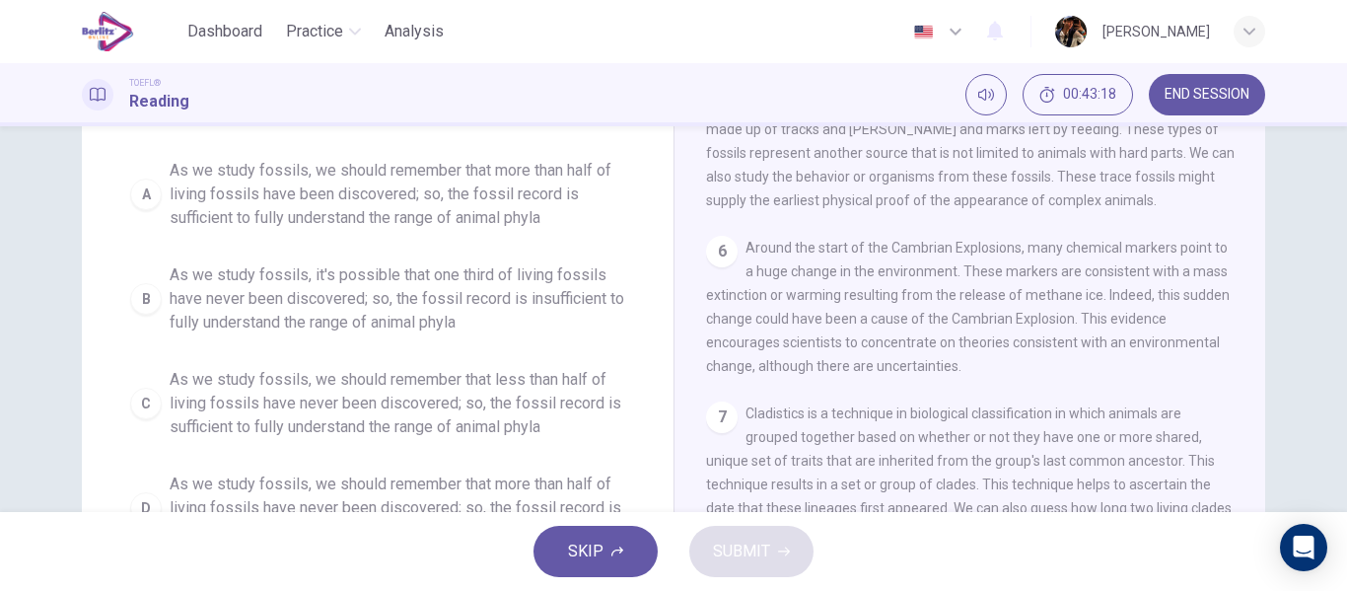
click at [412, 286] on span "As we study fossils, it's possible that one third of living fossils have never …" at bounding box center [397, 298] width 455 height 71
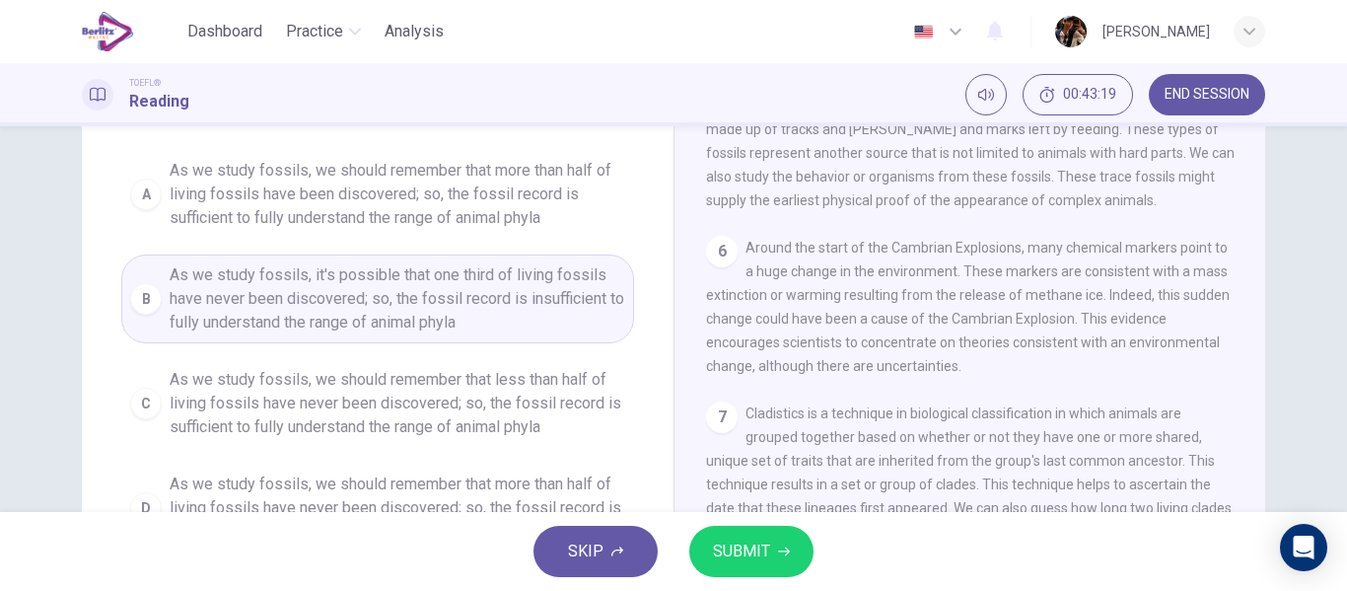
click at [742, 533] on button "SUBMIT" at bounding box center [751, 550] width 124 height 51
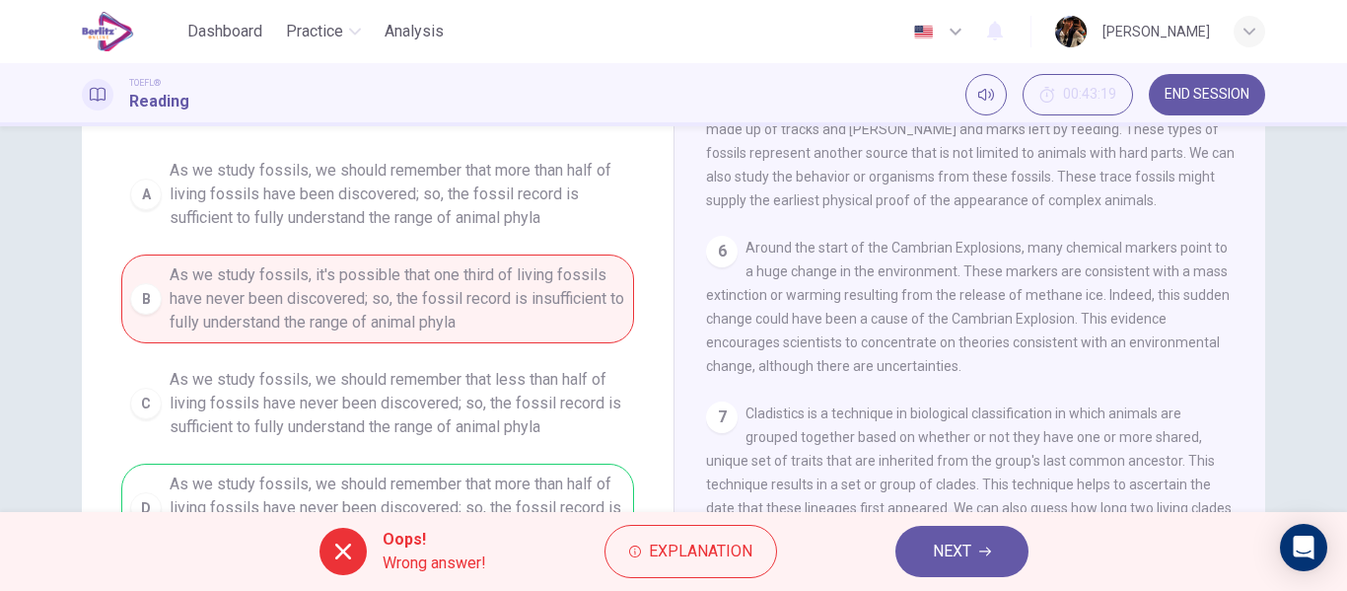
drag, startPoint x: 935, startPoint y: 563, endPoint x: 791, endPoint y: 526, distance: 148.5
click at [937, 563] on span "NEXT" at bounding box center [952, 551] width 38 height 28
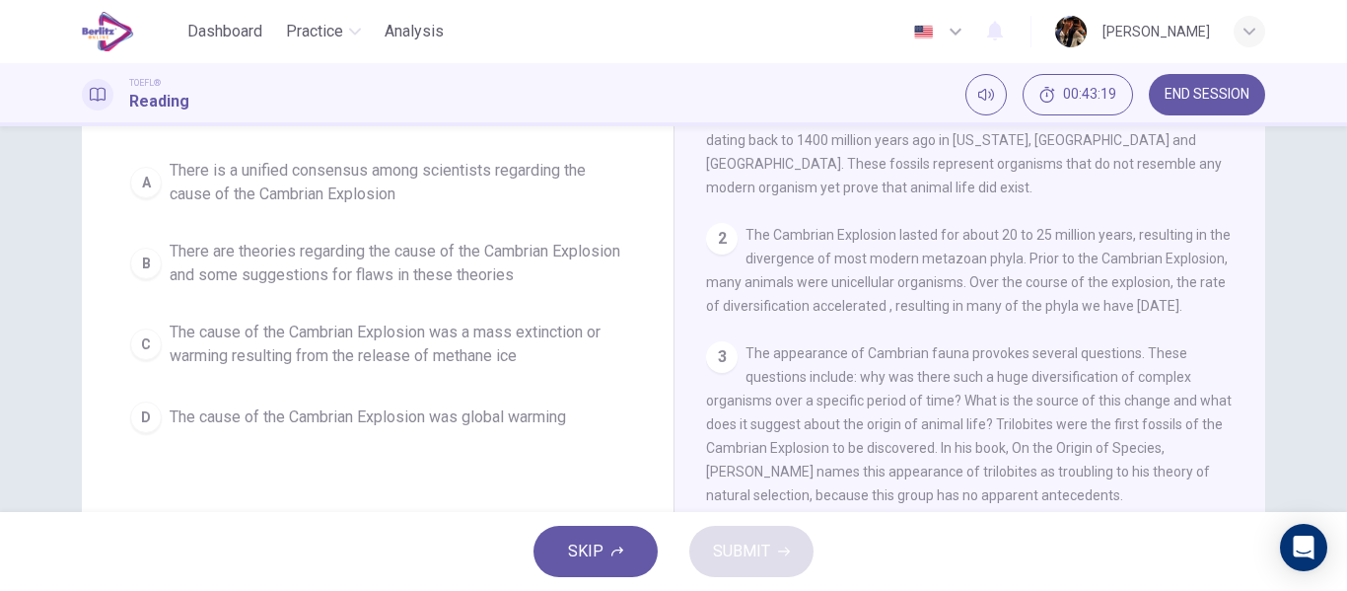
scroll to position [22, 0]
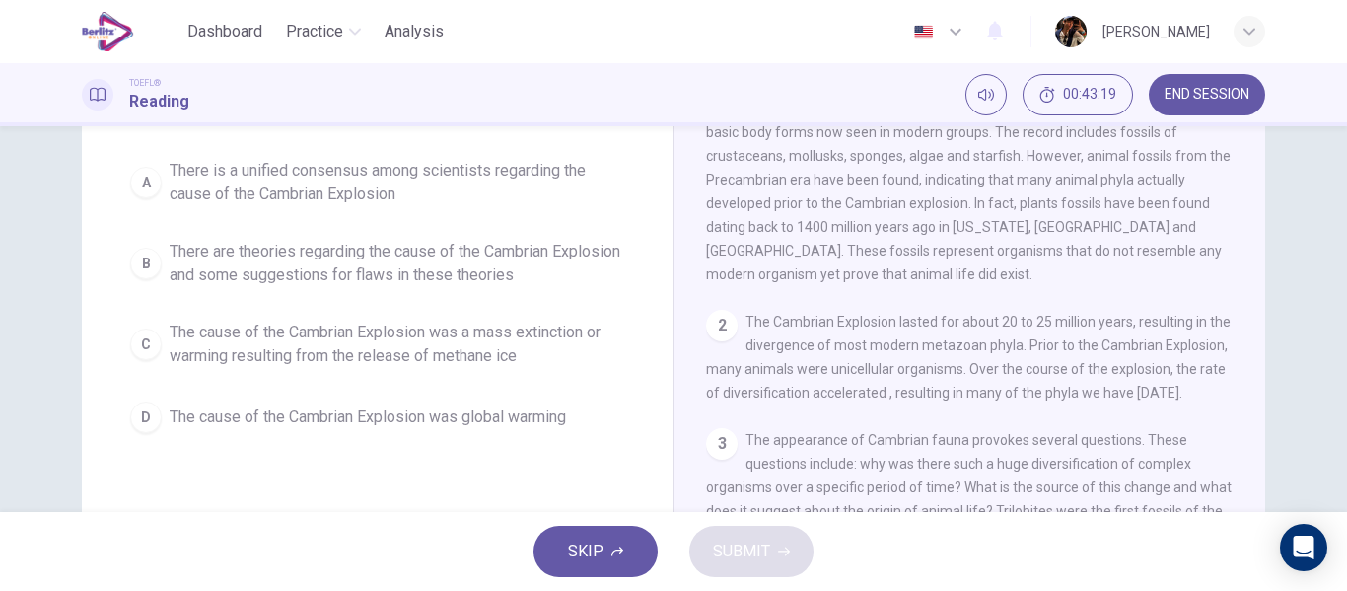
drag, startPoint x: 451, startPoint y: 372, endPoint x: 699, endPoint y: 520, distance: 289.1
click at [450, 371] on button "C The cause of the Cambrian Explosion was a mass extinction or warming resultin…" at bounding box center [377, 344] width 513 height 65
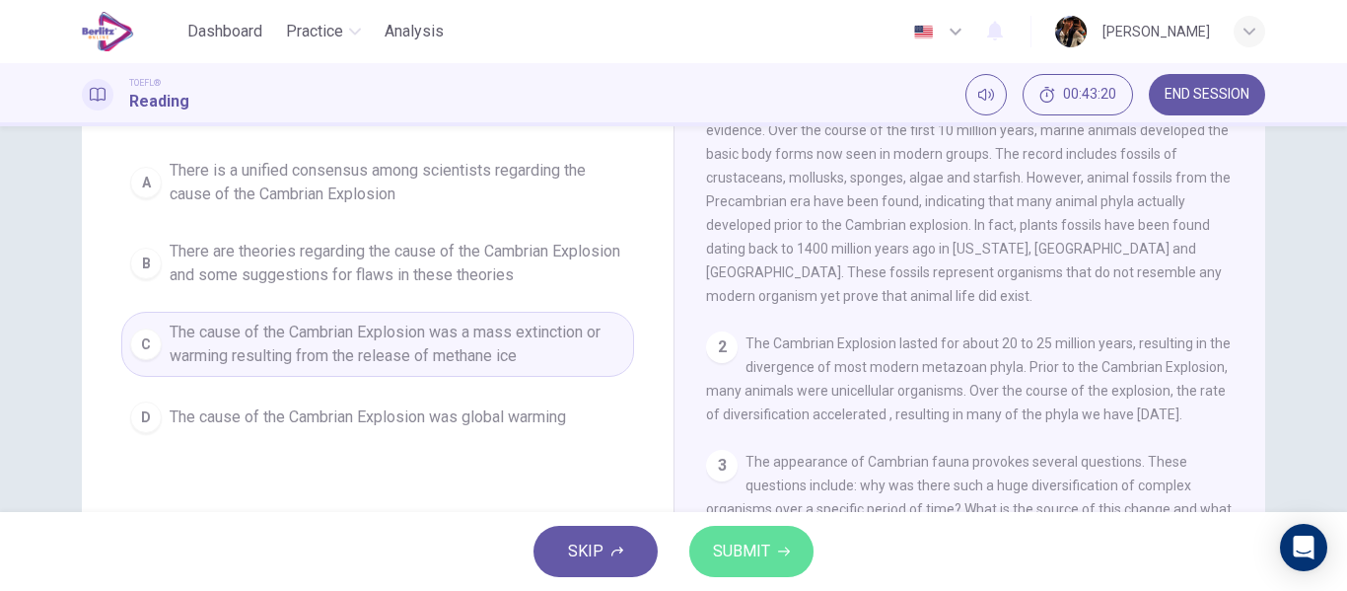
click at [721, 564] on span "SUBMIT" at bounding box center [741, 551] width 57 height 28
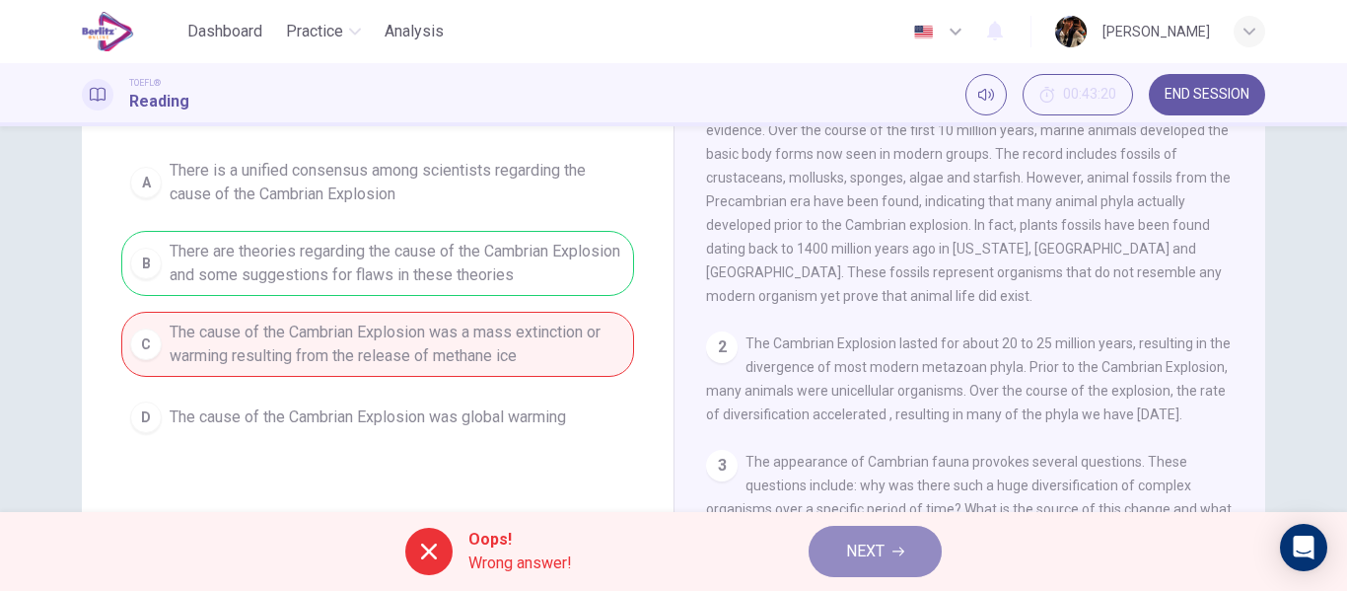
click at [882, 546] on span "NEXT" at bounding box center [865, 551] width 38 height 28
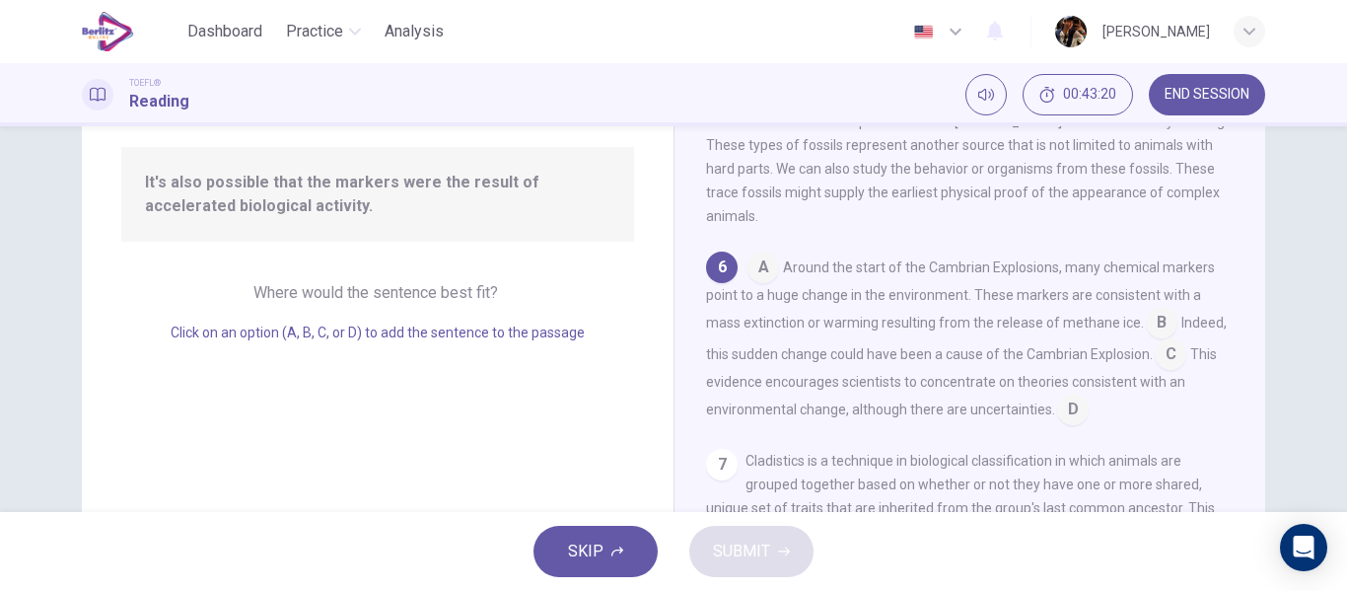
scroll to position [982, 0]
click at [749, 285] on input at bounding box center [763, 269] width 32 height 32
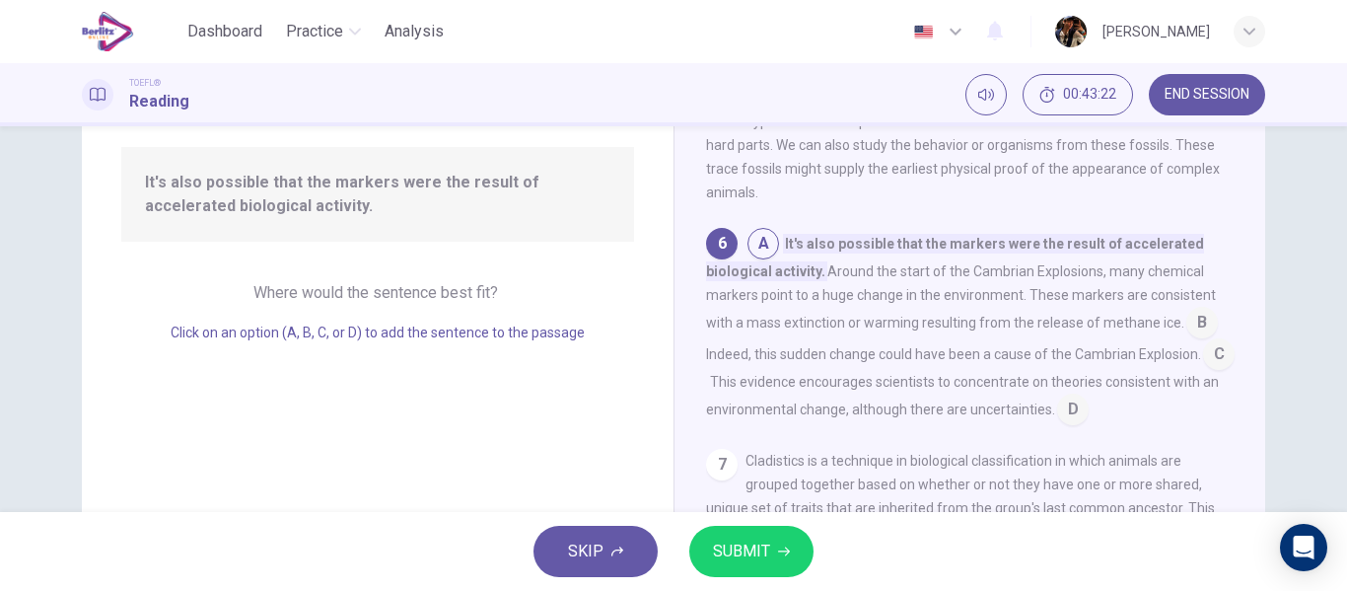
click at [794, 539] on button "SUBMIT" at bounding box center [751, 550] width 124 height 51
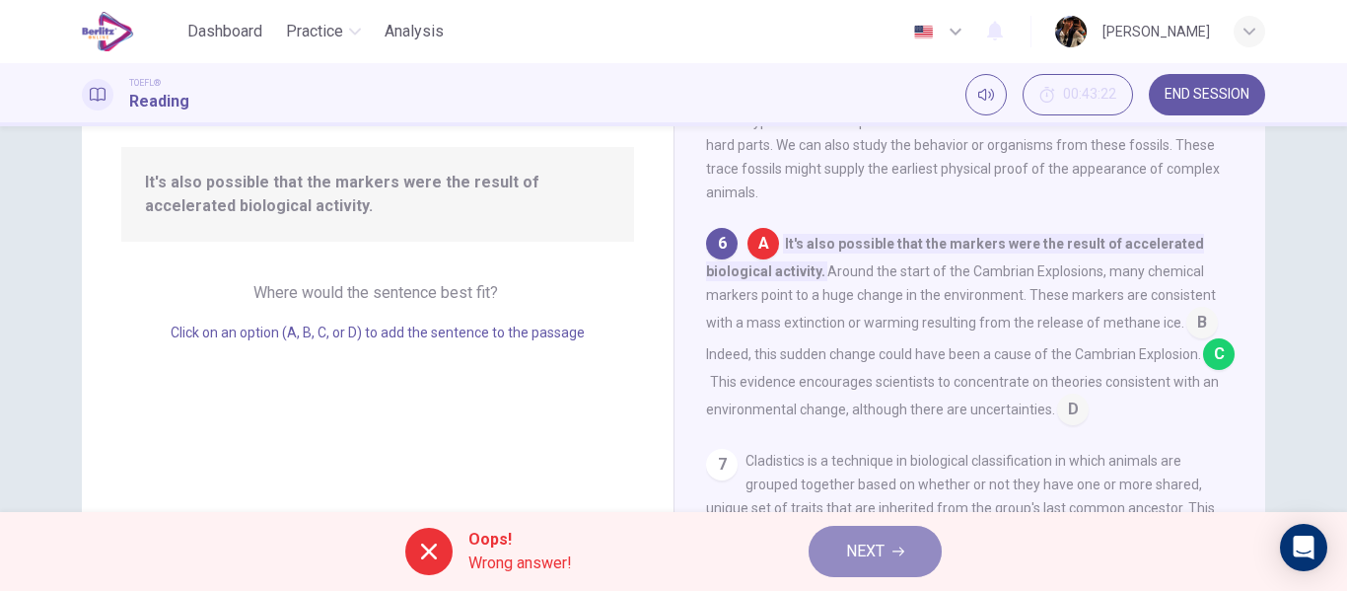
click at [873, 546] on span "NEXT" at bounding box center [865, 551] width 38 height 28
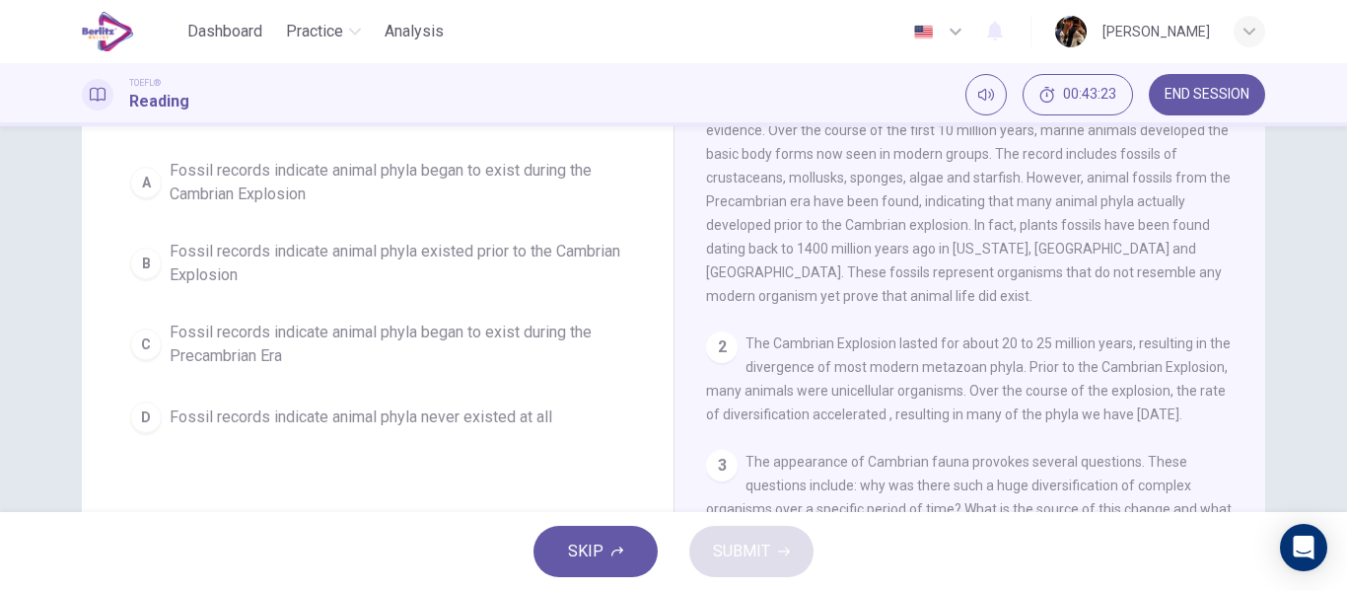
click at [458, 191] on span "Fossil records indicate animal phyla began to exist during the Cambrian Explosi…" at bounding box center [397, 182] width 455 height 47
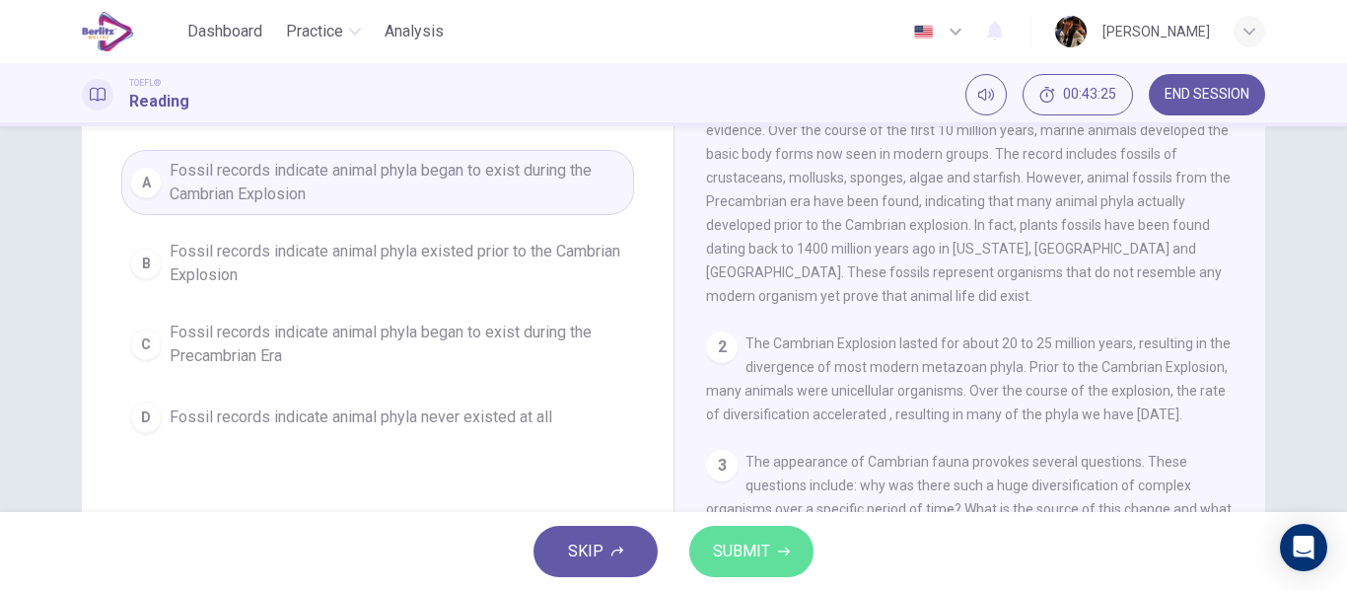
click at [739, 548] on span "SUBMIT" at bounding box center [741, 551] width 57 height 28
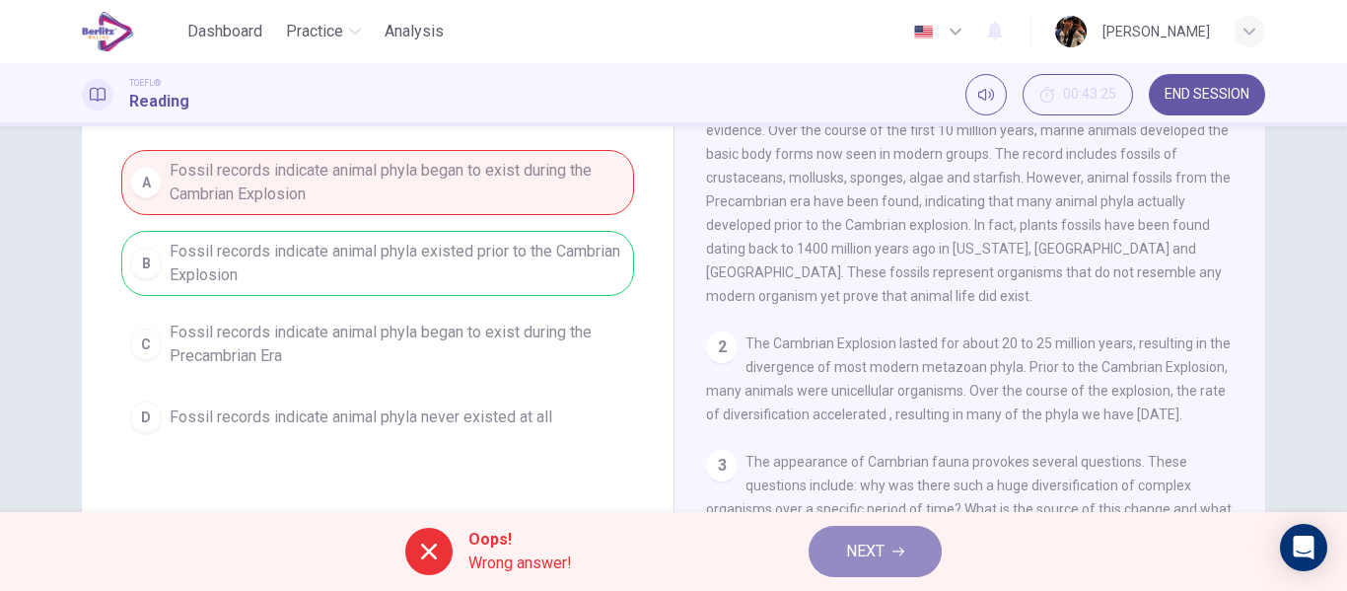
click at [860, 551] on span "NEXT" at bounding box center [865, 551] width 38 height 28
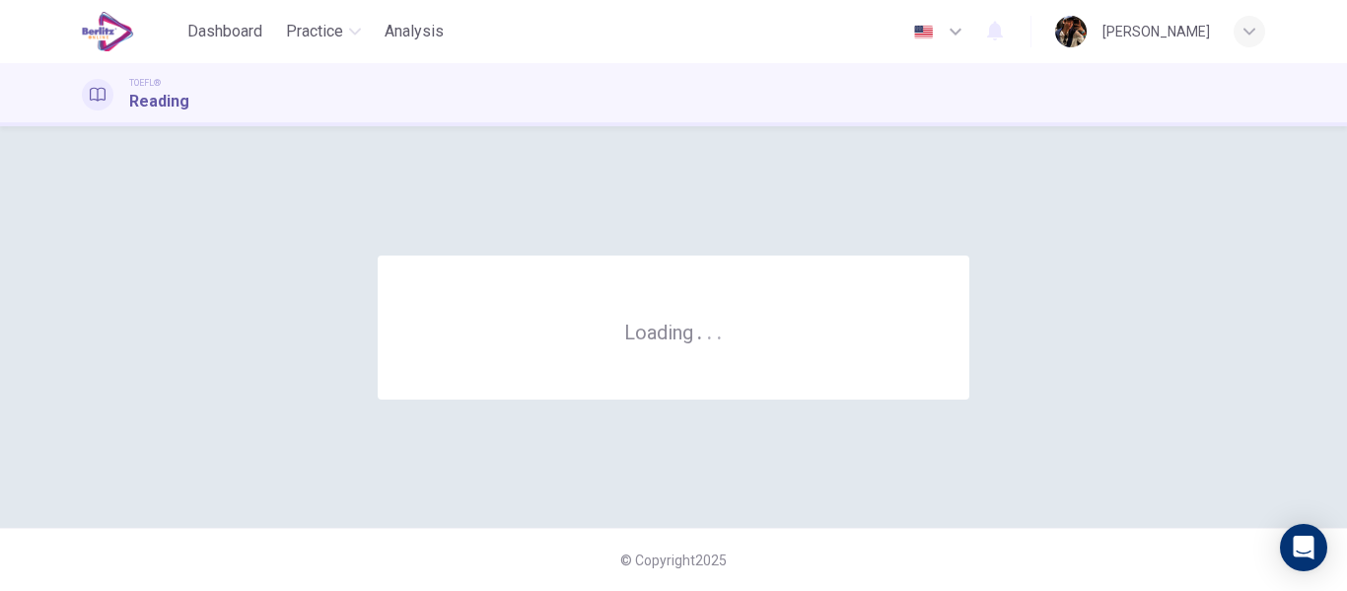
scroll to position [0, 0]
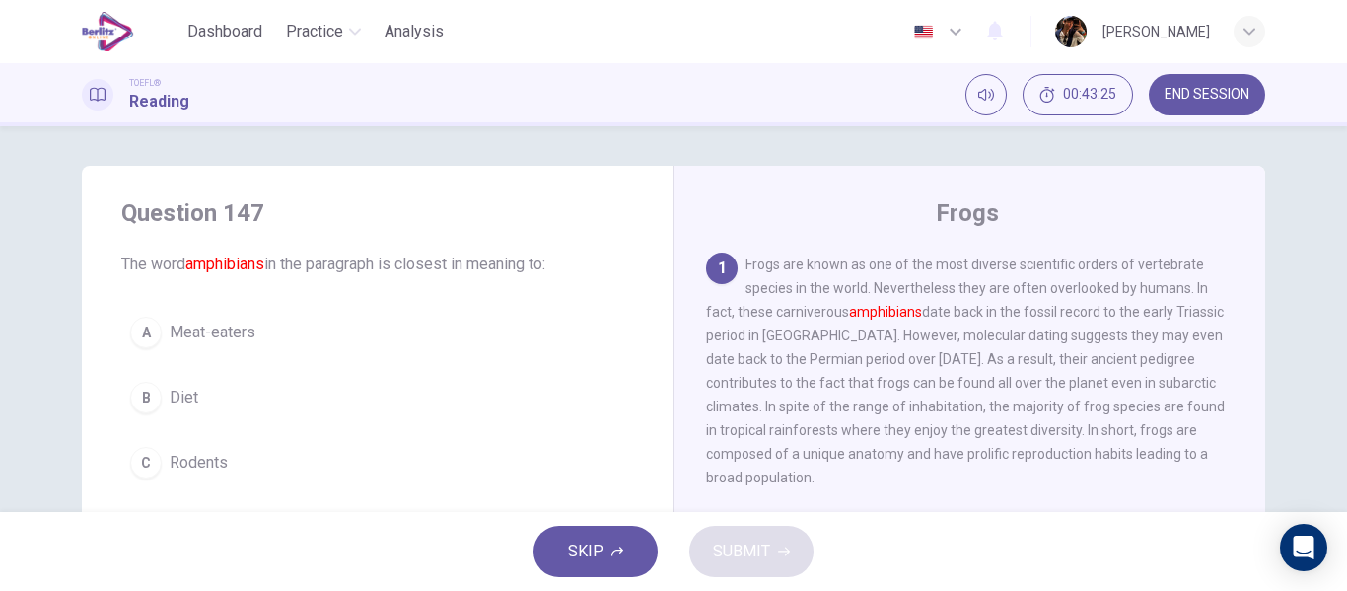
click at [150, 100] on h1 "Reading" at bounding box center [159, 102] width 60 height 24
click at [245, 260] on div "Question 147 The word amphibians in the paragraph is closest in meaning to:" at bounding box center [377, 236] width 513 height 79
click at [165, 303] on div "Question 147 The word amphibians in the paragraph is closest in meaning to: A M…" at bounding box center [378, 375] width 592 height 418
drag, startPoint x: 377, startPoint y: 341, endPoint x: 299, endPoint y: 307, distance: 85.2
click at [373, 343] on button "A Meat-eaters" at bounding box center [377, 332] width 513 height 49
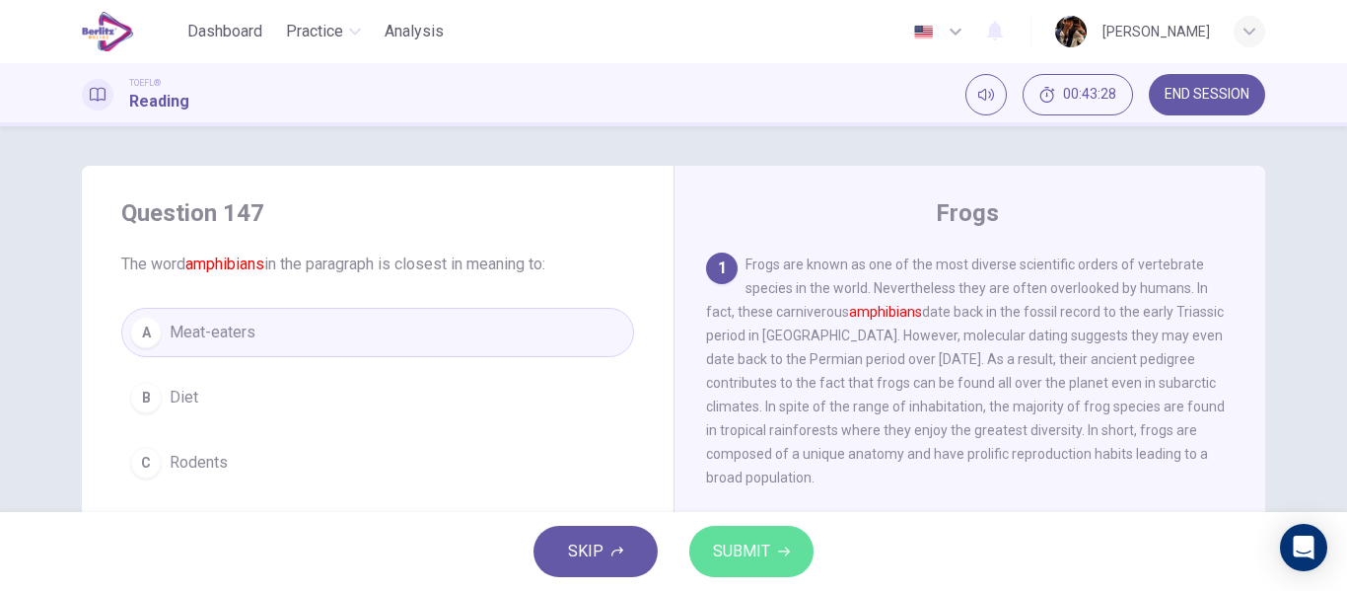
click at [773, 531] on button "SUBMIT" at bounding box center [751, 550] width 124 height 51
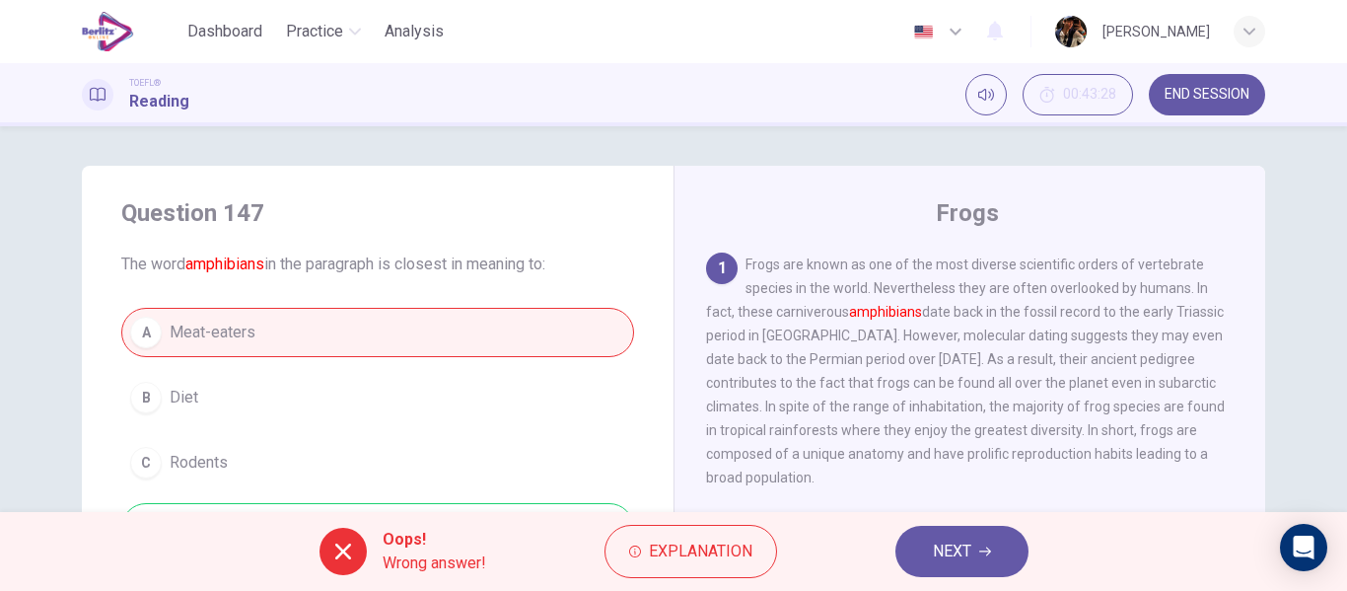
click at [1019, 513] on div "Oops! Wrong answer! Explanation NEXT" at bounding box center [673, 551] width 1347 height 79
click at [951, 550] on span "NEXT" at bounding box center [952, 551] width 38 height 28
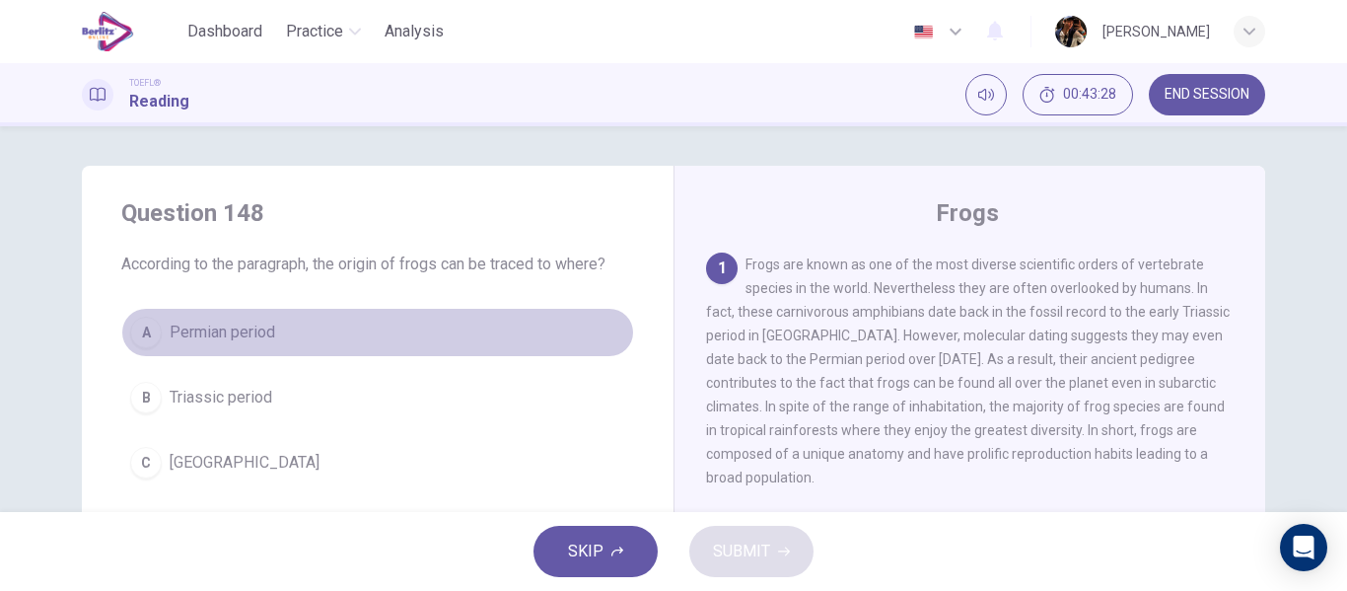
click at [436, 315] on button "A Permian period" at bounding box center [377, 332] width 513 height 49
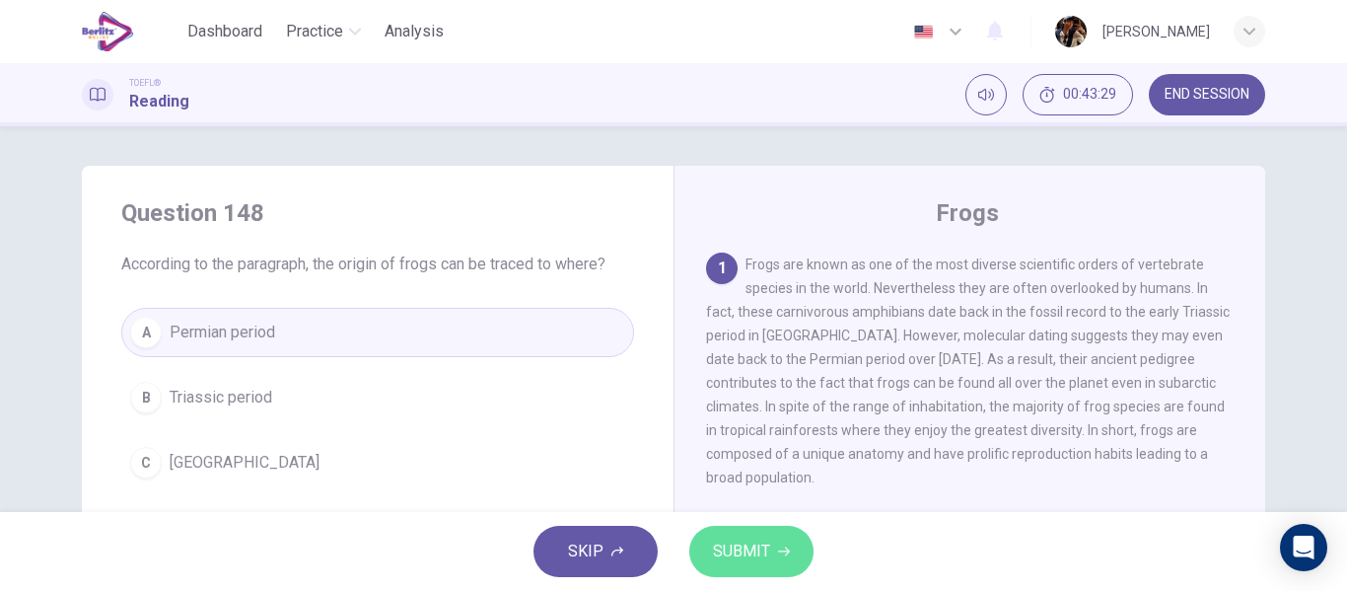
click at [754, 532] on button "SUBMIT" at bounding box center [751, 550] width 124 height 51
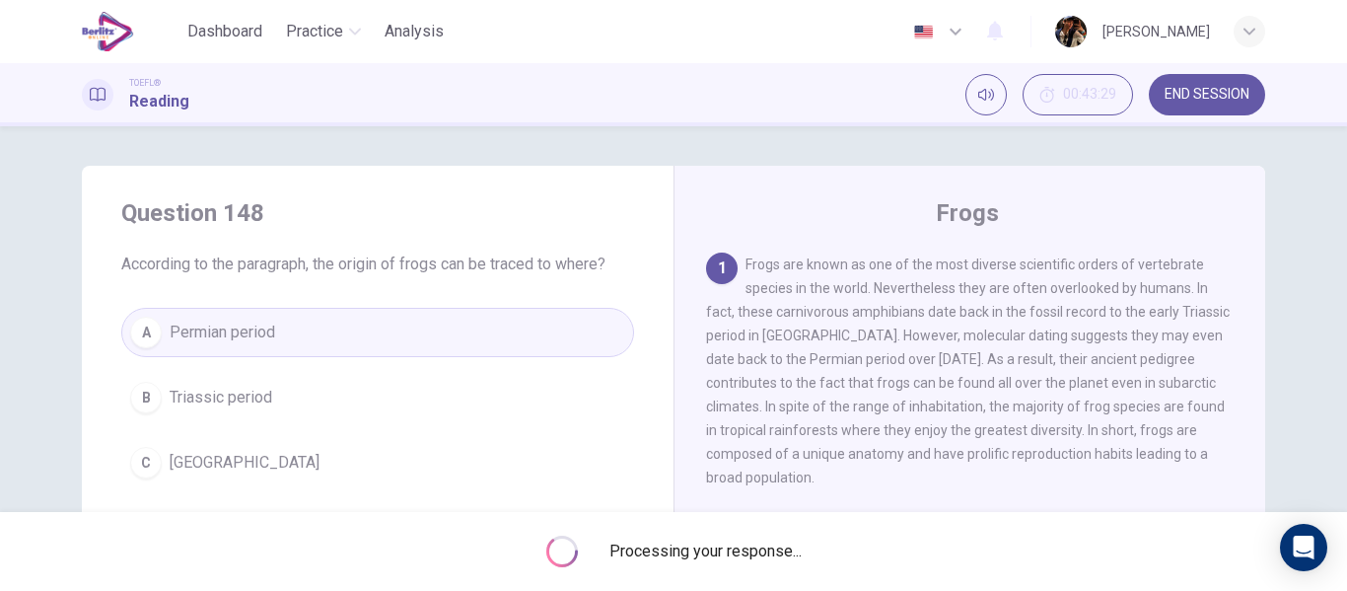
click at [260, 350] on div "A Permian period B Triassic period C Madagascar D Europe" at bounding box center [377, 430] width 513 height 244
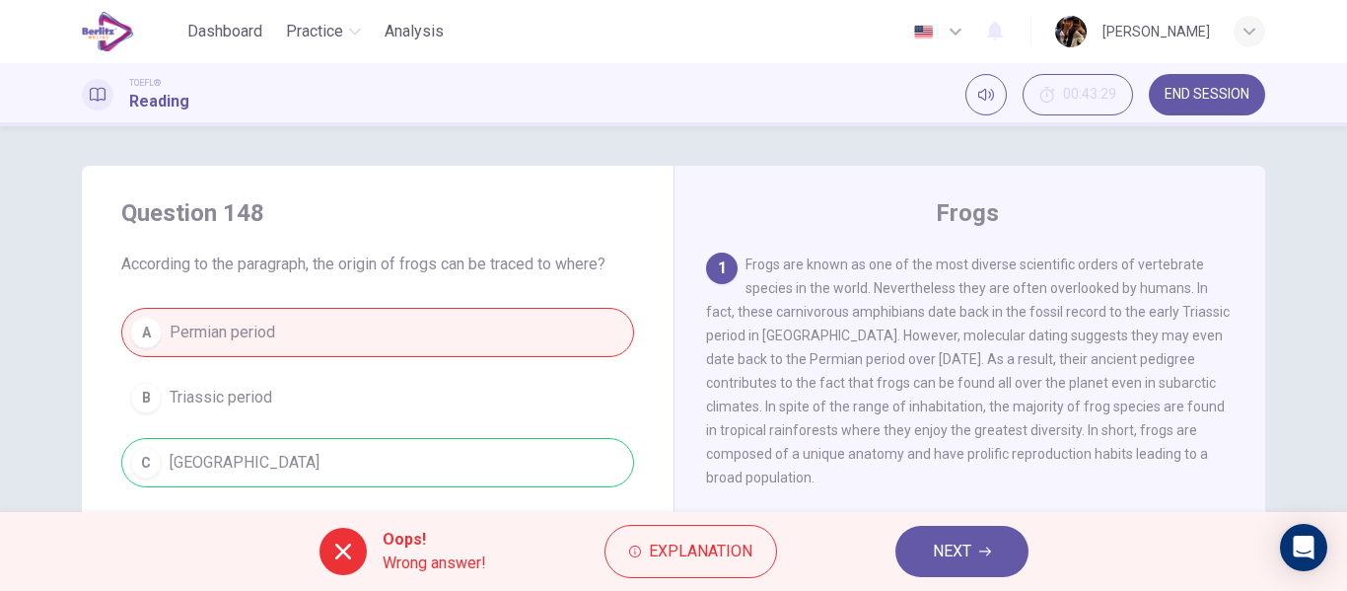
click at [260, 350] on div "A Permian period B Triassic period C Madagascar D Europe" at bounding box center [377, 430] width 513 height 244
drag, startPoint x: 931, startPoint y: 546, endPoint x: 500, endPoint y: 436, distance: 444.7
click at [933, 547] on button "NEXT" at bounding box center [961, 550] width 133 height 51
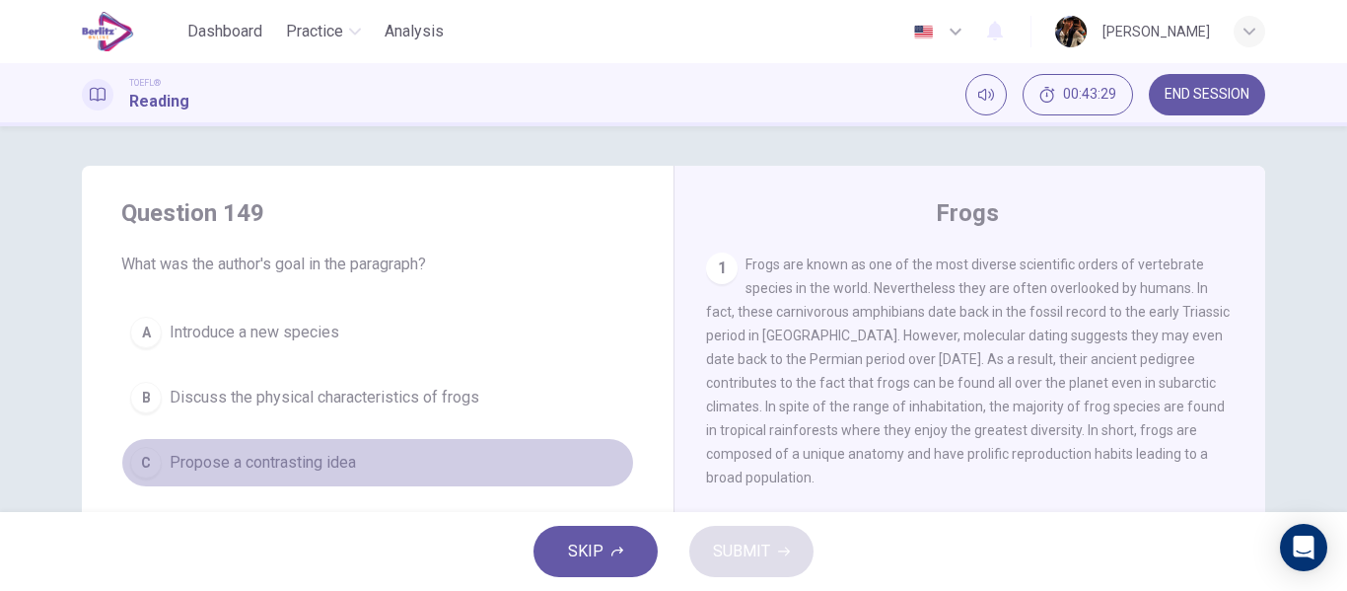
click at [500, 436] on div "A Introduce a new species B Discuss the physical characteristics of frogs C Pro…" at bounding box center [377, 430] width 513 height 244
click at [505, 432] on div "A Introduce a new species B Discuss the physical characteristics of frogs C Pro…" at bounding box center [377, 430] width 513 height 244
click at [506, 432] on div "A Introduce a new species B Discuss the physical characteristics of frogs C Pro…" at bounding box center [377, 430] width 513 height 244
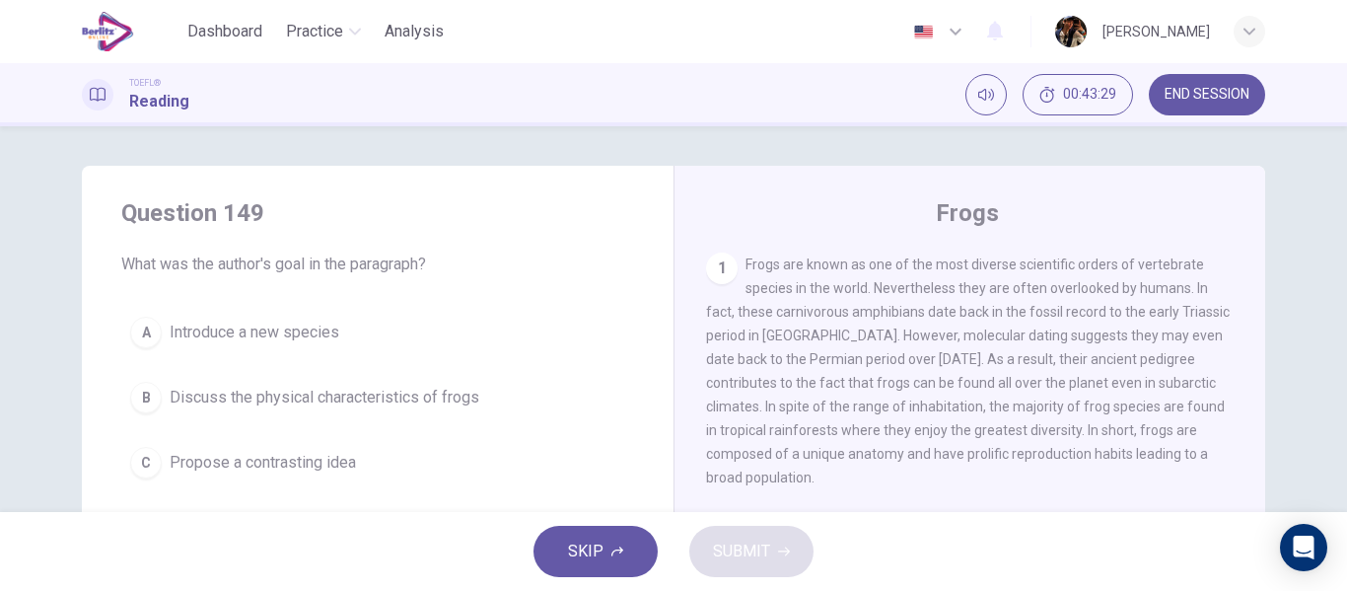
scroll to position [221, 0]
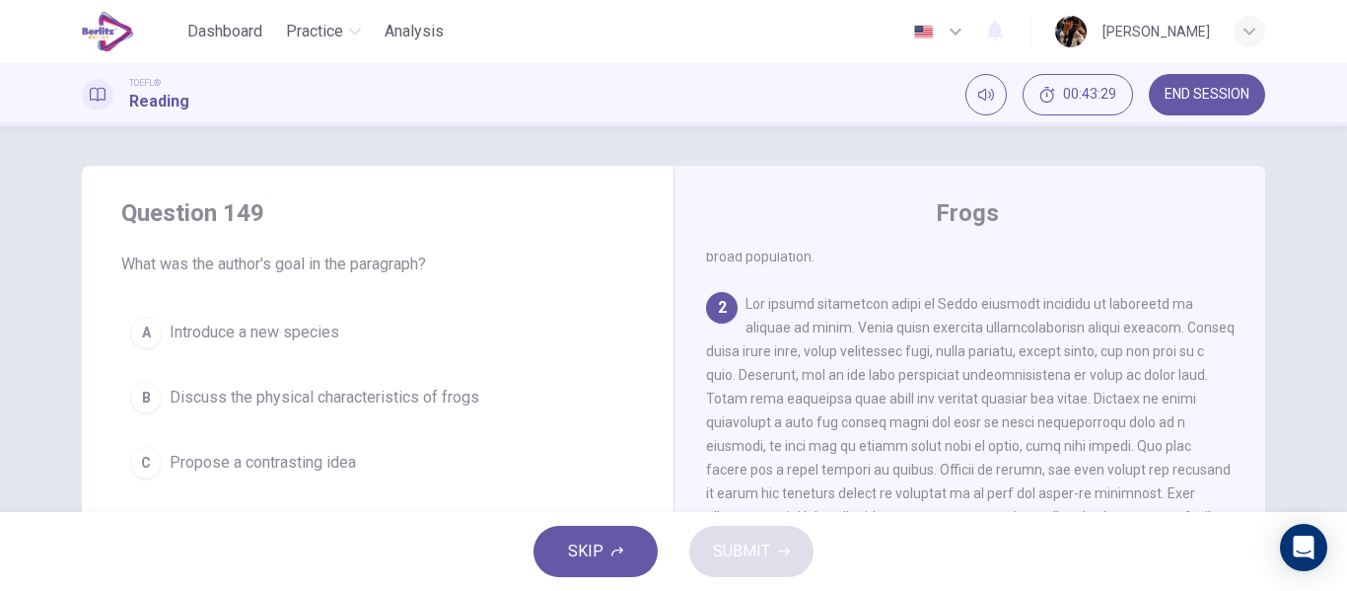
click at [506, 432] on div "A Introduce a new species B Discuss the physical characteristics of frogs C Pro…" at bounding box center [377, 430] width 513 height 244
click at [459, 393] on span "Discuss the physical characteristics of frogs" at bounding box center [325, 397] width 310 height 24
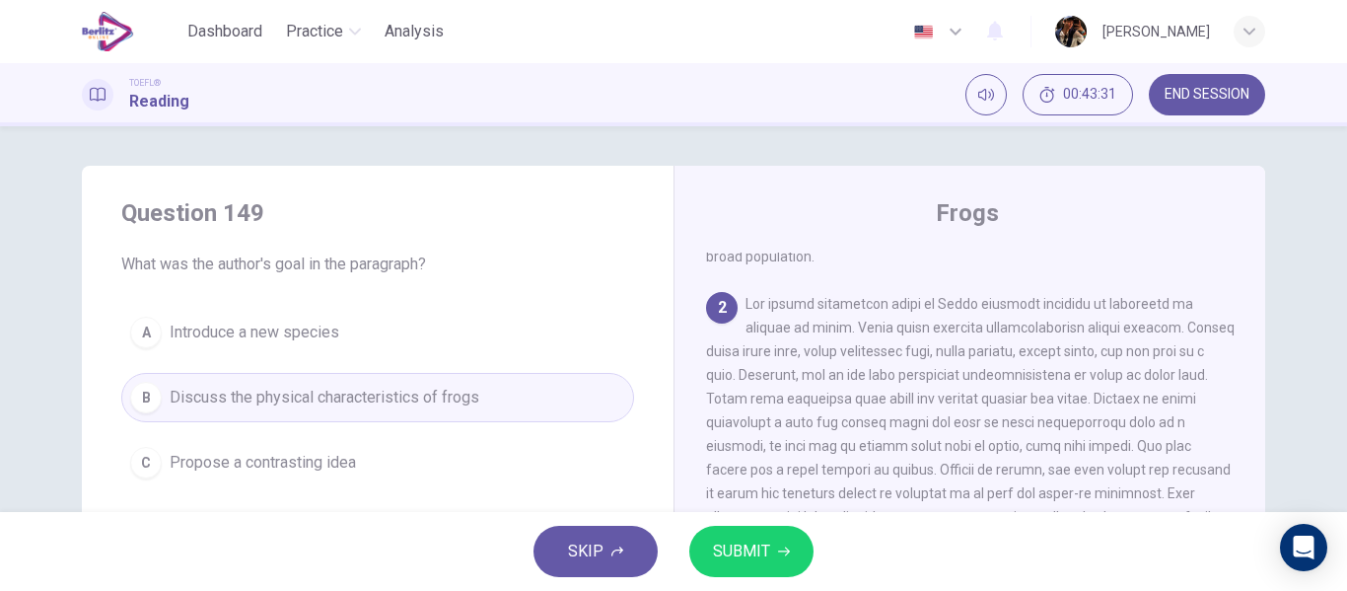
click at [736, 538] on span "SUBMIT" at bounding box center [741, 551] width 57 height 28
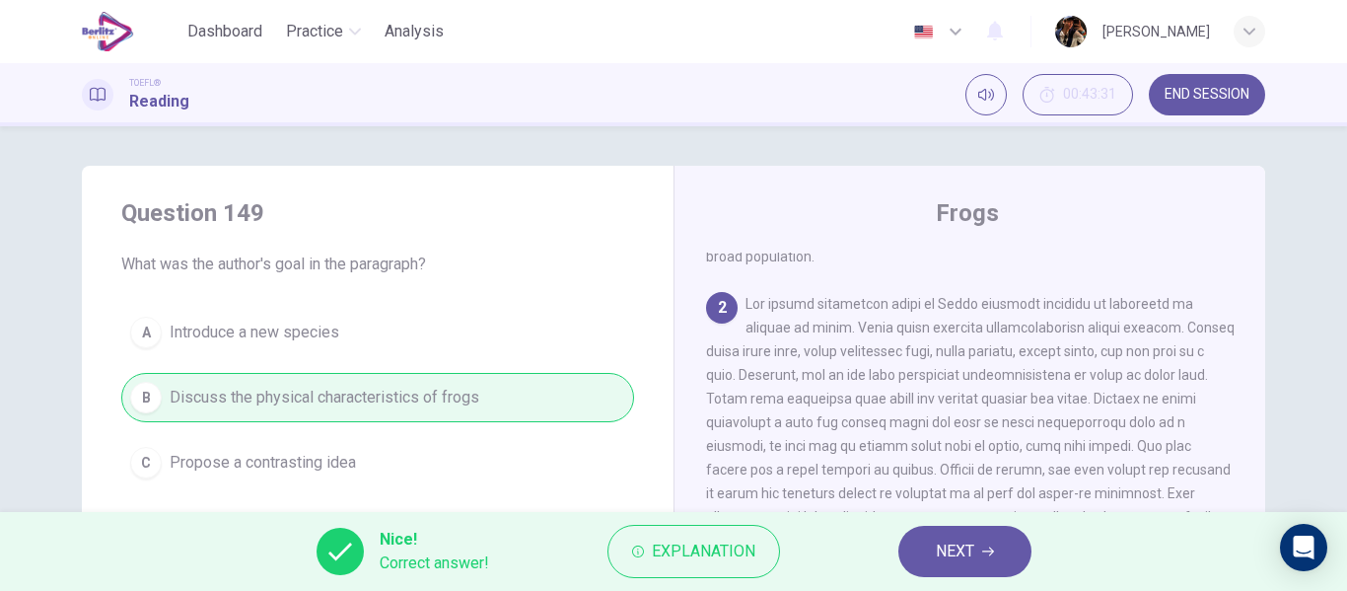
click at [984, 567] on button "NEXT" at bounding box center [964, 550] width 133 height 51
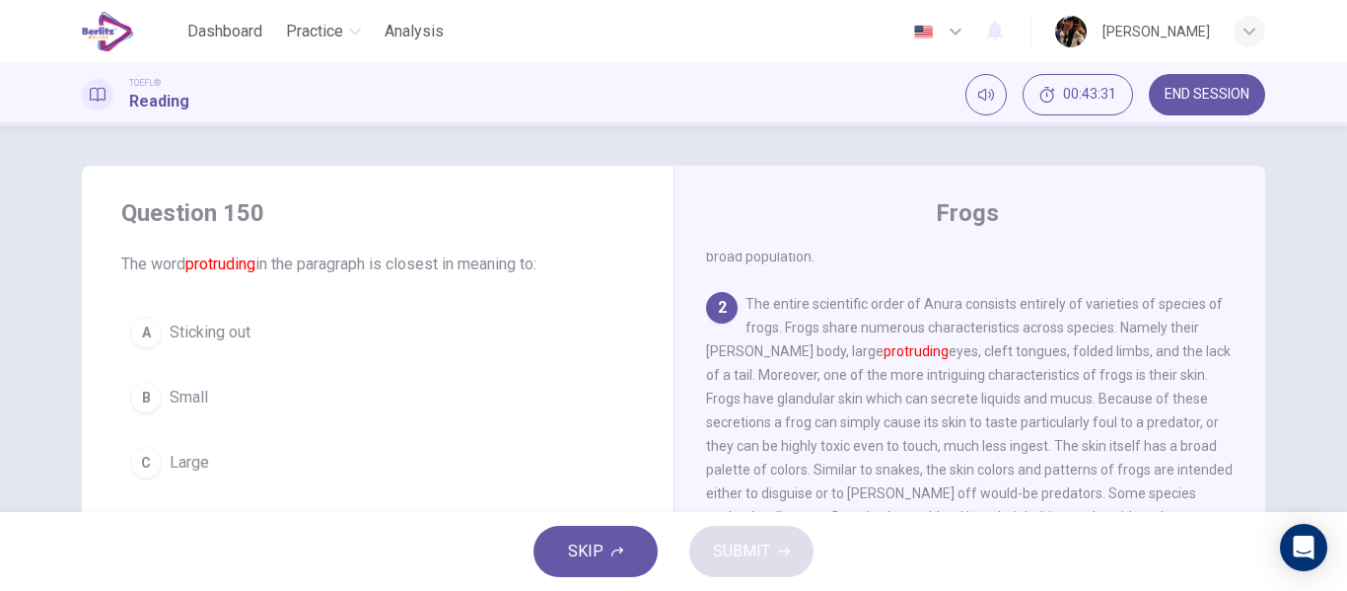
scroll to position [270, 0]
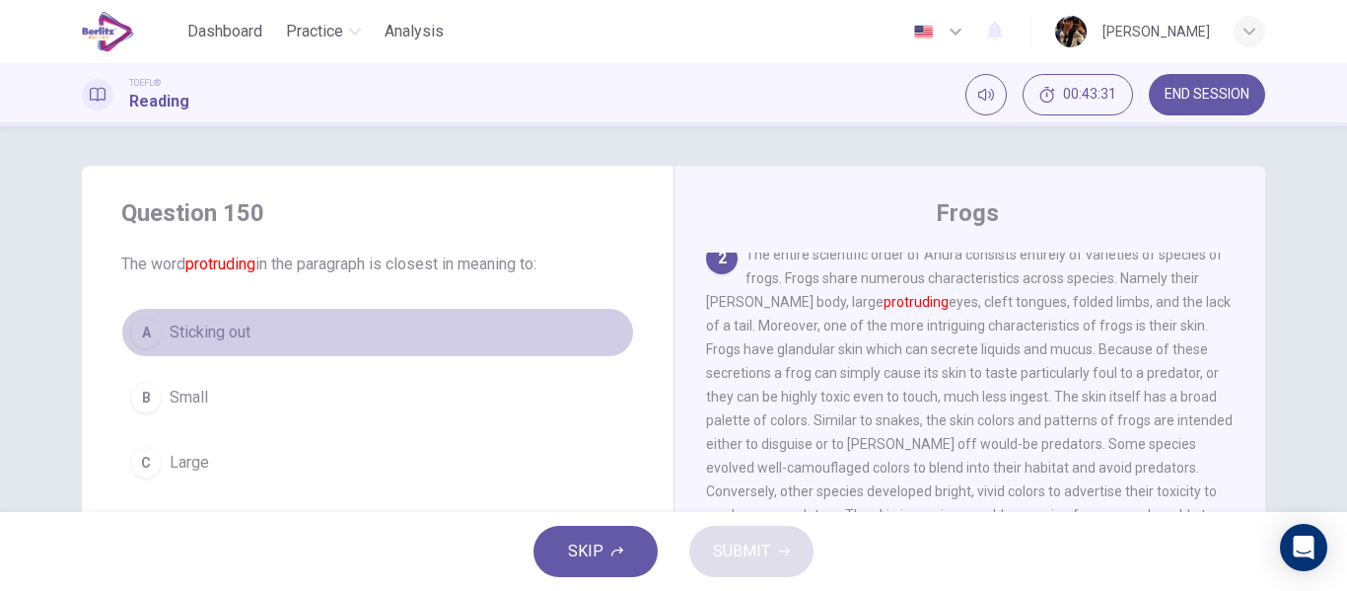
click at [195, 338] on span "Sticking out" at bounding box center [210, 332] width 81 height 24
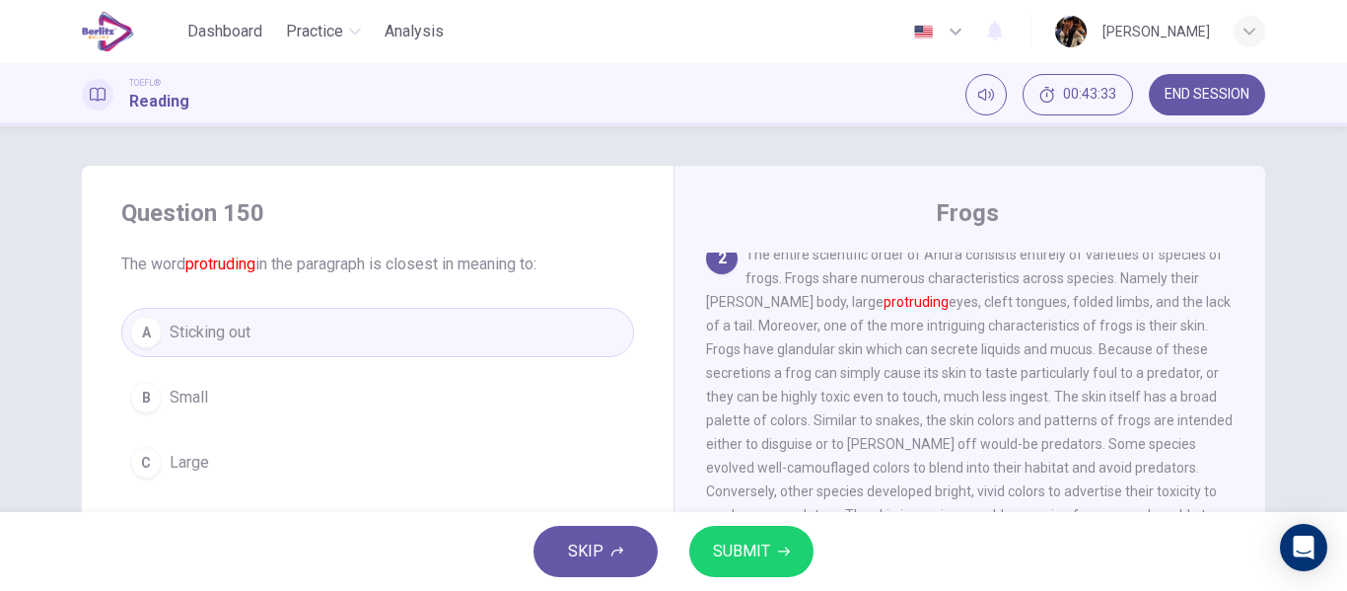
click at [720, 536] on button "SUBMIT" at bounding box center [751, 550] width 124 height 51
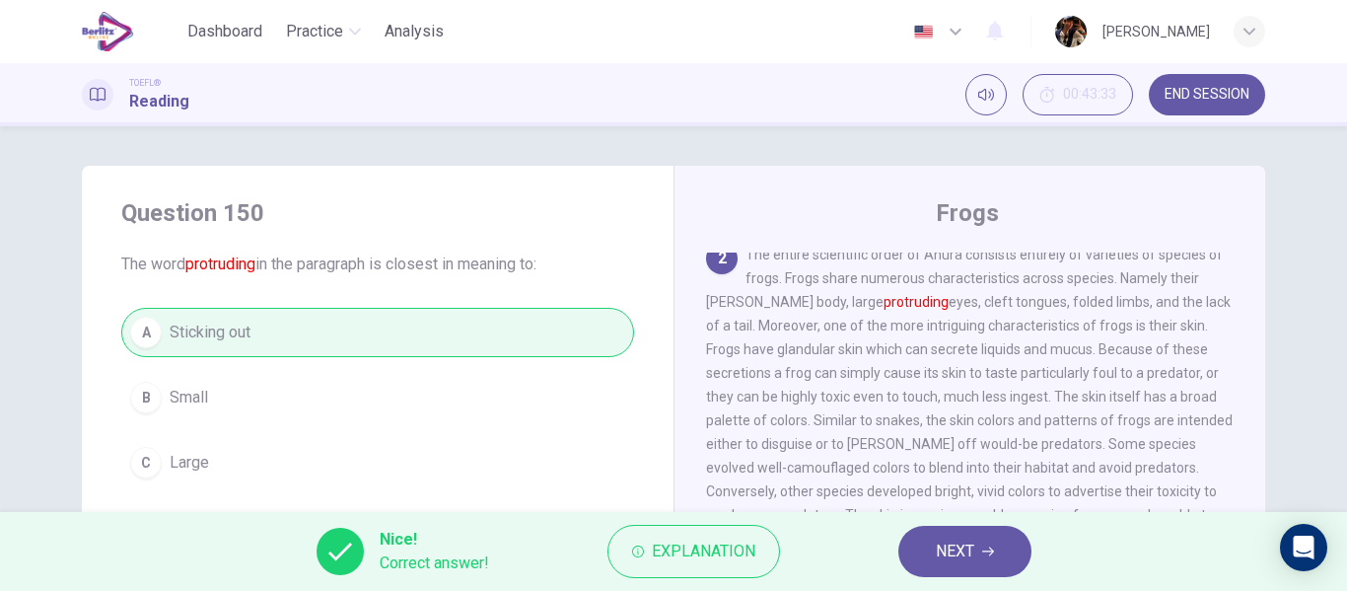
click at [941, 558] on span "NEXT" at bounding box center [955, 551] width 38 height 28
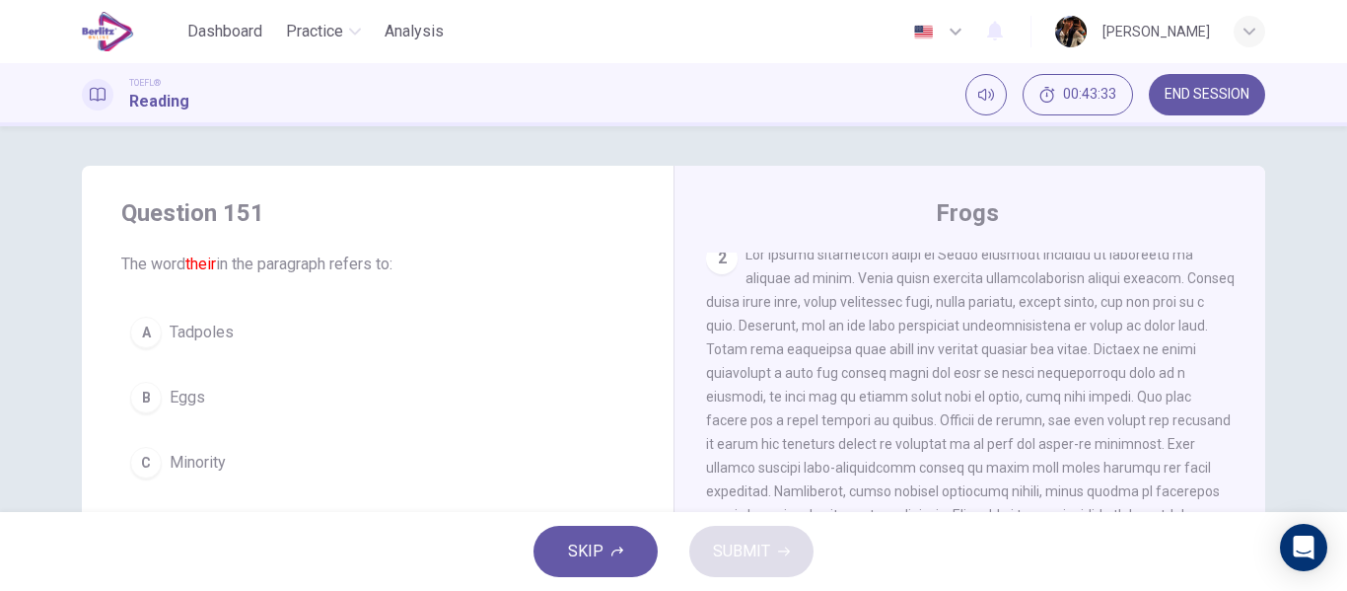
scroll to position [565, 0]
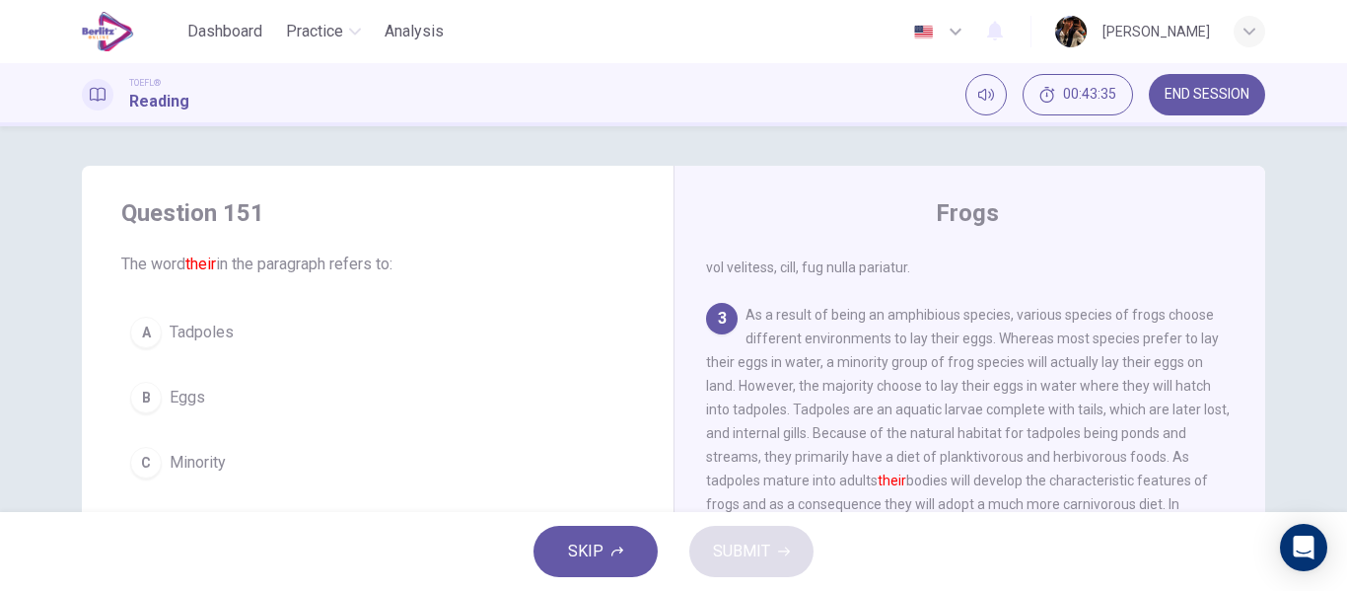
click at [308, 445] on button "C Minority" at bounding box center [377, 462] width 513 height 49
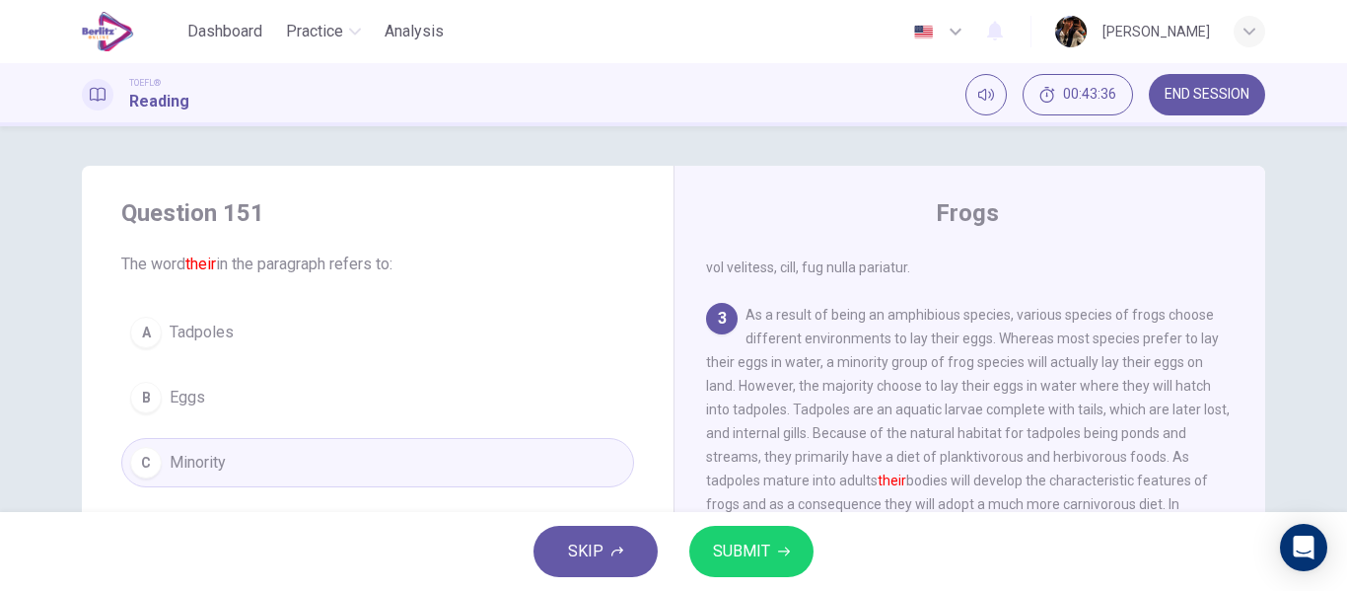
drag, startPoint x: 698, startPoint y: 530, endPoint x: 720, endPoint y: 538, distance: 23.1
click at [719, 535] on div "SKIP SUBMIT" at bounding box center [673, 551] width 1347 height 79
drag, startPoint x: 370, startPoint y: 336, endPoint x: 424, endPoint y: 392, distance: 78.1
click at [369, 335] on button "A Tadpoles" at bounding box center [377, 332] width 513 height 49
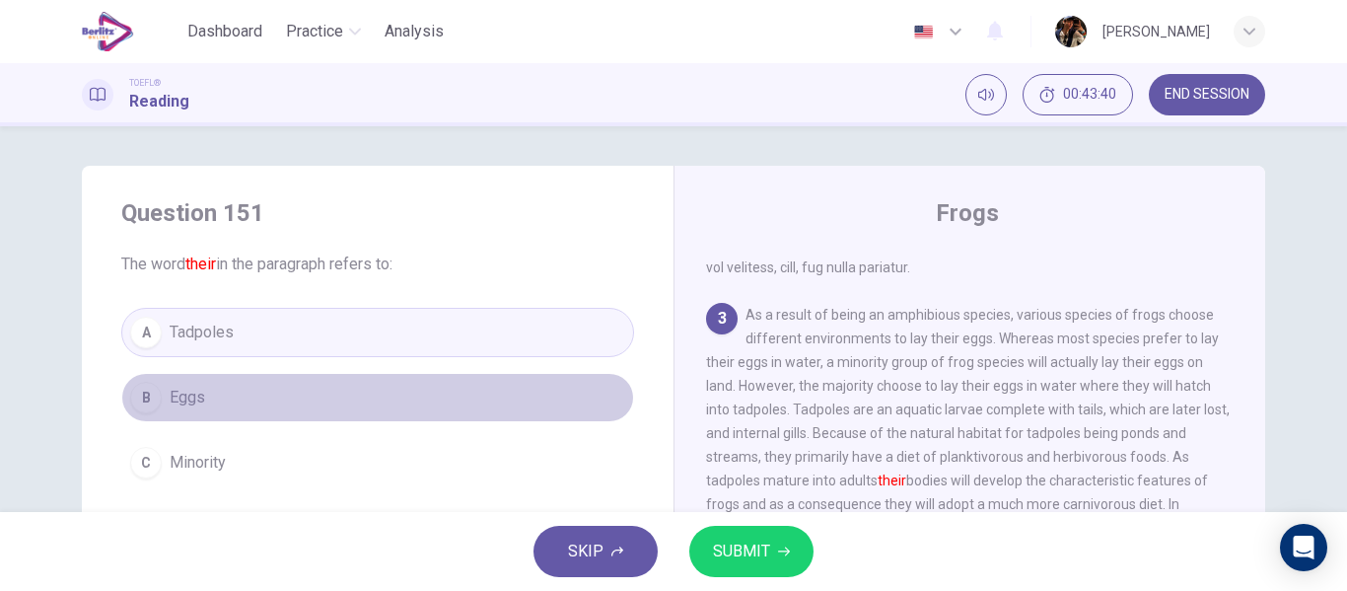
click at [401, 416] on button "B Eggs" at bounding box center [377, 397] width 513 height 49
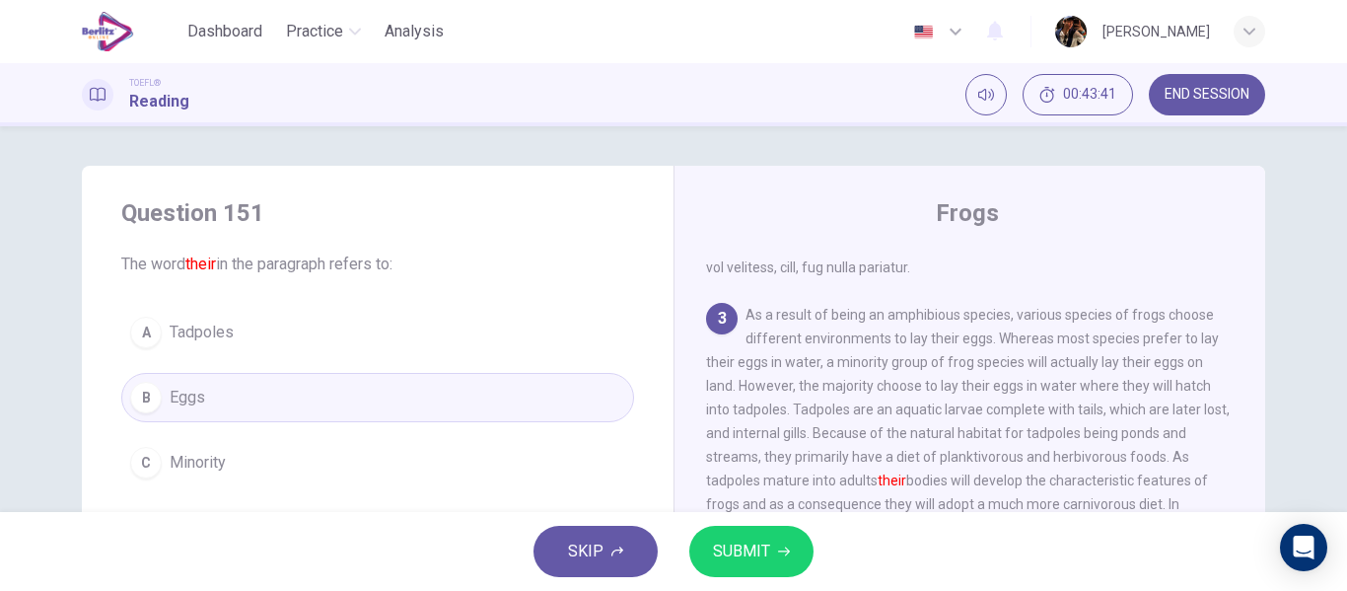
click at [705, 550] on button "SUBMIT" at bounding box center [751, 550] width 124 height 51
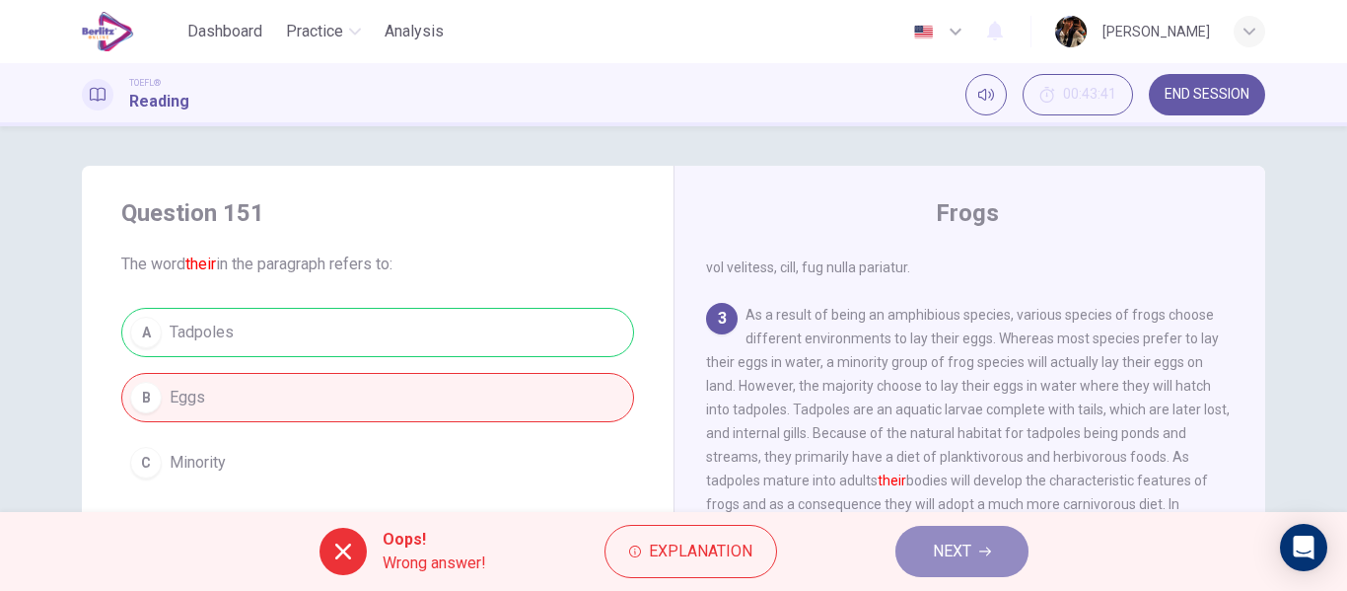
click at [961, 573] on button "NEXT" at bounding box center [961, 550] width 133 height 51
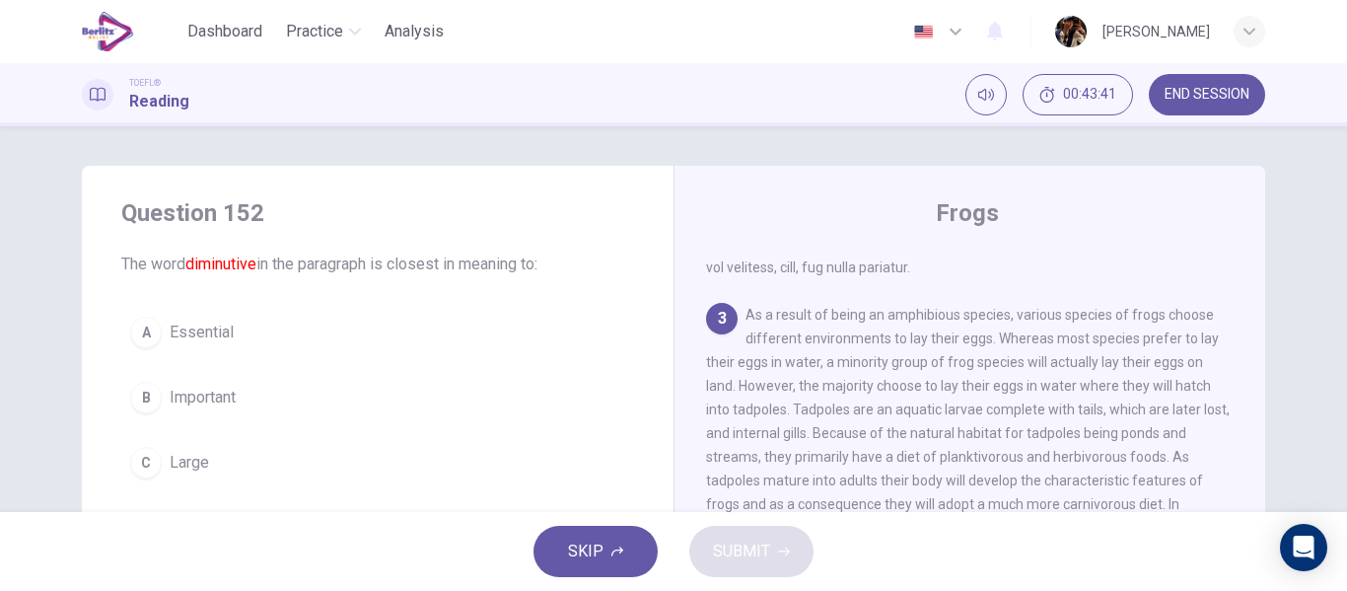
scroll to position [614, 0]
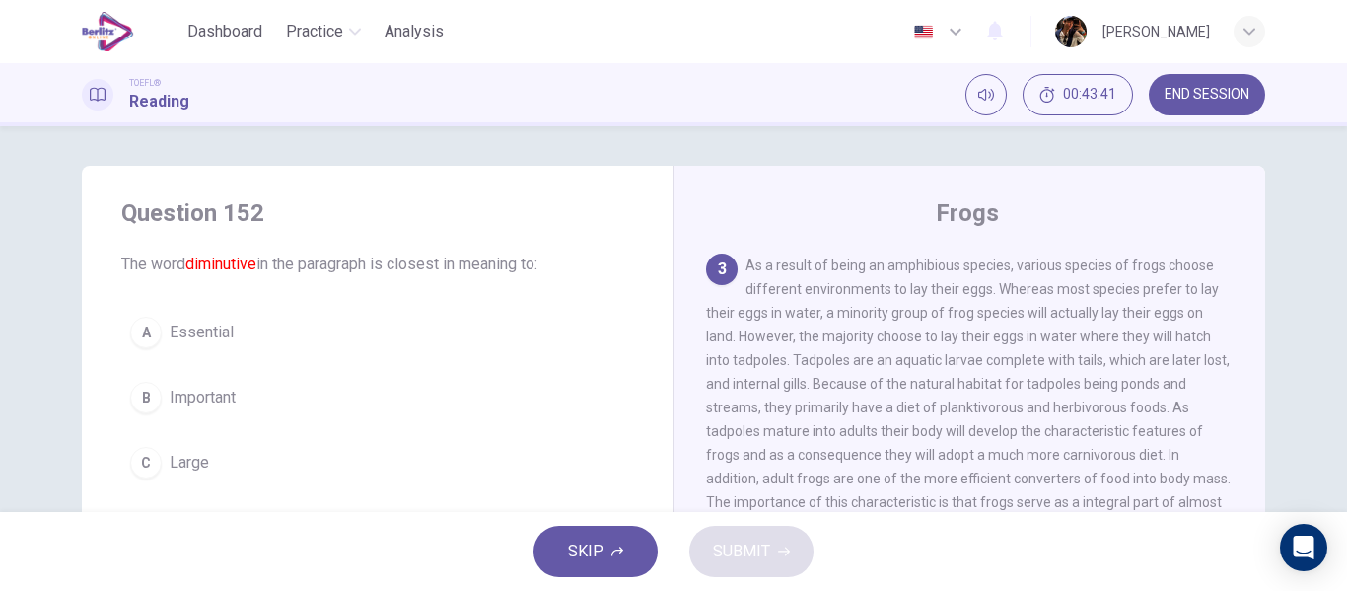
click at [274, 340] on button "A Essential" at bounding box center [377, 332] width 513 height 49
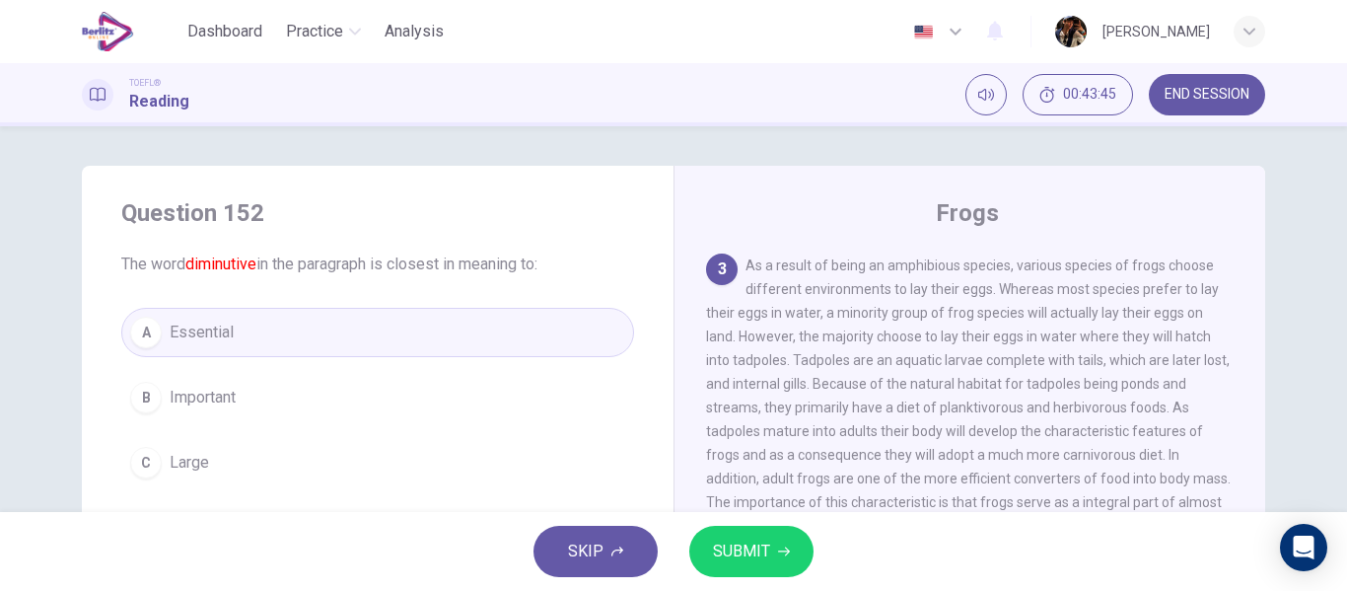
drag, startPoint x: 735, startPoint y: 551, endPoint x: 545, endPoint y: 379, distance: 256.8
click at [545, 379] on div "Dashboard Practice Analysis English ** ​ samuel parra TOEFL® Reading 00:43:45 E…" at bounding box center [673, 295] width 1347 height 591
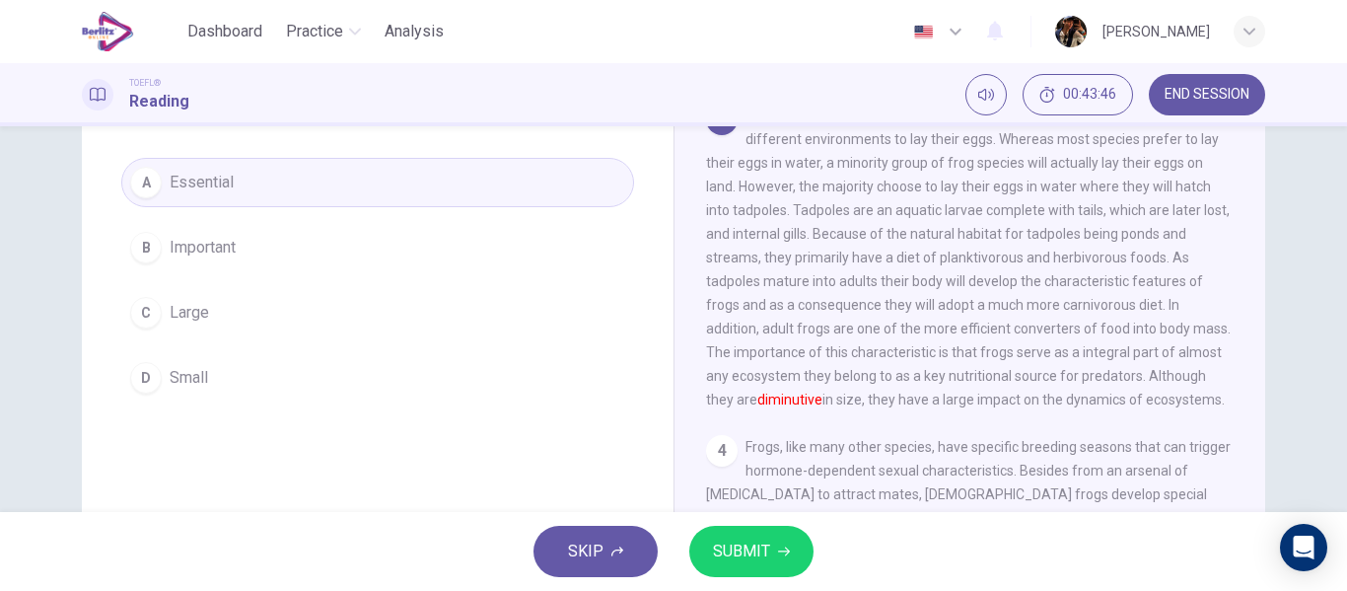
scroll to position [174, 0]
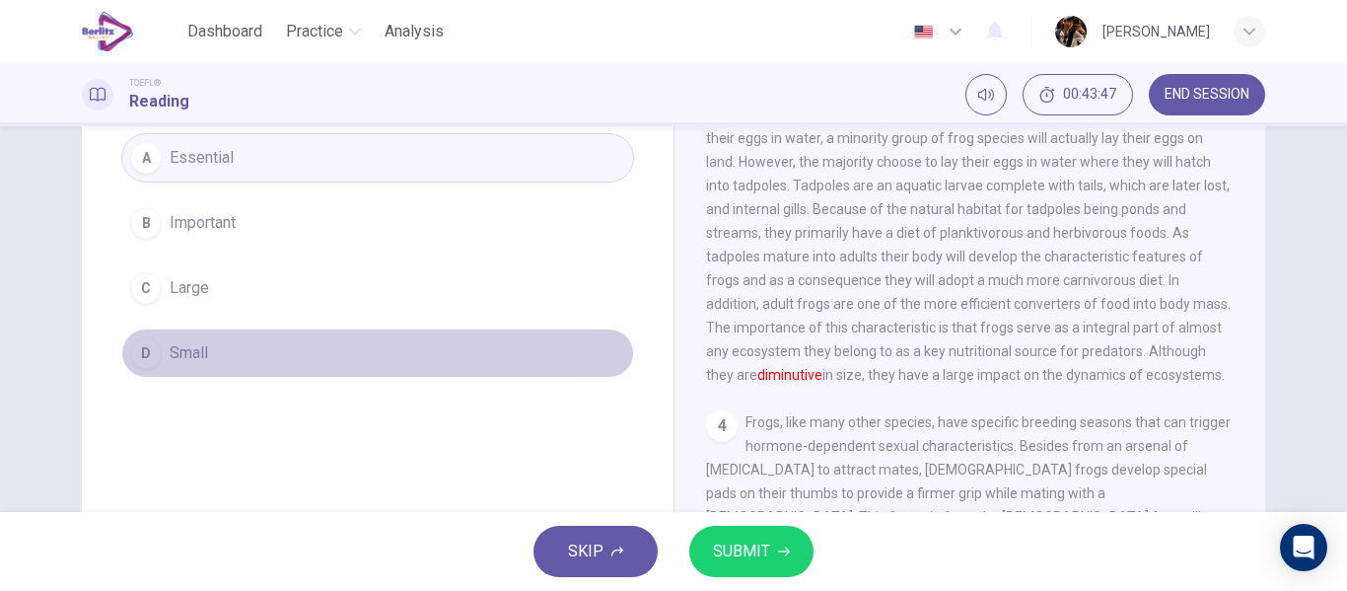
click at [247, 350] on button "D Small" at bounding box center [377, 352] width 513 height 49
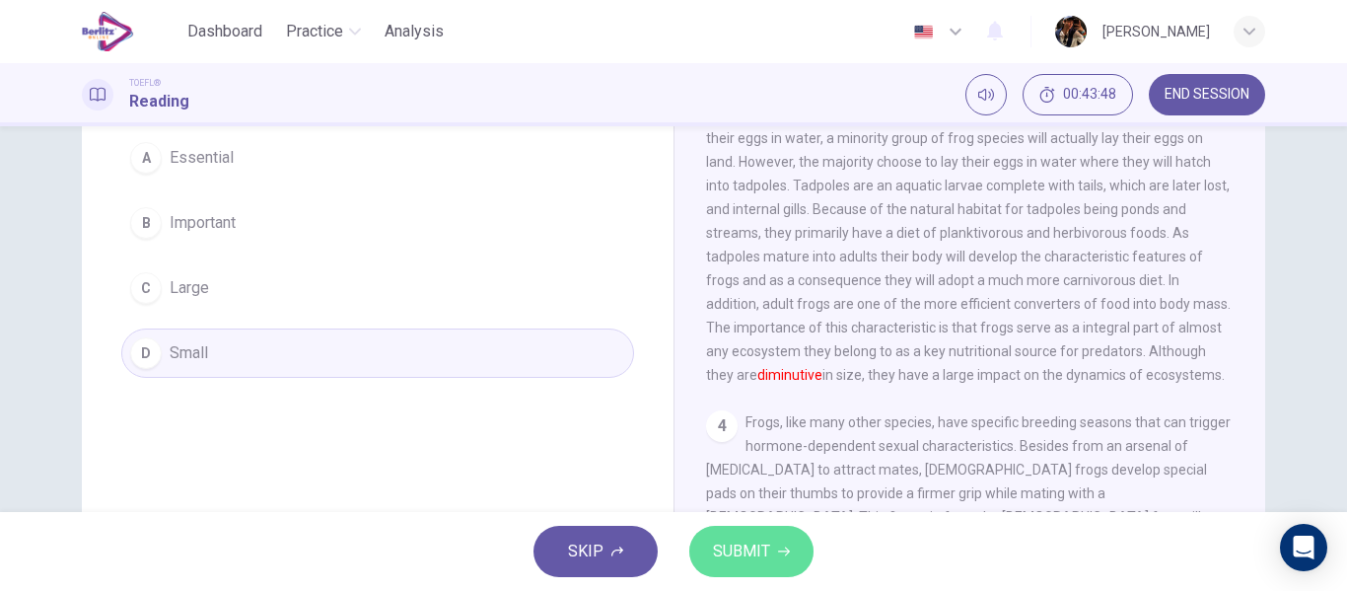
click at [741, 544] on span "SUBMIT" at bounding box center [741, 551] width 57 height 28
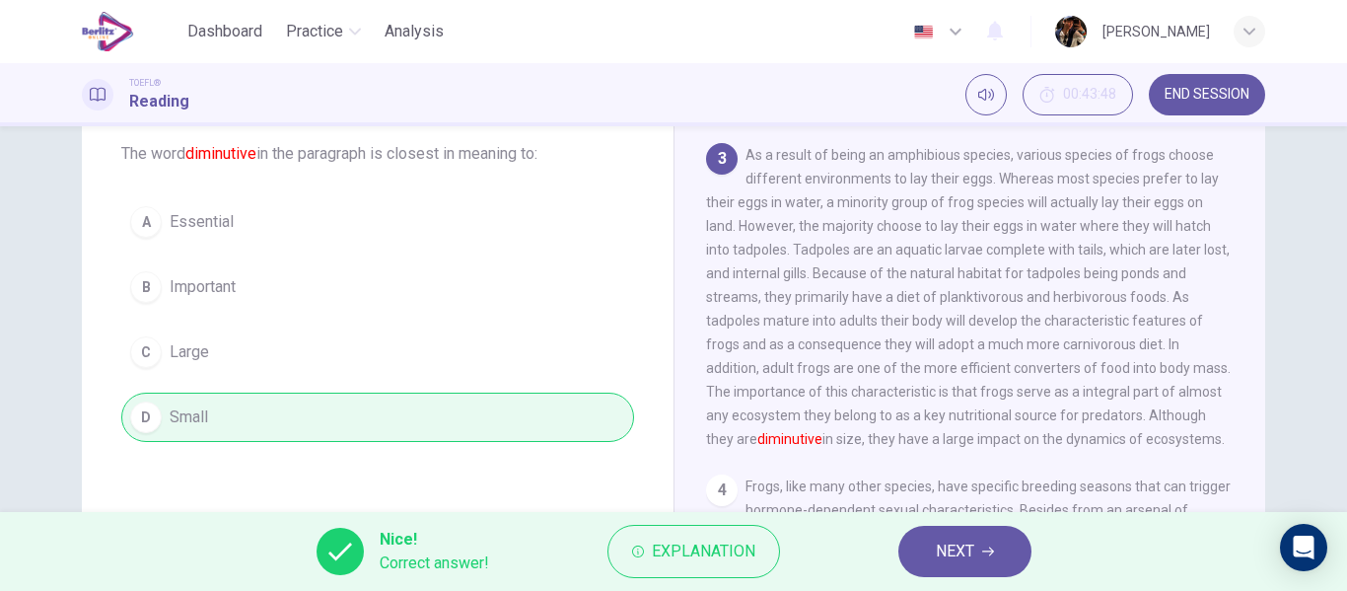
scroll to position [104, 0]
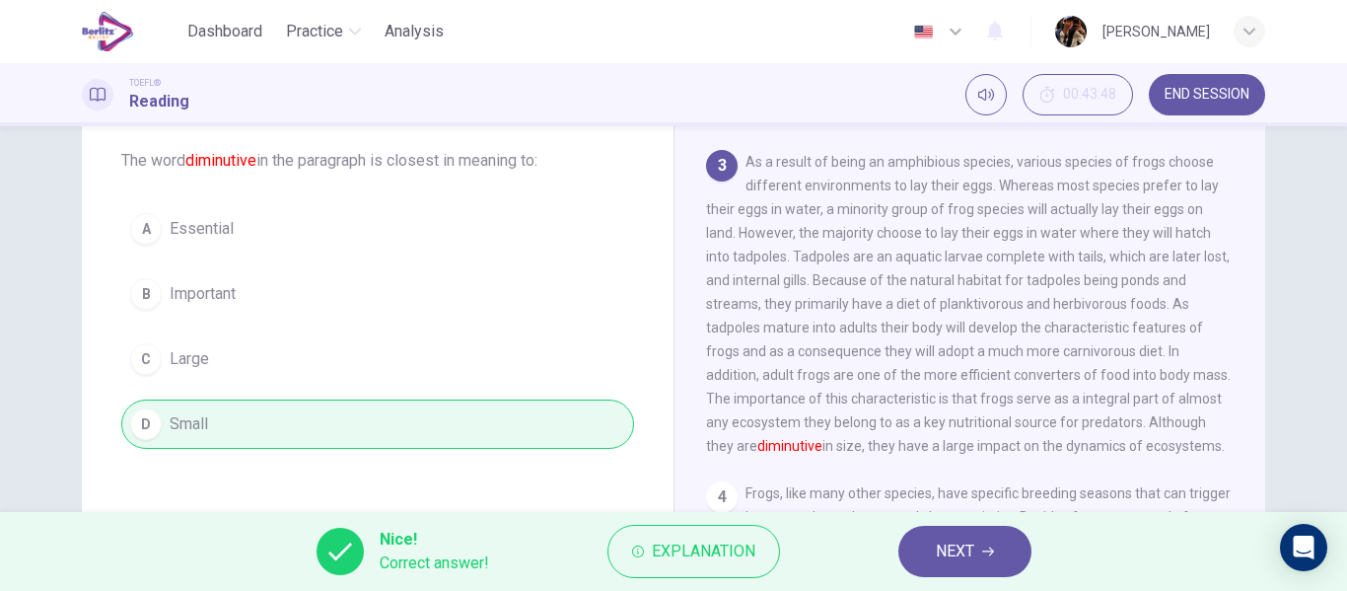
click at [919, 540] on button "NEXT" at bounding box center [964, 550] width 133 height 51
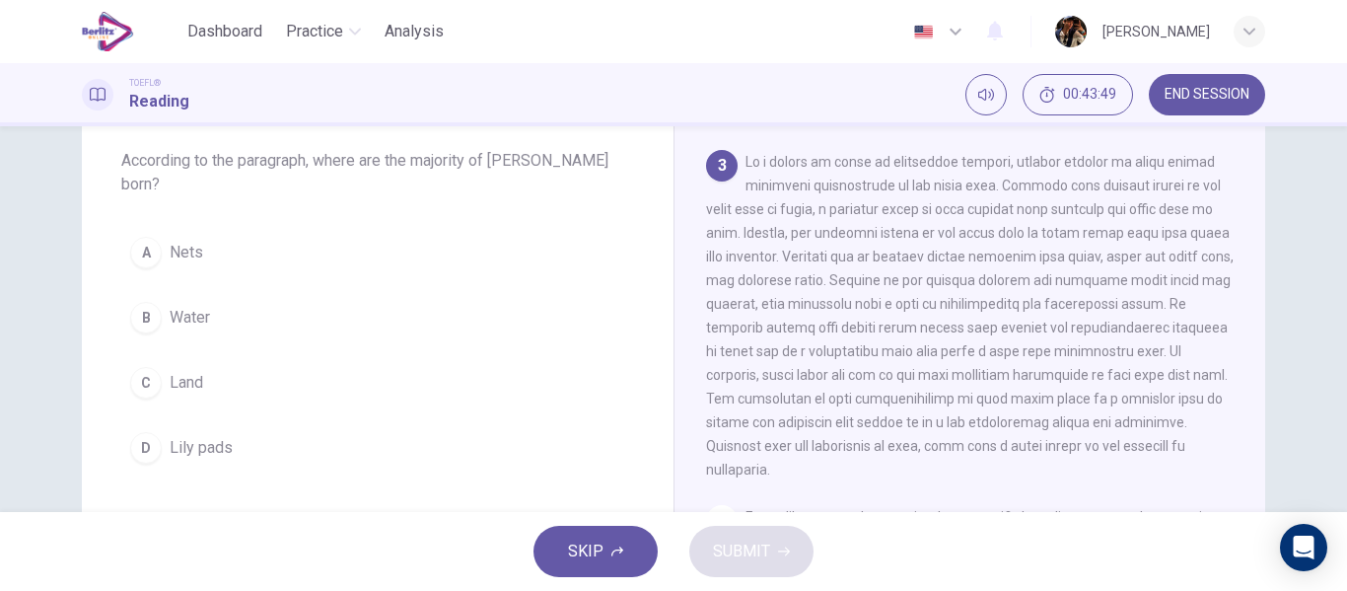
click at [349, 373] on button "C Land" at bounding box center [377, 382] width 513 height 49
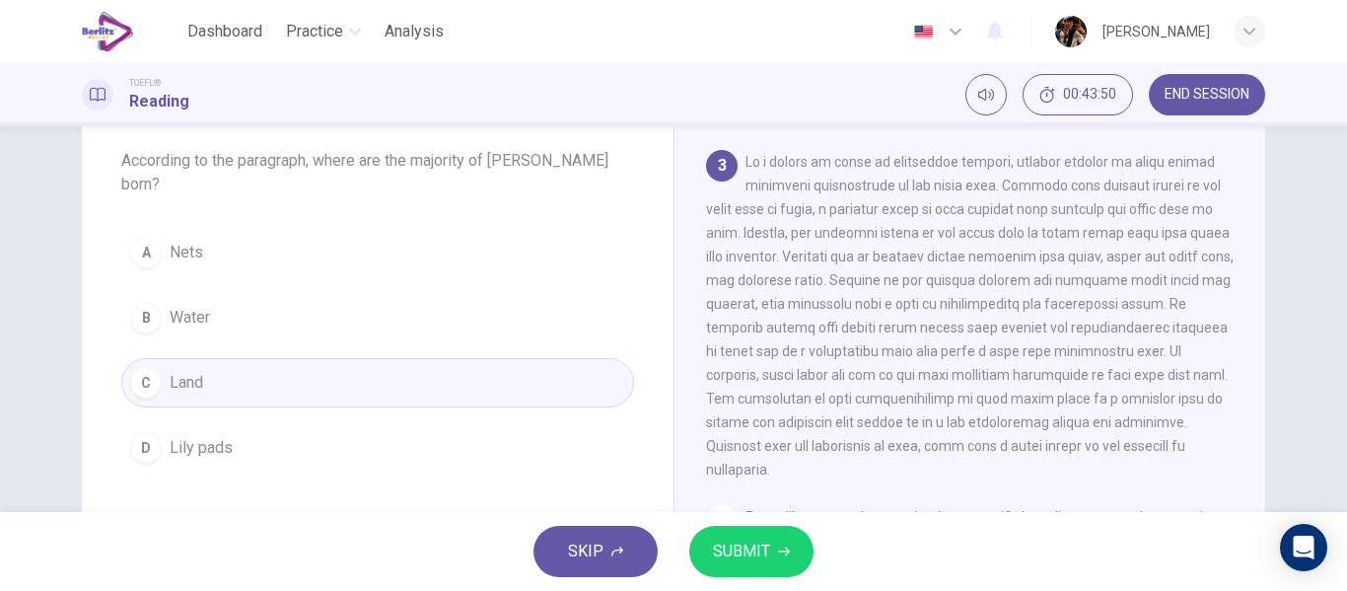
drag, startPoint x: 761, startPoint y: 549, endPoint x: 564, endPoint y: 434, distance: 228.4
click at [761, 550] on span "SUBMIT" at bounding box center [741, 551] width 57 height 28
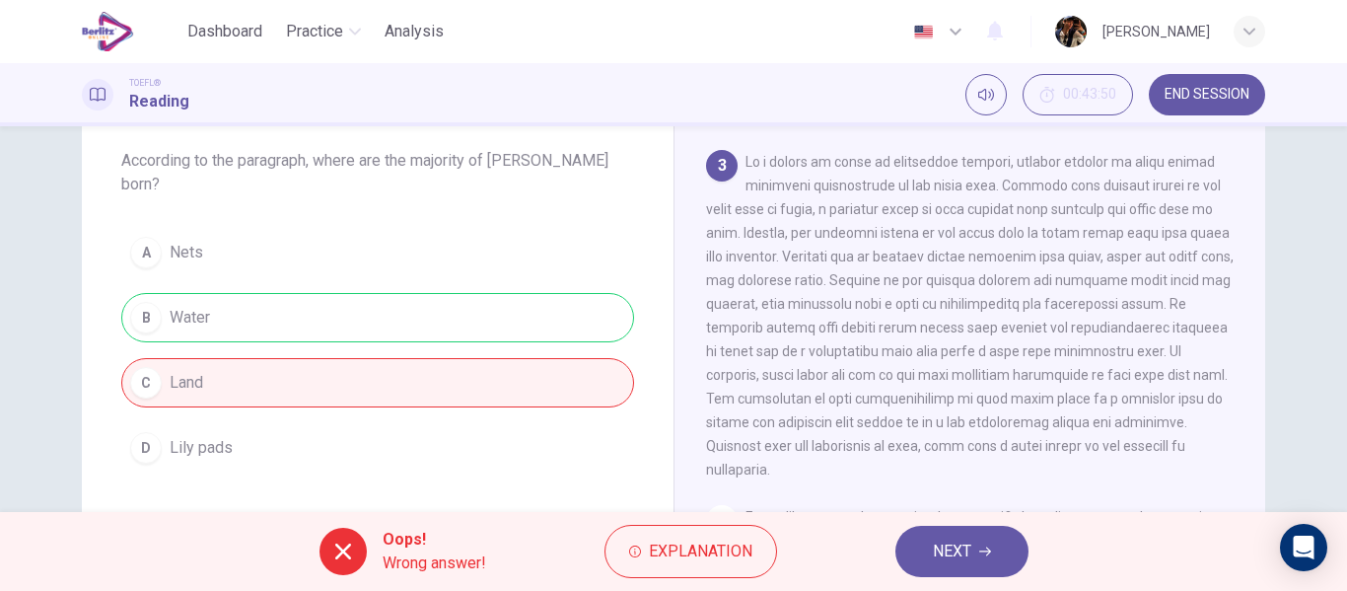
click at [226, 229] on div "A Nets B Water C Land D Lily pads" at bounding box center [377, 350] width 513 height 244
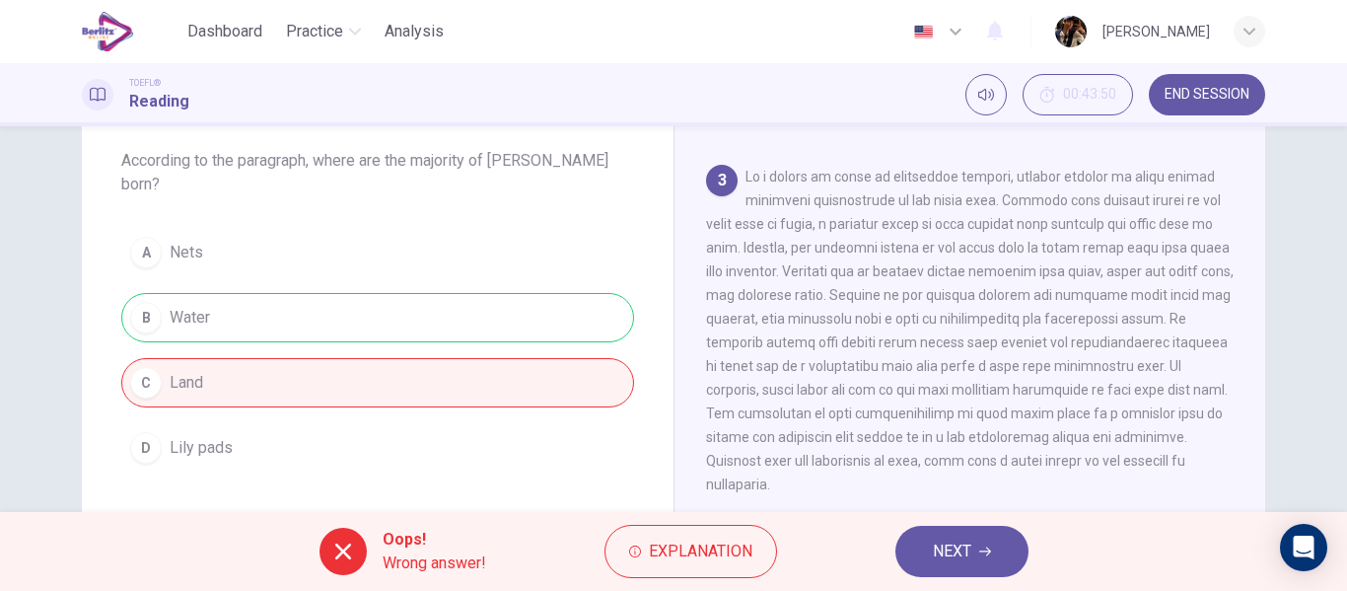
scroll to position [592, 0]
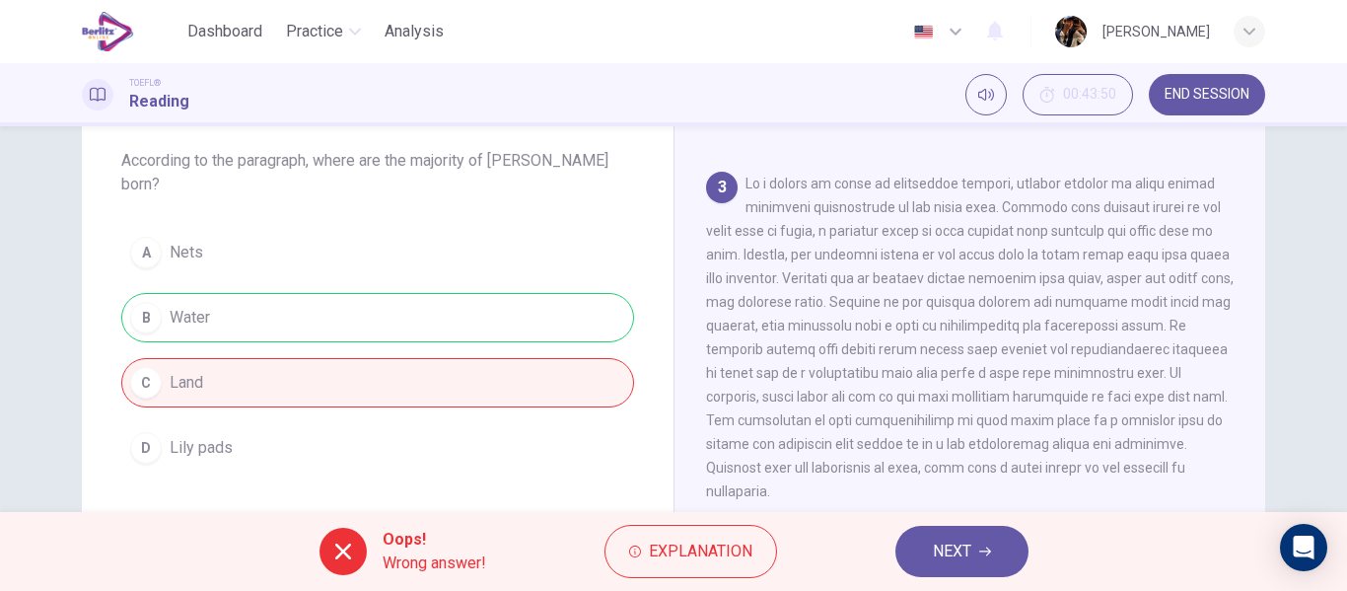
click at [972, 516] on div "Oops! Wrong answer! Explanation NEXT" at bounding box center [673, 551] width 1347 height 79
click at [954, 549] on span "NEXT" at bounding box center [952, 551] width 38 height 28
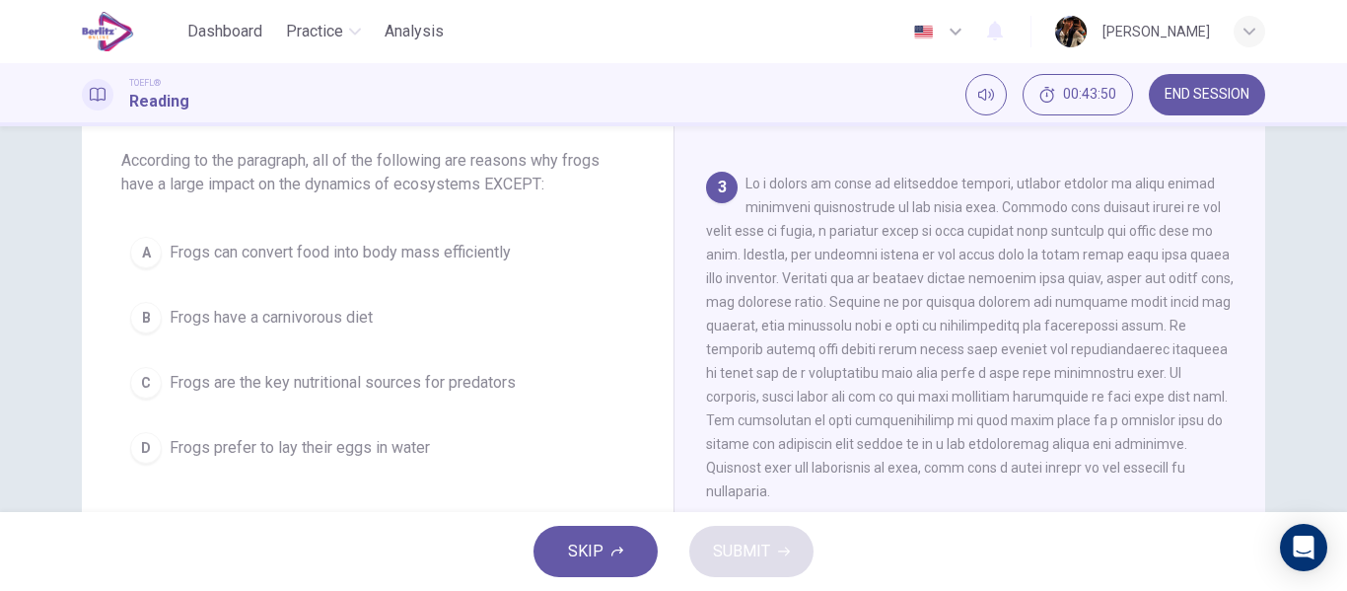
scroll to position [614, 0]
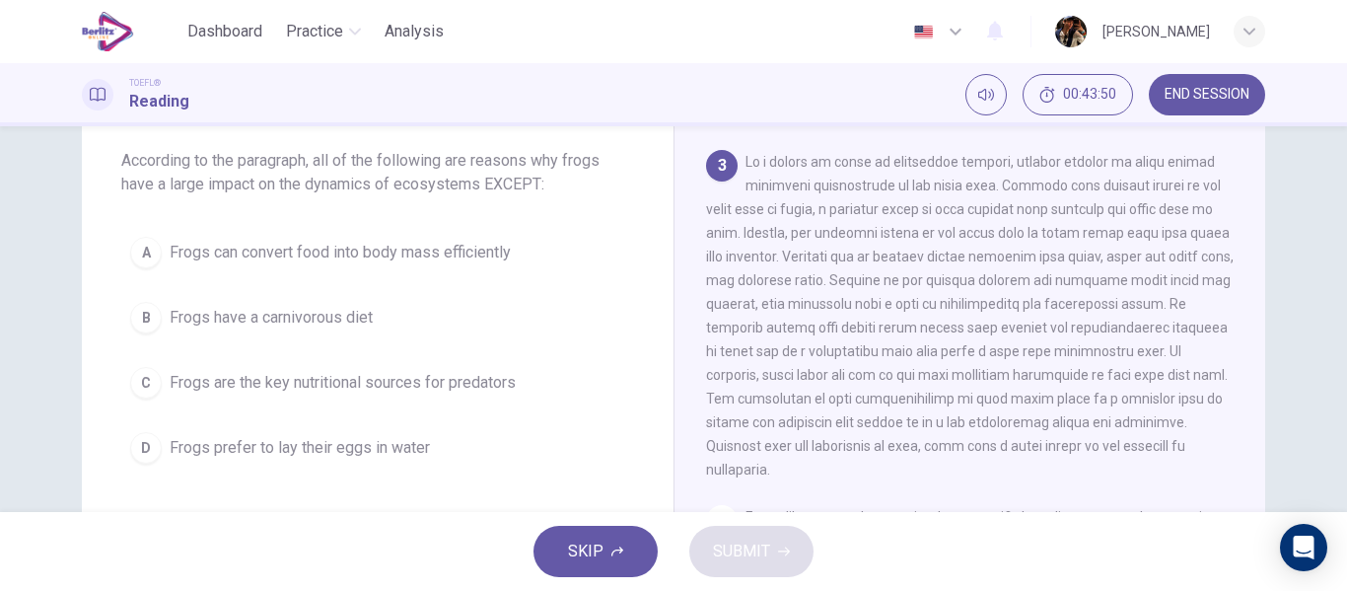
drag, startPoint x: 345, startPoint y: 317, endPoint x: 370, endPoint y: 250, distance: 71.4
click at [344, 317] on span "Frogs have a carnivorous diet" at bounding box center [271, 318] width 203 height 24
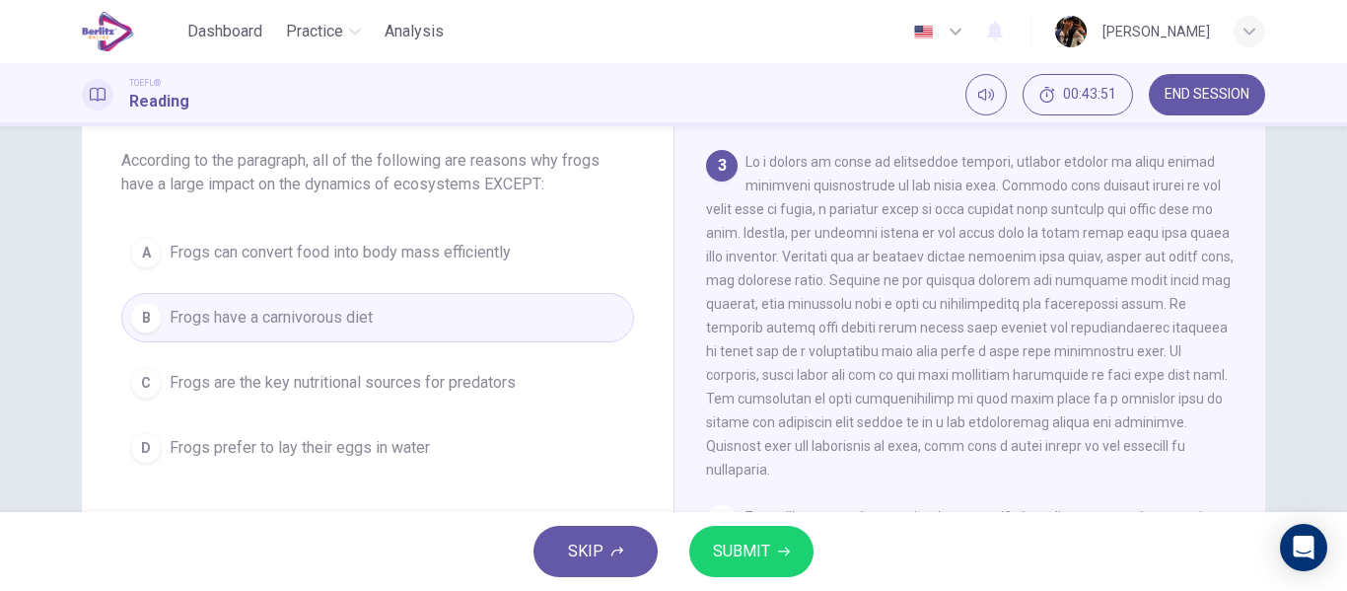
click at [390, 269] on button "A Frogs can convert food into body mass efficiently" at bounding box center [377, 252] width 513 height 49
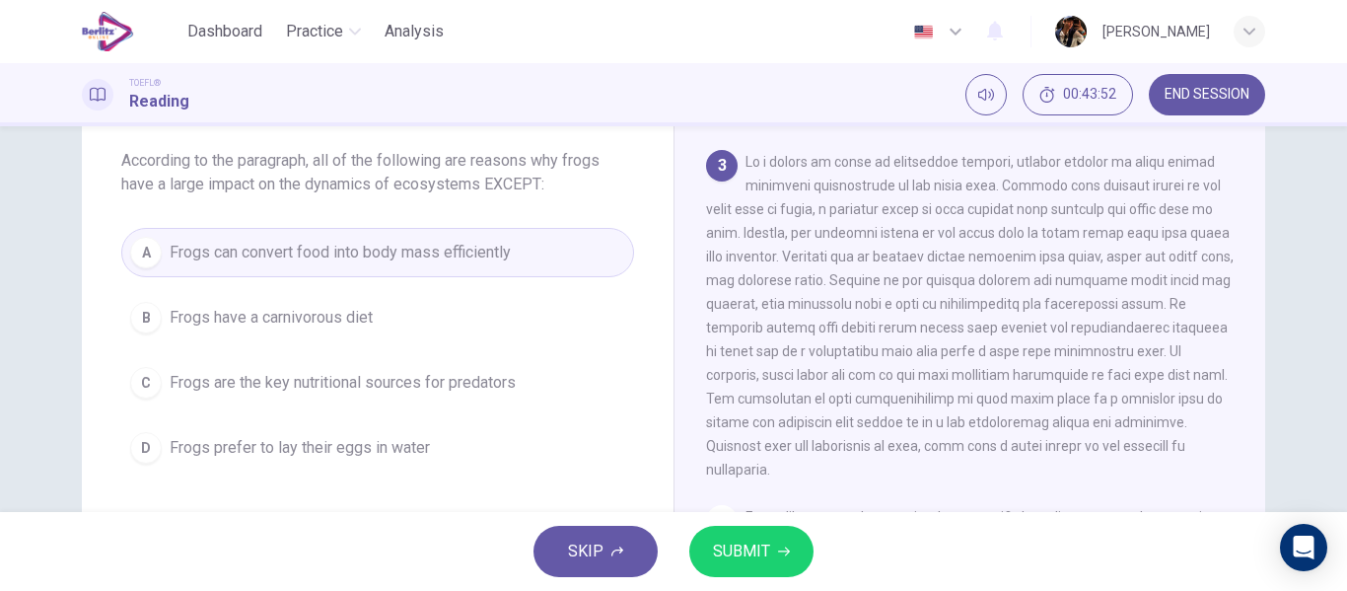
click at [723, 557] on span "SUBMIT" at bounding box center [741, 551] width 57 height 28
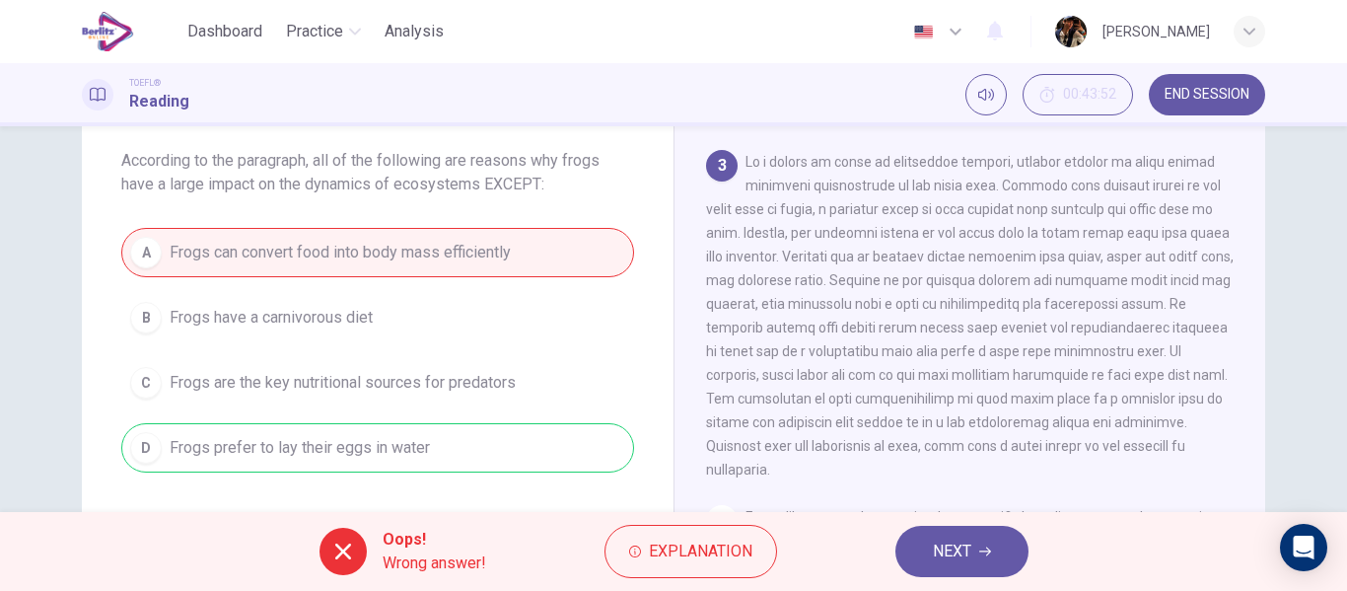
click at [987, 555] on icon "button" at bounding box center [985, 551] width 12 height 9
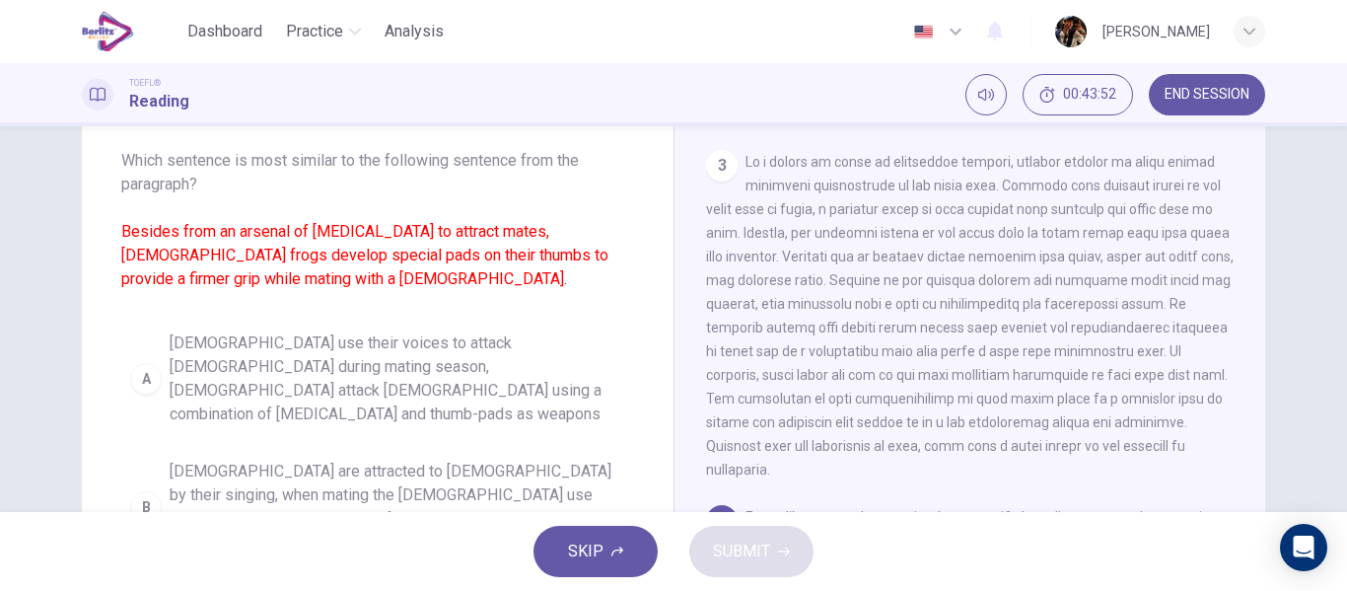
scroll to position [810, 0]
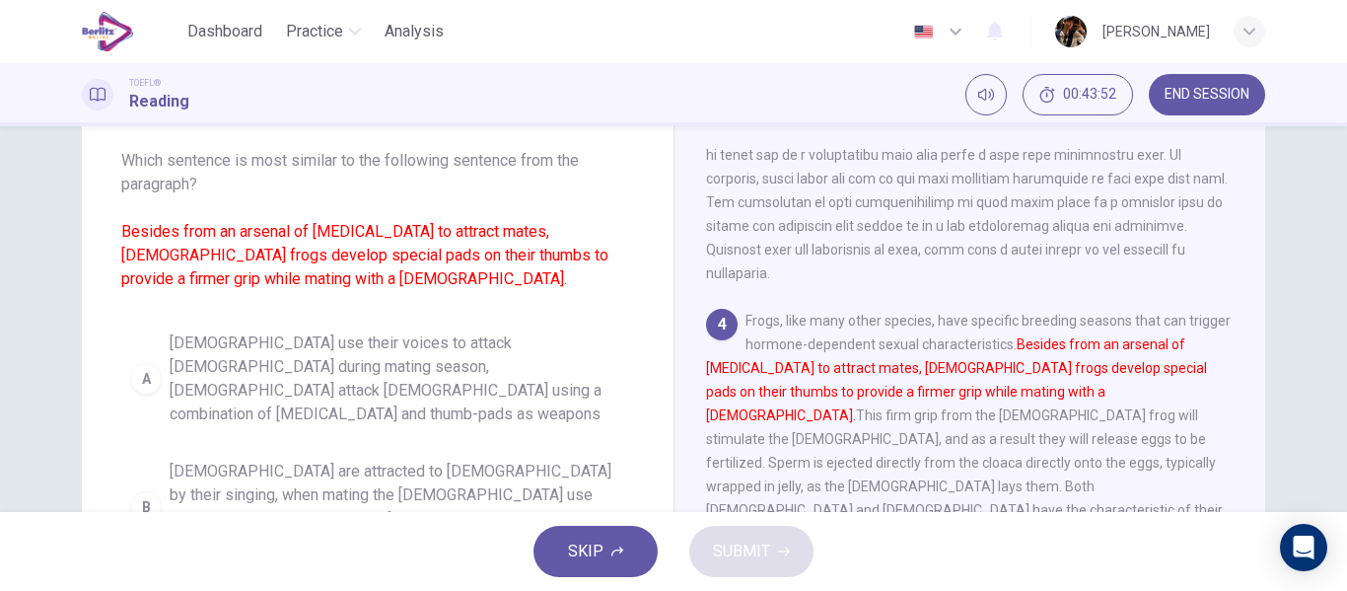
click at [418, 417] on div "A Males use their voices to attack females during mating season, males attack f…" at bounding box center [377, 558] width 513 height 473
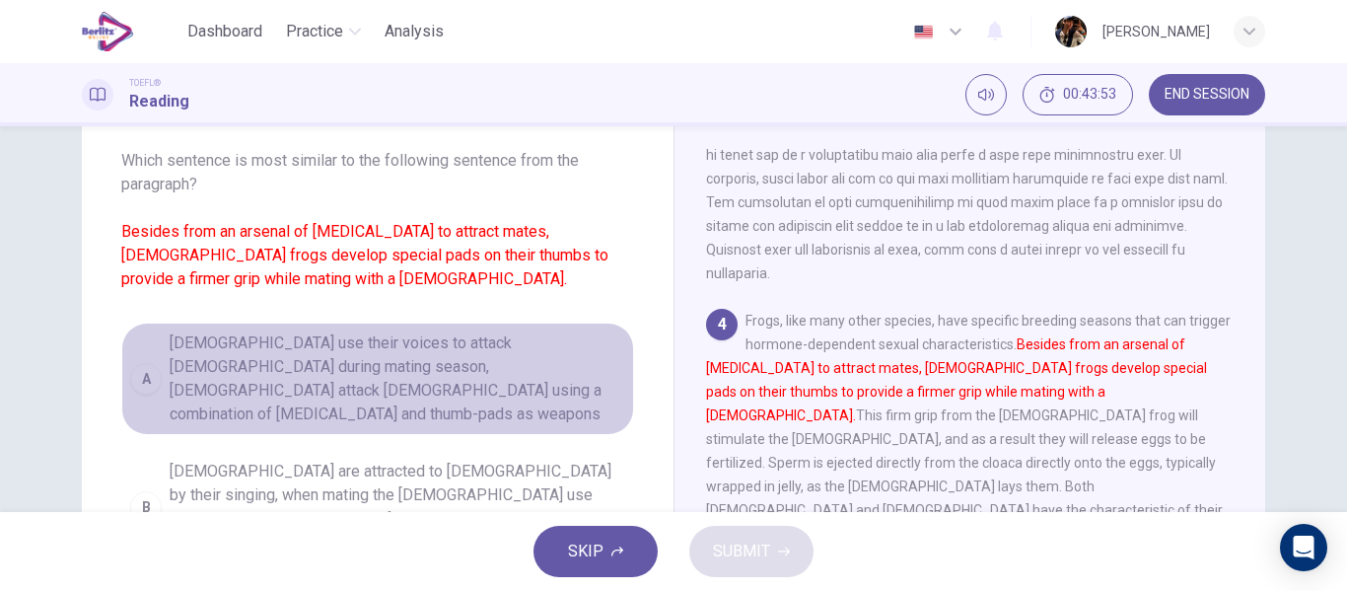
click at [527, 407] on button "A Males use their voices to attack females during mating season, males attack f…" at bounding box center [377, 378] width 513 height 112
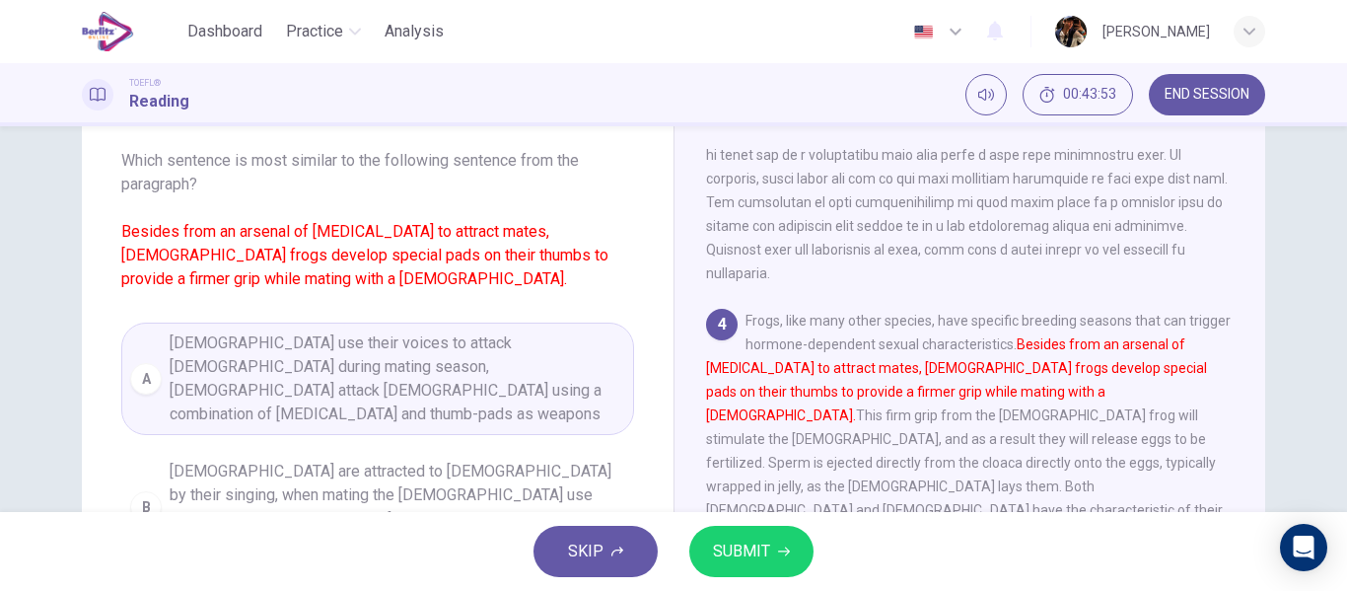
click at [735, 563] on span "SUBMIT" at bounding box center [741, 551] width 57 height 28
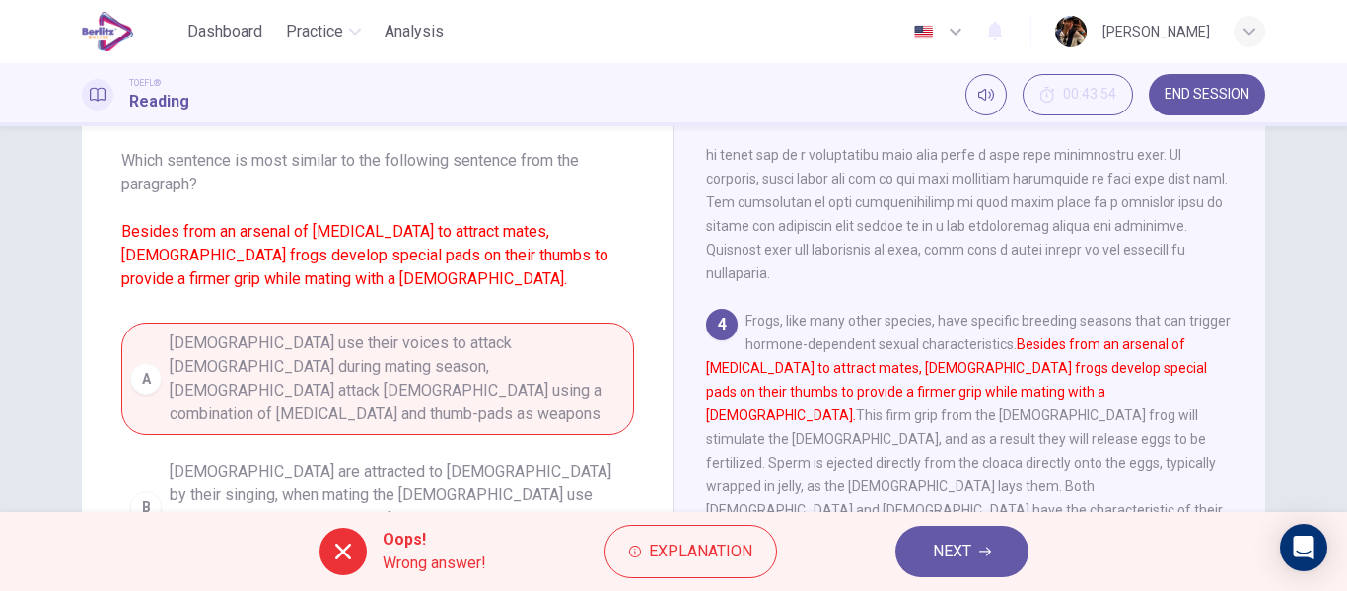
drag, startPoint x: 1012, startPoint y: 564, endPoint x: 664, endPoint y: 510, distance: 352.2
click at [1010, 564] on button "NEXT" at bounding box center [961, 550] width 133 height 51
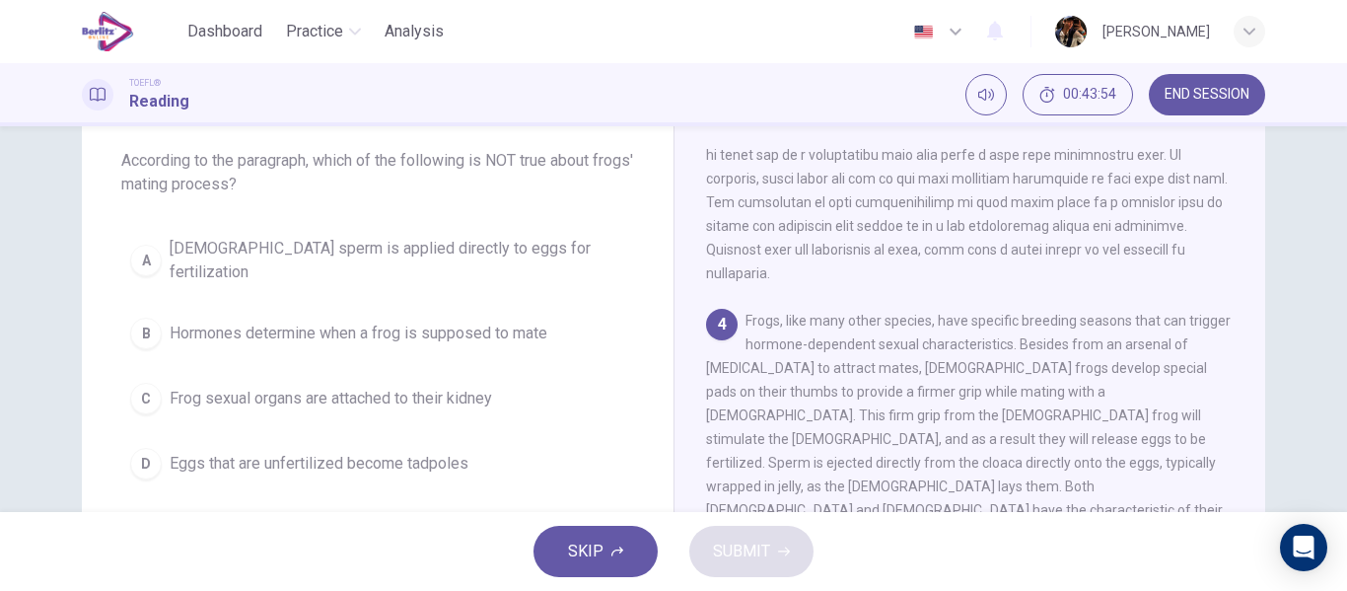
scroll to position [932, 0]
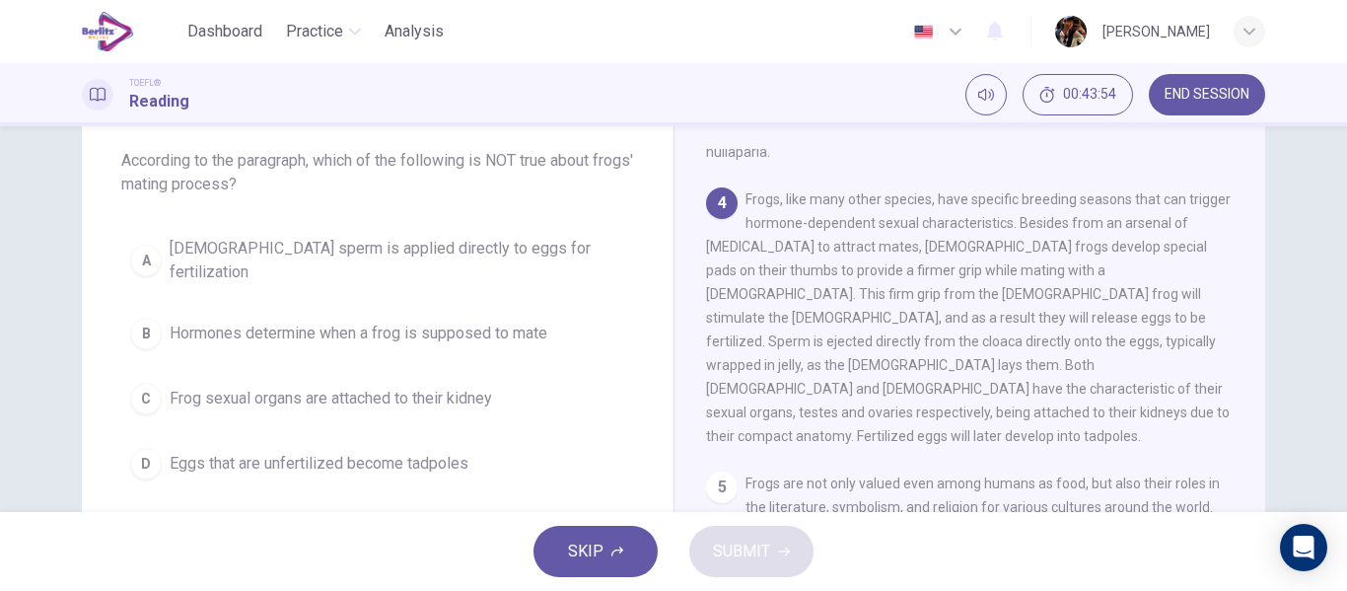
click at [342, 407] on div "A Male sperm is applied directly to eggs for fertilization B Hormones determine…" at bounding box center [377, 358] width 513 height 260
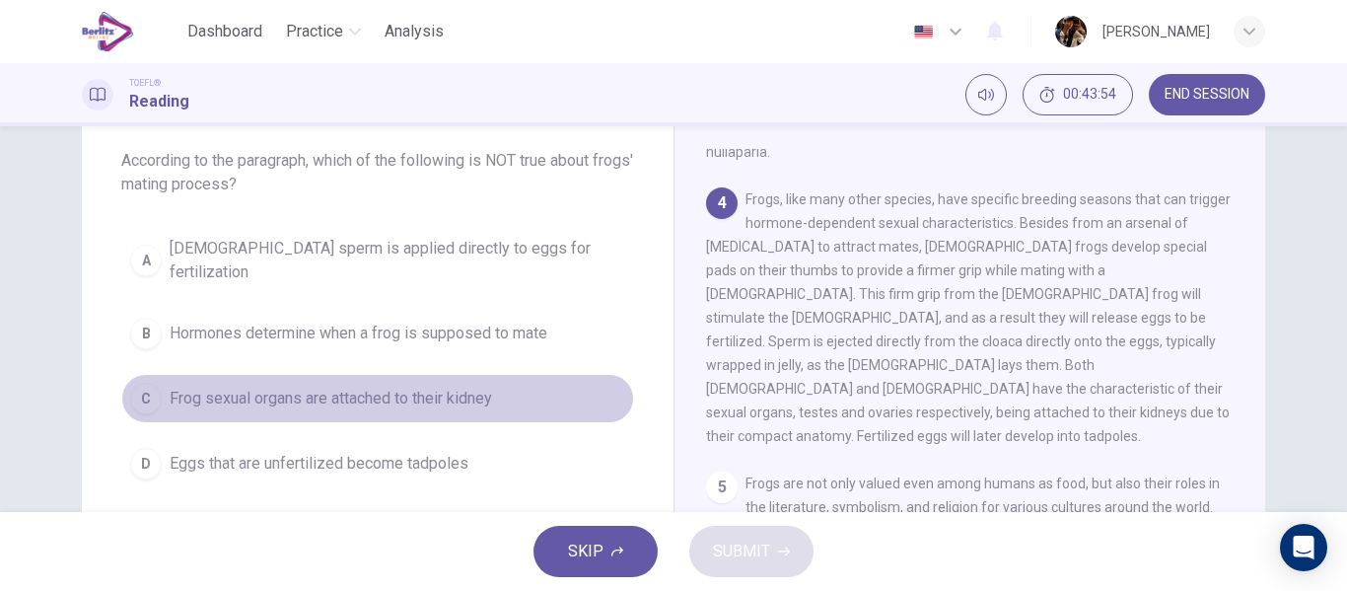
drag, startPoint x: 425, startPoint y: 389, endPoint x: 707, endPoint y: 508, distance: 305.8
click at [423, 388] on span "Frog sexual organs are attached to their kidney" at bounding box center [331, 398] width 322 height 24
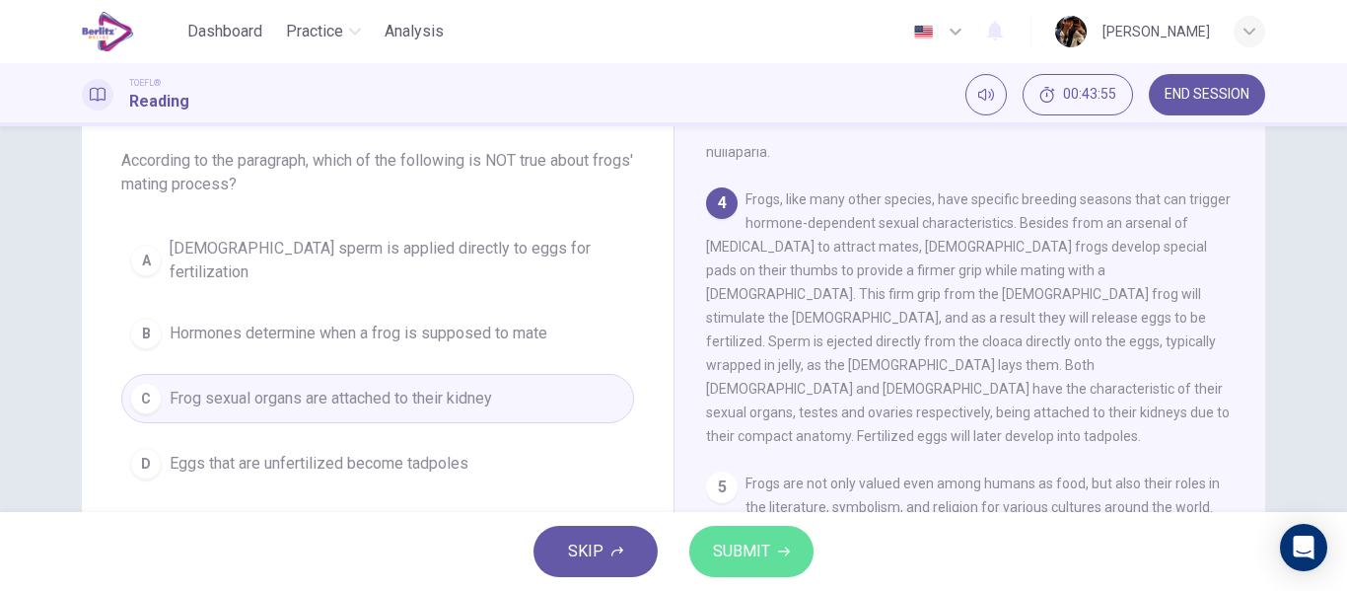
click at [764, 537] on button "SUBMIT" at bounding box center [751, 550] width 124 height 51
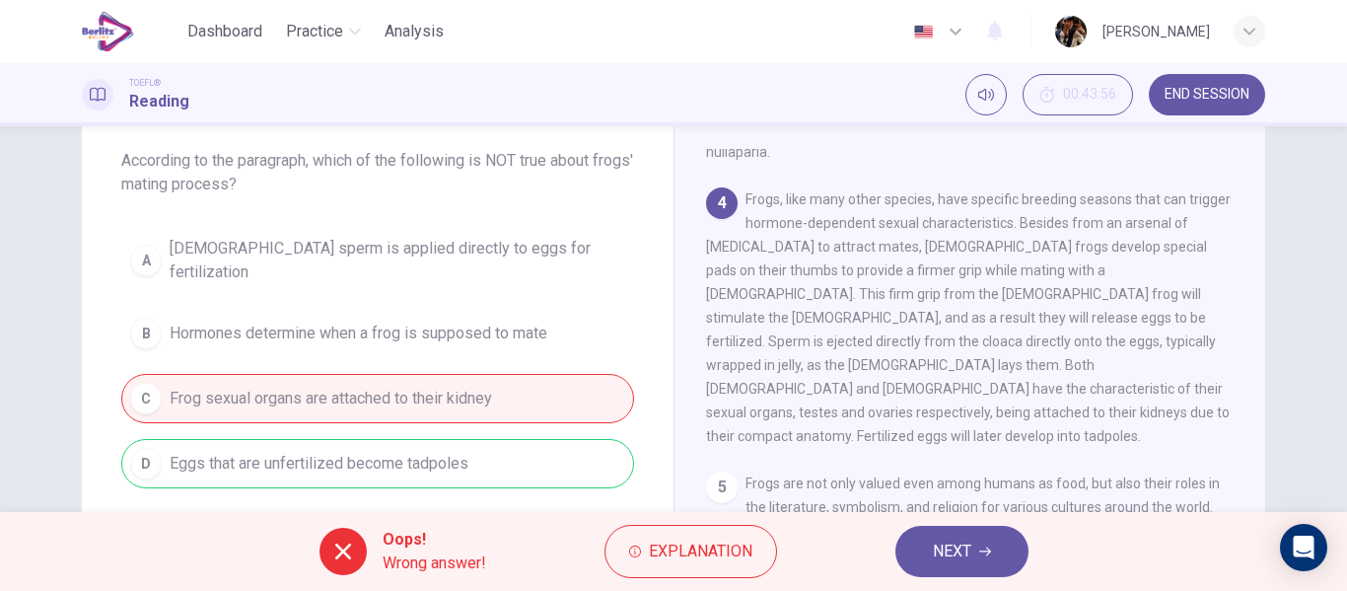
click at [923, 550] on button "NEXT" at bounding box center [961, 550] width 133 height 51
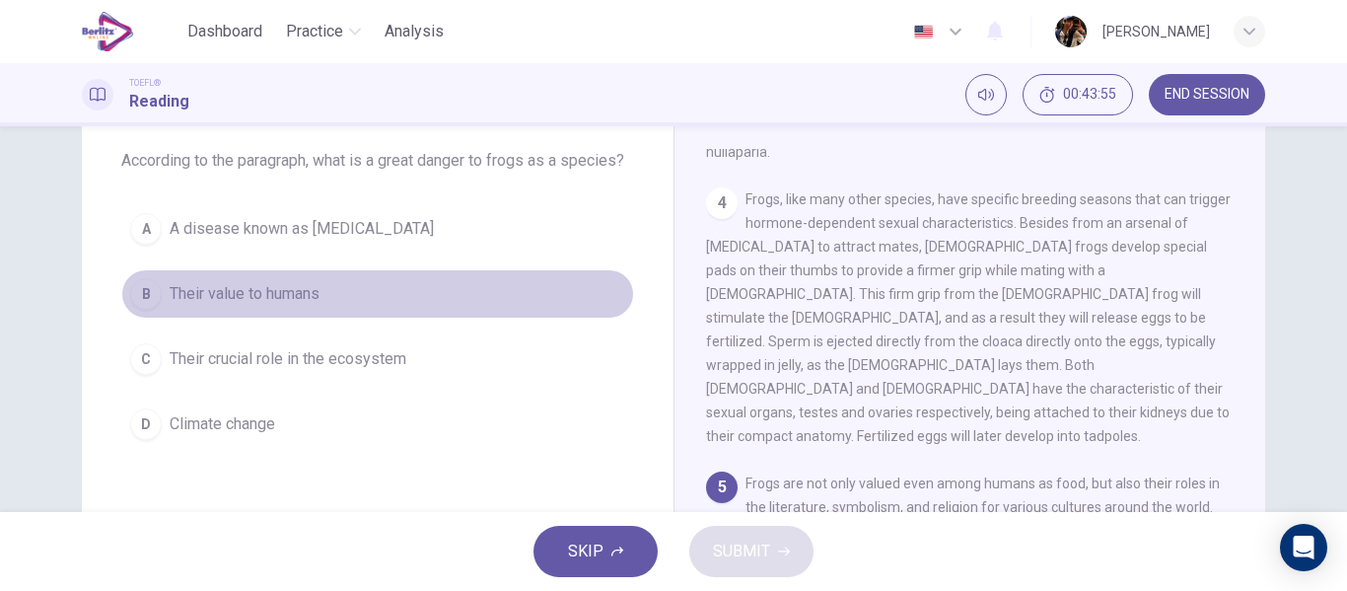
drag, startPoint x: 278, startPoint y: 289, endPoint x: 651, endPoint y: 468, distance: 413.6
click at [278, 288] on span "Their value to humans" at bounding box center [245, 294] width 150 height 24
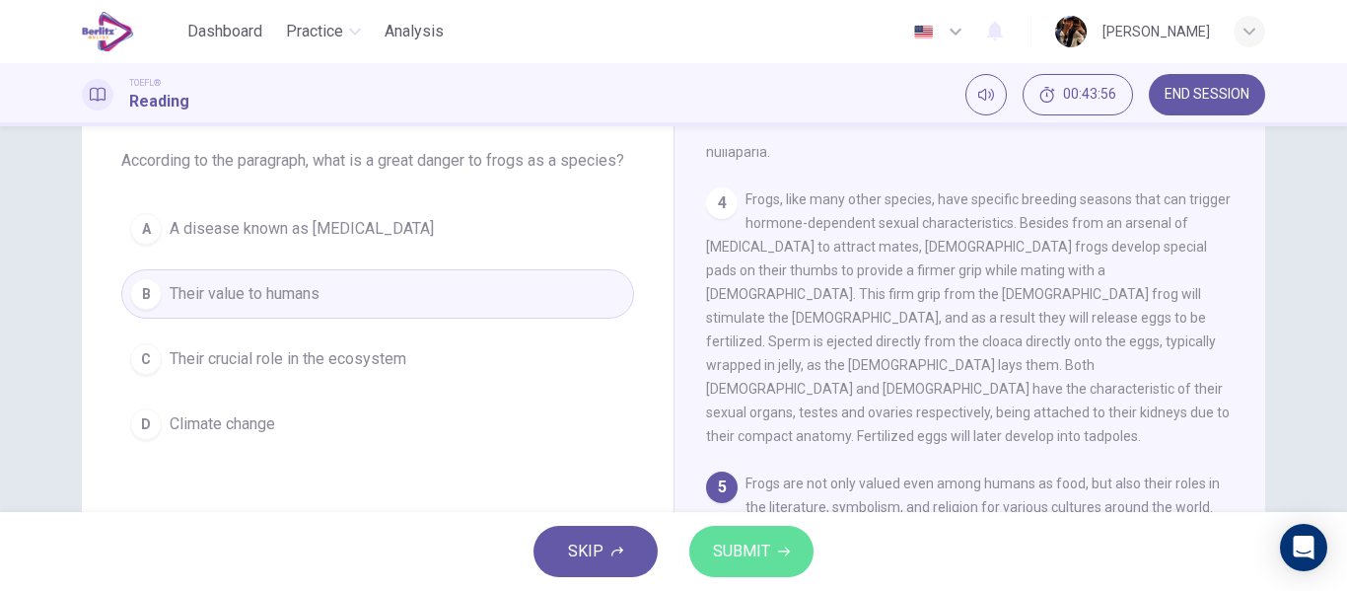
click at [779, 552] on icon "button" at bounding box center [784, 551] width 12 height 12
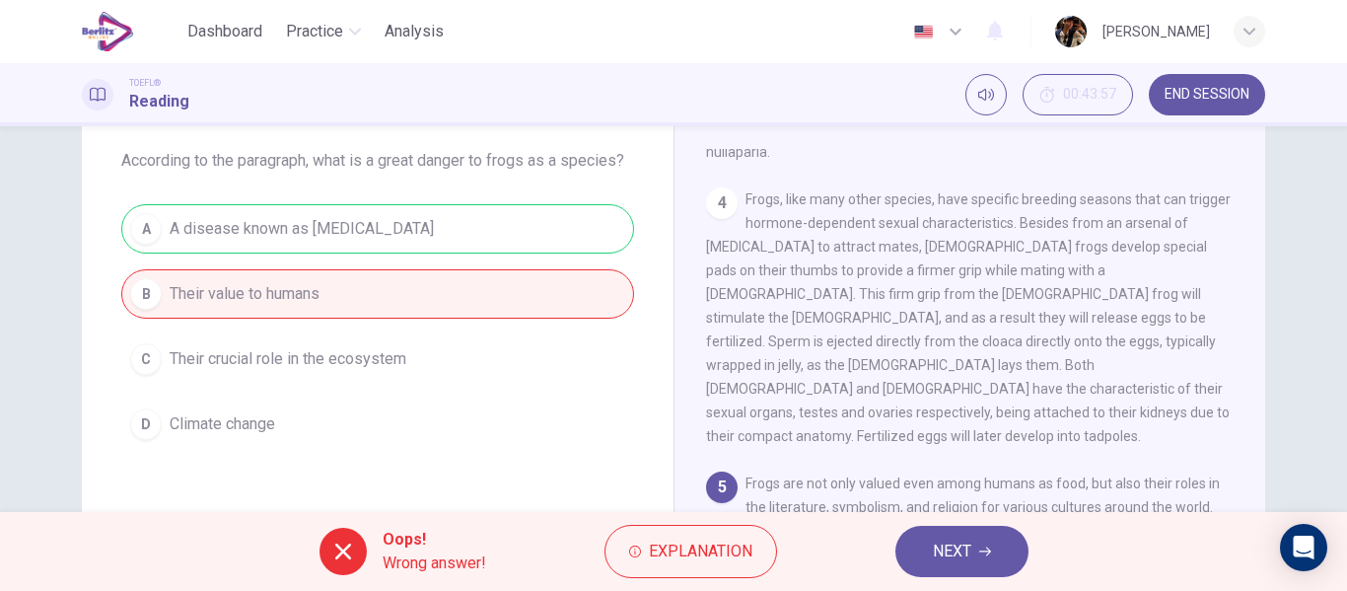
click at [985, 558] on button "NEXT" at bounding box center [961, 550] width 133 height 51
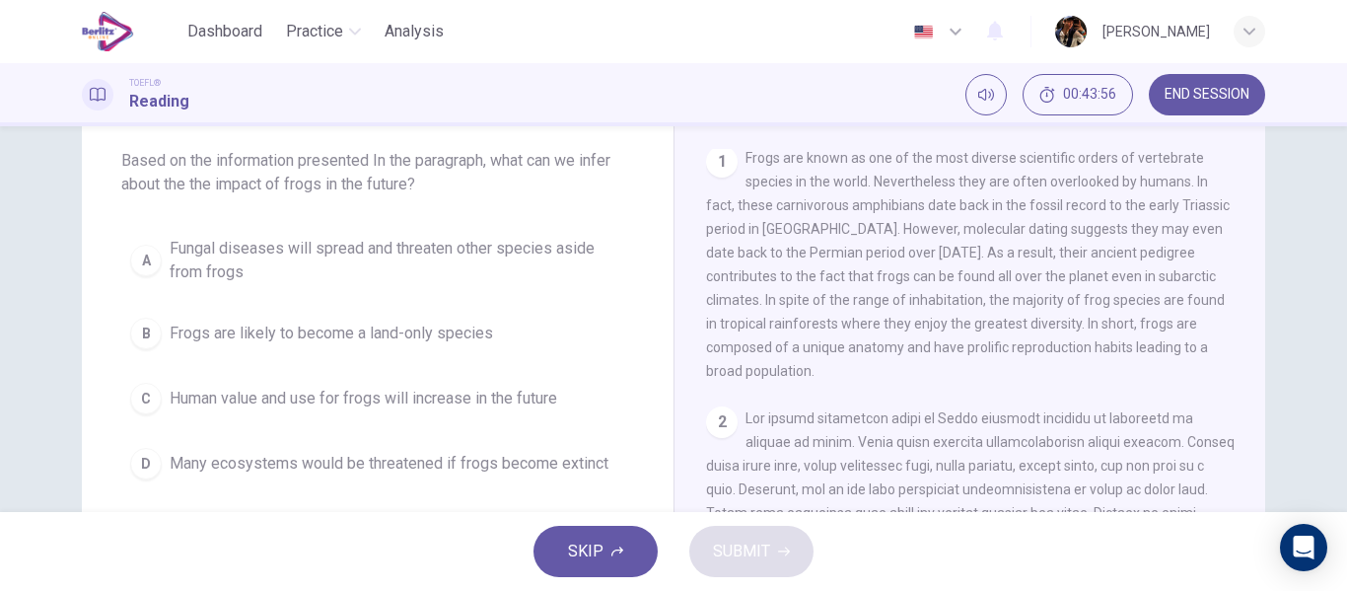
scroll to position [0, 0]
click at [532, 357] on button "B Frogs are likely to become a land-only species" at bounding box center [377, 333] width 513 height 49
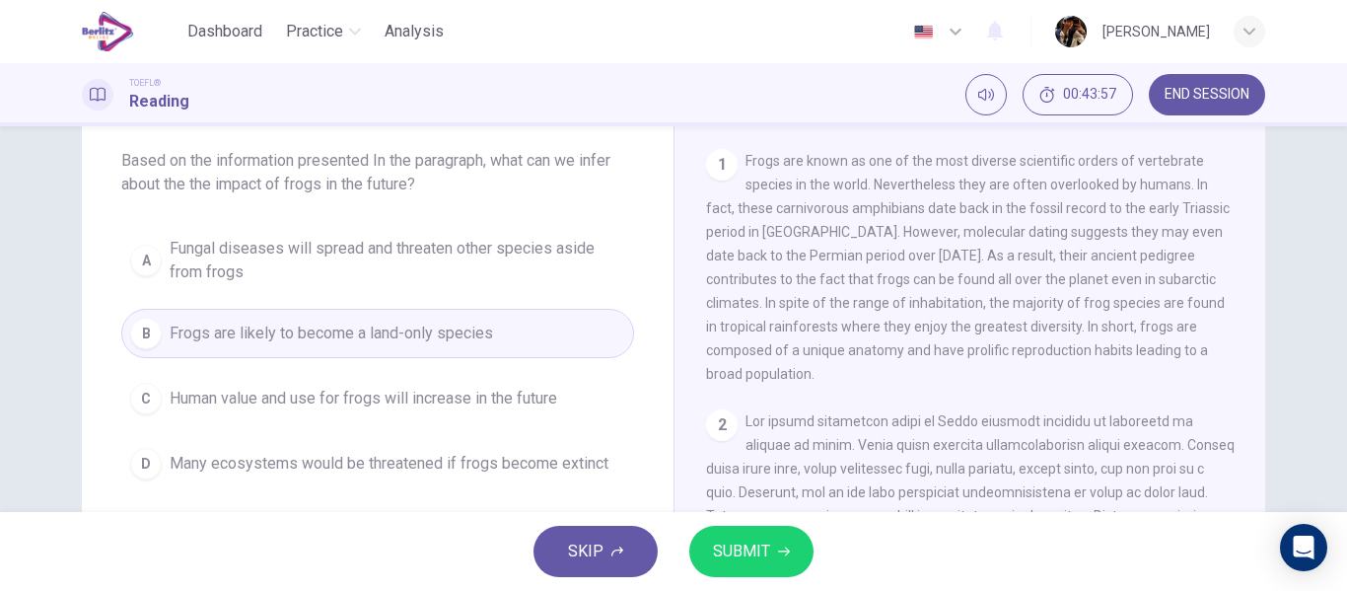
click at [770, 560] on button "SUBMIT" at bounding box center [751, 550] width 124 height 51
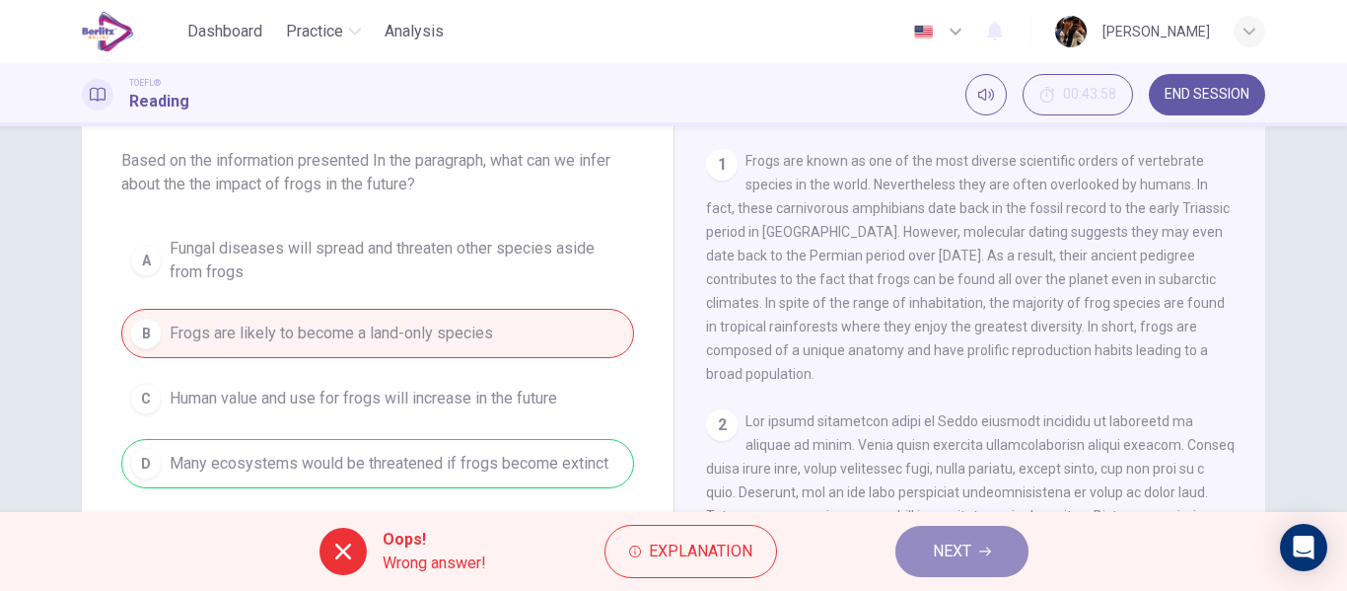
click at [939, 557] on span "NEXT" at bounding box center [952, 551] width 38 height 28
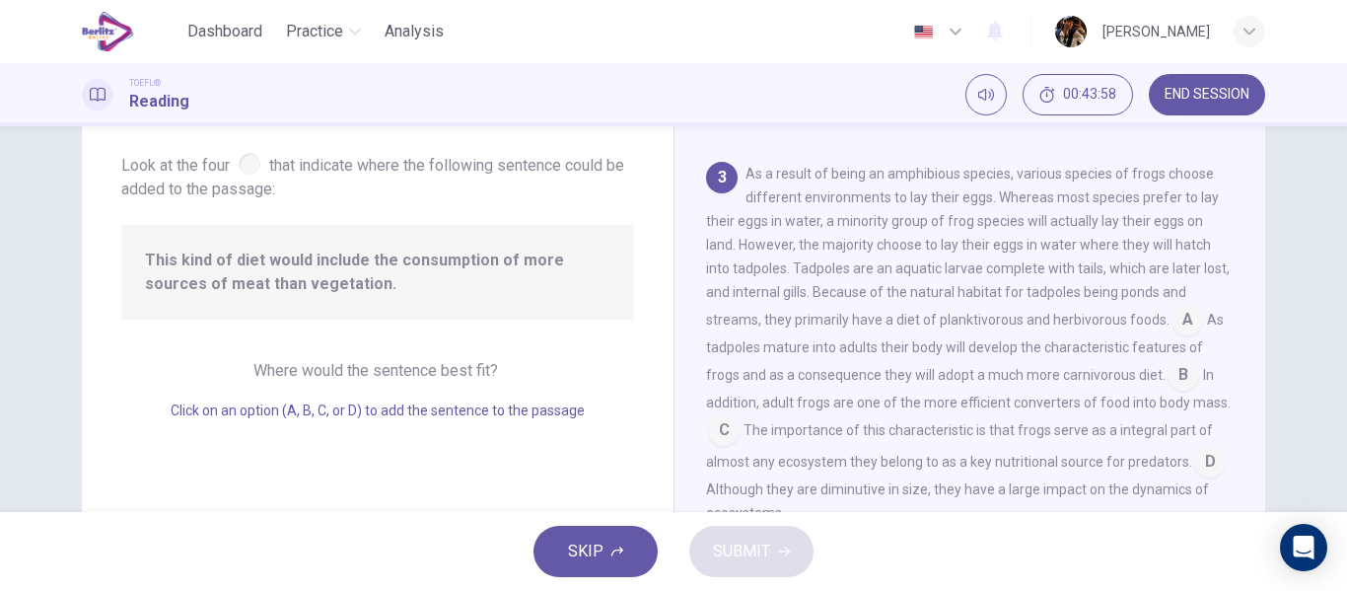
scroll to position [608, 0]
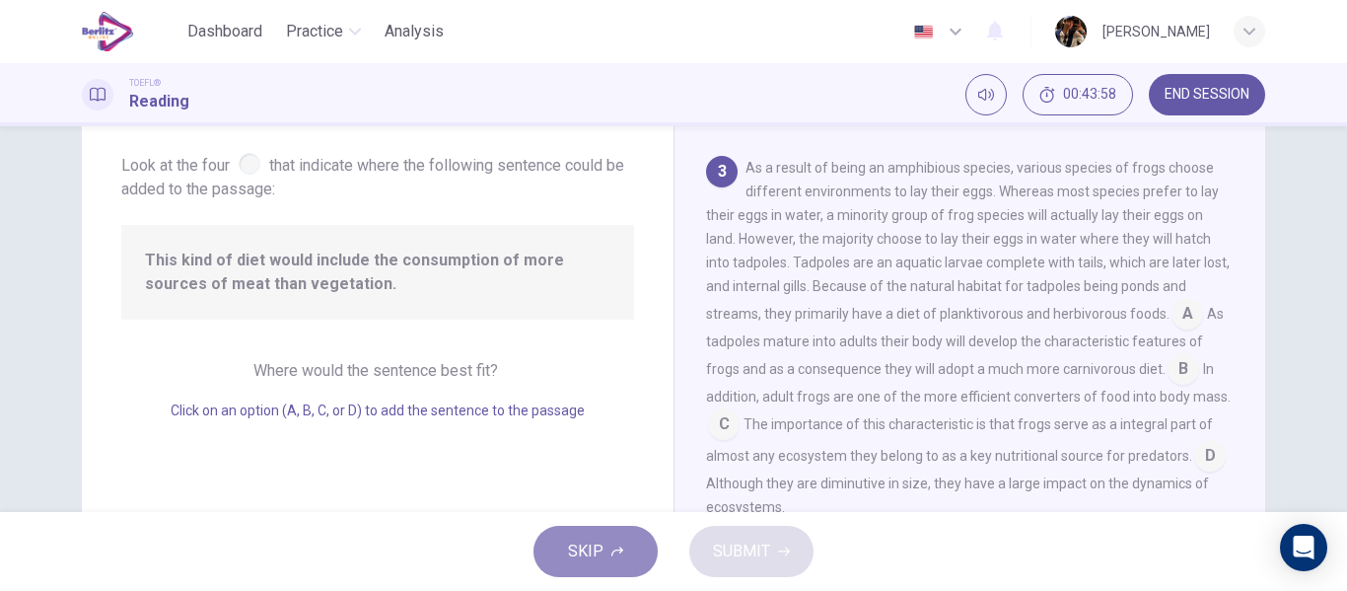
click at [564, 554] on button "SKIP" at bounding box center [595, 550] width 124 height 51
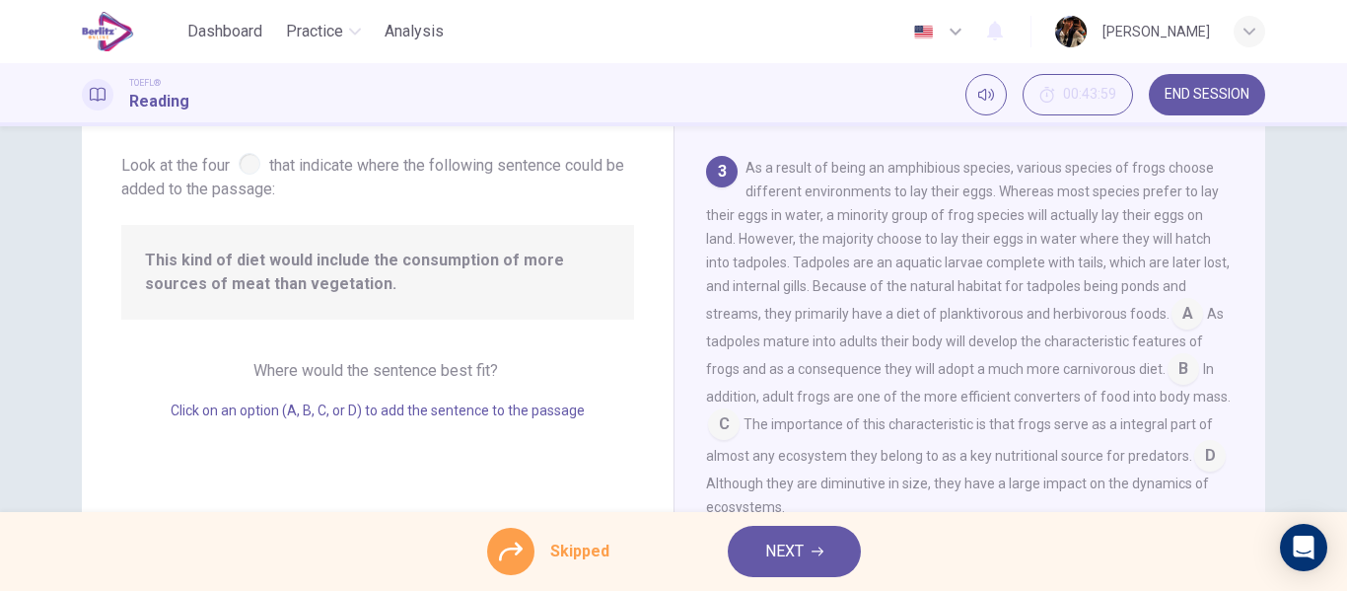
click at [801, 564] on span "NEXT" at bounding box center [784, 551] width 38 height 28
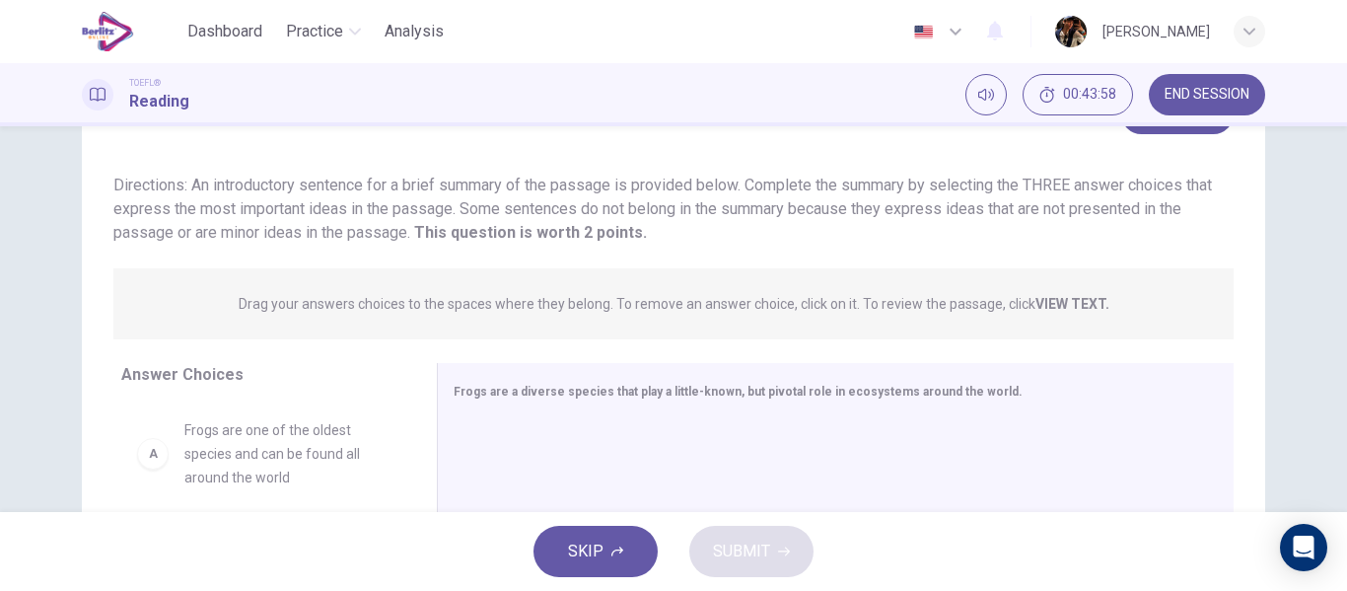
click at [619, 524] on div "SKIP SUBMIT" at bounding box center [673, 551] width 1347 height 79
click at [612, 530] on button "SKIP" at bounding box center [595, 550] width 124 height 51
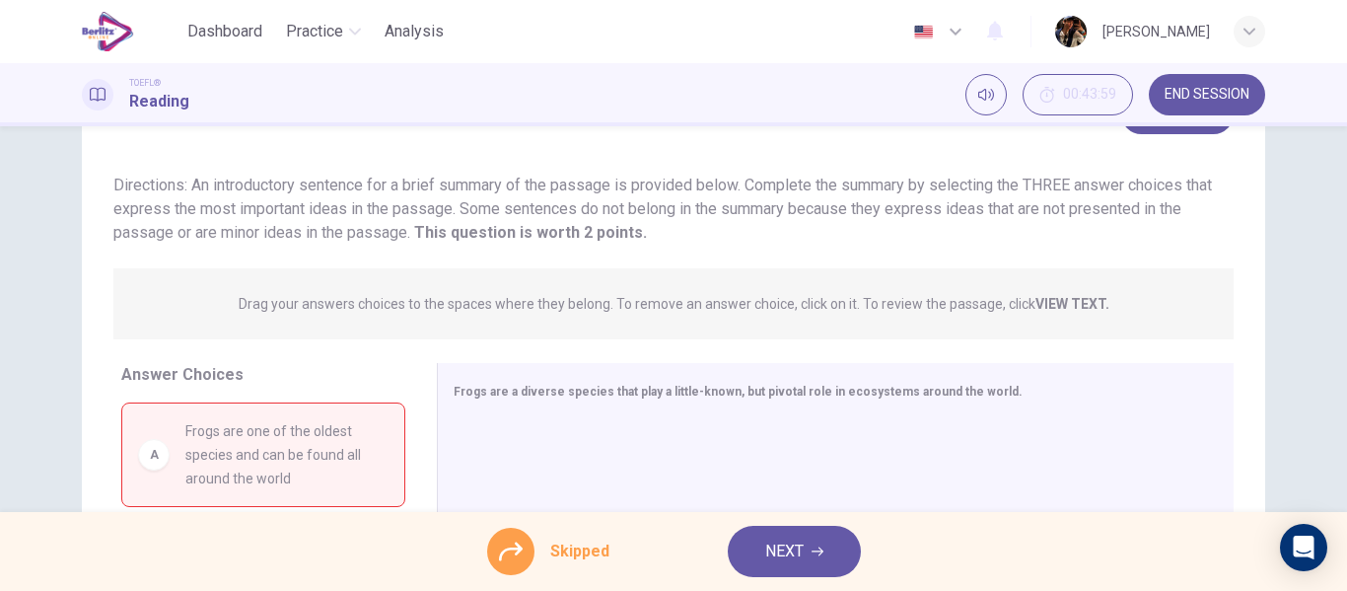
click at [792, 554] on span "NEXT" at bounding box center [784, 551] width 38 height 28
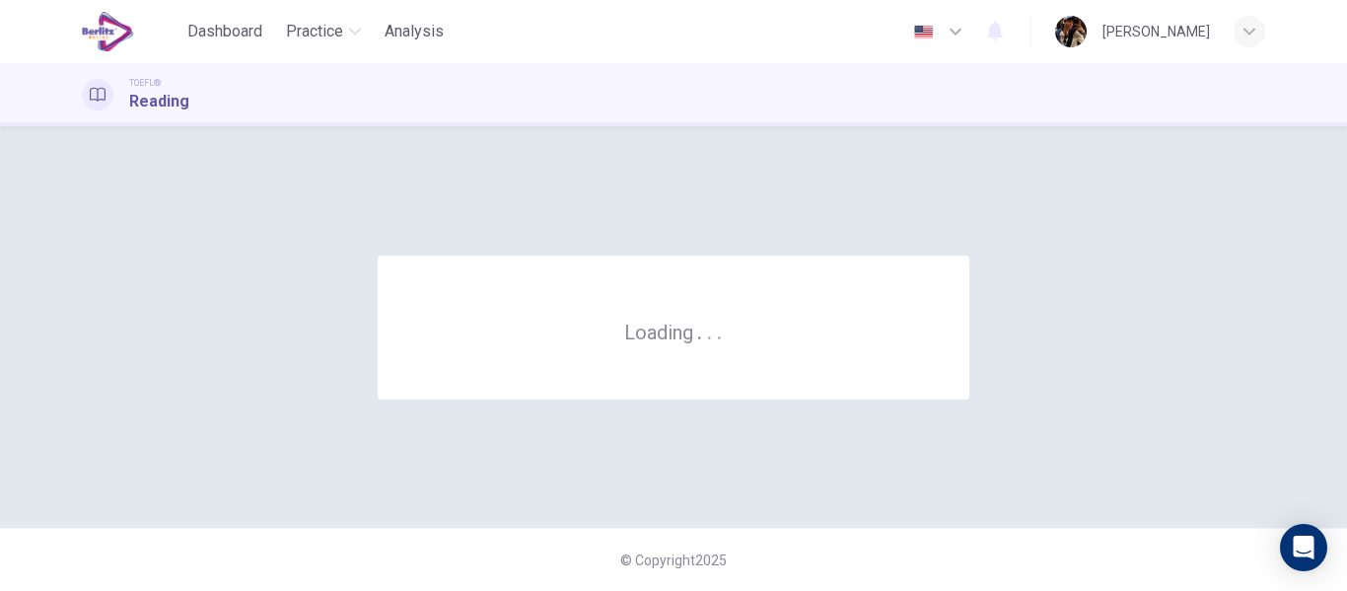
scroll to position [0, 0]
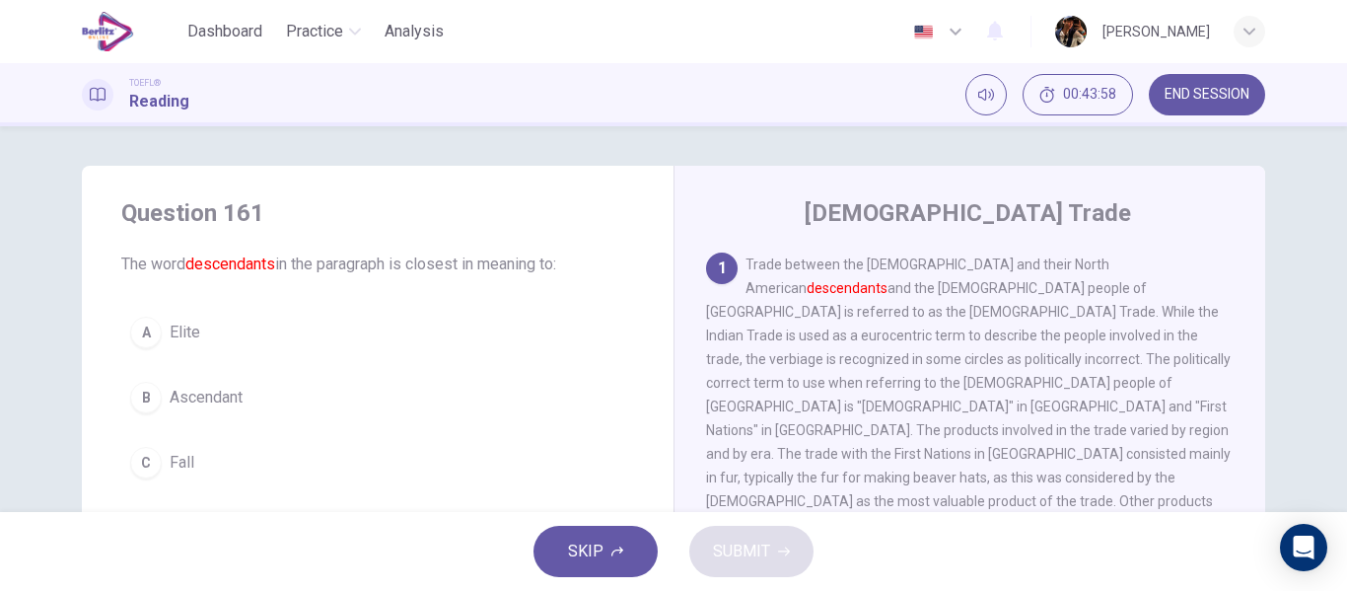
click at [320, 383] on button "B Ascendant" at bounding box center [377, 397] width 513 height 49
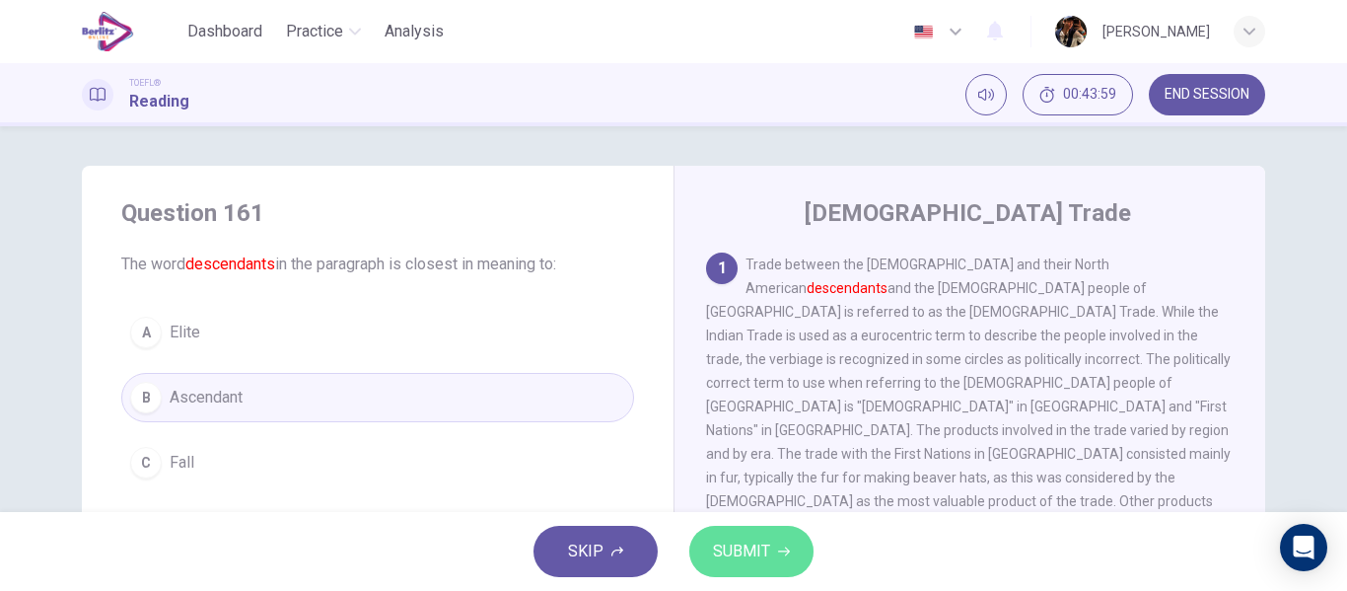
click at [785, 527] on button "SUBMIT" at bounding box center [751, 550] width 124 height 51
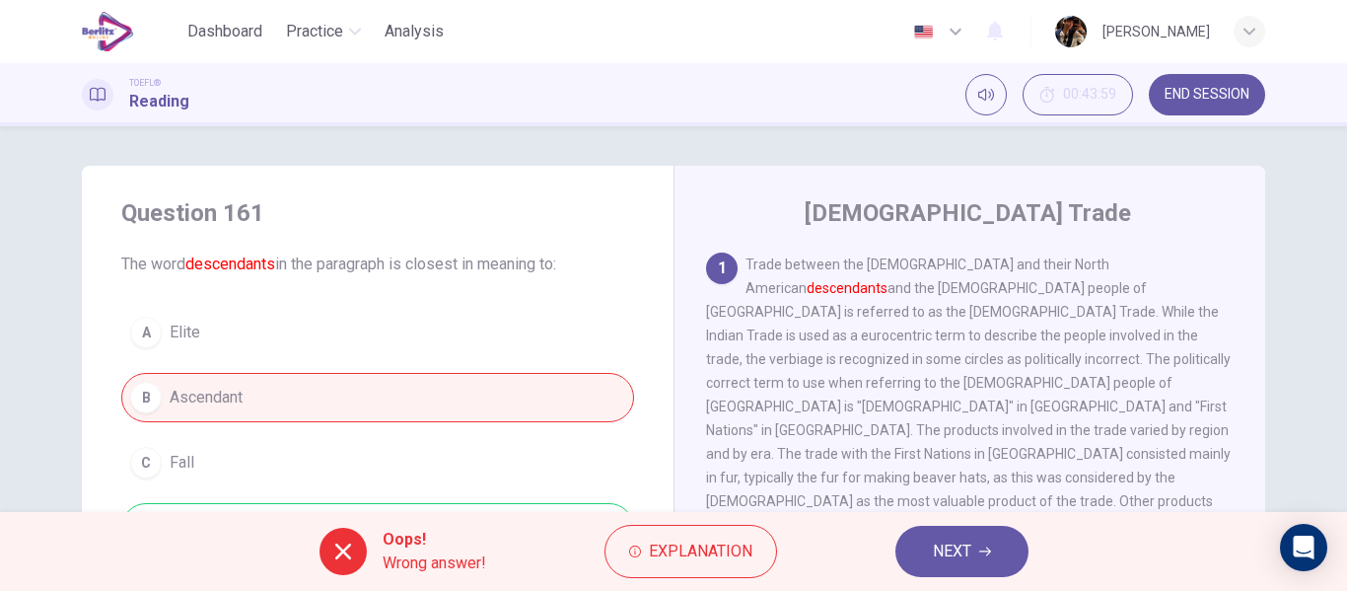
click at [943, 559] on span "NEXT" at bounding box center [952, 551] width 38 height 28
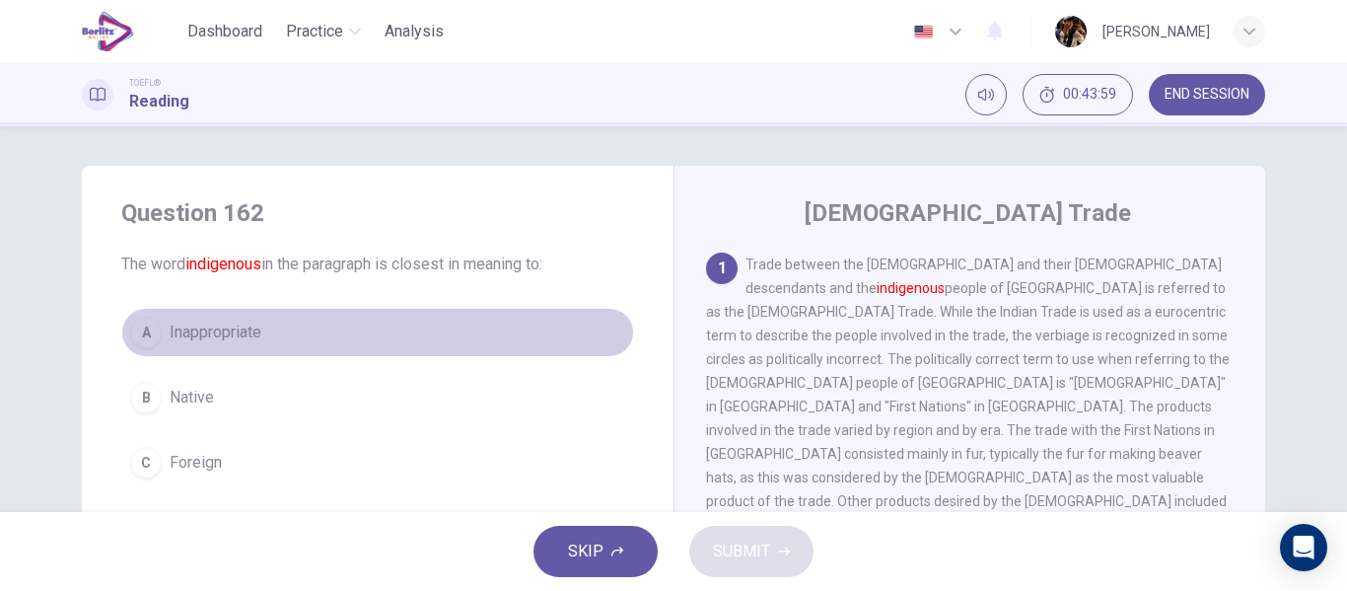
click at [325, 342] on button "A Inappropriate" at bounding box center [377, 332] width 513 height 49
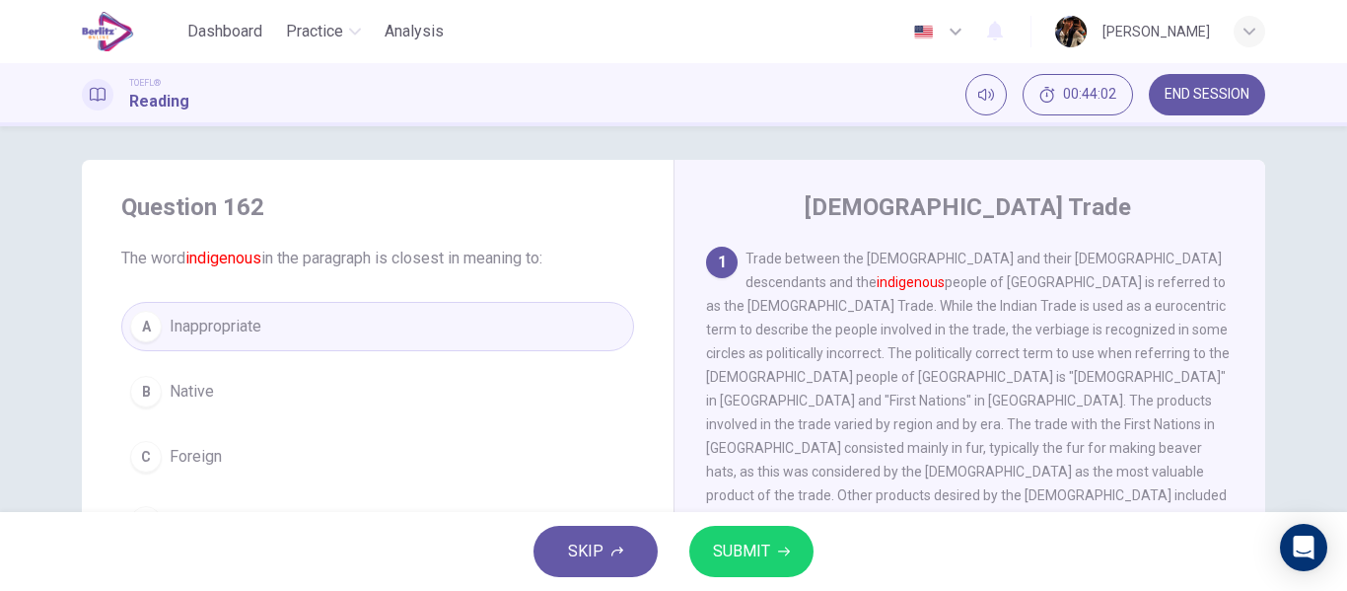
scroll to position [62, 0]
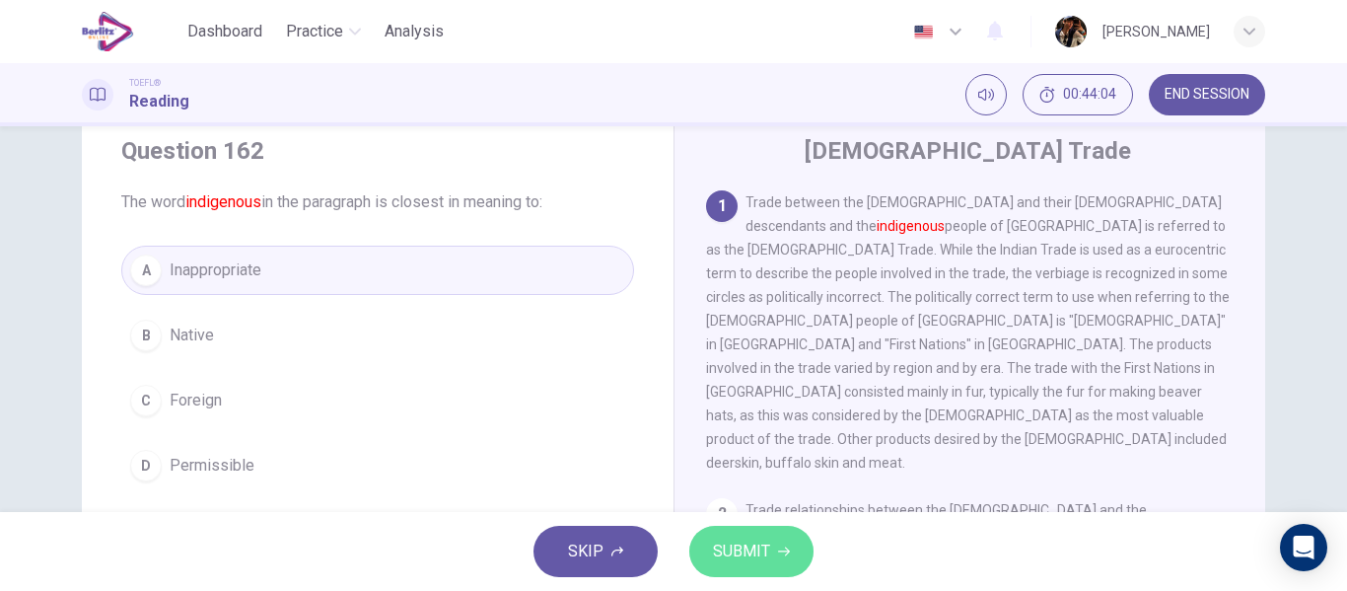
click at [754, 548] on span "SUBMIT" at bounding box center [741, 551] width 57 height 28
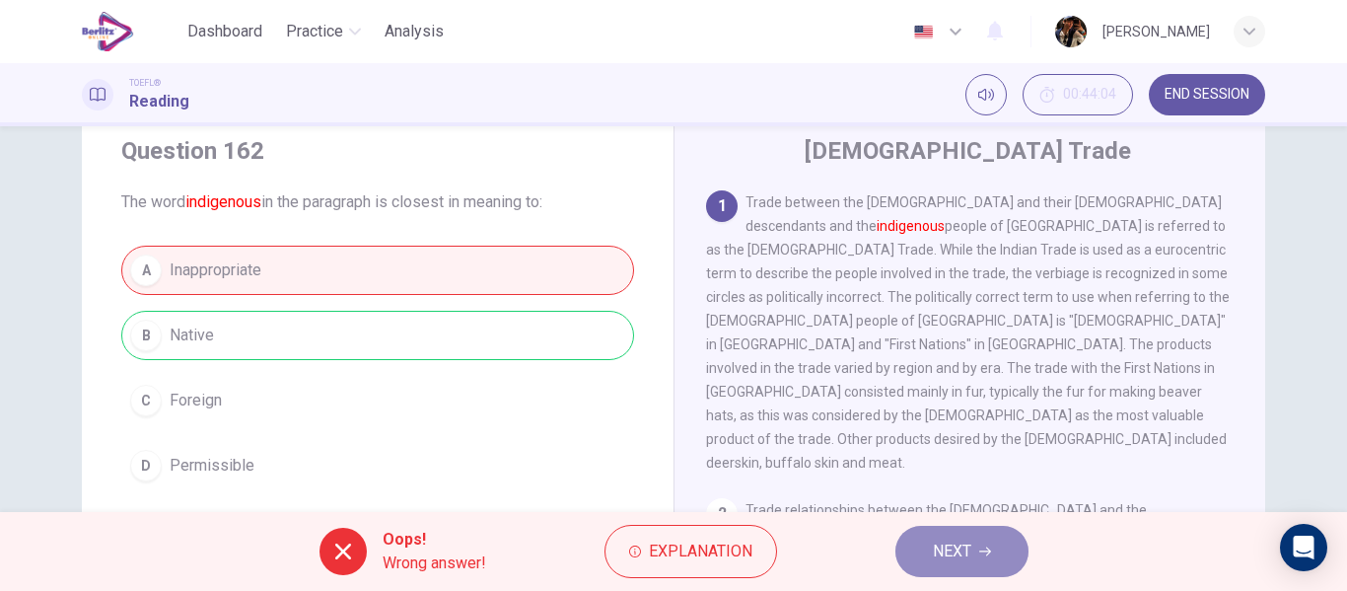
click at [912, 561] on button "NEXT" at bounding box center [961, 550] width 133 height 51
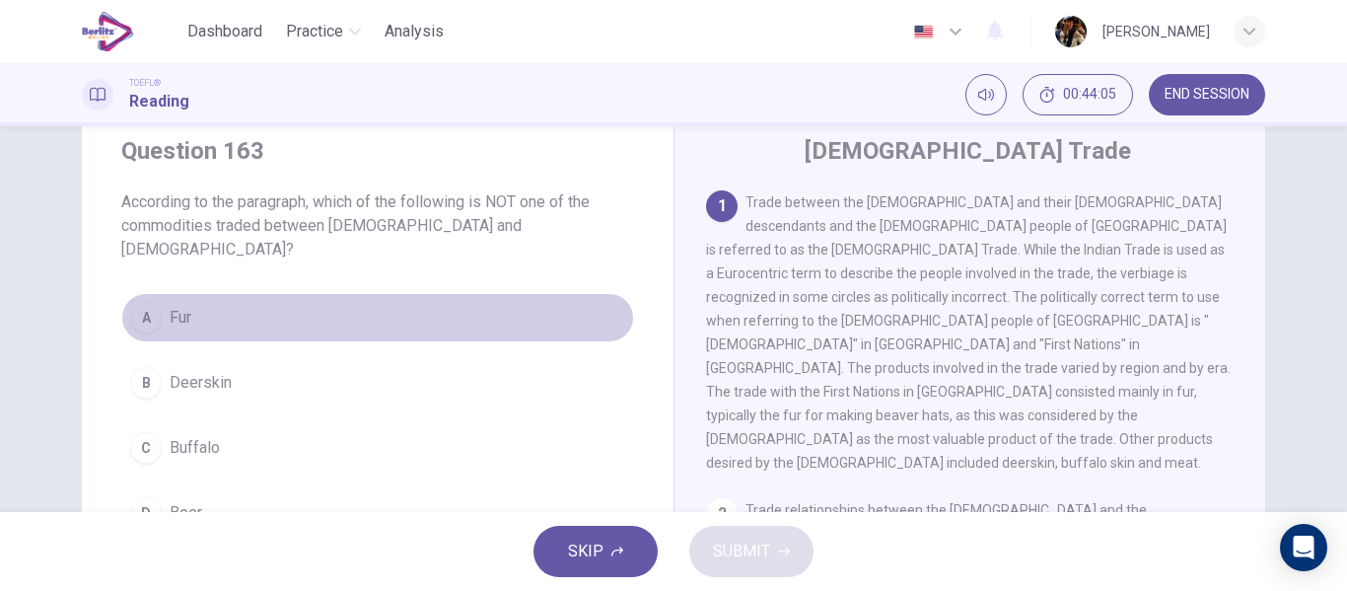
click at [242, 293] on button "A Fur" at bounding box center [377, 317] width 513 height 49
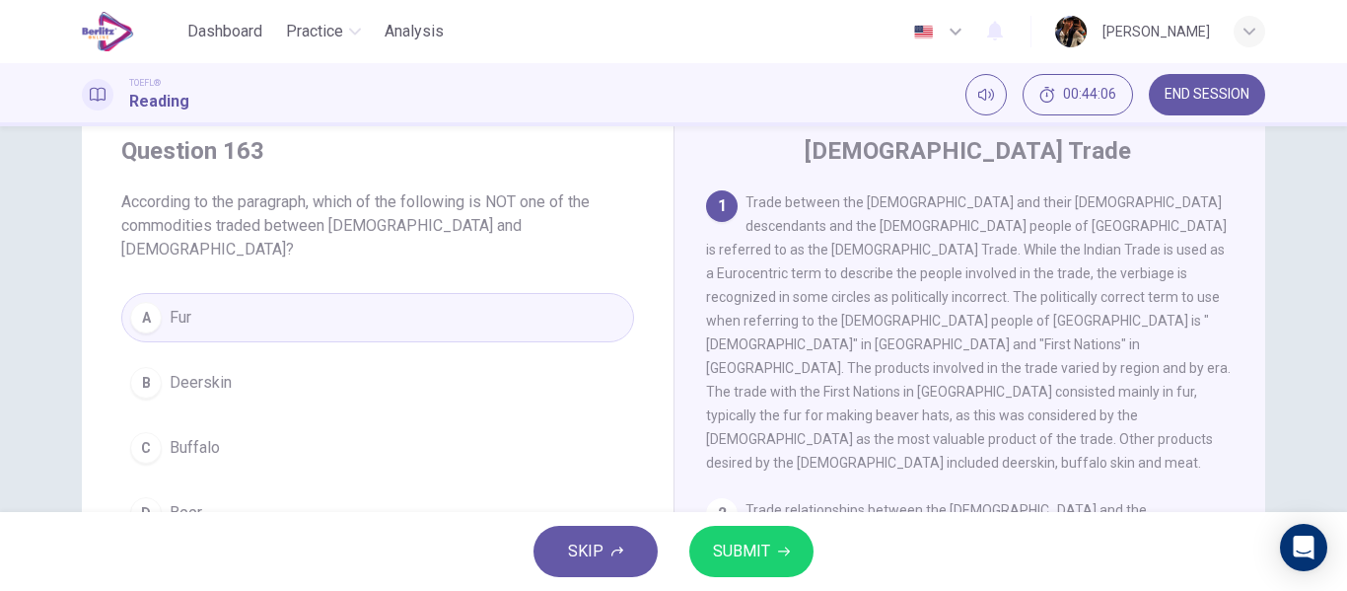
click at [850, 581] on div "SKIP SUBMIT" at bounding box center [673, 551] width 1347 height 79
click at [733, 554] on span "SUBMIT" at bounding box center [741, 551] width 57 height 28
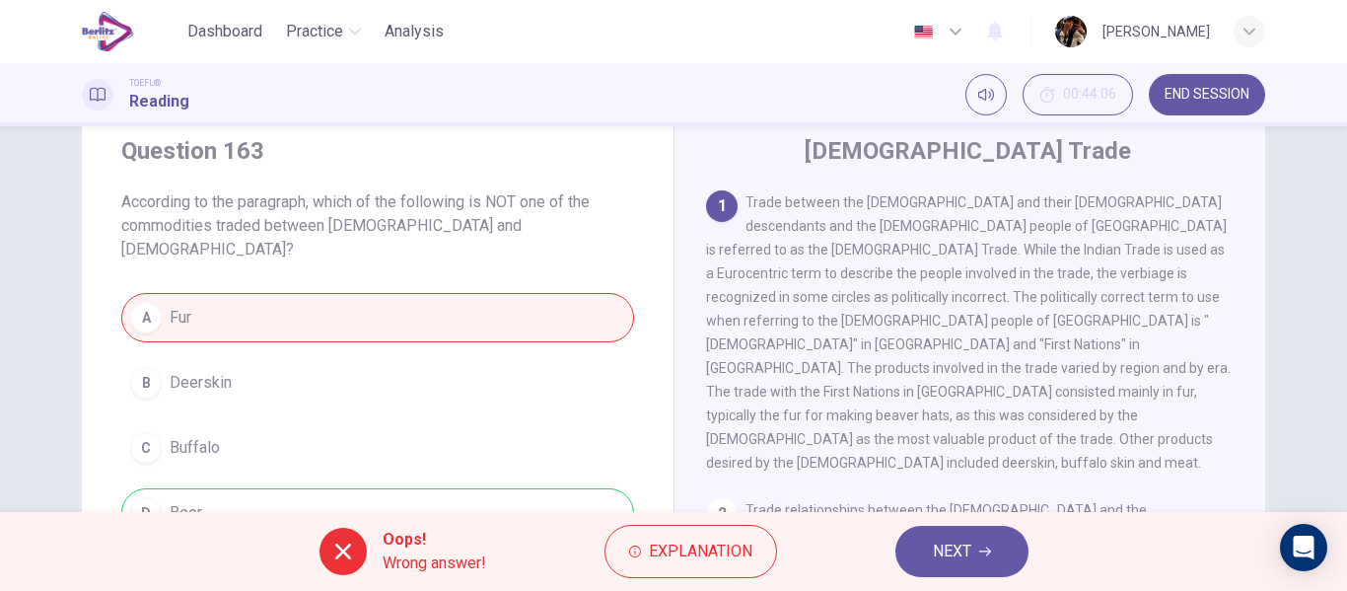
click at [801, 553] on div "Oops! Wrong answer! Explanation NEXT" at bounding box center [673, 551] width 1347 height 79
click at [905, 551] on button "NEXT" at bounding box center [961, 550] width 133 height 51
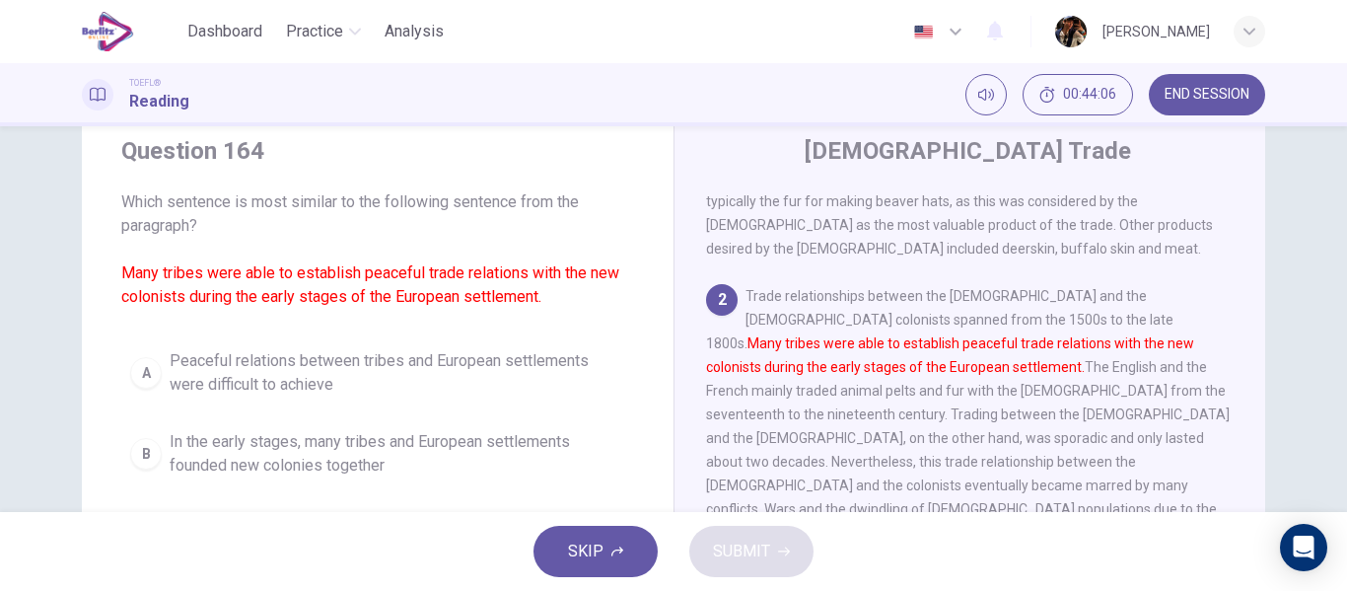
scroll to position [221, 0]
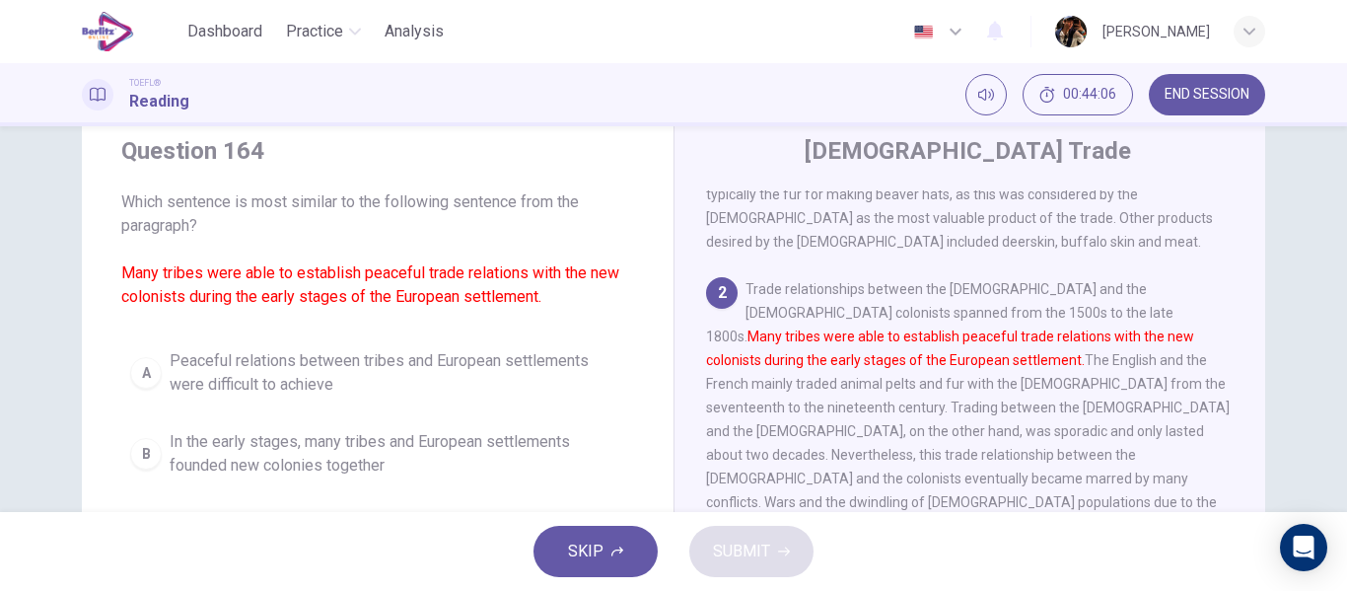
click at [397, 425] on button "B In the early stages, many tribes and European settlements founded new colonie…" at bounding box center [377, 453] width 513 height 65
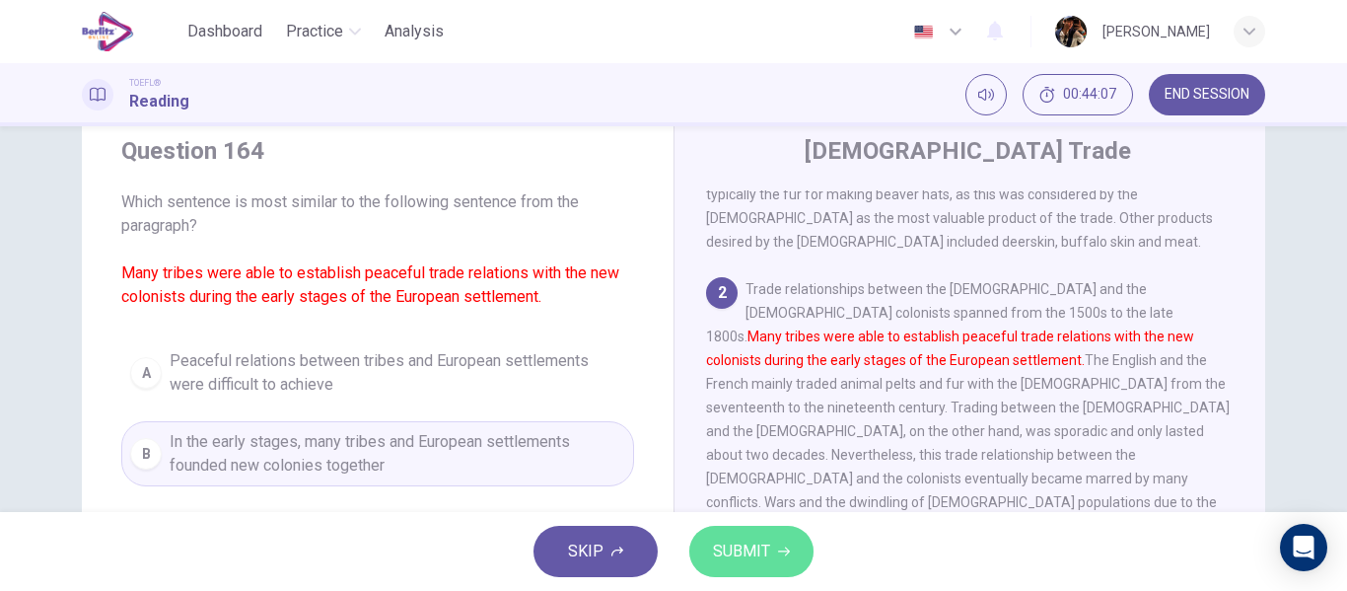
click at [750, 540] on span "SUBMIT" at bounding box center [741, 551] width 57 height 28
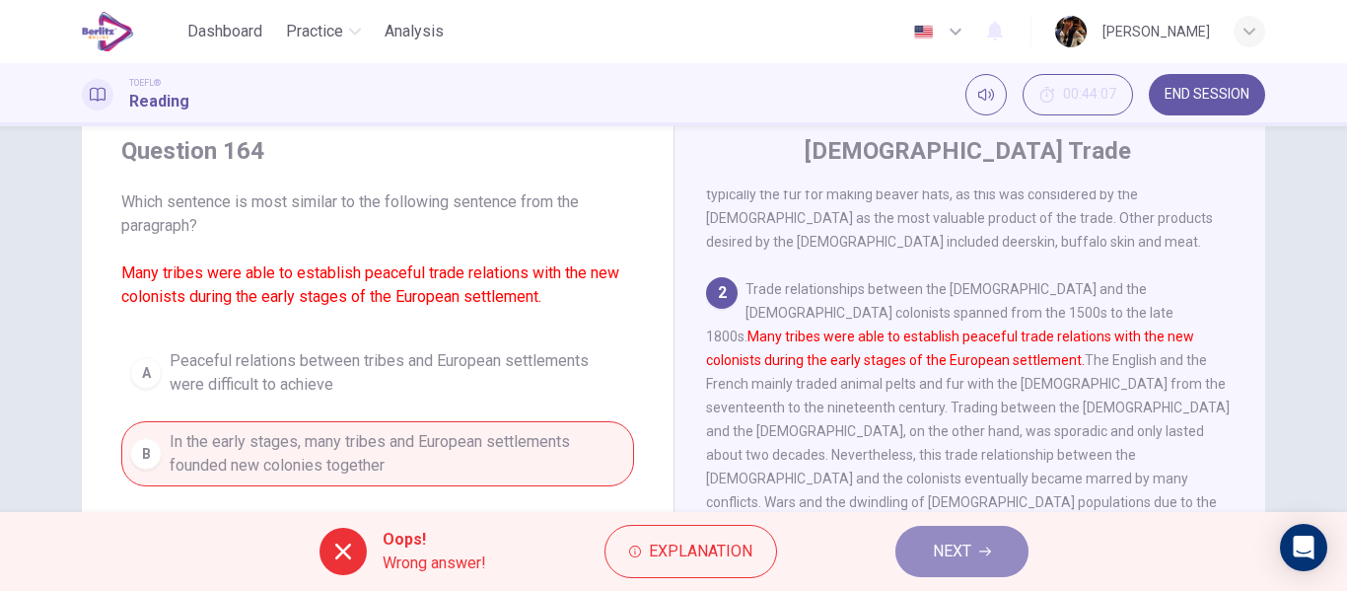
click at [974, 553] on button "NEXT" at bounding box center [961, 550] width 133 height 51
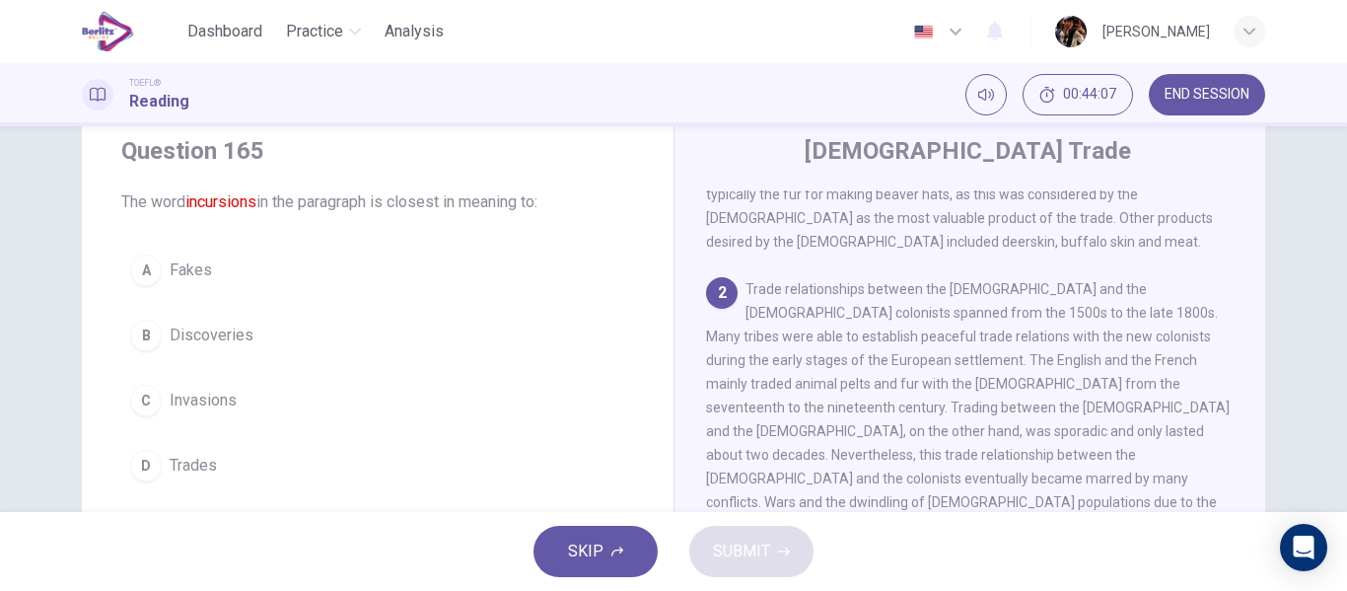
scroll to position [295, 0]
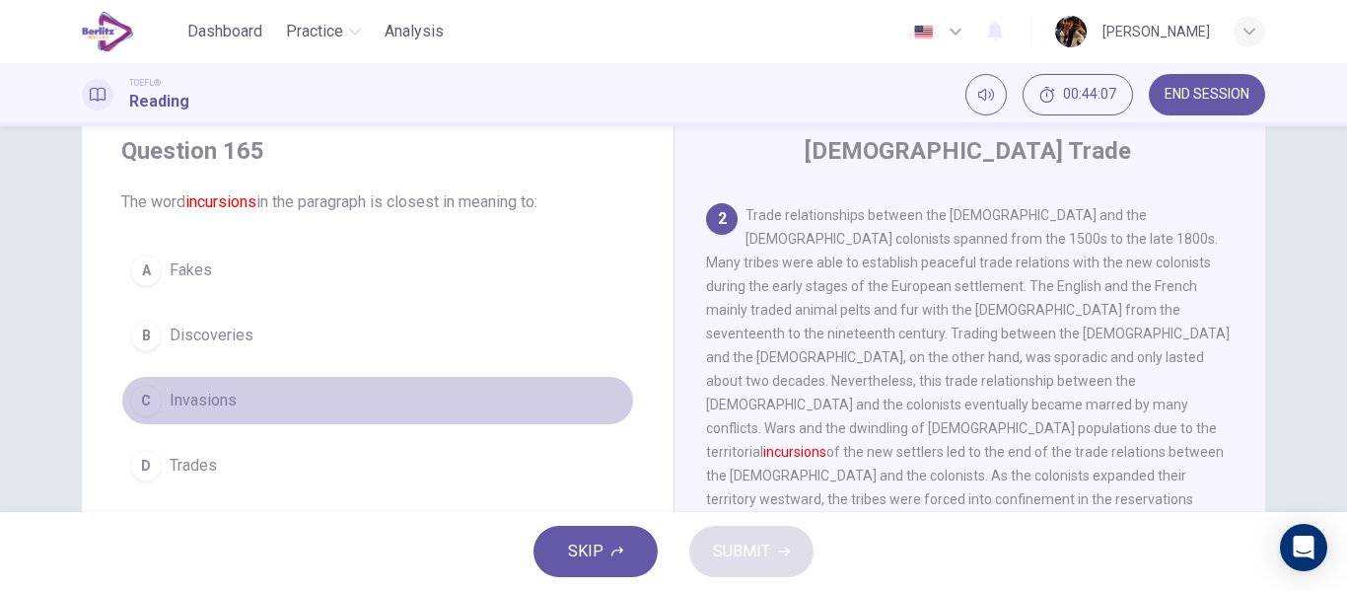
click at [454, 415] on button "C Invasions" at bounding box center [377, 400] width 513 height 49
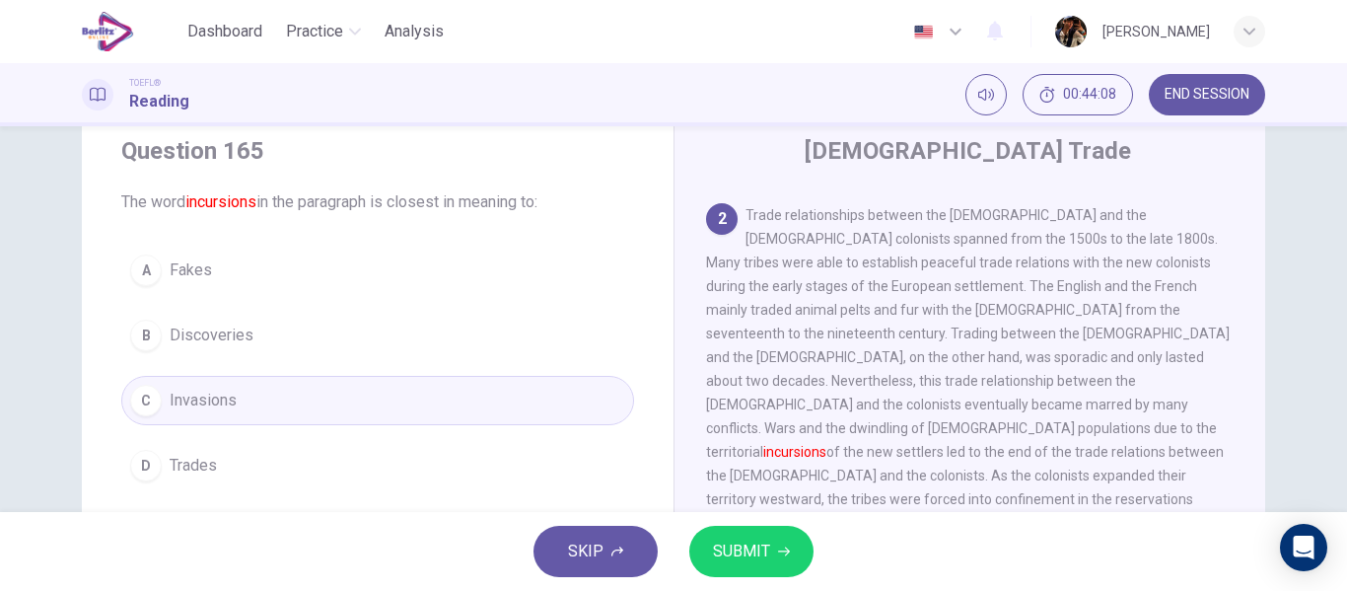
drag, startPoint x: 783, startPoint y: 522, endPoint x: 771, endPoint y: 529, distance: 13.7
click at [775, 523] on div "SKIP SUBMIT" at bounding box center [673, 551] width 1347 height 79
click at [762, 544] on span "SUBMIT" at bounding box center [741, 551] width 57 height 28
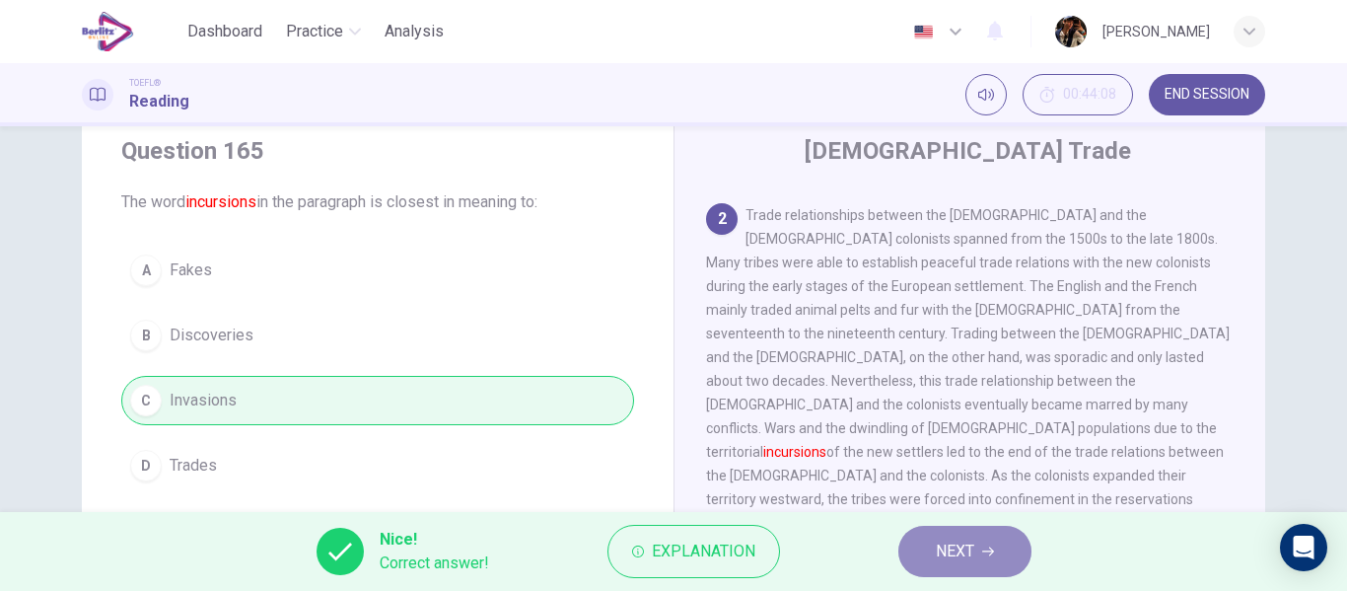
click at [988, 533] on button "NEXT" at bounding box center [964, 550] width 133 height 51
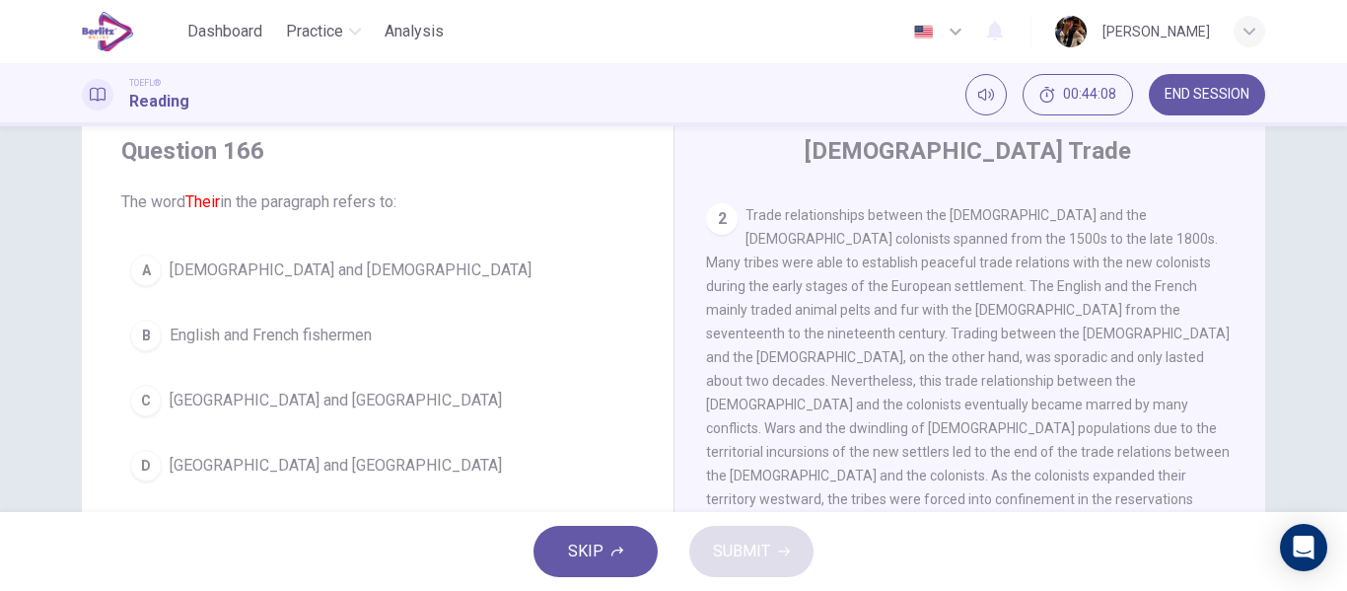
scroll to position [466, 0]
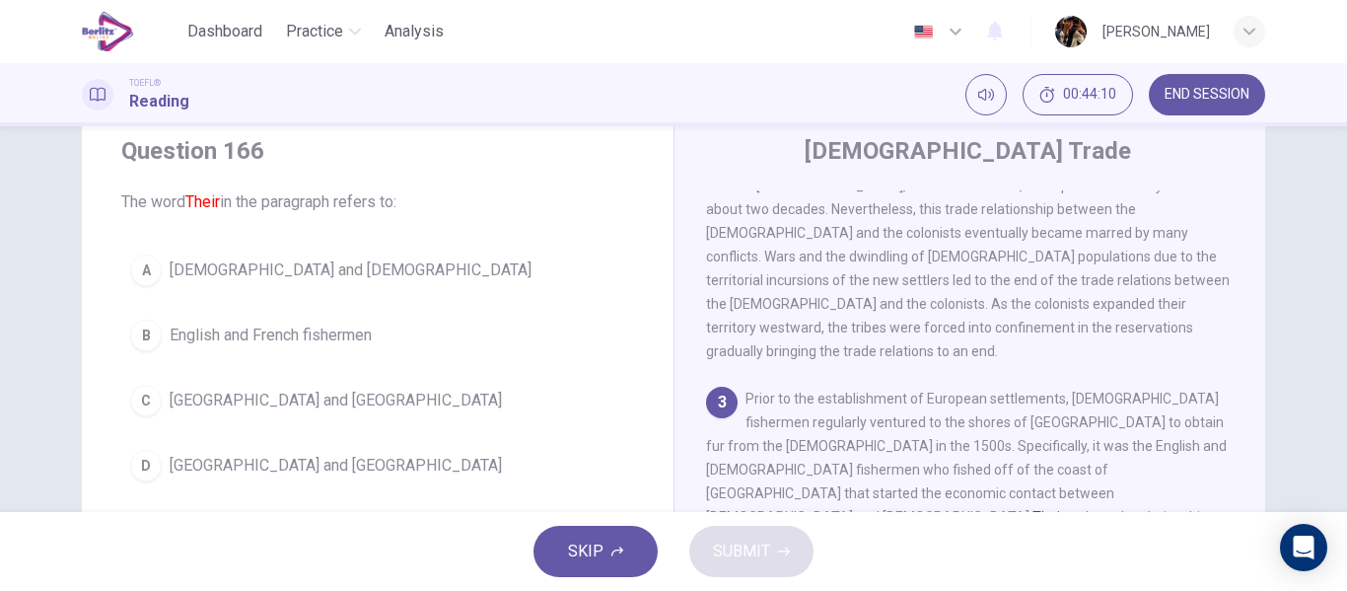
click at [332, 266] on span "Native Americans and Europeans" at bounding box center [351, 270] width 362 height 24
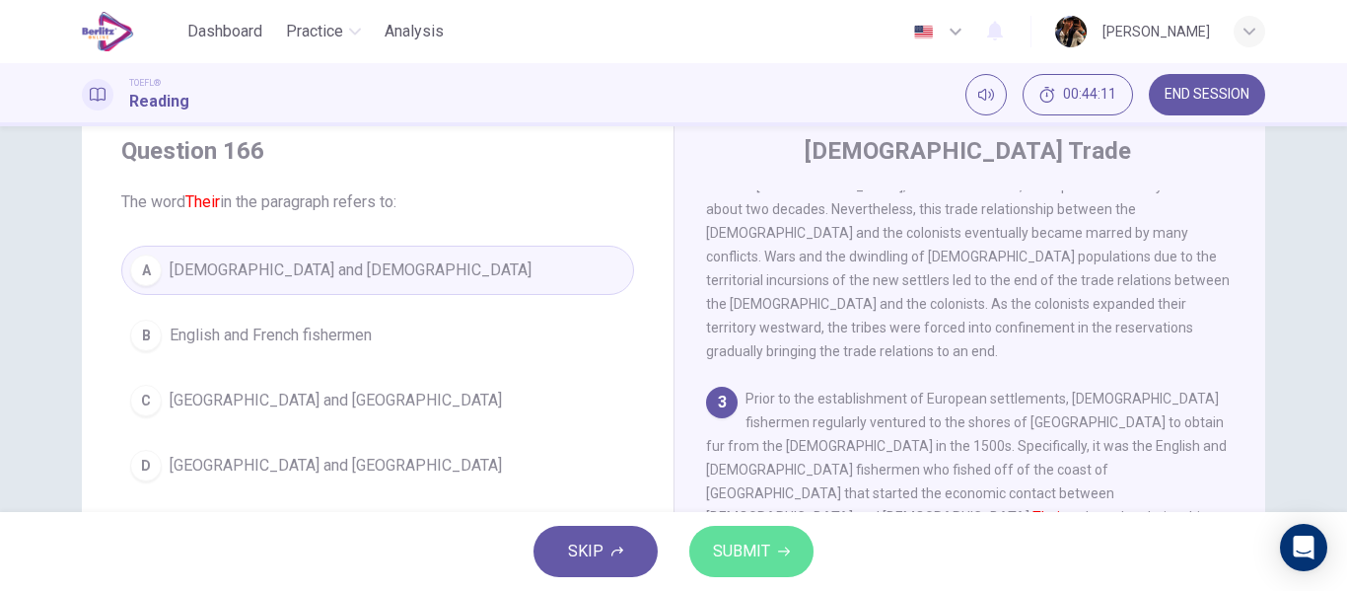
click at [749, 567] on button "SUBMIT" at bounding box center [751, 550] width 124 height 51
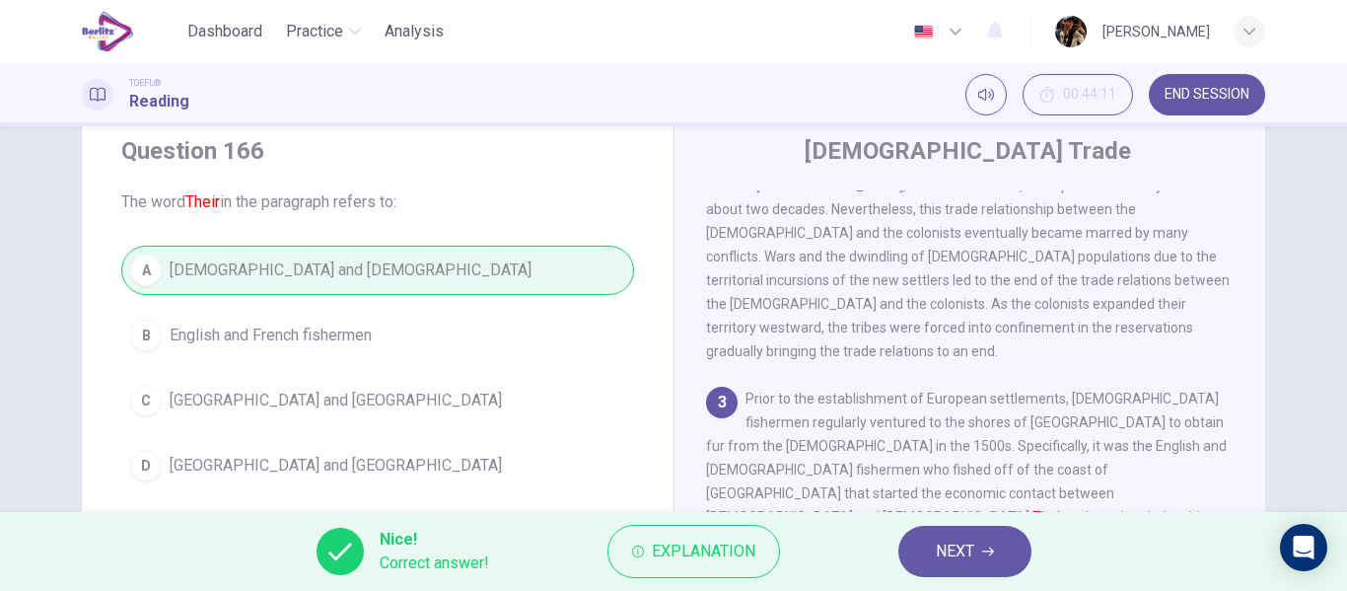
click at [916, 581] on div "Nice! Correct answer! Explanation NEXT" at bounding box center [673, 551] width 1347 height 79
click at [945, 577] on div "Nice! Correct answer! Explanation NEXT" at bounding box center [673, 551] width 1347 height 79
click at [944, 561] on span "NEXT" at bounding box center [955, 551] width 38 height 28
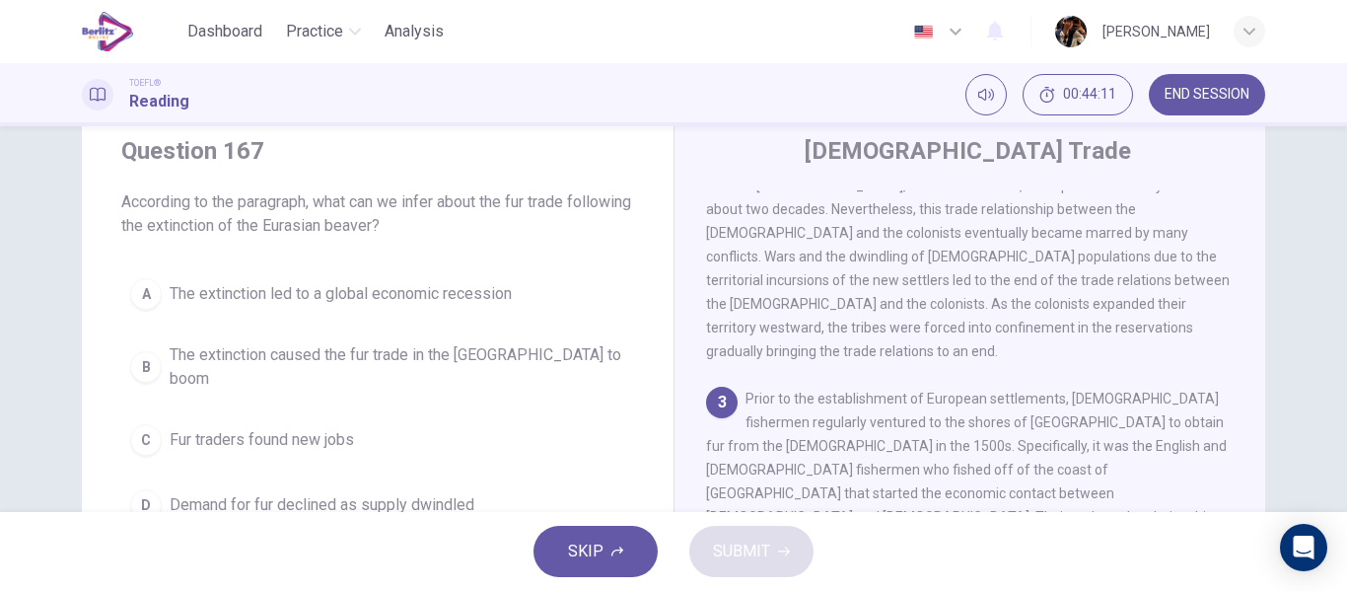
scroll to position [614, 0]
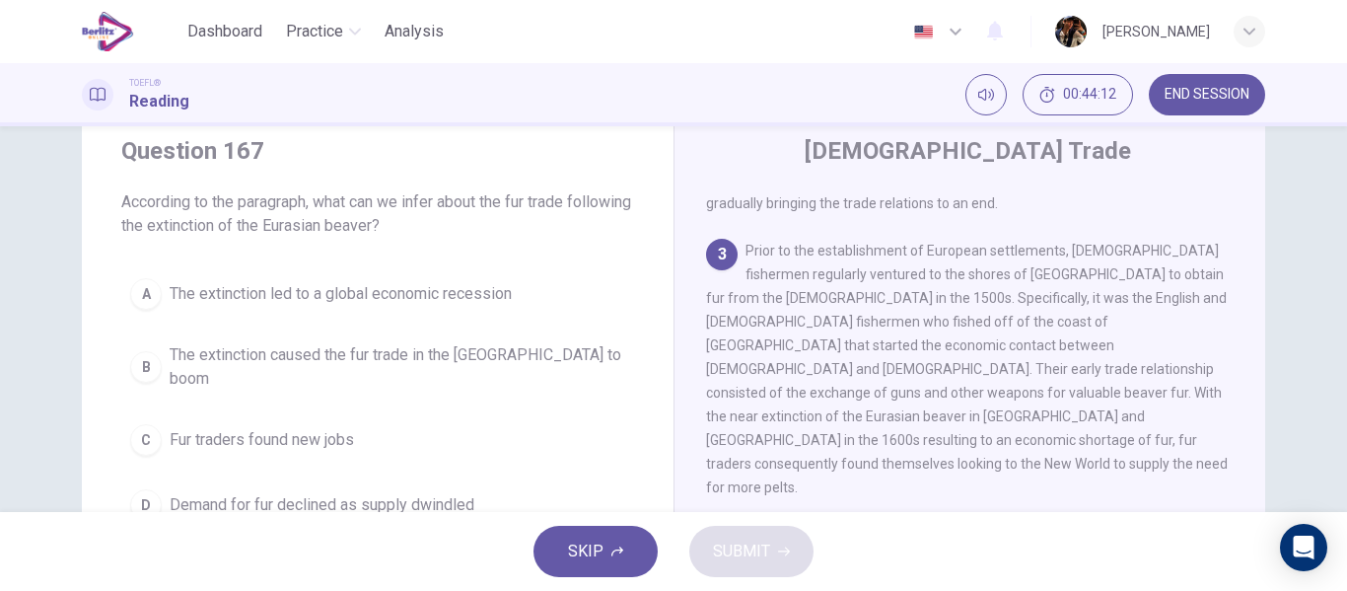
click at [477, 319] on div "A The extinction led to a global economic recession B The extinction caused the…" at bounding box center [377, 399] width 513 height 260
click at [482, 306] on button "A The extinction led to a global economic recession" at bounding box center [377, 293] width 513 height 49
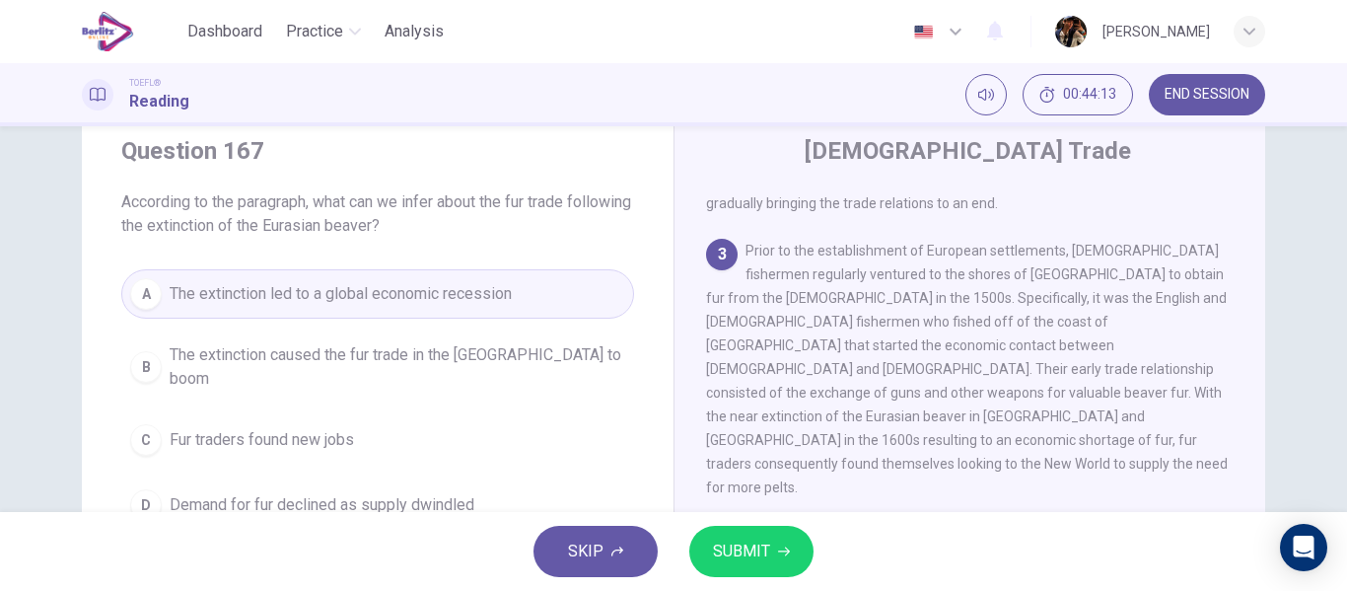
click at [762, 557] on span "SUBMIT" at bounding box center [741, 551] width 57 height 28
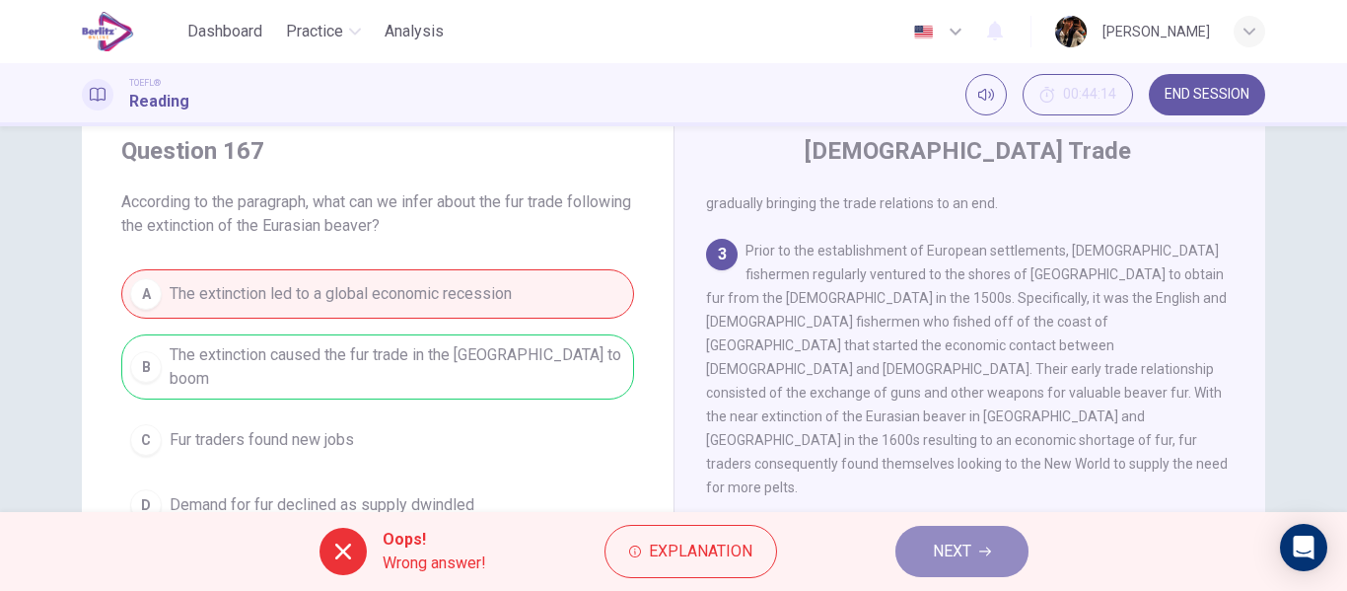
click at [929, 558] on button "NEXT" at bounding box center [961, 550] width 133 height 51
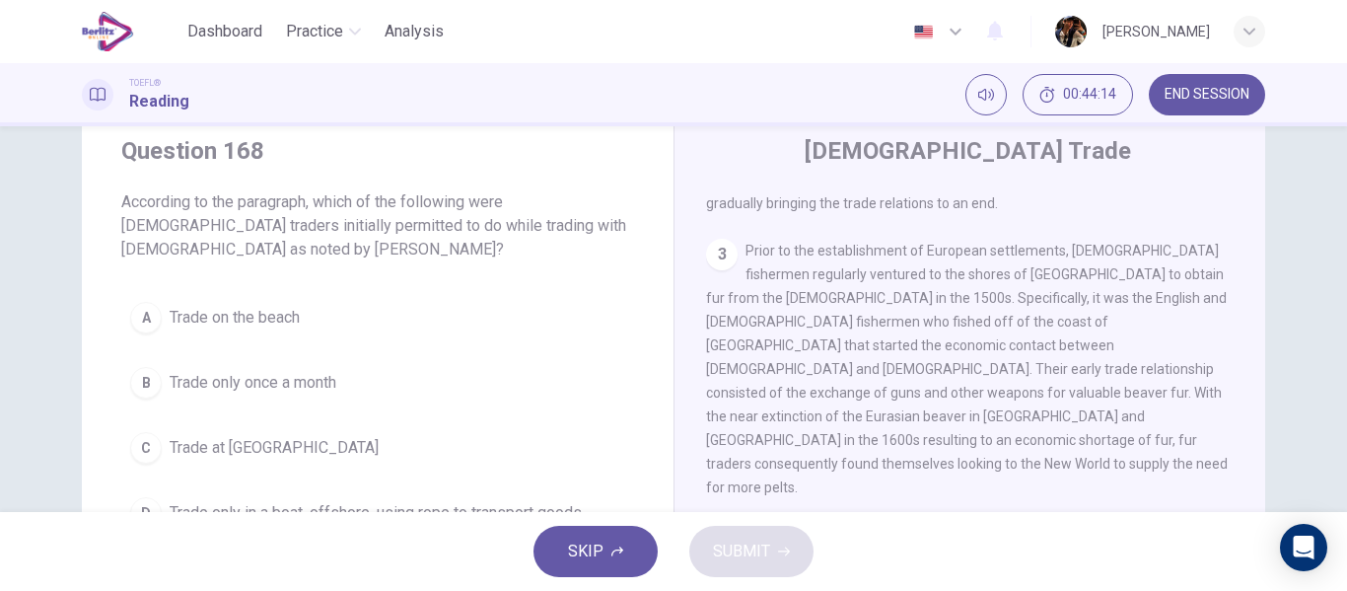
scroll to position [761, 0]
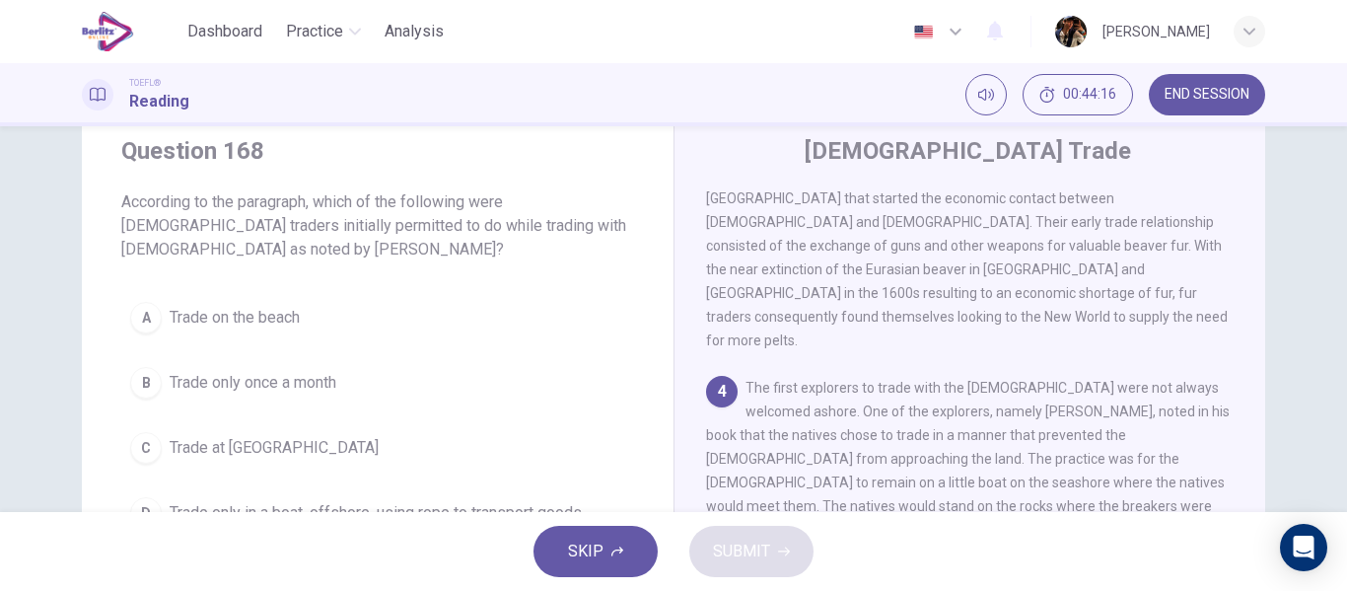
click at [287, 313] on span "Trade on the beach" at bounding box center [235, 318] width 130 height 24
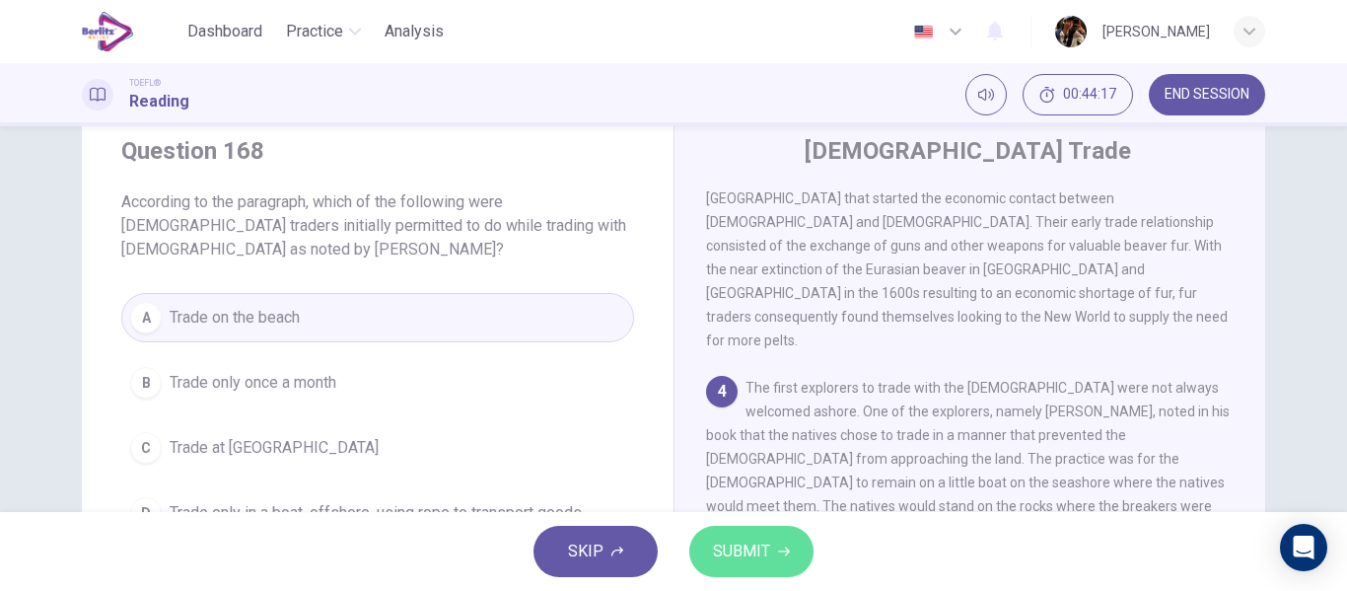
click at [735, 536] on button "SUBMIT" at bounding box center [751, 550] width 124 height 51
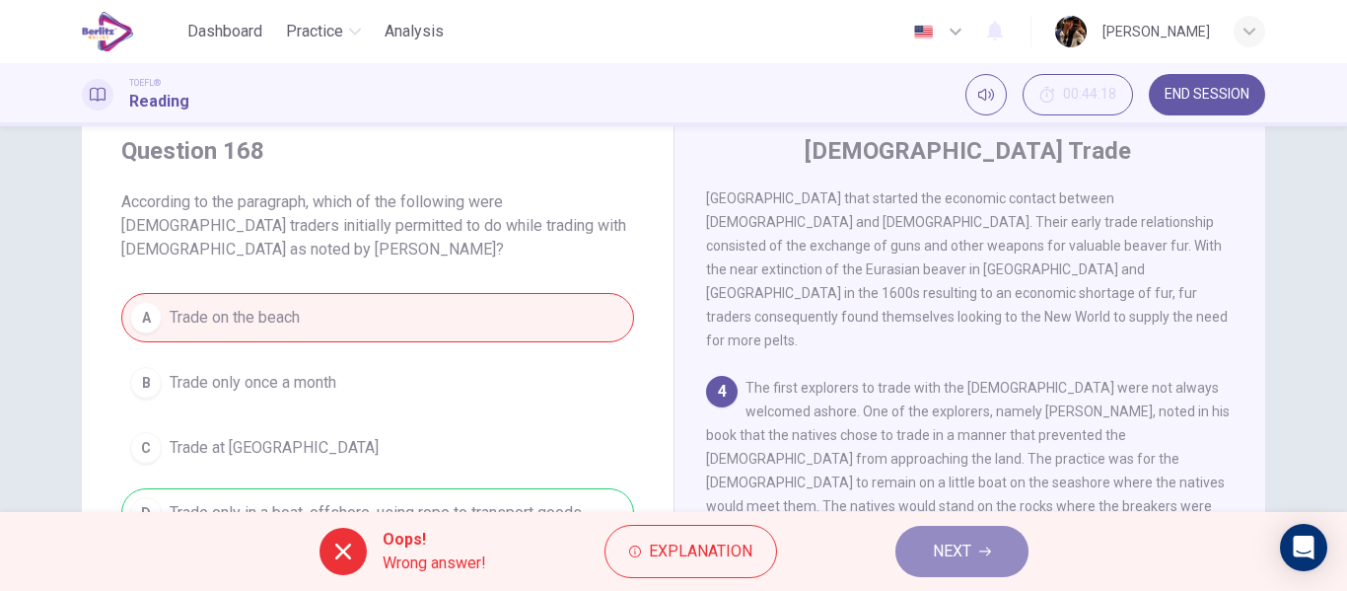
click at [934, 533] on button "NEXT" at bounding box center [961, 550] width 133 height 51
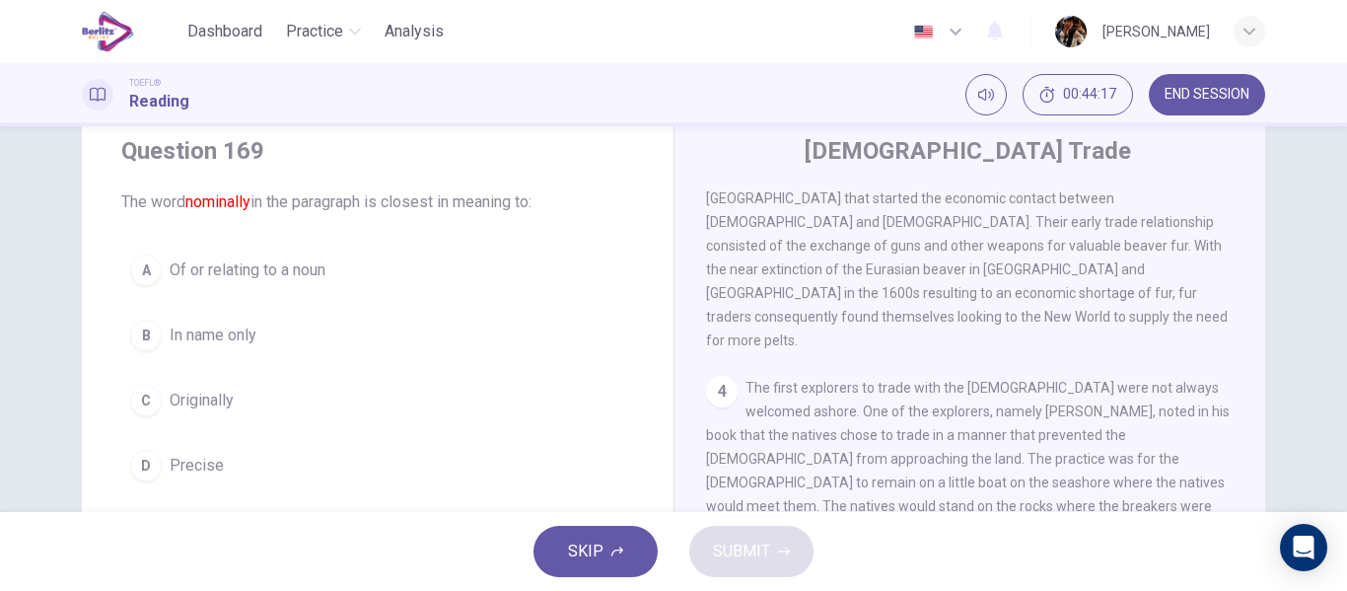
scroll to position [1030, 0]
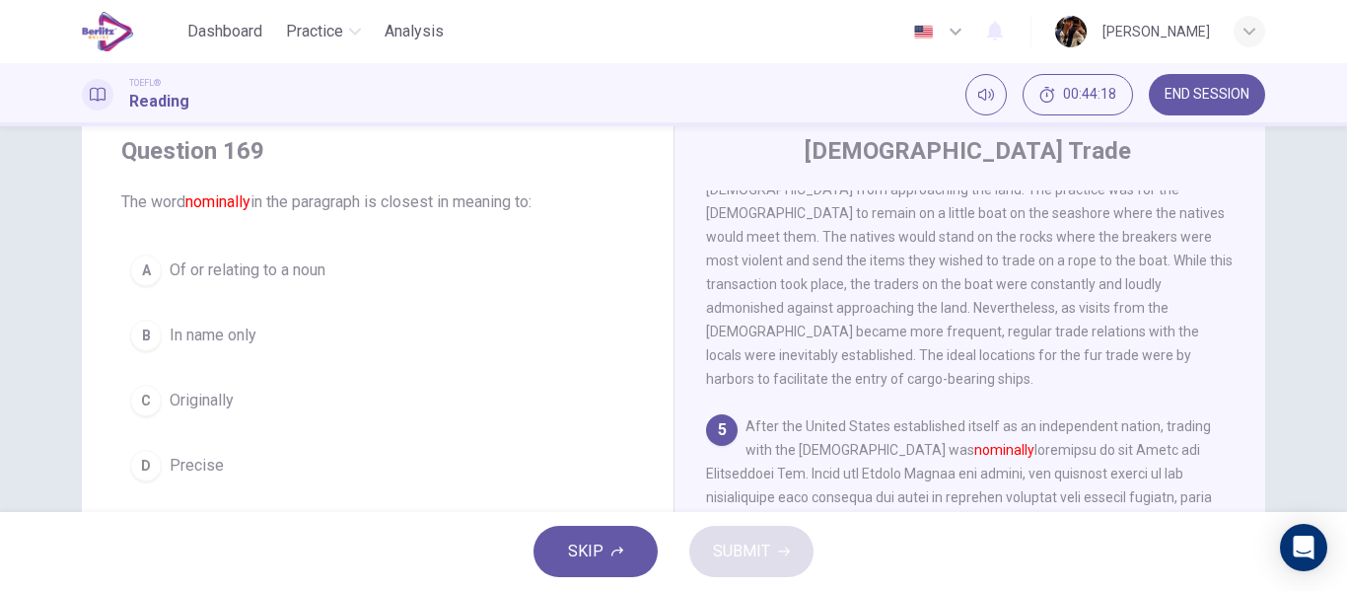
click at [344, 264] on button "A Of or relating to a noun" at bounding box center [377, 269] width 513 height 49
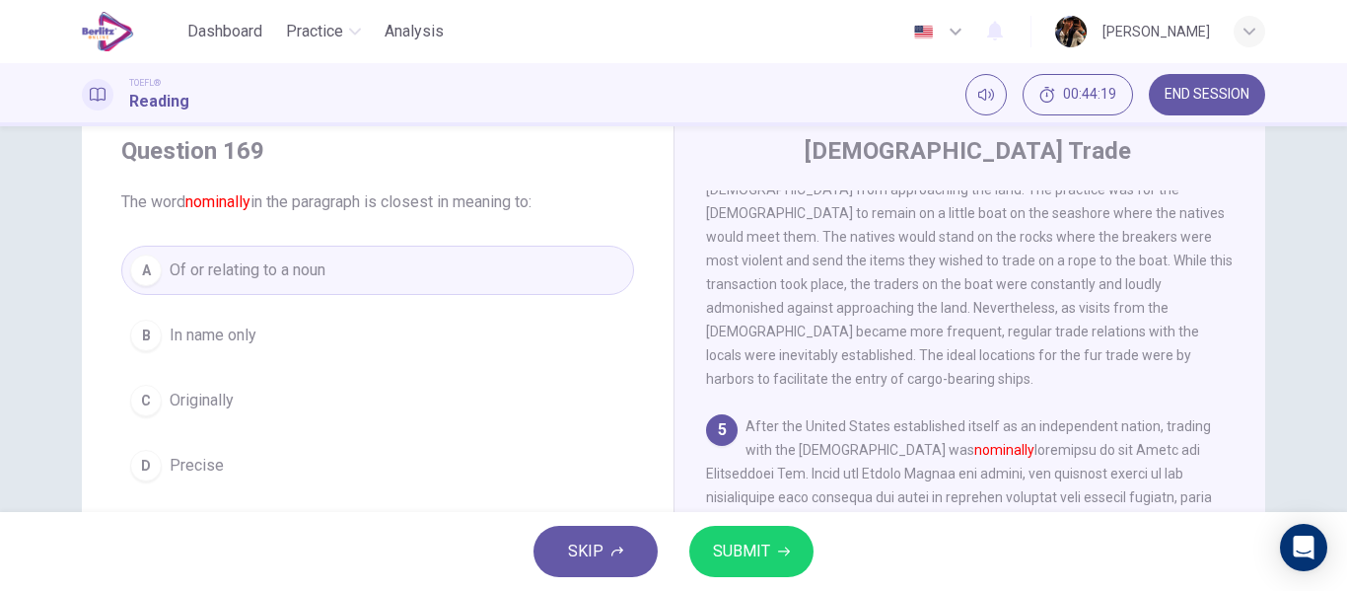
click at [734, 556] on span "SUBMIT" at bounding box center [741, 551] width 57 height 28
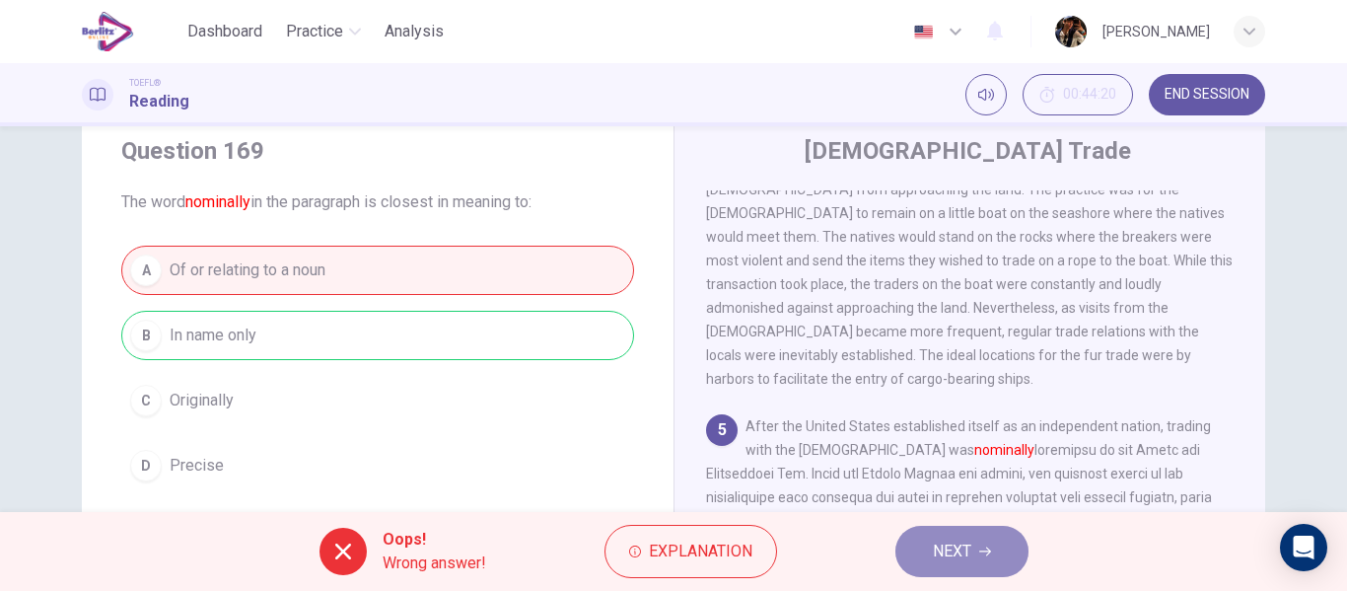
click at [987, 544] on button "NEXT" at bounding box center [961, 550] width 133 height 51
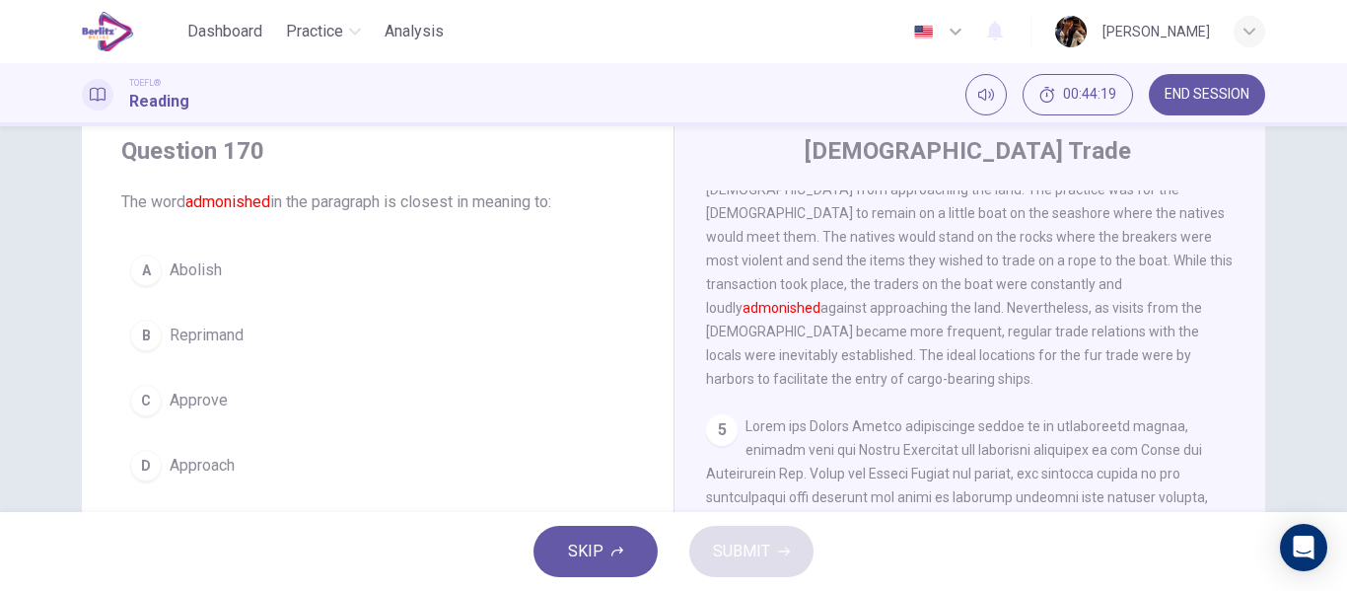
scroll to position [860, 0]
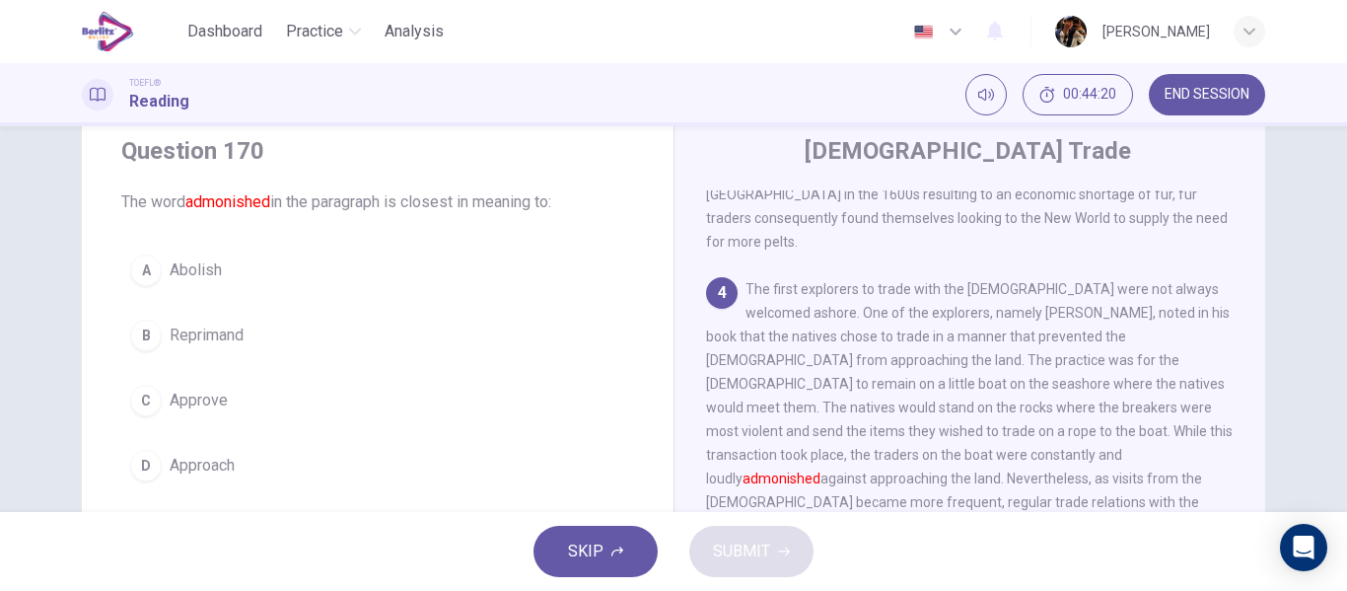
click at [277, 297] on div "A Abolish B Reprimand C Approve D Approach" at bounding box center [377, 367] width 513 height 244
click at [281, 277] on button "A Abolish" at bounding box center [377, 269] width 513 height 49
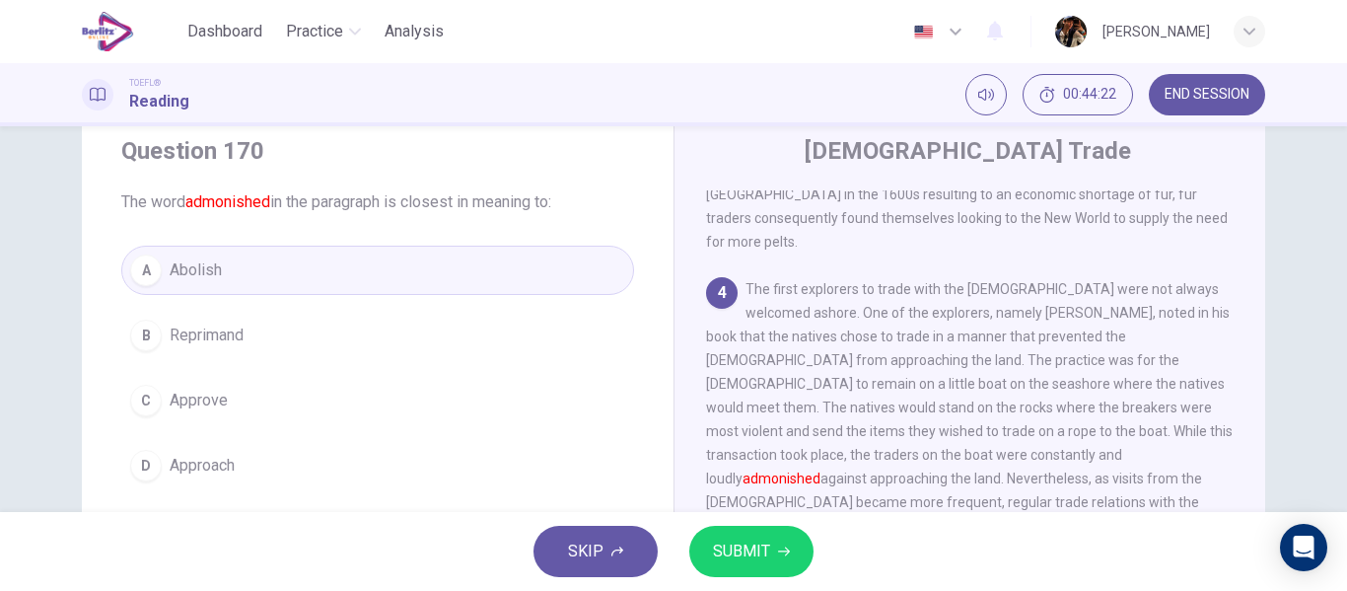
click at [727, 543] on span "SUBMIT" at bounding box center [741, 551] width 57 height 28
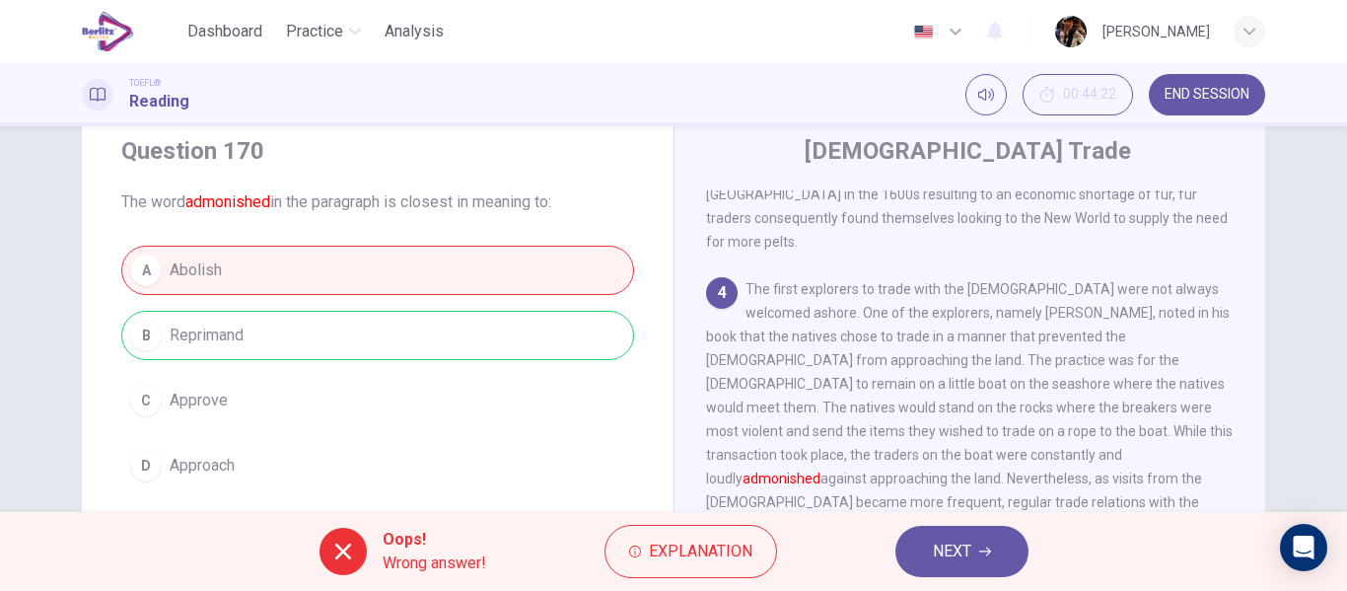
click at [1047, 566] on div "Oops! Wrong answer! Explanation NEXT" at bounding box center [673, 551] width 1347 height 79
click at [963, 548] on span "NEXT" at bounding box center [952, 551] width 38 height 28
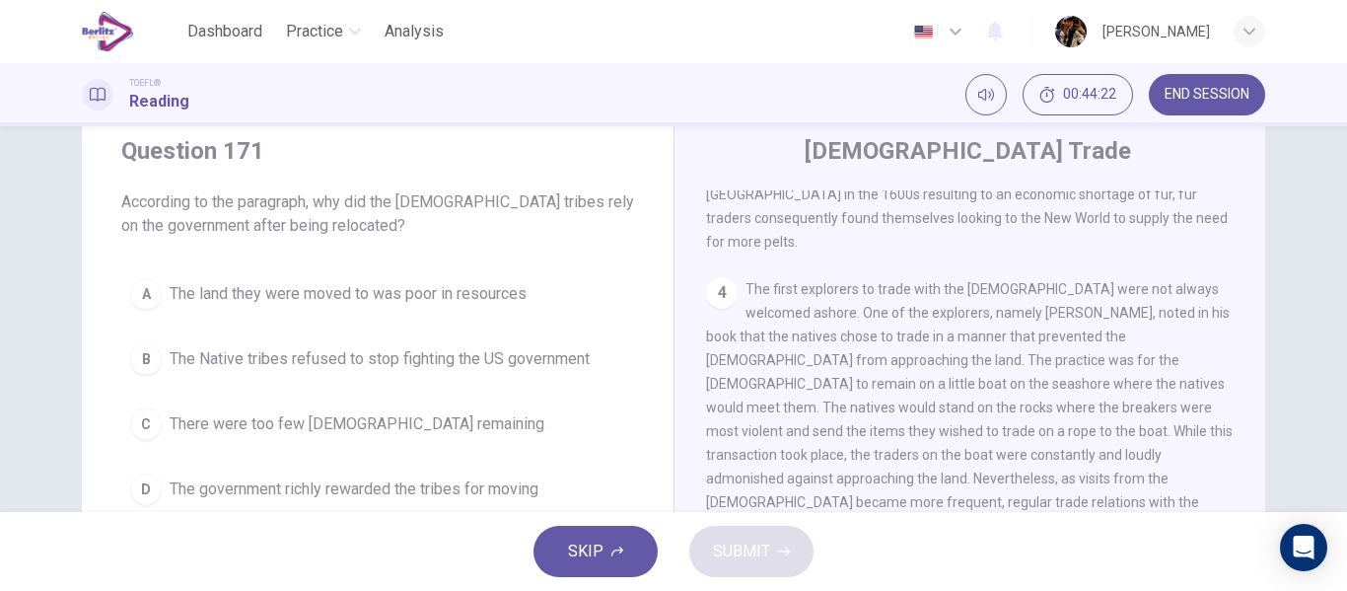
scroll to position [1030, 0]
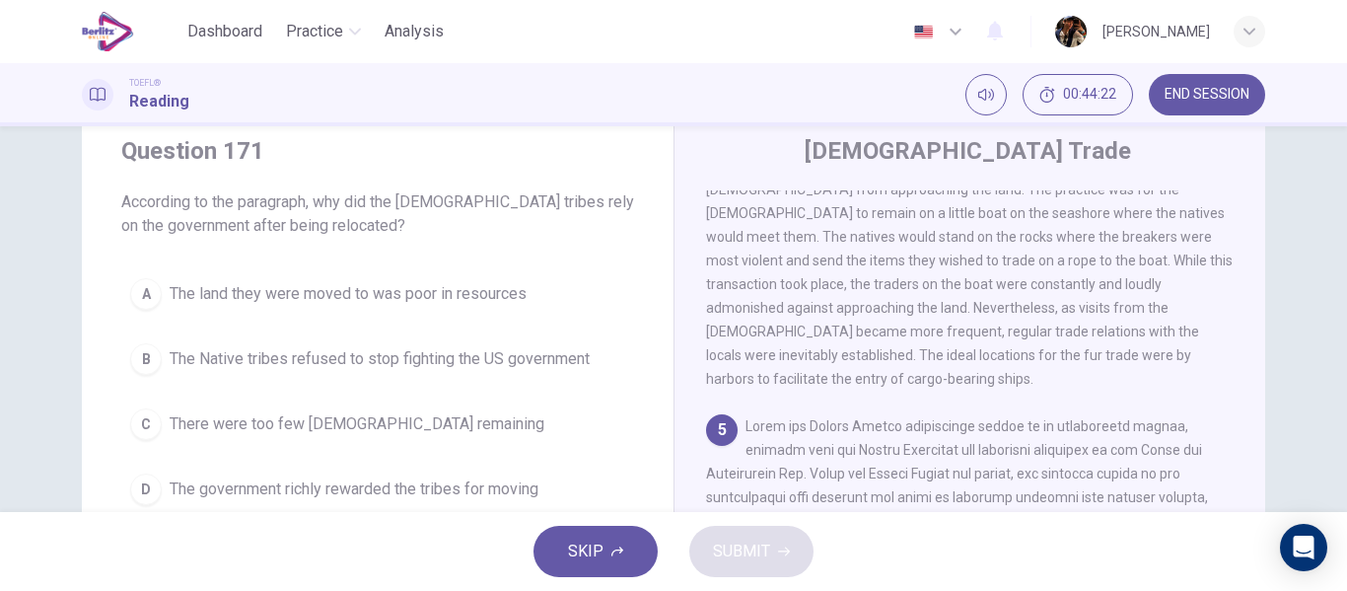
drag, startPoint x: 361, startPoint y: 420, endPoint x: 648, endPoint y: 586, distance: 331.3
click at [361, 419] on span "There were too few Native Americans remaining" at bounding box center [357, 424] width 375 height 24
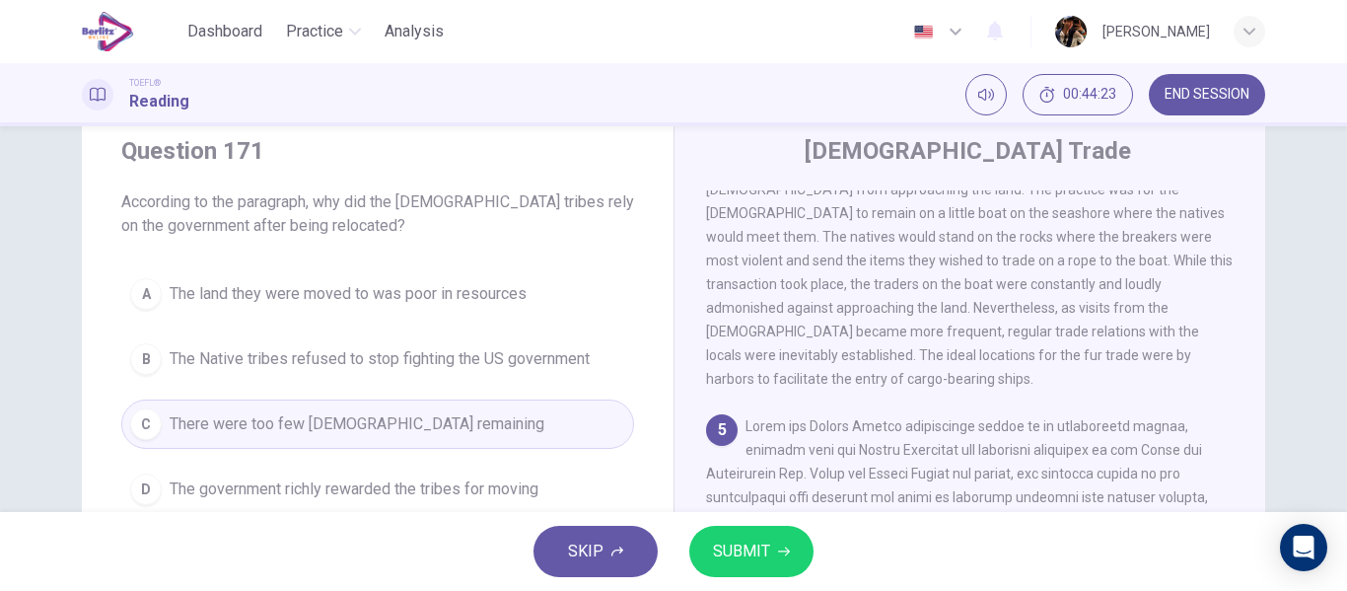
click at [768, 538] on span "SUBMIT" at bounding box center [741, 551] width 57 height 28
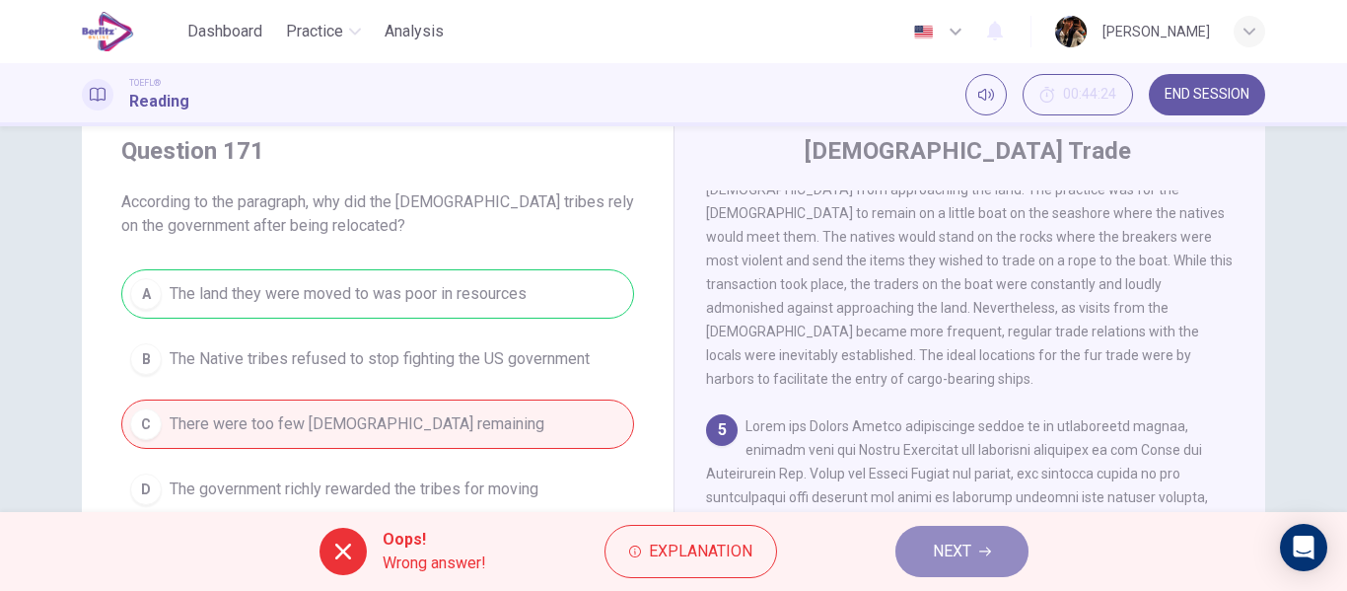
click at [944, 563] on span "NEXT" at bounding box center [952, 551] width 38 height 28
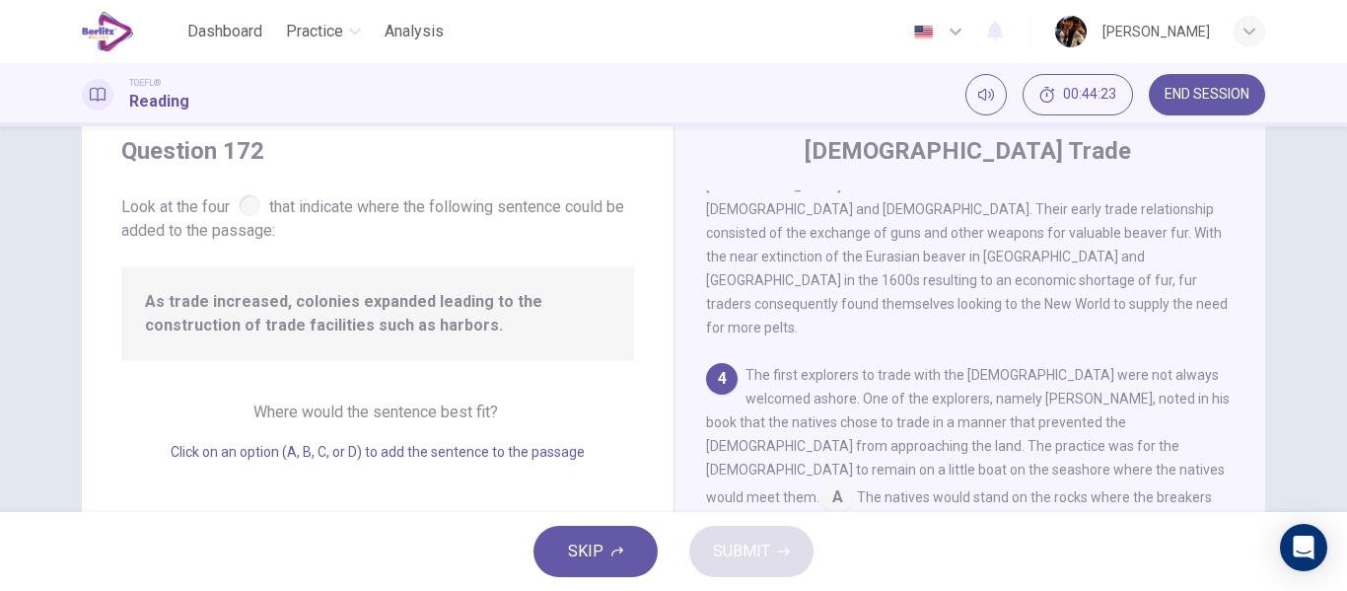
scroll to position [805, 0]
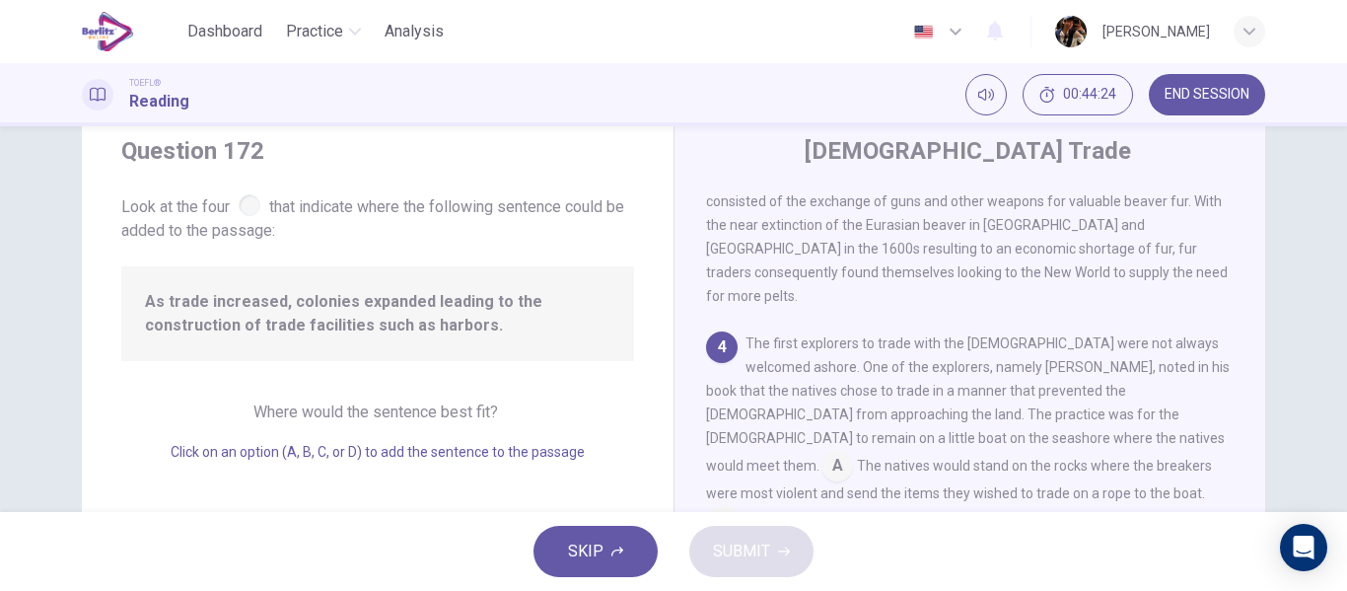
click at [635, 548] on button "SKIP" at bounding box center [595, 550] width 124 height 51
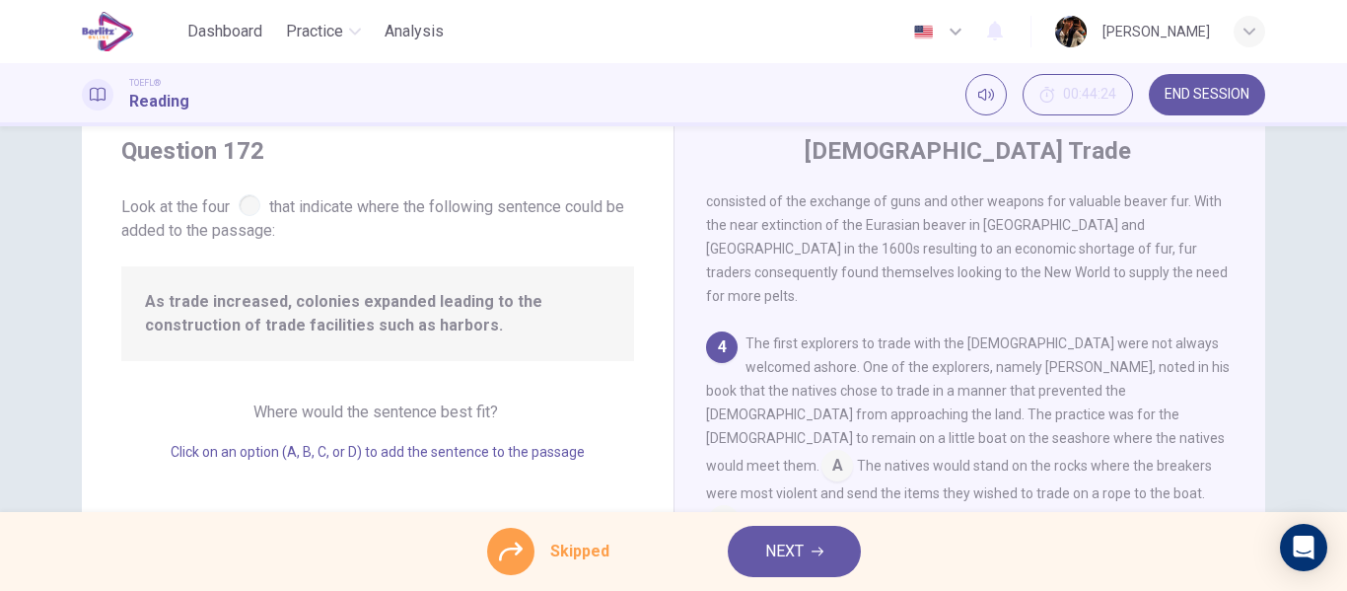
drag, startPoint x: 635, startPoint y: 548, endPoint x: 804, endPoint y: 578, distance: 172.1
click at [804, 578] on div "Skipped NEXT" at bounding box center [673, 551] width 1347 height 79
click at [791, 539] on span "NEXT" at bounding box center [784, 551] width 38 height 28
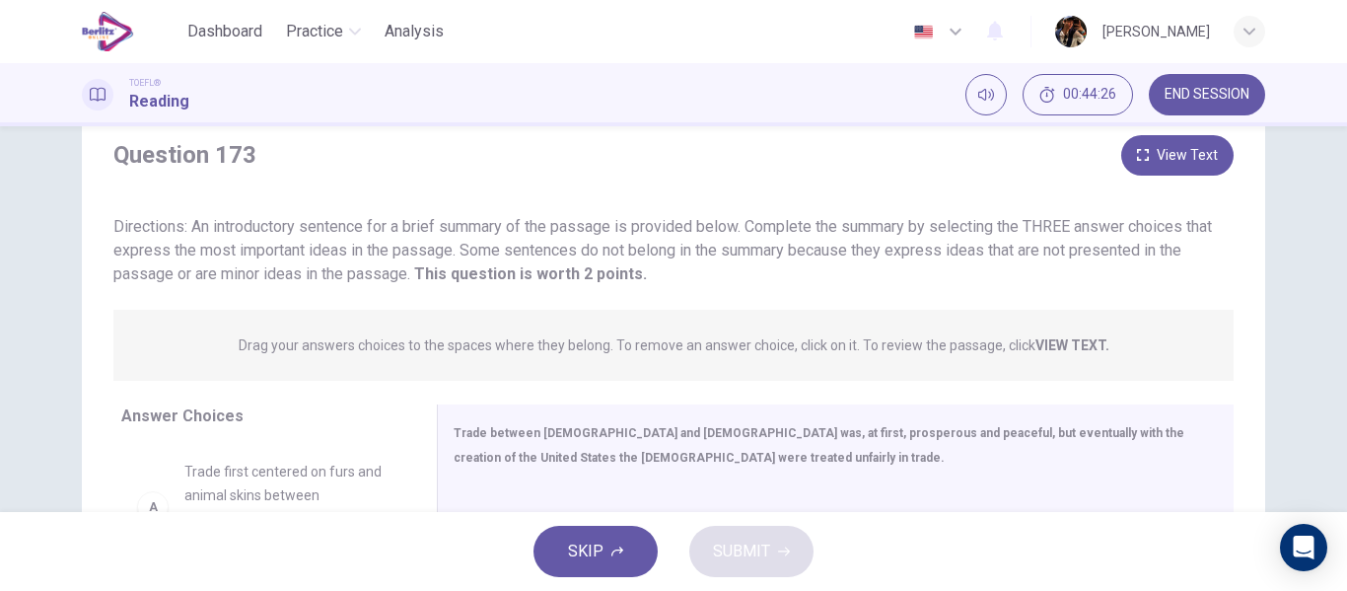
click at [1165, 173] on button "View Text" at bounding box center [1177, 155] width 112 height 40
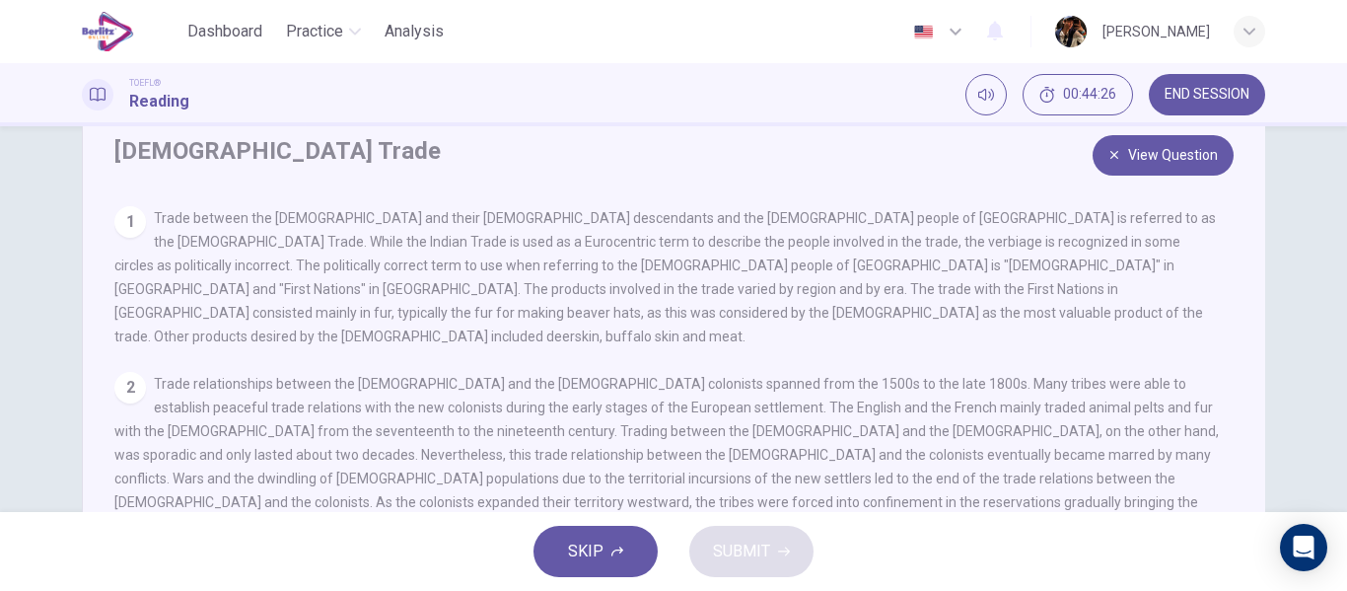
click at [1164, 170] on button "View Question" at bounding box center [1162, 155] width 141 height 40
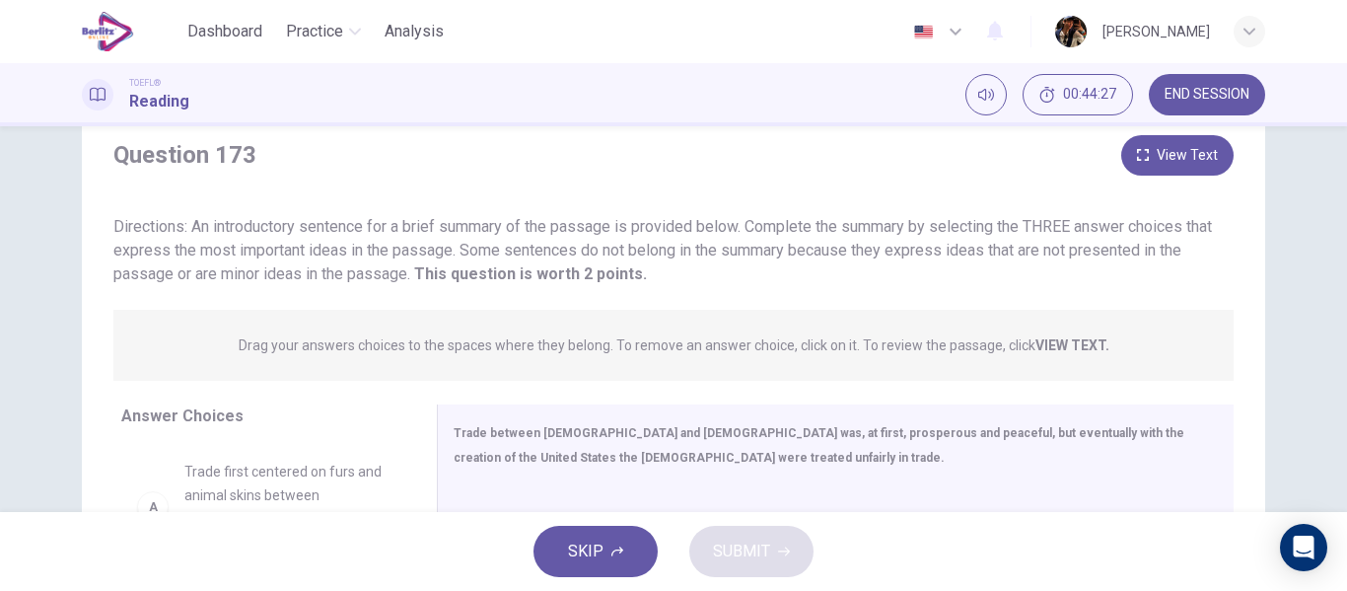
click at [1202, 78] on button "END SESSION" at bounding box center [1207, 94] width 116 height 41
click at [580, 574] on button "SKIP" at bounding box center [595, 550] width 124 height 51
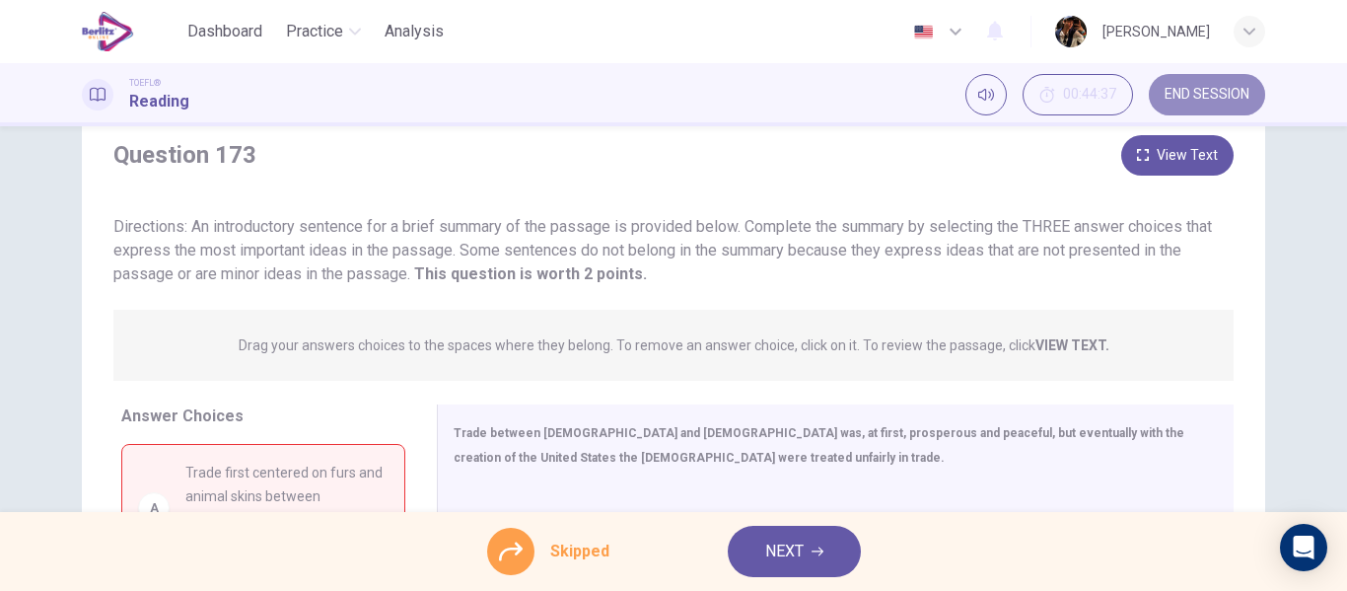
click at [1205, 106] on button "END SESSION" at bounding box center [1207, 94] width 116 height 41
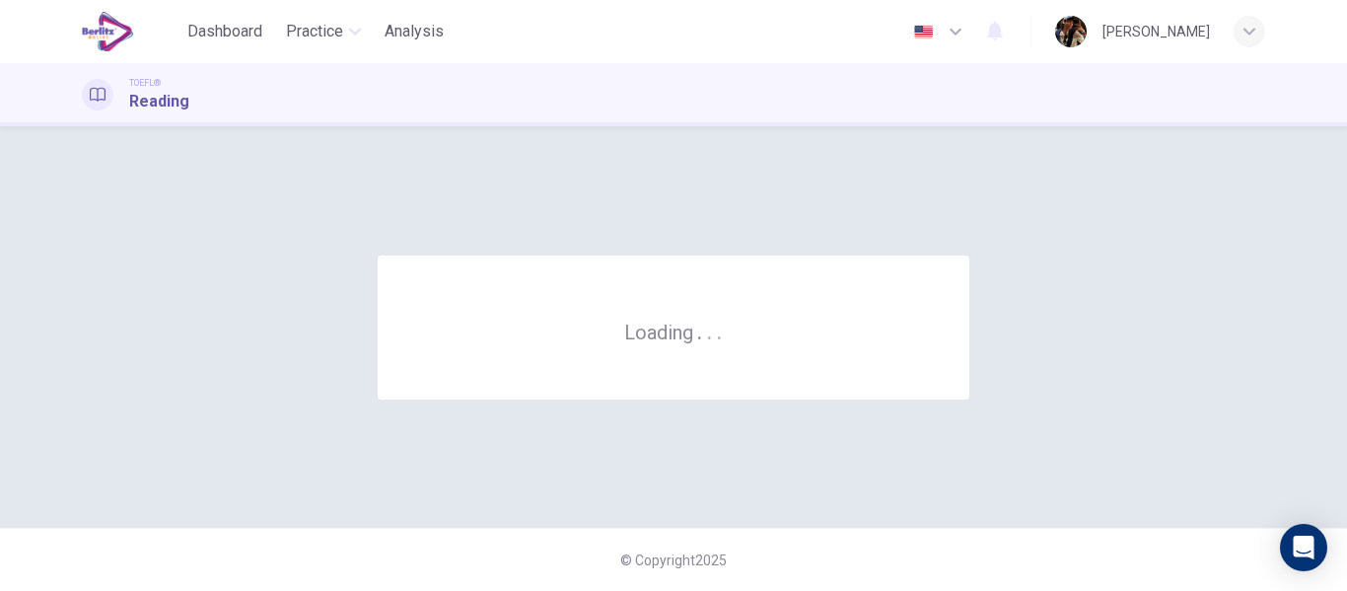
scroll to position [0, 0]
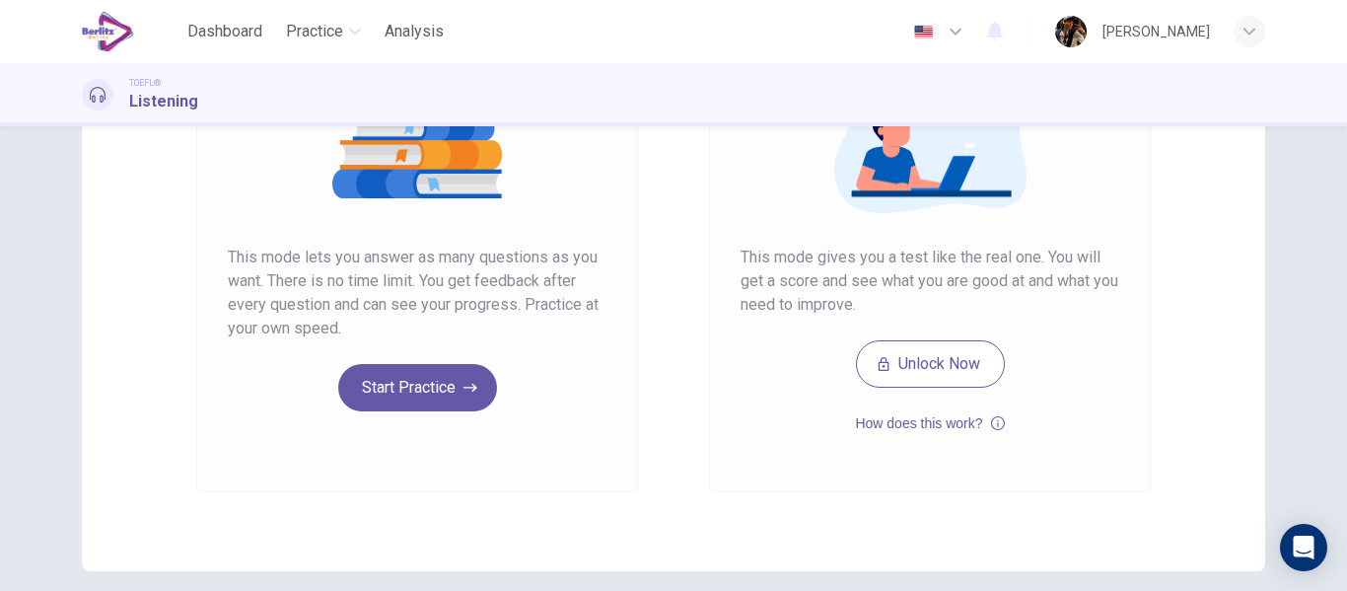
scroll to position [325, 0]
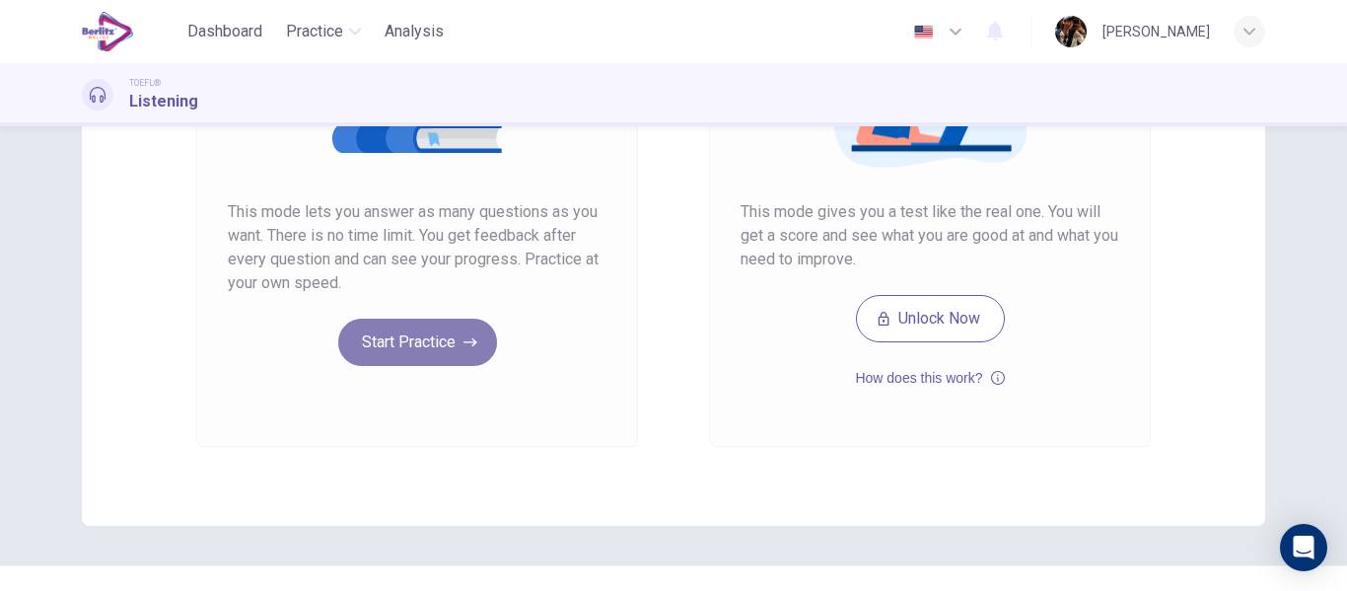
click at [428, 358] on button "Start Practice" at bounding box center [417, 341] width 159 height 47
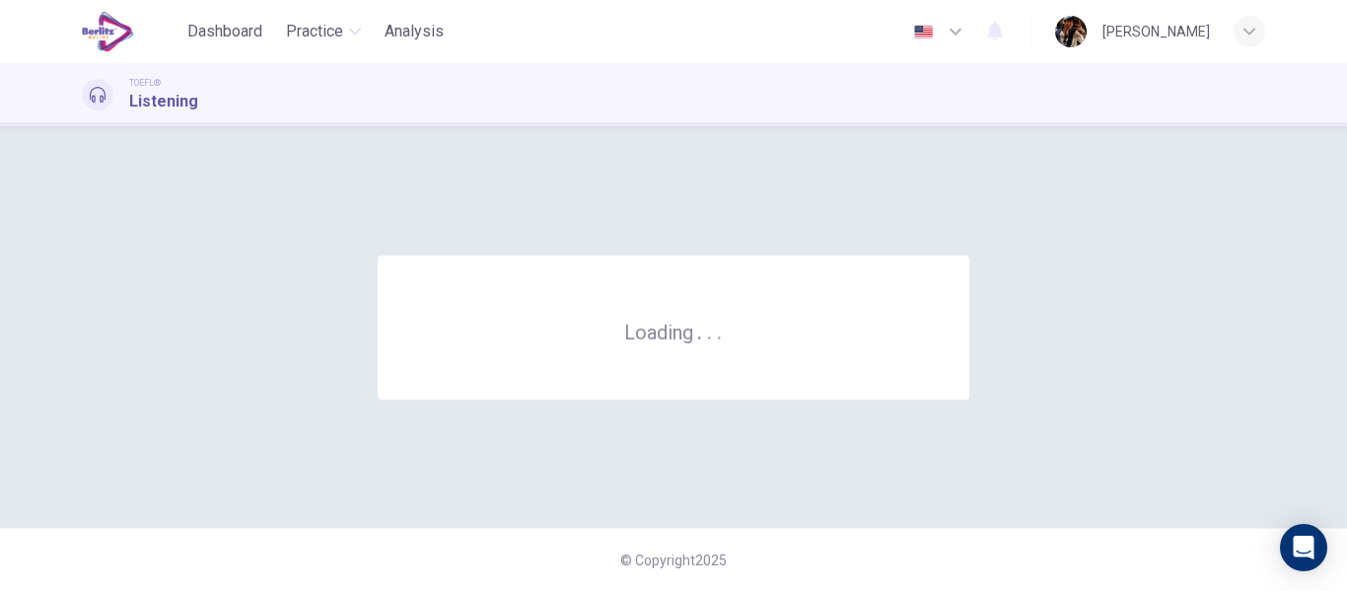
scroll to position [0, 0]
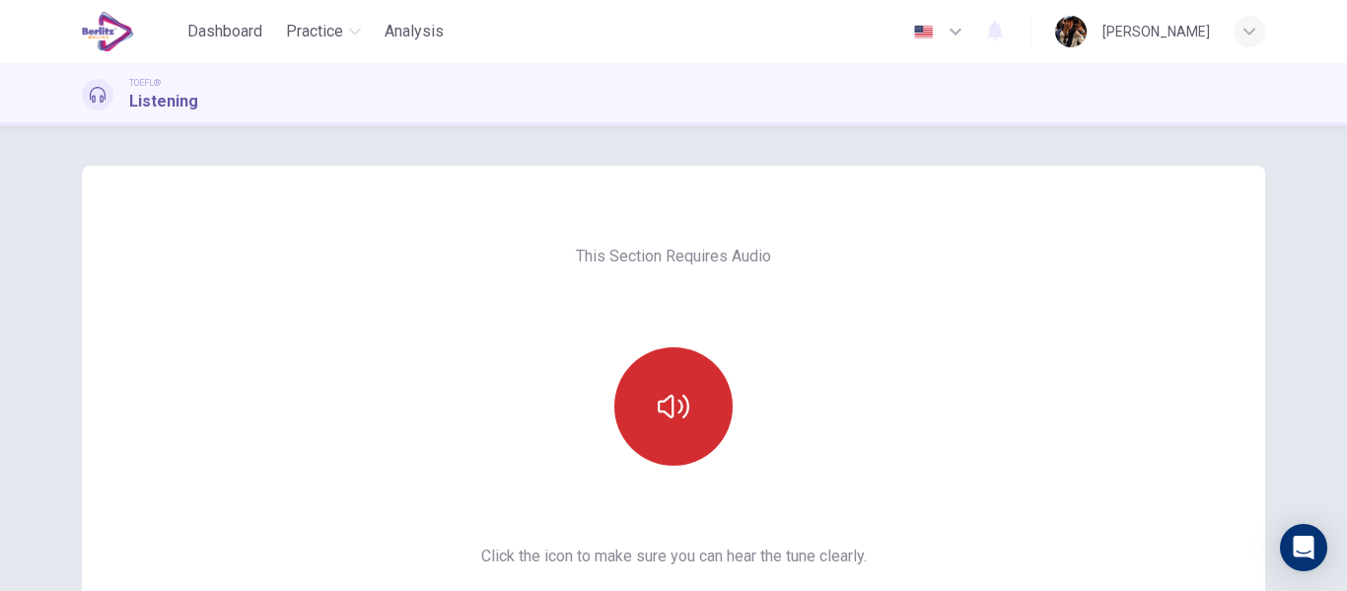
click at [651, 404] on button "button" at bounding box center [673, 406] width 118 height 118
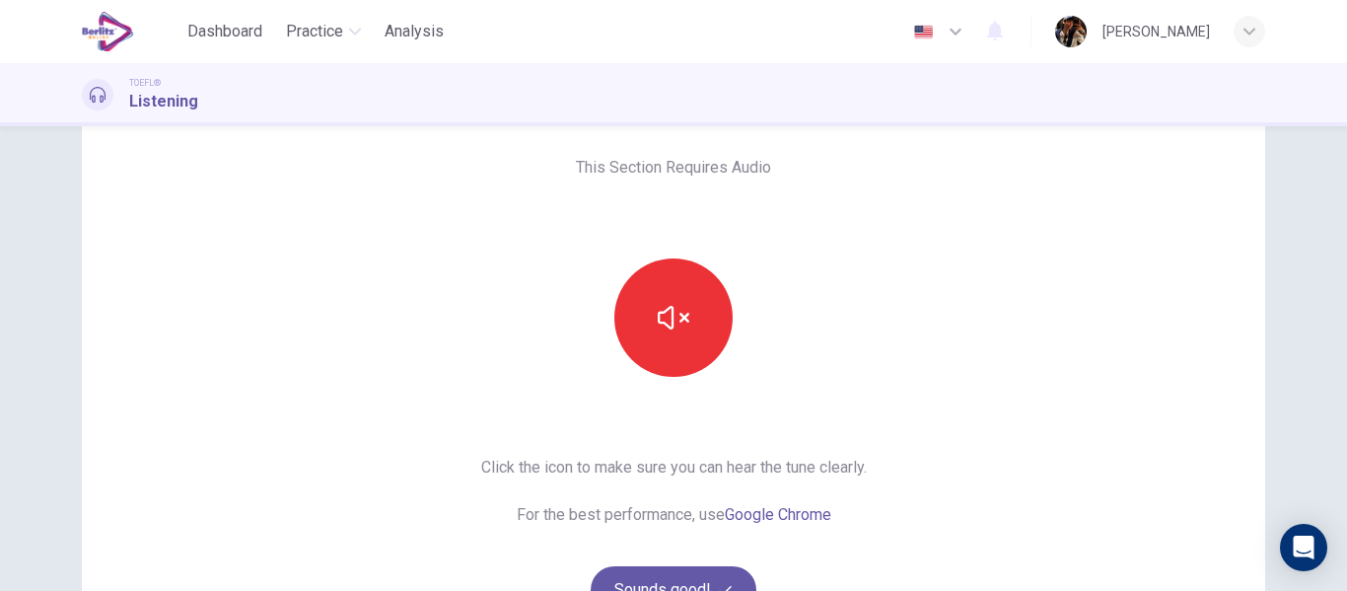
scroll to position [116, 0]
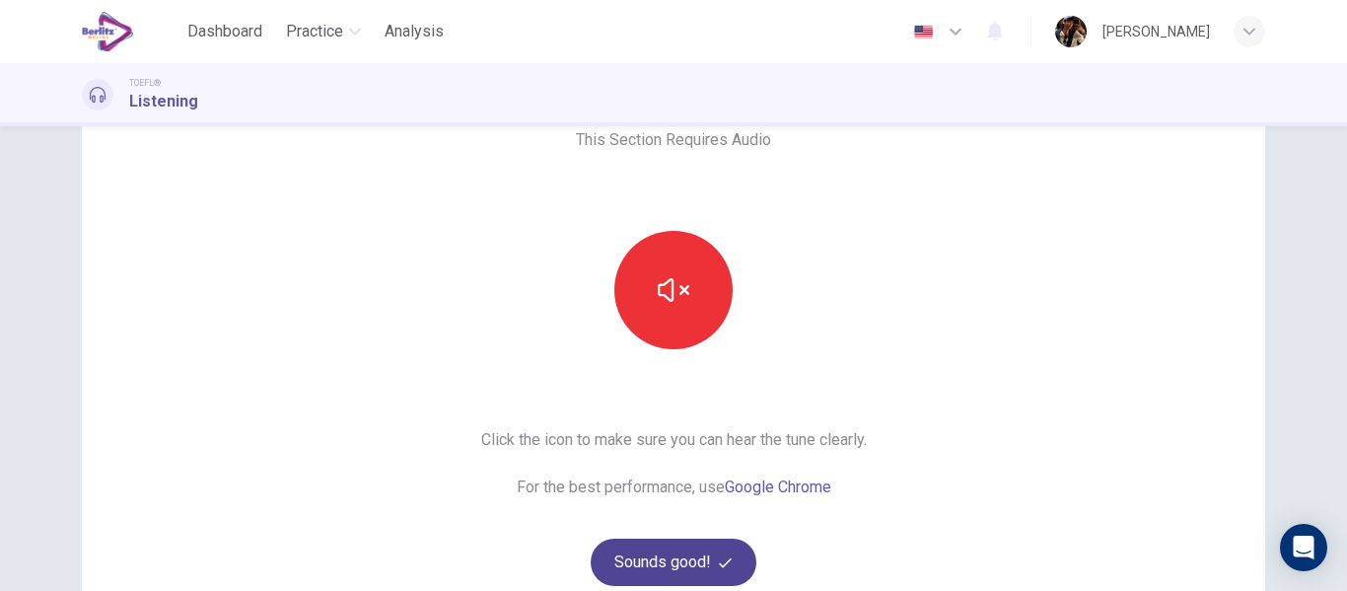
click at [672, 564] on button "Sounds good!" at bounding box center [674, 561] width 166 height 47
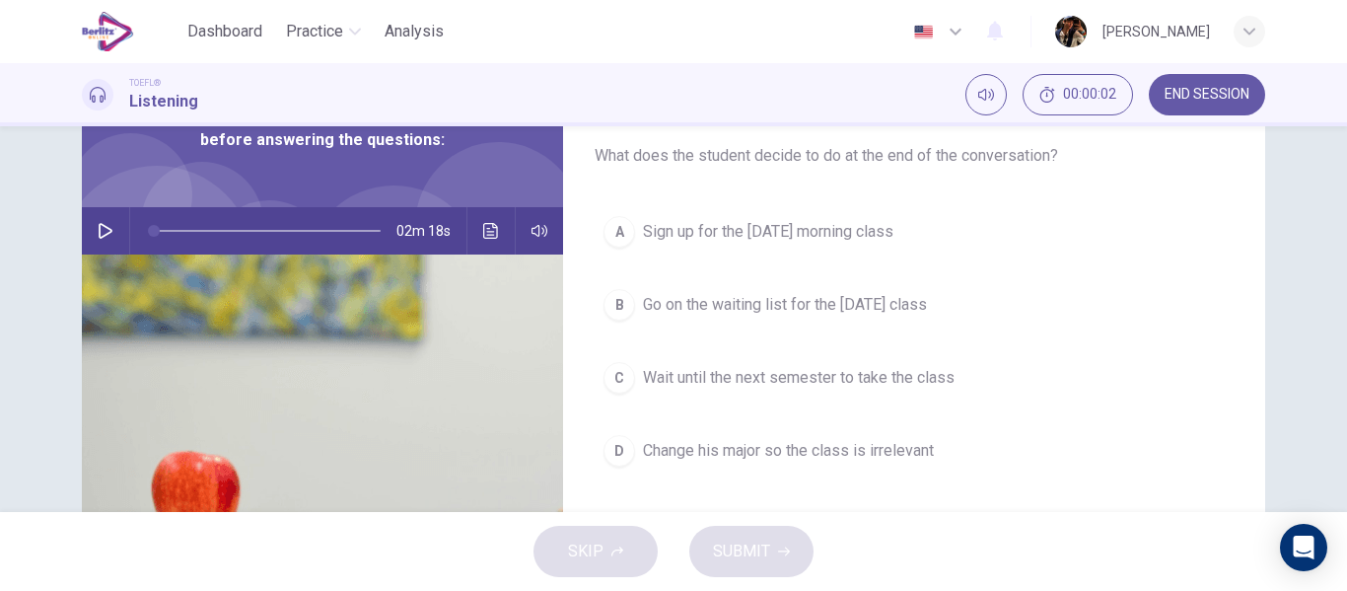
click at [102, 226] on icon "button" at bounding box center [106, 231] width 16 height 16
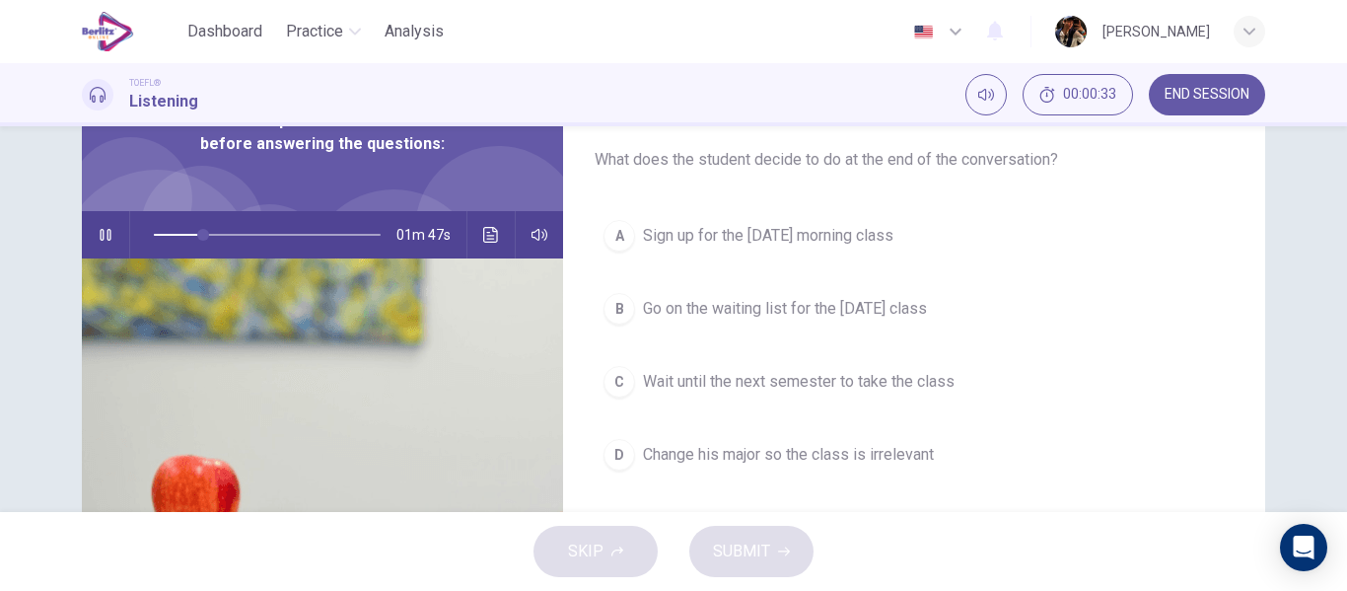
drag, startPoint x: 837, startPoint y: 212, endPoint x: 916, endPoint y: 201, distance: 79.6
click at [837, 214] on button "A Sign up for the Friday morning class" at bounding box center [913, 235] width 639 height 49
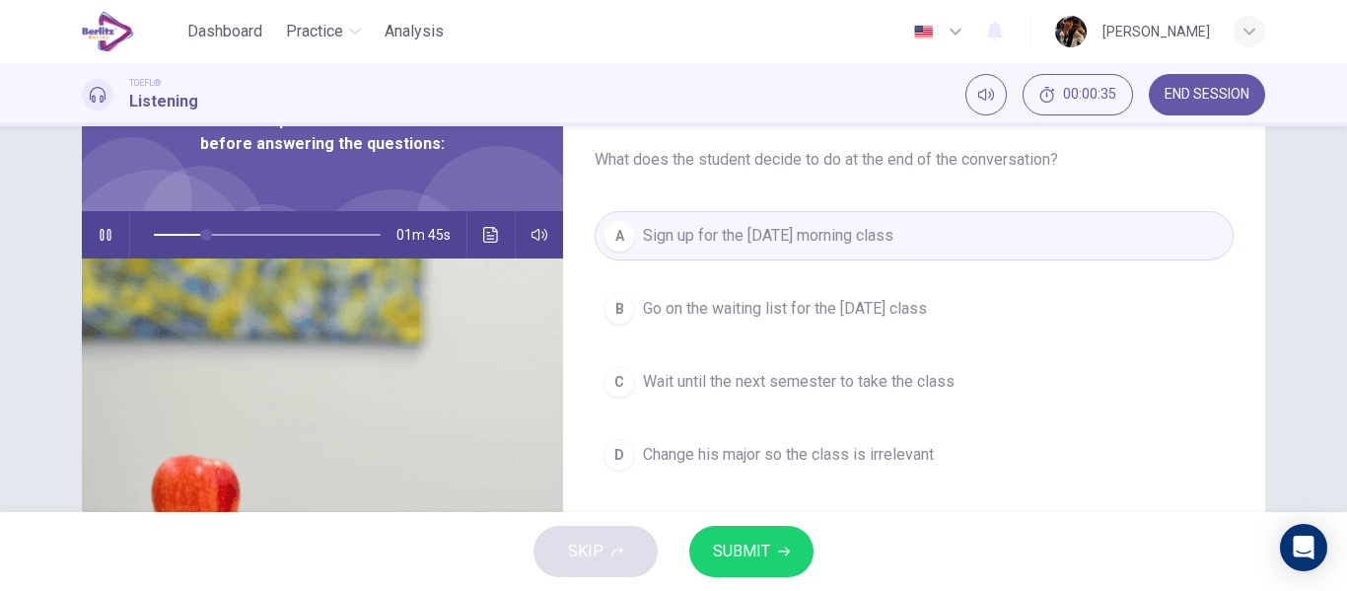
click at [767, 556] on span "SUBMIT" at bounding box center [741, 551] width 57 height 28
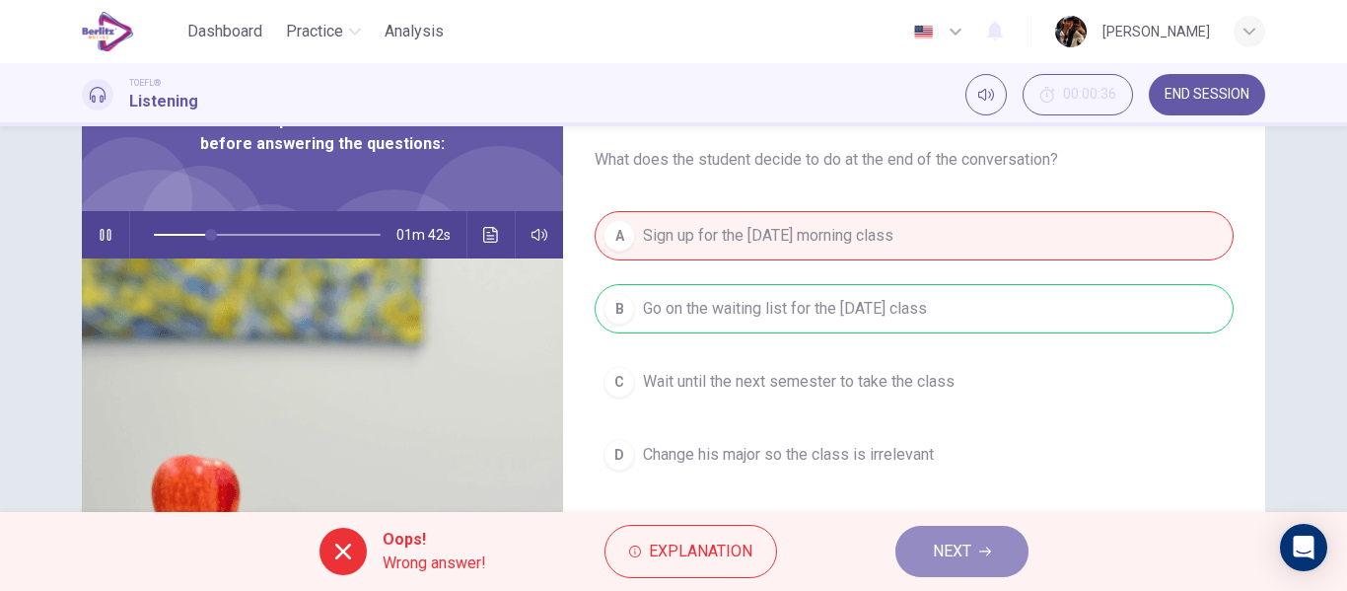
click at [940, 550] on span "NEXT" at bounding box center [952, 551] width 38 height 28
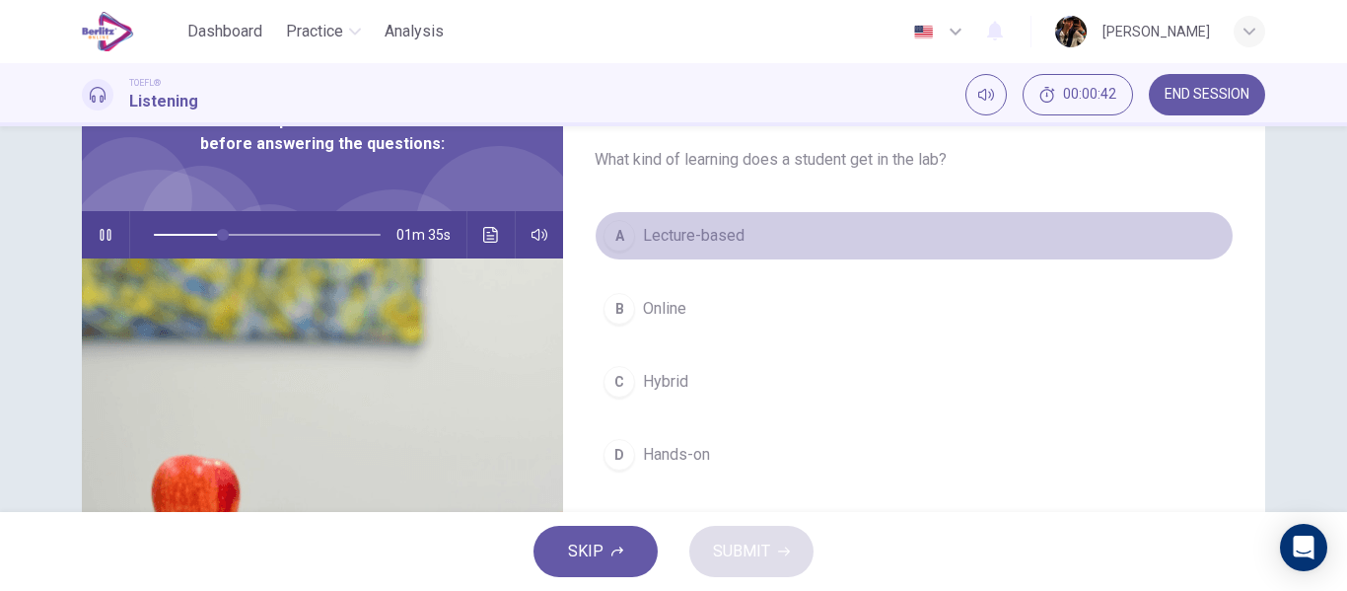
drag, startPoint x: 731, startPoint y: 229, endPoint x: 780, endPoint y: 524, distance: 299.7
click at [731, 230] on span "Lecture-based" at bounding box center [694, 236] width 102 height 24
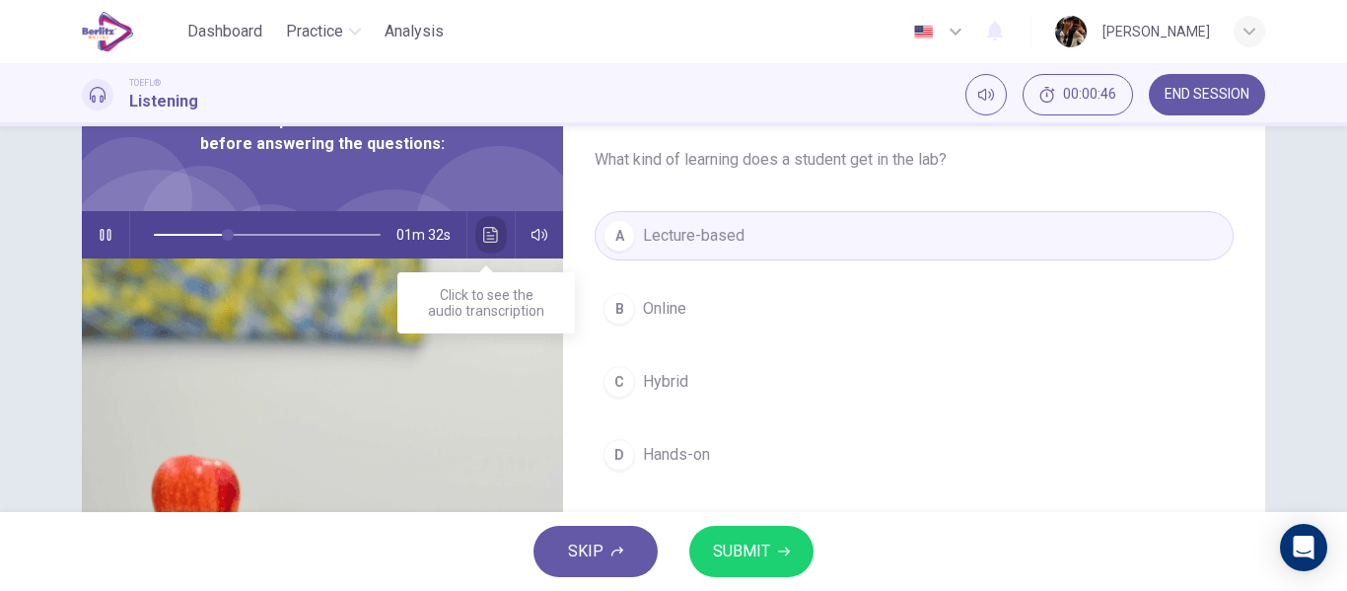
click at [479, 228] on button "Click to see the audio transcription" at bounding box center [491, 234] width 32 height 47
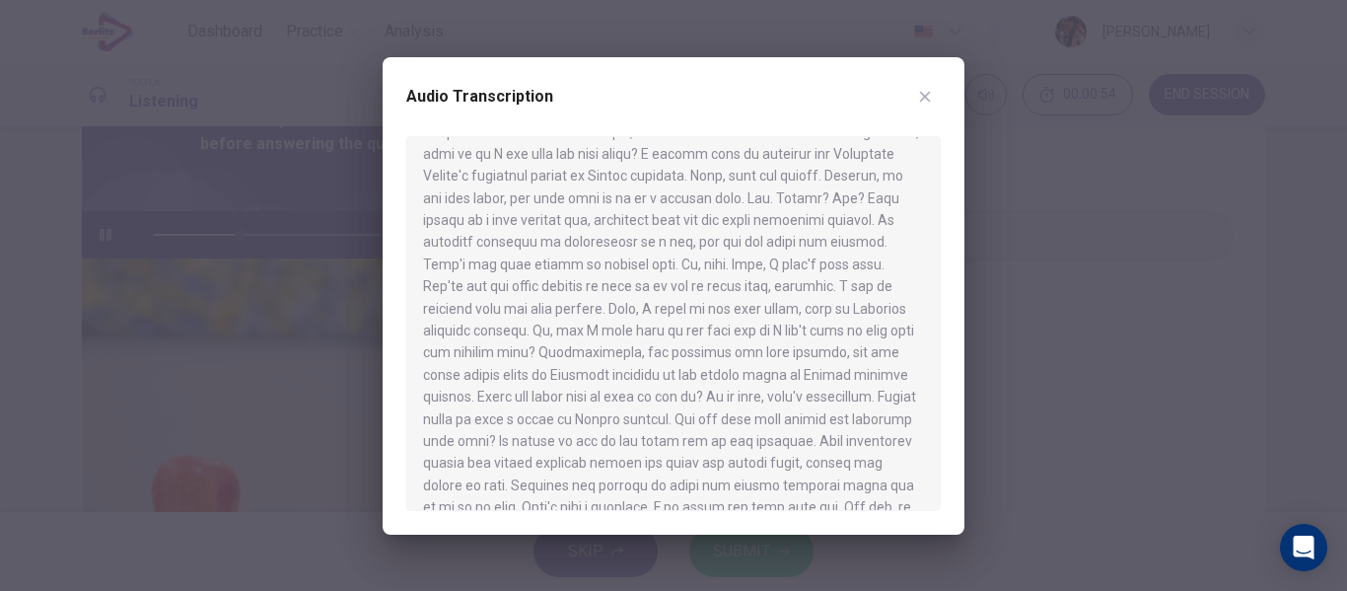
scroll to position [0, 0]
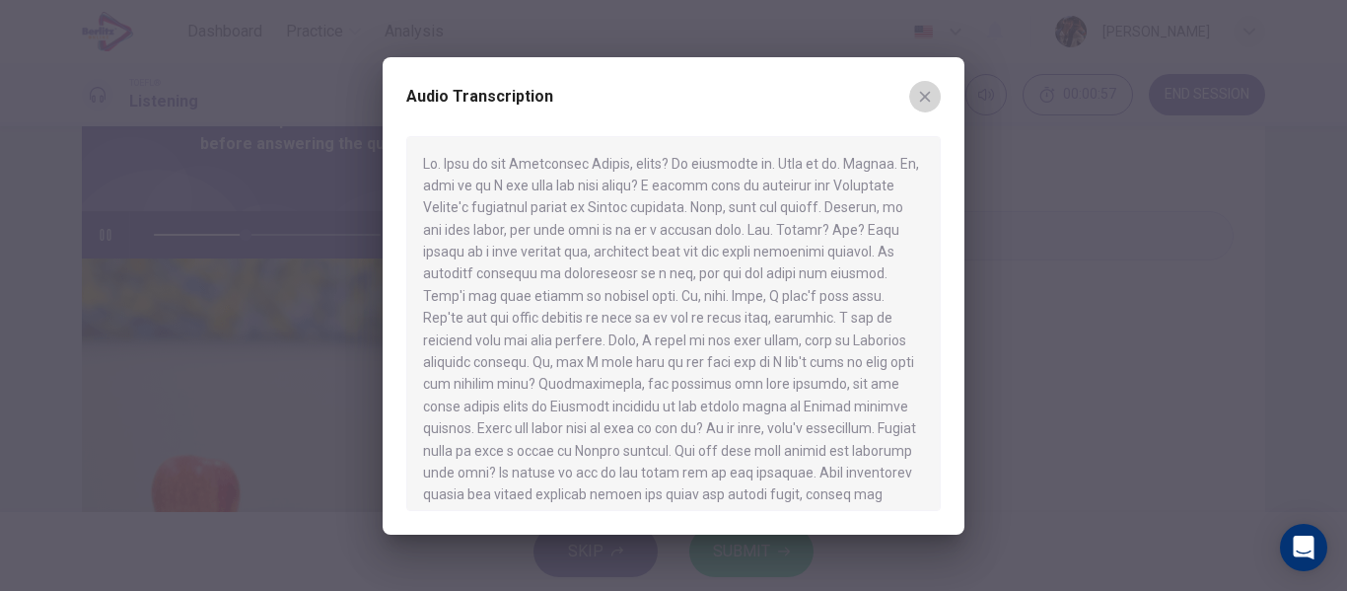
click at [925, 98] on icon "button" at bounding box center [925, 97] width 16 height 16
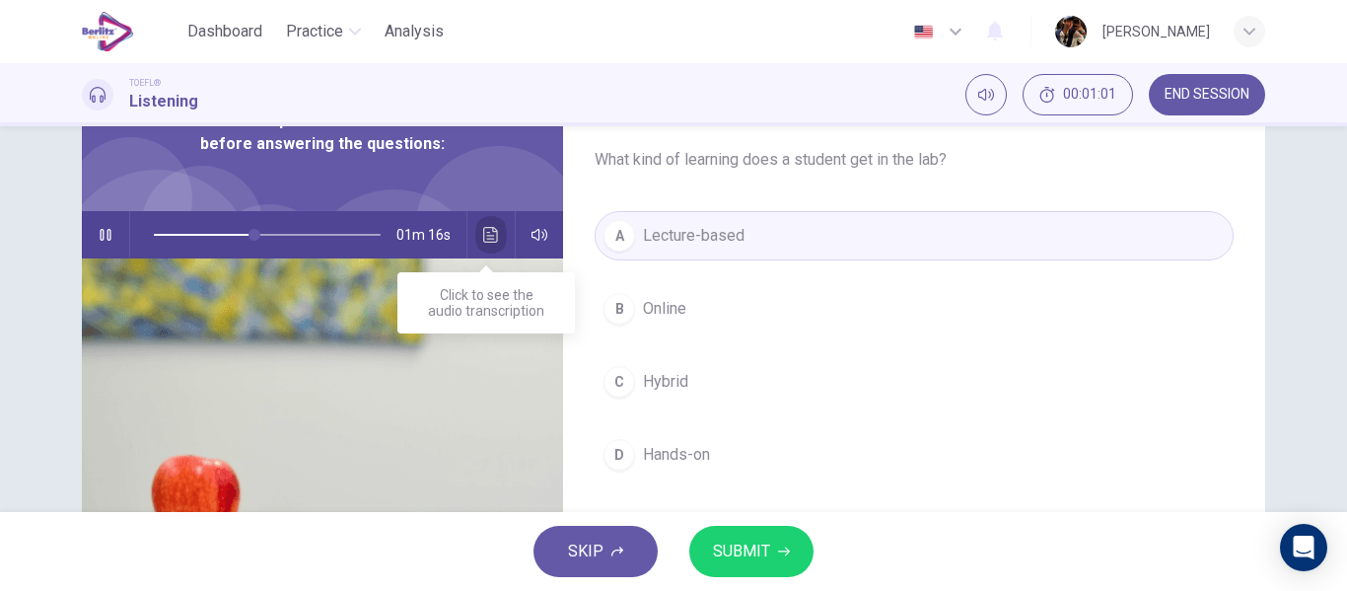
click at [475, 244] on button "Click to see the audio transcription" at bounding box center [491, 234] width 32 height 47
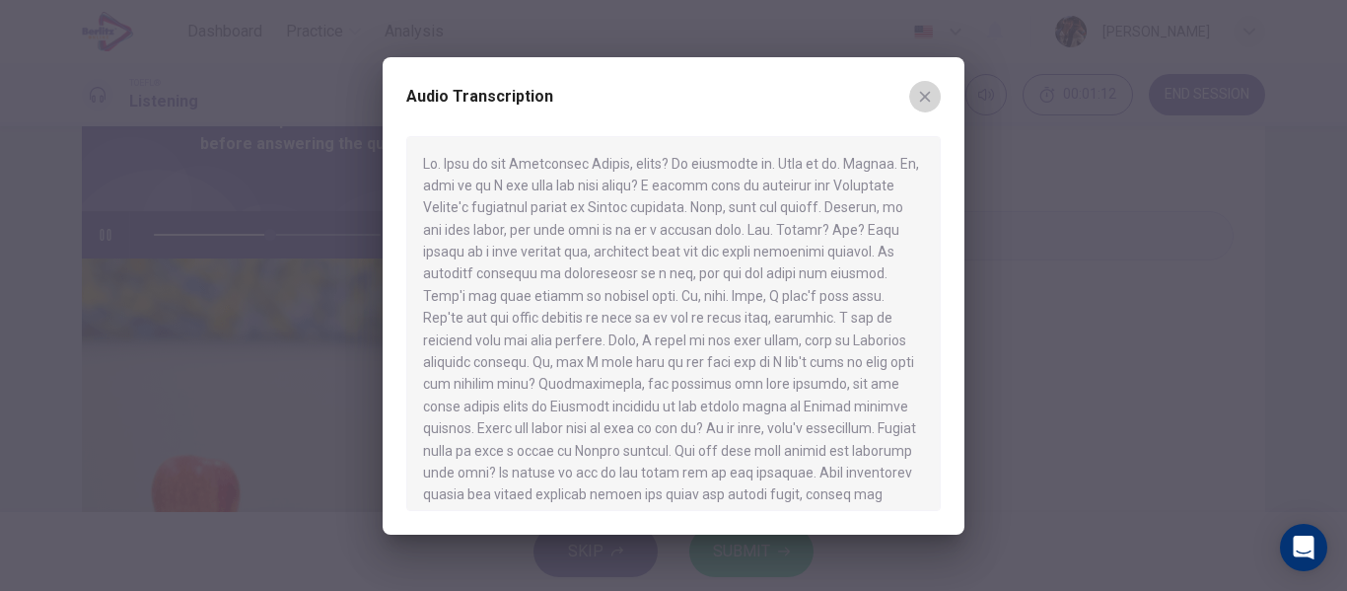
click at [932, 84] on button "button" at bounding box center [925, 97] width 32 height 32
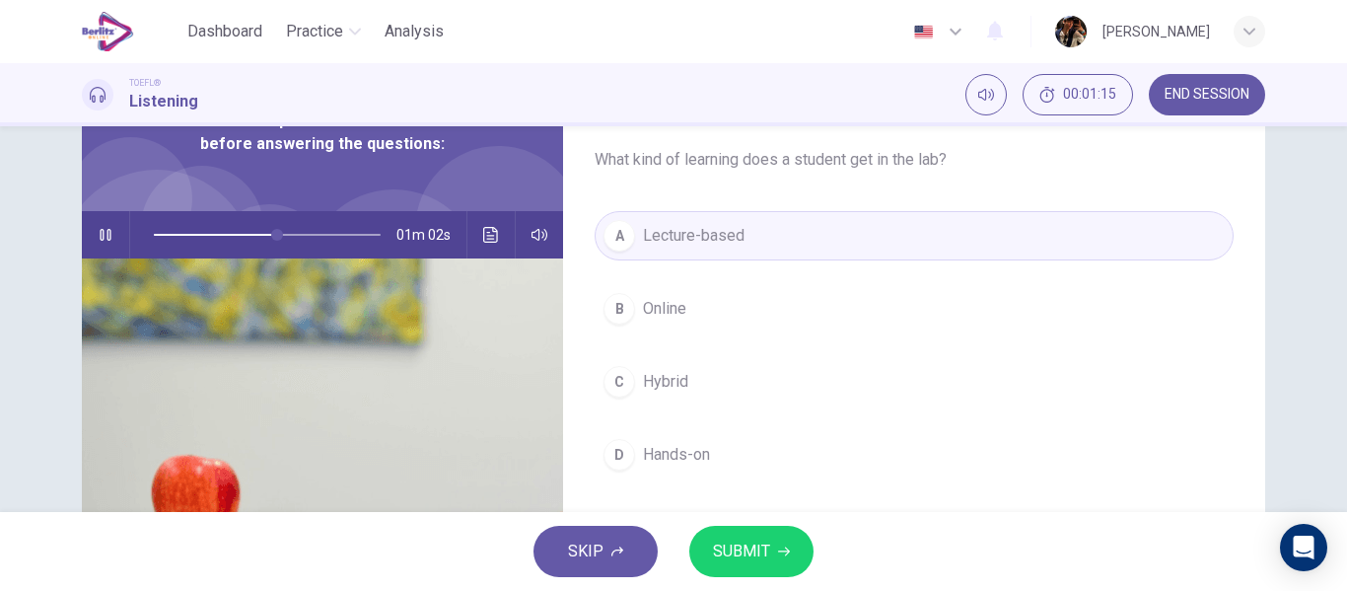
click at [749, 533] on button "SUBMIT" at bounding box center [751, 550] width 124 height 51
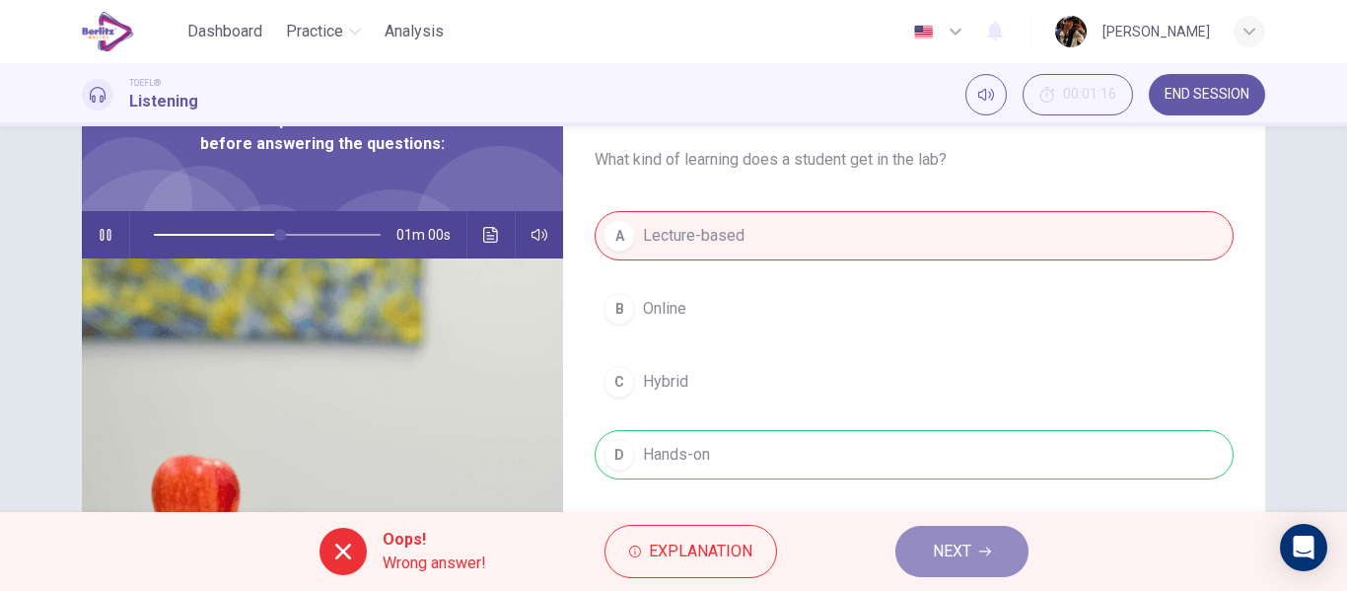
click at [934, 539] on span "NEXT" at bounding box center [952, 551] width 38 height 28
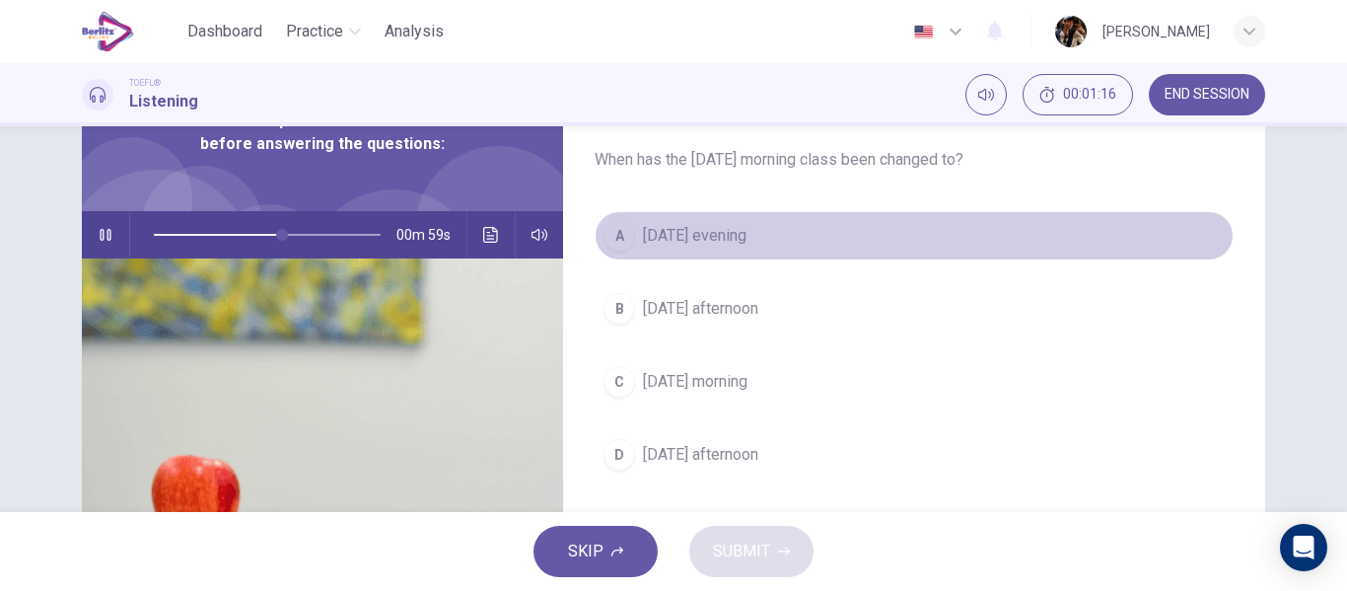
click at [643, 217] on button "A Tuesday evening" at bounding box center [913, 235] width 639 height 49
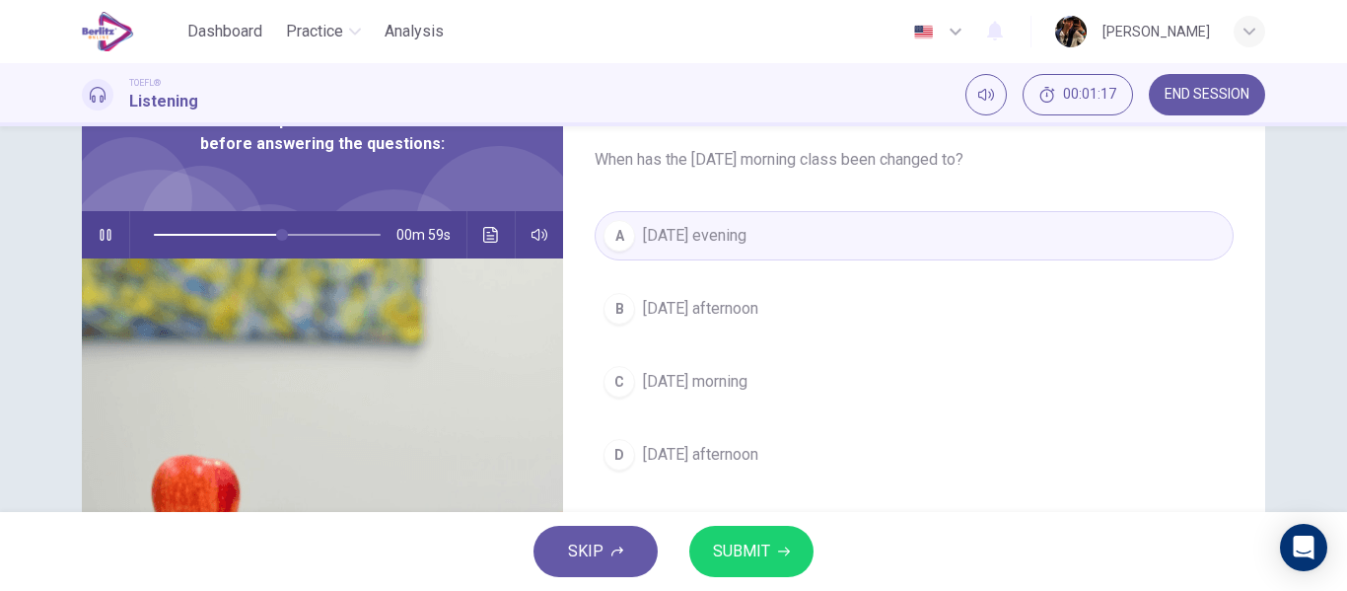
click at [747, 550] on span "SUBMIT" at bounding box center [741, 551] width 57 height 28
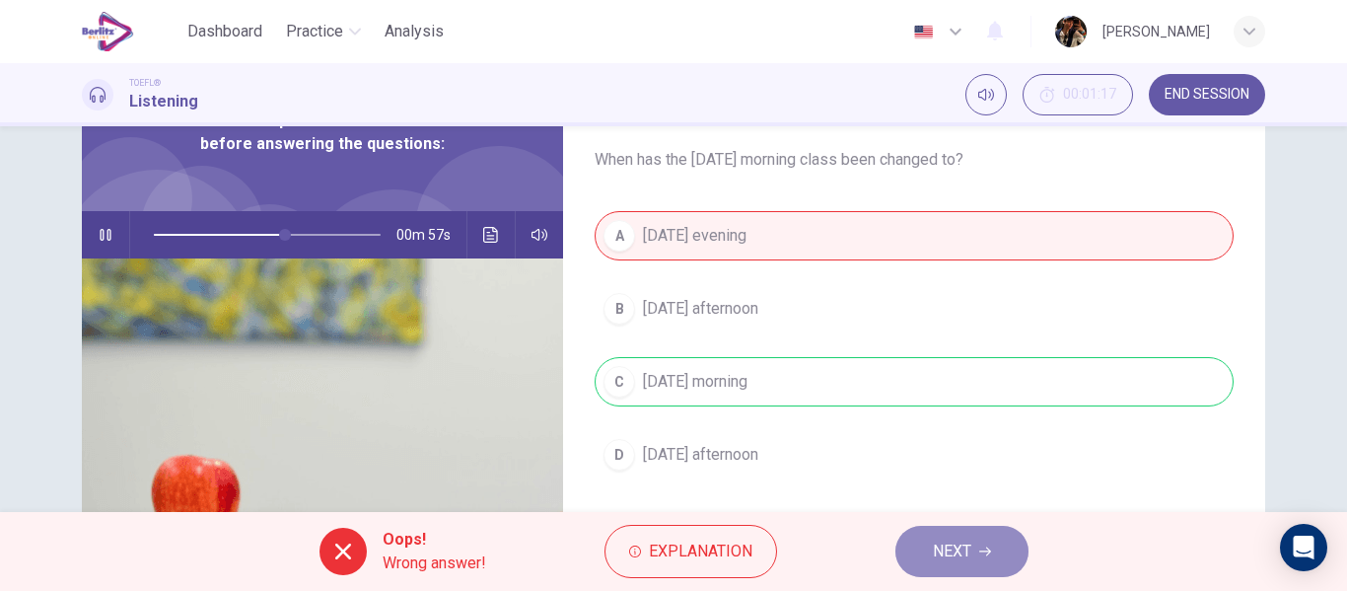
click at [936, 555] on span "NEXT" at bounding box center [952, 551] width 38 height 28
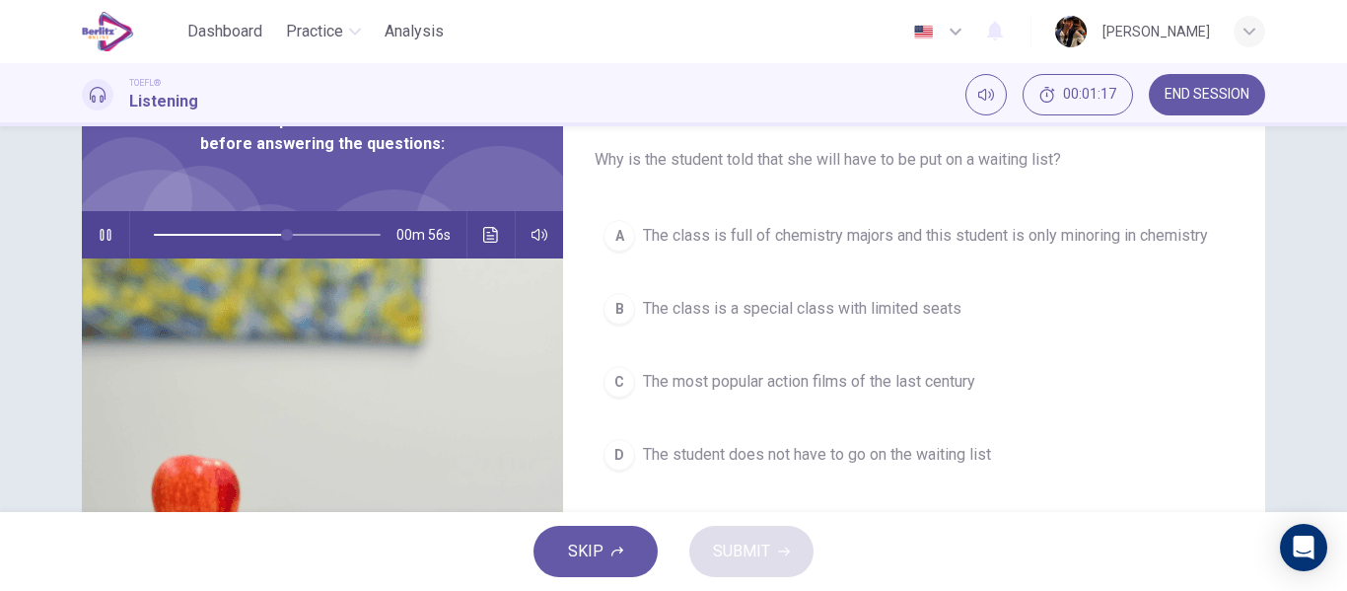
click at [698, 365] on button "C The most popular action films of the last century" at bounding box center [913, 381] width 639 height 49
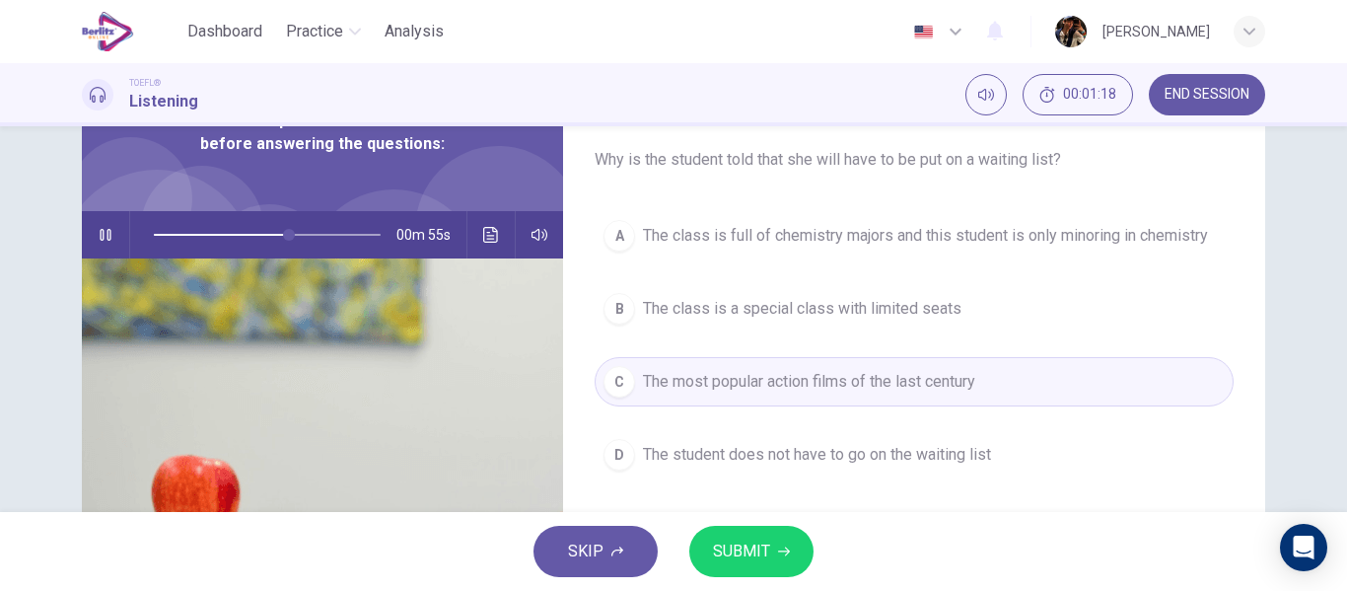
click at [766, 549] on button "SUBMIT" at bounding box center [751, 550] width 124 height 51
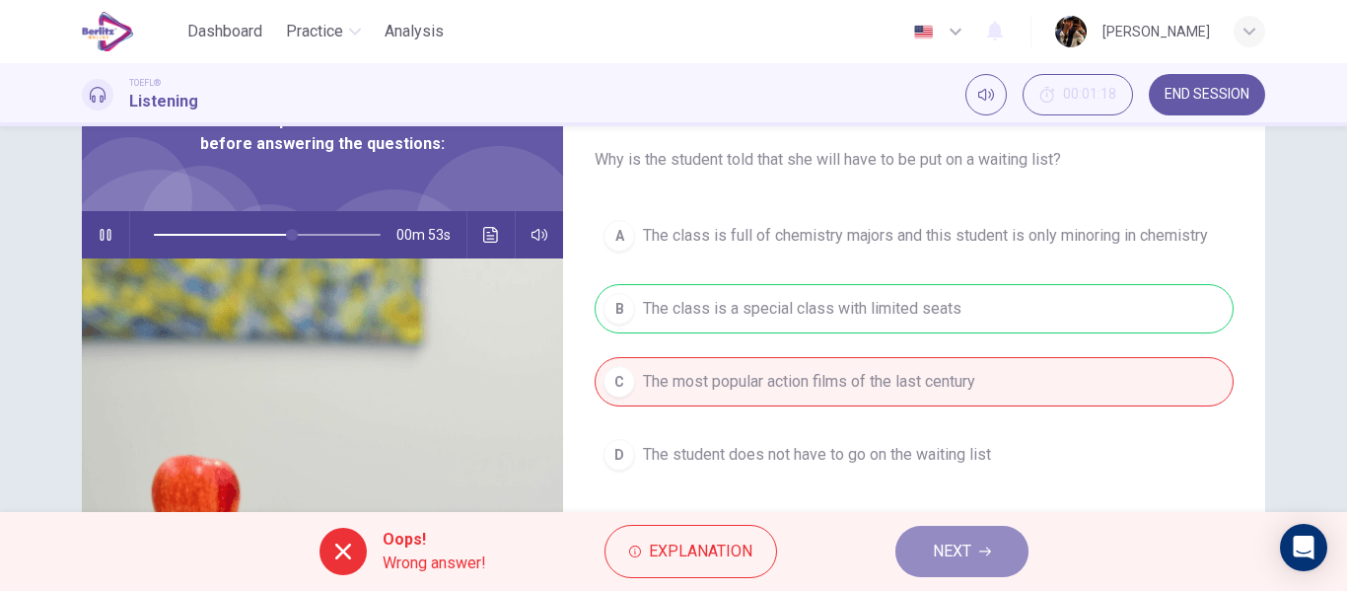
drag, startPoint x: 989, startPoint y: 540, endPoint x: 681, endPoint y: 339, distance: 367.5
click at [989, 541] on button "NEXT" at bounding box center [961, 550] width 133 height 51
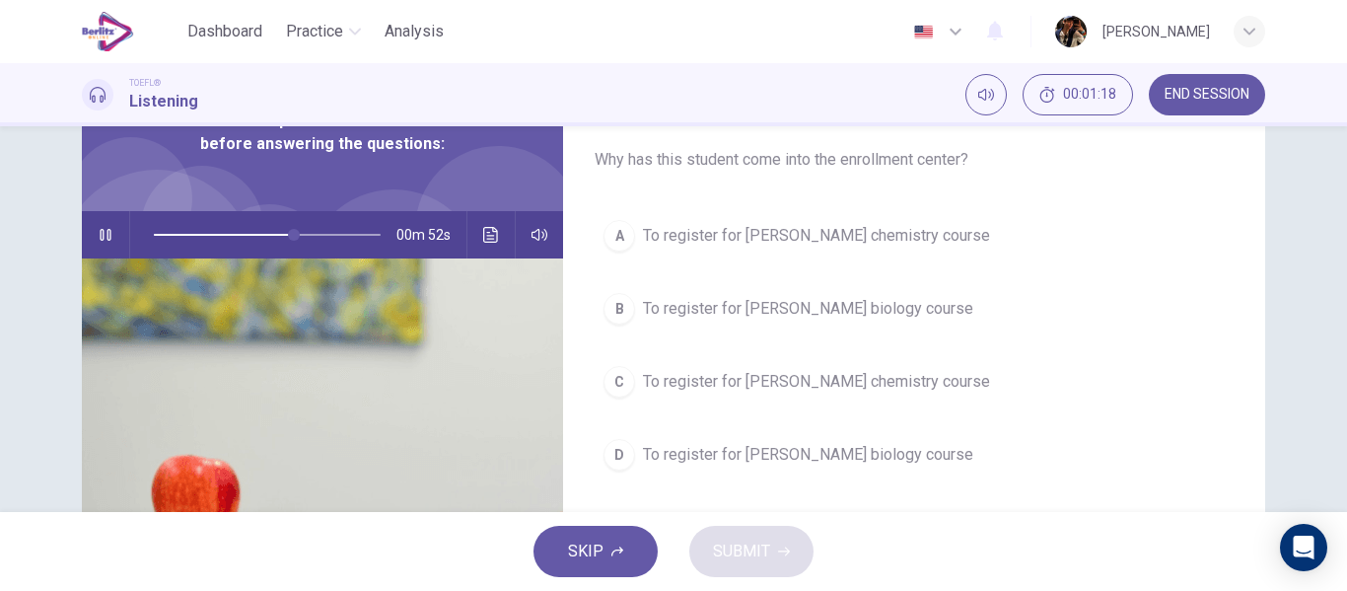
click at [680, 297] on span "To register for Professor Taylor's biology course" at bounding box center [808, 309] width 330 height 24
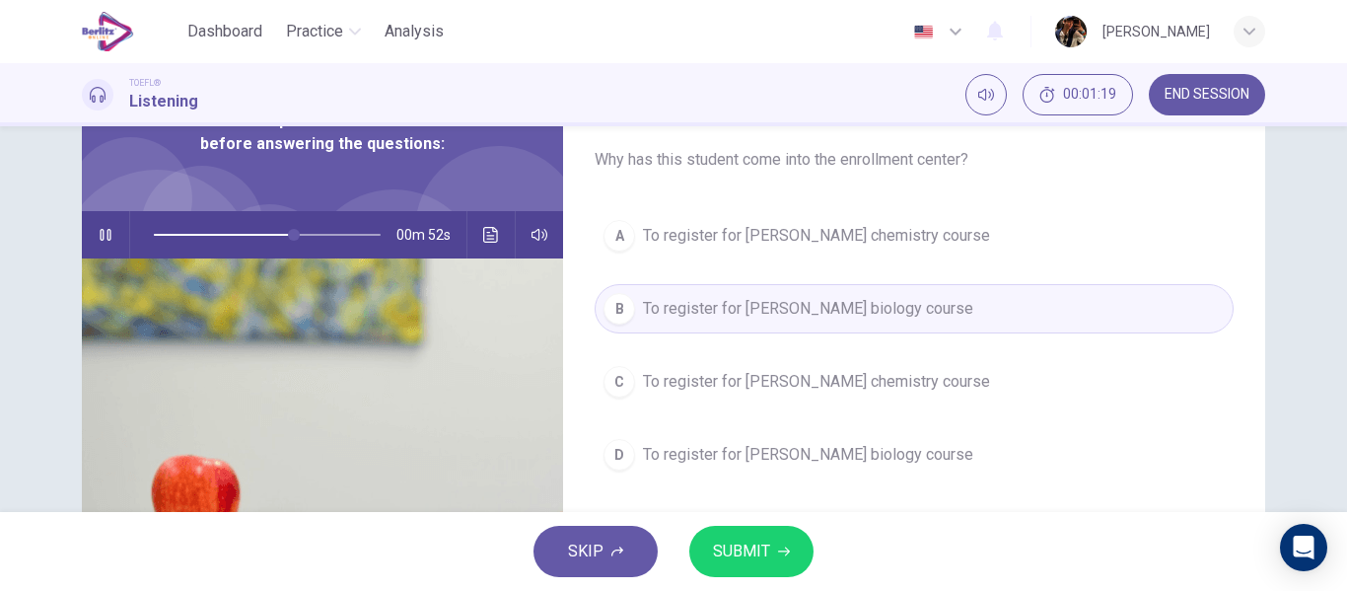
click at [798, 560] on button "SUBMIT" at bounding box center [751, 550] width 124 height 51
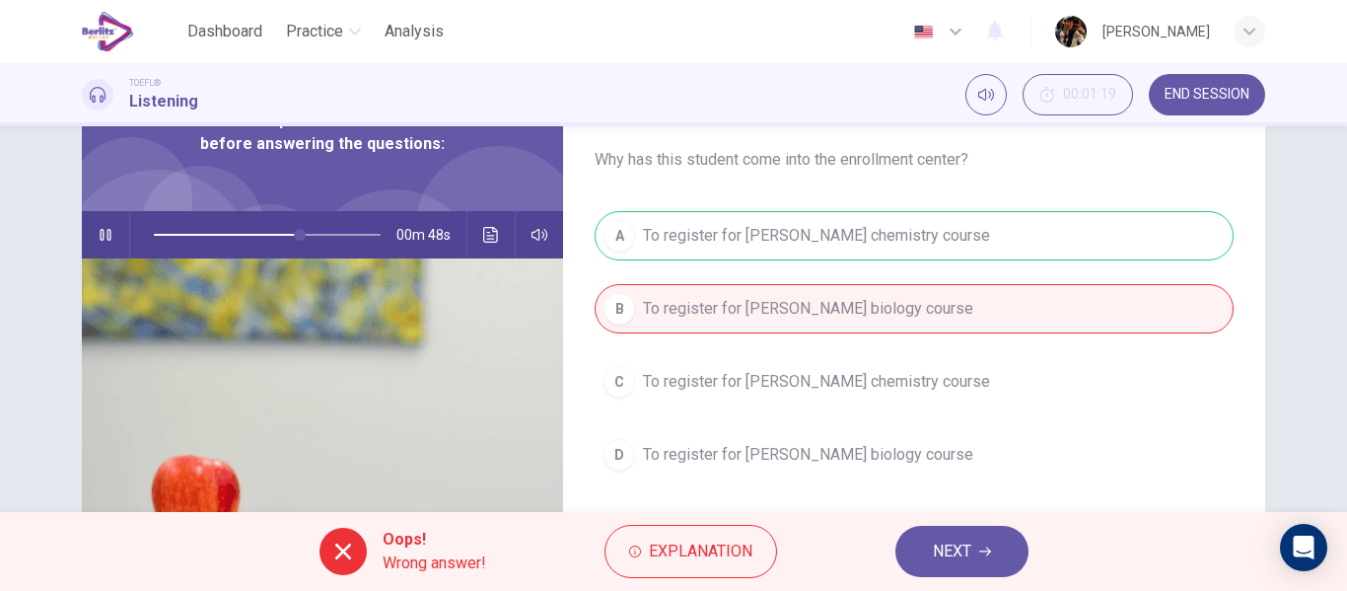
type input "**"
click at [897, 546] on button "NEXT" at bounding box center [961, 550] width 133 height 51
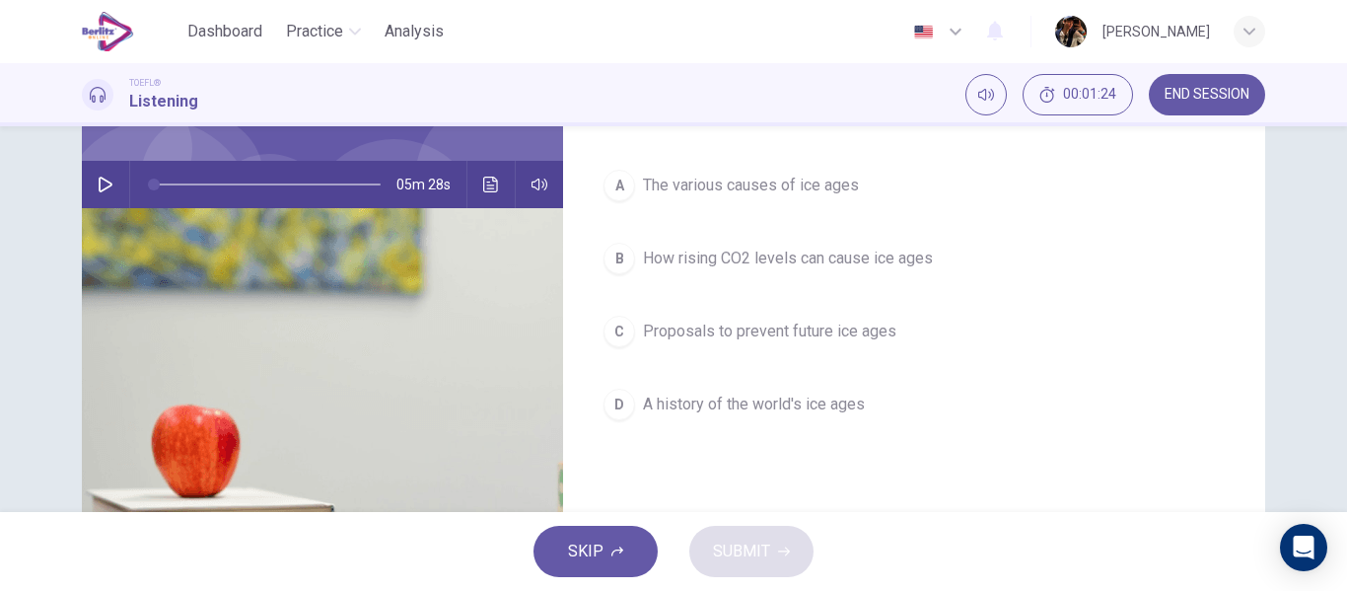
scroll to position [161, 0]
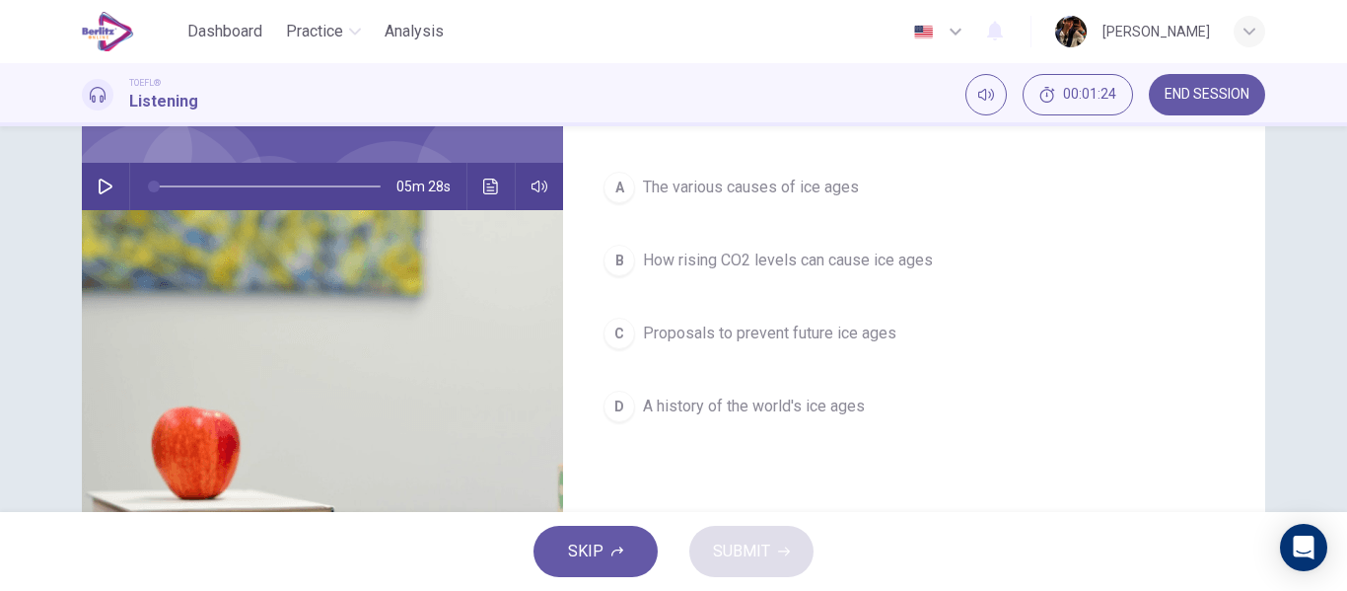
drag, startPoint x: 1321, startPoint y: 300, endPoint x: 1308, endPoint y: 231, distance: 70.2
click at [1308, 231] on div "Question 6 What is the lecture mainly about? A The various causes of ice ages B…" at bounding box center [673, 318] width 1347 height 385
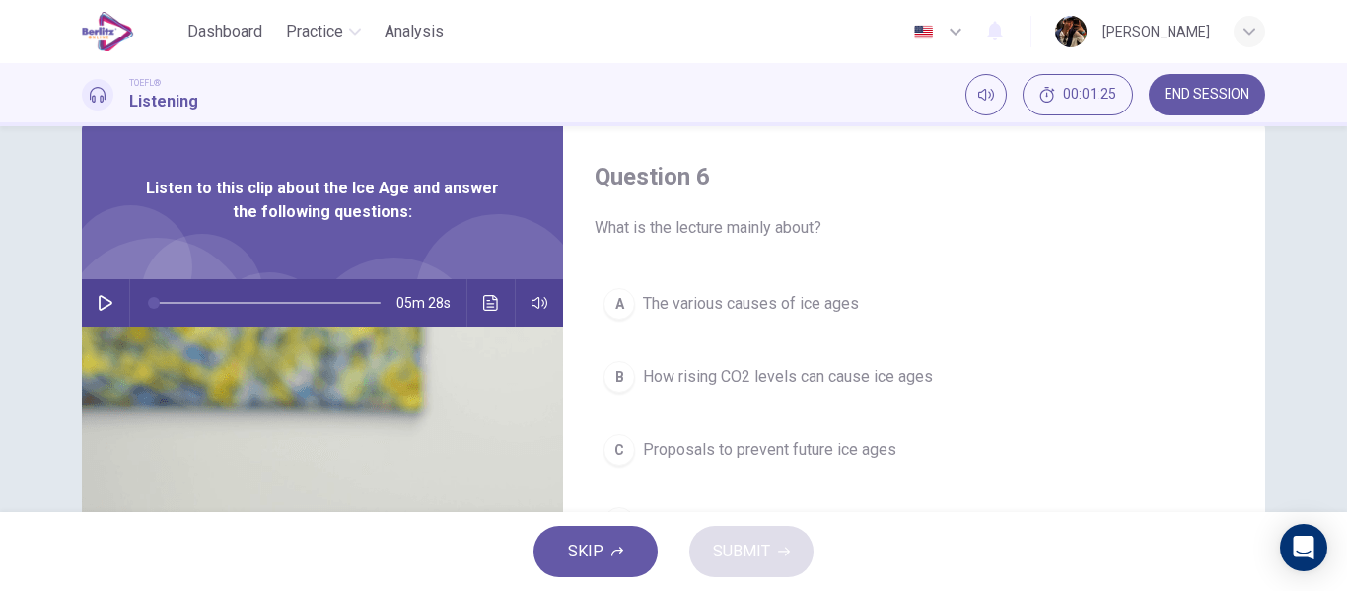
scroll to position [39, 0]
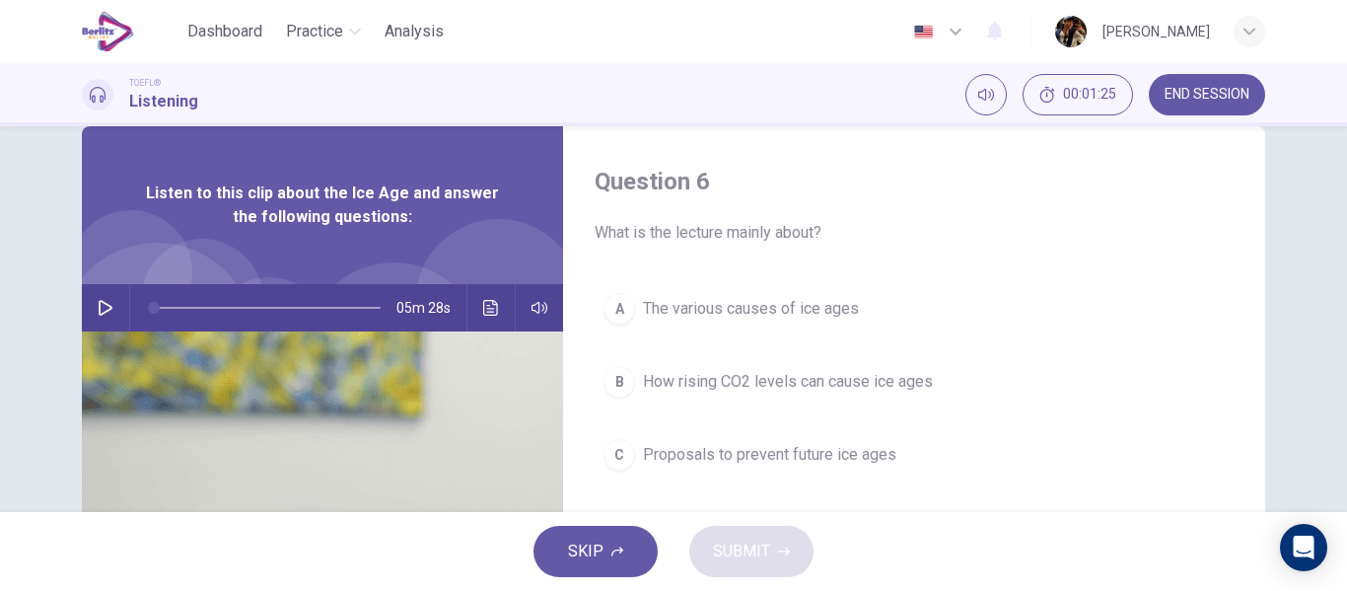
click at [1329, 238] on div "Question 6 What is the lecture mainly about? A The various causes of ice ages B…" at bounding box center [673, 318] width 1347 height 385
click at [101, 310] on icon "button" at bounding box center [106, 308] width 16 height 16
click at [605, 309] on div "A" at bounding box center [619, 309] width 32 height 32
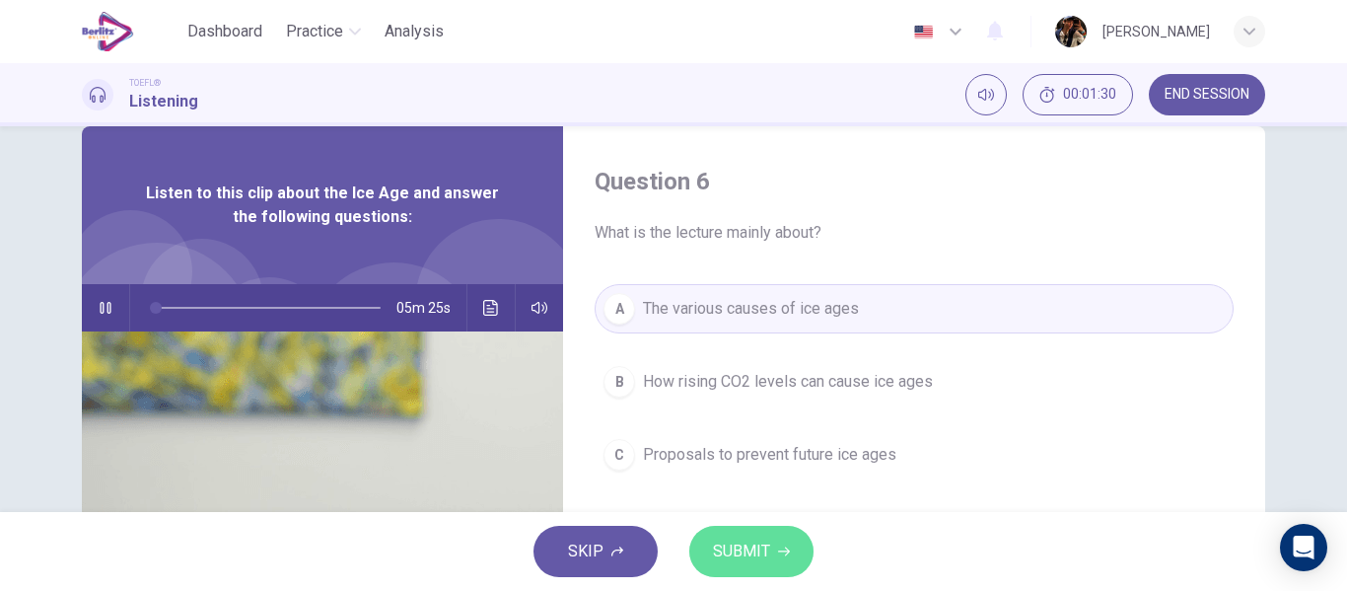
click at [772, 560] on button "SUBMIT" at bounding box center [751, 550] width 124 height 51
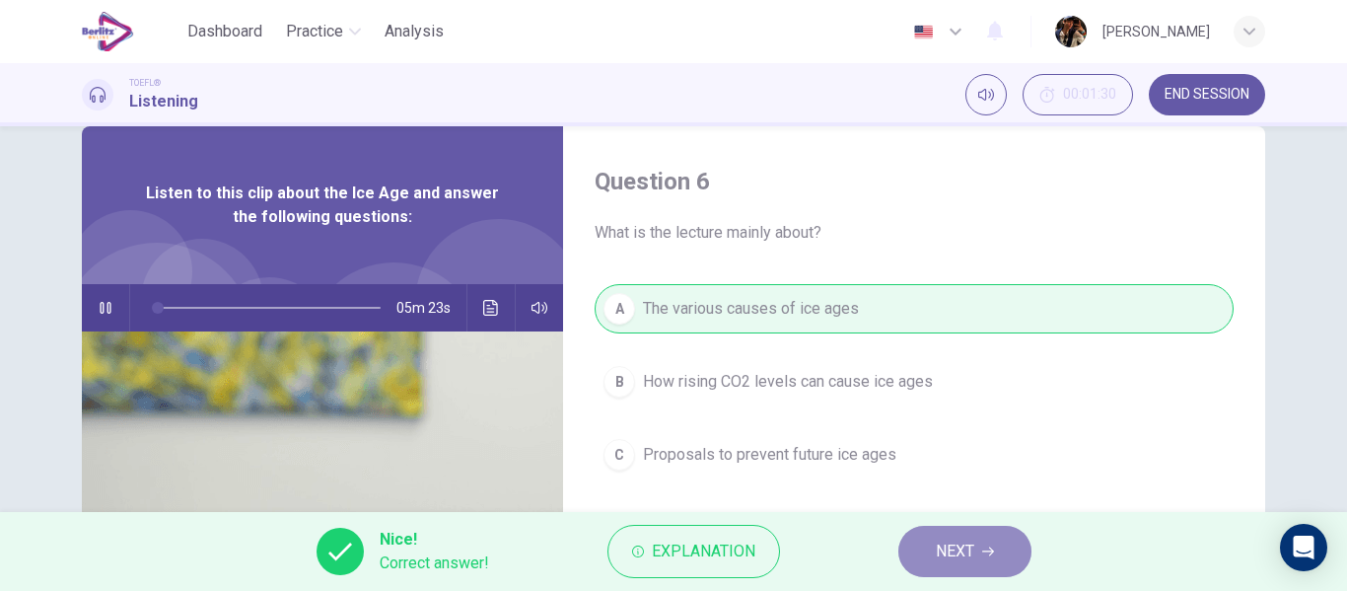
click at [963, 551] on span "NEXT" at bounding box center [955, 551] width 38 height 28
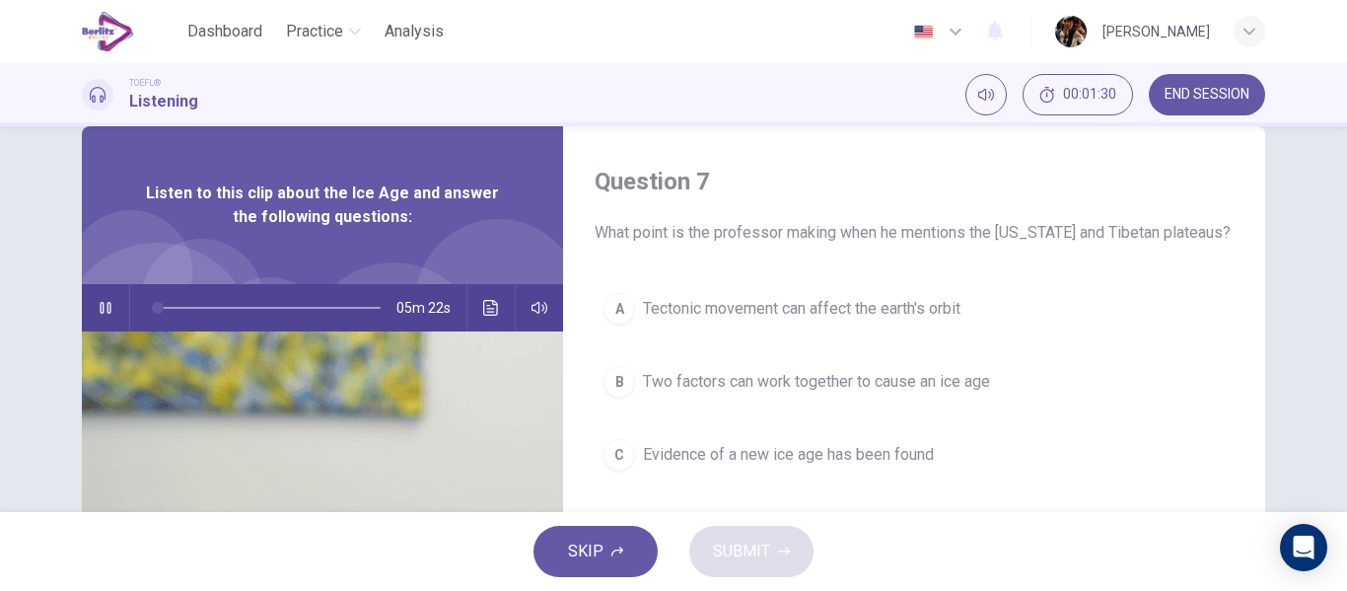
click at [697, 324] on button "A Tectonic movement can affect the earth's orbit" at bounding box center [913, 308] width 639 height 49
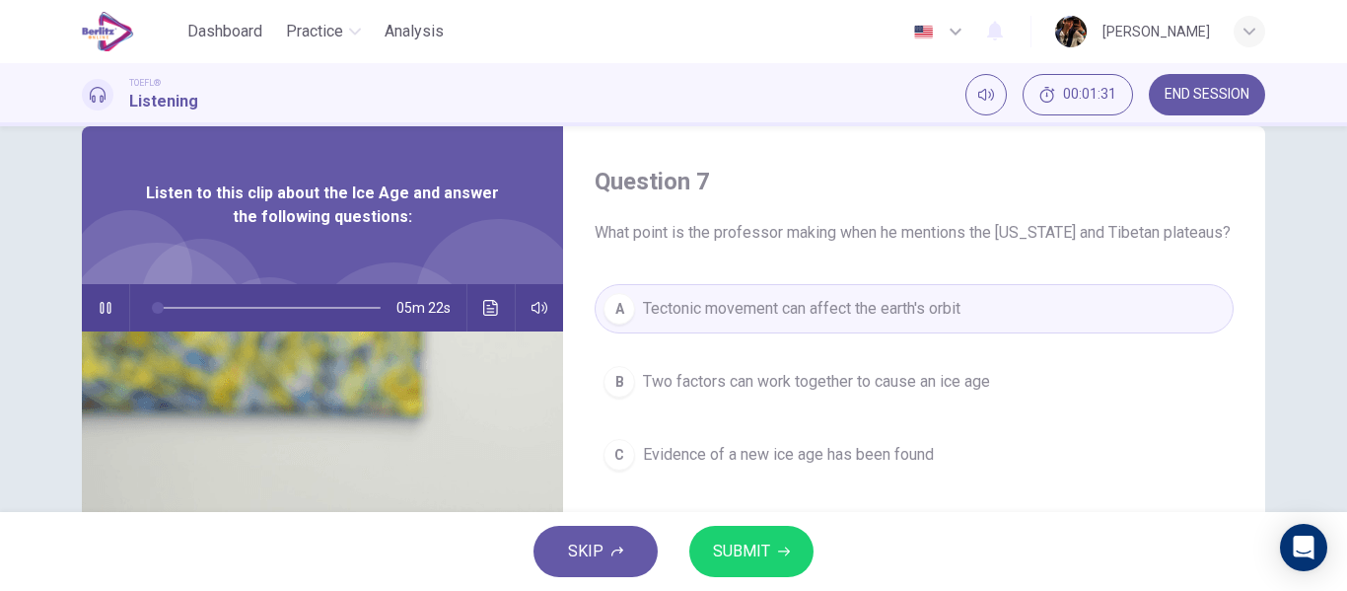
click at [752, 540] on span "SUBMIT" at bounding box center [741, 551] width 57 height 28
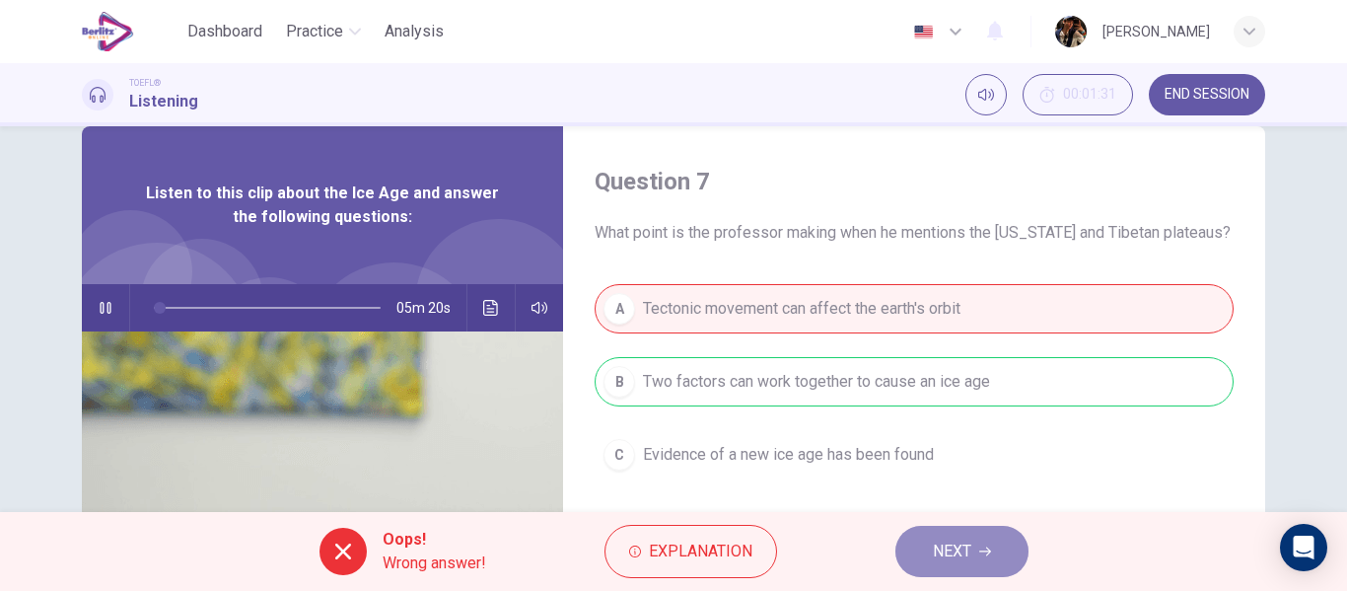
click at [931, 568] on button "NEXT" at bounding box center [961, 550] width 133 height 51
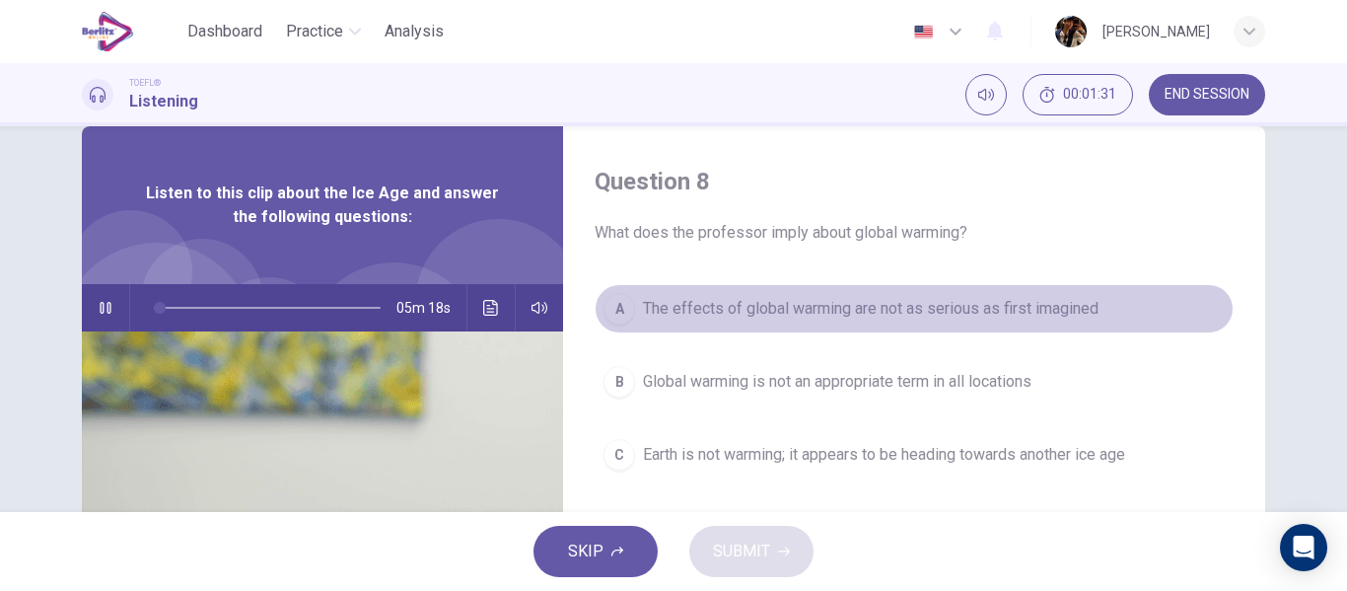
click at [687, 327] on button "A The effects of global warming are not as serious as first imagined" at bounding box center [913, 308] width 639 height 49
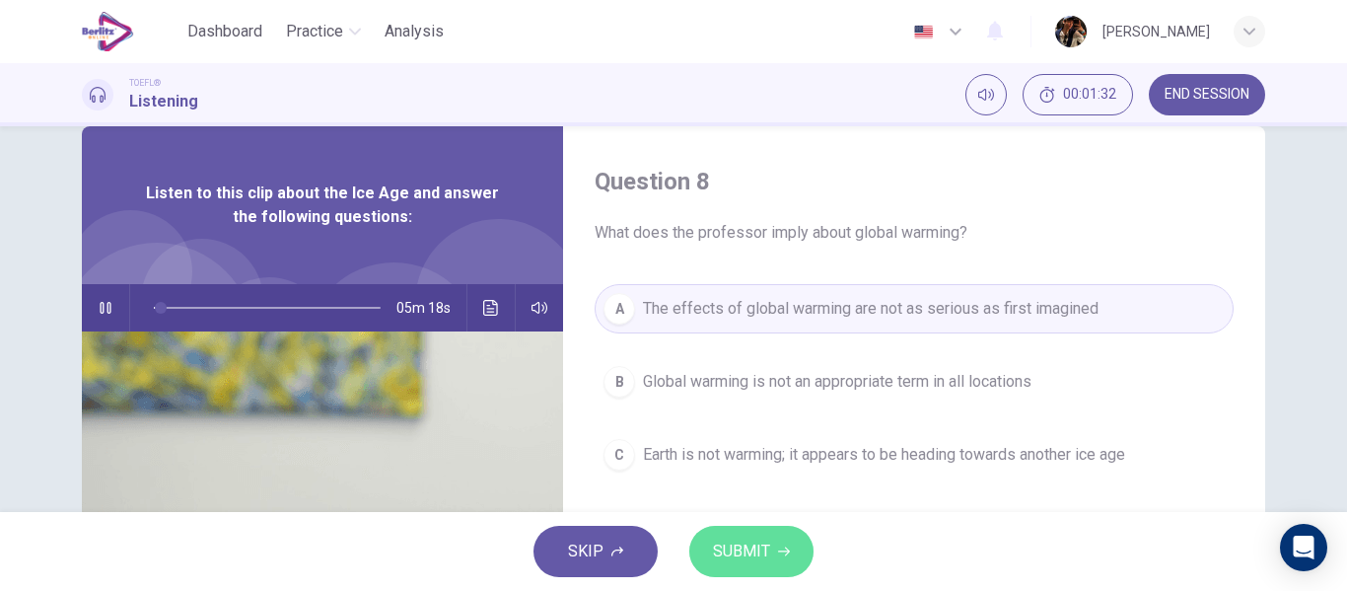
click at [764, 539] on span "SUBMIT" at bounding box center [741, 551] width 57 height 28
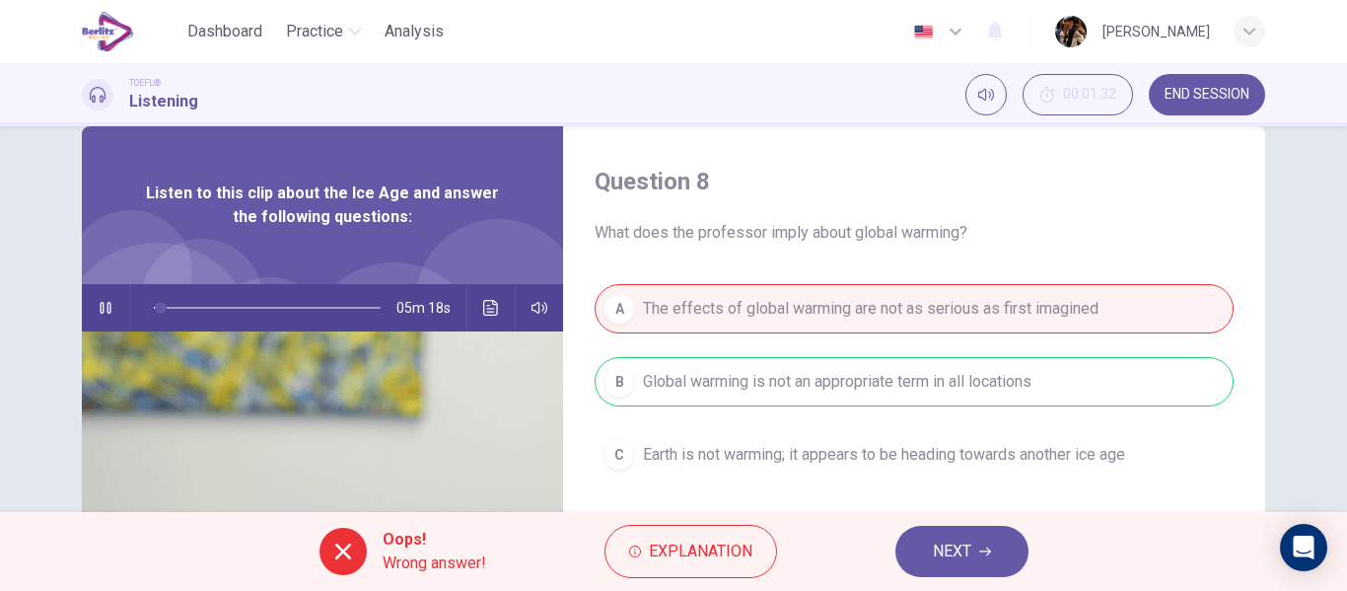
type input "*"
click at [1209, 95] on span "END SESSION" at bounding box center [1206, 95] width 85 height 16
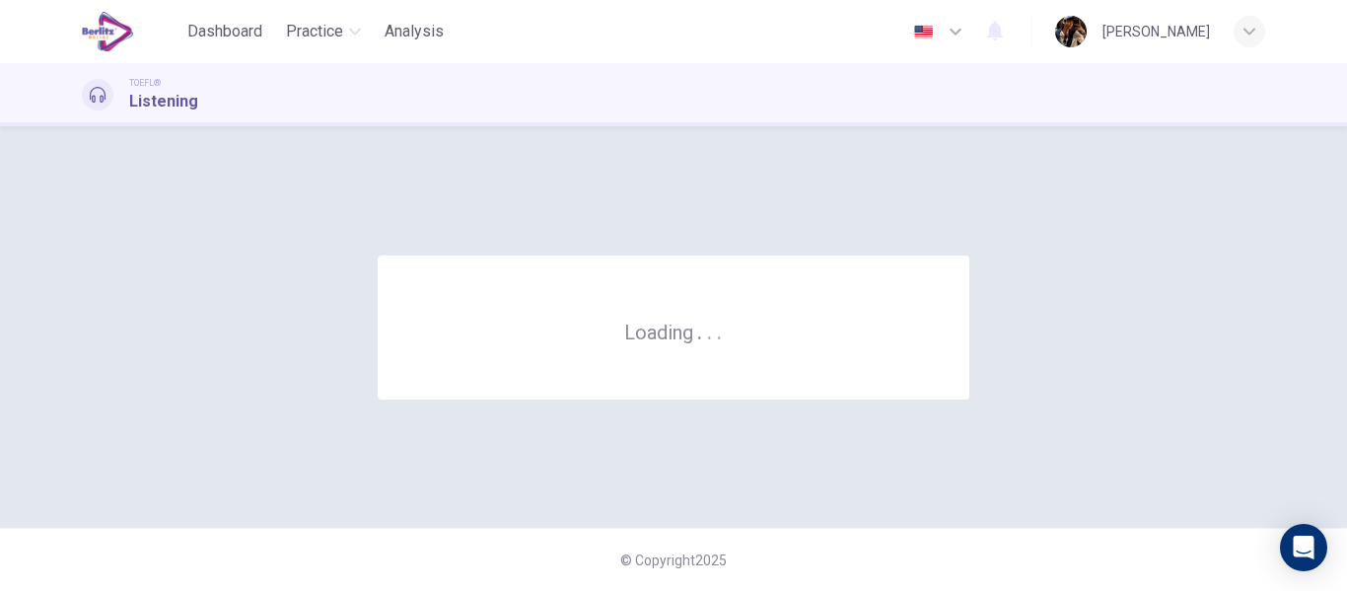
scroll to position [0, 0]
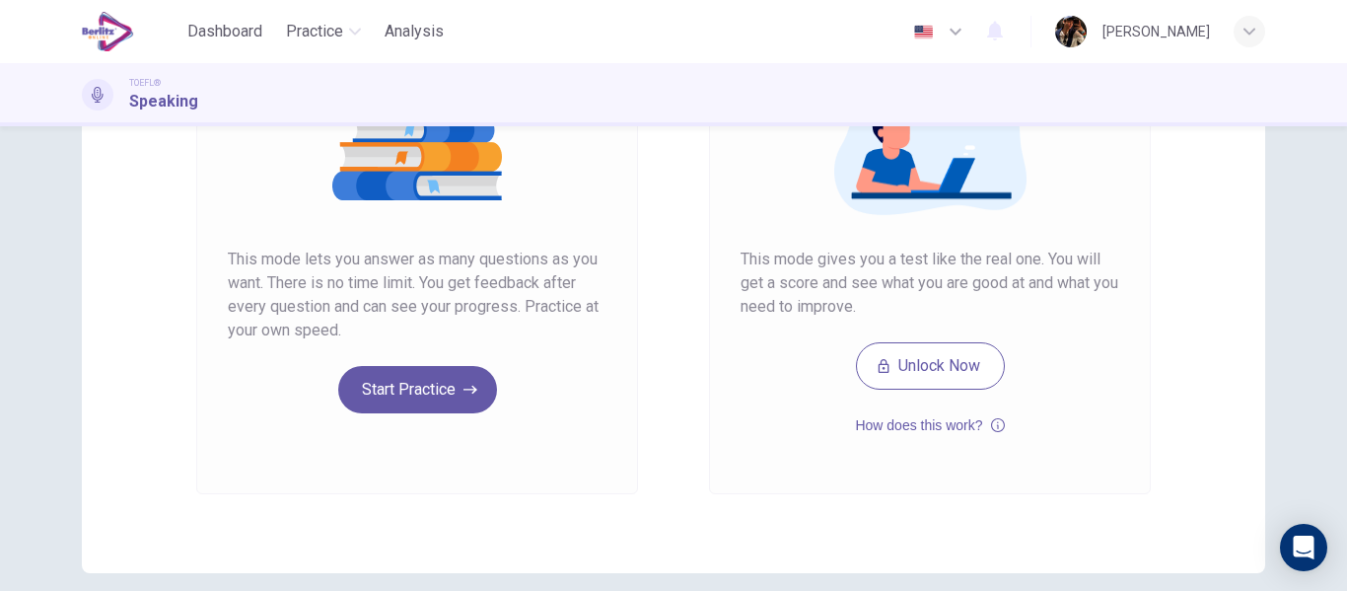
scroll to position [281, 0]
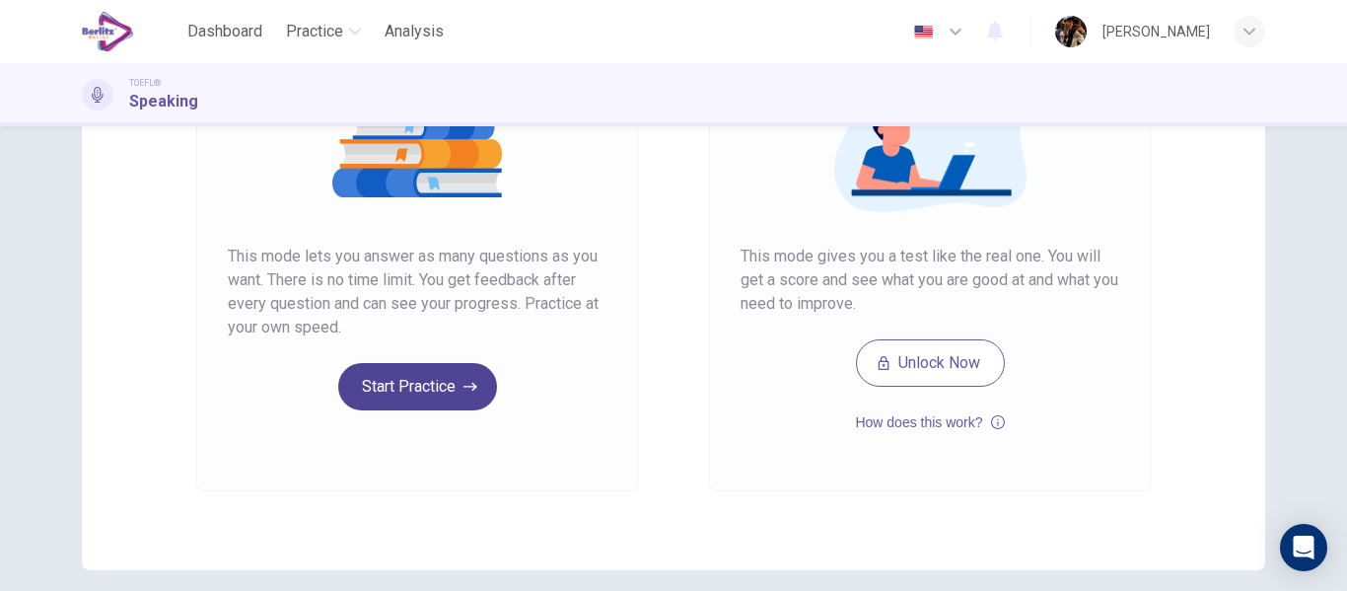
click at [387, 386] on button "Start Practice" at bounding box center [417, 386] width 159 height 47
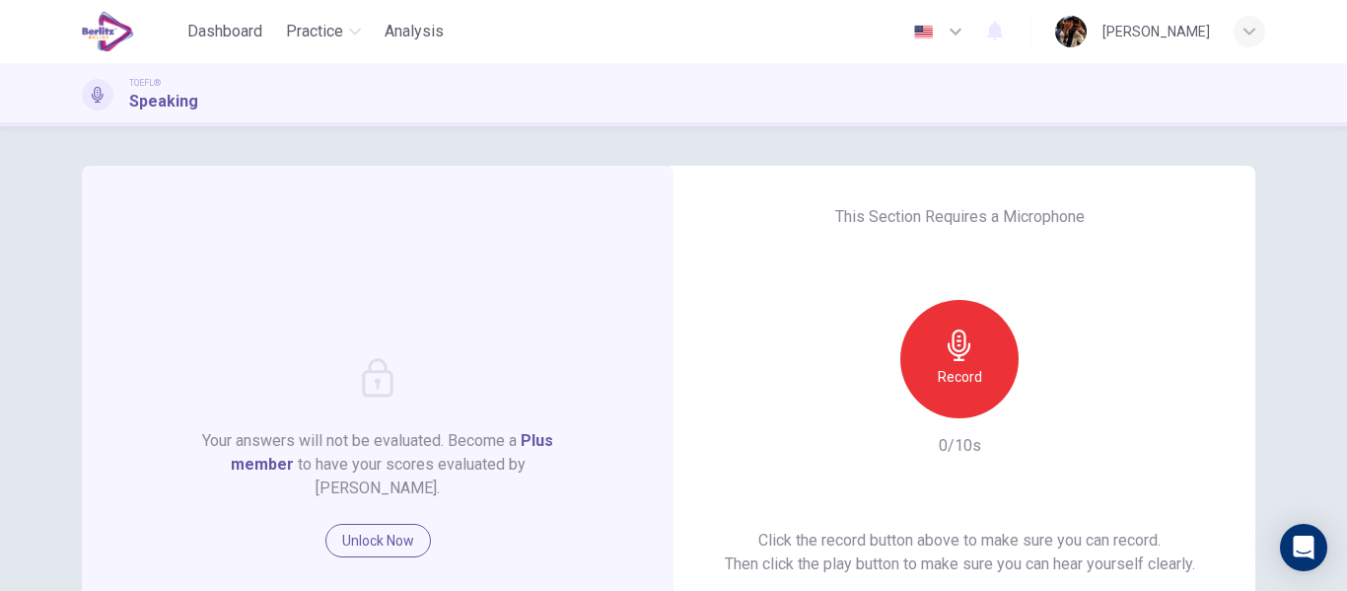
scroll to position [224, 0]
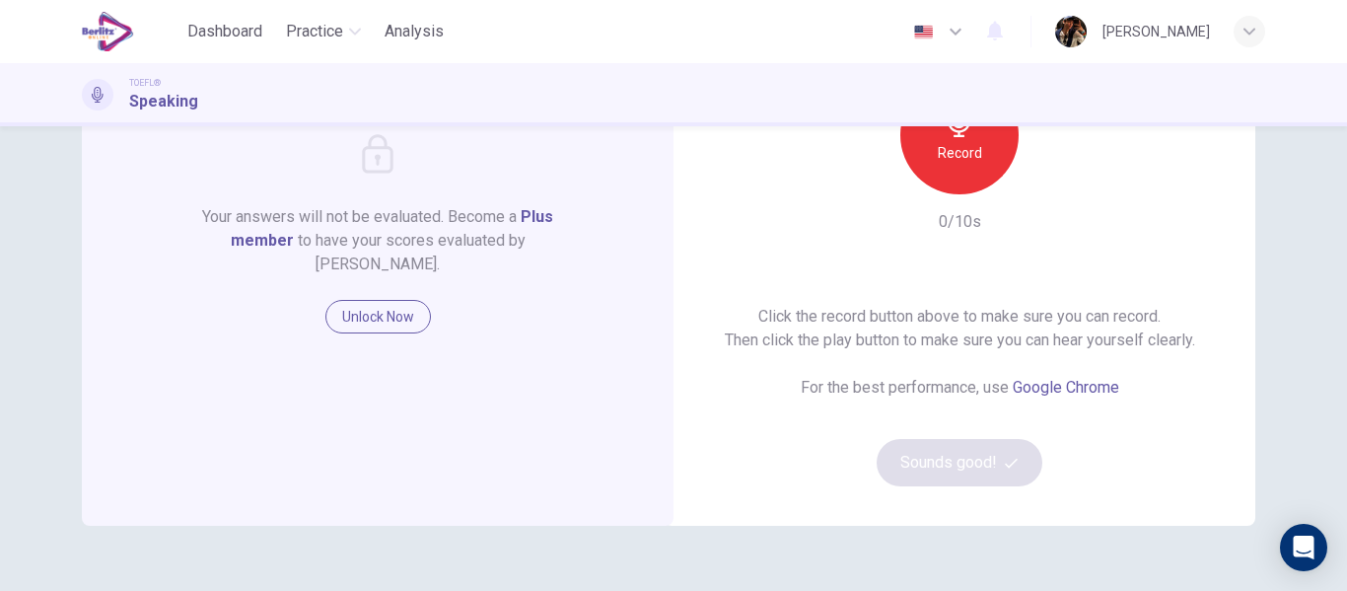
click at [1007, 190] on div "Record" at bounding box center [959, 135] width 213 height 118
click at [962, 163] on h6 "Record" at bounding box center [960, 153] width 44 height 24
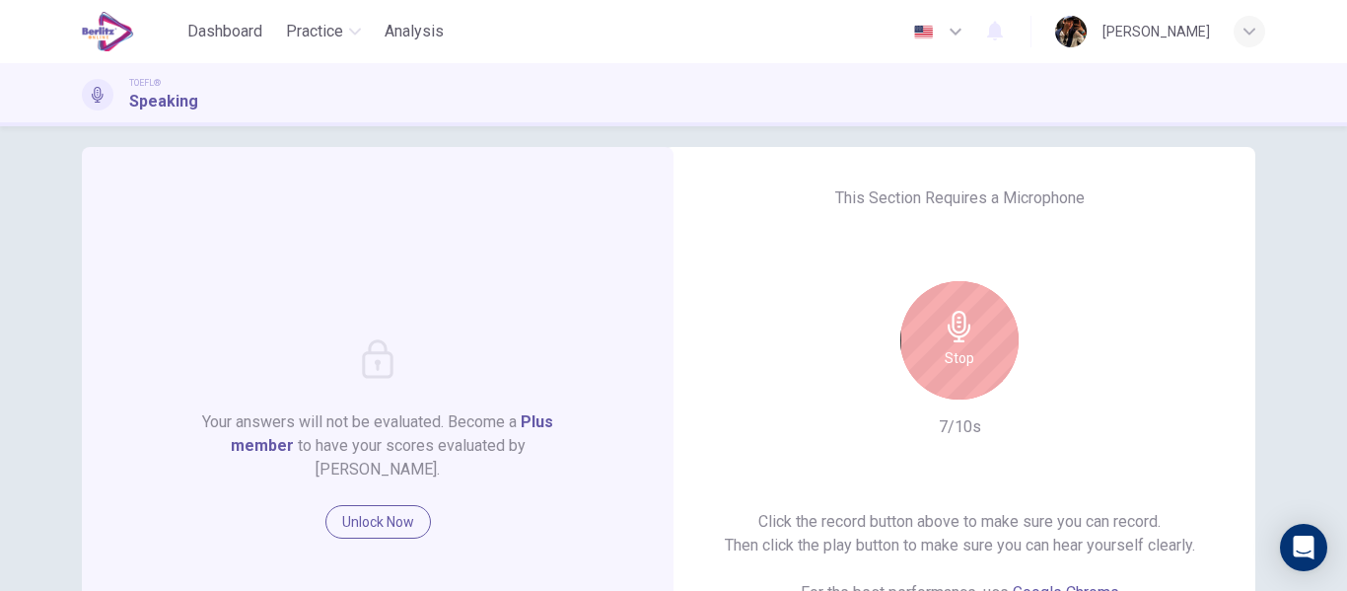
scroll to position [87, 0]
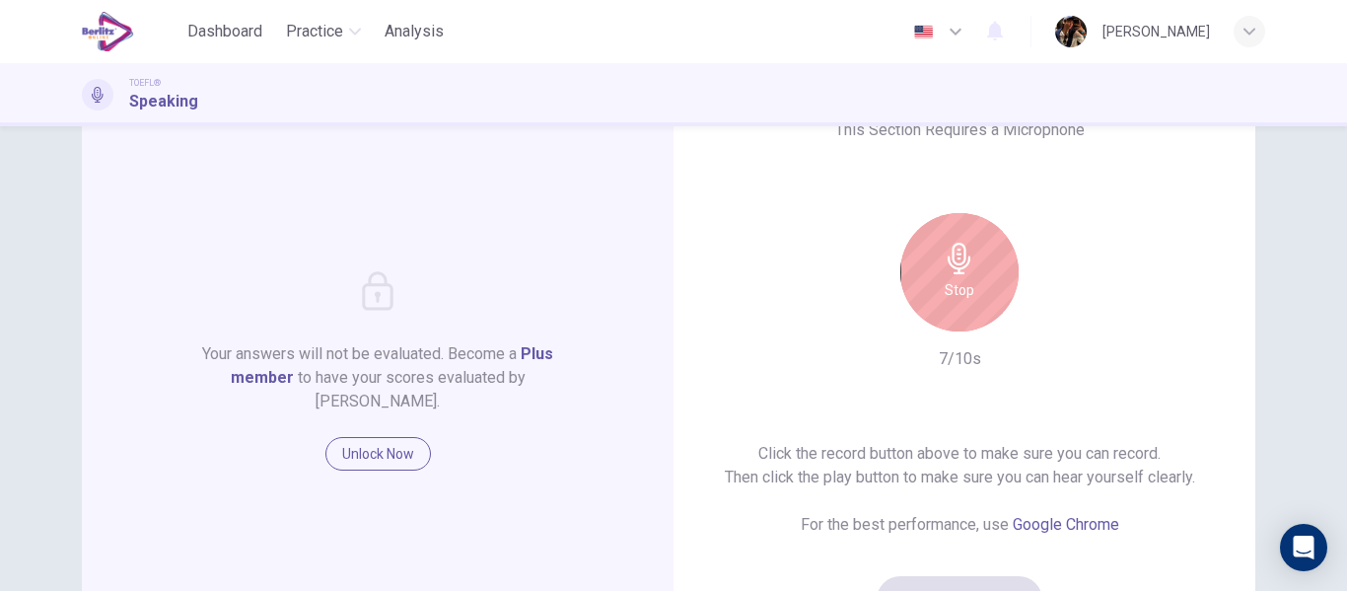
click at [1331, 284] on div "Your answers will not be evaluated. Become a Plus member to have your scores ev…" at bounding box center [673, 358] width 1347 height 464
click at [354, 470] on button "Unlock Now" at bounding box center [377, 454] width 105 height 34
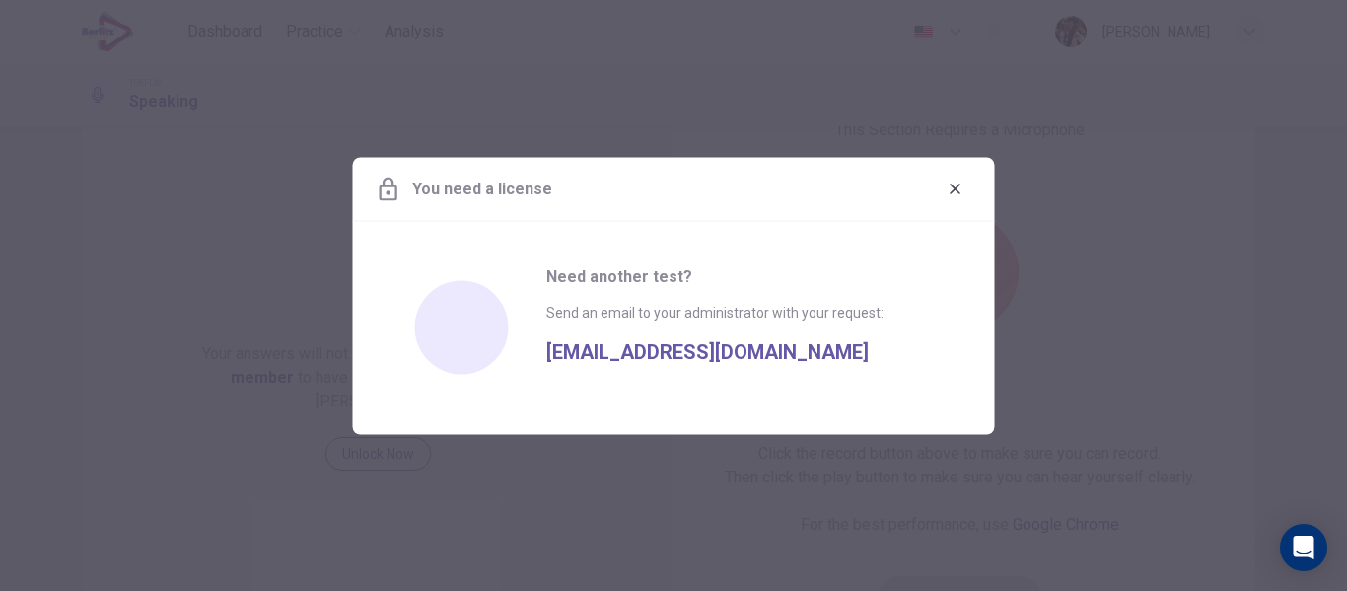
click at [973, 179] on div "You need a license" at bounding box center [674, 189] width 642 height 64
click at [962, 178] on button "button" at bounding box center [956, 189] width 32 height 32
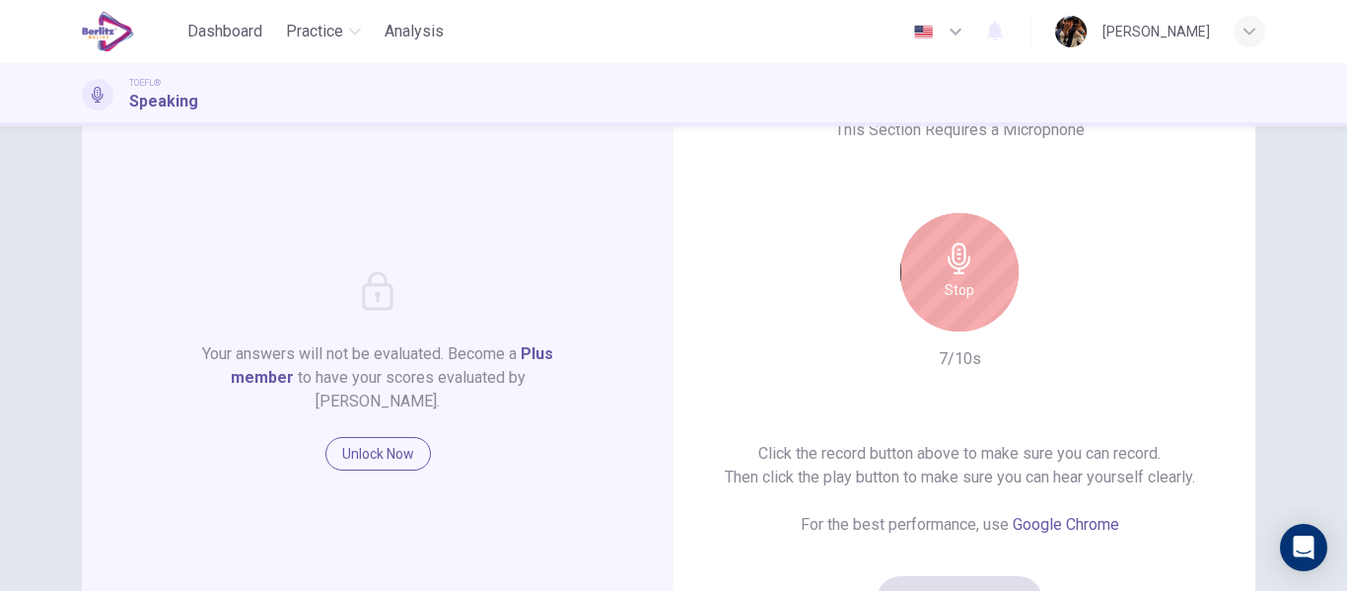
click at [979, 248] on div "Stop" at bounding box center [959, 272] width 118 height 118
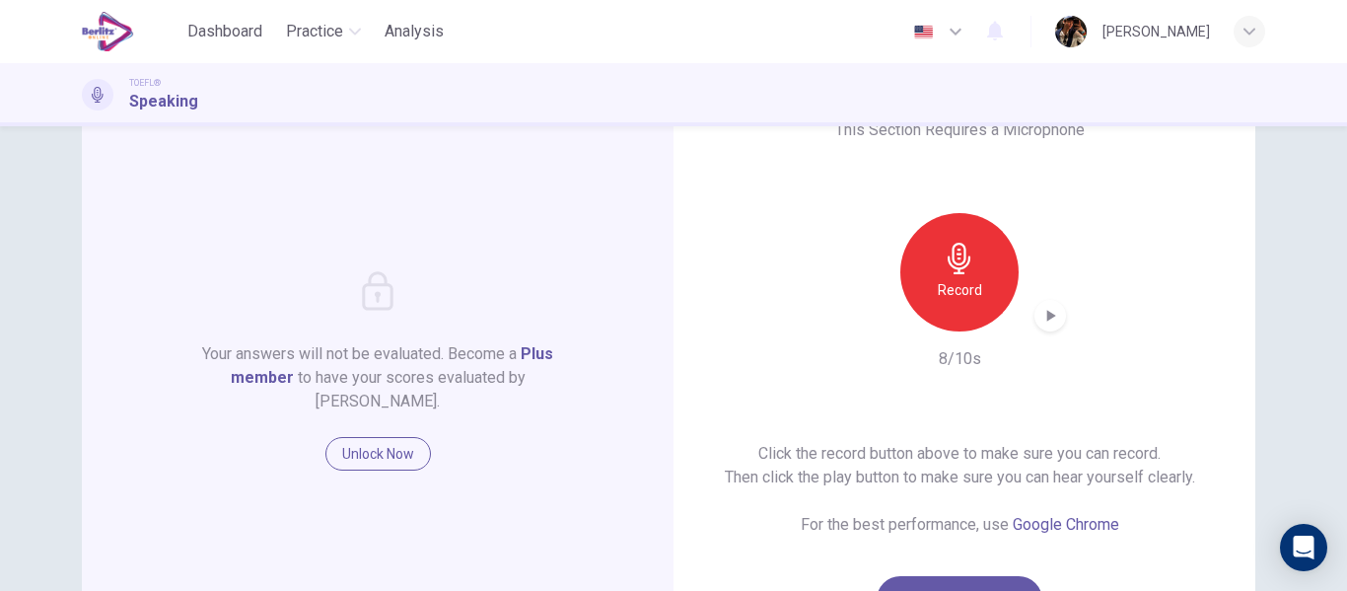
scroll to position [124, 0]
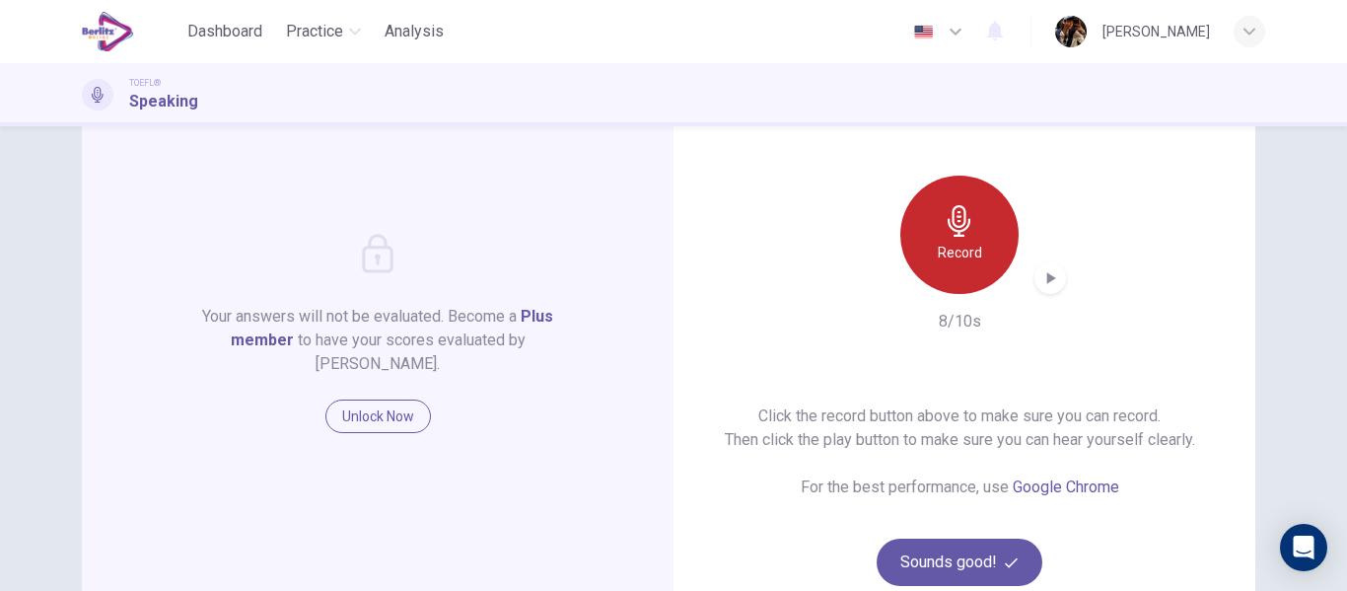
click at [979, 248] on div "Record" at bounding box center [959, 234] width 118 height 118
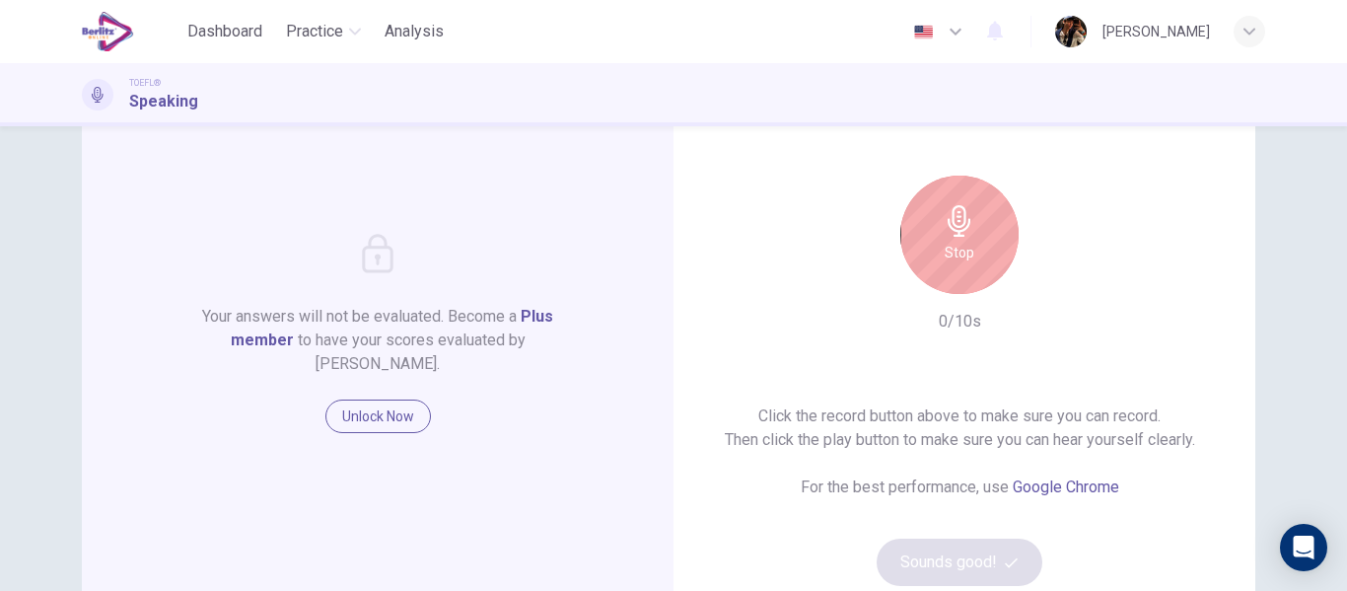
click at [968, 267] on div "Stop" at bounding box center [959, 234] width 118 height 118
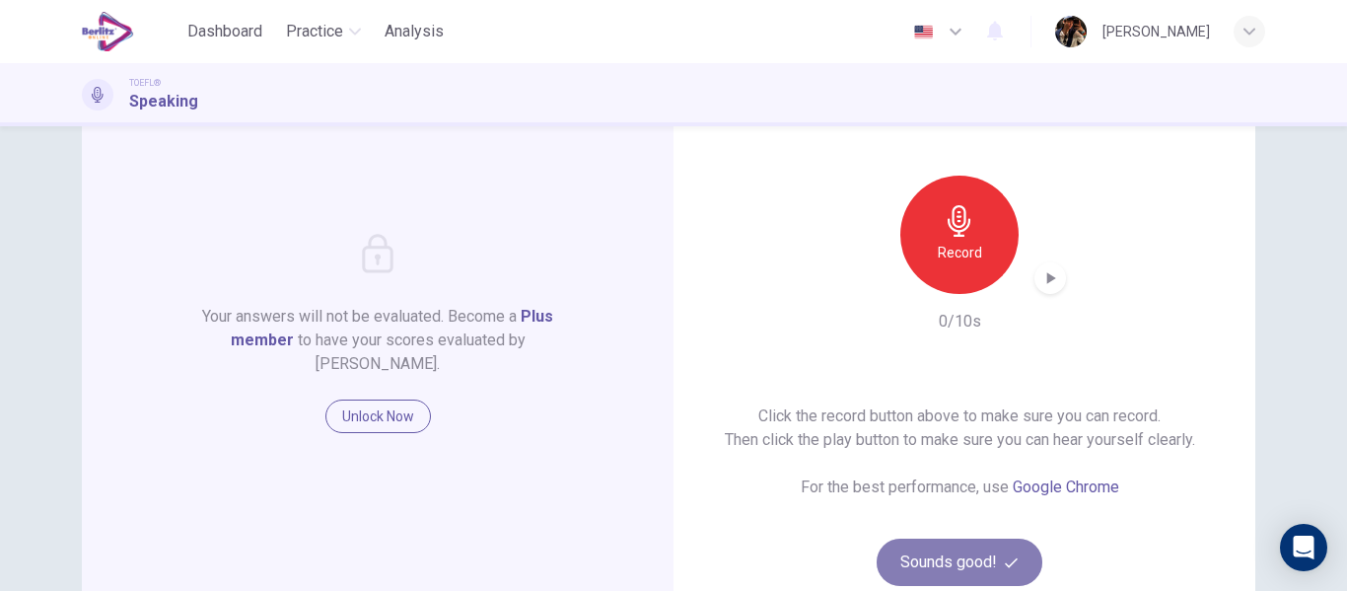
click at [1001, 571] on button "Sounds good!" at bounding box center [959, 561] width 166 height 47
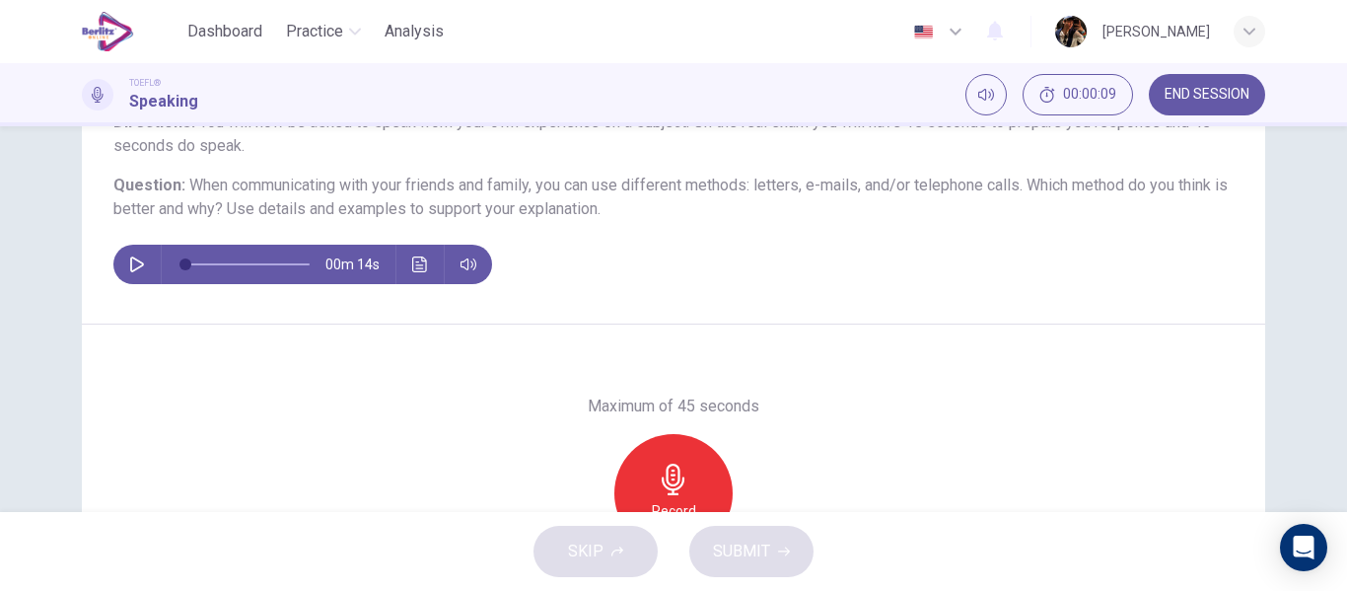
scroll to position [171, 0]
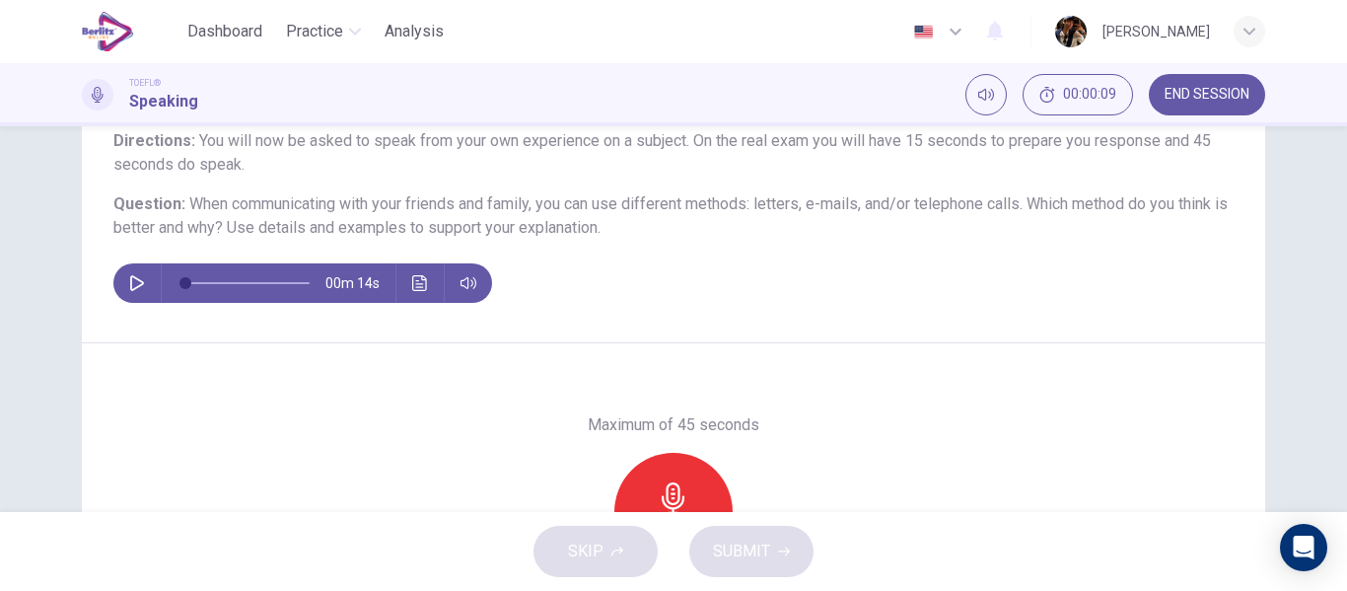
click at [147, 266] on div "00m 14s" at bounding box center [302, 282] width 379 height 39
click at [141, 277] on button "button" at bounding box center [137, 282] width 32 height 39
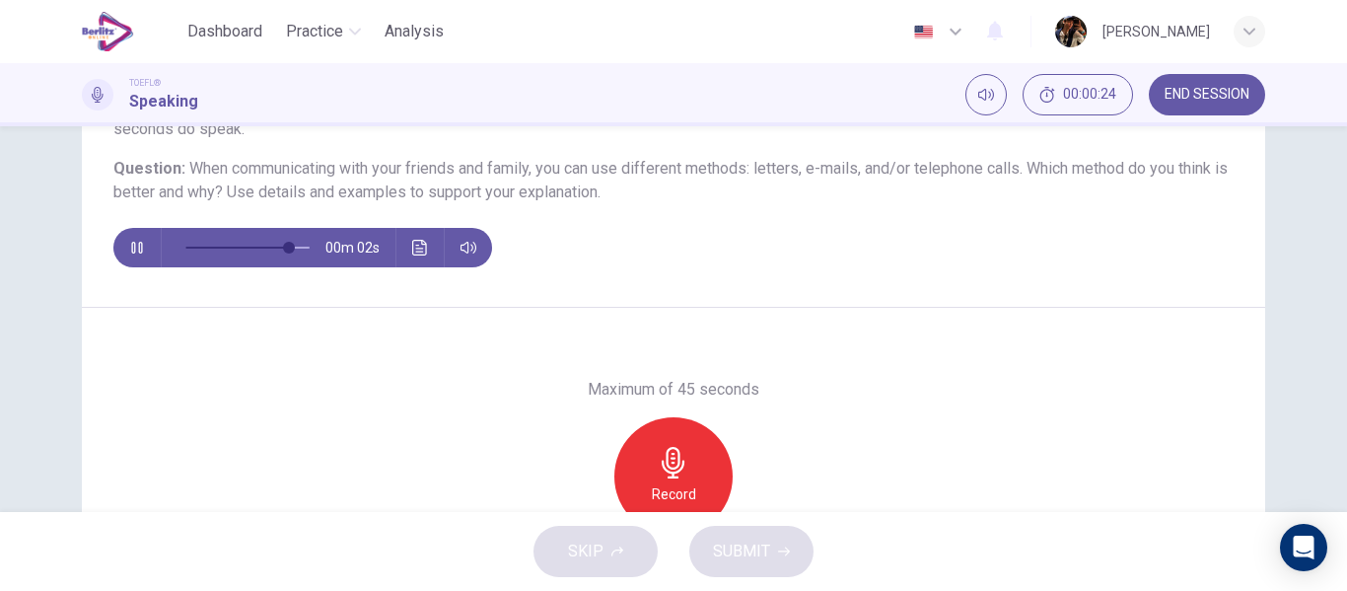
scroll to position [204, 0]
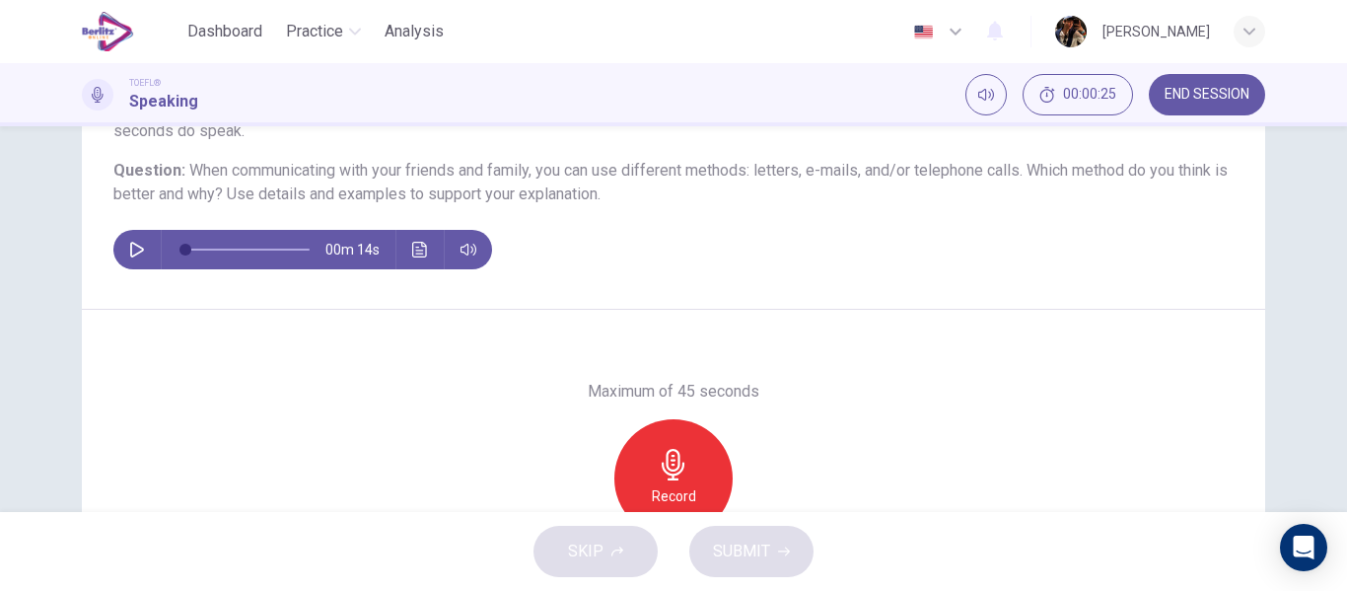
type input "*"
click at [670, 453] on icon "button" at bounding box center [674, 465] width 32 height 32
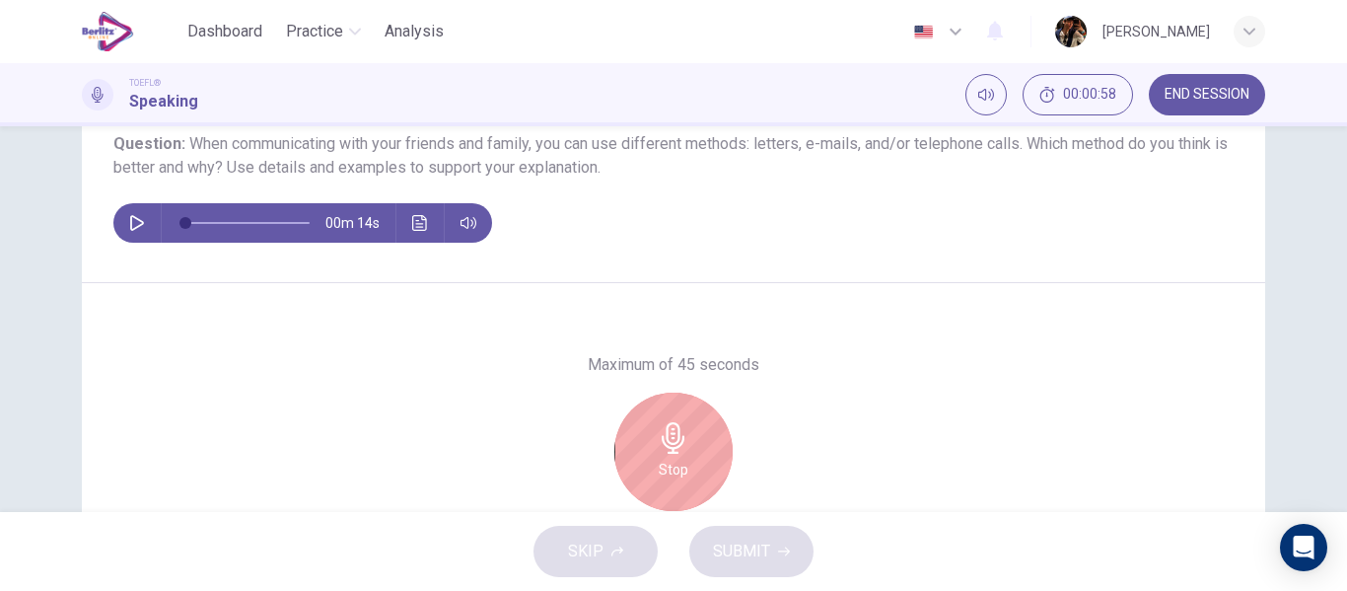
scroll to position [225, 0]
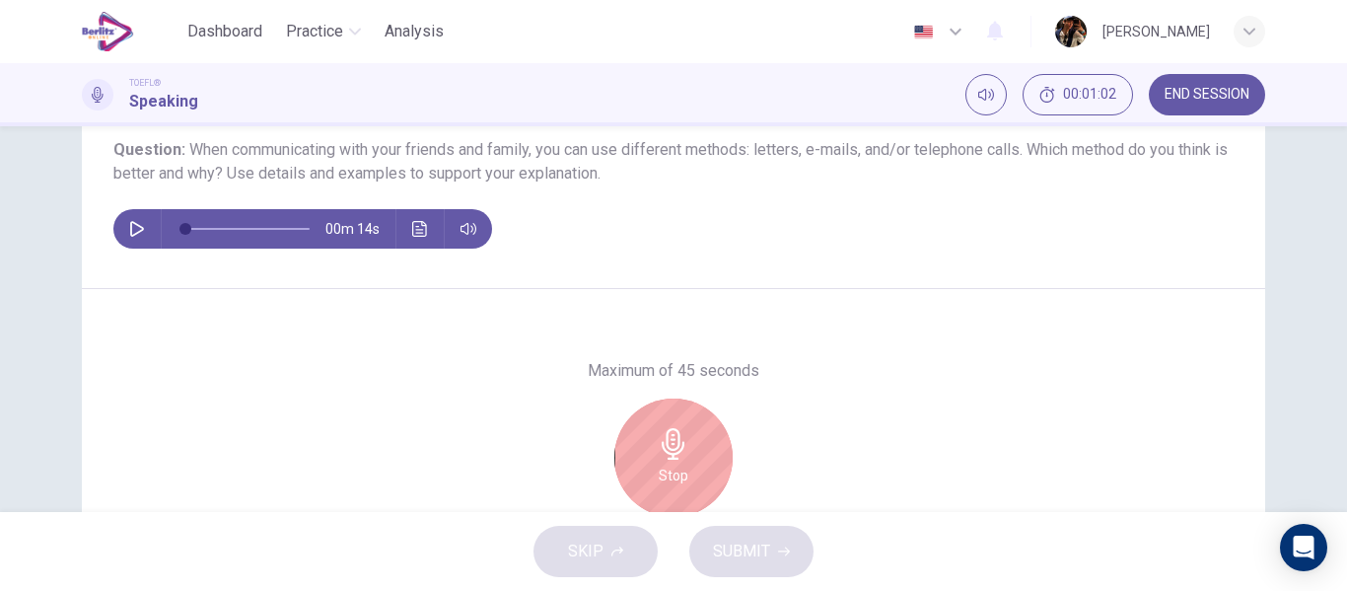
drag, startPoint x: 660, startPoint y: 451, endPoint x: 1346, endPoint y: 305, distance: 701.5
click at [661, 451] on icon "button" at bounding box center [674, 444] width 32 height 32
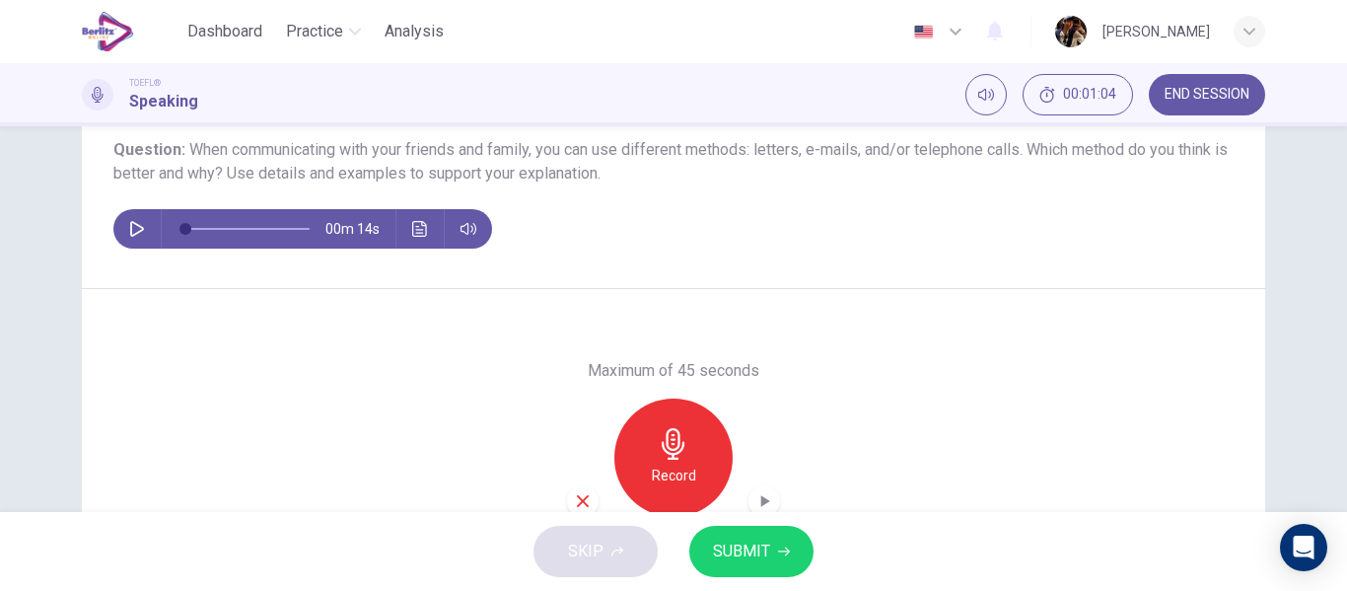
scroll to position [377, 0]
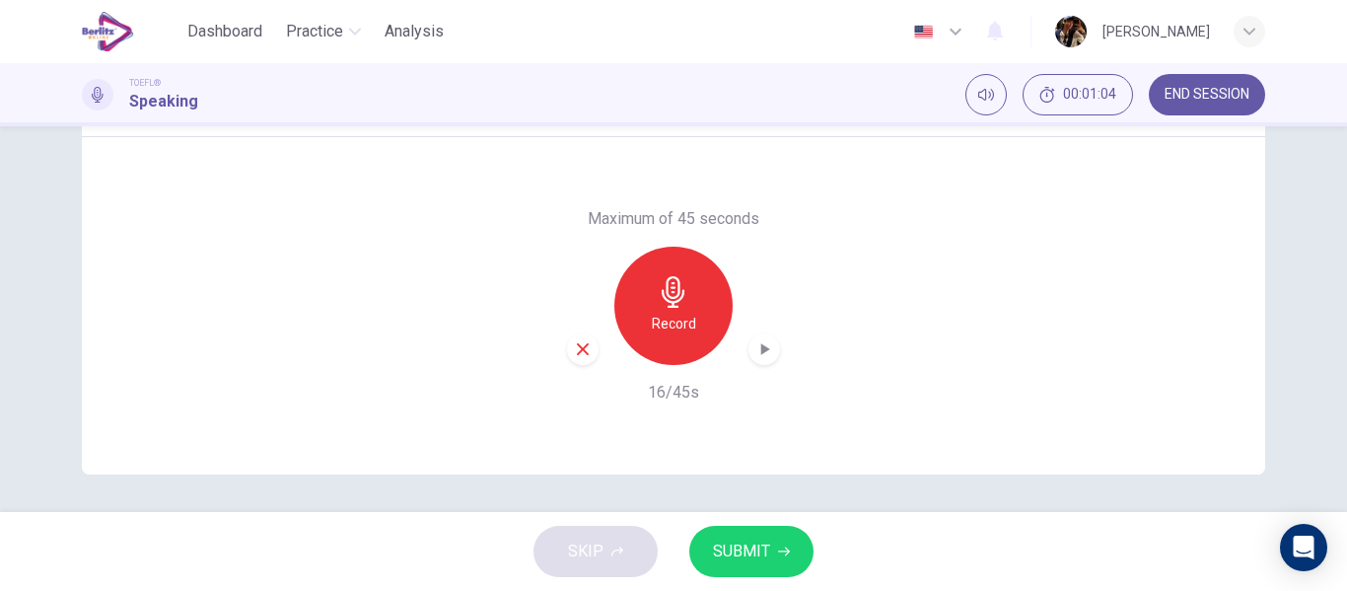
click at [749, 537] on button "SUBMIT" at bounding box center [751, 550] width 124 height 51
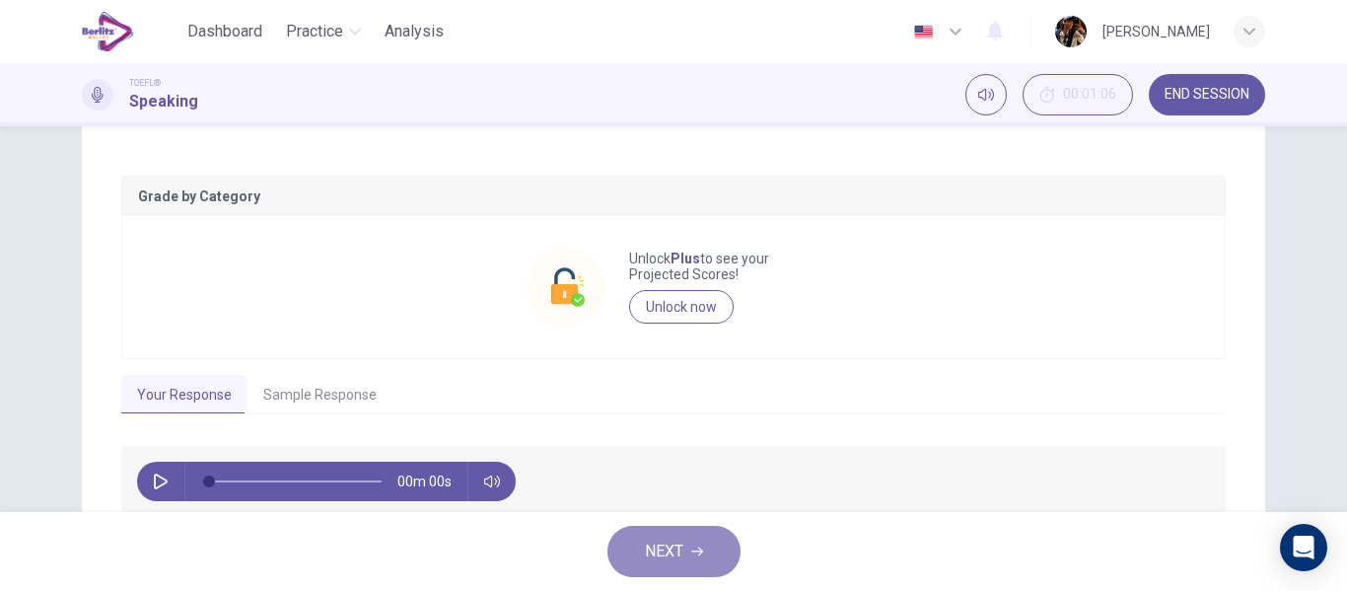
click at [712, 551] on button "NEXT" at bounding box center [673, 550] width 133 height 51
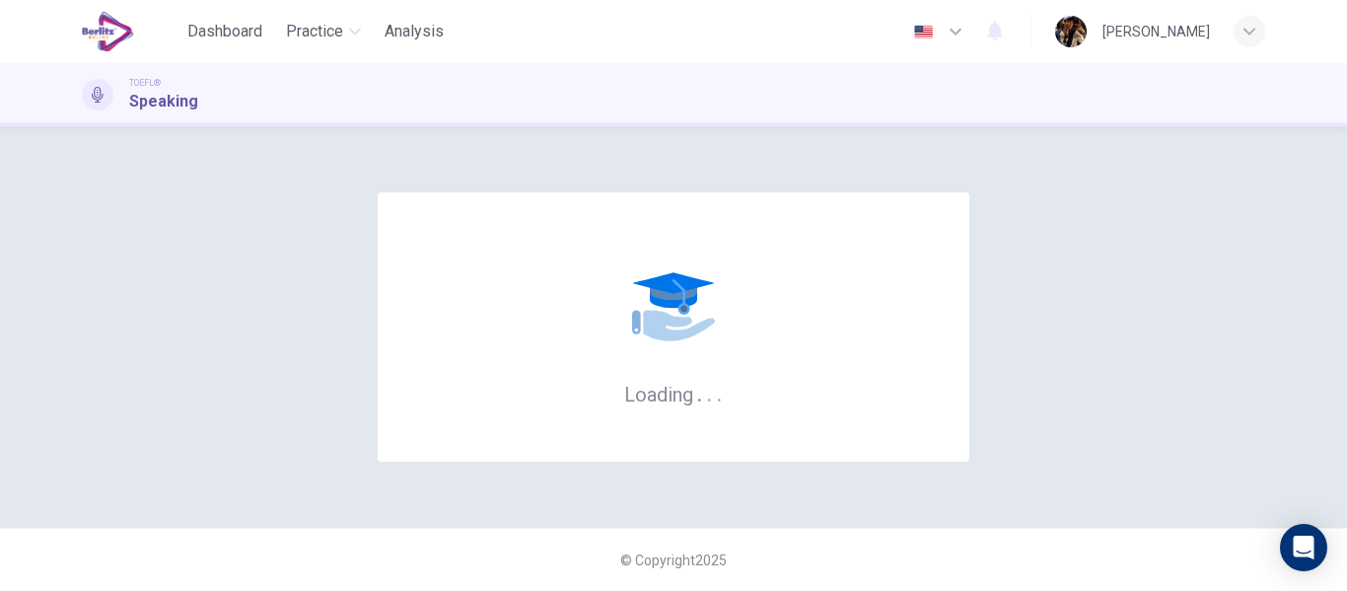
scroll to position [0, 0]
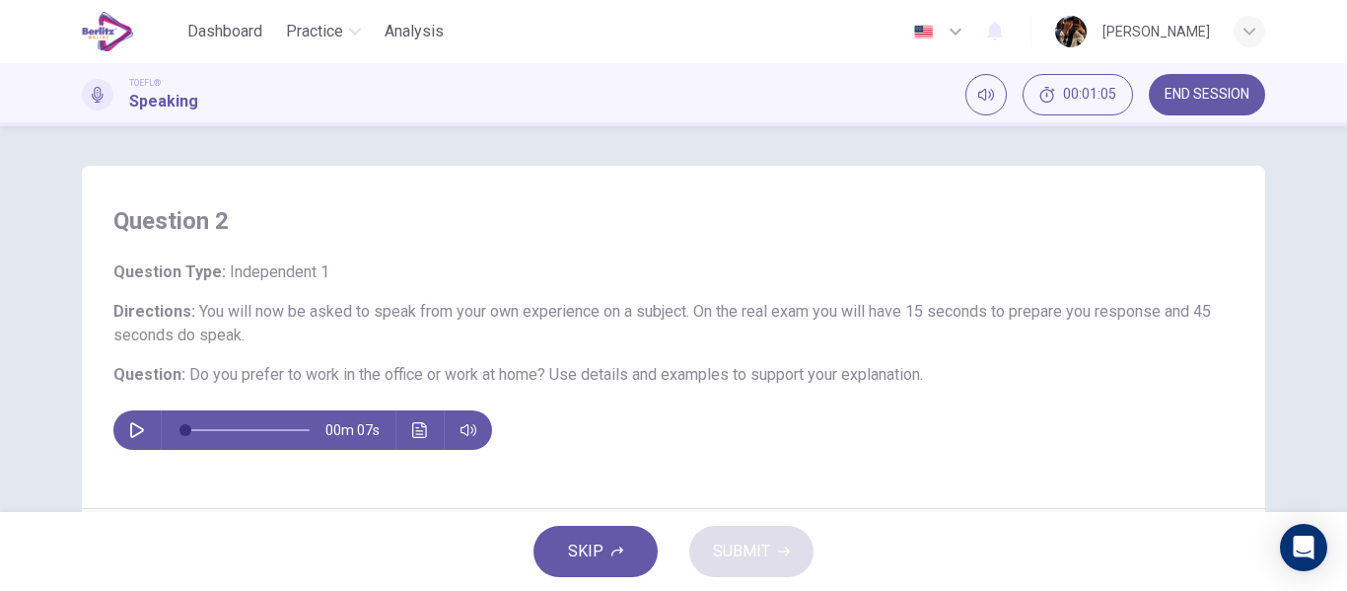
click at [113, 422] on div "00m 07s" at bounding box center [302, 429] width 379 height 39
click at [129, 430] on icon "button" at bounding box center [137, 430] width 16 height 16
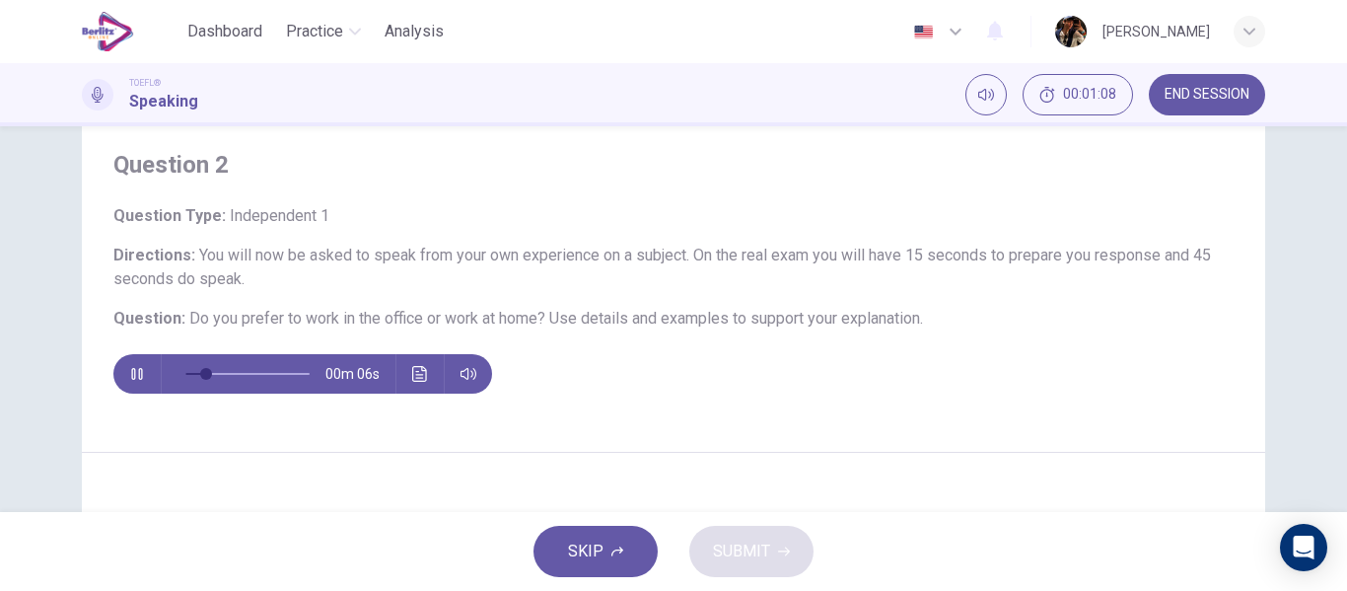
scroll to position [106, 0]
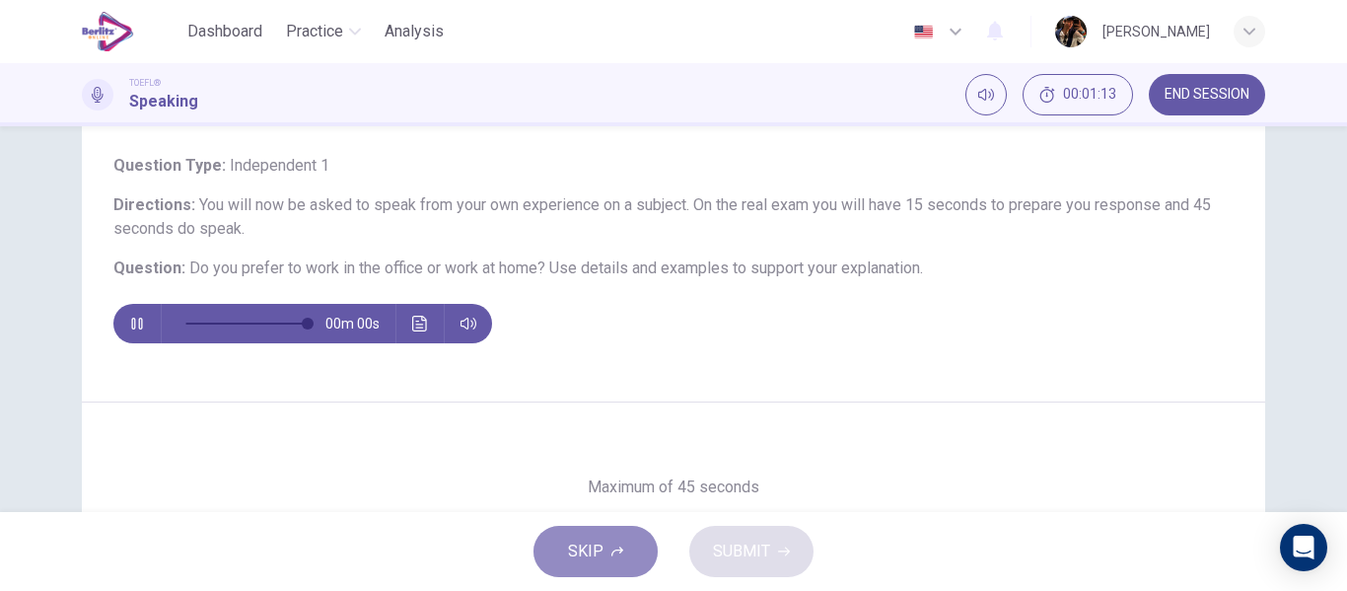
type input "*"
drag, startPoint x: 630, startPoint y: 549, endPoint x: 1346, endPoint y: 313, distance: 753.5
click at [994, 411] on div "Dashboard Practice Analysis English ** ​ [PERSON_NAME] TOEFL® Speaking 00:01:15…" at bounding box center [673, 295] width 1347 height 591
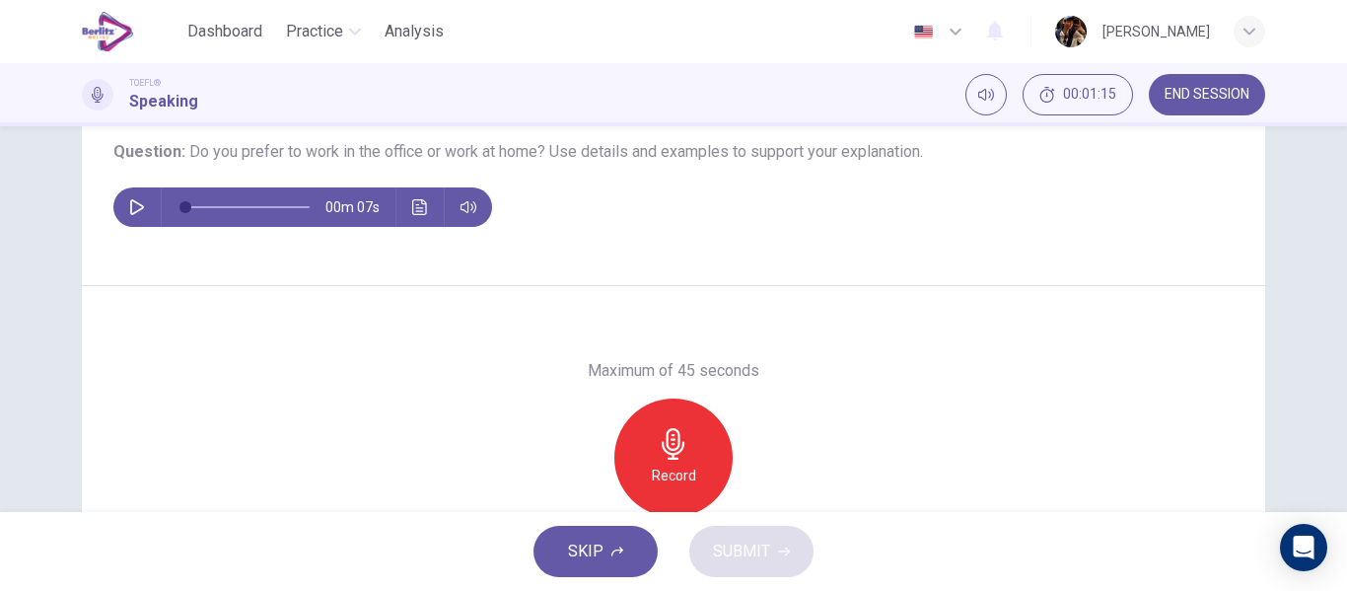
scroll to position [233, 0]
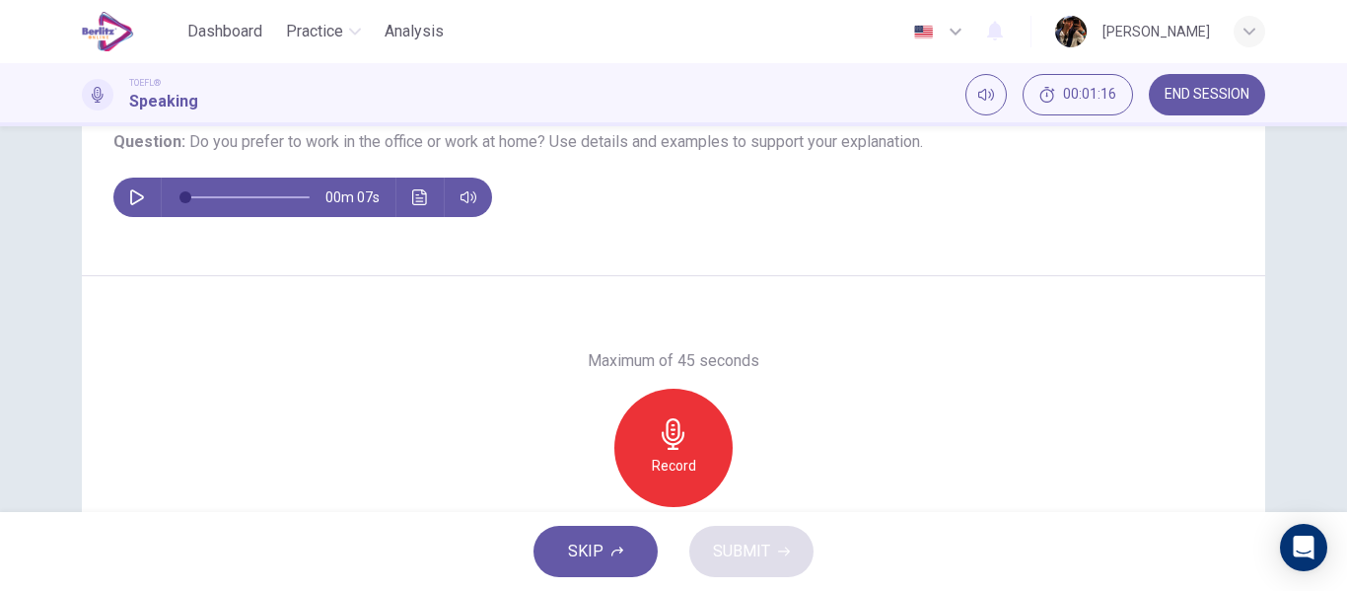
click at [695, 462] on div "Record" at bounding box center [673, 447] width 118 height 118
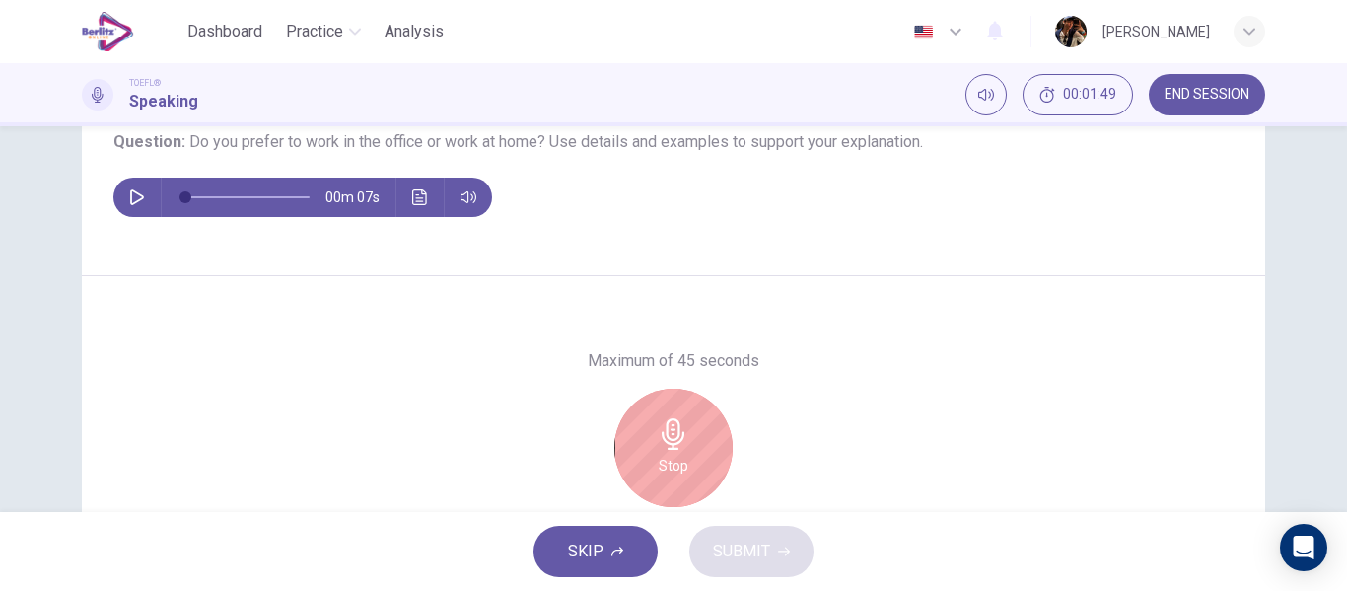
click at [681, 478] on div "Stop" at bounding box center [673, 447] width 118 height 118
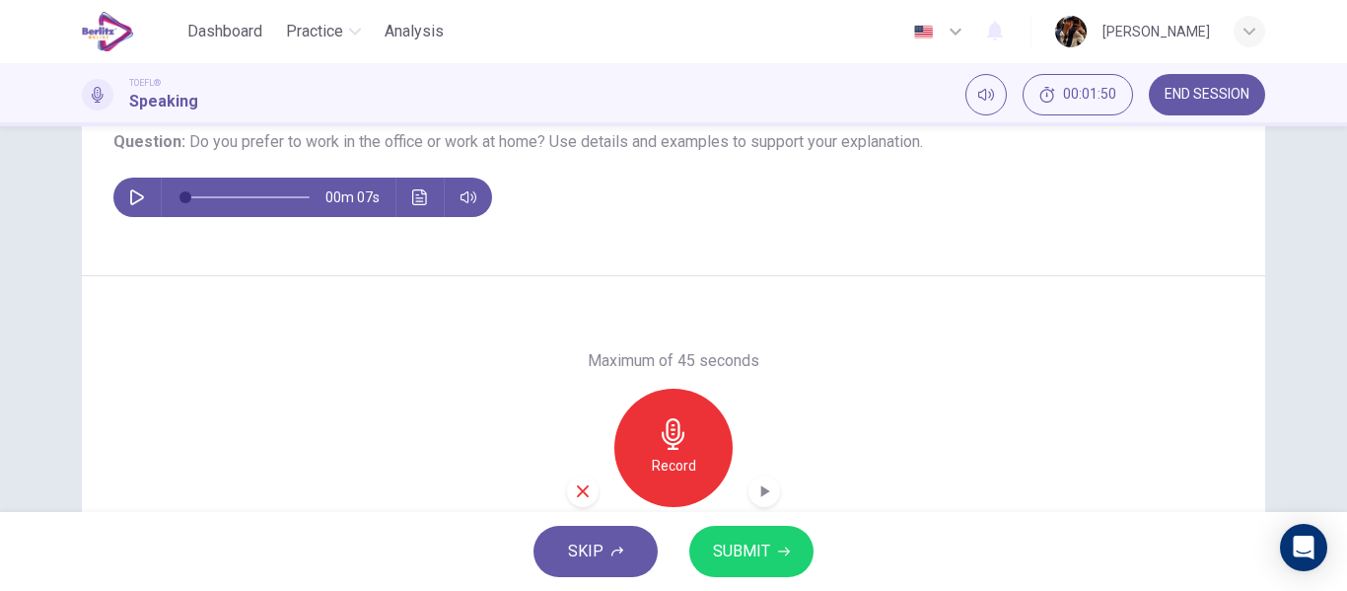
click at [722, 560] on span "SUBMIT" at bounding box center [741, 551] width 57 height 28
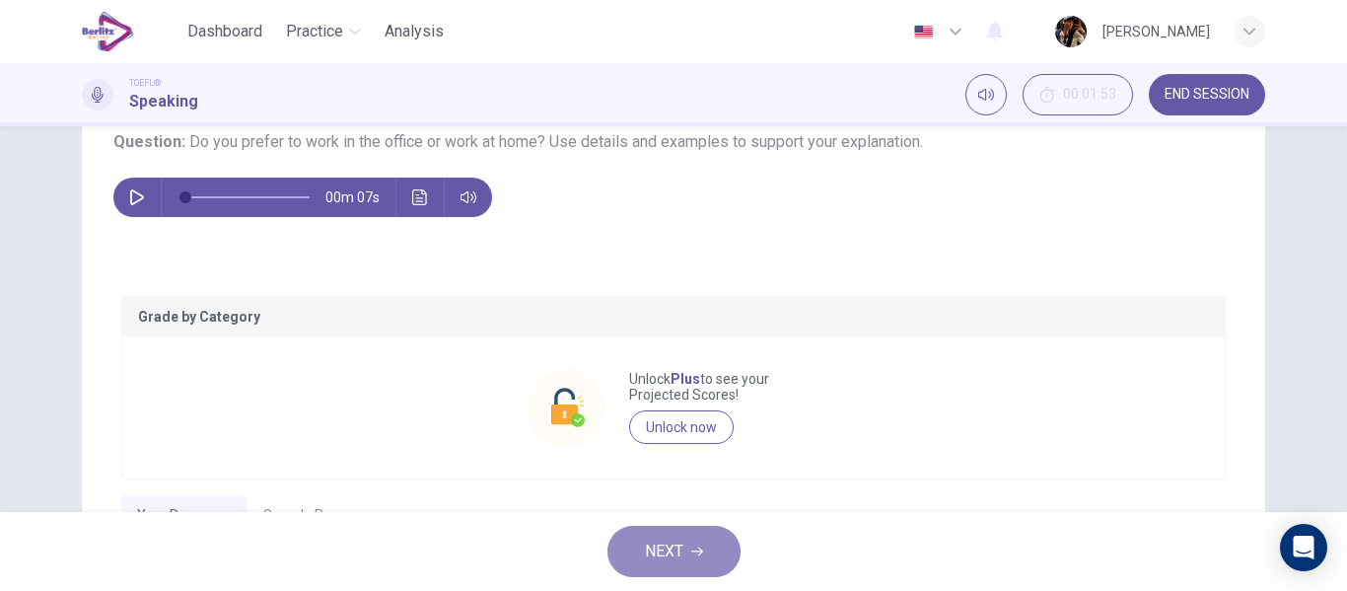
click at [713, 545] on button "NEXT" at bounding box center [673, 550] width 133 height 51
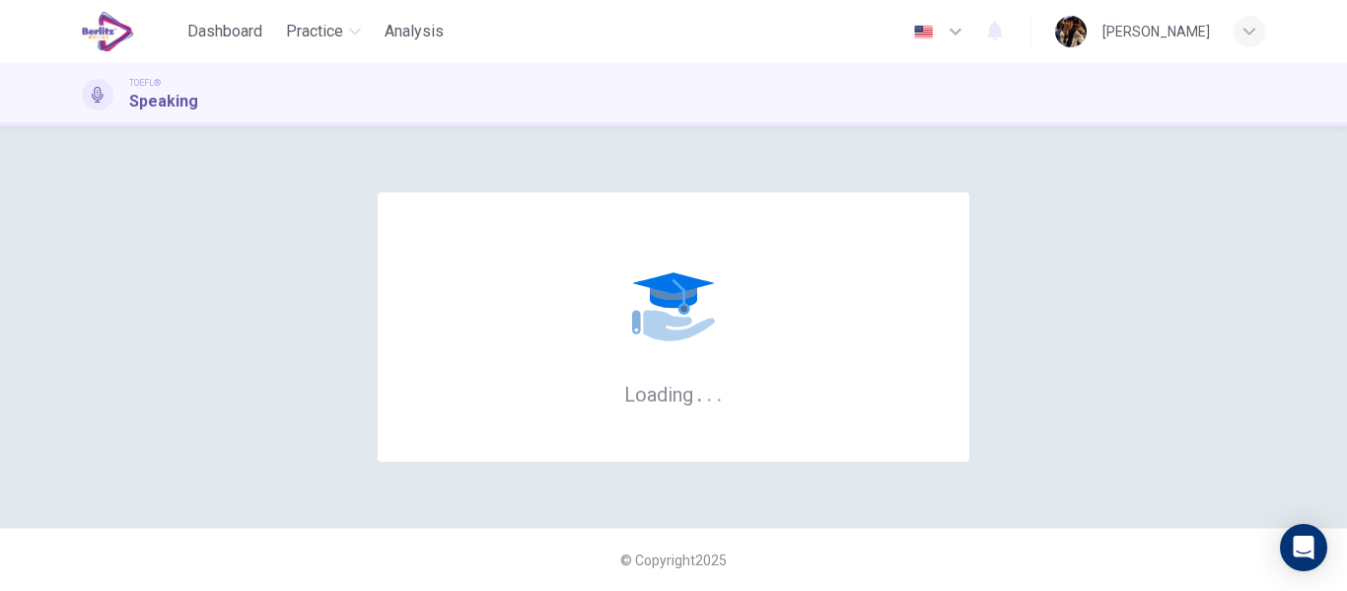
scroll to position [0, 0]
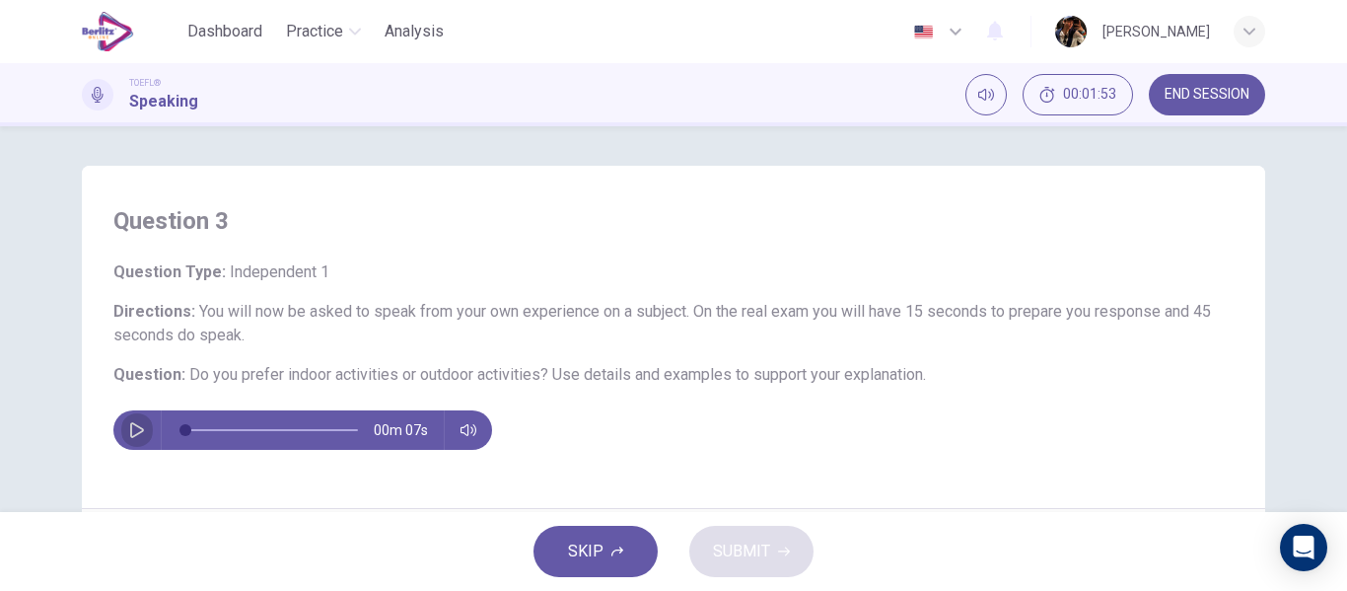
click at [129, 433] on icon "button" at bounding box center [137, 430] width 16 height 16
type input "*"
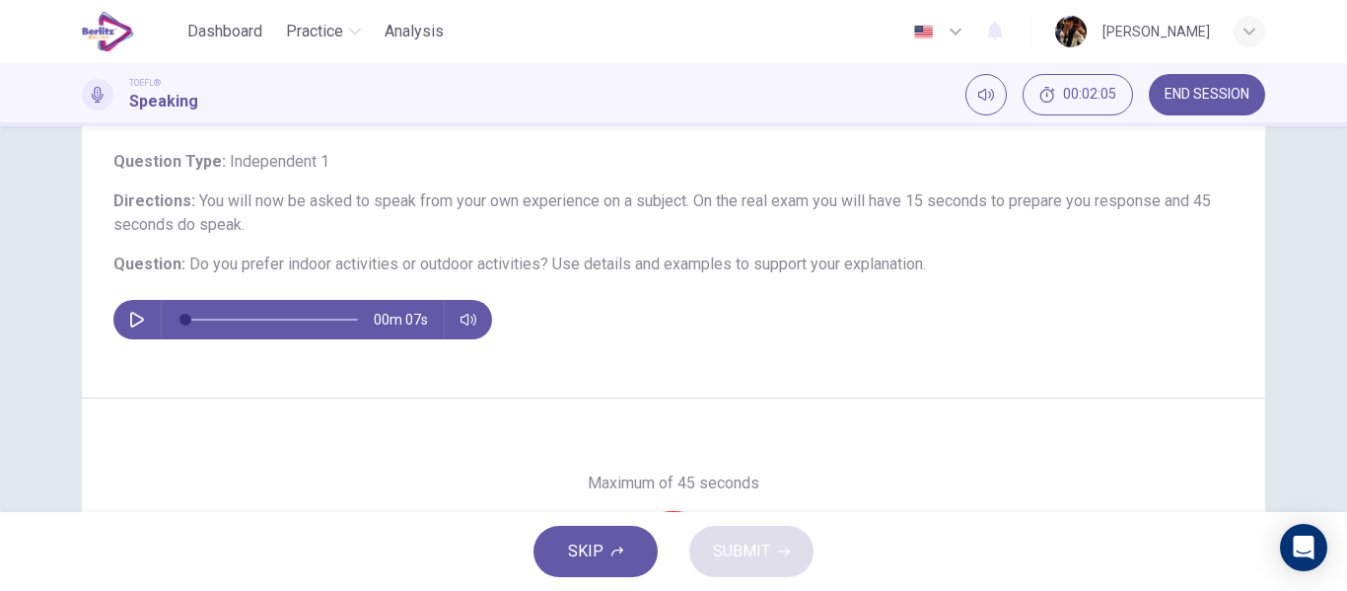
scroll to position [229, 0]
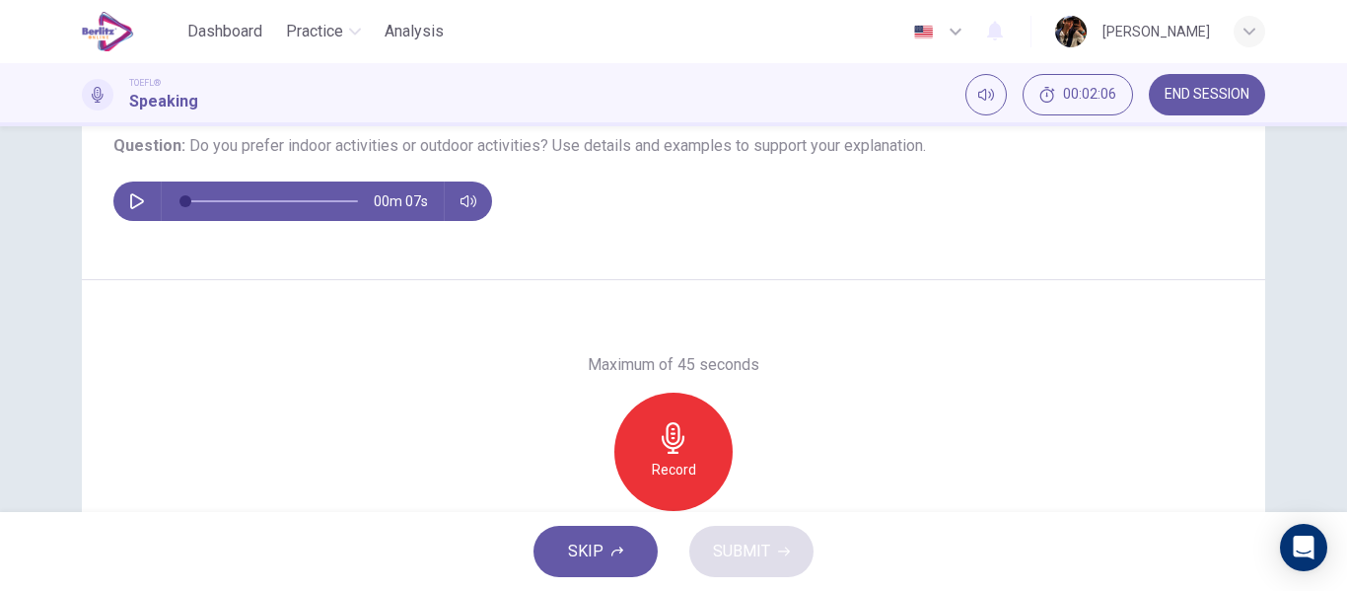
click at [679, 444] on icon "button" at bounding box center [674, 438] width 32 height 32
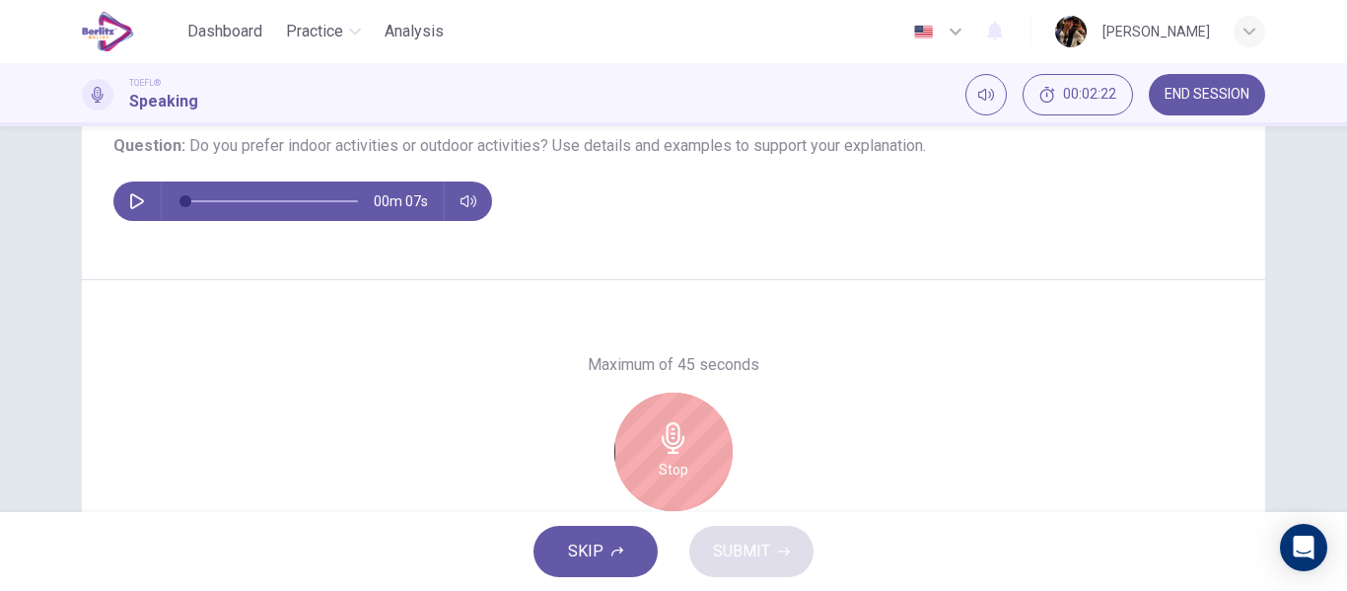
click at [667, 459] on h6 "Stop" at bounding box center [674, 469] width 30 height 24
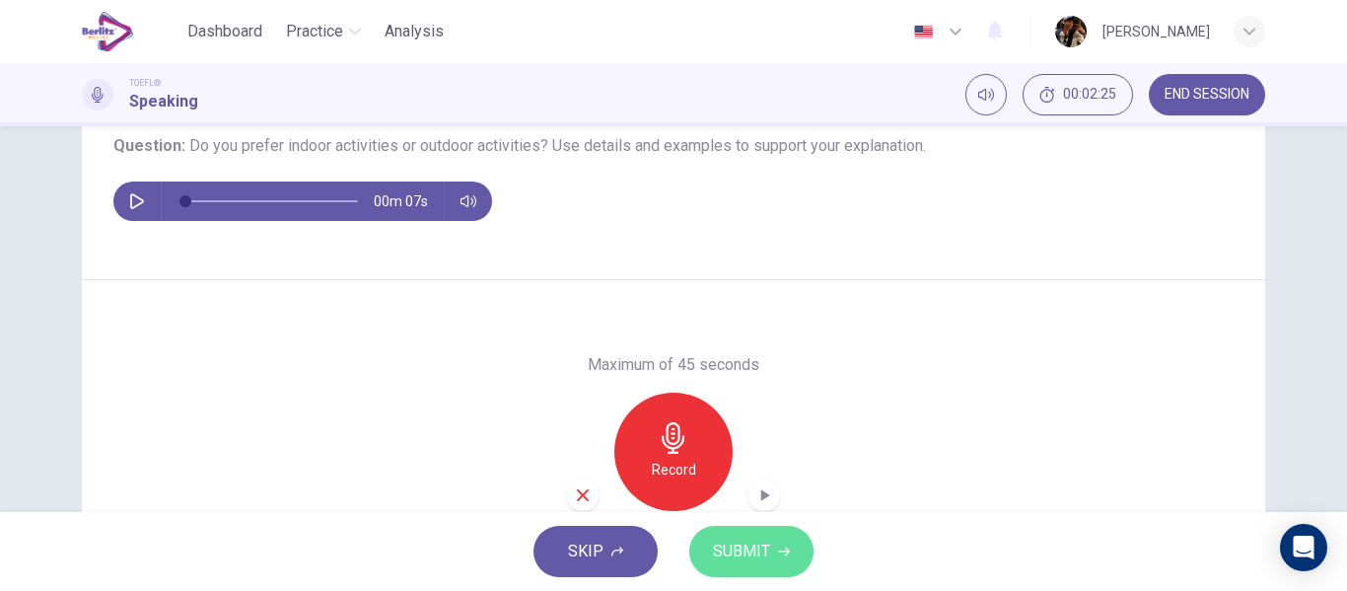
click at [756, 551] on span "SUBMIT" at bounding box center [741, 551] width 57 height 28
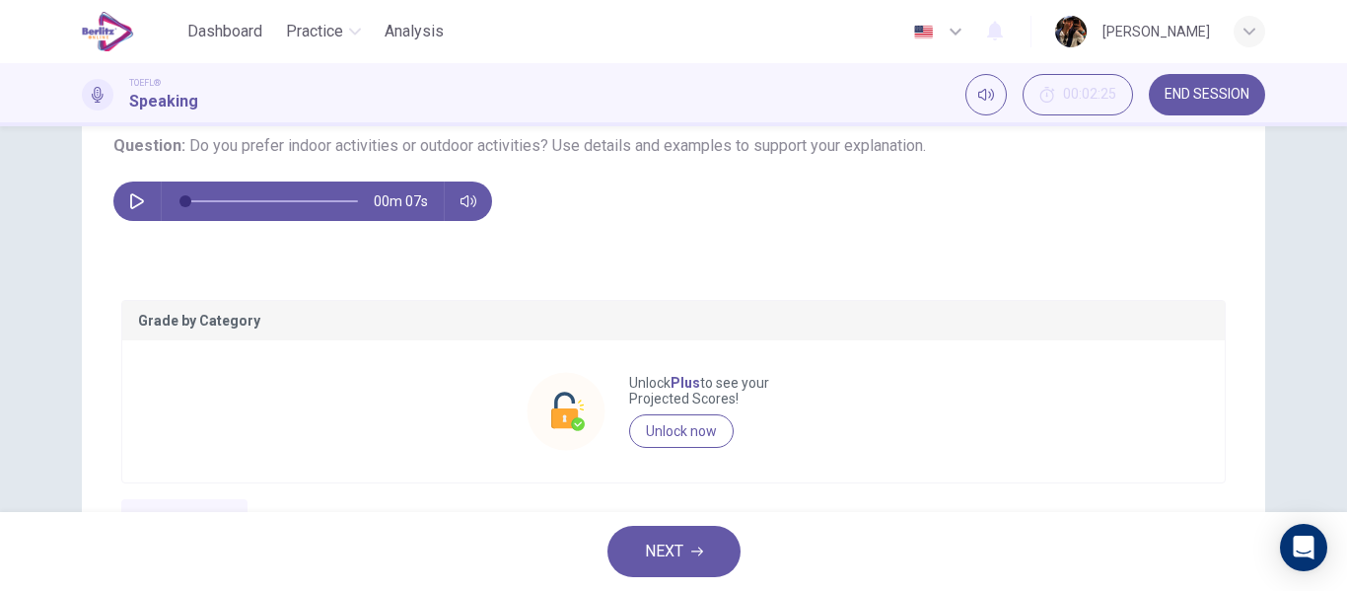
click at [680, 553] on span "NEXT" at bounding box center [664, 551] width 38 height 28
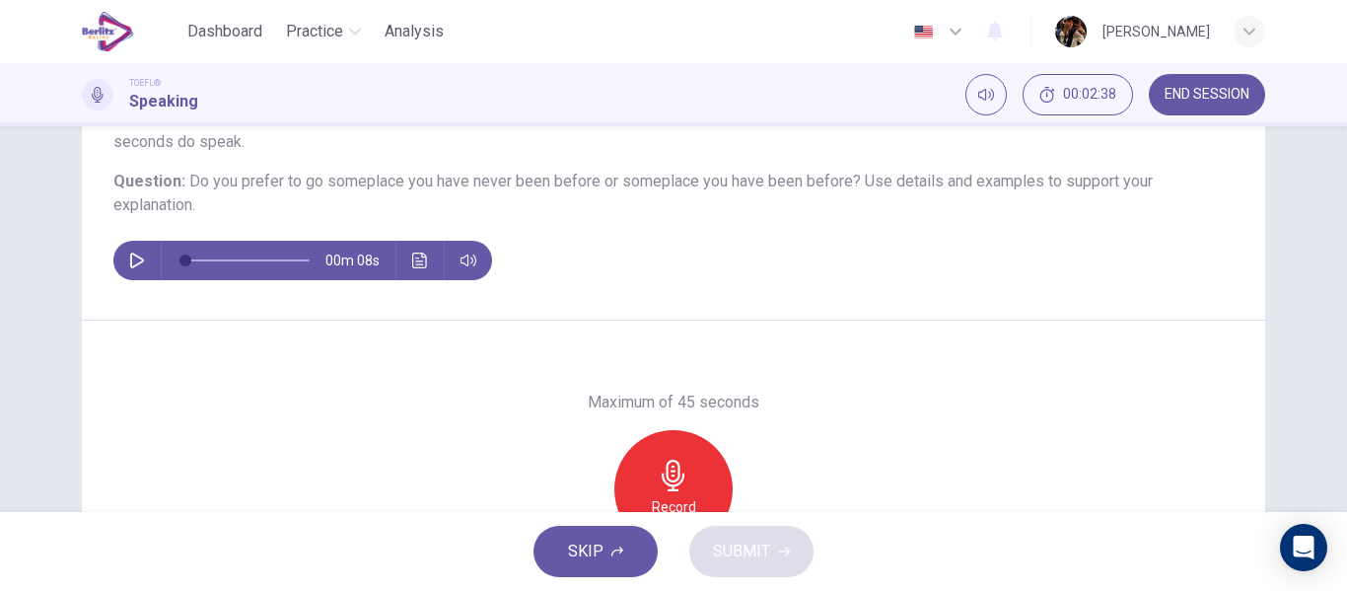
scroll to position [195, 0]
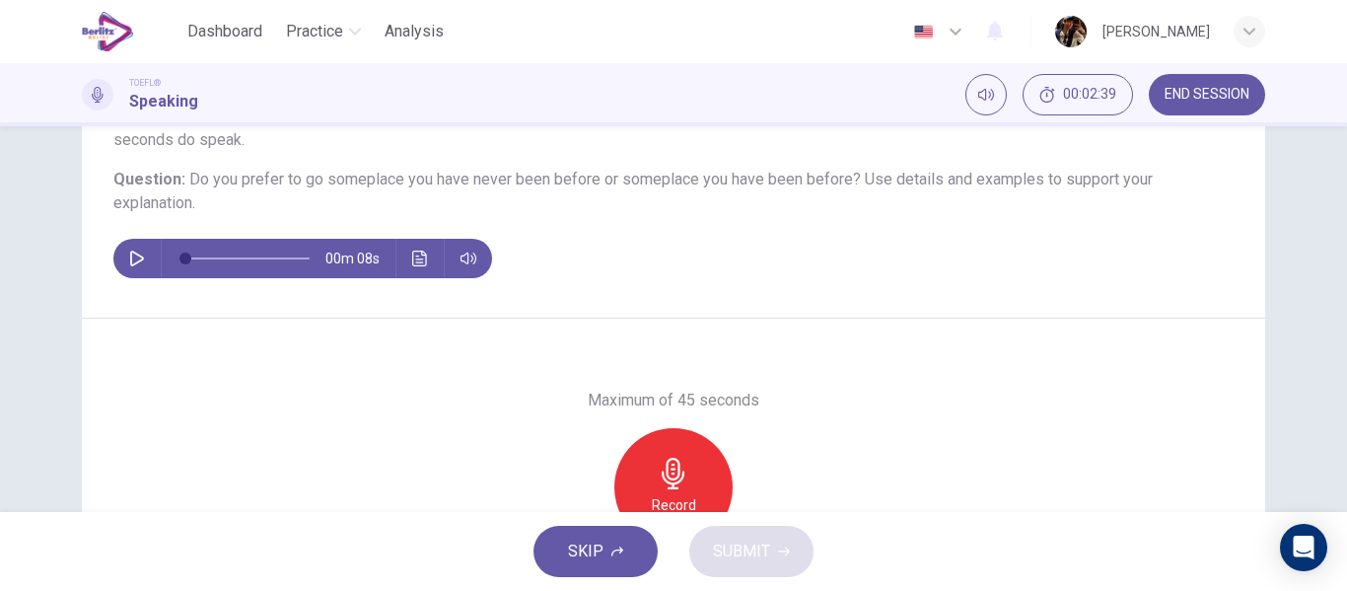
click at [664, 478] on icon "button" at bounding box center [674, 473] width 32 height 32
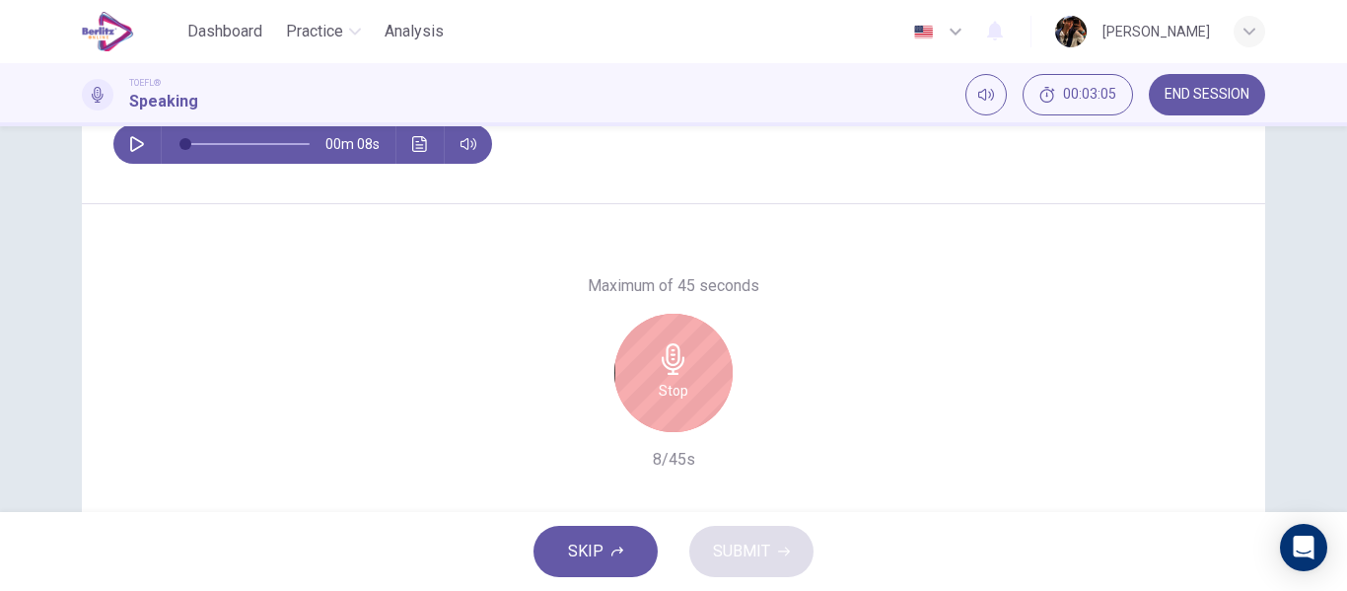
click at [660, 338] on div "Stop" at bounding box center [673, 372] width 118 height 118
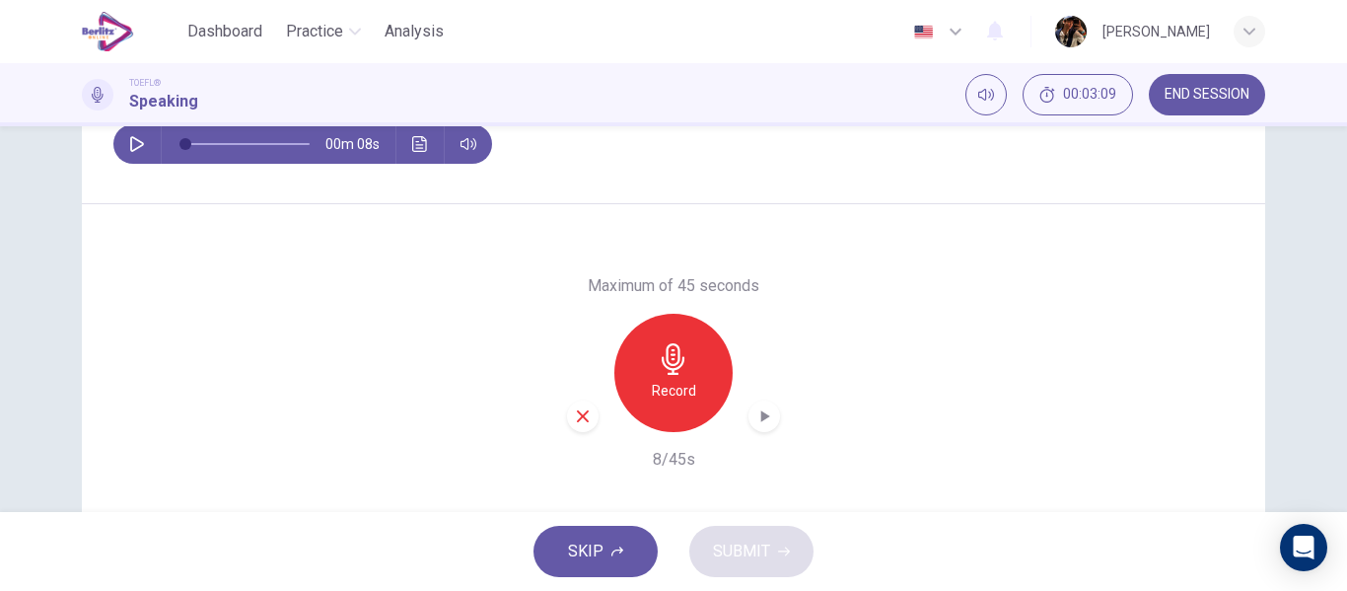
scroll to position [379, 0]
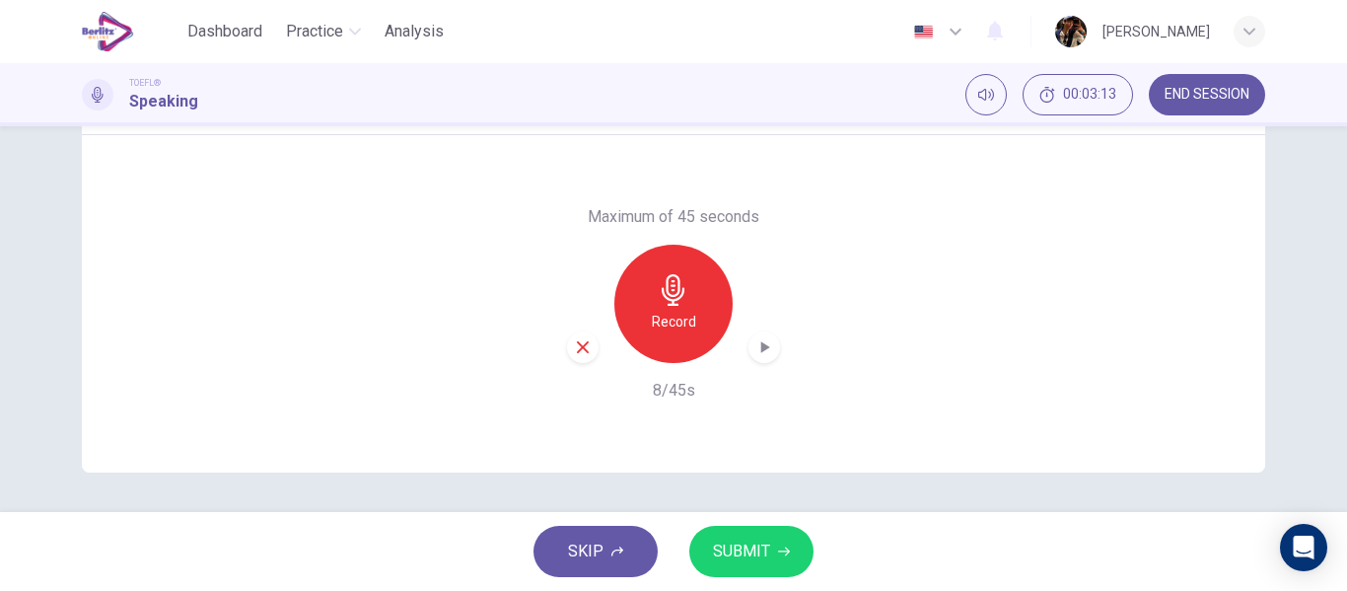
click at [773, 531] on button "SUBMIT" at bounding box center [751, 550] width 124 height 51
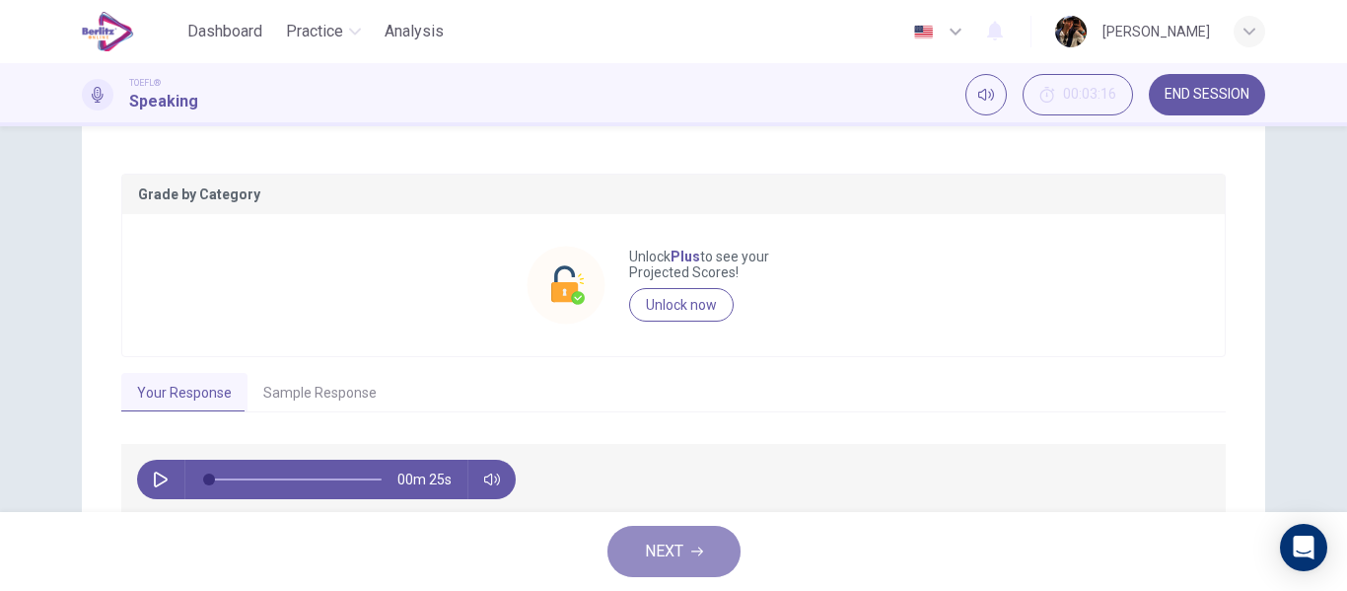
drag, startPoint x: 658, startPoint y: 543, endPoint x: 907, endPoint y: 14, distance: 585.2
click at [657, 543] on span "NEXT" at bounding box center [664, 551] width 38 height 28
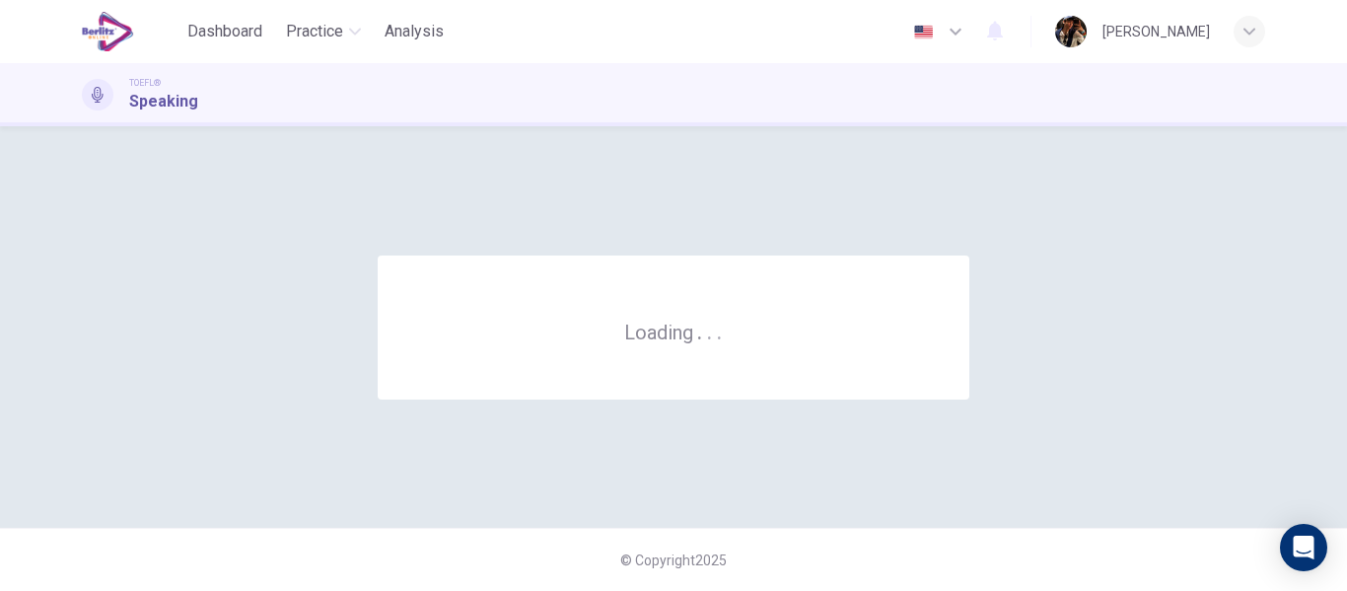
scroll to position [0, 0]
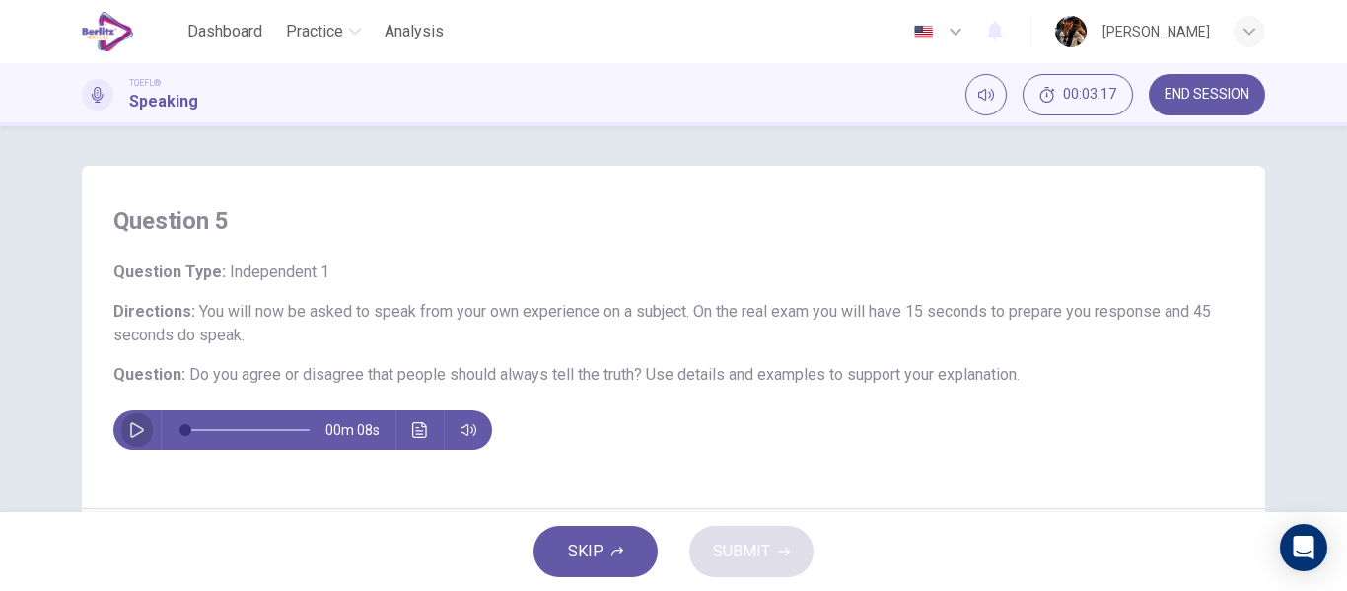
click at [134, 429] on icon "button" at bounding box center [137, 430] width 16 height 16
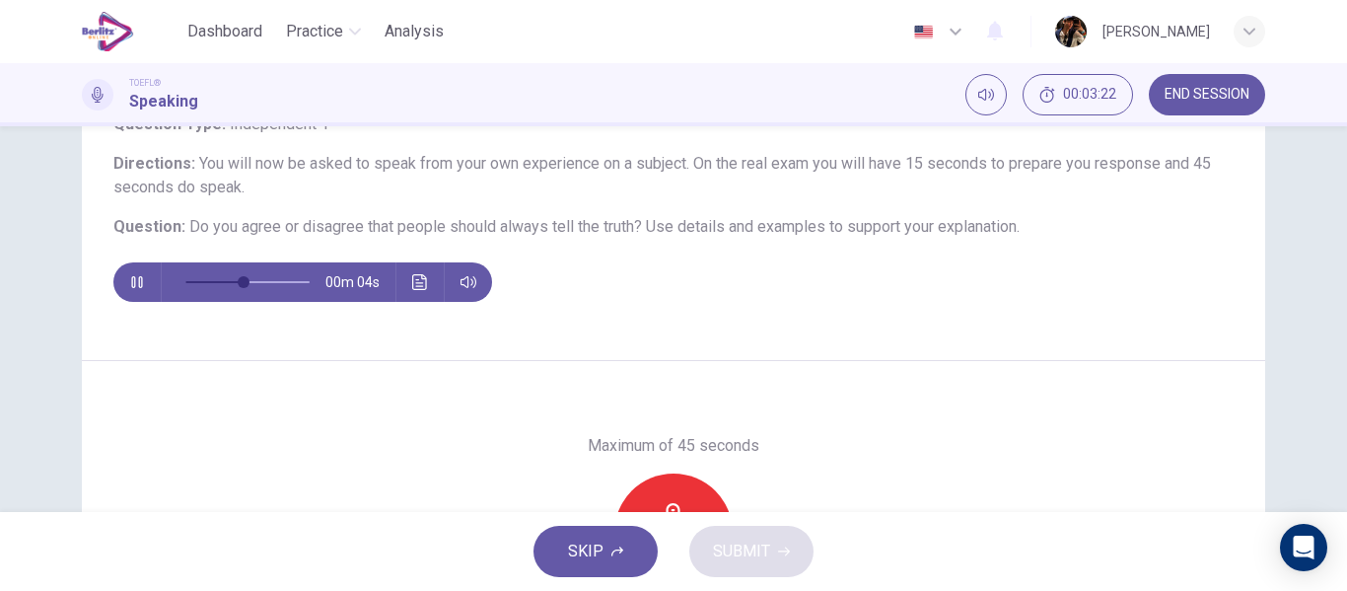
scroll to position [144, 0]
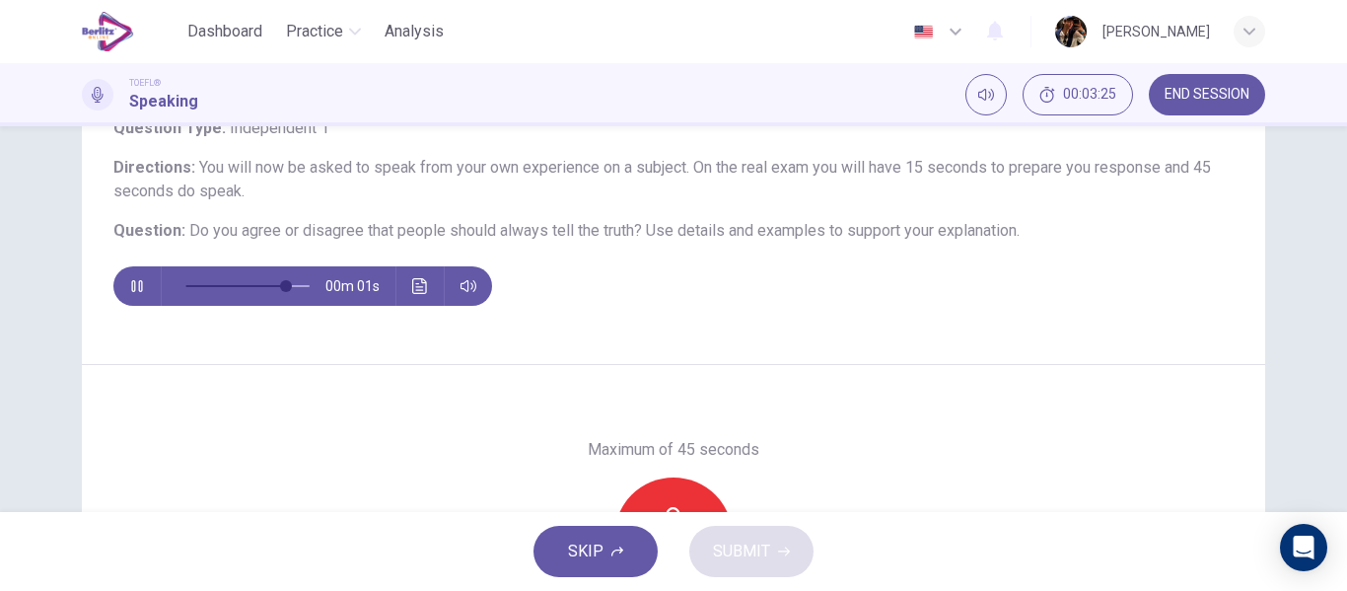
click at [668, 492] on div "Record" at bounding box center [673, 536] width 118 height 118
type input "*"
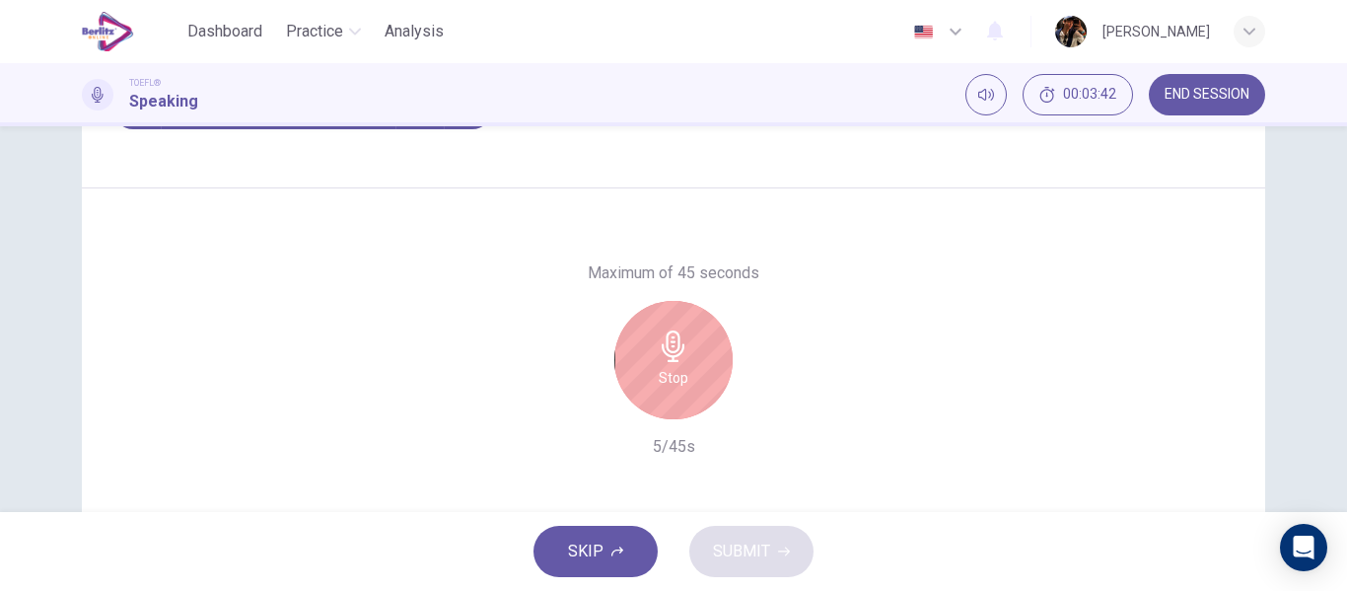
scroll to position [204, 0]
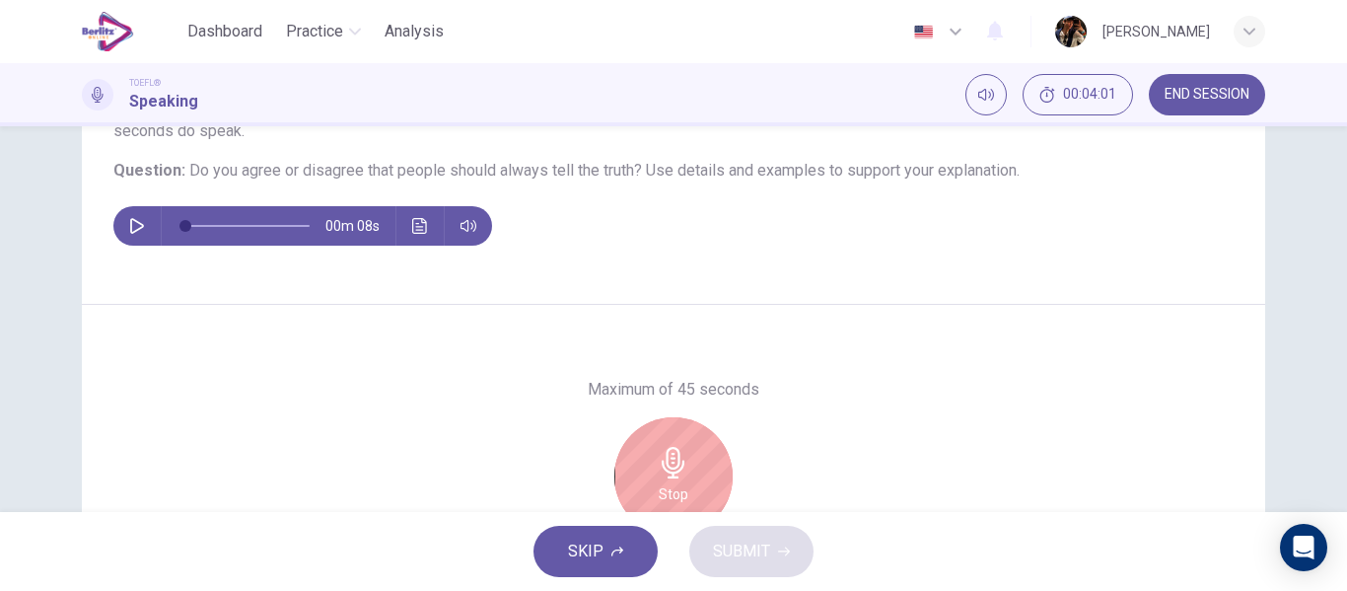
click at [659, 482] on h6 "Stop" at bounding box center [674, 494] width 30 height 24
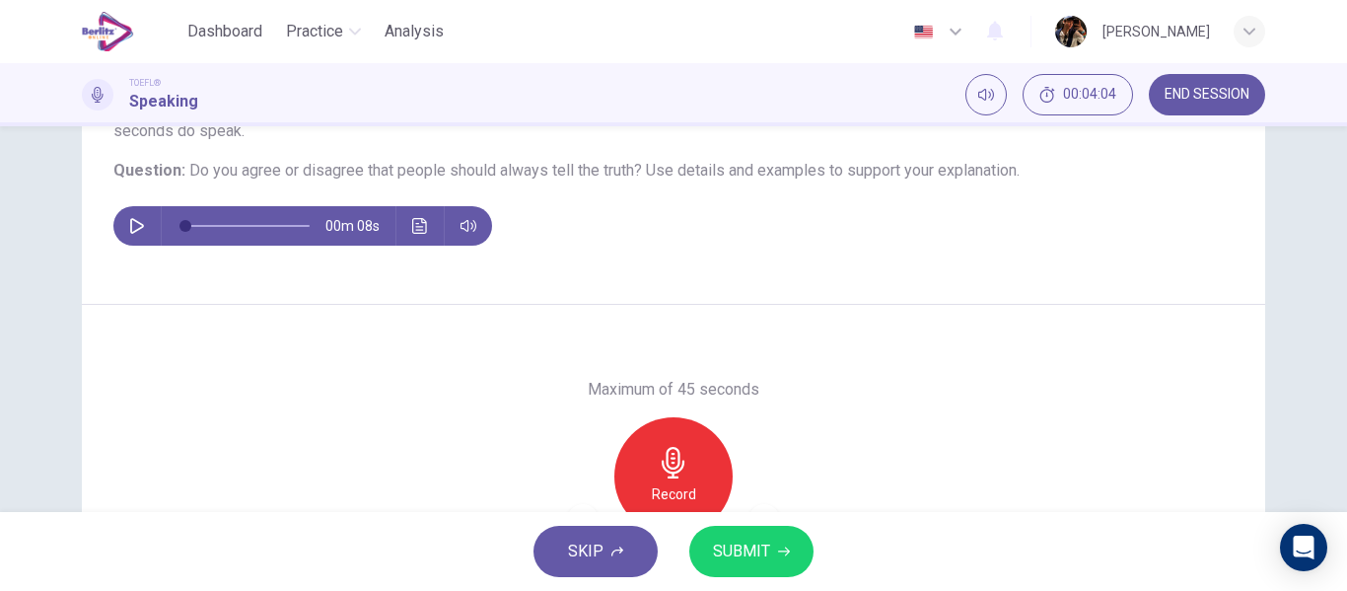
scroll to position [379, 0]
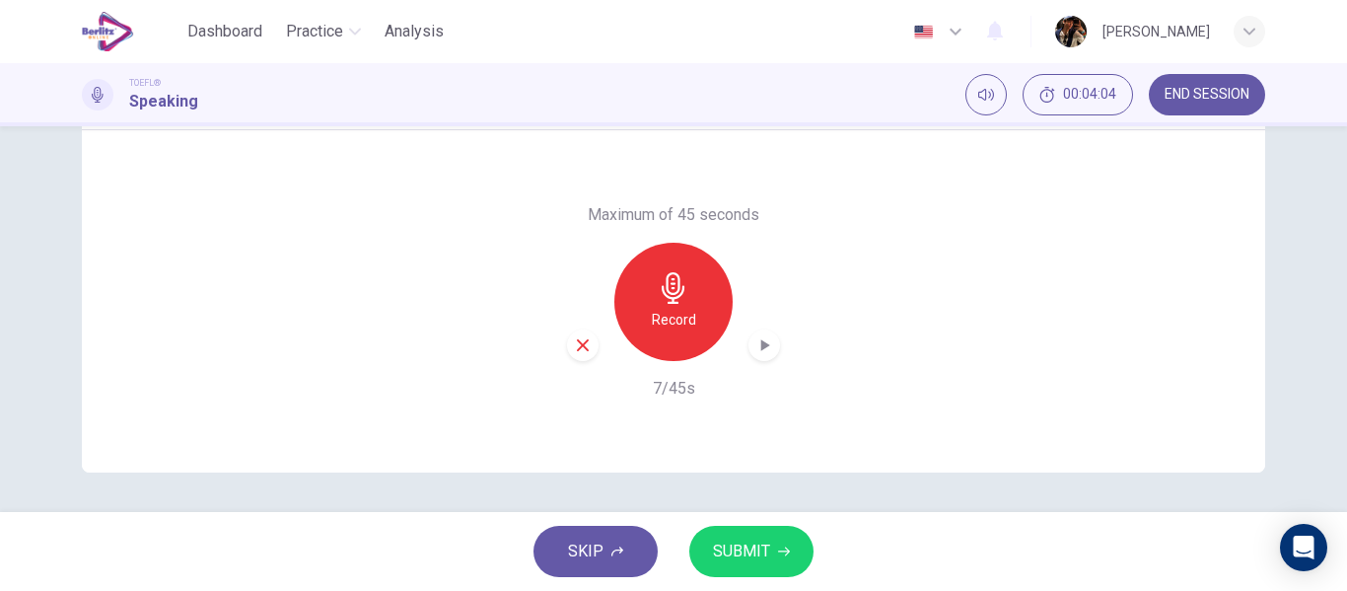
click at [753, 550] on span "SUBMIT" at bounding box center [741, 551] width 57 height 28
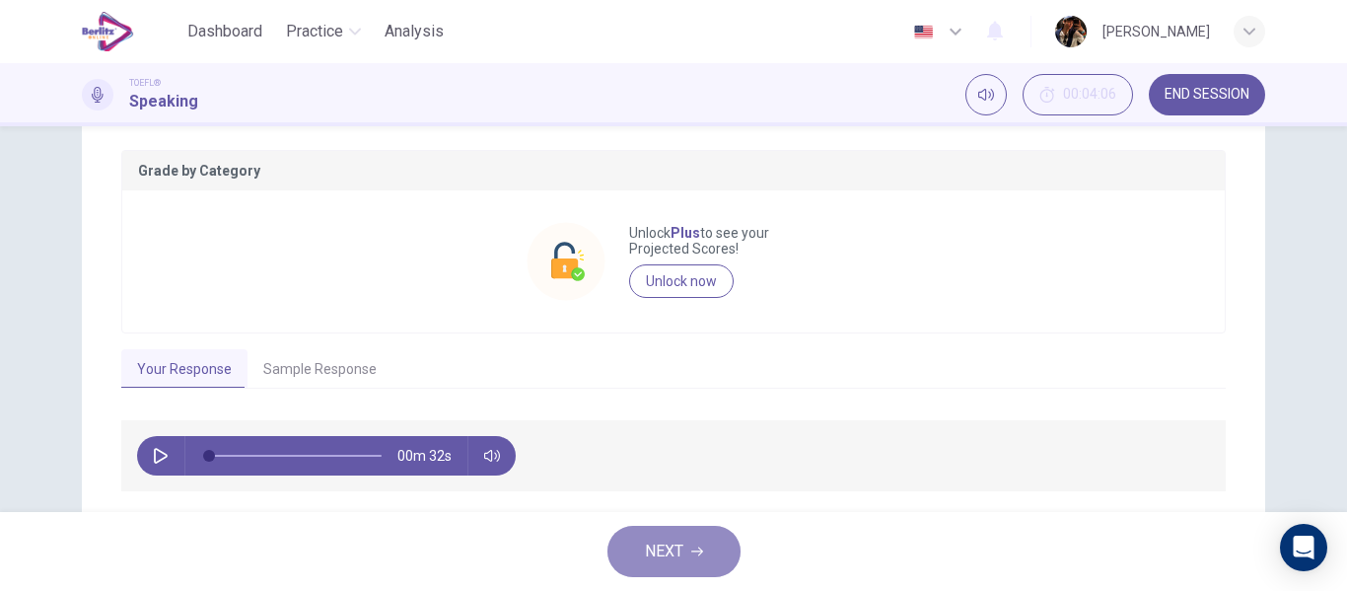
click at [677, 564] on button "NEXT" at bounding box center [673, 550] width 133 height 51
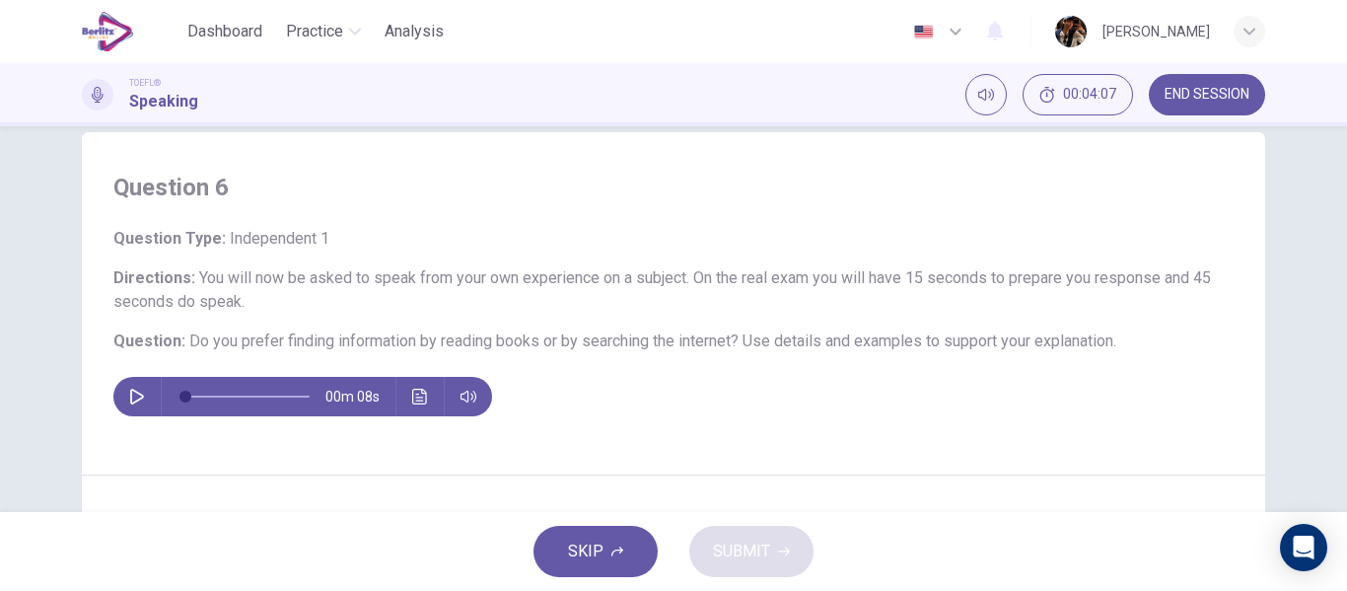
scroll to position [35, 0]
click at [136, 388] on icon "button" at bounding box center [137, 394] width 16 height 16
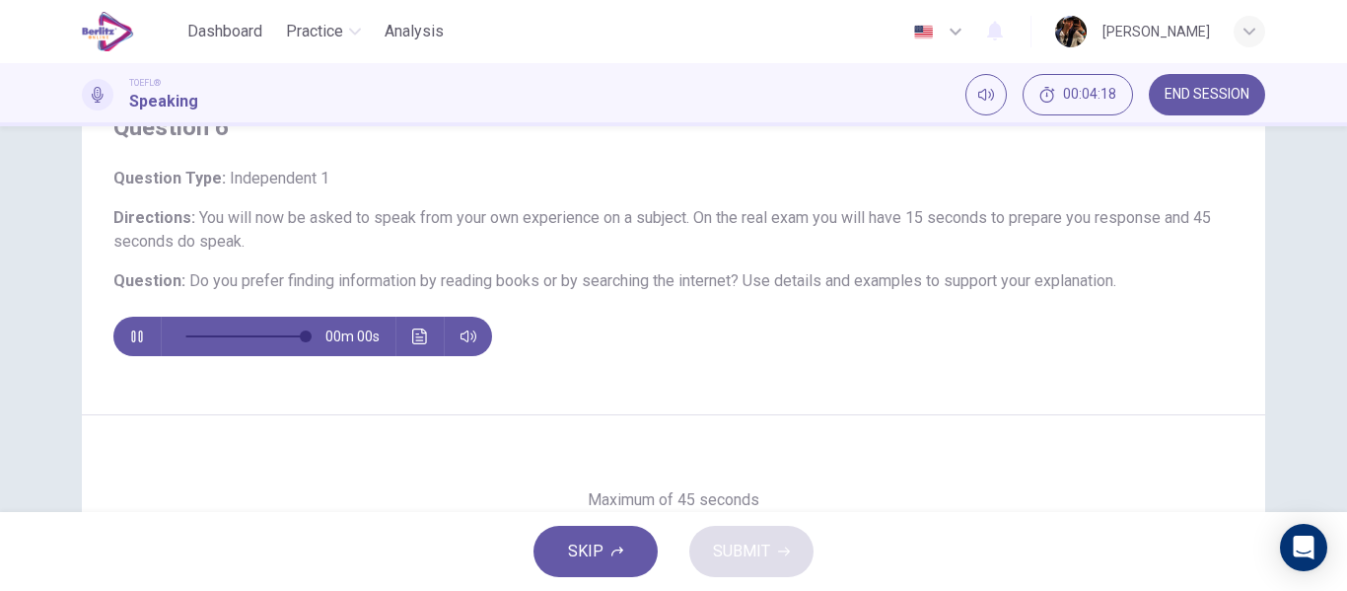
scroll to position [98, 0]
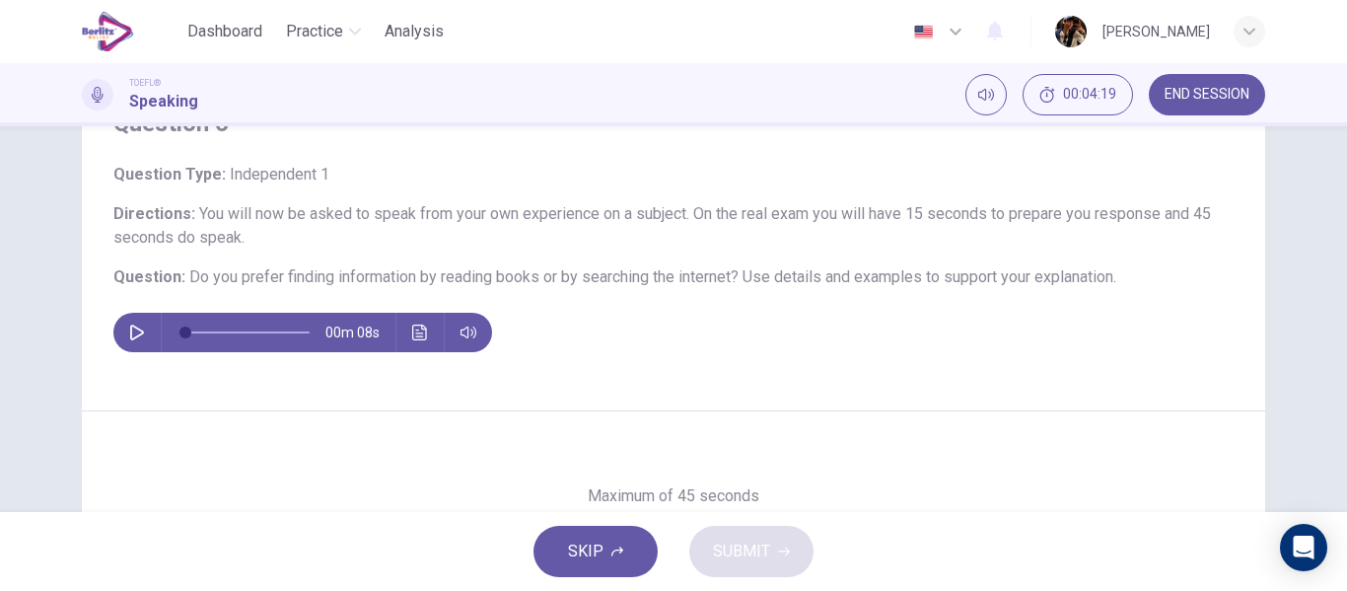
click at [121, 341] on button "button" at bounding box center [137, 332] width 32 height 39
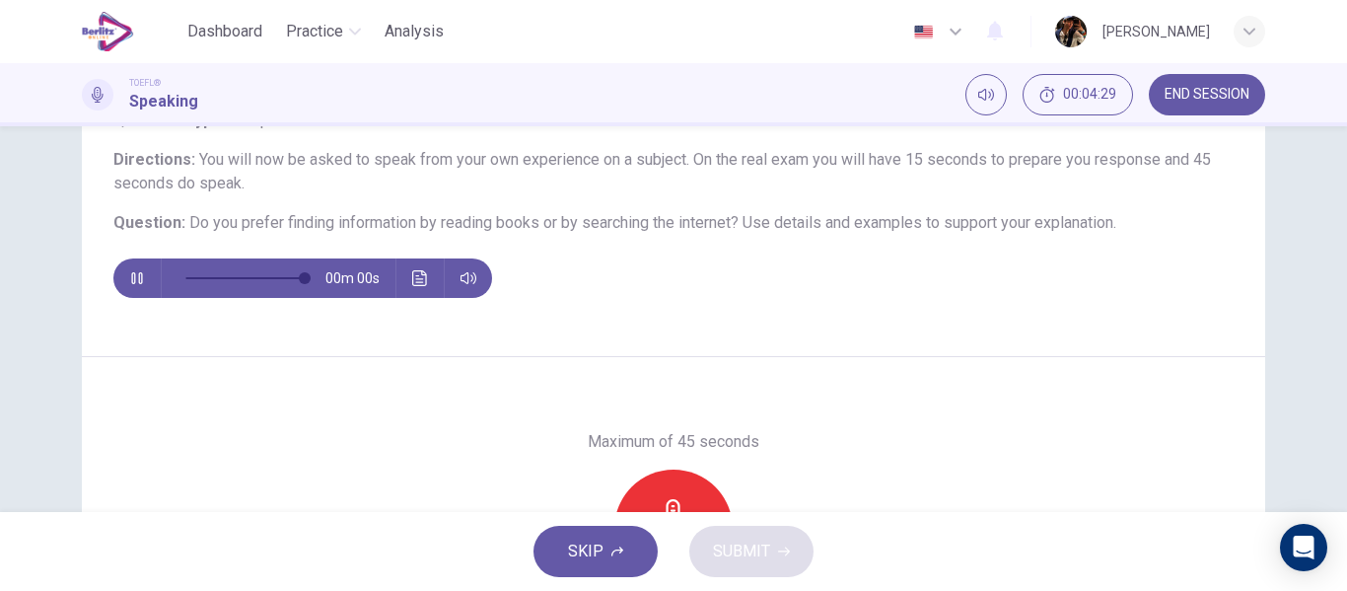
click at [654, 494] on div "Record" at bounding box center [673, 528] width 118 height 118
type input "*"
click at [682, 534] on h6 "Stop" at bounding box center [674, 546] width 30 height 24
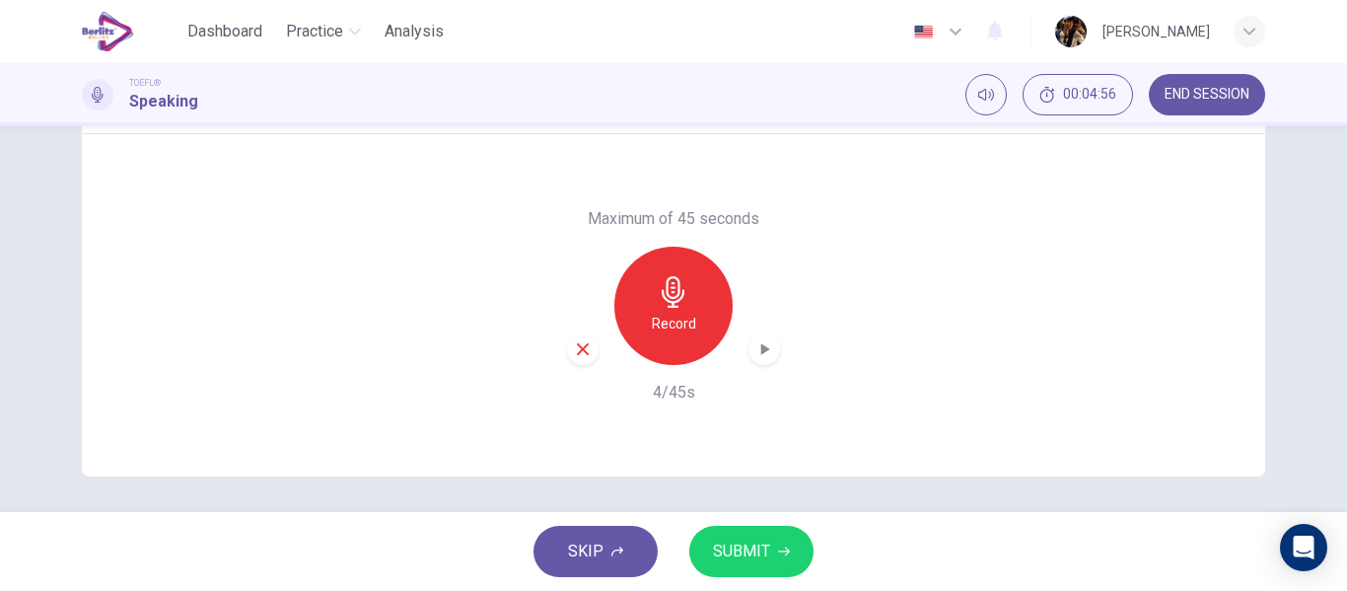
click at [761, 552] on span "SUBMIT" at bounding box center [741, 551] width 57 height 28
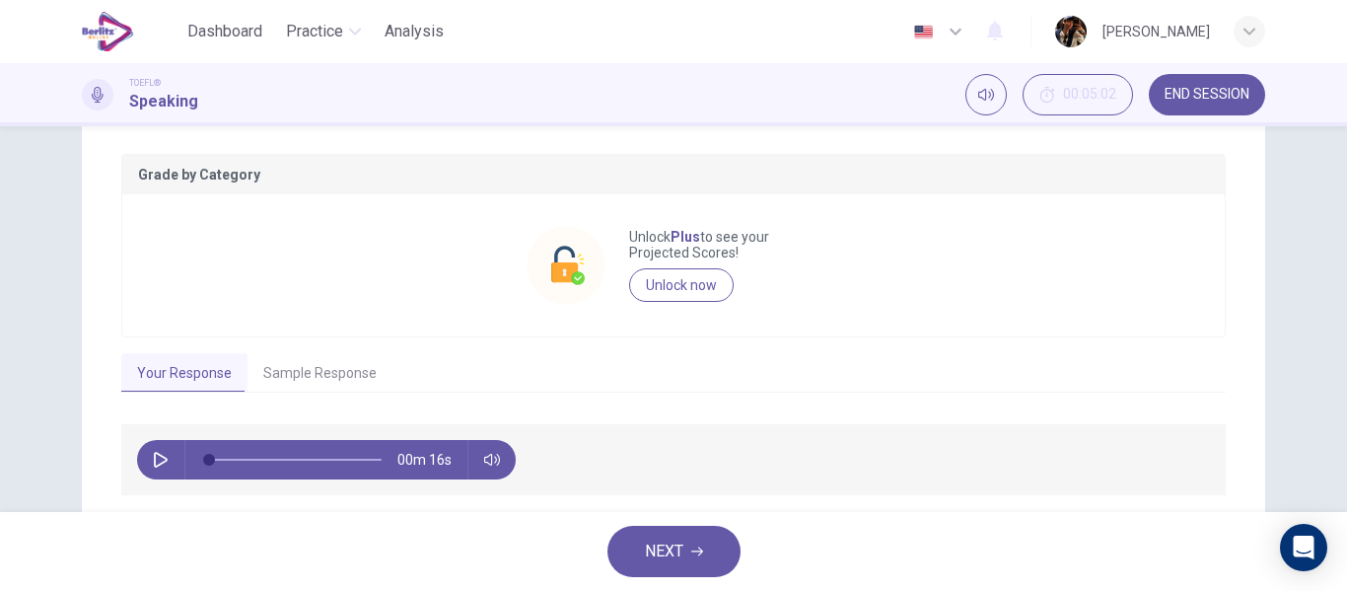
click at [664, 561] on span "NEXT" at bounding box center [664, 551] width 38 height 28
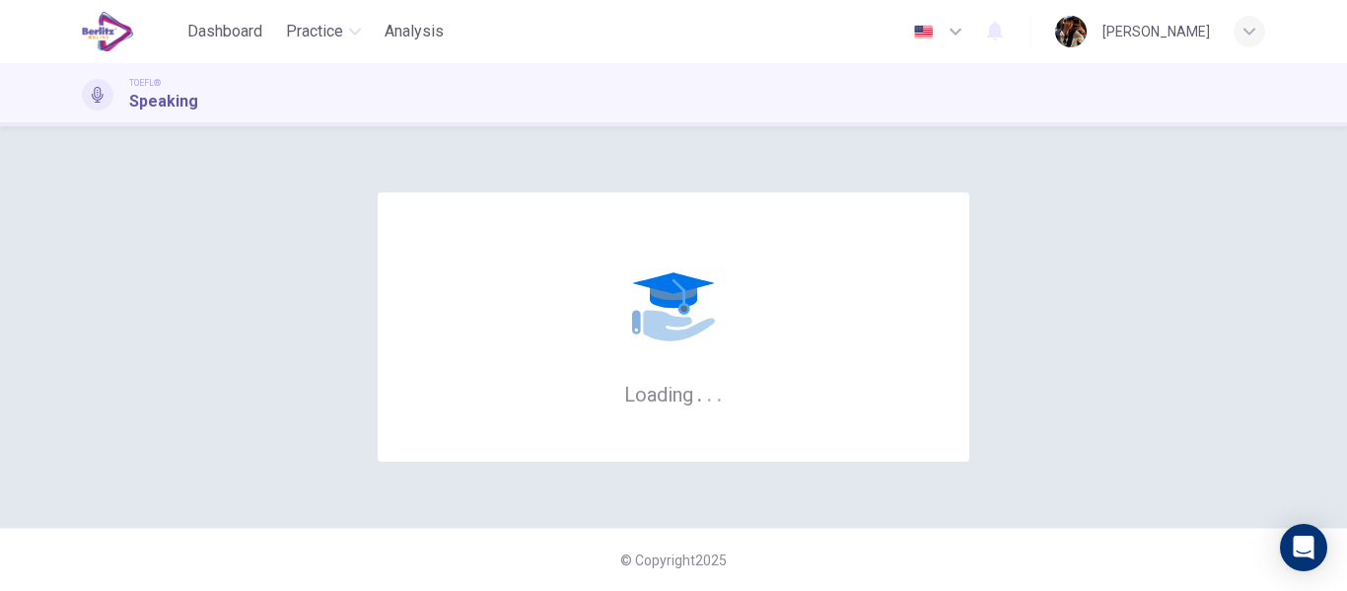
scroll to position [0, 0]
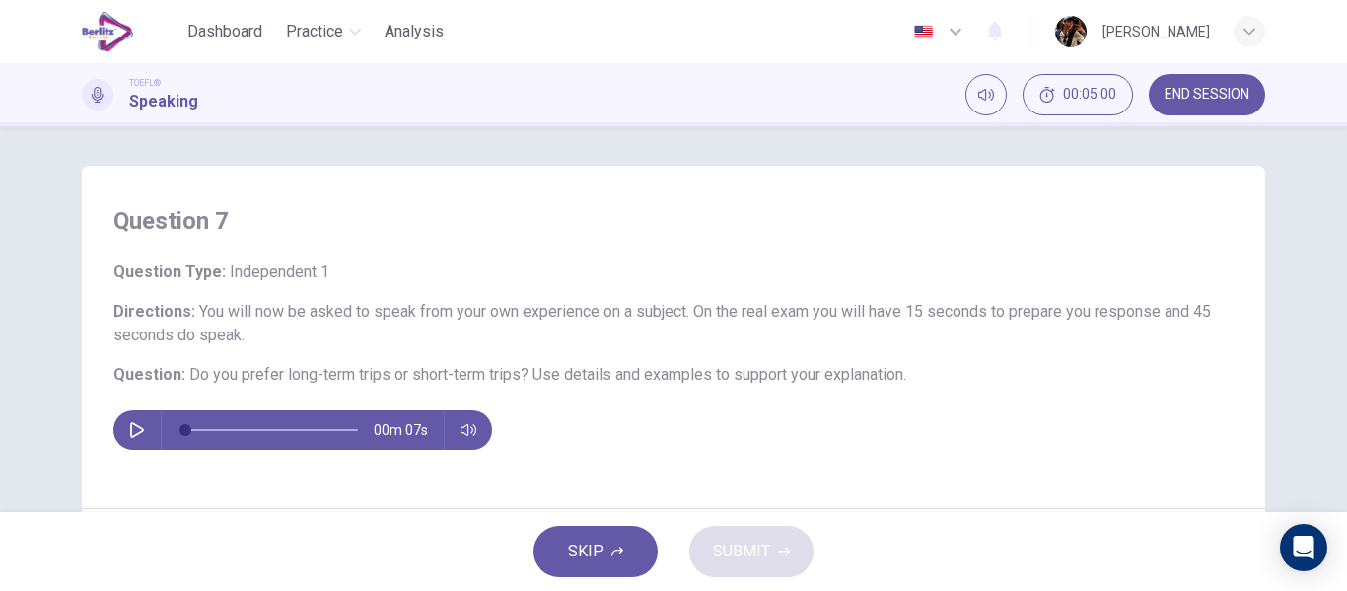
click at [136, 427] on icon "button" at bounding box center [137, 430] width 16 height 16
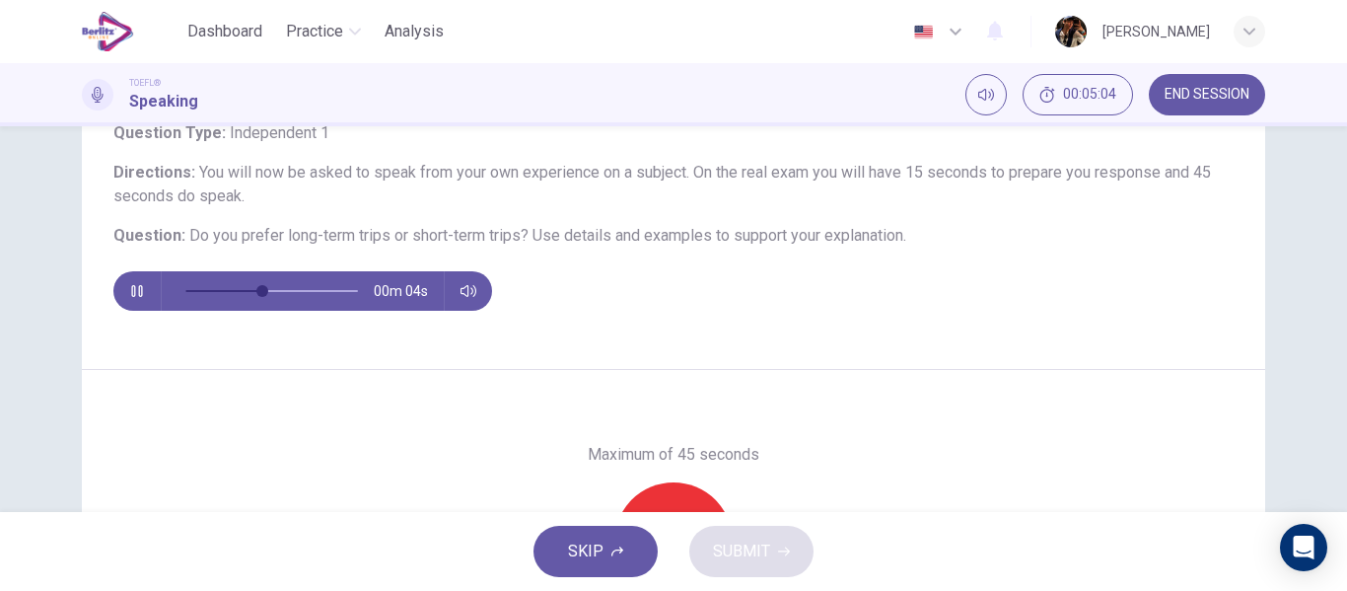
scroll to position [144, 0]
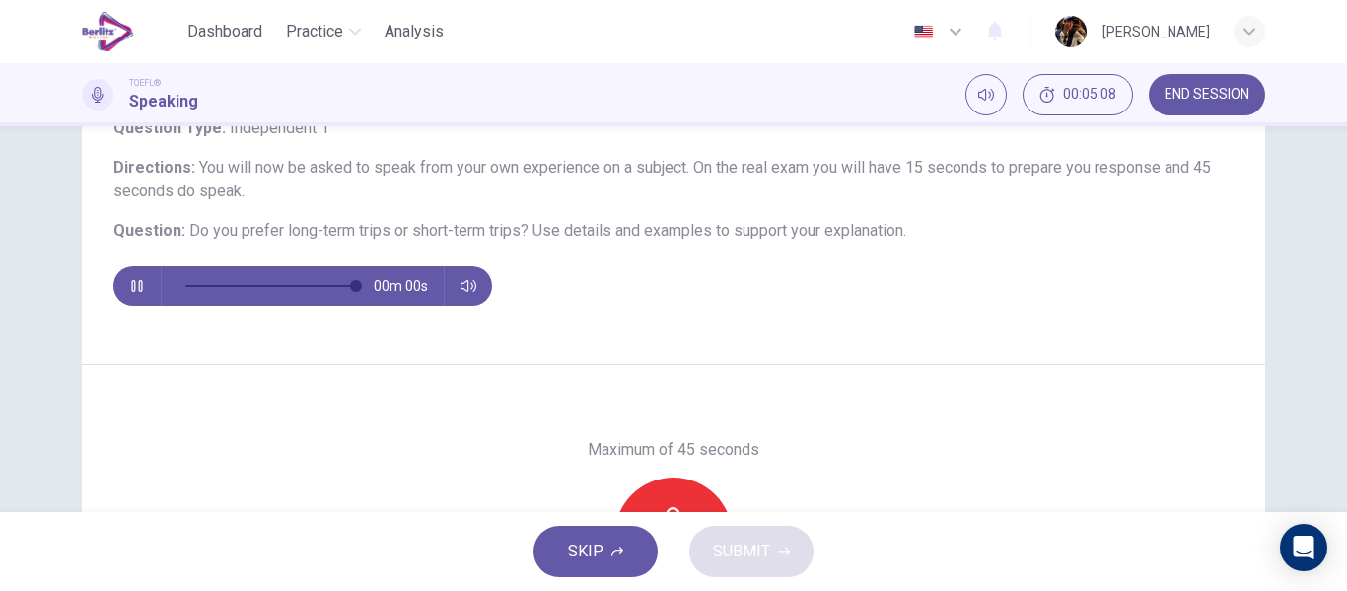
type input "*"
click at [673, 493] on div "Record" at bounding box center [673, 536] width 118 height 118
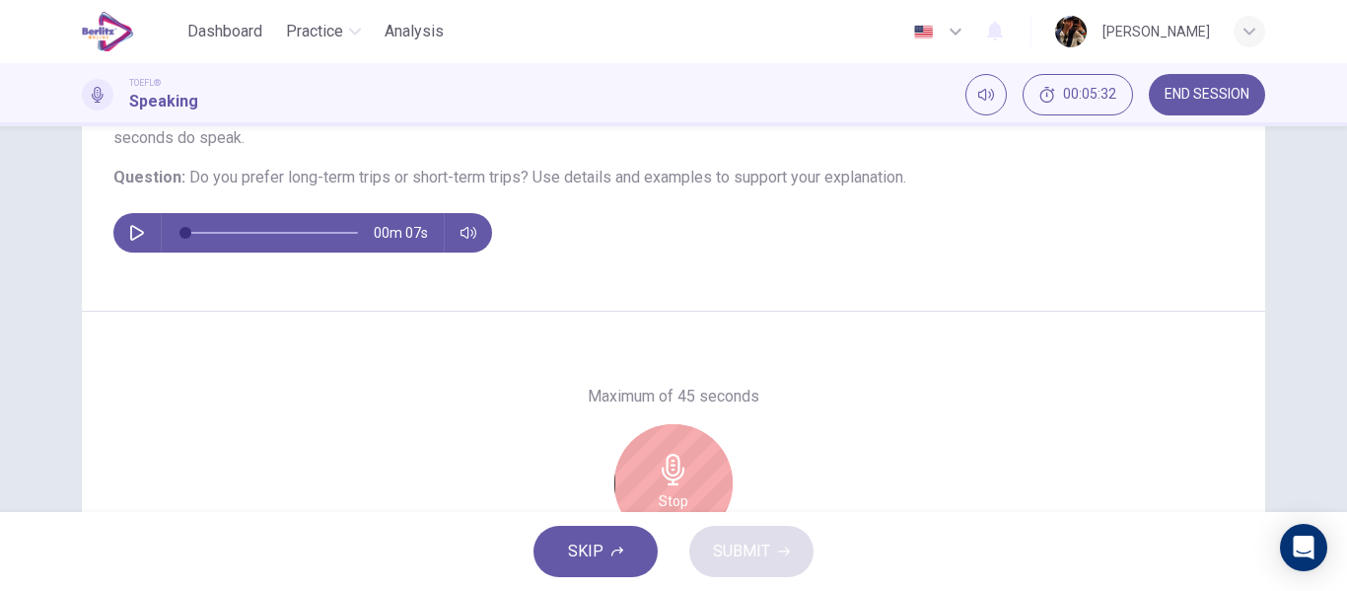
scroll to position [312, 0]
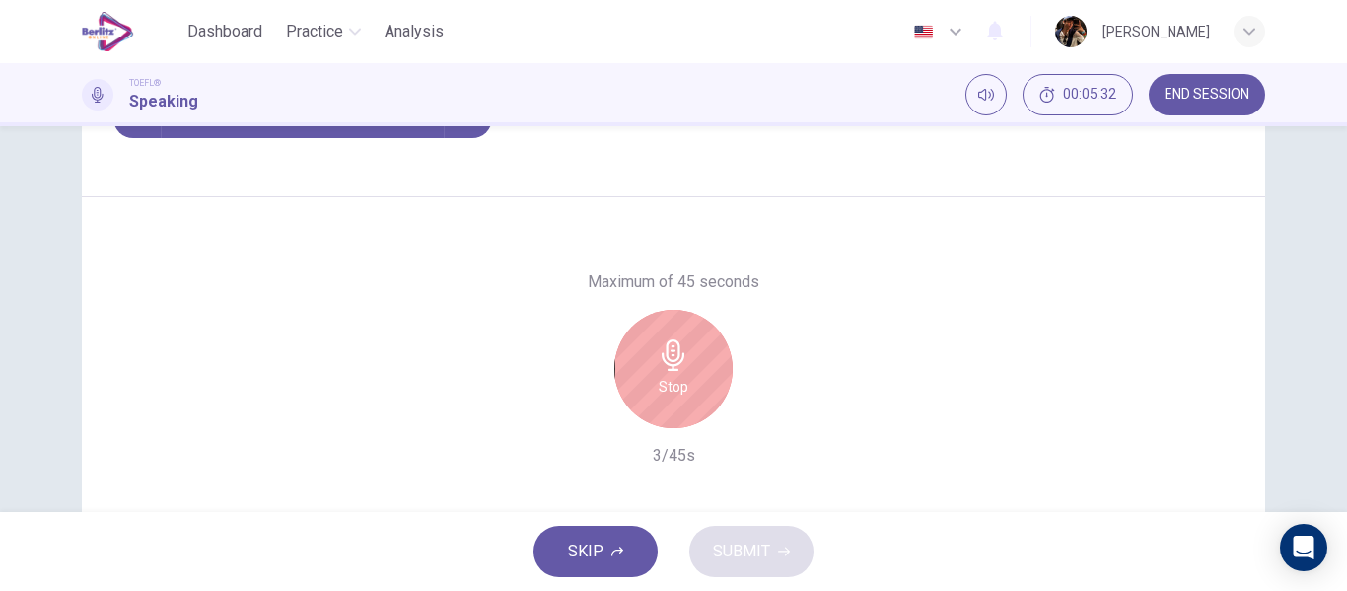
click at [673, 379] on h6 "Stop" at bounding box center [674, 387] width 30 height 24
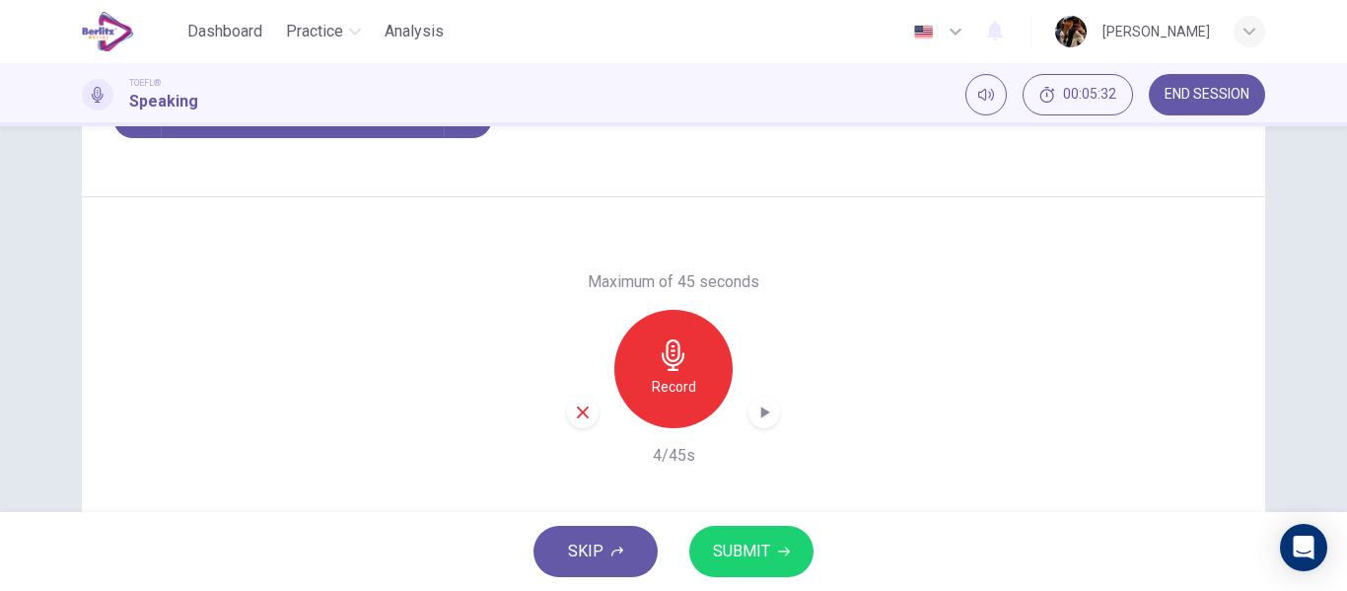
click at [713, 537] on button "SUBMIT" at bounding box center [751, 550] width 124 height 51
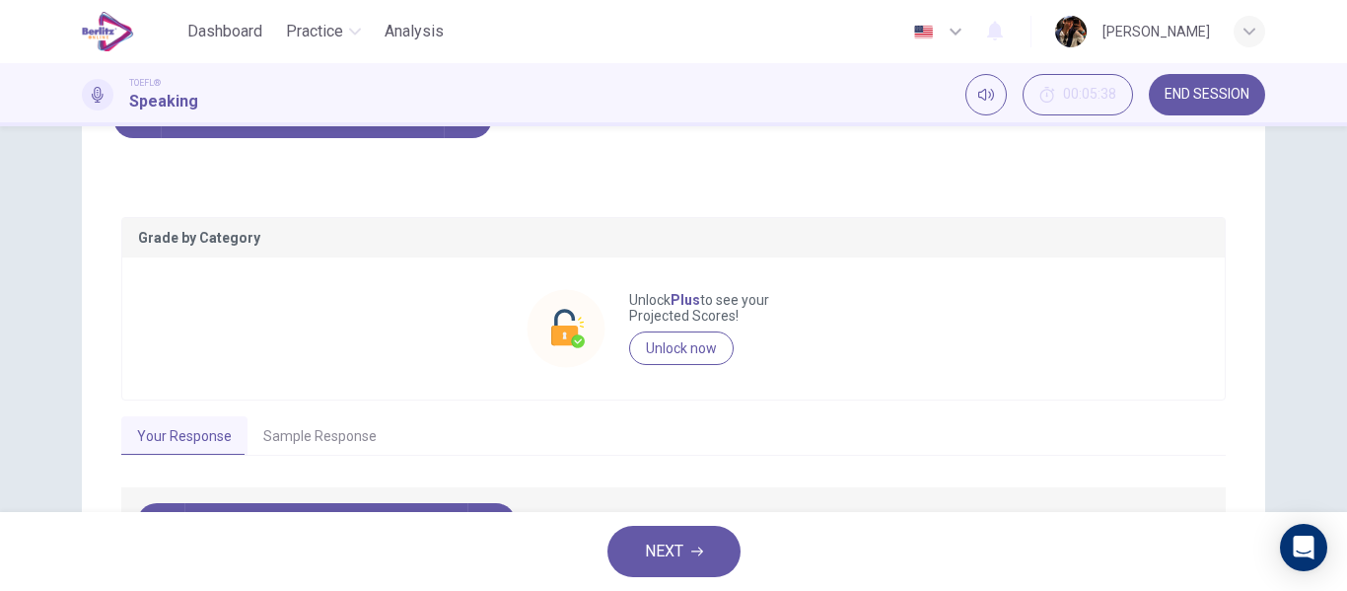
click at [1233, 100] on span "END SESSION" at bounding box center [1206, 95] width 85 height 16
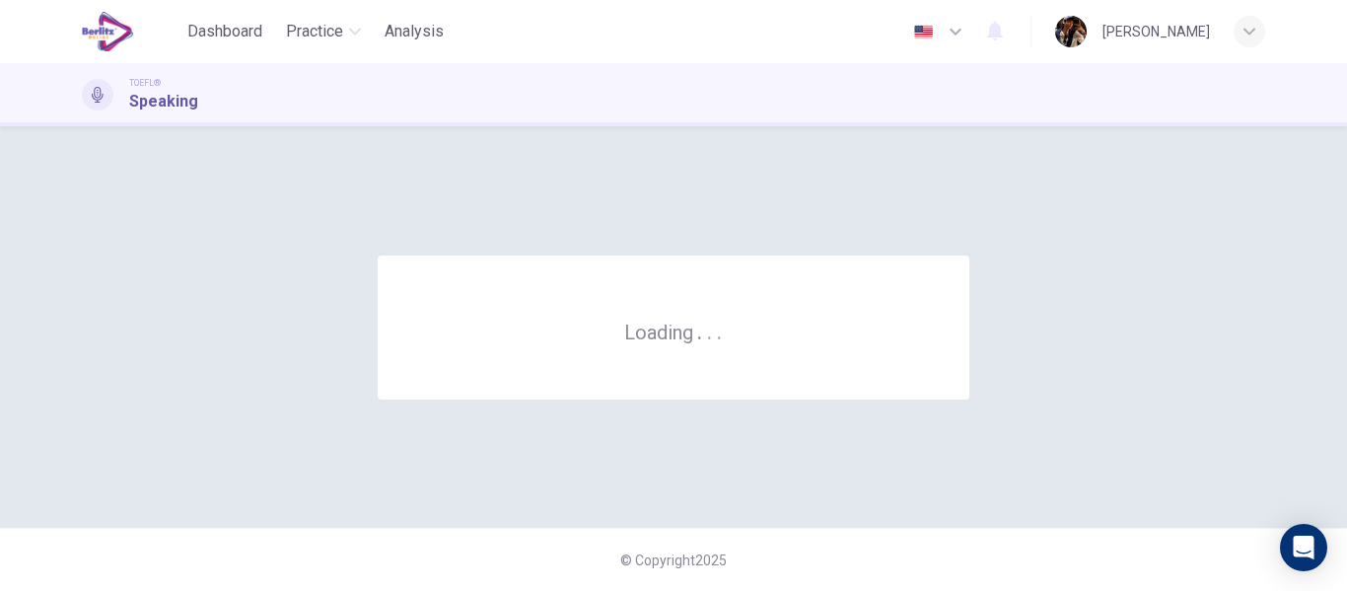
scroll to position [0, 0]
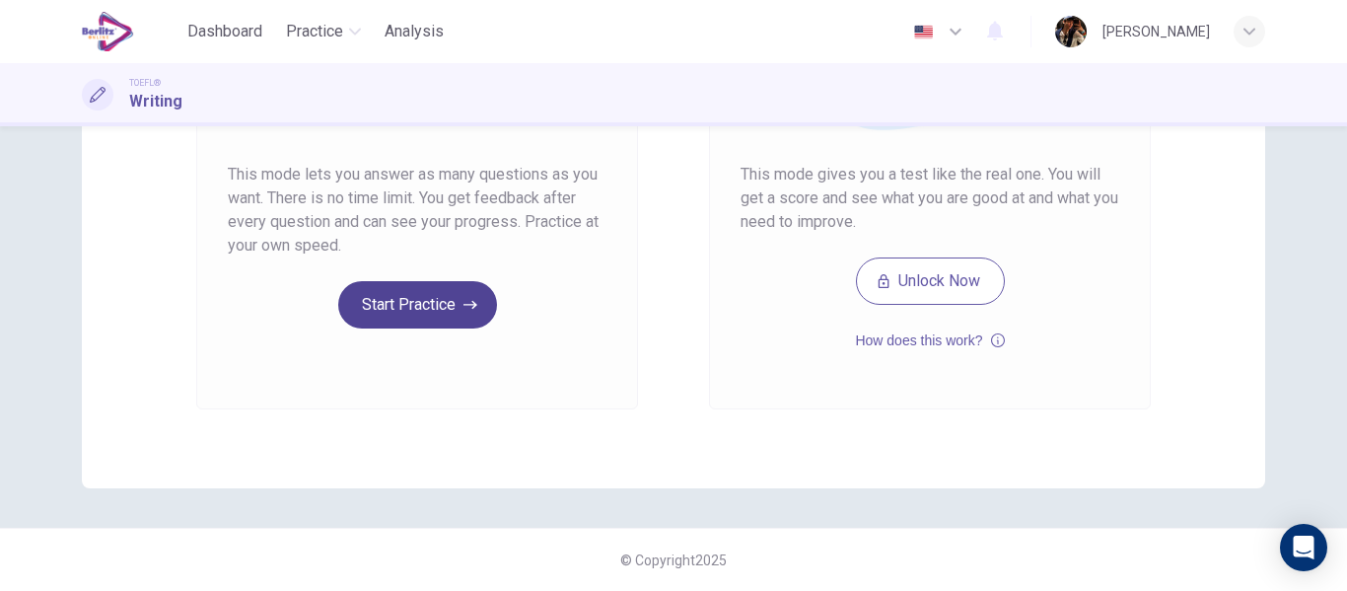
click at [346, 304] on button "Start Practice" at bounding box center [417, 304] width 159 height 47
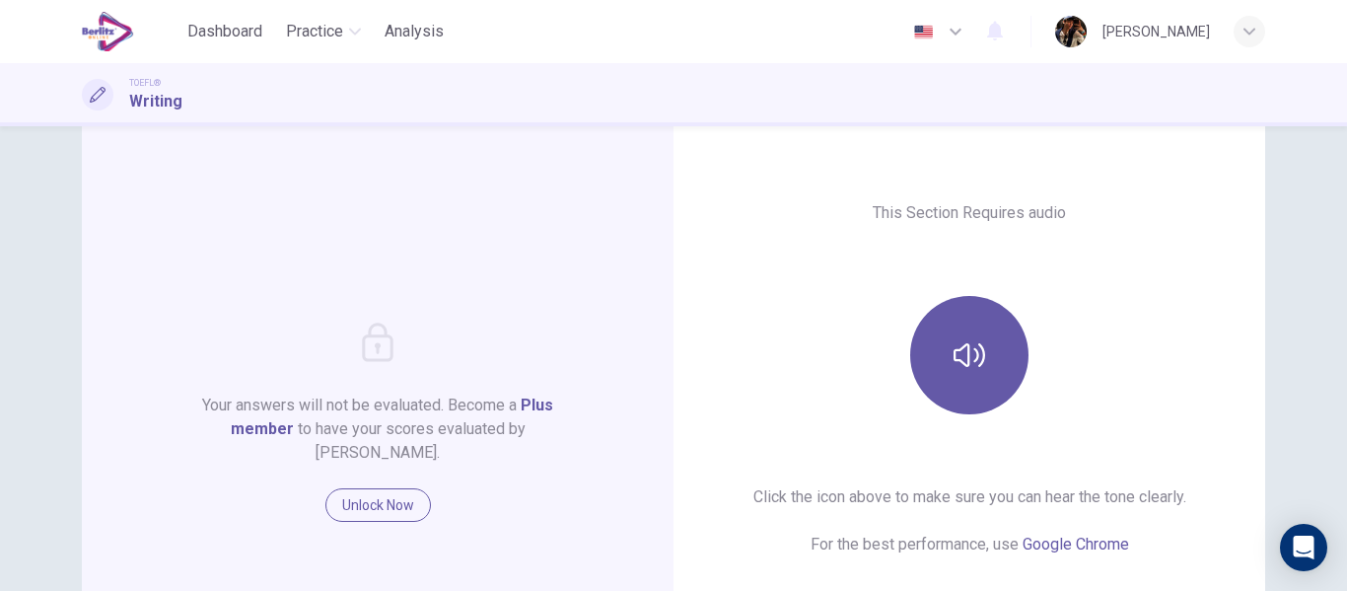
scroll to position [124, 0]
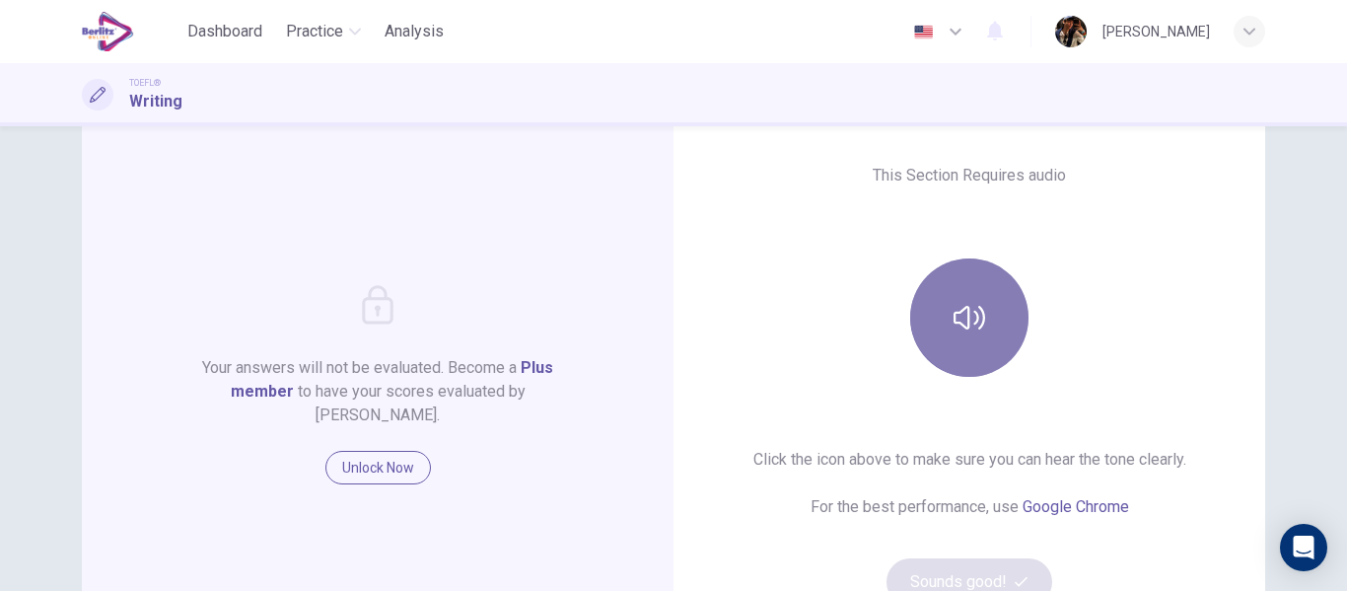
click at [959, 277] on button "button" at bounding box center [969, 317] width 118 height 118
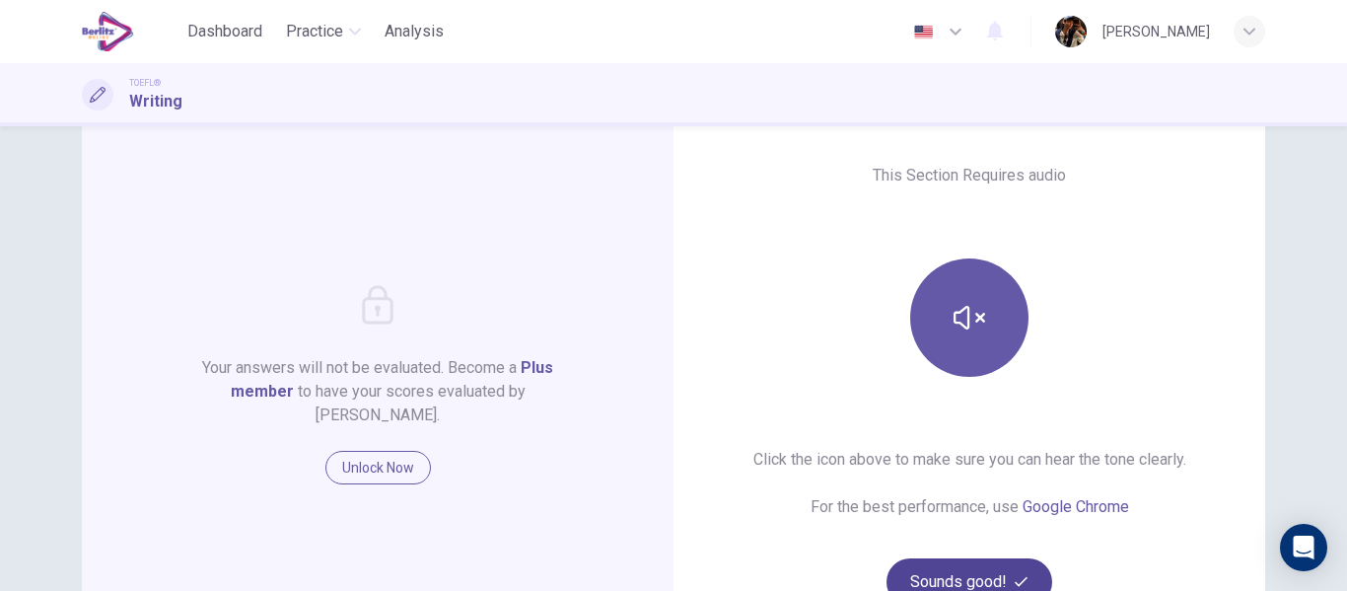
click at [980, 585] on button "Sounds good!" at bounding box center [969, 581] width 166 height 47
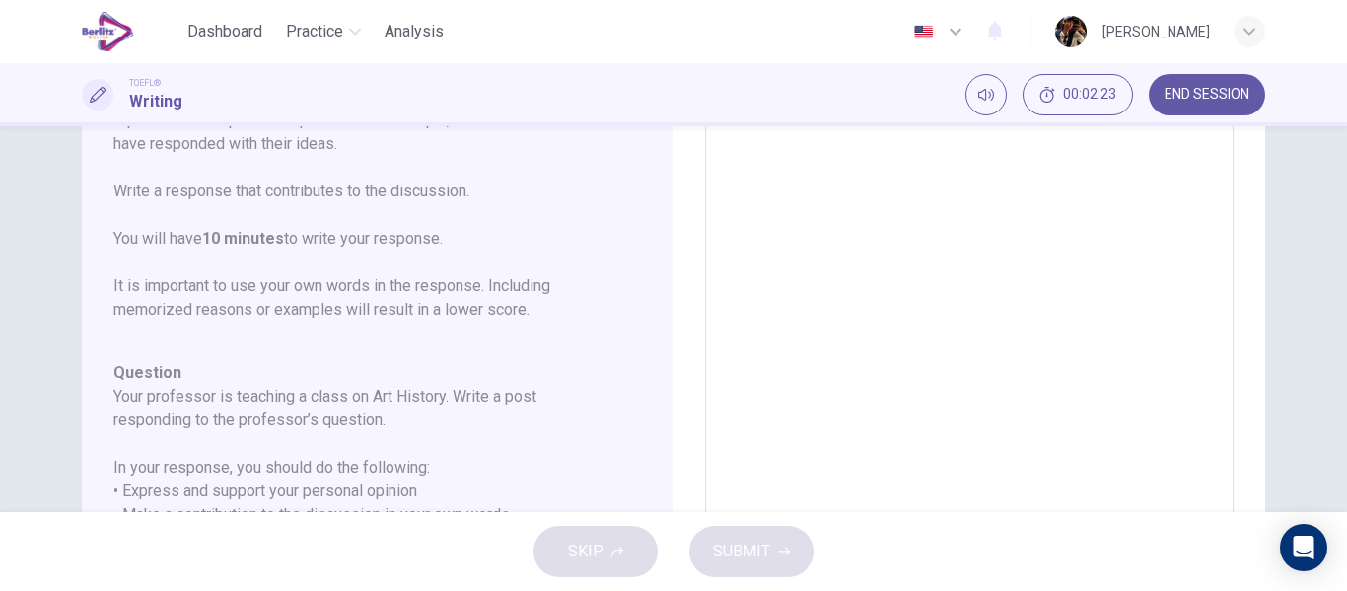
scroll to position [43, 0]
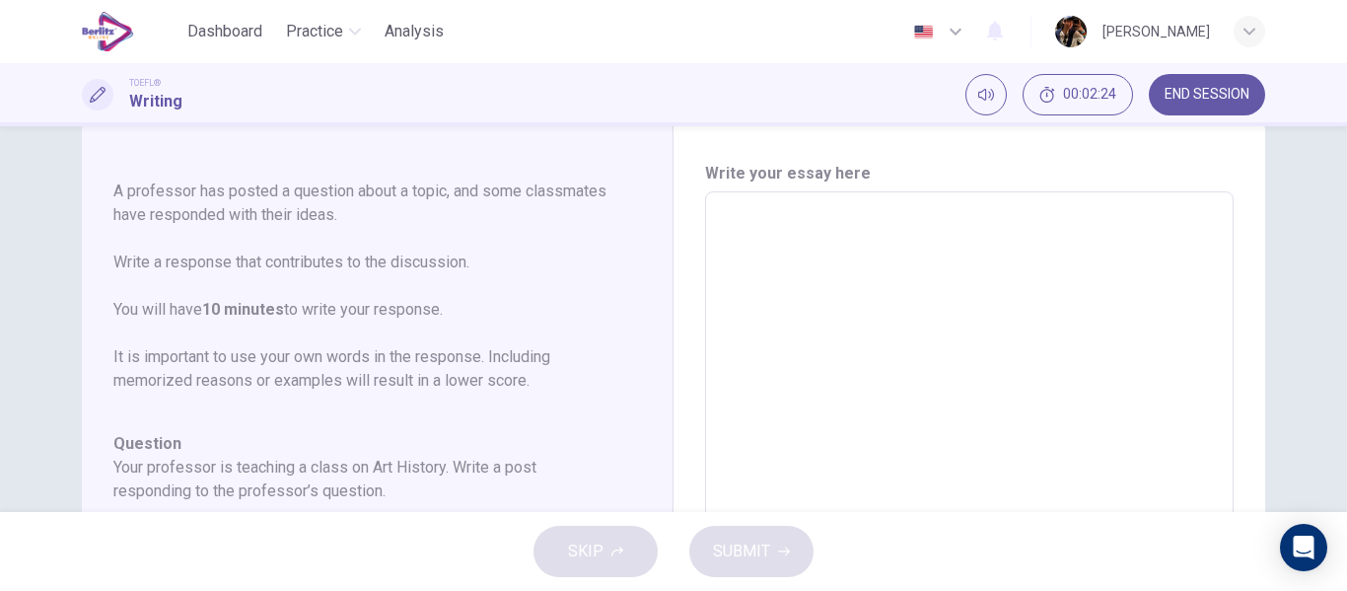
click at [762, 270] on textarea at bounding box center [969, 521] width 501 height 626
type textarea "****"
type textarea "*"
type textarea "***"
type textarea "*"
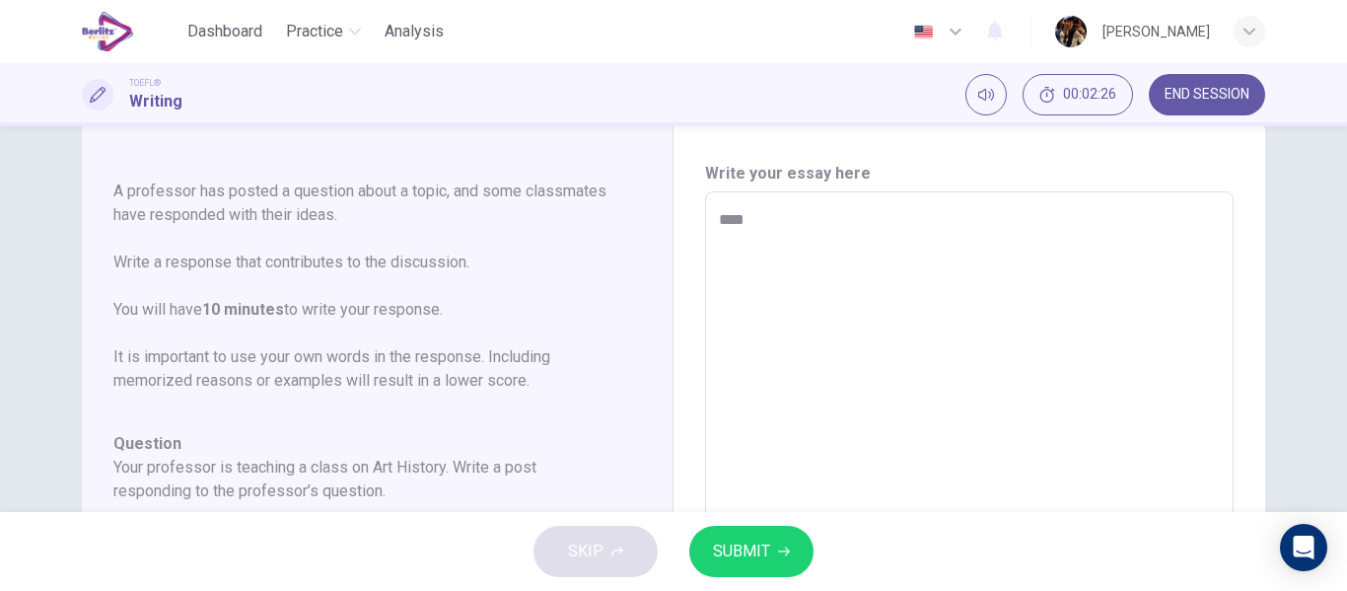
type textarea "****"
type textarea "*"
type textarea "****"
type textarea "*"
type textarea "*****"
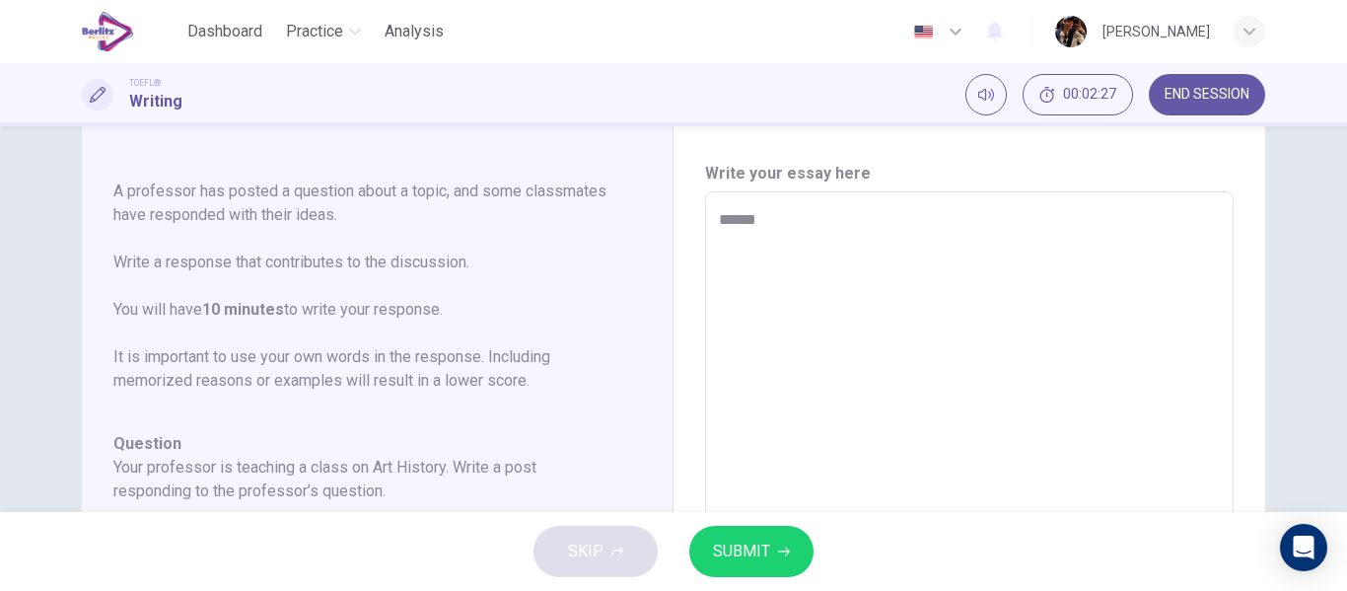
type textarea "*"
type textarea "*******"
type textarea "*"
type textarea "*********"
type textarea "*"
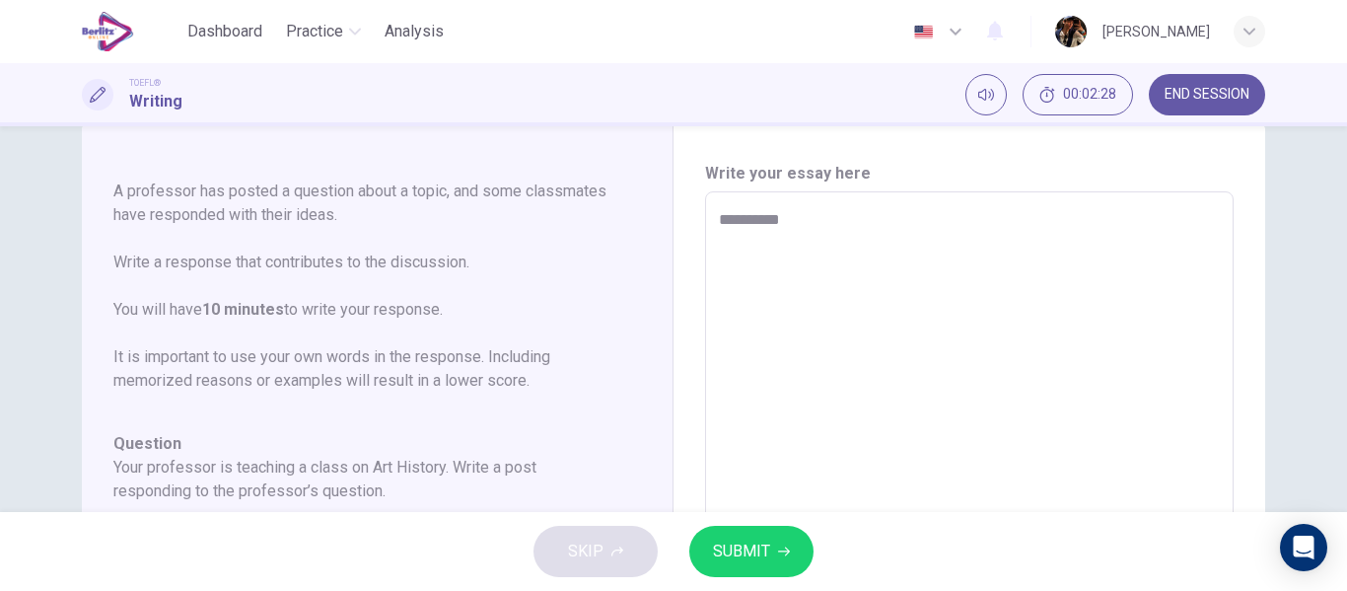
type textarea "**********"
type textarea "*"
type textarea "**********"
type textarea "*"
type textarea "**********"
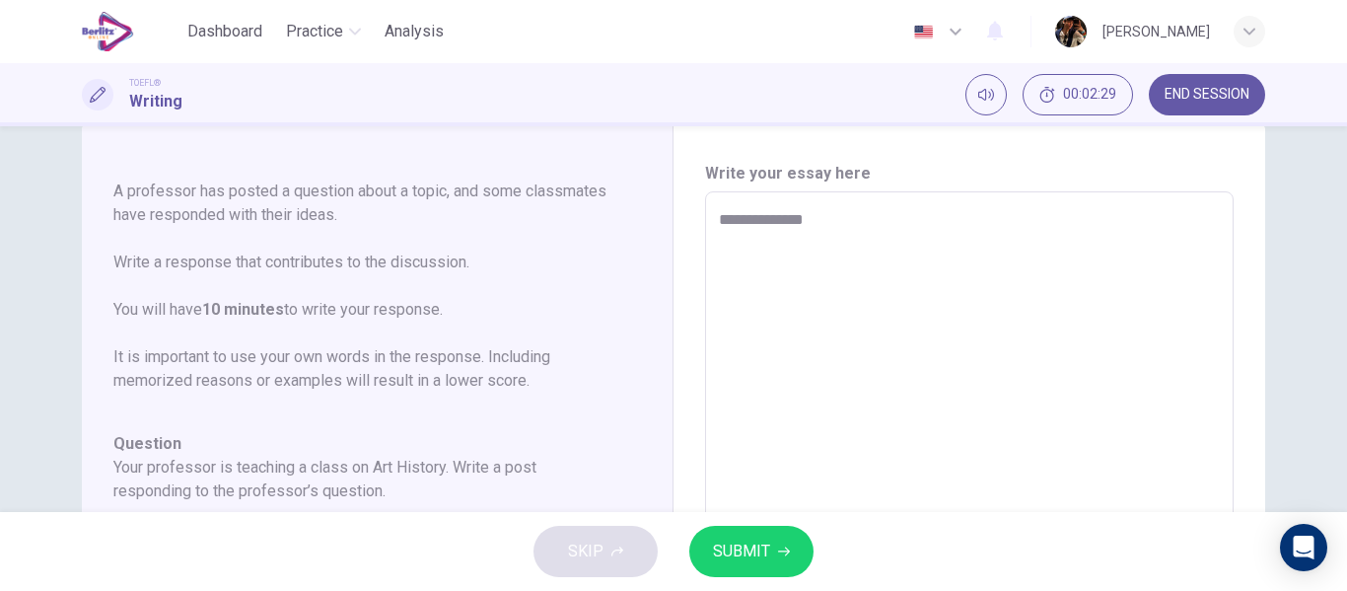
type textarea "*"
type textarea "**********"
type textarea "*"
type textarea "**********"
type textarea "*"
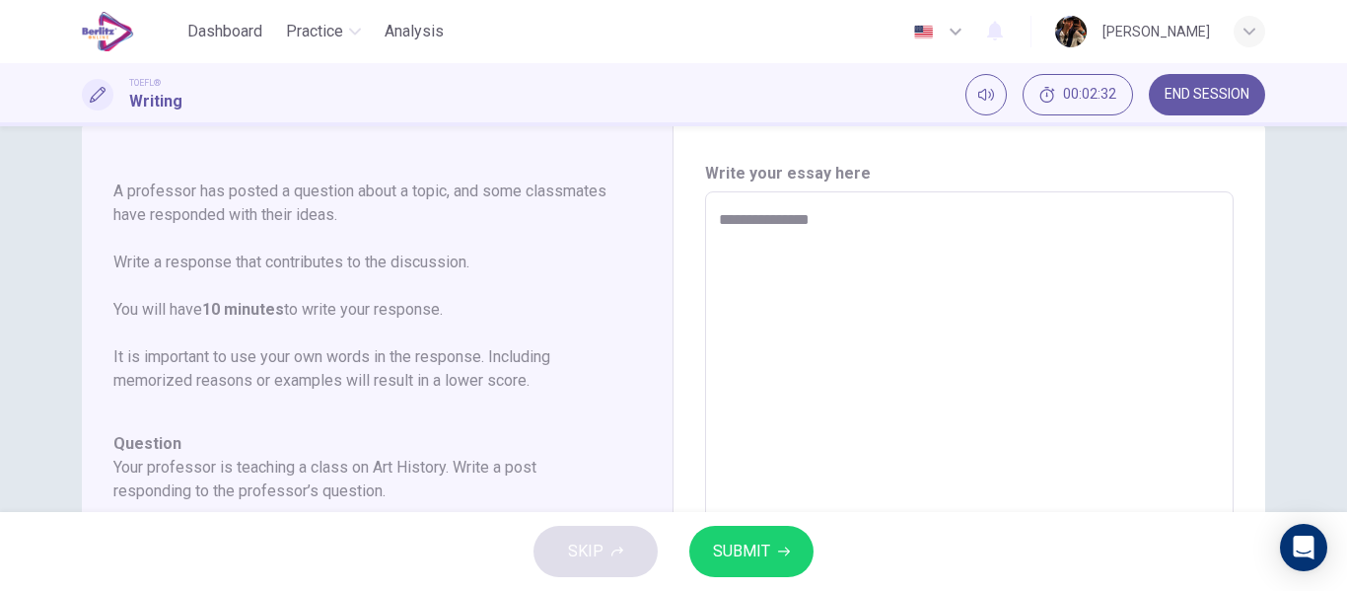
type textarea "**********"
type textarea "*"
type textarea "**********"
type textarea "*"
type textarea "**********"
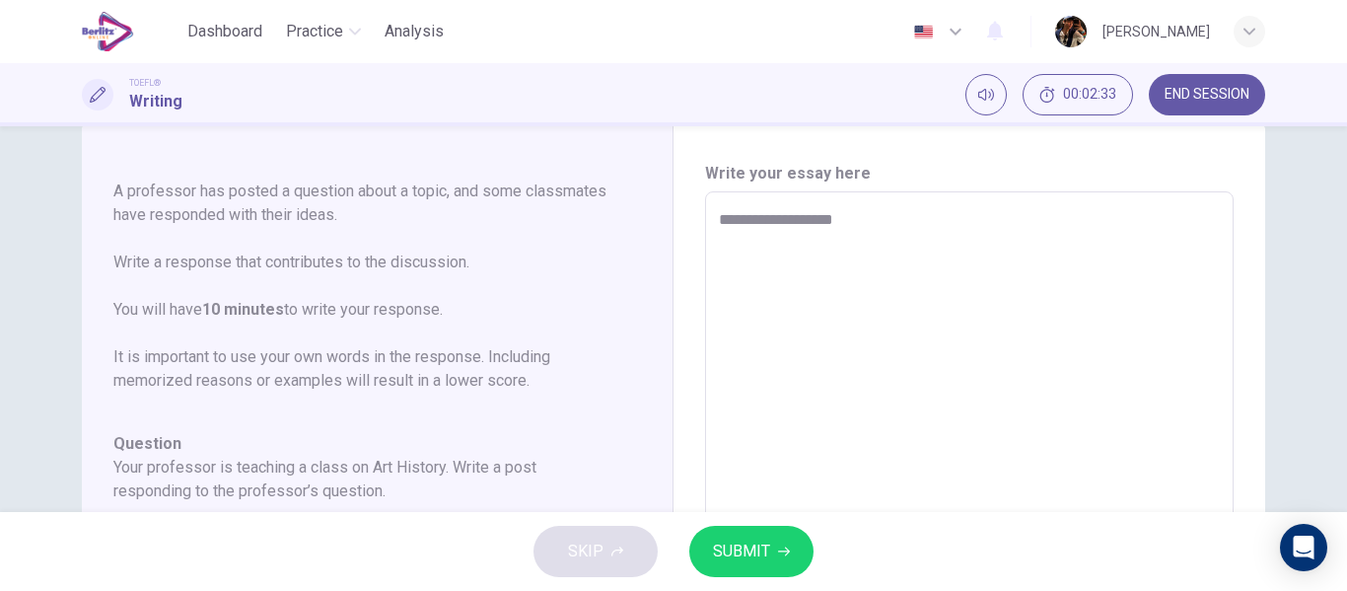
type textarea "*"
type textarea "**********"
type textarea "*"
type textarea "**********"
type textarea "*"
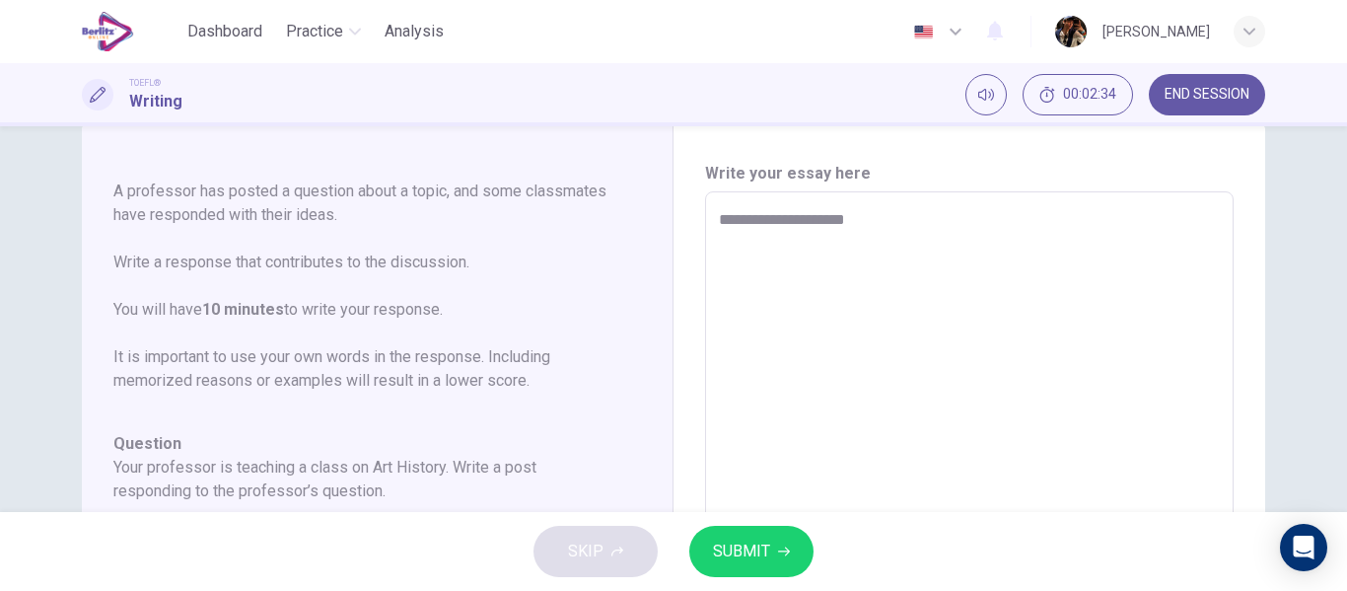
type textarea "**********"
type textarea "*"
type textarea "**********"
type textarea "*"
type textarea "**********"
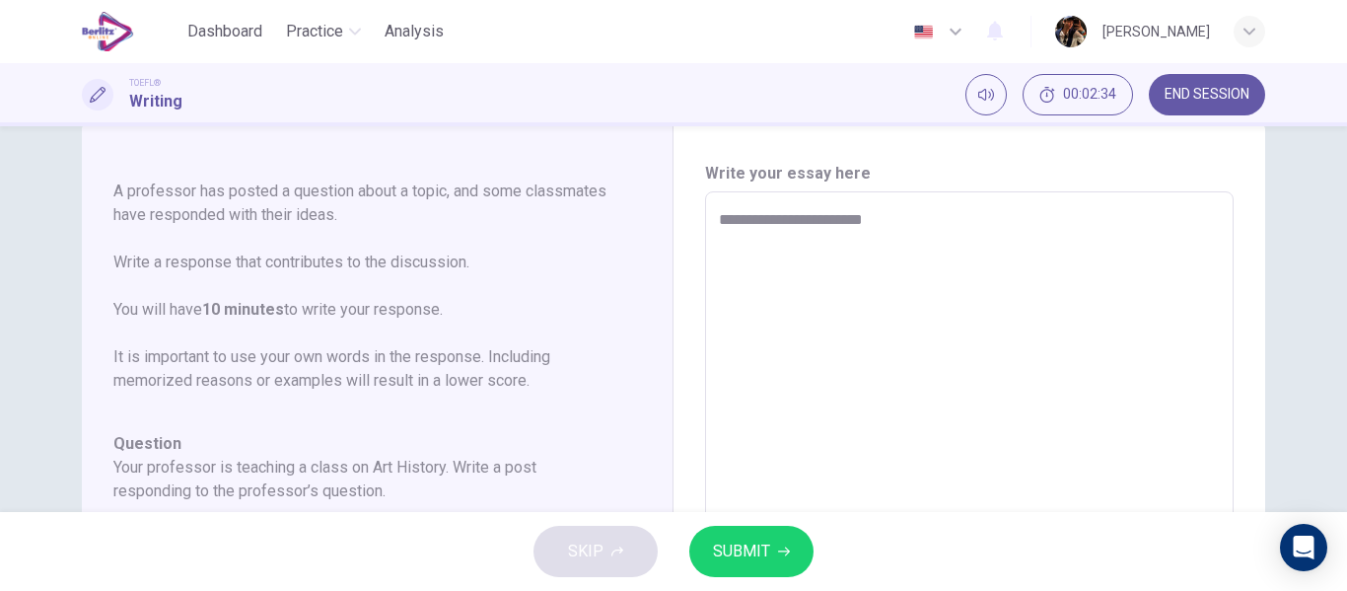
type textarea "*"
type textarea "**********"
type textarea "*"
type textarea "**********"
type textarea "*"
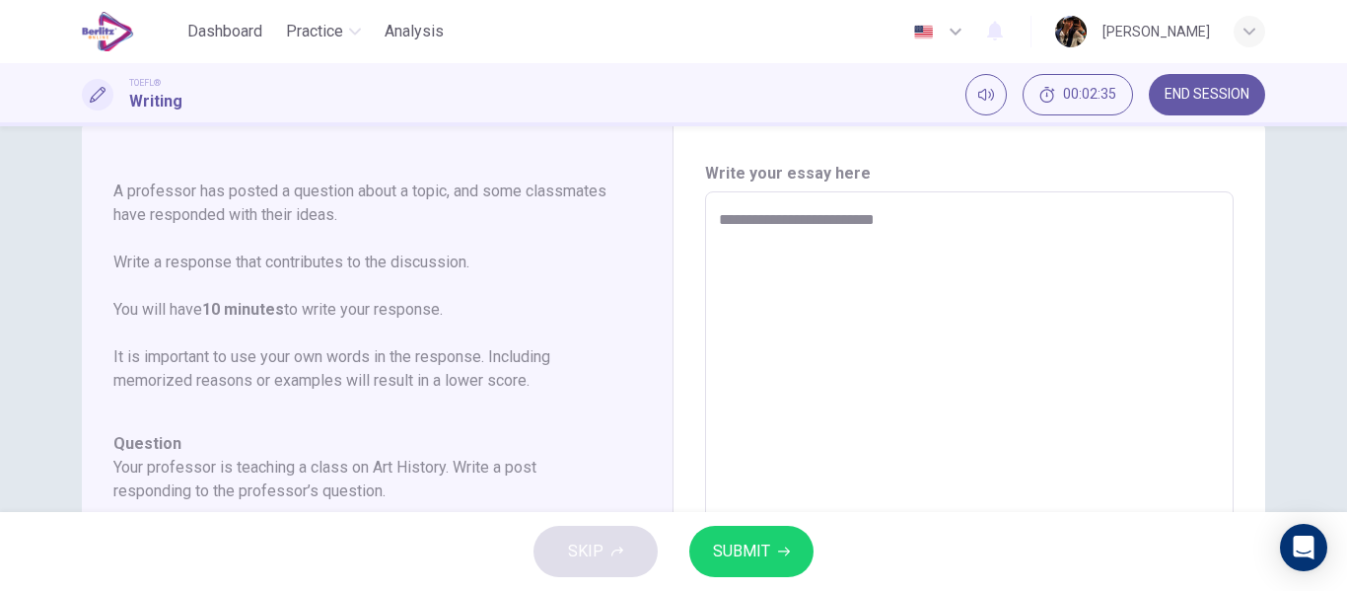
type textarea "**********"
type textarea "*"
type textarea "**********"
type textarea "*"
type textarea "**********"
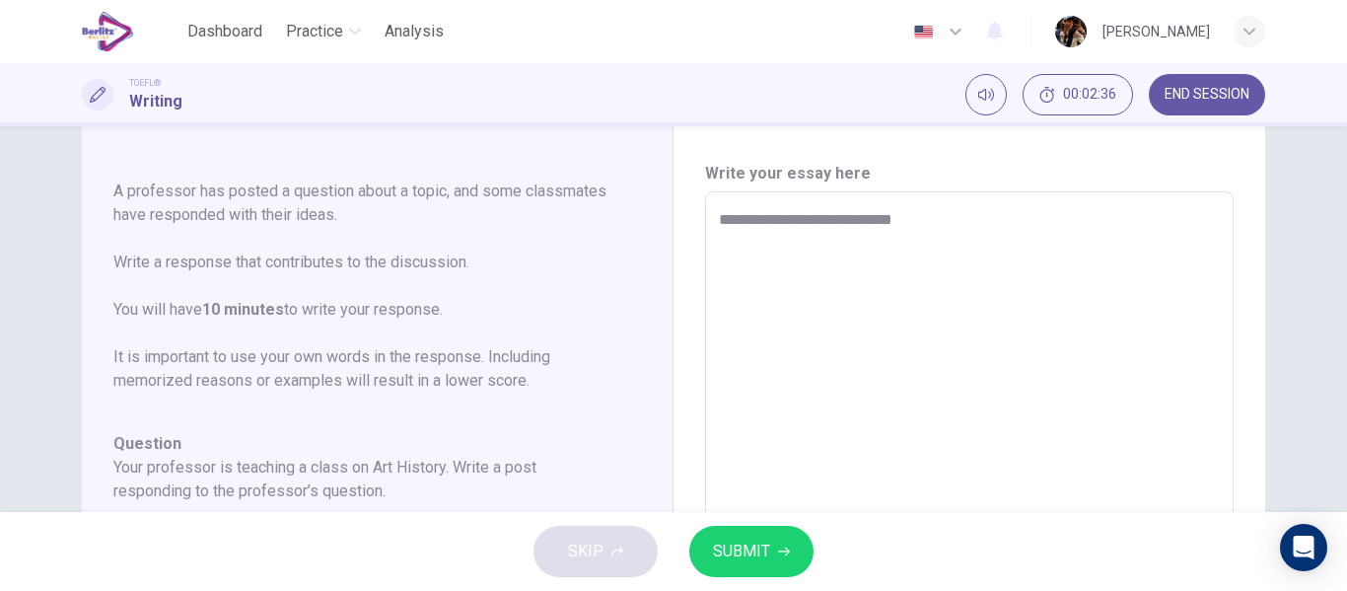
type textarea "*"
type textarea "**********"
type textarea "*"
type textarea "**********"
type textarea "*"
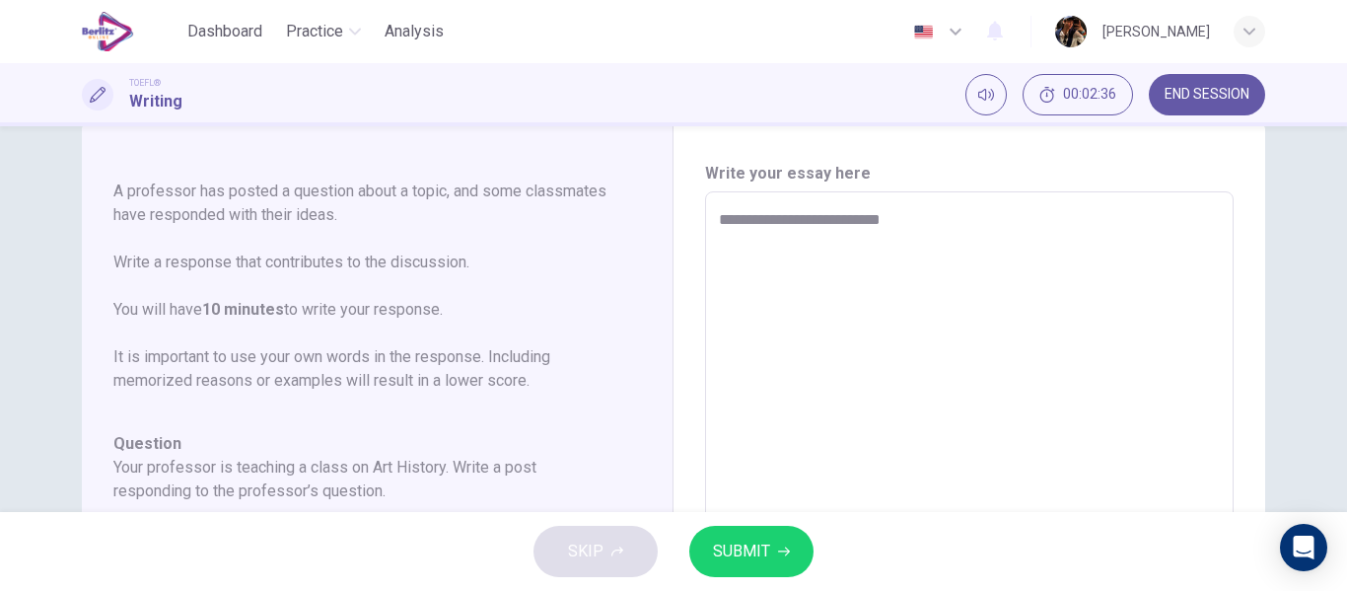
type textarea "**********"
type textarea "*"
type textarea "**********"
type textarea "*"
type textarea "**********"
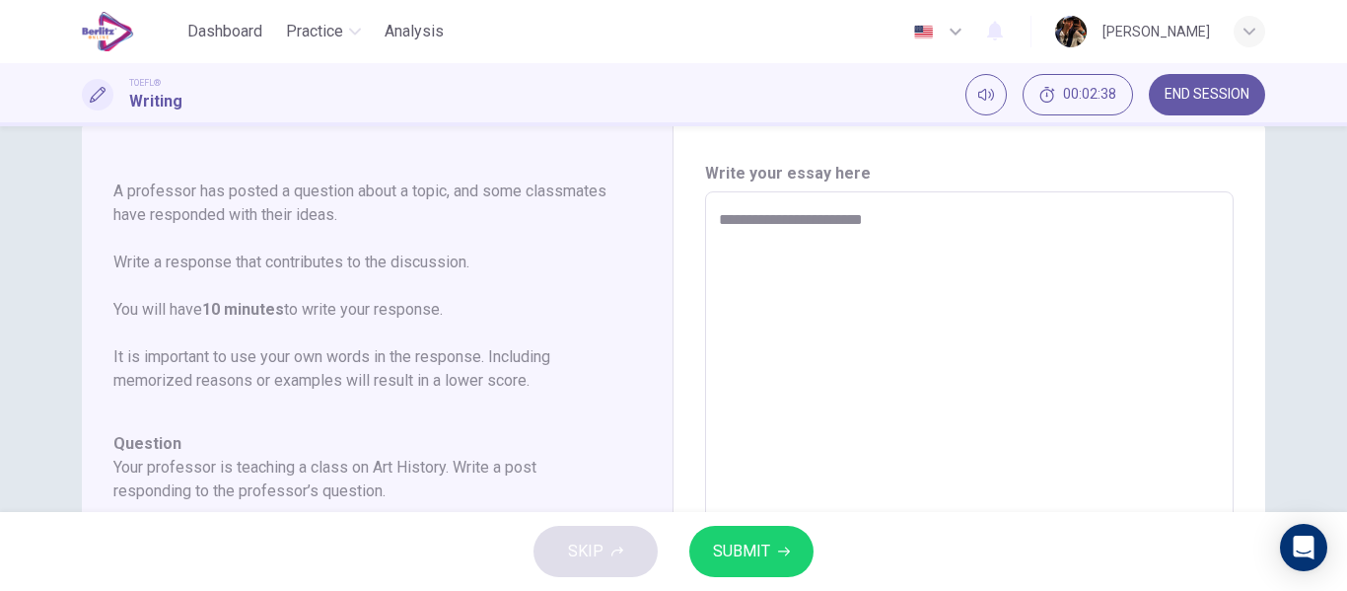
type textarea "*"
type textarea "**********"
type textarea "*"
type textarea "**********"
type textarea "*"
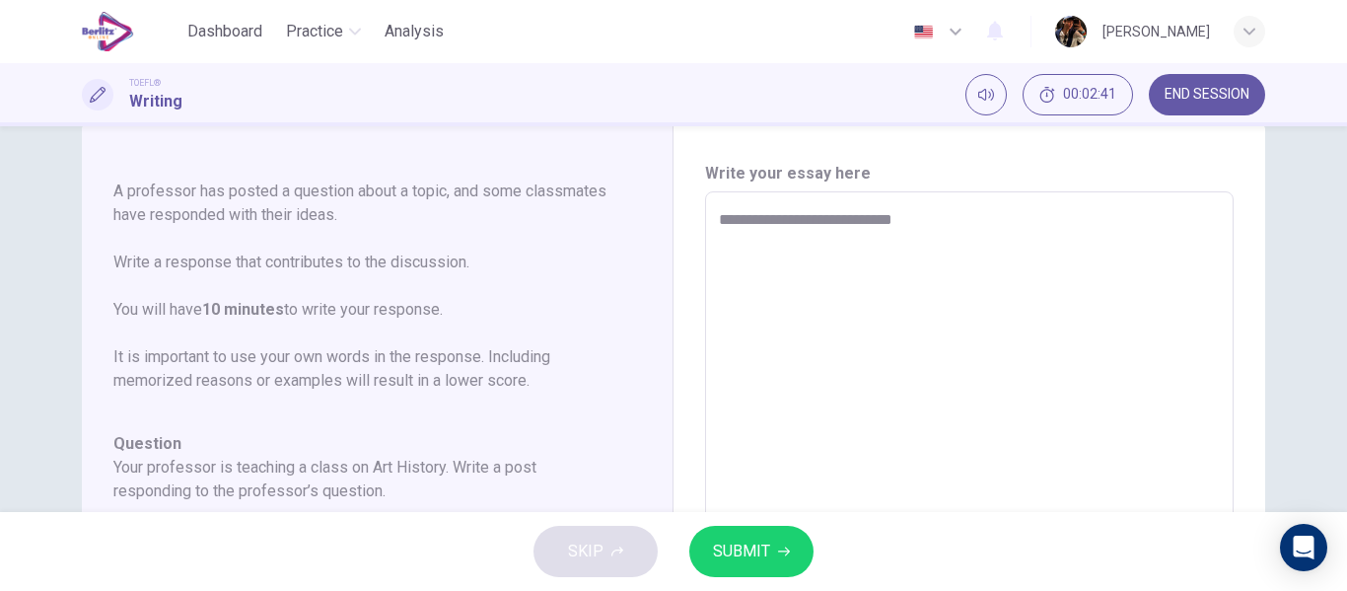
click at [807, 212] on textarea "**********" at bounding box center [969, 521] width 501 height 626
type textarea "**********"
type textarea "*"
type textarea "**********"
type textarea "*"
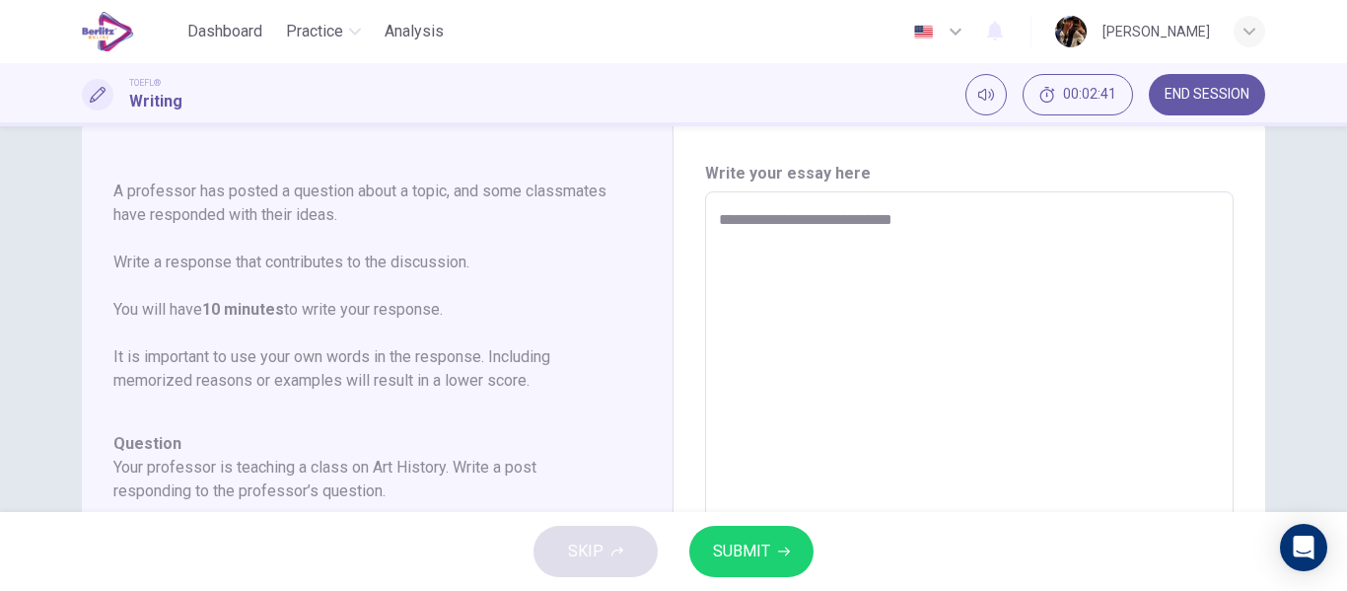
type textarea "**********"
type textarea "*"
click at [968, 221] on textarea "**********" at bounding box center [969, 521] width 501 height 626
click at [877, 218] on textarea "**********" at bounding box center [969, 521] width 501 height 626
type textarea "**********"
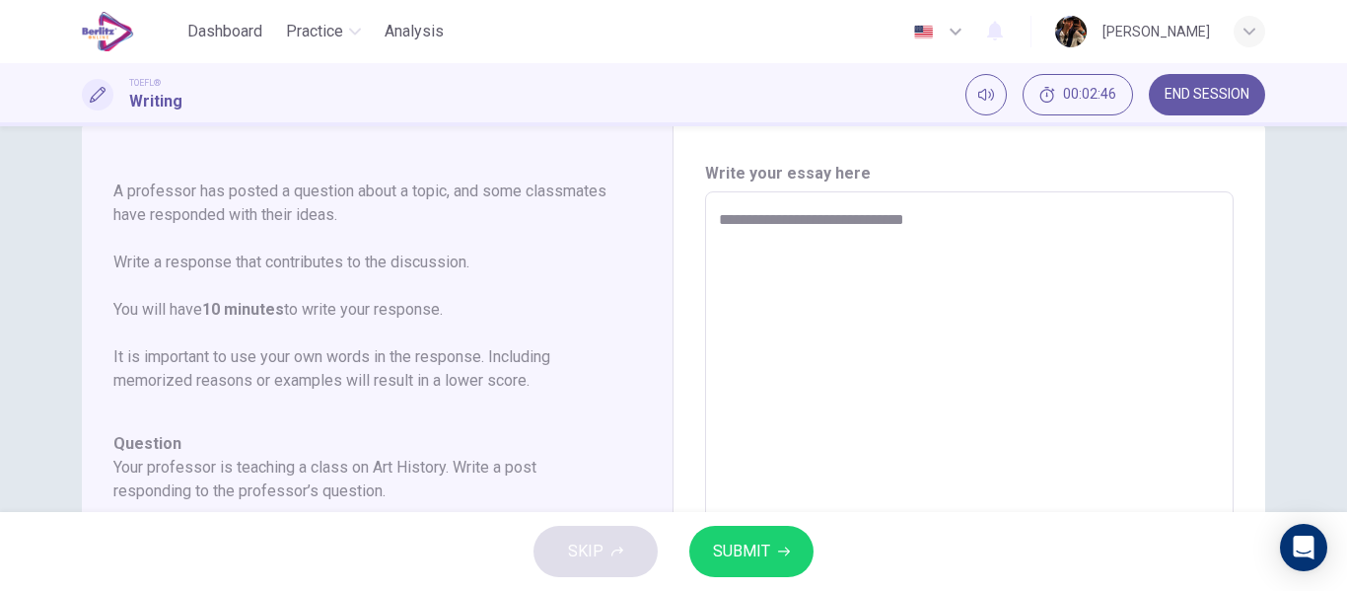
type textarea "*"
click at [951, 226] on textarea "**********" at bounding box center [969, 521] width 501 height 626
type textarea "**********"
type textarea "*"
type textarea "**********"
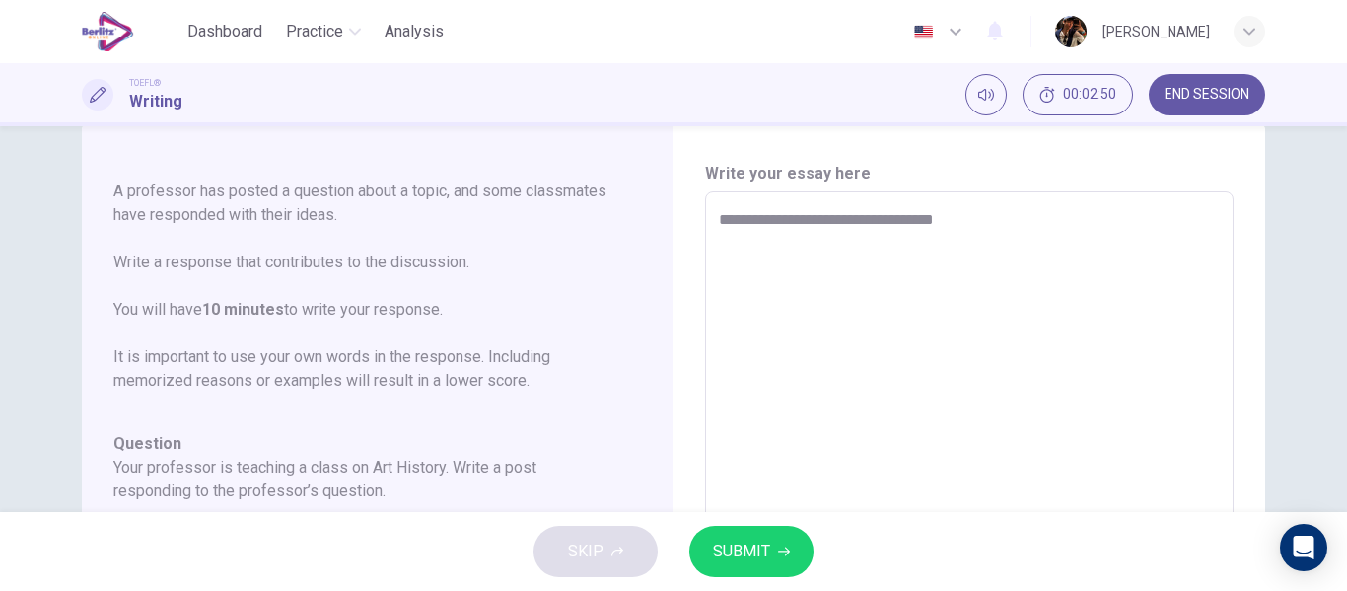
type textarea "*"
type textarea "**********"
type textarea "*"
type textarea "**********"
type textarea "*"
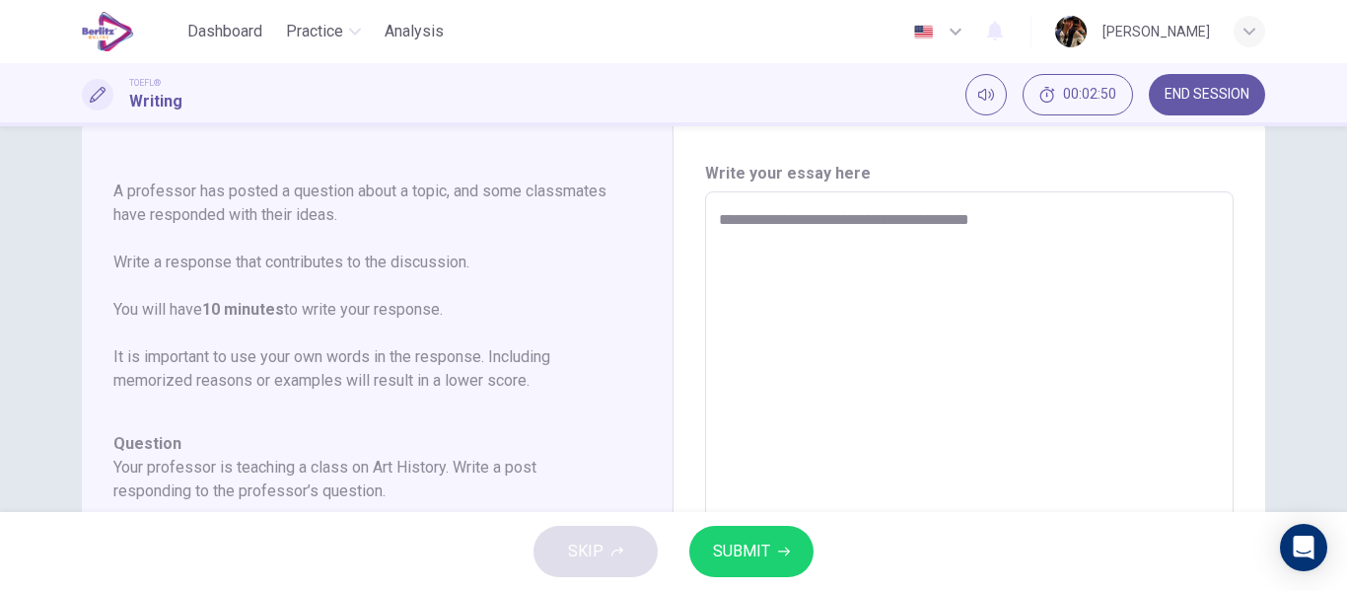
type textarea "**********"
type textarea "*"
type textarea "**********"
type textarea "*"
click at [837, 212] on textarea "**********" at bounding box center [969, 521] width 501 height 626
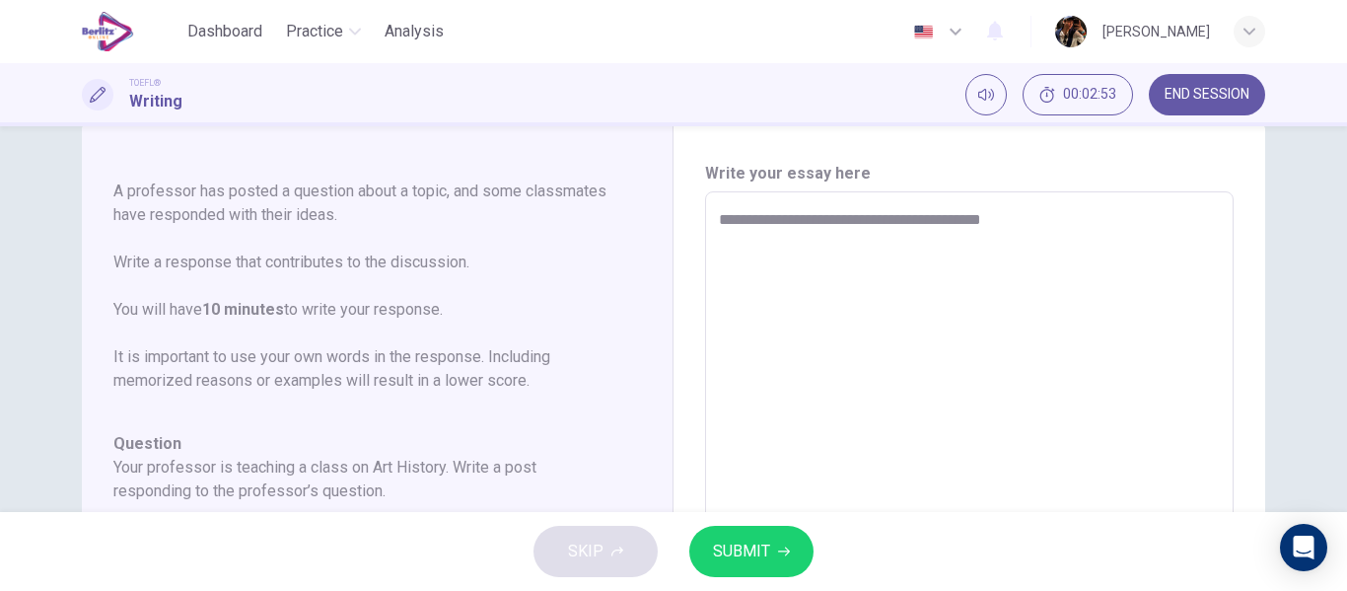
type textarea "**********"
type textarea "*"
type textarea "**********"
type textarea "*"
type textarea "**********"
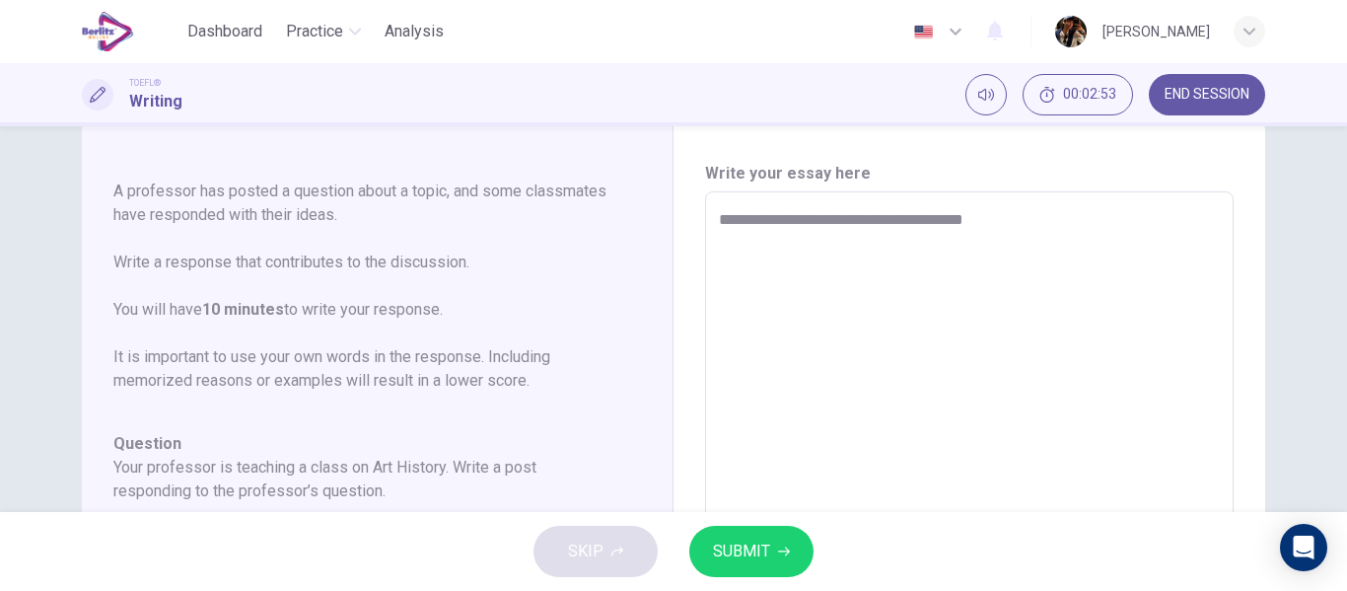
type textarea "*"
type textarea "**********"
type textarea "*"
type textarea "**********"
type textarea "*"
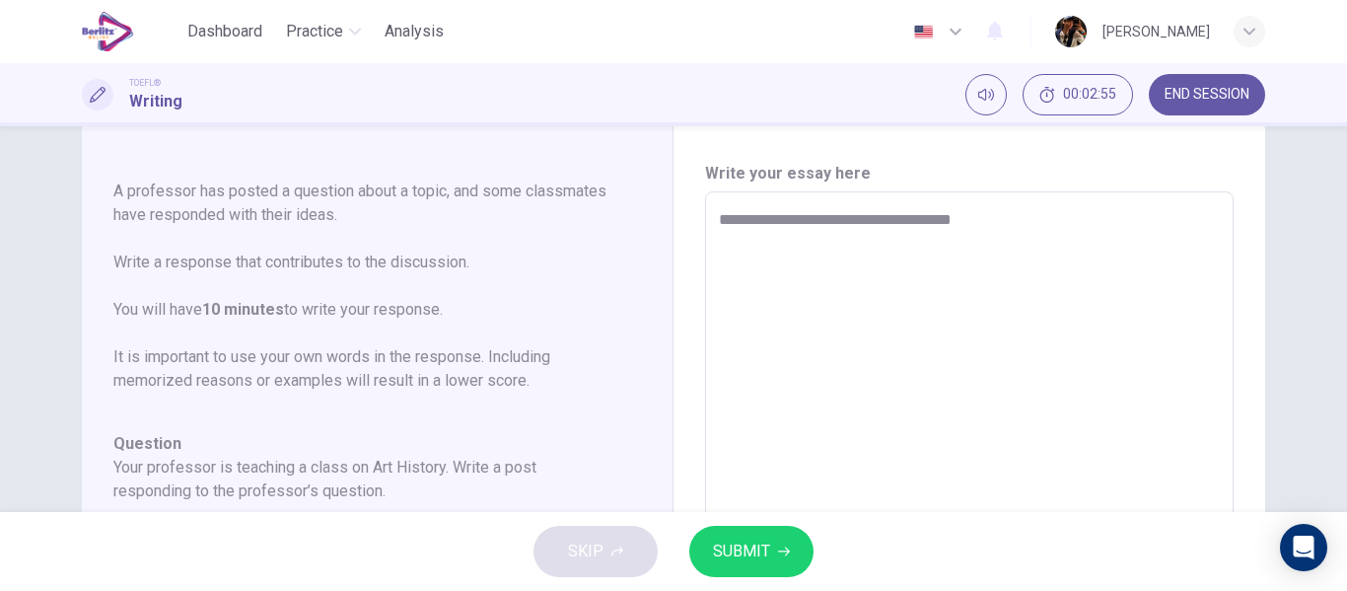
type textarea "**********"
type textarea "*"
type textarea "**********"
type textarea "*"
type textarea "**********"
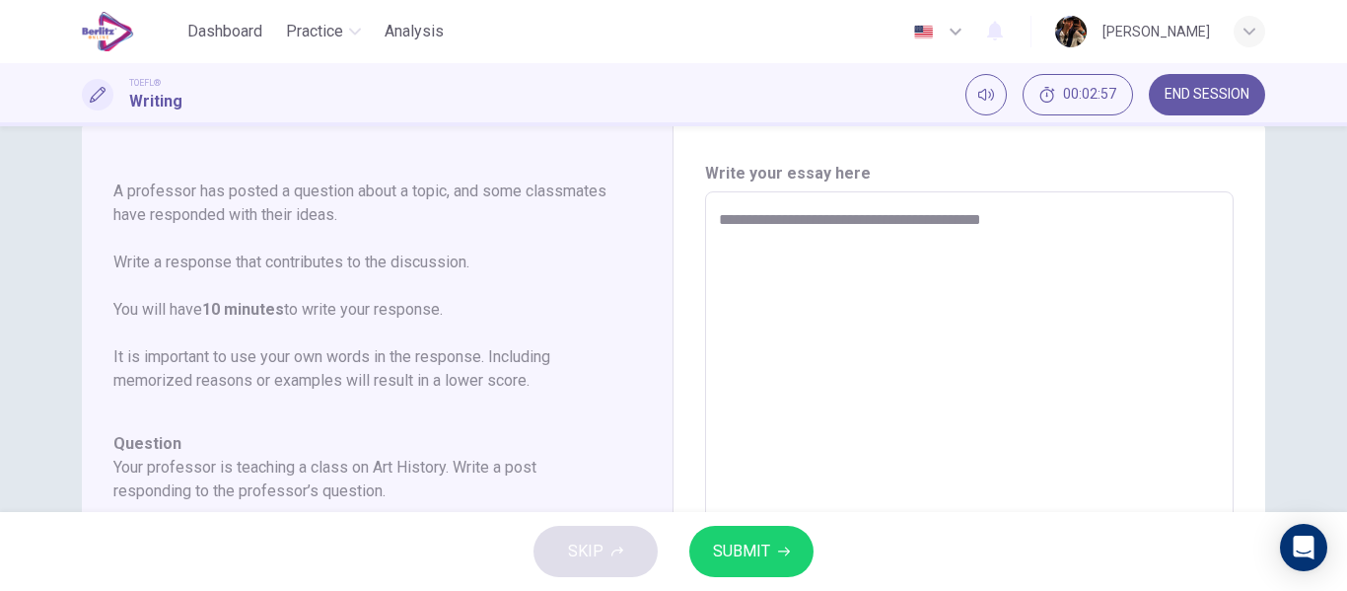
type textarea "*"
type textarea "**********"
type textarea "*"
type textarea "**********"
type textarea "*"
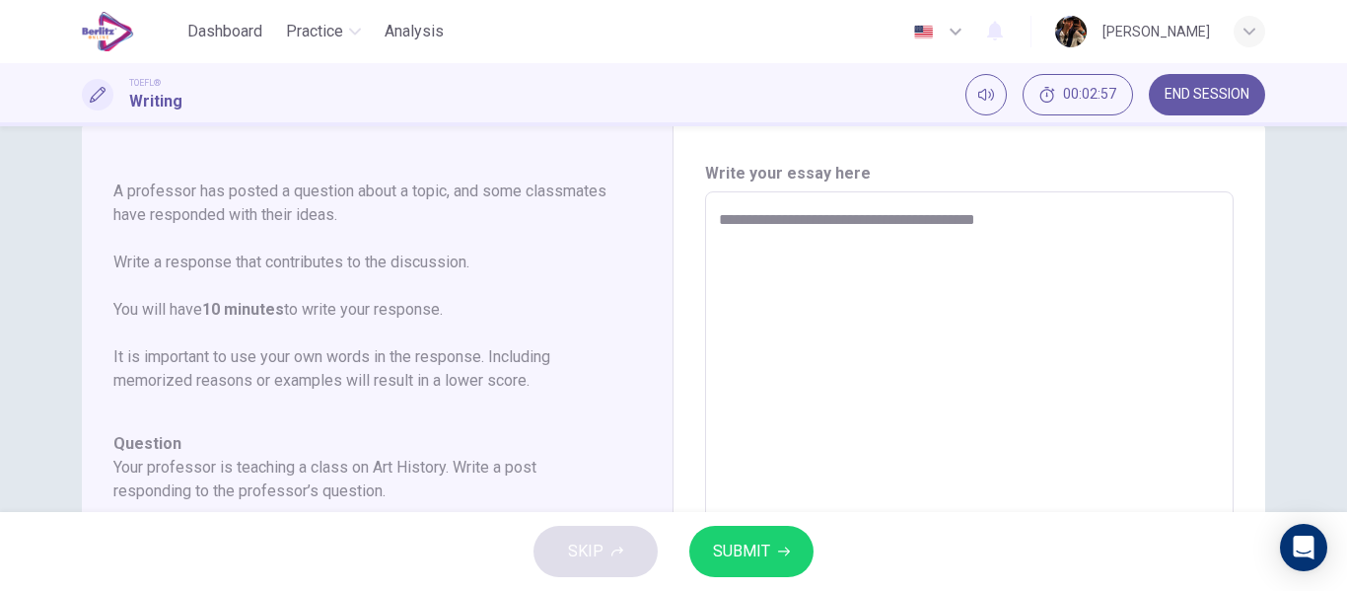
type textarea "**********"
type textarea "*"
click at [916, 213] on textarea "**********" at bounding box center [969, 521] width 501 height 626
type textarea "**********"
type textarea "*"
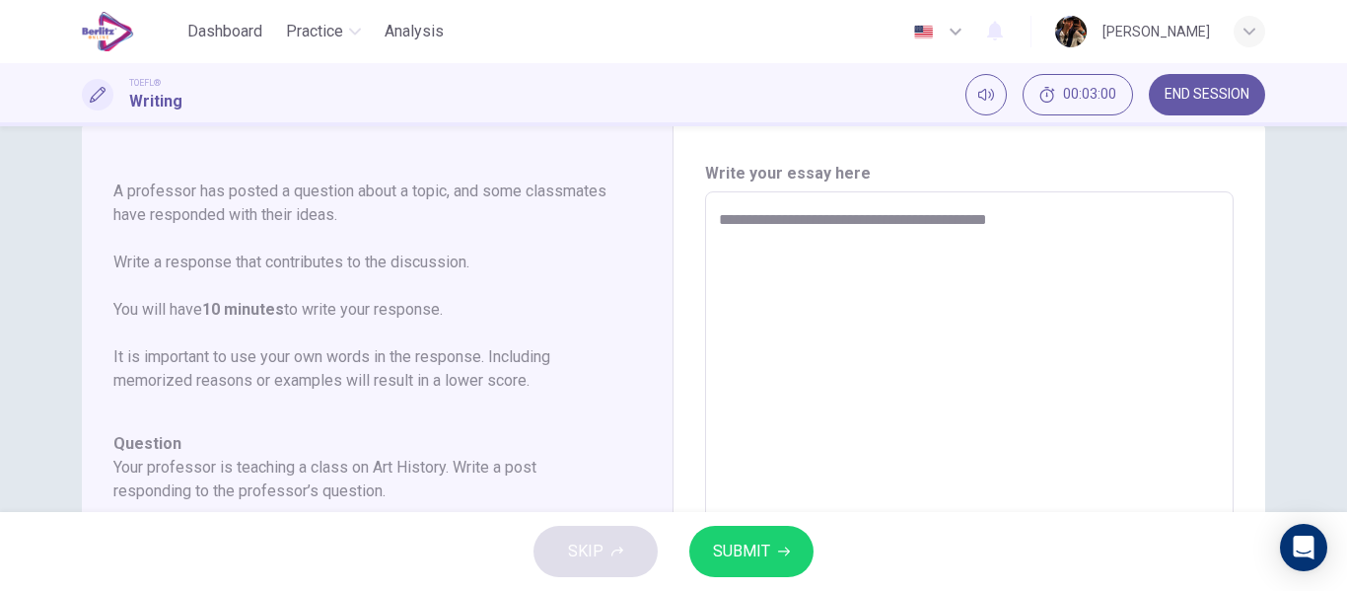
click at [1028, 215] on textarea "**********" at bounding box center [969, 521] width 501 height 626
type textarea "**********"
type textarea "*"
type textarea "**********"
type textarea "*"
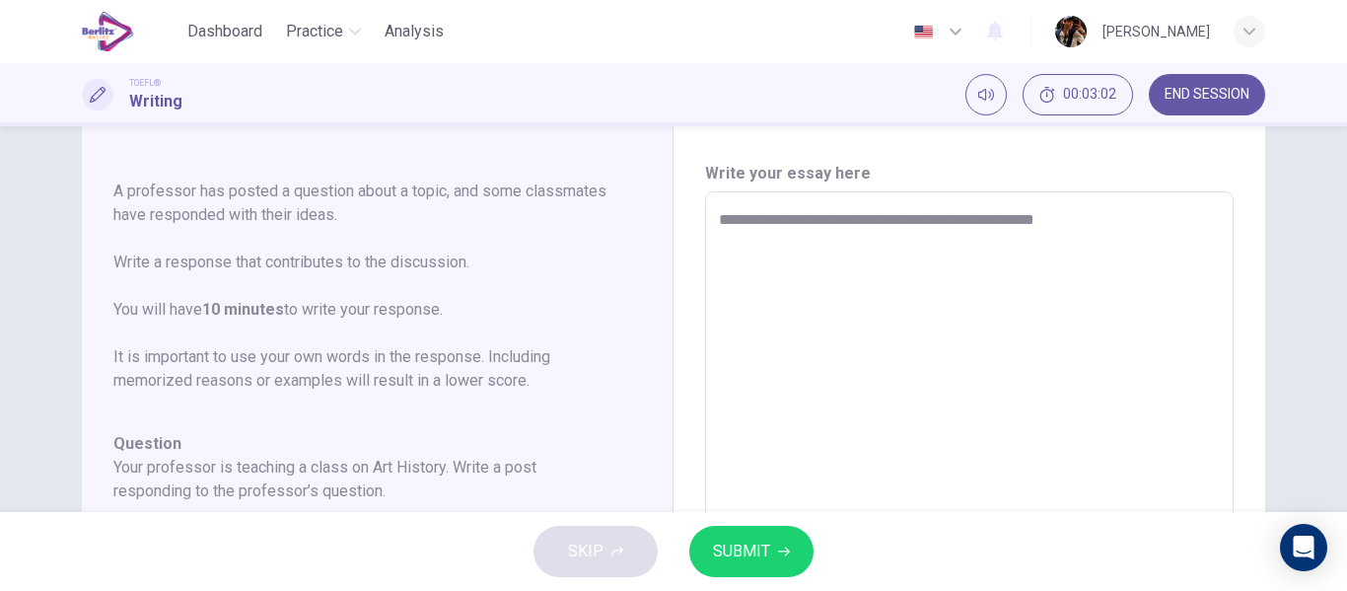
type textarea "**********"
type textarea "*"
type textarea "**********"
type textarea "*"
type textarea "**********"
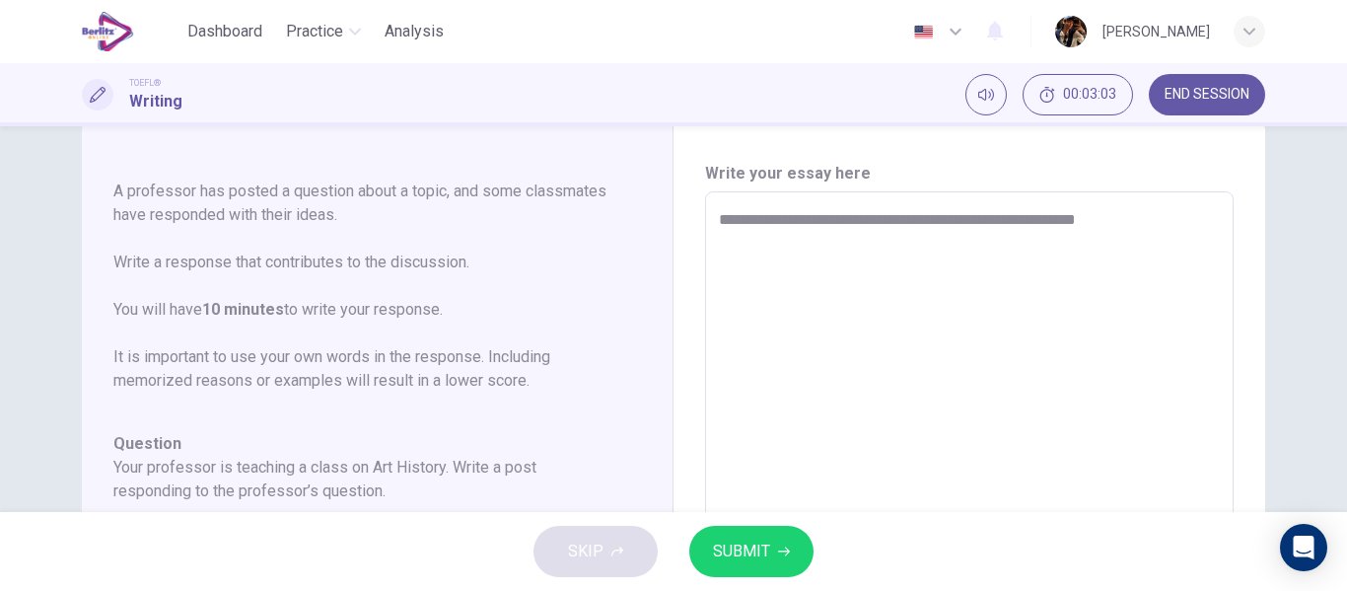
type textarea "*"
type textarea "**********"
type textarea "*"
type textarea "**********"
type textarea "*"
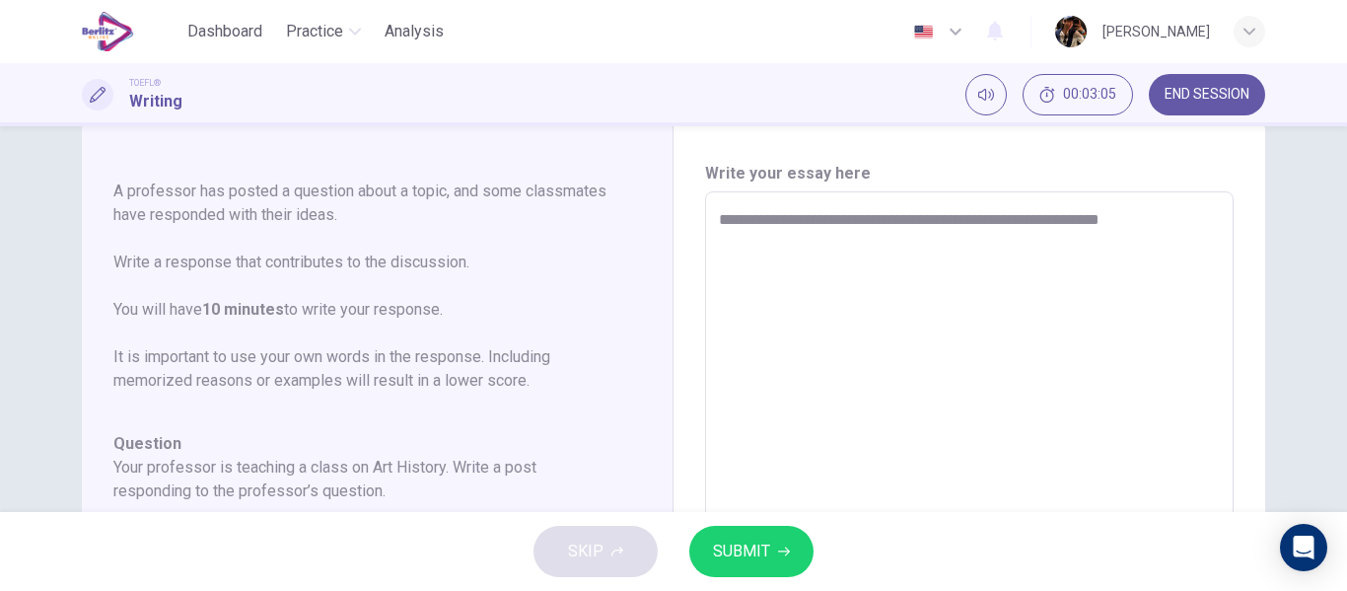
type textarea "**********"
type textarea "*"
type textarea "**********"
type textarea "*"
type textarea "**********"
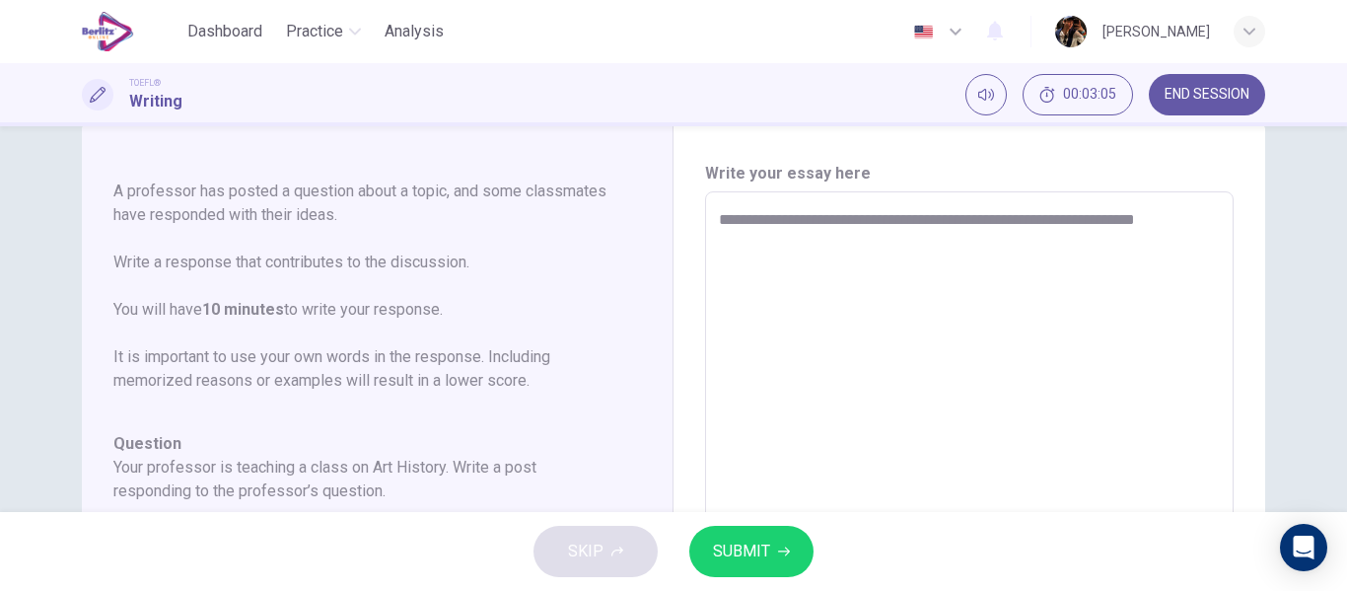
type textarea "*"
type textarea "**********"
type textarea "*"
type textarea "**********"
type textarea "*"
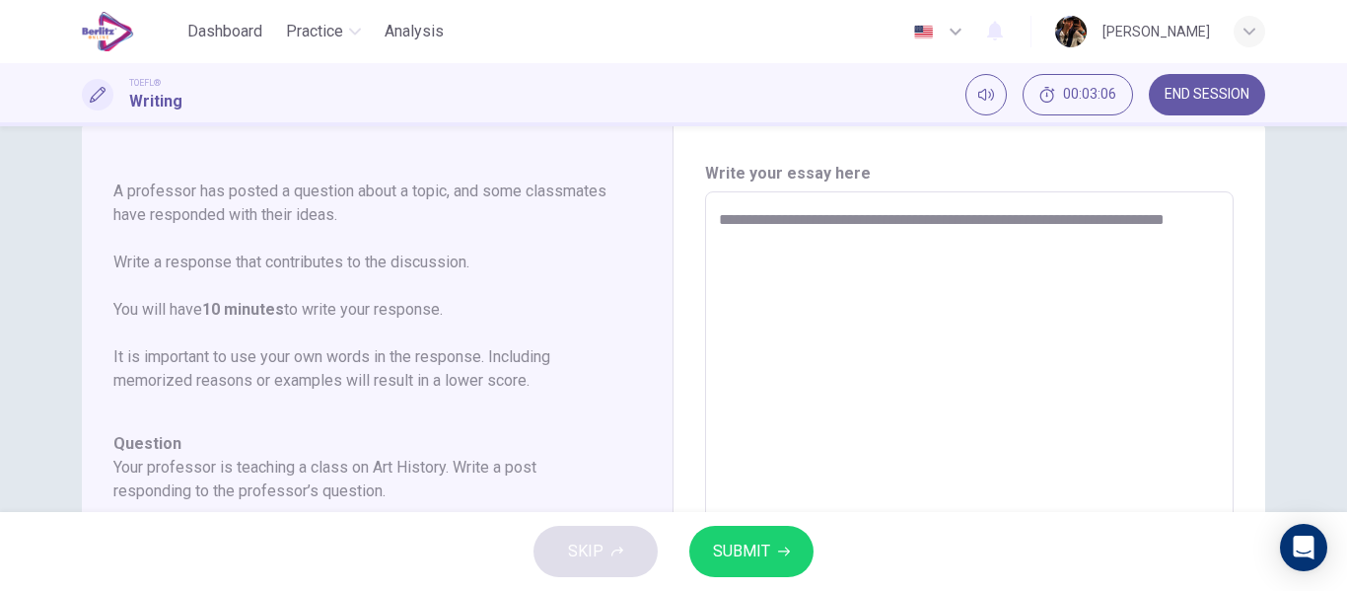
type textarea "**********"
type textarea "*"
type textarea "**********"
type textarea "*"
type textarea "**********"
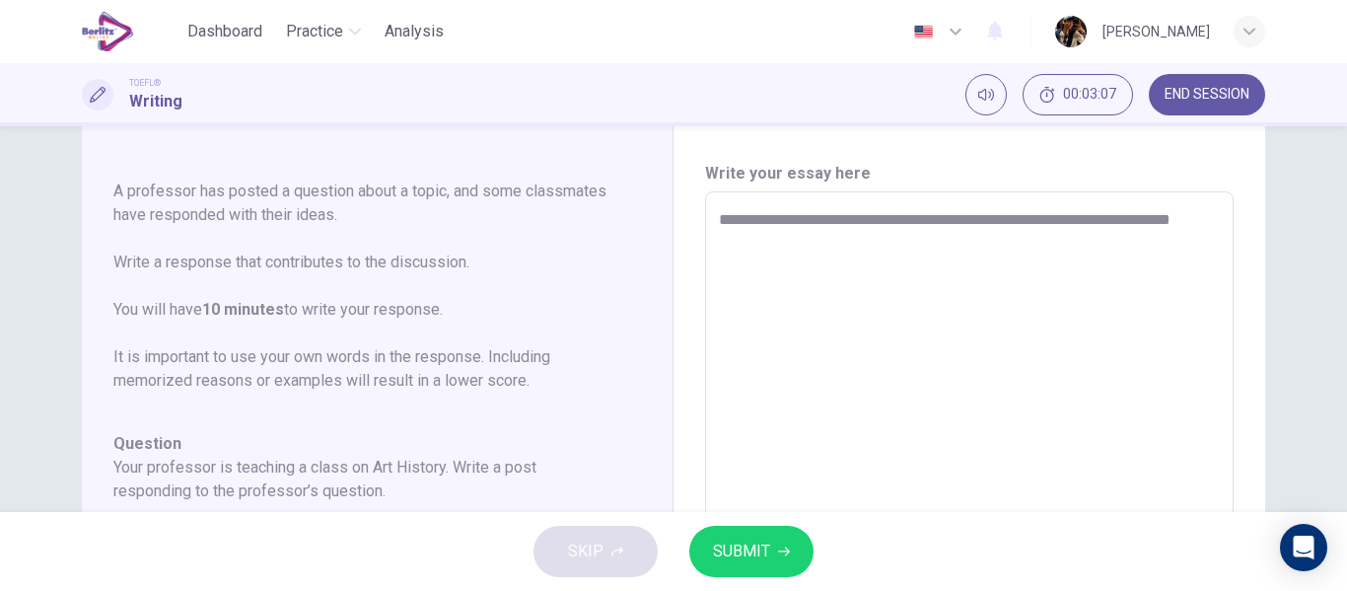
type textarea "*"
type textarea "**********"
type textarea "*"
type textarea "**********"
type textarea "*"
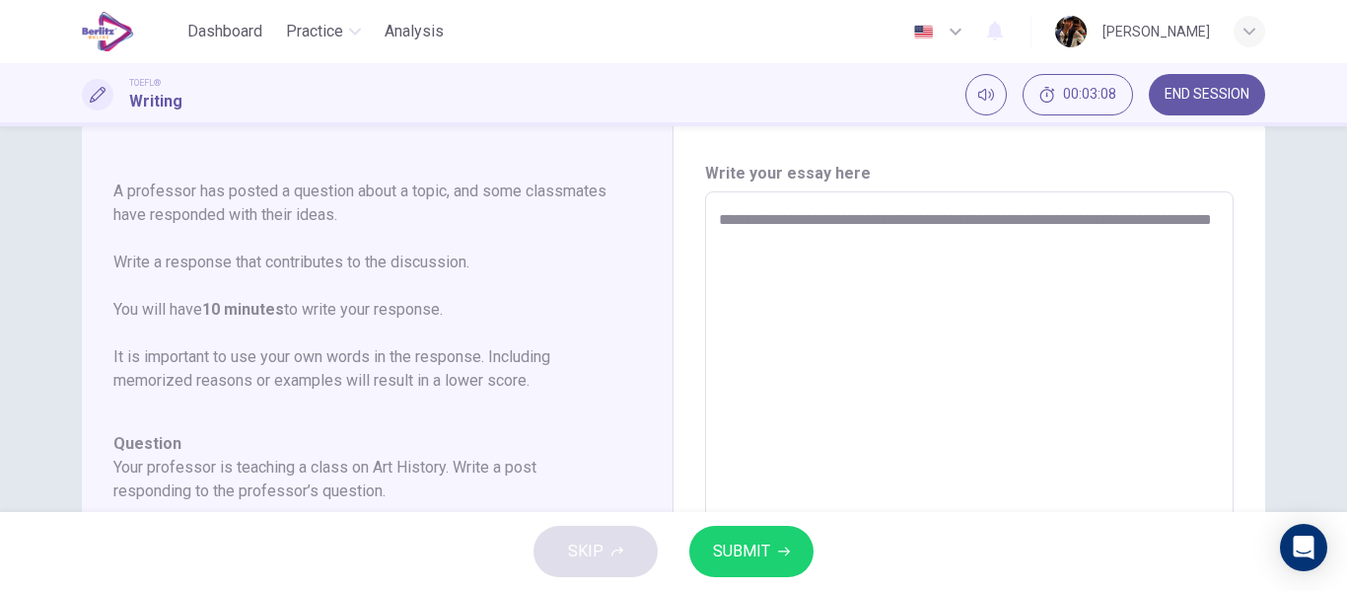
type textarea "**********"
type textarea "*"
type textarea "**********"
type textarea "*"
type textarea "**********"
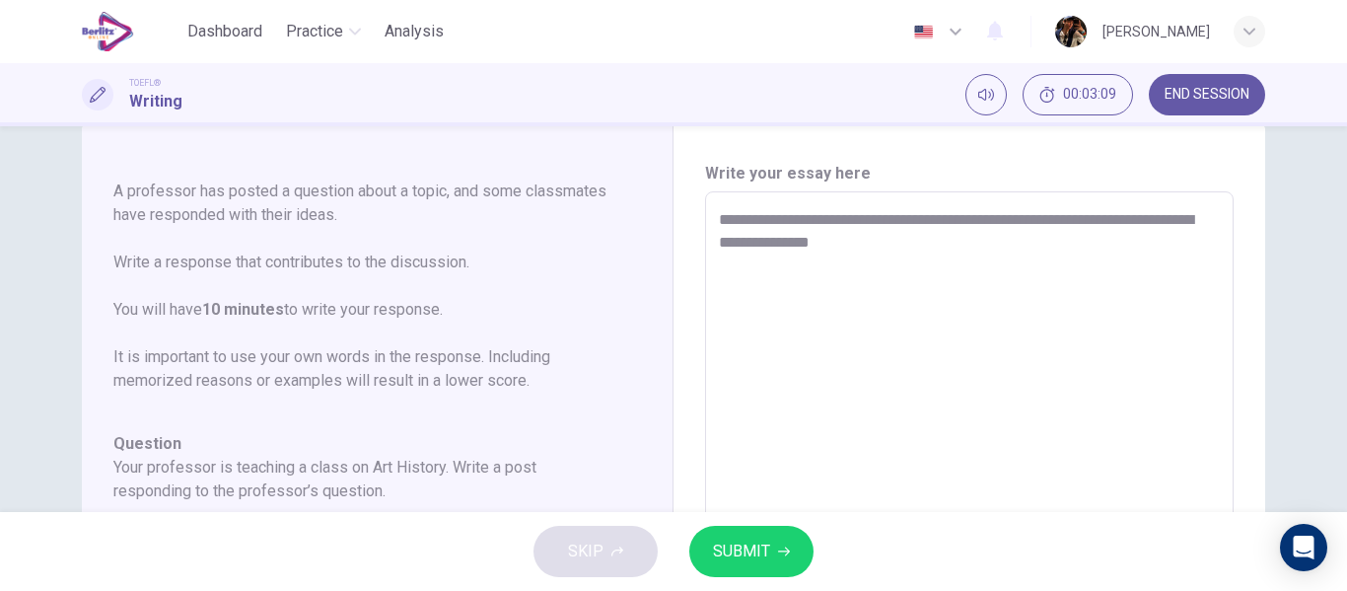
type textarea "*"
type textarea "**********"
type textarea "*"
type textarea "**********"
type textarea "*"
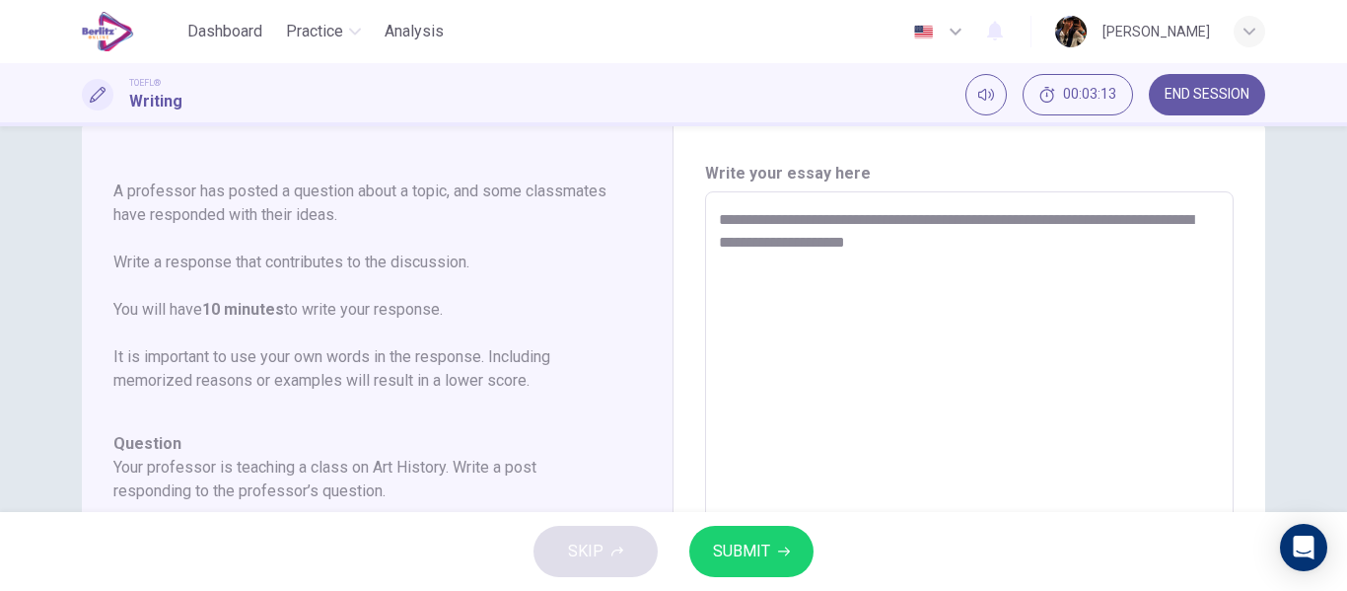
type textarea "**********"
type textarea "*"
type textarea "**********"
type textarea "*"
type textarea "**********"
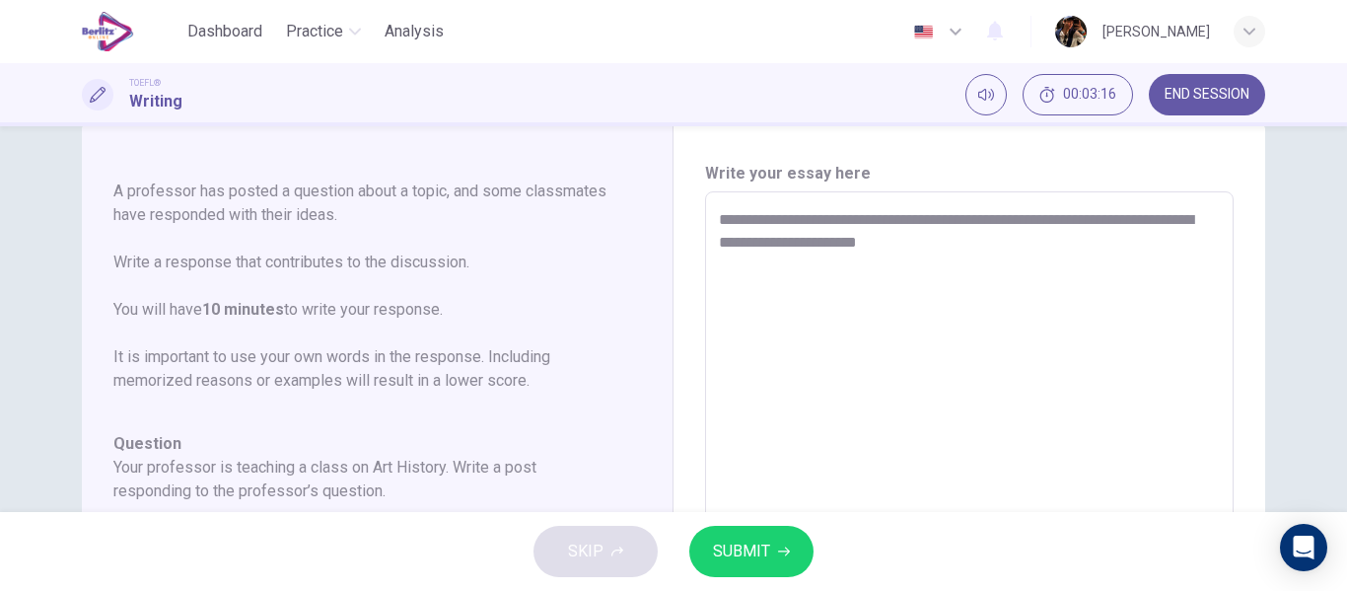
type textarea "*"
type textarea "**********"
type textarea "*"
type textarea "**********"
type textarea "*"
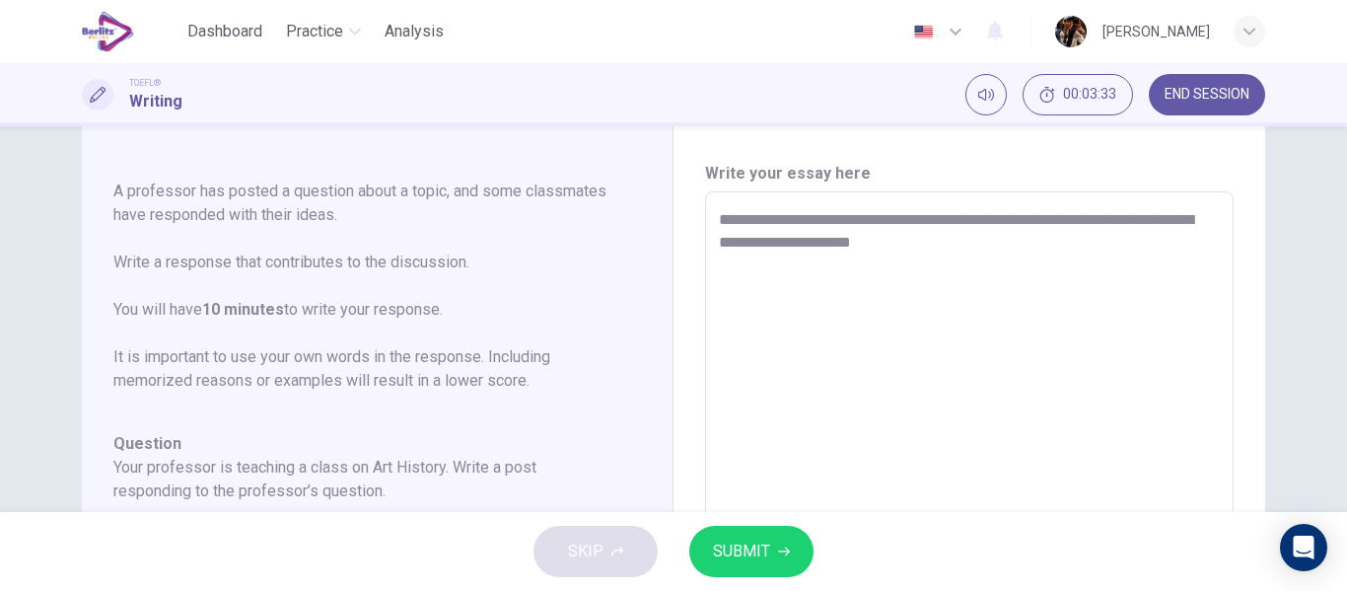
click at [935, 250] on textarea "**********" at bounding box center [969, 521] width 501 height 626
type textarea "**********"
type textarea "*"
type textarea "**********"
type textarea "*"
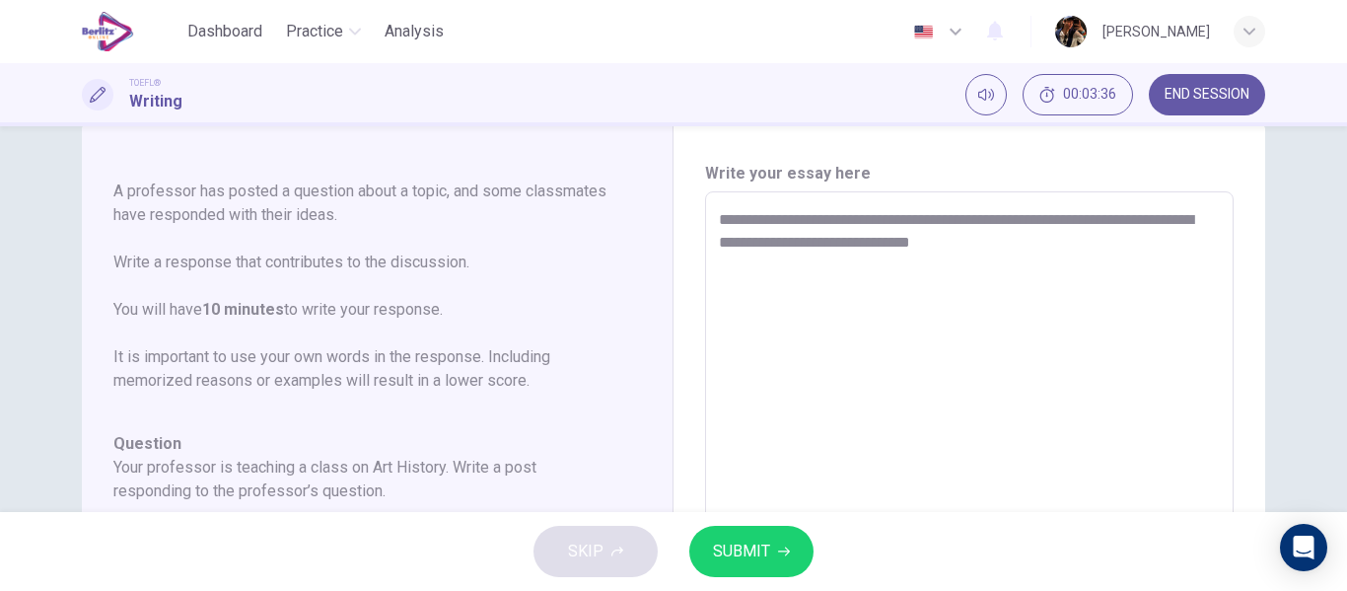
type textarea "**********"
type textarea "*"
type textarea "**********"
type textarea "*"
type textarea "**********"
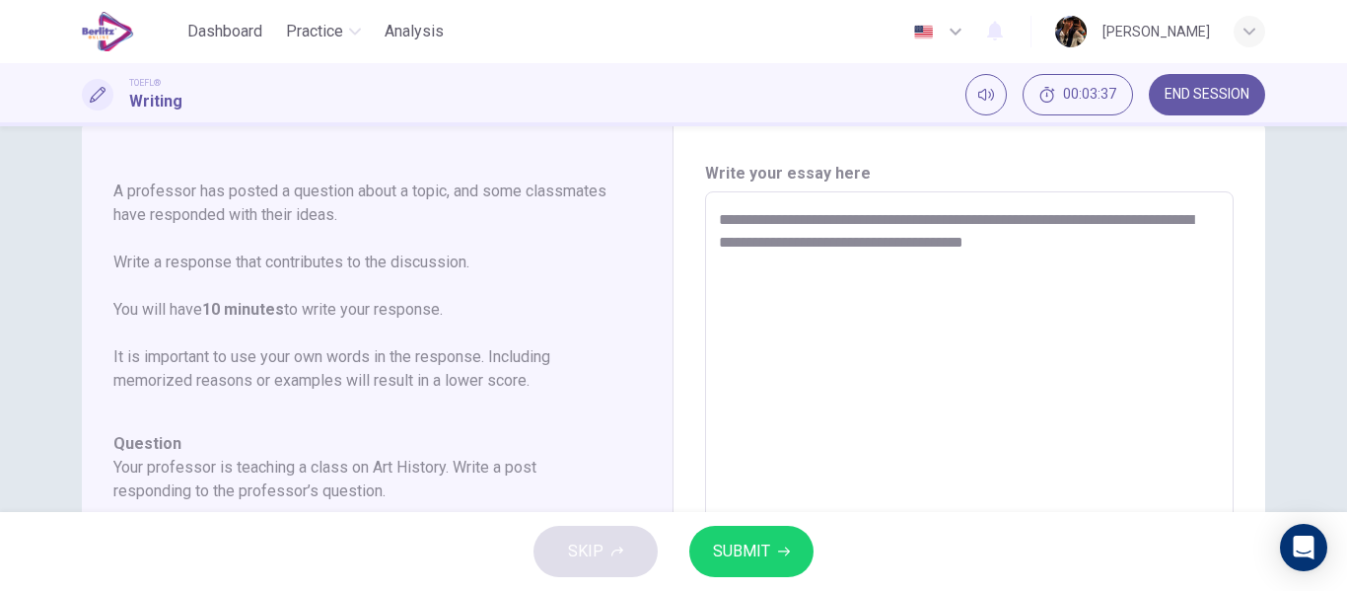
type textarea "*"
type textarea "**********"
type textarea "*"
type textarea "**********"
type textarea "*"
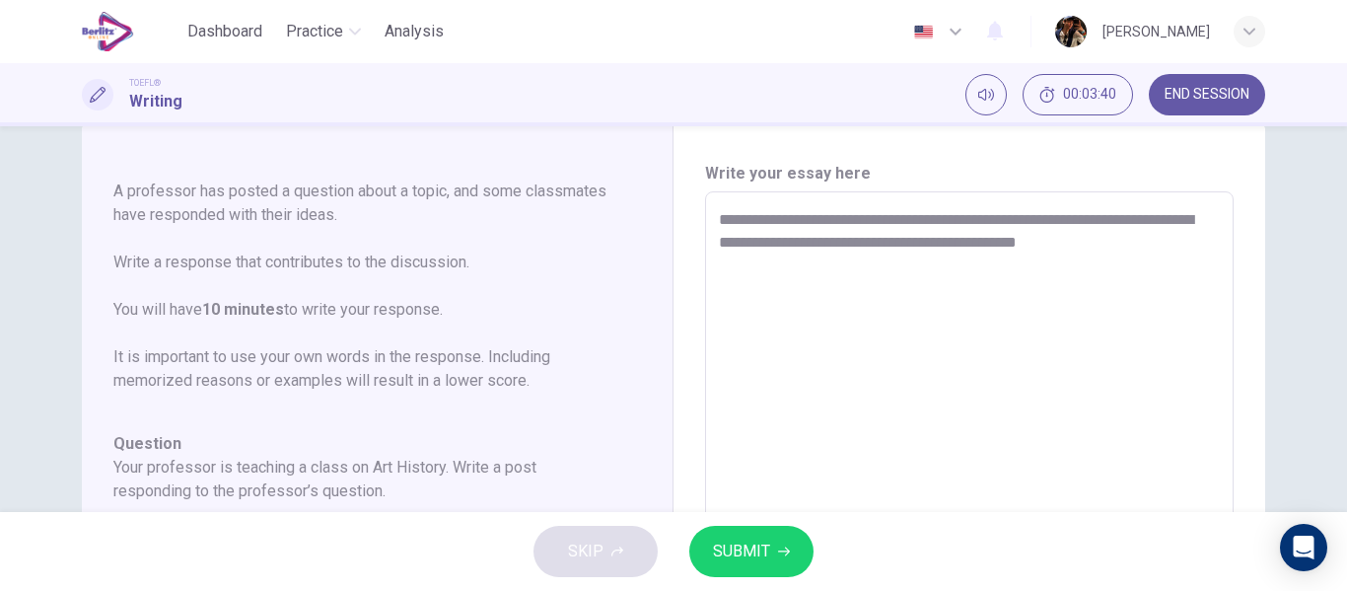
type textarea "**********"
type textarea "*"
type textarea "**********"
type textarea "*"
type textarea "**********"
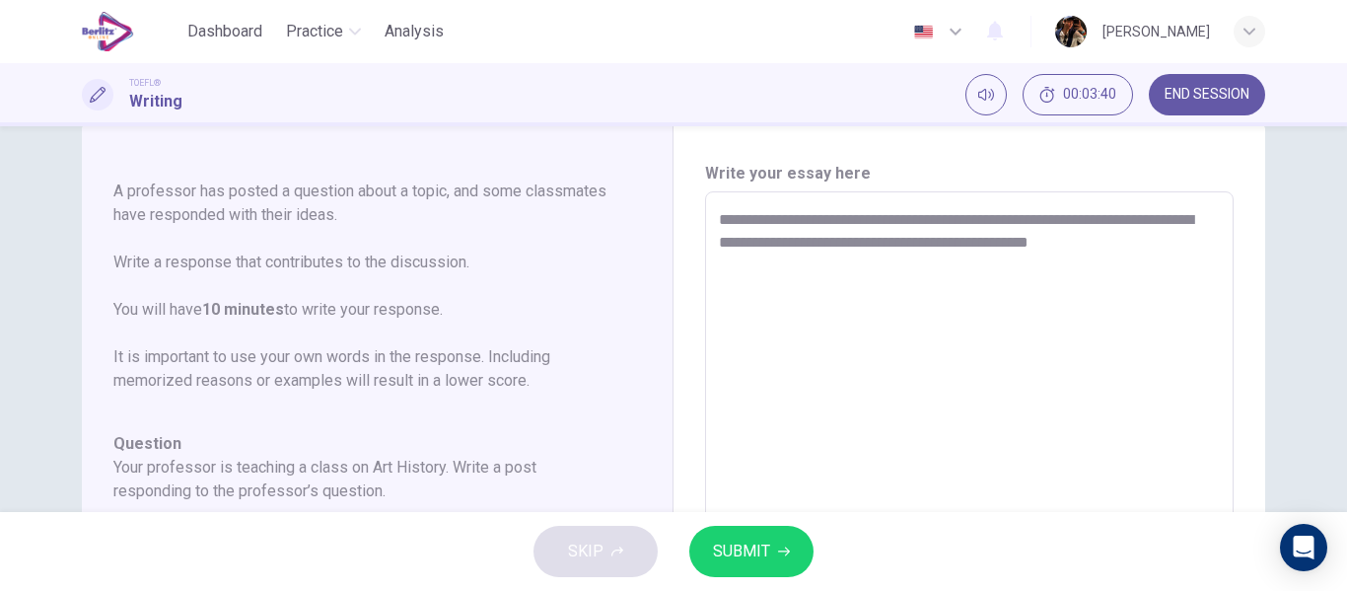
type textarea "*"
type textarea "**********"
type textarea "*"
type textarea "**********"
type textarea "*"
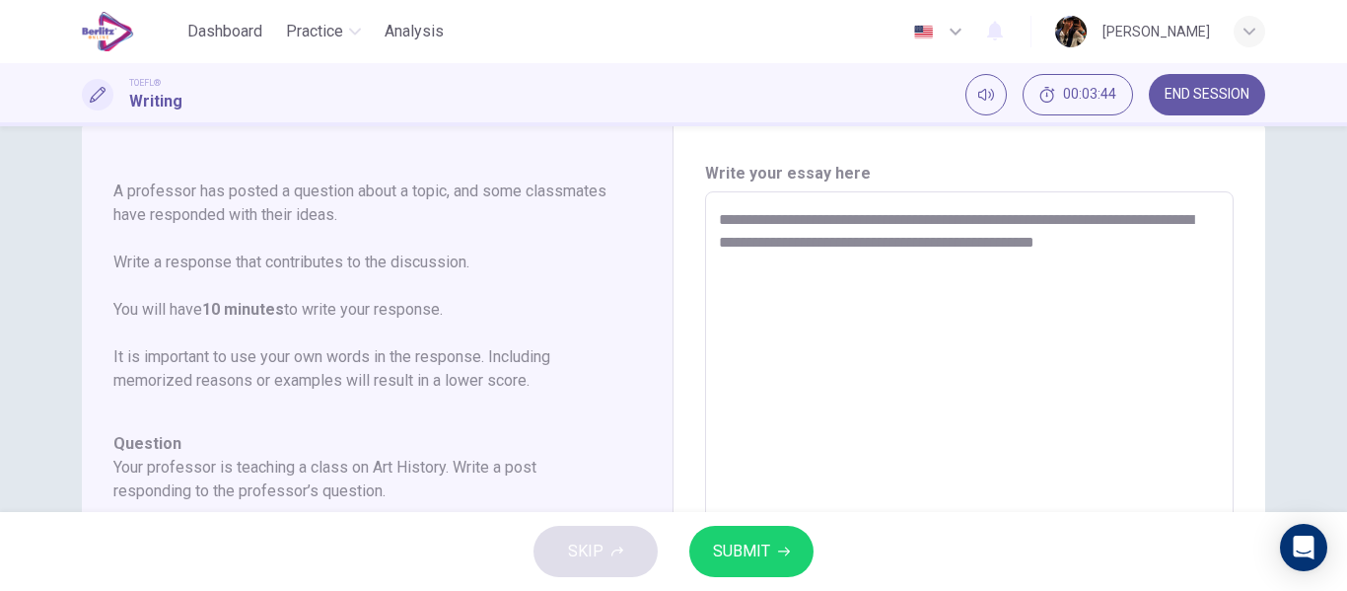
type textarea "**********"
type textarea "*"
type textarea "**********"
type textarea "*"
type textarea "**********"
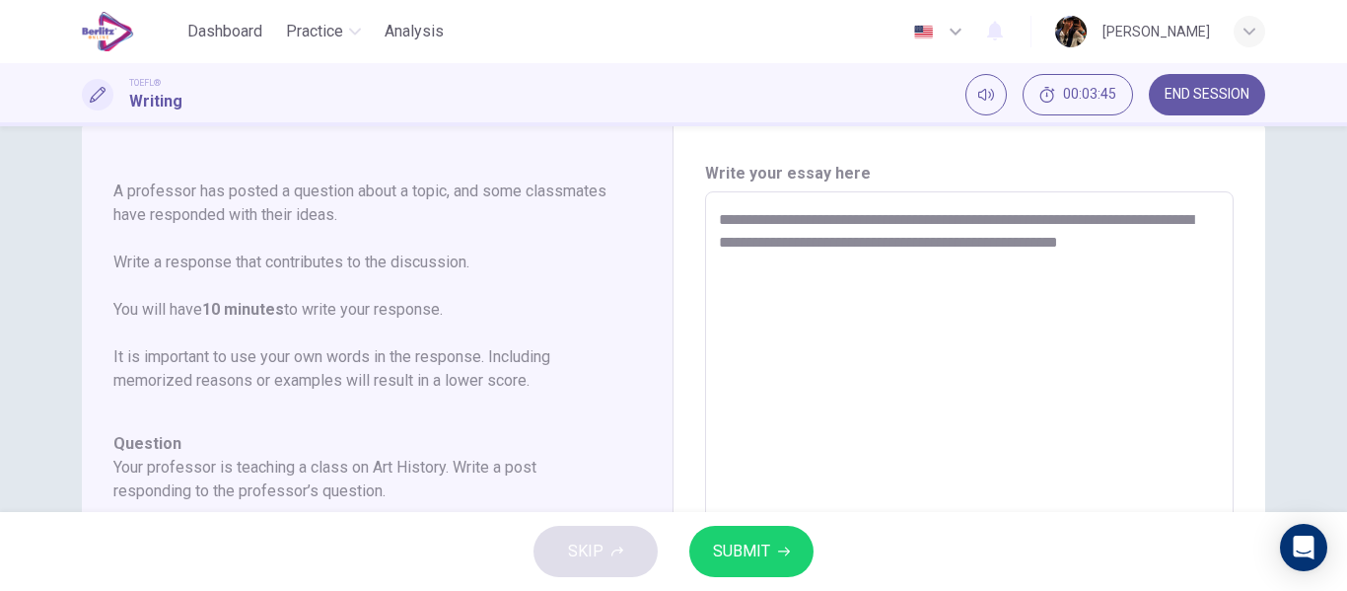
type textarea "*"
type textarea "**********"
type textarea "*"
type textarea "**********"
type textarea "*"
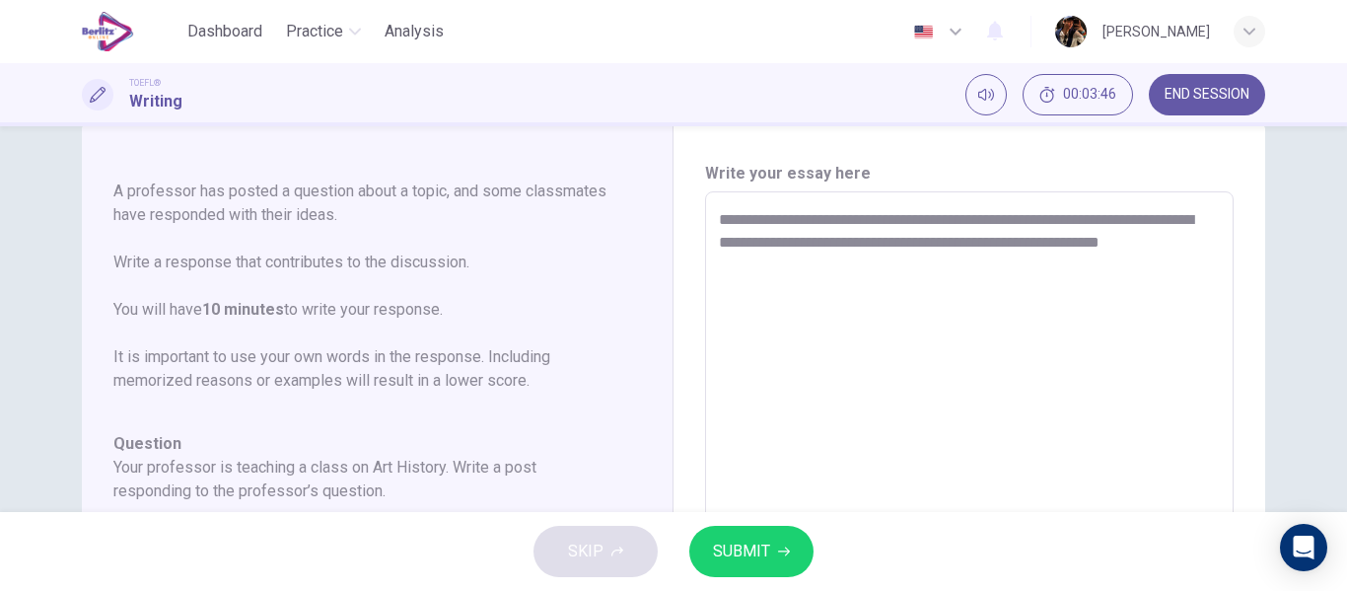
type textarea "**********"
type textarea "*"
type textarea "**********"
type textarea "*"
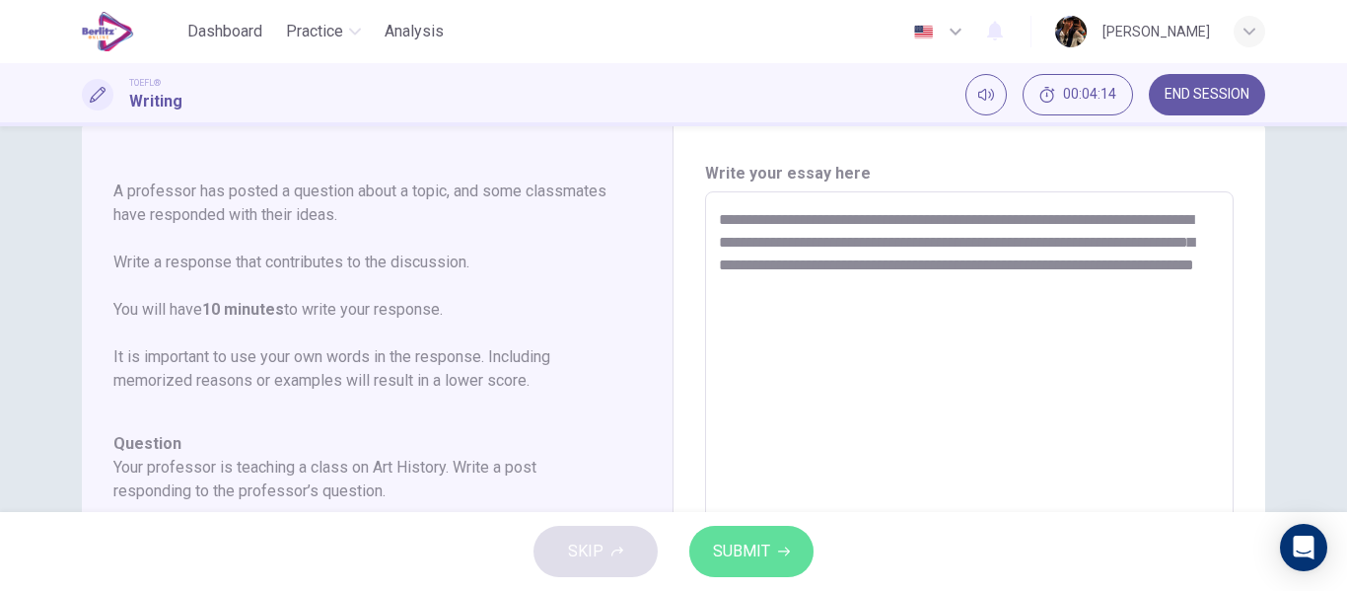
click at [762, 544] on span "SUBMIT" at bounding box center [741, 551] width 57 height 28
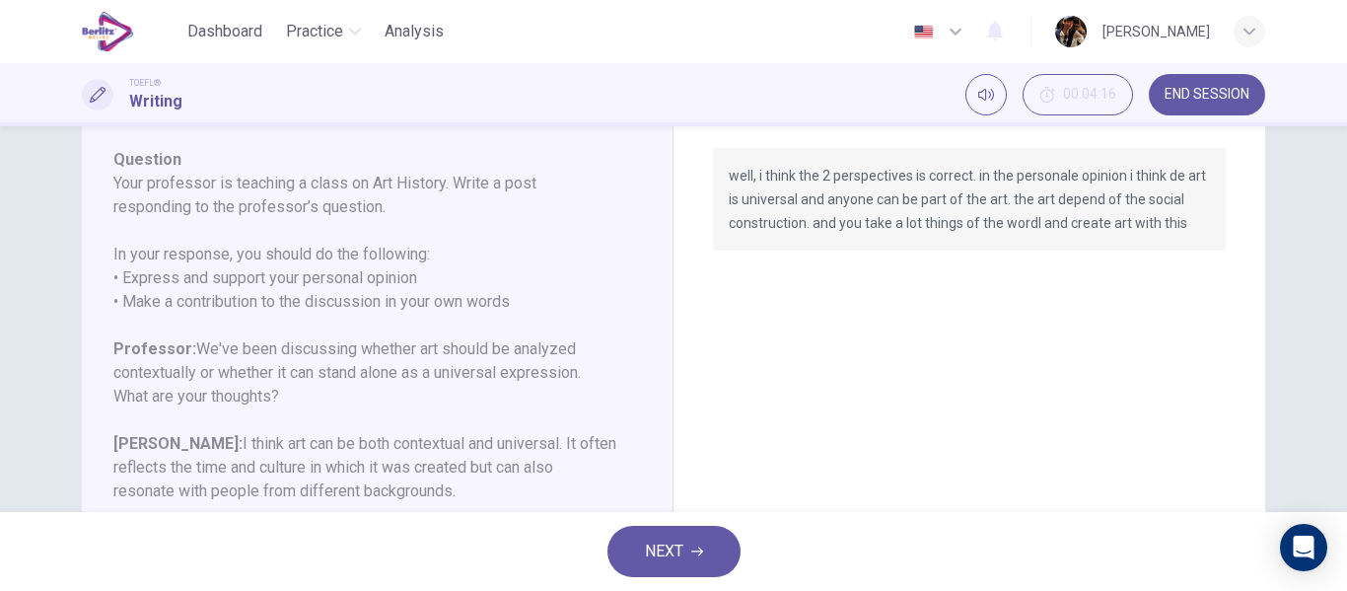
scroll to position [329, 0]
click at [695, 545] on button "NEXT" at bounding box center [673, 550] width 133 height 51
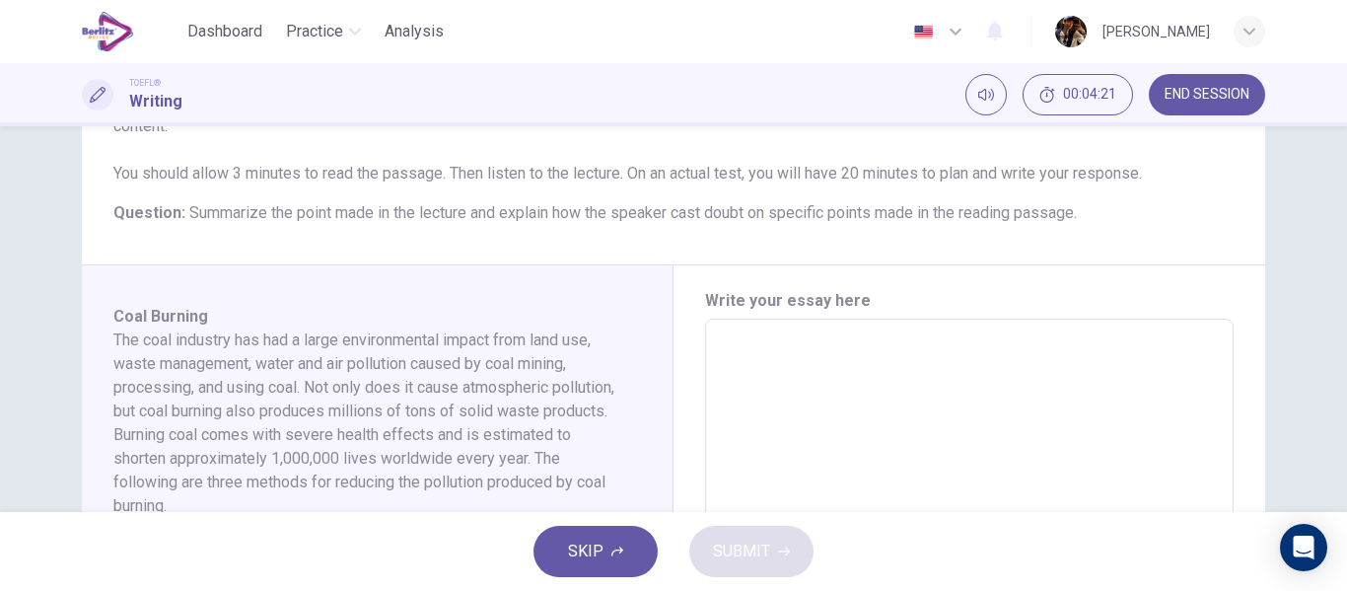
scroll to position [267, 0]
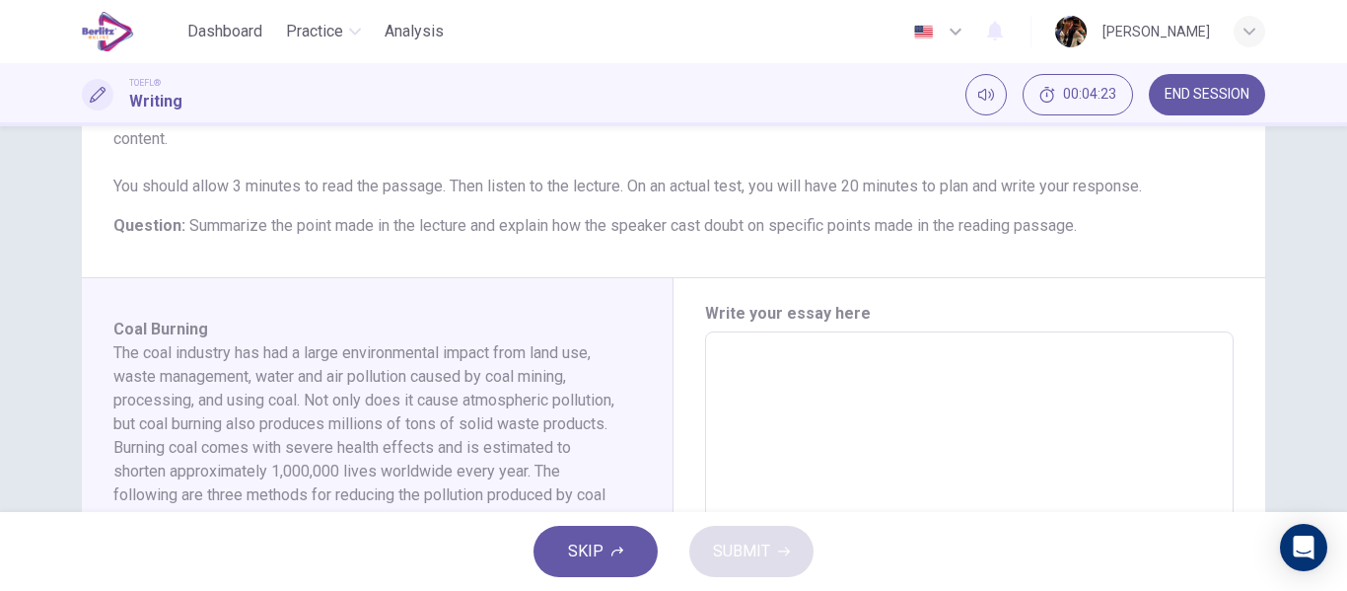
click at [234, 547] on div "SKIP SUBMIT" at bounding box center [673, 551] width 1347 height 79
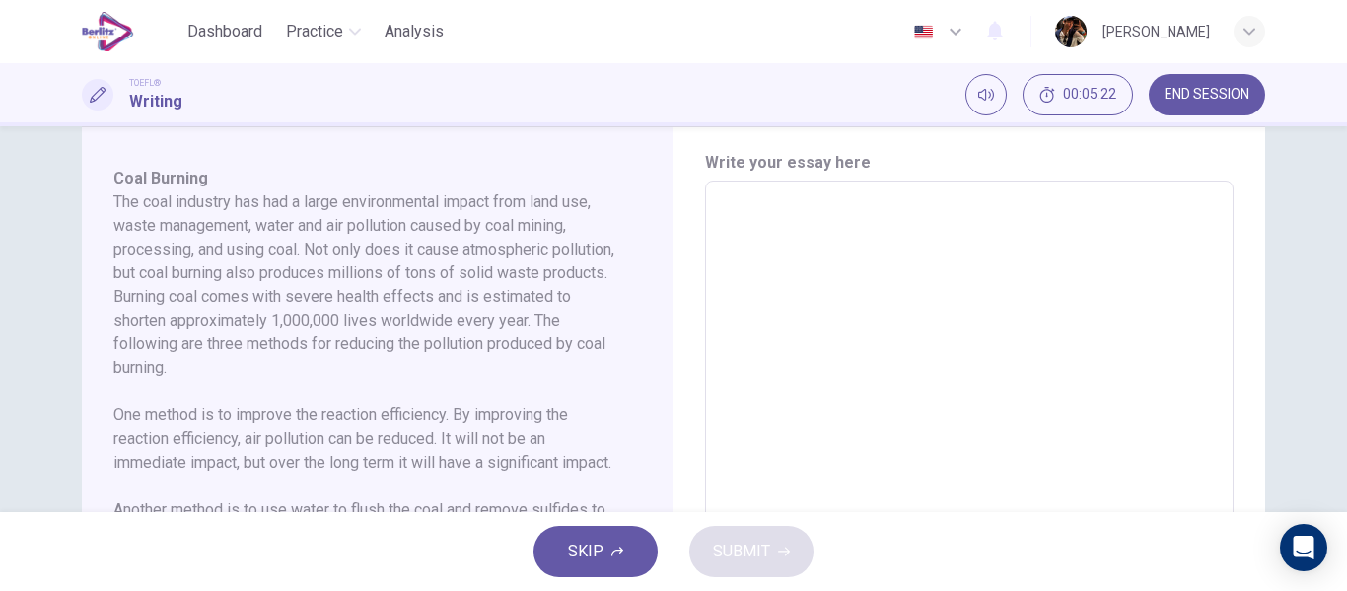
scroll to position [166, 0]
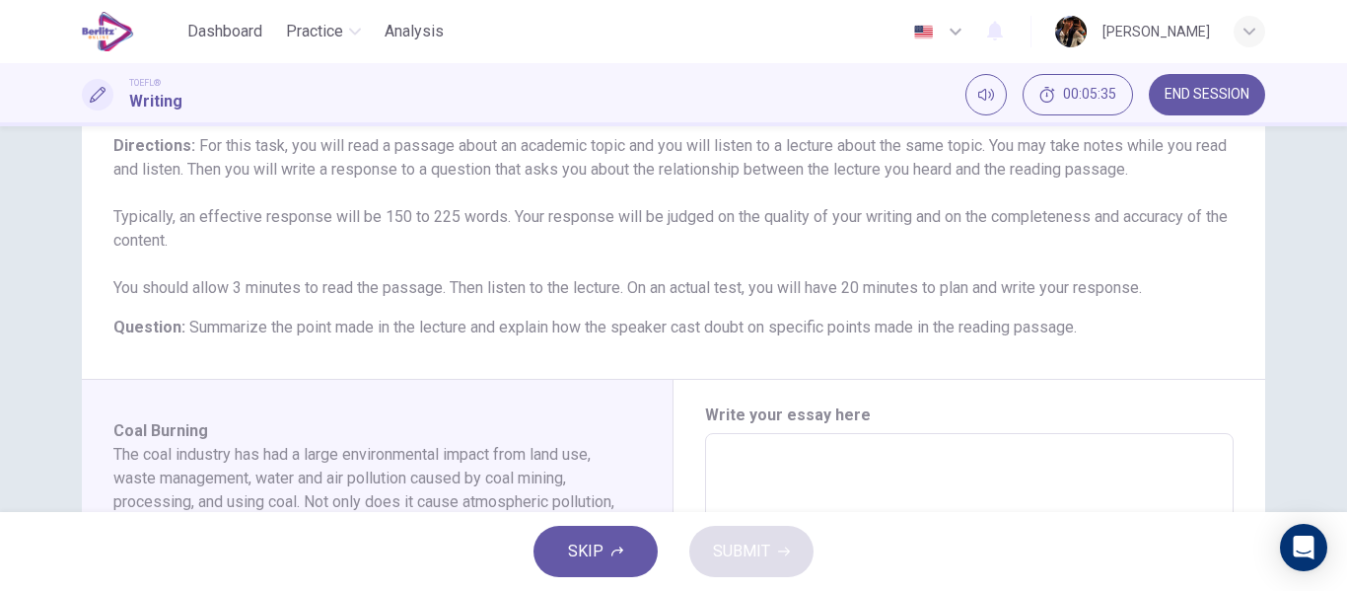
drag, startPoint x: 207, startPoint y: 306, endPoint x: 524, endPoint y: 254, distance: 321.6
click at [349, 337] on div "Question Type : Integrated Writing Task Directions : For this task, you will re…" at bounding box center [673, 217] width 1120 height 244
click at [209, 310] on div "Question Type : Integrated Writing Task Directions : For this task, you will re…" at bounding box center [673, 217] width 1120 height 244
drag, startPoint x: 464, startPoint y: 317, endPoint x: 516, endPoint y: 303, distance: 53.4
click at [493, 319] on h6 "Question : Summarize the point made in the lecture and explain how the speaker …" at bounding box center [673, 327] width 1120 height 24
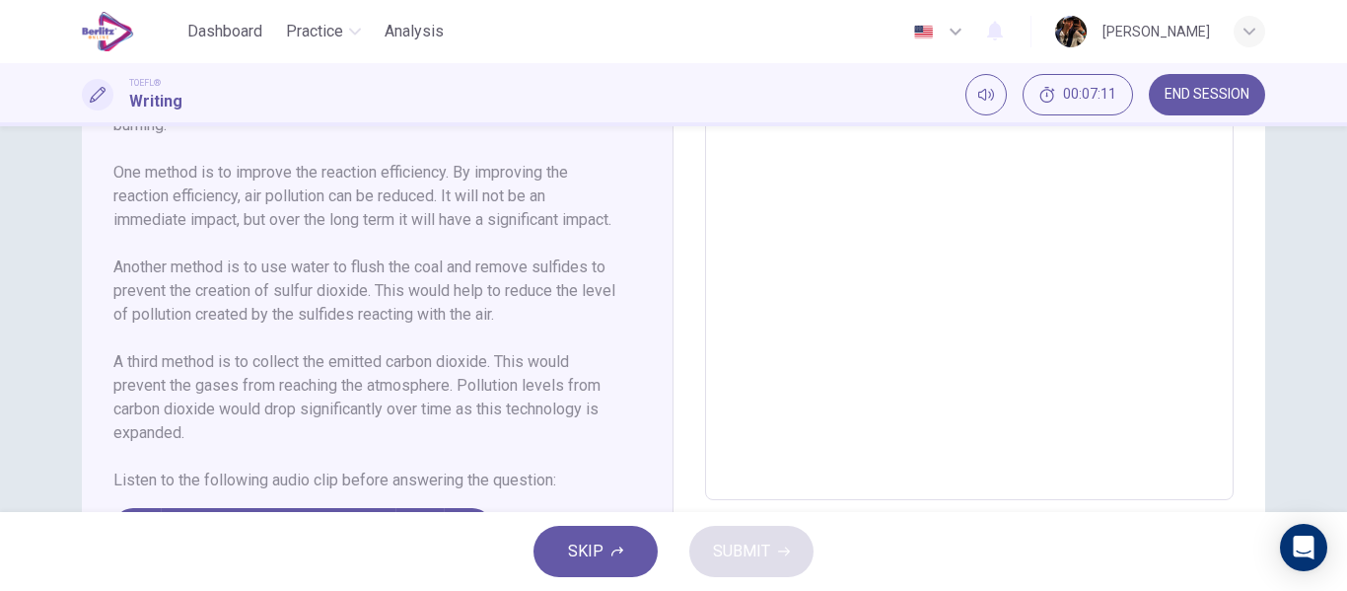
scroll to position [228, 0]
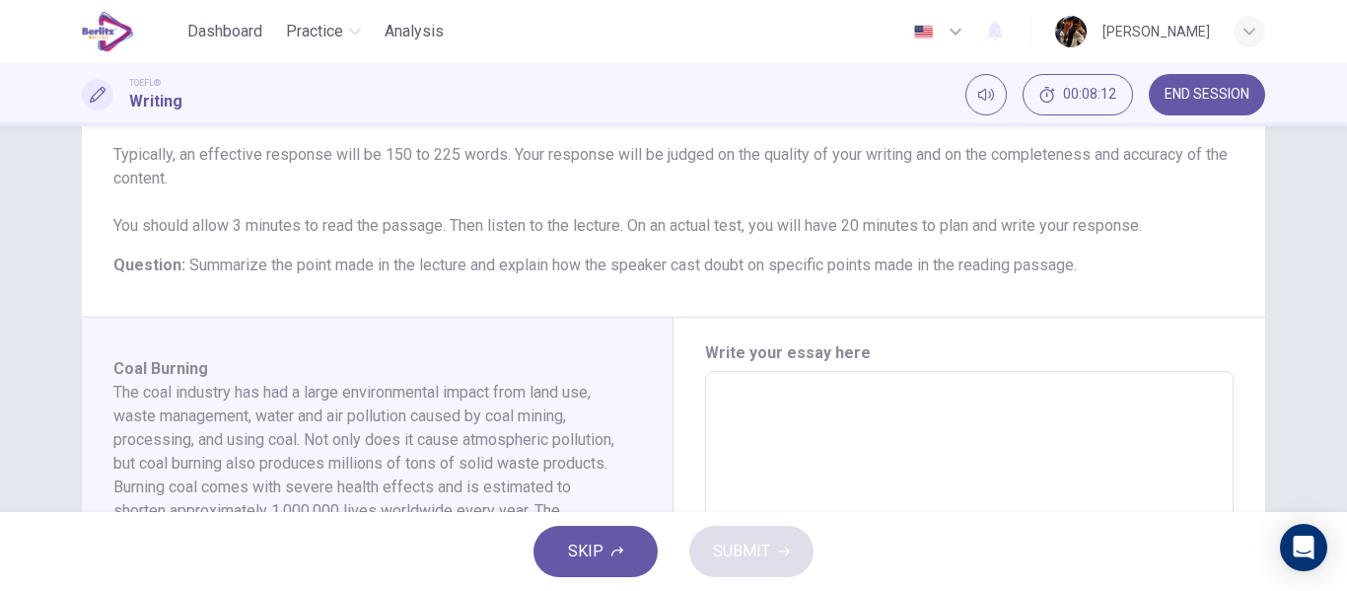
click at [782, 363] on h6 "Write your essay here" at bounding box center [969, 353] width 528 height 24
click at [765, 358] on h6 "Write your essay here" at bounding box center [969, 353] width 528 height 24
click at [744, 356] on h6 "Write your essay here" at bounding box center [969, 353] width 528 height 24
click at [739, 353] on h6 "Write your essay here" at bounding box center [969, 353] width 528 height 24
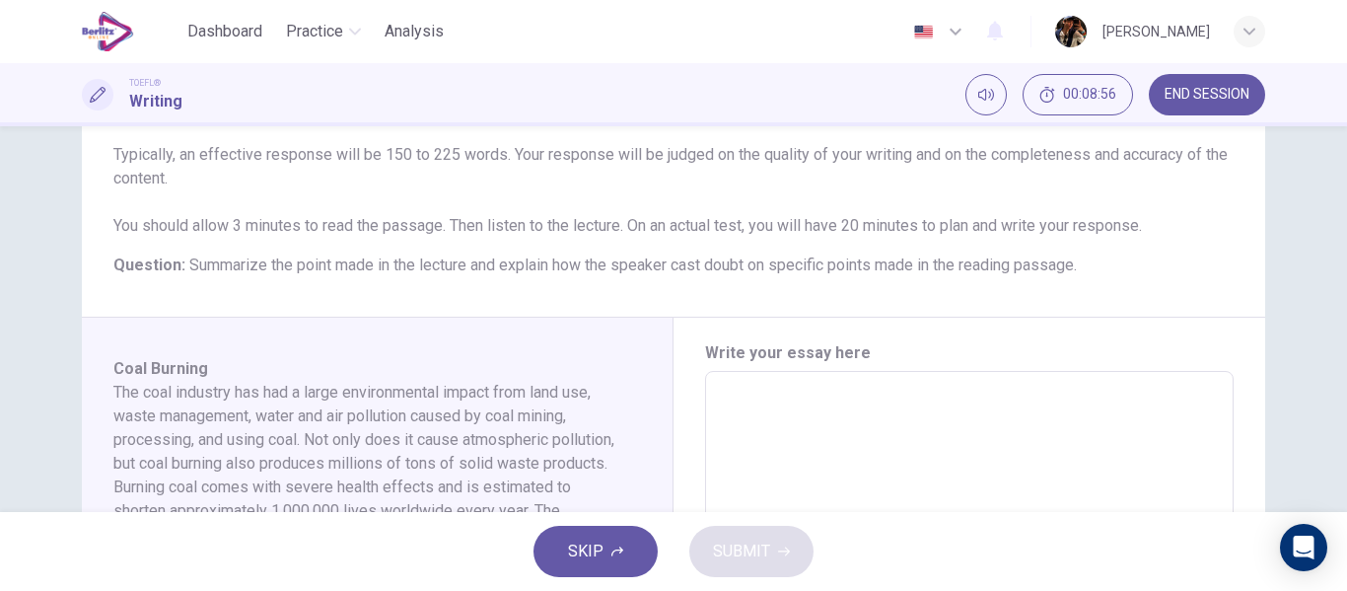
click at [822, 303] on div "Question 2 Question Type : Integrated Writing Task Directions : For this task, …" at bounding box center [673, 128] width 1183 height 380
click at [820, 351] on h6 "Write your essay here" at bounding box center [969, 353] width 528 height 24
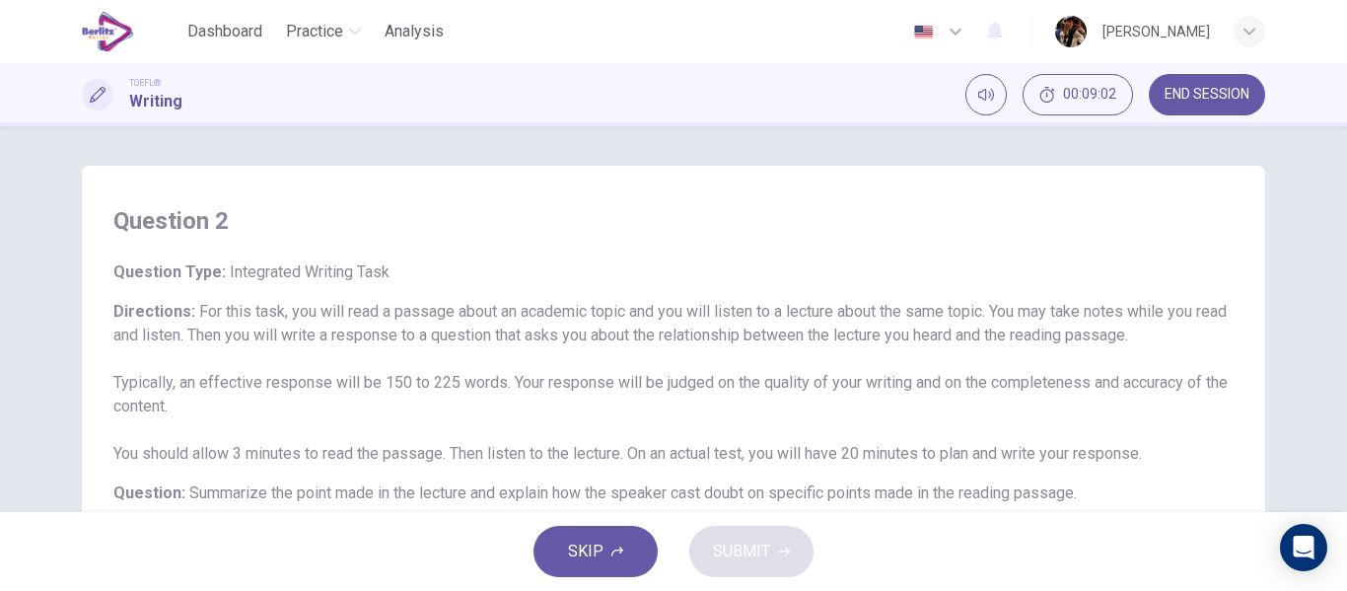
click at [1346, 230] on div "Question 2 Question Type : Integrated Writing Task Directions : For this task, …" at bounding box center [673, 318] width 1347 height 385
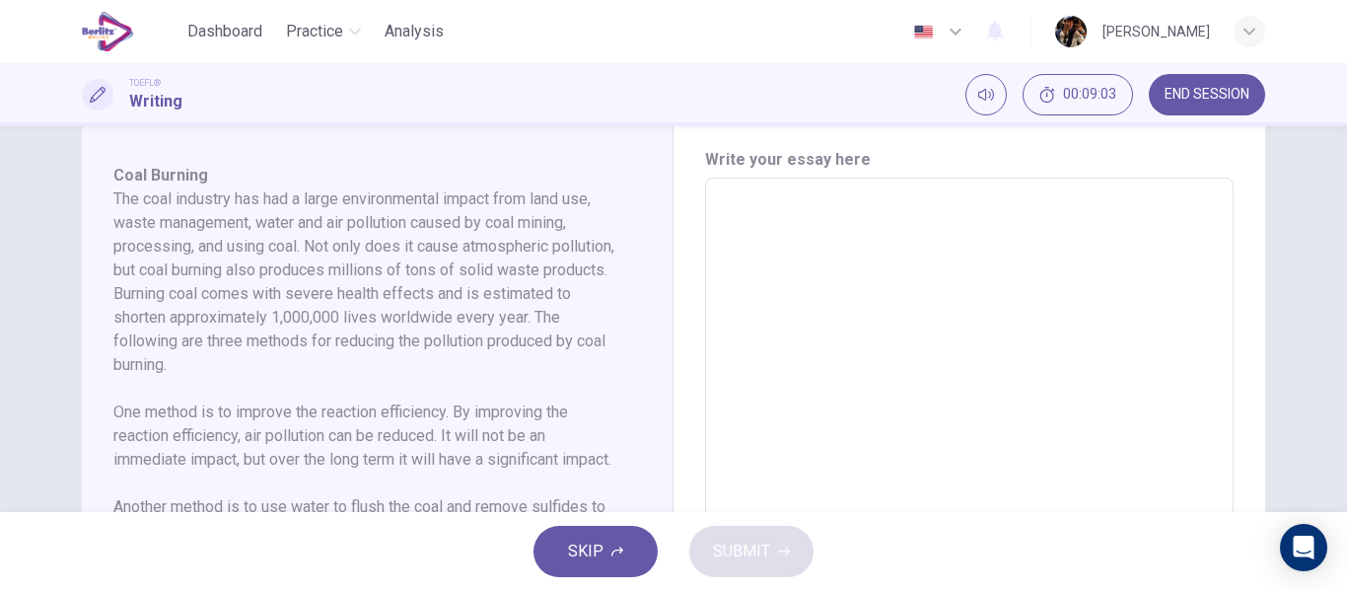
click at [902, 227] on textarea at bounding box center [969, 458] width 501 height 529
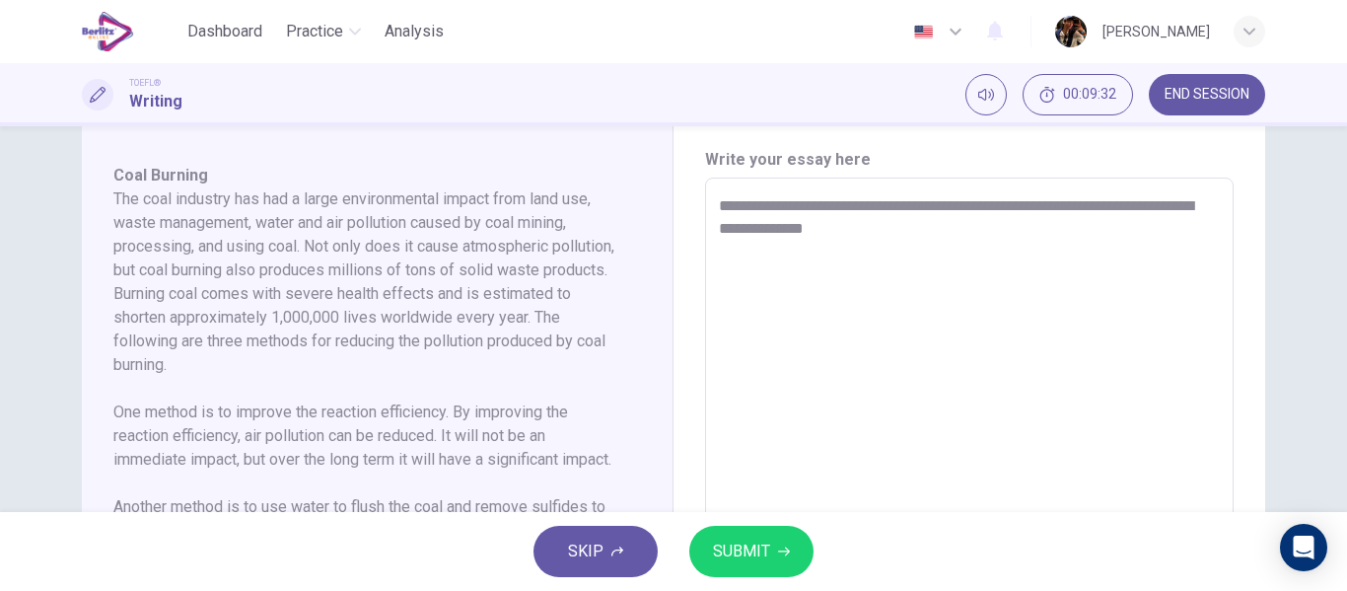
click at [708, 552] on button "SUBMIT" at bounding box center [751, 550] width 124 height 51
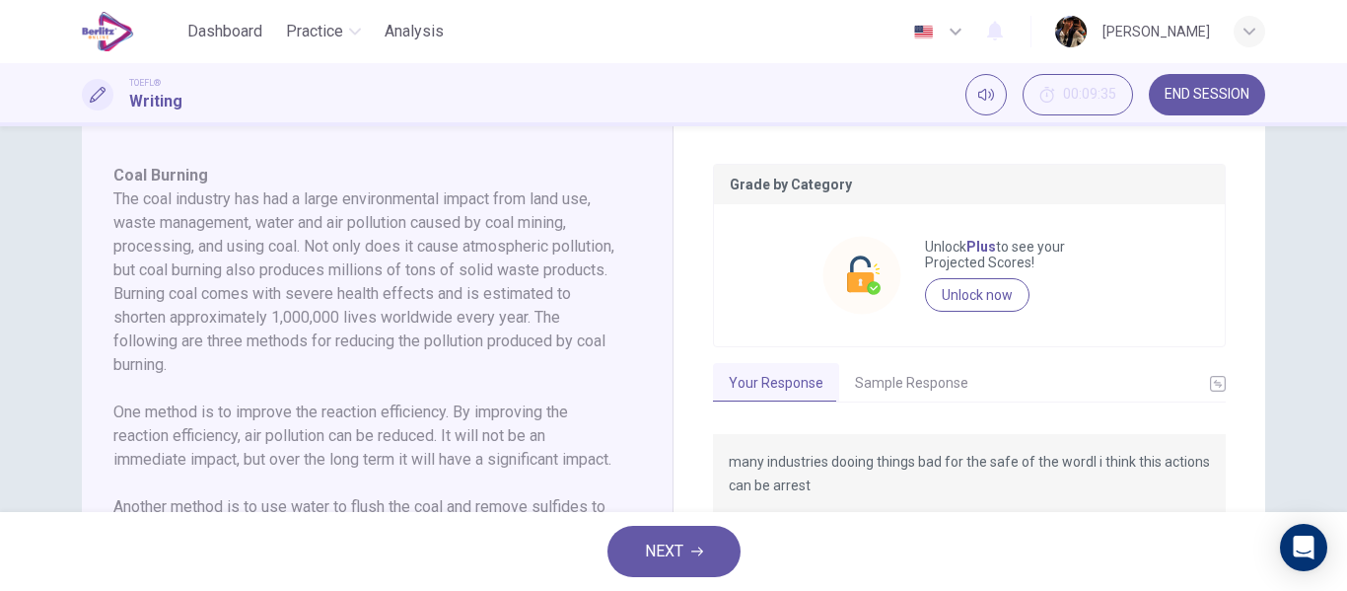
click at [707, 546] on button "NEXT" at bounding box center [673, 550] width 133 height 51
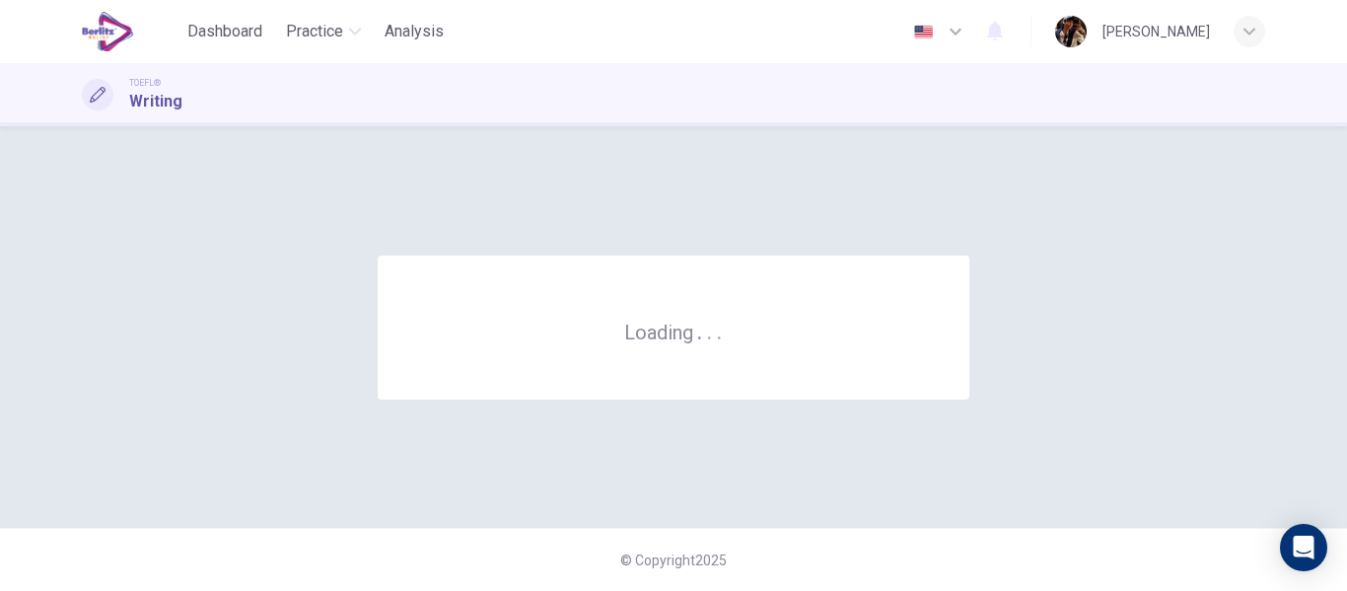
scroll to position [0, 0]
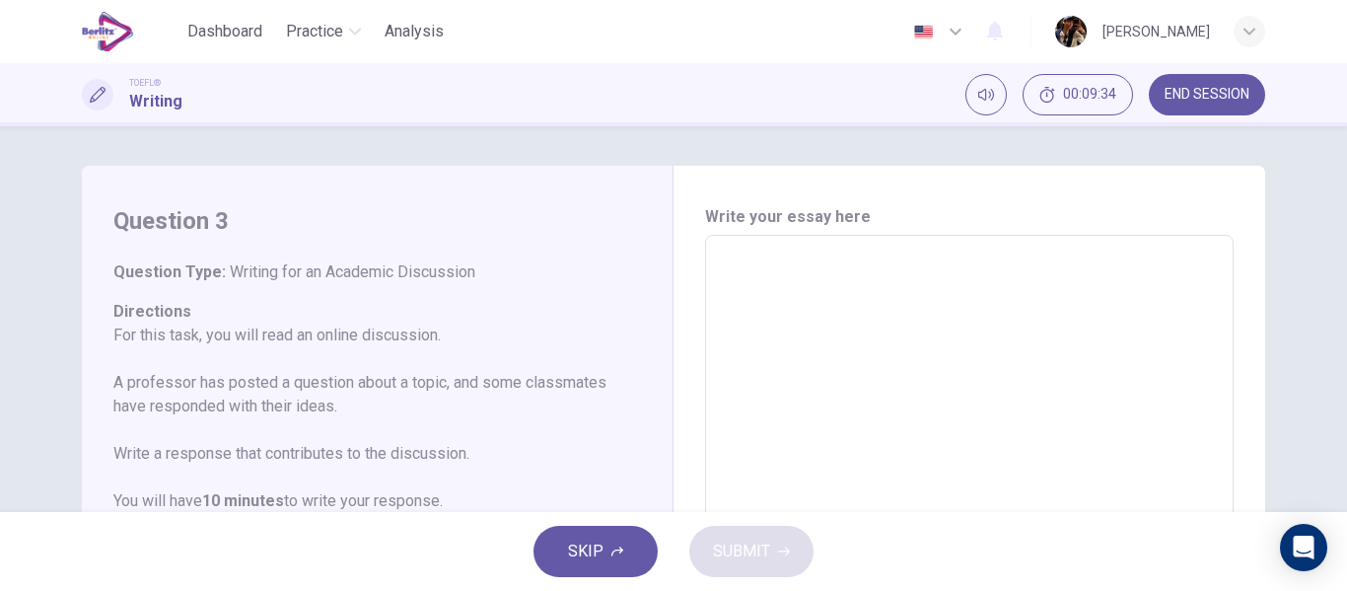
click at [1239, 84] on button "END SESSION" at bounding box center [1207, 94] width 116 height 41
